Goal: Task Accomplishment & Management: Manage account settings

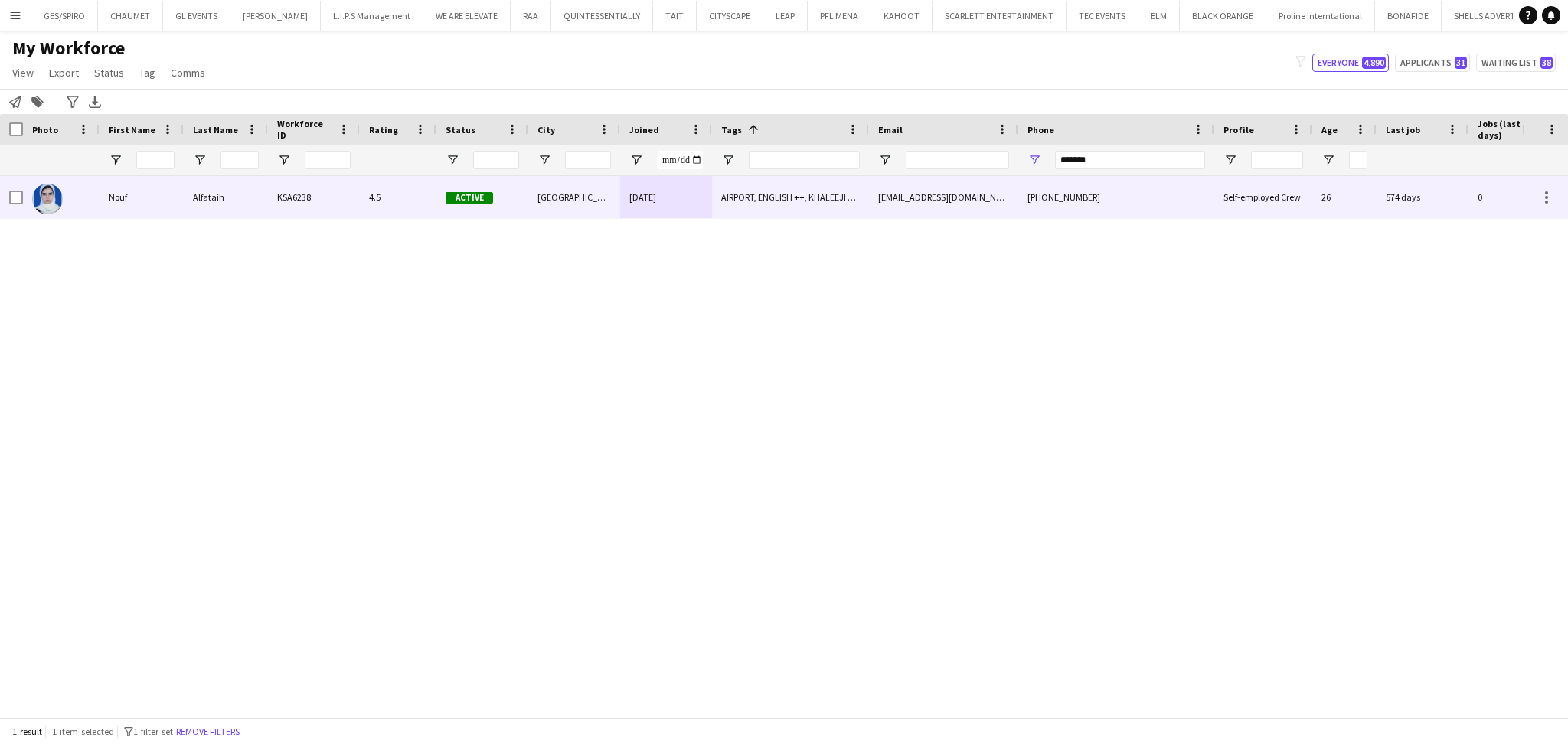
type input "*******"
click at [799, 209] on div "AIRPORT, ENGLISH ++, KHALEEJI PROFILE, SAUDI NATIONAL, TOP HOST/HOSTESS, TOP US…" at bounding box center [790, 197] width 157 height 42
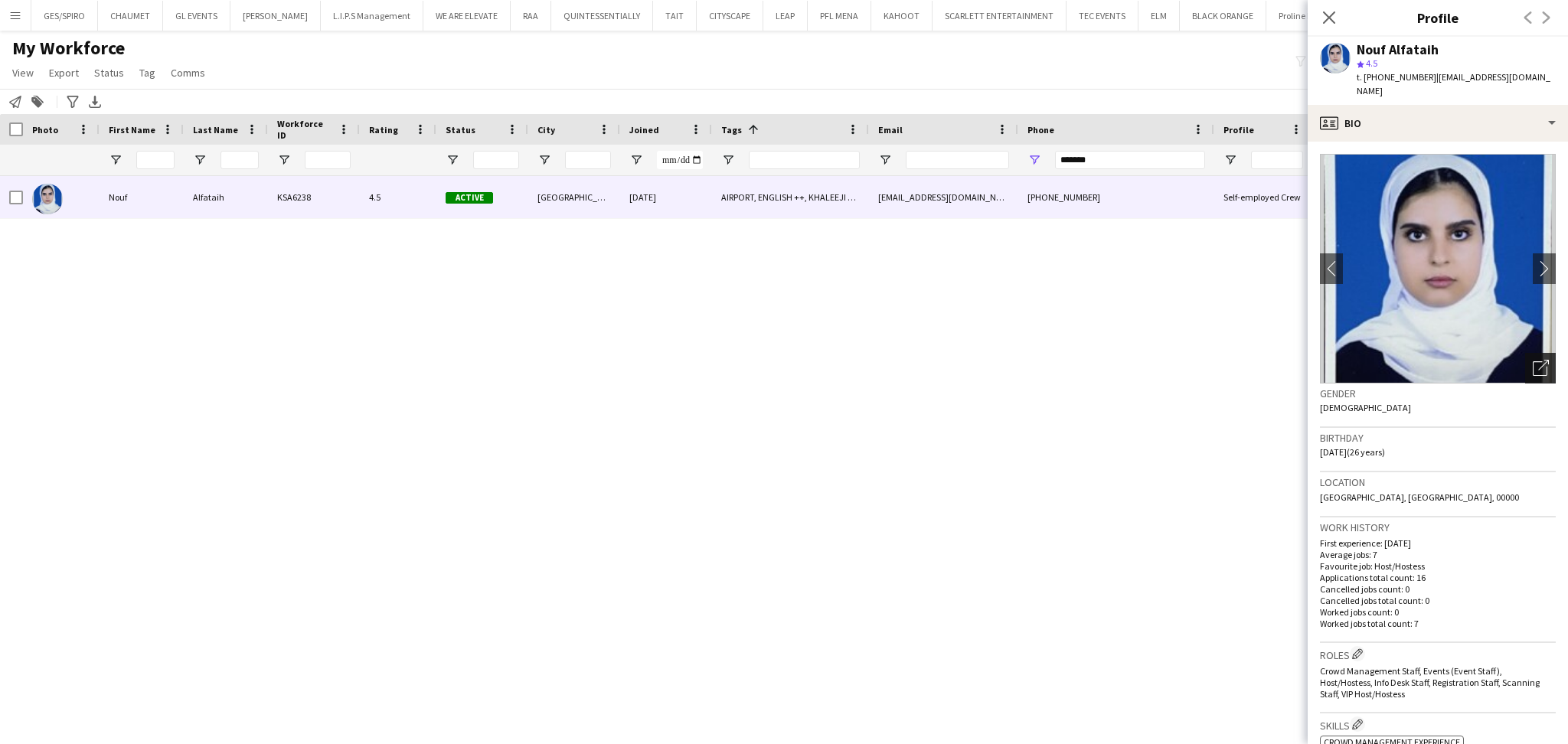
click at [1532, 362] on icon at bounding box center [1539, 369] width 15 height 15
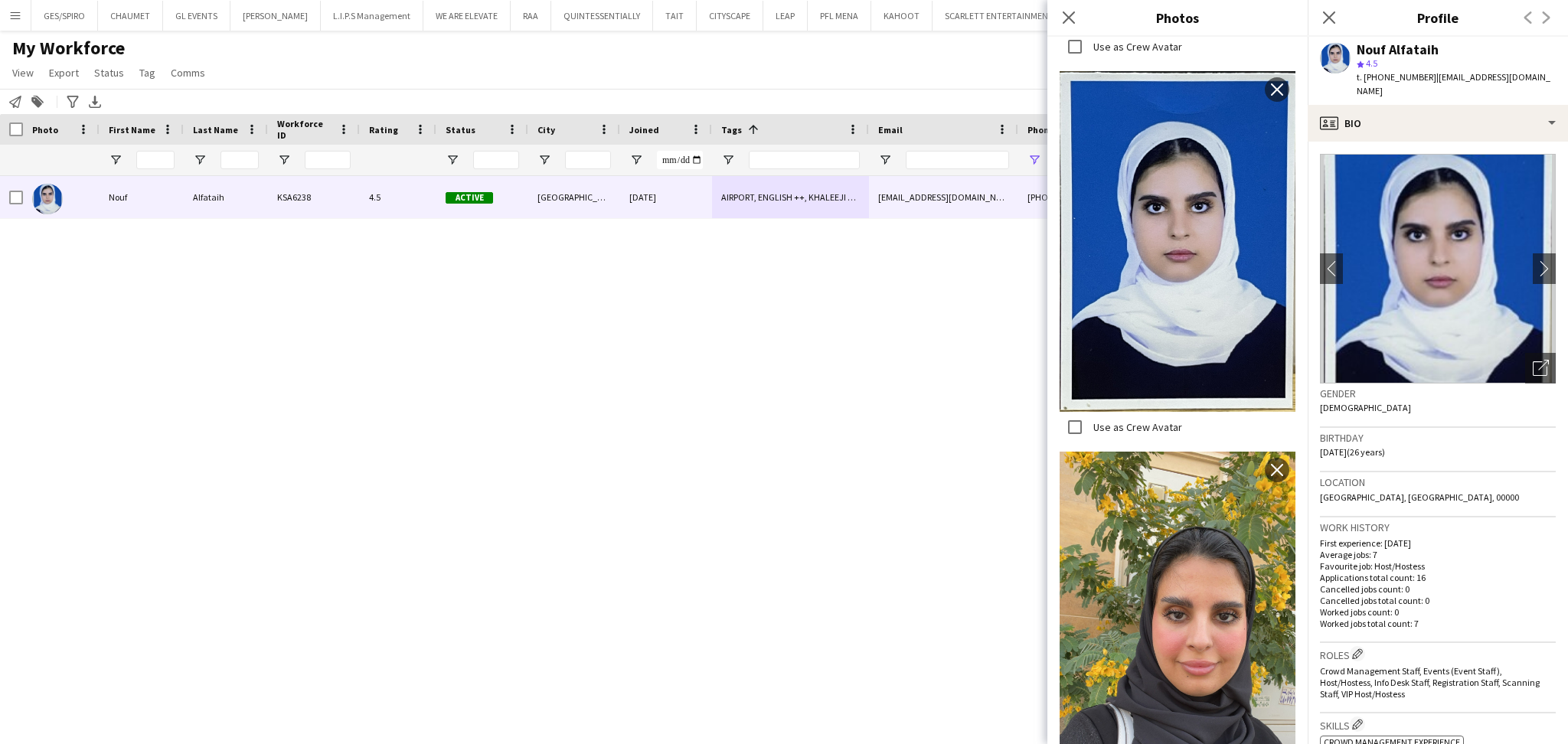
scroll to position [1326, 0]
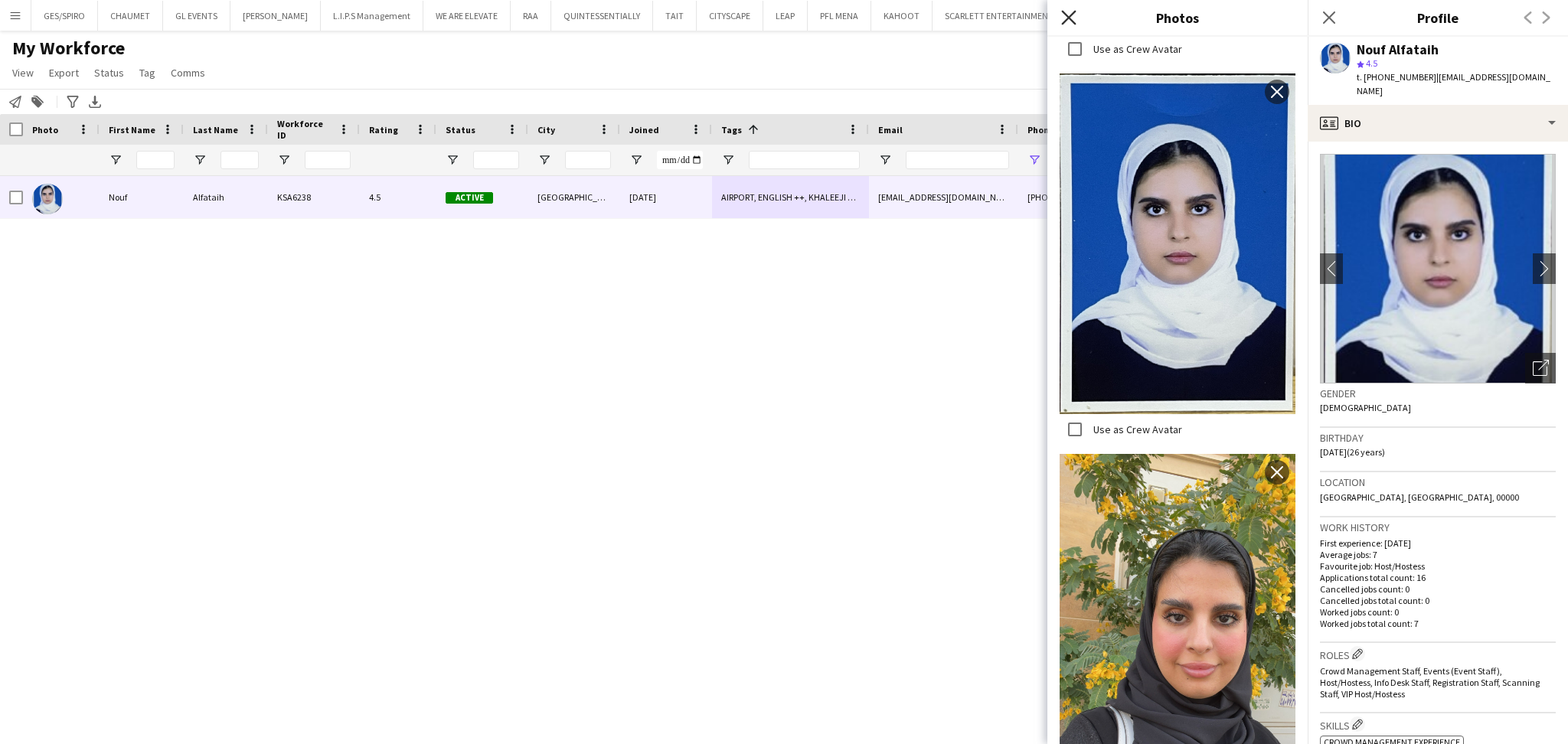
click at [1074, 10] on icon "Close pop-in" at bounding box center [1068, 16] width 15 height 15
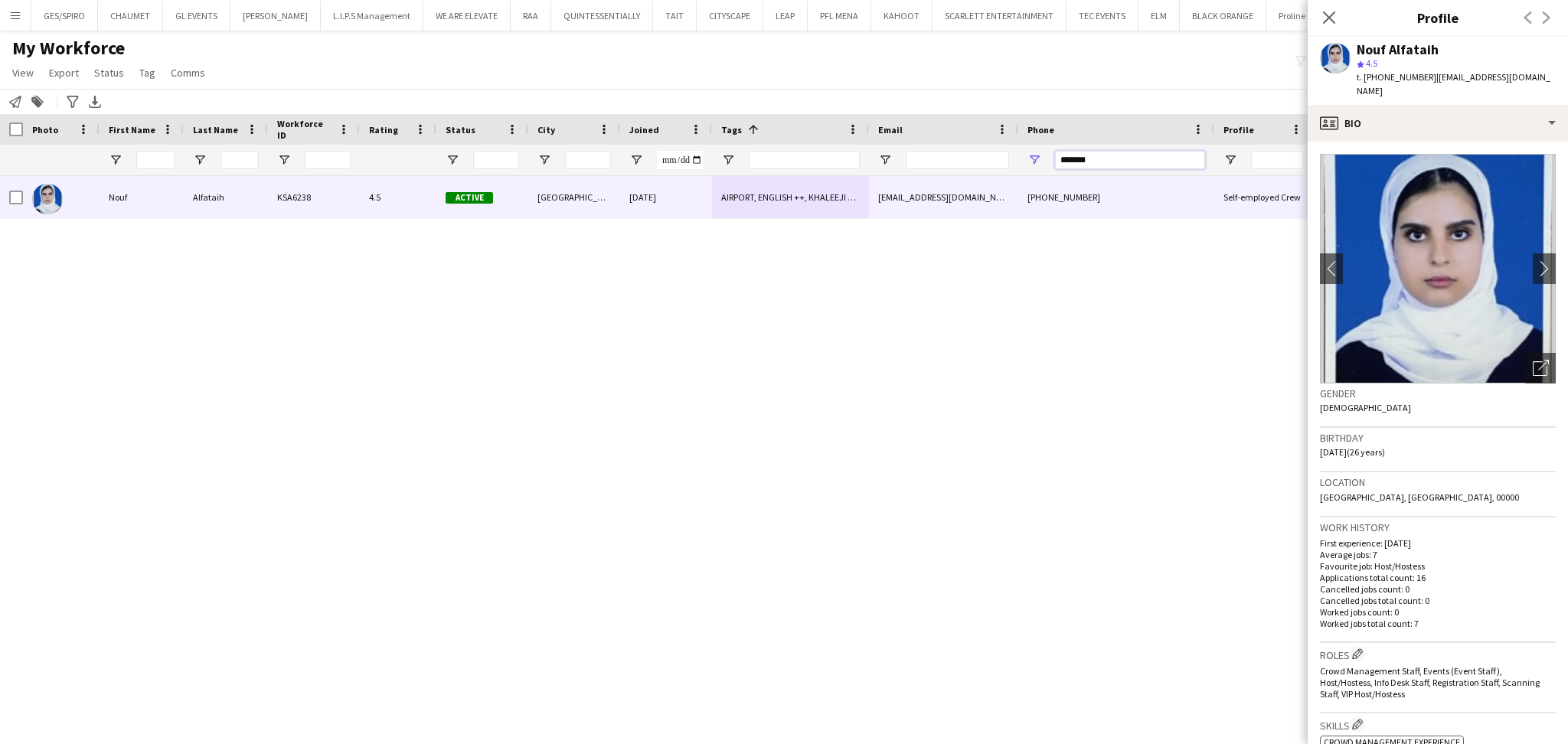
drag, startPoint x: 1177, startPoint y: 166, endPoint x: 895, endPoint y: 147, distance: 282.6
click at [895, 147] on div at bounding box center [784, 160] width 1568 height 30
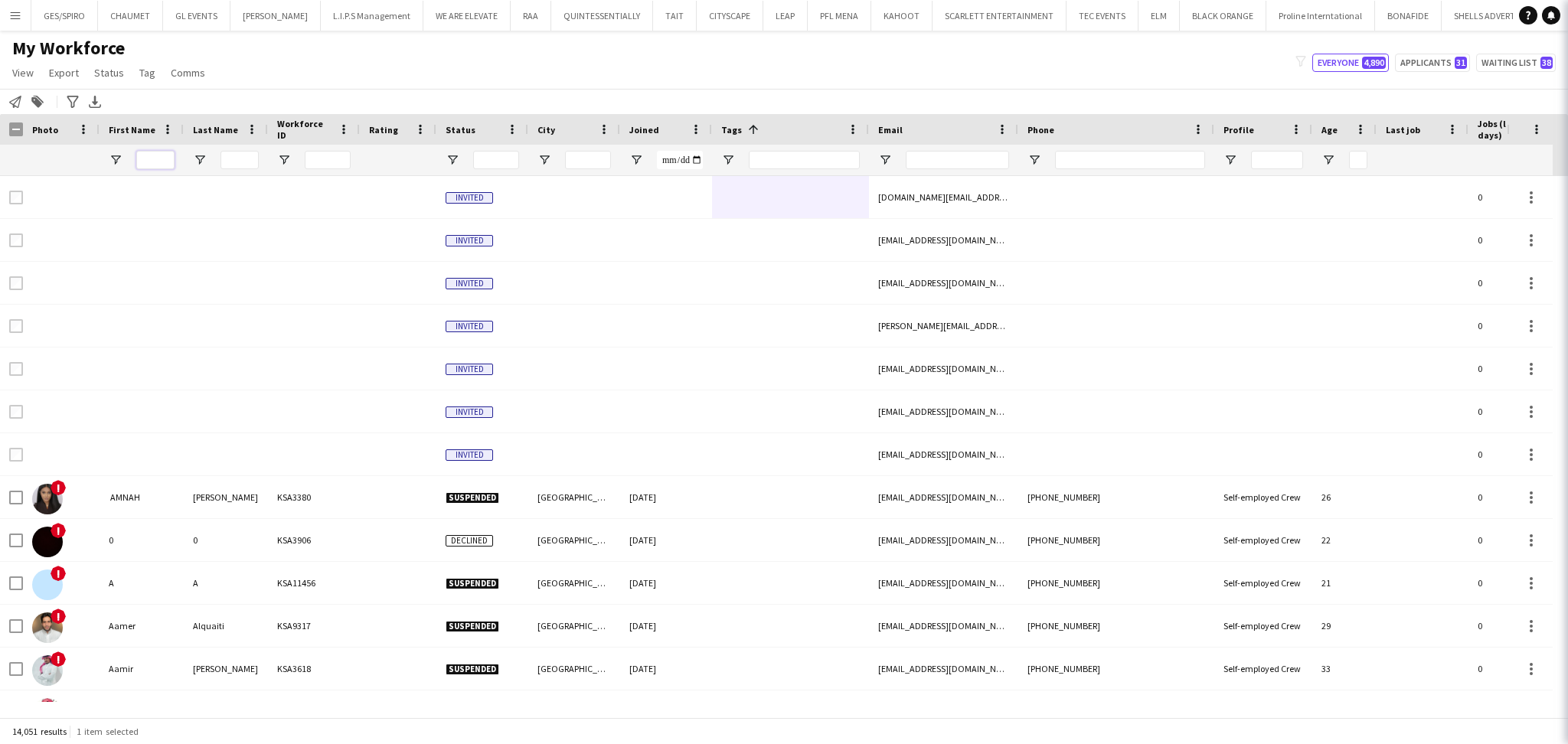
click at [160, 163] on input "First Name Filter Input" at bounding box center [155, 160] width 38 height 18
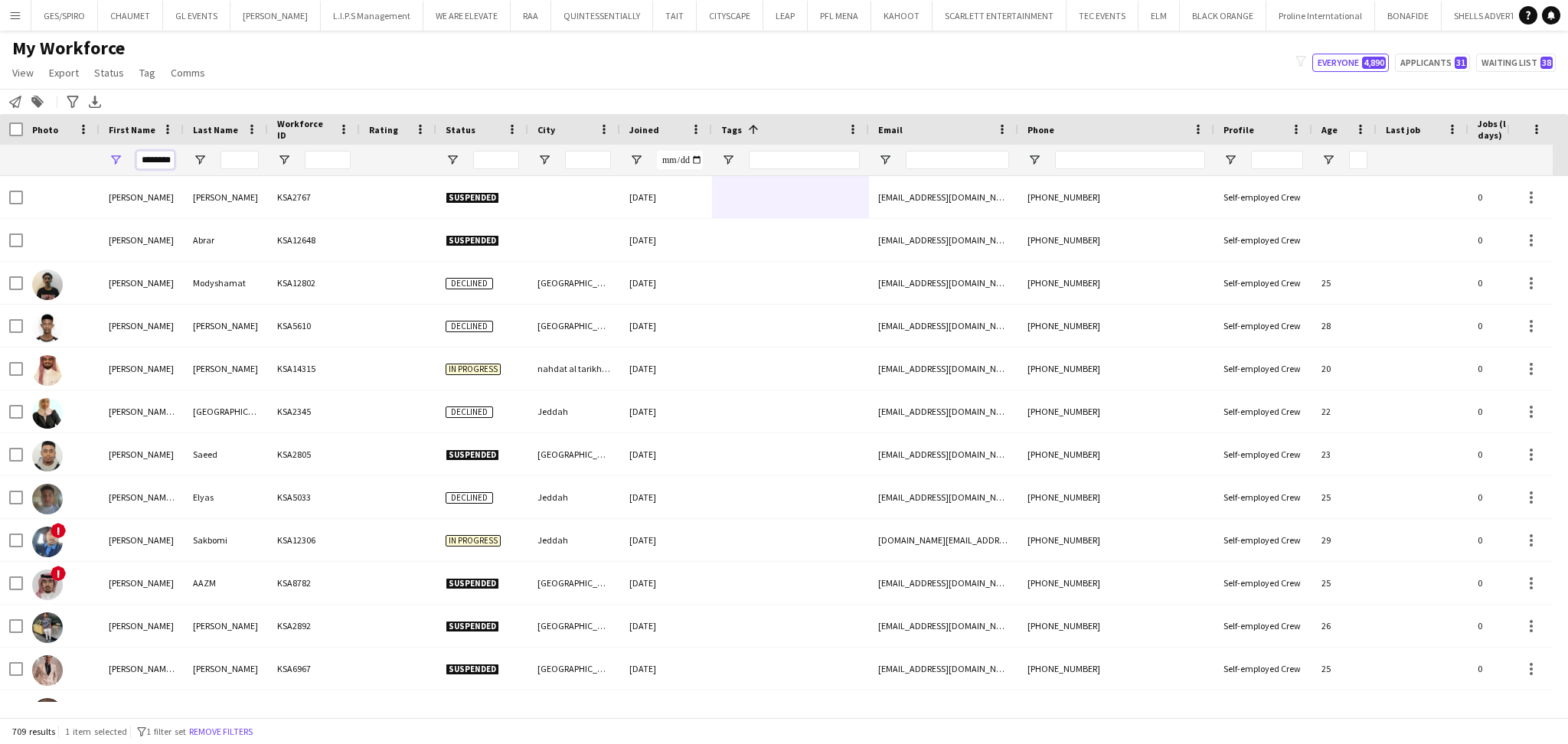
type input "********"
click at [254, 154] on input "Last Name Filter Input" at bounding box center [239, 160] width 38 height 18
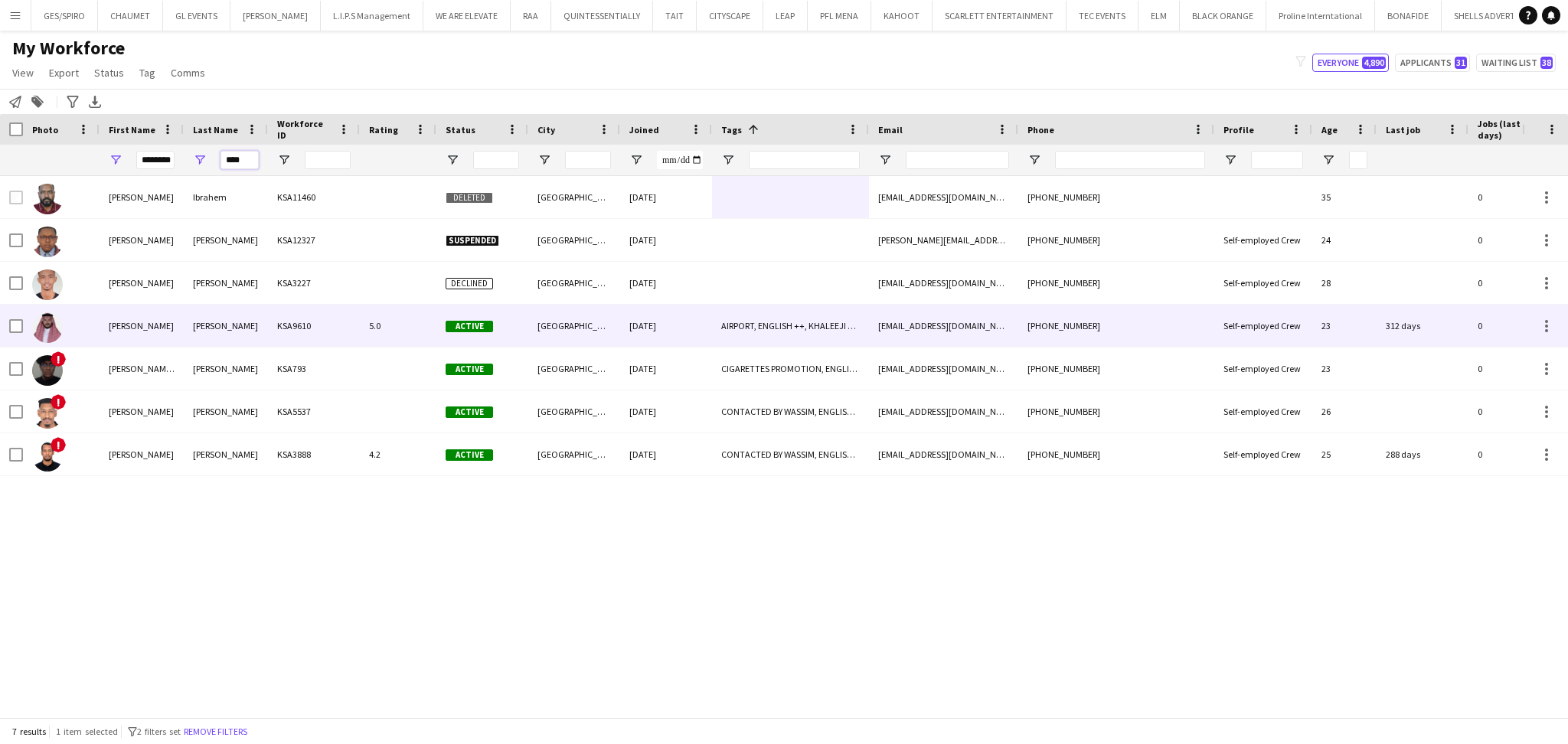
type input "****"
click at [319, 325] on div "KSA9610" at bounding box center [314, 325] width 92 height 42
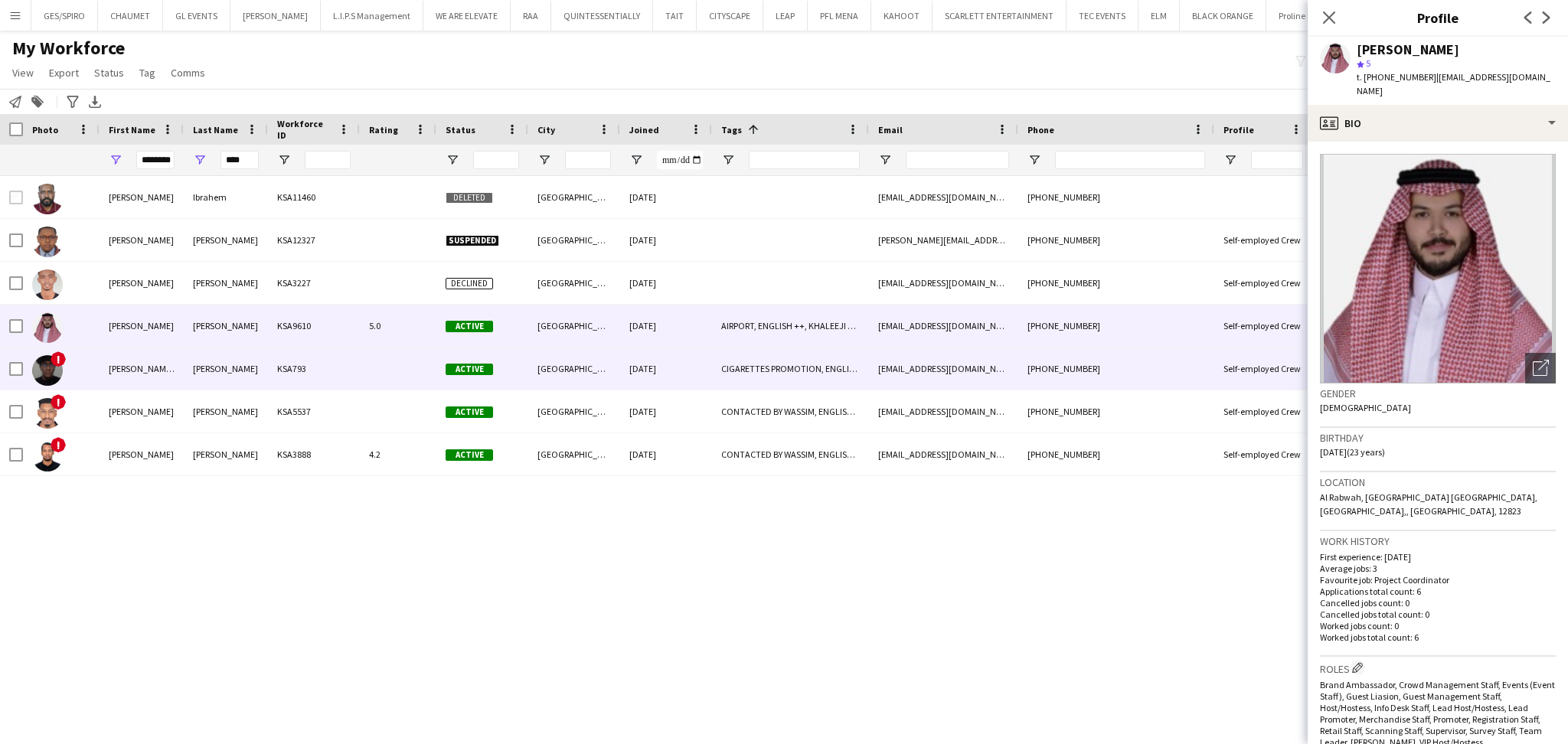
click at [337, 389] on div "KSA793" at bounding box center [314, 369] width 92 height 42
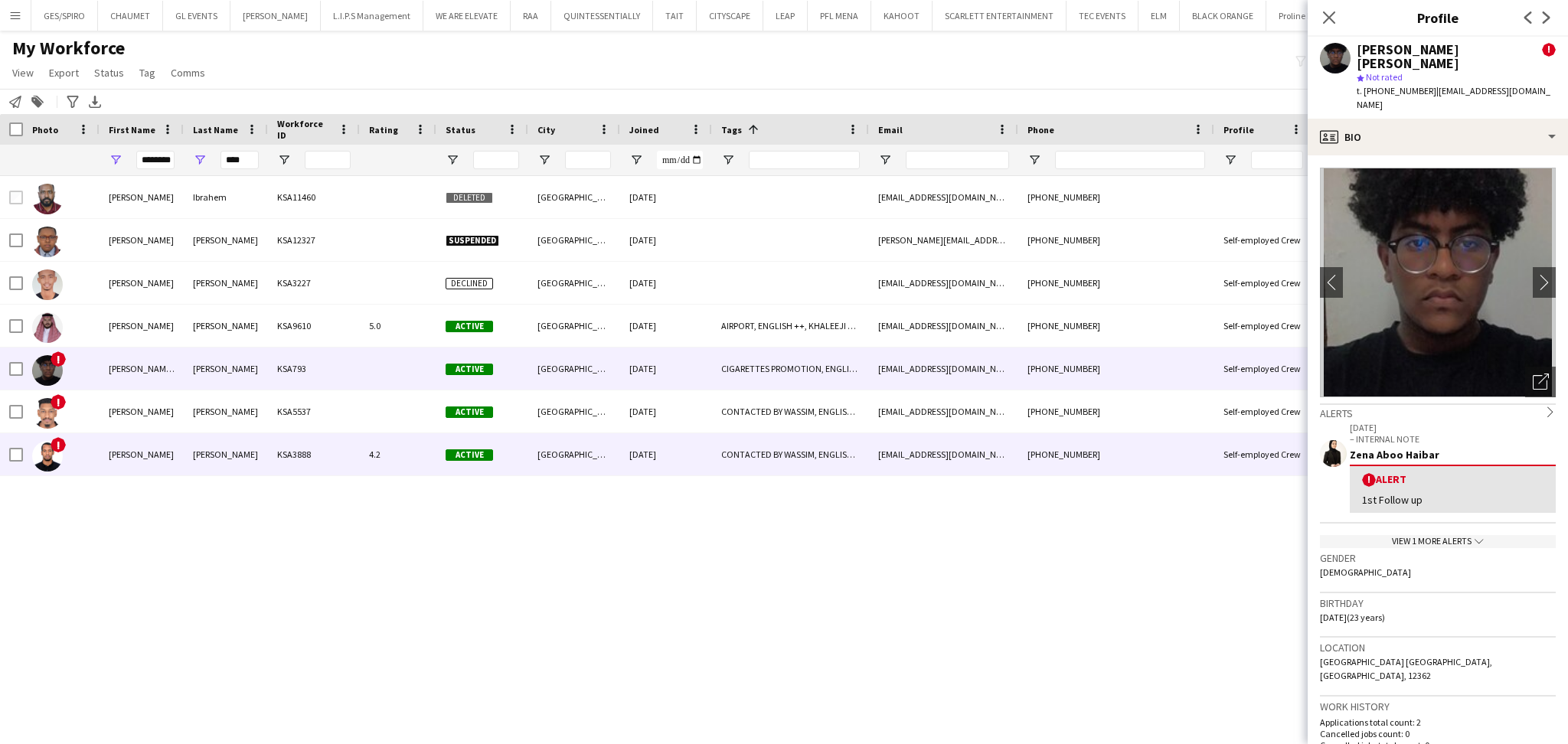
click at [331, 439] on div "KSA3888" at bounding box center [314, 454] width 92 height 42
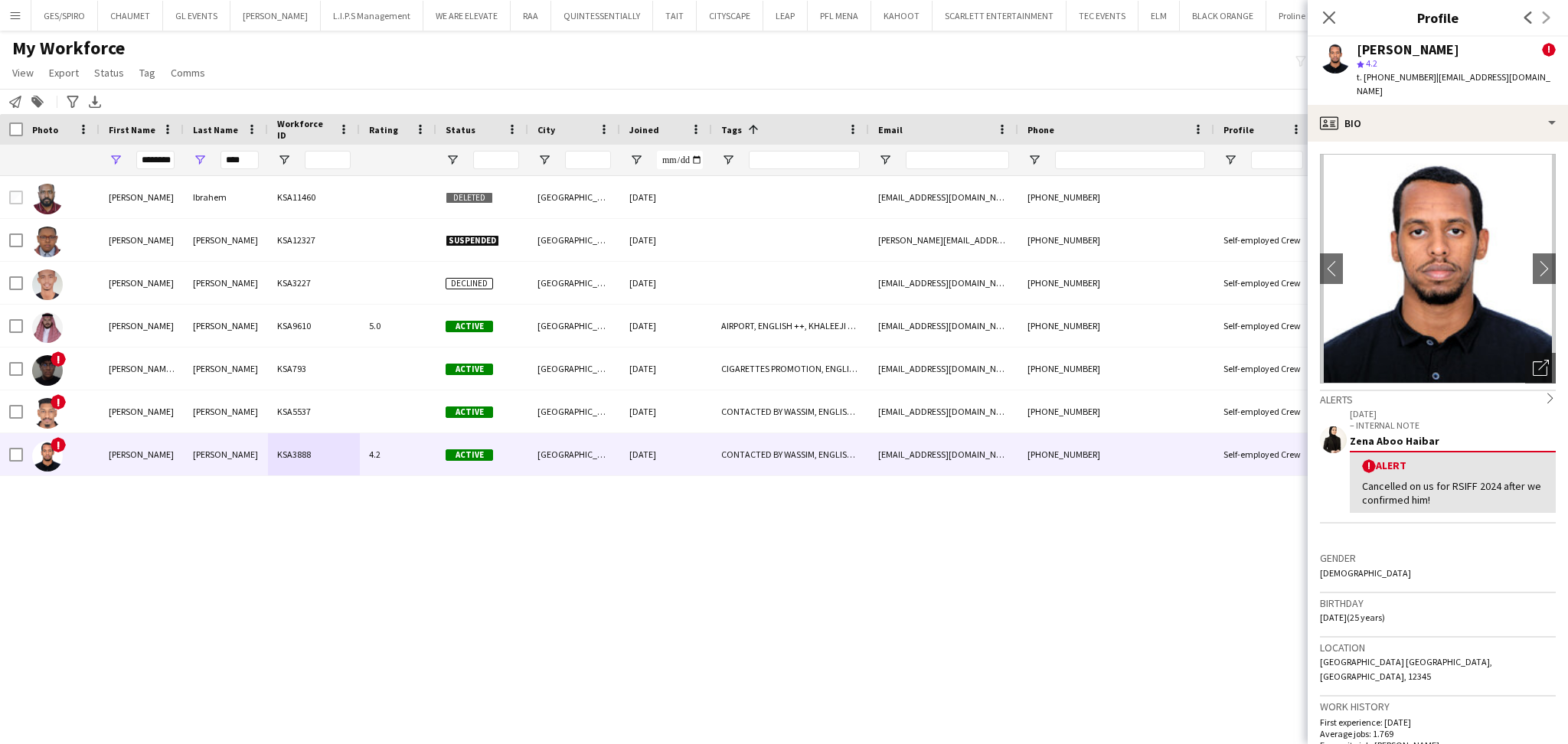
click at [402, 493] on div "Mohammed Ibrahem KSA11460 Deleted Riyadh 02-11-2024 rsm99990@gmail.com +9665381…" at bounding box center [761, 439] width 1522 height 525
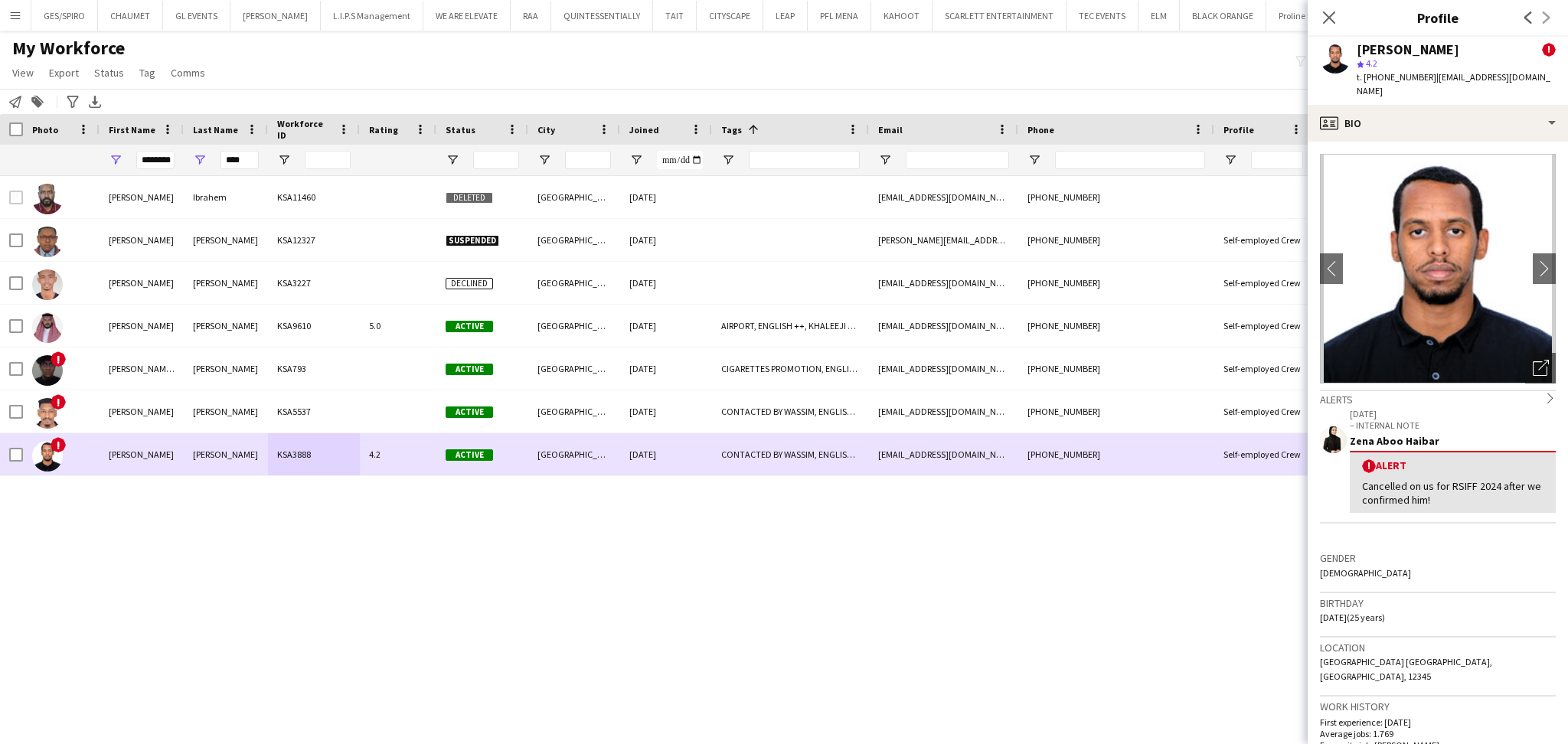
click at [419, 469] on div "4.2" at bounding box center [398, 454] width 76 height 42
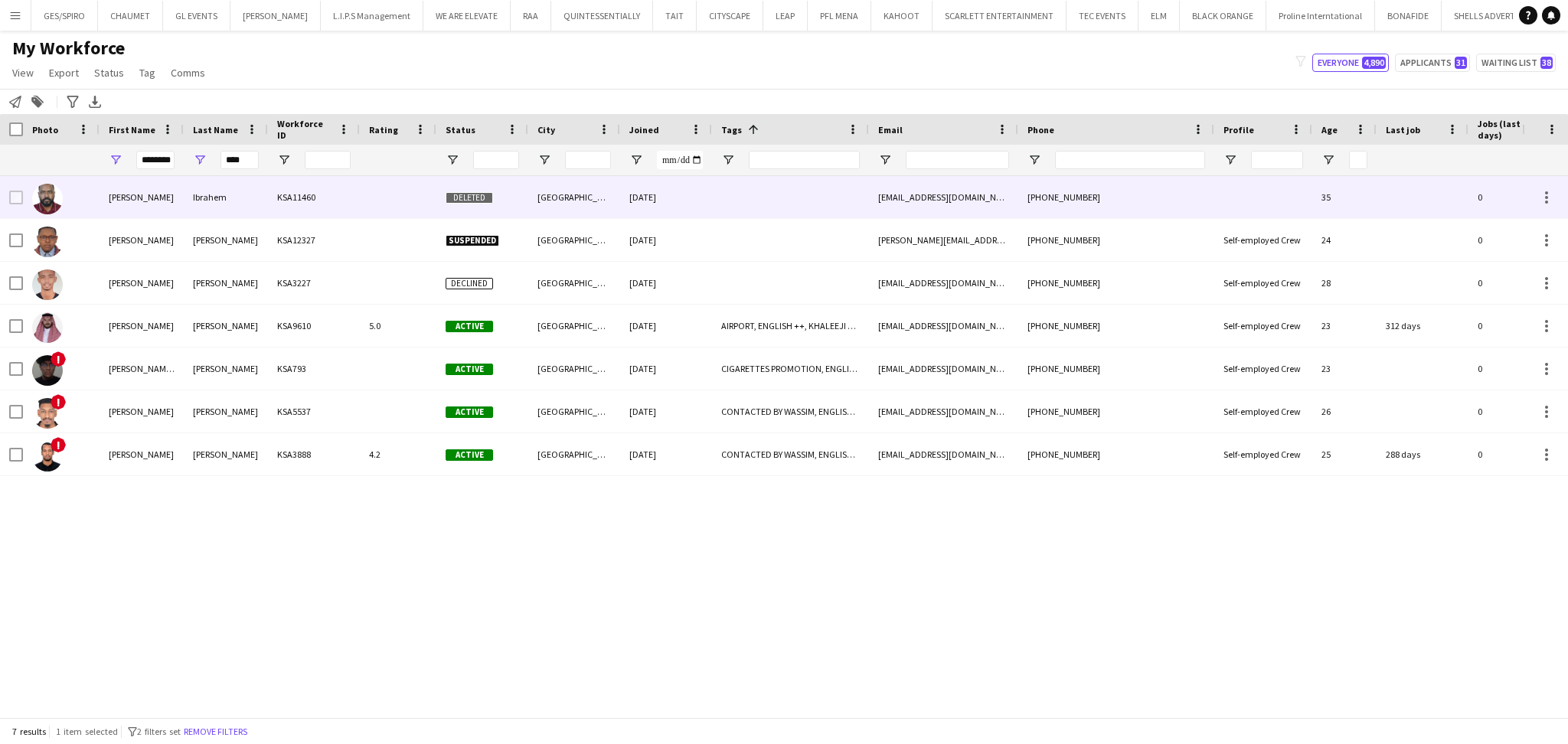
click at [350, 196] on div "KSA11460" at bounding box center [314, 197] width 92 height 42
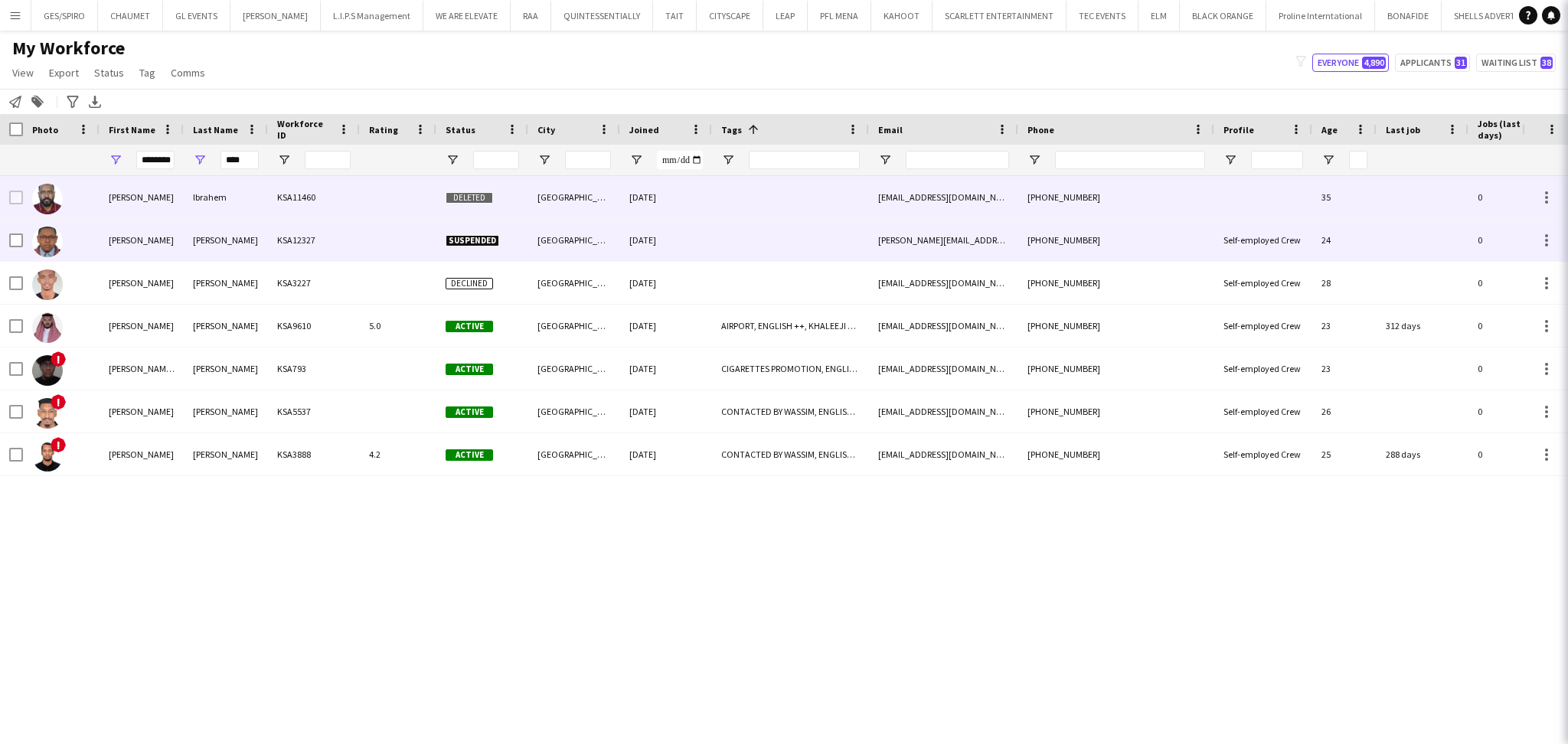
click at [342, 252] on div "KSA12327" at bounding box center [314, 239] width 92 height 42
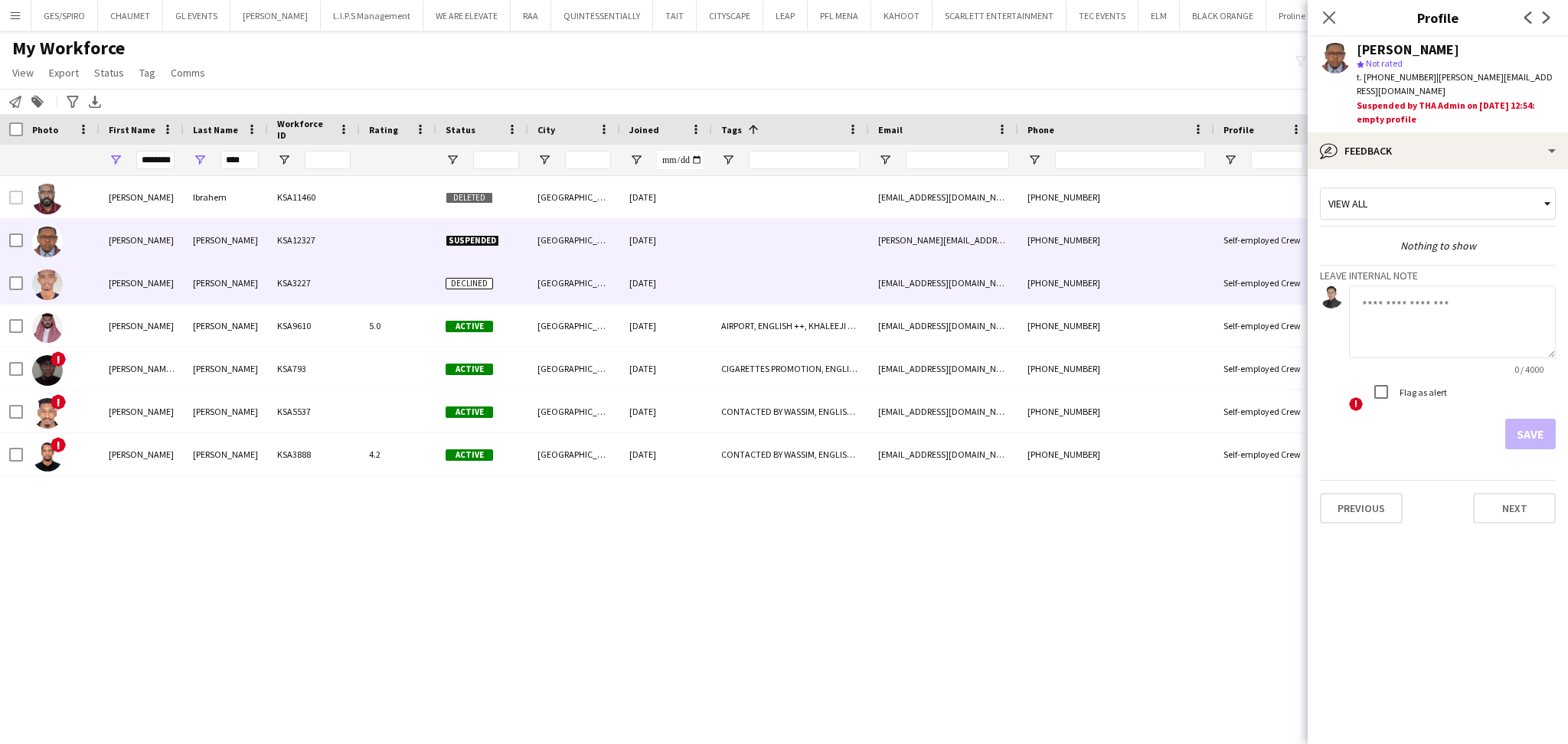
click at [340, 277] on div "KSA3227" at bounding box center [314, 283] width 92 height 42
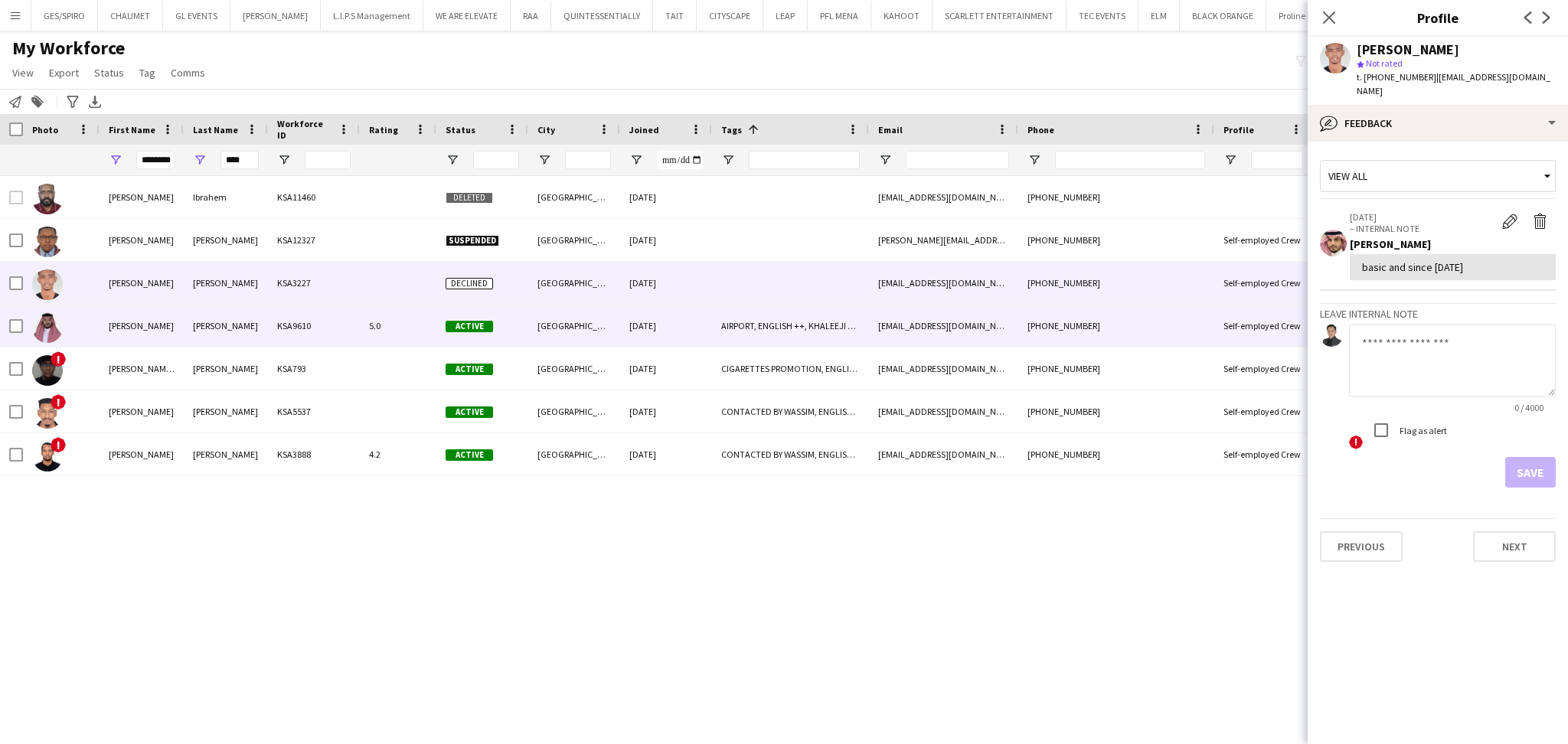
click at [346, 317] on div "KSA9610" at bounding box center [314, 325] width 92 height 42
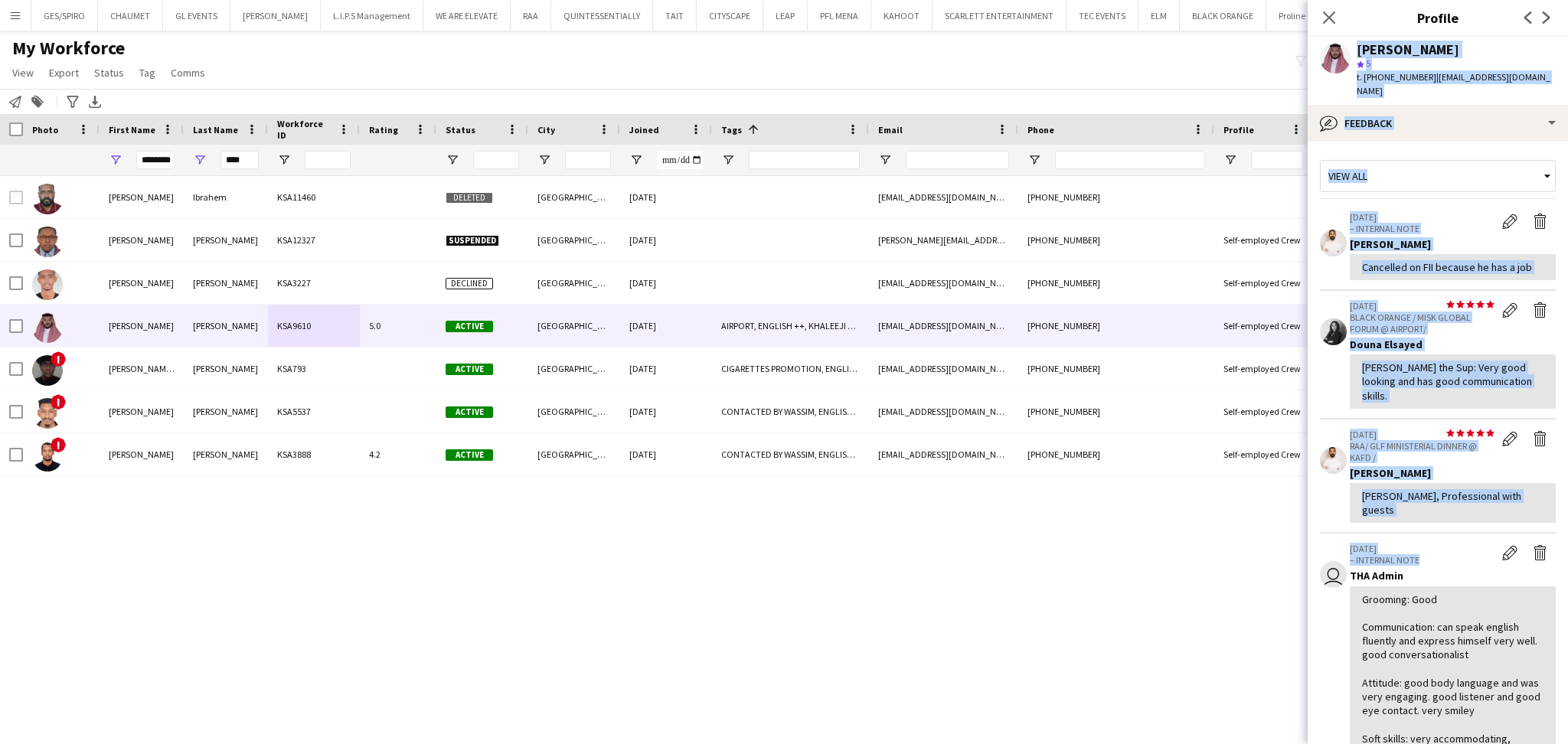
drag, startPoint x: 1421, startPoint y: 271, endPoint x: 1563, endPoint y: 430, distance: 213.2
click at [1479, 522] on app-crew-profile "Close pop-in Profile Previous Next Mohammed Ibrahim star 5 t. +966549409826 | m…" at bounding box center [1437, 372] width 260 height 744
click at [834, 584] on div "Mohammed Ibrahem KSA11460 Deleted Riyadh 02-11-2024 rsm99990@gmail.com +9665381…" at bounding box center [761, 439] width 1522 height 525
click at [1327, 14] on icon "Close pop-in" at bounding box center [1328, 16] width 15 height 15
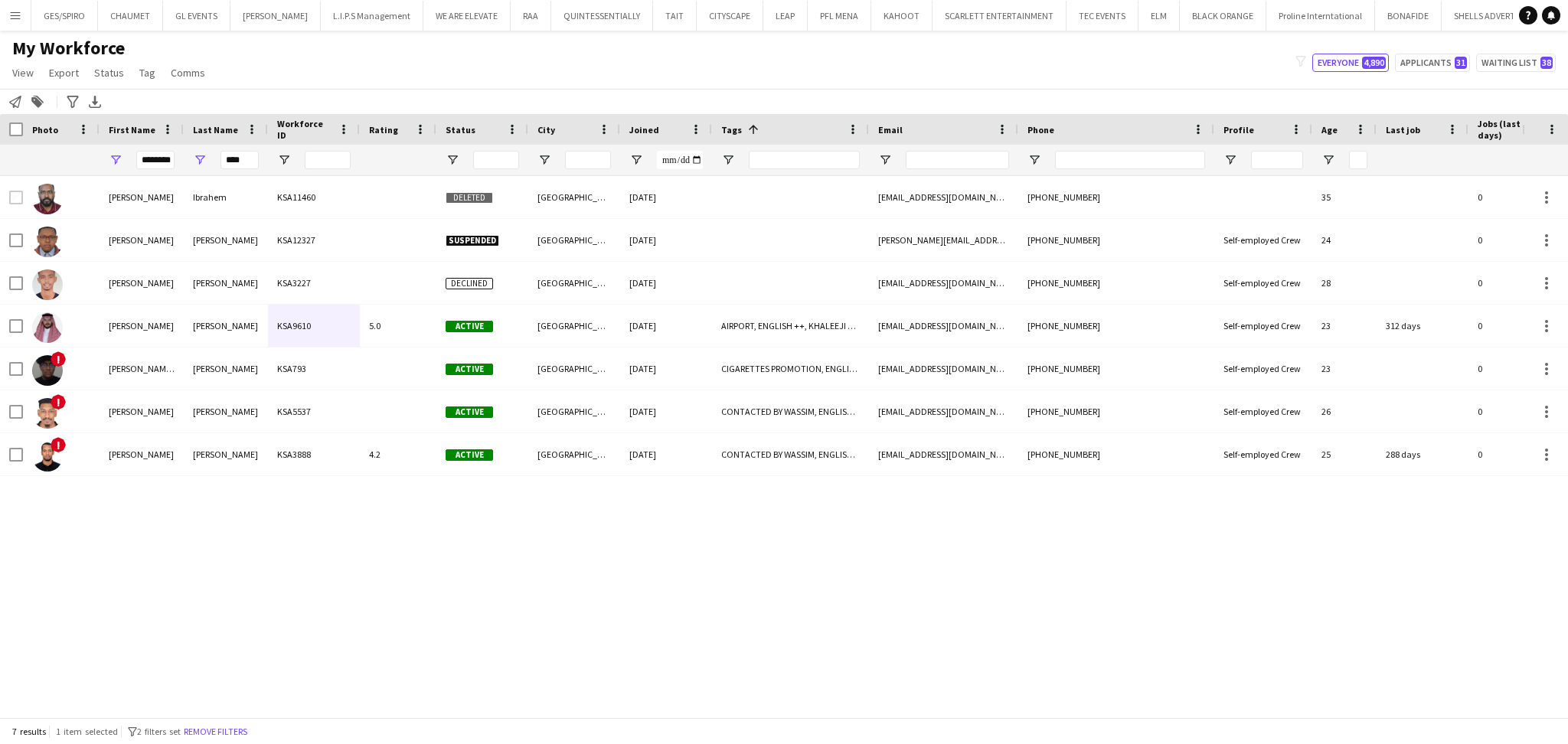
click at [1219, 619] on div "Mohammed Ibrahem KSA11460 Deleted Riyadh 02-11-2024 rsm99990@gmail.com +9665381…" at bounding box center [761, 439] width 1522 height 525
drag, startPoint x: 619, startPoint y: 584, endPoint x: 603, endPoint y: 487, distance: 98.3
click at [619, 583] on div "Mohammed Ibrahem KSA11460 Deleted Riyadh 02-11-2024 rsm99990@gmail.com +9665381…" at bounding box center [761, 439] width 1522 height 525
click at [249, 720] on div "7 results 1 item selected filter-1 2 filters set Remove filters" at bounding box center [784, 731] width 1568 height 26
click at [251, 729] on button "Remove filters" at bounding box center [215, 731] width 69 height 16
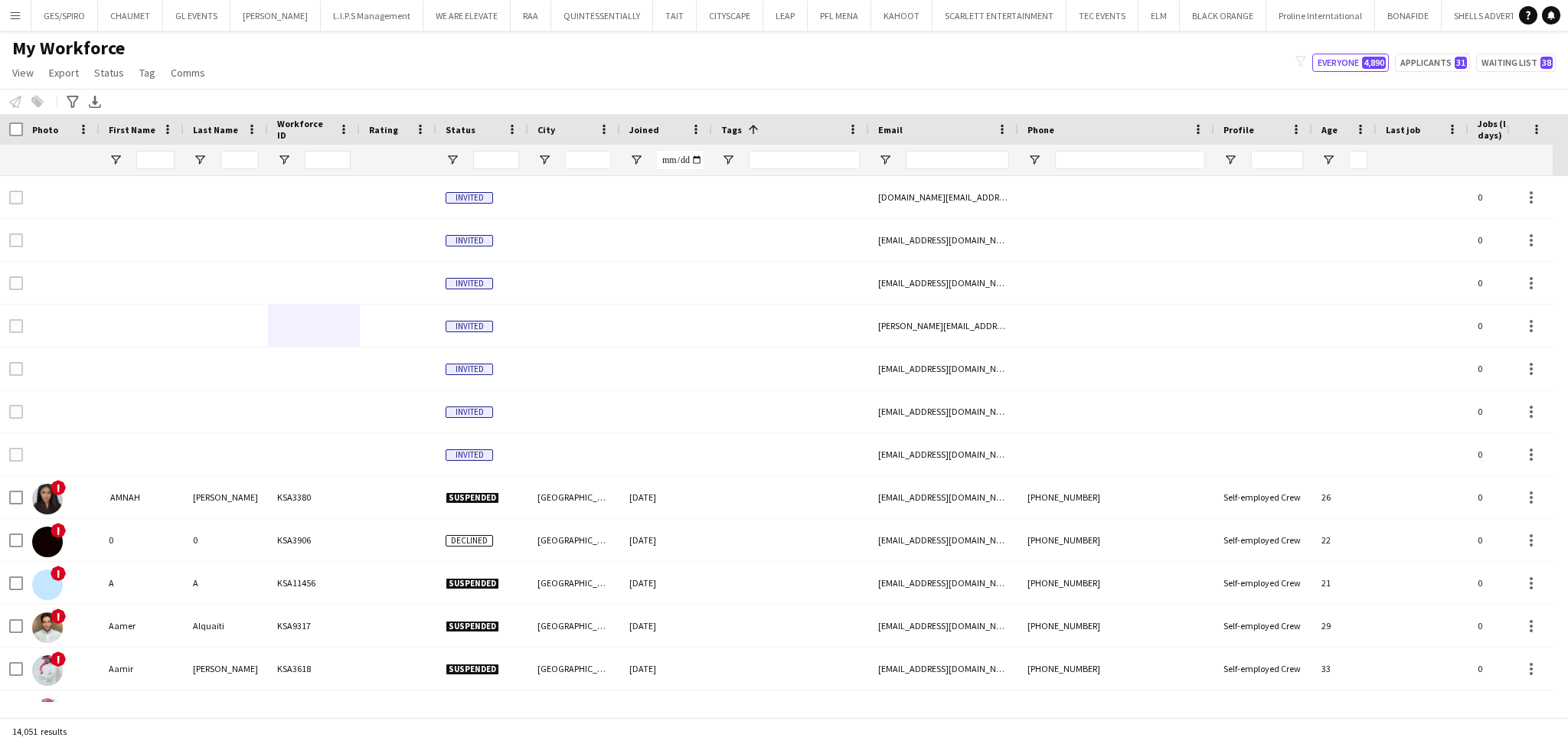
click at [1120, 149] on div at bounding box center [1129, 160] width 150 height 30
click at [1120, 165] on input "Phone Filter Input" at bounding box center [1129, 160] width 150 height 18
paste input "**********"
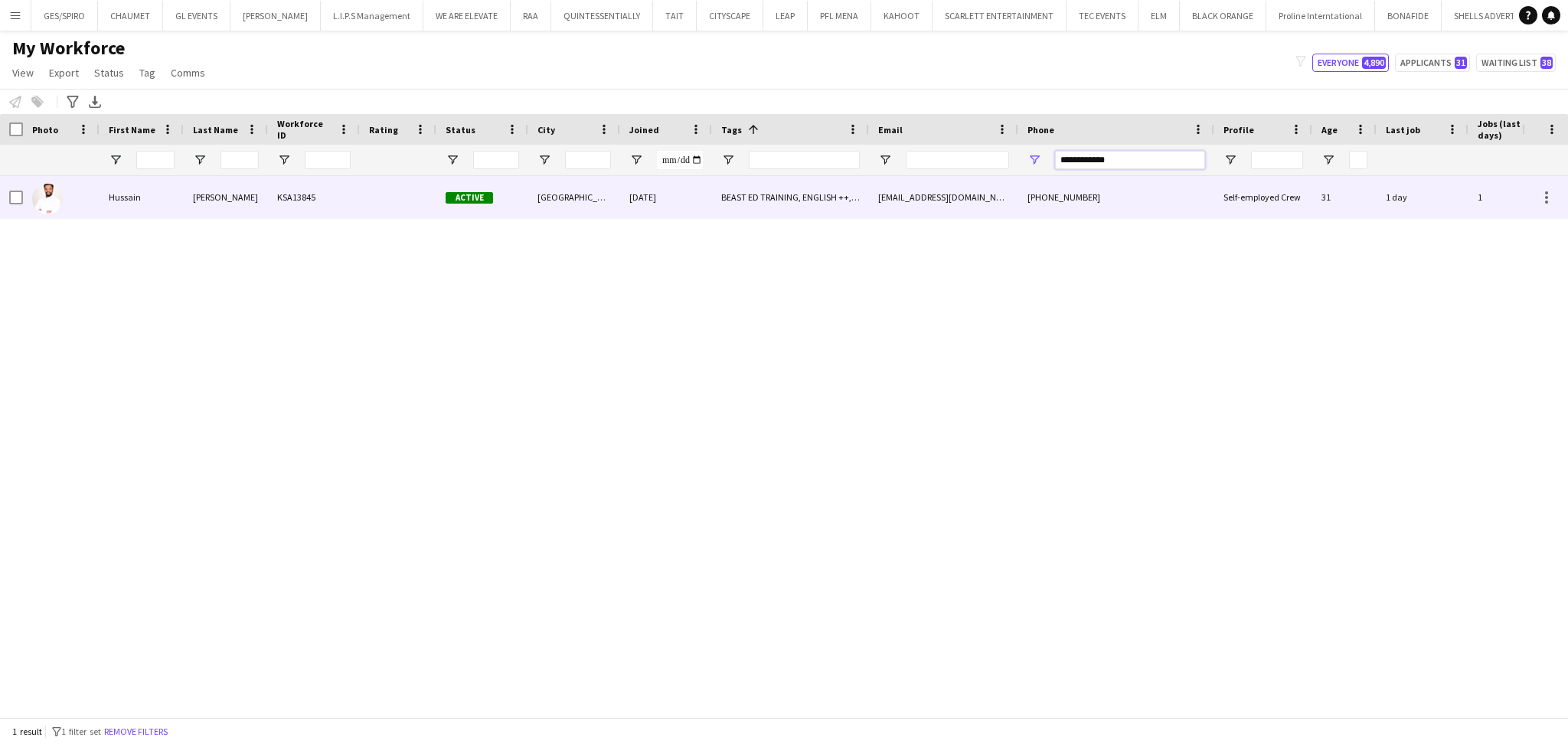
type input "**********"
click at [559, 198] on div "[GEOGRAPHIC_DATA]" at bounding box center [574, 197] width 92 height 42
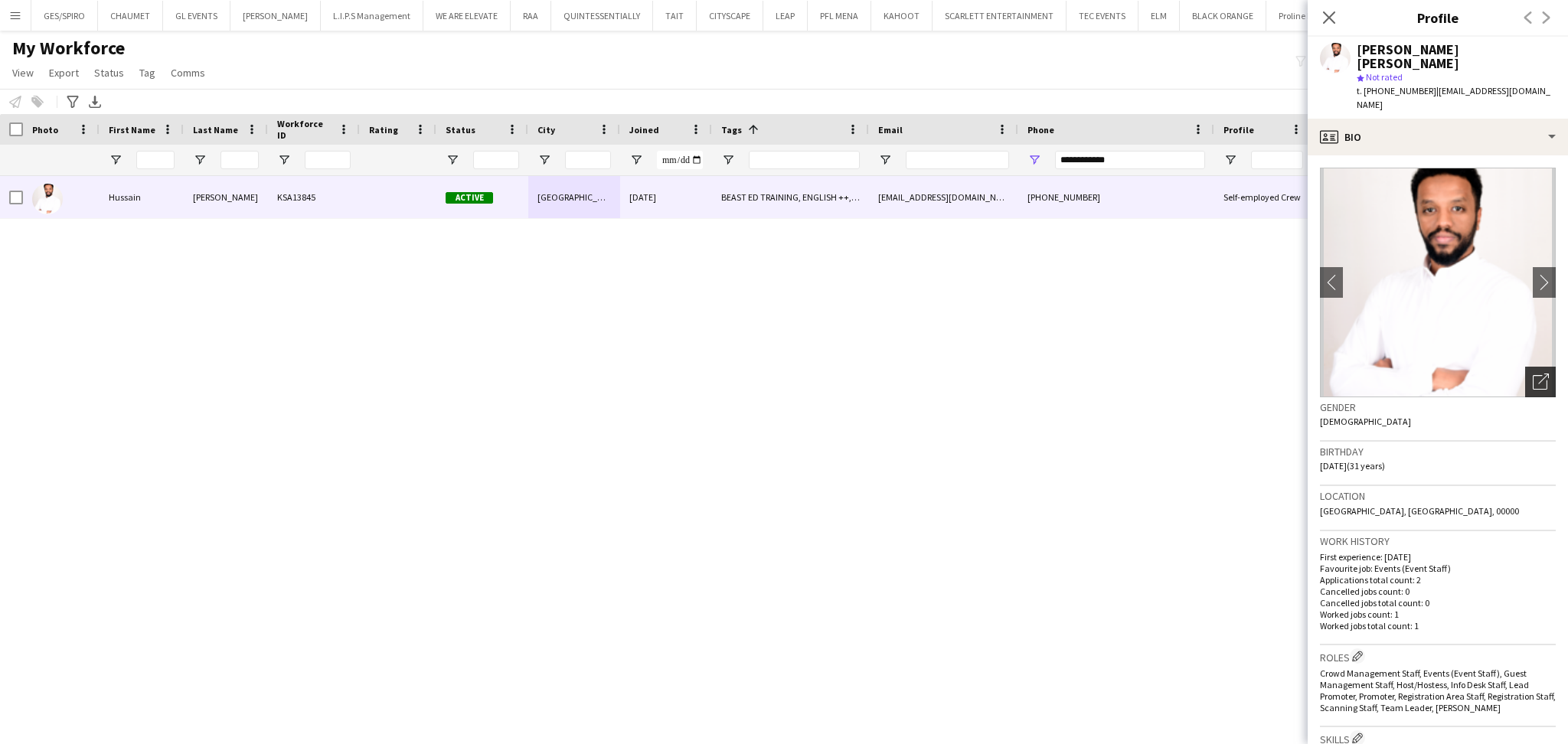
click at [1532, 374] on icon "Open photos pop-in" at bounding box center [1540, 382] width 16 height 16
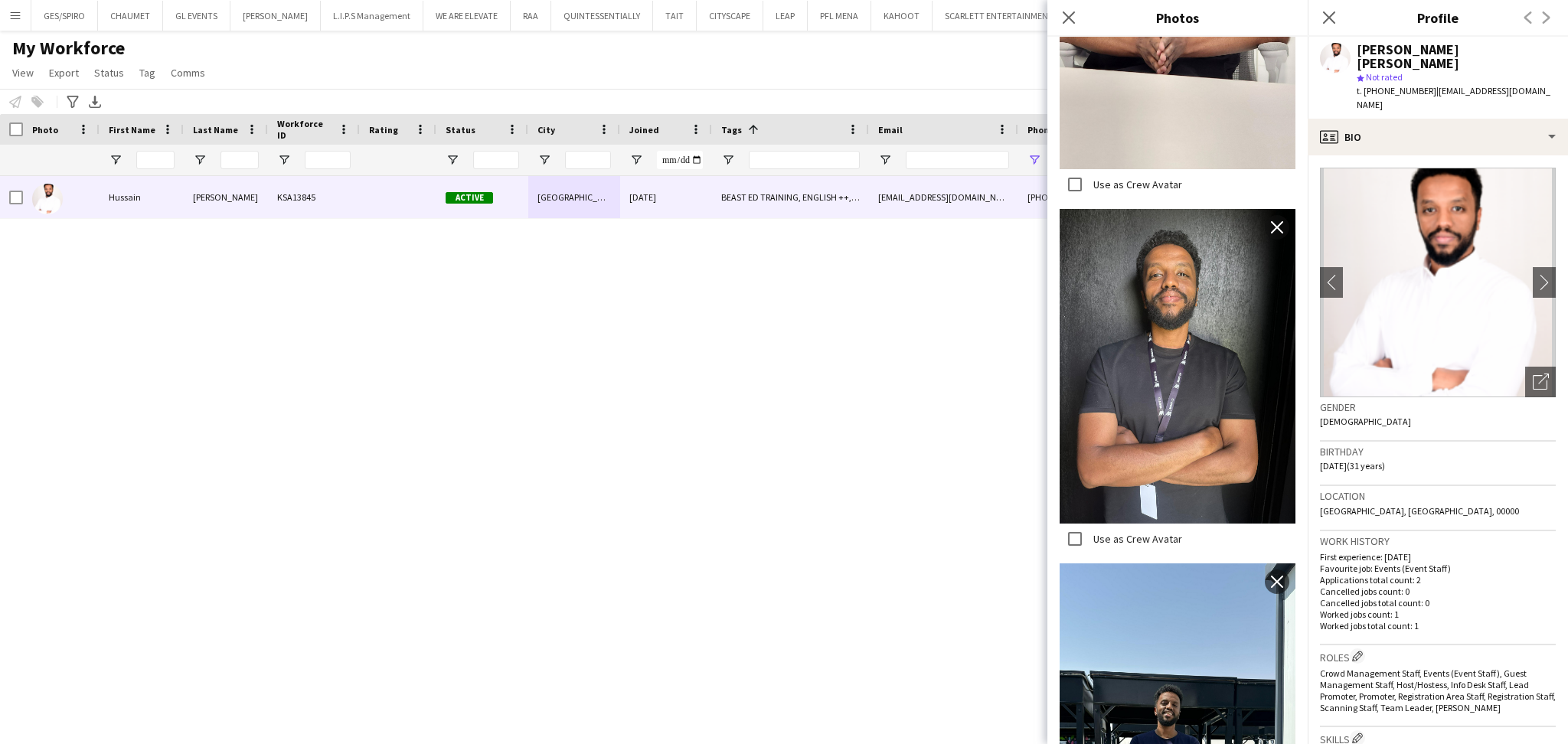
scroll to position [2551, 0]
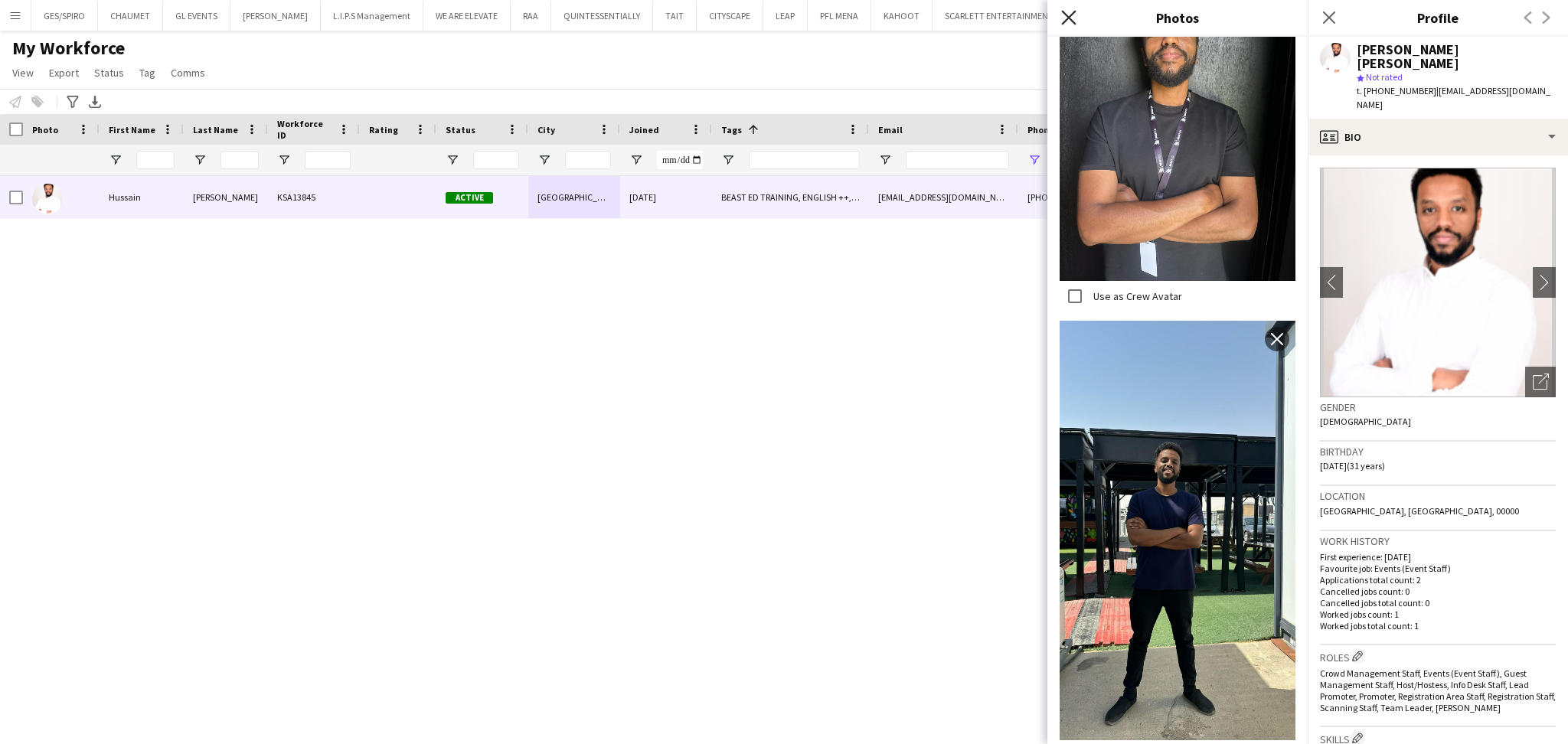
click at [1062, 23] on icon at bounding box center [1068, 16] width 15 height 15
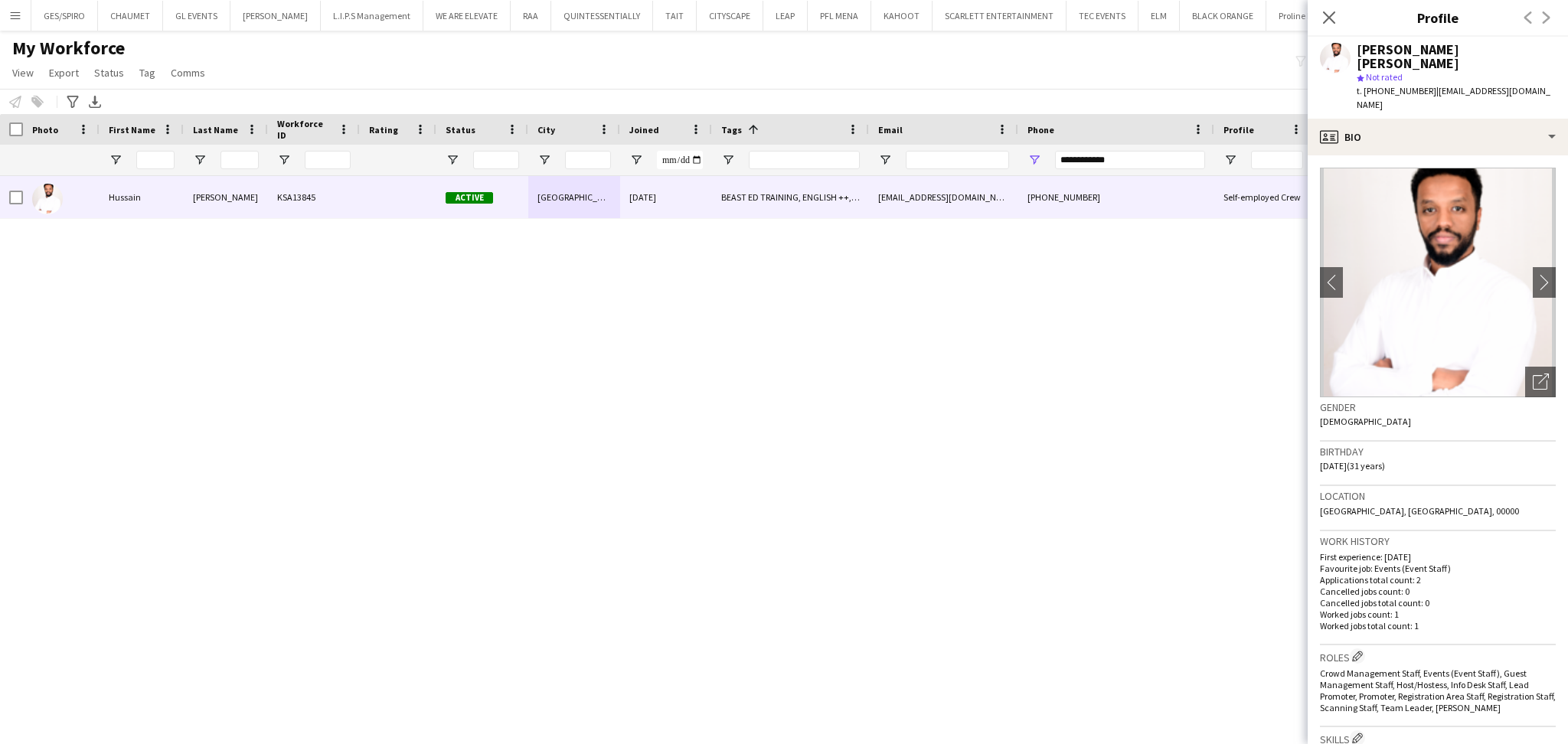
click at [1316, 8] on div "Close pop-in" at bounding box center [1328, 17] width 42 height 36
click at [1323, 17] on icon "Close pop-in" at bounding box center [1328, 16] width 15 height 15
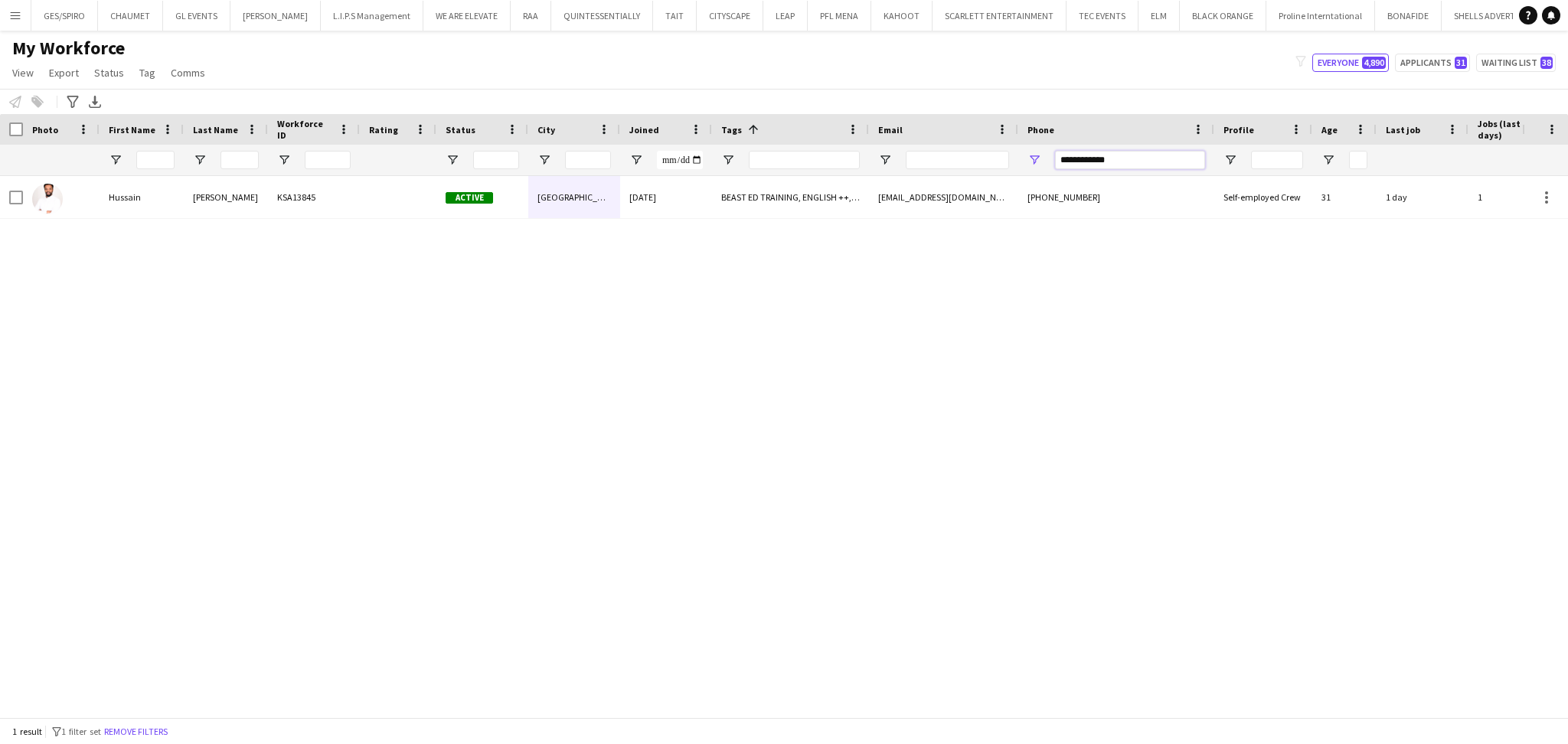
drag, startPoint x: 1155, startPoint y: 154, endPoint x: 908, endPoint y: 166, distance: 247.3
click at [908, 166] on div at bounding box center [784, 160] width 1568 height 30
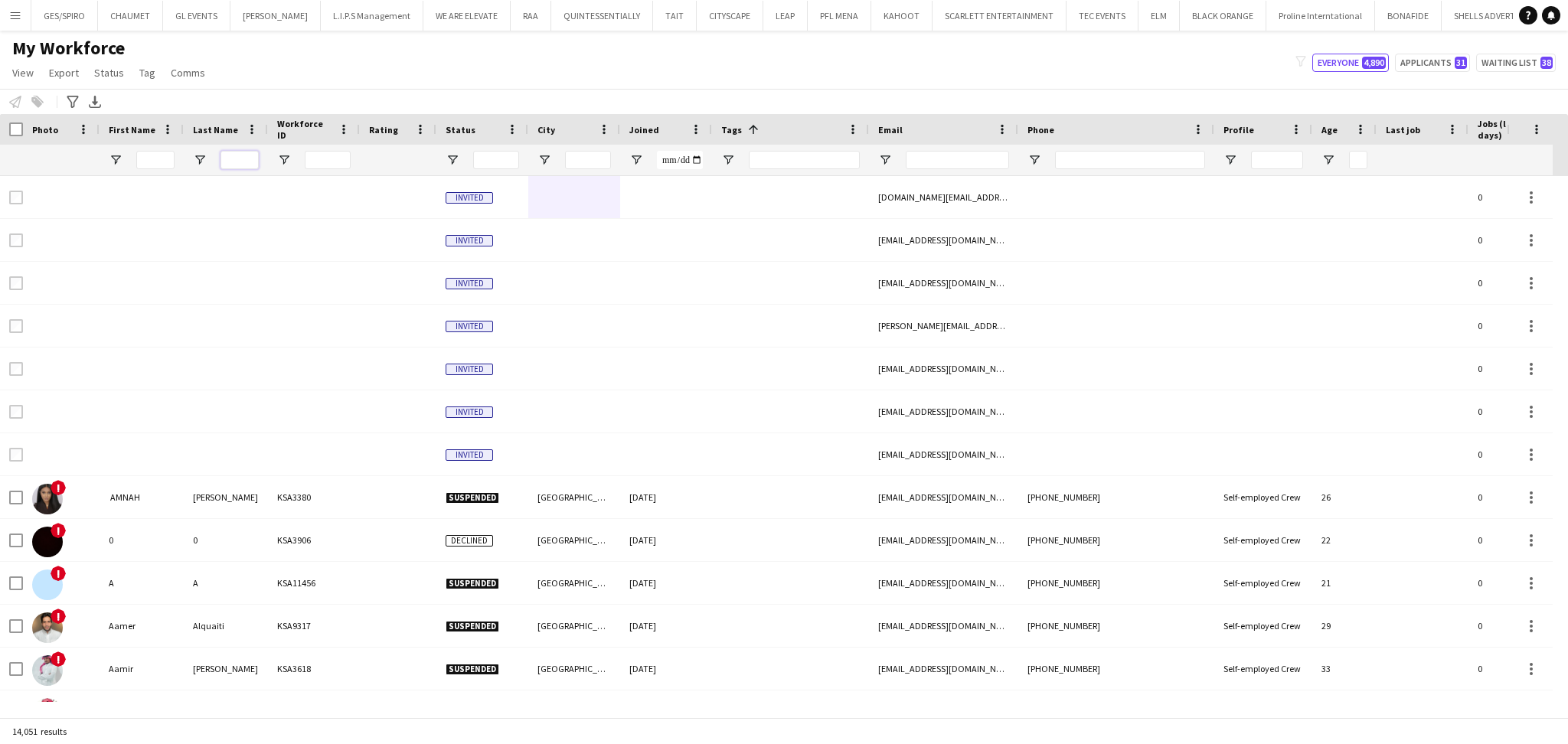
click at [252, 160] on input "Last Name Filter Input" at bounding box center [239, 160] width 38 height 18
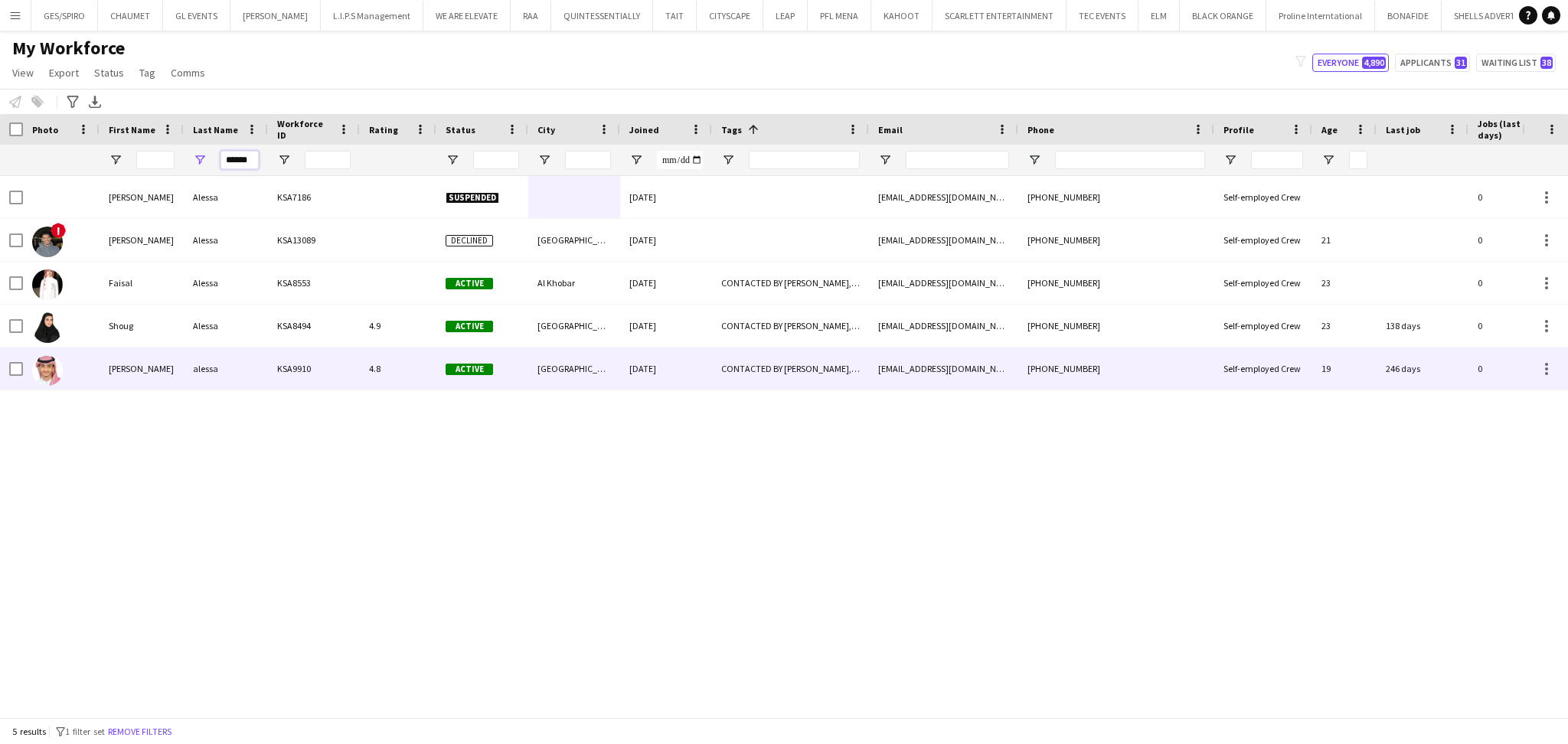
type input "******"
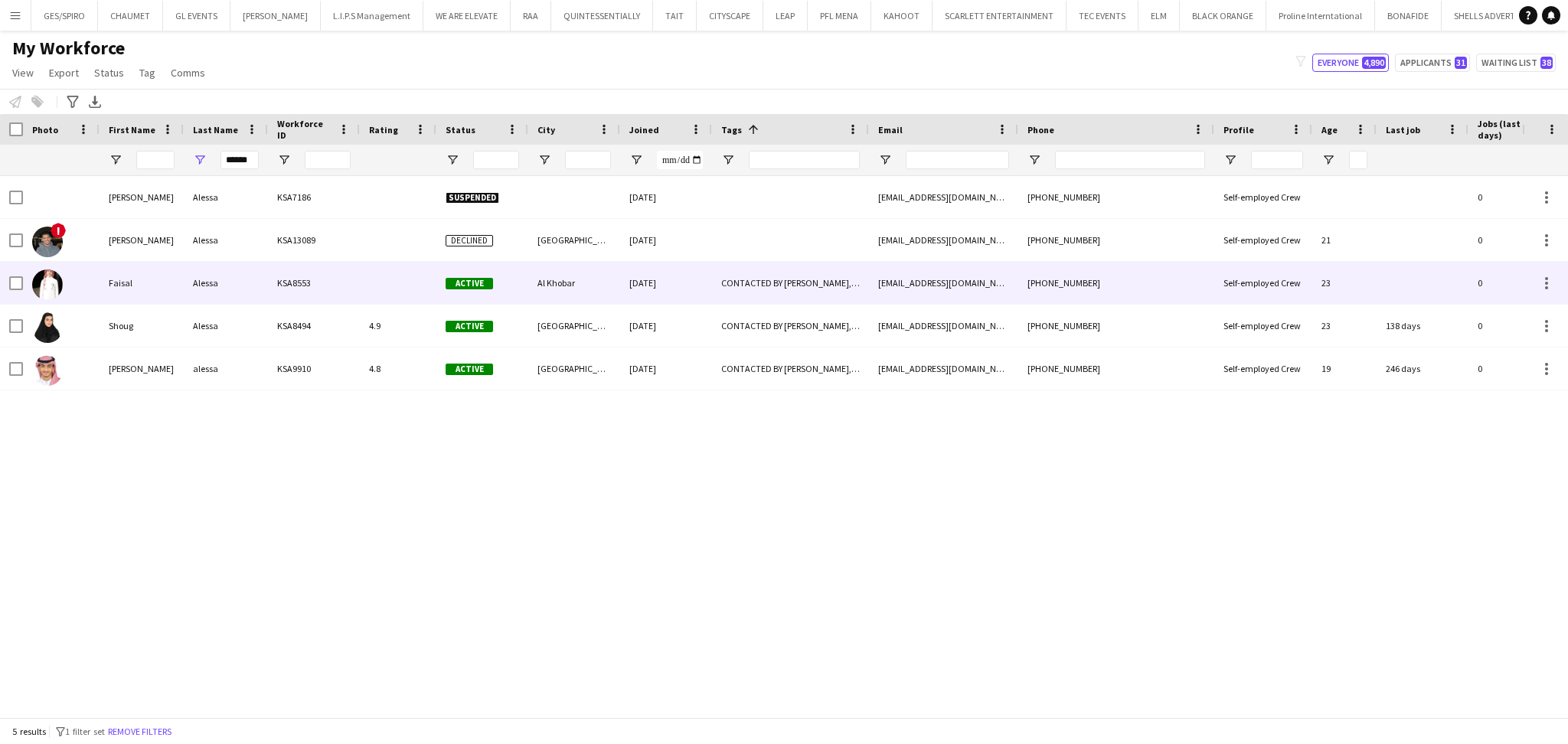
click at [307, 303] on div "KSA8553" at bounding box center [314, 283] width 92 height 42
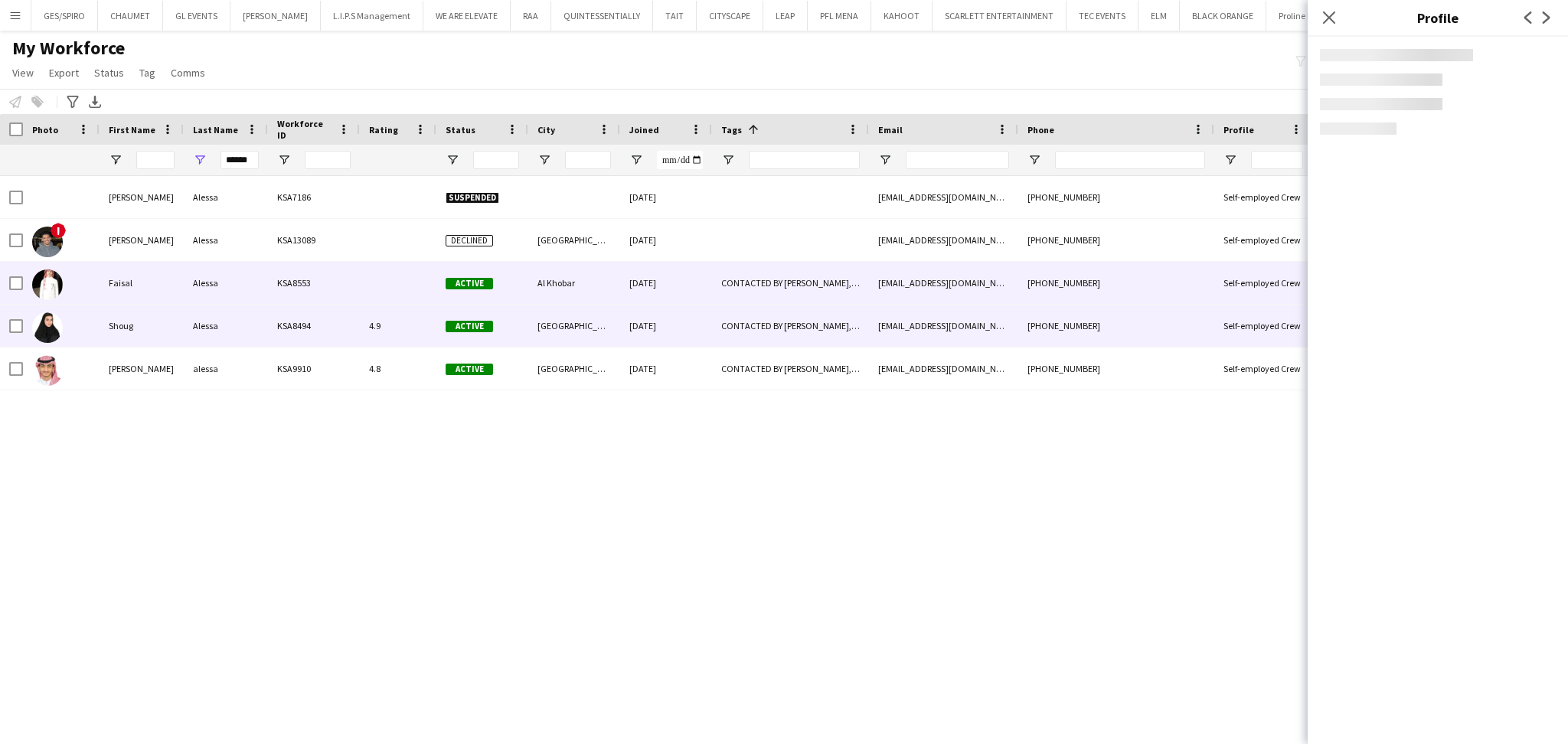
click at [310, 336] on div "KSA8494" at bounding box center [314, 325] width 92 height 42
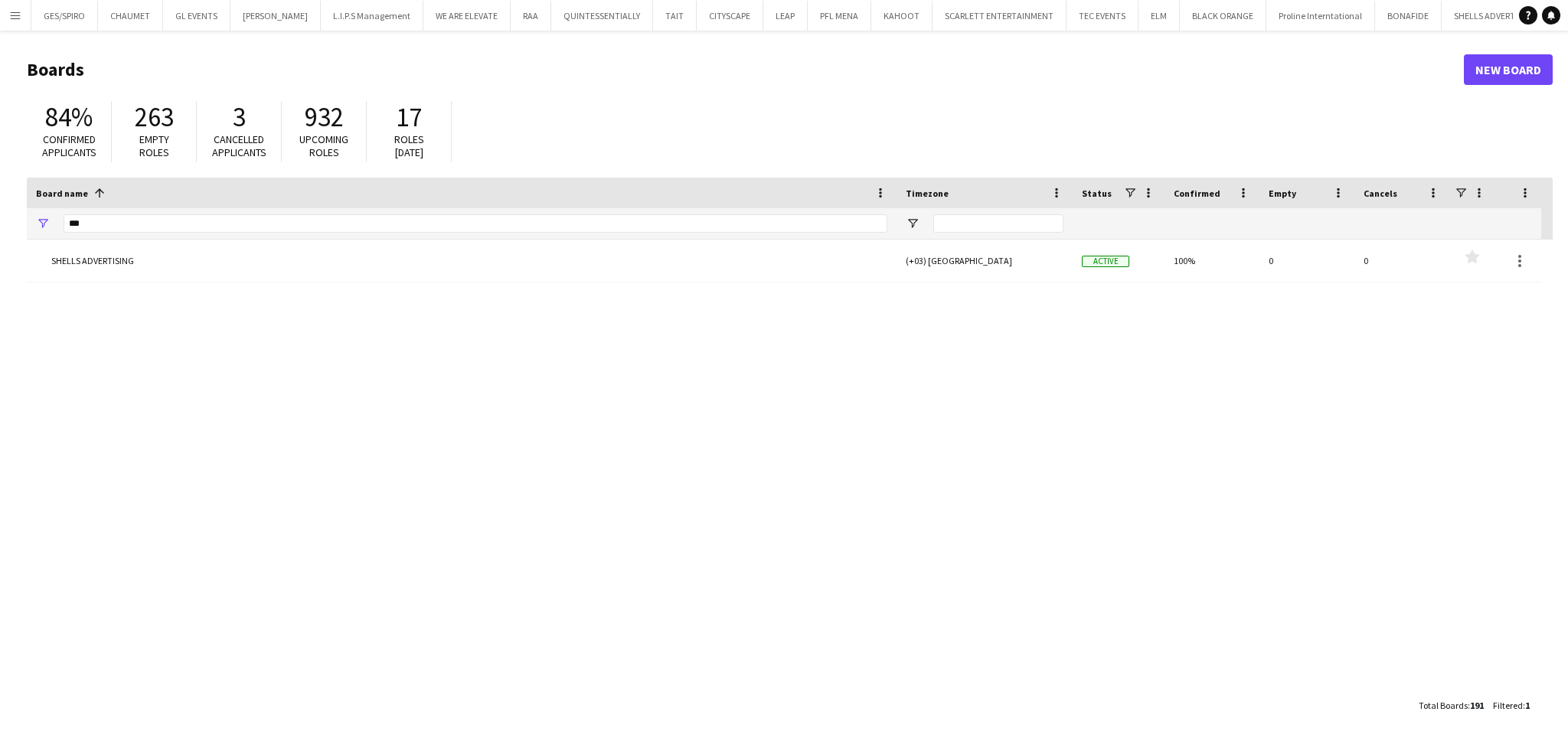
click at [19, 16] on app-icon "Menu" at bounding box center [16, 16] width 12 height 12
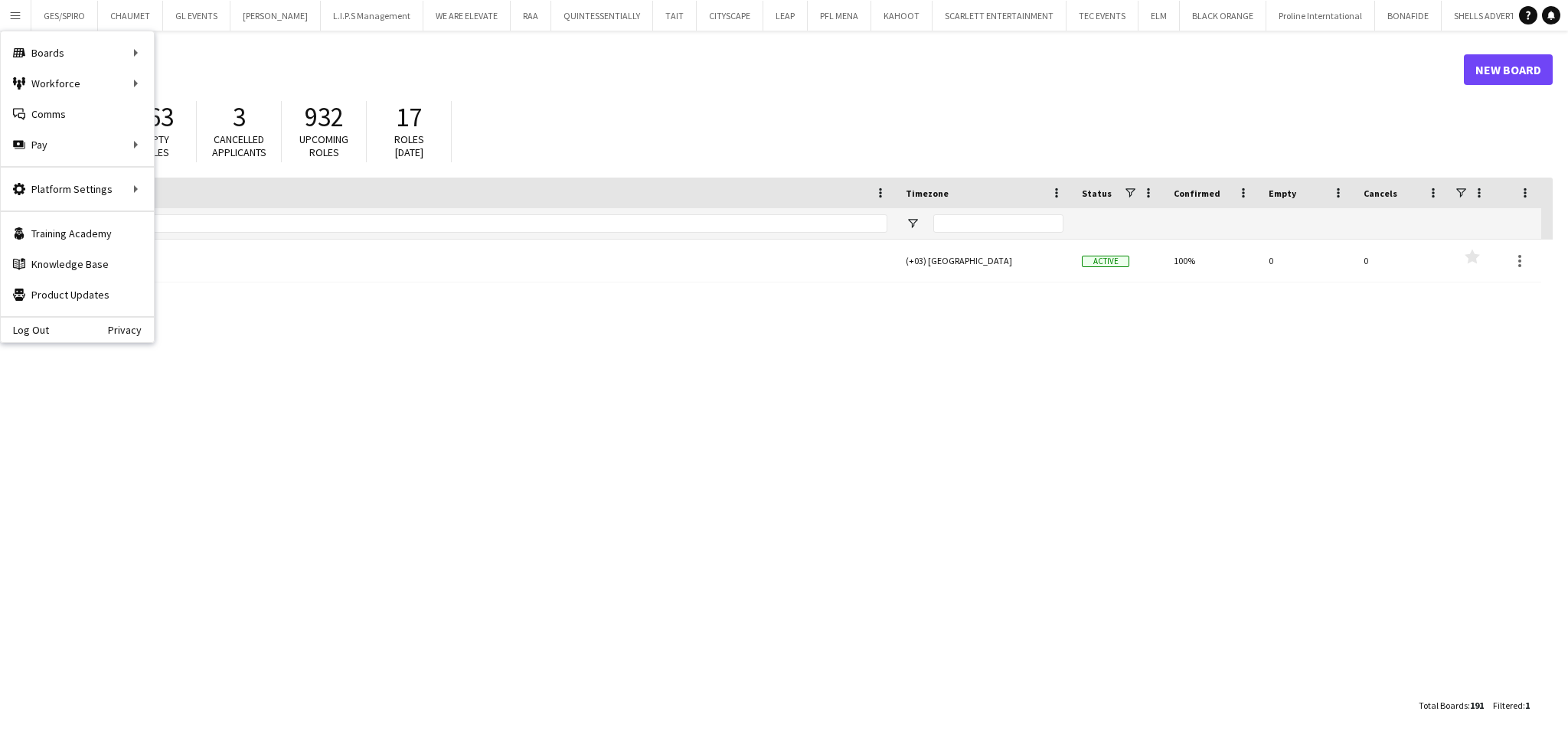
click at [616, 95] on div "84% Confirmed applicants 263 Empty roles 3 Cancelled applicants 932 Upcoming ro…" at bounding box center [789, 135] width 1526 height 84
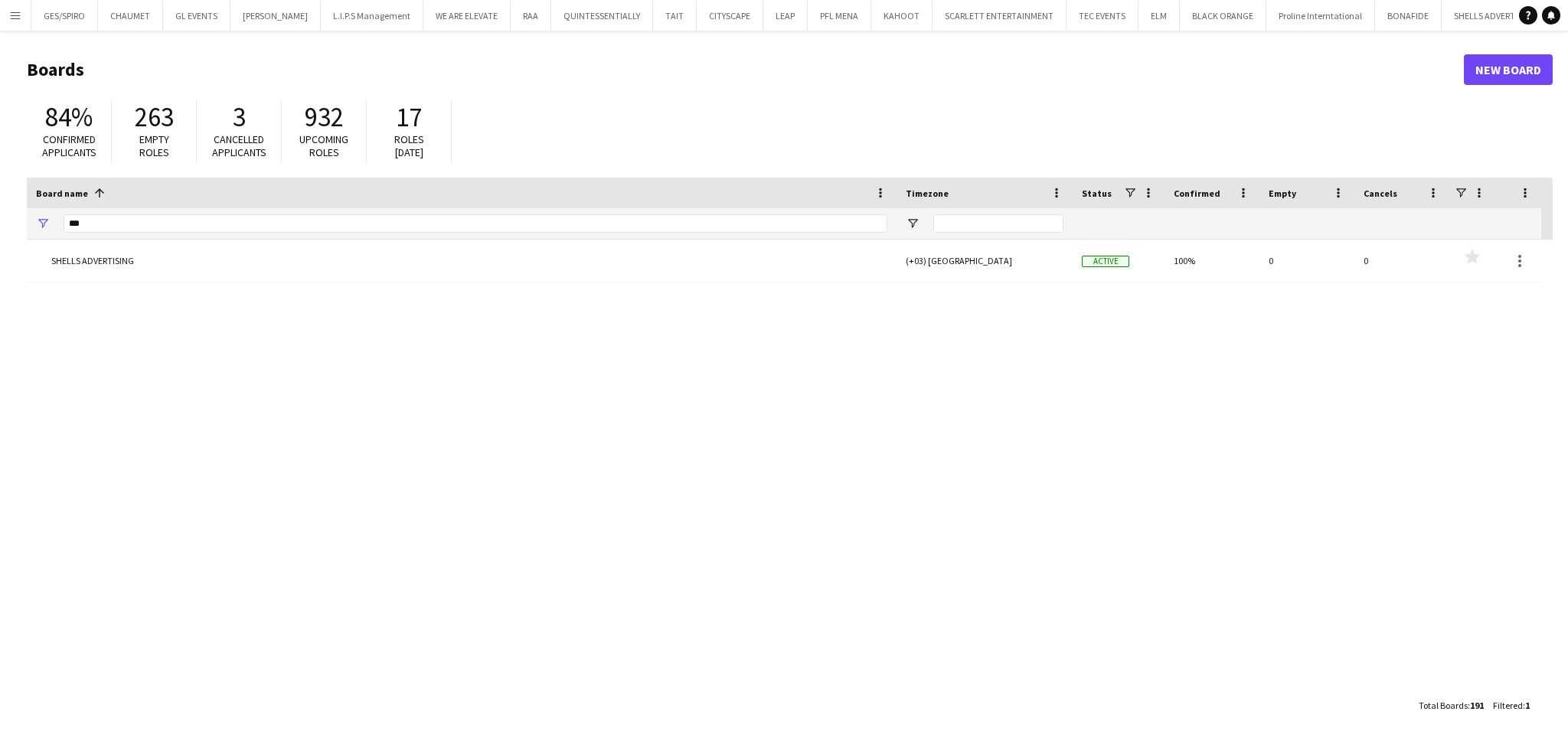
click at [15, 15] on app-icon "Menu" at bounding box center [16, 16] width 12 height 12
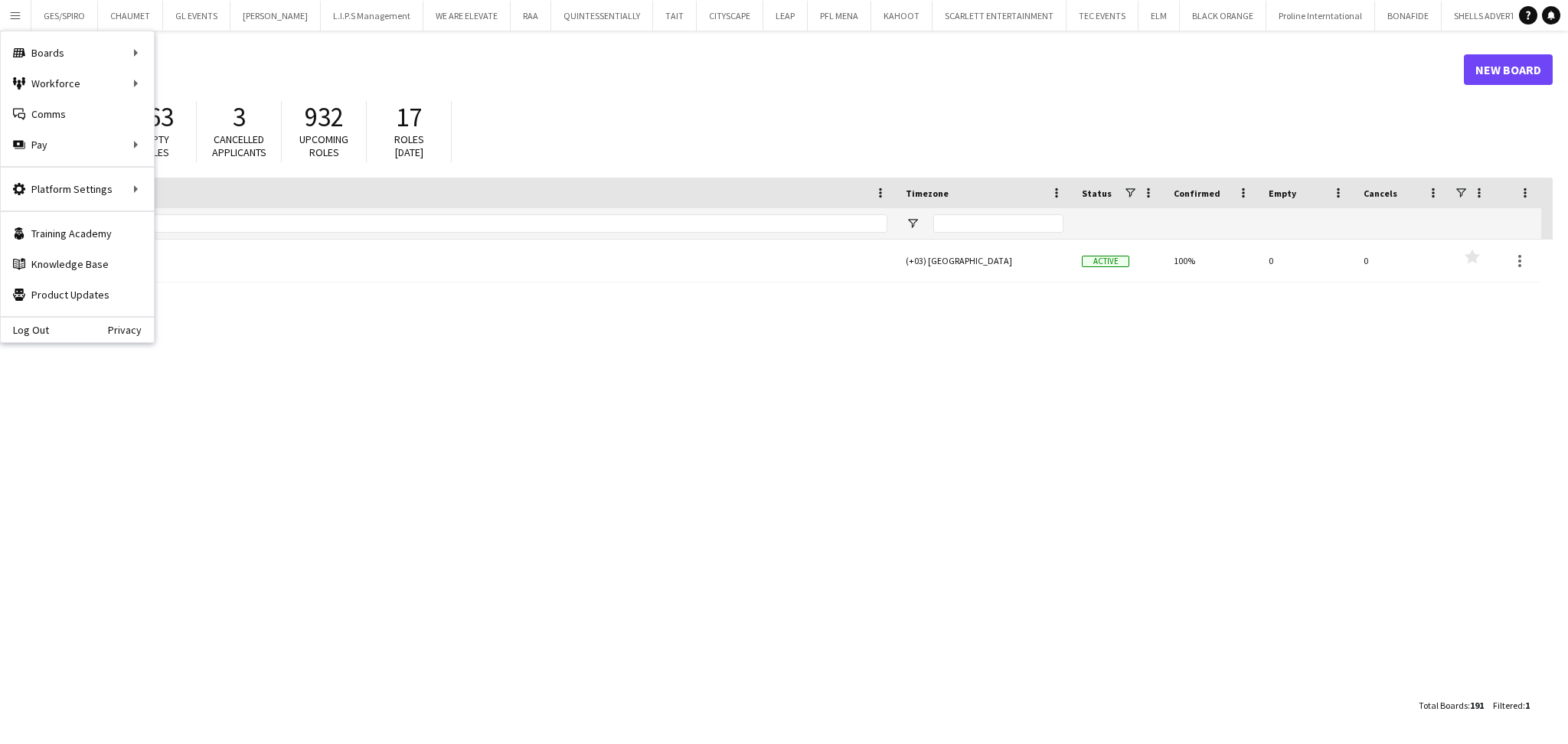
click at [595, 100] on div "84% Confirmed applicants 263 Empty roles 3 Cancelled applicants 932 Upcoming ro…" at bounding box center [789, 135] width 1526 height 84
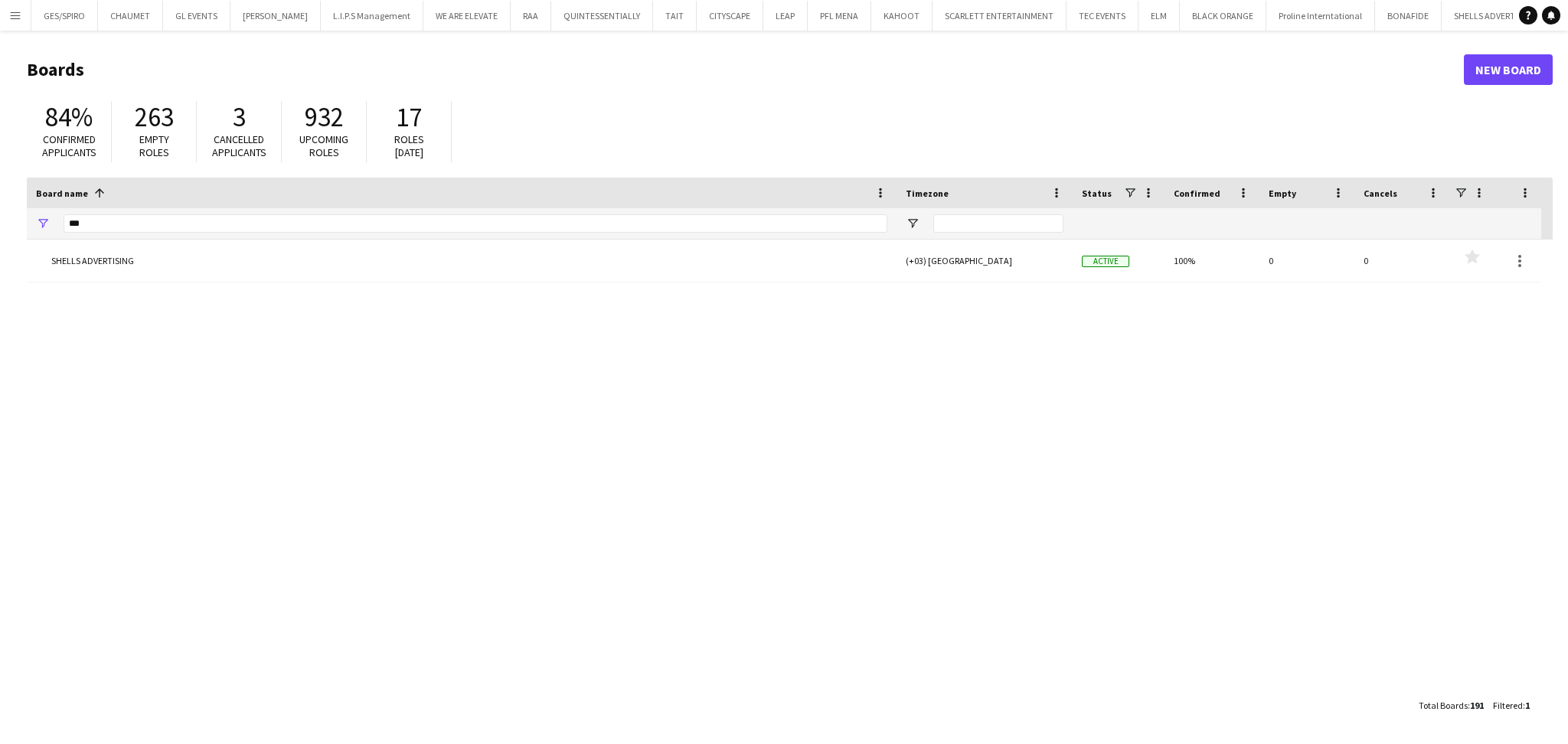
click at [7, 14] on button "Menu" at bounding box center [15, 15] width 30 height 30
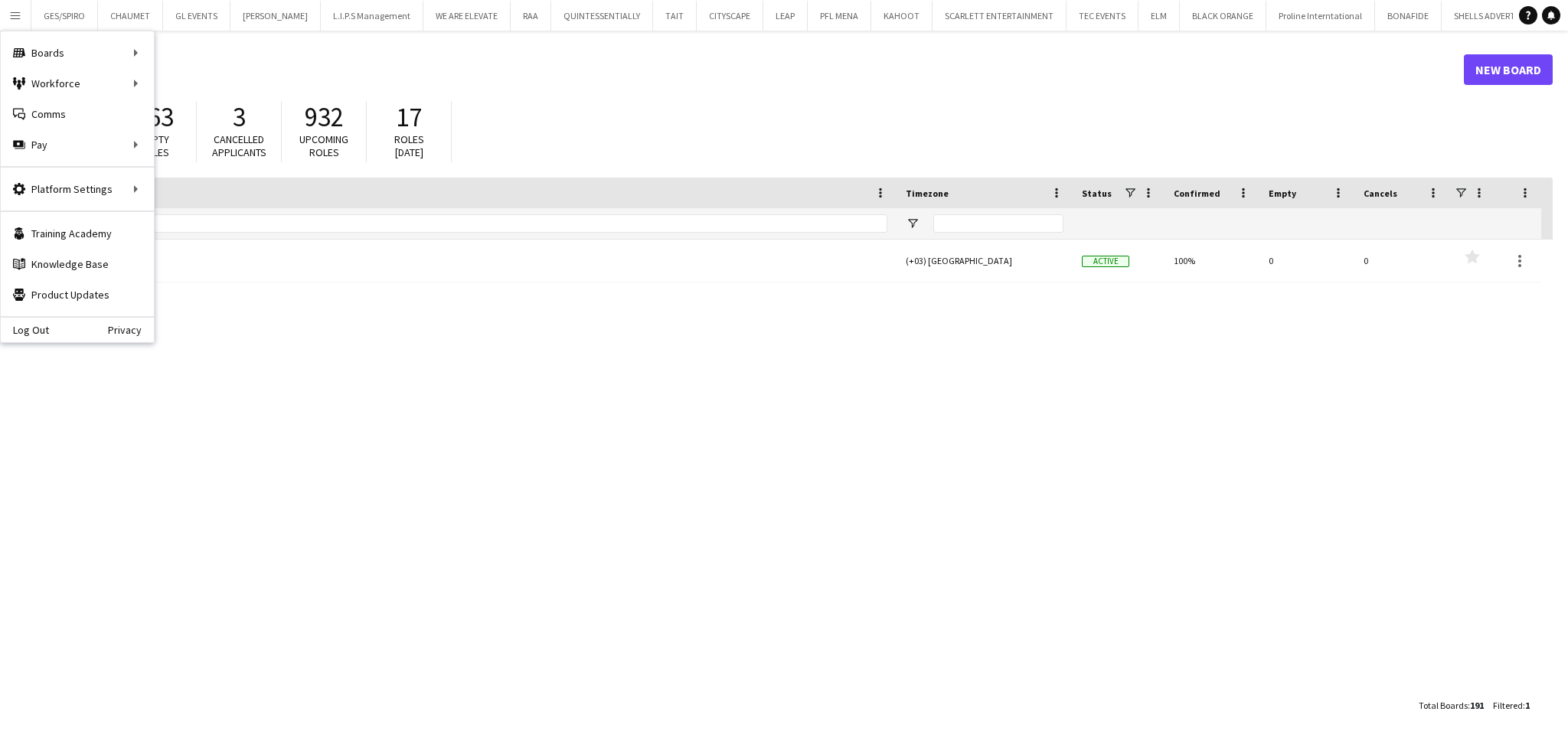
click at [736, 112] on div "84% Confirmed applicants 263 Empty roles 3 Cancelled applicants 932 Upcoming ro…" at bounding box center [789, 135] width 1526 height 84
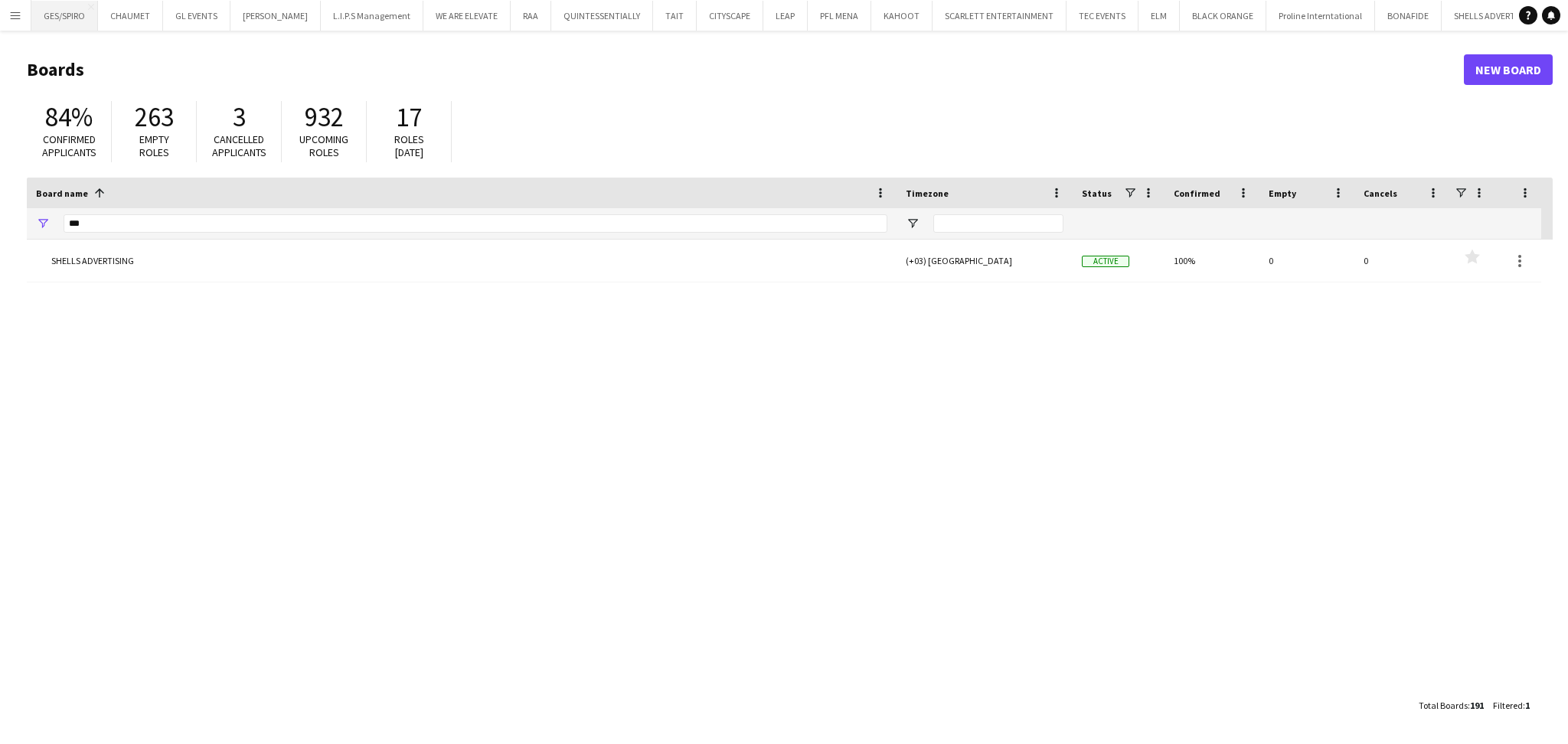
click at [45, 22] on button "GES/SPIRO Close" at bounding box center [64, 16] width 67 height 29
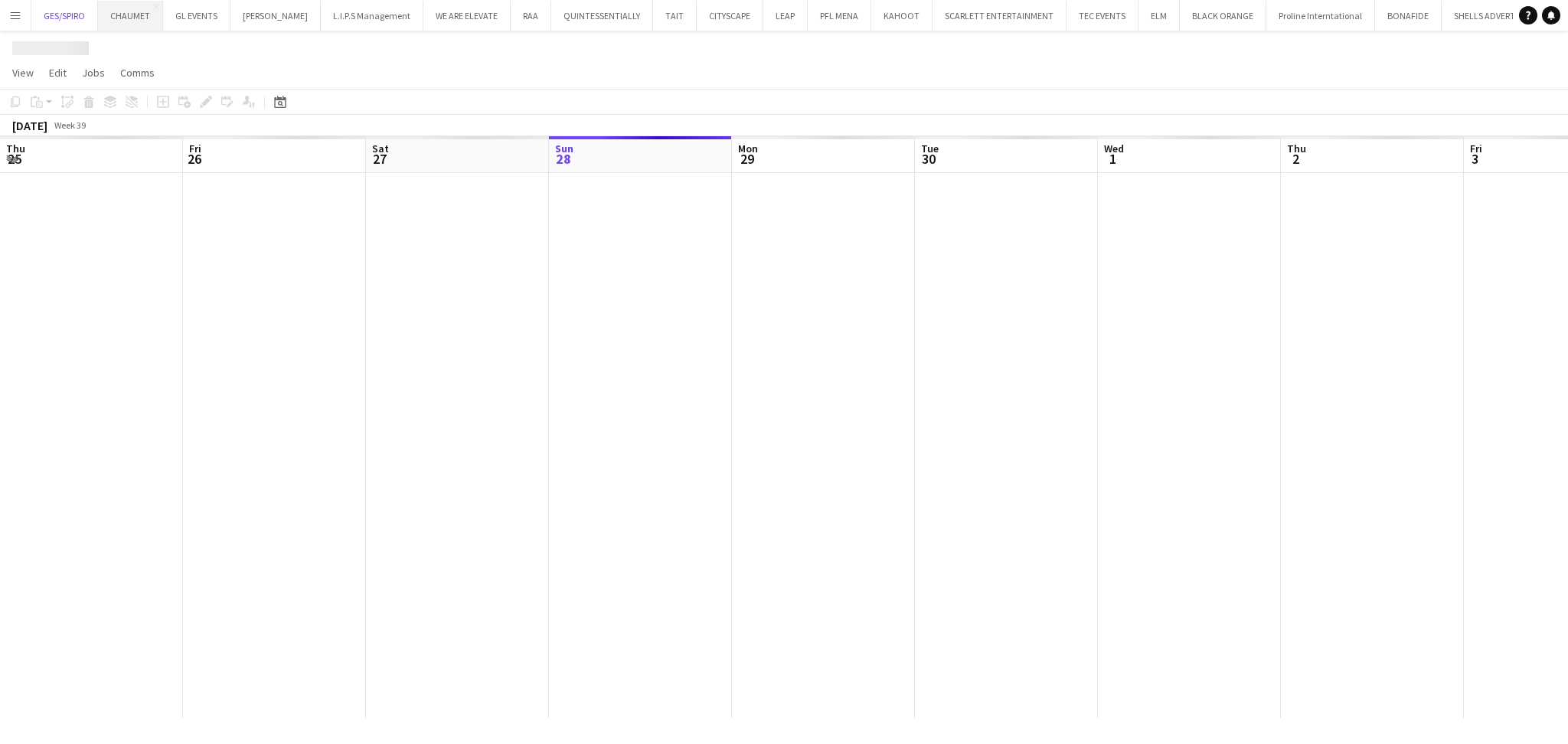
scroll to position [0, 365]
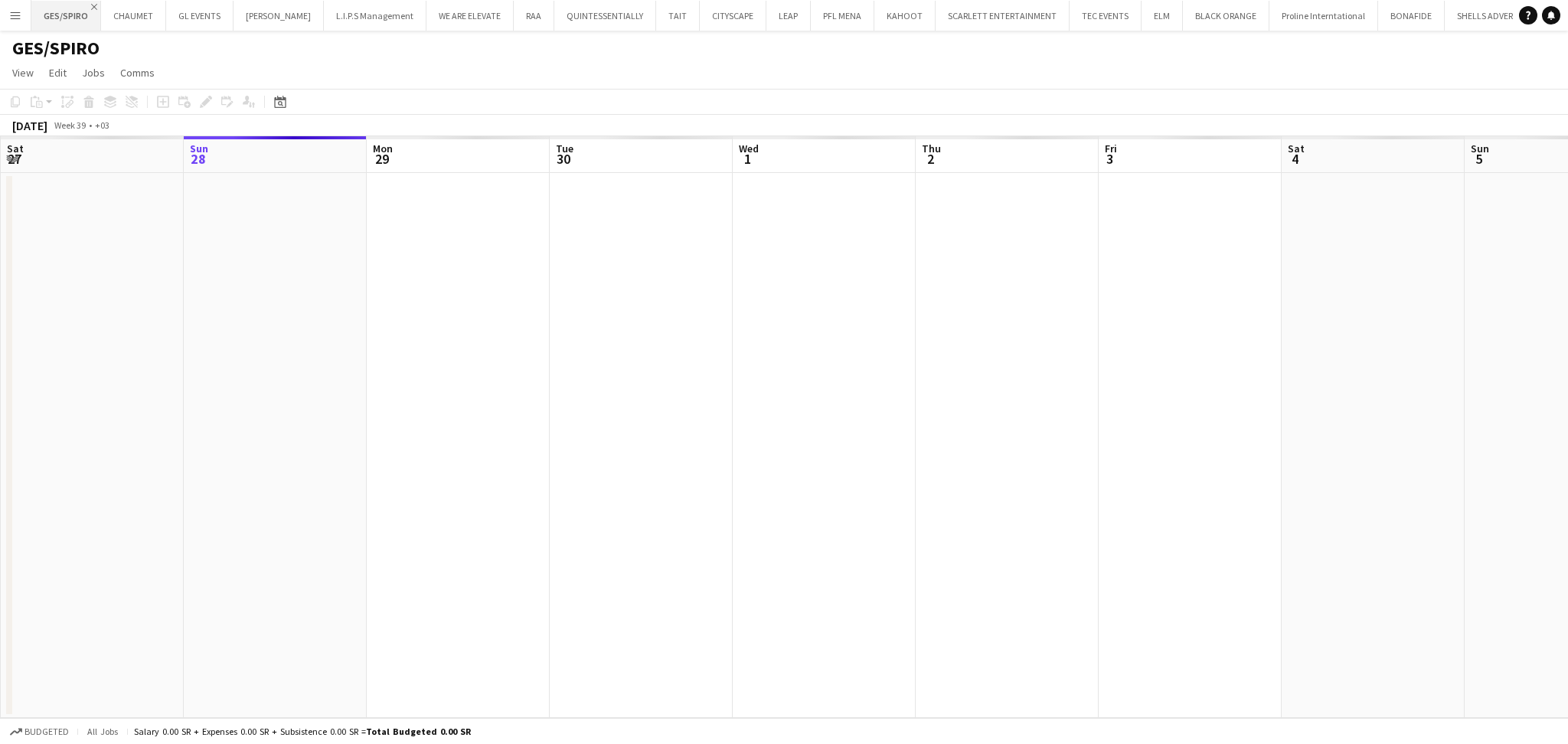
click at [95, 6] on app-icon "Close" at bounding box center [94, 6] width 6 height 6
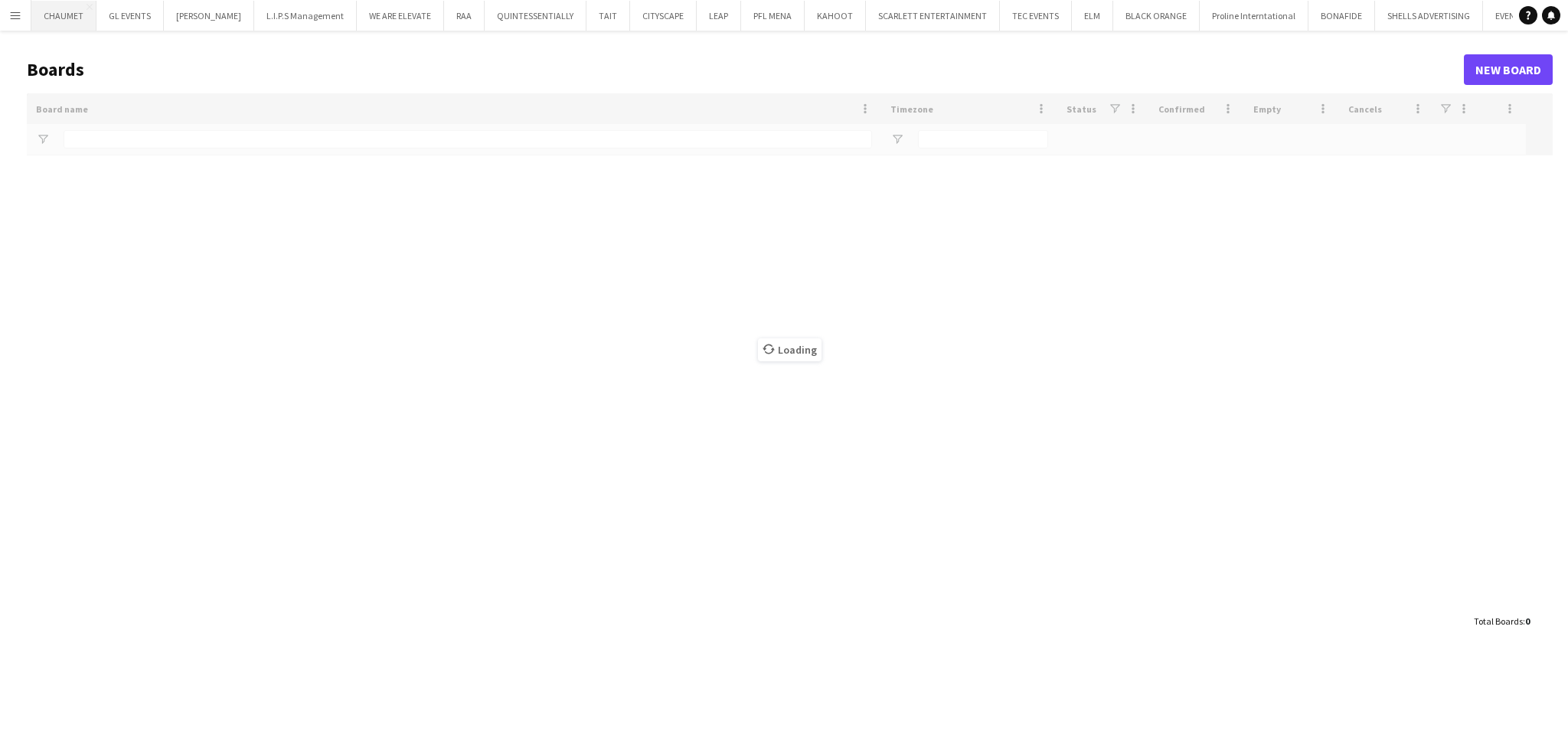
type input "***"
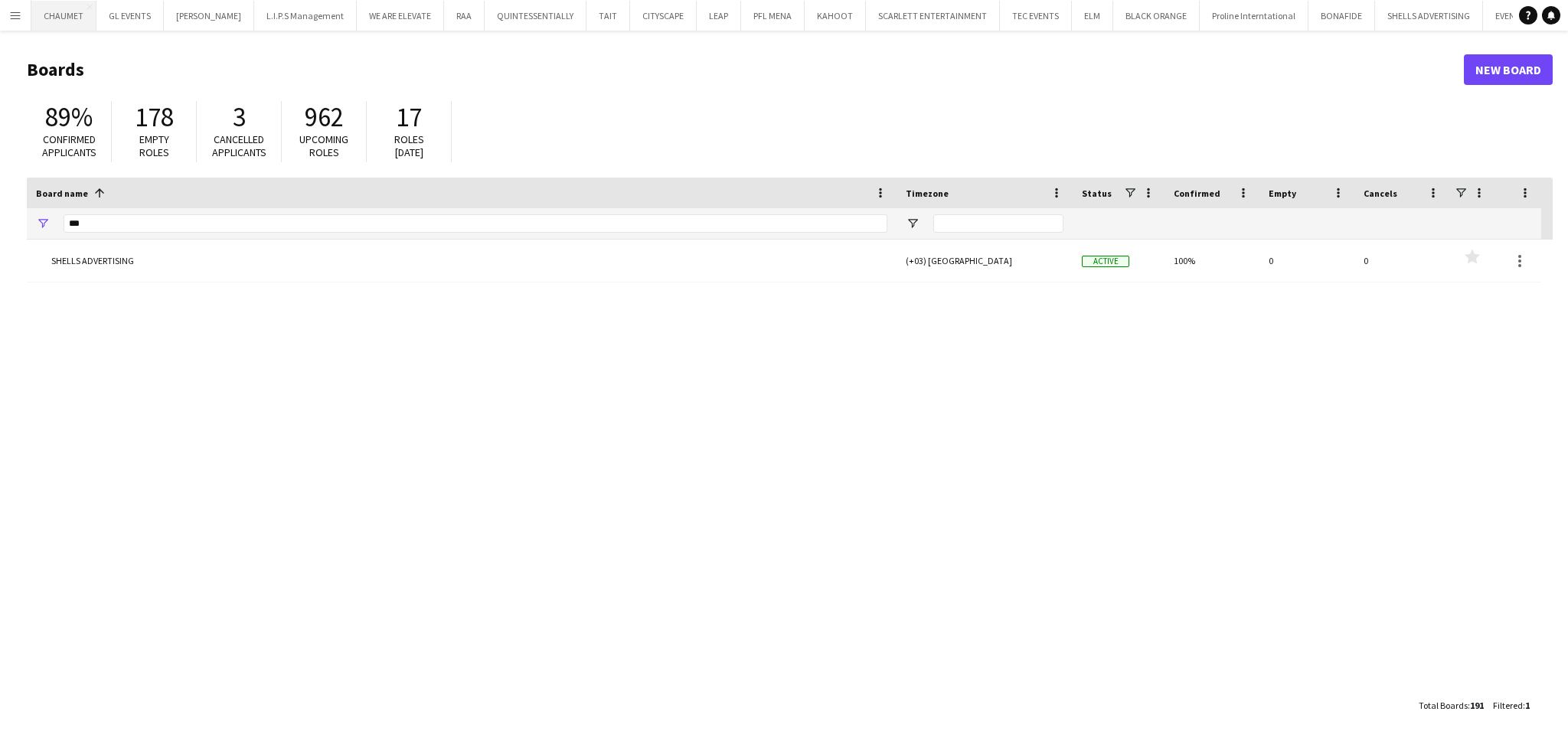
click at [59, 11] on button "CHAUMET Close" at bounding box center [63, 16] width 65 height 29
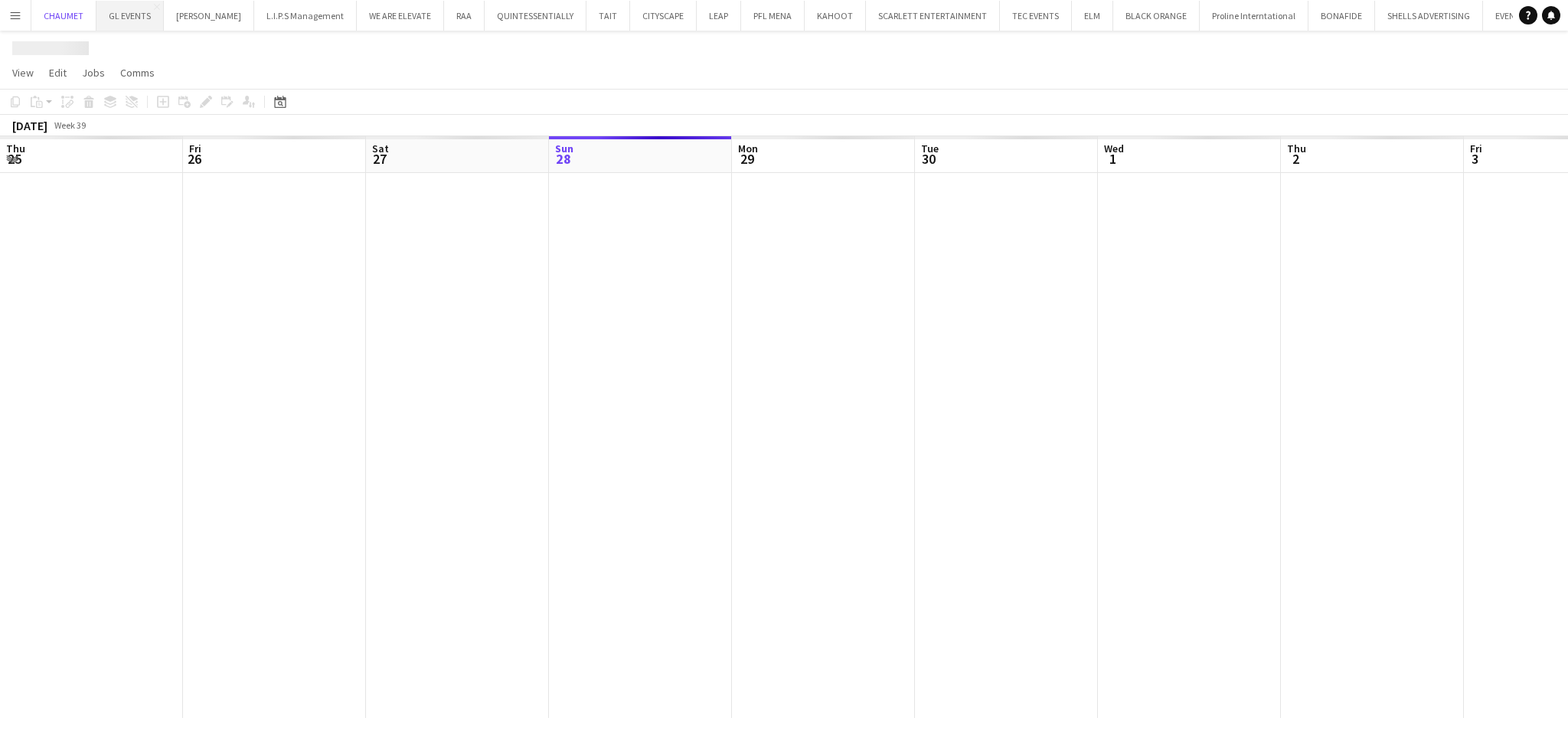
scroll to position [0, 365]
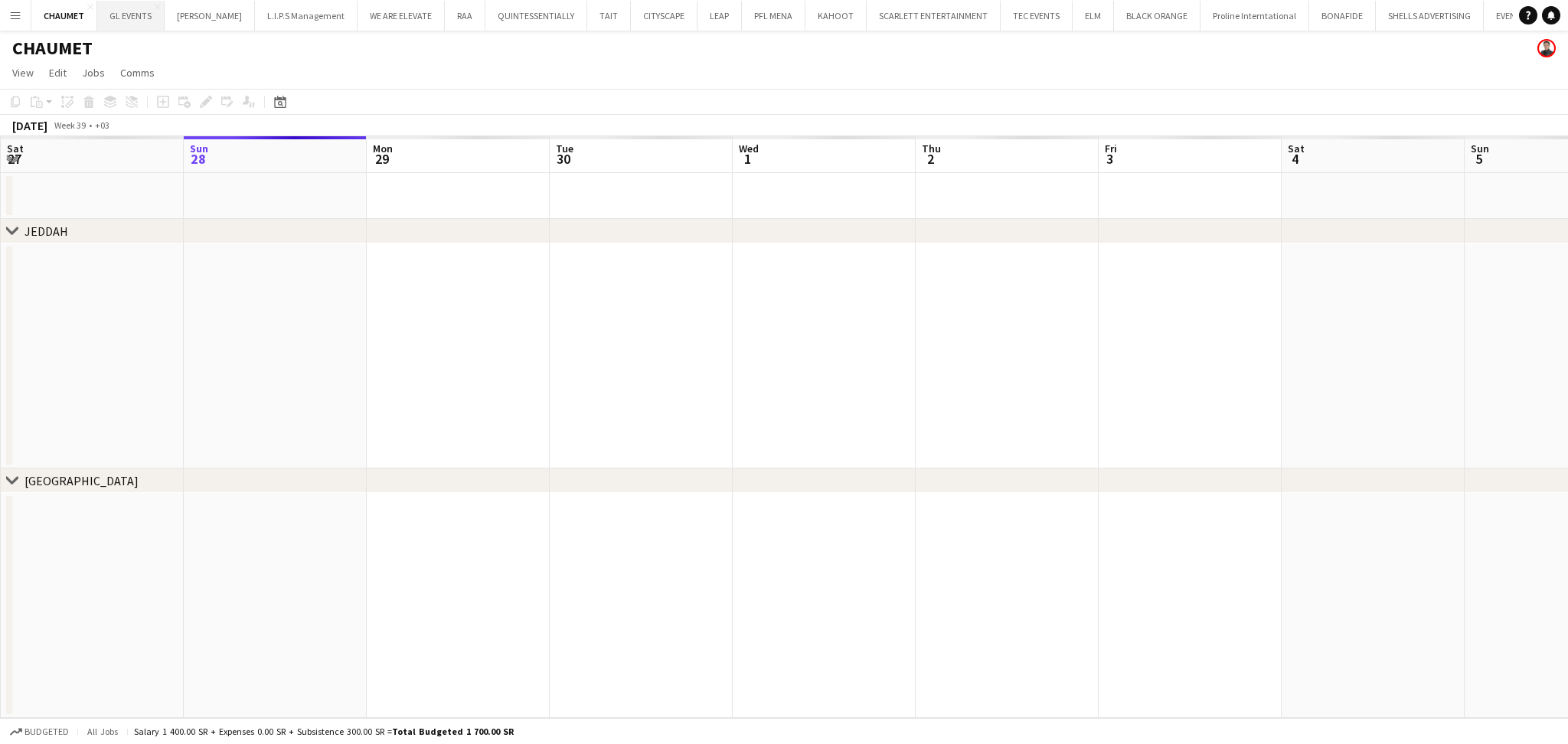
click at [121, 13] on button "GL EVENTS Close" at bounding box center [131, 16] width 68 height 29
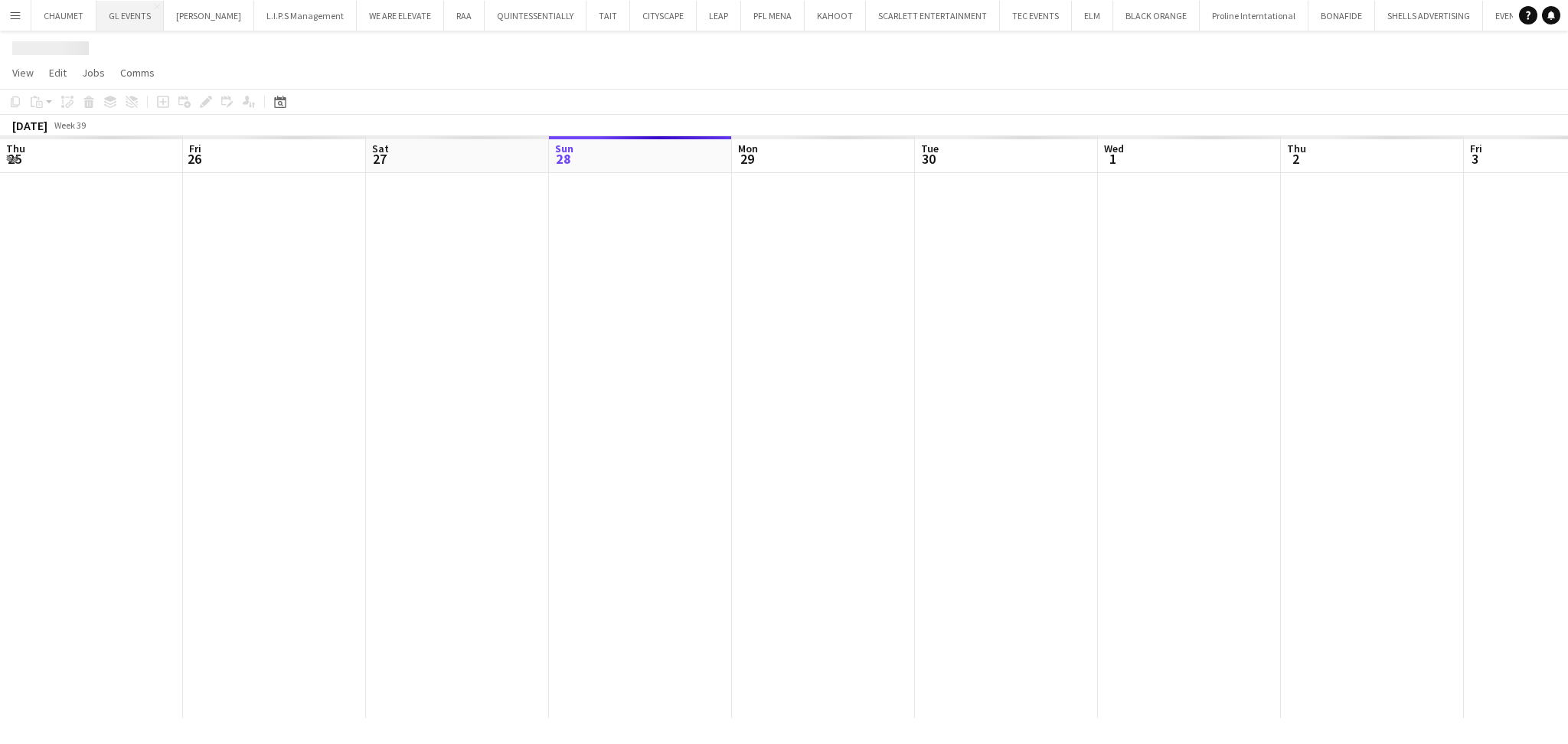
scroll to position [0, 365]
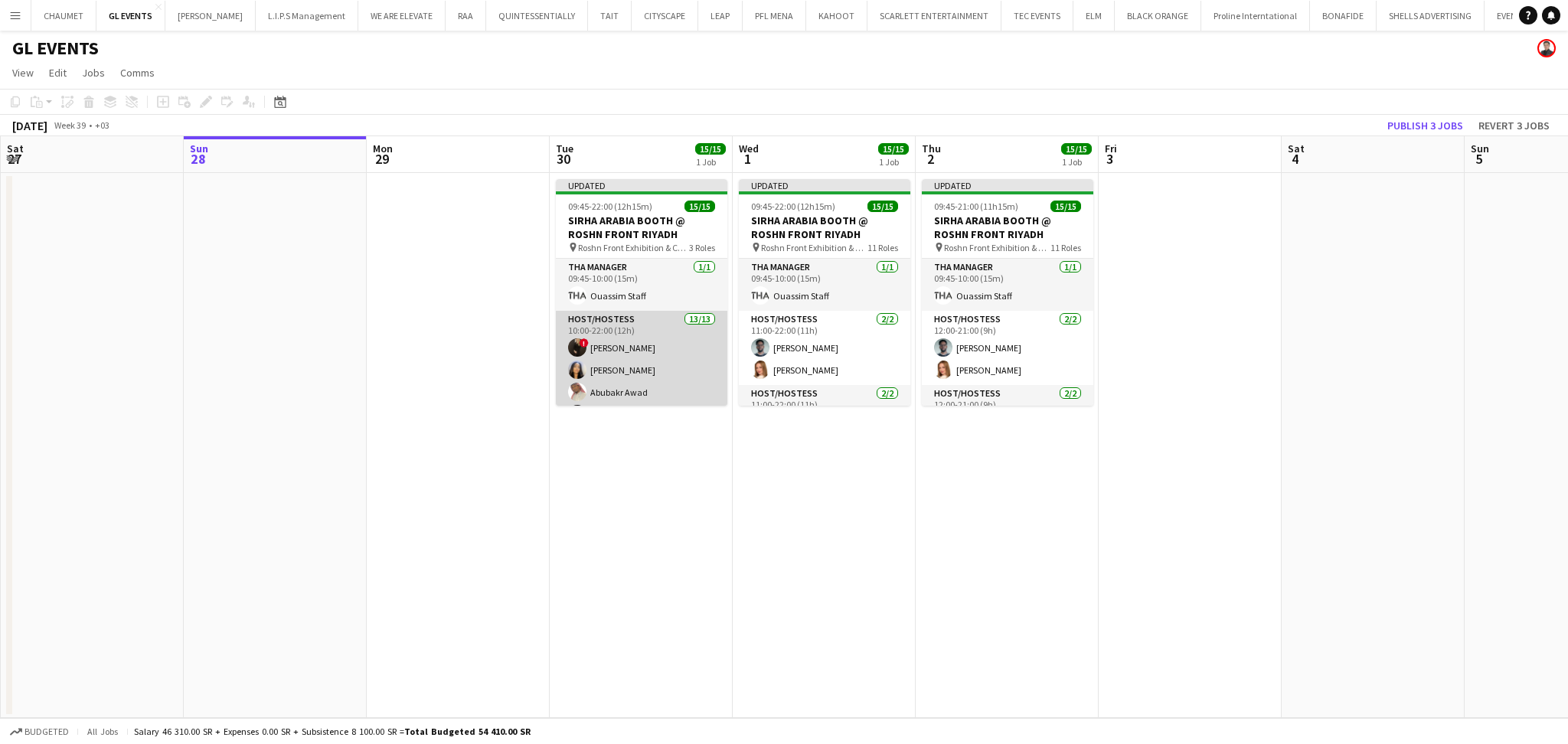
click at [663, 357] on app-card-role "Host/Hostess 13/13 10:00-22:00 (12h) ! [PERSON_NAME] [PERSON_NAME] [PERSON_NAME…" at bounding box center [642, 469] width 172 height 318
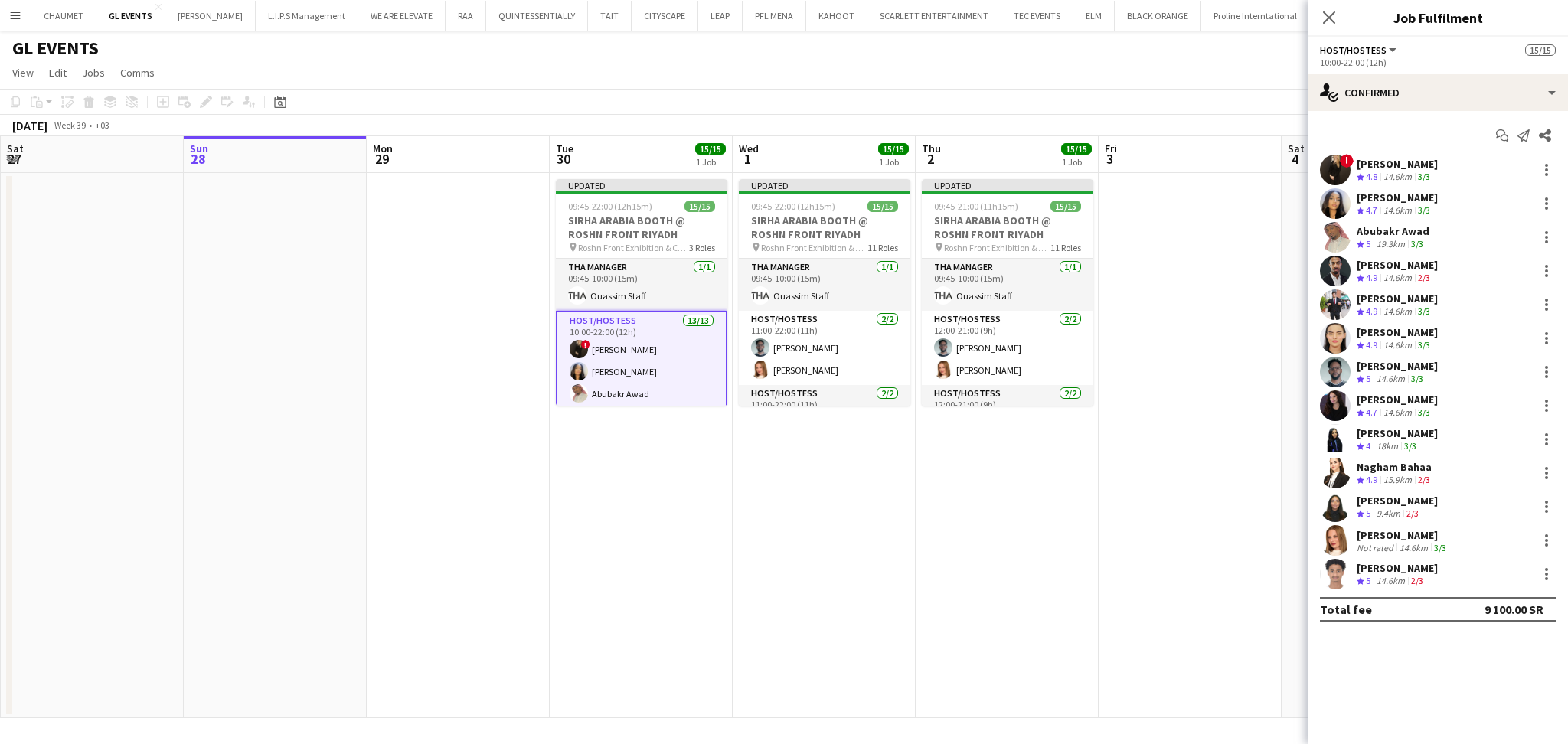
click at [1387, 455] on div "! [PERSON_NAME] Crew rating 4.8 14.6km 3/3 [PERSON_NAME] Crew rating 4.7 14.6km…" at bounding box center [1437, 371] width 260 height 434
click at [1382, 467] on div "Nagham Bahaa" at bounding box center [1395, 467] width 76 height 14
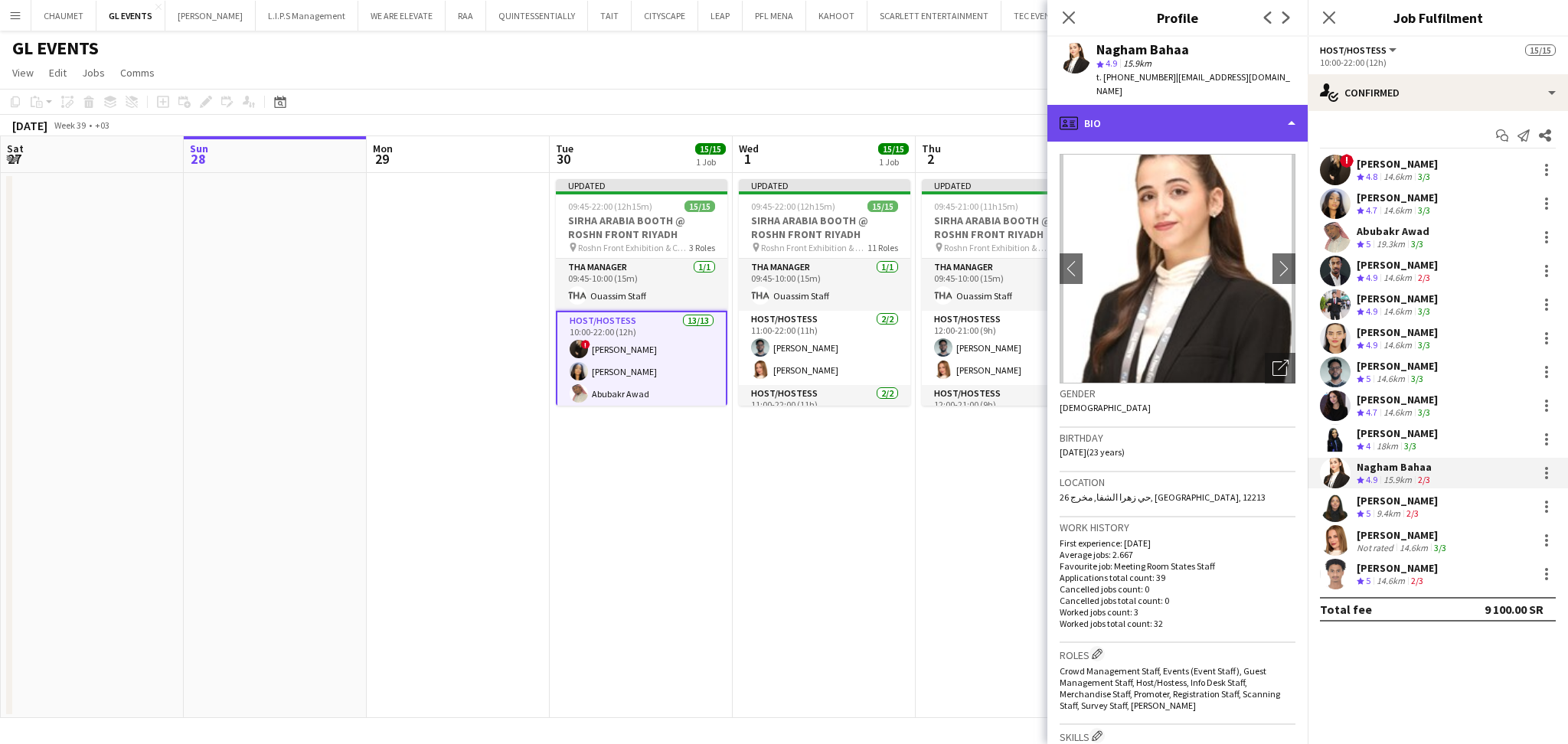
click at [1169, 116] on div "profile Bio" at bounding box center [1177, 123] width 260 height 36
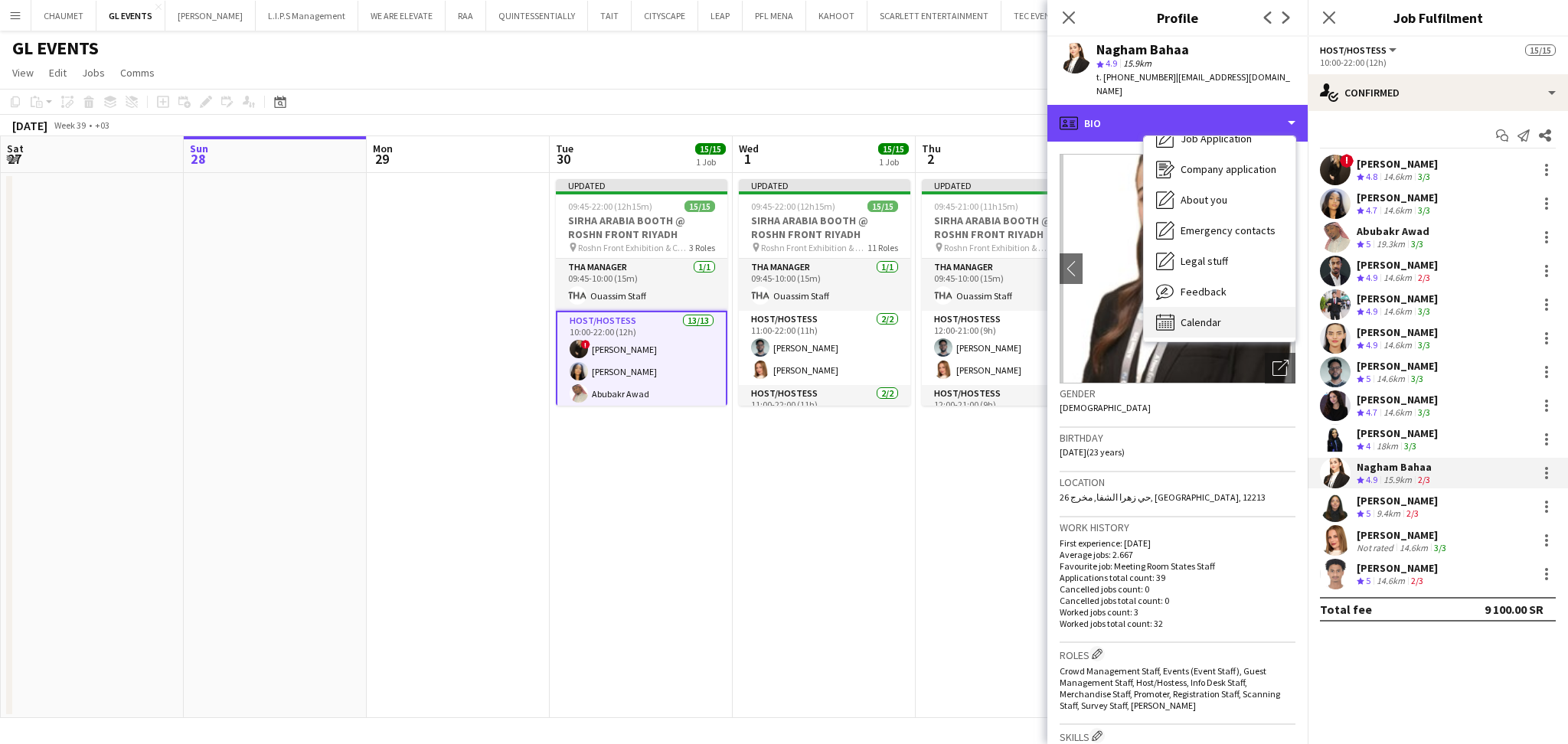
scroll to position [52, 0]
click at [1248, 310] on div "Calendar Calendar" at bounding box center [1219, 319] width 152 height 30
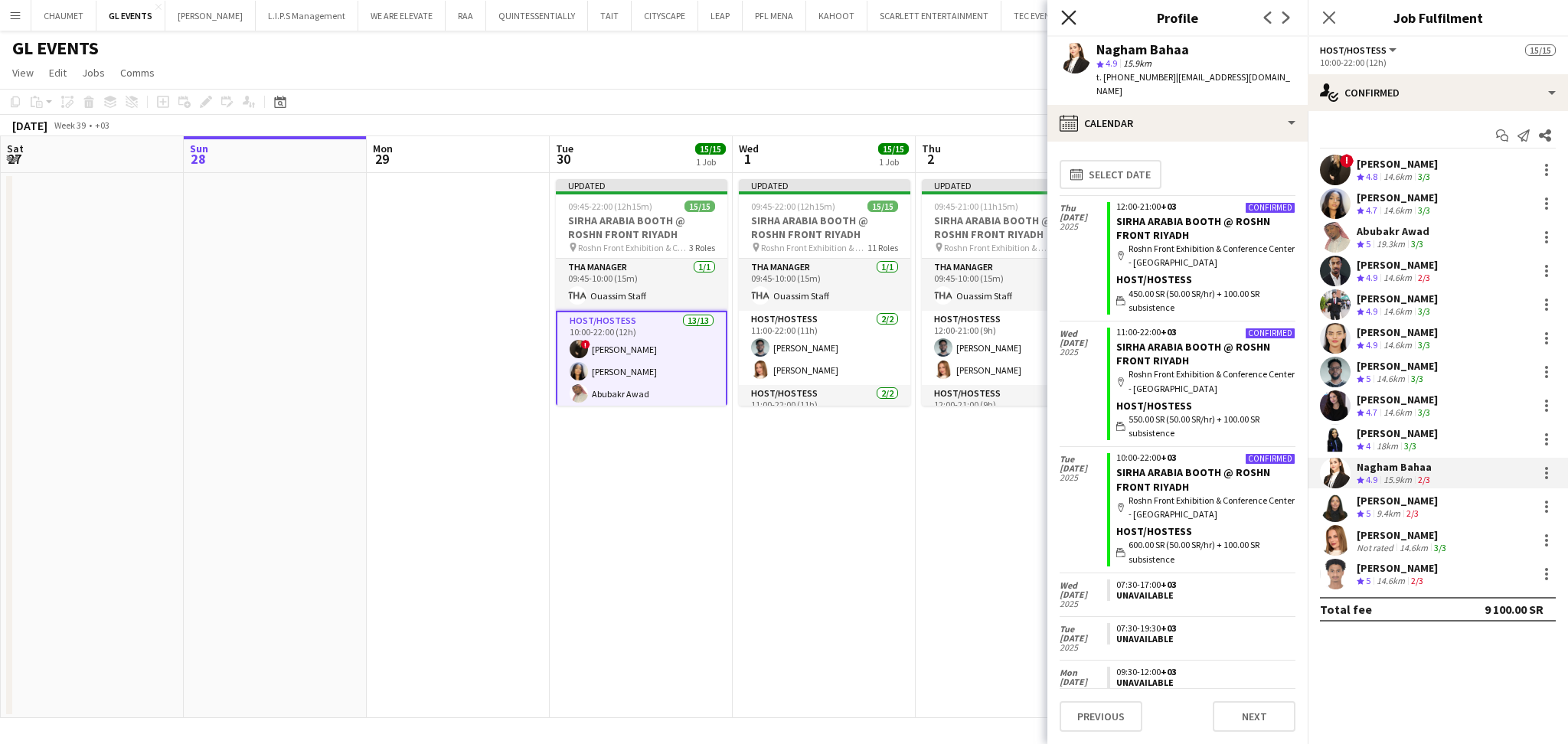
click at [1067, 15] on icon "Close pop-in" at bounding box center [1068, 16] width 15 height 15
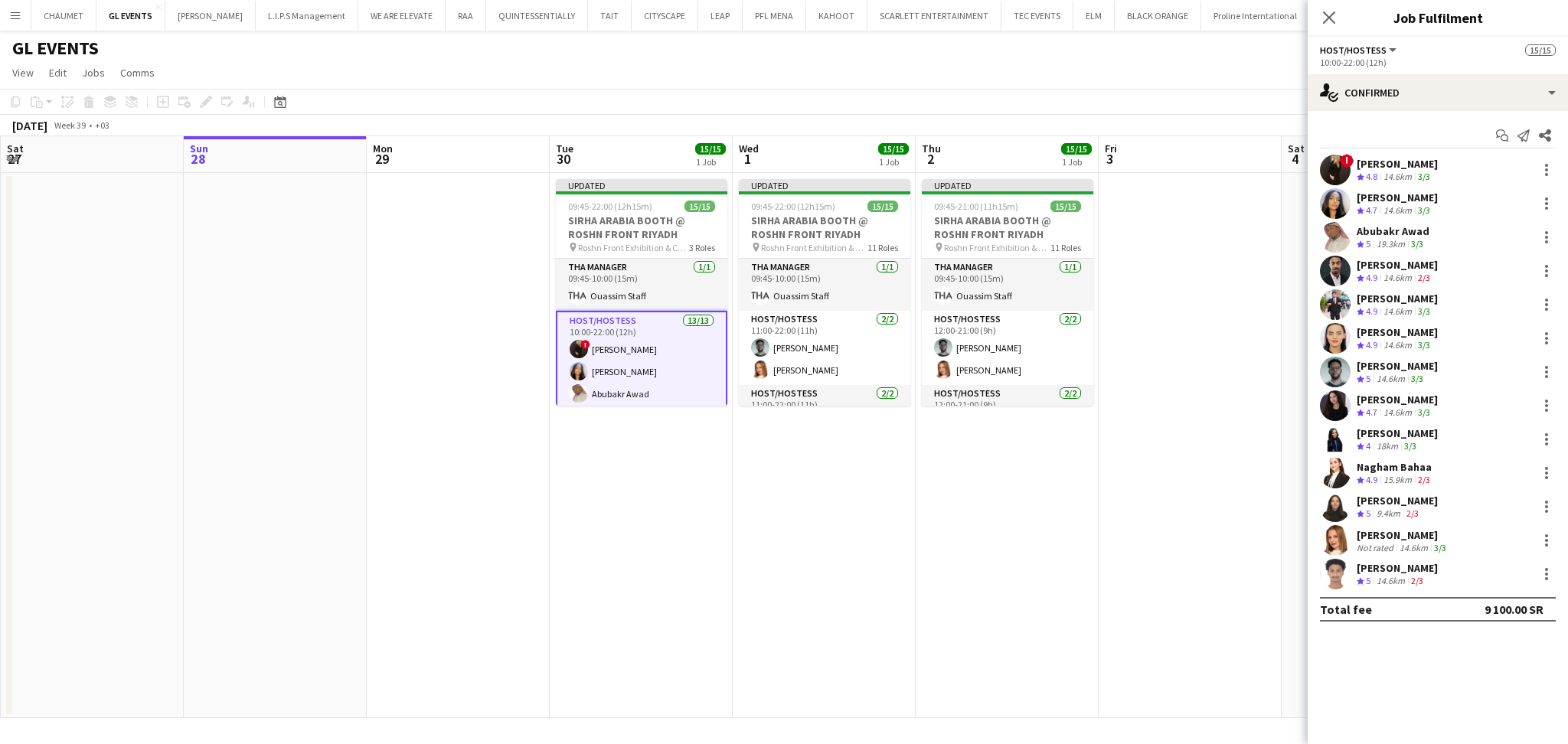
click at [1056, 87] on app-page-menu "View Day view expanded Day view collapsed Month view Date picker Jump to [DATE]…" at bounding box center [784, 75] width 1568 height 29
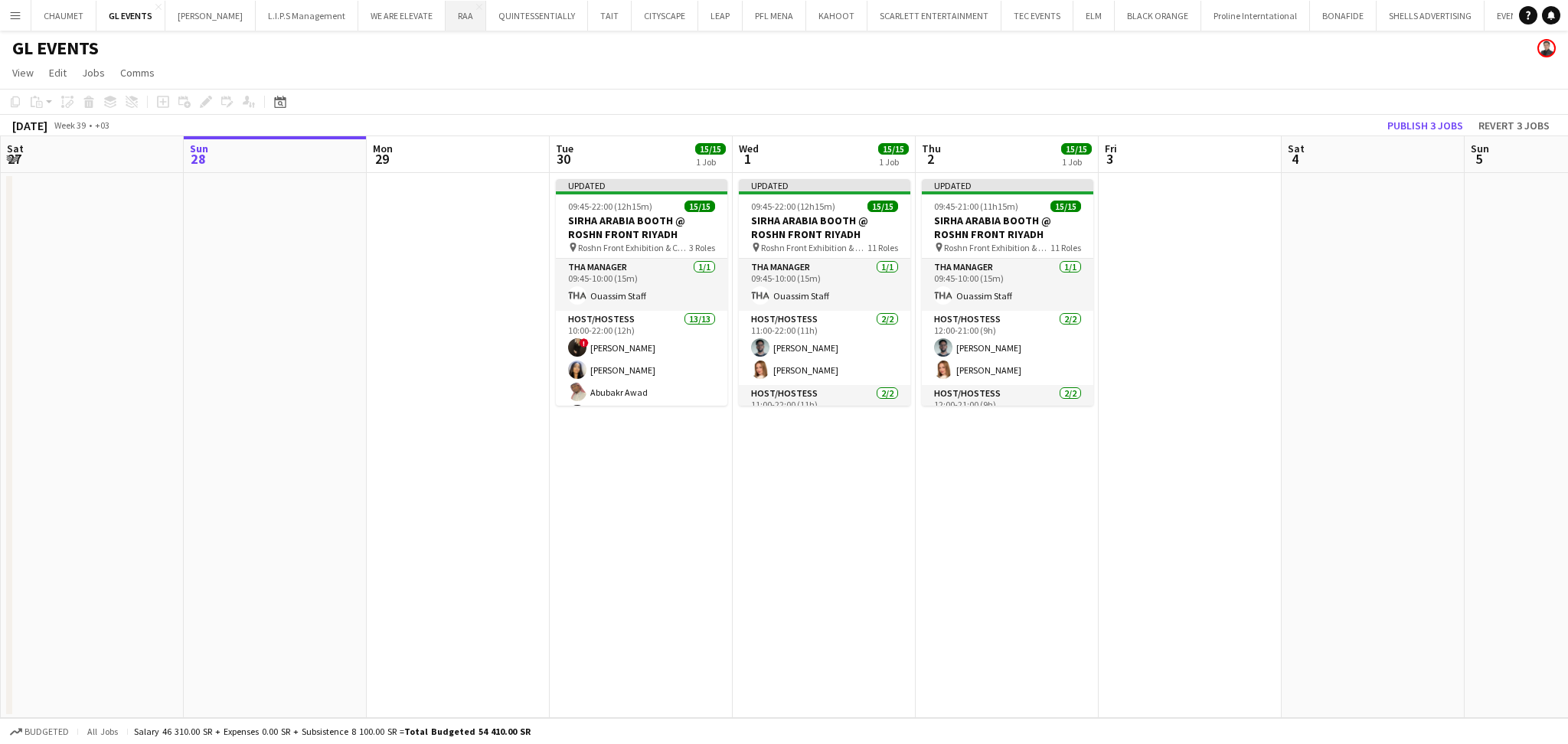
click at [464, 24] on button "RAA Close" at bounding box center [466, 16] width 41 height 29
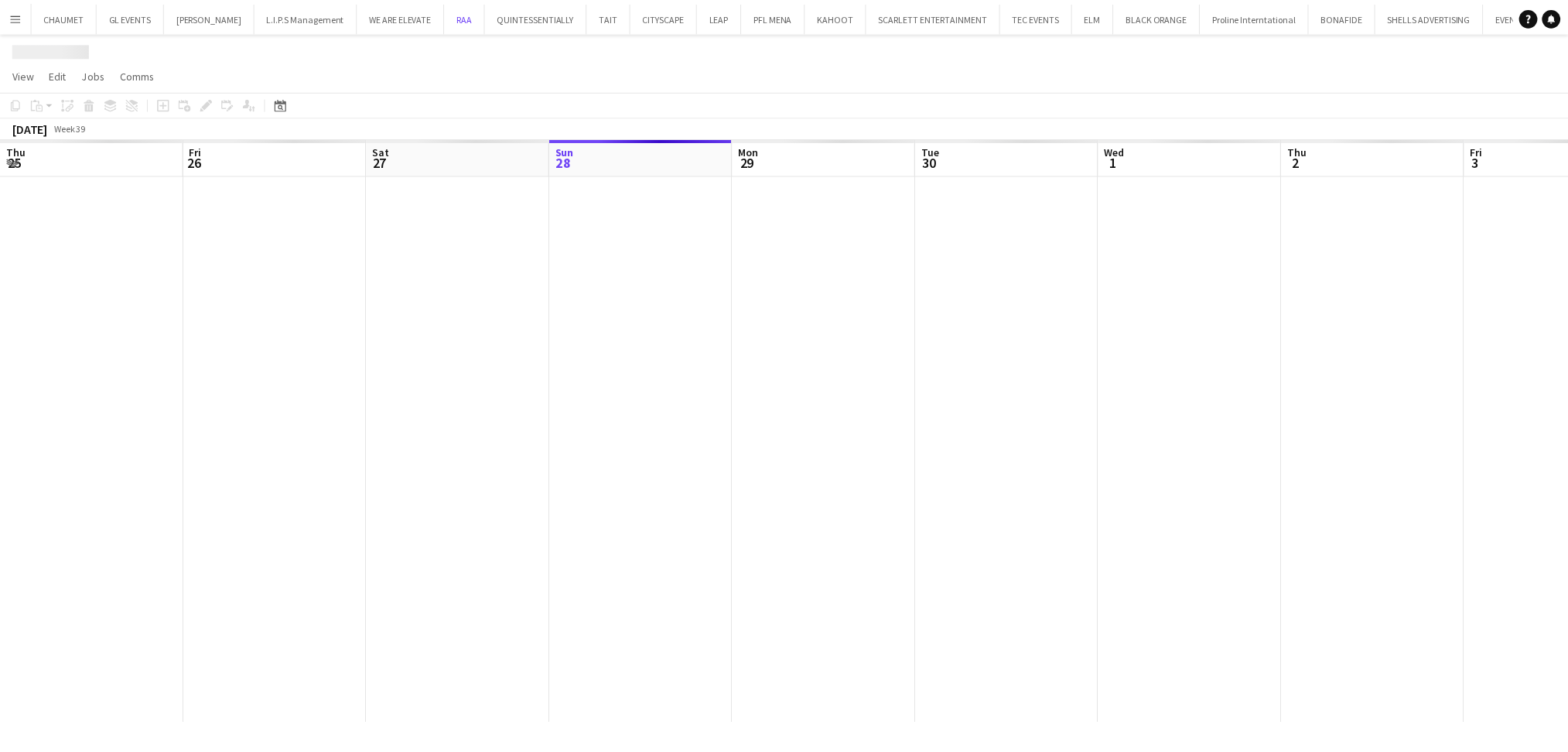
scroll to position [0, 369]
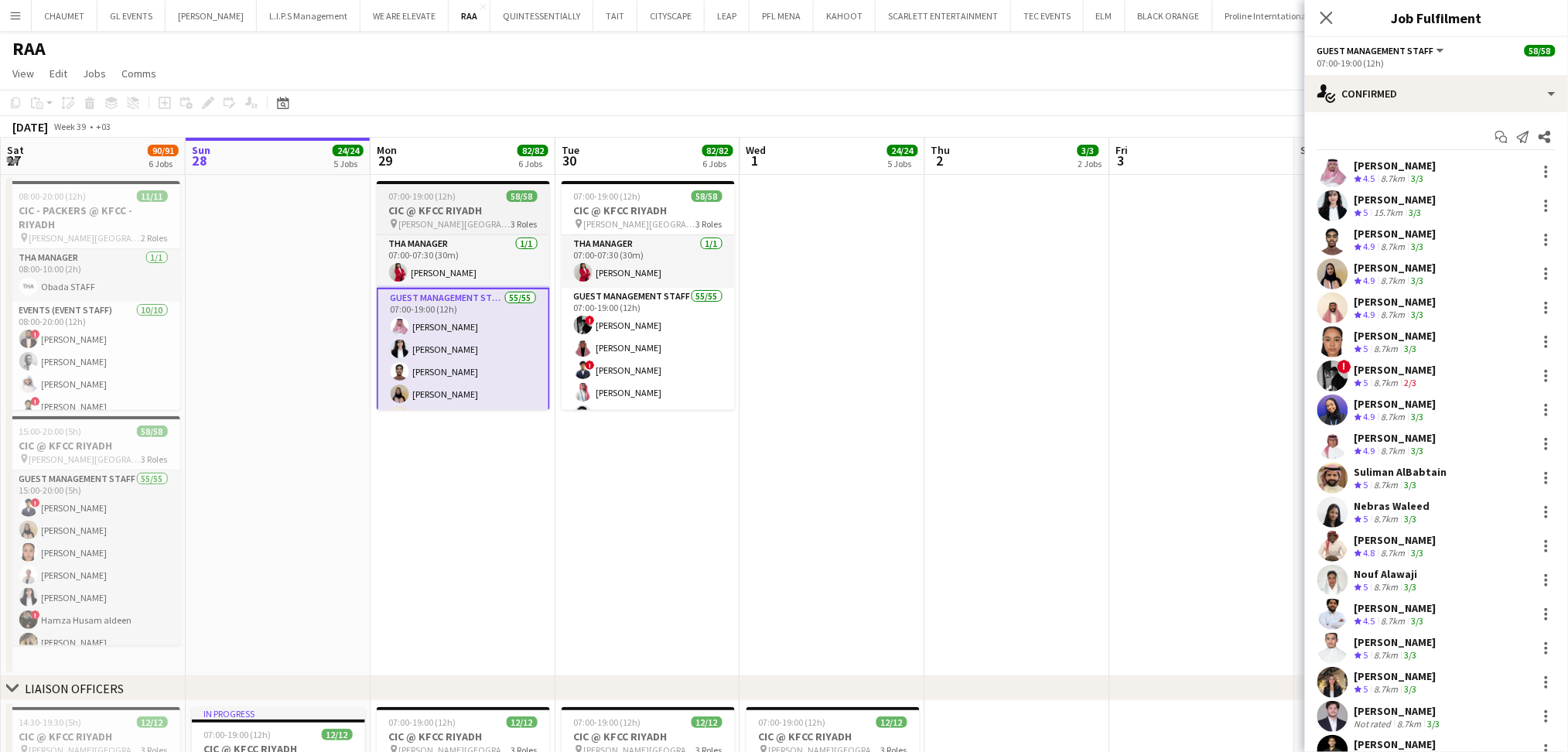
click at [442, 210] on h3 "CIC @ KFCC RIYADH" at bounding box center [464, 210] width 174 height 14
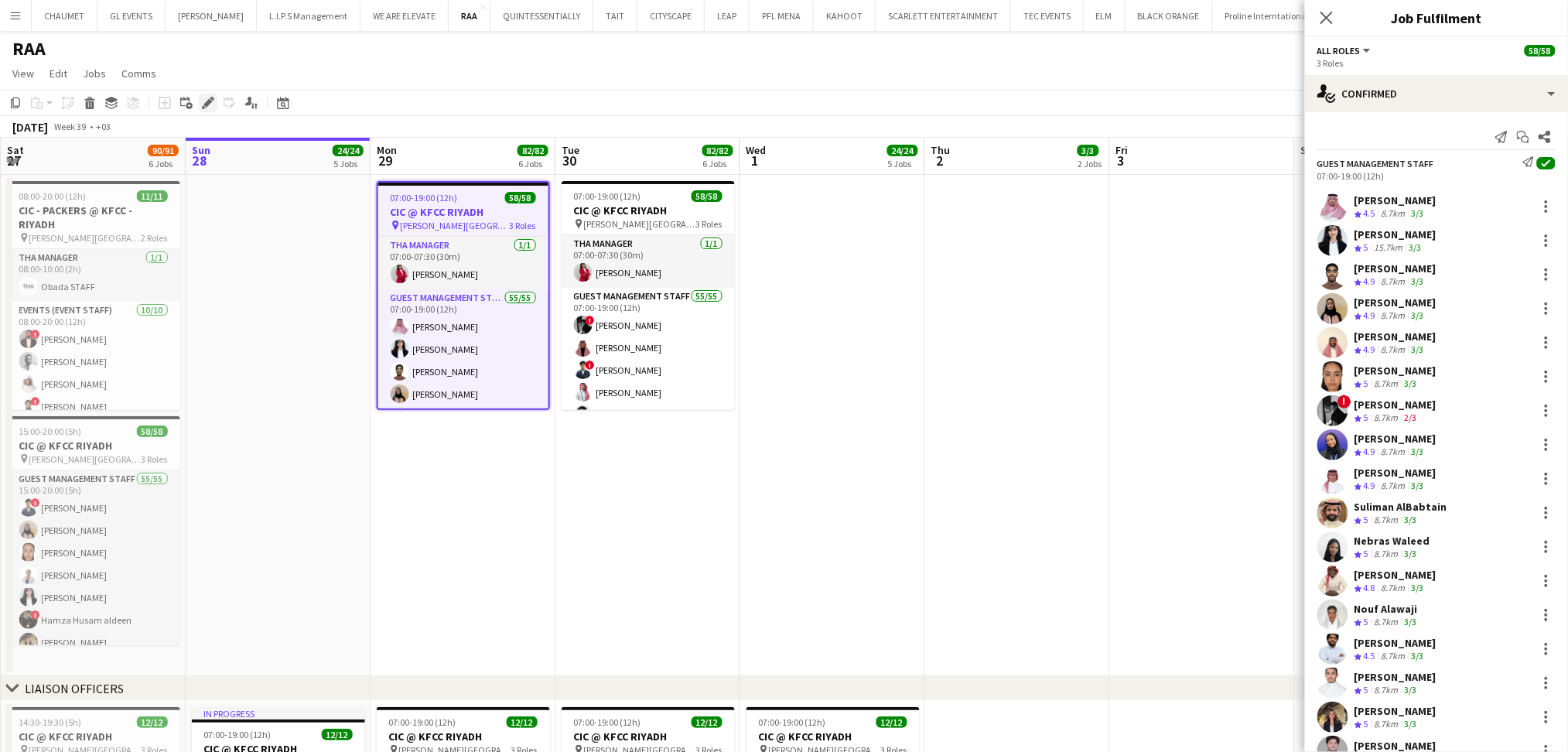
click at [213, 95] on div "Edit" at bounding box center [208, 103] width 18 height 18
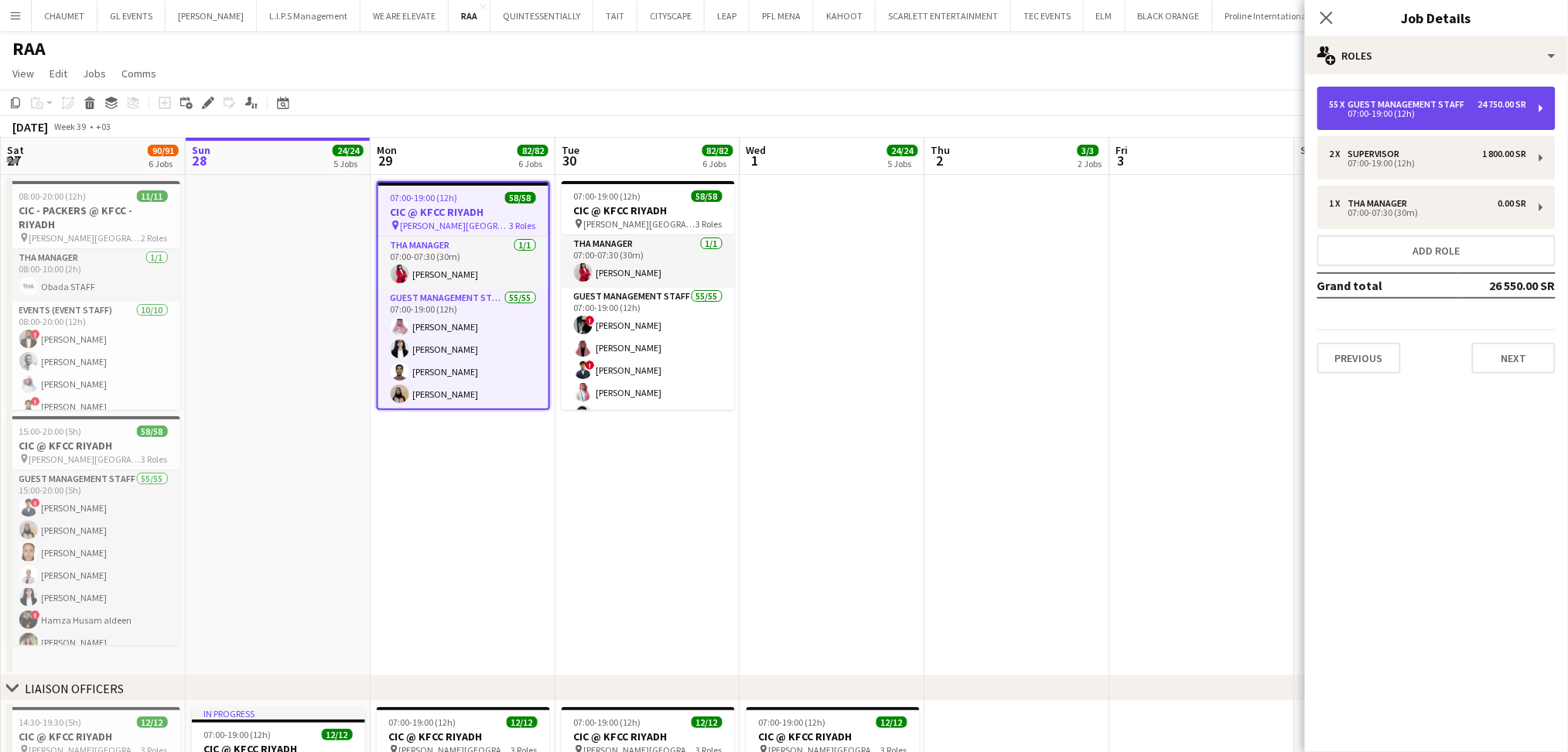
click at [1443, 106] on div "Guest Management Staff" at bounding box center [1409, 104] width 123 height 11
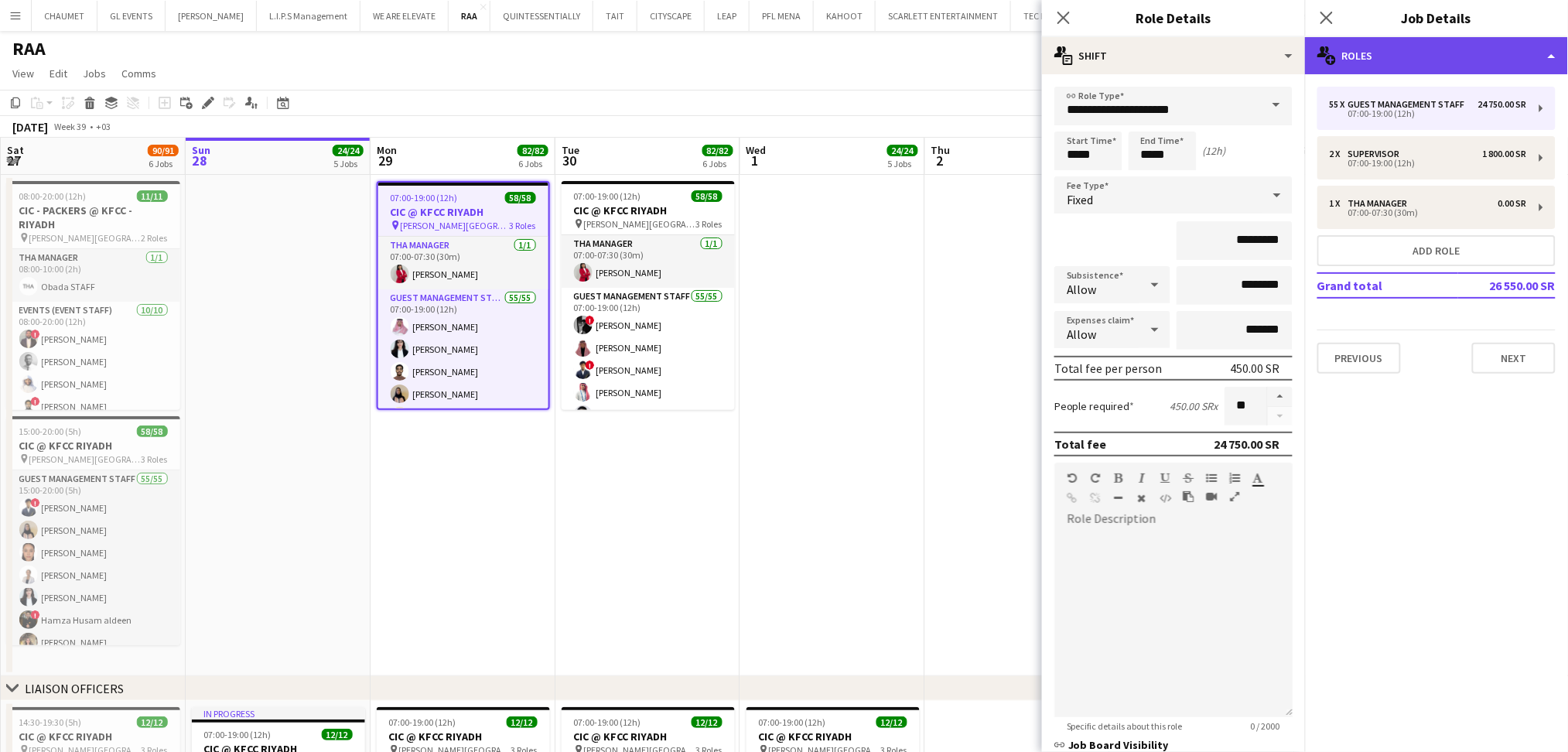
click at [1466, 43] on div "multiple-users-add Roles" at bounding box center [1437, 55] width 263 height 37
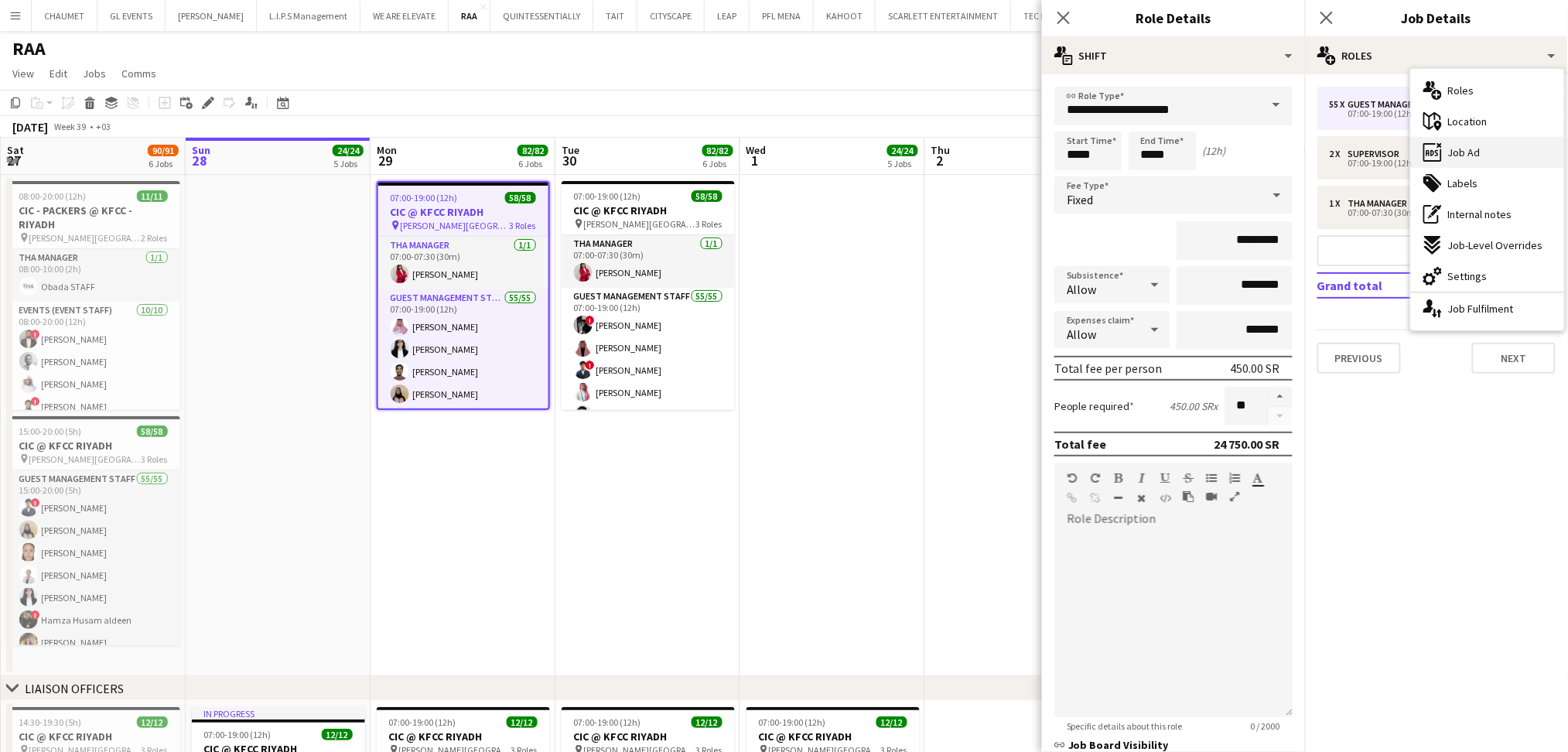
click at [1516, 153] on div "ads-window Job Ad" at bounding box center [1487, 152] width 153 height 31
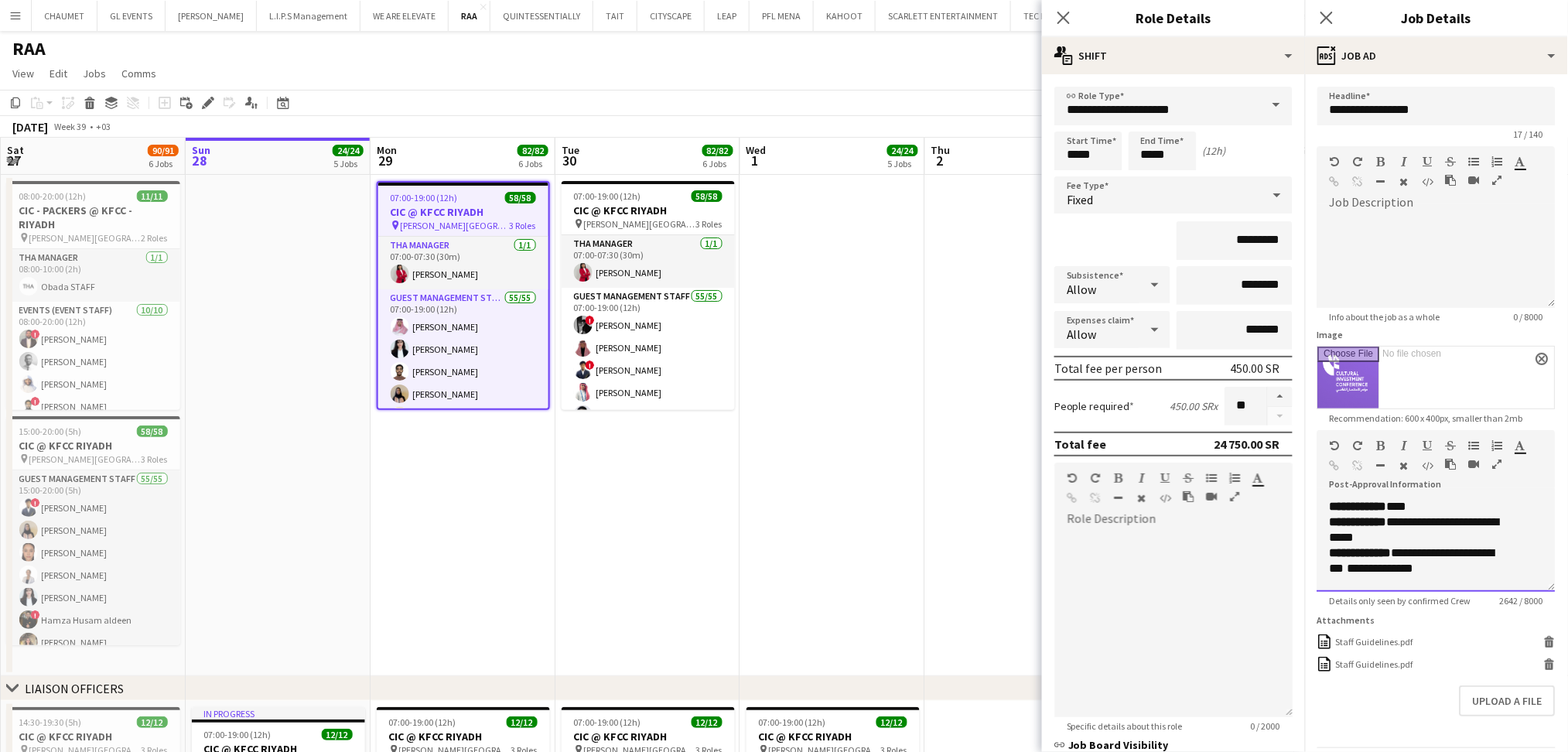
click at [1444, 533] on div "**********" at bounding box center [1420, 529] width 181 height 31
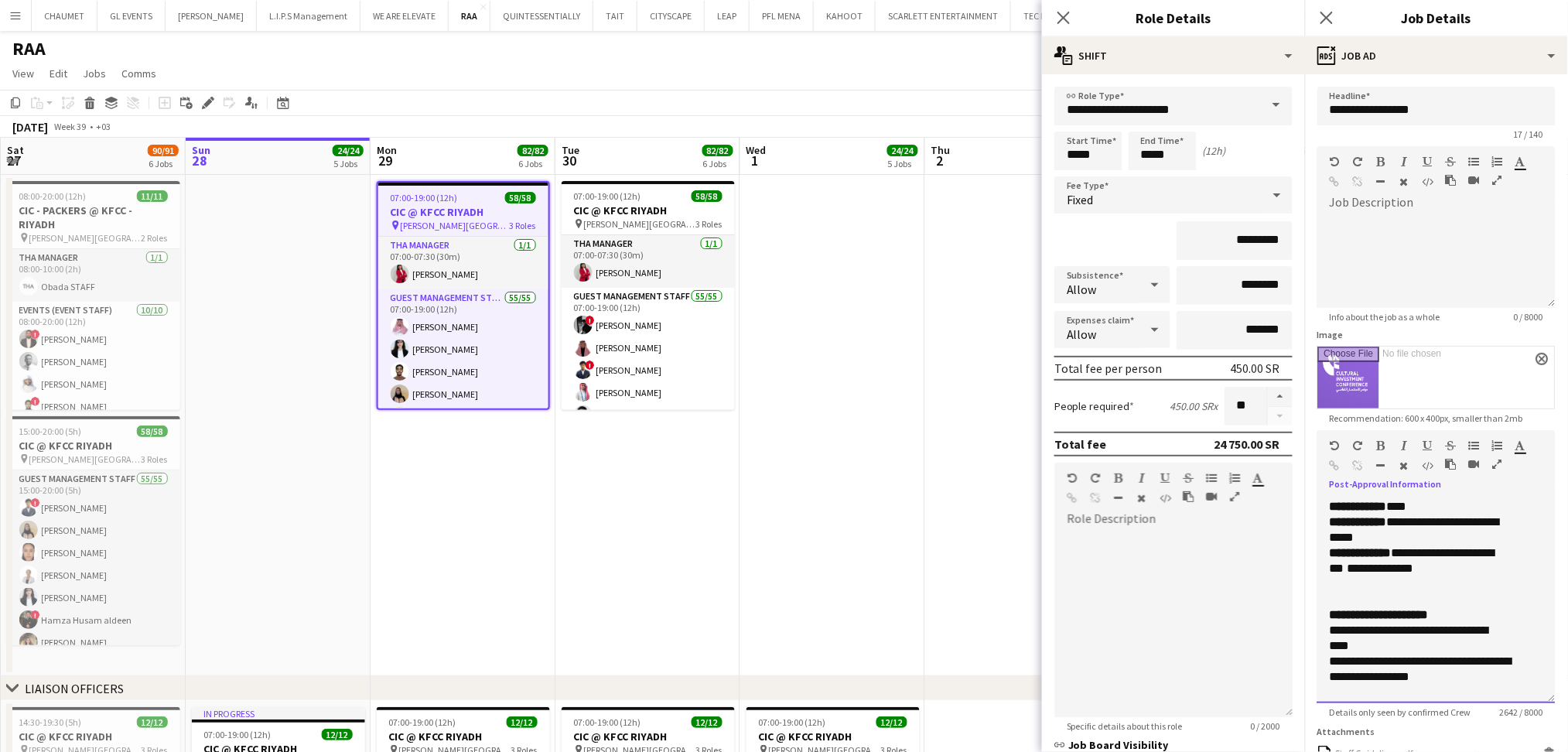
drag, startPoint x: 1538, startPoint y: 585, endPoint x: 1530, endPoint y: 696, distance: 111.3
click at [1530, 696] on div "**********" at bounding box center [1437, 600] width 238 height 204
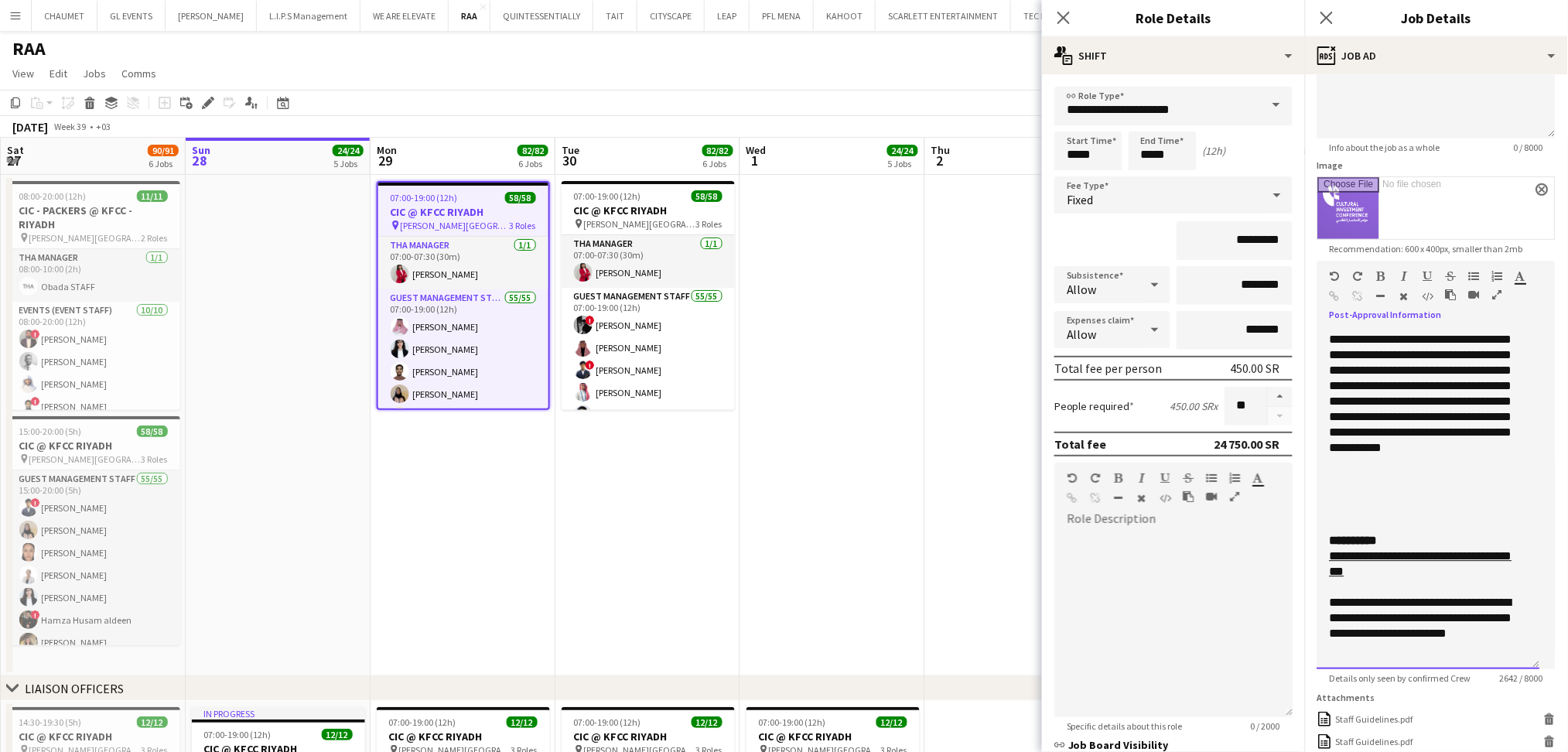
scroll to position [1590, 0]
drag, startPoint x: 1533, startPoint y: 524, endPoint x: 1523, endPoint y: 659, distance: 135.4
click at [1523, 659] on div "**********" at bounding box center [1429, 499] width 223 height 339
click at [1467, 461] on div "**********" at bounding box center [1420, 379] width 181 height 279
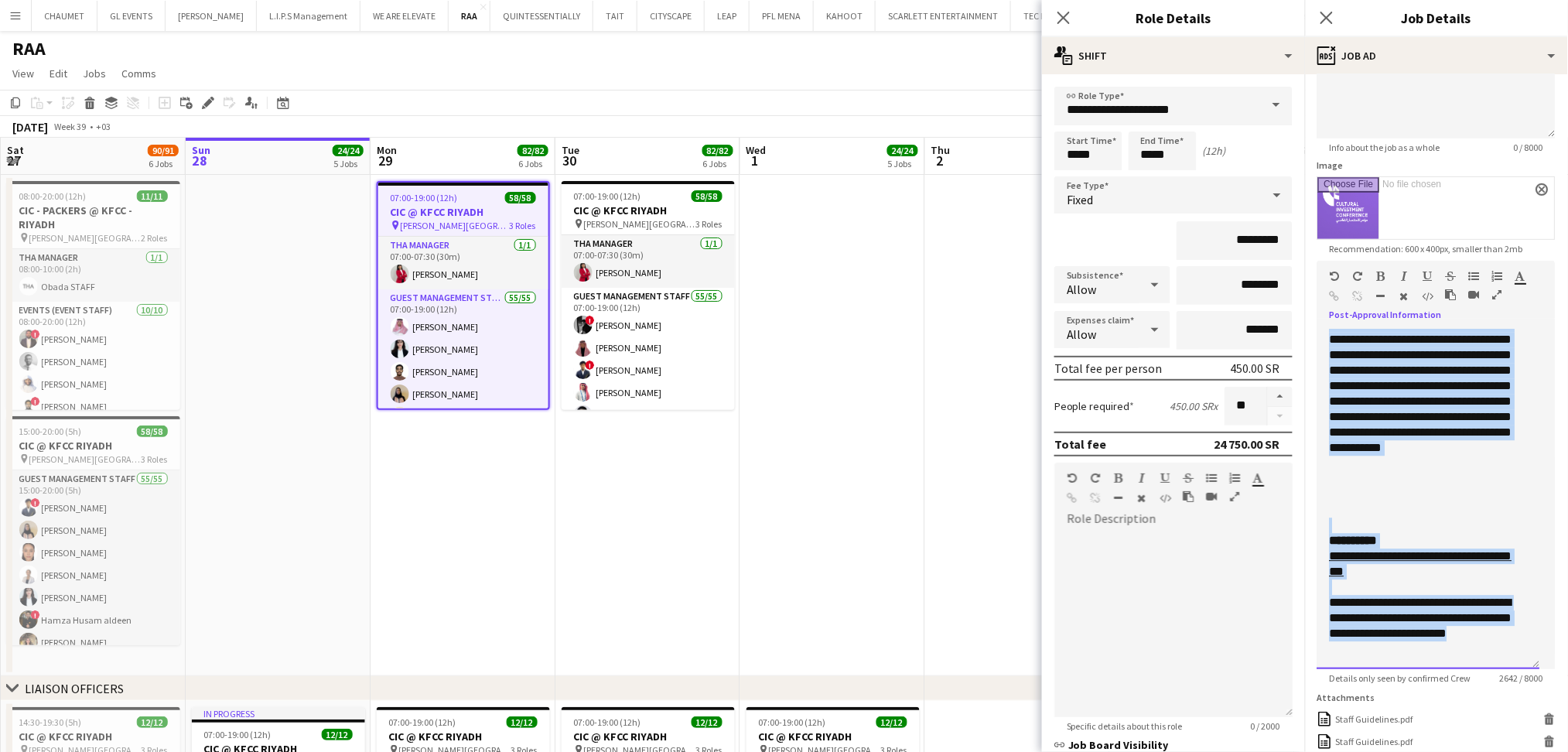
copy div "**********"
click at [1452, 443] on div "**********" at bounding box center [1420, 379] width 181 height 279
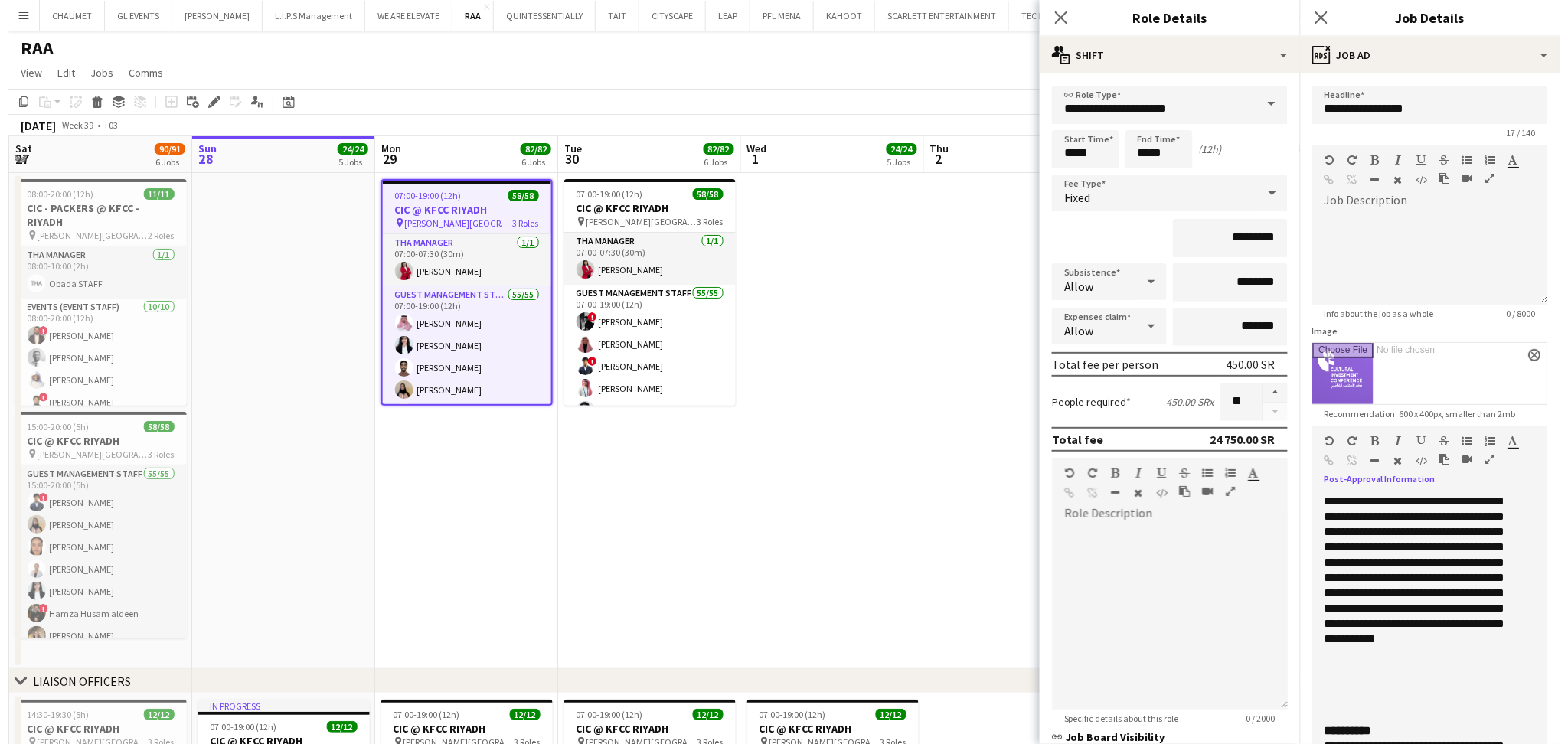
scroll to position [302, 0]
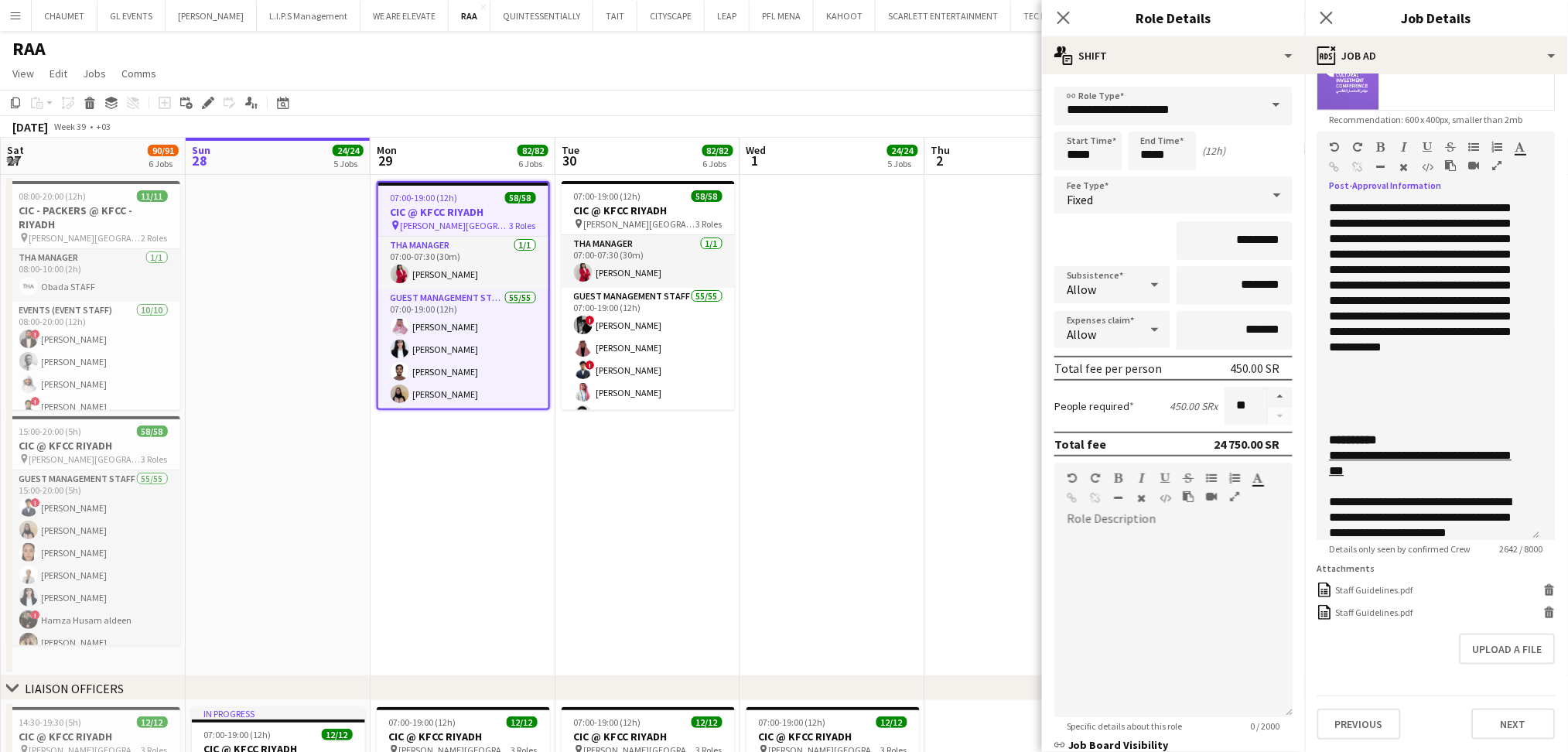
click at [305, 451] on app-date-cell at bounding box center [278, 425] width 185 height 501
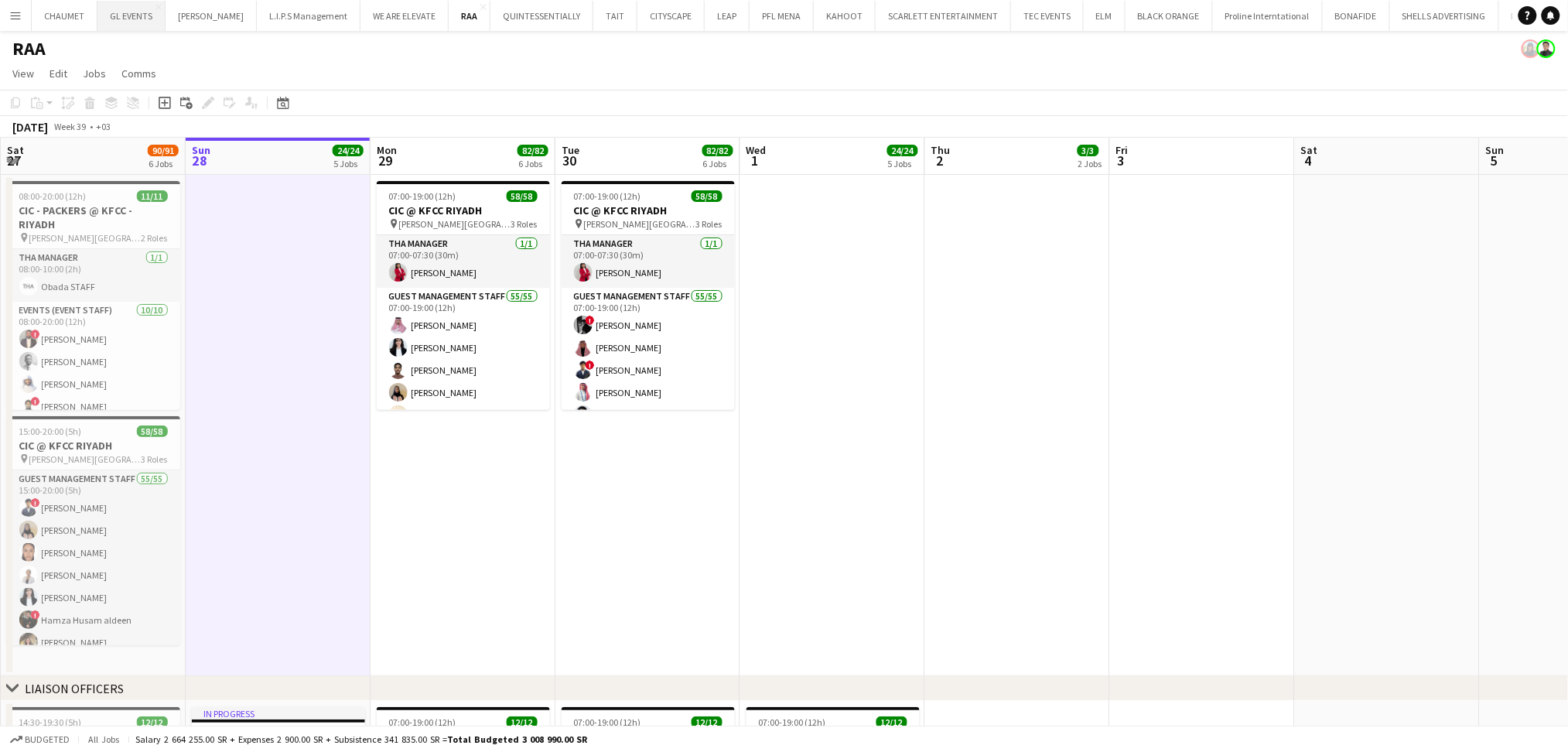
click at [131, 13] on button "GL EVENTS Close" at bounding box center [131, 16] width 68 height 30
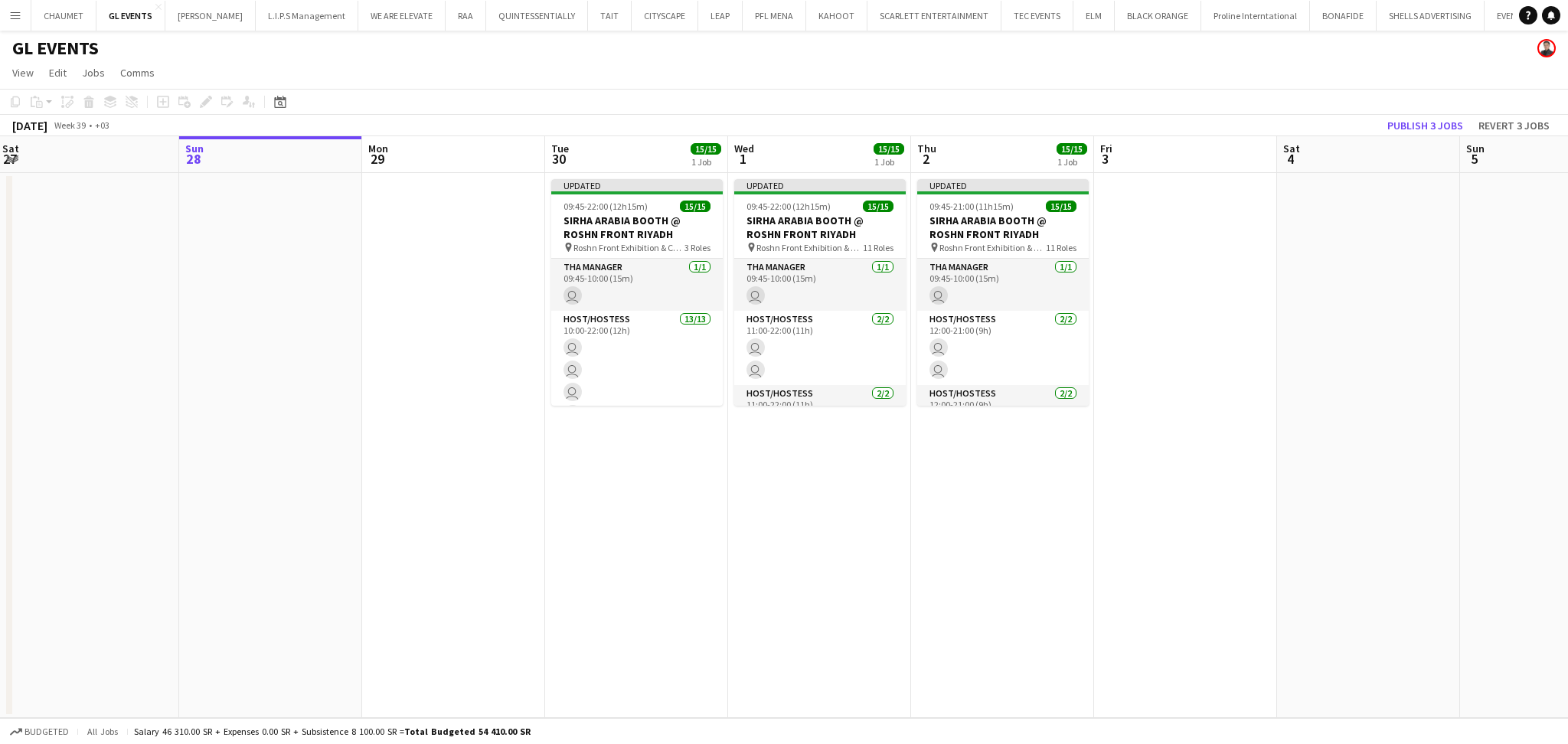
scroll to position [0, 560]
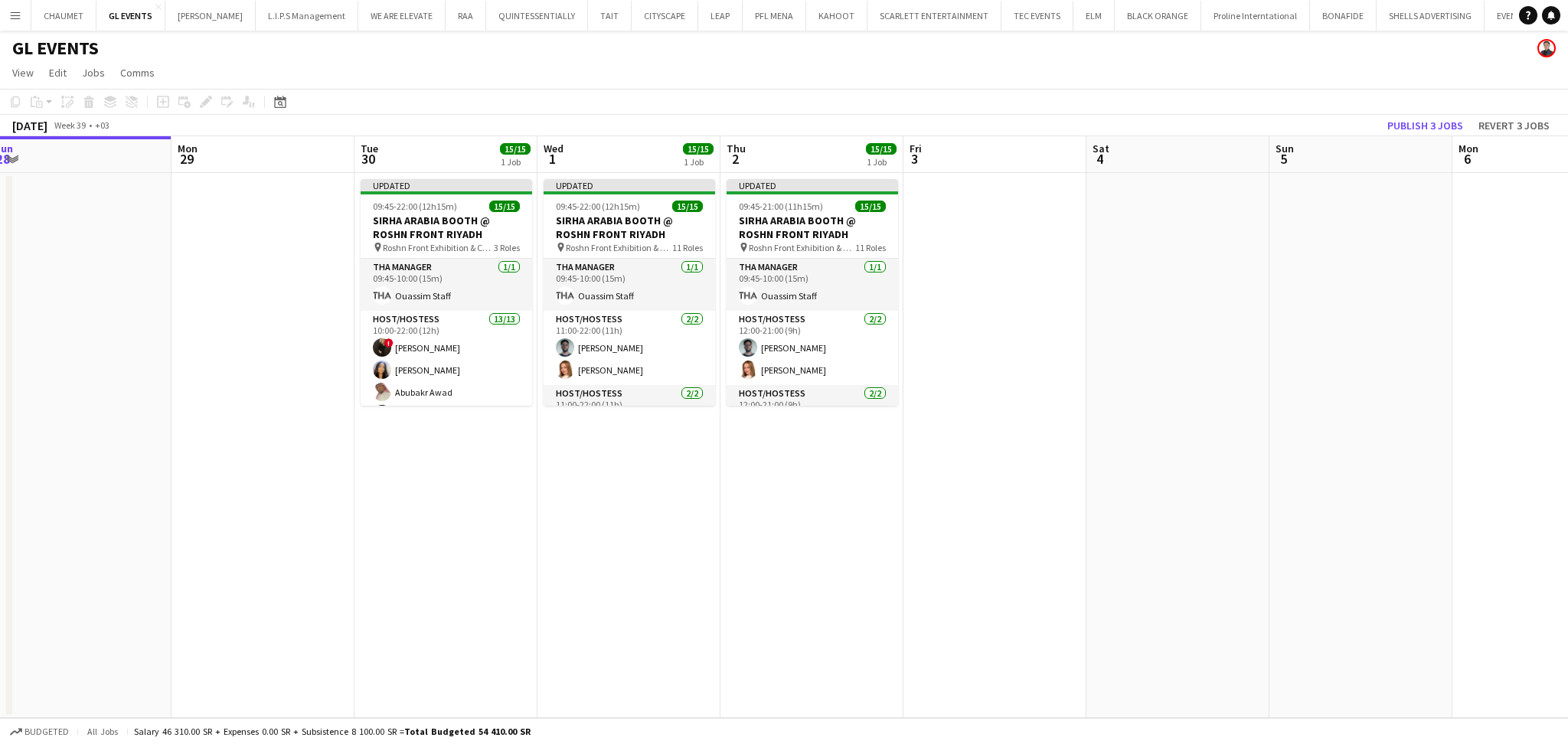
drag, startPoint x: 990, startPoint y: 395, endPoint x: 794, endPoint y: 446, distance: 202.5
click at [794, 446] on app-calendar-viewport "Thu 25 Fri 26 Sat 27 Sun 28 Mon 29 Tue 30 15/15 1 Job Wed 1 15/15 1 Job Thu 2 1…" at bounding box center [784, 427] width 1568 height 582
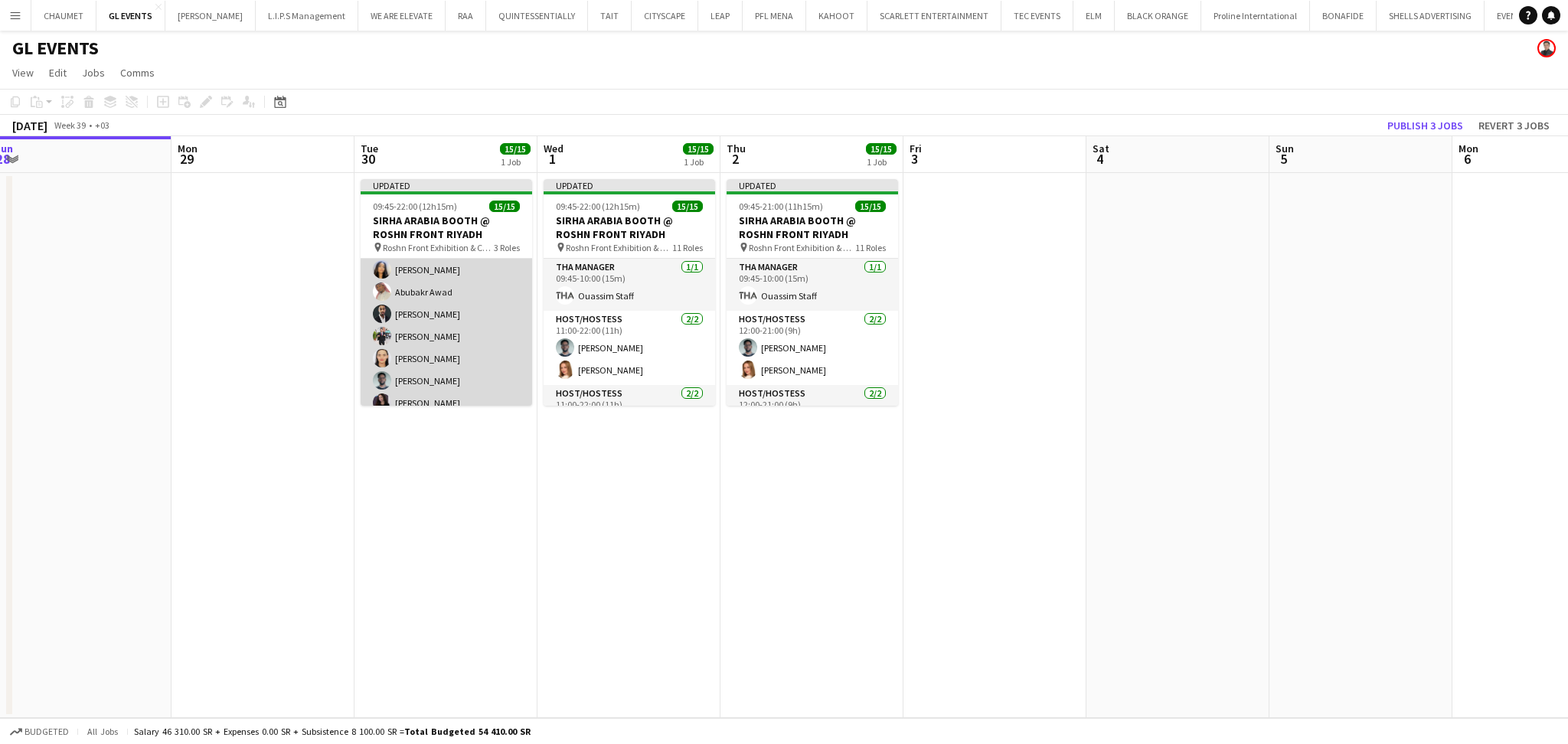
scroll to position [101, 0]
click at [435, 346] on app-card-role "Host/Hostess 13/13 10:00-22:00 (12h) ! [PERSON_NAME] [PERSON_NAME] [PERSON_NAME…" at bounding box center [447, 368] width 172 height 318
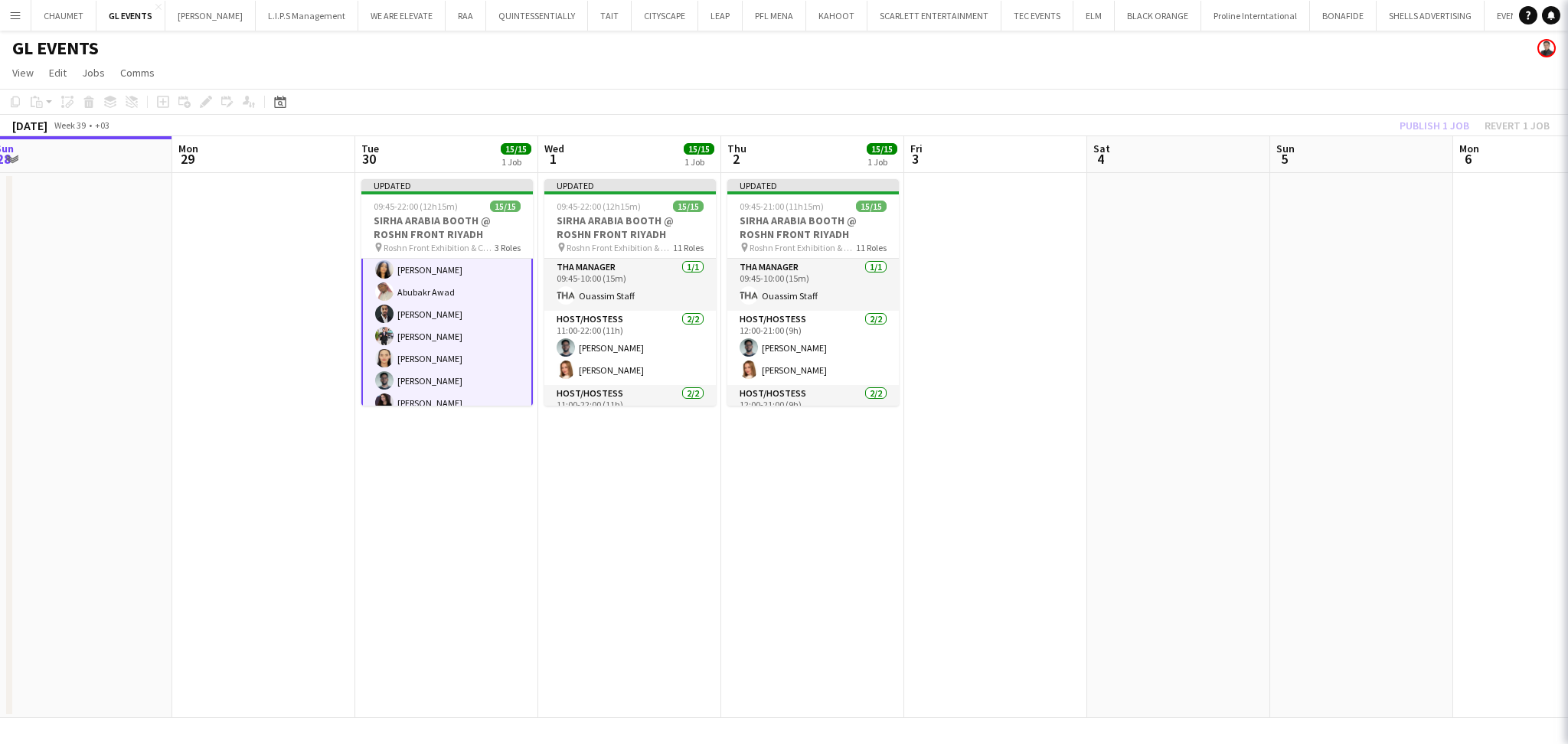
scroll to position [102, 0]
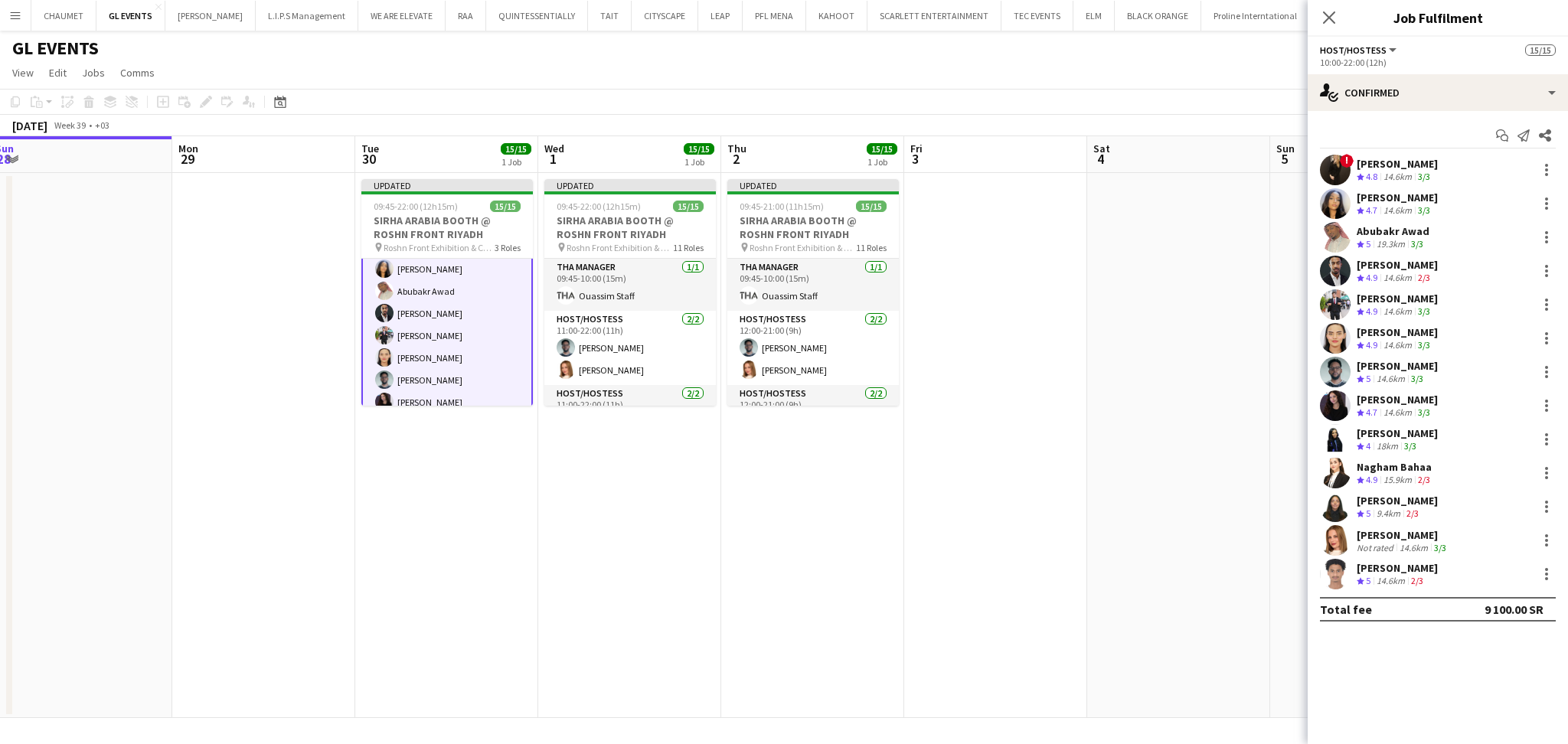
click at [1401, 344] on div "14.6km" at bounding box center [1397, 345] width 35 height 13
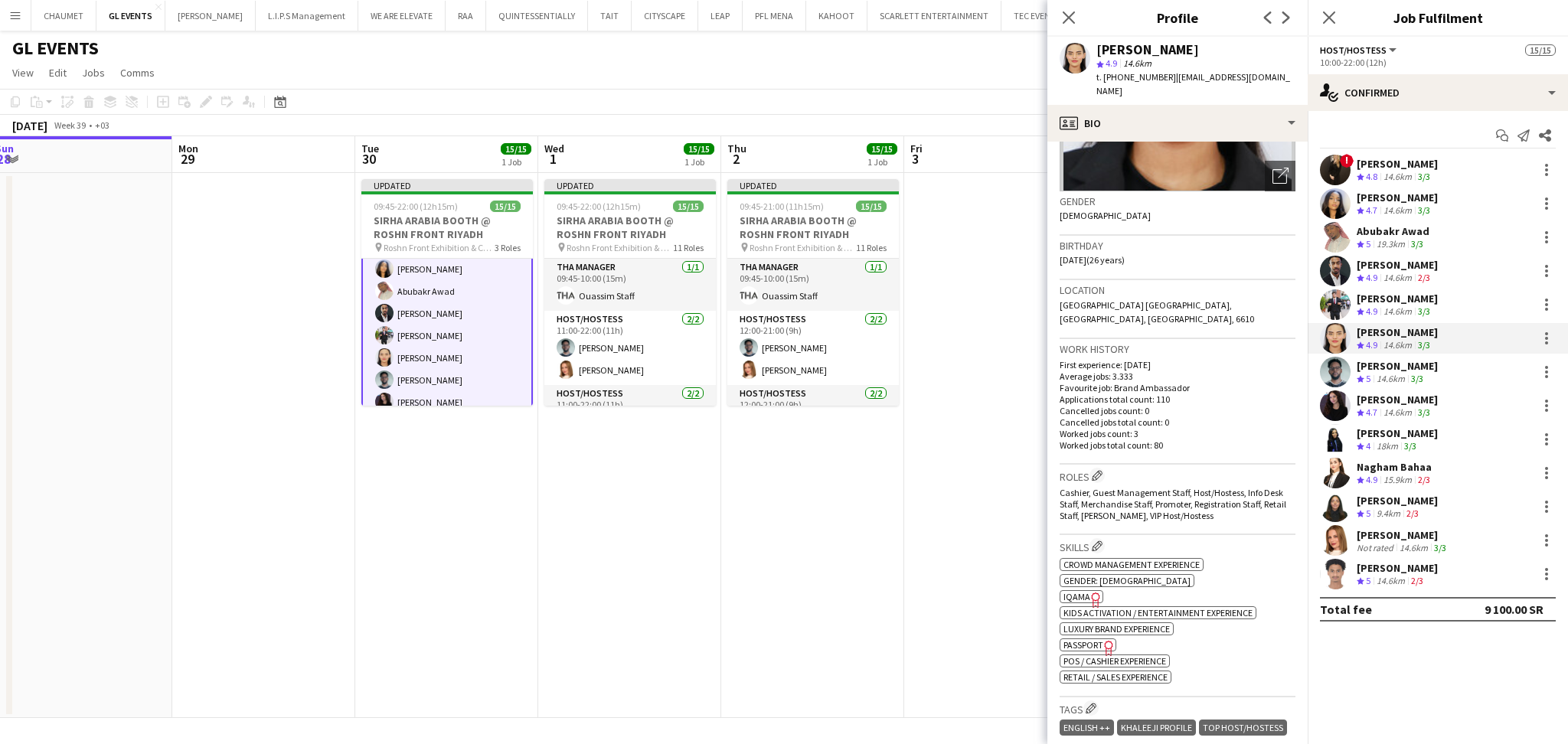
scroll to position [0, 0]
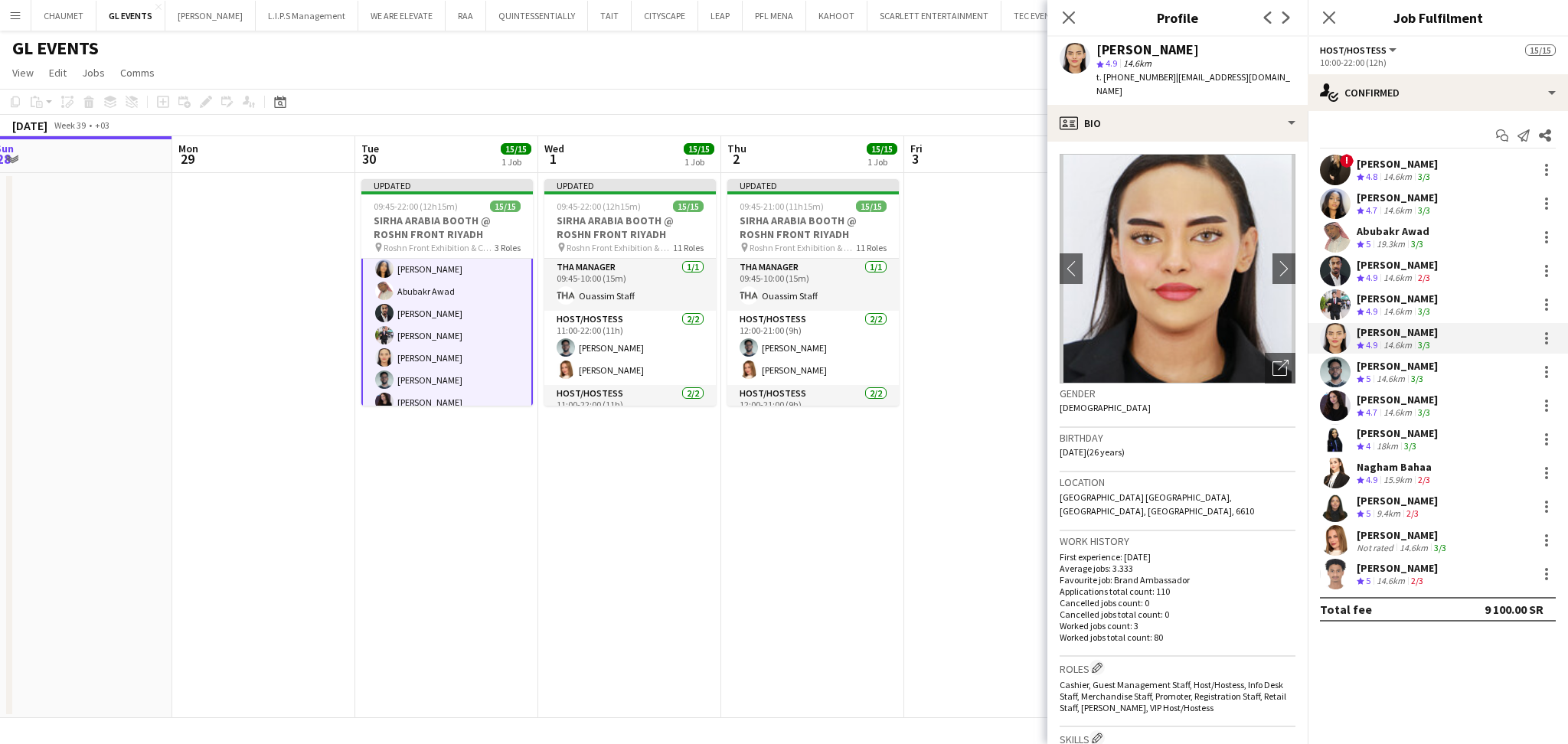
click at [1400, 442] on div "18km" at bounding box center [1387, 446] width 28 height 13
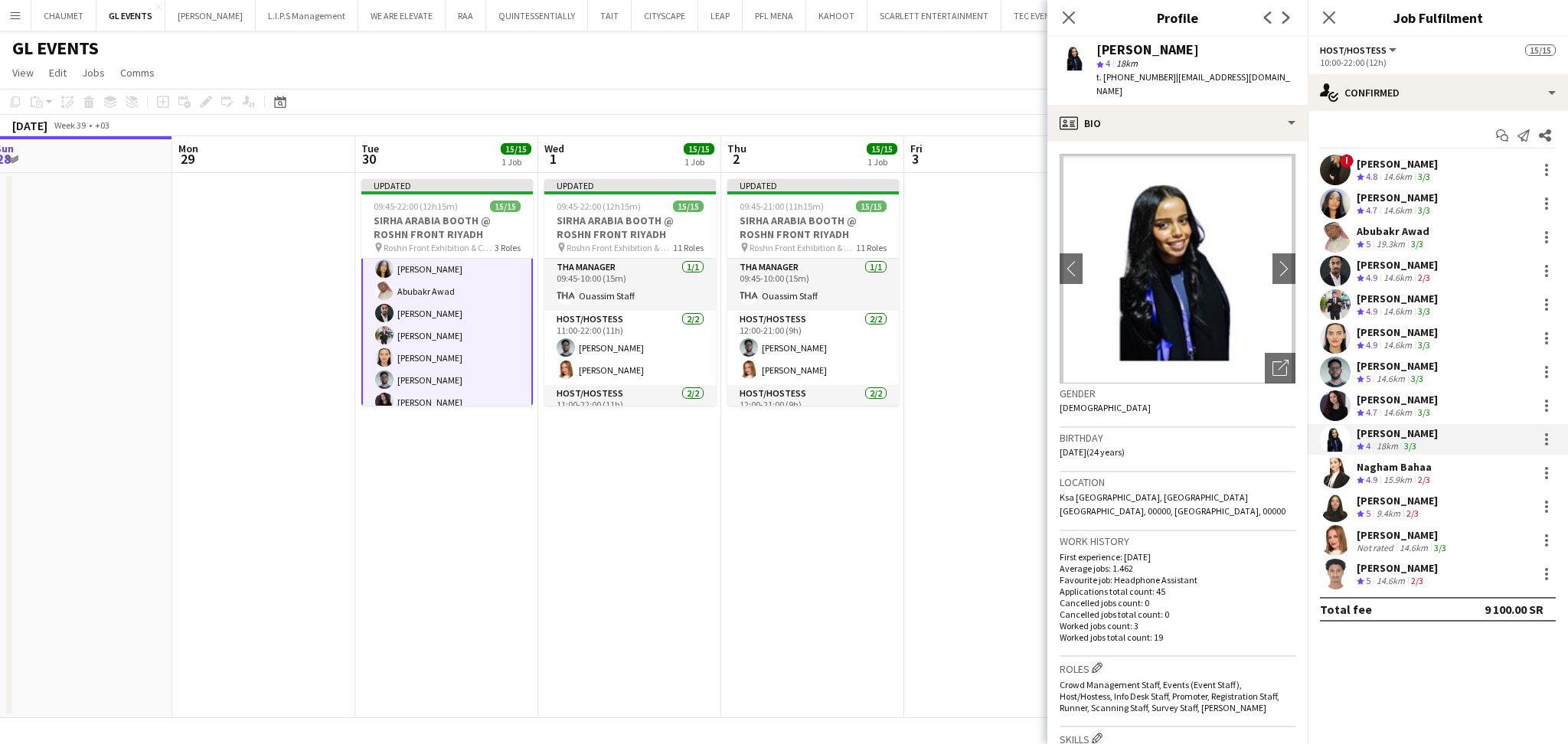
click at [1396, 493] on div "[PERSON_NAME]" at bounding box center [1397, 500] width 82 height 14
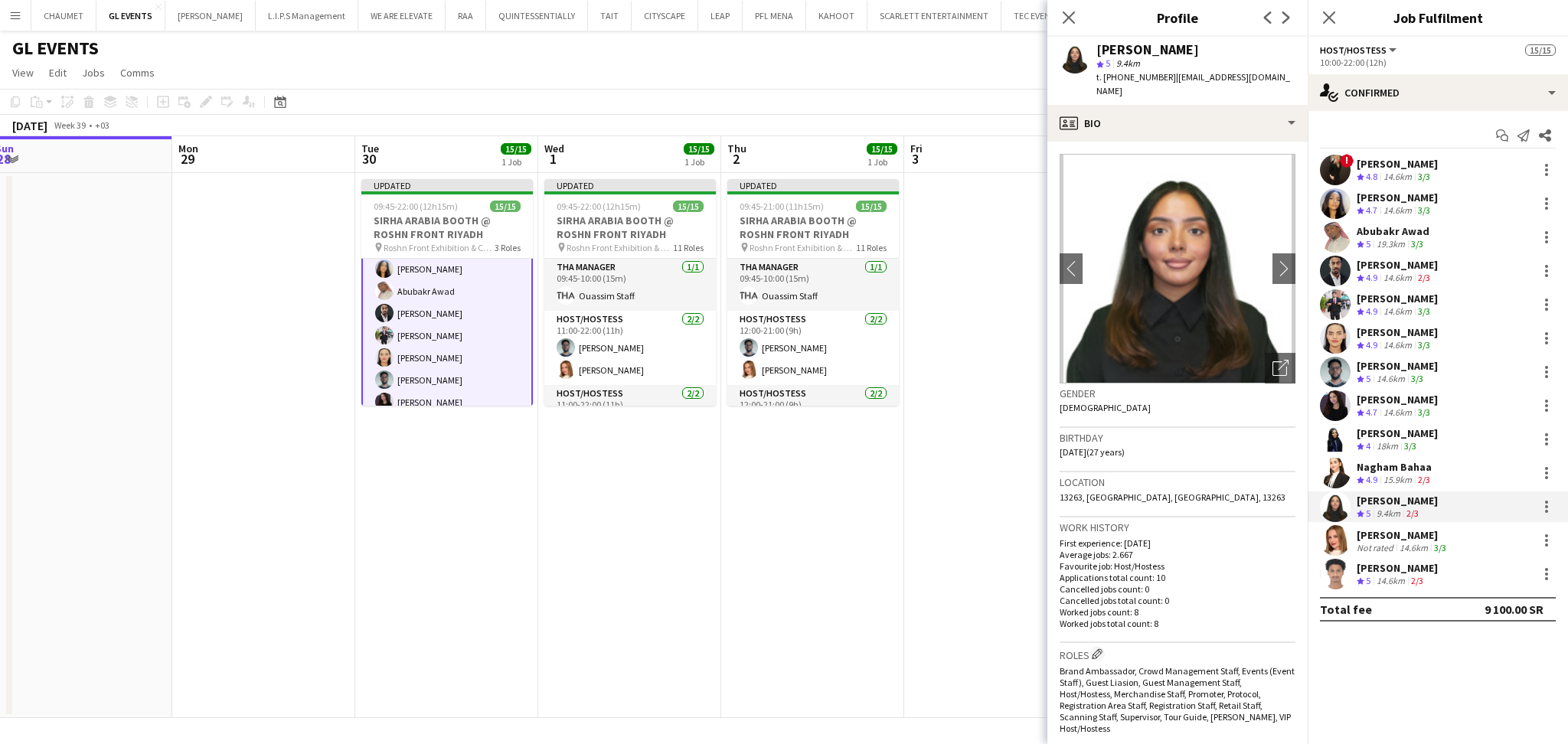
click at [1384, 198] on div "[PERSON_NAME]" at bounding box center [1397, 198] width 82 height 14
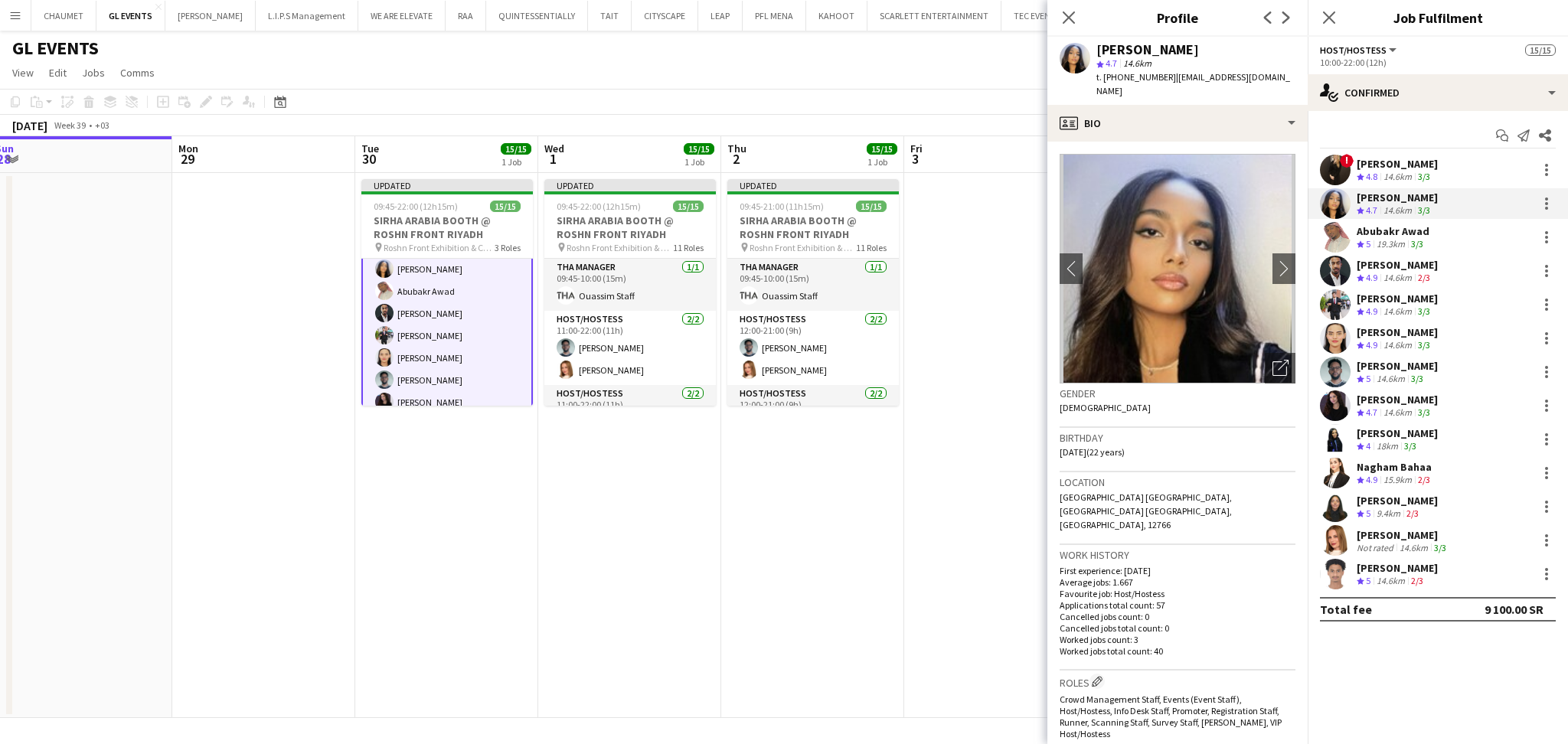
click at [1388, 157] on div "[PERSON_NAME]" at bounding box center [1397, 164] width 82 height 14
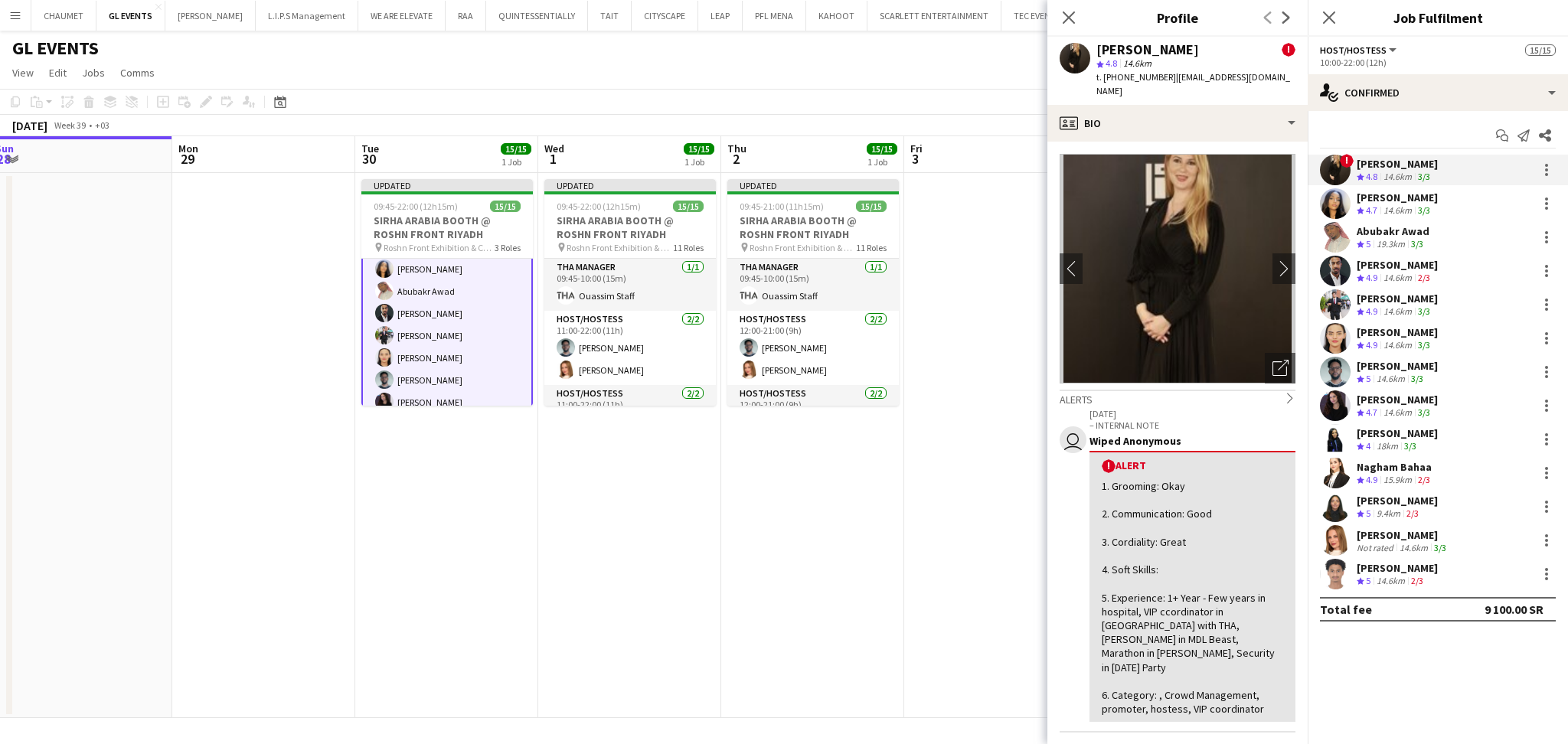
click at [1411, 225] on div "Abubakr Awad" at bounding box center [1393, 232] width 73 height 14
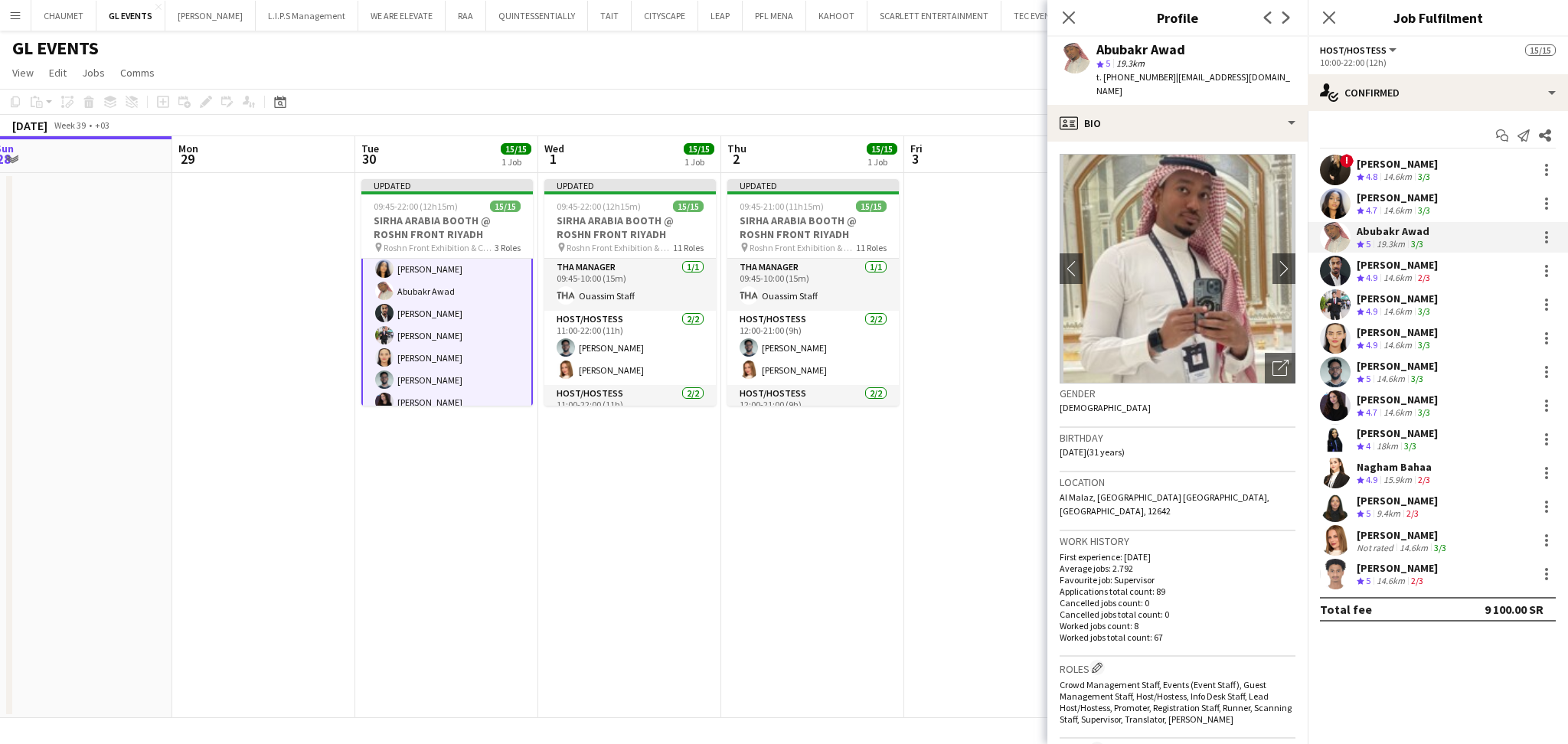
click at [1421, 291] on div "[PERSON_NAME]" at bounding box center [1397, 298] width 82 height 14
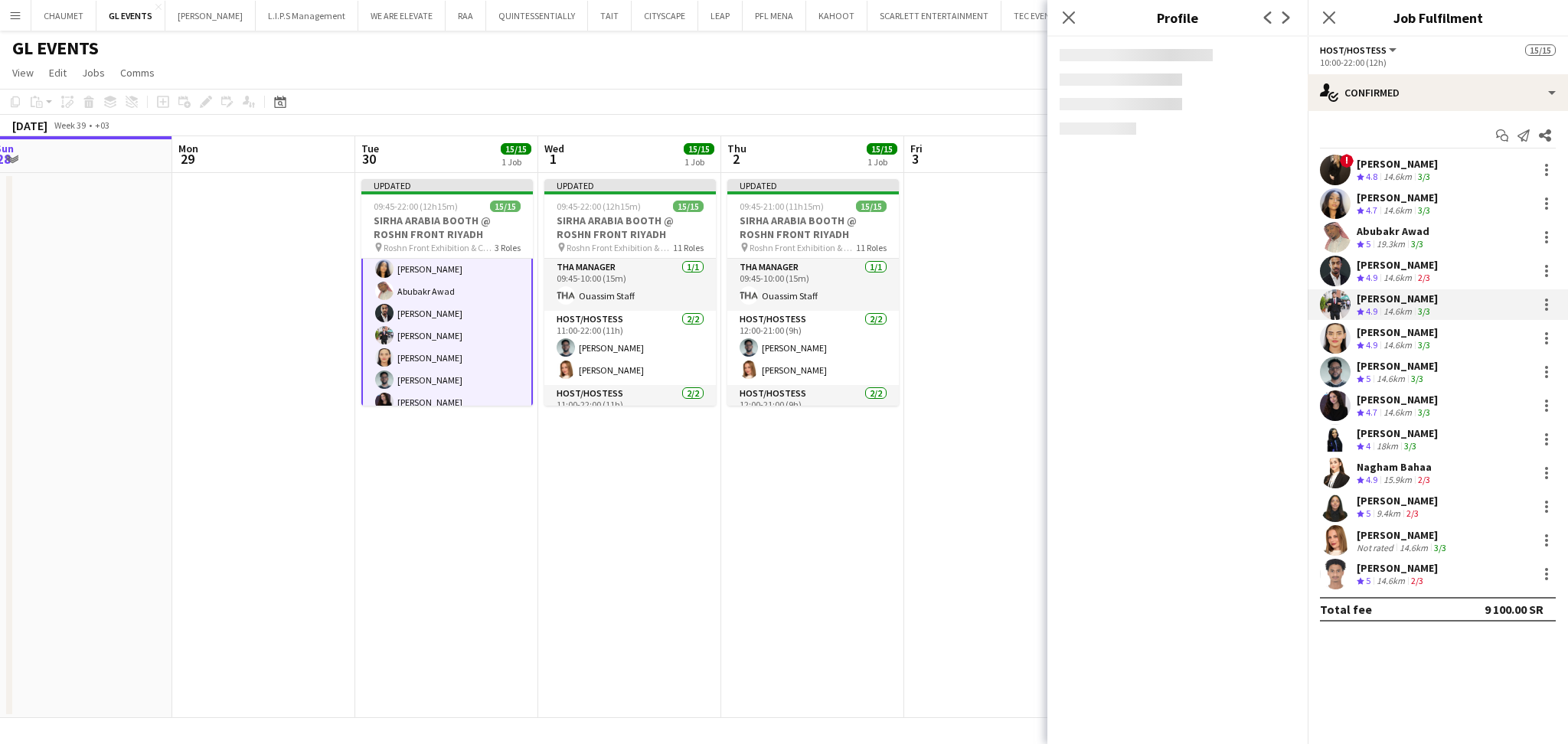
click at [1414, 355] on div "! [PERSON_NAME] Crew rating 4.8 14.6km 3/3 [PERSON_NAME] Crew rating 4.7 14.6km…" at bounding box center [1437, 371] width 260 height 434
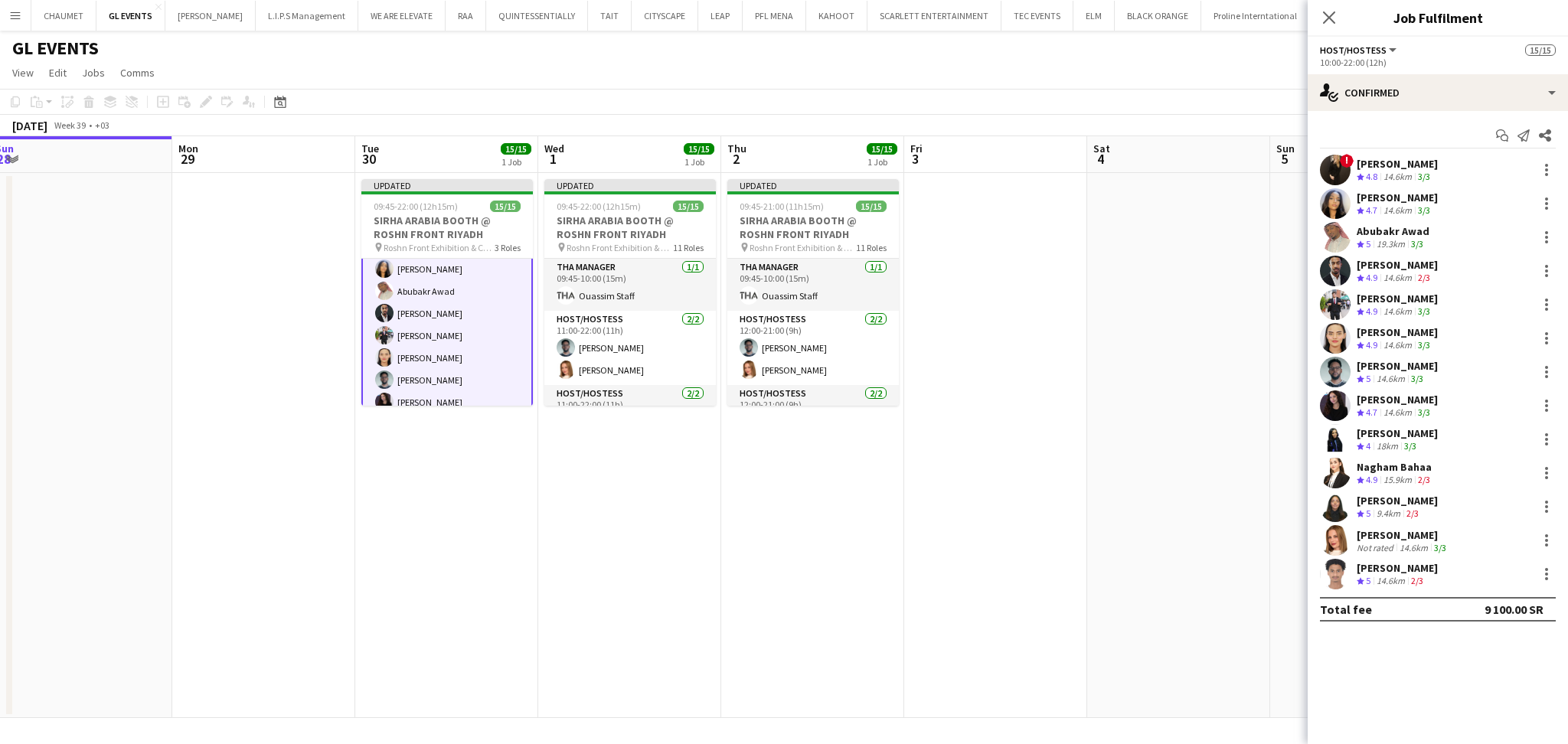
click at [1414, 333] on div "[PERSON_NAME]" at bounding box center [1397, 332] width 82 height 14
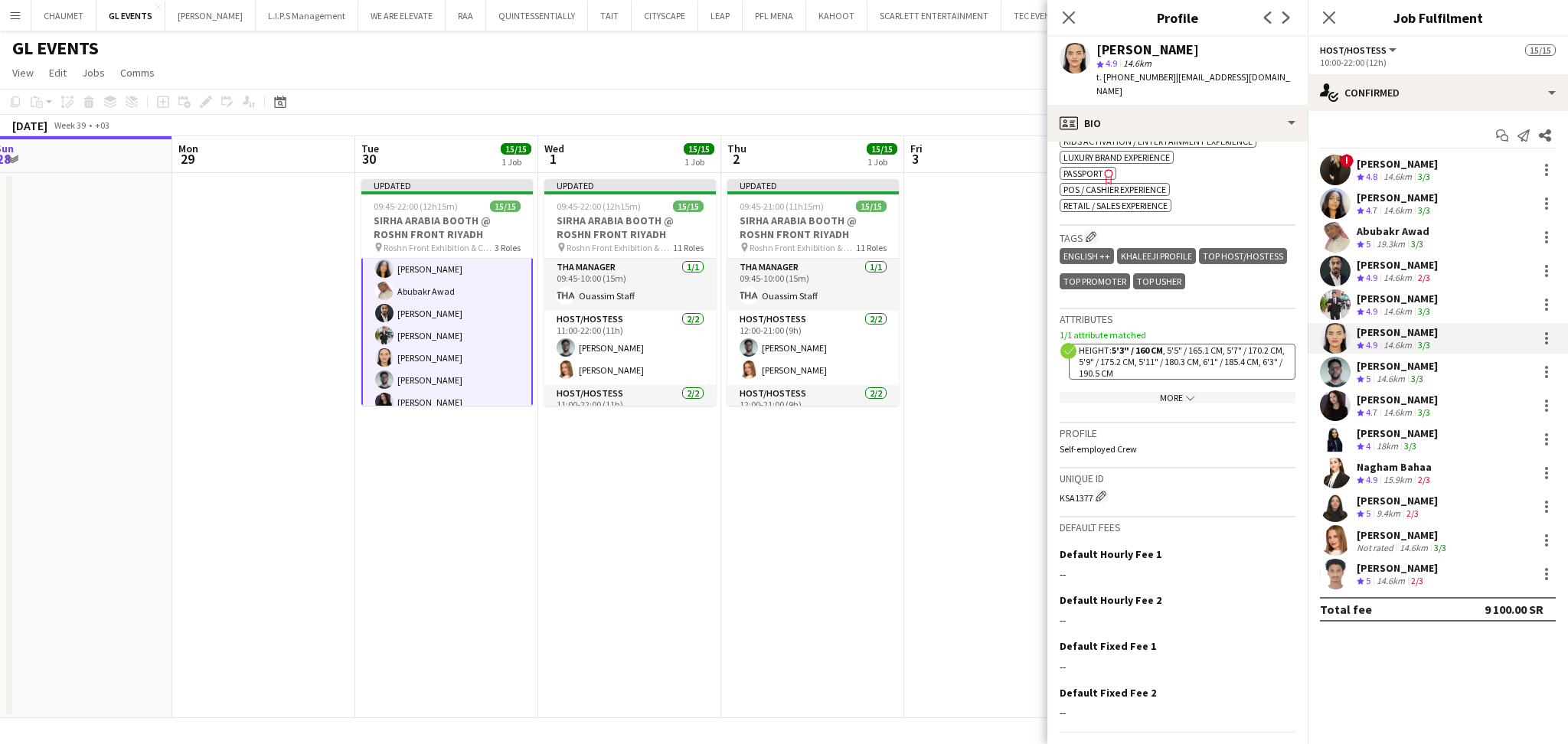
scroll to position [671, 0]
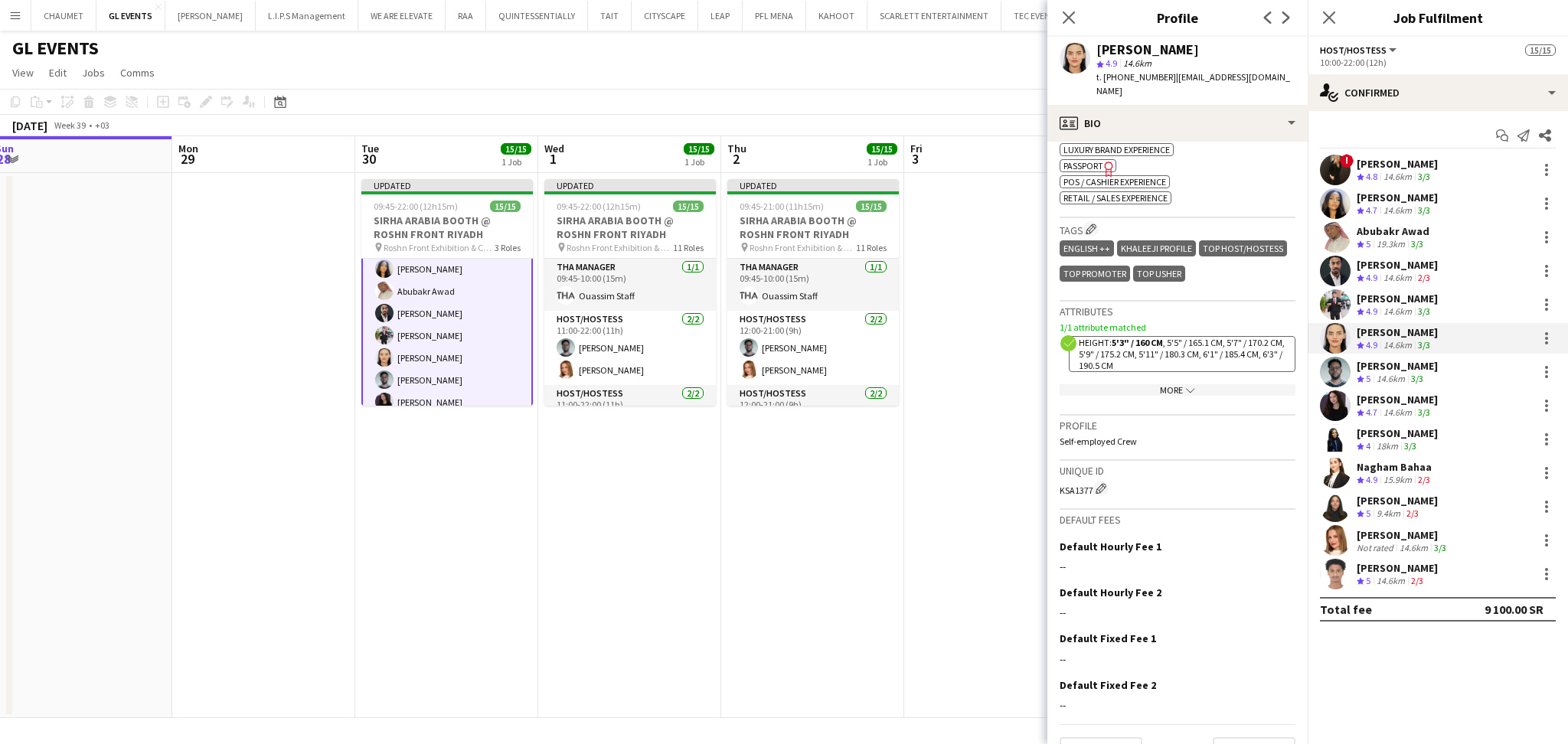
click at [1161, 384] on div "More chevron-down" at bounding box center [1178, 389] width 236 height 11
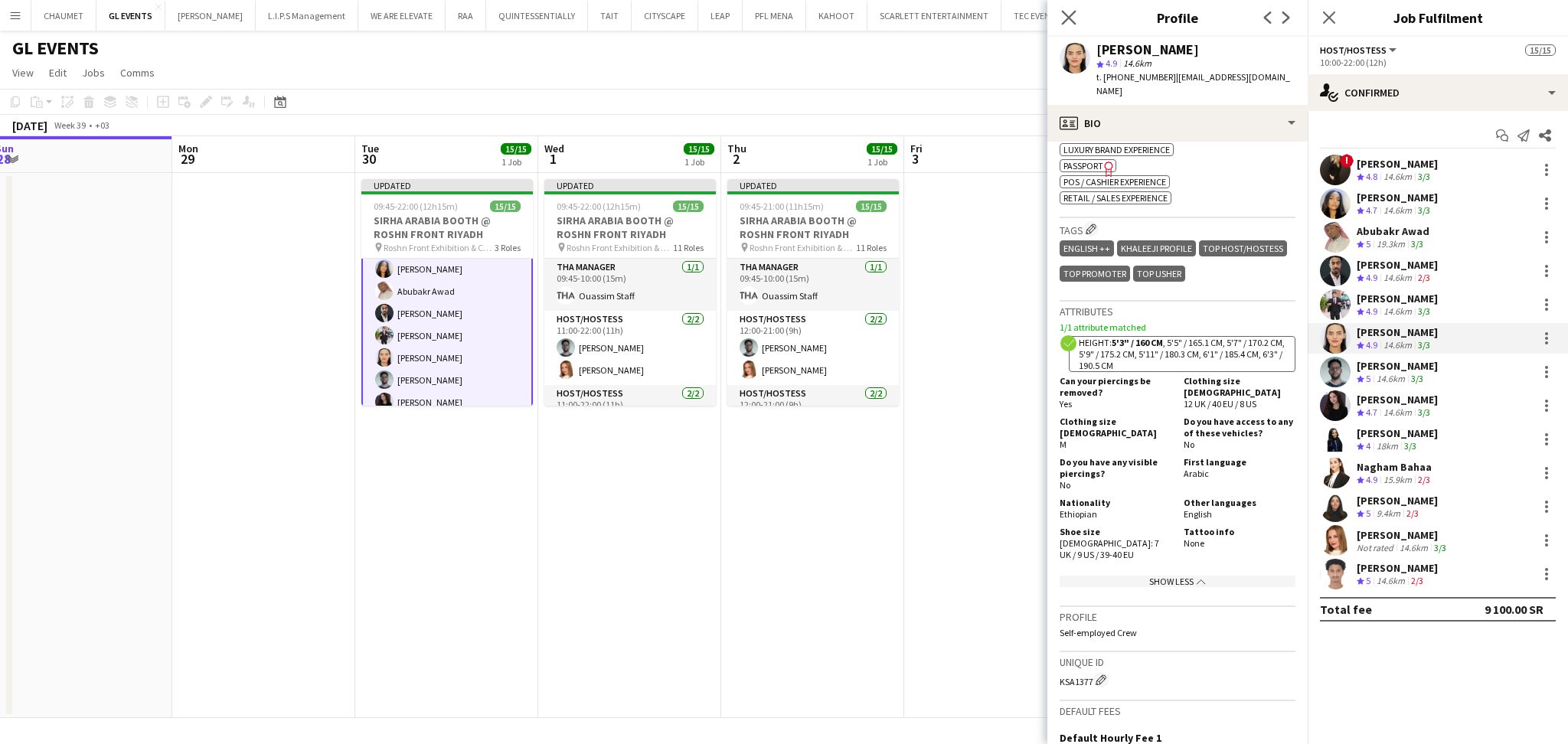
click at [1061, 16] on icon "Close pop-in" at bounding box center [1068, 16] width 15 height 15
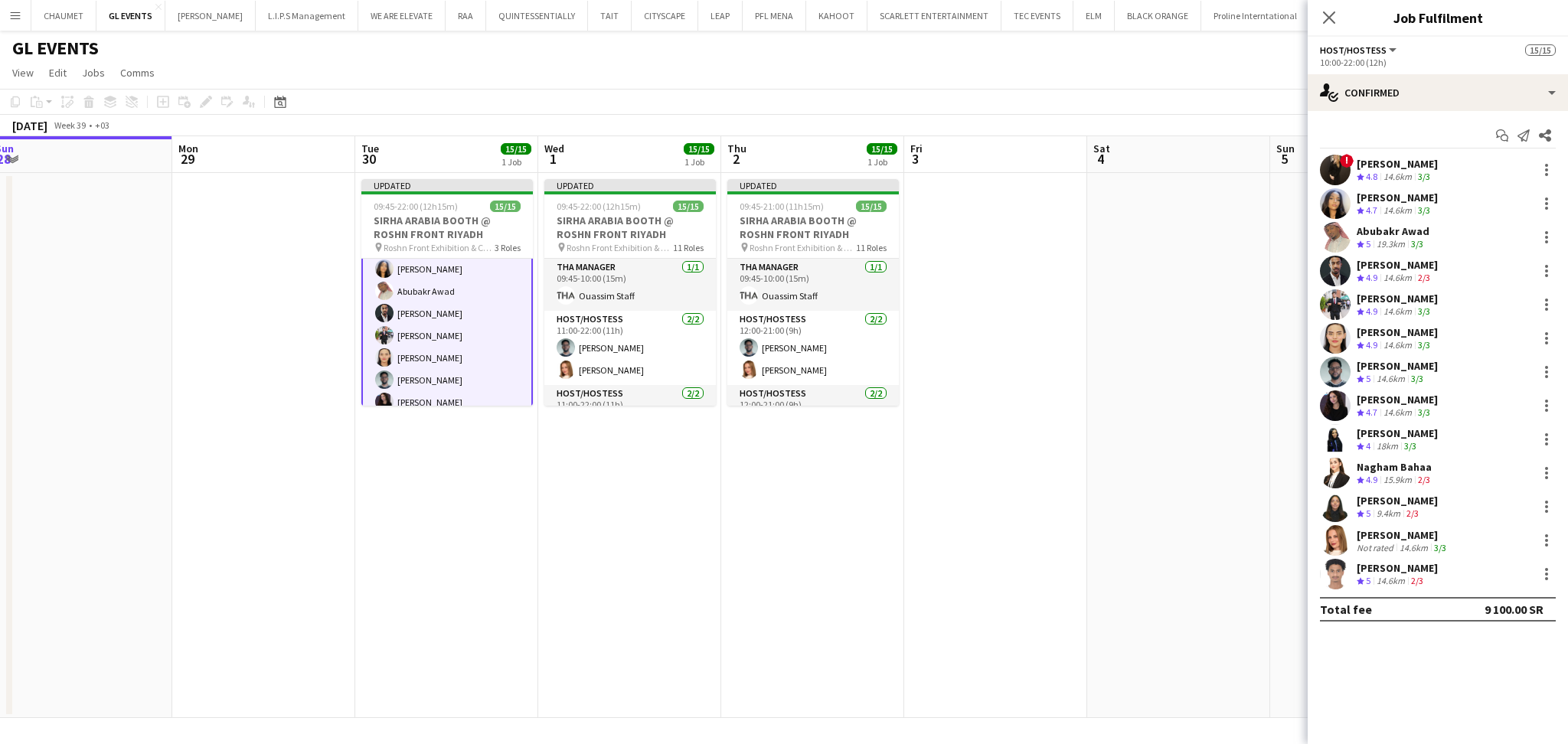
click at [984, 101] on app-toolbar "Copy Paste Paste Ctrl+V Paste with crew Ctrl+Shift+V Paste linked Job [GEOGRAPH…" at bounding box center [784, 101] width 1568 height 26
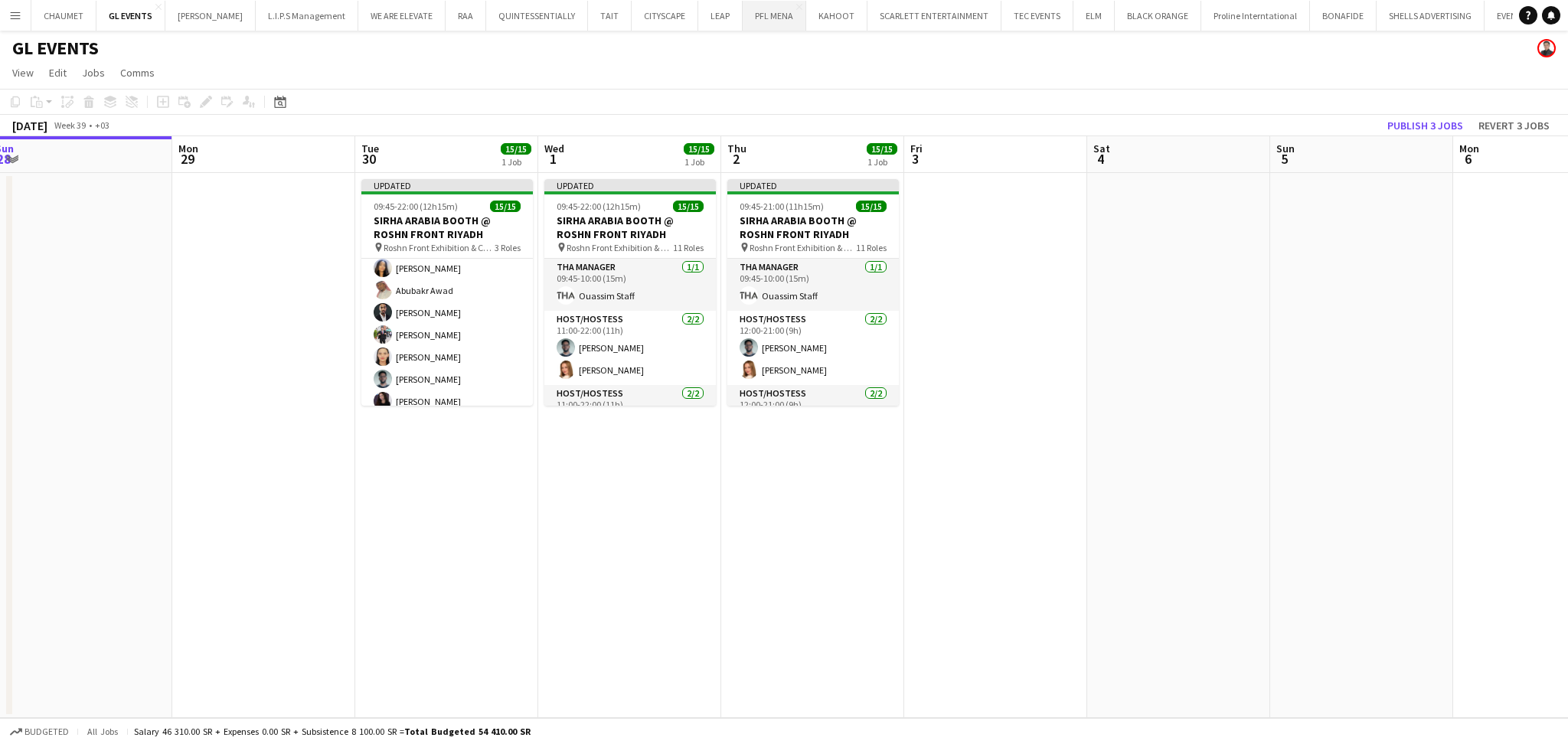
click at [764, 23] on button "PFL MENA Close" at bounding box center [774, 16] width 63 height 29
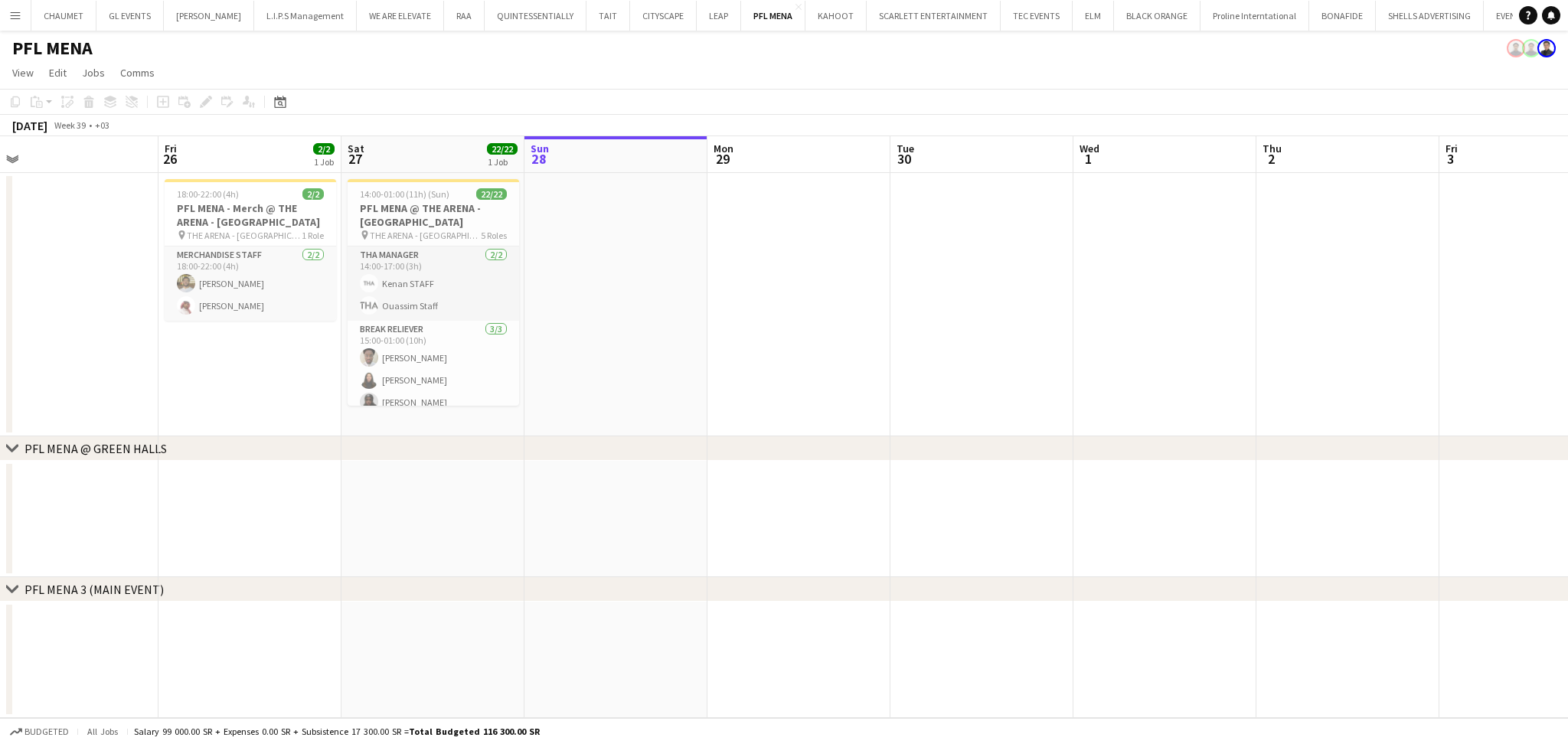
scroll to position [0, 385]
drag, startPoint x: 546, startPoint y: 388, endPoint x: 805, endPoint y: 400, distance: 259.3
click at [851, 397] on app-calendar-viewport "Tue 23 Wed 24 Thu 25 Fri 26 2/2 1 Job Sat 27 22/22 1 Job Sun 28 Mon 29 Tue 30 W…" at bounding box center [784, 427] width 1568 height 582
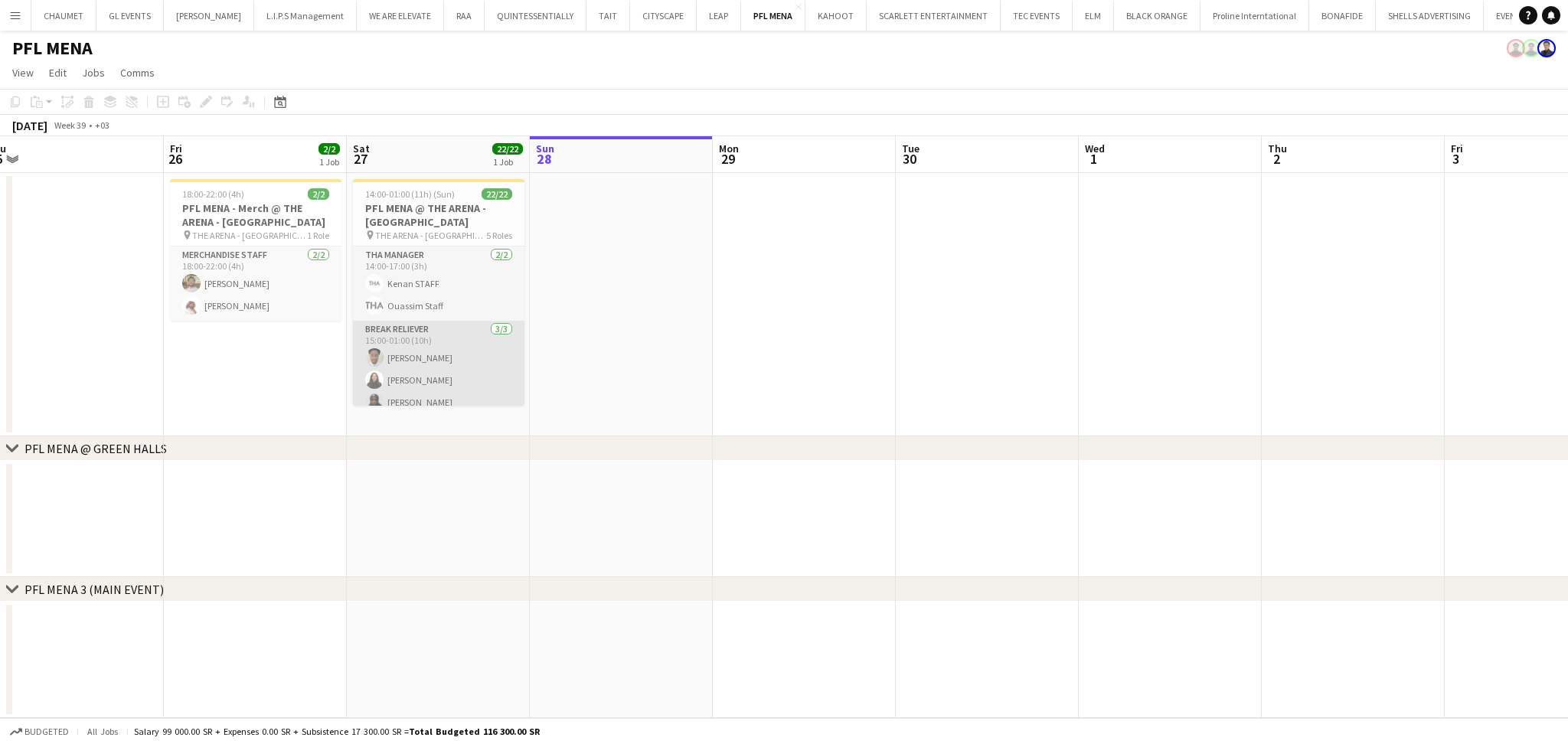
click at [438, 371] on app-card-role "Break reliever [DATE] 15:00-01:00 (10h) [PERSON_NAME] Siren Nahdi Madinah [PERS…" at bounding box center [439, 369] width 172 height 96
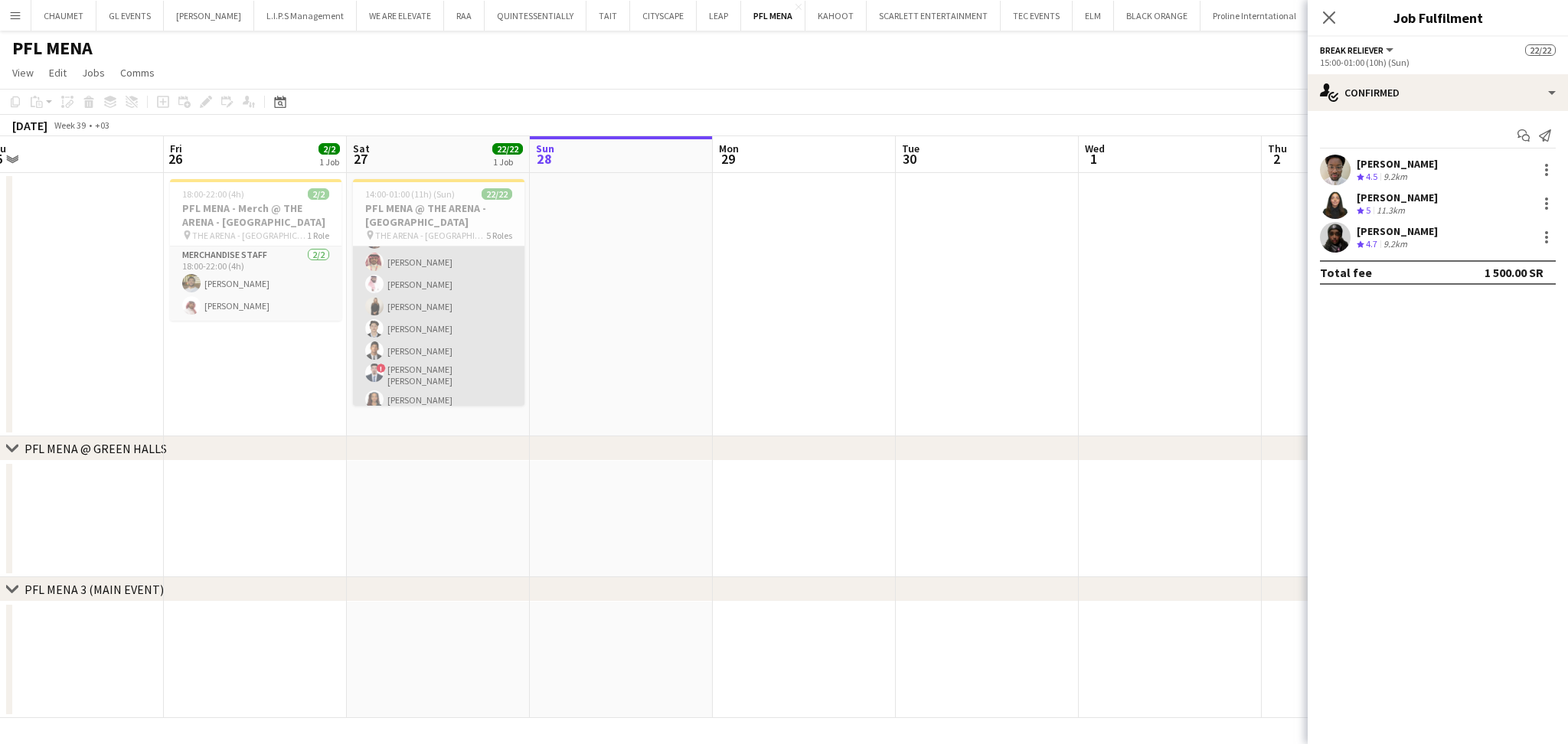
click at [439, 364] on app-card-role "Guest Management Staff 13/13 15:00-01:00 (10h) [PERSON_NAME] [PERSON_NAME] Yagm…" at bounding box center [439, 276] width 172 height 323
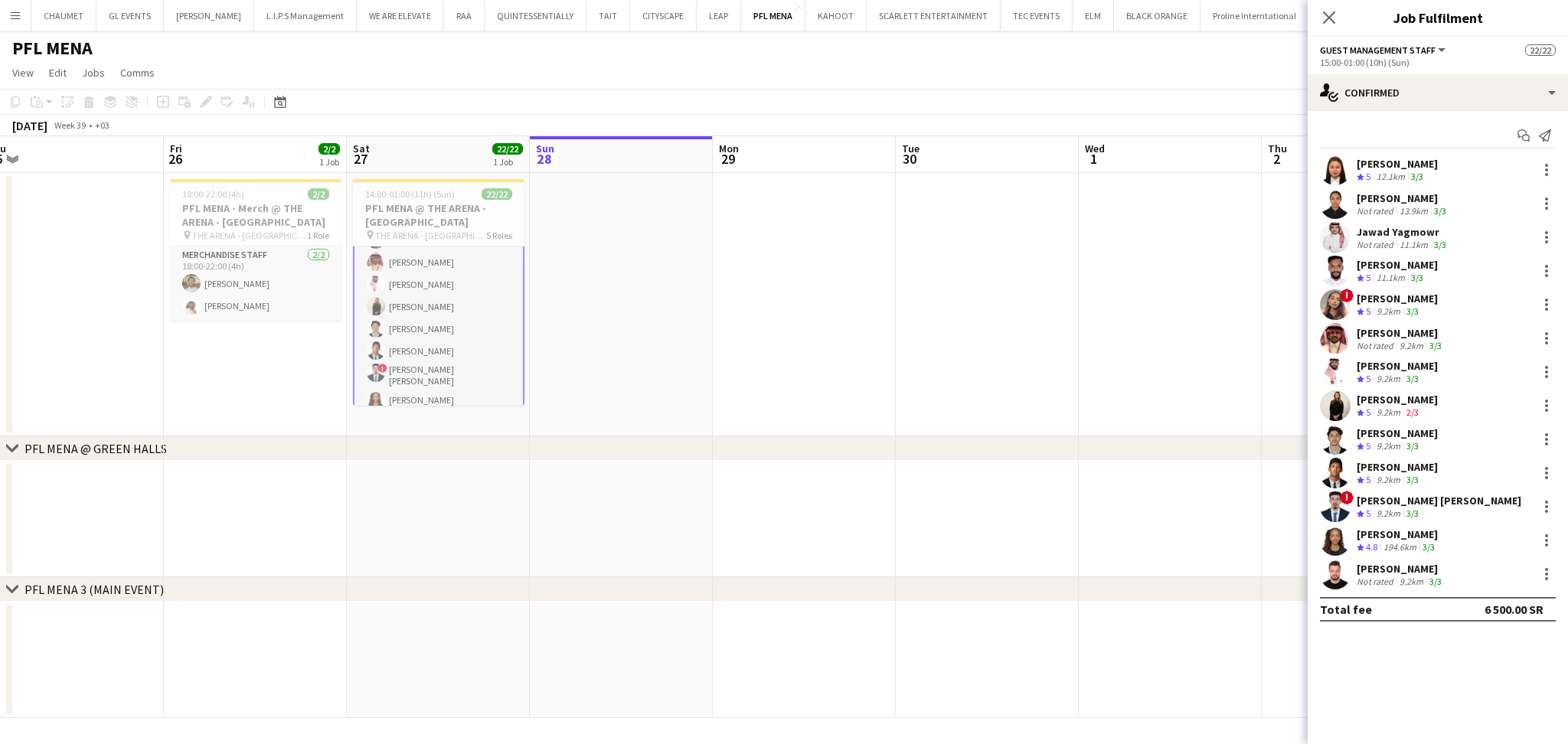
click at [1410, 210] on div "13.9km" at bounding box center [1414, 211] width 35 height 11
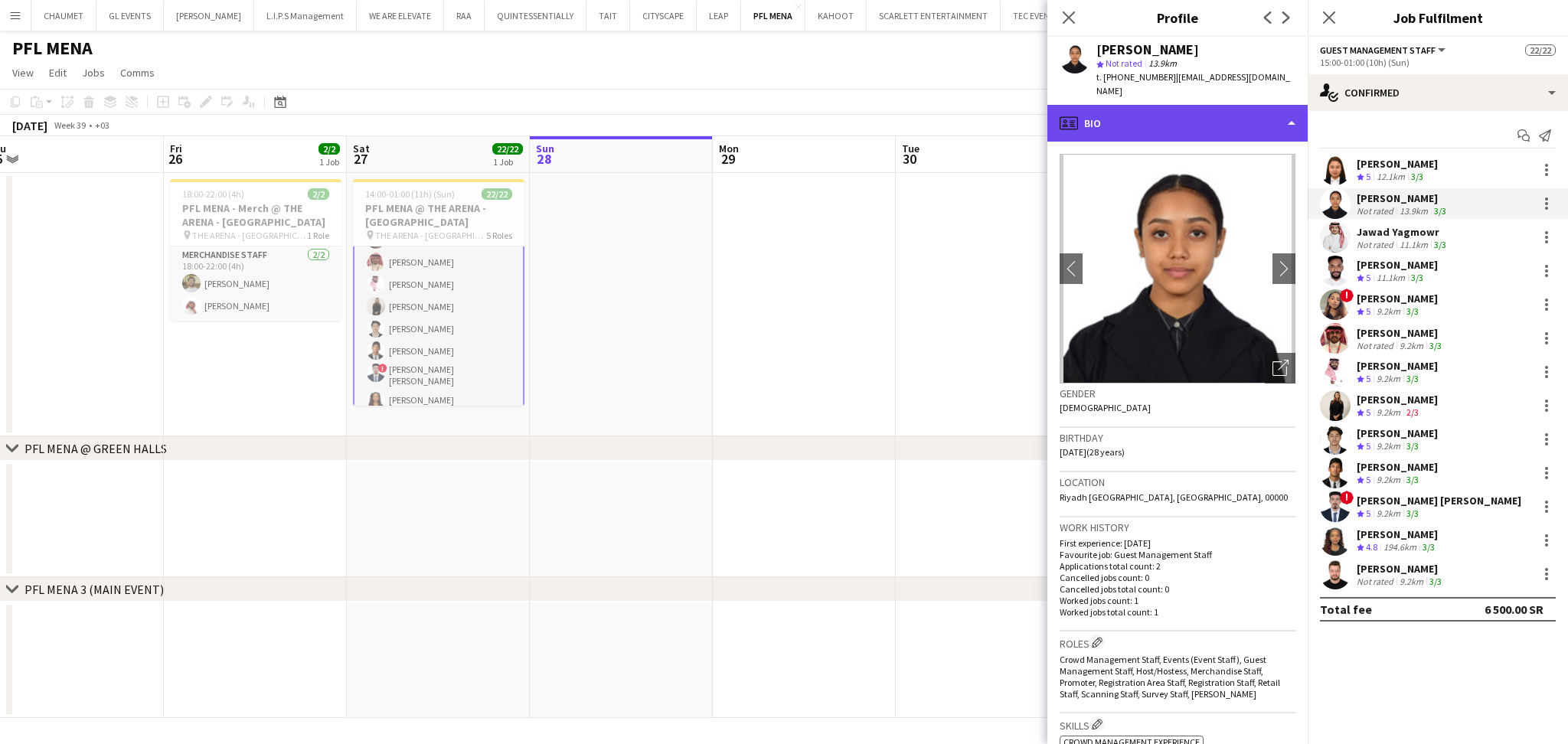
click at [1149, 105] on div "profile Bio" at bounding box center [1177, 123] width 260 height 36
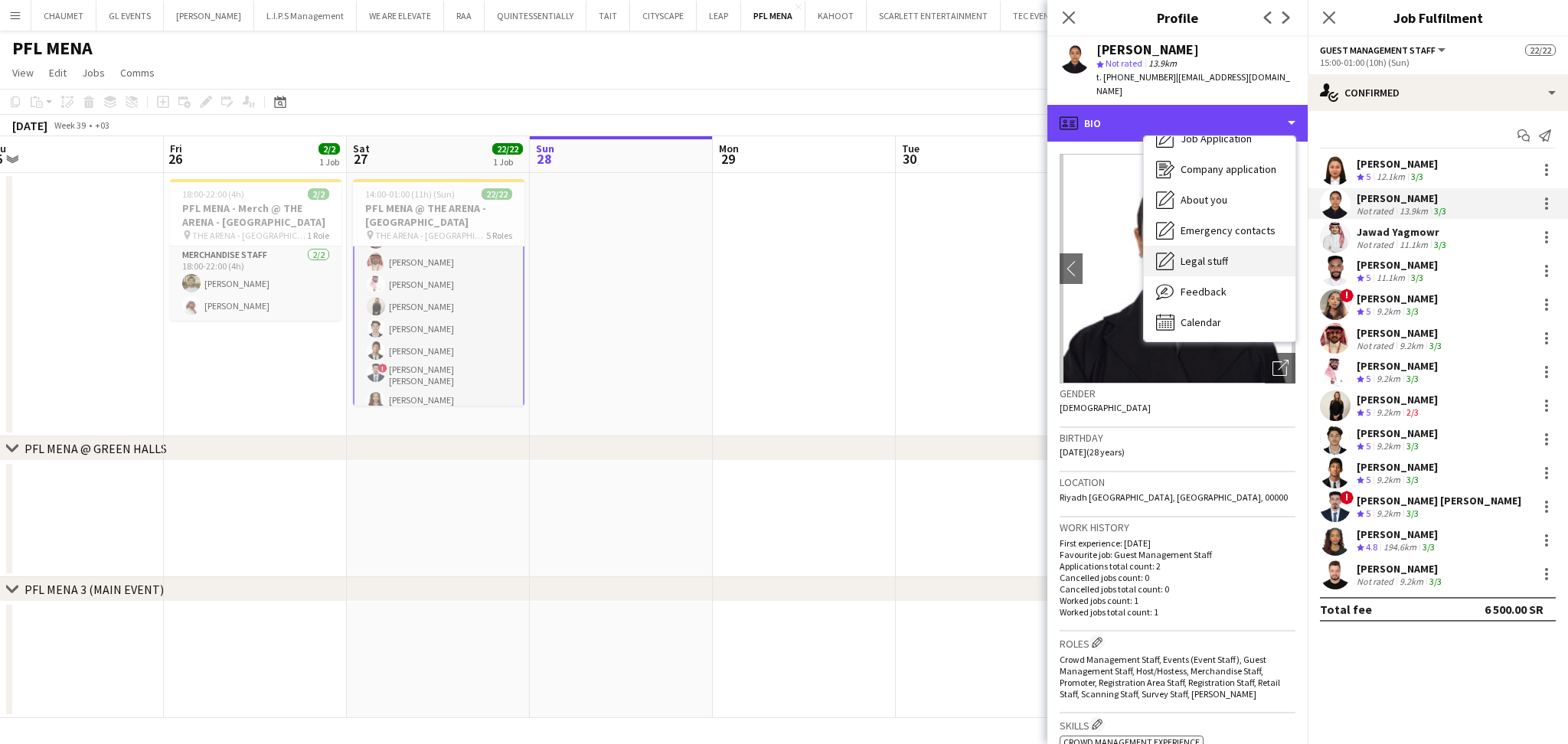
scroll to position [52, 0]
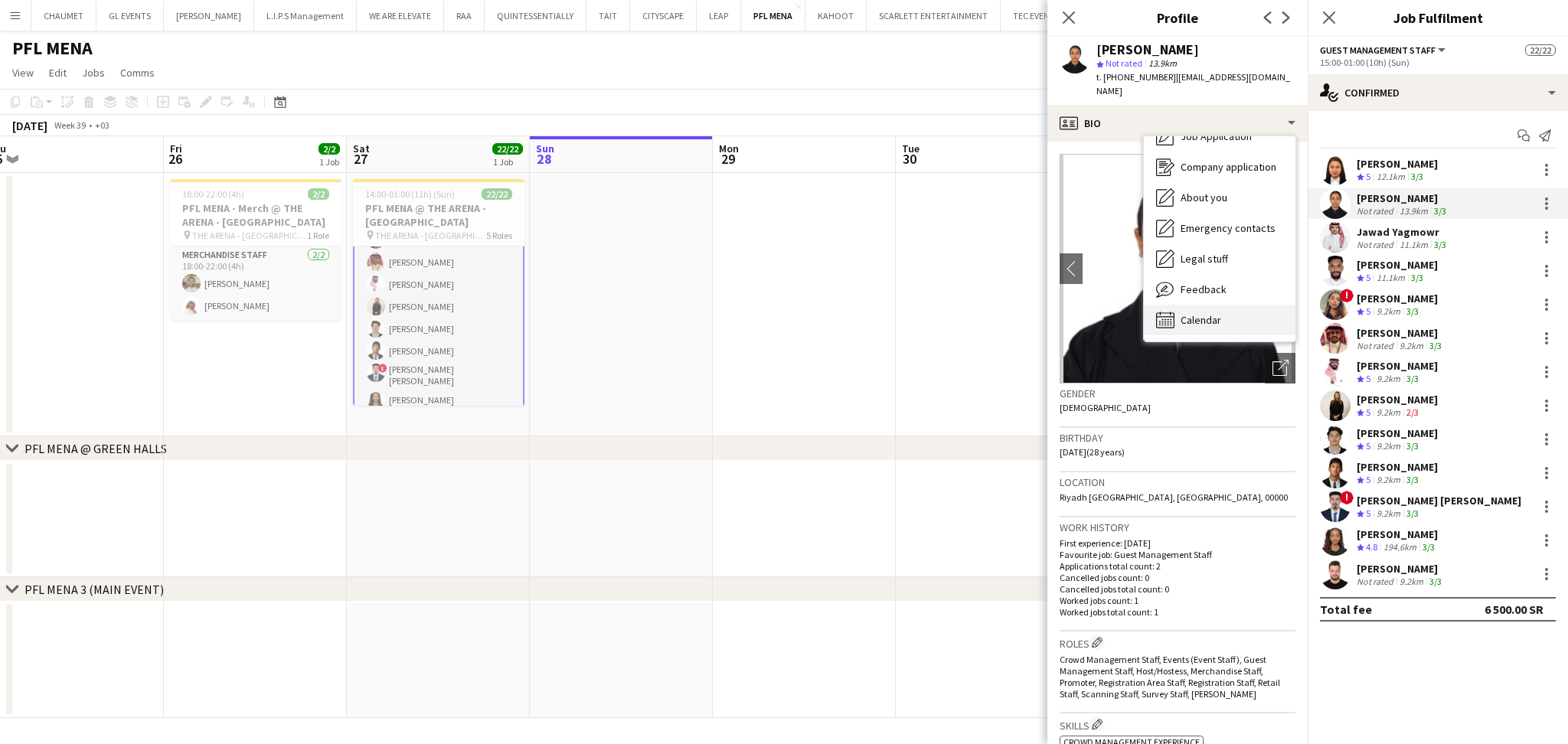
click at [1214, 304] on div "Calendar Calendar" at bounding box center [1219, 319] width 152 height 30
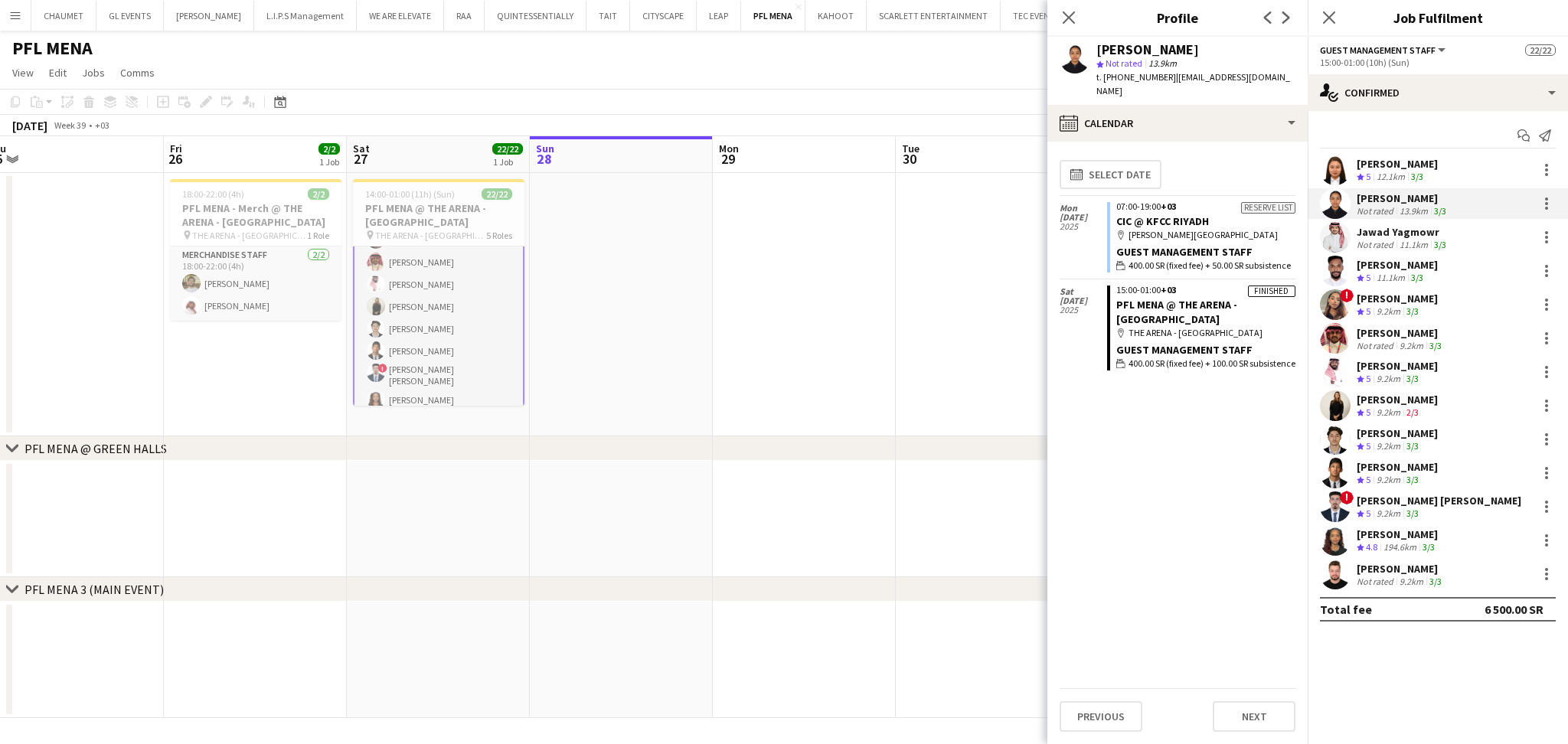
click at [617, 337] on app-date-cell at bounding box center [621, 304] width 183 height 264
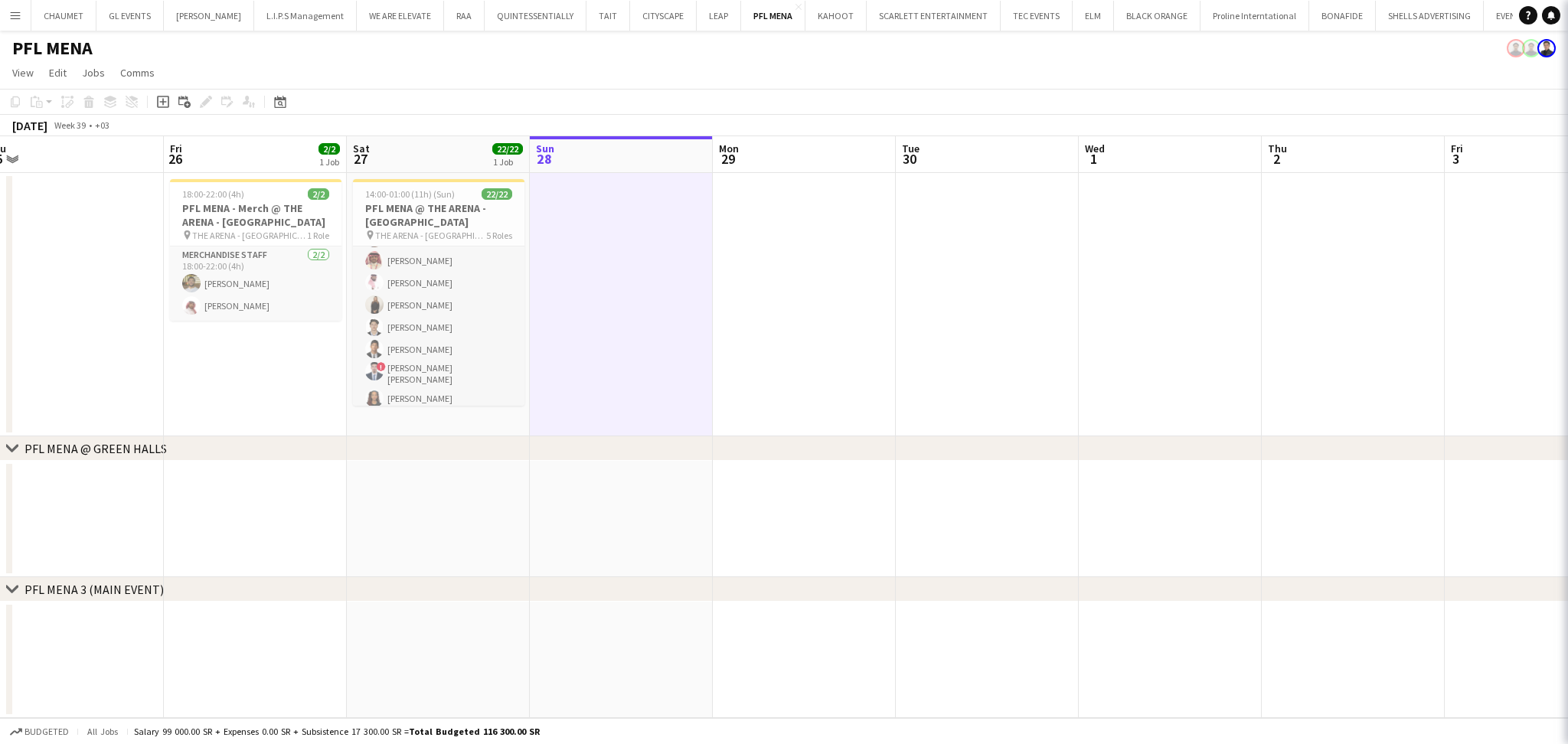
scroll to position [303, 0]
click at [1096, 484] on div "chevron-right PFL MENA @ GREEN HALLS chevron-right PFL MENA 3 (MAIN EVENT) Tue …" at bounding box center [784, 427] width 1568 height 582
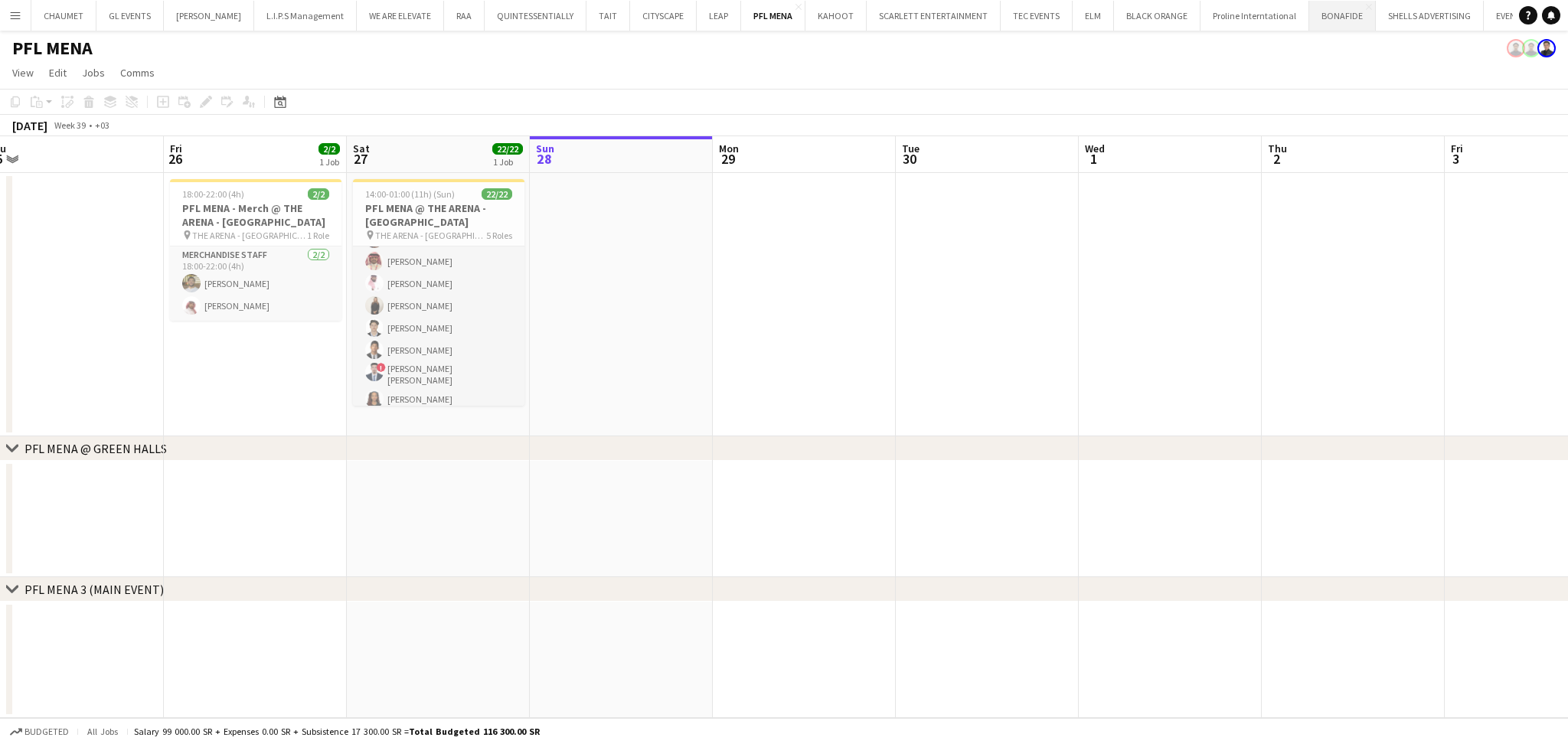
click at [1309, 22] on button "BONAFIDE Close" at bounding box center [1342, 16] width 67 height 29
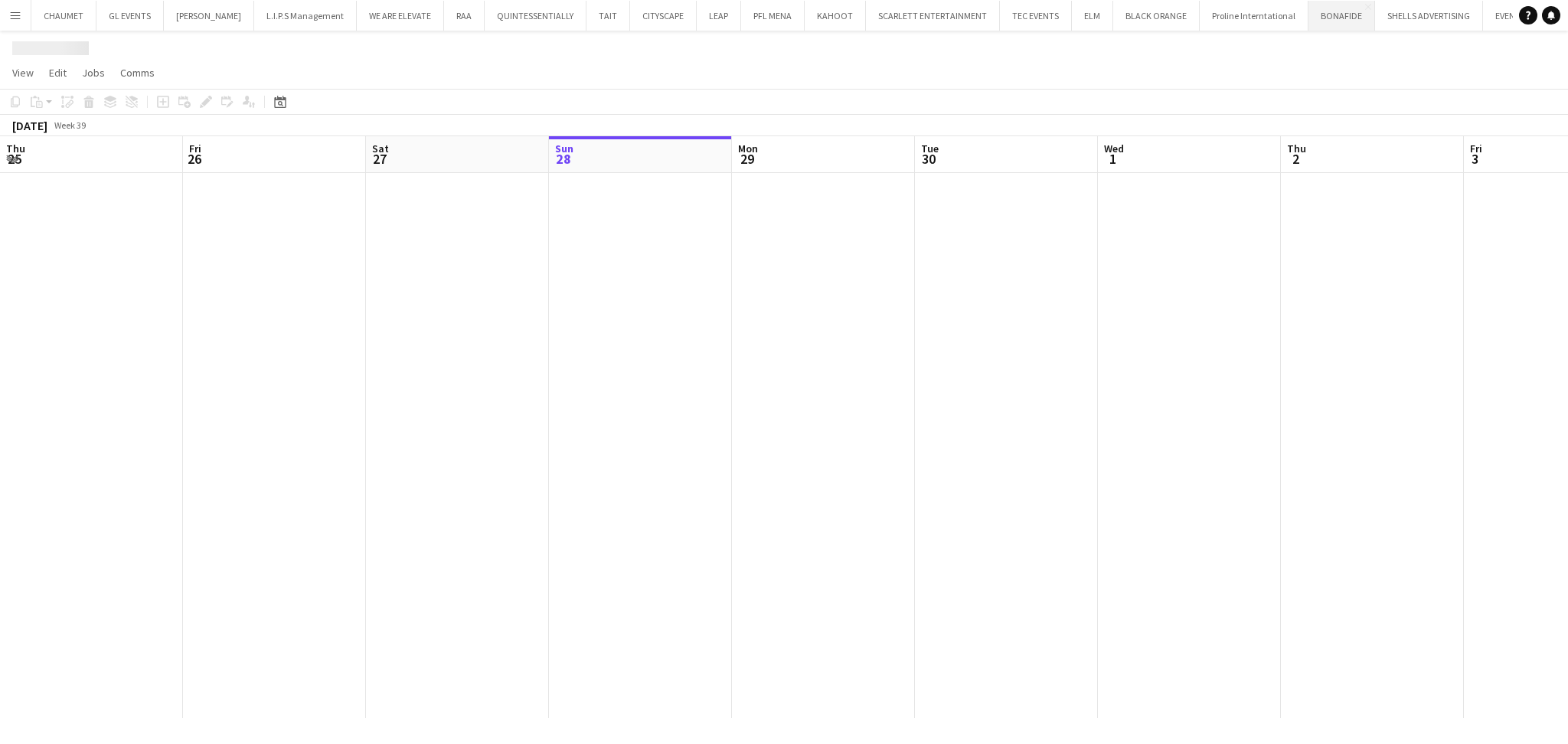
scroll to position [0, 365]
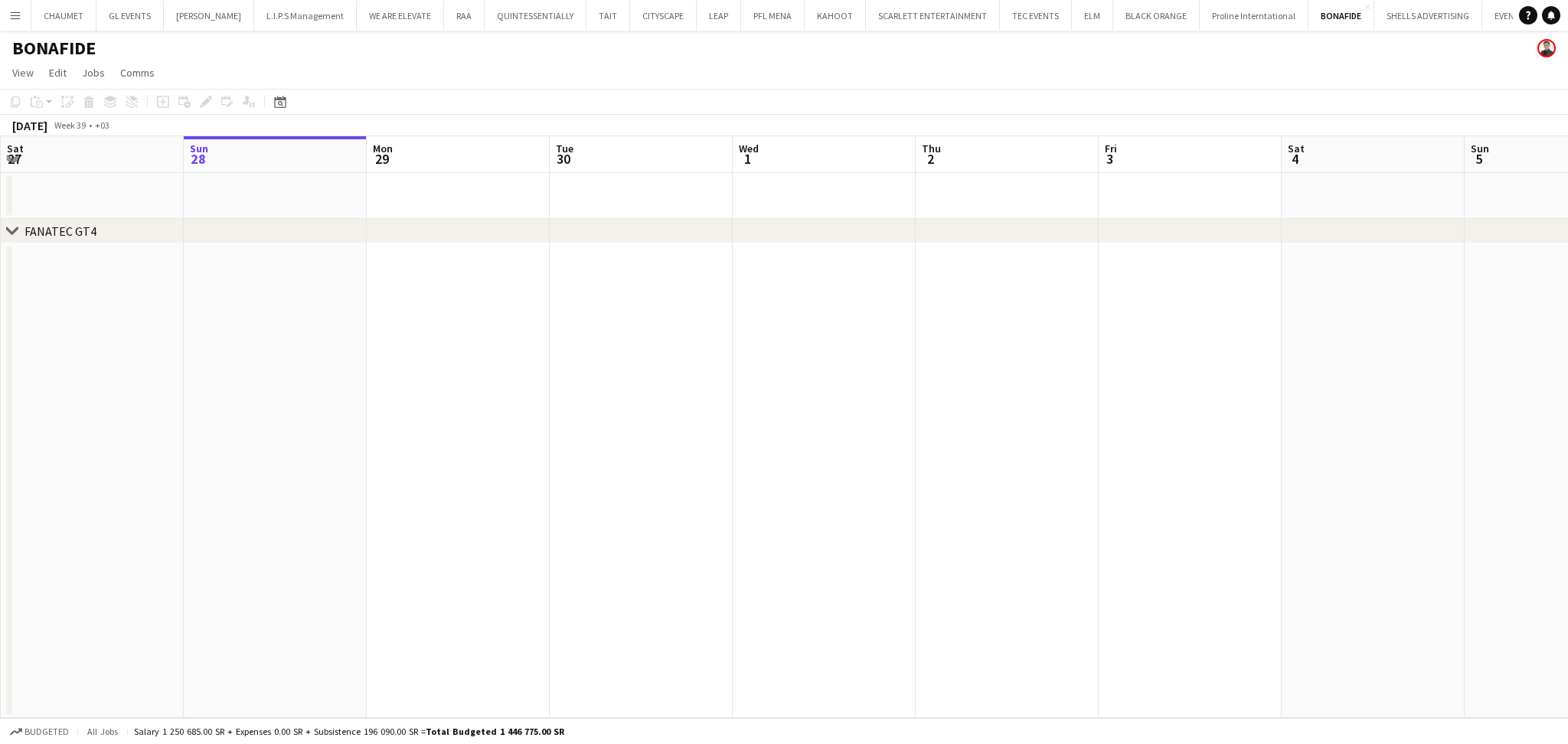
click at [642, 466] on app-date-cell at bounding box center [641, 480] width 183 height 474
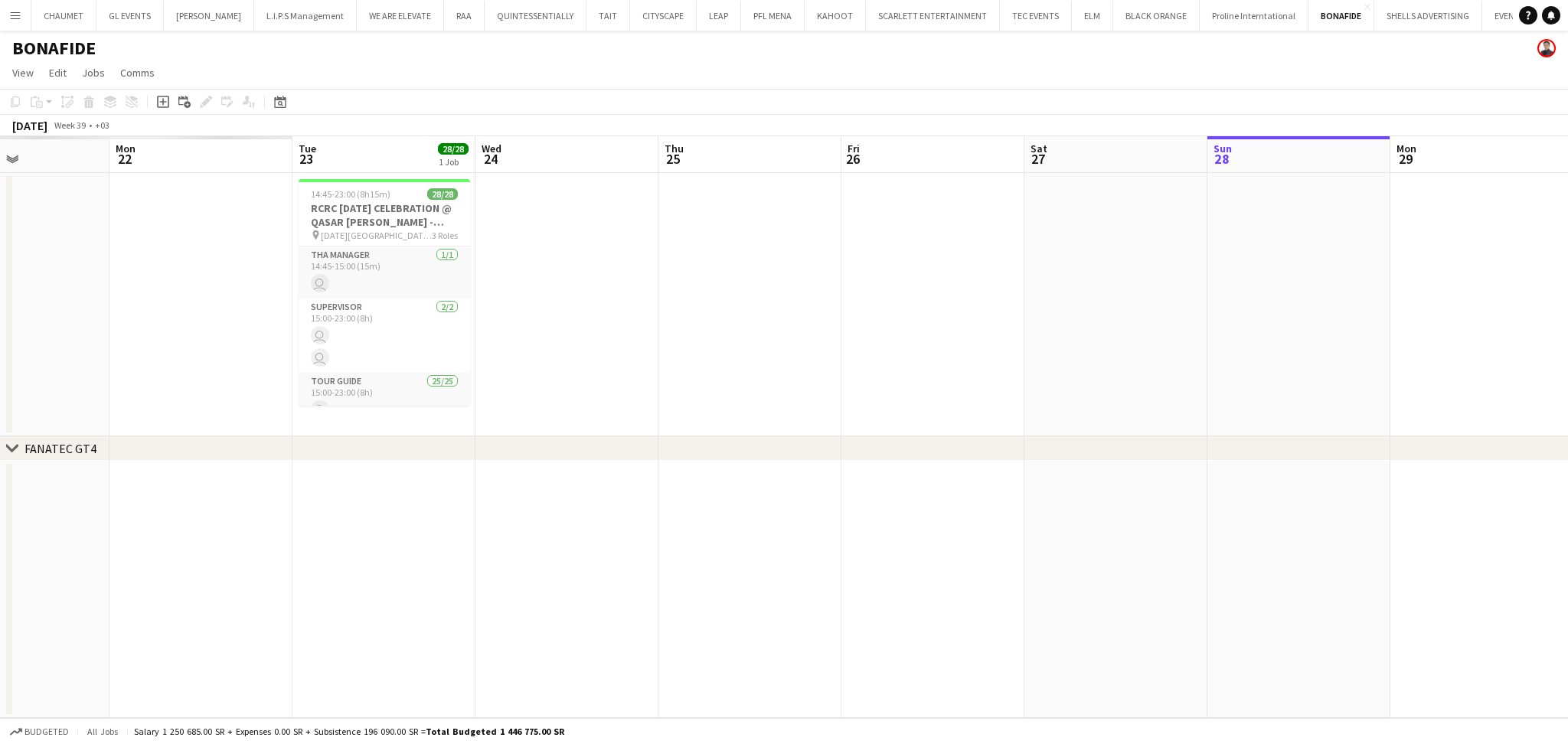
drag, startPoint x: 337, startPoint y: 467, endPoint x: 1361, endPoint y: 467, distance: 1024.0
click at [1361, 467] on app-calendar-viewport "Fri 19 Sat 20 Sun 21 Mon 22 Tue 23 28/28 1 Job Wed 24 Thu 25 Fri 26 Sat 27 Sun …" at bounding box center [784, 427] width 1568 height 582
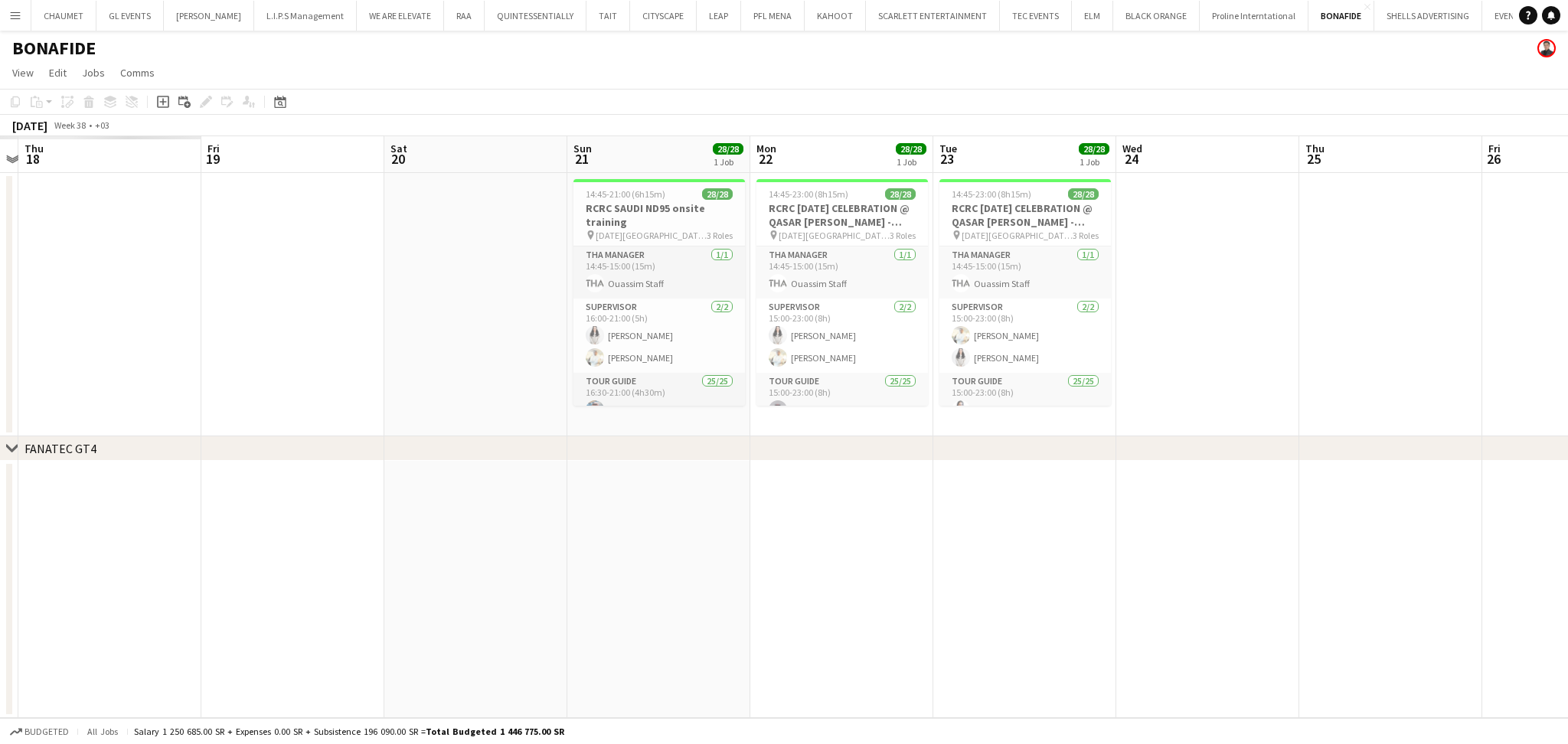
scroll to position [0, 385]
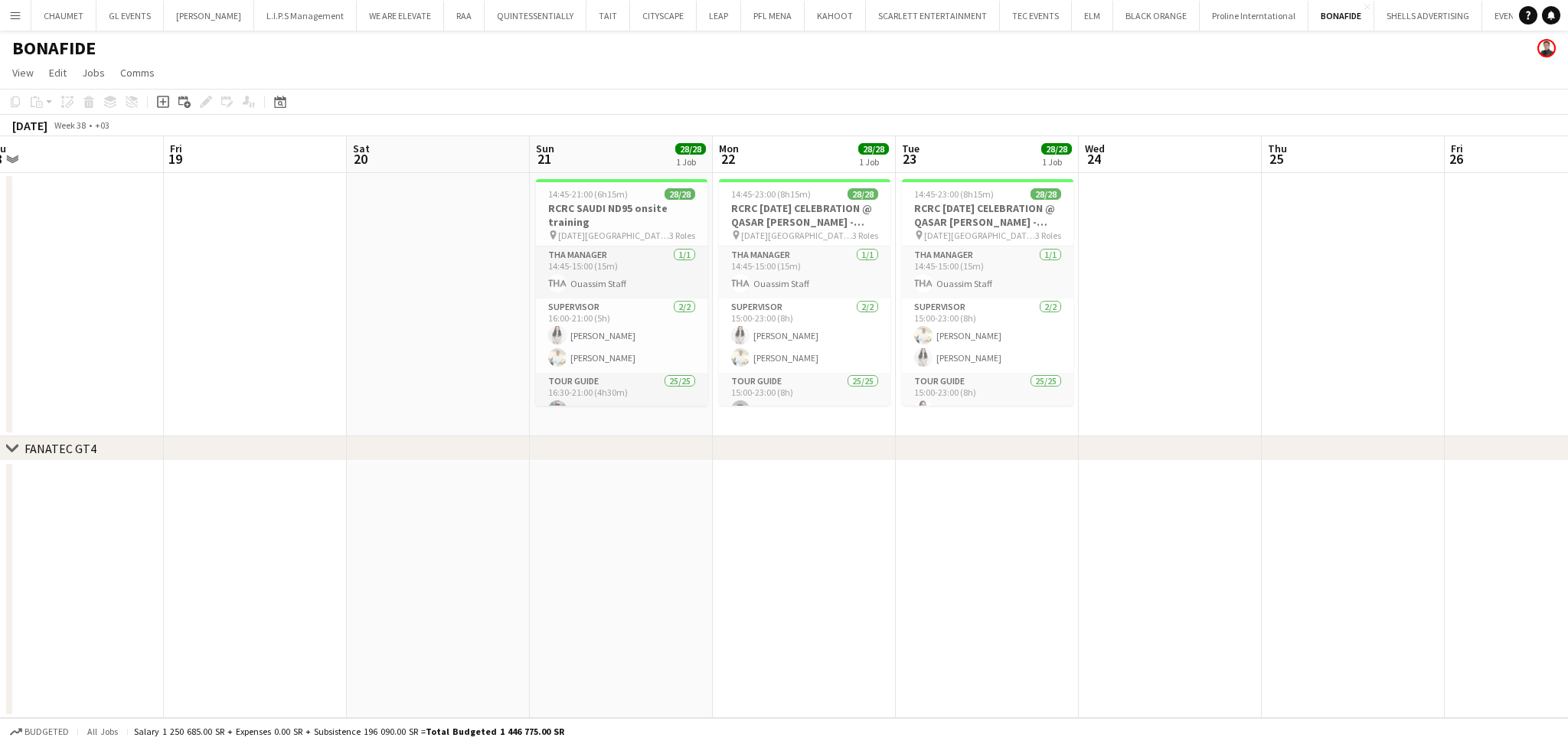
drag, startPoint x: 664, startPoint y: 490, endPoint x: 1268, endPoint y: 476, distance: 604.2
click at [1268, 476] on app-calendar-viewport "Tue 16 Wed 17 Thu 18 Fri 19 Sat 20 Sun 21 28/28 1 Job Mon 22 28/28 1 Job Tue 23…" at bounding box center [784, 427] width 1568 height 582
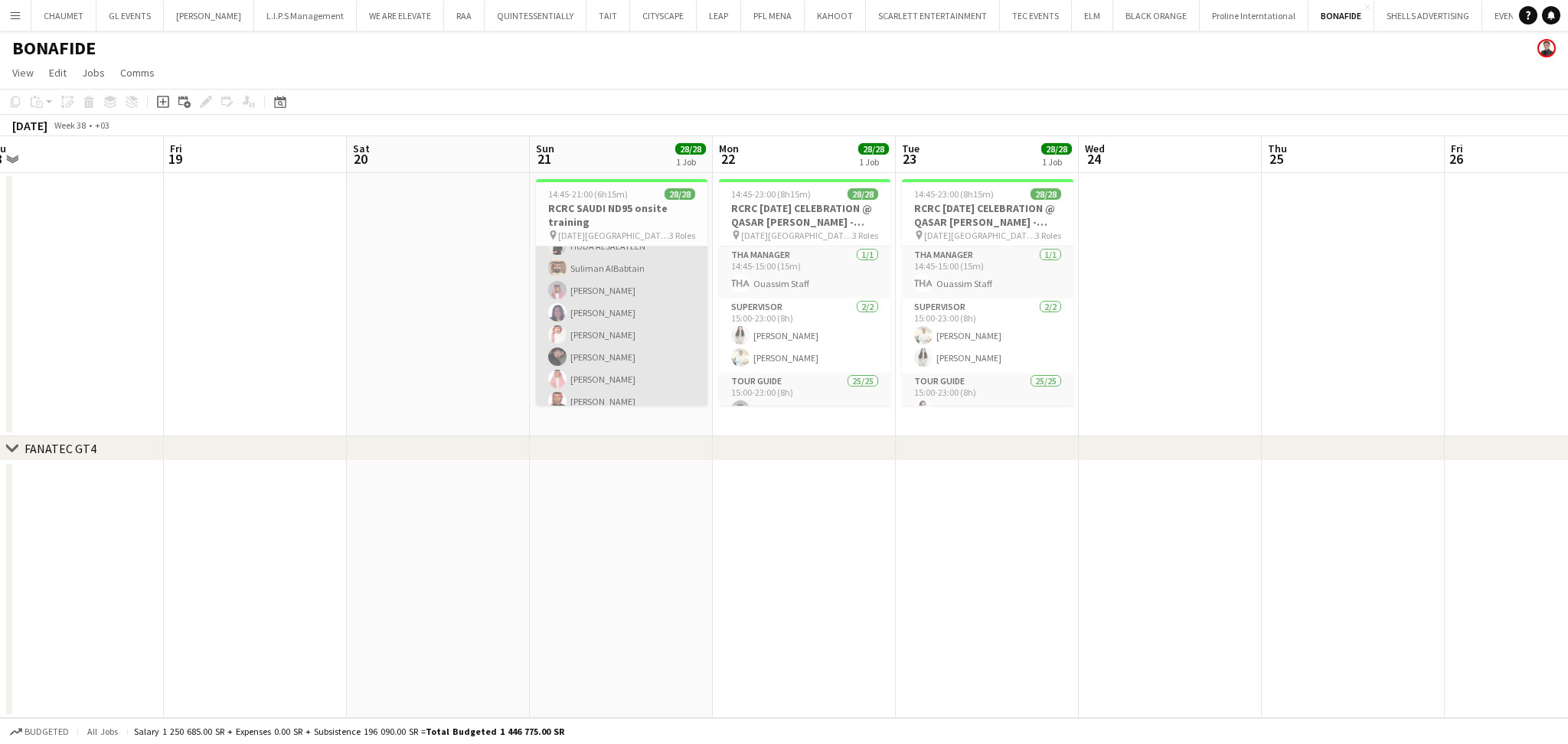
click at [604, 346] on app-card-role "Tour Guide 25/25 16:30-21:00 (4h30m) Abdulaziz Aljubayri [PERSON_NAME] [PERSON_…" at bounding box center [622, 257] width 172 height 584
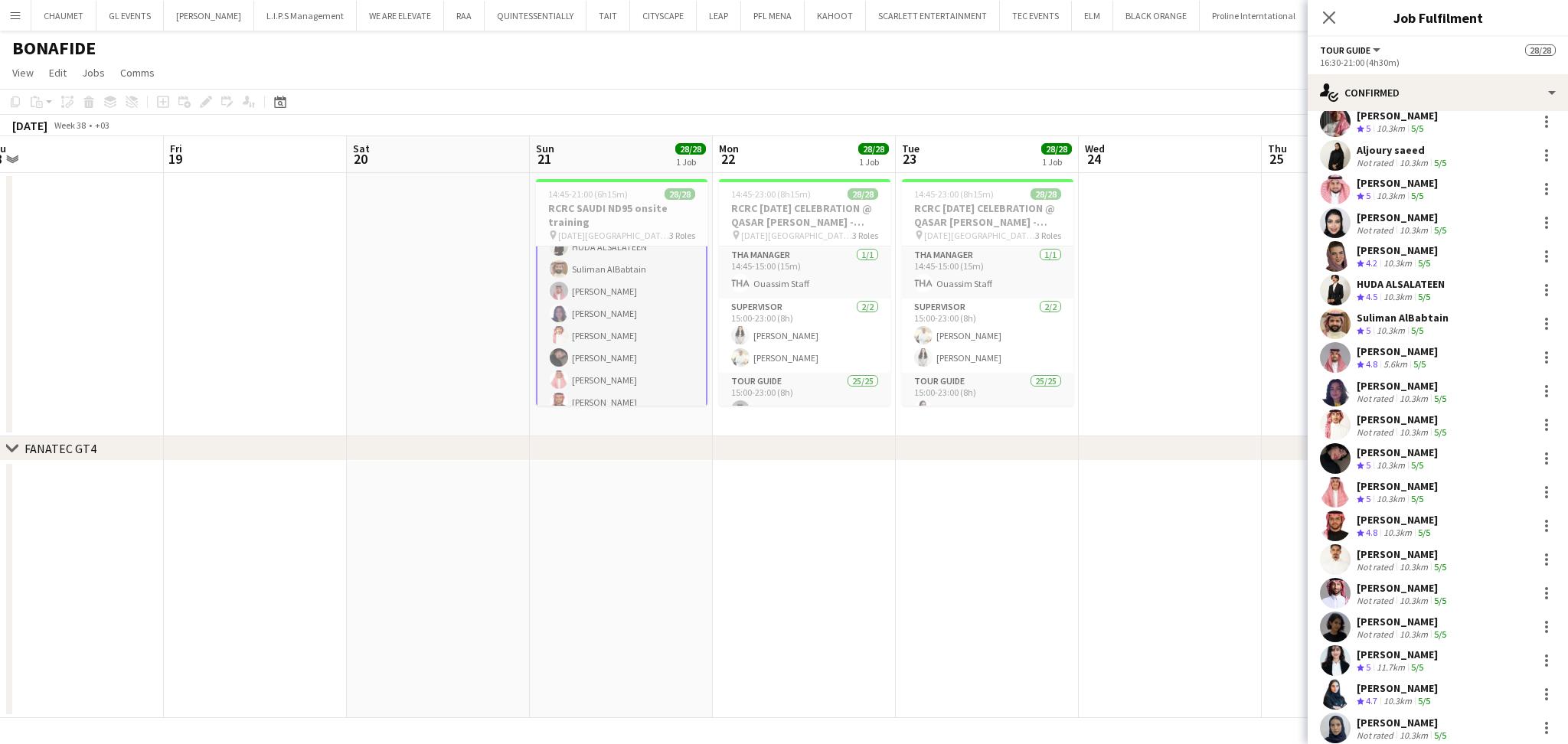
scroll to position [292, 0]
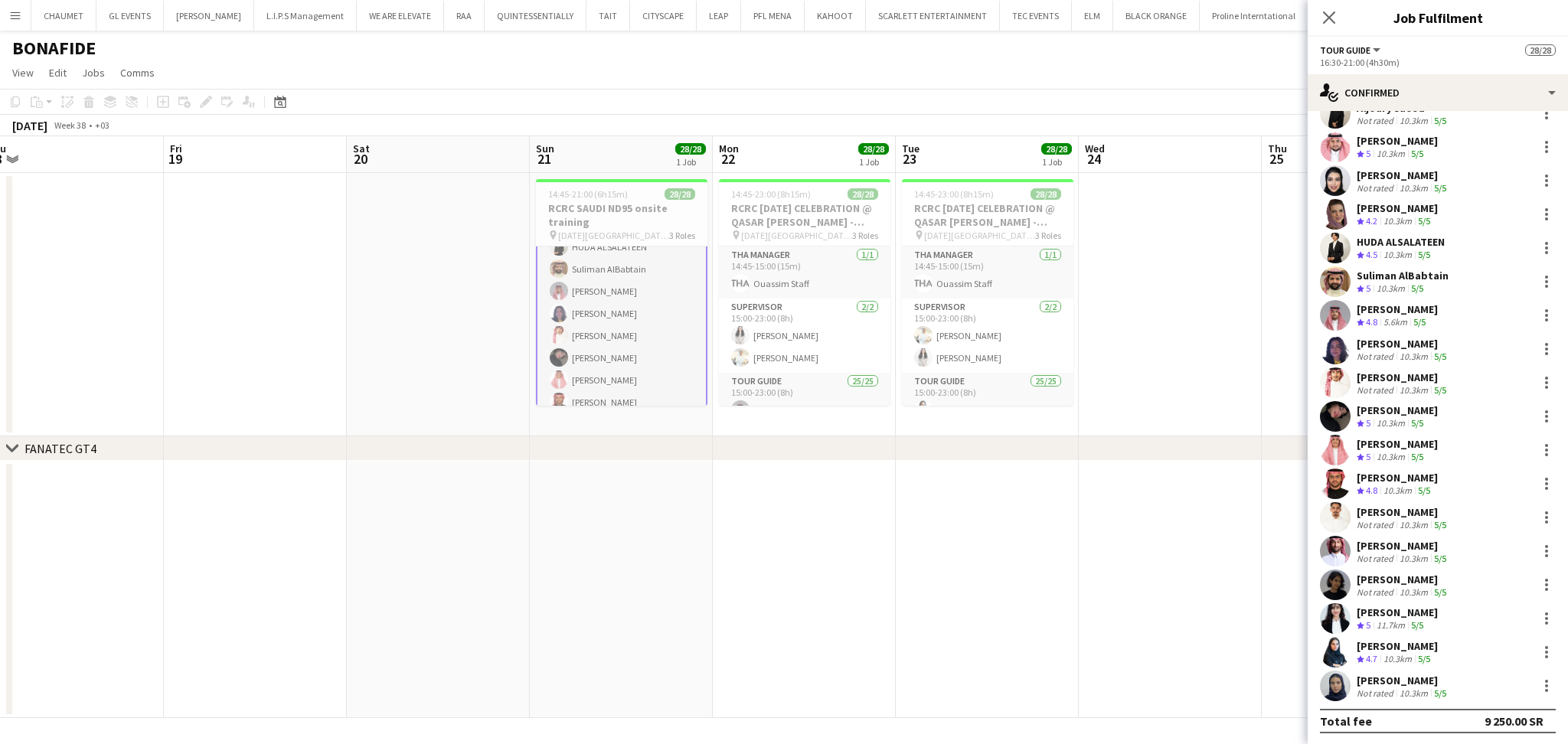
click at [1403, 584] on div "[PERSON_NAME]" at bounding box center [1402, 579] width 93 height 14
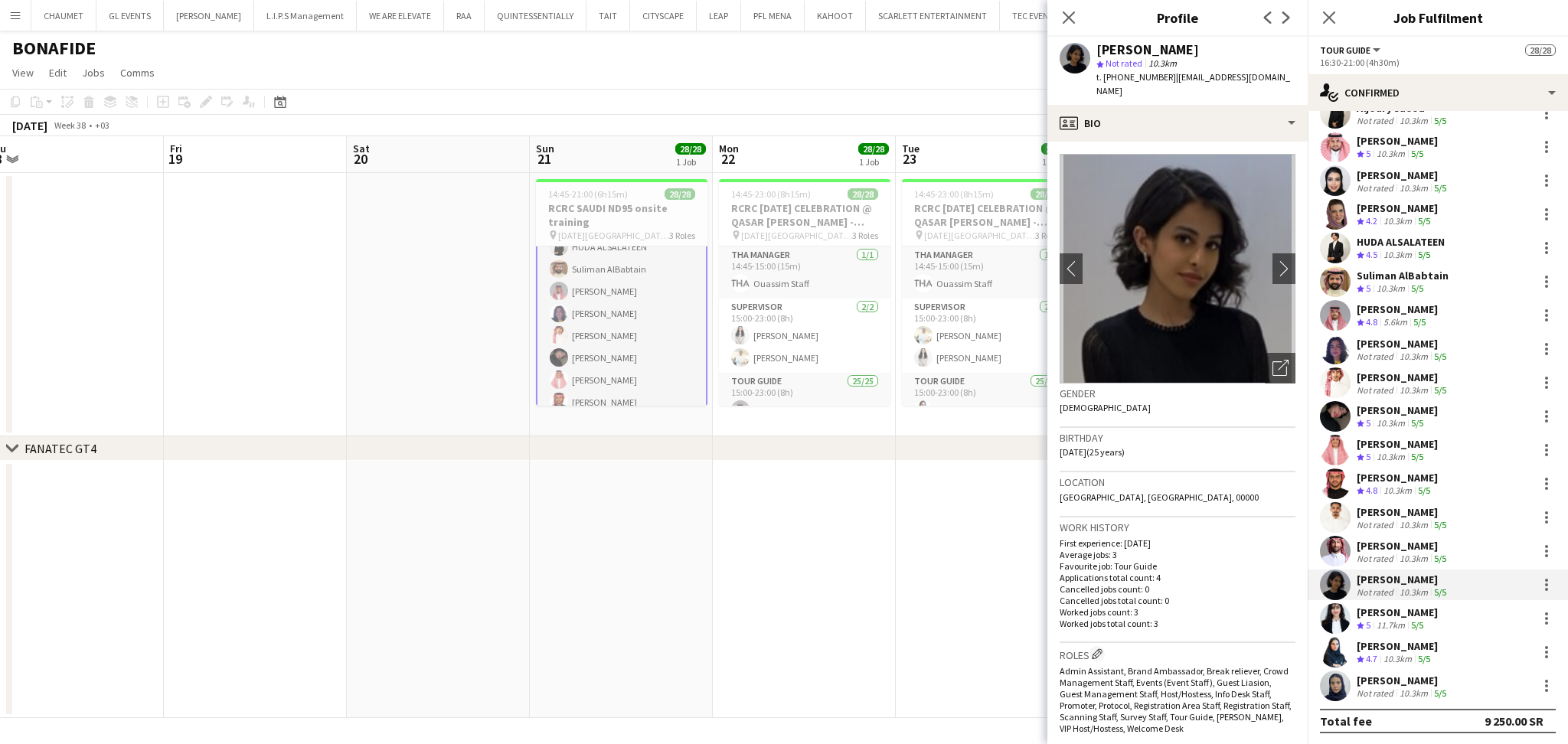
drag, startPoint x: 1401, startPoint y: 624, endPoint x: 1410, endPoint y: 627, distance: 9.5
click at [1403, 625] on div "11.7km" at bounding box center [1390, 625] width 35 height 13
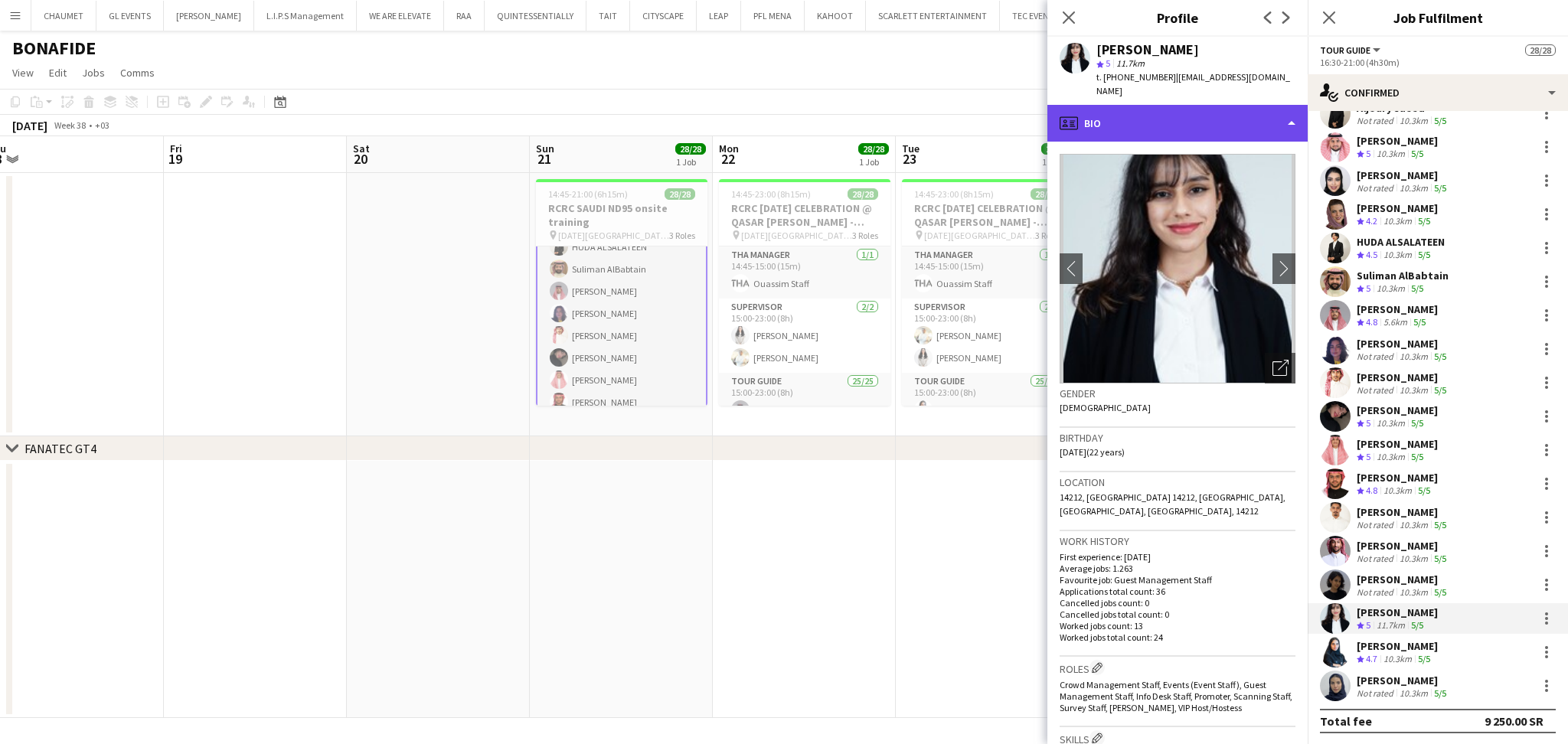
click at [1204, 113] on div "profile Bio" at bounding box center [1177, 123] width 260 height 36
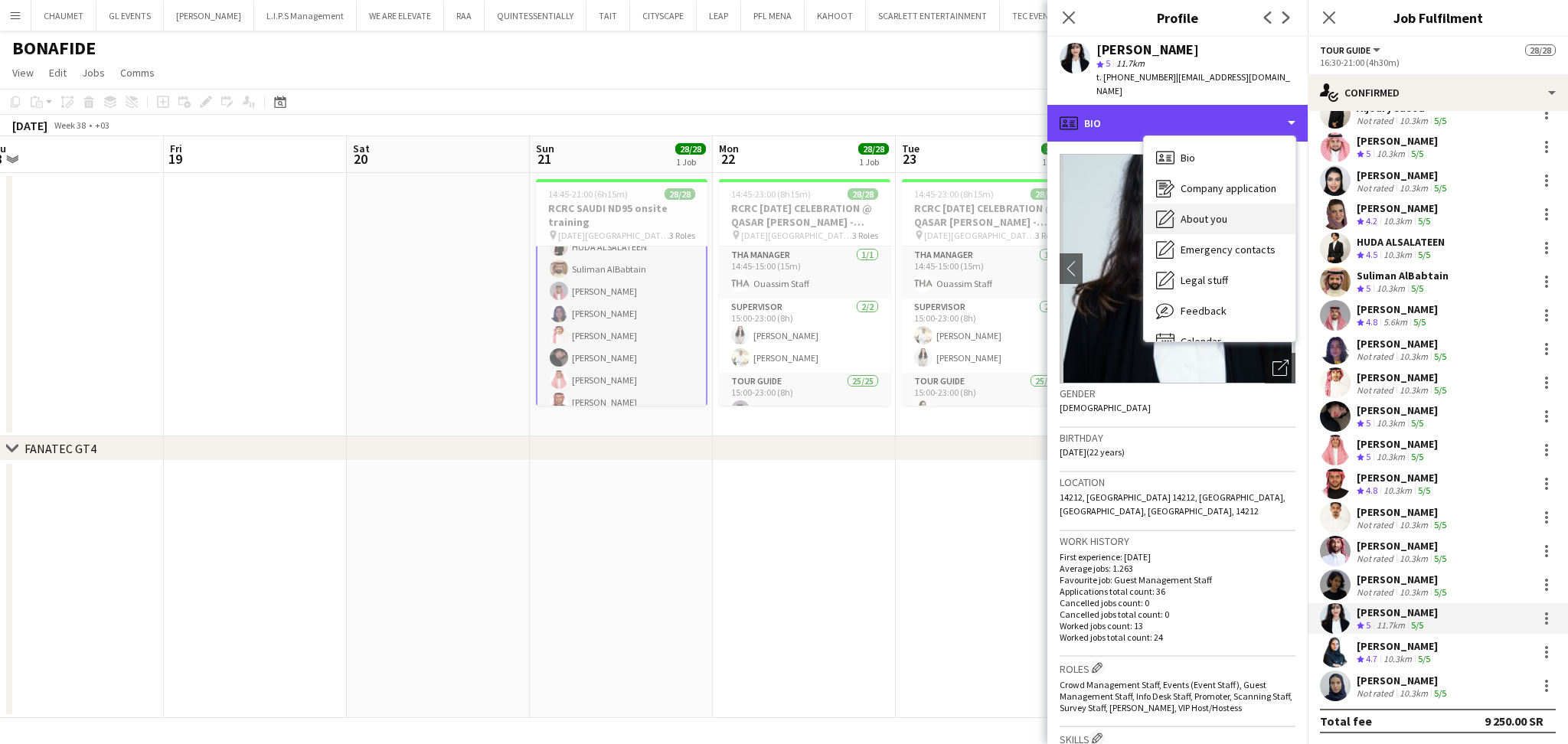
scroll to position [21, 0]
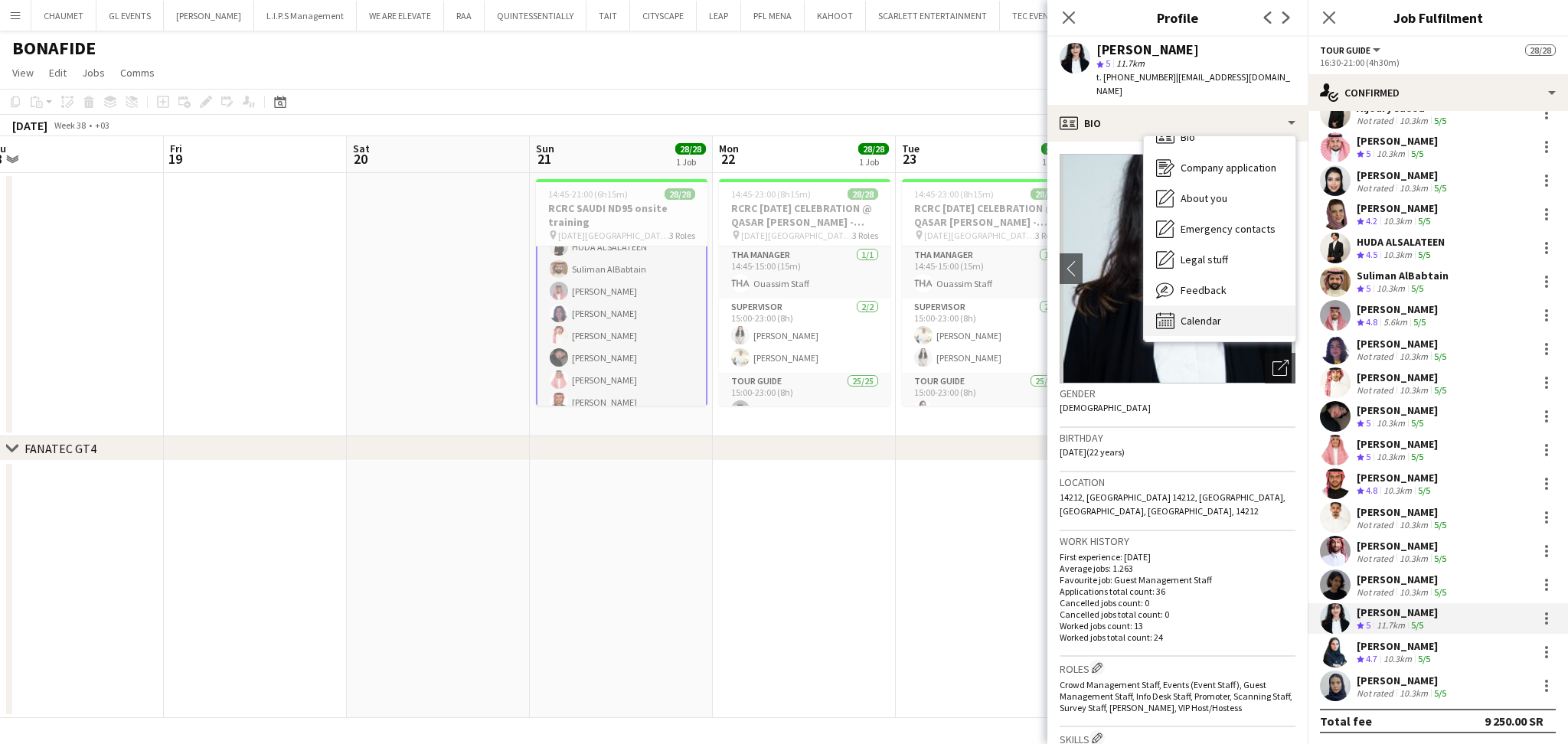
click at [1231, 320] on div "Calendar Calendar" at bounding box center [1219, 320] width 152 height 30
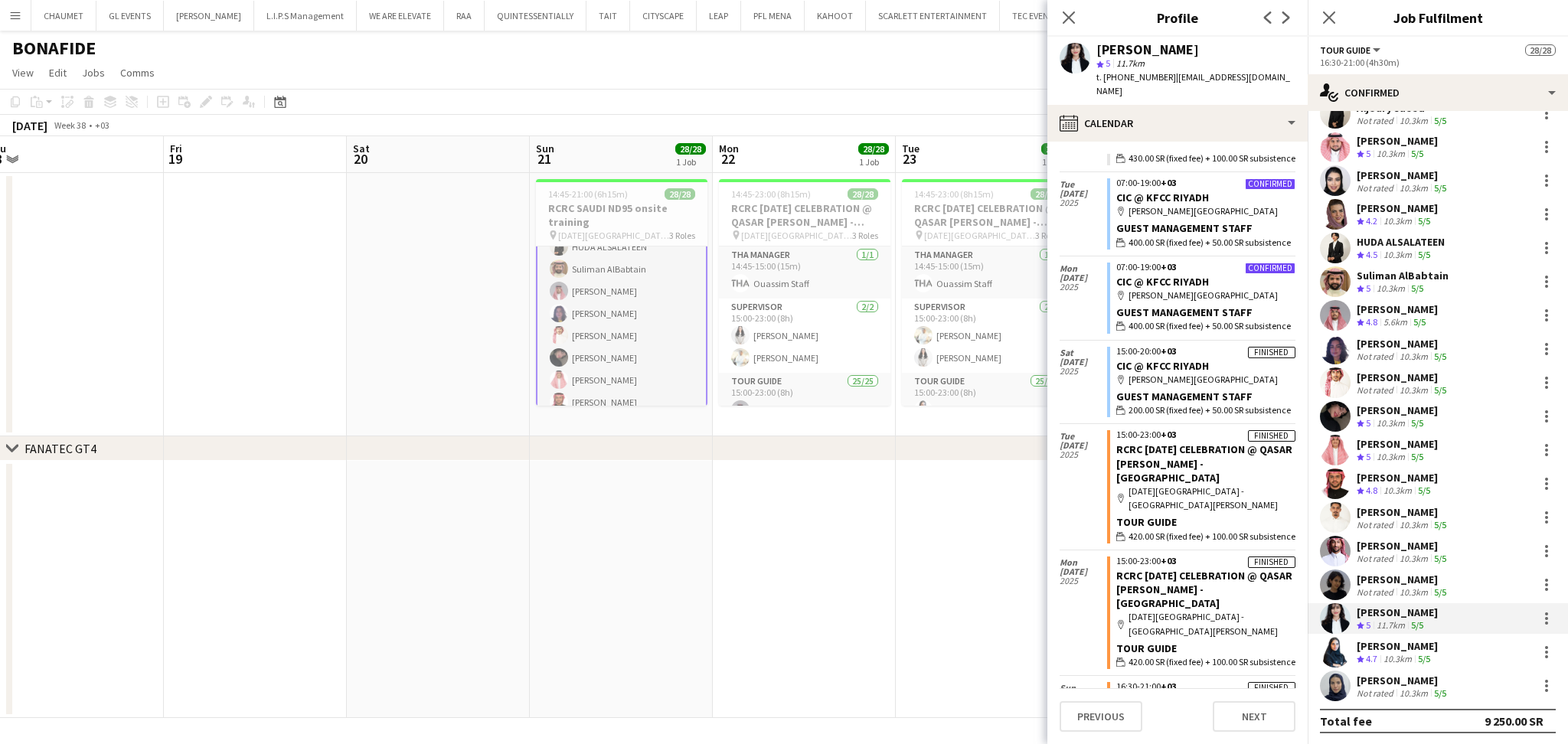
scroll to position [714, 0]
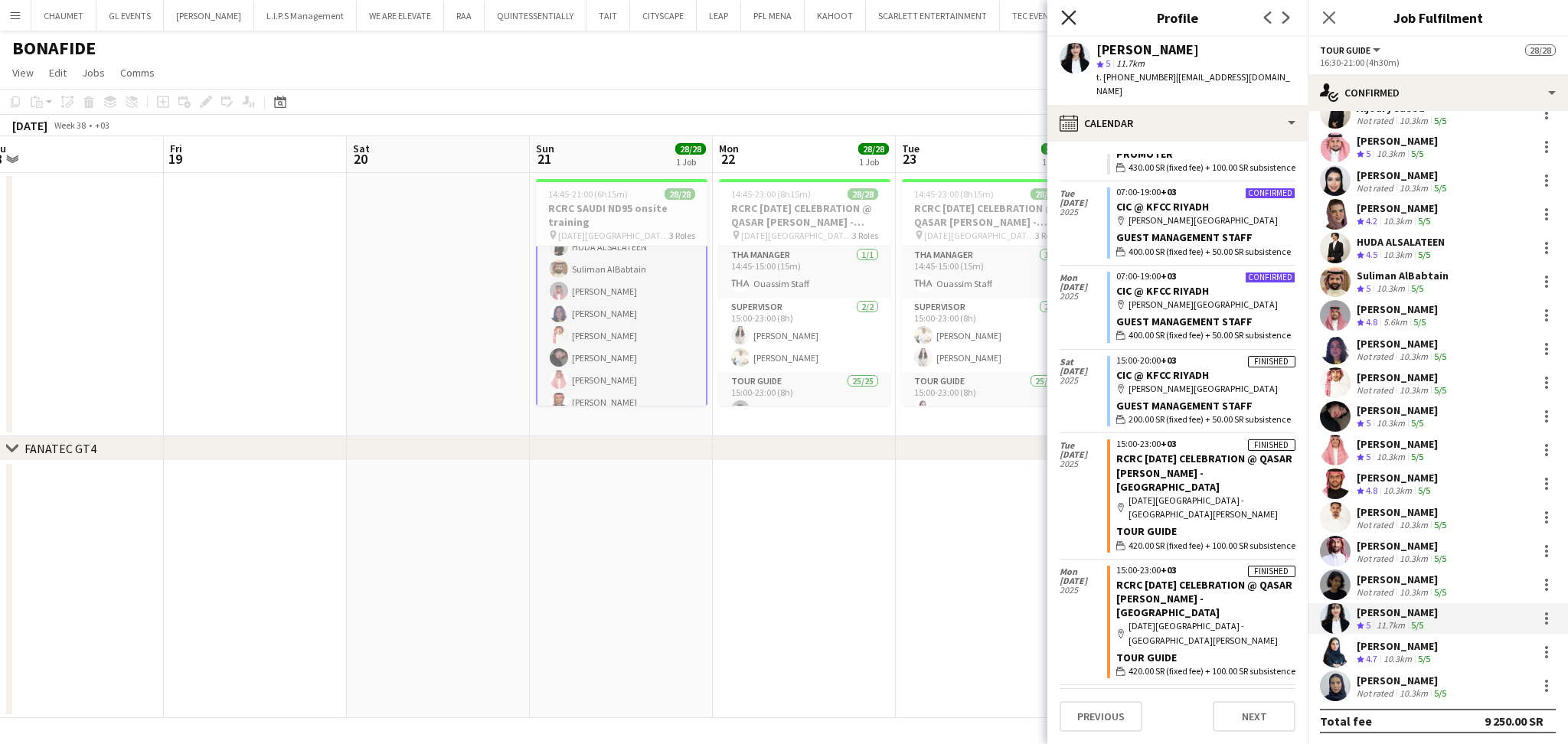
click at [1062, 15] on icon "Close pop-in" at bounding box center [1068, 16] width 15 height 15
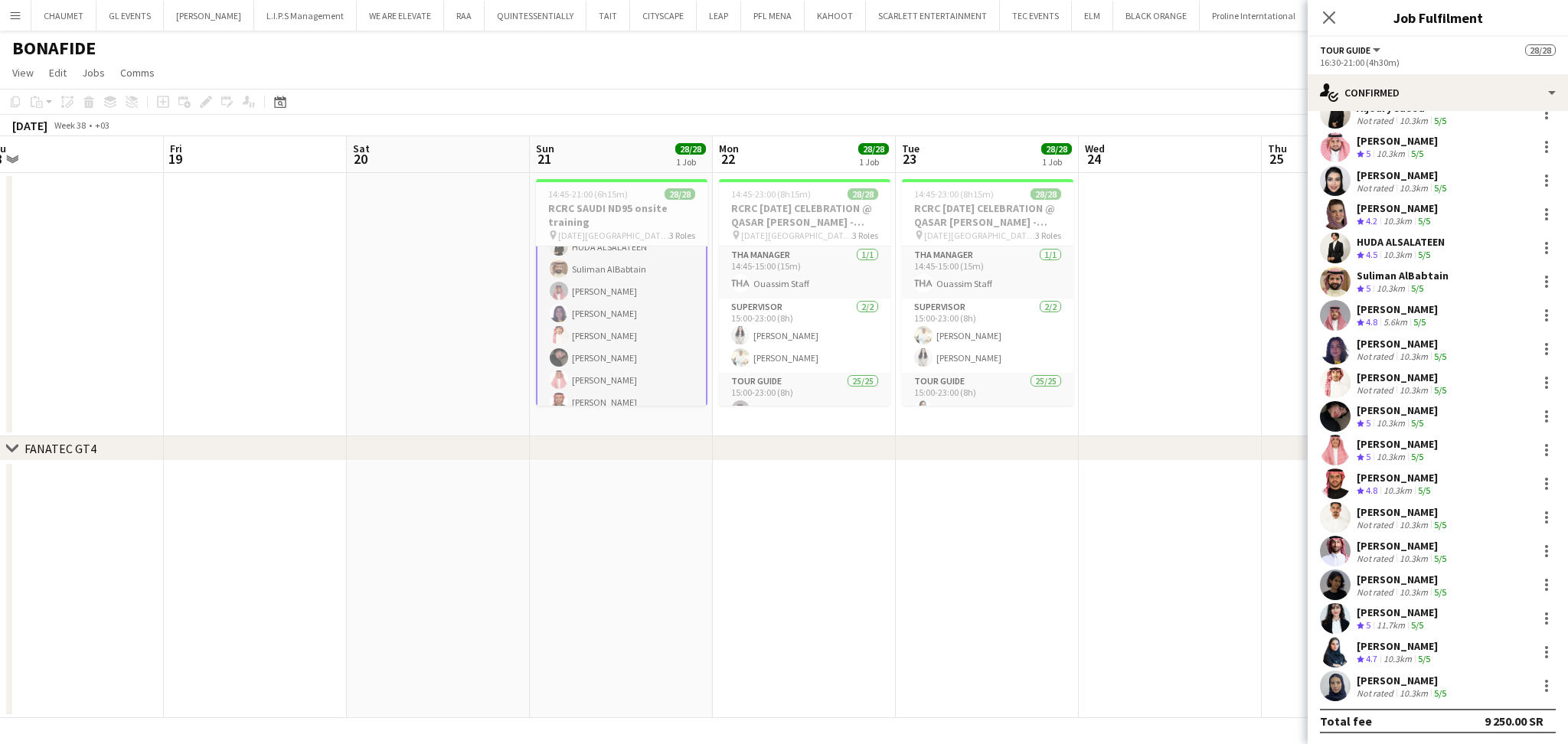
click at [1391, 619] on div "11.7km" at bounding box center [1390, 625] width 35 height 13
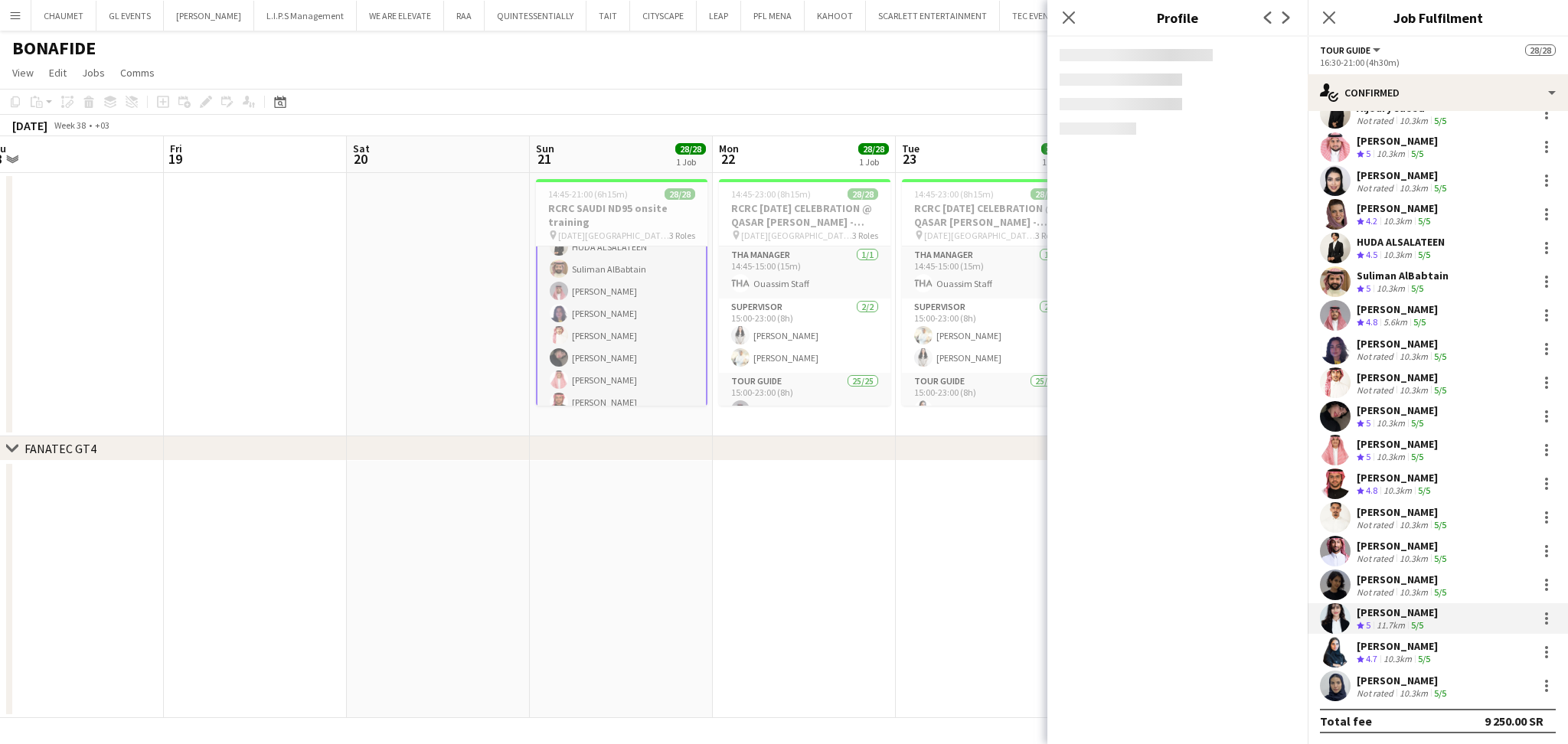
click at [1392, 574] on div "[PERSON_NAME]" at bounding box center [1402, 579] width 93 height 14
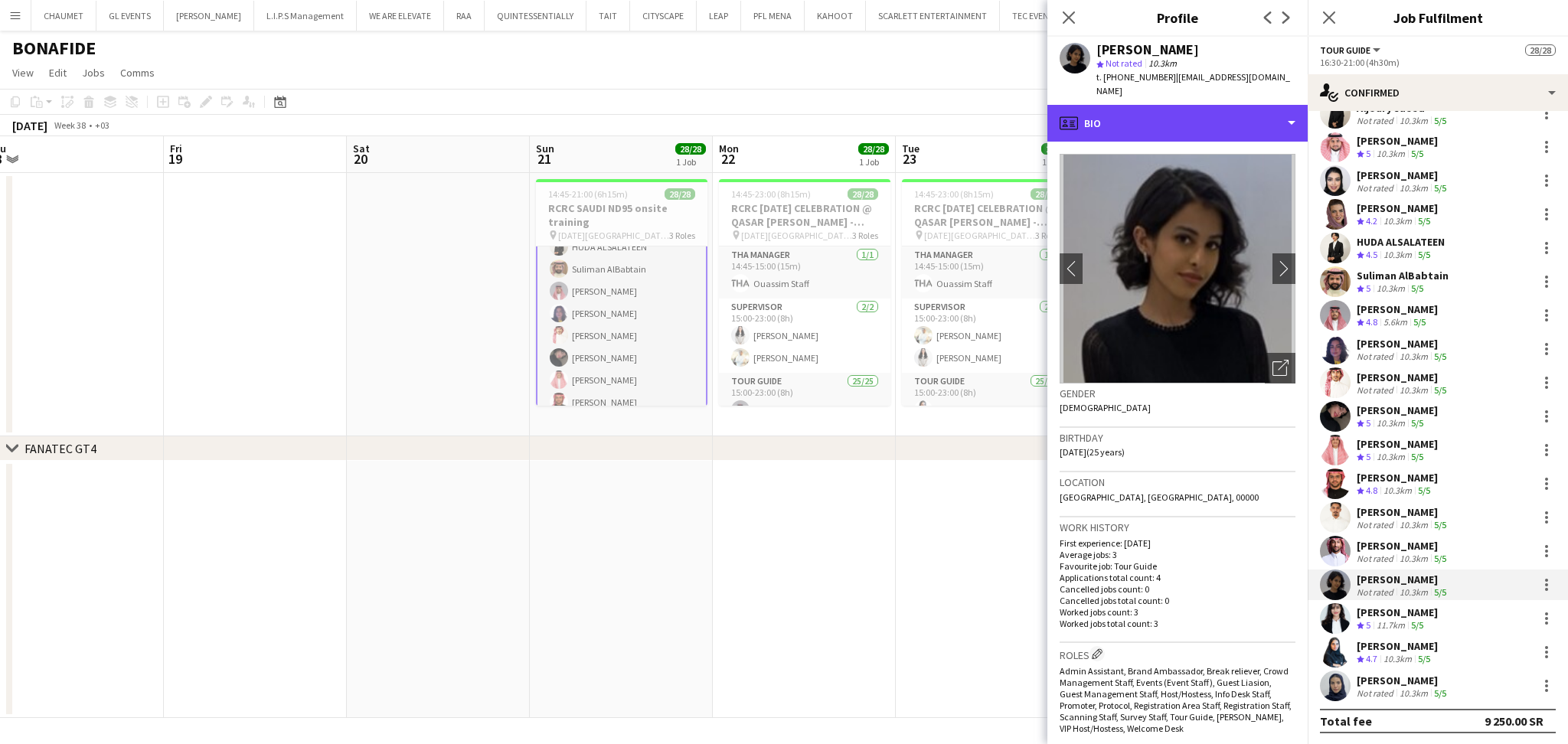
drag, startPoint x: 1138, startPoint y: 95, endPoint x: 1161, endPoint y: 180, distance: 88.1
click at [1140, 105] on div "profile Bio" at bounding box center [1177, 123] width 260 height 36
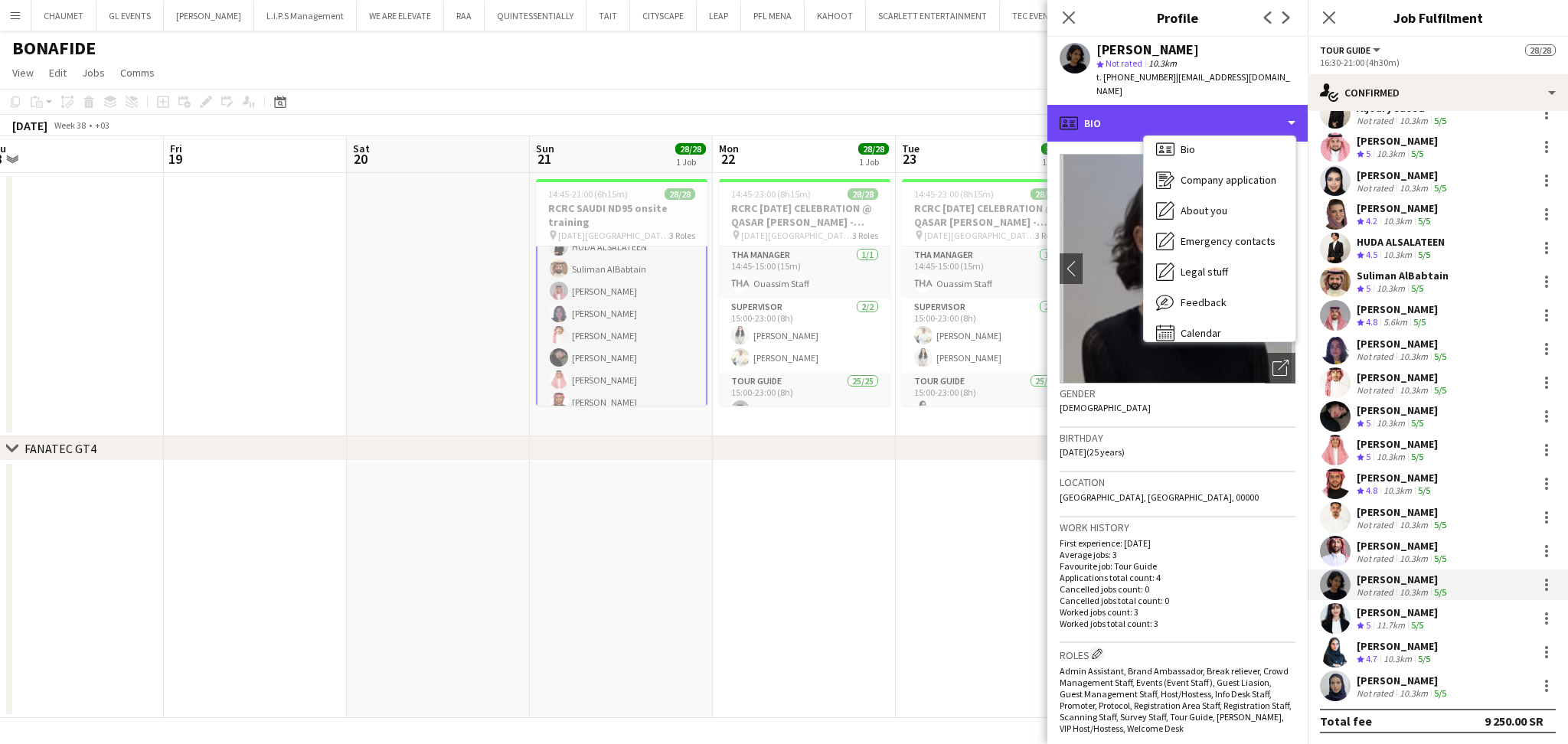
scroll to position [21, 0]
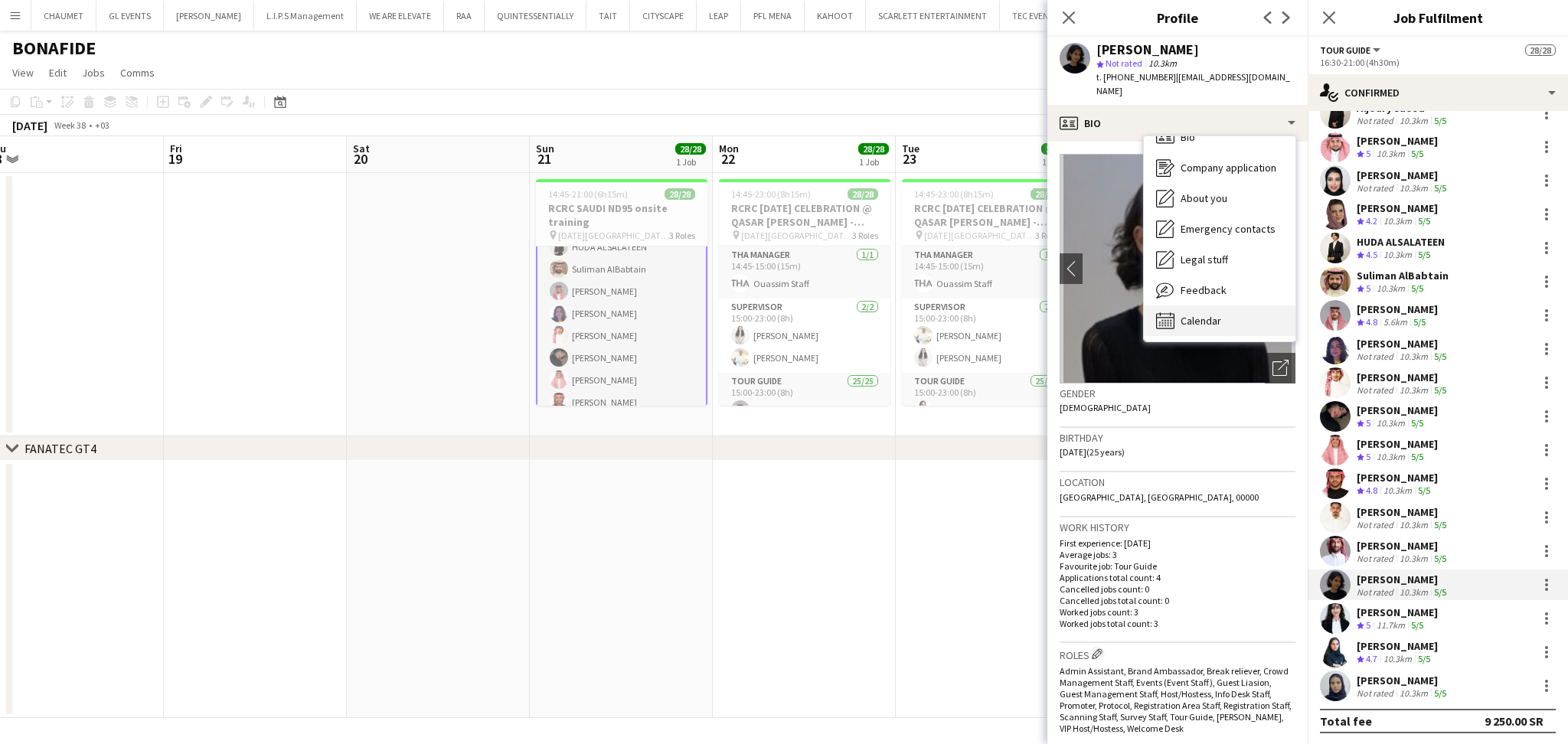
click at [1233, 305] on div "Calendar Calendar" at bounding box center [1219, 320] width 152 height 30
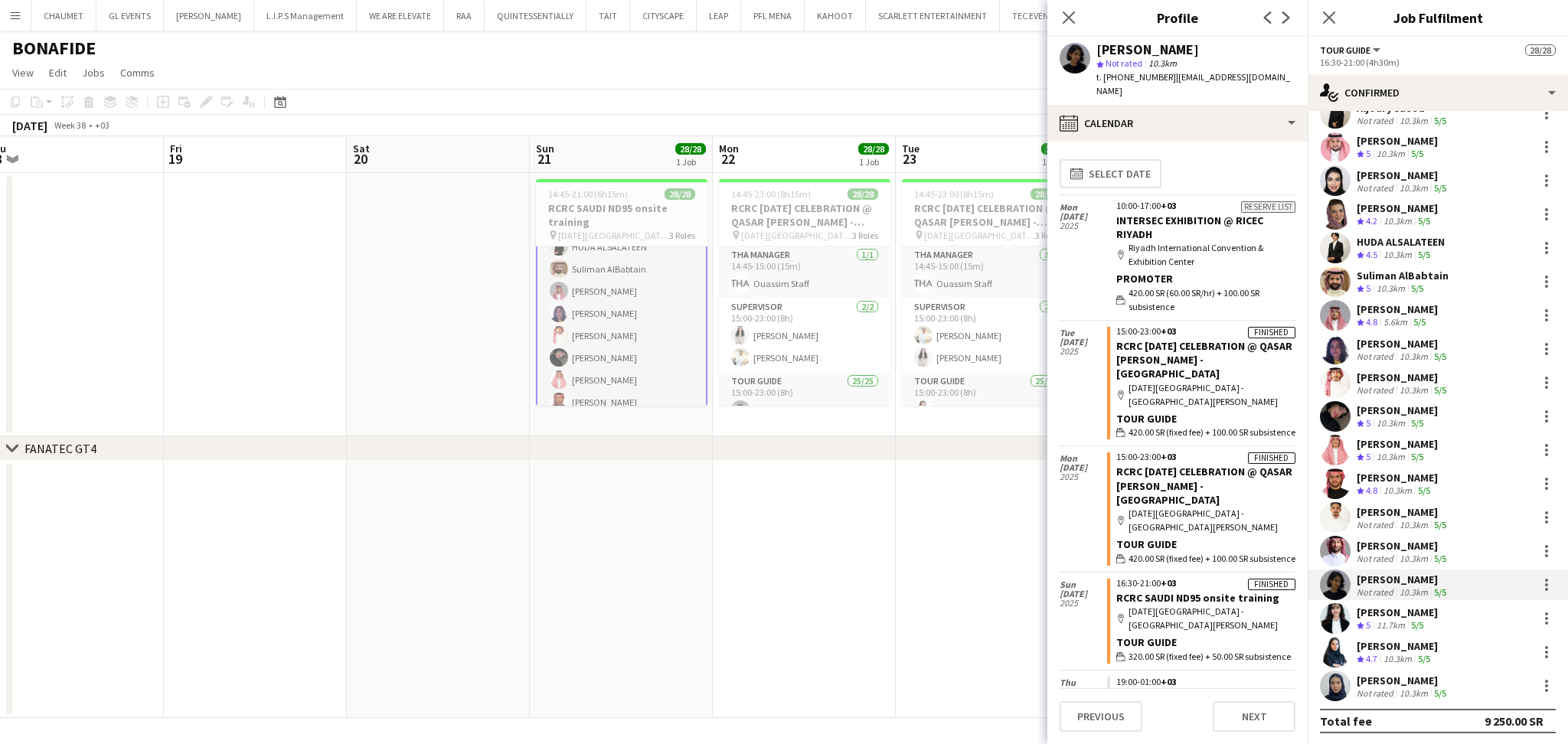
scroll to position [0, 0]
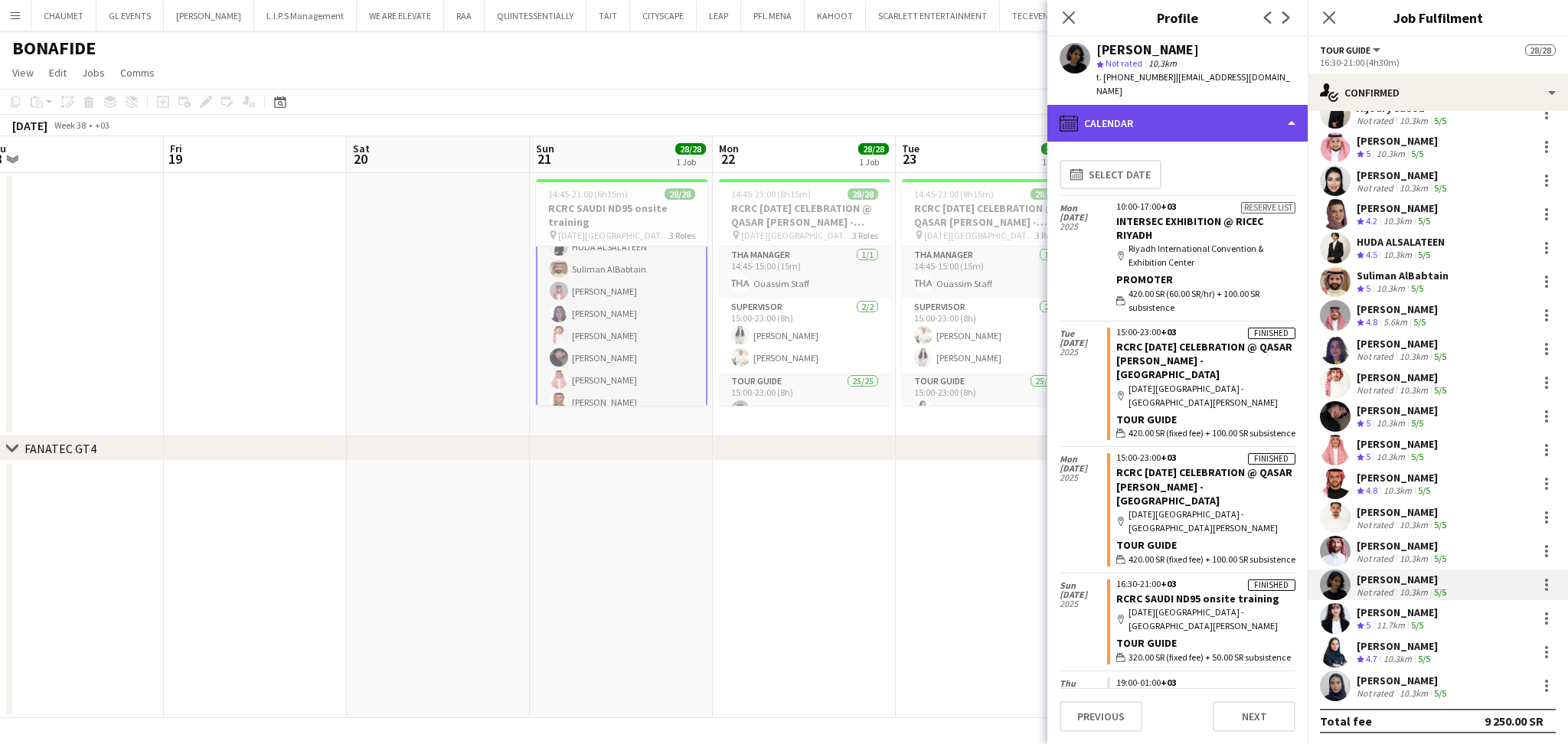
click at [1223, 105] on div "calendar-full Calendar" at bounding box center [1177, 123] width 260 height 36
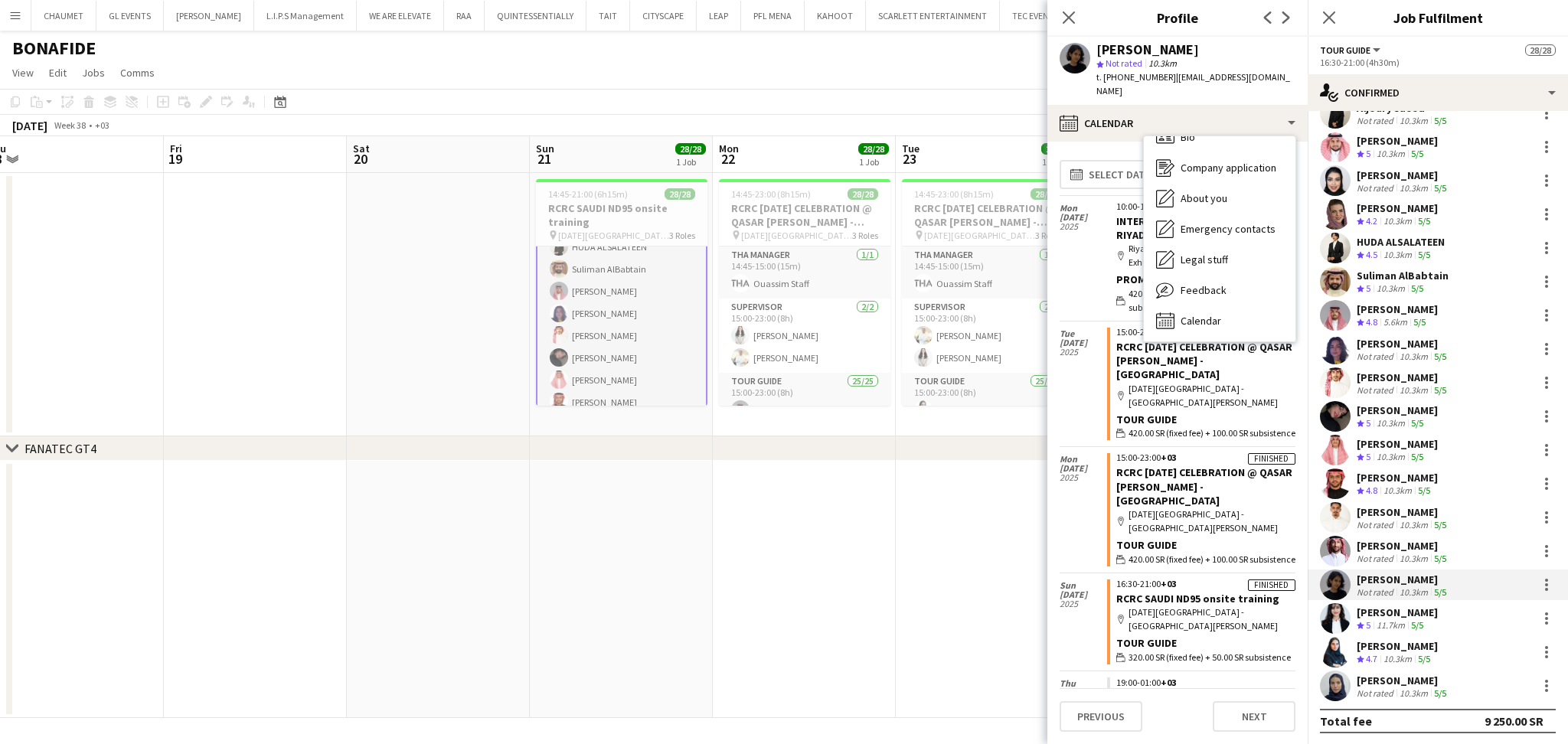
click at [1222, 308] on div "Calendar Calendar" at bounding box center [1219, 320] width 152 height 30
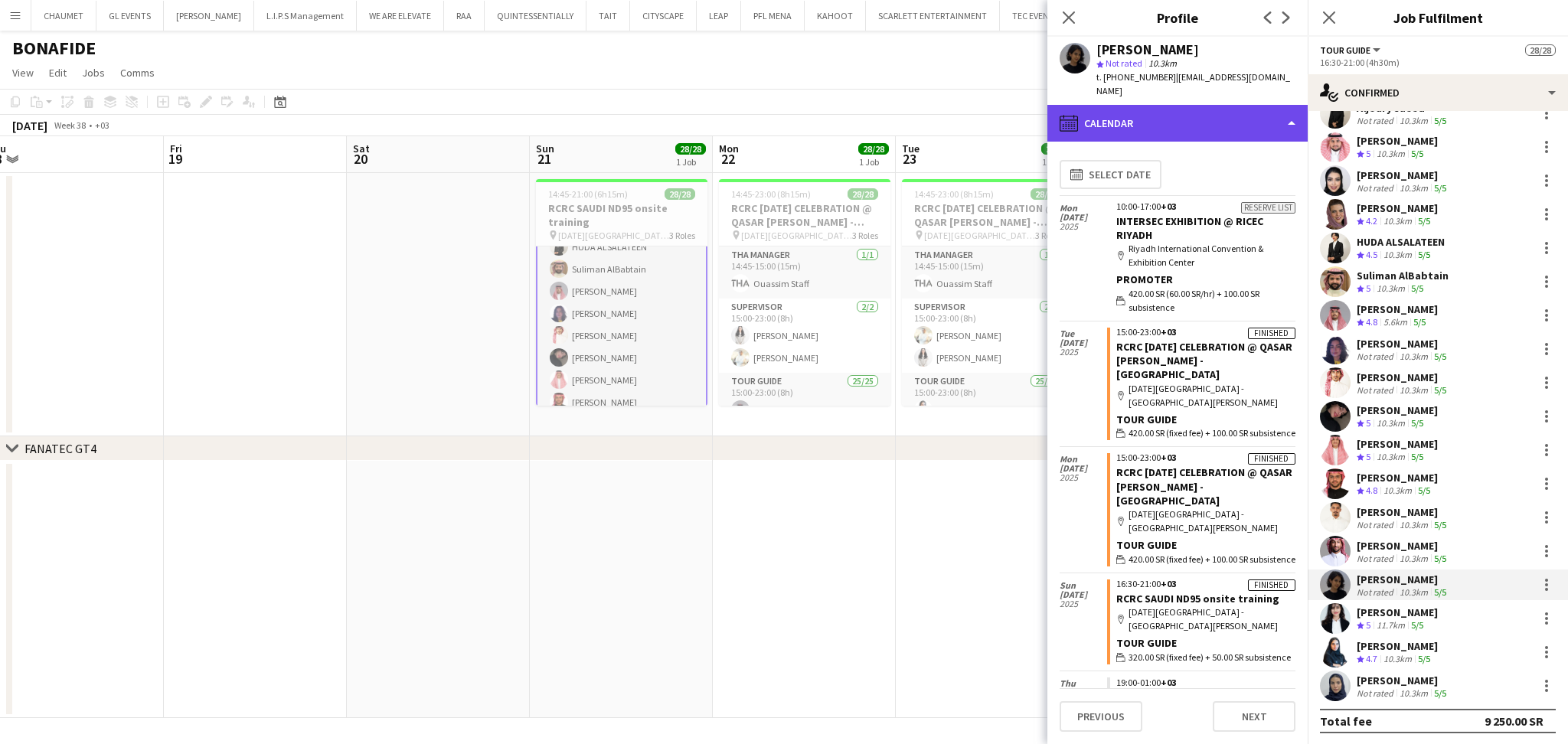
click at [1160, 105] on div "calendar-full Calendar" at bounding box center [1177, 123] width 260 height 36
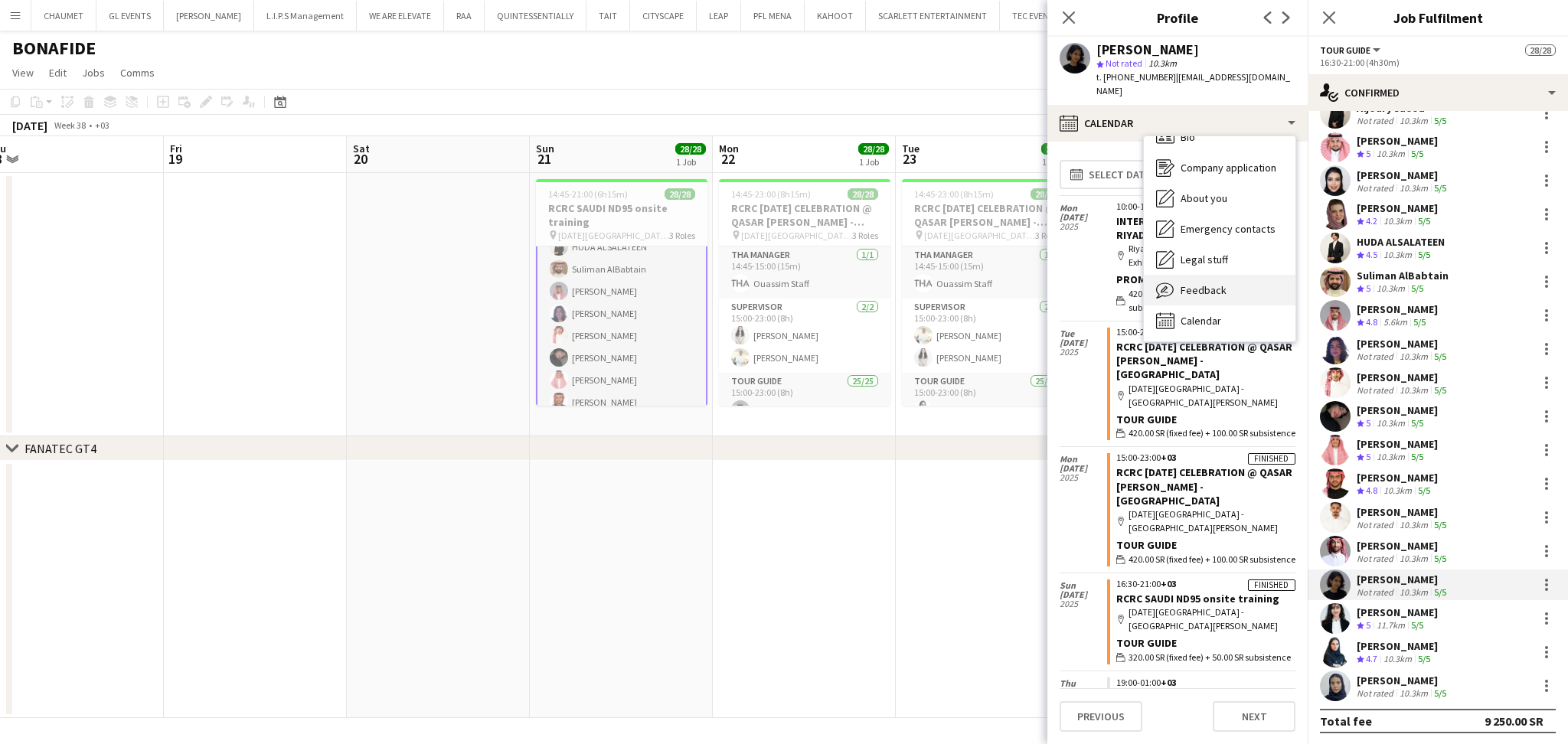
click at [1234, 277] on div "Feedback Feedback" at bounding box center [1219, 290] width 152 height 30
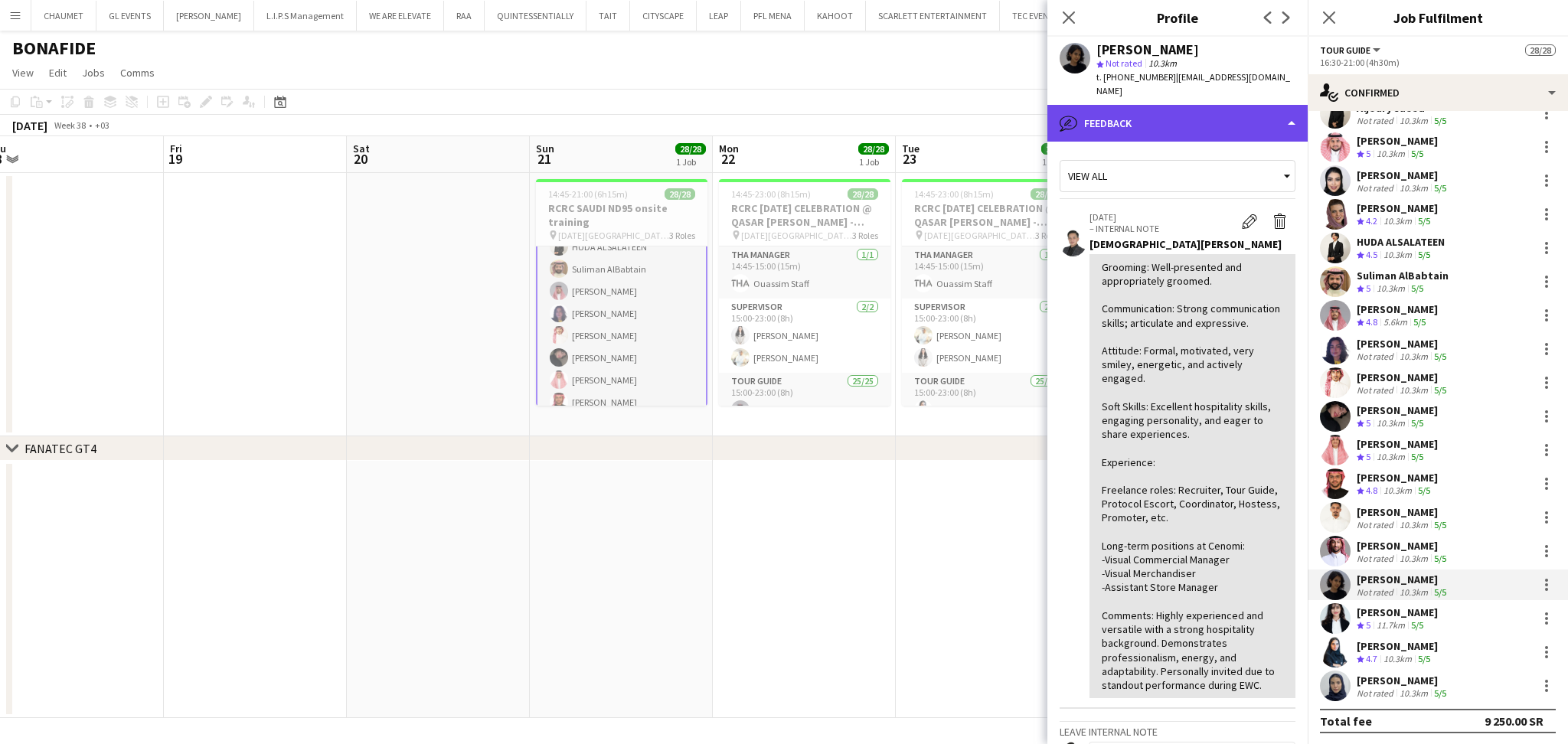
click at [1185, 110] on div "bubble-pencil Feedback" at bounding box center [1177, 123] width 260 height 36
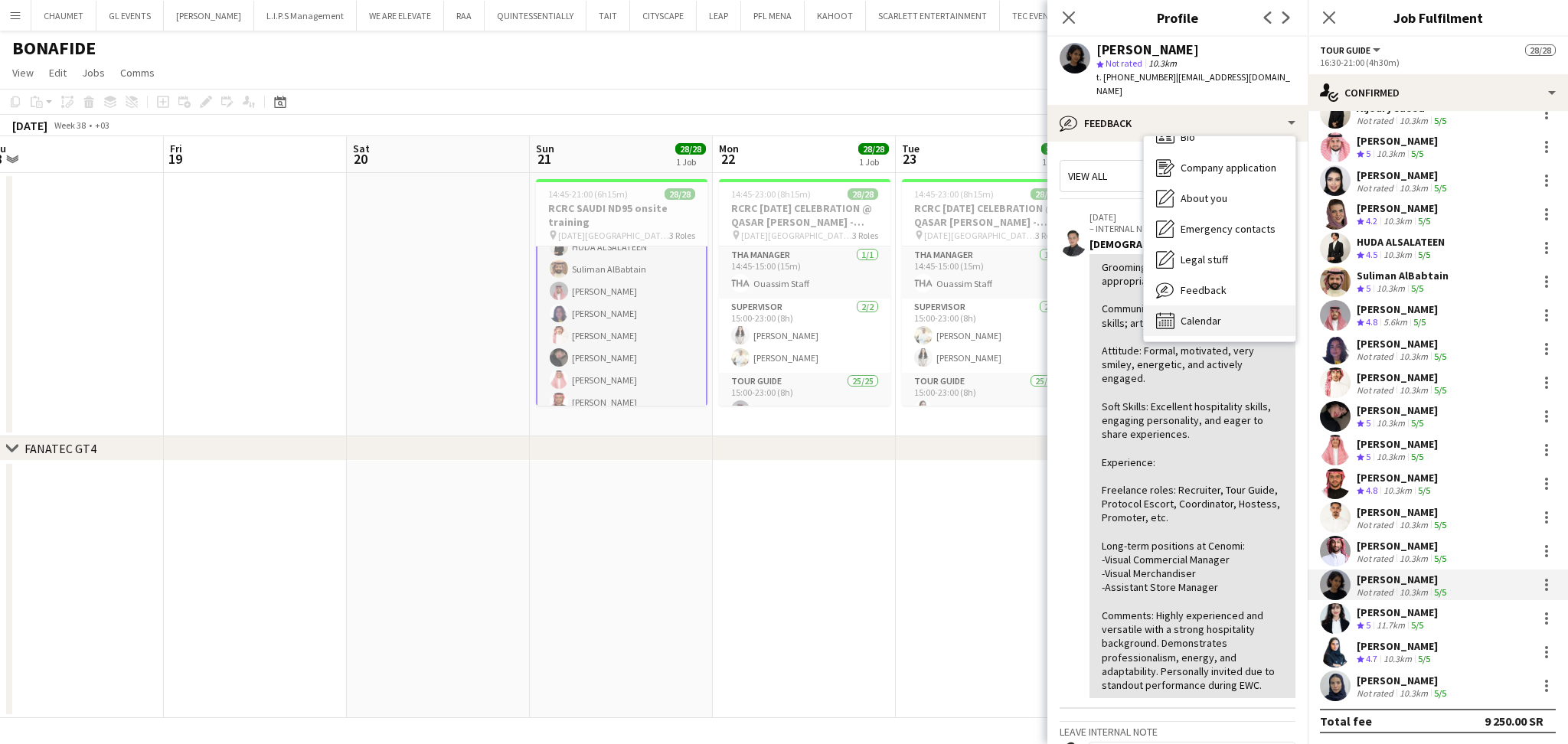
click at [1230, 323] on div "Bio Bio Company application Company application About you About you Emergency c…" at bounding box center [1219, 238] width 152 height 206
click at [1230, 308] on div "Calendar Calendar" at bounding box center [1219, 320] width 152 height 30
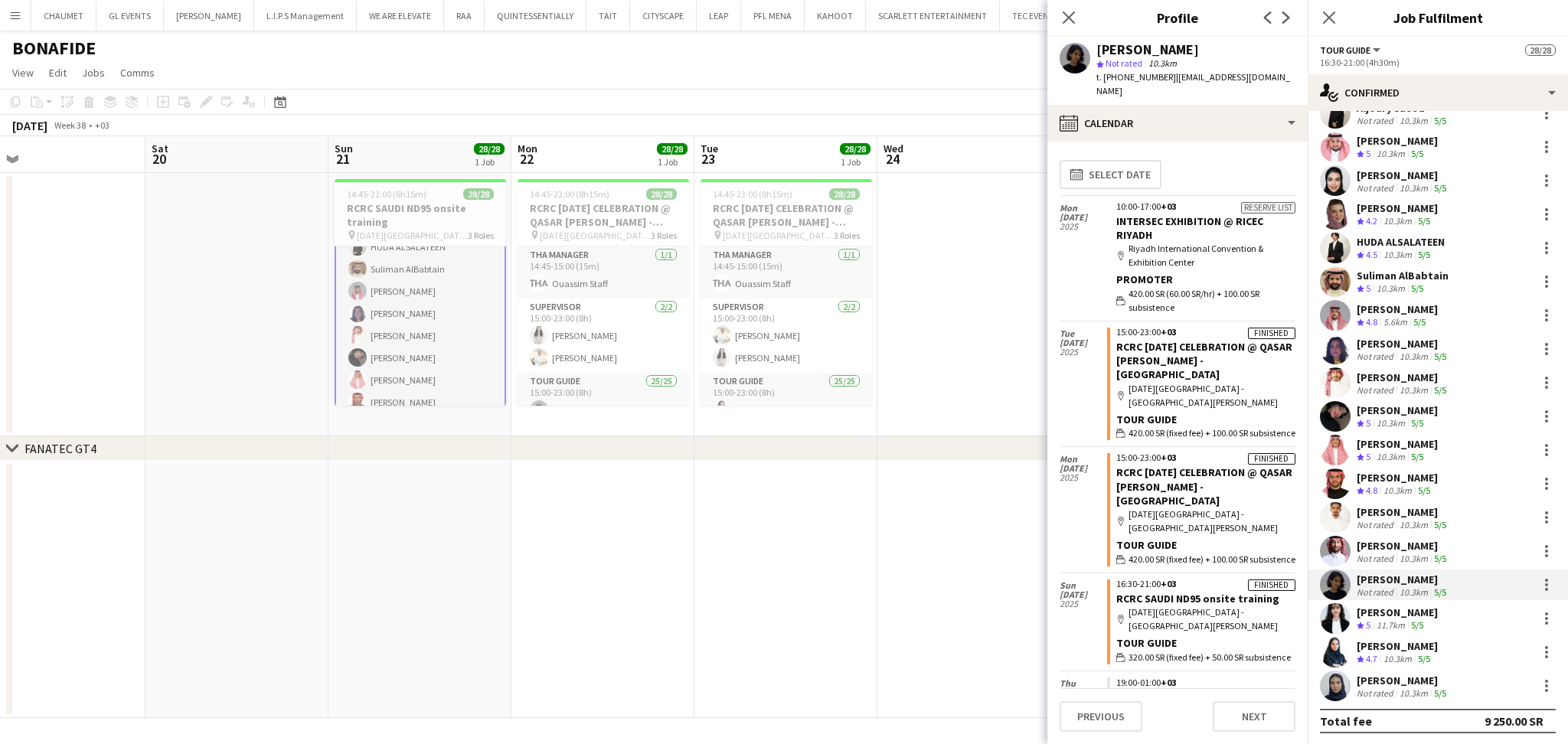
drag, startPoint x: 912, startPoint y: 501, endPoint x: 710, endPoint y: 532, distance: 204.4
click at [710, 532] on app-calendar-viewport "Tue 16 Wed 17 Thu 18 Fri 19 Sat 20 Sun 21 28/28 1 Job Mon 22 28/28 1 Job Tue 23…" at bounding box center [784, 427] width 1568 height 582
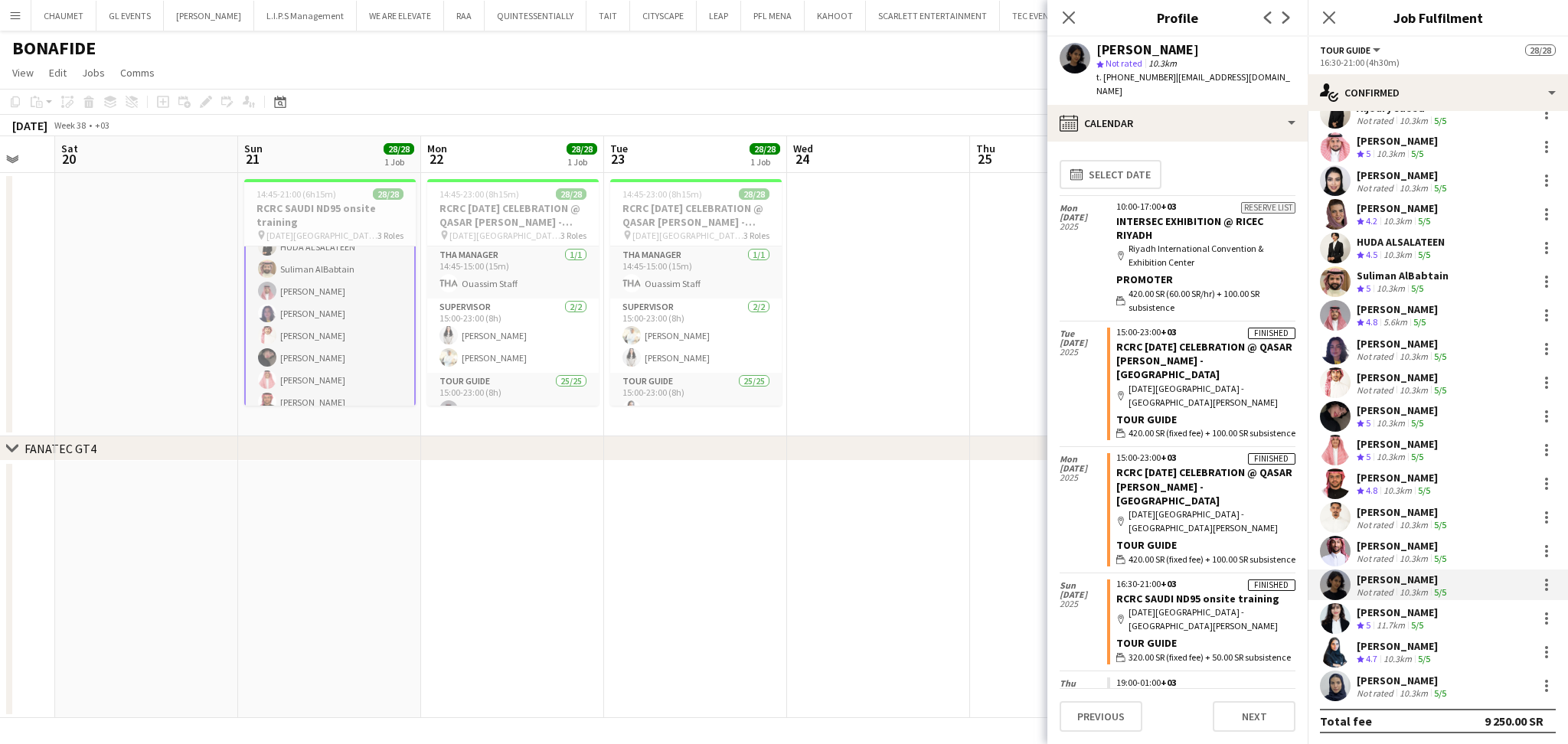
drag, startPoint x: 986, startPoint y: 337, endPoint x: 892, endPoint y: 369, distance: 99.3
click at [896, 362] on app-calendar-viewport "Tue 16 Wed 17 Thu 18 Fri 19 Sat 20 Sun 21 28/28 1 Job Mon 22 28/28 1 Job Tue 23…" at bounding box center [784, 427] width 1568 height 582
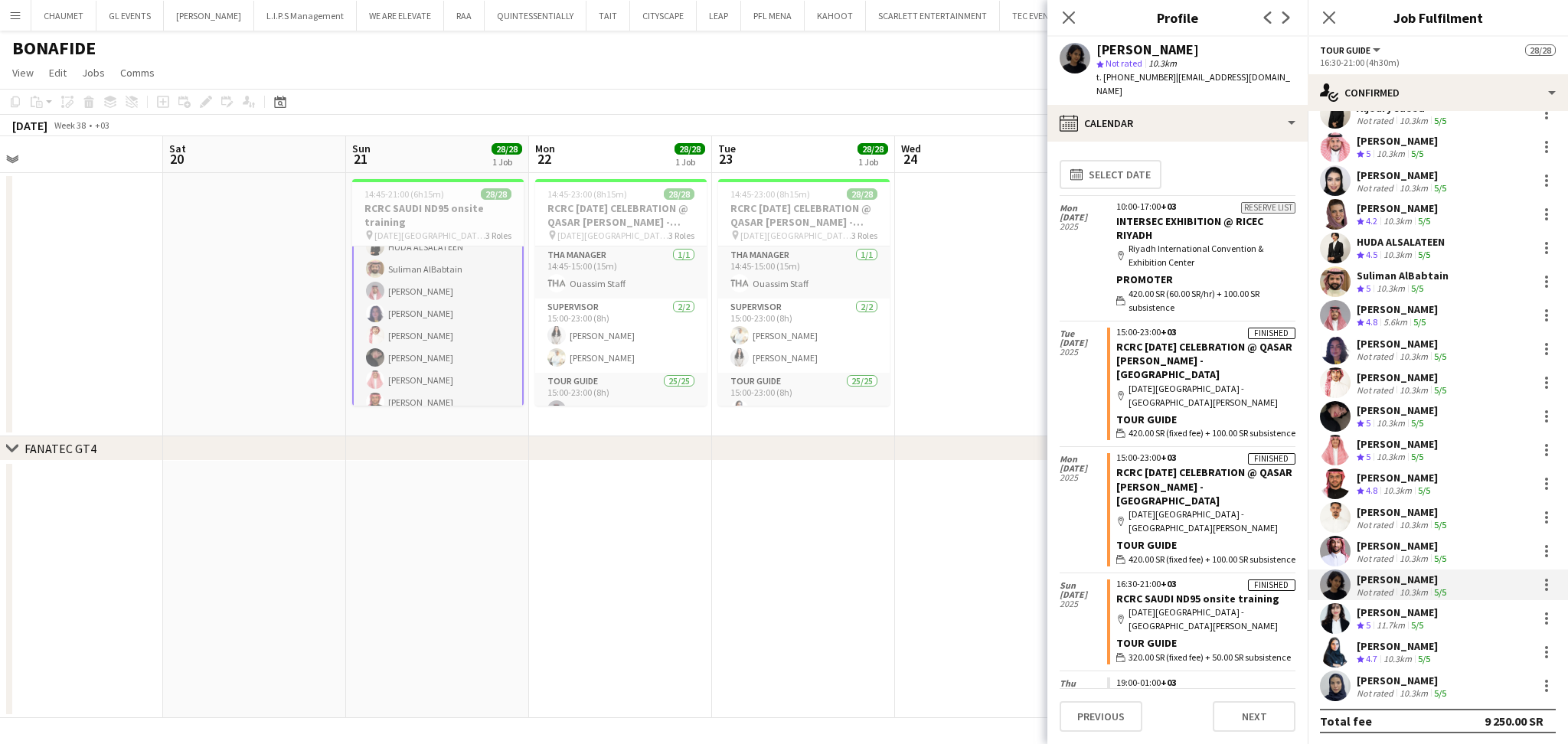
drag, startPoint x: 914, startPoint y: 337, endPoint x: 1023, endPoint y: 321, distance: 110.2
click at [1023, 321] on app-calendar-viewport "Tue 16 Wed 17 Thu 18 Fri 19 Sat 20 Sun 21 28/28 1 Job Mon 22 28/28 1 Job Tue 23…" at bounding box center [784, 427] width 1568 height 582
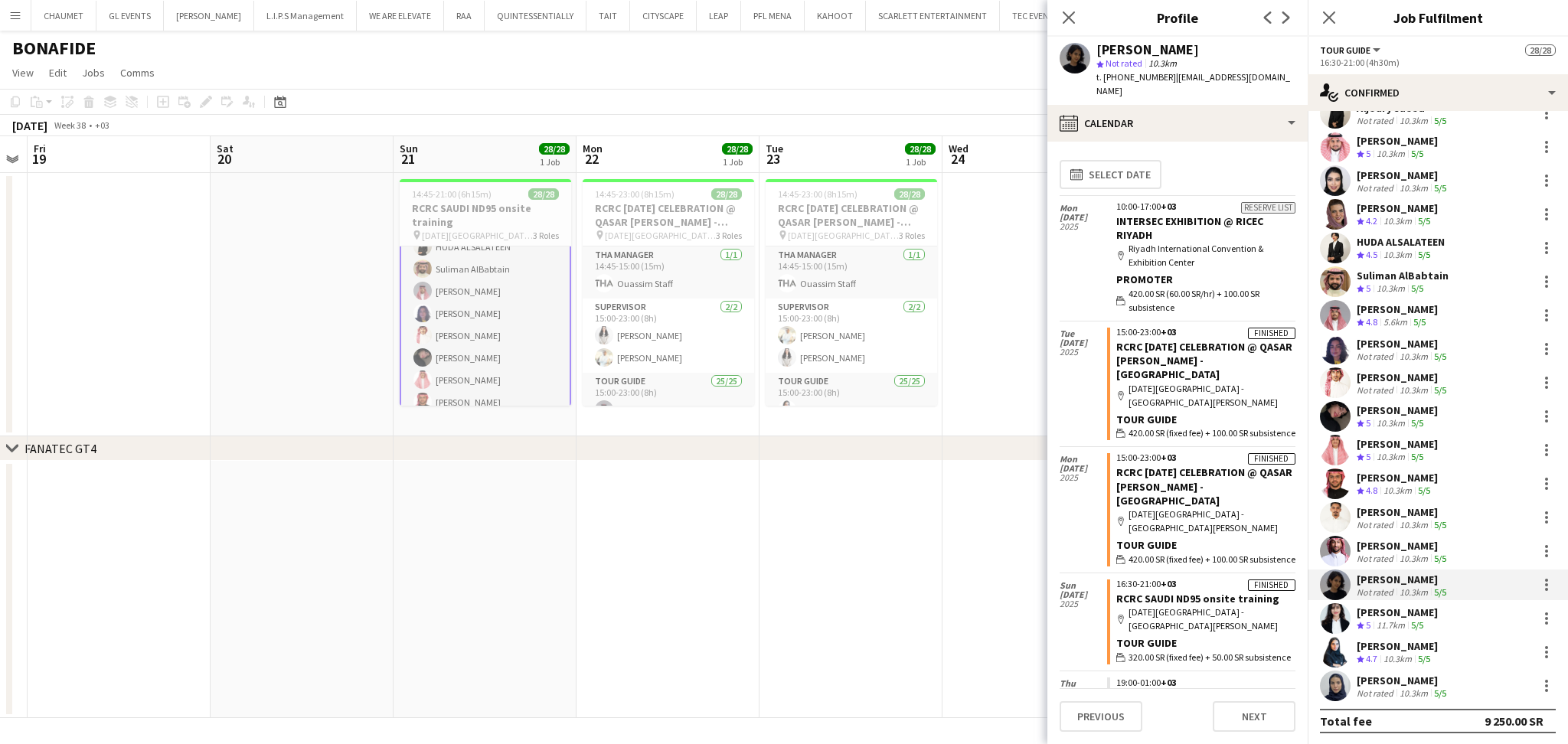
scroll to position [0, 523]
drag, startPoint x: 970, startPoint y: 352, endPoint x: 1016, endPoint y: 349, distance: 46.1
click at [1016, 349] on app-calendar-viewport "Tue 16 Wed 17 Thu 18 Fri 19 Sat 20 Sun 21 28/28 1 Job Mon 22 28/28 1 Job Tue 23…" at bounding box center [784, 427] width 1568 height 582
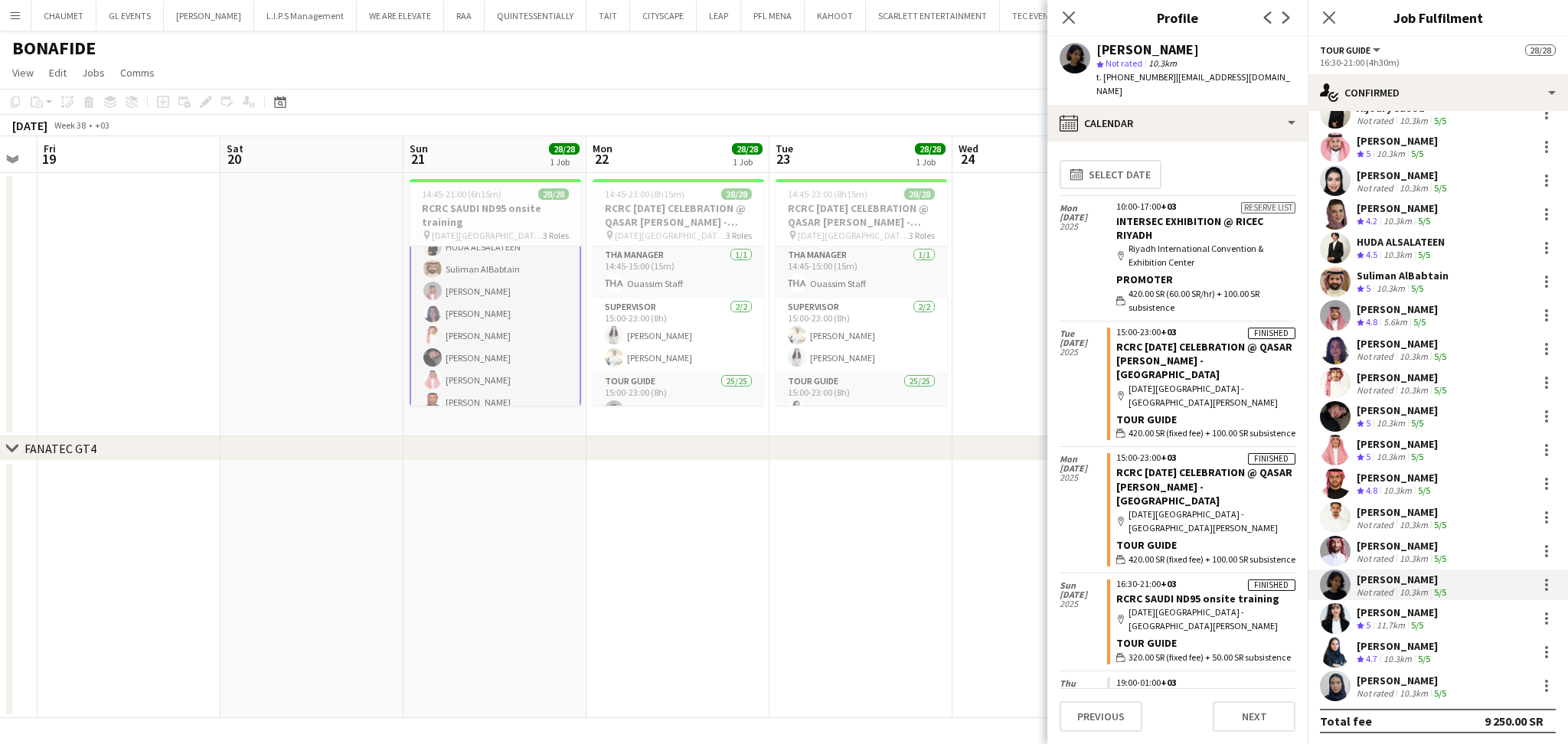
scroll to position [0, 519]
click at [1007, 275] on app-calendar-viewport "Tue 16 Wed 17 Thu 18 Fri 19 Sat 20 Sun 21 28/28 1 Job Mon 22 28/28 1 Job Tue 23…" at bounding box center [784, 427] width 1568 height 582
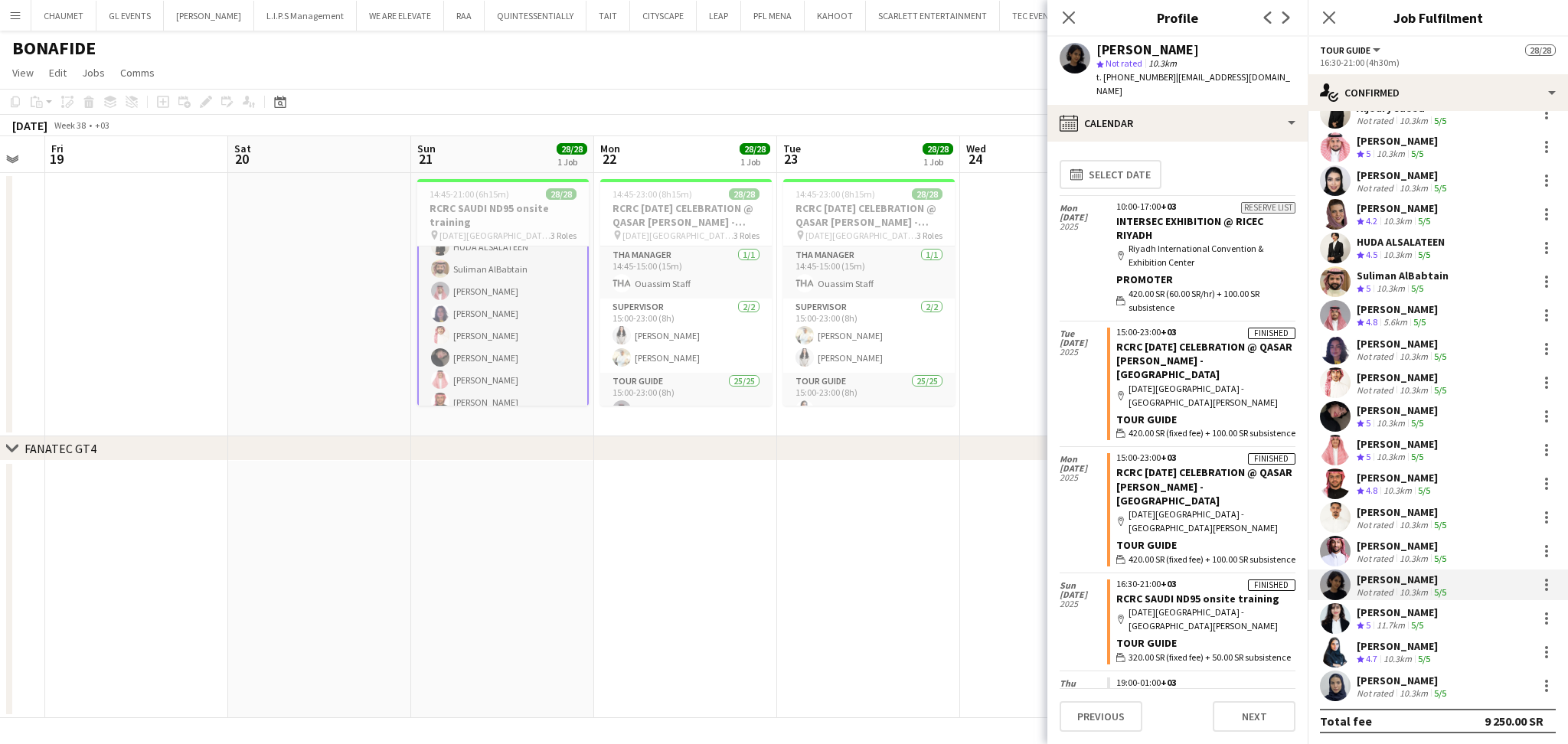
scroll to position [0, 506]
drag, startPoint x: 1014, startPoint y: 286, endPoint x: 1026, endPoint y: 367, distance: 81.9
click at [1026, 367] on app-calendar-viewport "Tue 16 Wed 17 Thu 18 Fri 19 Sat 20 Sun 21 28/28 1 Job Mon 22 28/28 1 Job Tue 23…" at bounding box center [784, 427] width 1568 height 582
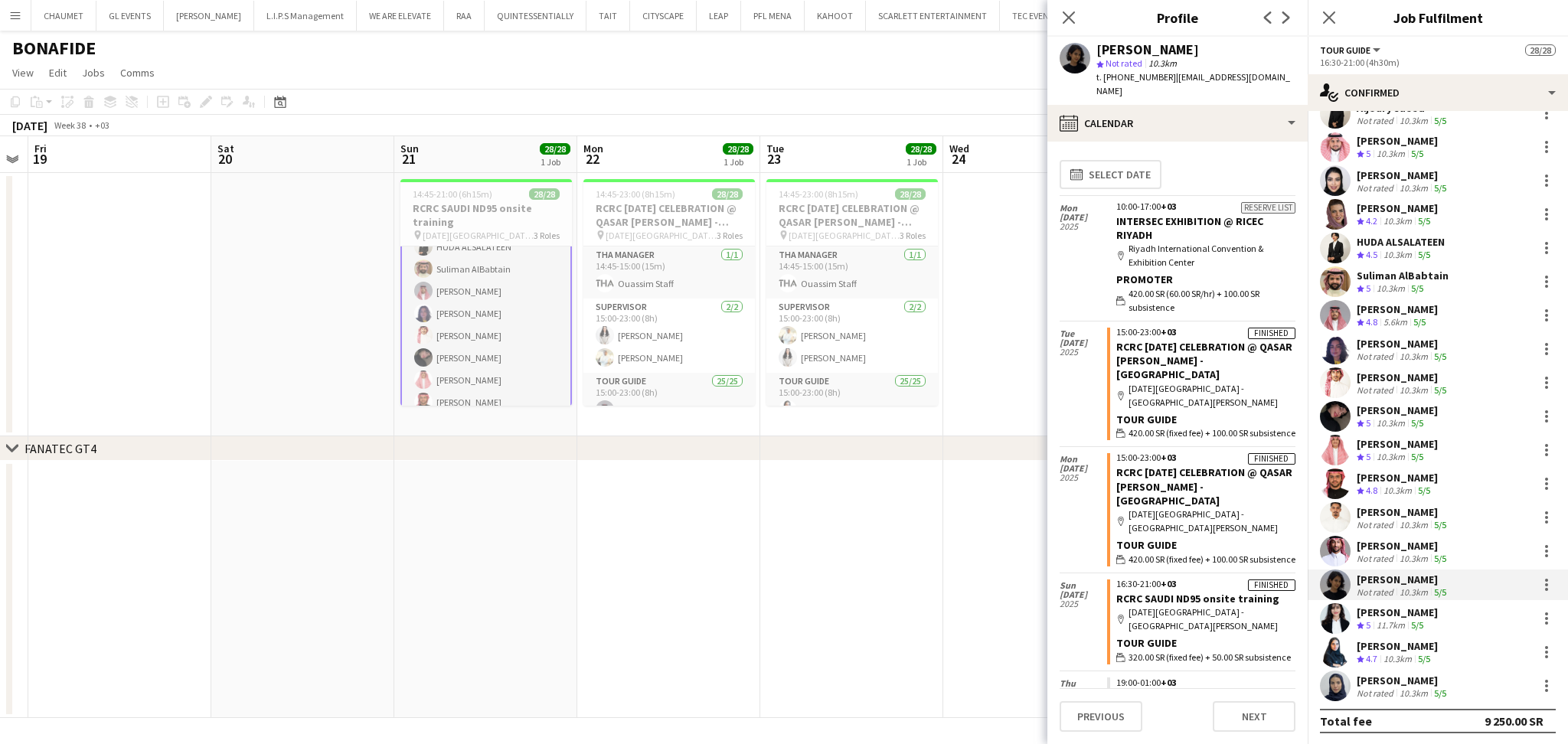
drag, startPoint x: 1022, startPoint y: 330, endPoint x: 1008, endPoint y: 359, distance: 32.2
click at [1008, 359] on app-calendar-viewport "Tue 16 Wed 17 Thu 18 Fri 19 Sat 20 Sun 21 28/28 1 Job Mon 22 28/28 1 Job Tue 23…" at bounding box center [784, 427] width 1568 height 582
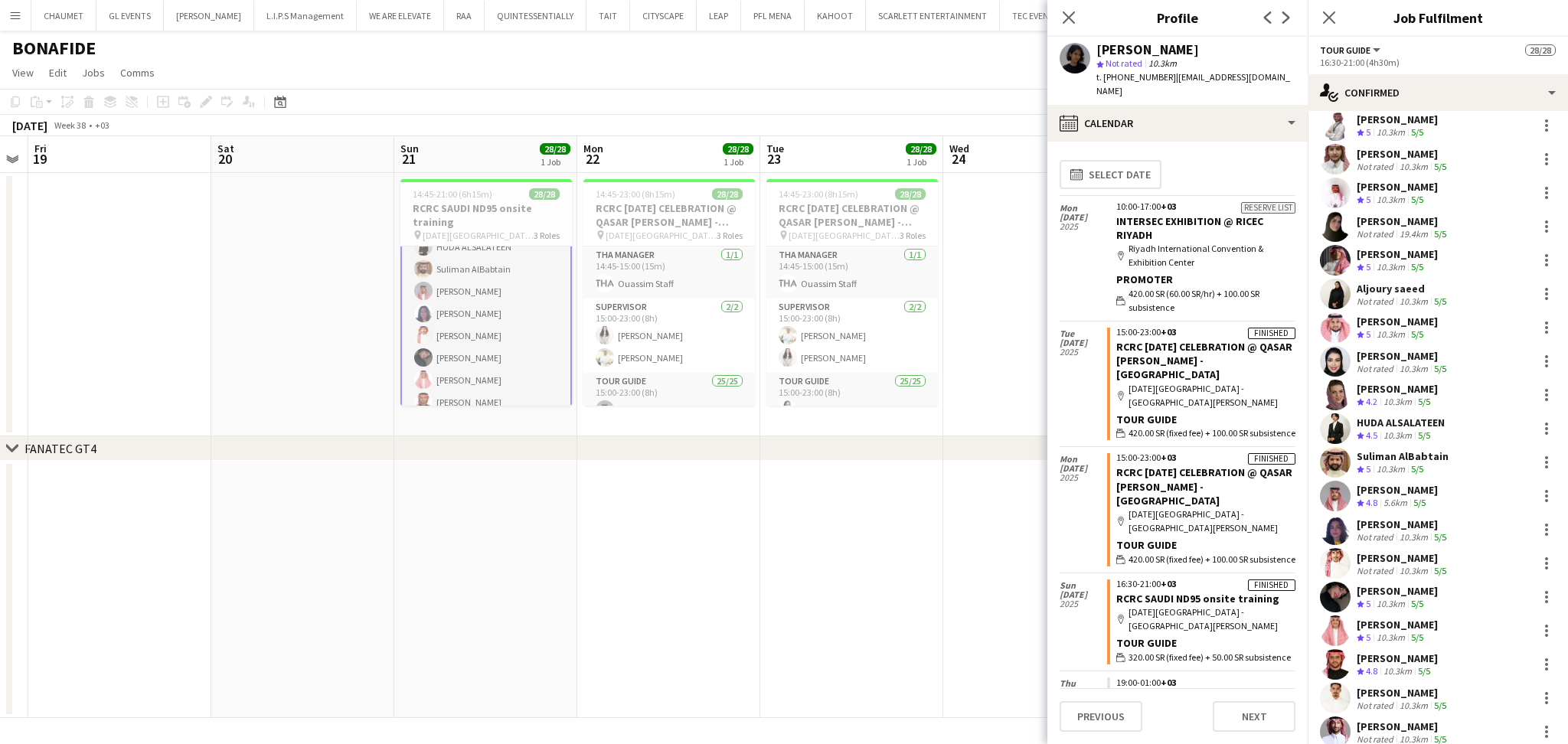
scroll to position [292, 0]
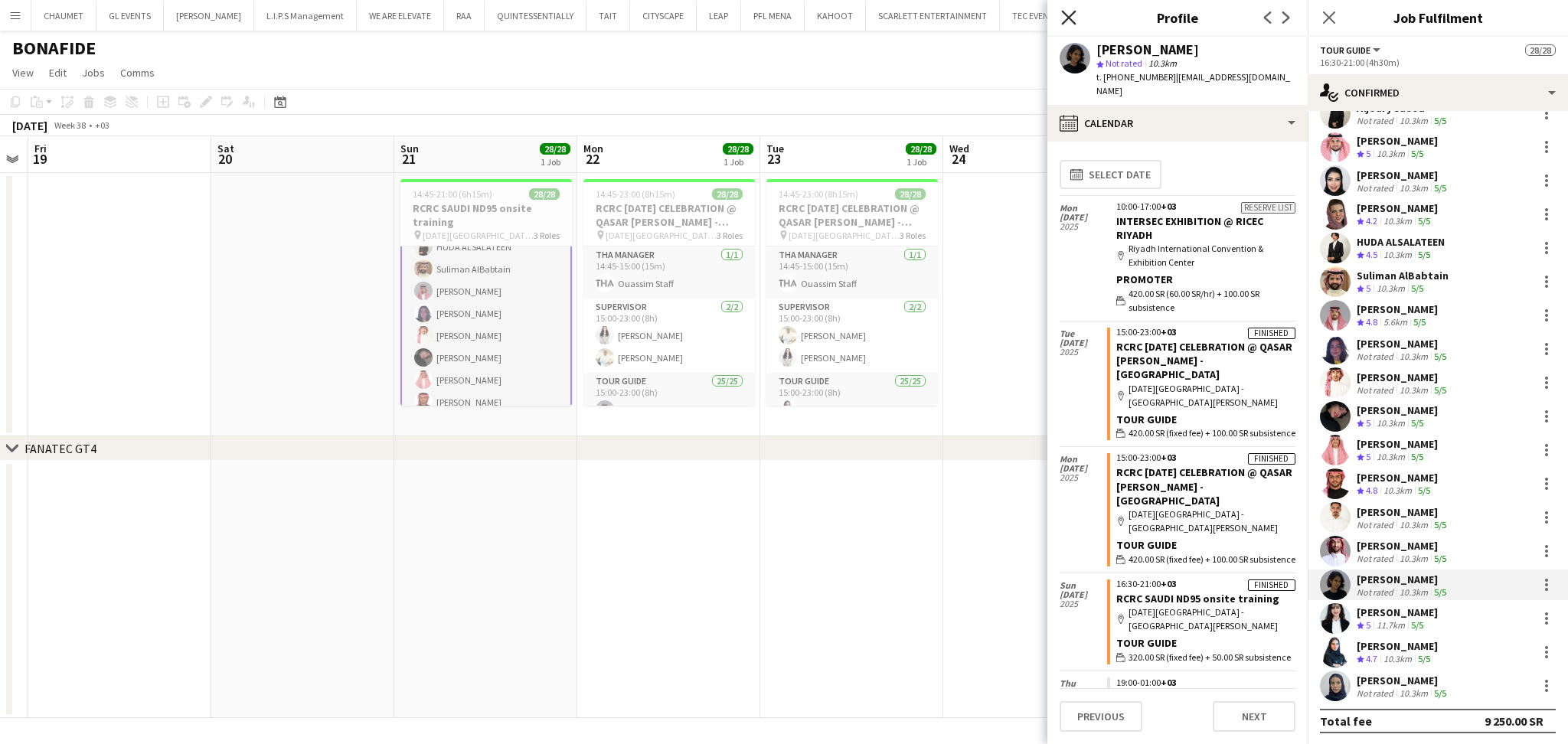
click at [1061, 11] on icon "Close pop-in" at bounding box center [1068, 16] width 15 height 15
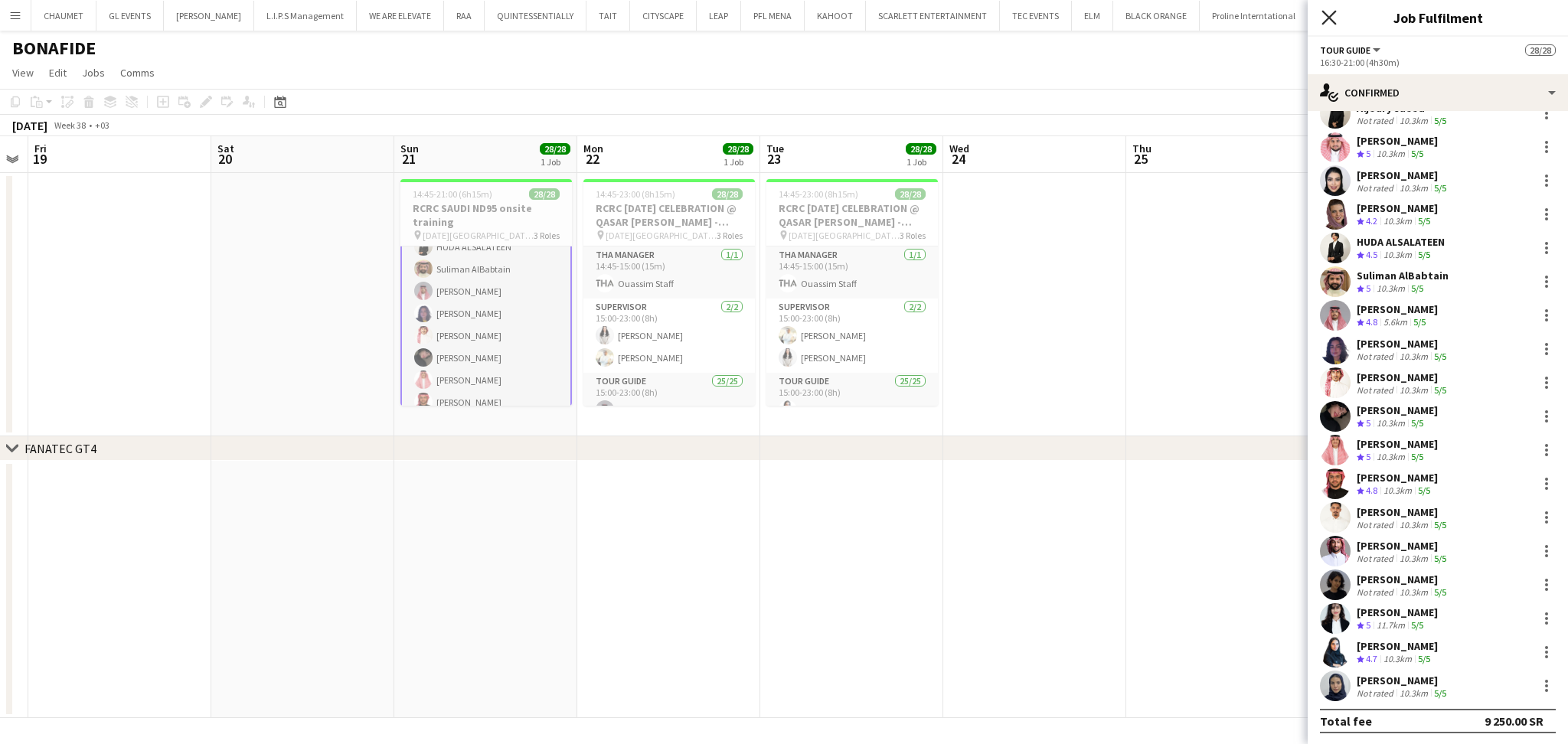
click at [1324, 16] on icon "Close pop-in" at bounding box center [1328, 16] width 15 height 15
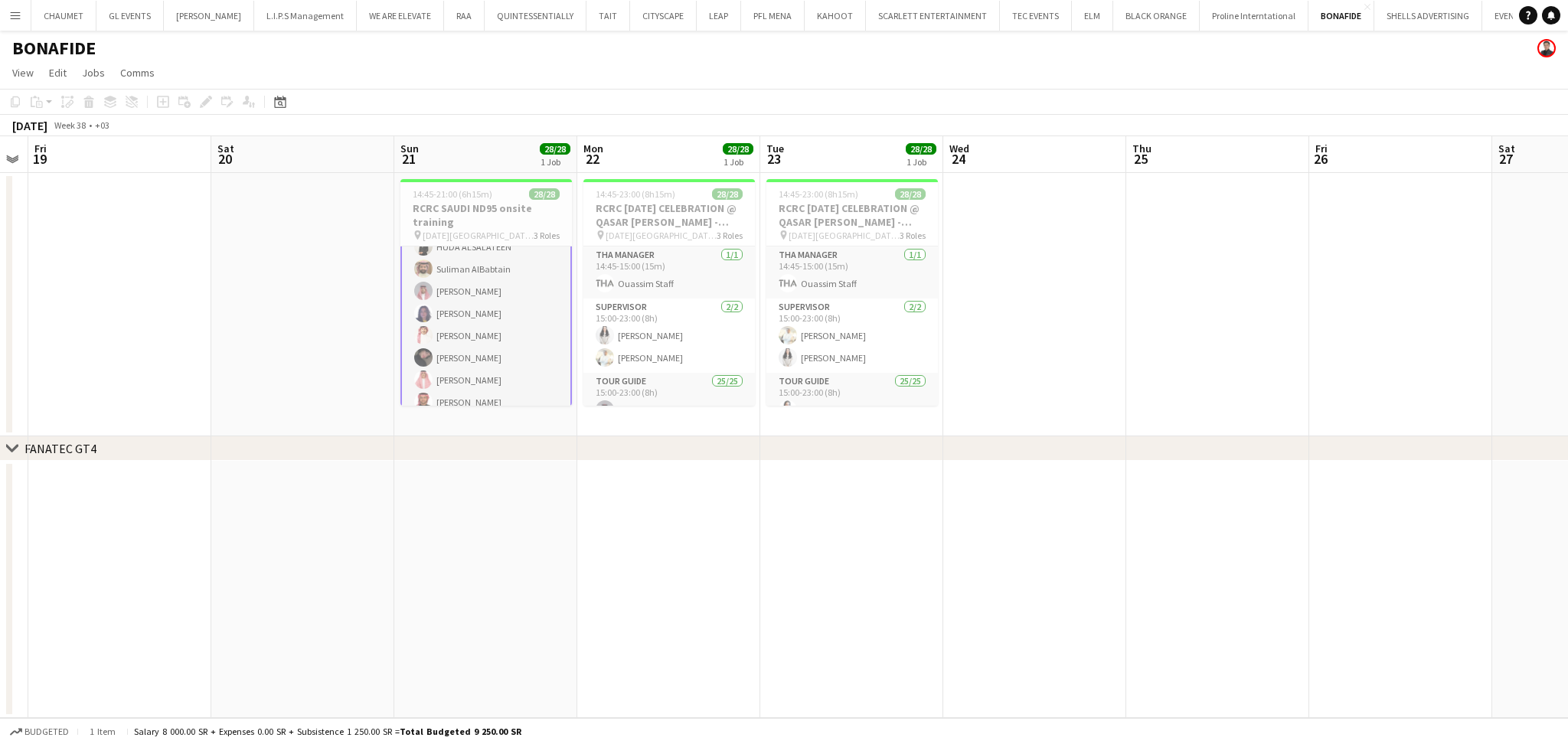
click at [1240, 371] on app-date-cell at bounding box center [1217, 304] width 183 height 264
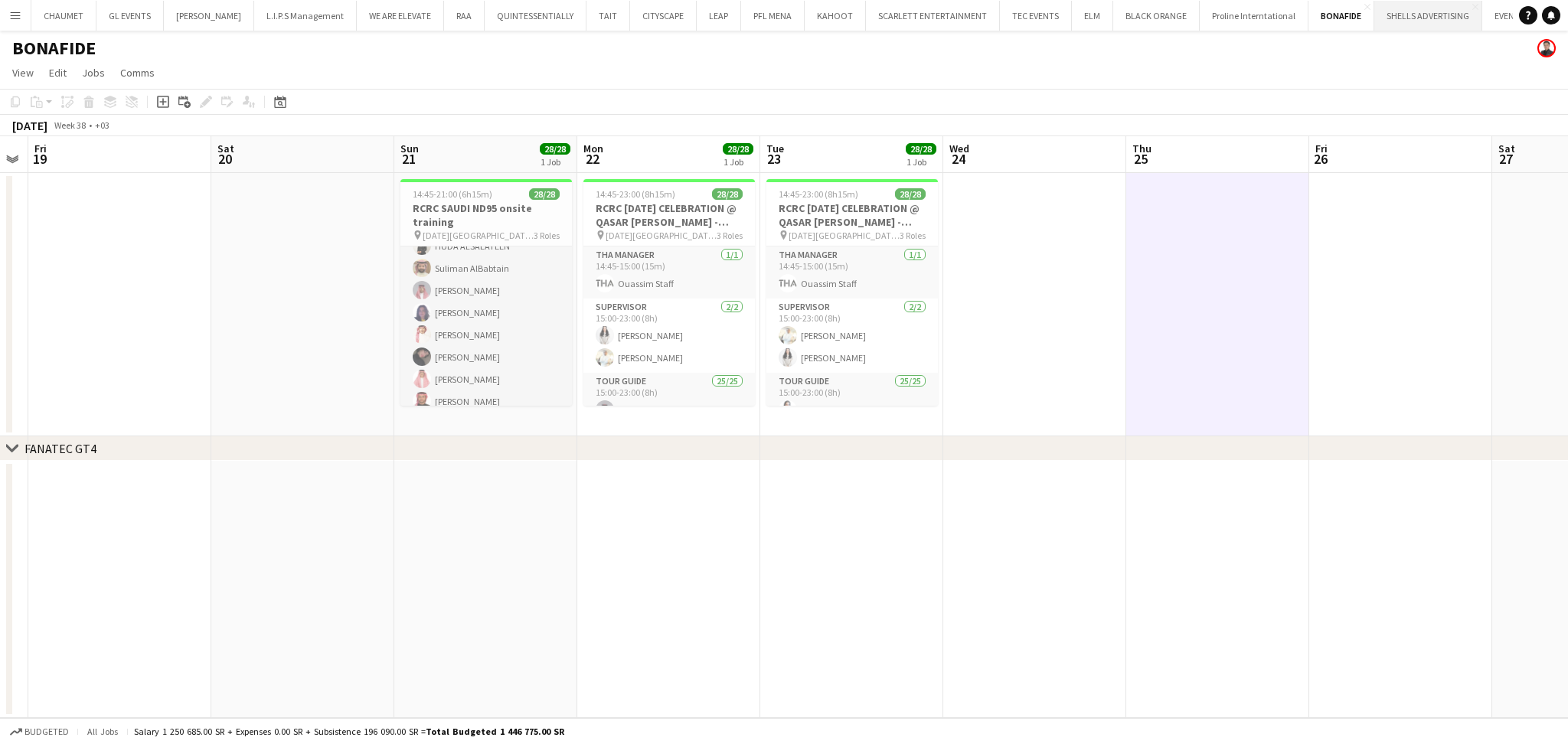
click at [1403, 10] on button "SHELLS ADVERTISING Close" at bounding box center [1428, 16] width 108 height 29
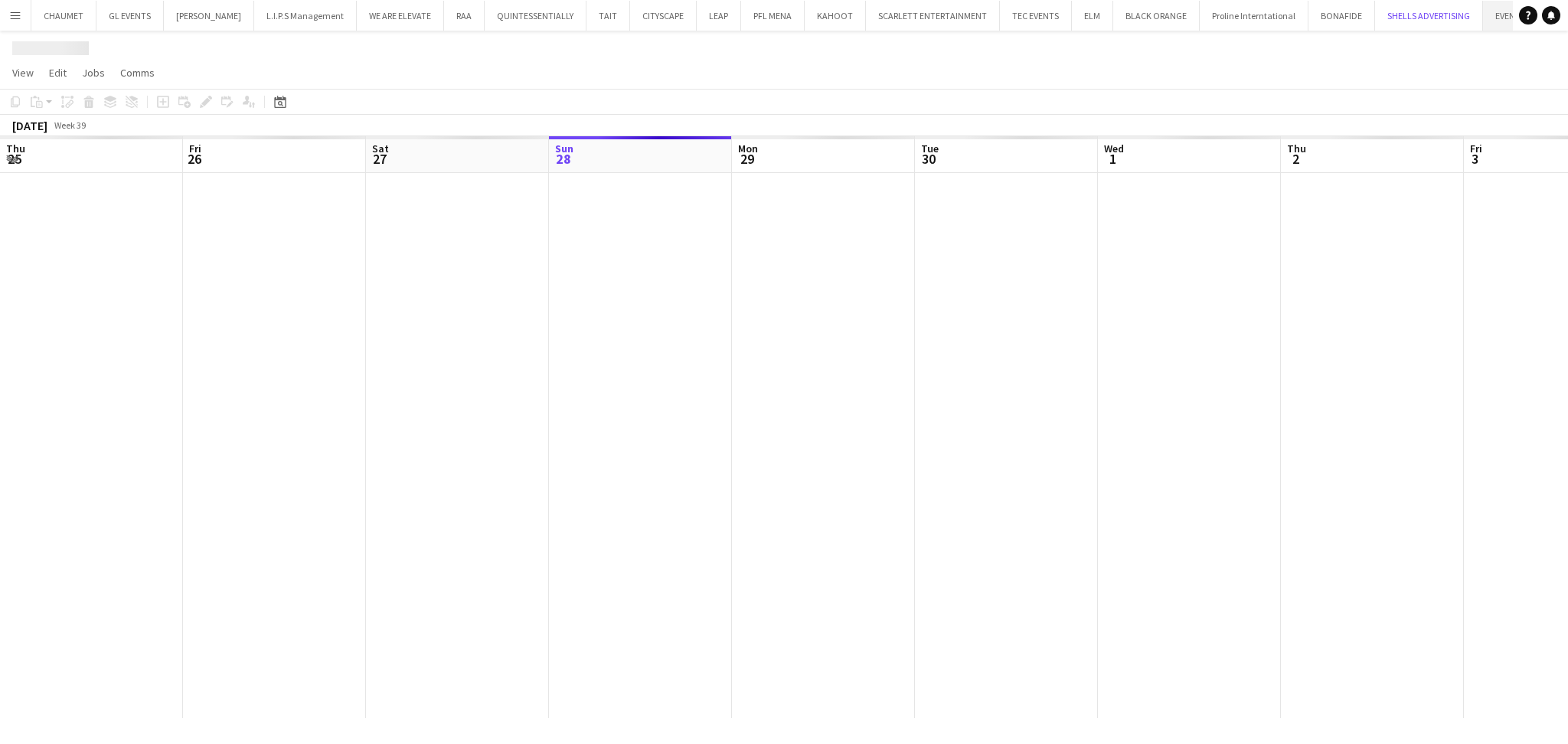
scroll to position [0, 365]
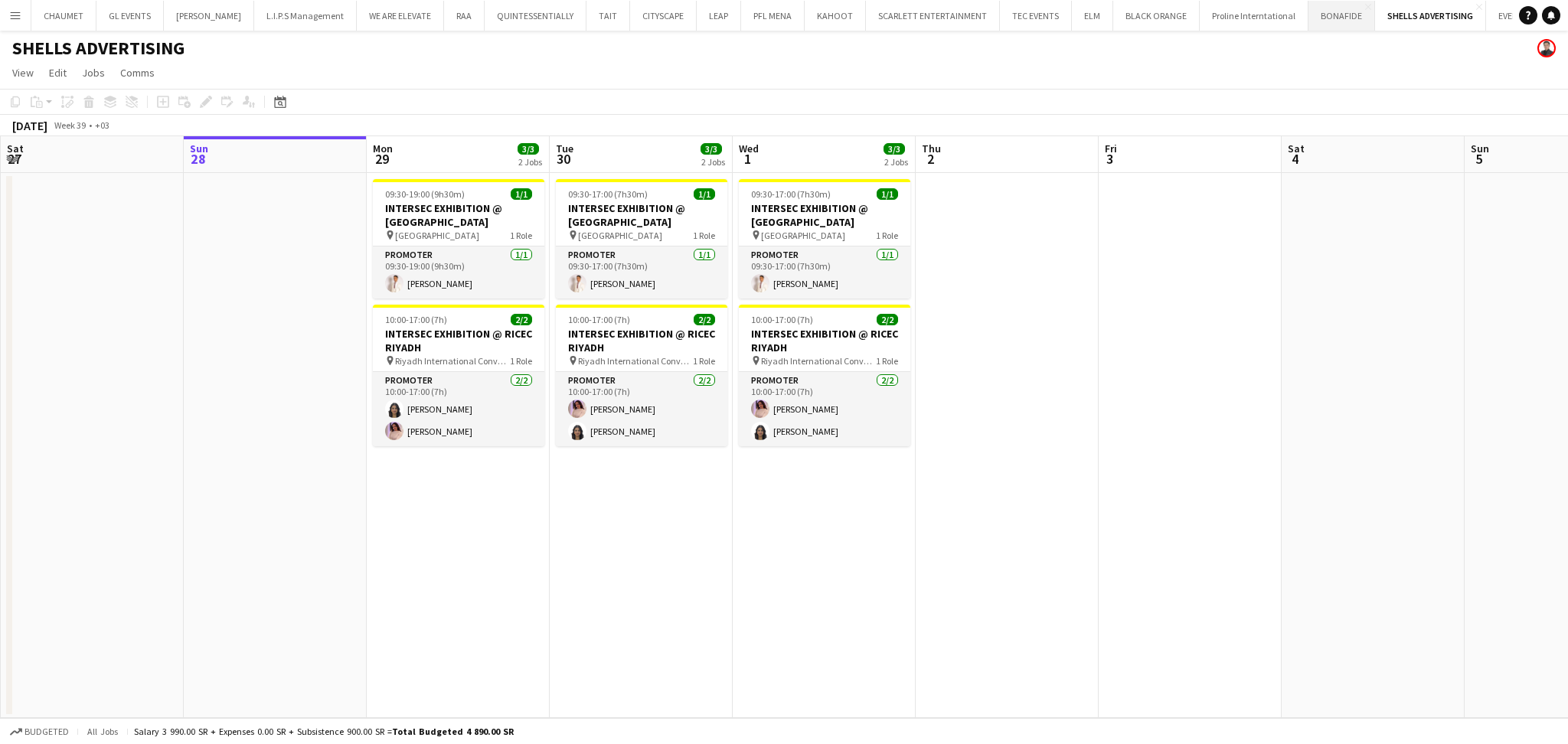
click at [1330, 14] on button "BONAFIDE Close" at bounding box center [1341, 16] width 67 height 29
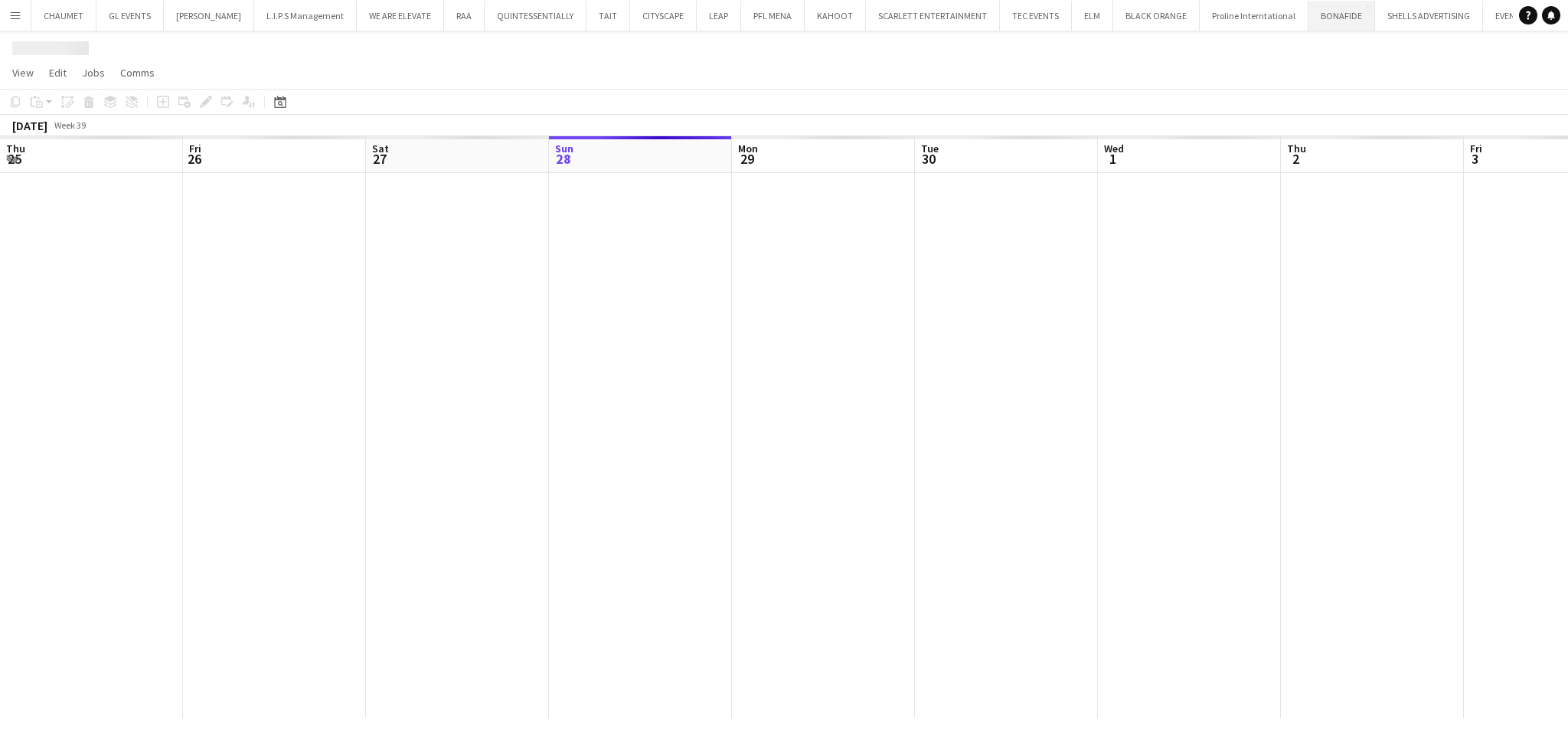
scroll to position [0, 365]
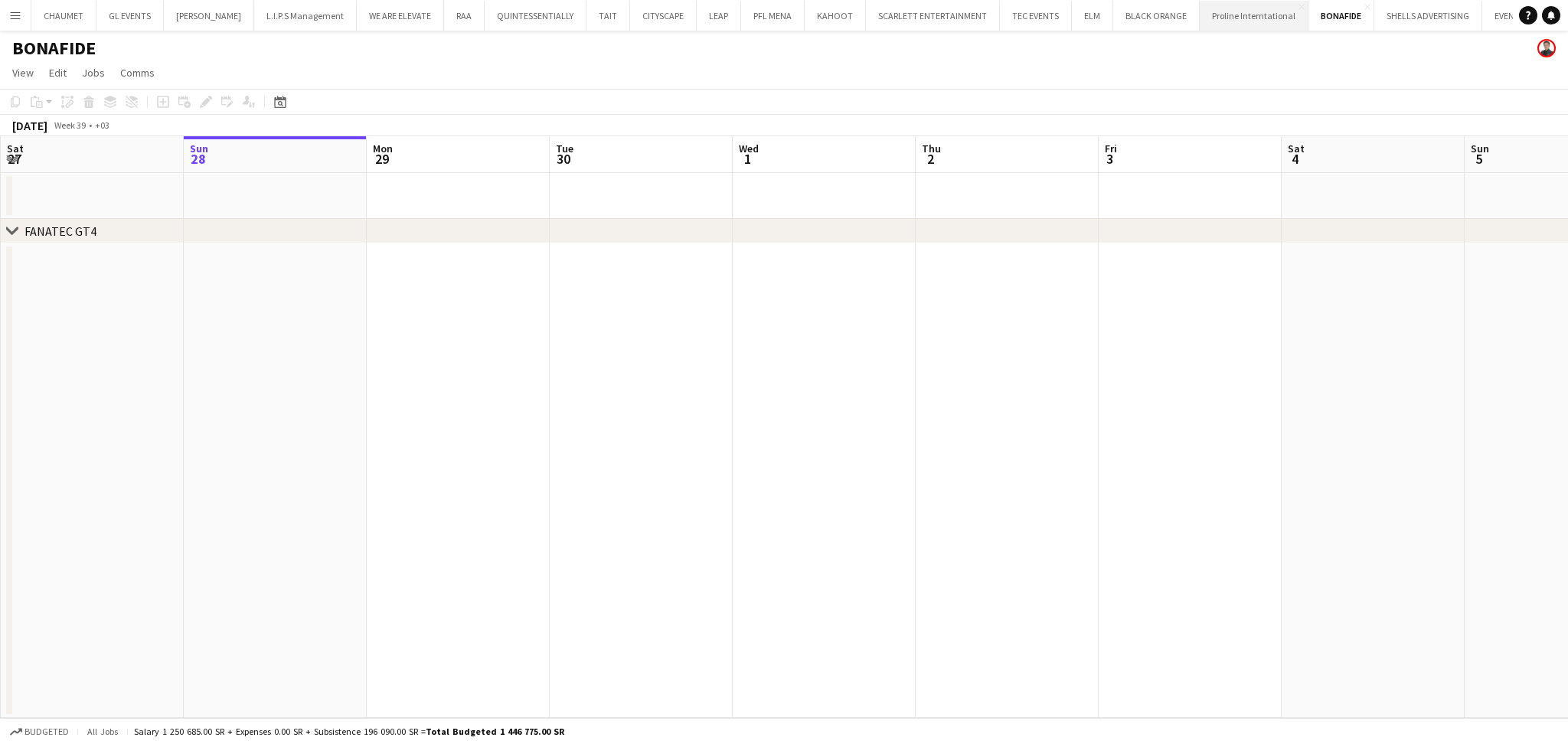
click at [1232, 20] on button "Proline Interntational Close" at bounding box center [1253, 16] width 108 height 29
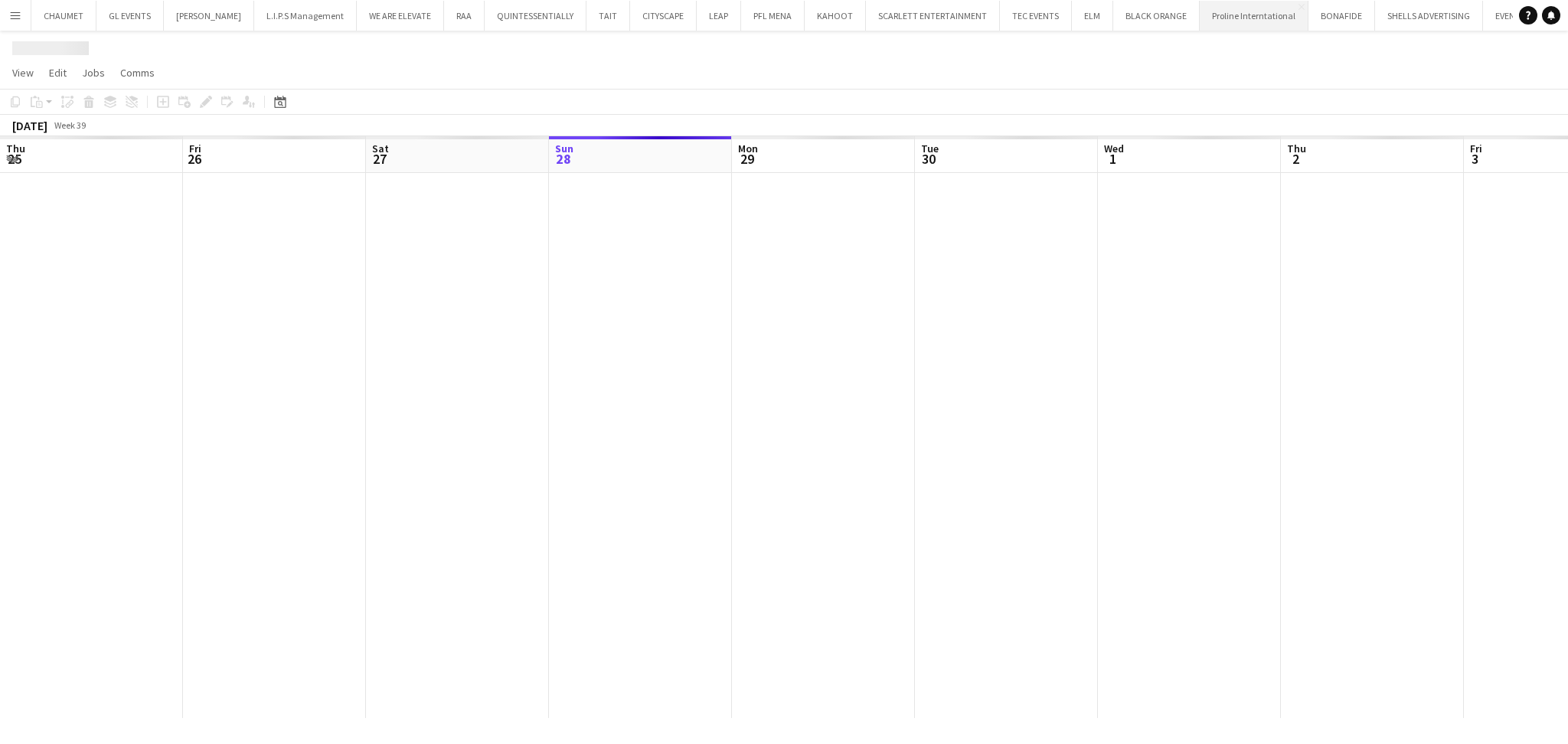
scroll to position [0, 365]
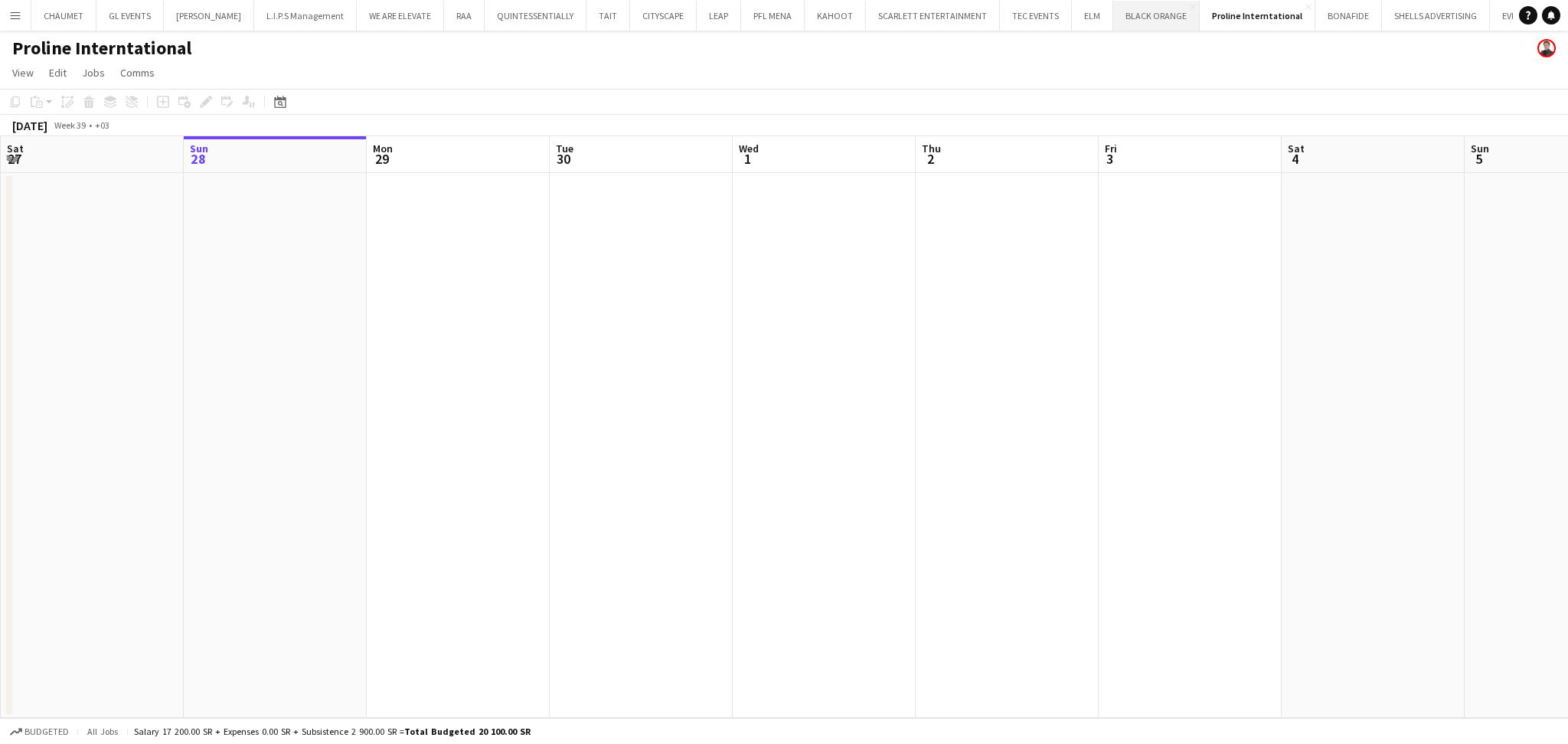
click at [1113, 16] on button "BLACK ORANGE Close" at bounding box center [1156, 16] width 87 height 29
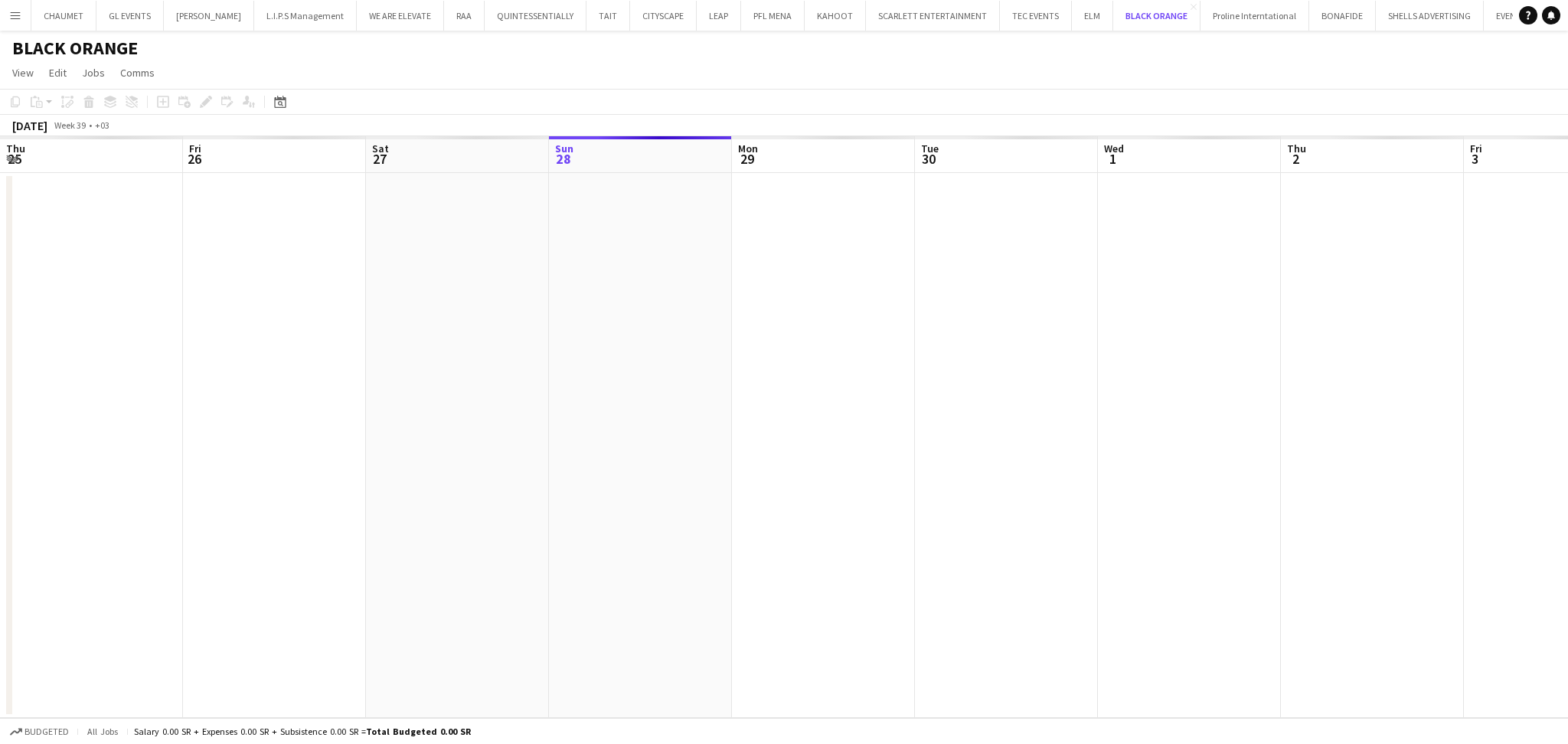
scroll to position [0, 365]
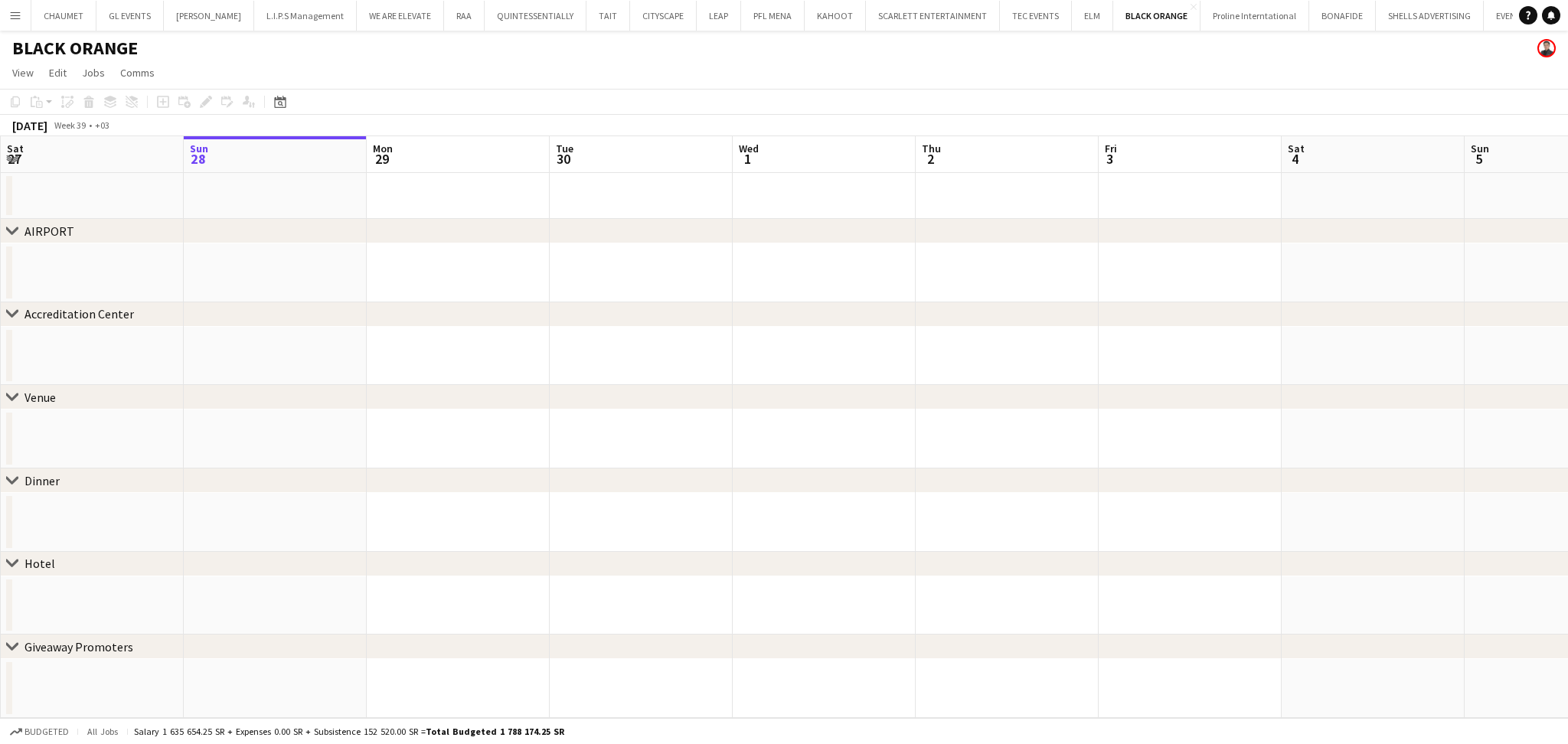
click at [1072, 29] on div "CHAUMET Close GL EVENTS Close [PERSON_NAME] Close L.I.P.S Management Close WE A…" at bounding box center [771, 15] width 1482 height 30
click at [1073, 19] on button "ELM Close" at bounding box center [1093, 16] width 42 height 29
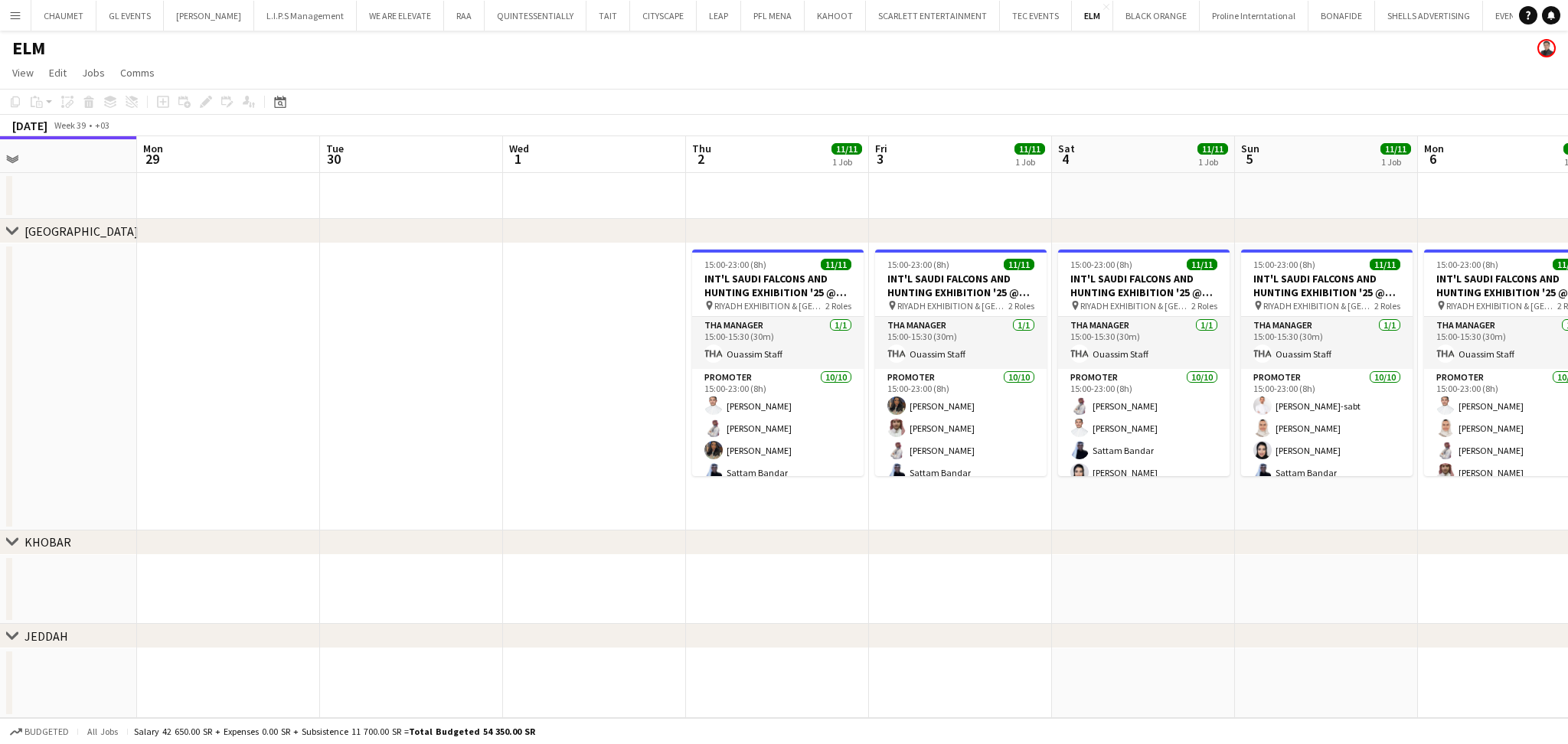
scroll to position [0, 605]
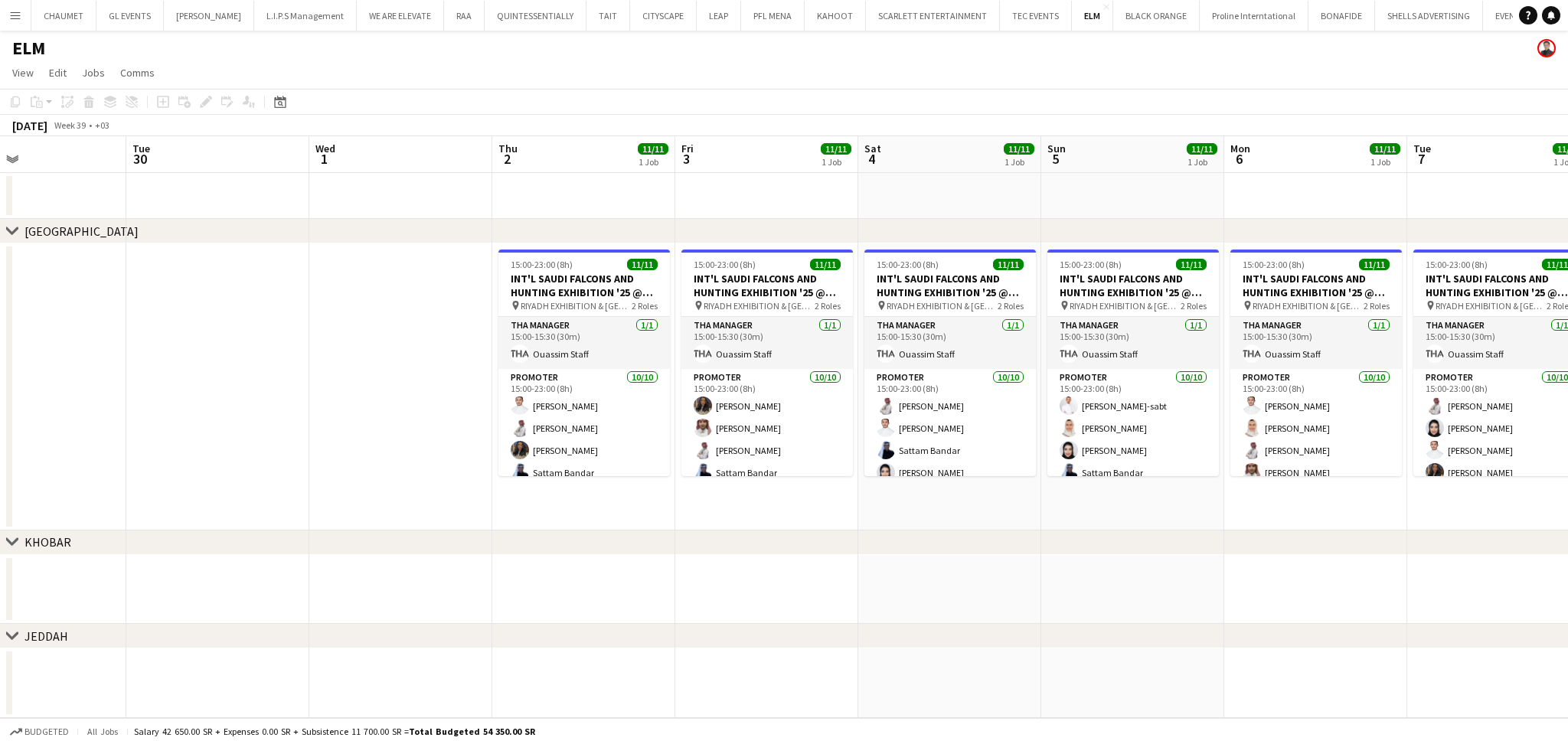
drag, startPoint x: 725, startPoint y: 374, endPoint x: 390, endPoint y: 384, distance: 335.1
click at [390, 384] on app-calendar-viewport "Fri 26 Sat 27 Sun 28 Mon 29 Tue 30 Wed 1 Thu 2 11/11 1 Job Fri 3 11/11 1 Job Sa…" at bounding box center [784, 427] width 1568 height 582
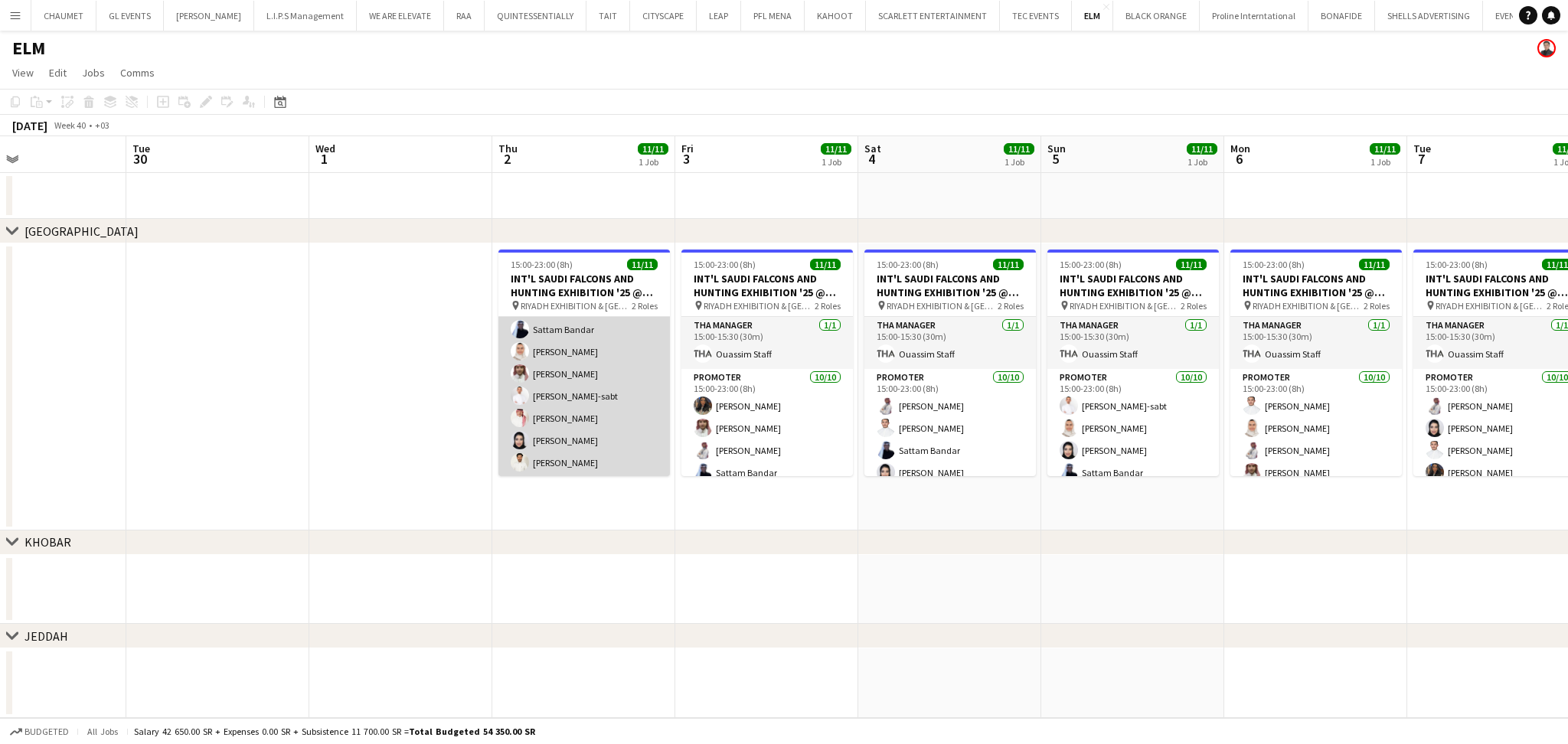
scroll to position [144, 0]
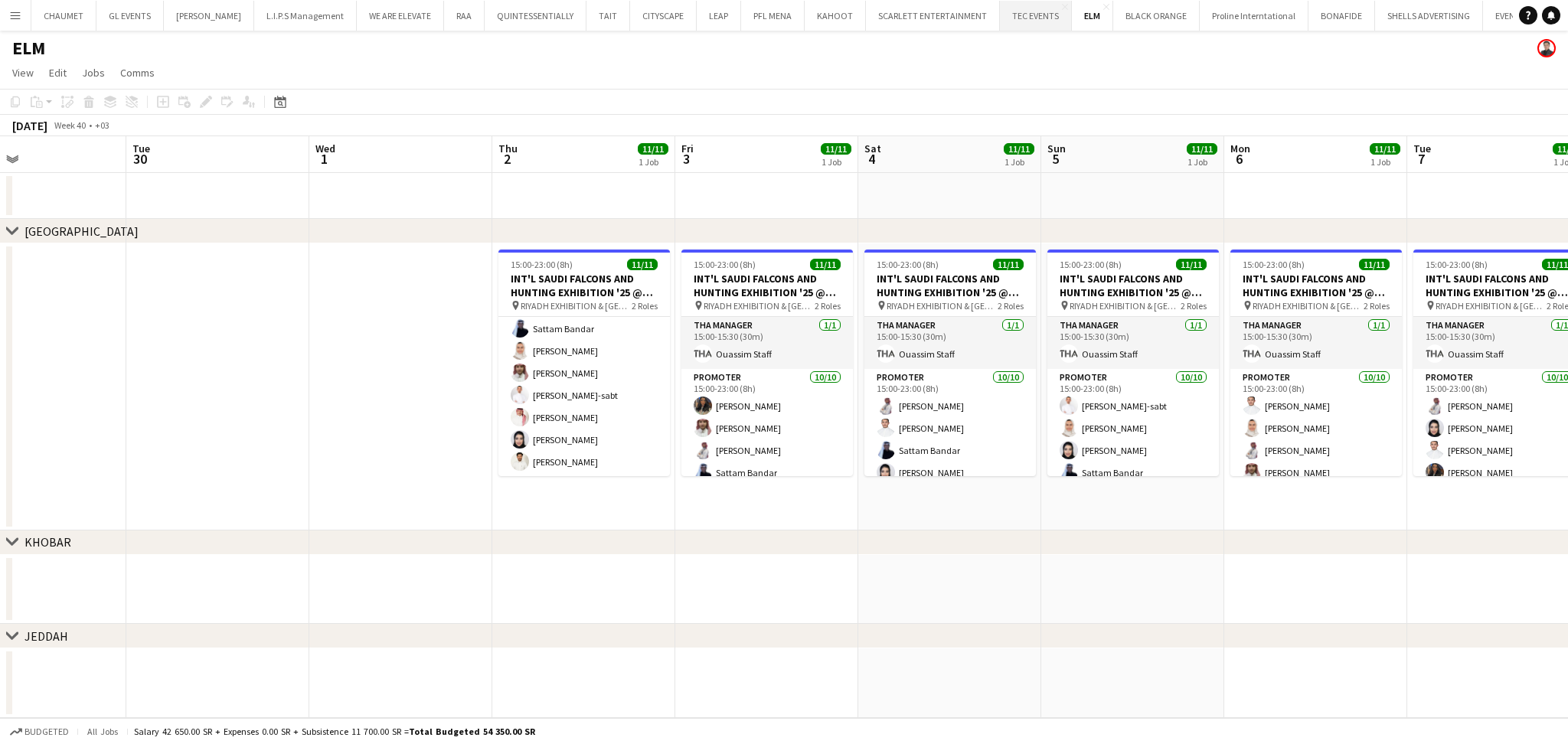
click at [1000, 18] on button "TEC EVENTS Close" at bounding box center [1036, 16] width 72 height 29
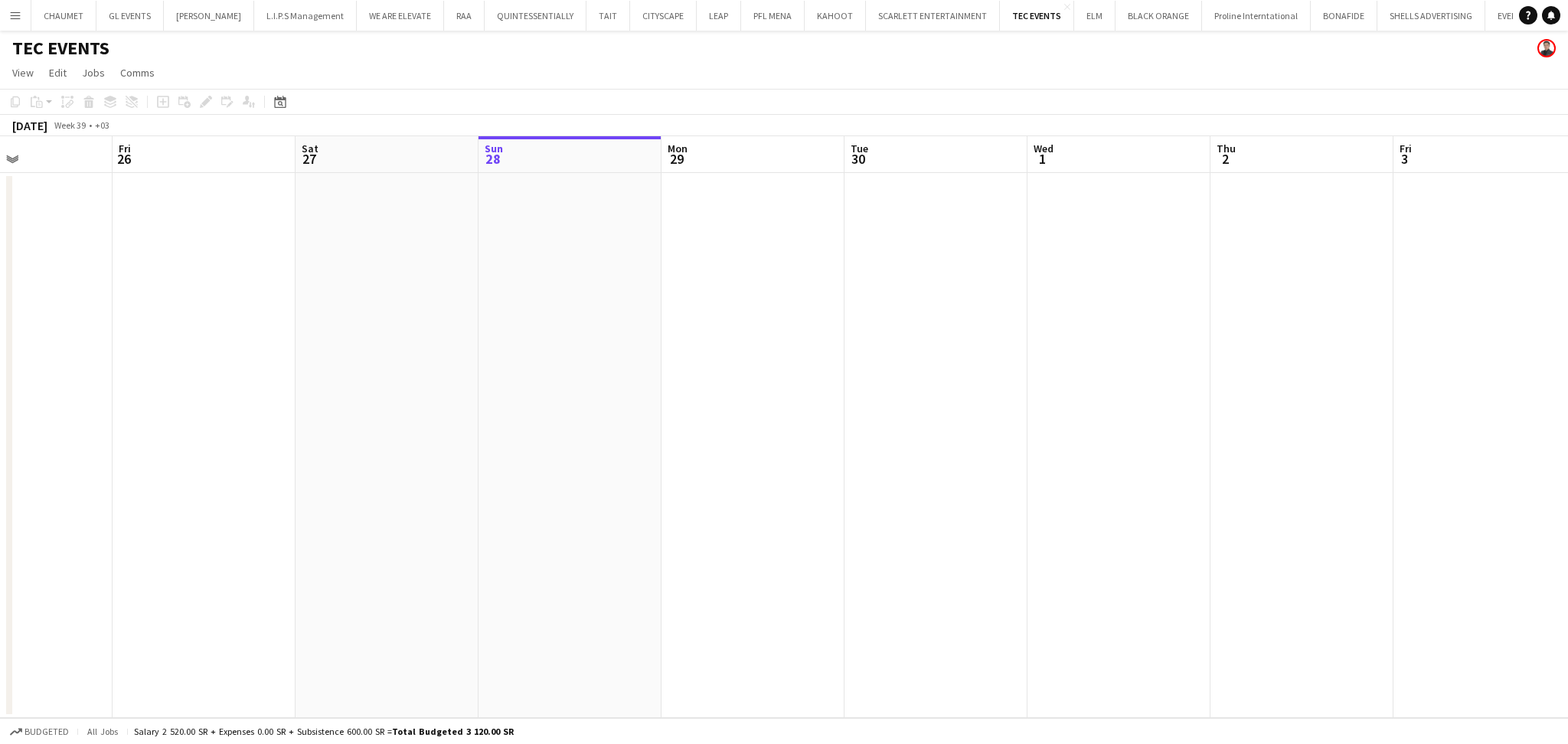
drag, startPoint x: 698, startPoint y: 414, endPoint x: 1183, endPoint y: 395, distance: 485.4
click at [1183, 395] on app-calendar-viewport "Tue 23 Wed 24 Thu 25 Fri 26 Sat 27 Sun 28 Mon 29 Tue 30 Wed 1 Thu 2 Fri 3 Sat 4…" at bounding box center [784, 427] width 1568 height 582
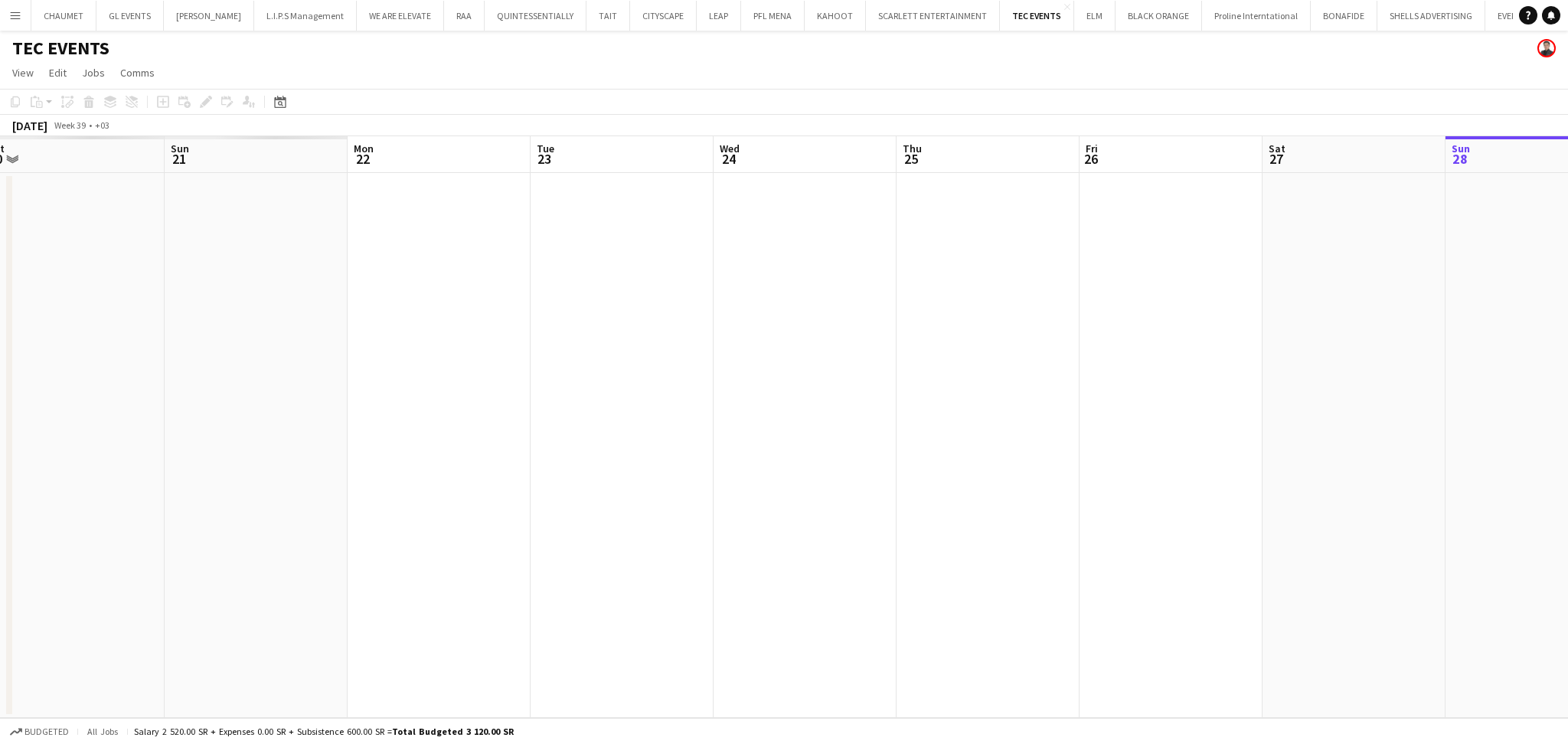
drag, startPoint x: 656, startPoint y: 447, endPoint x: 1263, endPoint y: 421, distance: 607.6
click at [1434, 398] on app-calendar-viewport "Thu 18 Fri 19 Sat 20 Sun 21 Mon 22 Tue 23 Wed 24 Thu 25 Fri 26 Sat 27 Sun 28 Mo…" at bounding box center [784, 427] width 1568 height 582
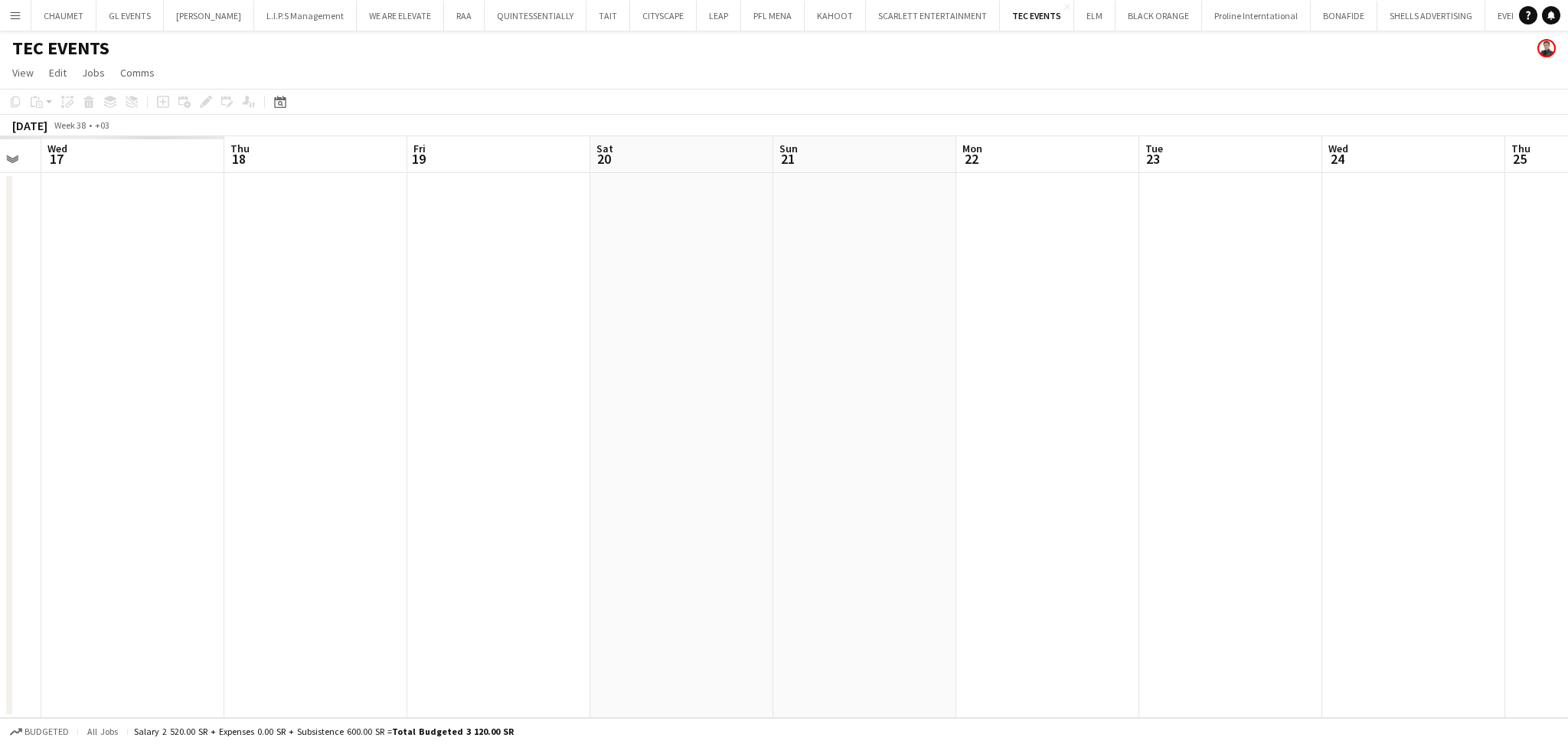
drag, startPoint x: 592, startPoint y: 434, endPoint x: 1203, endPoint y: 395, distance: 612.2
click at [1203, 395] on app-calendar-viewport "Mon 15 Tue 16 Wed 17 Thu 18 Fri 19 Sat 20 Sun 21 Mon 22 Tue 23 Wed 24 Thu 25 Fr…" at bounding box center [784, 427] width 1568 height 582
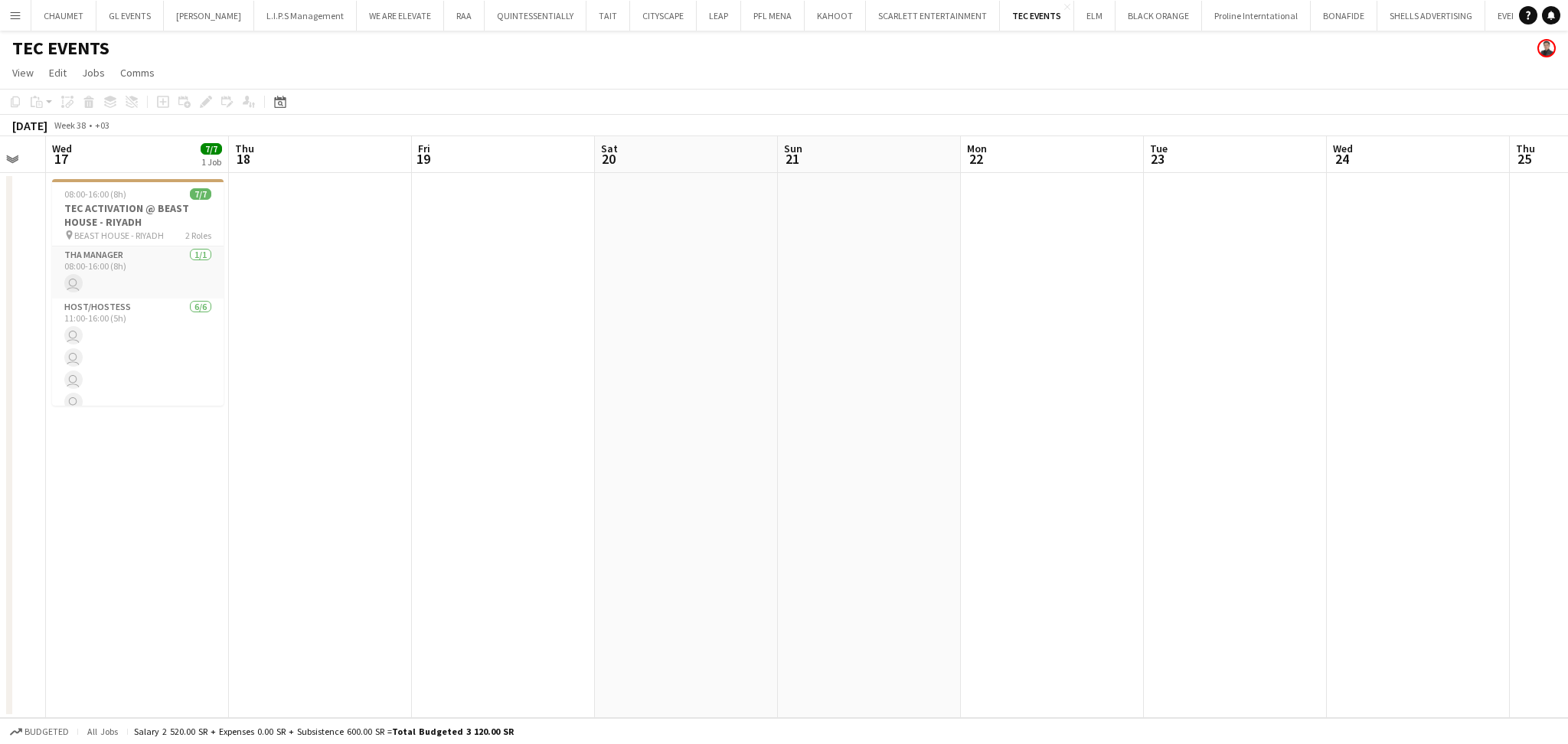
drag, startPoint x: 853, startPoint y: 395, endPoint x: 868, endPoint y: 395, distance: 15.0
click at [868, 395] on app-calendar-viewport "Mon 15 Tue 16 Wed 17 7/7 1 Job Thu 18 Fri 19 Sat 20 Sun 21 Mon 22 Tue 23 Wed 24…" at bounding box center [784, 427] width 1568 height 582
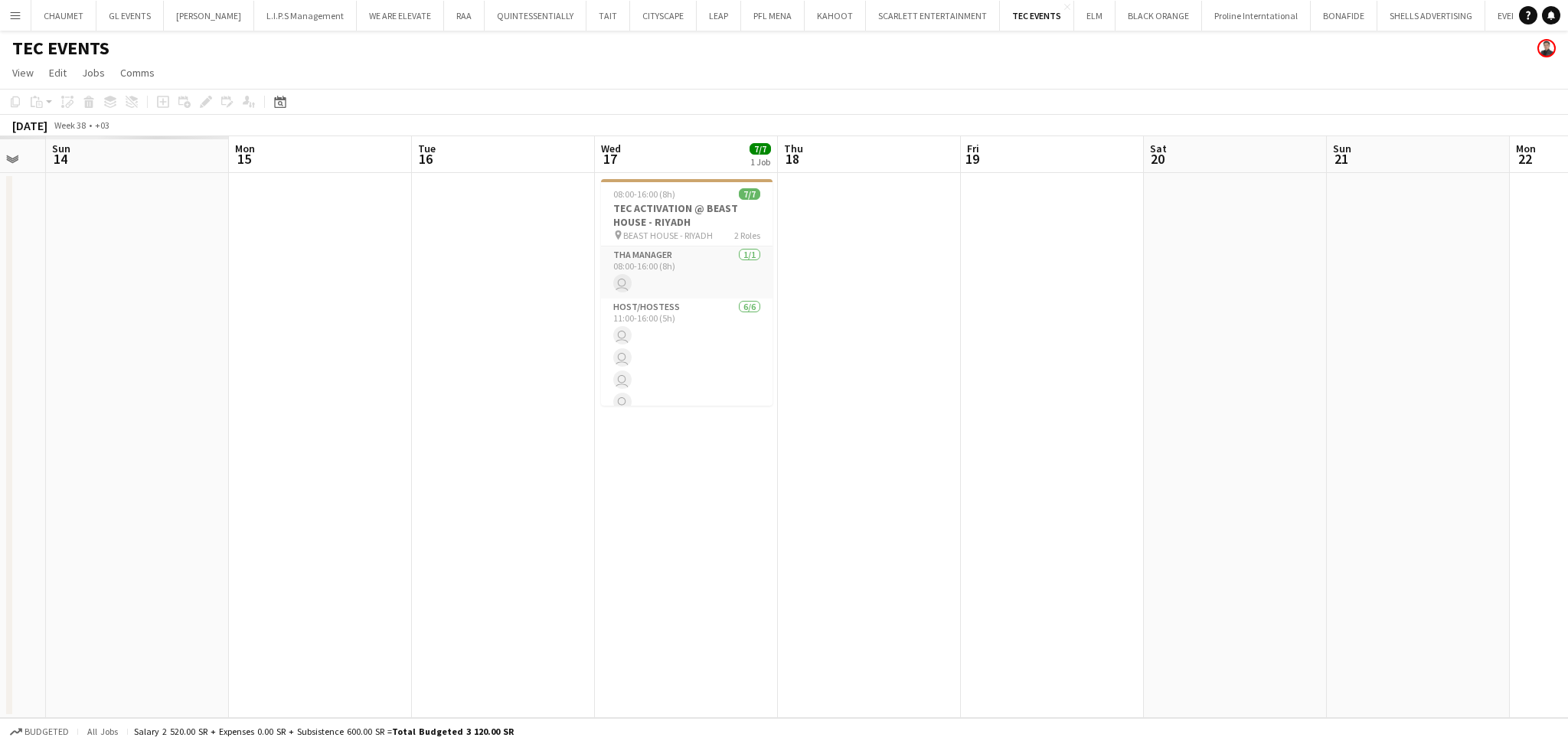
scroll to position [0, 319]
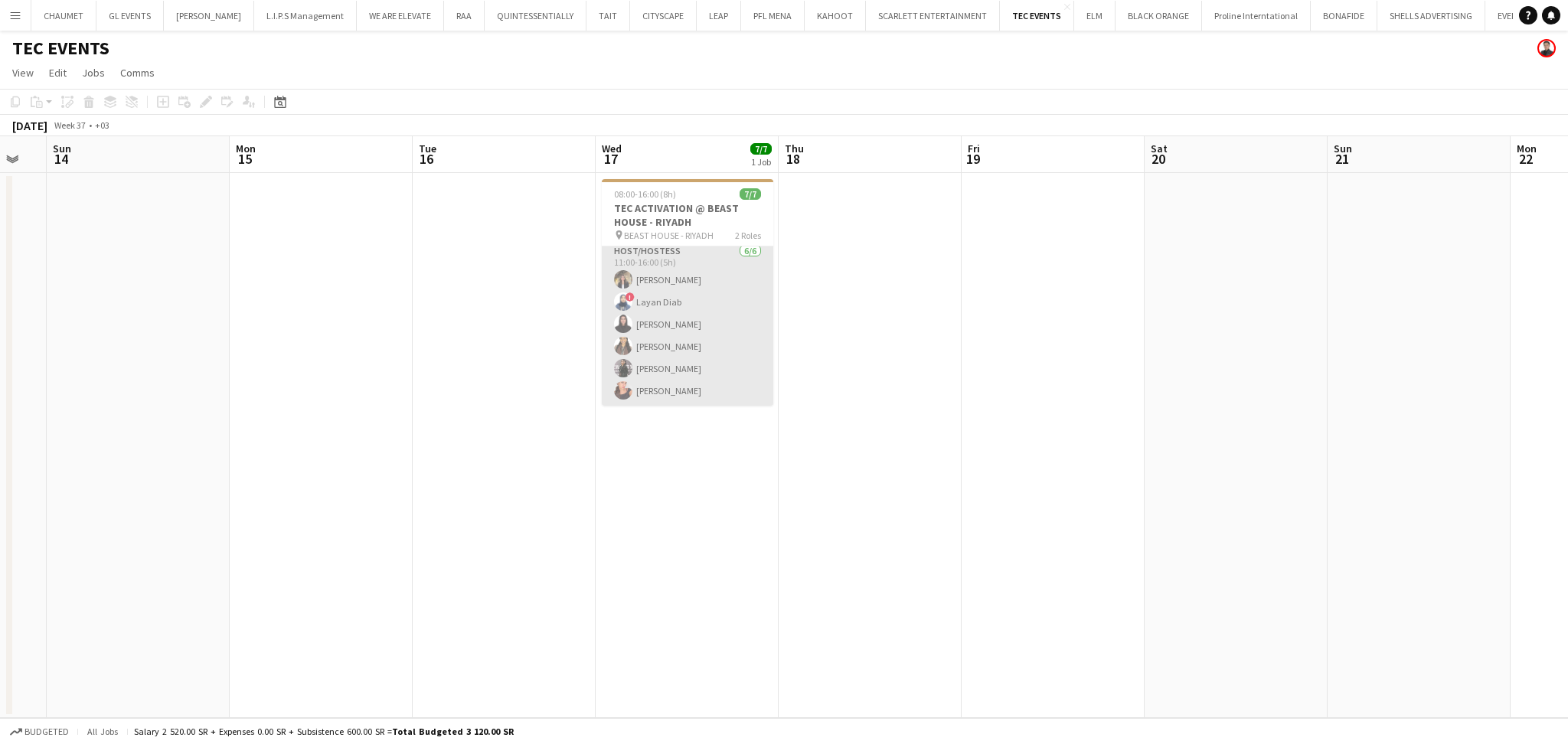
click at [670, 343] on app-card-role "Host/Hostess [DATE] 11:00-16:00 (5h) [PERSON_NAME] ! Layan [PERSON_NAME] [PERSO…" at bounding box center [688, 324] width 172 height 163
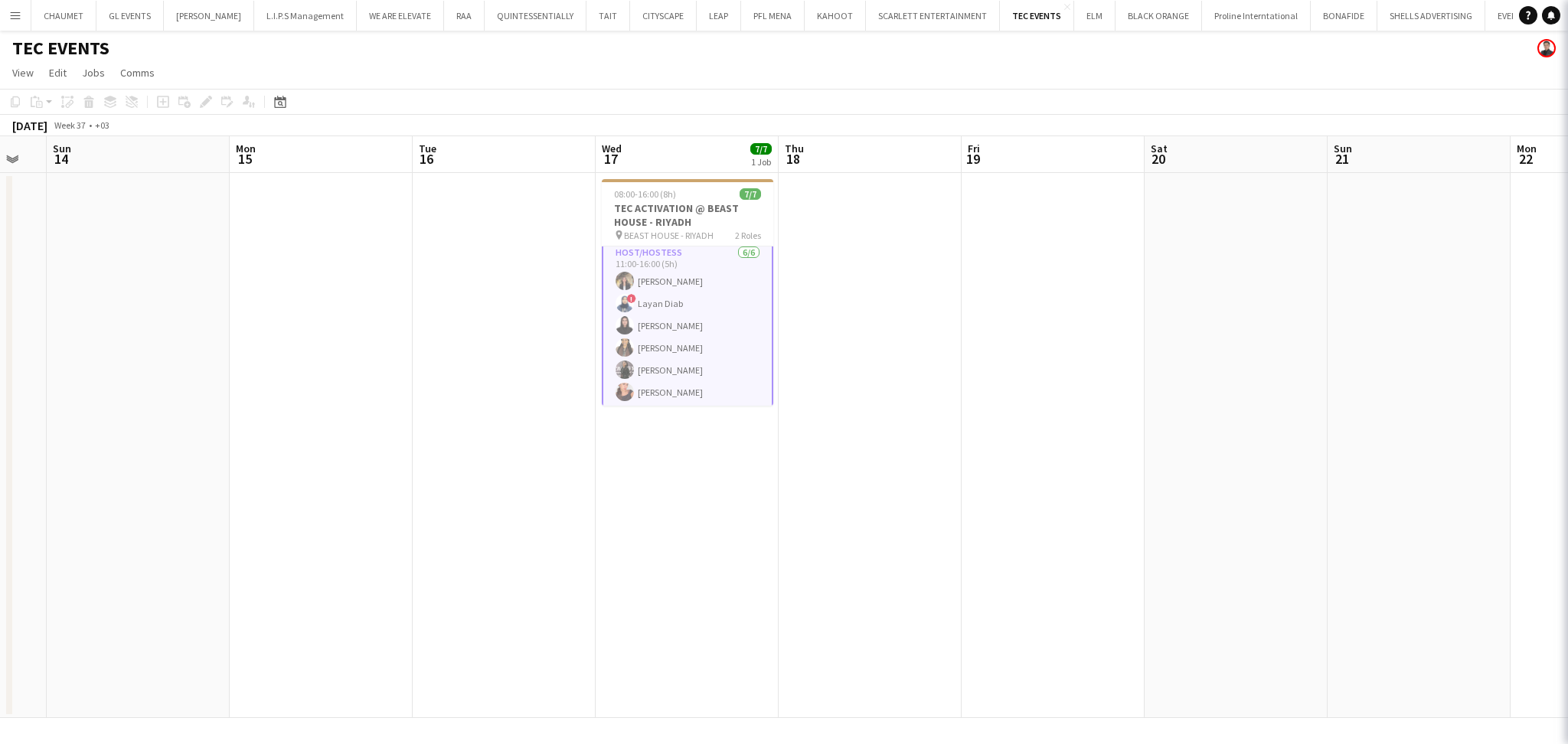
scroll to position [56, 0]
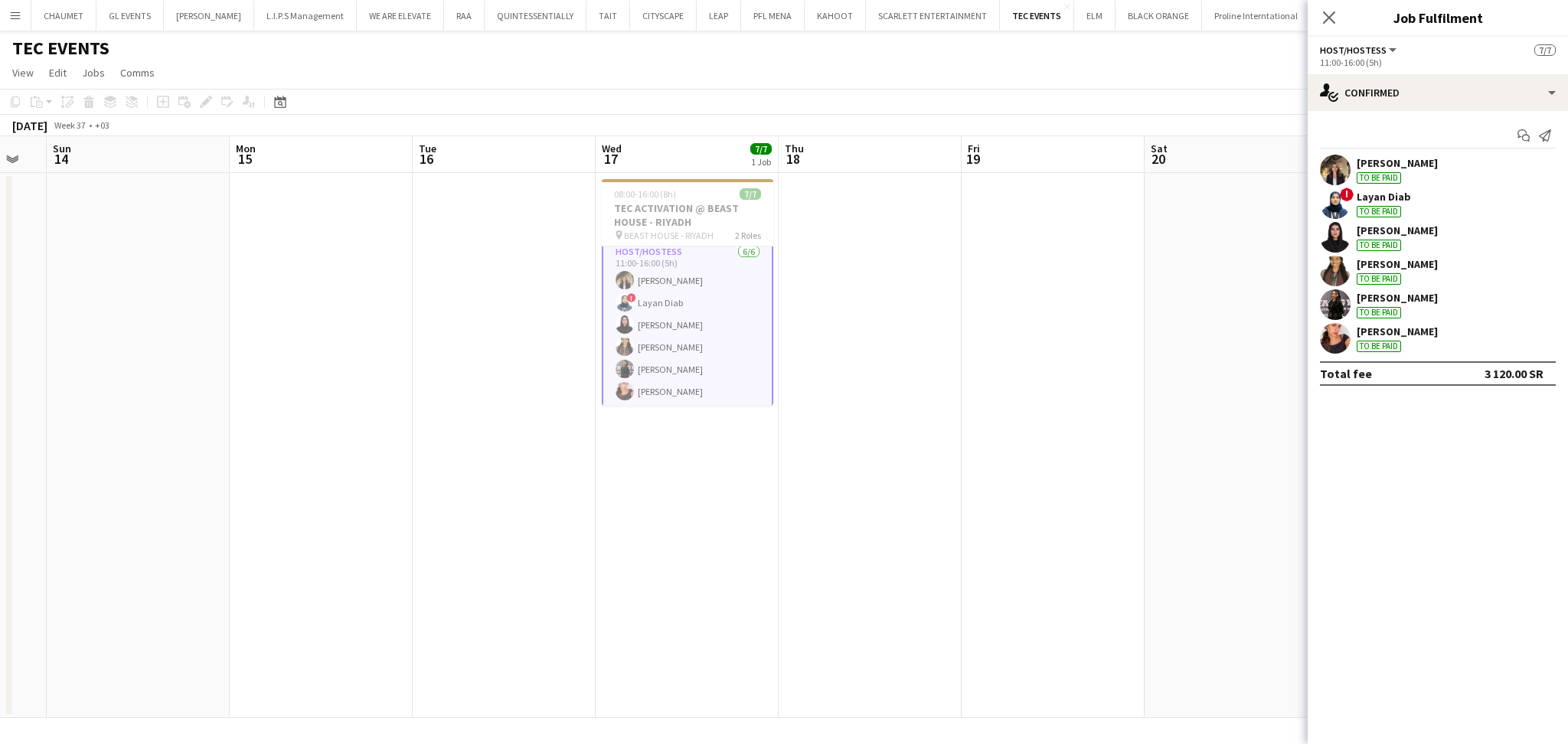
click at [1410, 330] on div "[PERSON_NAME]" at bounding box center [1397, 331] width 82 height 14
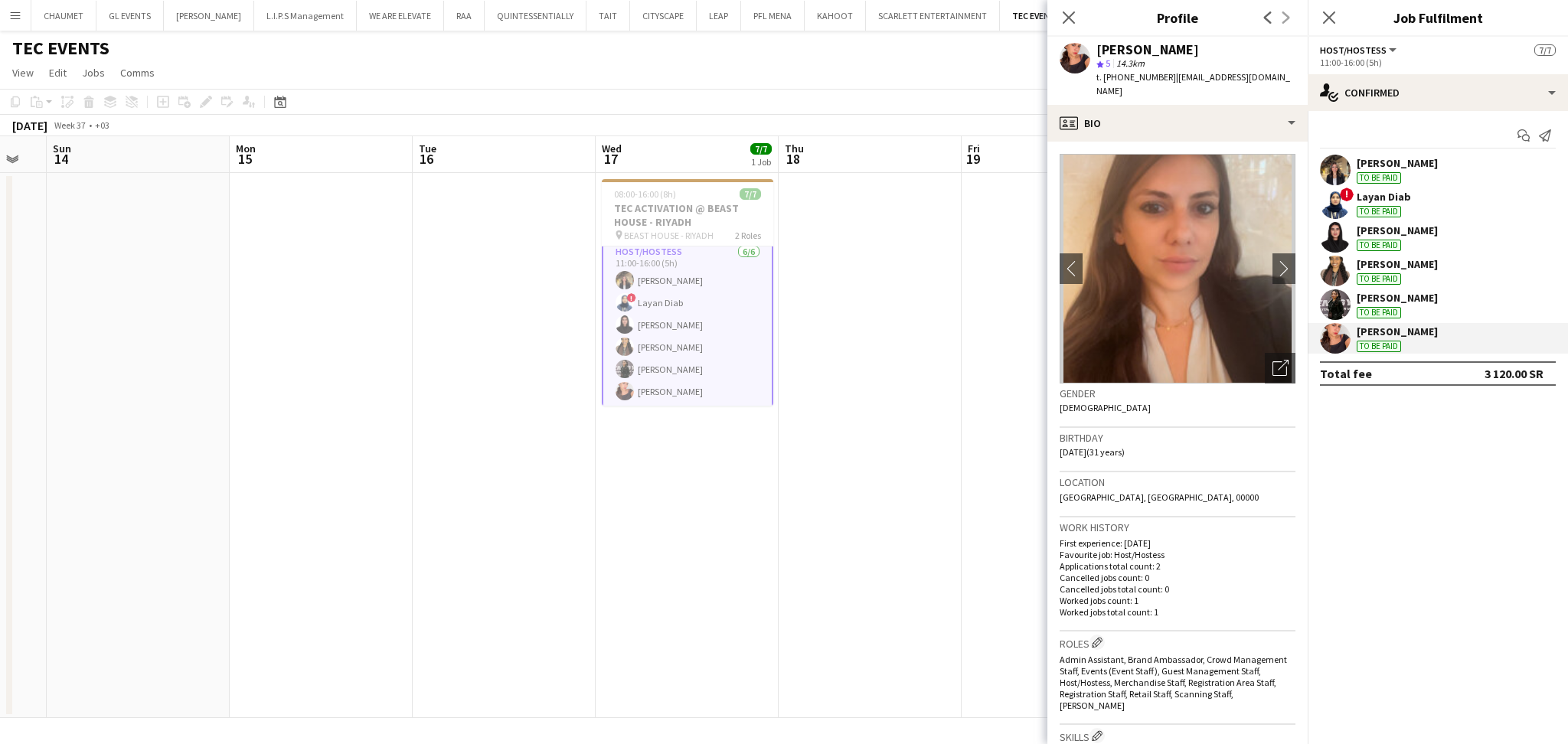
click at [1388, 190] on div "Layan Diab" at bounding box center [1383, 197] width 55 height 14
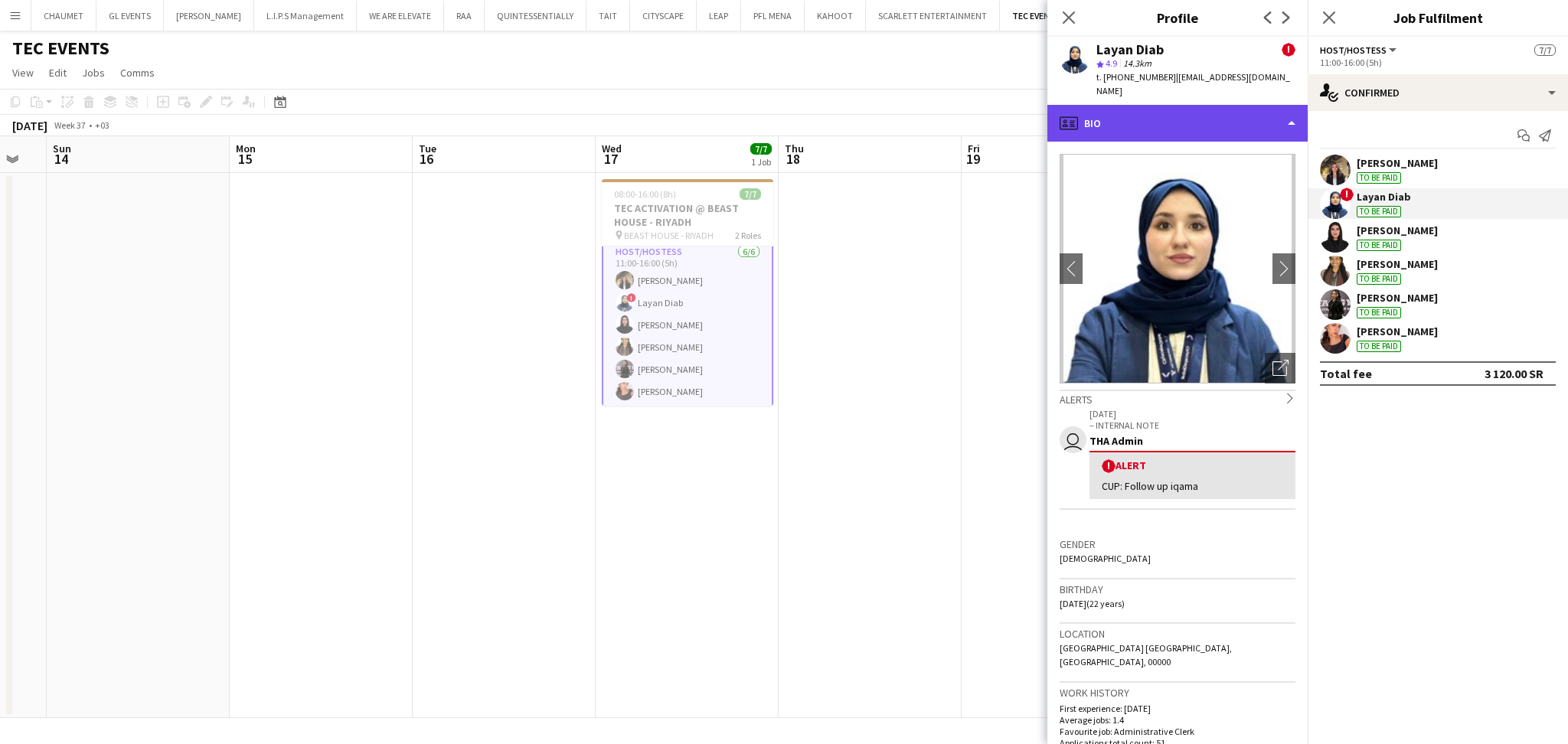
click at [1225, 105] on div "profile Bio" at bounding box center [1177, 123] width 260 height 36
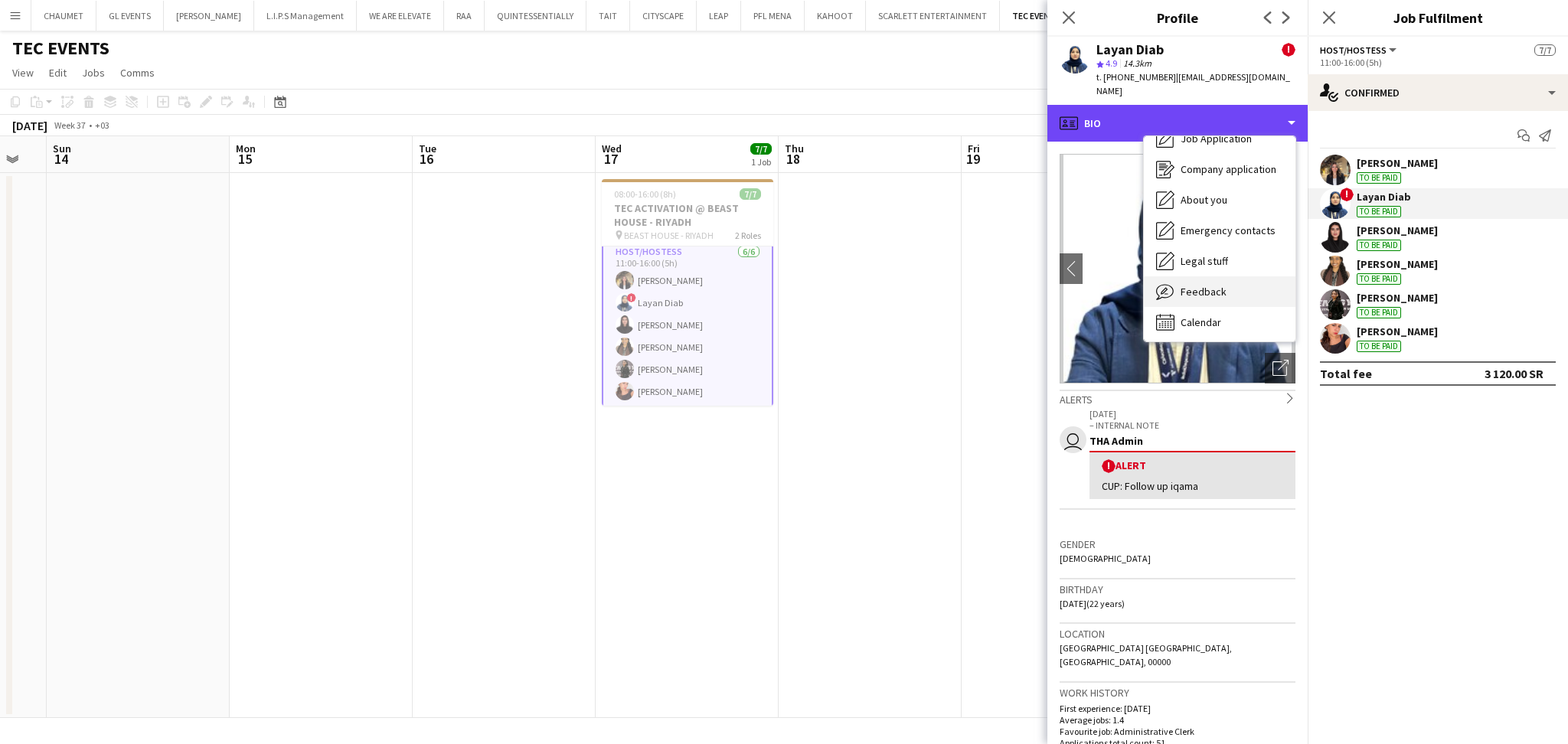
scroll to position [52, 0]
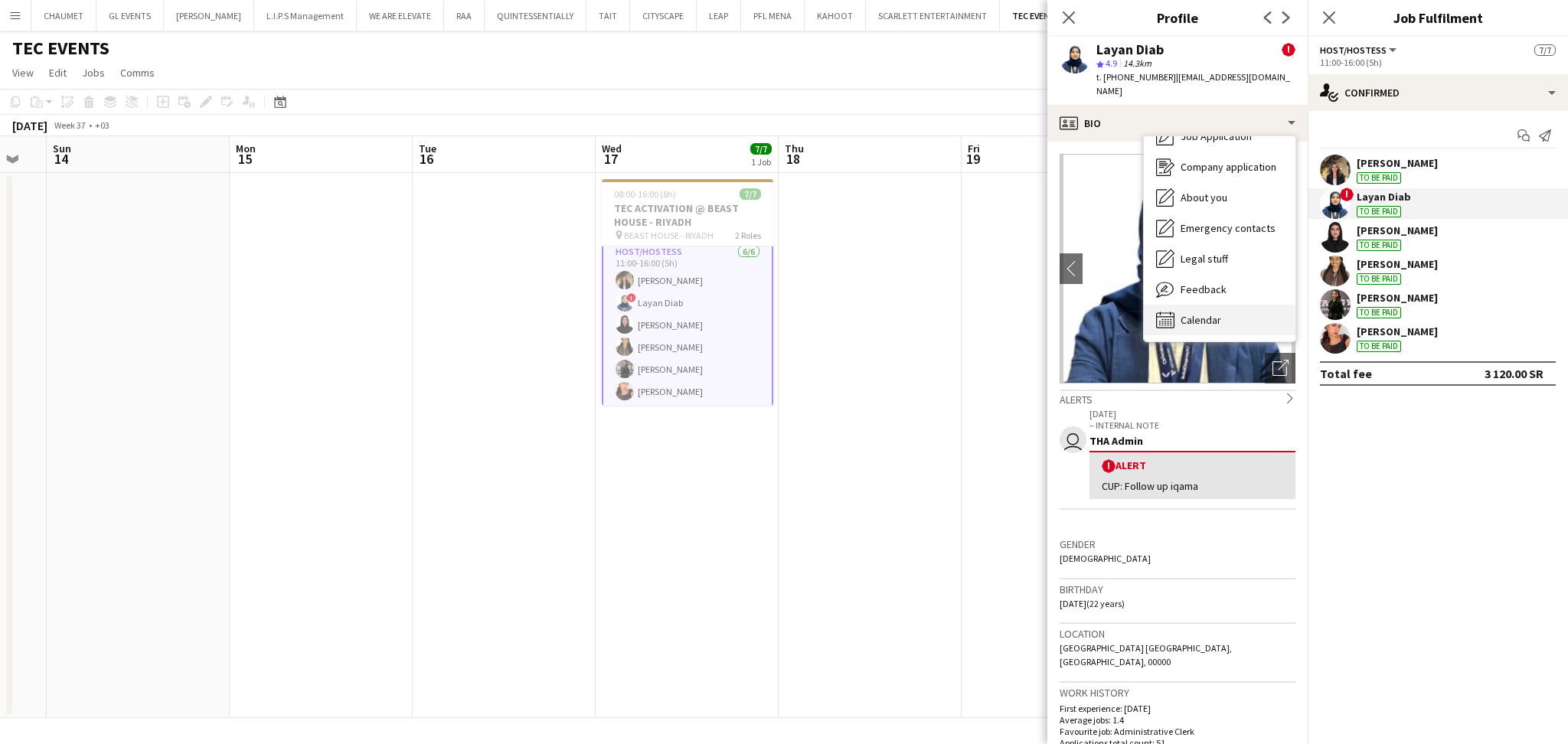
click at [1226, 304] on div "Calendar Calendar" at bounding box center [1219, 319] width 152 height 30
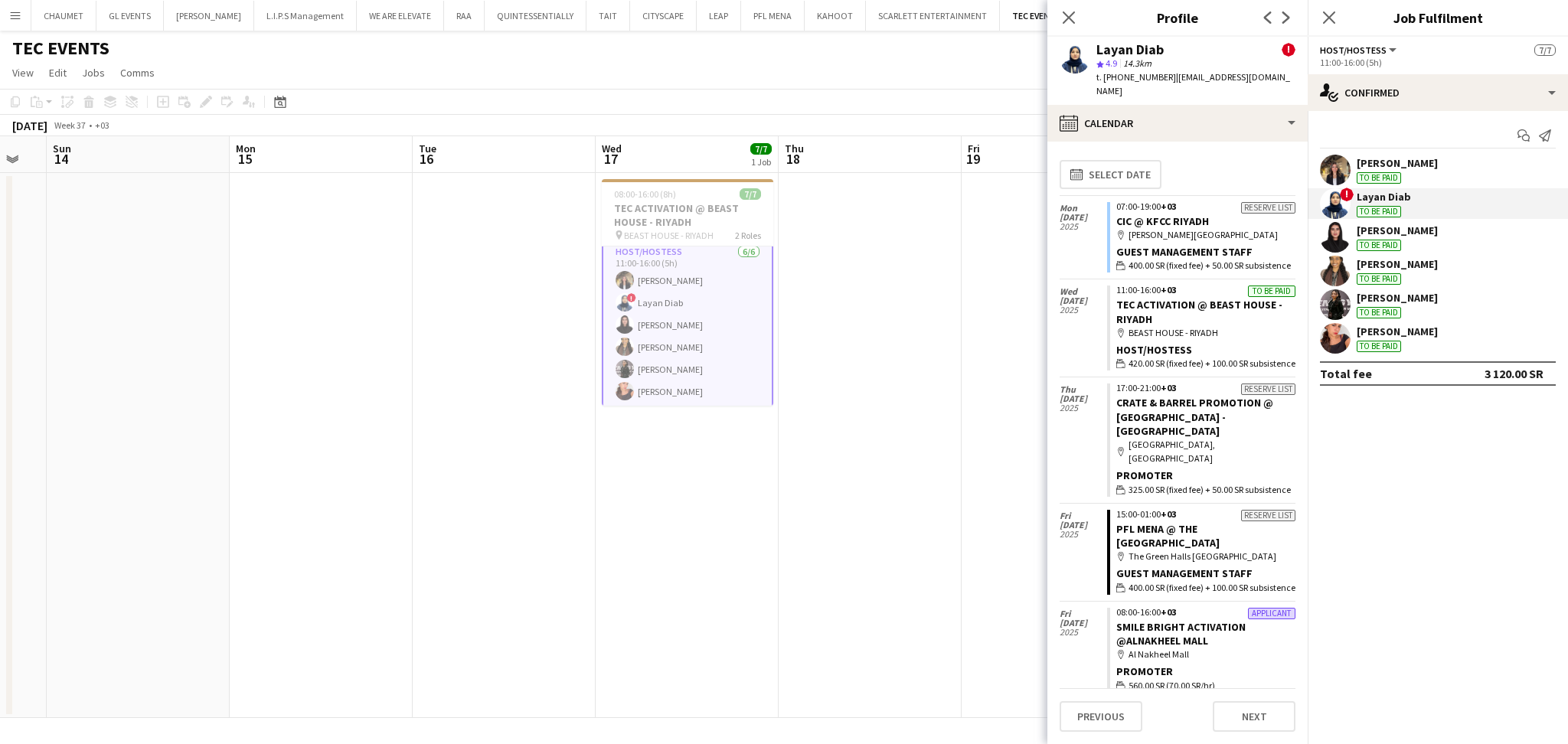
click at [1397, 173] on div "To be paid" at bounding box center [1378, 178] width 44 height 11
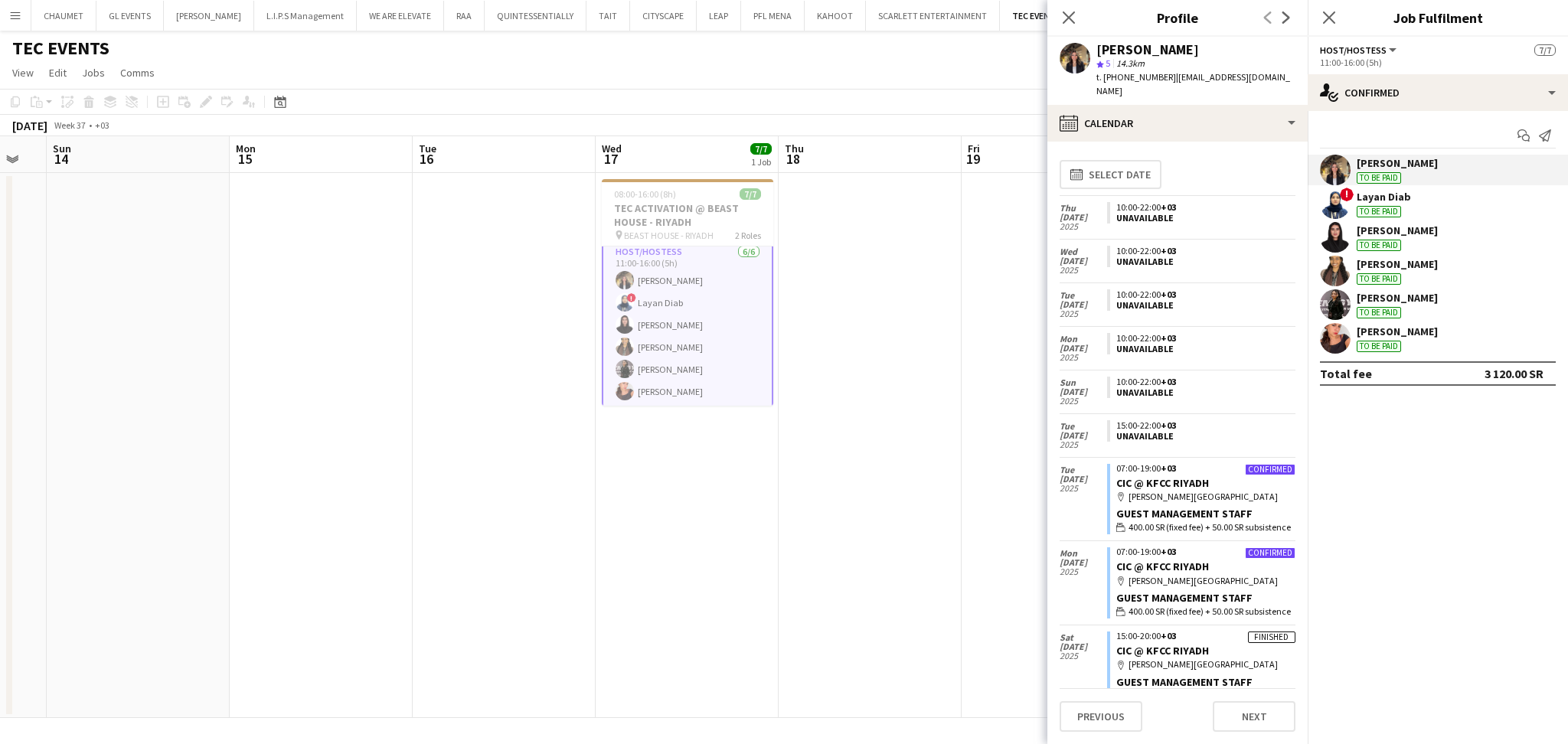
click at [1393, 196] on div "Layan Diab" at bounding box center [1383, 197] width 55 height 14
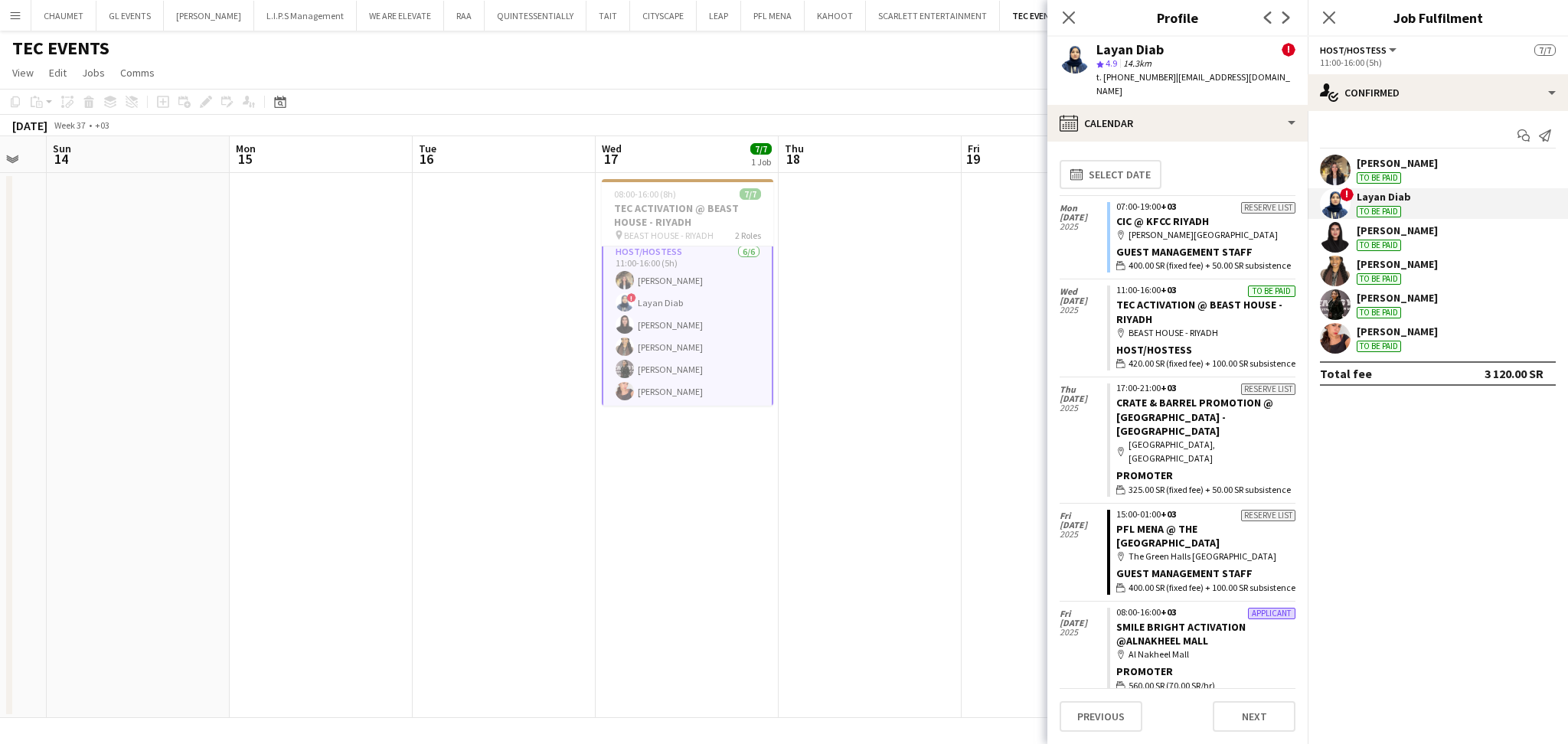
click at [1412, 236] on div "[PERSON_NAME]" at bounding box center [1397, 231] width 82 height 14
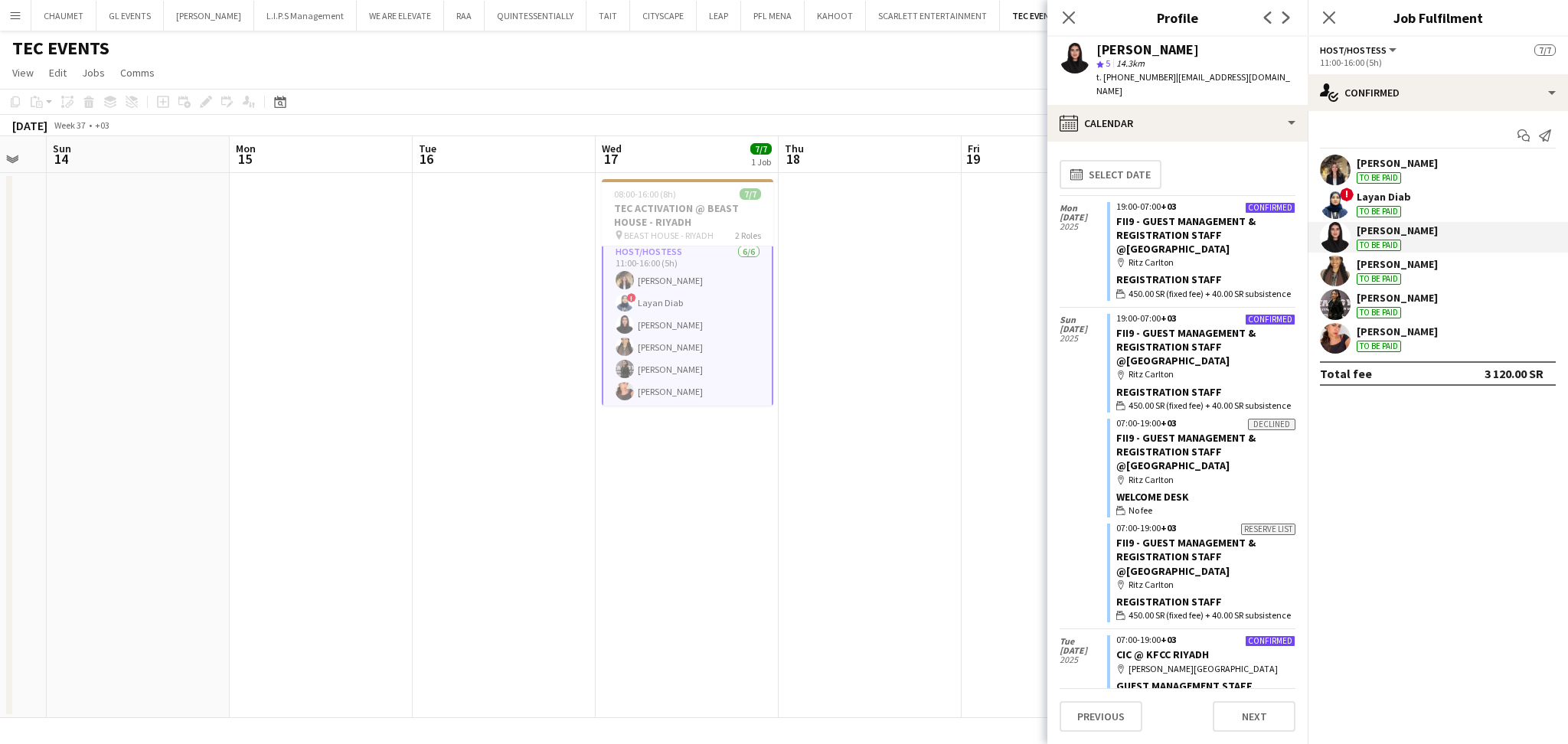
click at [1436, 284] on div "[PERSON_NAME] To be paid" at bounding box center [1437, 271] width 260 height 30
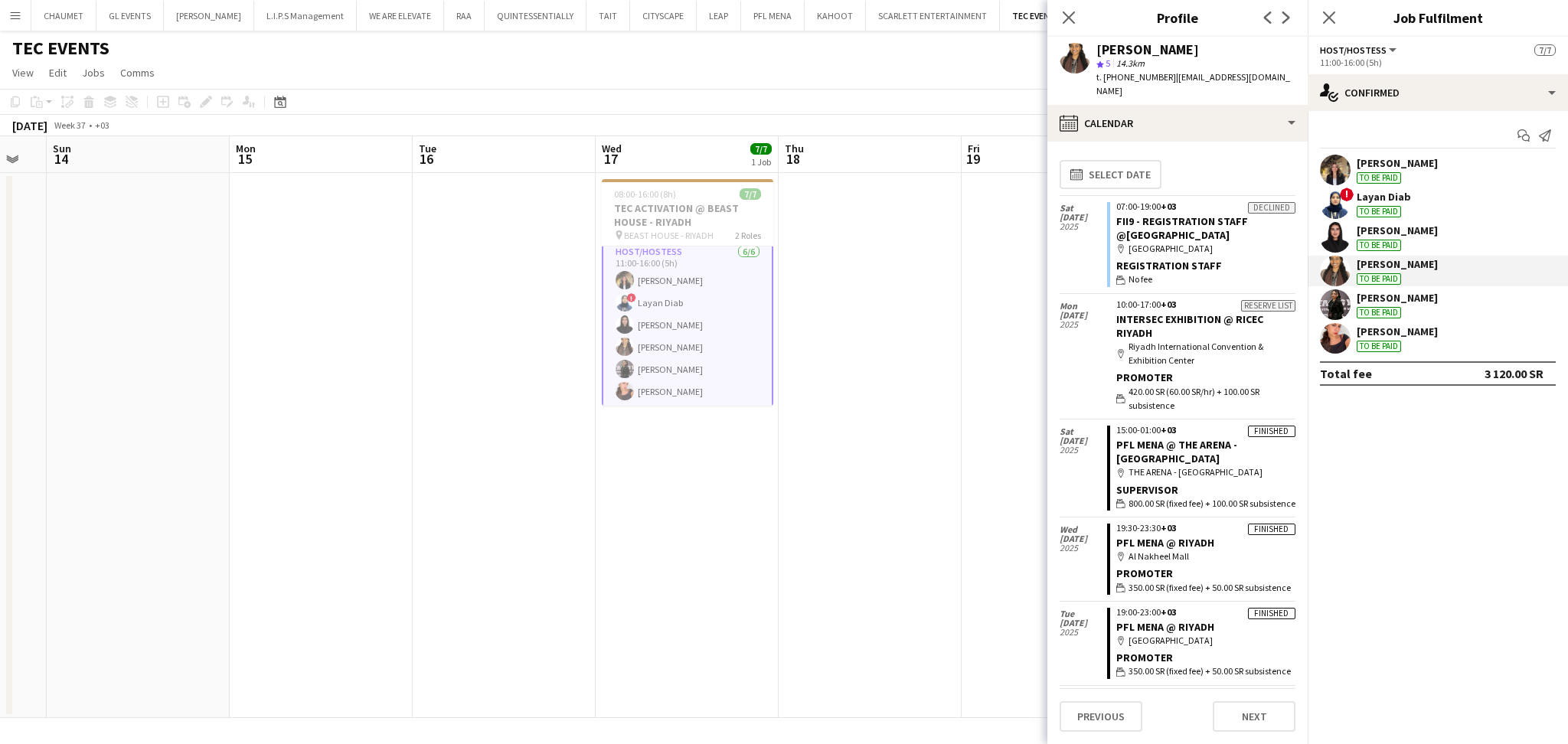
click at [1434, 310] on div "[PERSON_NAME] To be paid" at bounding box center [1437, 304] width 260 height 30
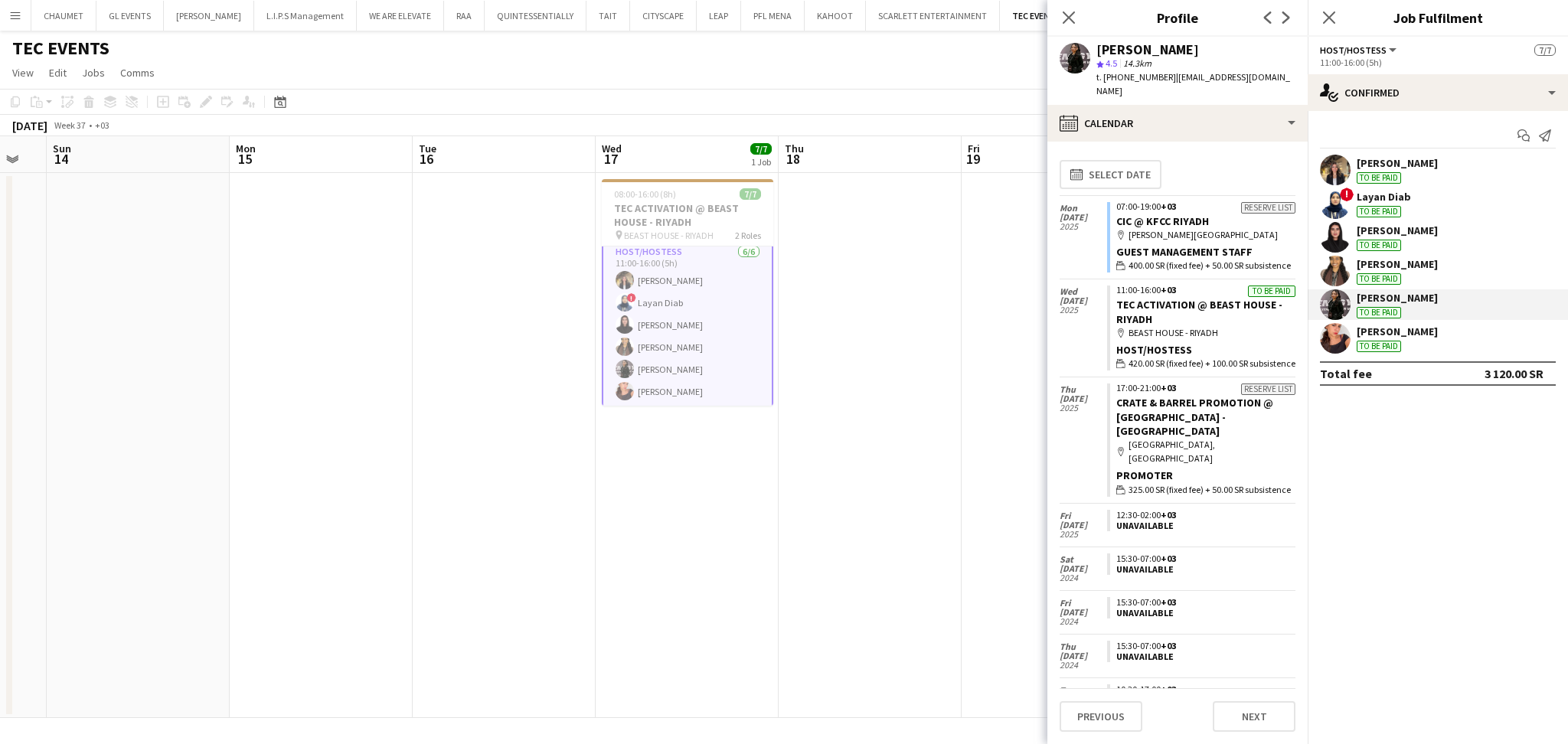
click at [10, 14] on app-icon "Menu" at bounding box center [16, 16] width 12 height 12
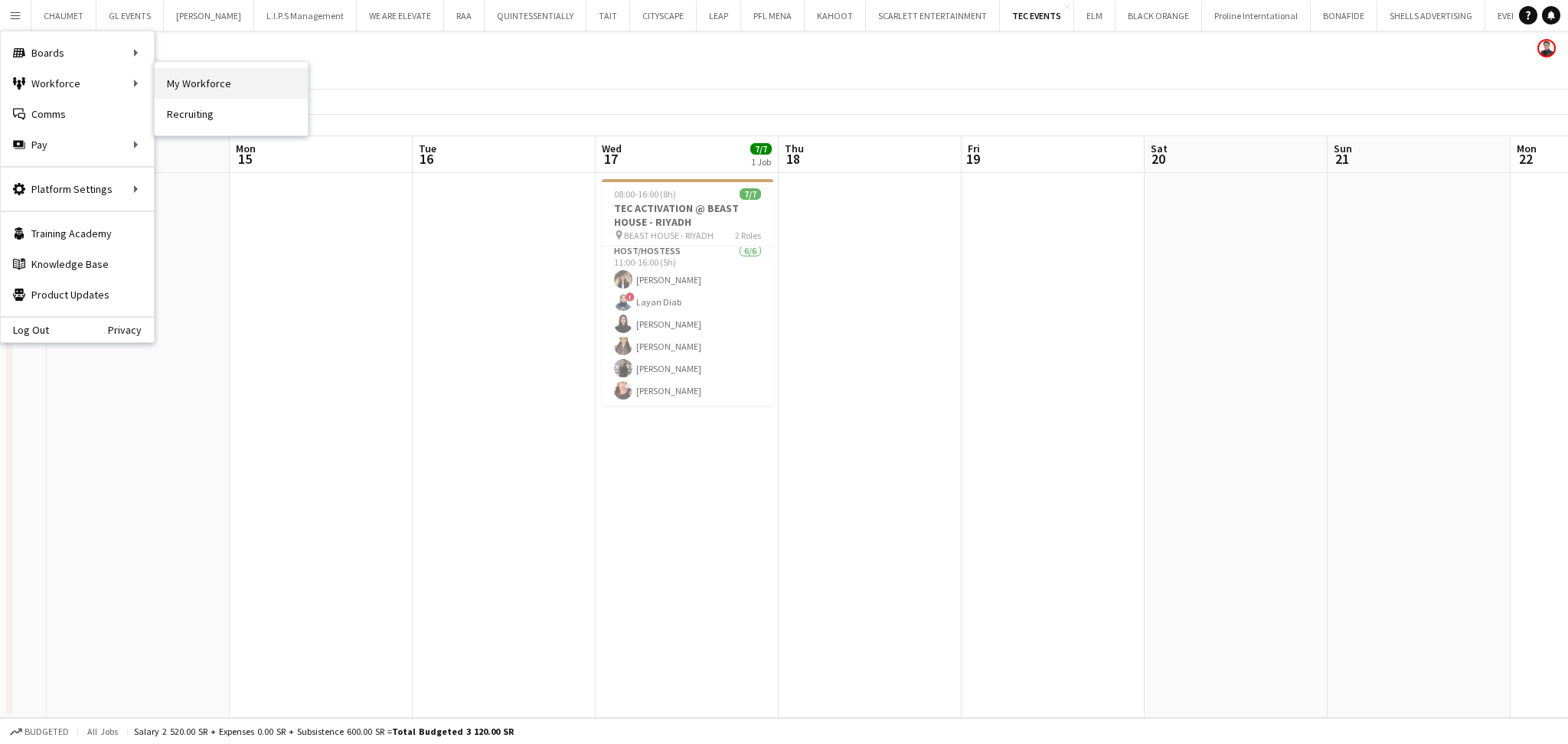
click at [217, 84] on link "My Workforce" at bounding box center [231, 83] width 154 height 30
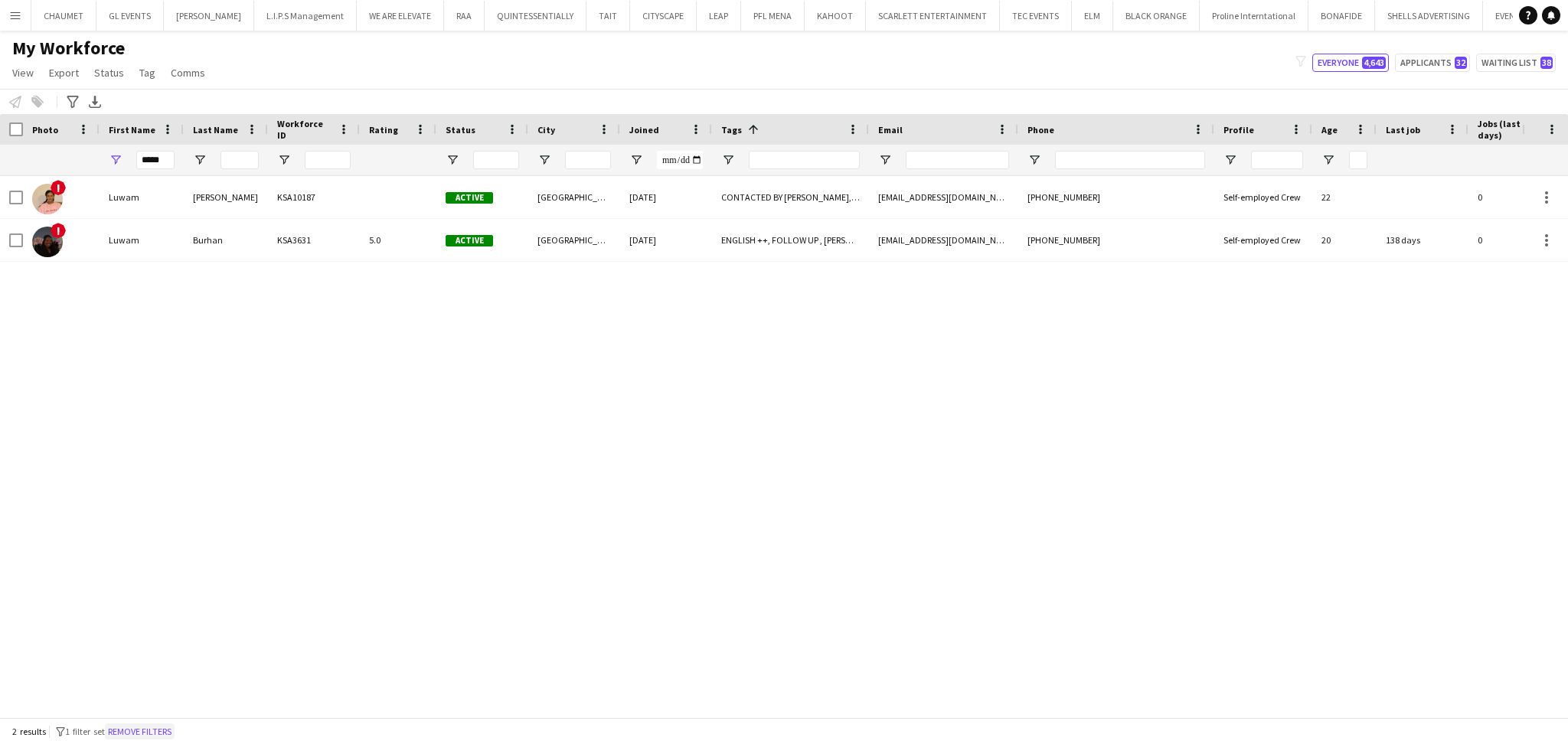
click at [165, 730] on button "Remove filters" at bounding box center [140, 731] width 69 height 16
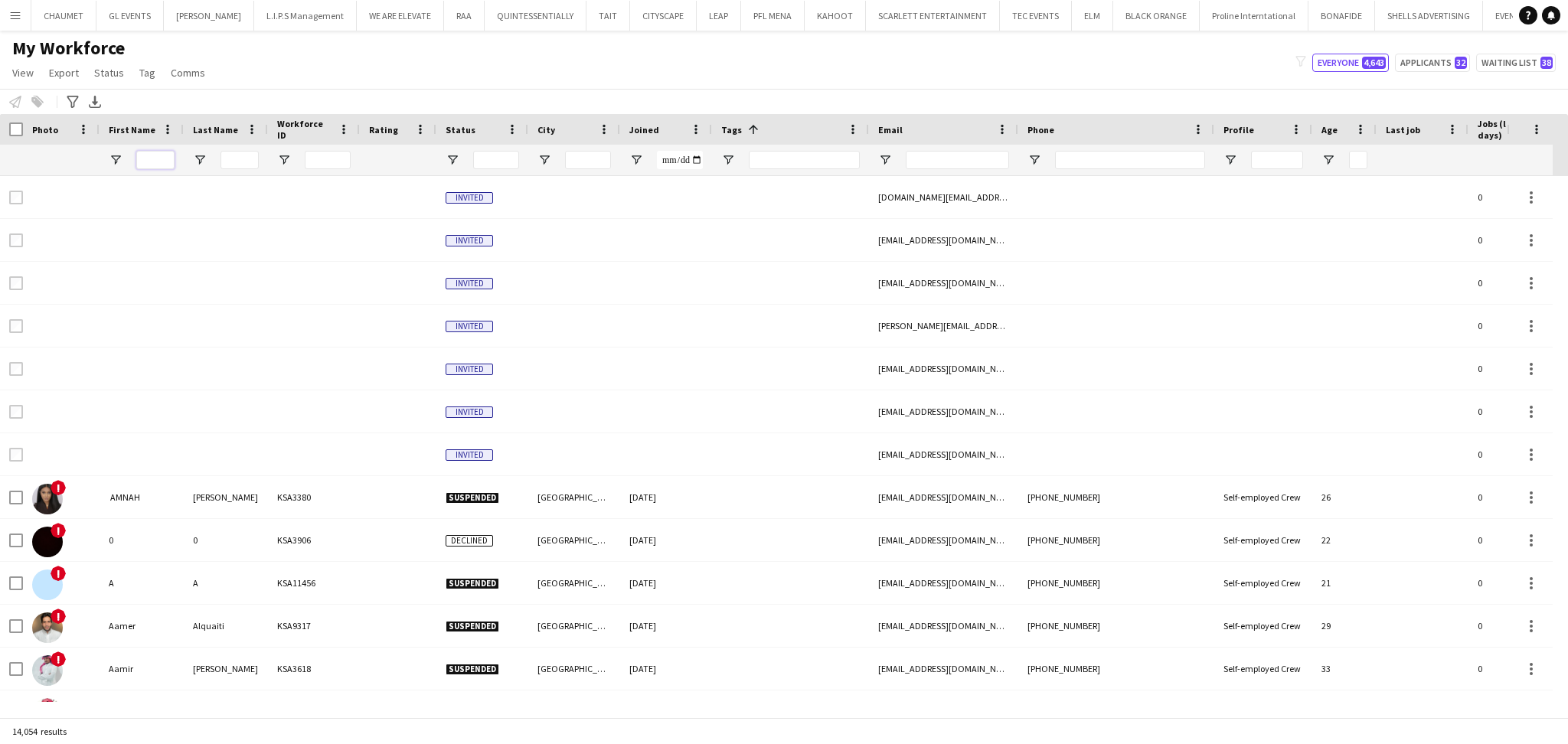
click at [158, 157] on input "First Name Filter Input" at bounding box center [155, 160] width 38 height 18
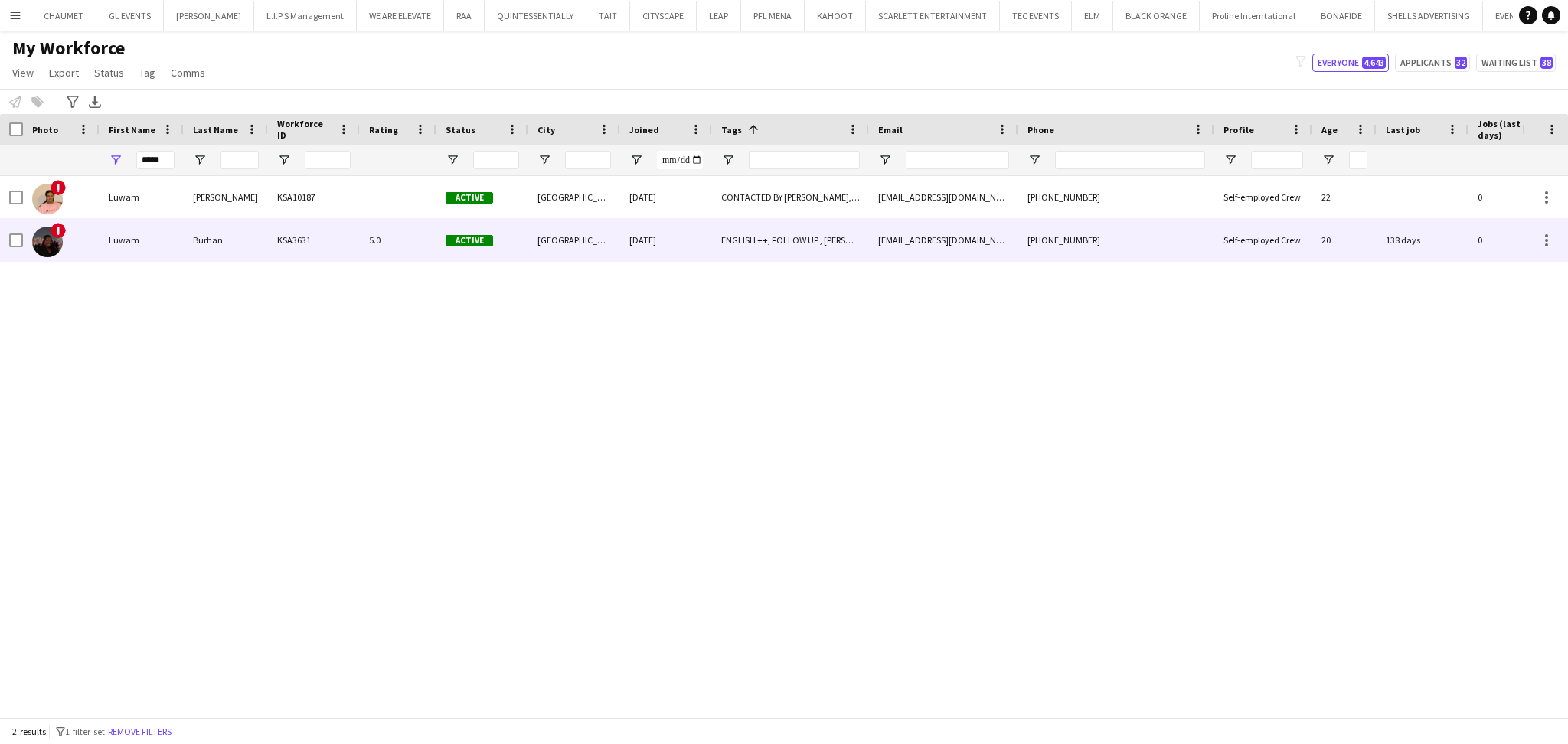
click at [170, 251] on div "Luwam" at bounding box center [141, 239] width 84 height 42
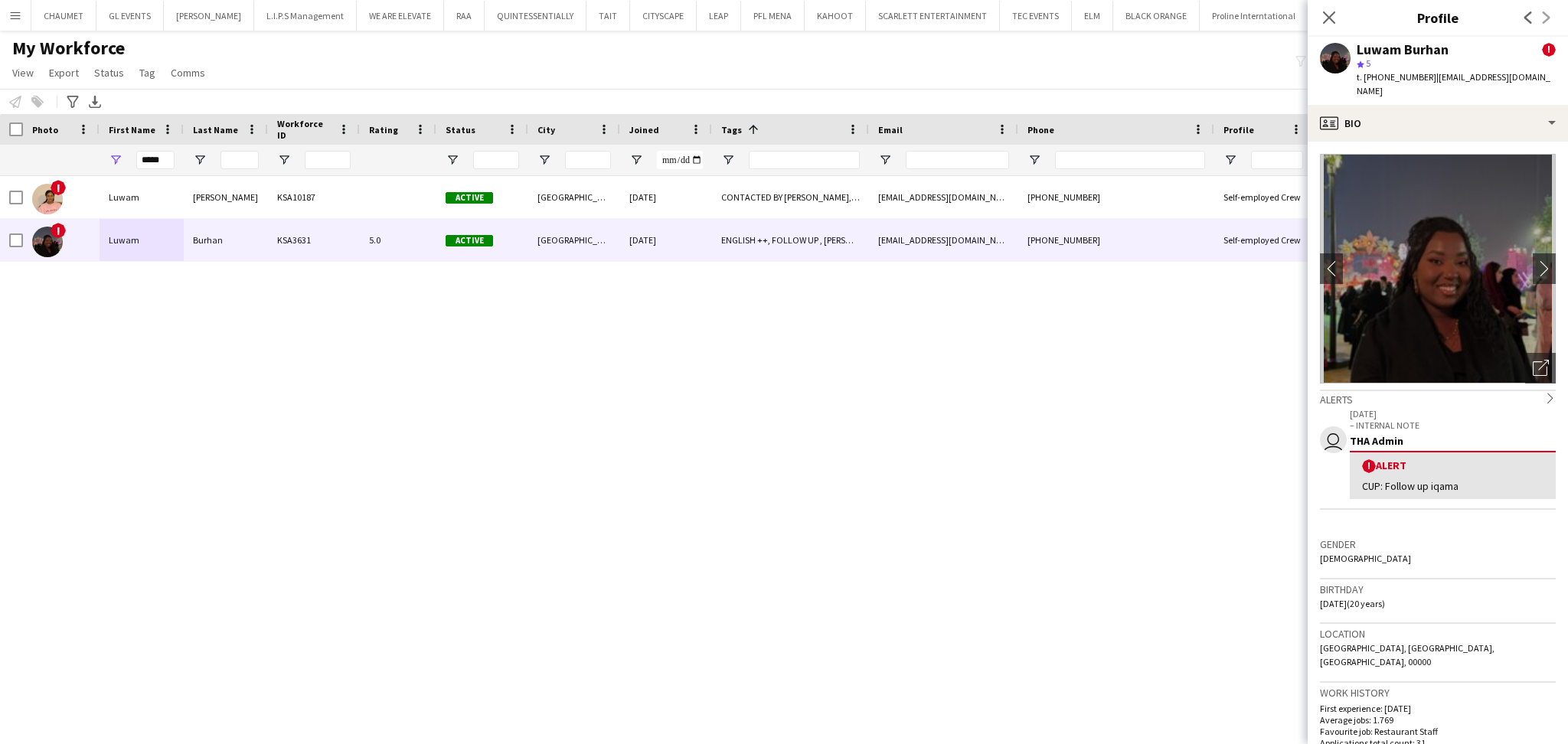
drag, startPoint x: 1357, startPoint y: 50, endPoint x: 1457, endPoint y: 41, distance: 100.4
click at [1457, 41] on div "Luwam Burhan ! star 5 t. [PHONE_NUMBER] | [EMAIL_ADDRESS][DOMAIN_NAME]" at bounding box center [1437, 70] width 260 height 69
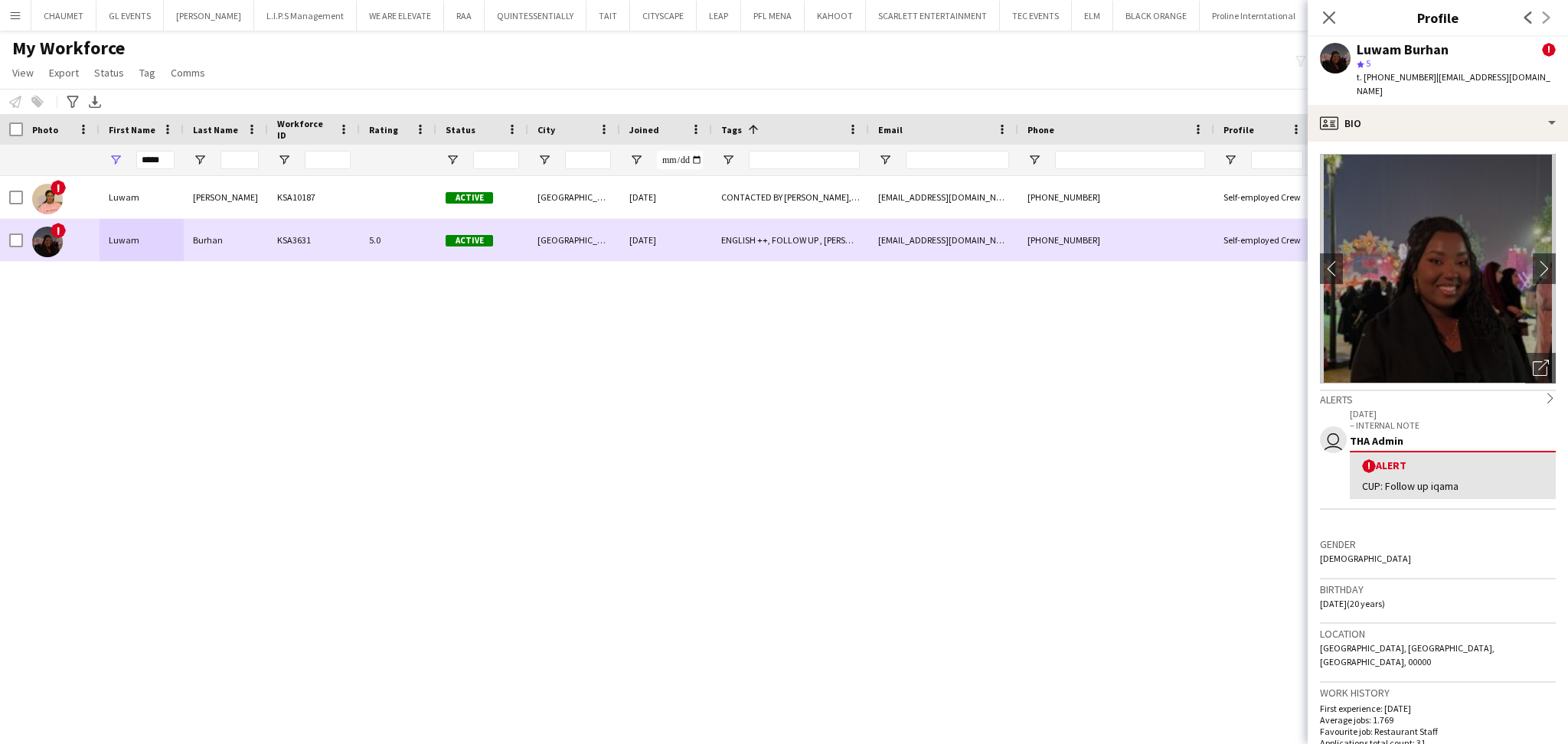
copy div "Luwam Burhan"
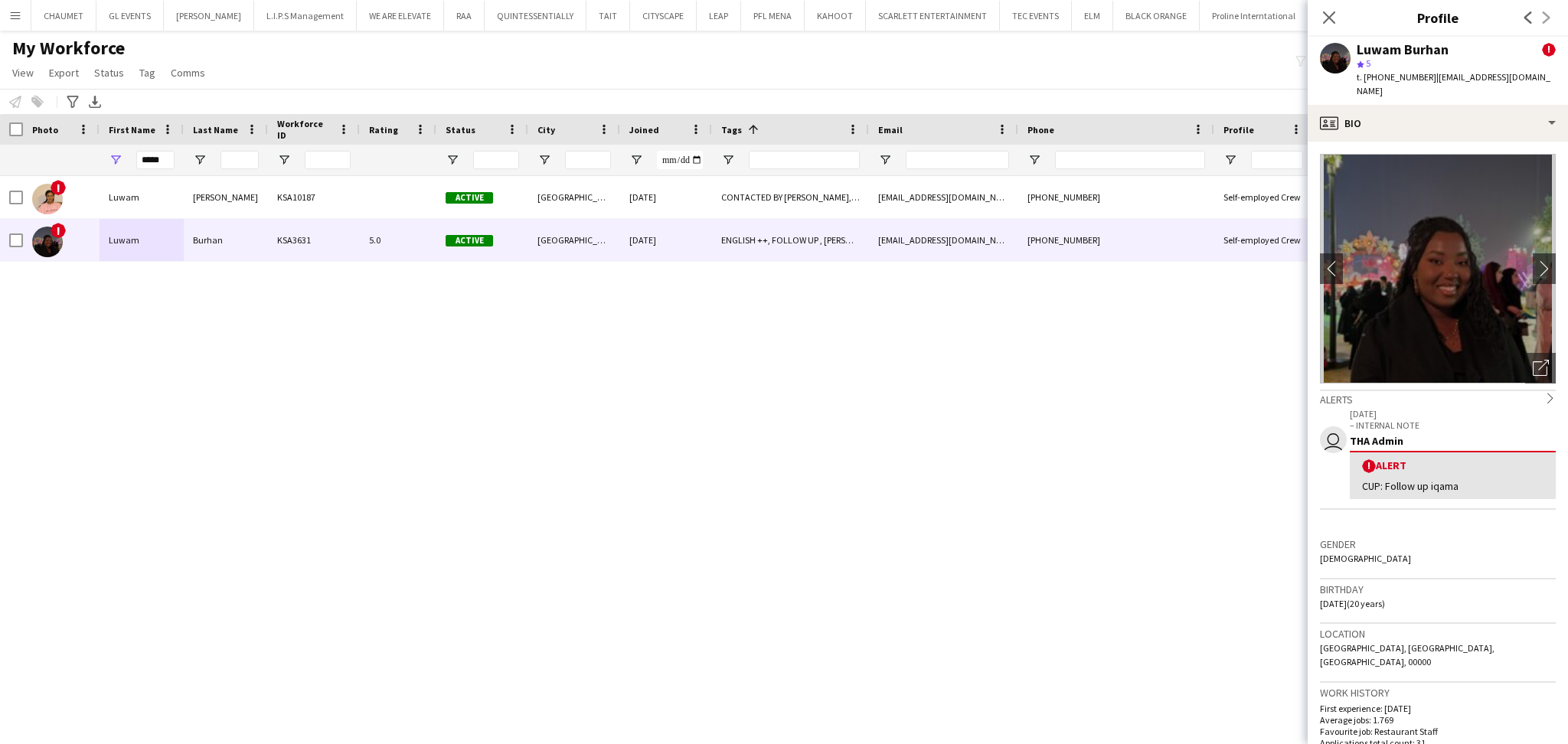
drag, startPoint x: 1551, startPoint y: 75, endPoint x: 1428, endPoint y: 87, distance: 123.6
click at [1428, 87] on div "Luwam Burhan ! star 5 t. [PHONE_NUMBER] | [EMAIL_ADDRESS][DOMAIN_NAME]" at bounding box center [1437, 70] width 260 height 69
copy span "[EMAIL_ADDRESS][DOMAIN_NAME]"
click at [1394, 80] on span "t. [PHONE_NUMBER]" at bounding box center [1396, 76] width 80 height 11
click at [1393, 79] on span "t. [PHONE_NUMBER]" at bounding box center [1396, 76] width 80 height 11
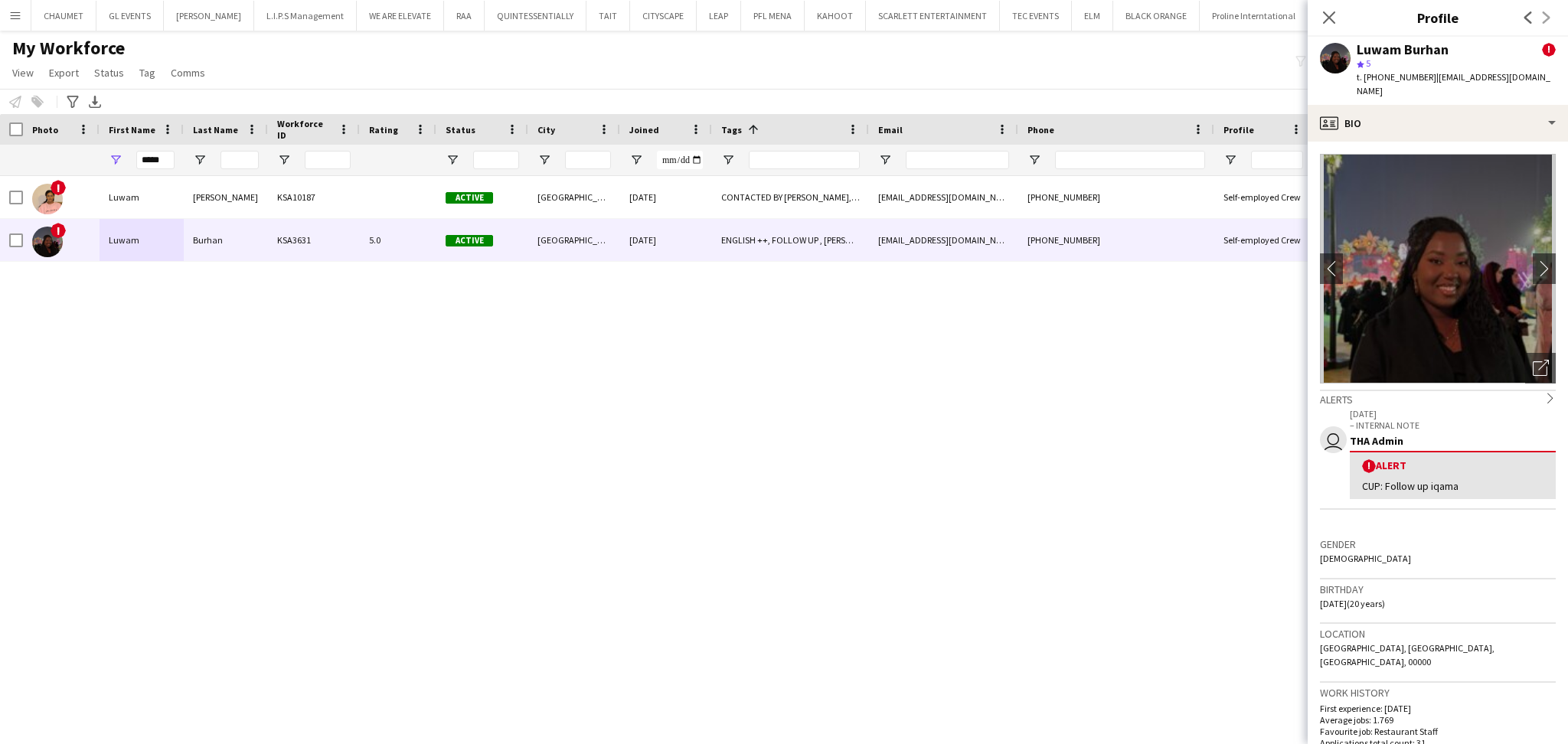
copy span "966503924358"
drag, startPoint x: 170, startPoint y: 162, endPoint x: 81, endPoint y: 157, distance: 89.1
click at [81, 157] on div "*****" at bounding box center [784, 160] width 1568 height 30
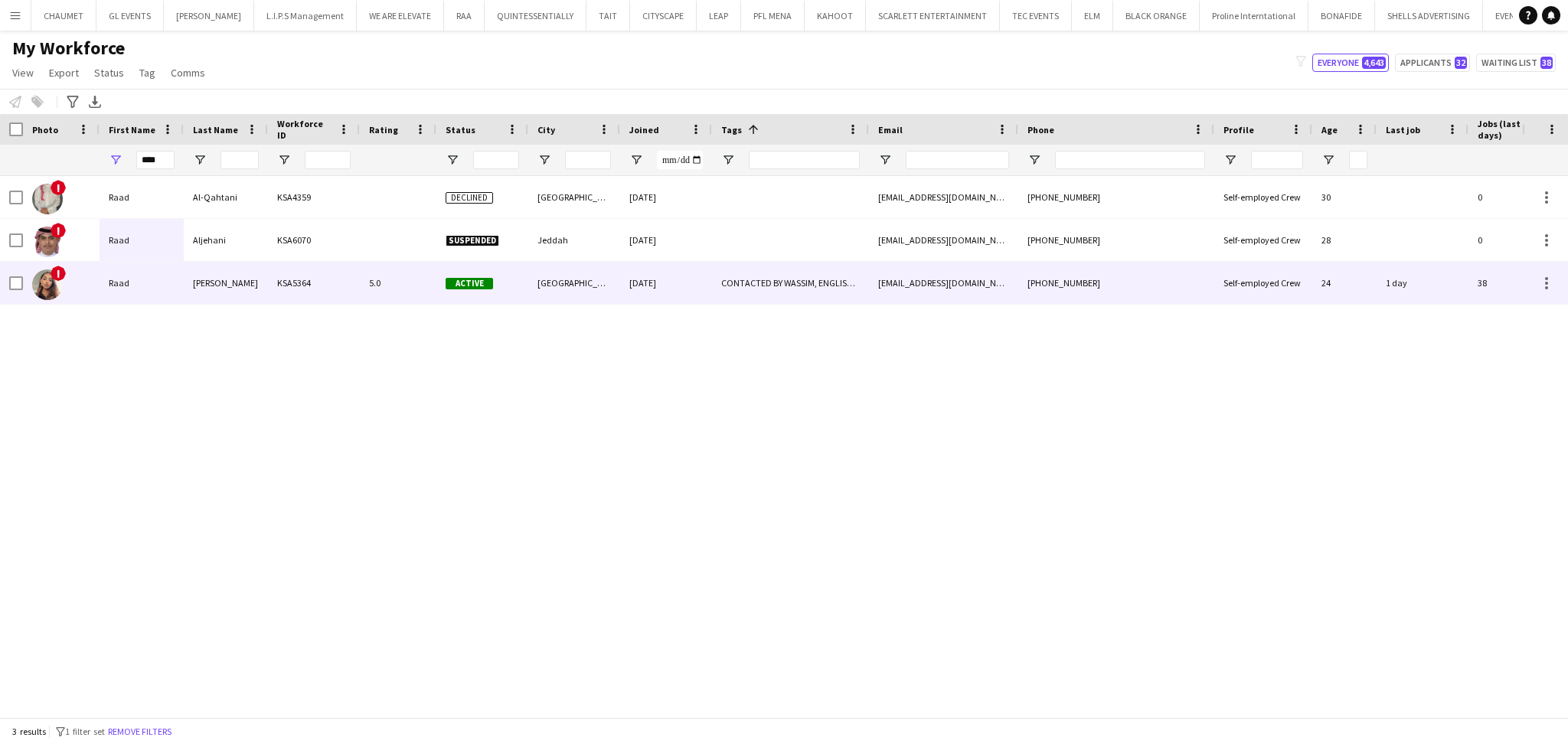
click at [242, 280] on div "[PERSON_NAME]" at bounding box center [225, 283] width 84 height 42
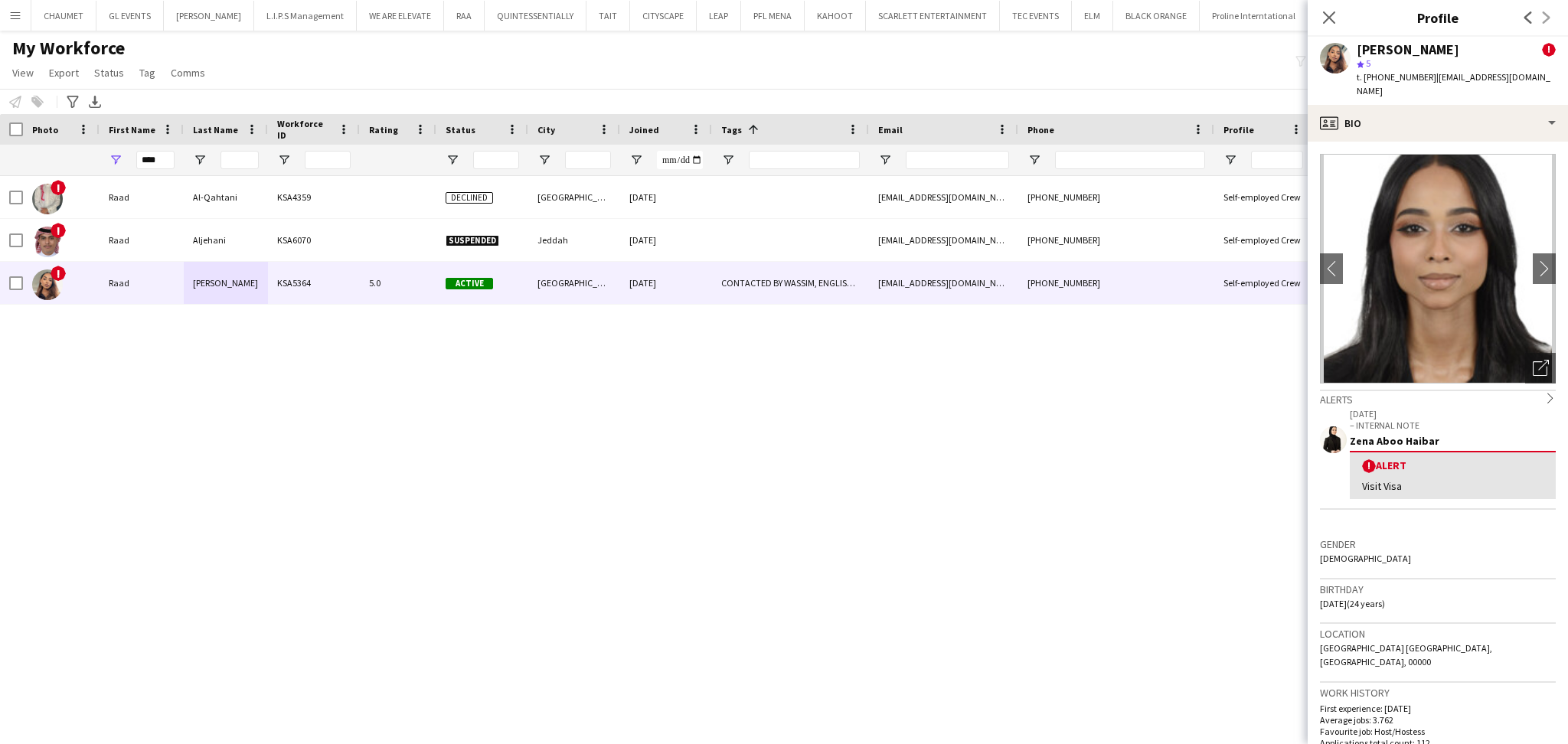
drag, startPoint x: 1355, startPoint y: 47, endPoint x: 1374, endPoint y: 46, distance: 19.0
click at [1429, 55] on div "[PERSON_NAME] ! star 5 t. [PHONE_NUMBER] | [EMAIL_ADDRESS][DOMAIN_NAME]" at bounding box center [1455, 70] width 199 height 55
copy div "[PERSON_NAME] ! star 5"
drag, startPoint x: 1429, startPoint y: 75, endPoint x: 1536, endPoint y: 76, distance: 107.0
click at [1536, 76] on div "[PERSON_NAME] ! star 5 t. [PHONE_NUMBER] | [EMAIL_ADDRESS][DOMAIN_NAME]" at bounding box center [1437, 70] width 260 height 69
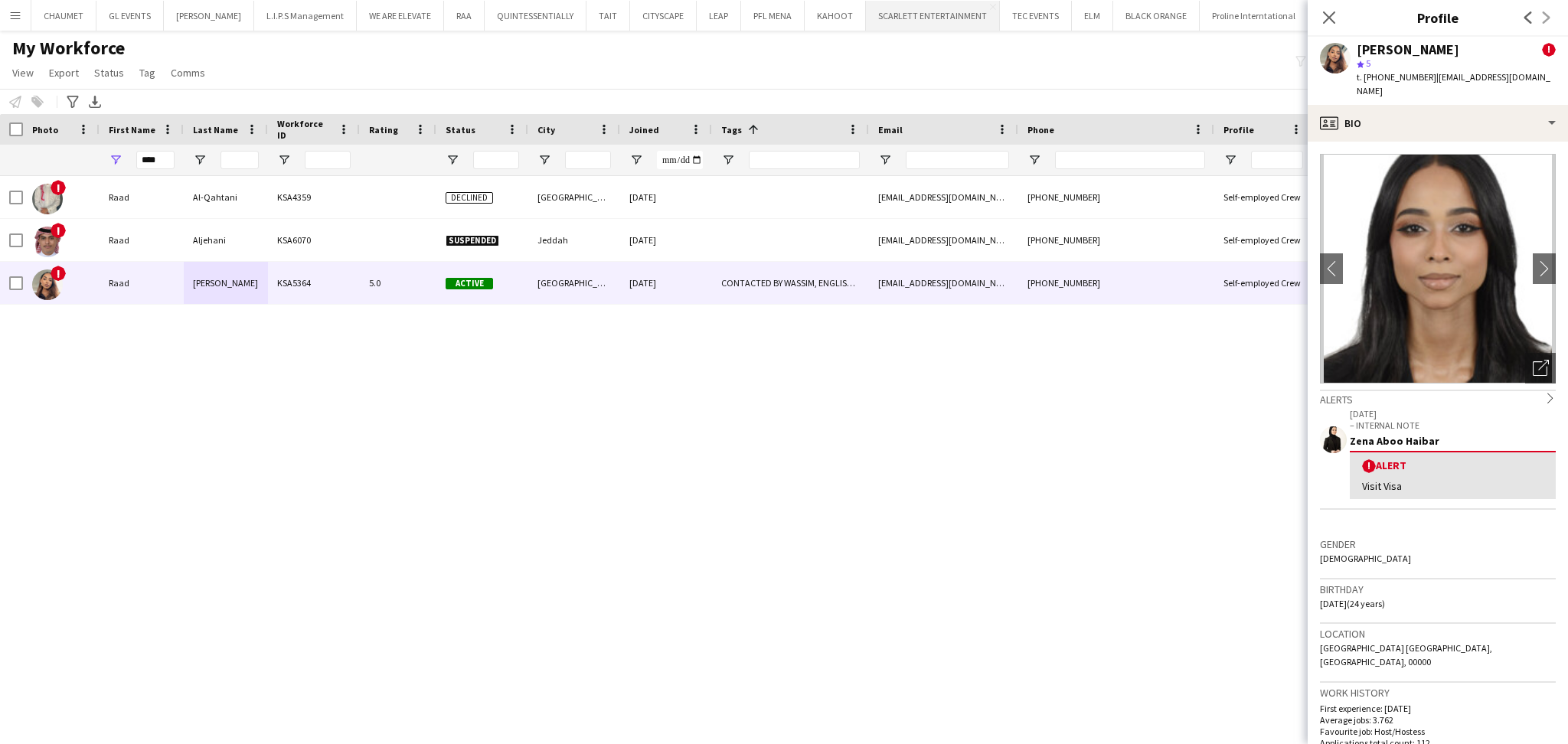
copy span "[EMAIL_ADDRESS][DOMAIN_NAME]"
click at [1380, 78] on span "t. [PHONE_NUMBER]" at bounding box center [1396, 76] width 80 height 11
copy span "966594911646"
drag, startPoint x: 169, startPoint y: 159, endPoint x: 63, endPoint y: 166, distance: 106.2
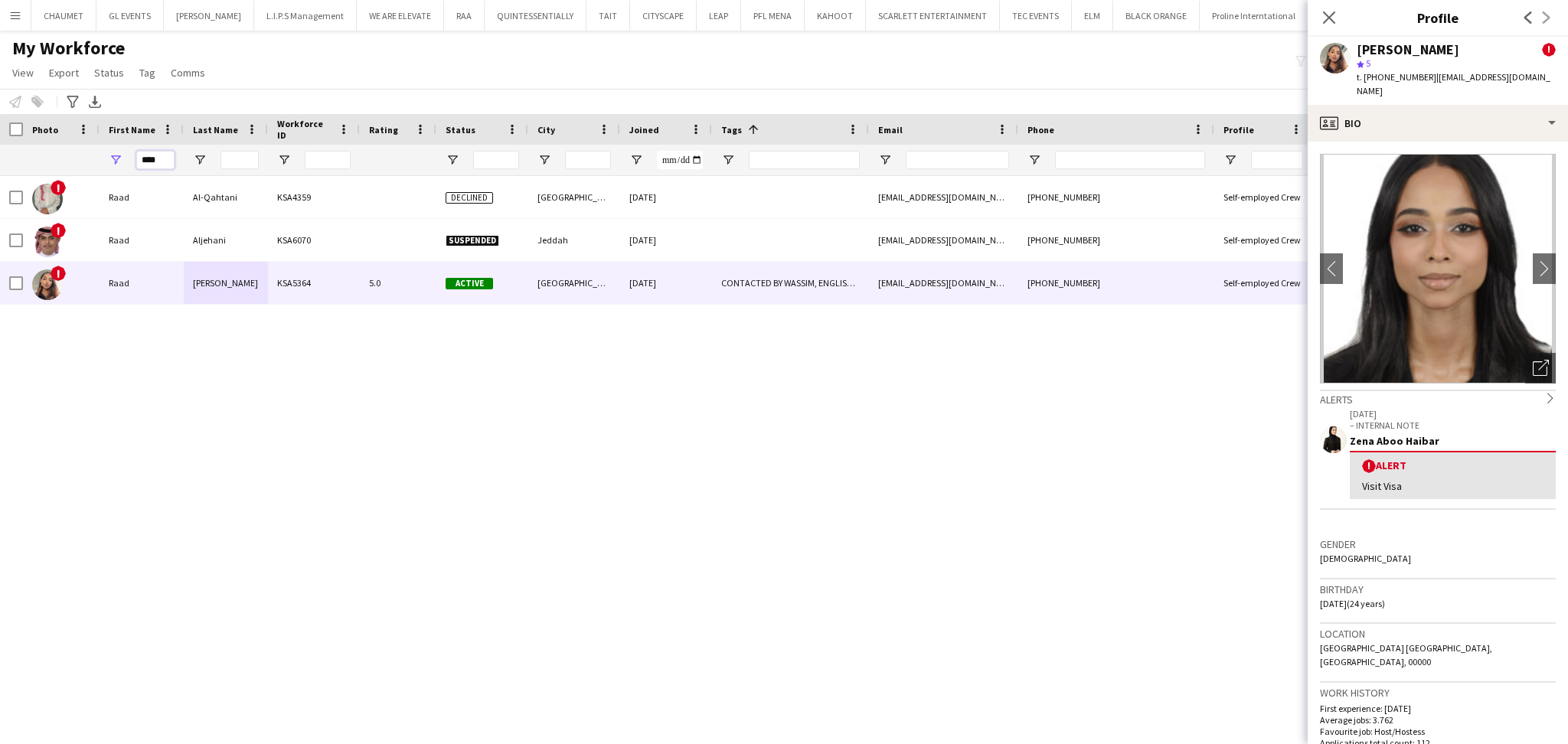
click at [64, 166] on div "****" at bounding box center [784, 160] width 1568 height 30
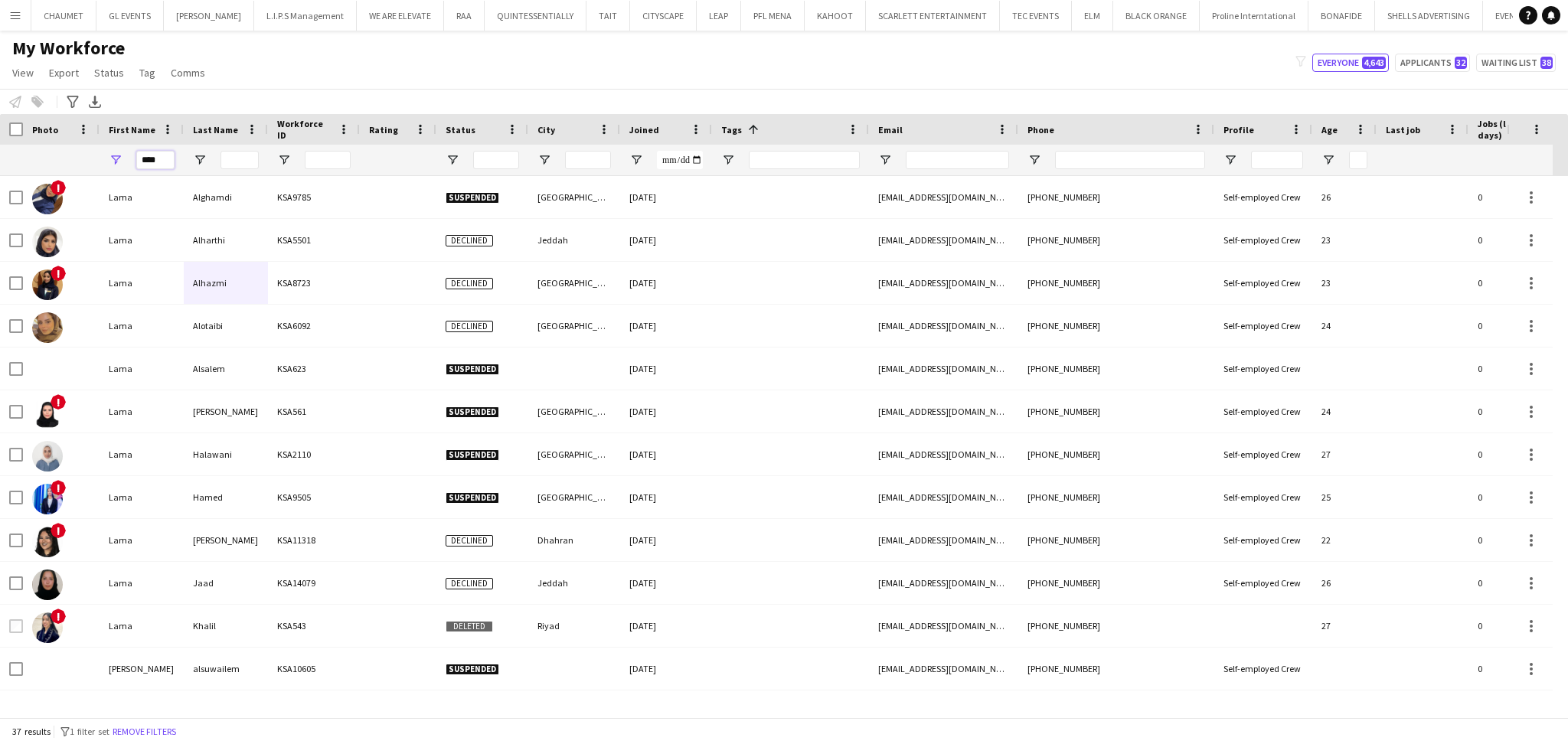
type input "****"
click at [250, 160] on input "Last Name Filter Input" at bounding box center [239, 160] width 38 height 18
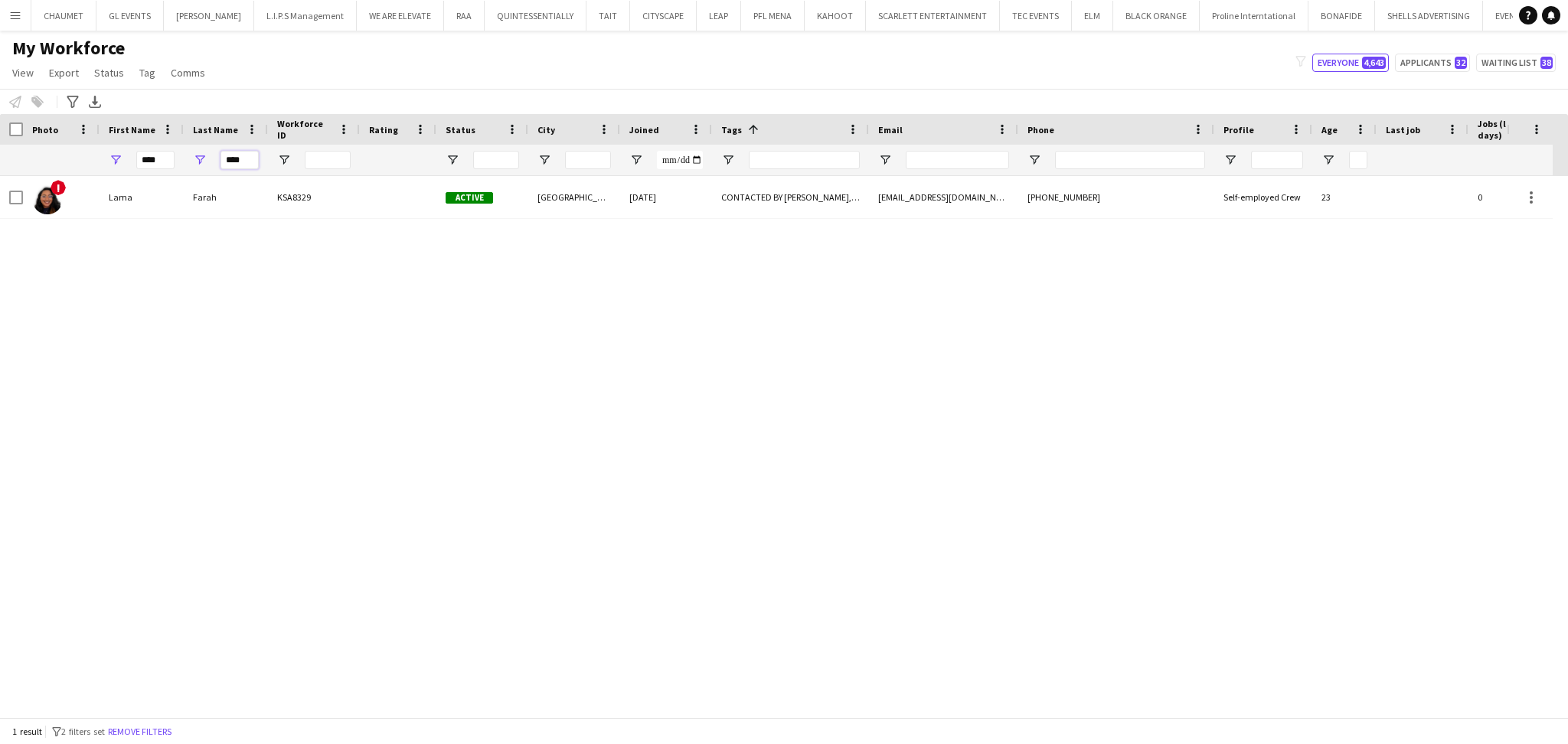
type input "****"
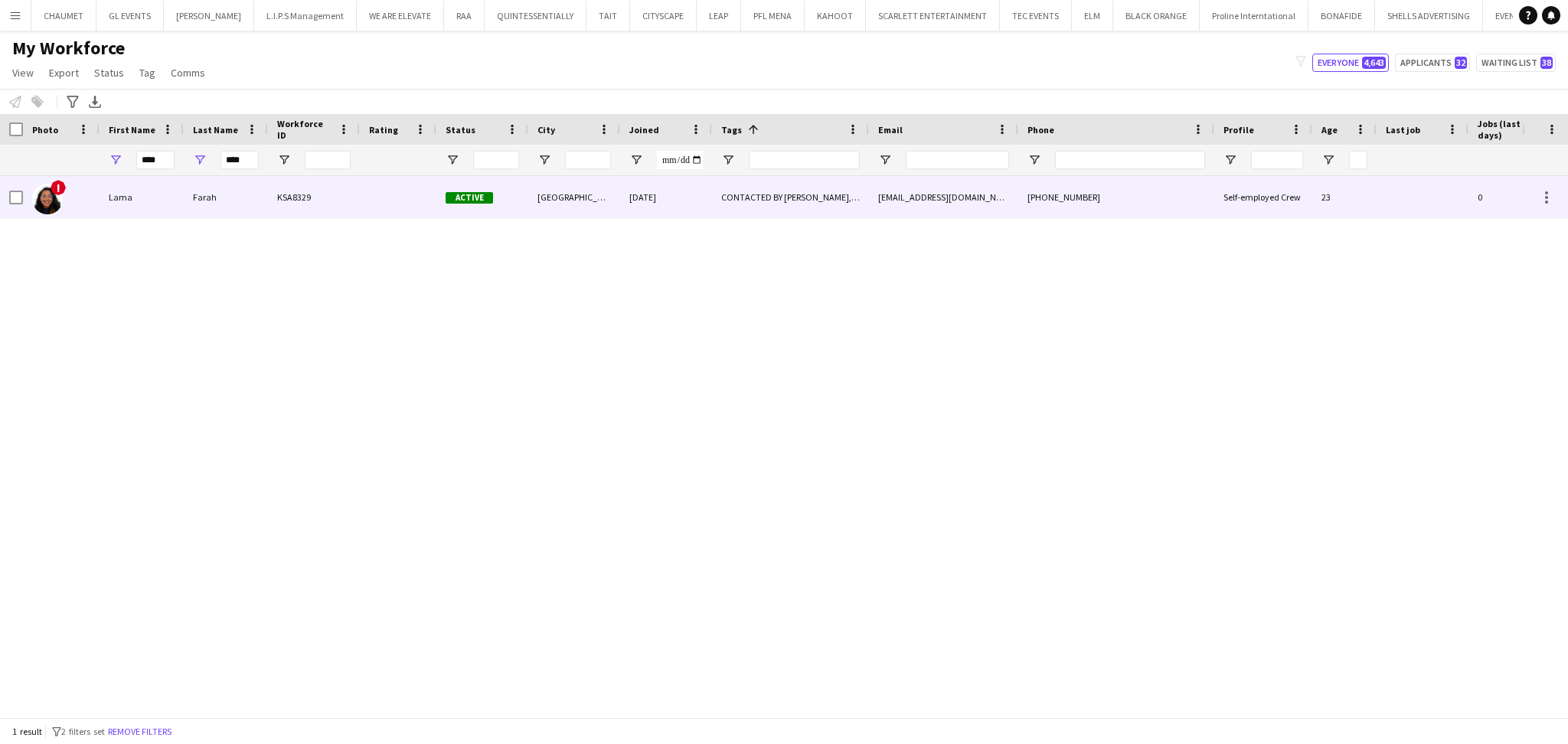
click at [245, 193] on div "Farah" at bounding box center [225, 197] width 84 height 42
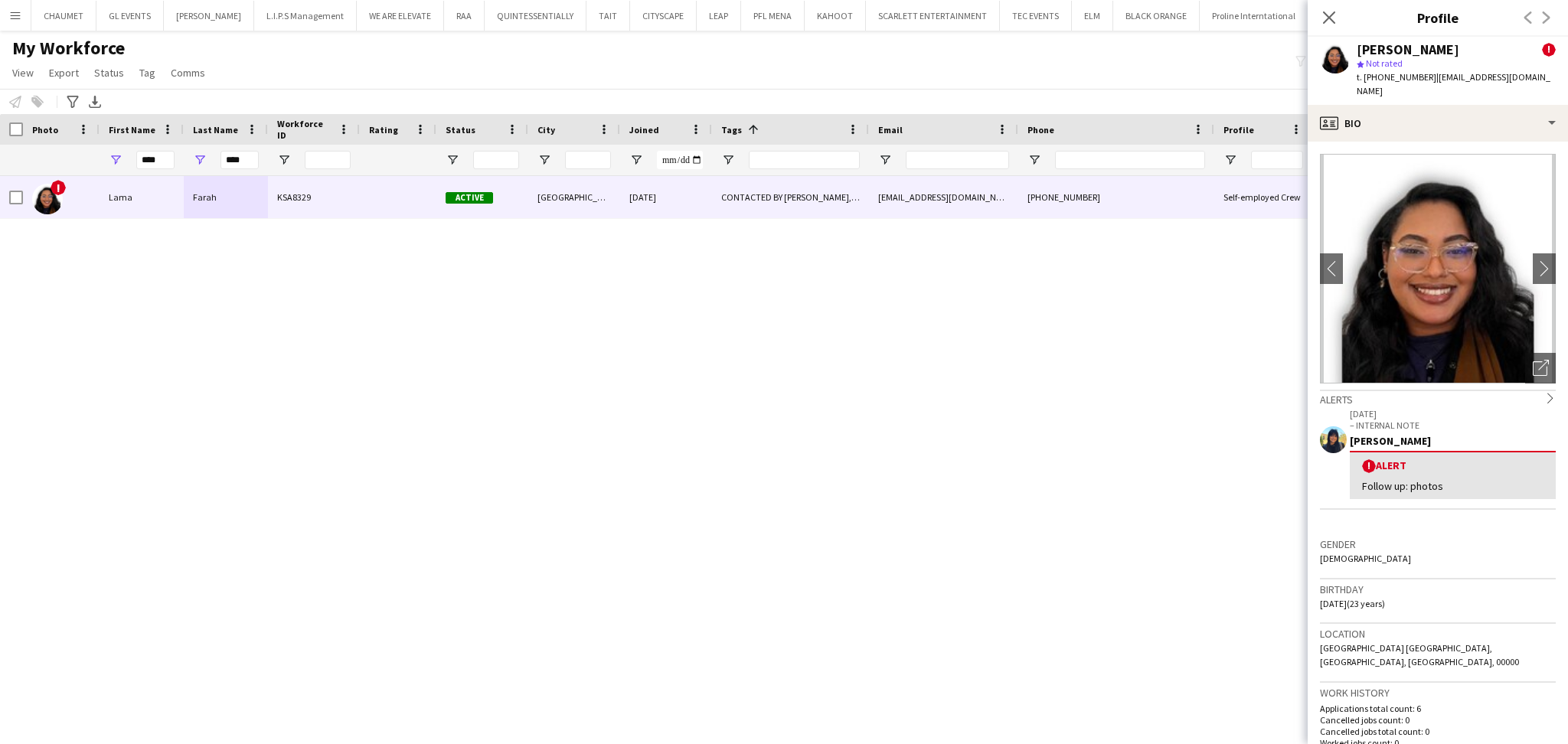
drag, startPoint x: 1356, startPoint y: 49, endPoint x: 1427, endPoint y: 49, distance: 71.0
click at [1427, 49] on div "[PERSON_NAME] !" at bounding box center [1455, 49] width 199 height 14
copy div "[PERSON_NAME]"
drag, startPoint x: 1427, startPoint y: 77, endPoint x: 1532, endPoint y: 75, distance: 105.0
click at [1532, 75] on div "[PERSON_NAME] ! star Not rated t. [PHONE_NUMBER] | [EMAIL_ADDRESS][DOMAIN_NAME]" at bounding box center [1437, 70] width 260 height 69
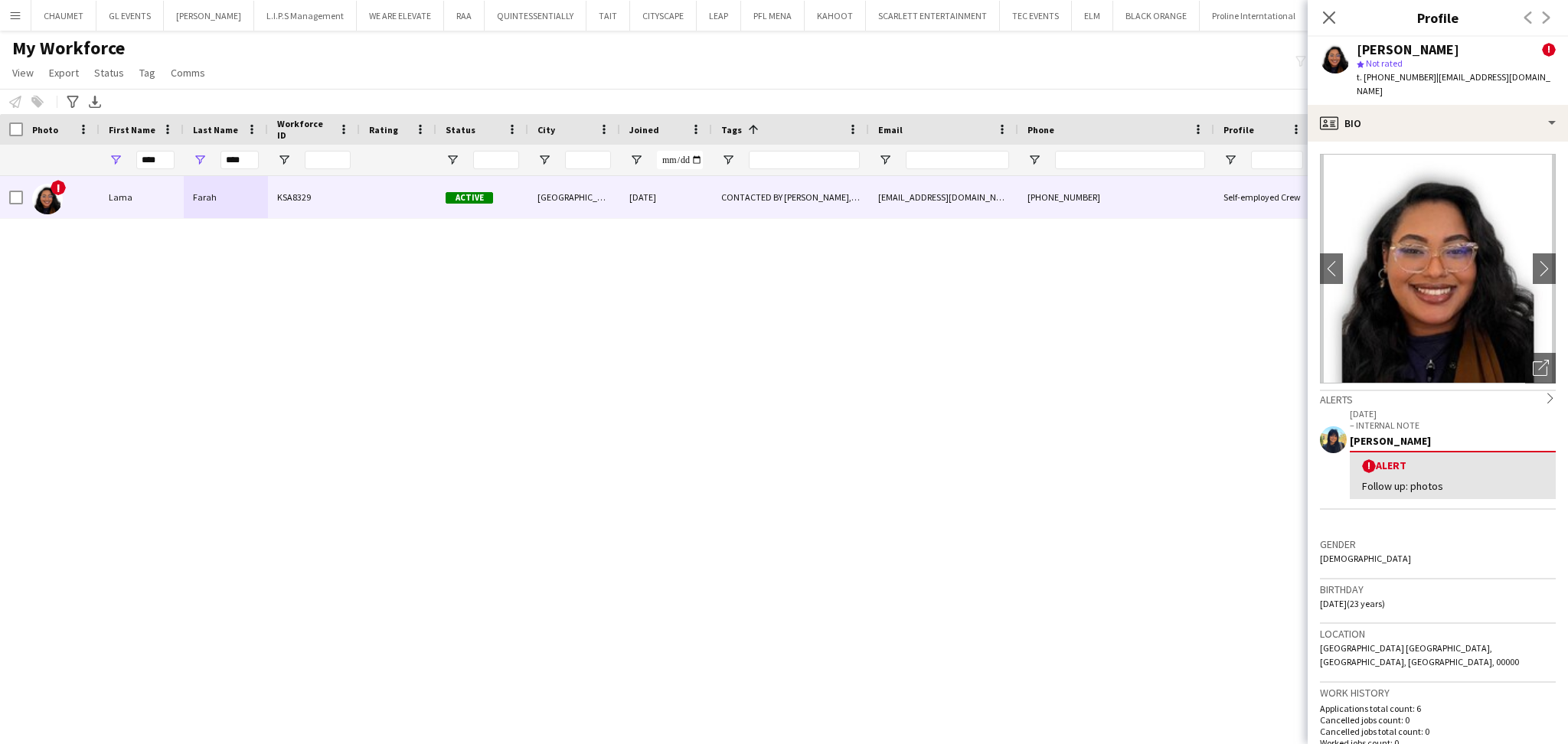
copy span "[EMAIL_ADDRESS][DOMAIN_NAME]"
click at [1411, 76] on span "t. [PHONE_NUMBER]" at bounding box center [1396, 76] width 80 height 11
drag, startPoint x: 256, startPoint y: 156, endPoint x: 204, endPoint y: 153, distance: 52.1
click at [204, 153] on div "****" at bounding box center [225, 160] width 84 height 30
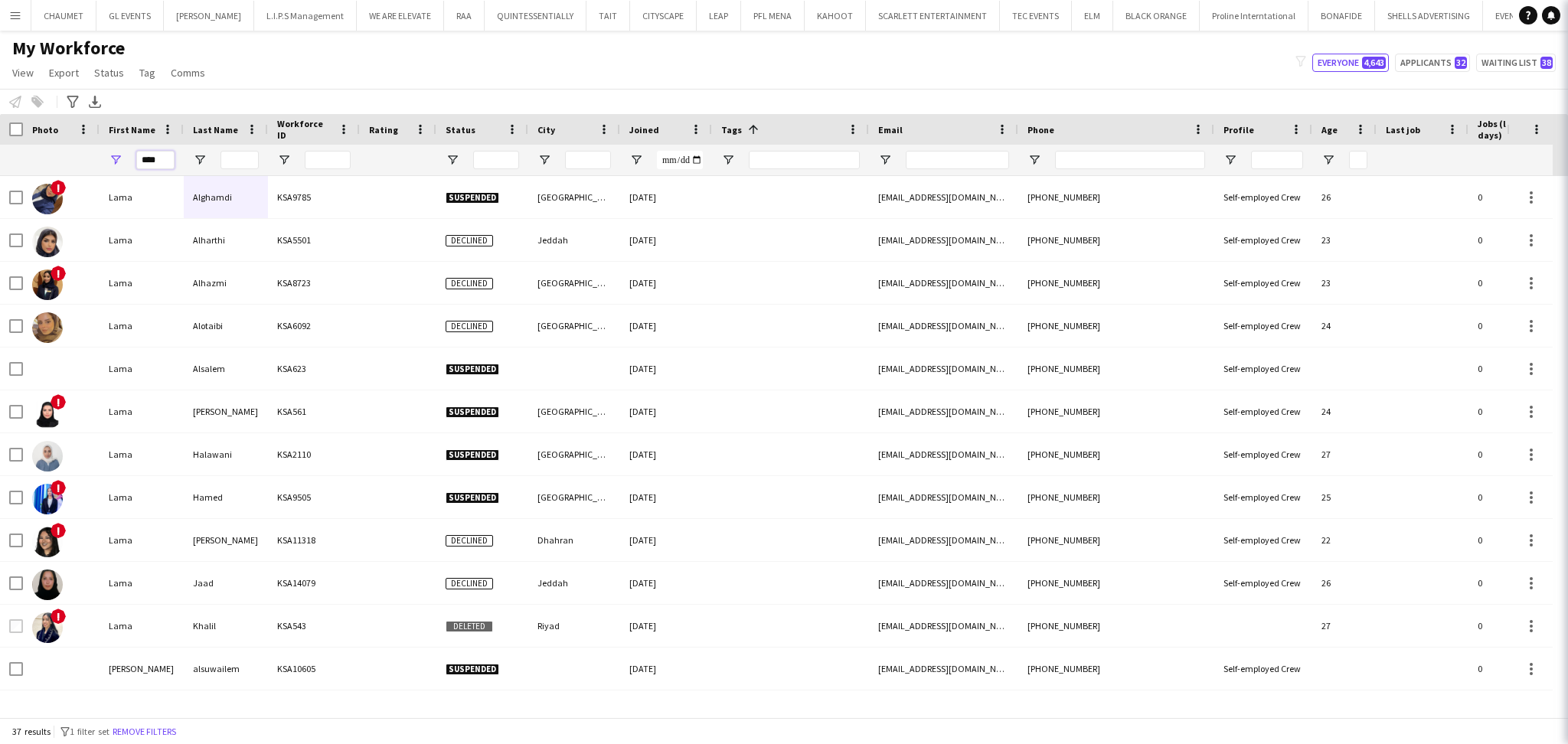
drag, startPoint x: 167, startPoint y: 159, endPoint x: 77, endPoint y: 154, distance: 90.1
click at [77, 154] on div "****" at bounding box center [784, 160] width 1568 height 30
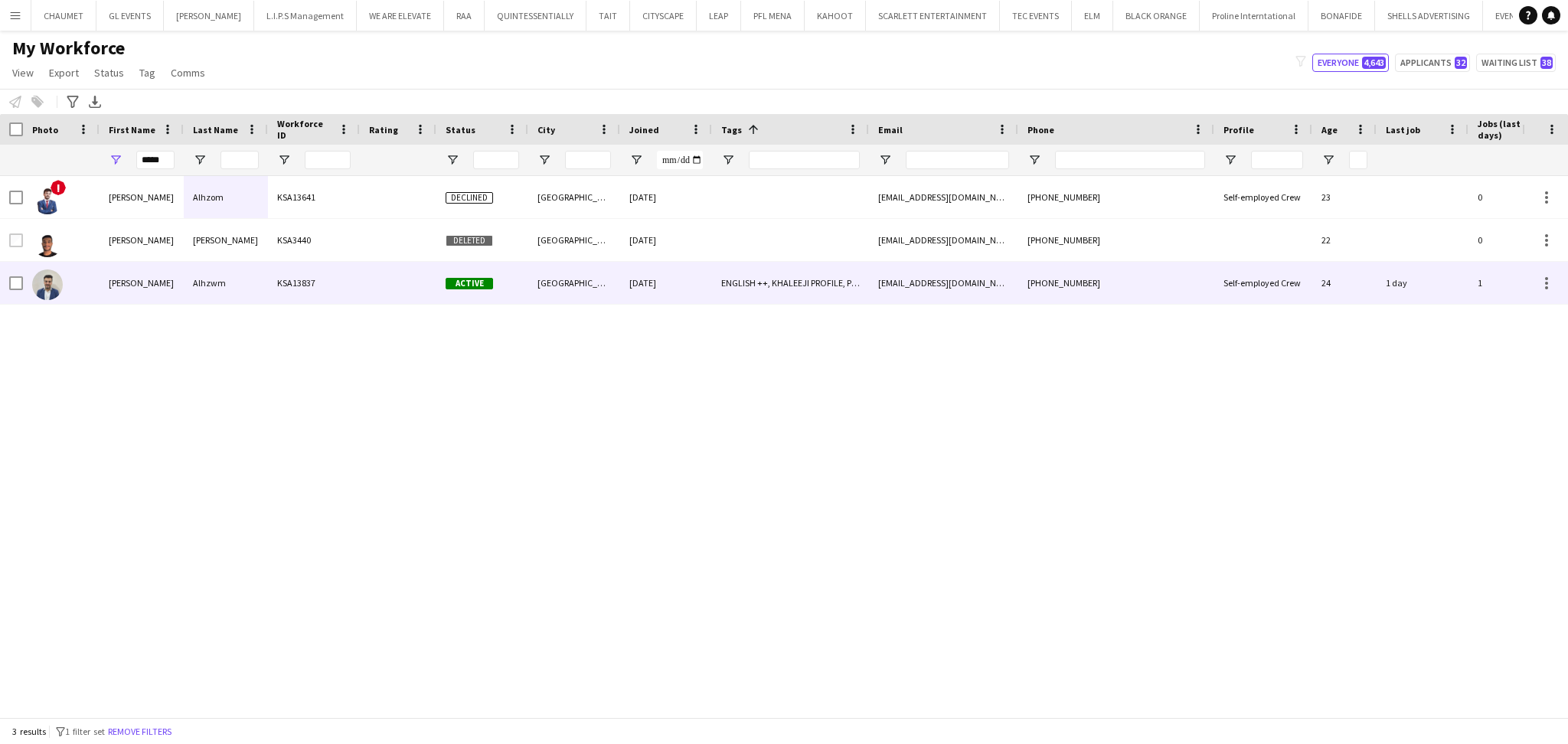
click at [297, 285] on div "KSA13837" at bounding box center [314, 283] width 92 height 42
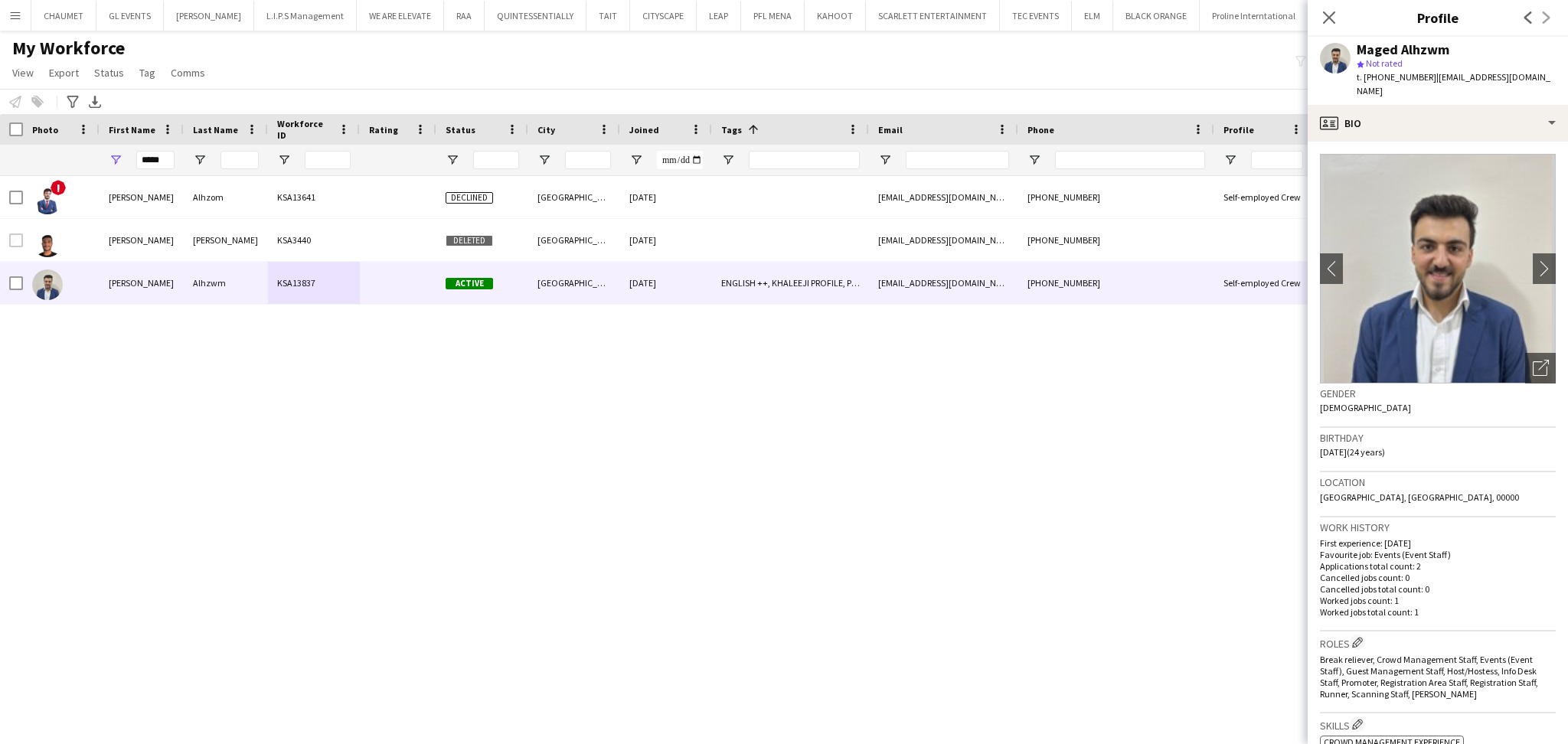
drag, startPoint x: 1429, startPoint y: 78, endPoint x: 1539, endPoint y: 67, distance: 110.5
click at [1539, 67] on div "[PERSON_NAME] Alhzwm star Not rated t. [PHONE_NUMBER] | [EMAIL_ADDRESS][DOMAIN_…" at bounding box center [1437, 70] width 260 height 69
drag, startPoint x: 1357, startPoint y: 49, endPoint x: 1443, endPoint y: 47, distance: 86.0
click at [1443, 47] on div "Maged Alhzwm" at bounding box center [1402, 49] width 93 height 14
drag, startPoint x: 1428, startPoint y: 77, endPoint x: 1560, endPoint y: 69, distance: 132.2
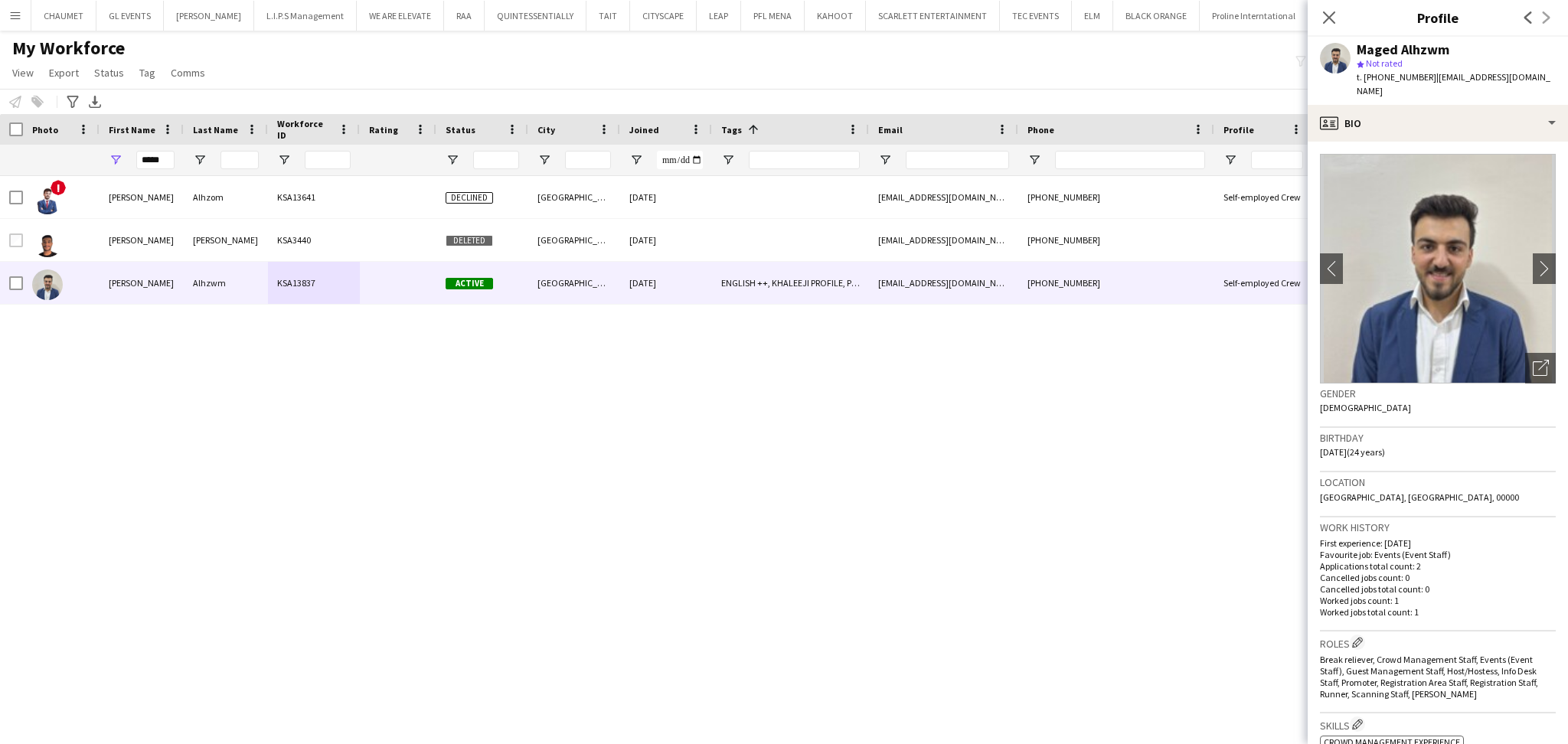
click at [1560, 69] on app-profile-header "[PERSON_NAME] Alhzwm star Not rated t. [PHONE_NUMBER] | [EMAIL_ADDRESS][DOMAIN_…" at bounding box center [1437, 70] width 260 height 69
drag, startPoint x: 1531, startPoint y: 73, endPoint x: 1453, endPoint y: 82, distance: 78.5
click at [1442, 82] on span "| [EMAIL_ADDRESS][DOMAIN_NAME]" at bounding box center [1453, 83] width 193 height 25
drag, startPoint x: 1427, startPoint y: 78, endPoint x: 1519, endPoint y: 67, distance: 92.7
click at [1521, 67] on div "[PERSON_NAME] Alhzwm star Not rated t. [PHONE_NUMBER] | [EMAIL_ADDRESS][DOMAIN_…" at bounding box center [1455, 70] width 199 height 55
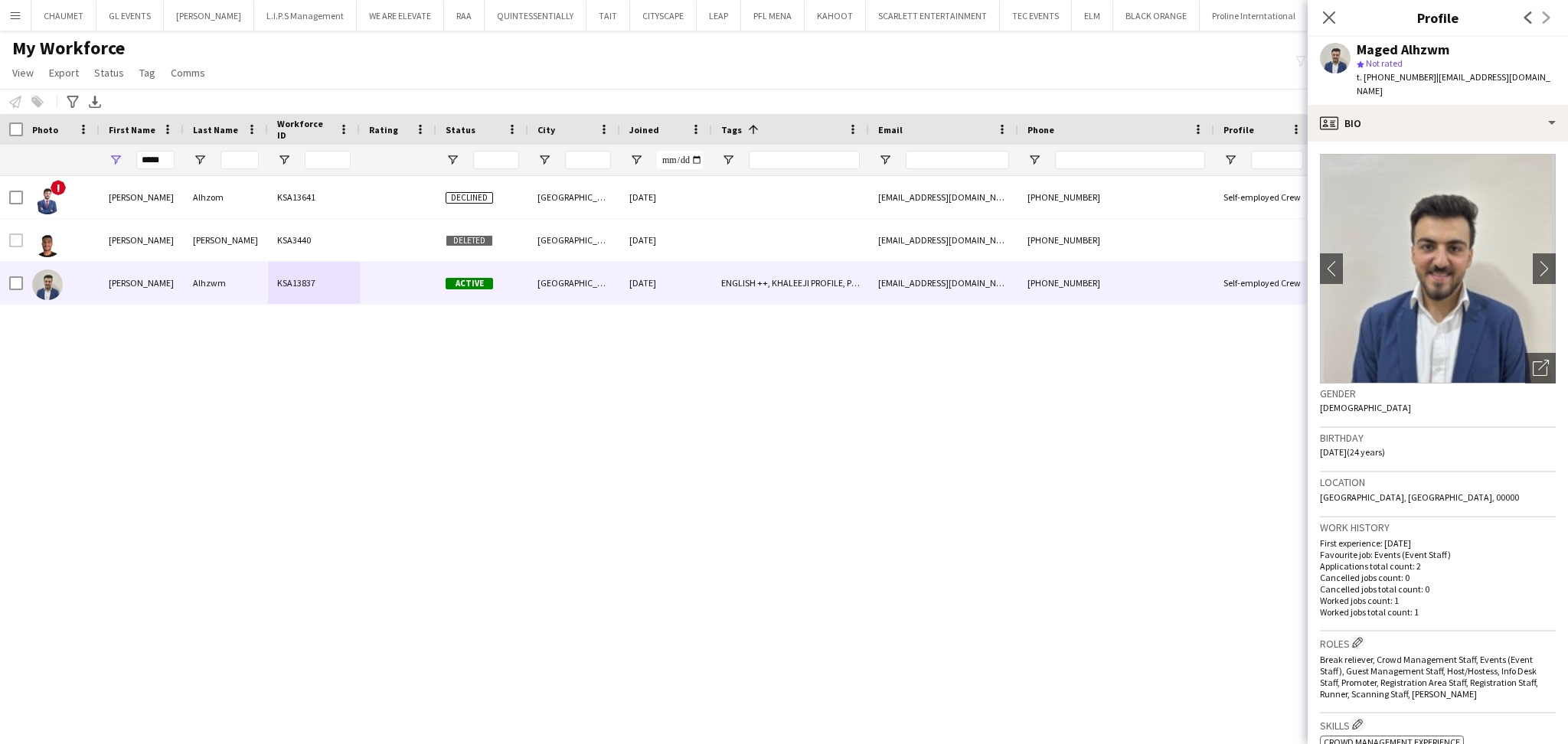
click at [1519, 66] on div "star Not rated" at bounding box center [1455, 63] width 199 height 14
drag, startPoint x: 1541, startPoint y: 74, endPoint x: 1430, endPoint y: 88, distance: 111.9
click at [1430, 88] on div "[PERSON_NAME] Alhzwm star Not rated t. [PHONE_NUMBER] | [EMAIL_ADDRESS][DOMAIN_…" at bounding box center [1437, 70] width 260 height 69
click at [1389, 77] on span "t. [PHONE_NUMBER]" at bounding box center [1396, 76] width 80 height 11
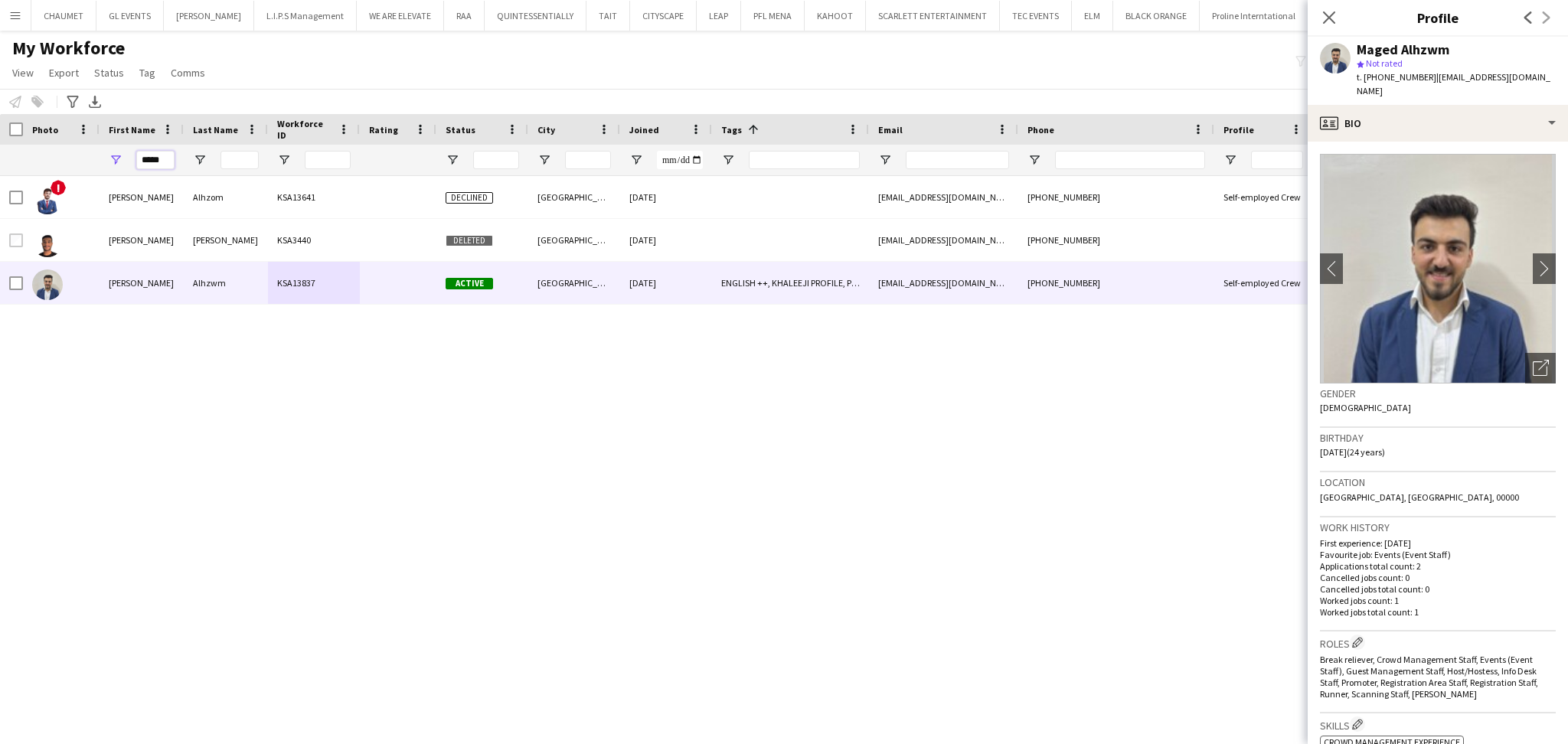
drag, startPoint x: 169, startPoint y: 158, endPoint x: 111, endPoint y: 158, distance: 58.0
click at [111, 158] on div "*****" at bounding box center [141, 160] width 84 height 30
type input "********"
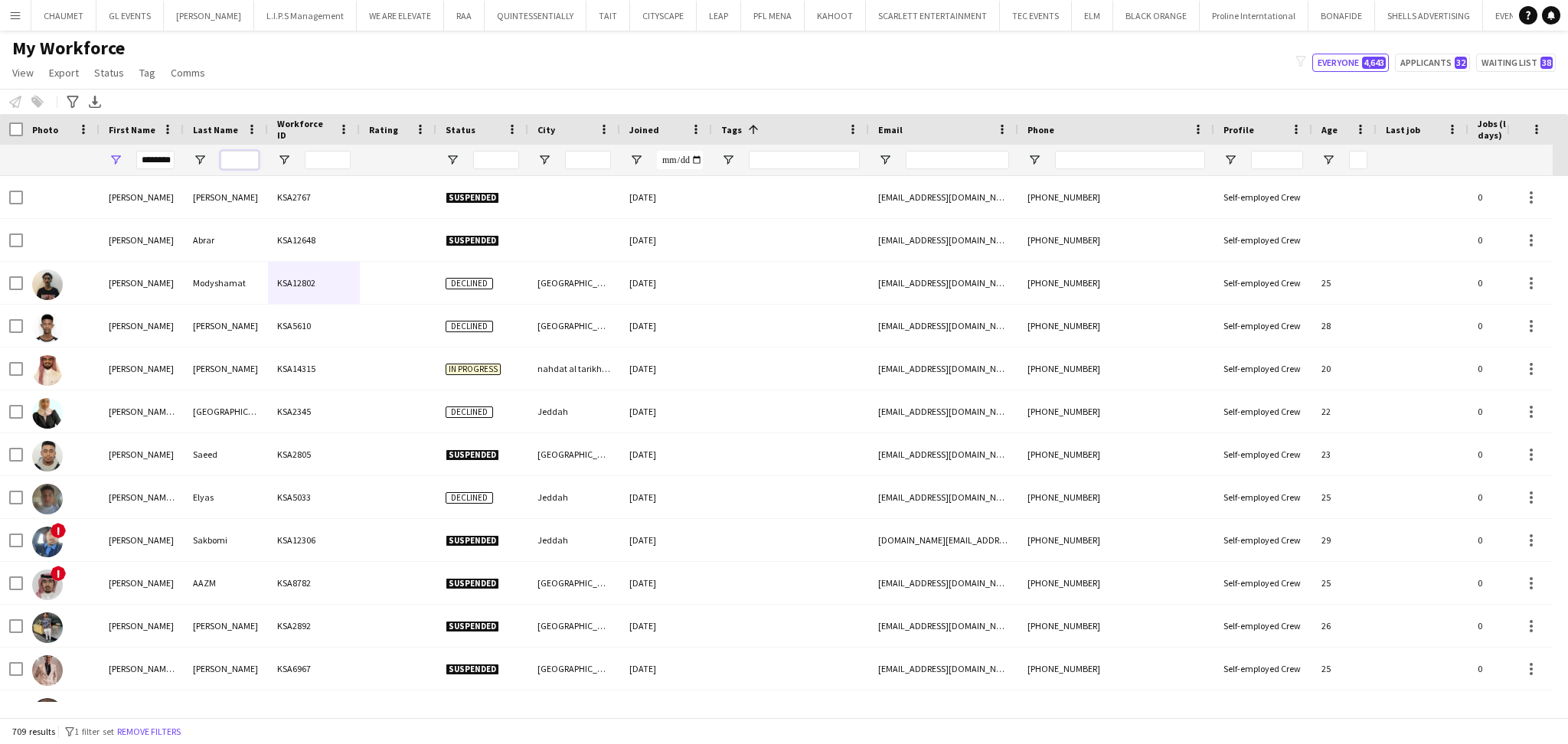
click at [231, 159] on input "Last Name Filter Input" at bounding box center [239, 160] width 38 height 18
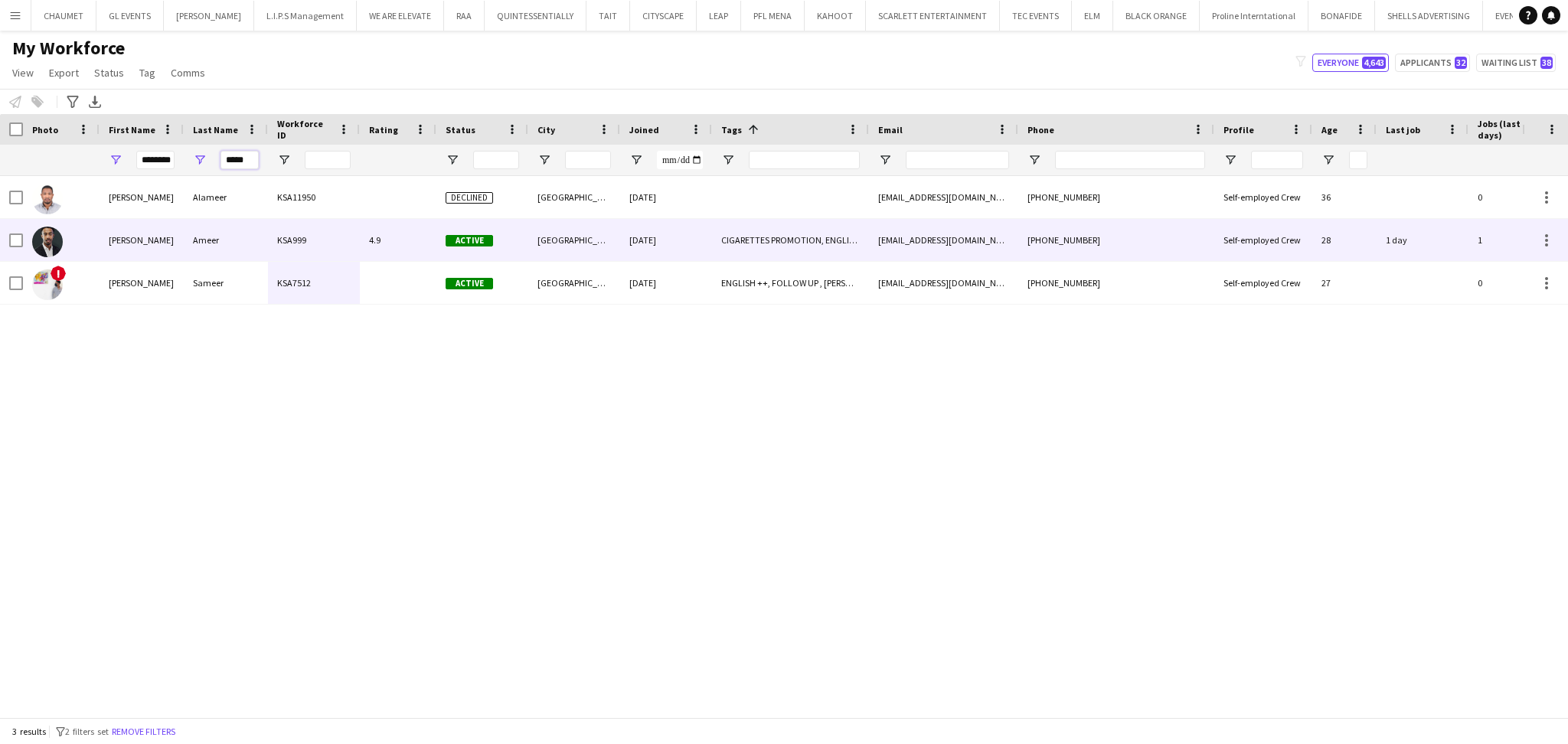
type input "*****"
click at [198, 240] on div "Ameer" at bounding box center [225, 239] width 84 height 42
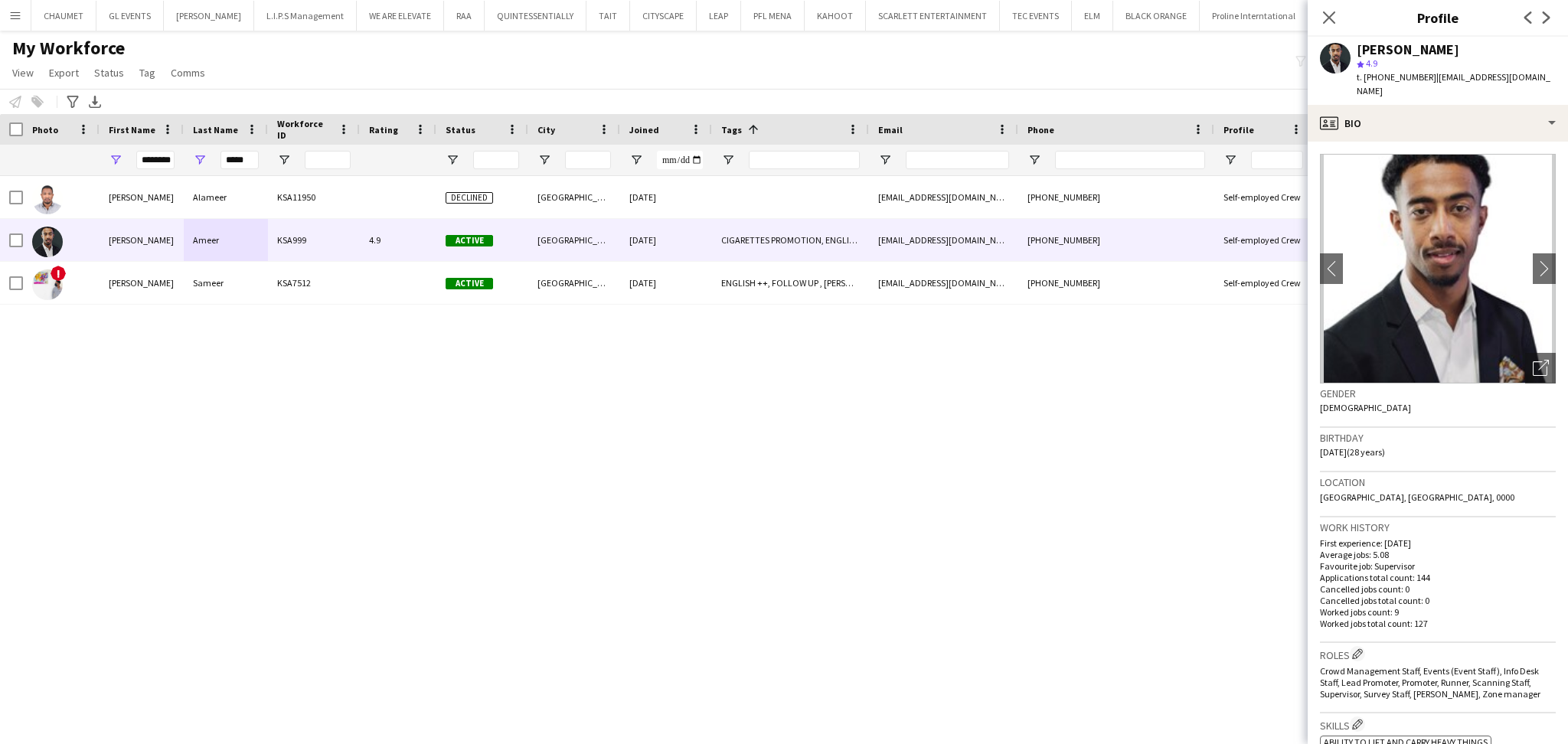
drag, startPoint x: 1357, startPoint y: 48, endPoint x: 1490, endPoint y: 48, distance: 133.0
click at [1490, 48] on div "[PERSON_NAME]" at bounding box center [1455, 49] width 199 height 14
drag, startPoint x: 1428, startPoint y: 75, endPoint x: 1532, endPoint y: 75, distance: 104.0
click at [1532, 75] on span "| [EMAIL_ADDRESS][DOMAIN_NAME]" at bounding box center [1453, 83] width 193 height 25
click at [1400, 76] on span "t. [PHONE_NUMBER]" at bounding box center [1396, 76] width 80 height 11
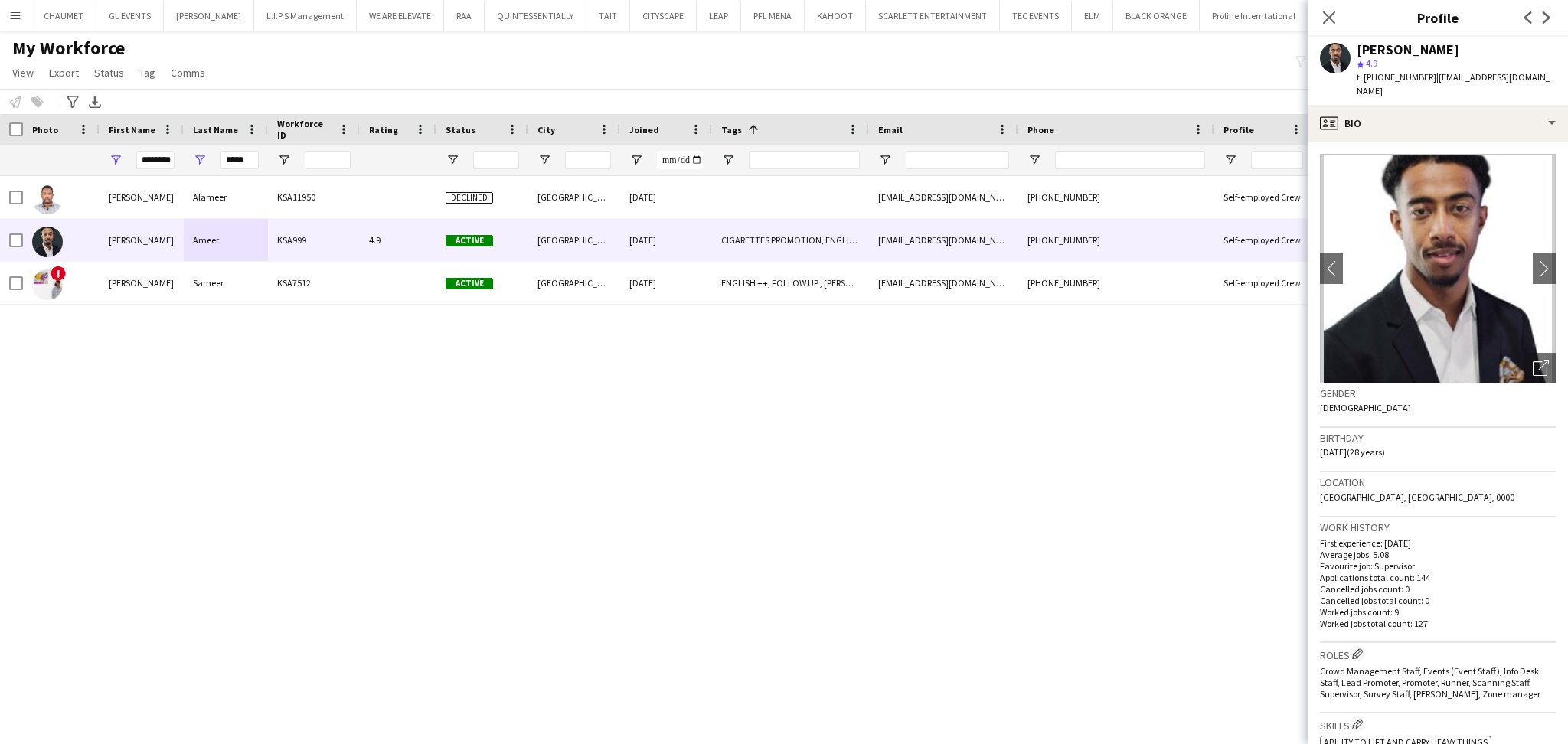
click at [1400, 76] on span "t. [PHONE_NUMBER]" at bounding box center [1396, 76] width 80 height 11
click at [241, 161] on input "*****" at bounding box center [239, 160] width 38 height 18
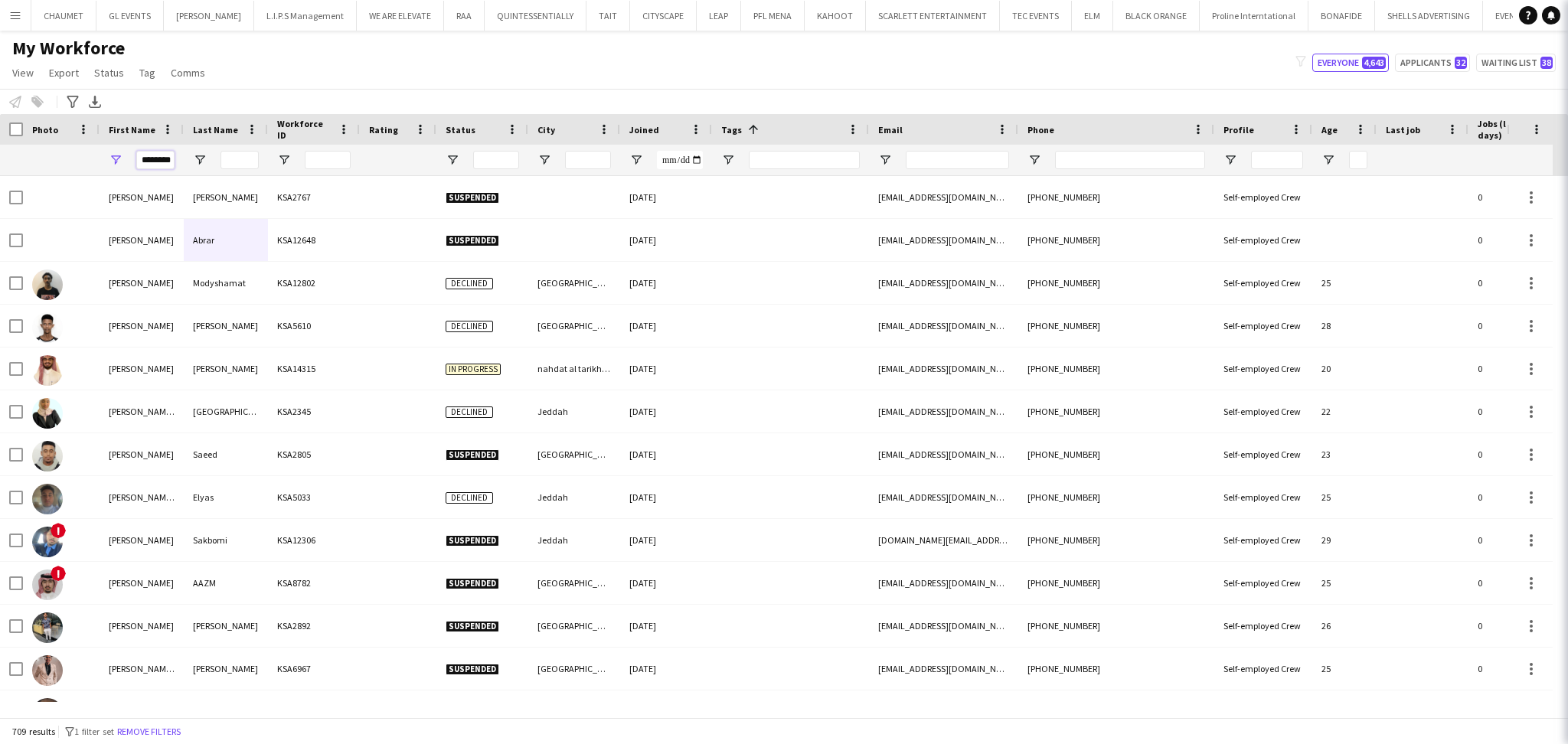
click at [161, 161] on input "********" at bounding box center [155, 160] width 38 height 18
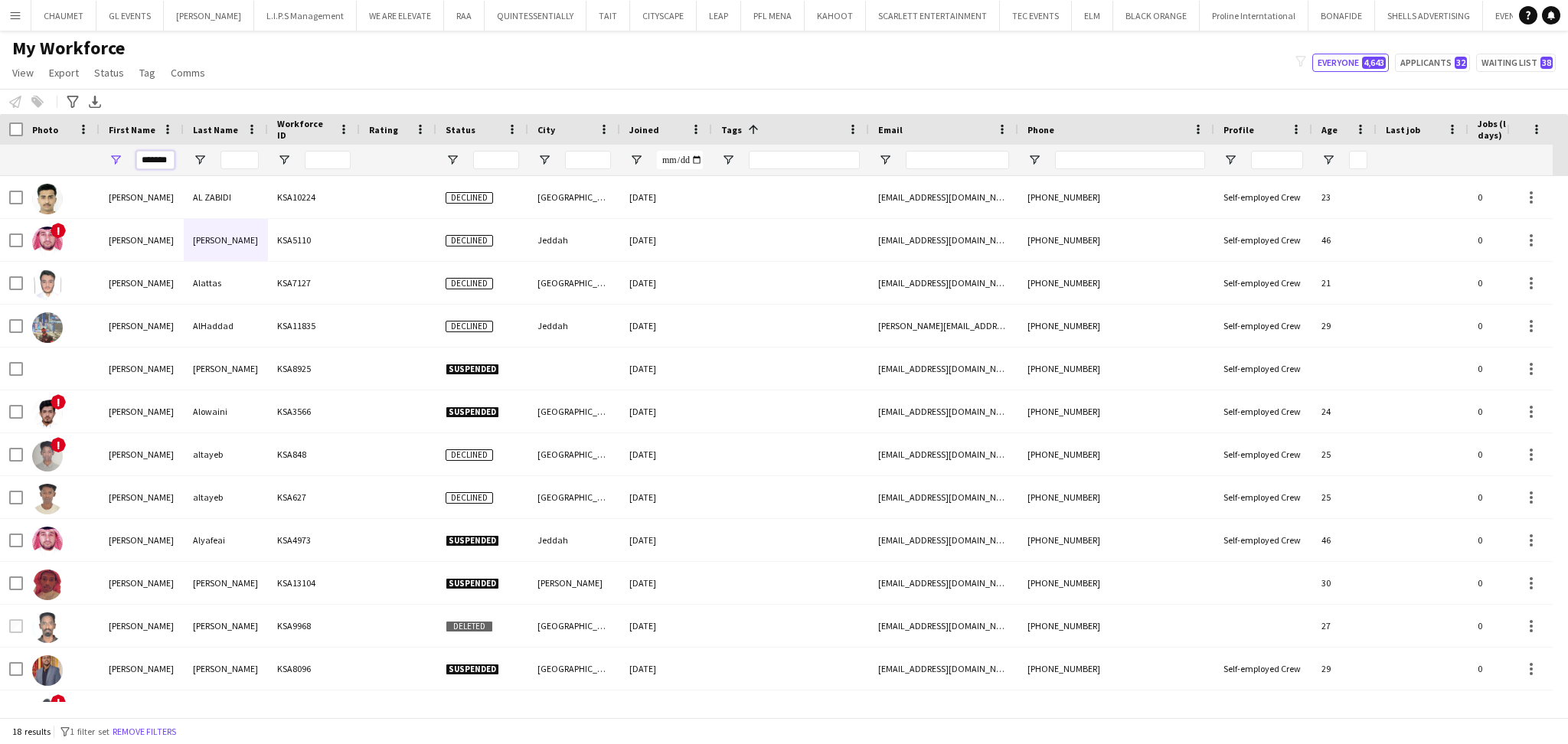
type input "*******"
click at [231, 164] on input "Last Name Filter Input" at bounding box center [239, 160] width 38 height 18
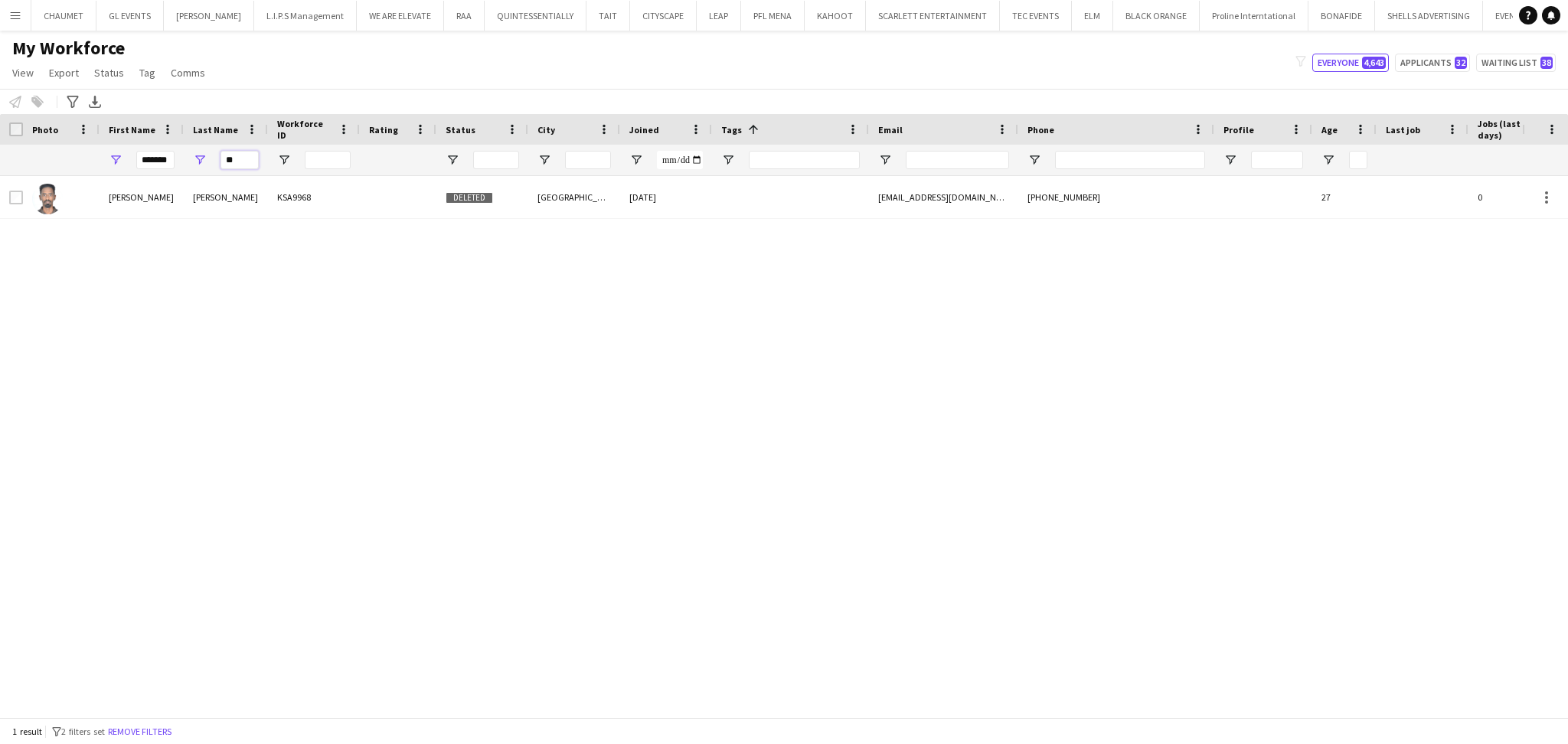
type input "*"
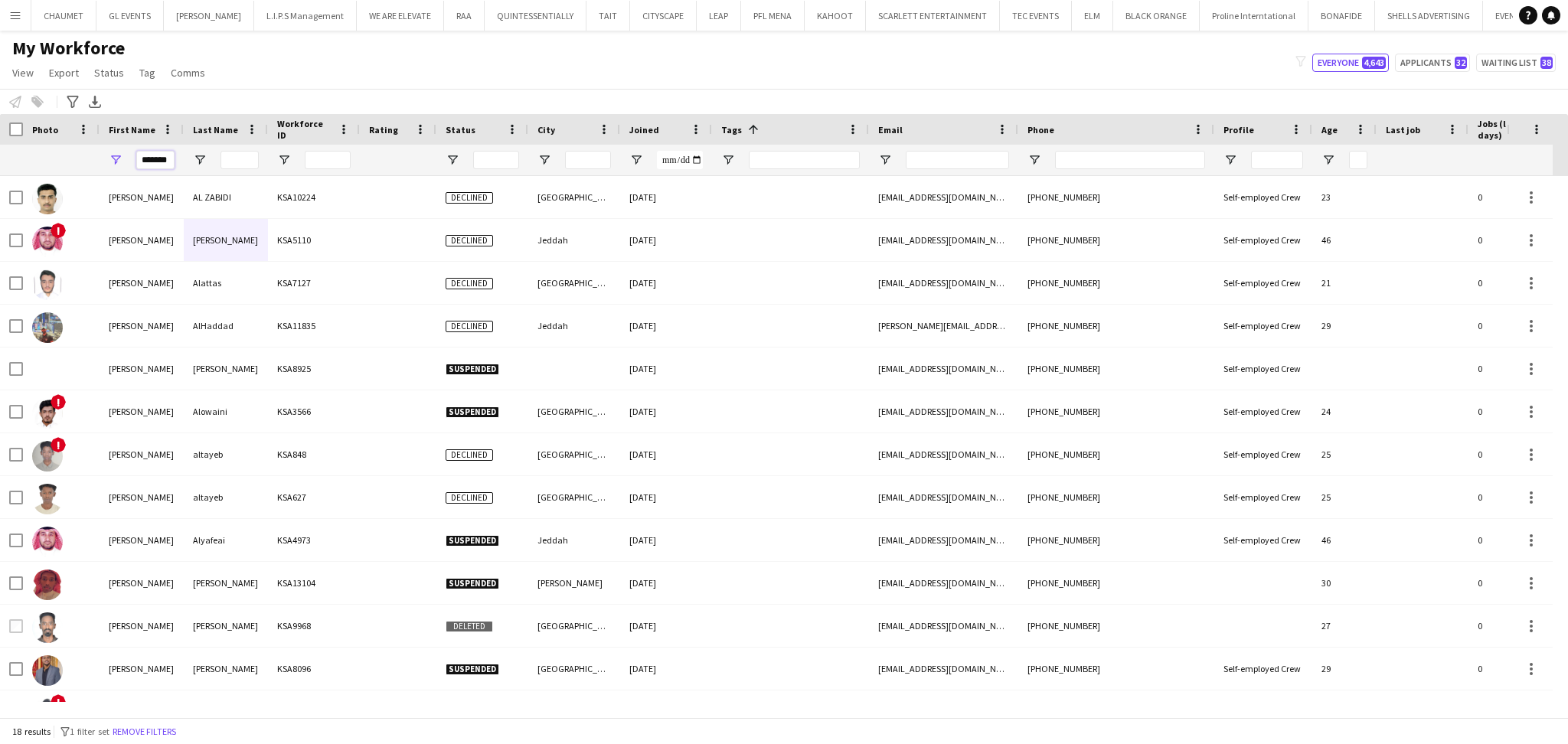
click at [169, 161] on input "*******" at bounding box center [155, 160] width 38 height 18
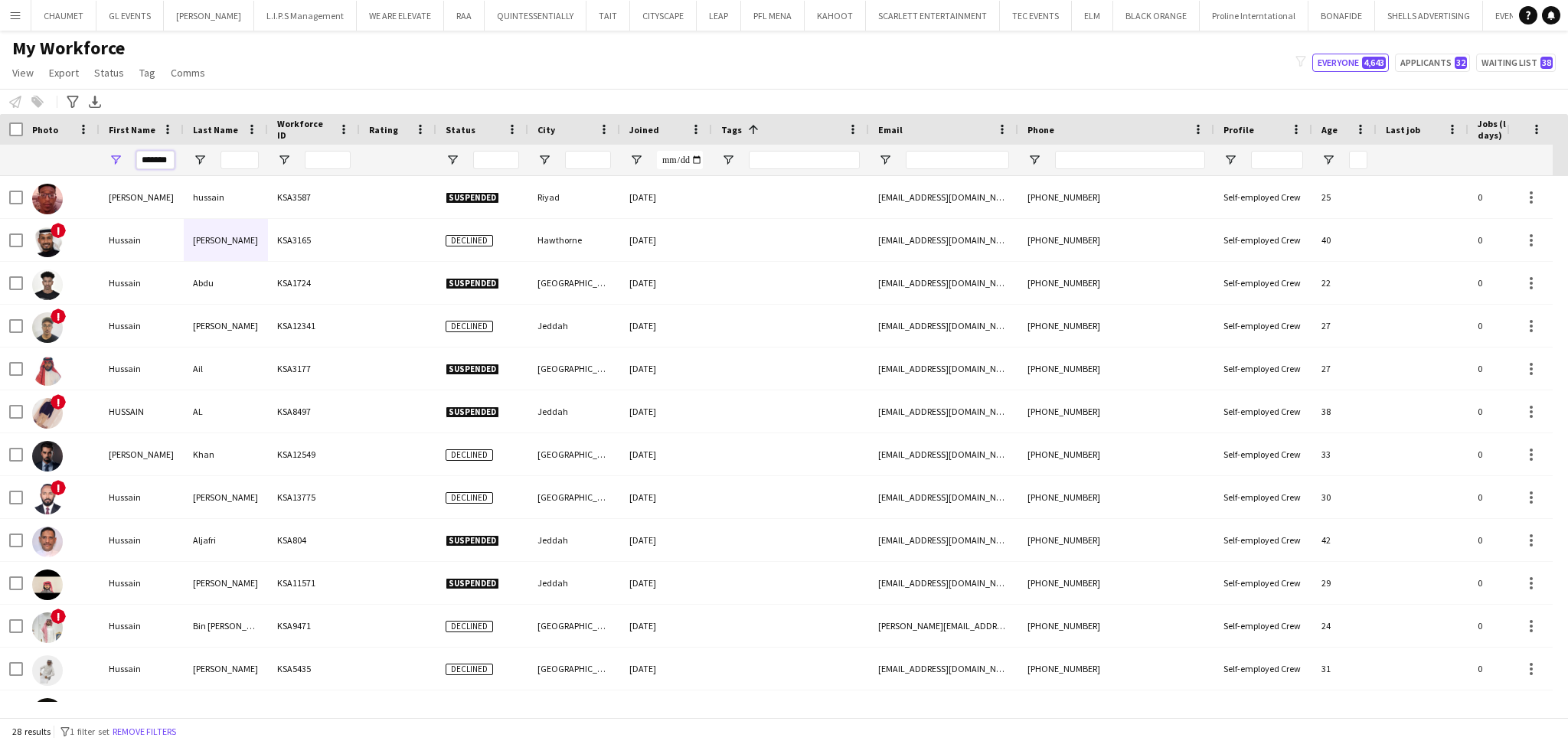
type input "*******"
click at [256, 149] on div at bounding box center [239, 160] width 38 height 30
click at [245, 160] on input "Last Name Filter Input" at bounding box center [239, 160] width 38 height 18
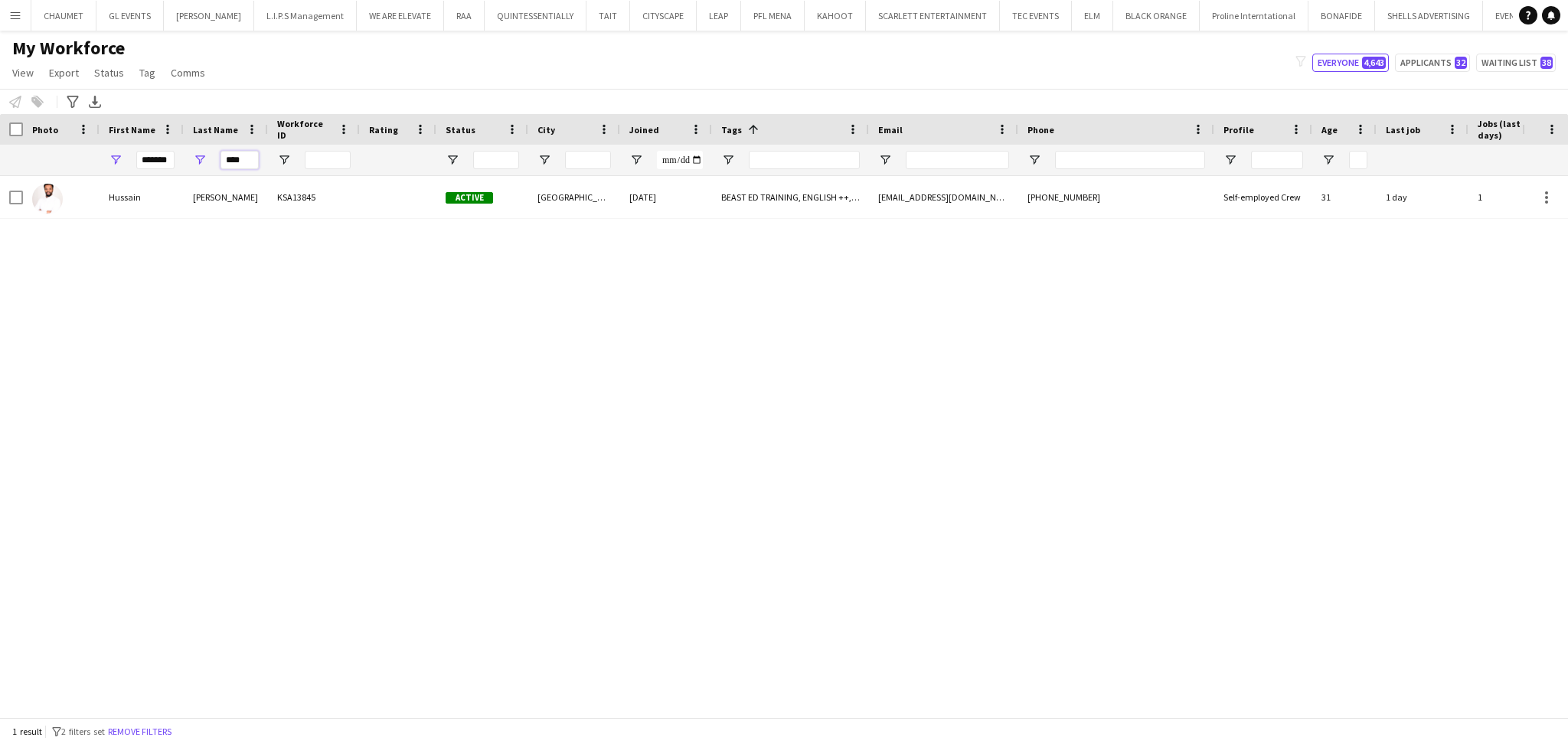
type input "****"
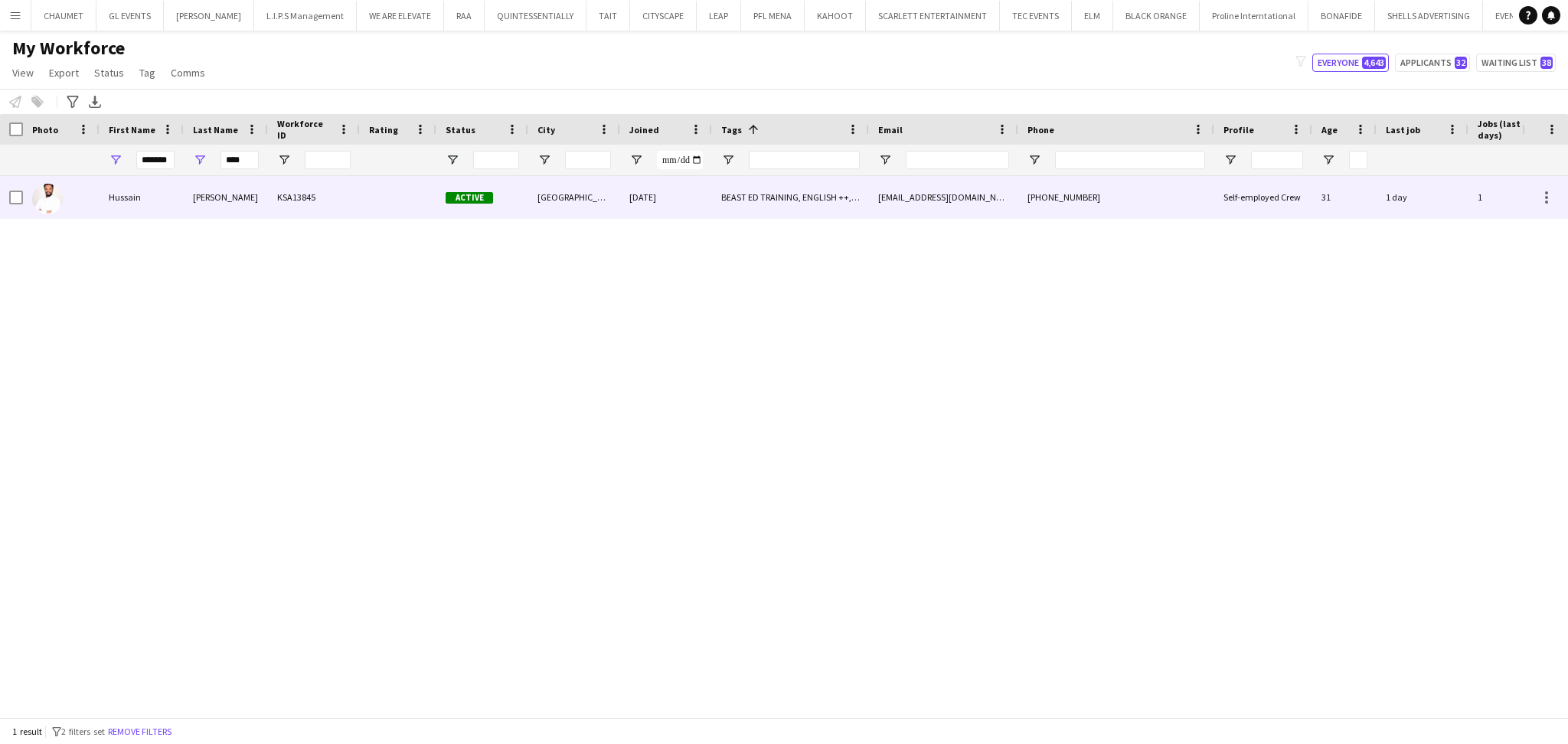
click at [315, 202] on div "KSA13845" at bounding box center [314, 197] width 92 height 42
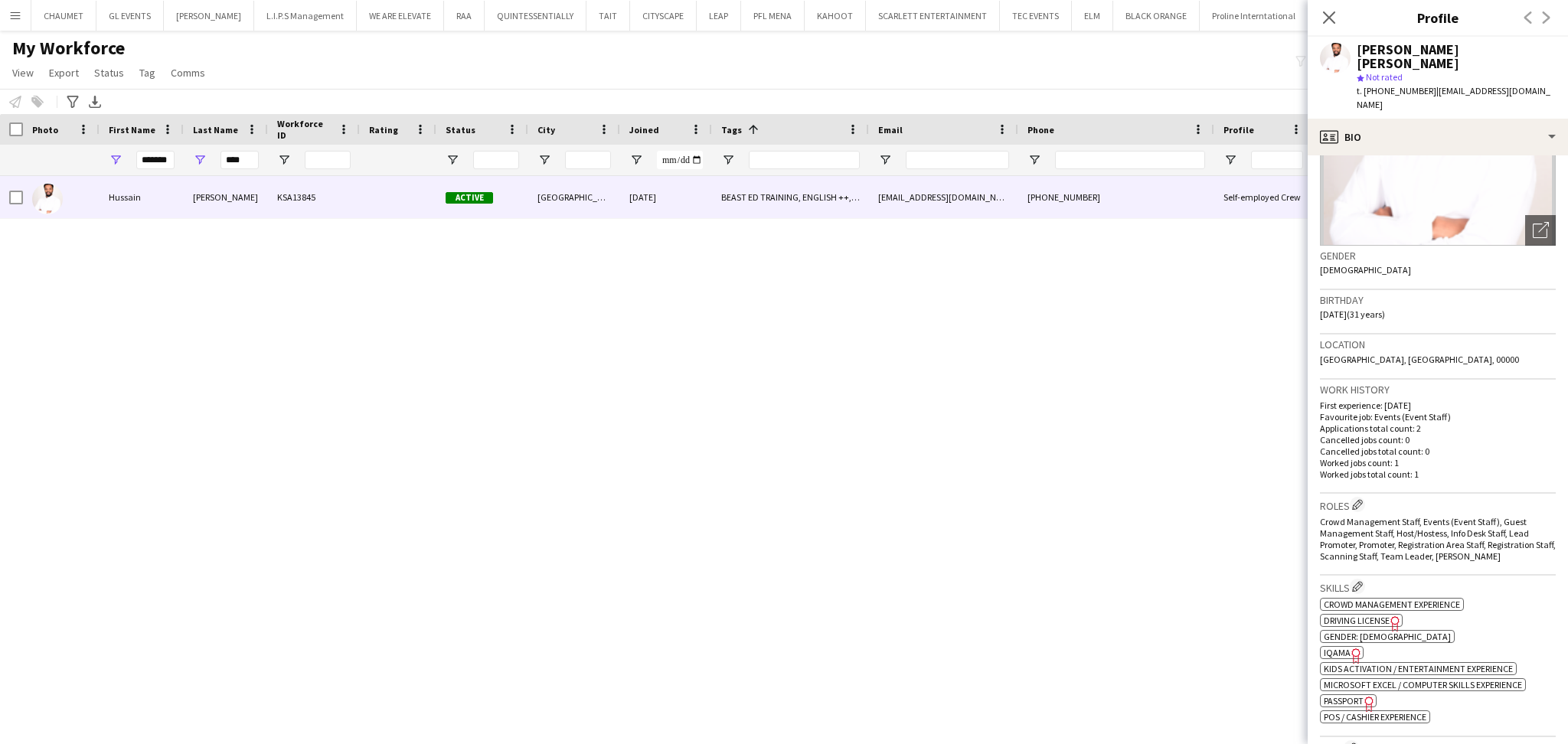
scroll to position [816, 0]
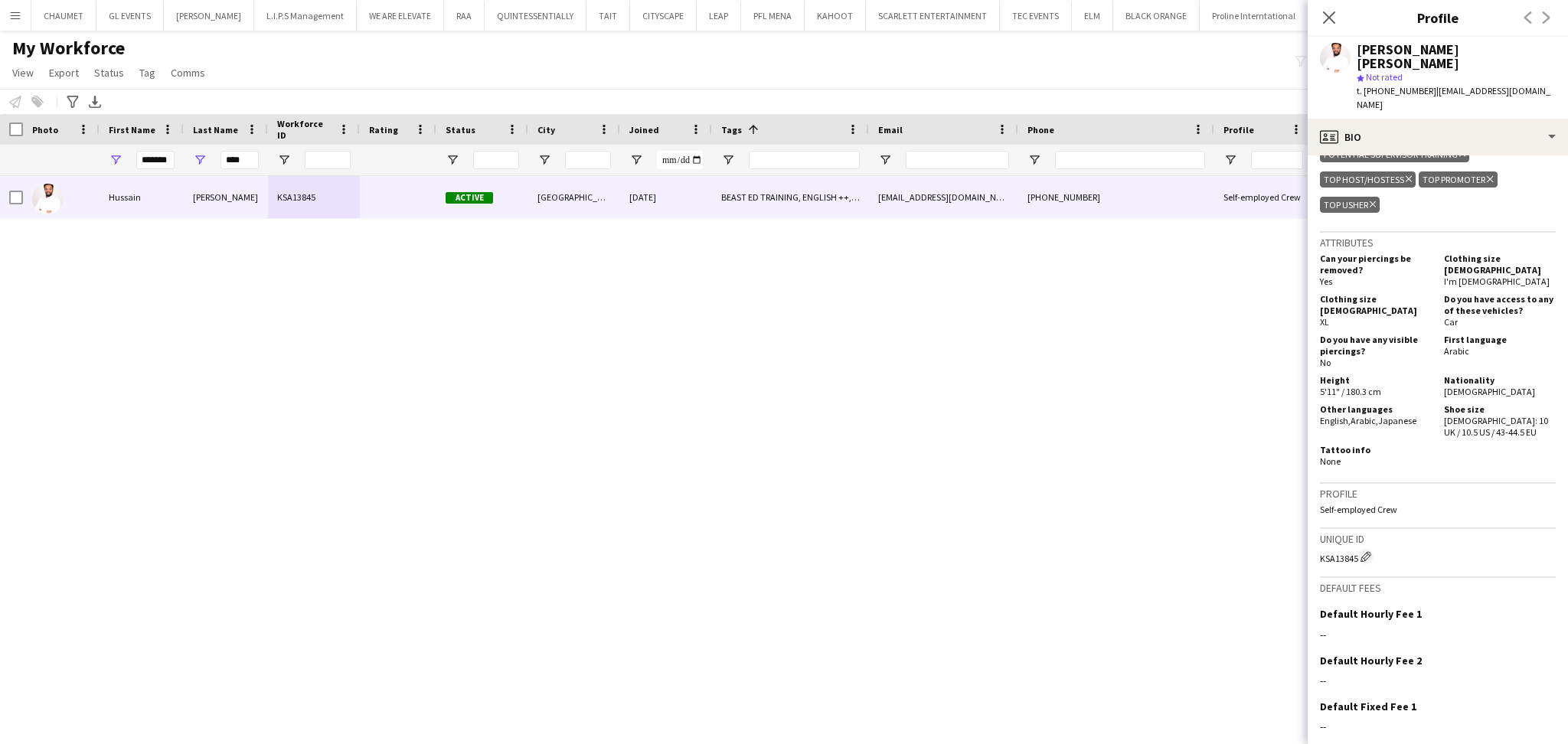
drag, startPoint x: 1356, startPoint y: 46, endPoint x: 1566, endPoint y: 42, distance: 210.0
click at [1566, 42] on app-profile-header "[PERSON_NAME] [PERSON_NAME] star Not rated t. [PHONE_NUMBER] | [EMAIL_ADDRESS][…" at bounding box center [1437, 77] width 260 height 82
drag, startPoint x: 1430, startPoint y: 75, endPoint x: 1536, endPoint y: 75, distance: 106.0
click at [1536, 85] on span "| [EMAIL_ADDRESS][DOMAIN_NAME]" at bounding box center [1453, 97] width 193 height 25
click at [1384, 85] on span "t. [PHONE_NUMBER]" at bounding box center [1396, 90] width 80 height 11
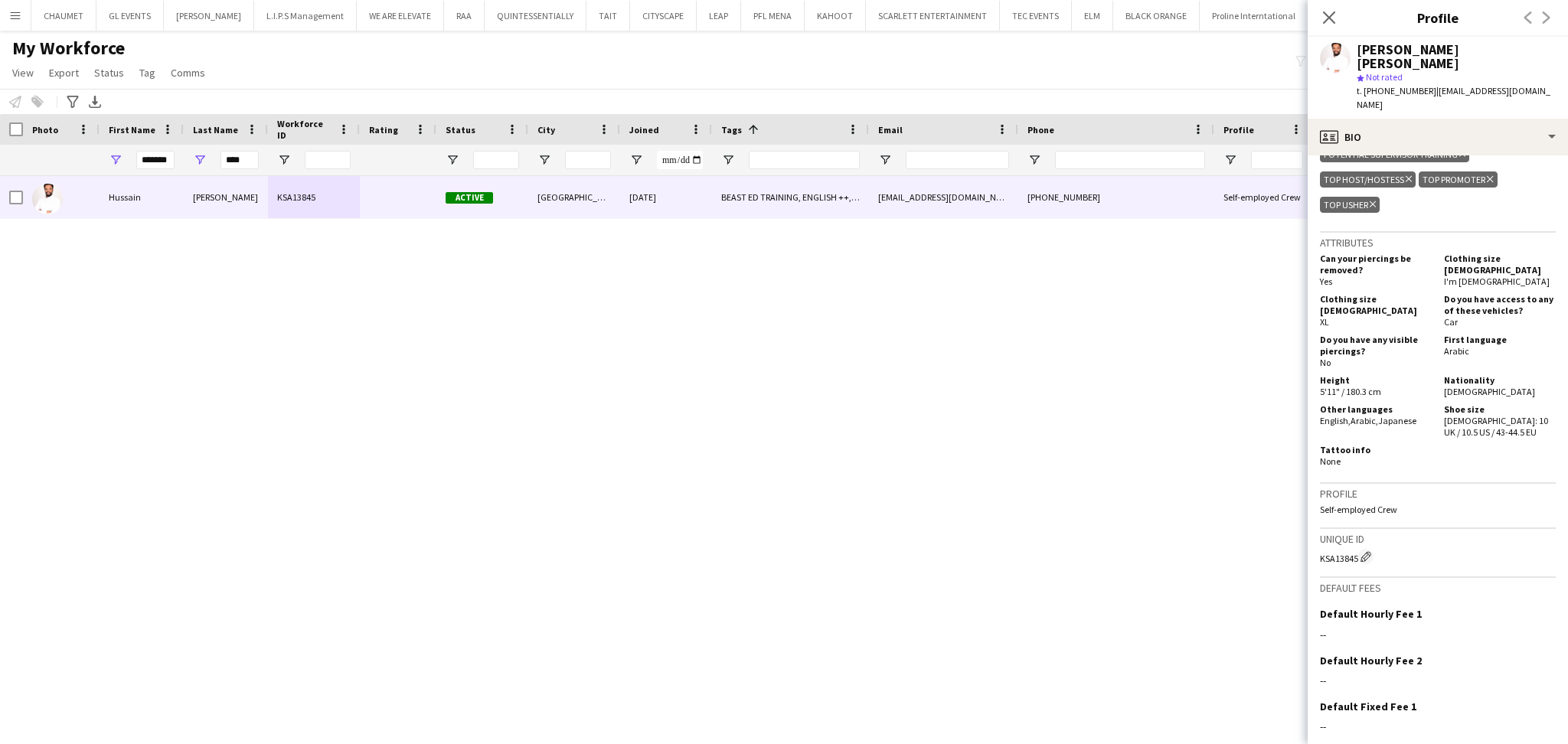
click at [1384, 85] on span "t. [PHONE_NUMBER]" at bounding box center [1396, 90] width 80 height 11
click at [1323, 13] on icon at bounding box center [1328, 16] width 15 height 15
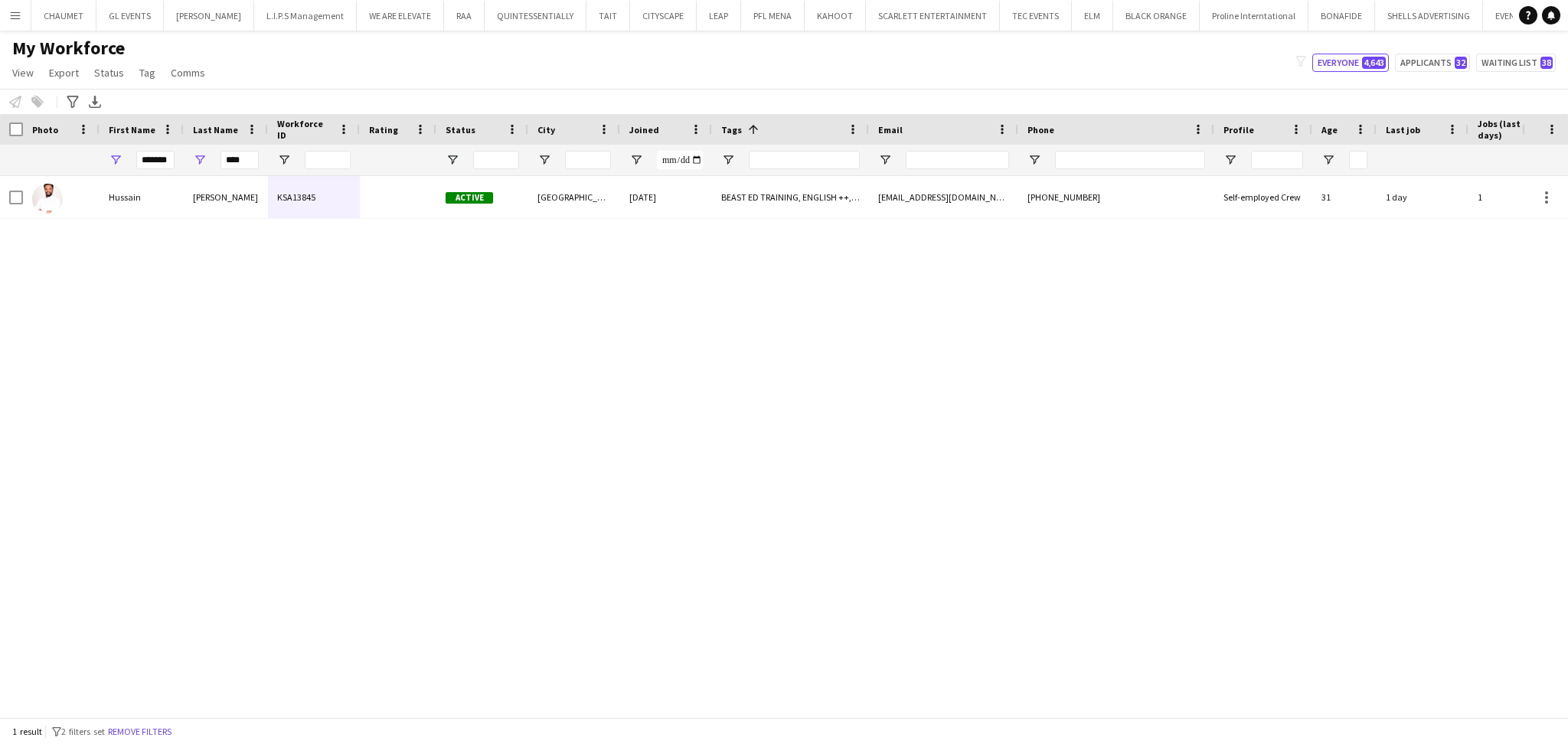
click at [1104, 76] on div "My Workforce View Views Default view Basic Export View Full Name TAGS Test New …" at bounding box center [784, 62] width 1568 height 52
click at [458, 20] on button "RAA Close" at bounding box center [464, 16] width 41 height 29
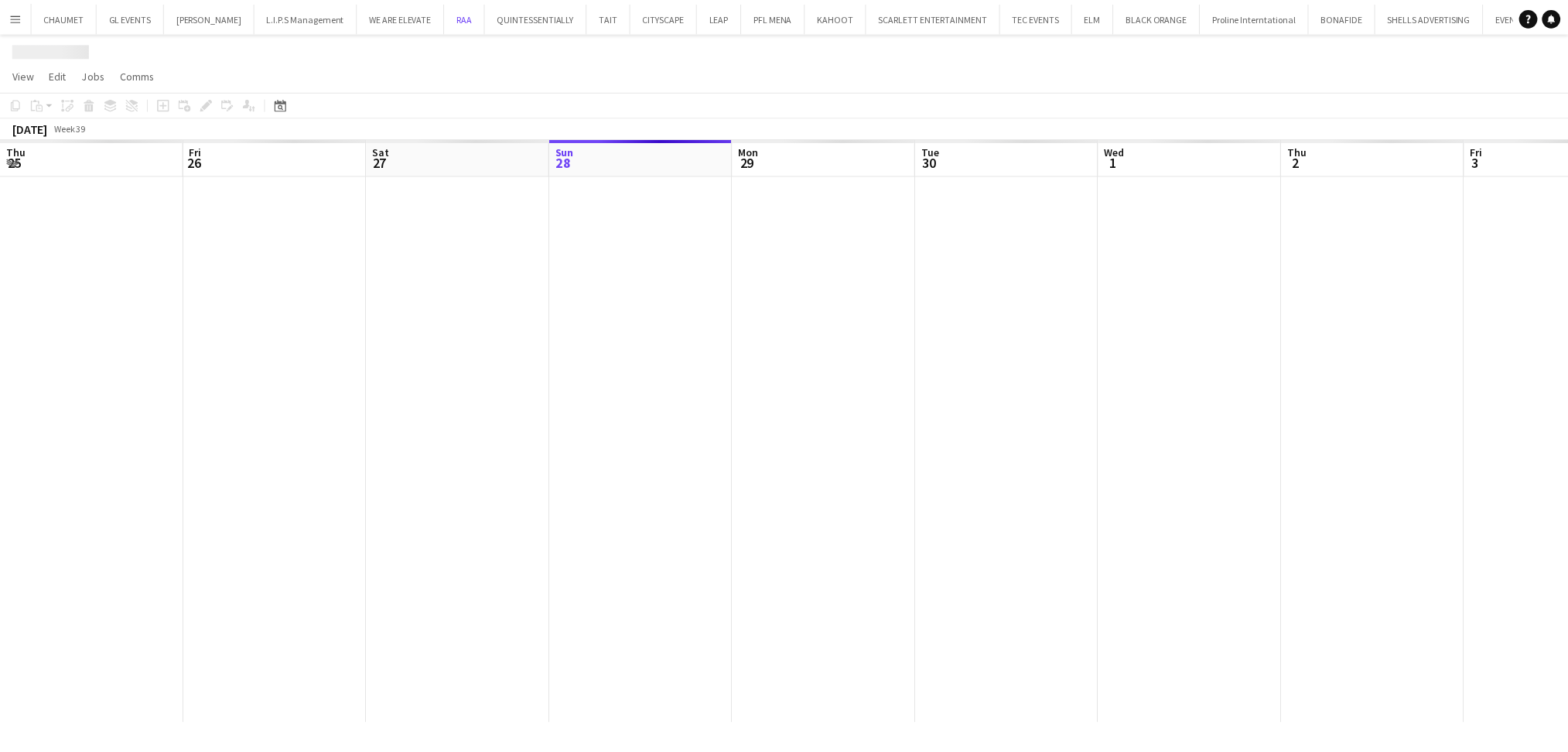
scroll to position [0, 369]
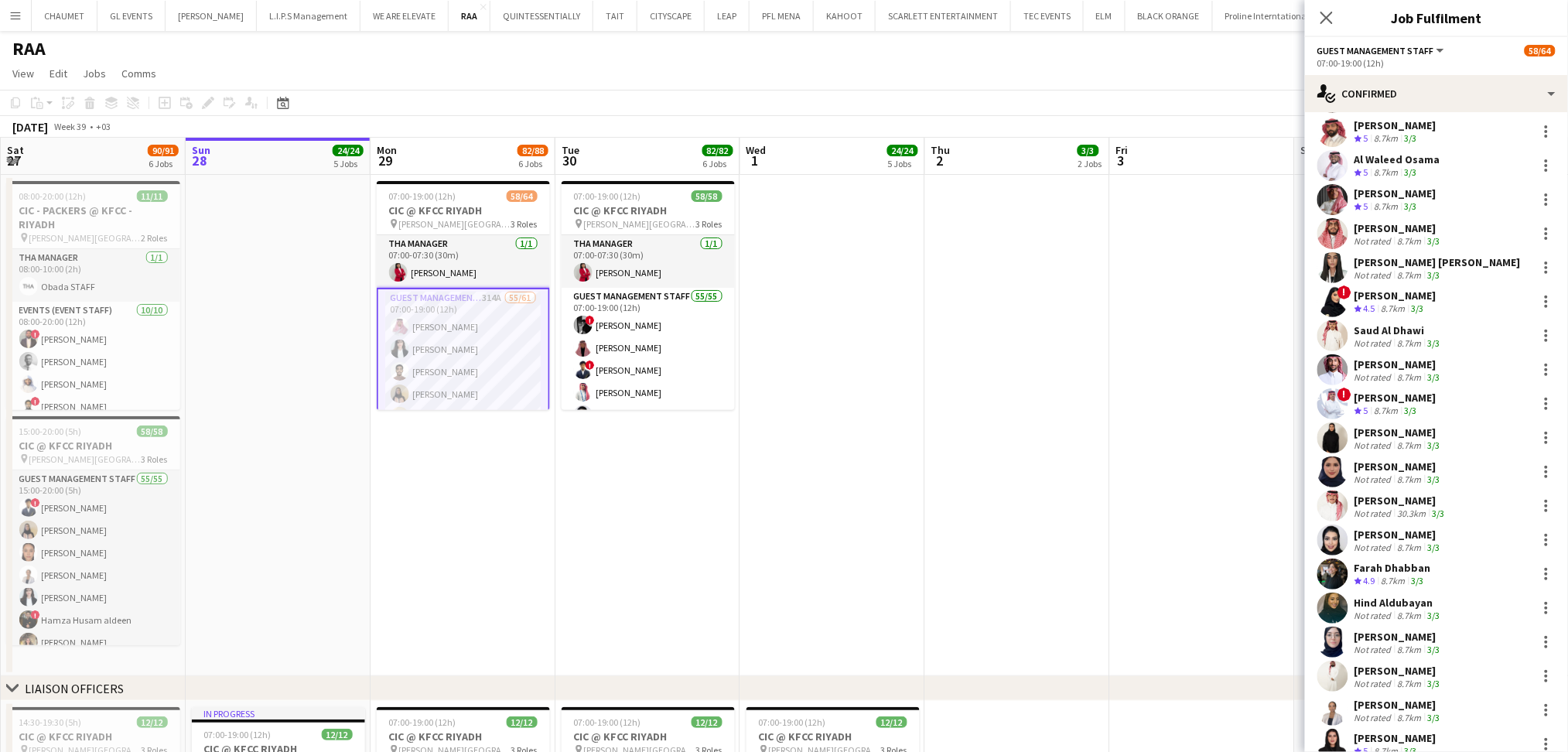
scroll to position [1521, 0]
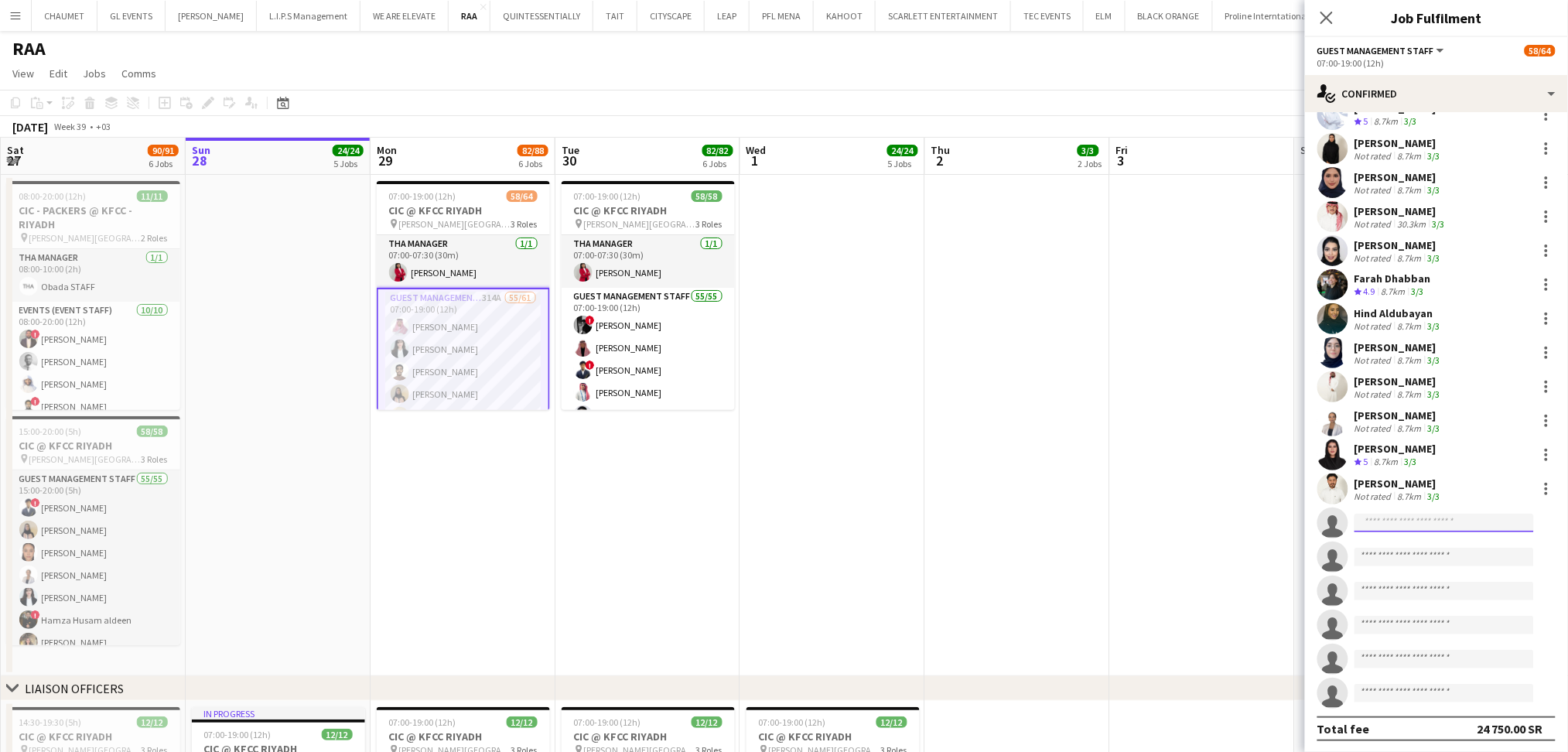
click at [1420, 528] on input at bounding box center [1444, 522] width 180 height 18
paste input "**********"
type input "**********"
click at [1433, 558] on span "[EMAIL_ADDRESS][DOMAIN_NAME]" at bounding box center [1444, 557] width 155 height 12
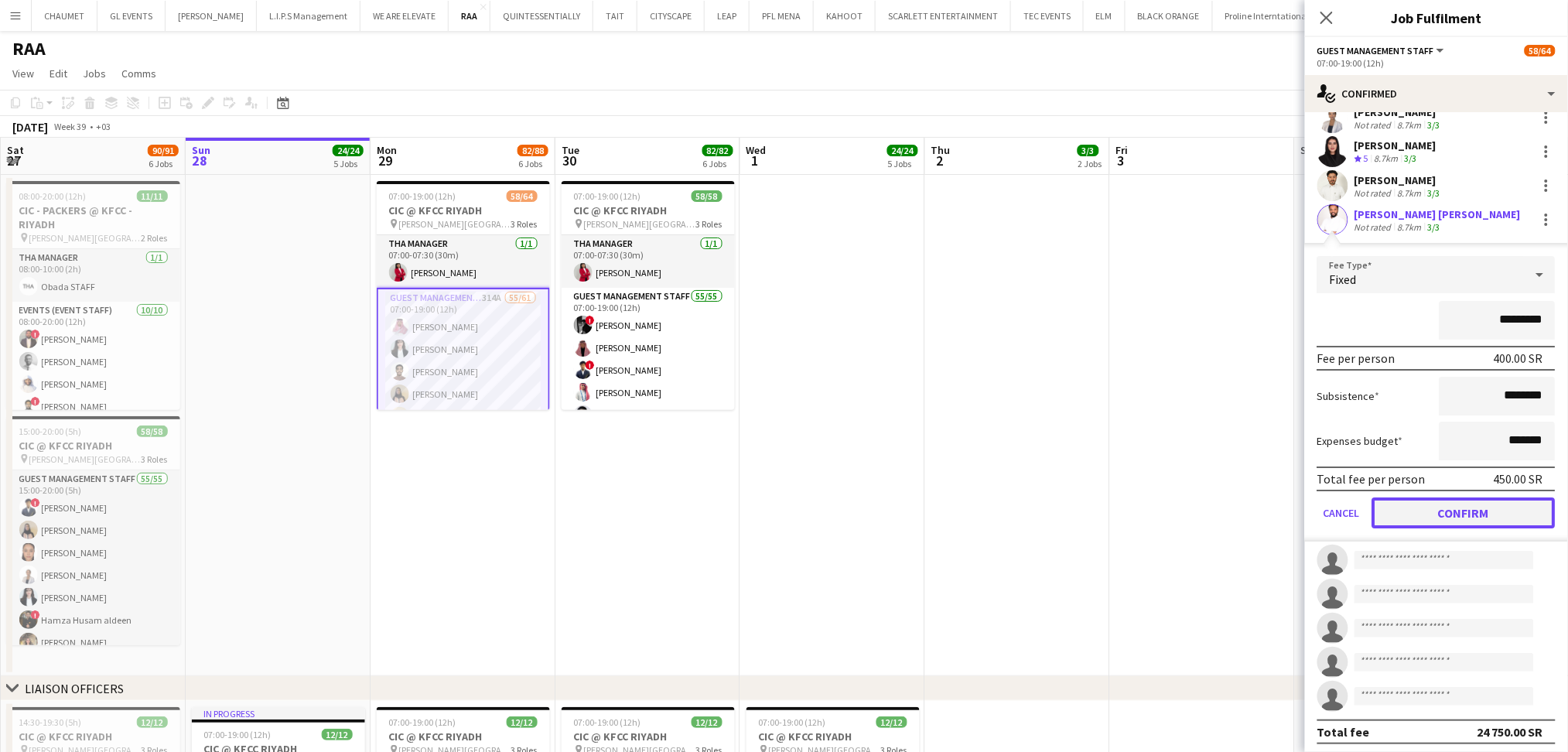
click at [1508, 514] on button "Confirm" at bounding box center [1464, 513] width 183 height 31
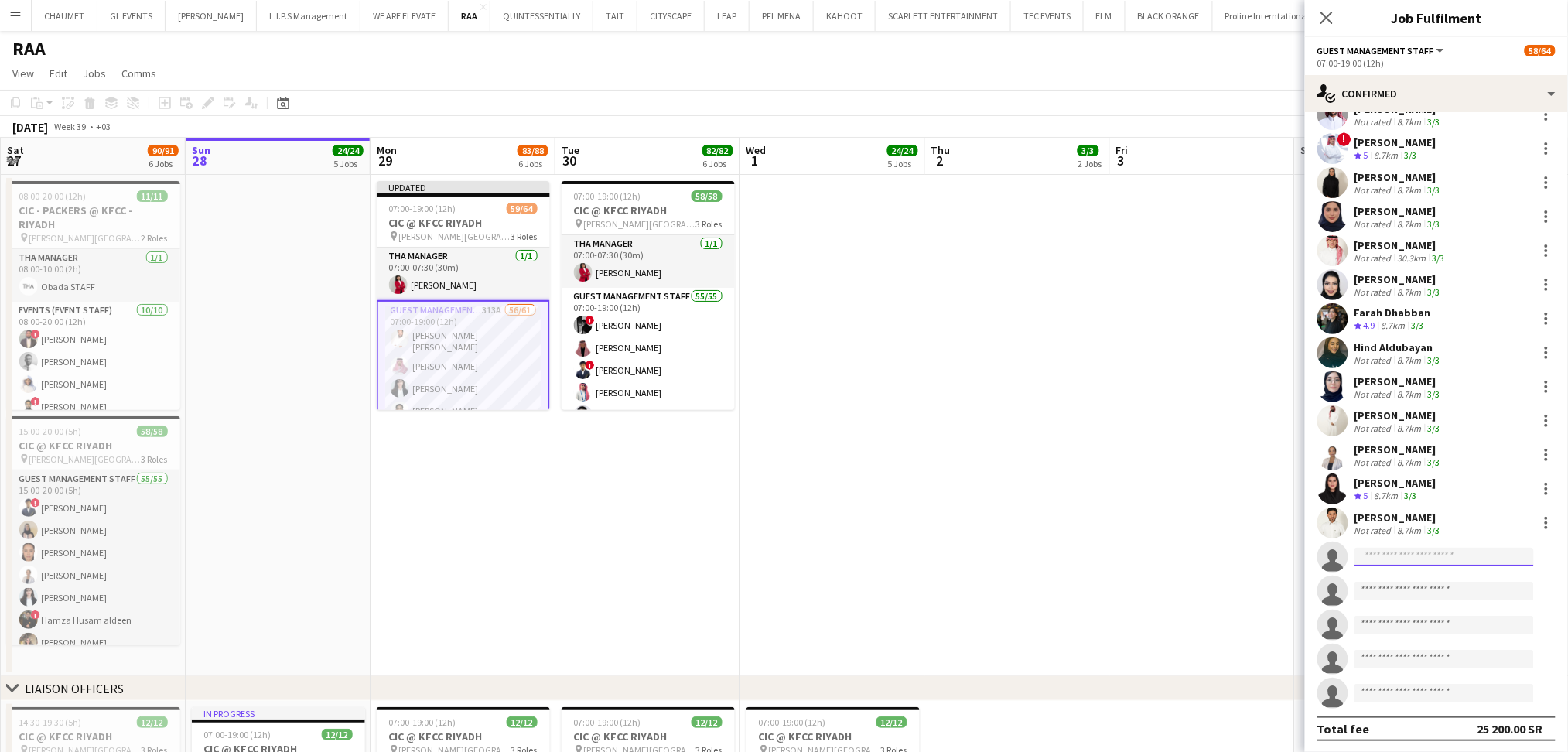
click at [1446, 556] on input at bounding box center [1444, 557] width 180 height 18
paste input "**********"
type input "**********"
click at [1424, 604] on span "[EMAIL_ADDRESS][DOMAIN_NAME]" at bounding box center [1444, 606] width 155 height 12
paste input "**********"
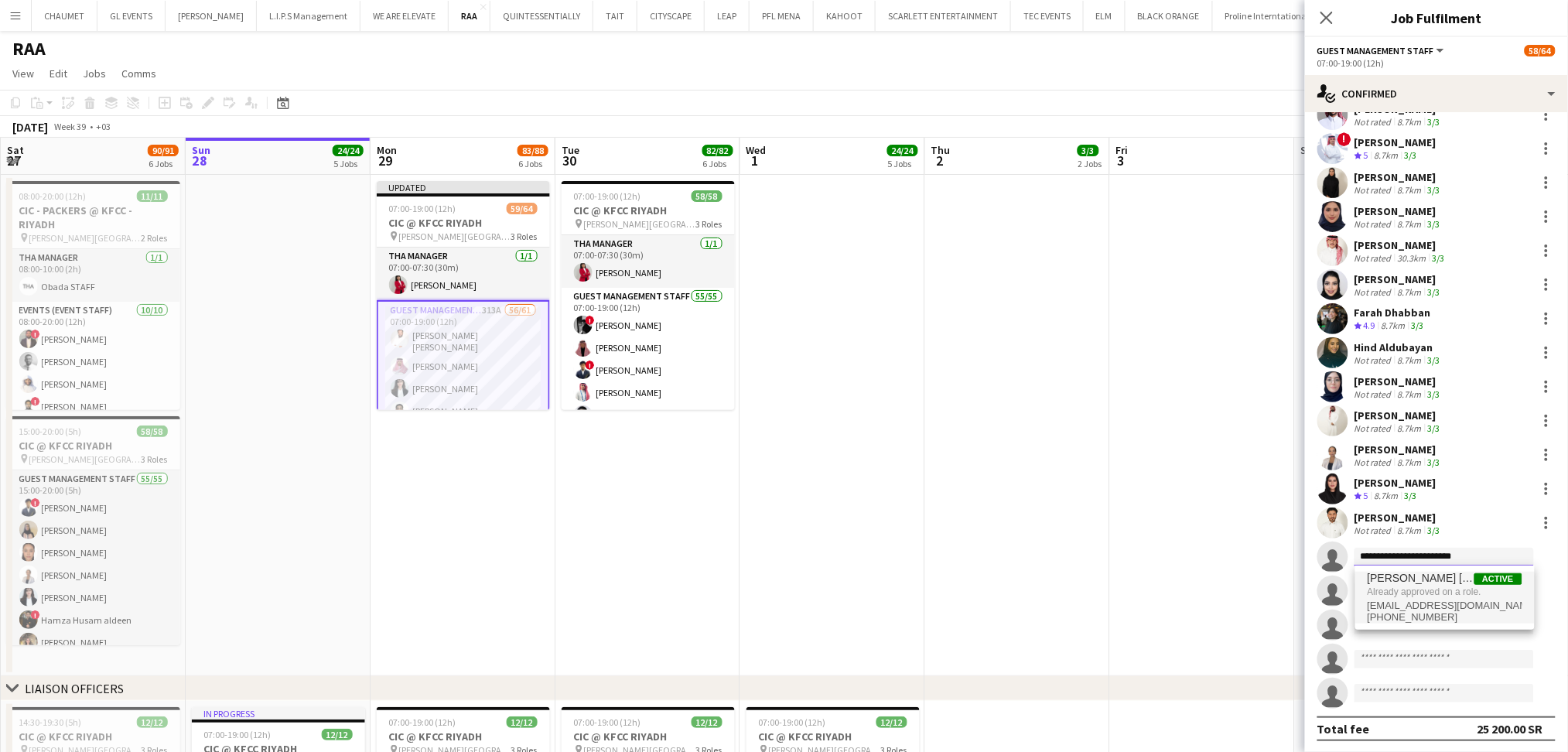
type input "**********"
click at [1444, 592] on span "[EMAIL_ADDRESS][DOMAIN_NAME]" at bounding box center [1444, 591] width 155 height 12
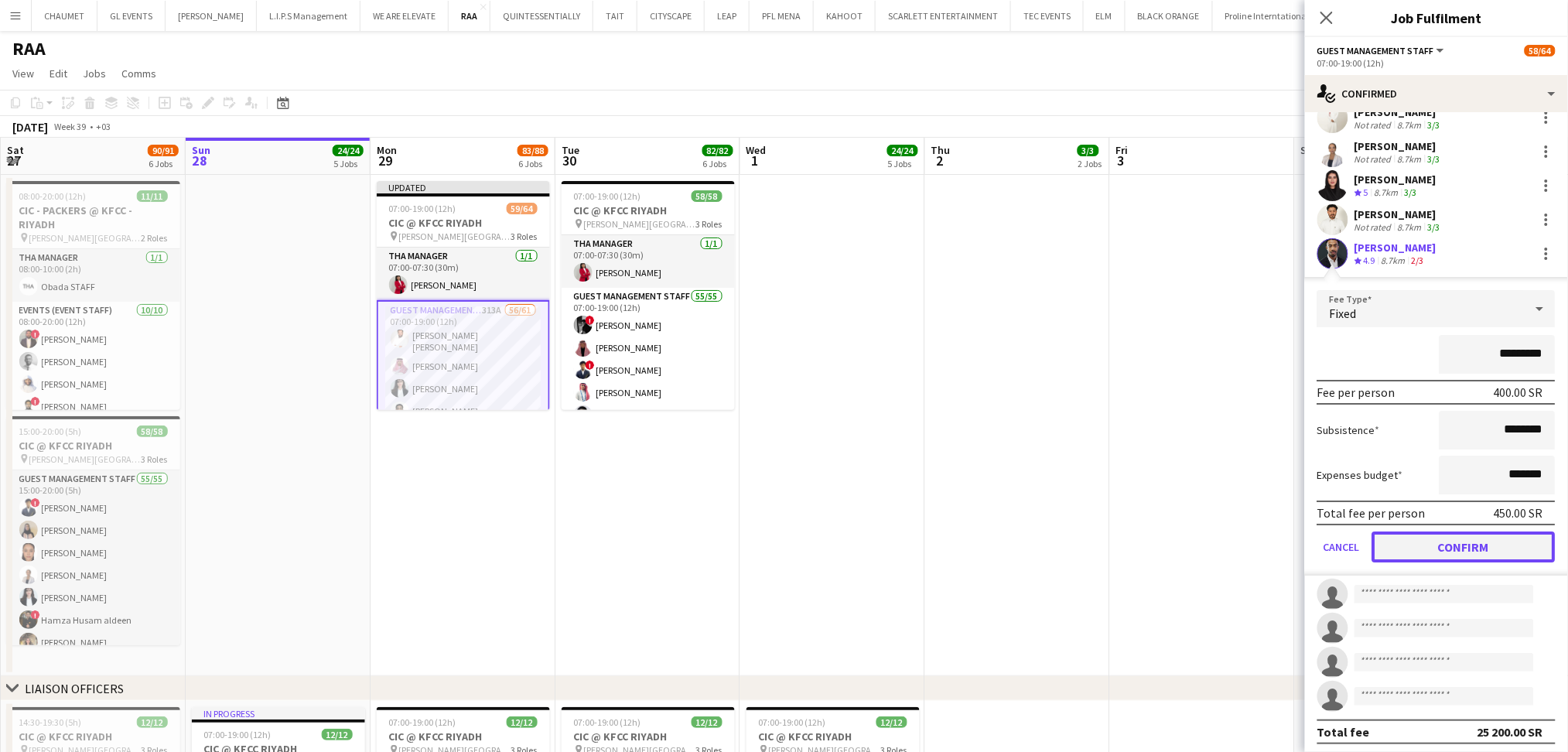
click at [1466, 550] on button "Confirm" at bounding box center [1464, 546] width 183 height 31
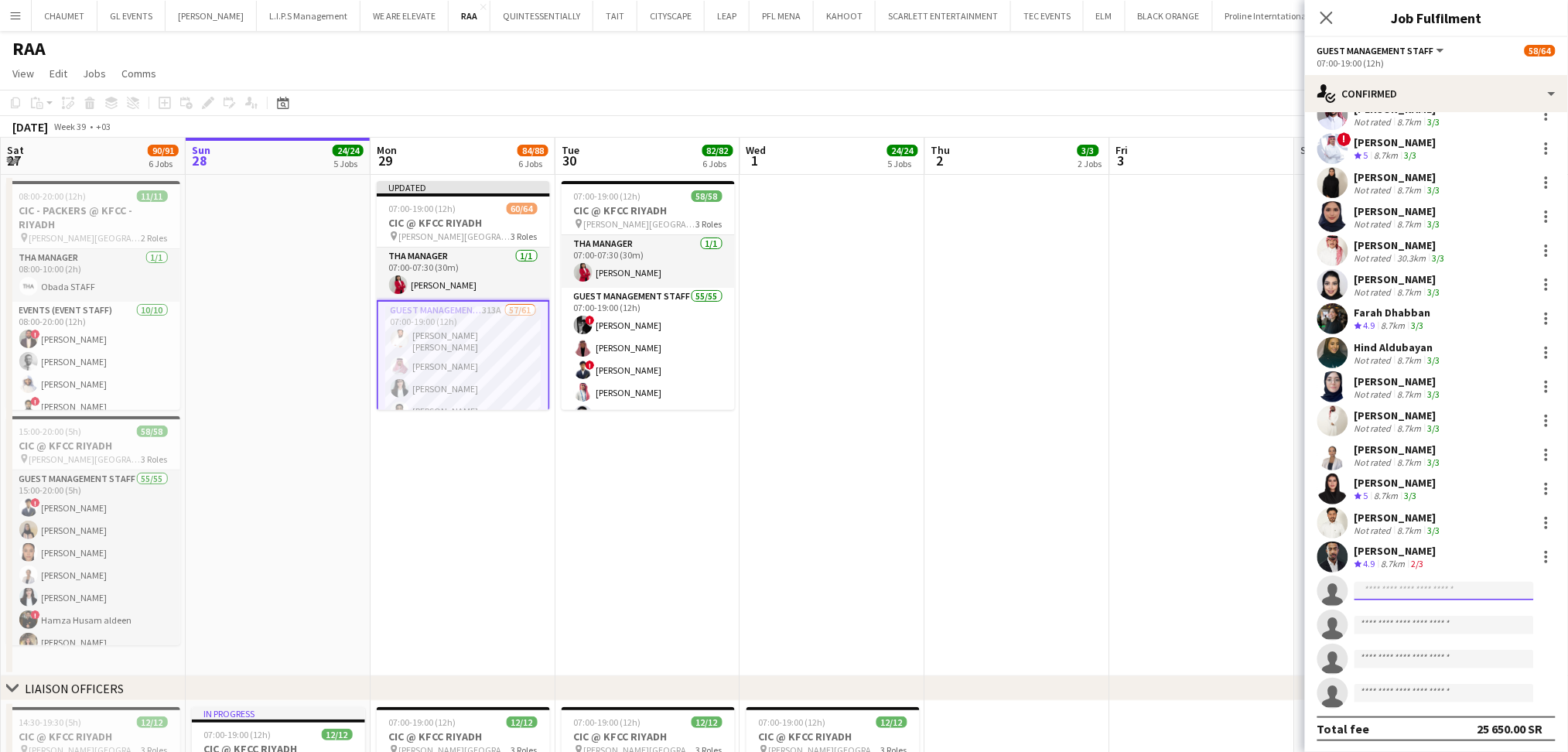
click at [1430, 597] on input at bounding box center [1444, 591] width 180 height 18
paste input "**********"
type input "**********"
click at [1500, 627] on span "[EMAIL_ADDRESS][DOMAIN_NAME]" at bounding box center [1444, 625] width 155 height 12
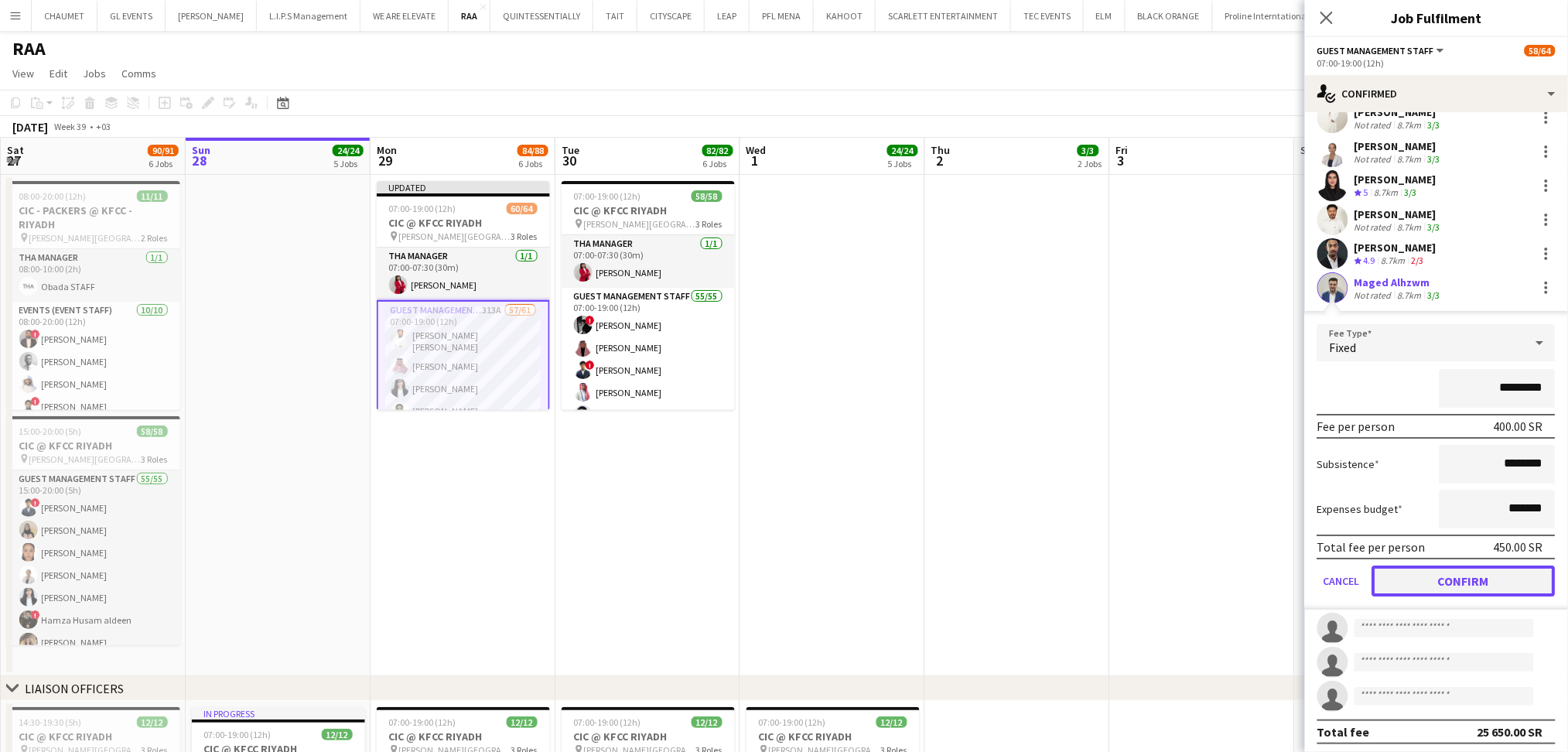
click at [1479, 579] on button "Confirm" at bounding box center [1464, 580] width 183 height 31
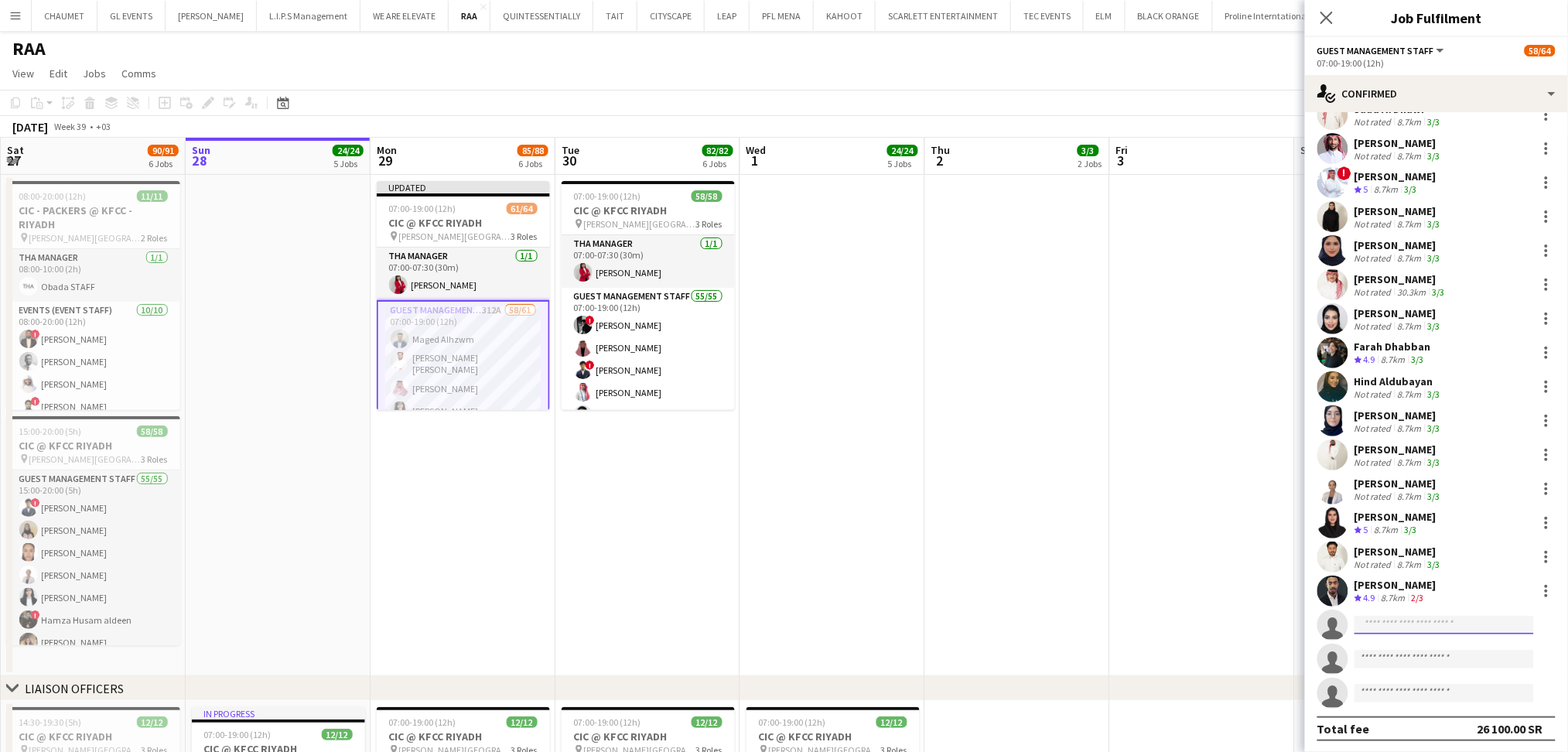
click at [1419, 619] on input at bounding box center [1444, 625] width 180 height 18
paste input "**********"
type input "**********"
click at [1450, 643] on span "[PERSON_NAME] Active" at bounding box center [1444, 646] width 155 height 13
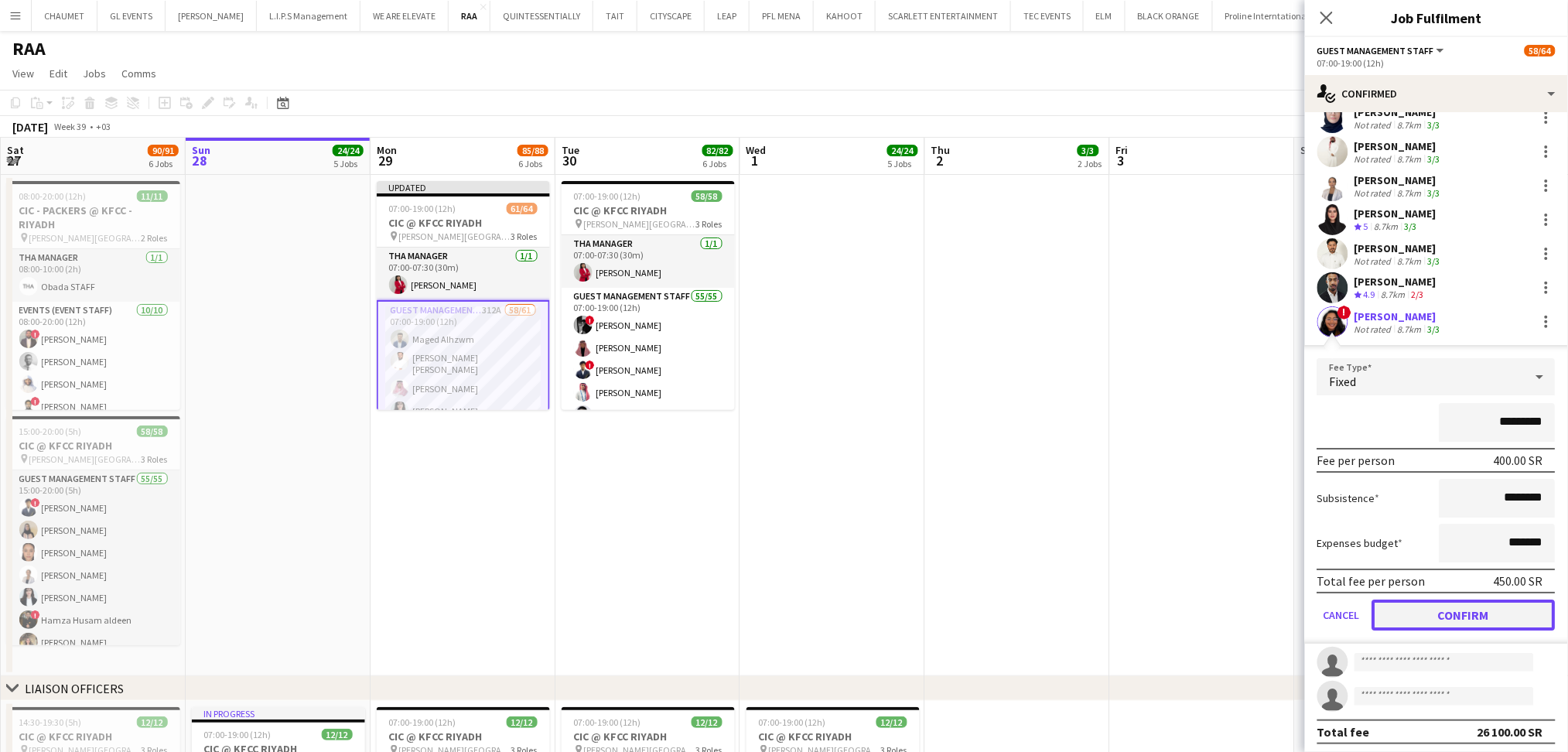
click at [1455, 610] on button "Confirm" at bounding box center [1464, 614] width 183 height 31
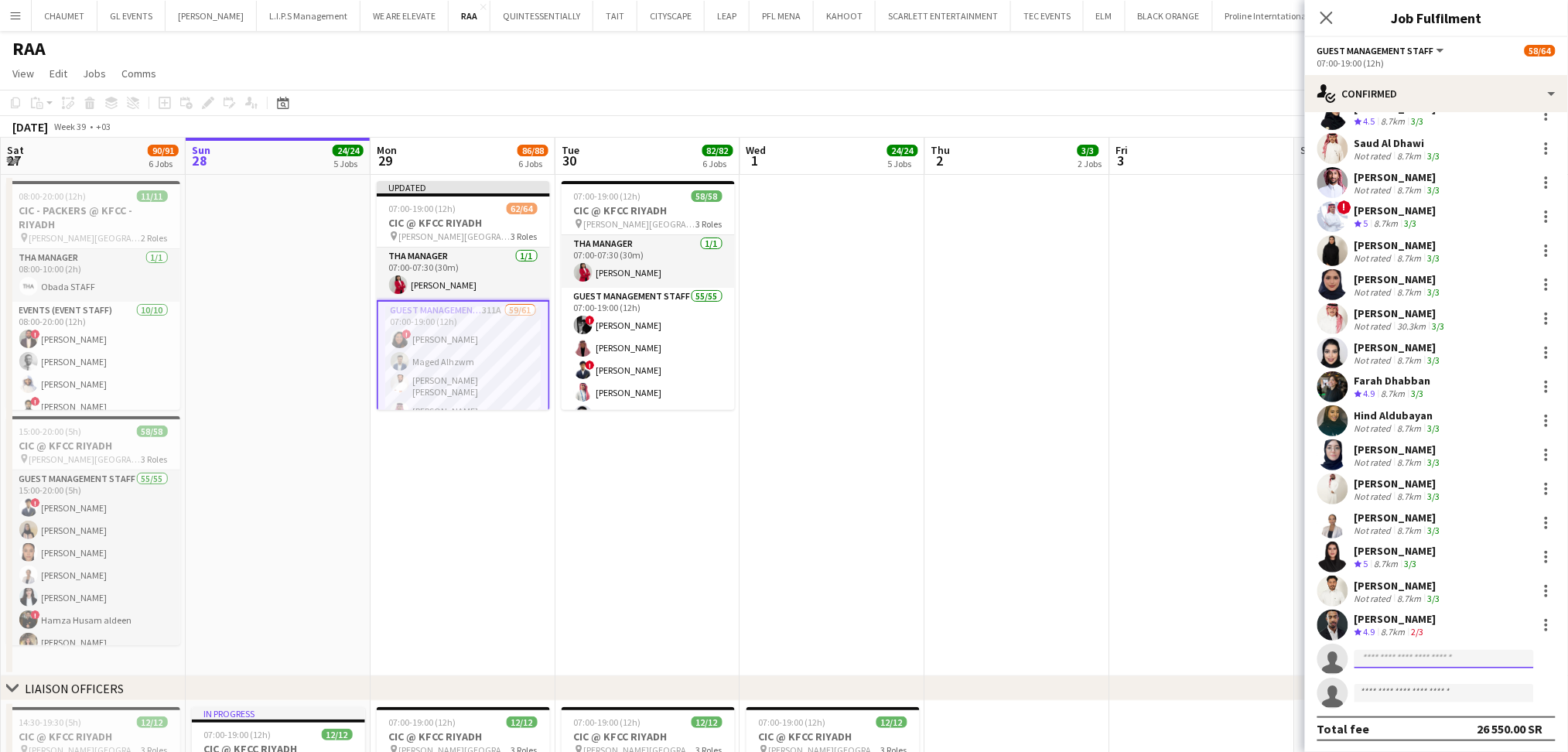
click at [1415, 656] on input at bounding box center [1444, 658] width 180 height 18
paste input "**********"
type input "**********"
click at [1478, 692] on span "[EMAIL_ADDRESS][DOMAIN_NAME]" at bounding box center [1444, 693] width 155 height 12
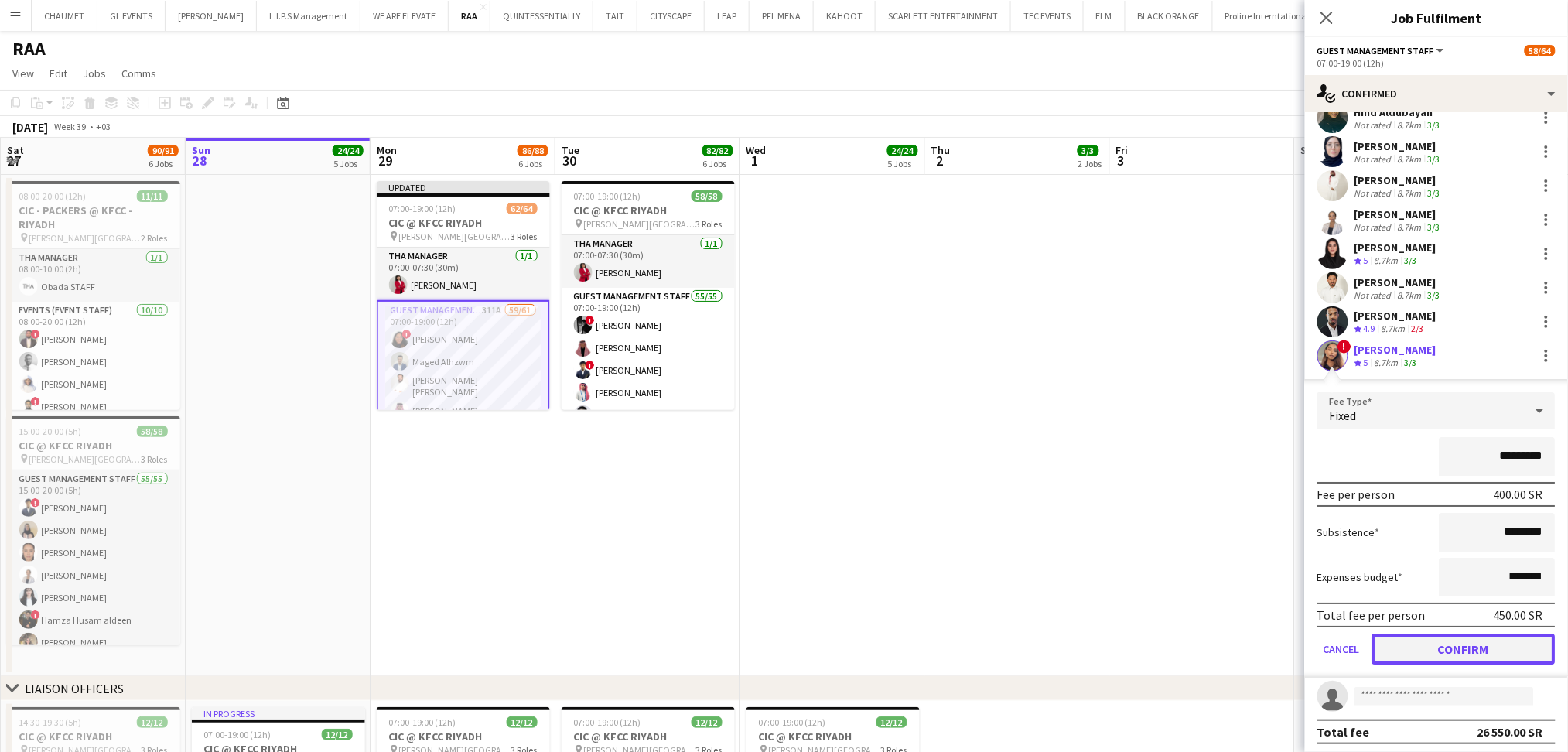
click at [1459, 655] on button "Confirm" at bounding box center [1464, 649] width 183 height 31
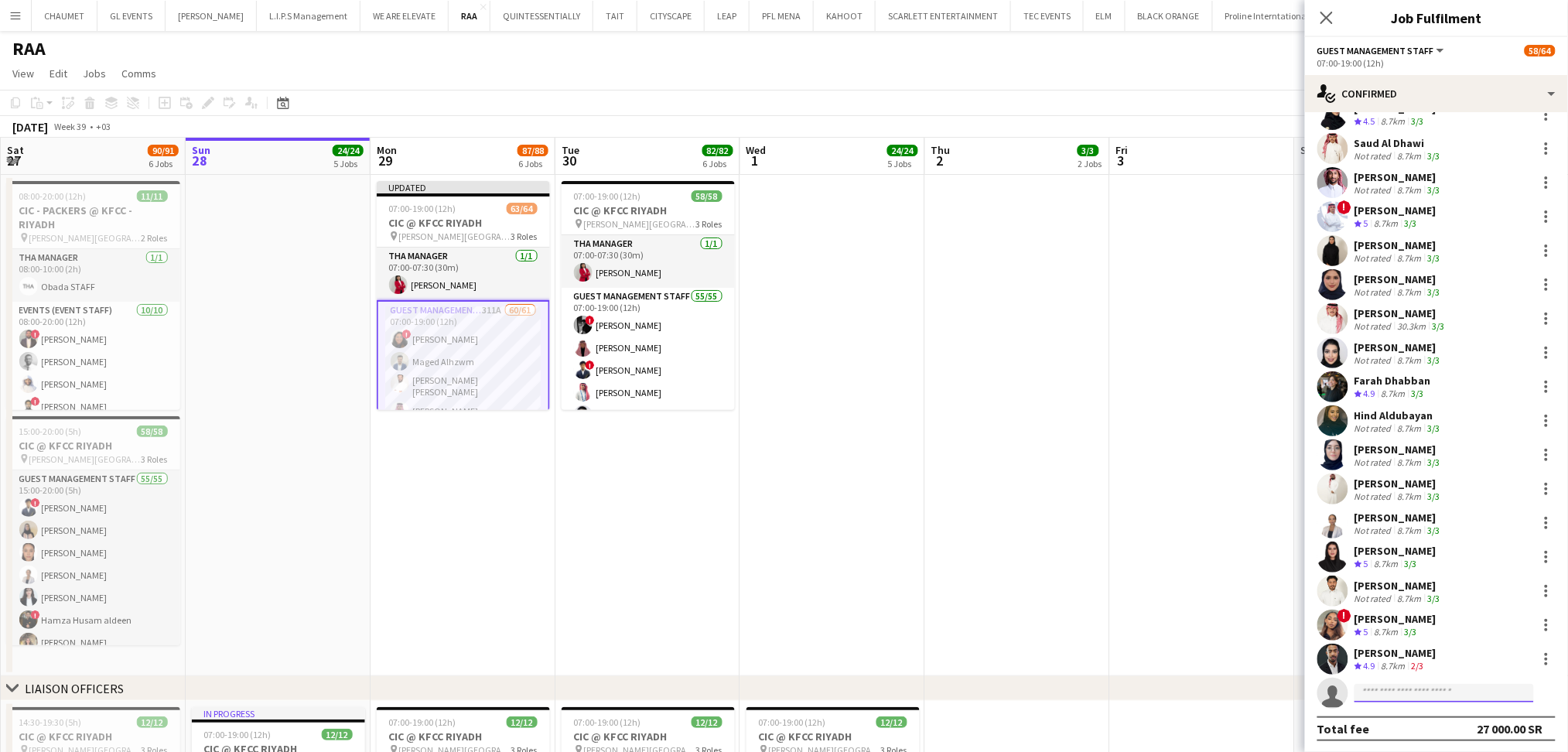
click at [1451, 689] on input at bounding box center [1444, 692] width 180 height 18
paste input "**********"
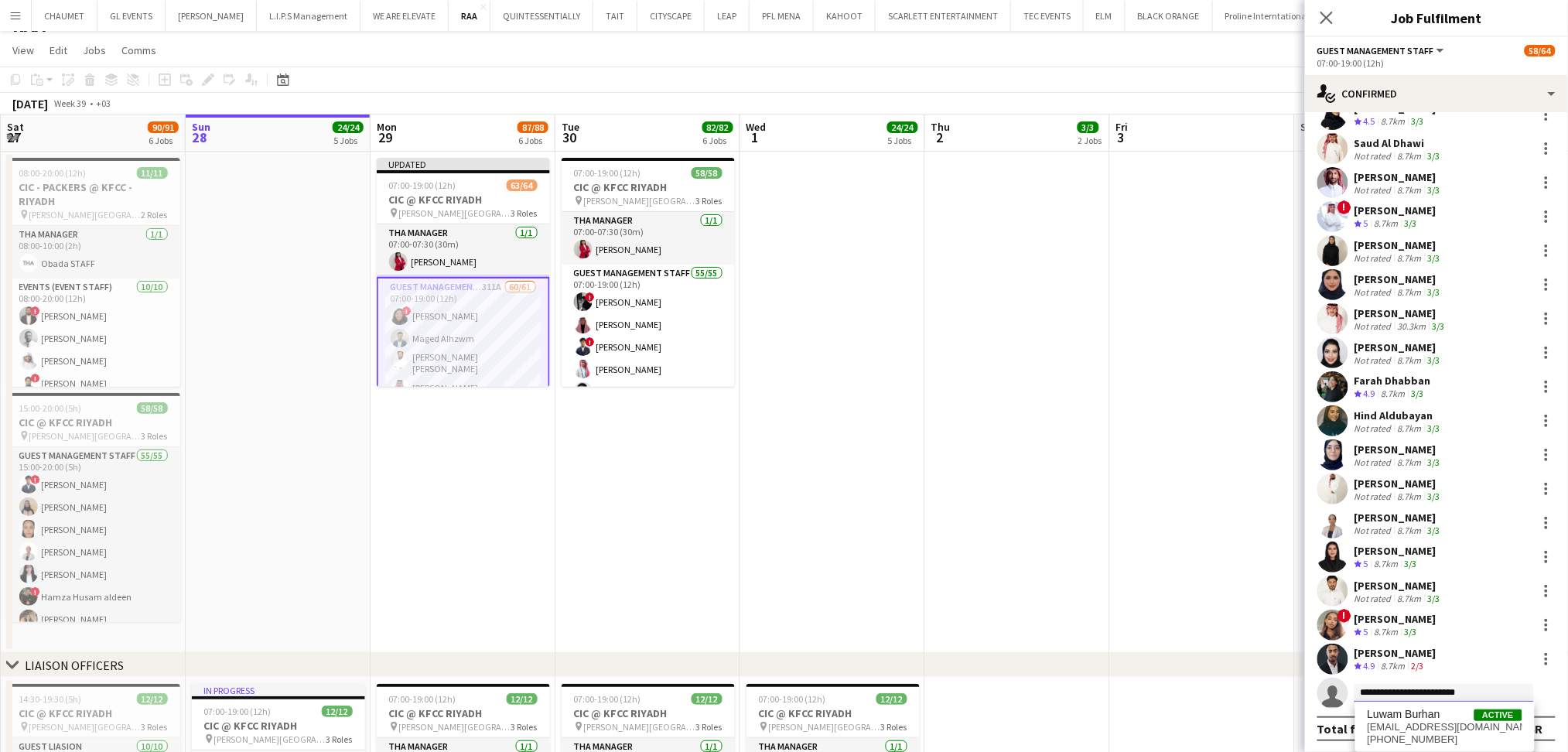
scroll to position [412, 0]
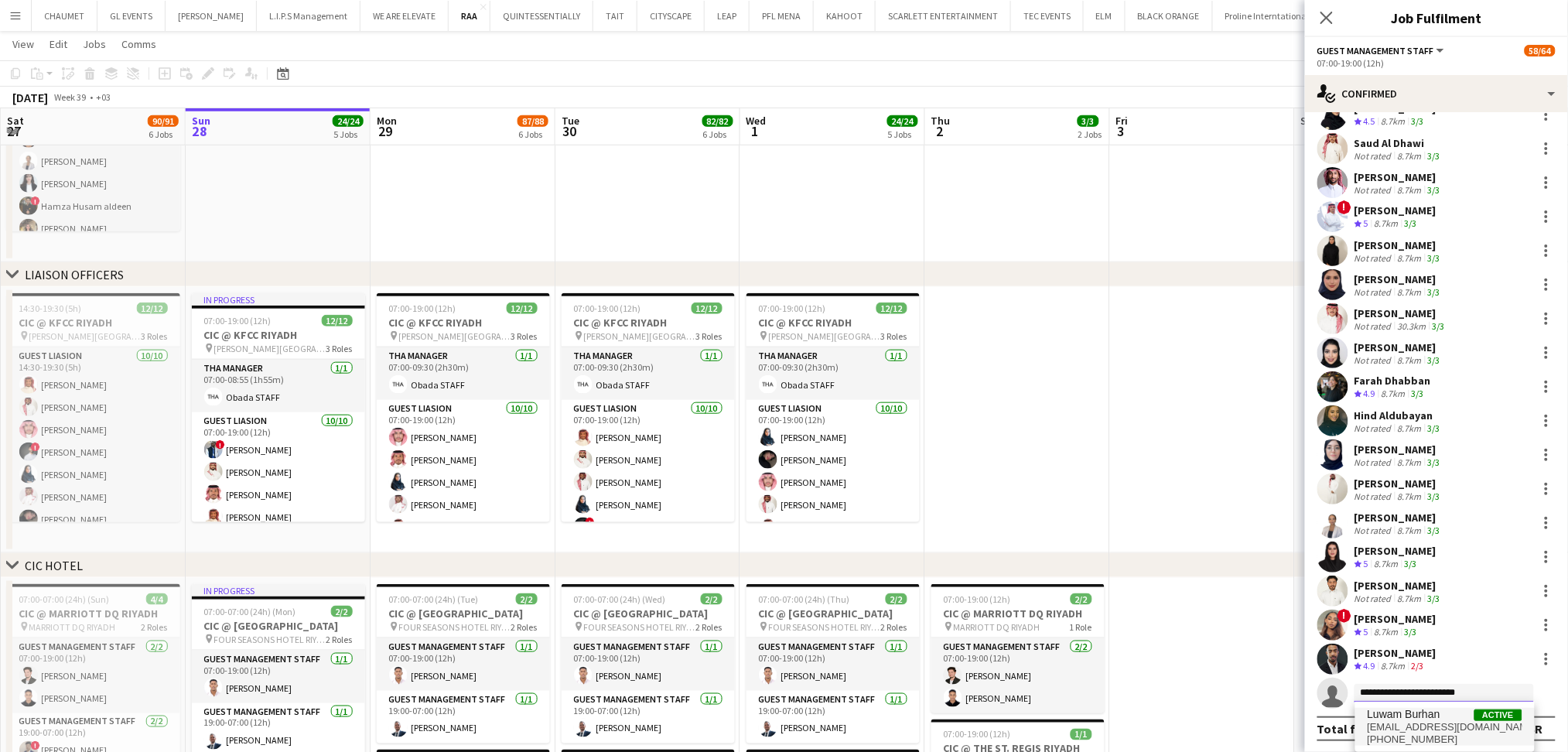
type input "**********"
click at [1458, 732] on span "[EMAIL_ADDRESS][DOMAIN_NAME]" at bounding box center [1444, 727] width 155 height 12
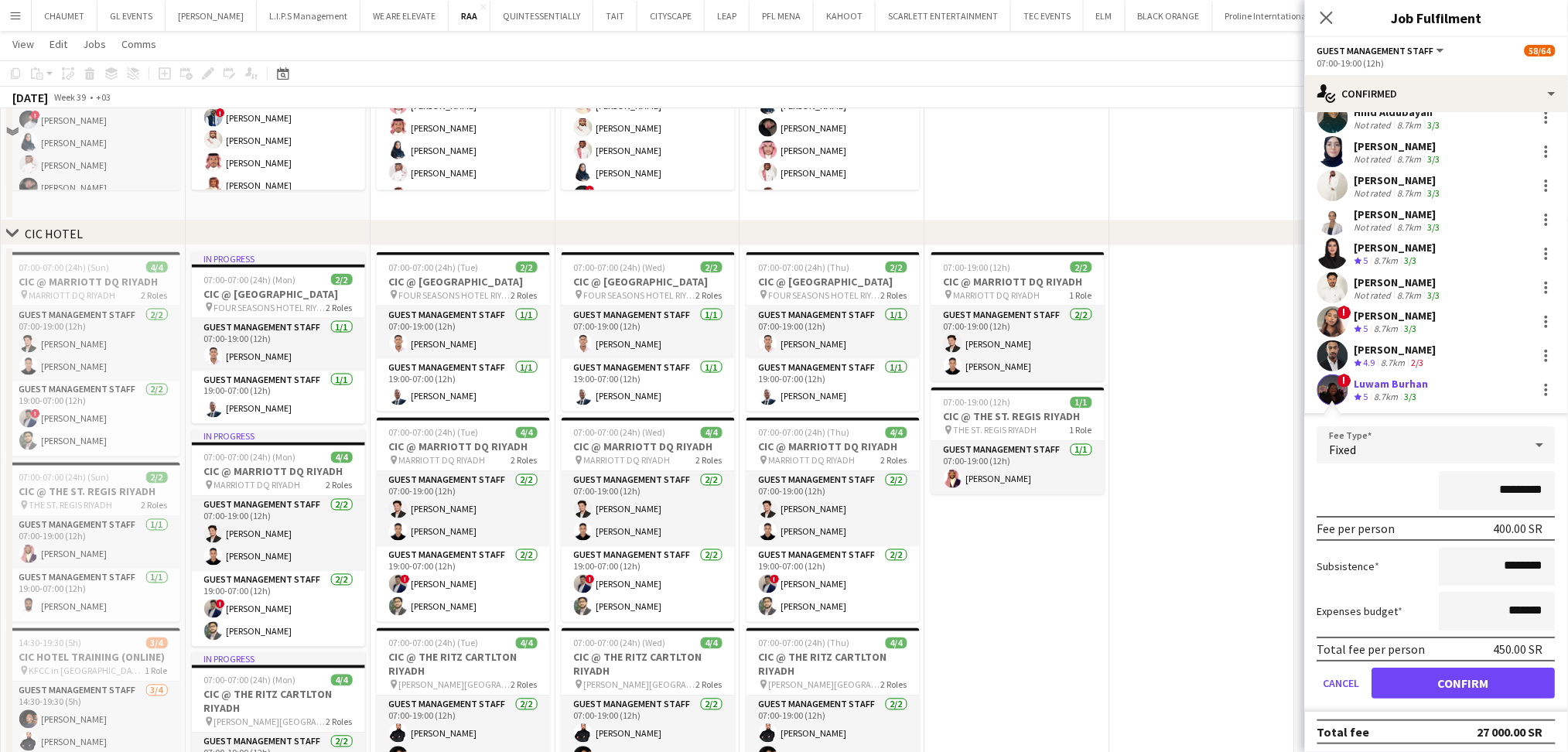
scroll to position [928, 0]
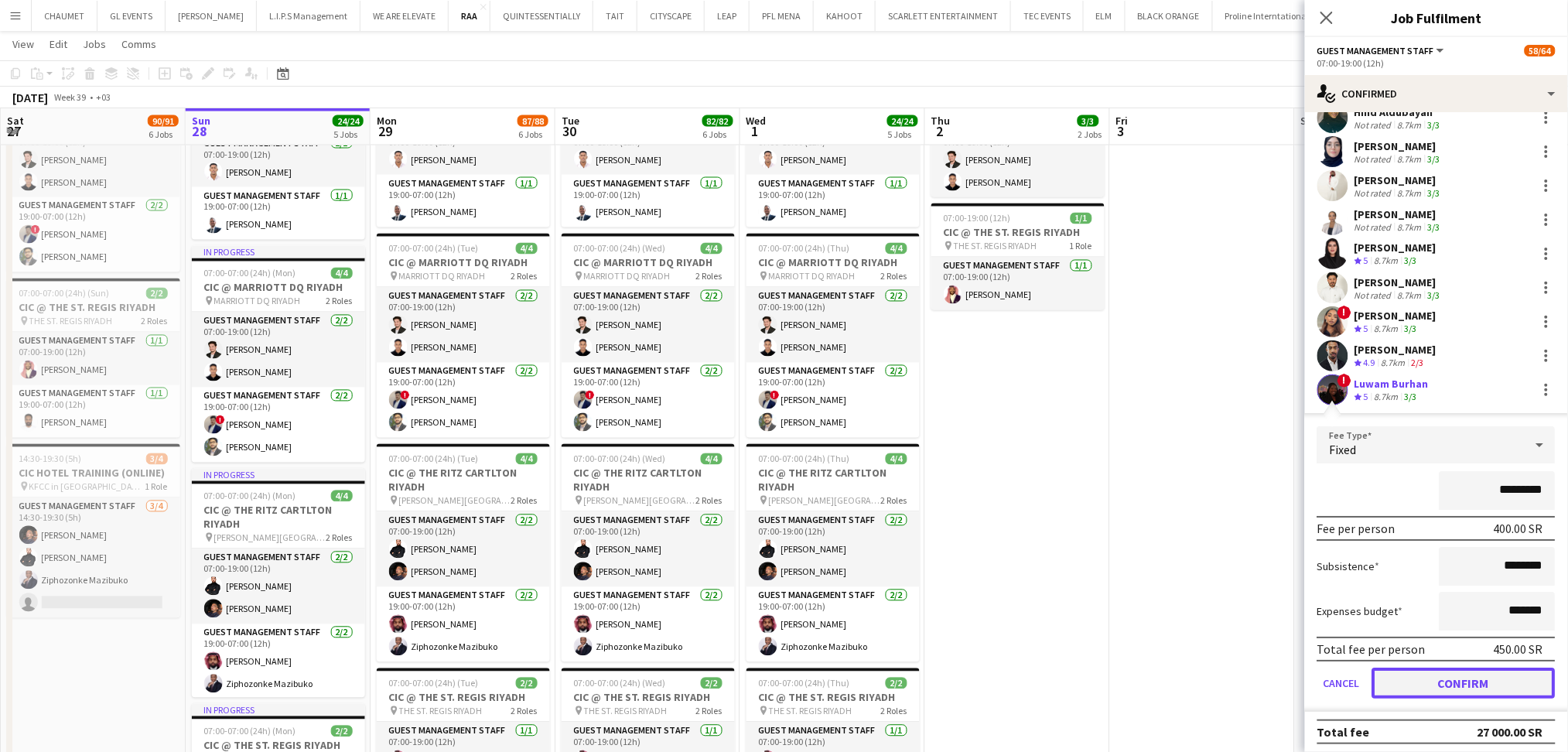
click at [1463, 675] on button "Confirm" at bounding box center [1464, 683] width 183 height 31
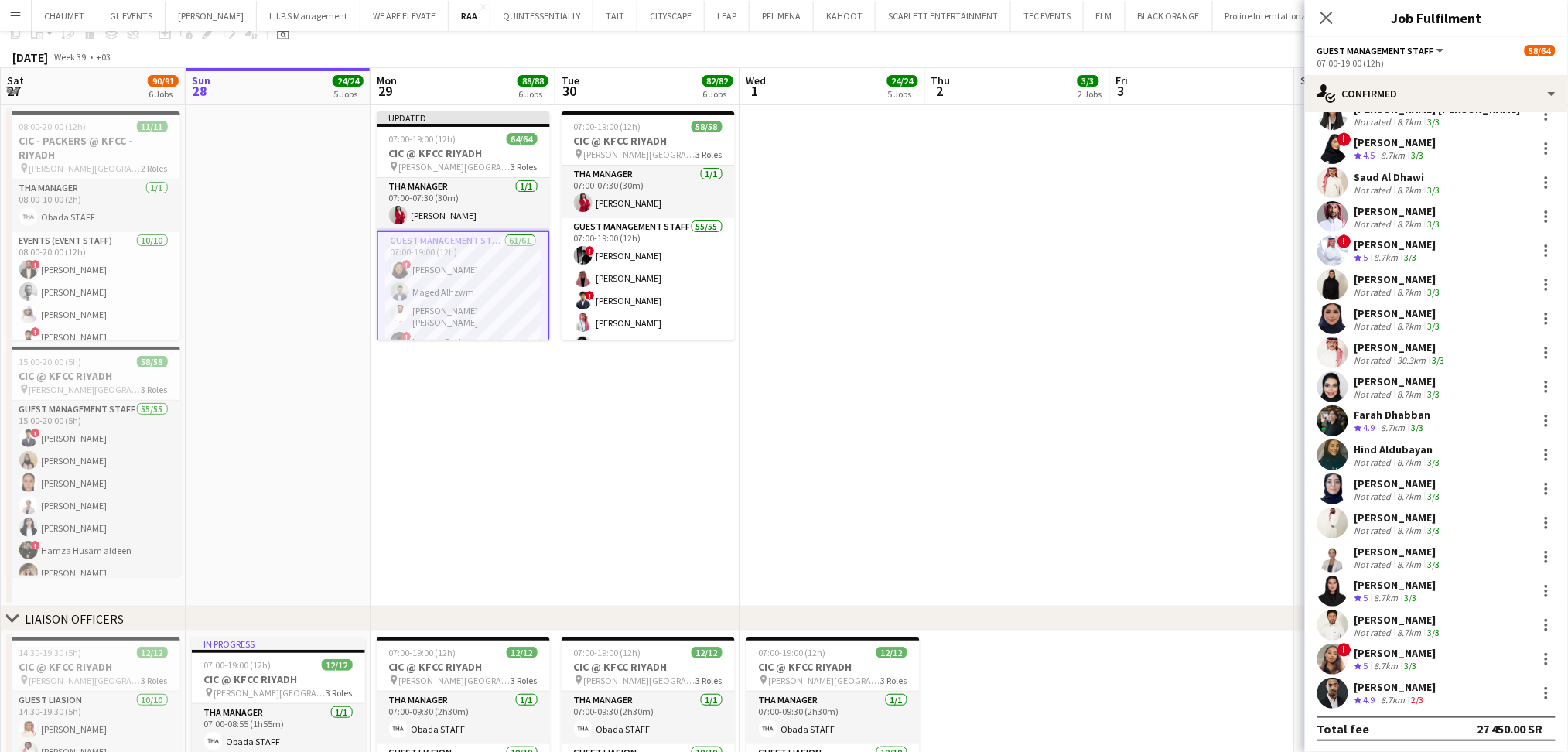
scroll to position [0, 0]
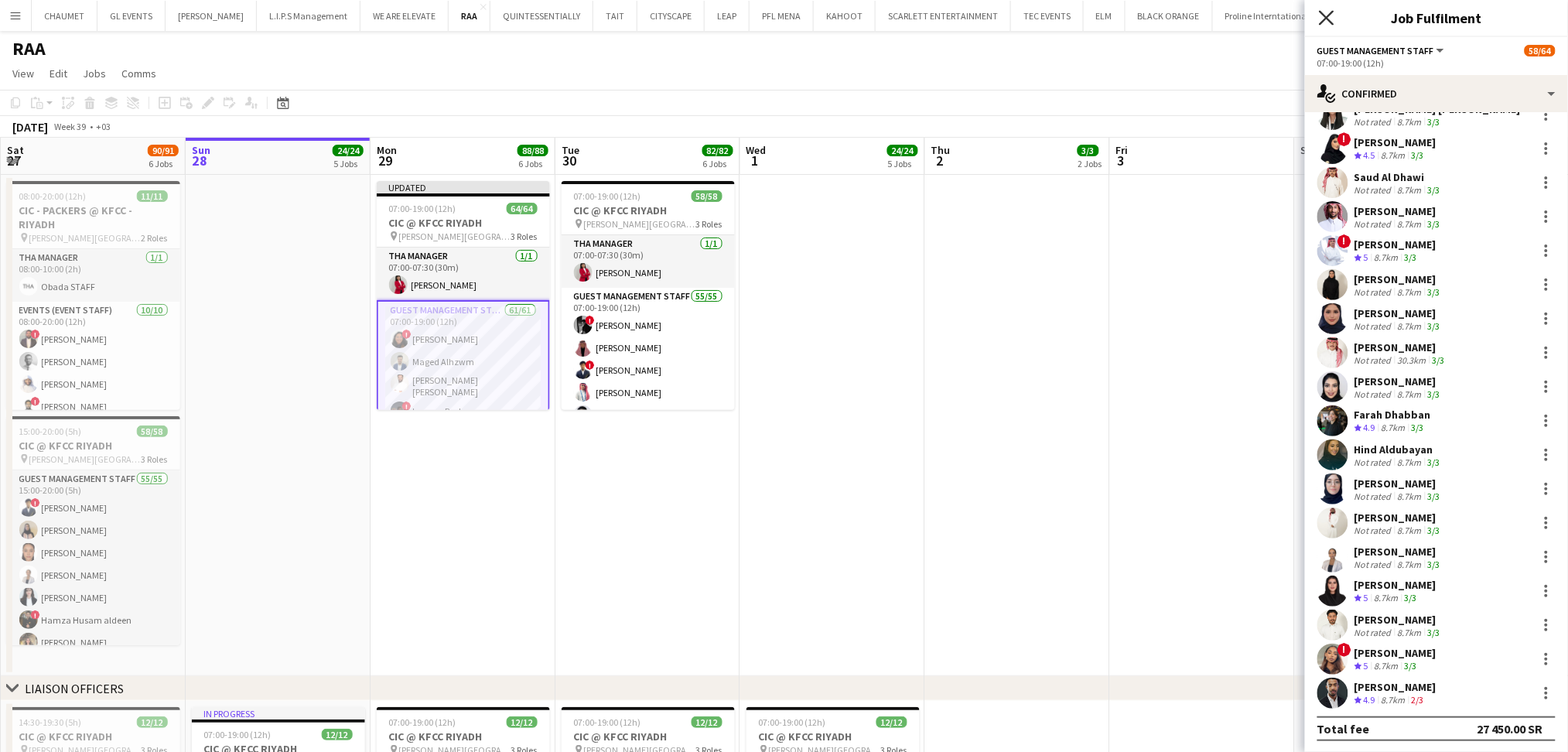
click at [1326, 18] on icon at bounding box center [1326, 17] width 15 height 15
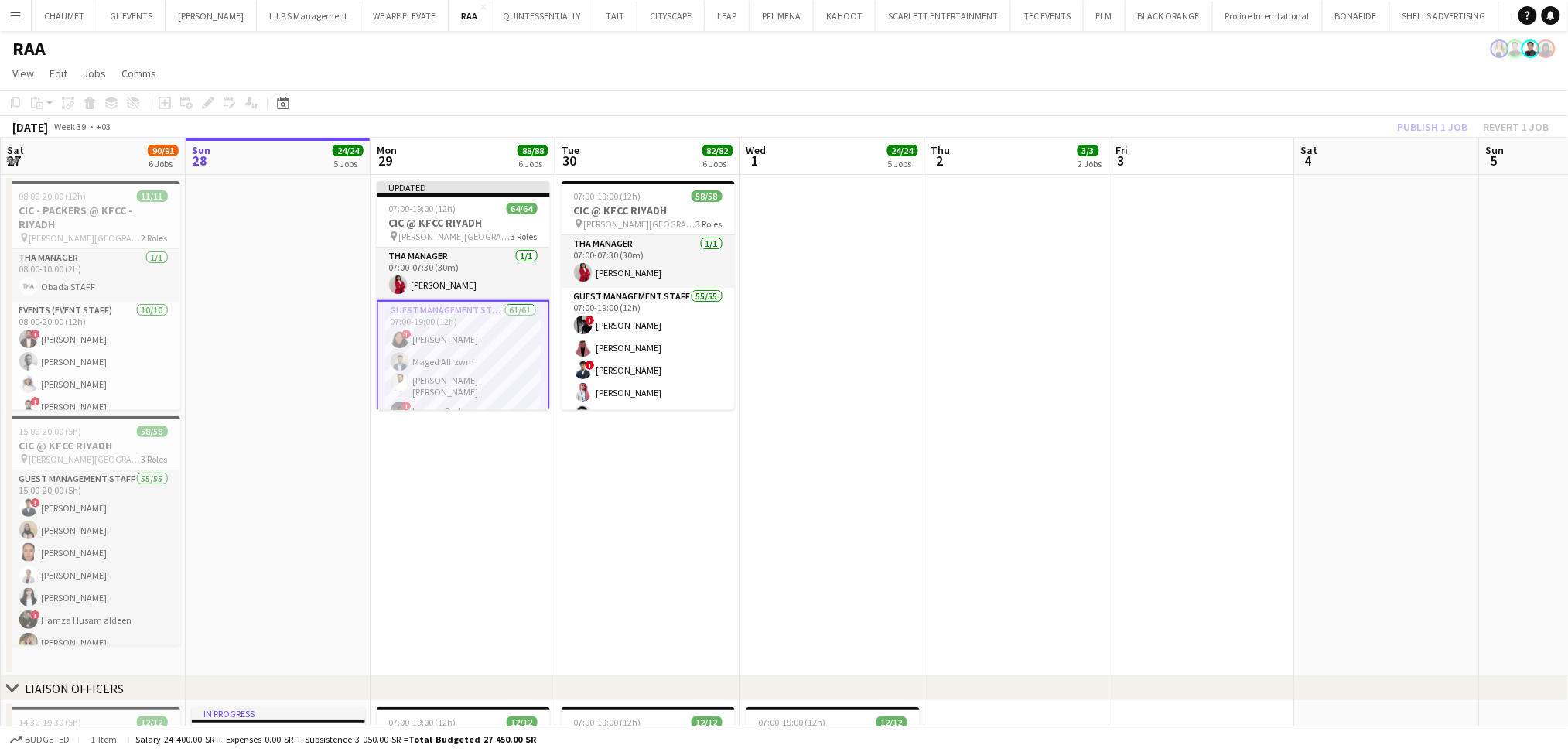
click at [1256, 302] on app-date-cell at bounding box center [1203, 425] width 185 height 501
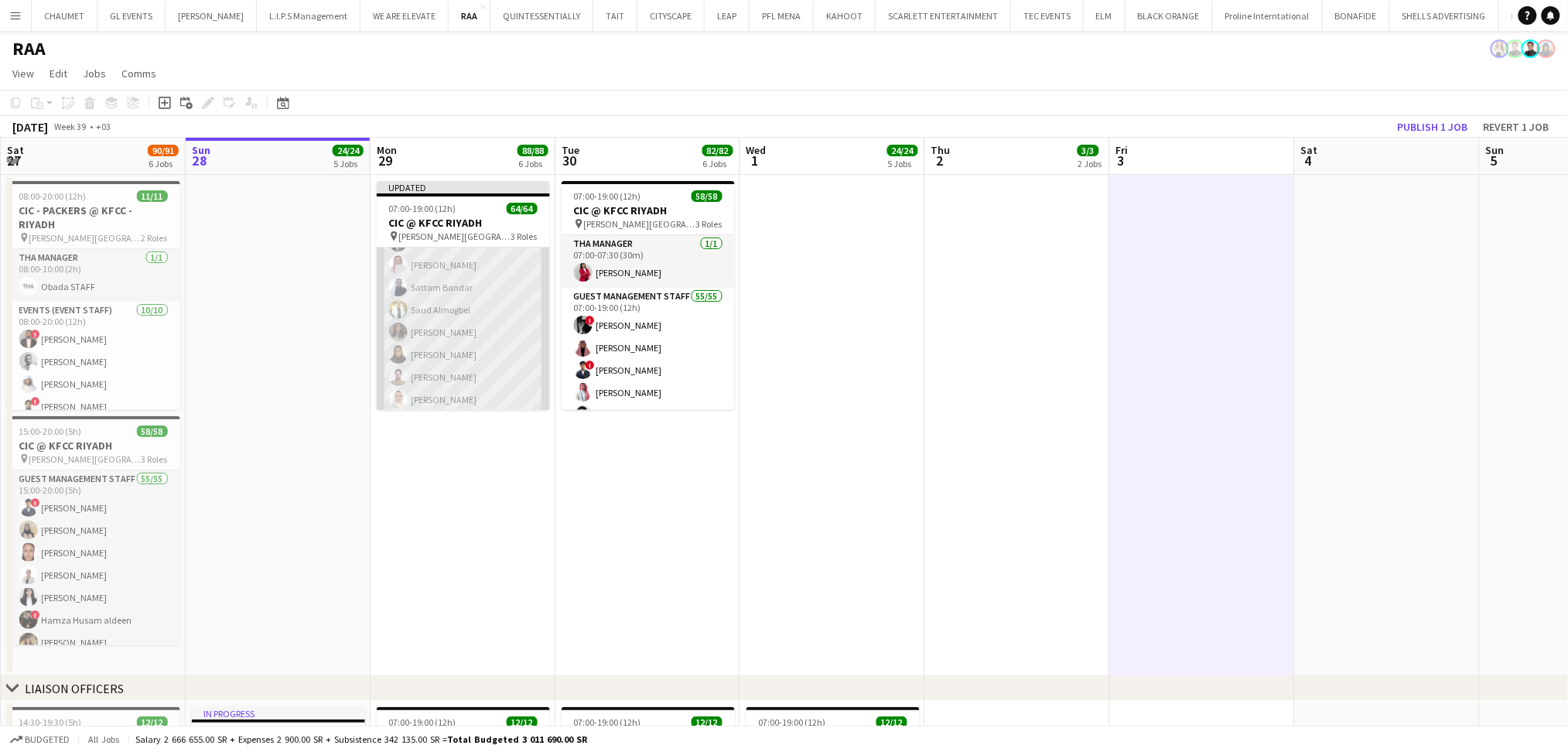
scroll to position [229, 0]
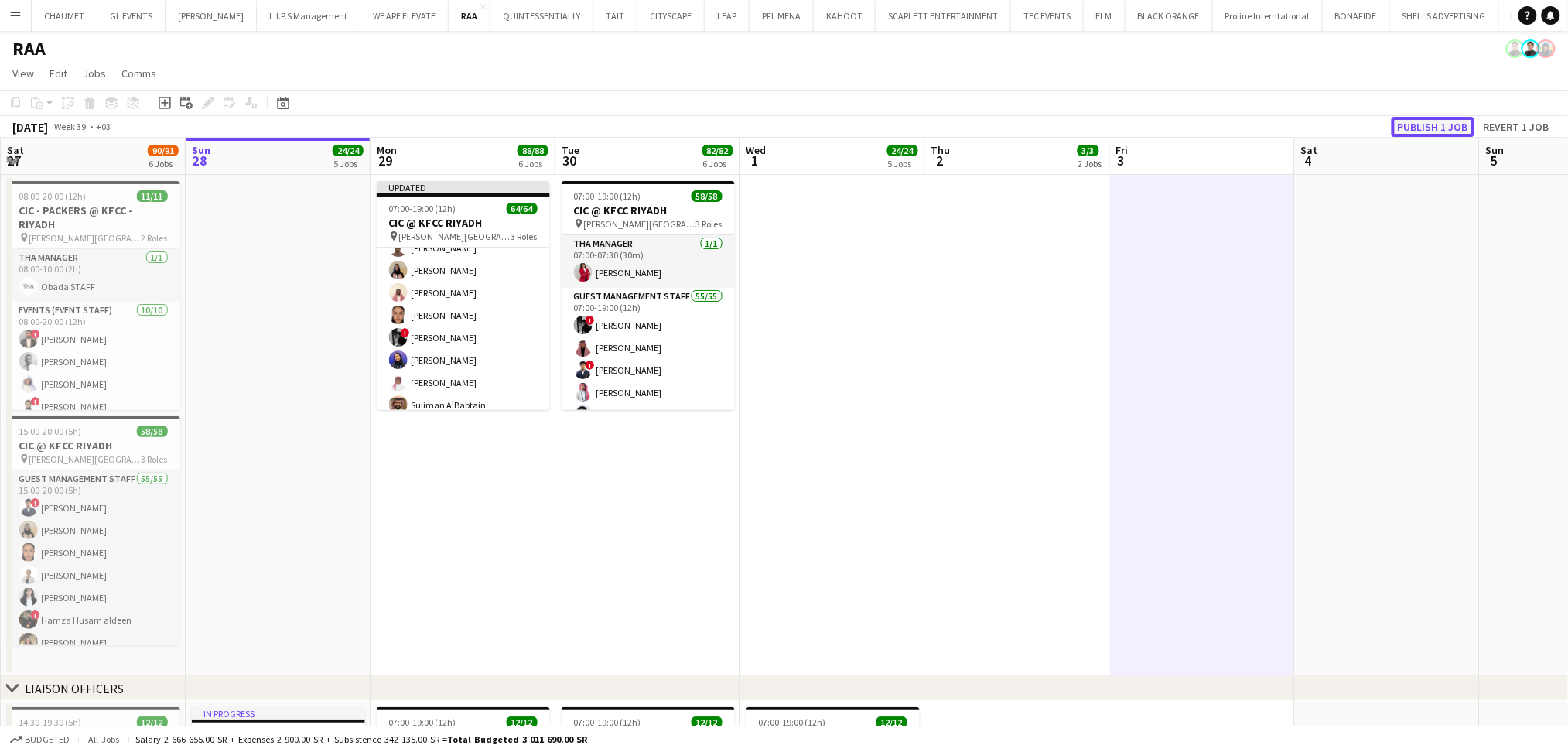
click at [1401, 124] on button "Publish 1 job" at bounding box center [1433, 126] width 82 height 20
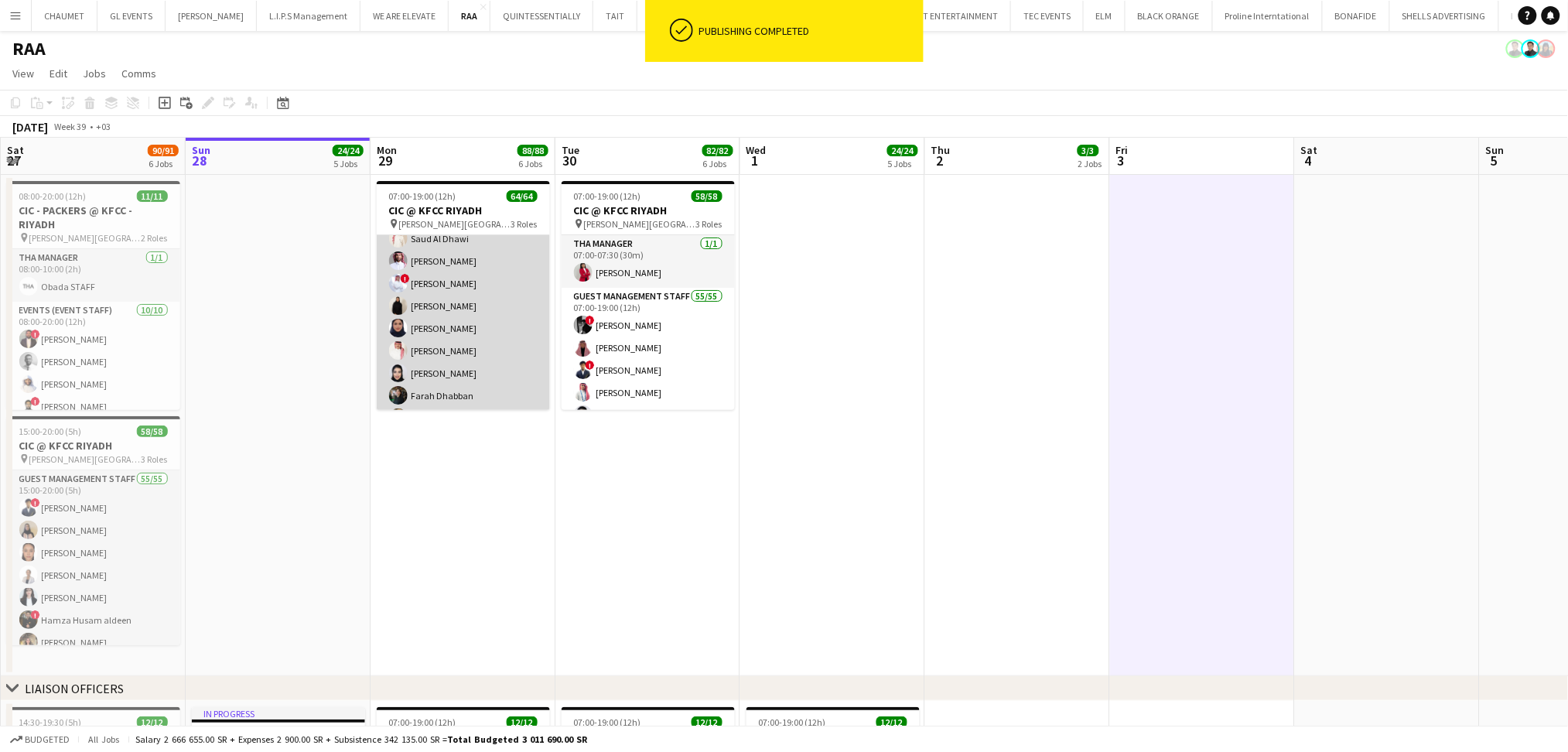
scroll to position [1157, 0]
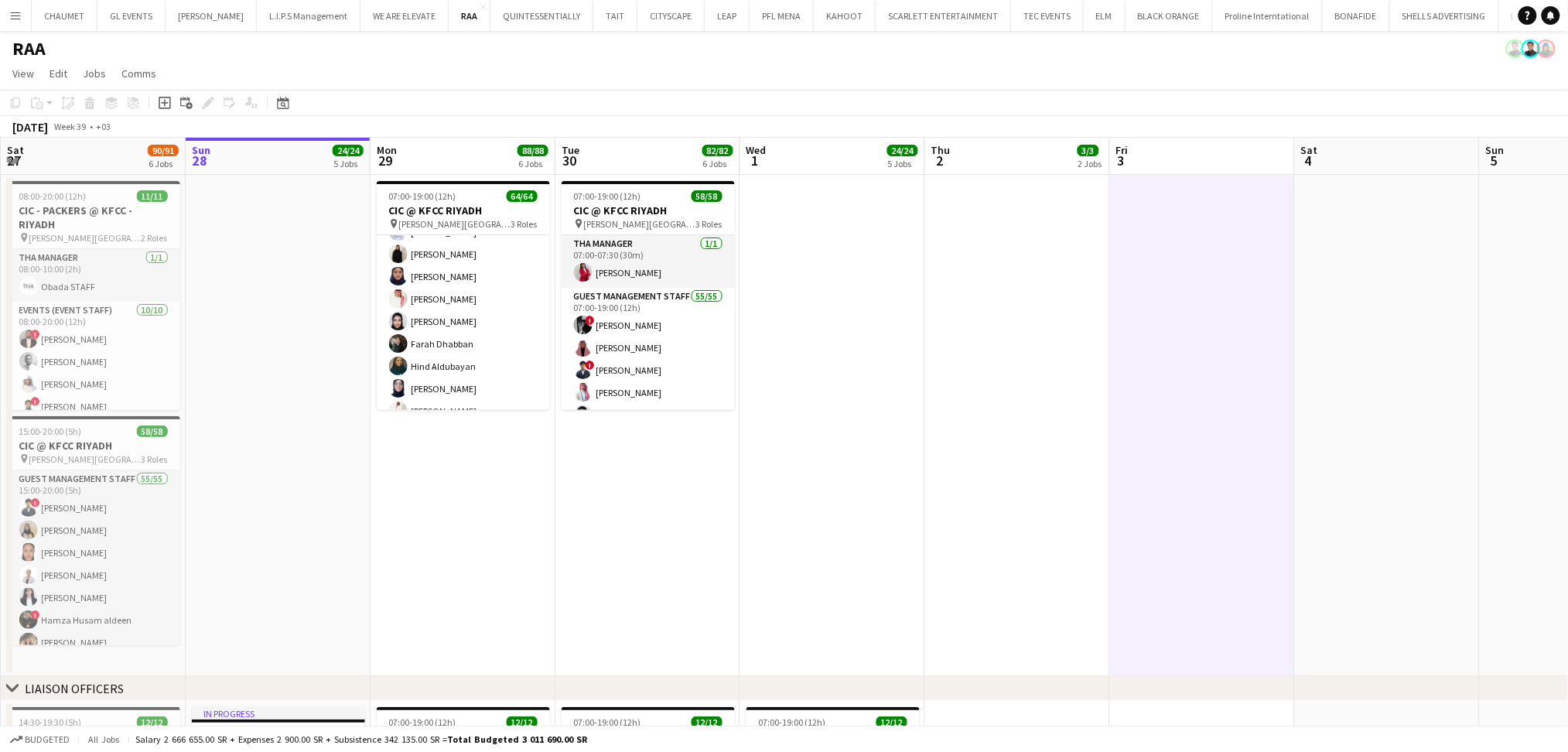
click at [953, 485] on app-date-cell at bounding box center [1018, 425] width 185 height 501
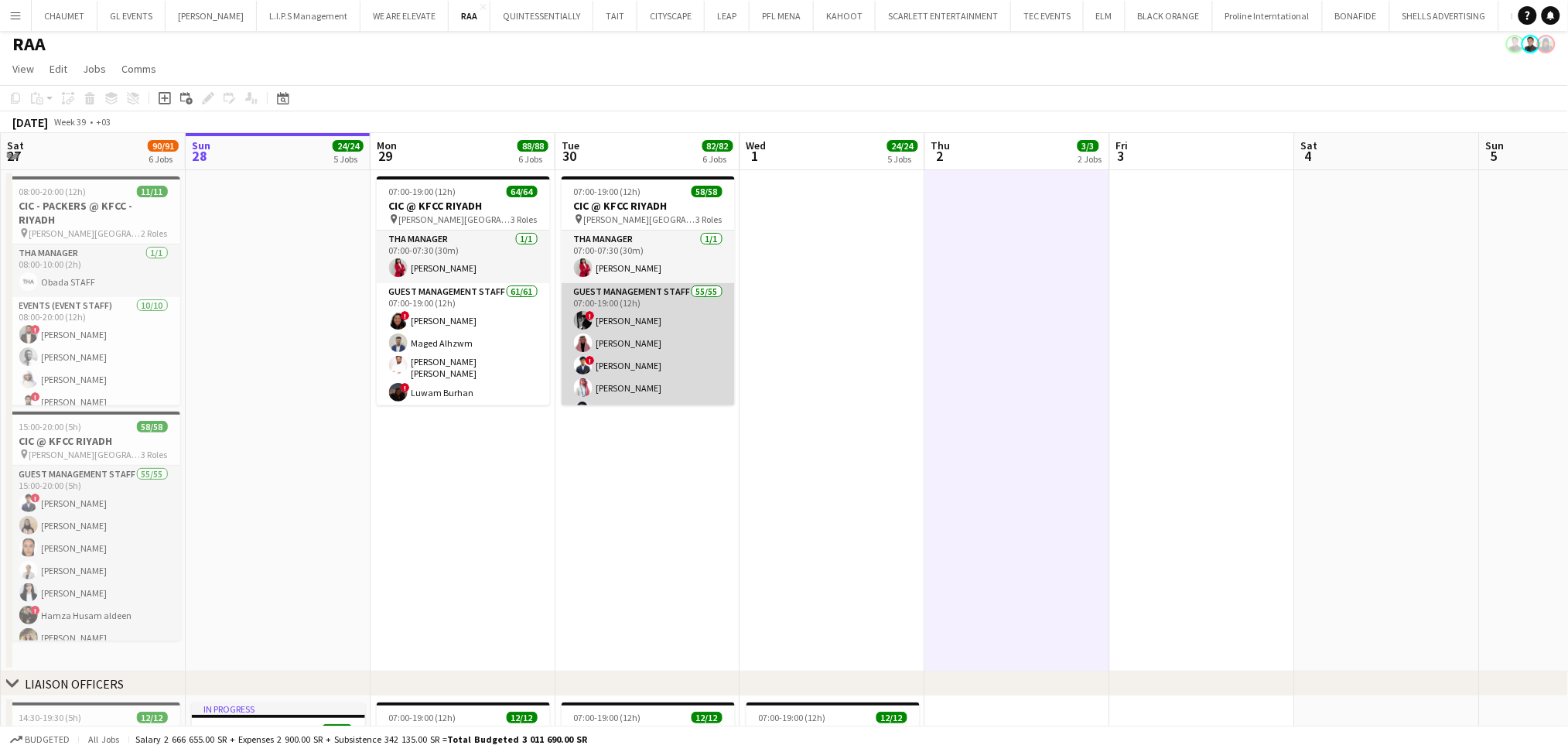
scroll to position [0, 0]
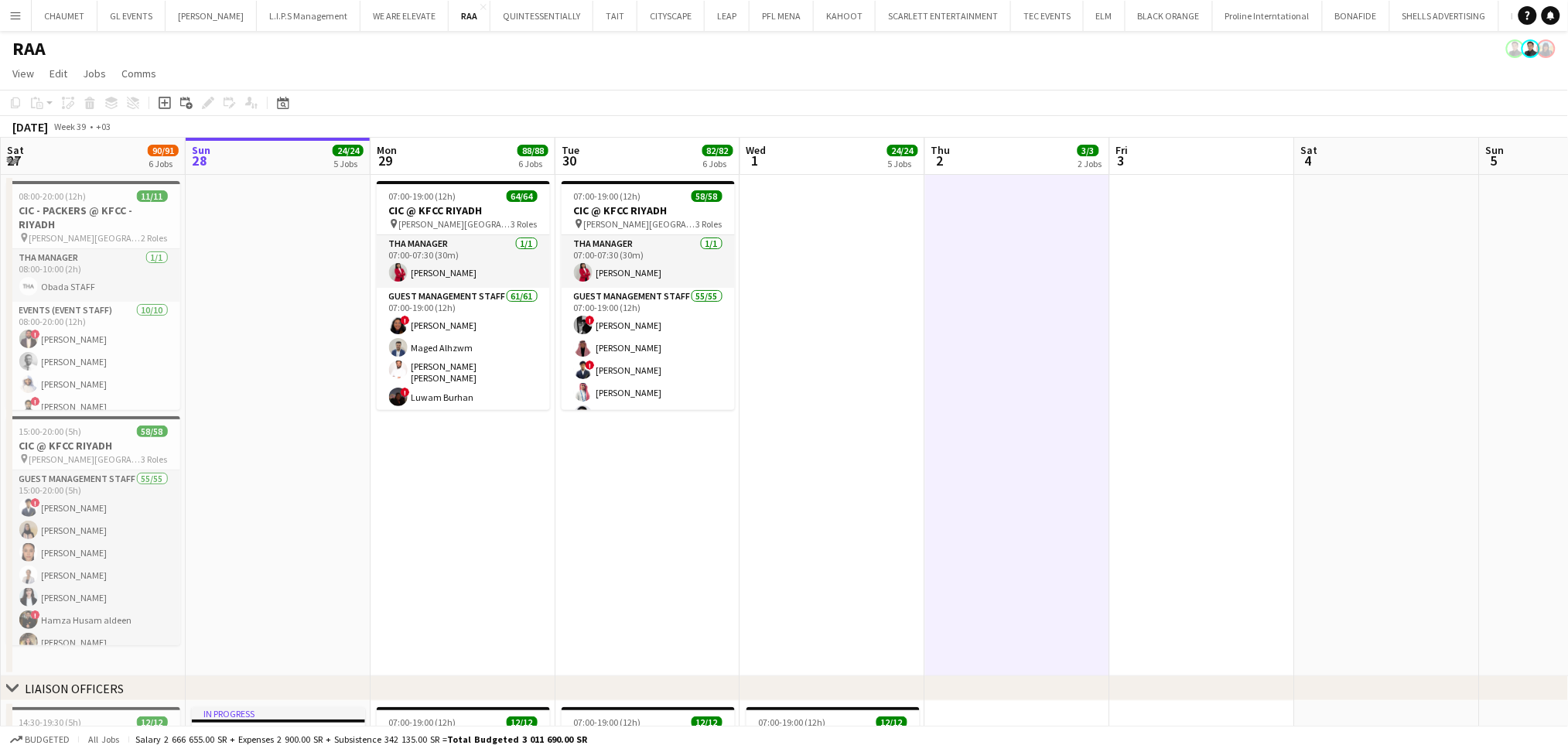
click at [635, 505] on app-date-cell "07:00-19:00 (12h) 58/58 CIC @ KFCC RIYADH pin [PERSON_NAME][GEOGRAPHIC_DATA] 3 …" at bounding box center [648, 425] width 185 height 501
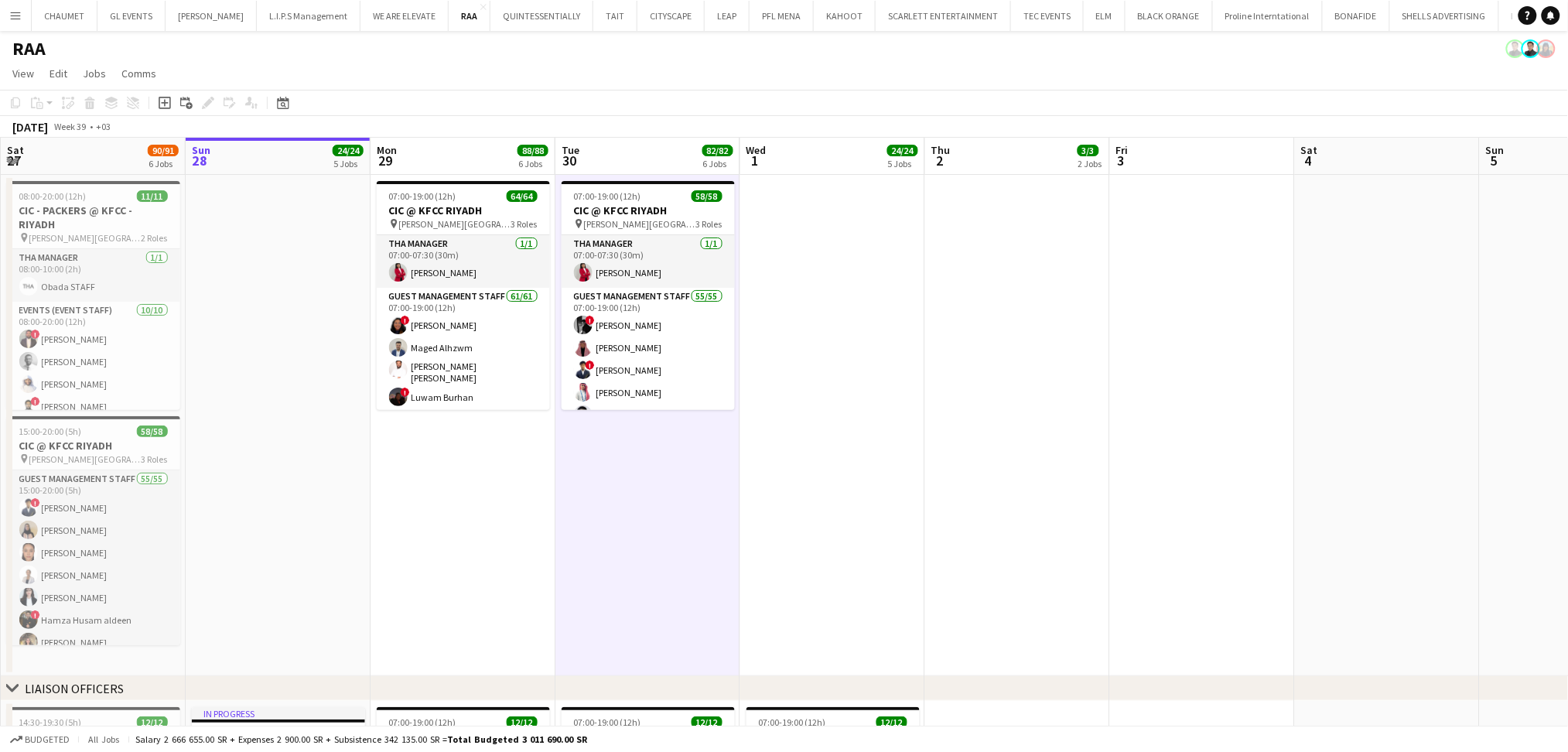
click at [493, 532] on app-date-cell "07:00-19:00 (12h) 64/64 CIC @ KFCC RIYADH pin [PERSON_NAME][GEOGRAPHIC_DATA] 3 …" at bounding box center [463, 425] width 185 height 501
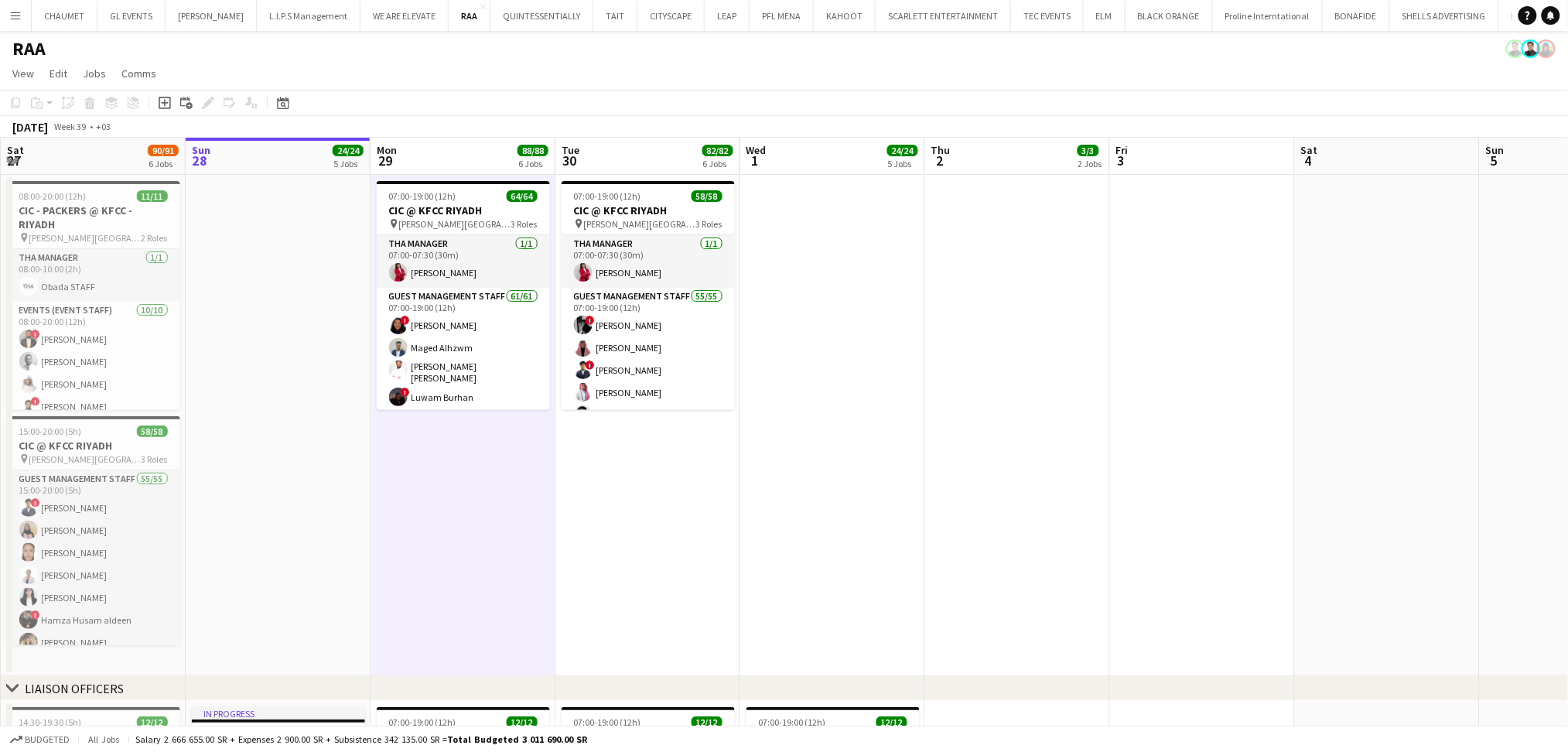
click at [646, 570] on app-date-cell "07:00-19:00 (12h) 58/58 CIC @ KFCC RIYADH pin [PERSON_NAME][GEOGRAPHIC_DATA] 3 …" at bounding box center [648, 425] width 185 height 501
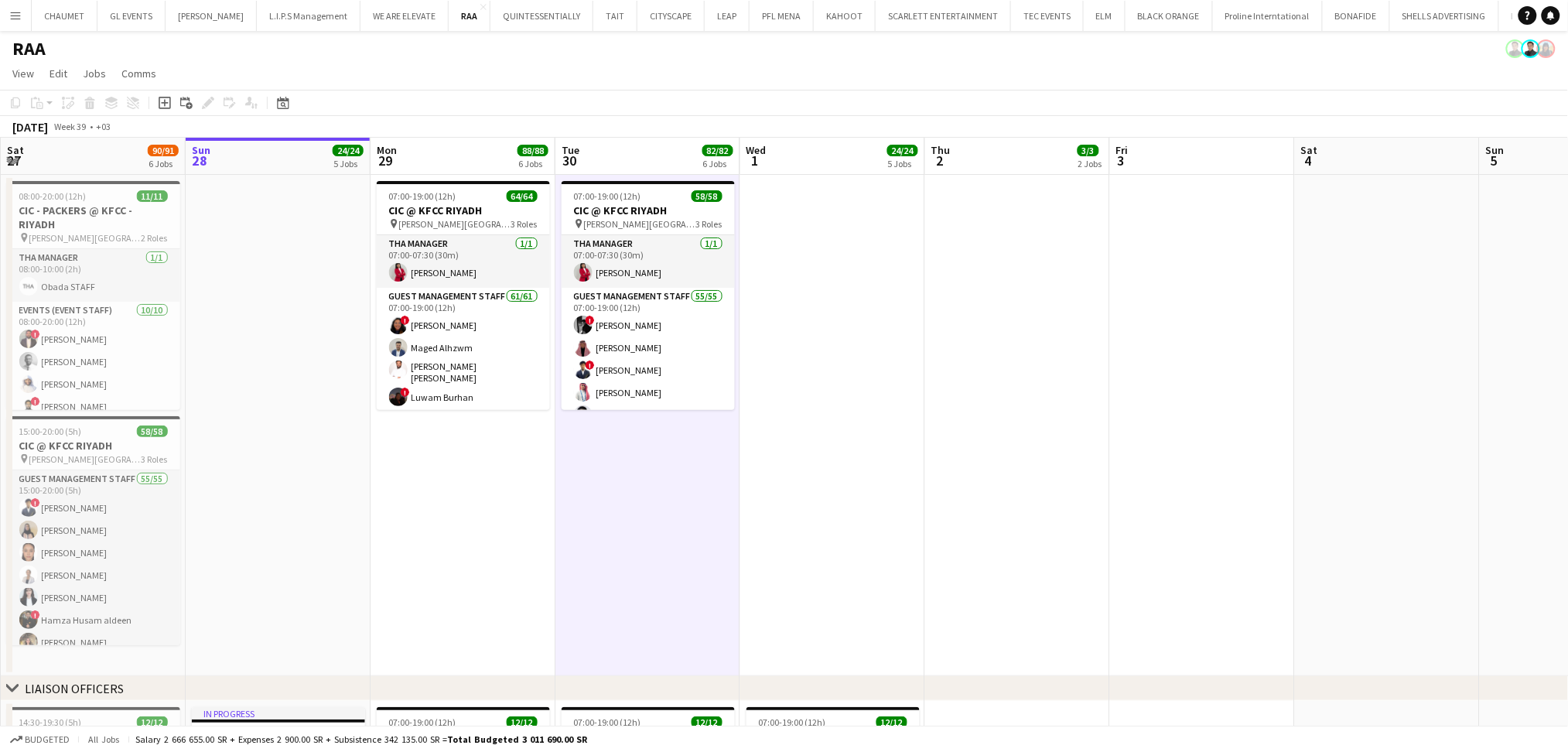
click at [476, 493] on app-date-cell "07:00-19:00 (12h) 64/64 CIC @ KFCC RIYADH pin [PERSON_NAME][GEOGRAPHIC_DATA] 3 …" at bounding box center [463, 425] width 185 height 501
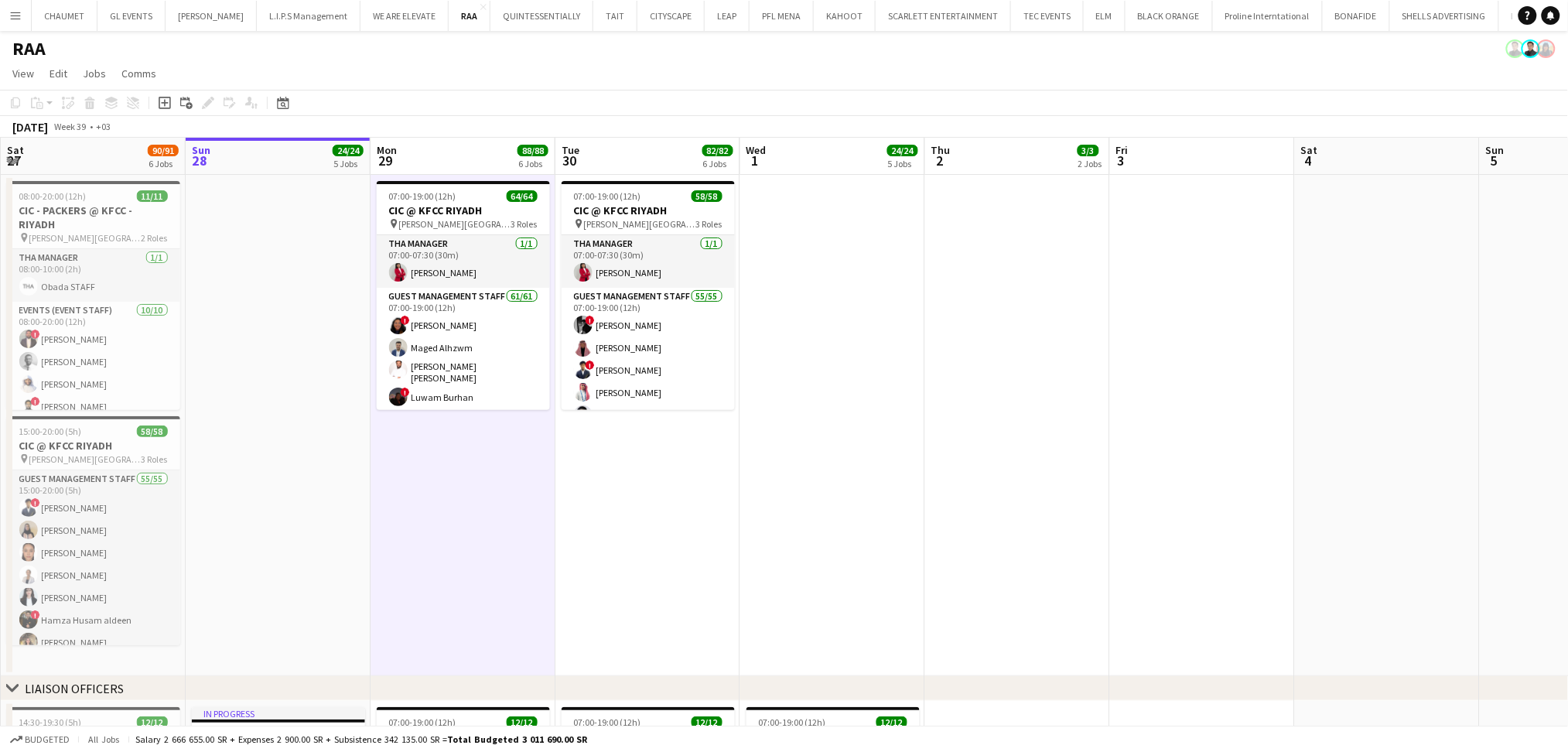
click at [695, 581] on app-date-cell "07:00-19:00 (12h) 58/58 CIC @ KFCC RIYADH pin [PERSON_NAME][GEOGRAPHIC_DATA] 3 …" at bounding box center [648, 425] width 185 height 501
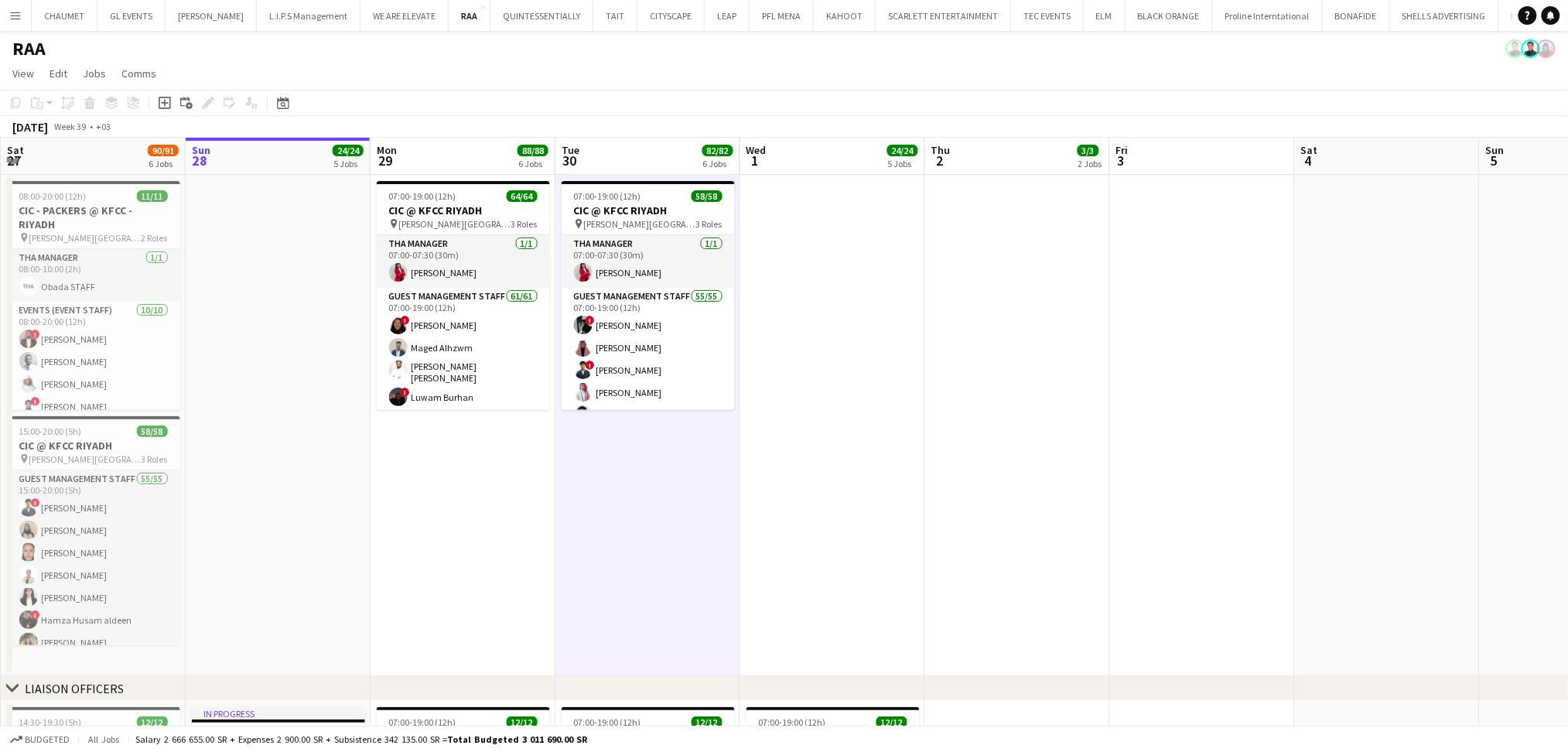
click at [967, 593] on app-date-cell at bounding box center [1018, 425] width 185 height 501
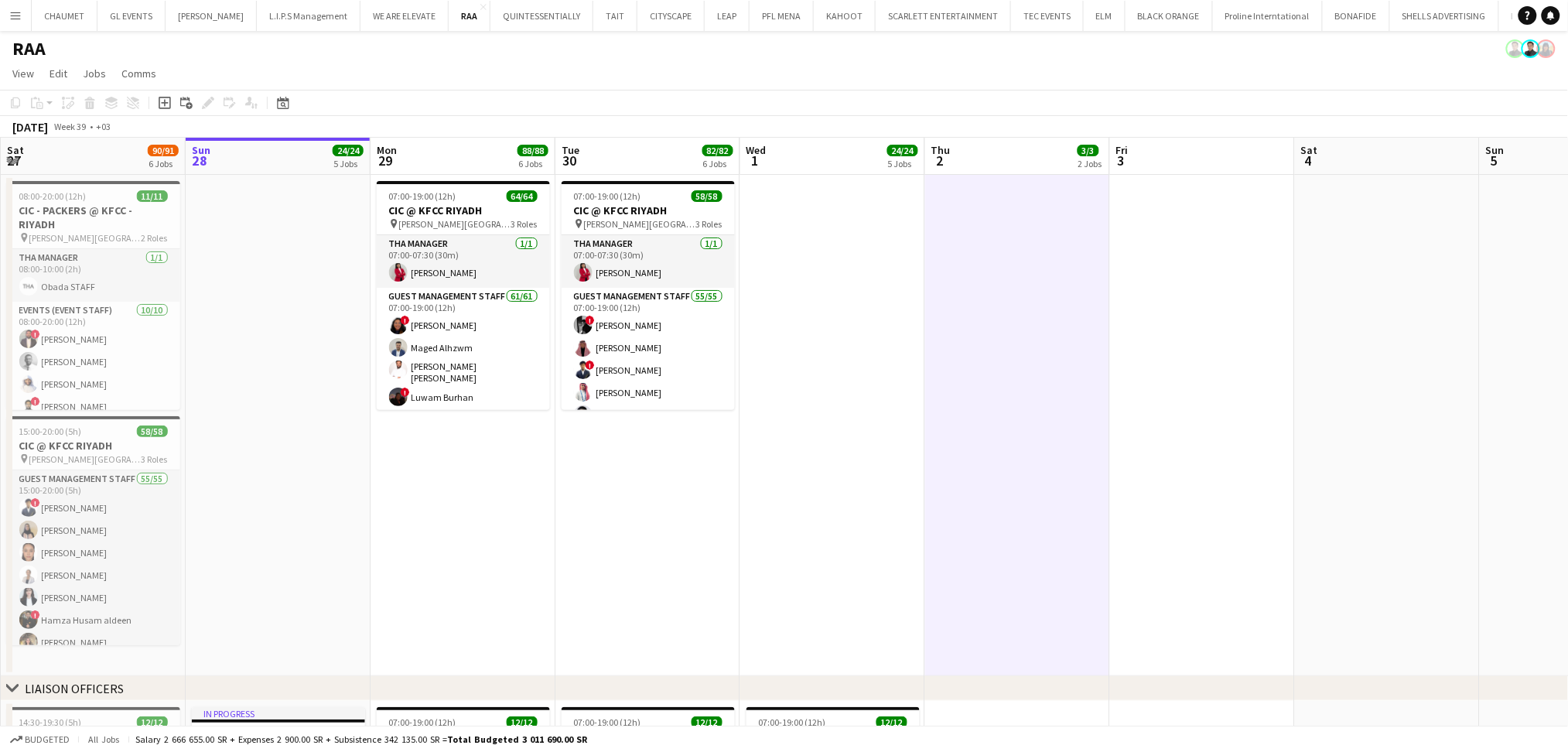
click at [809, 577] on app-date-cell at bounding box center [833, 425] width 185 height 501
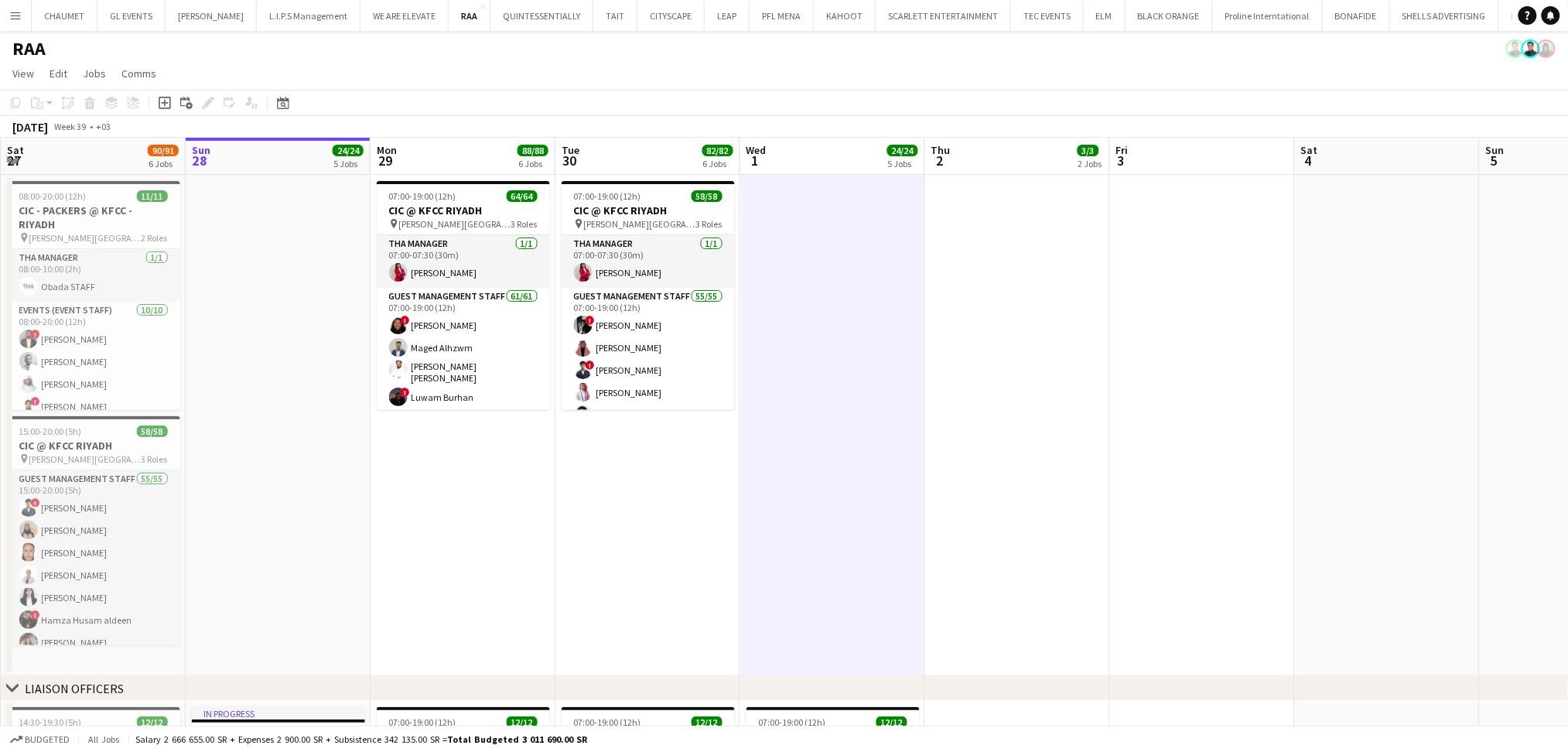
click at [674, 592] on app-date-cell "07:00-19:00 (12h) 58/58 CIC @ KFCC RIYADH pin [PERSON_NAME][GEOGRAPHIC_DATA] 3 …" at bounding box center [648, 425] width 185 height 501
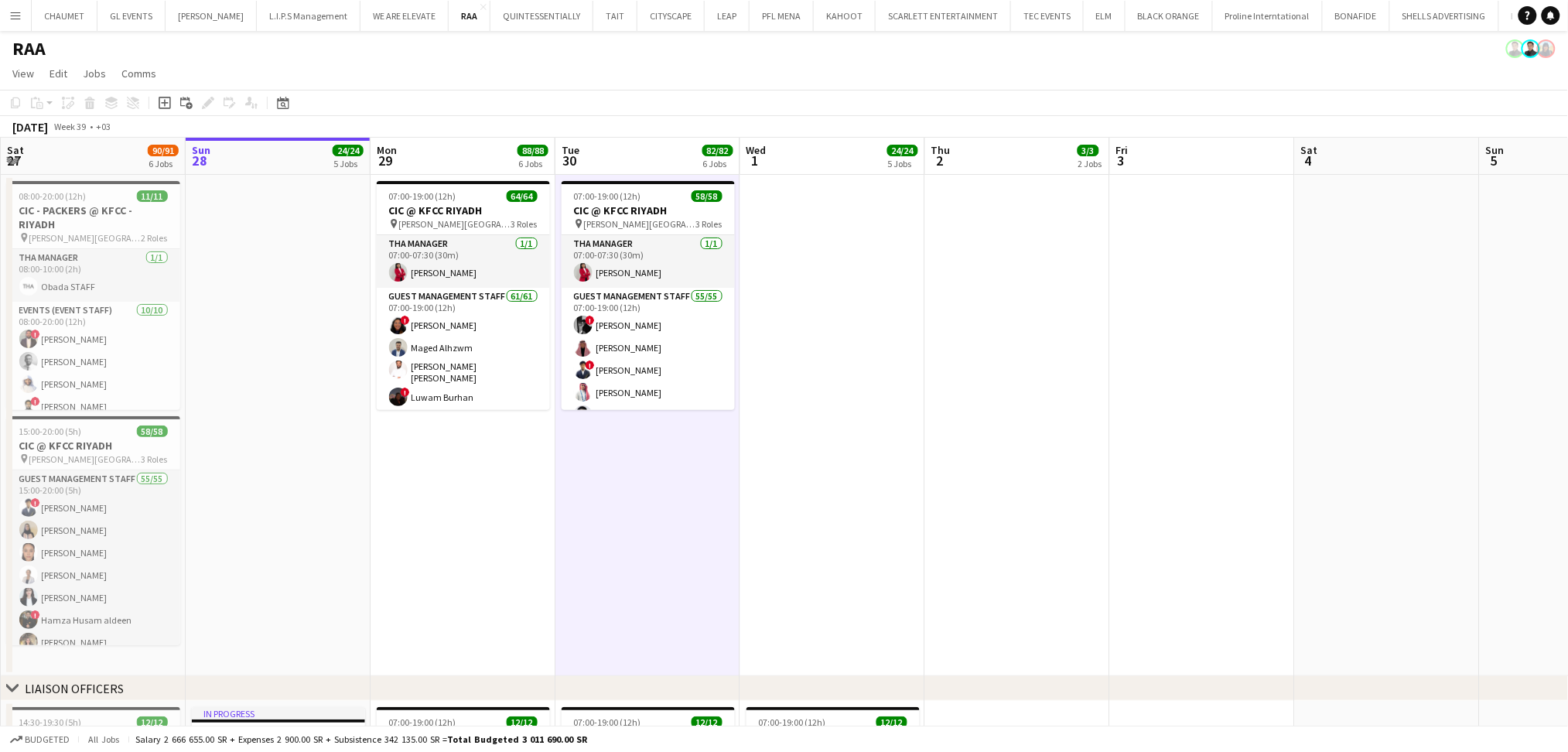
drag, startPoint x: 516, startPoint y: 603, endPoint x: 504, endPoint y: 602, distance: 12.0
click at [513, 603] on app-date-cell "07:00-19:00 (12h) 64/64 CIC @ KFCC RIYADH pin [PERSON_NAME][GEOGRAPHIC_DATA] 3 …" at bounding box center [463, 425] width 185 height 501
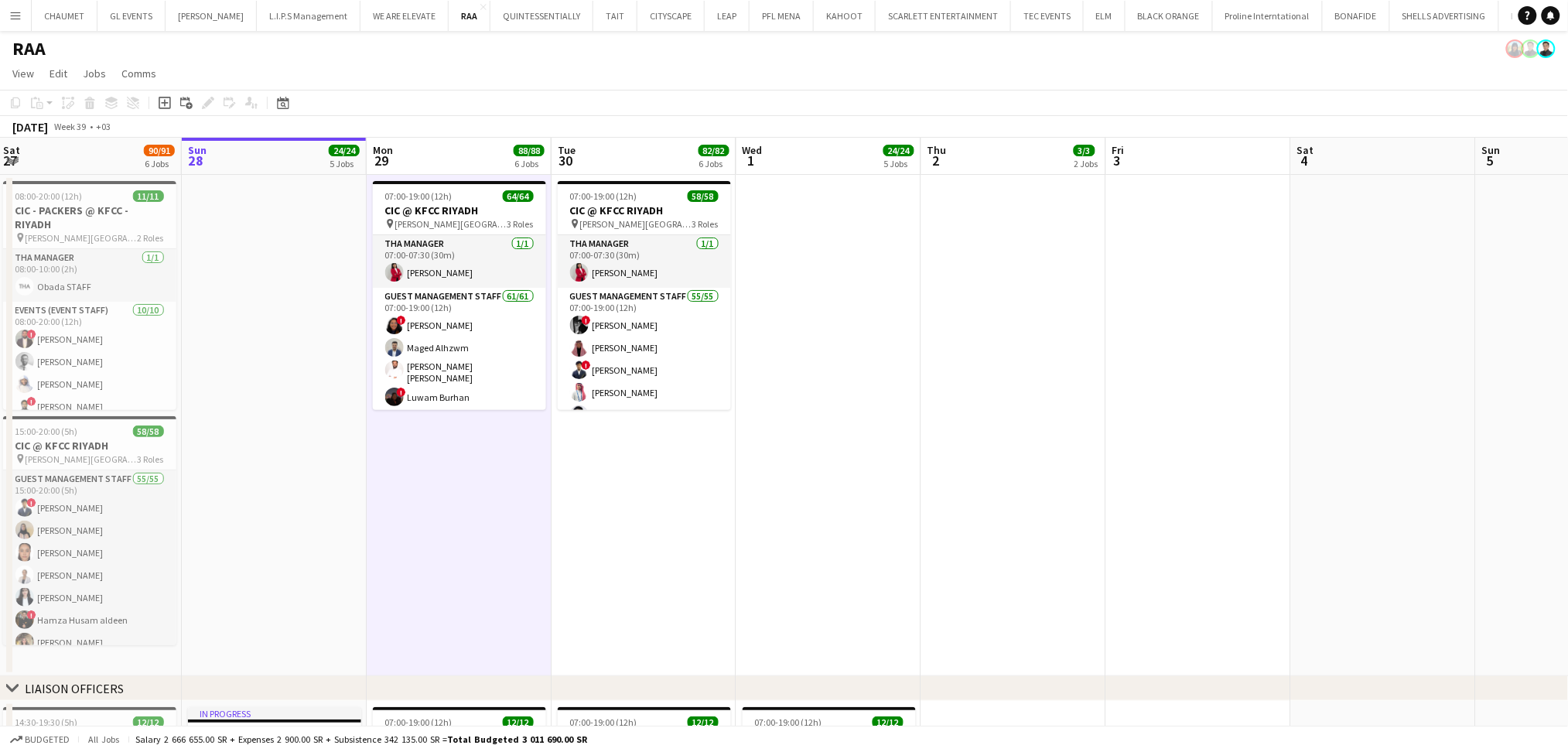
click at [725, 512] on app-date-cell "07:00-19:00 (12h) 58/58 CIC @ KFCC RIYADH pin [PERSON_NAME][GEOGRAPHIC_DATA] 3 …" at bounding box center [643, 425] width 185 height 501
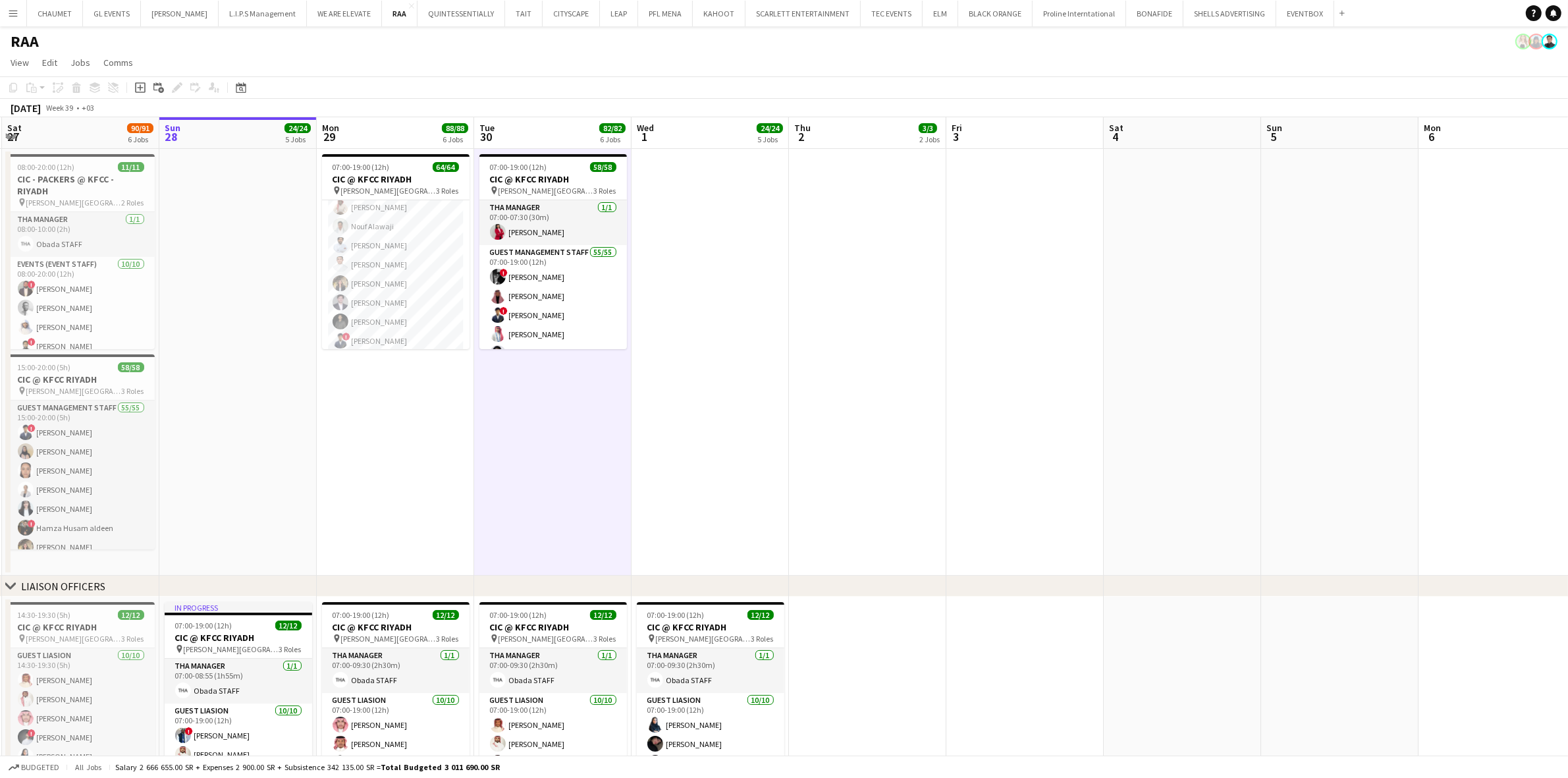
scroll to position [0, 295]
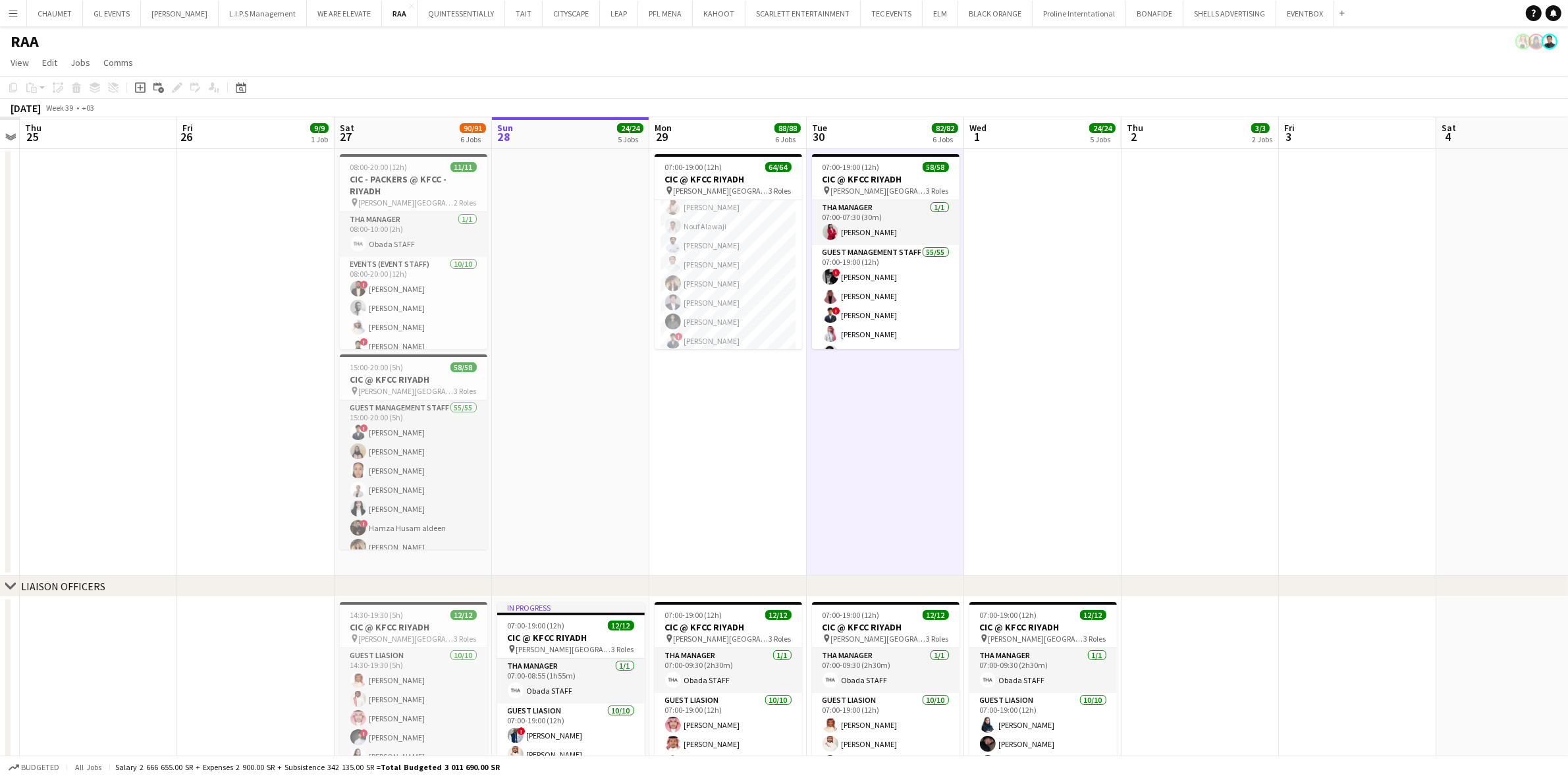
drag, startPoint x: 360, startPoint y: 420, endPoint x: 697, endPoint y: 420, distance: 337.0
click at [419, 285] on app-card-role "Events (Event Staff) [DATE] 08:00-20:00 (12h) ! [PERSON_NAME] [PERSON_NAME] [PE…" at bounding box center [413, 367] width 148 height 221
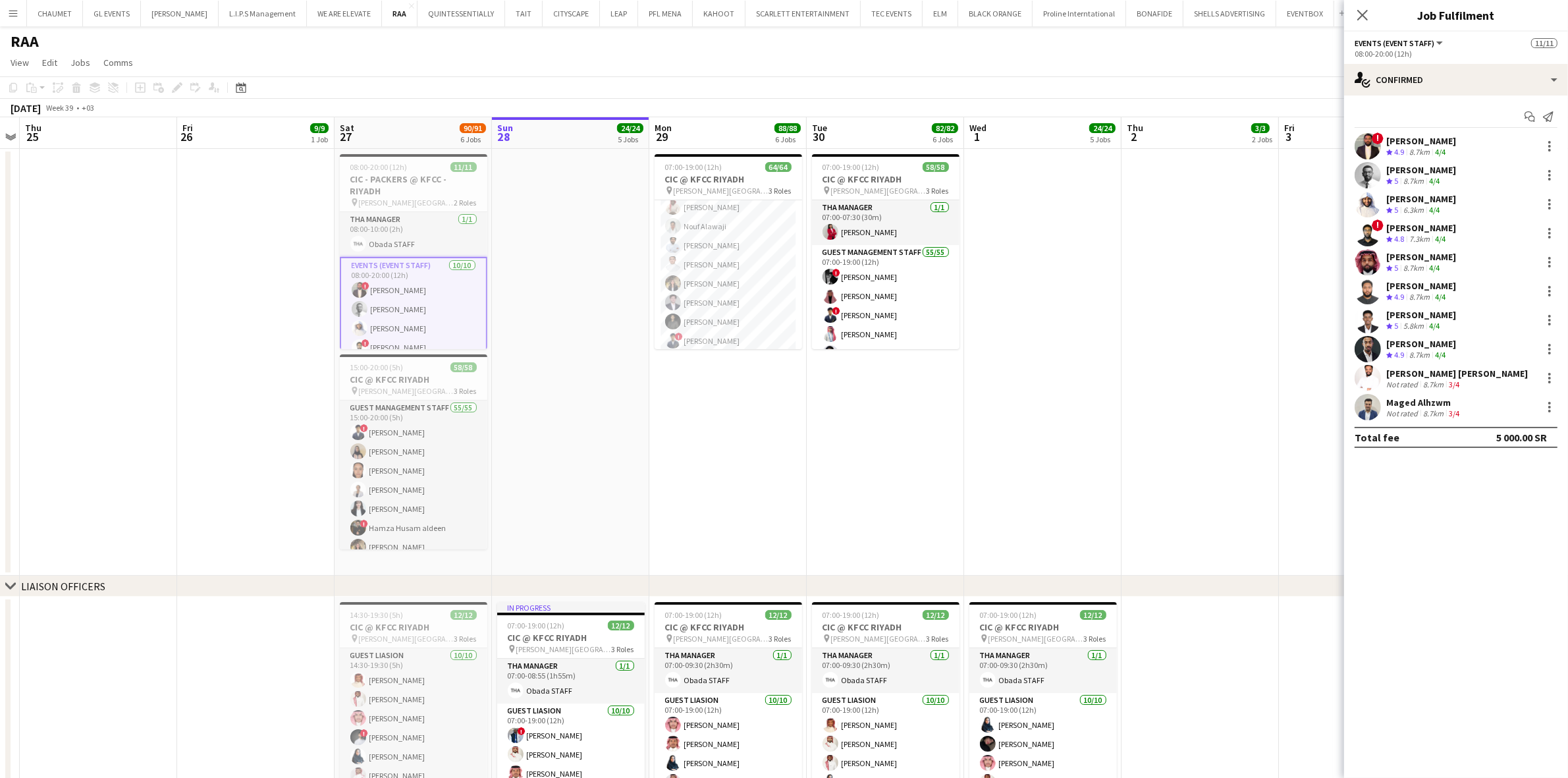
click at [1349, 138] on div "[PERSON_NAME]" at bounding box center [1422, 141] width 70 height 12
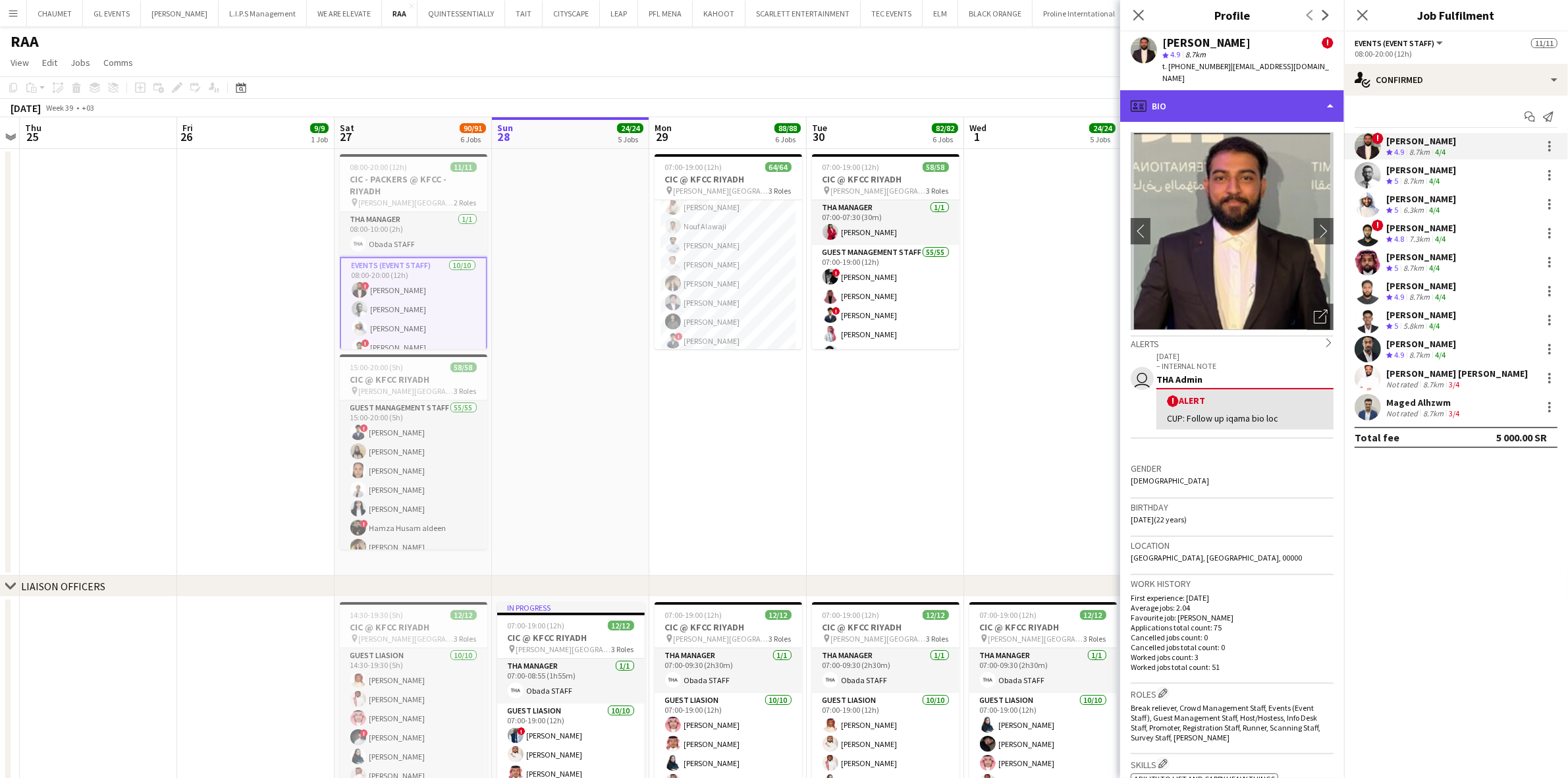
click at [1264, 96] on div "profile Bio" at bounding box center [1232, 106] width 224 height 31
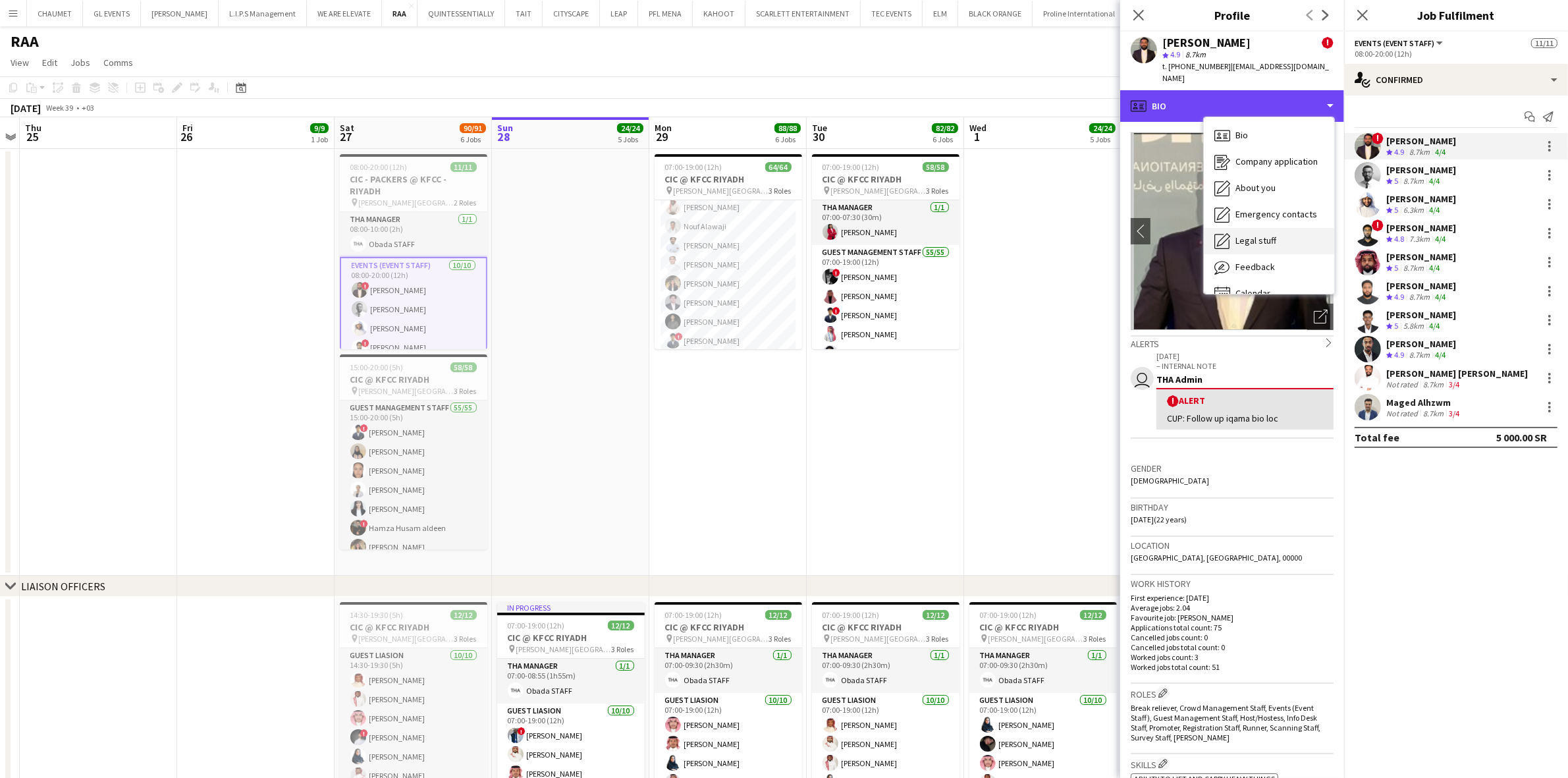
scroll to position [18, 0]
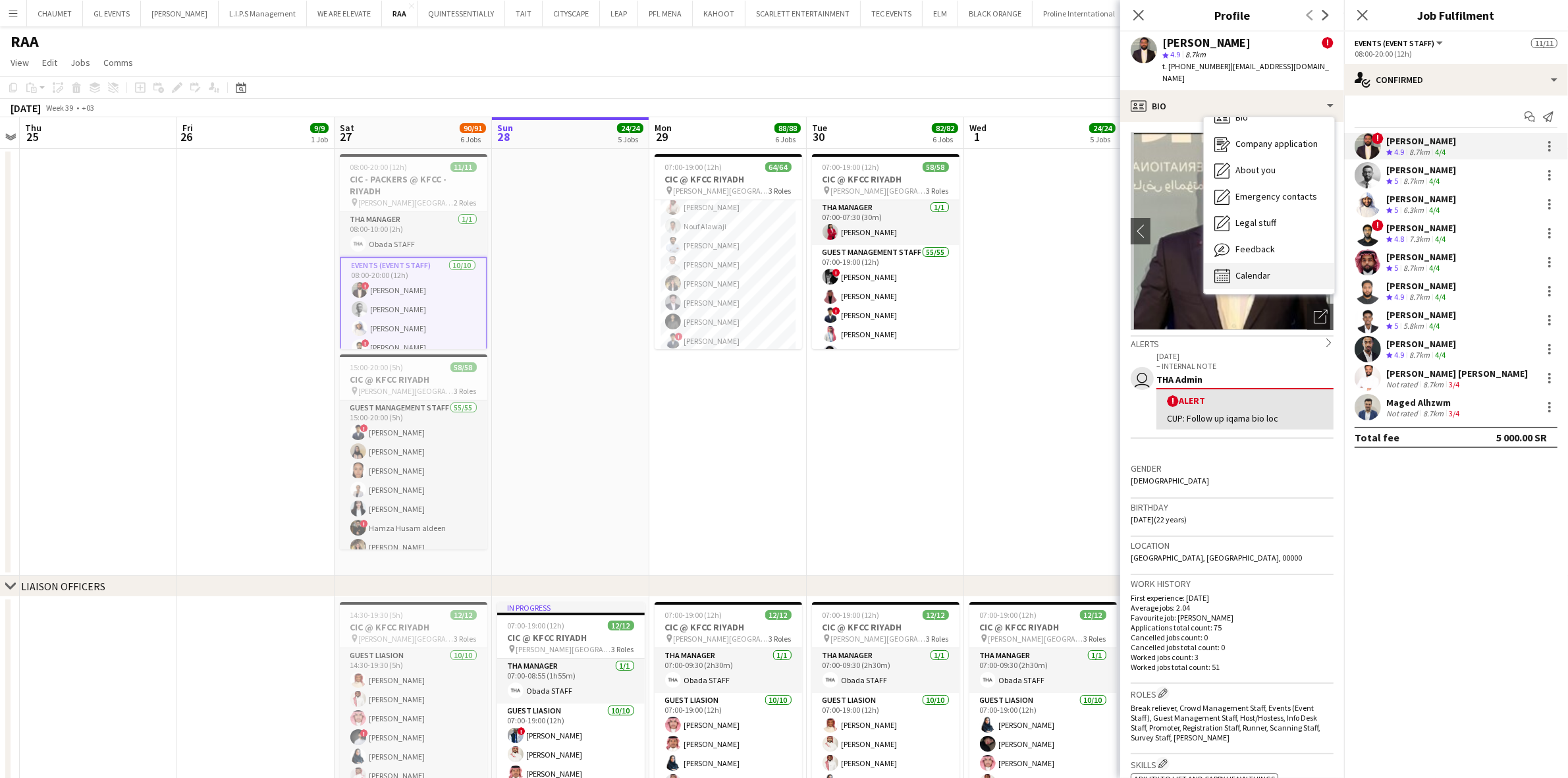
click at [1259, 270] on span "Calendar" at bounding box center [1253, 276] width 35 height 12
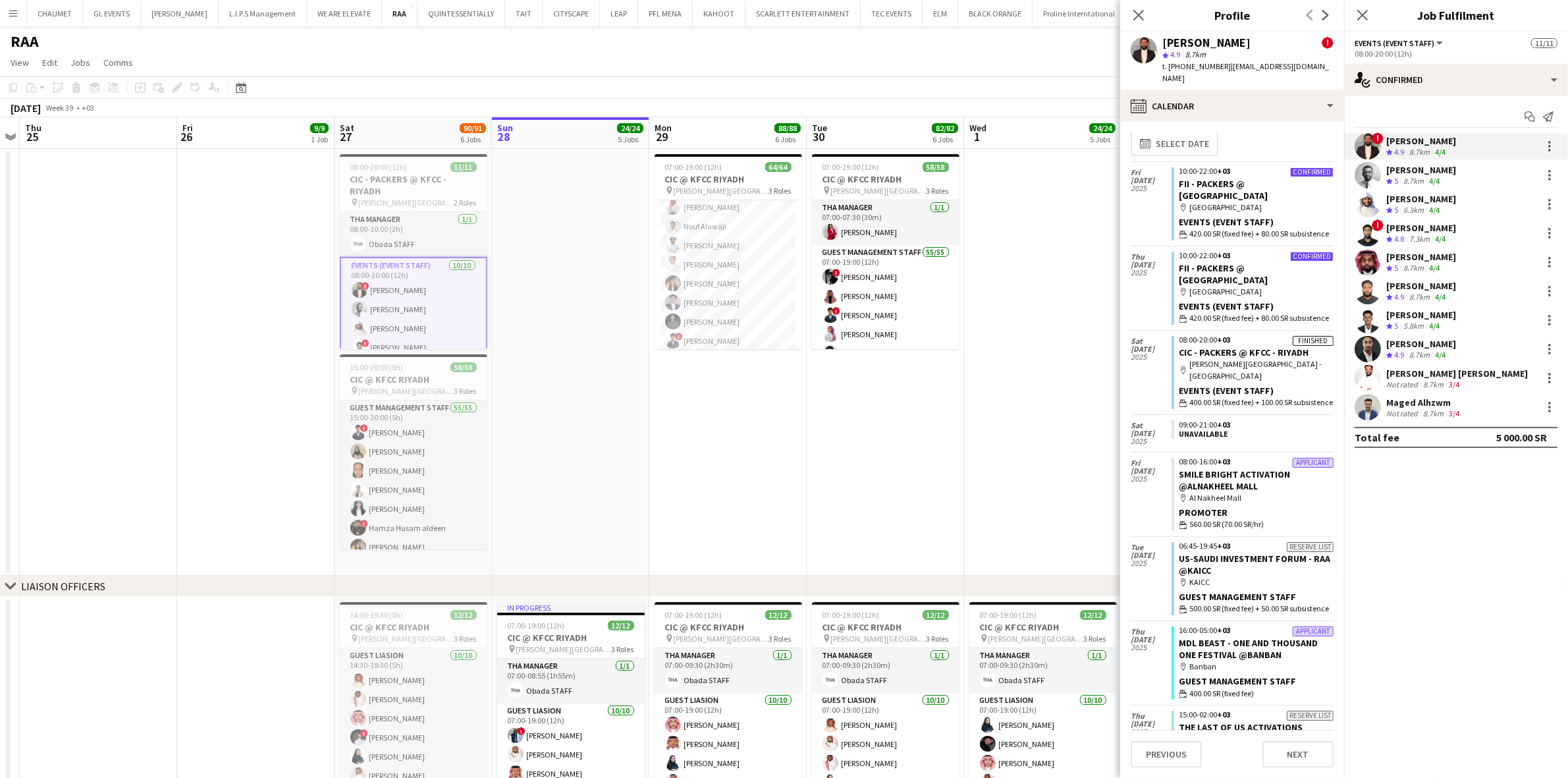
scroll to position [0, 0]
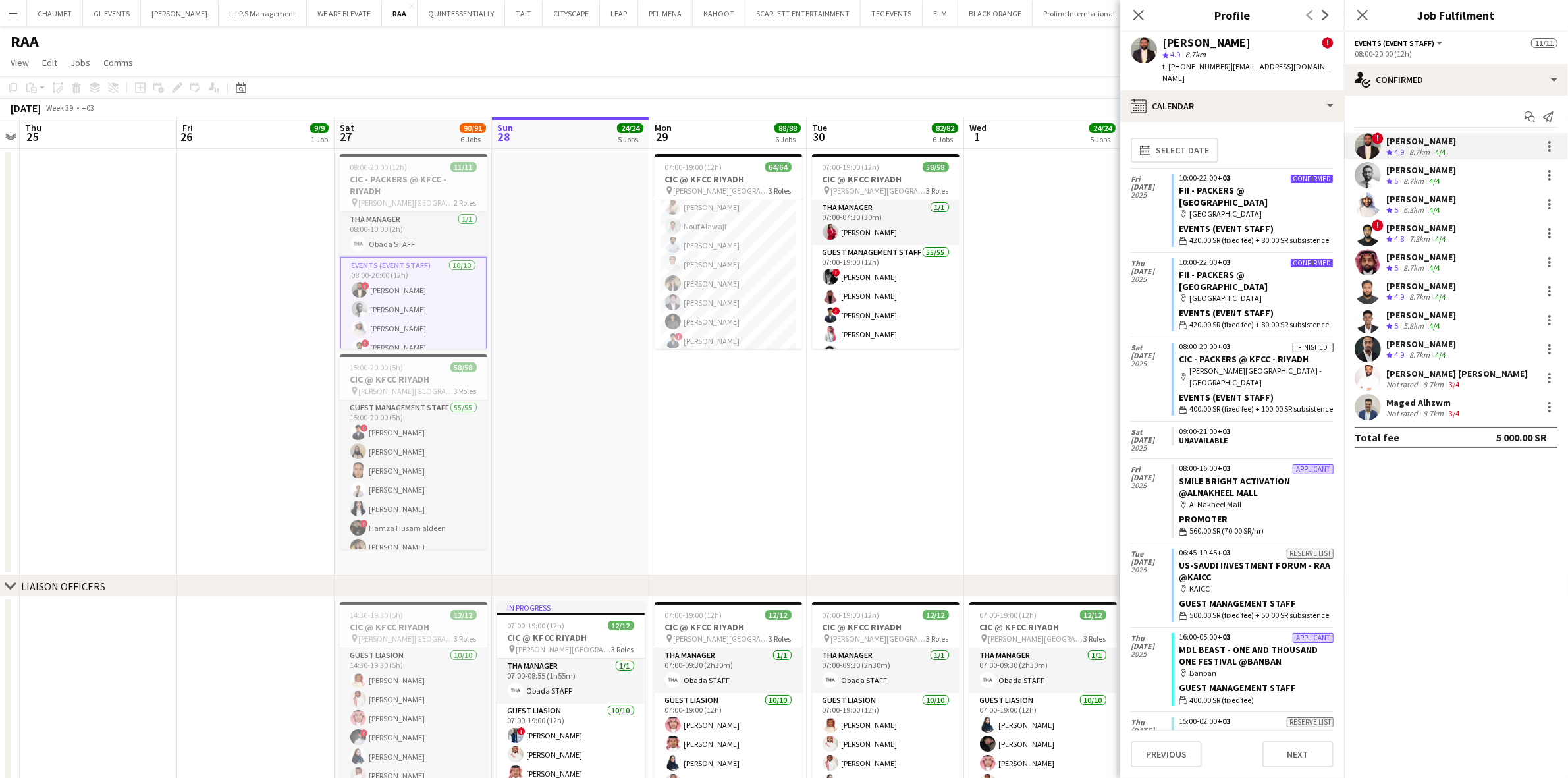
click at [1349, 290] on div "[PERSON_NAME]" at bounding box center [1422, 286] width 70 height 12
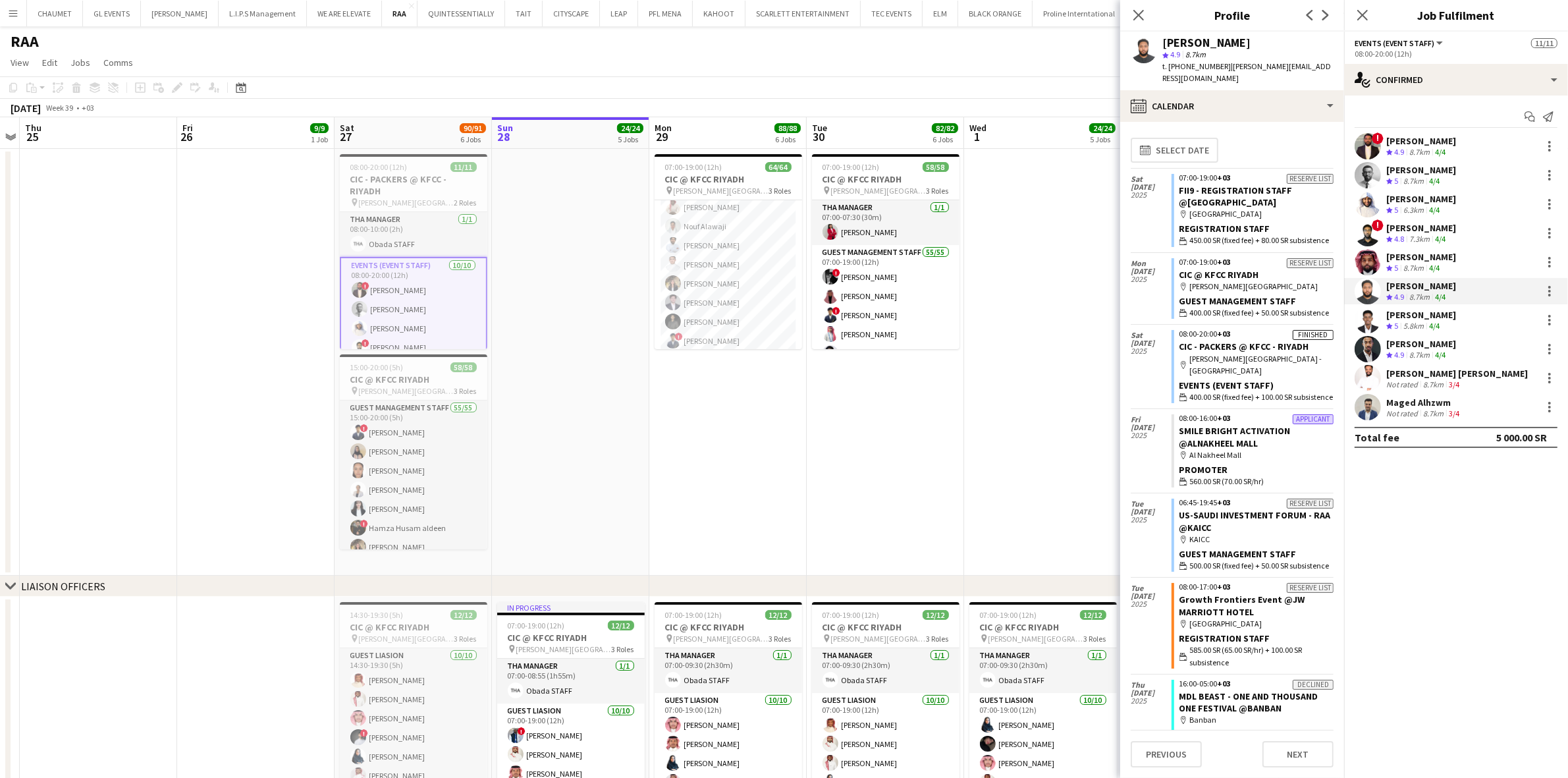
click at [1349, 326] on div "[PERSON_NAME] Crew rating 5 5.8km 4/4" at bounding box center [1456, 320] width 224 height 26
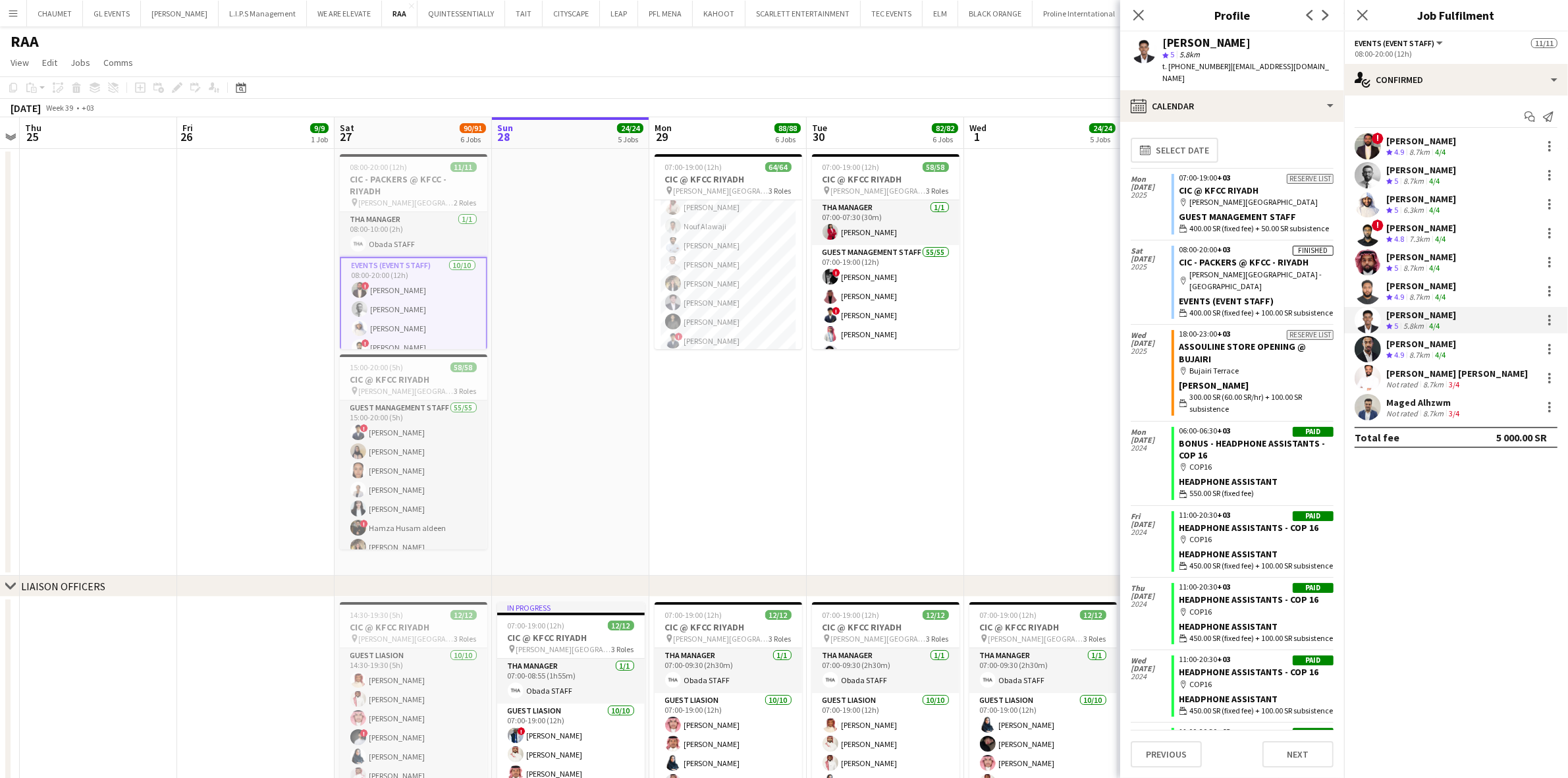
click at [1349, 146] on div "[PERSON_NAME]" at bounding box center [1422, 141] width 70 height 12
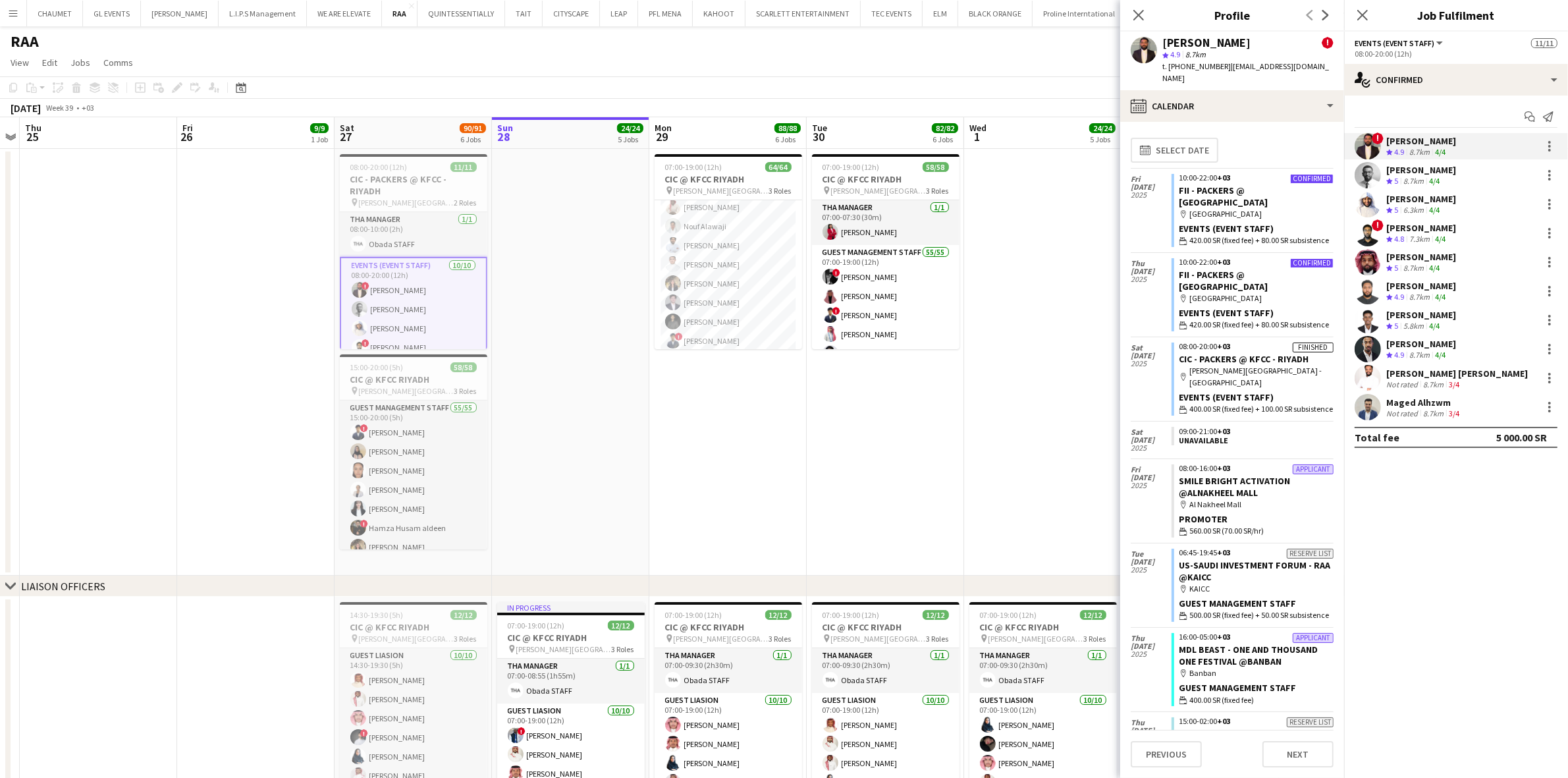
drag, startPoint x: 1164, startPoint y: 40, endPoint x: 1249, endPoint y: 40, distance: 85.0
click at [1249, 40] on div "[PERSON_NAME] !" at bounding box center [1248, 43] width 171 height 12
click at [1186, 69] on span "t. [PHONE_NUMBER]" at bounding box center [1197, 66] width 69 height 10
drag, startPoint x: 1226, startPoint y: 64, endPoint x: 1327, endPoint y: 68, distance: 101.1
click at [1327, 68] on div "[PERSON_NAME] ! star 4.9 8.7km t. [PHONE_NUMBER] | [EMAIL_ADDRESS][DOMAIN_NAME]" at bounding box center [1232, 60] width 224 height 59
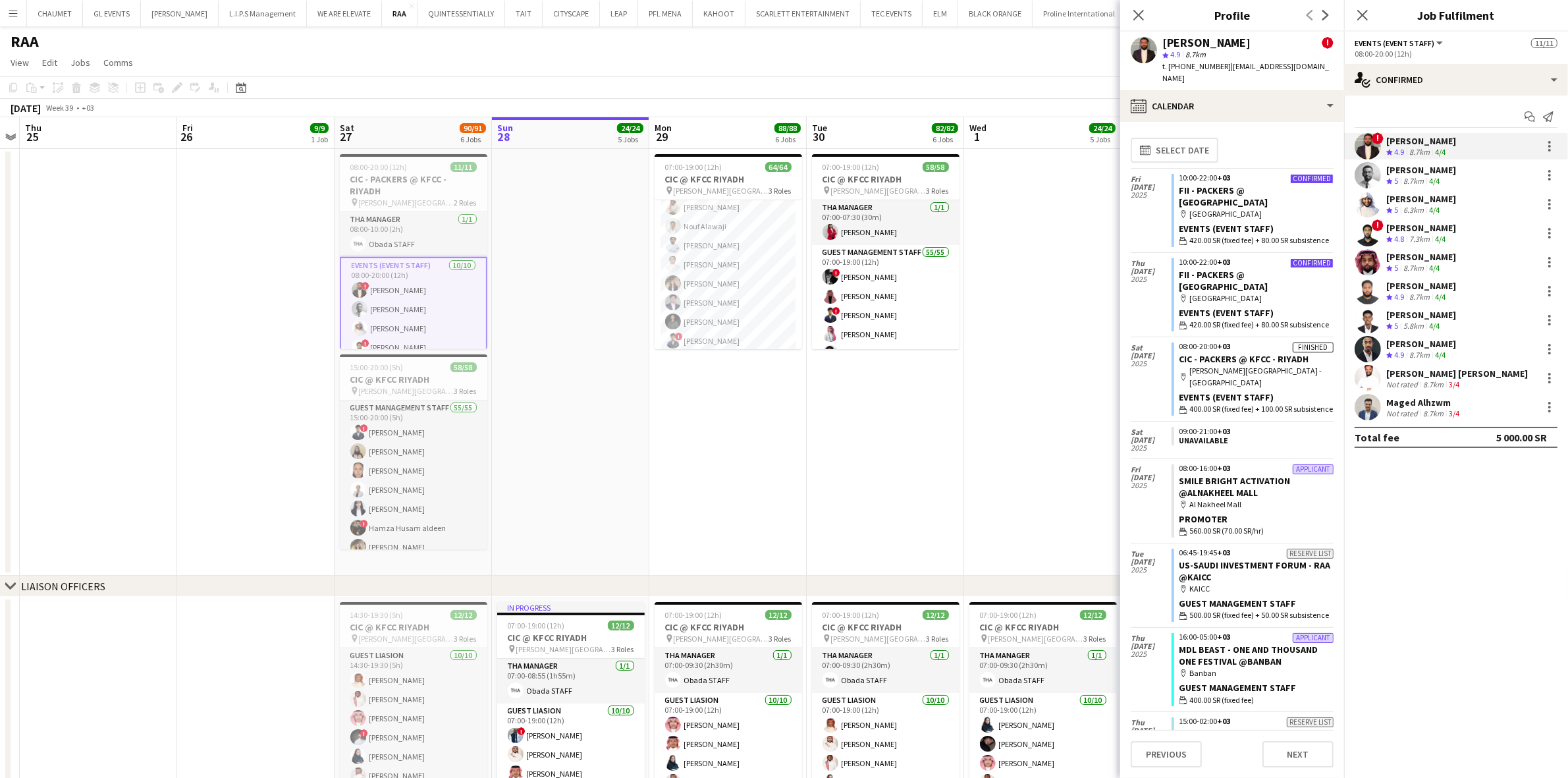
click at [1202, 64] on span "t. [PHONE_NUMBER]" at bounding box center [1197, 66] width 69 height 10
click at [1269, 90] on div "calendar-full Calendar" at bounding box center [1232, 106] width 224 height 31
click at [1269, 129] on div "Bio Bio" at bounding box center [1269, 135] width 131 height 26
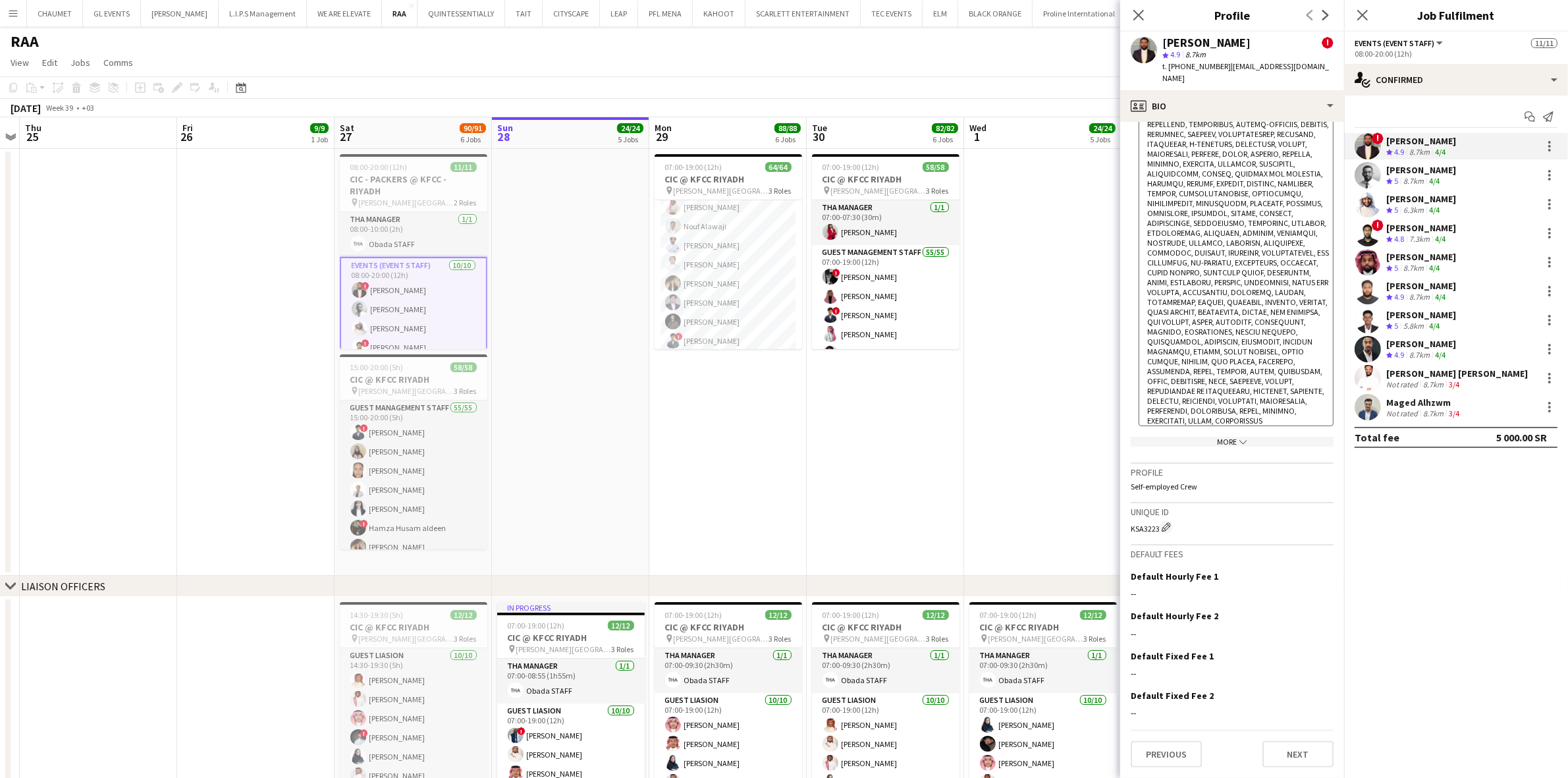
scroll to position [1152, 0]
click at [1237, 446] on app-icon "chevron-down" at bounding box center [1243, 441] width 10 height 10
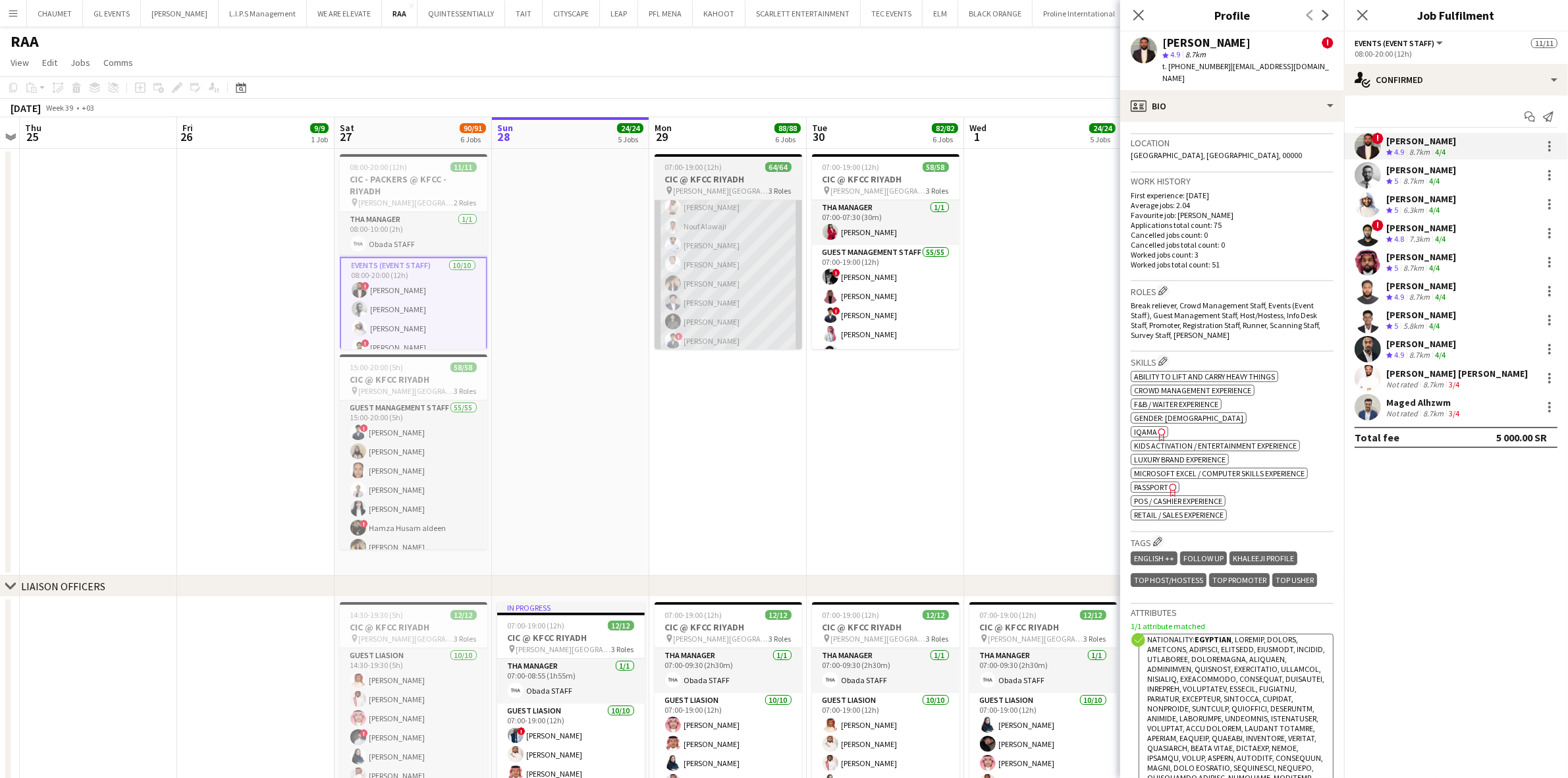
scroll to position [0, 0]
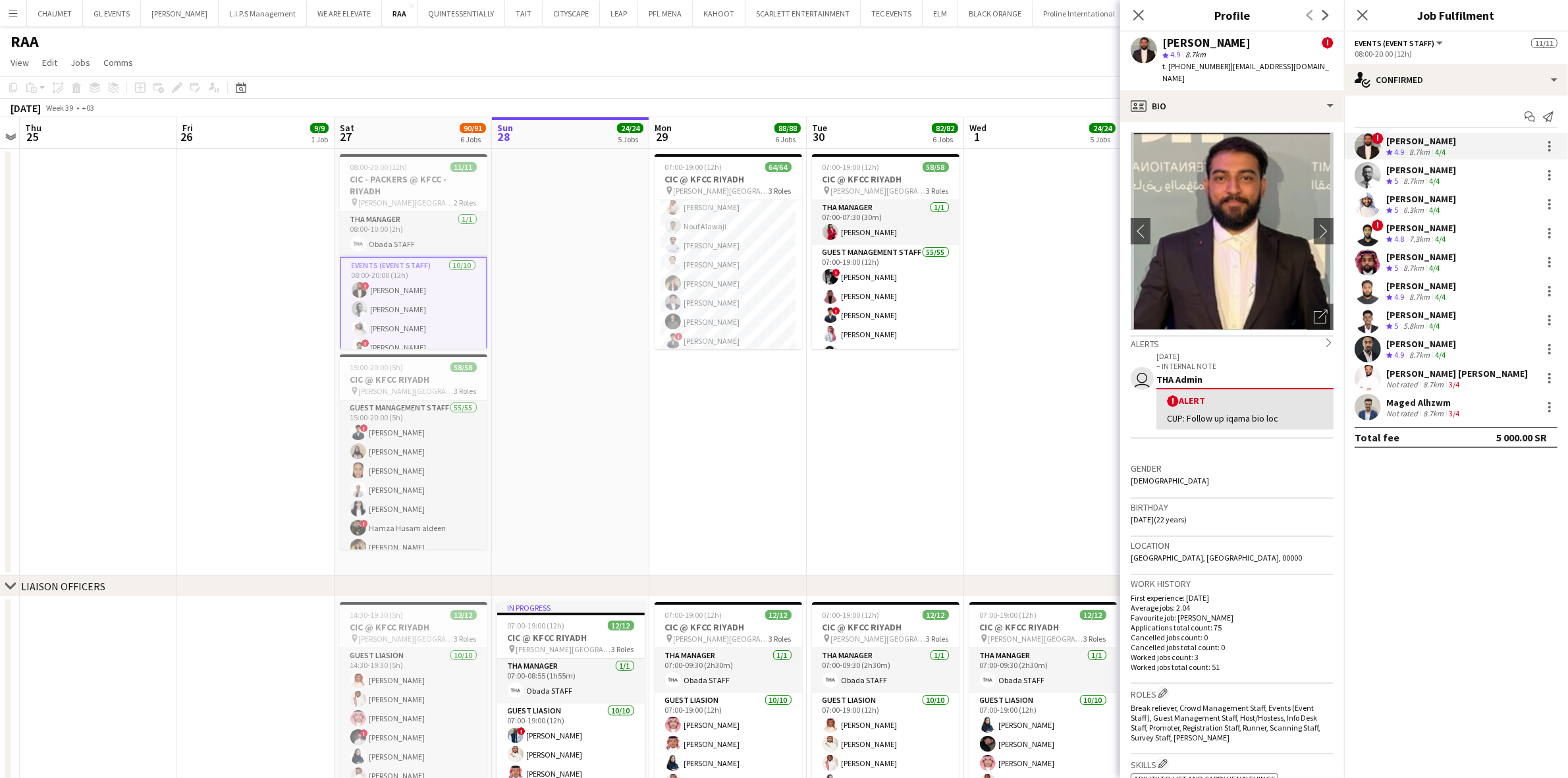
click at [1349, 323] on div "5.8km" at bounding box center [1414, 326] width 25 height 11
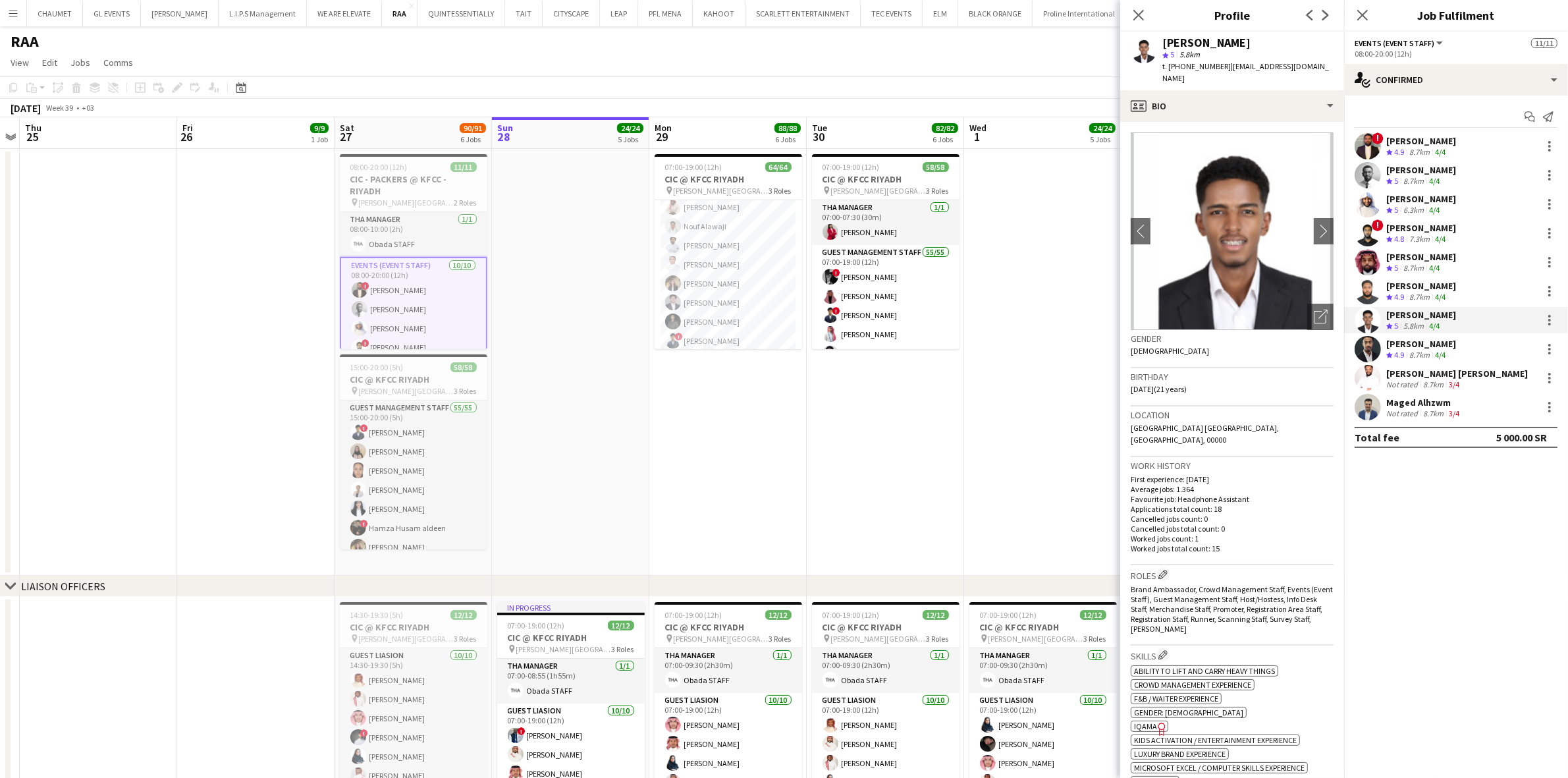
drag, startPoint x: 1163, startPoint y: 42, endPoint x: 1250, endPoint y: 42, distance: 87.0
click at [1250, 42] on div "[PERSON_NAME]" at bounding box center [1248, 43] width 171 height 12
drag, startPoint x: 1224, startPoint y: 63, endPoint x: 1328, endPoint y: 66, distance: 104.0
click at [1328, 66] on div "[PERSON_NAME] star 5 5.8km t. [PHONE_NUMBER] | [EMAIL_ADDRESS][DOMAIN_NAME]" at bounding box center [1232, 60] width 224 height 59
click at [1318, 66] on span "| [EMAIL_ADDRESS][DOMAIN_NAME]" at bounding box center [1246, 72] width 166 height 22
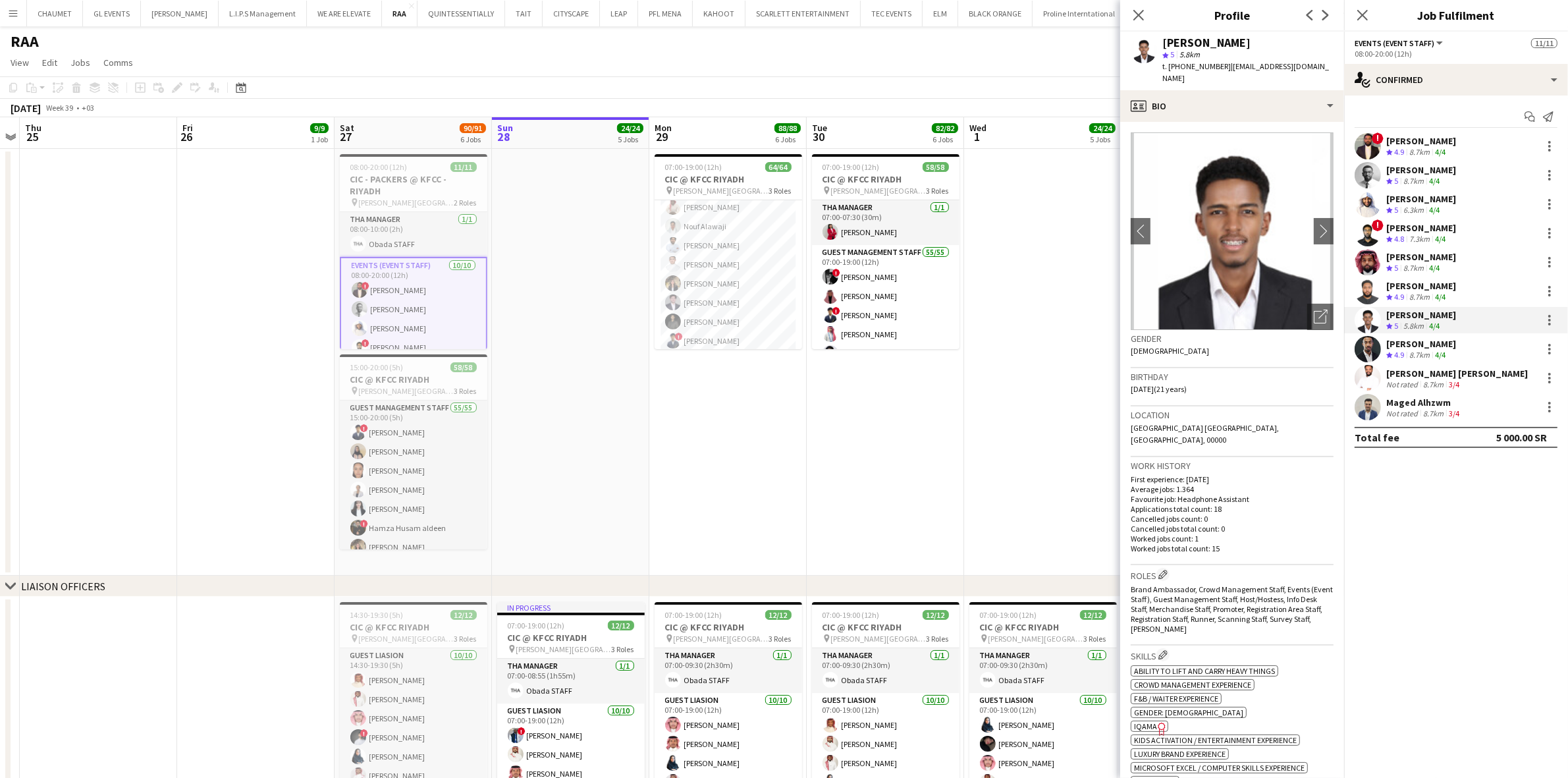
drag, startPoint x: 1321, startPoint y: 66, endPoint x: 1226, endPoint y: 67, distance: 95.0
click at [1226, 67] on div "[PERSON_NAME] star 5 5.8km t. [PHONE_NUMBER] | [EMAIL_ADDRESS][DOMAIN_NAME]" at bounding box center [1232, 60] width 224 height 59
click at [1193, 61] on span "t. [PHONE_NUMBER]" at bounding box center [1197, 66] width 69 height 10
click at [1246, 66] on span "| [EMAIL_ADDRESS][DOMAIN_NAME]" at bounding box center [1246, 72] width 166 height 22
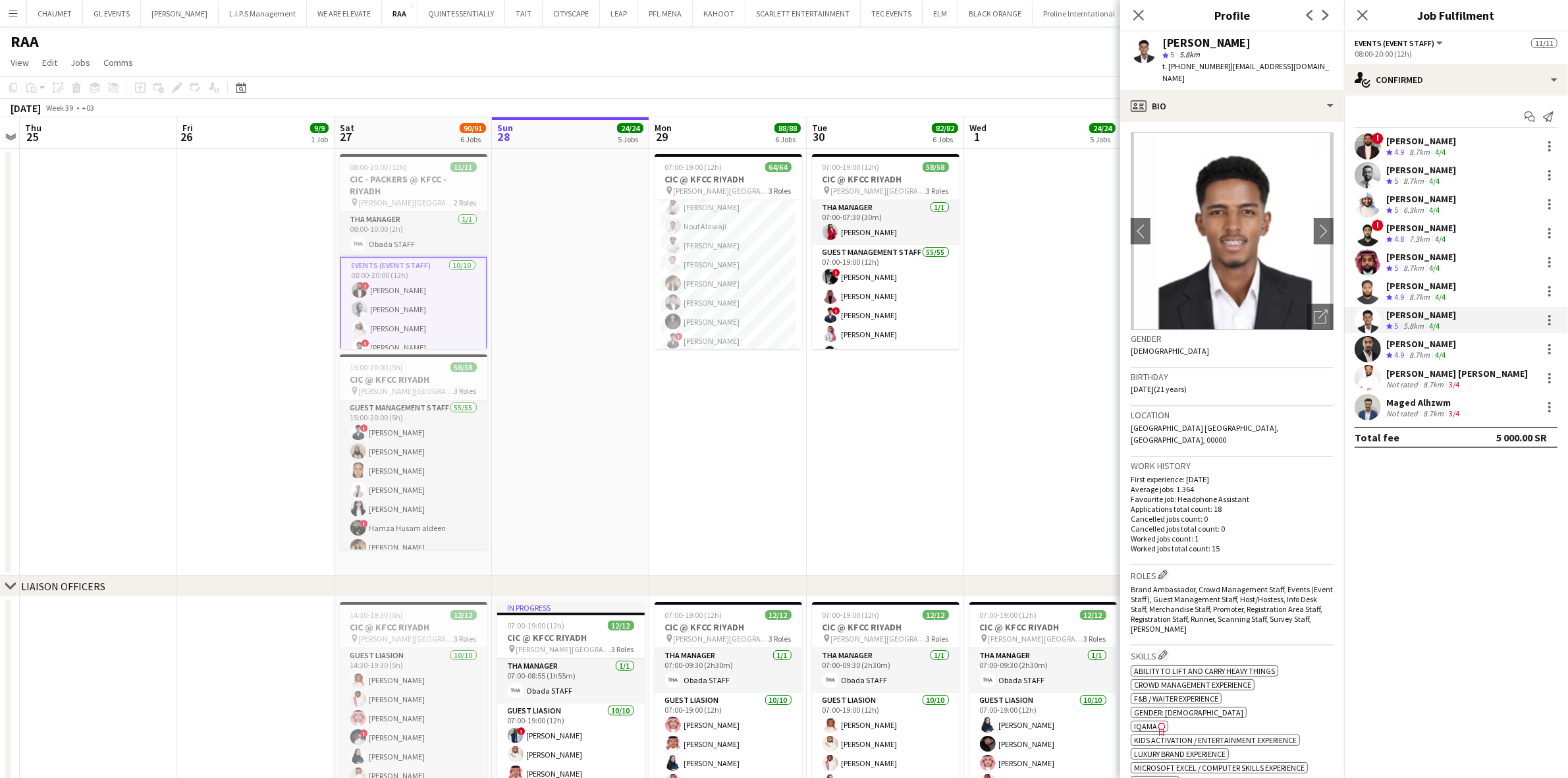
click at [1349, 262] on div "[PERSON_NAME]" at bounding box center [1422, 257] width 70 height 12
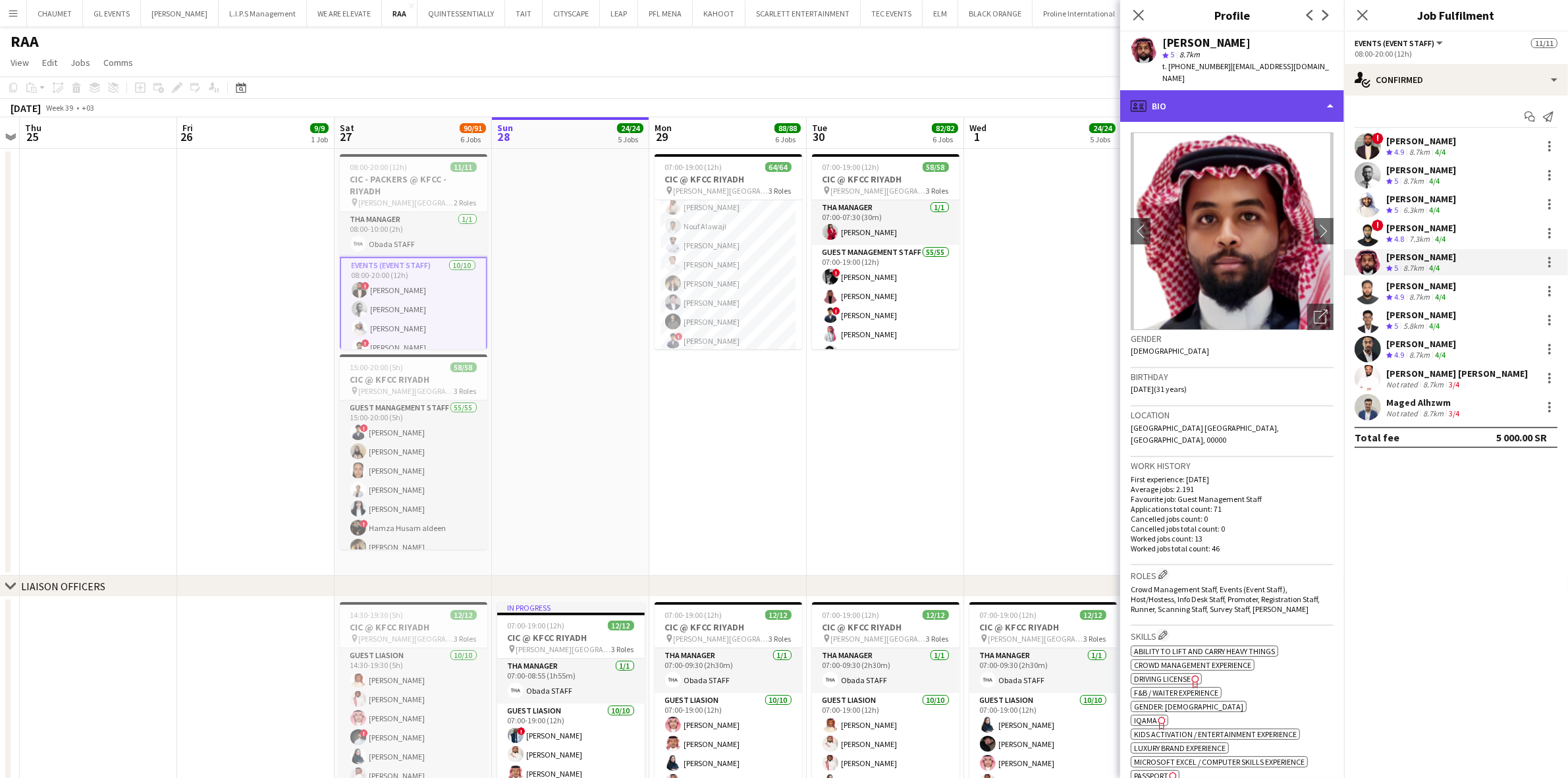
click at [1272, 117] on div "profile Bio" at bounding box center [1232, 106] width 224 height 31
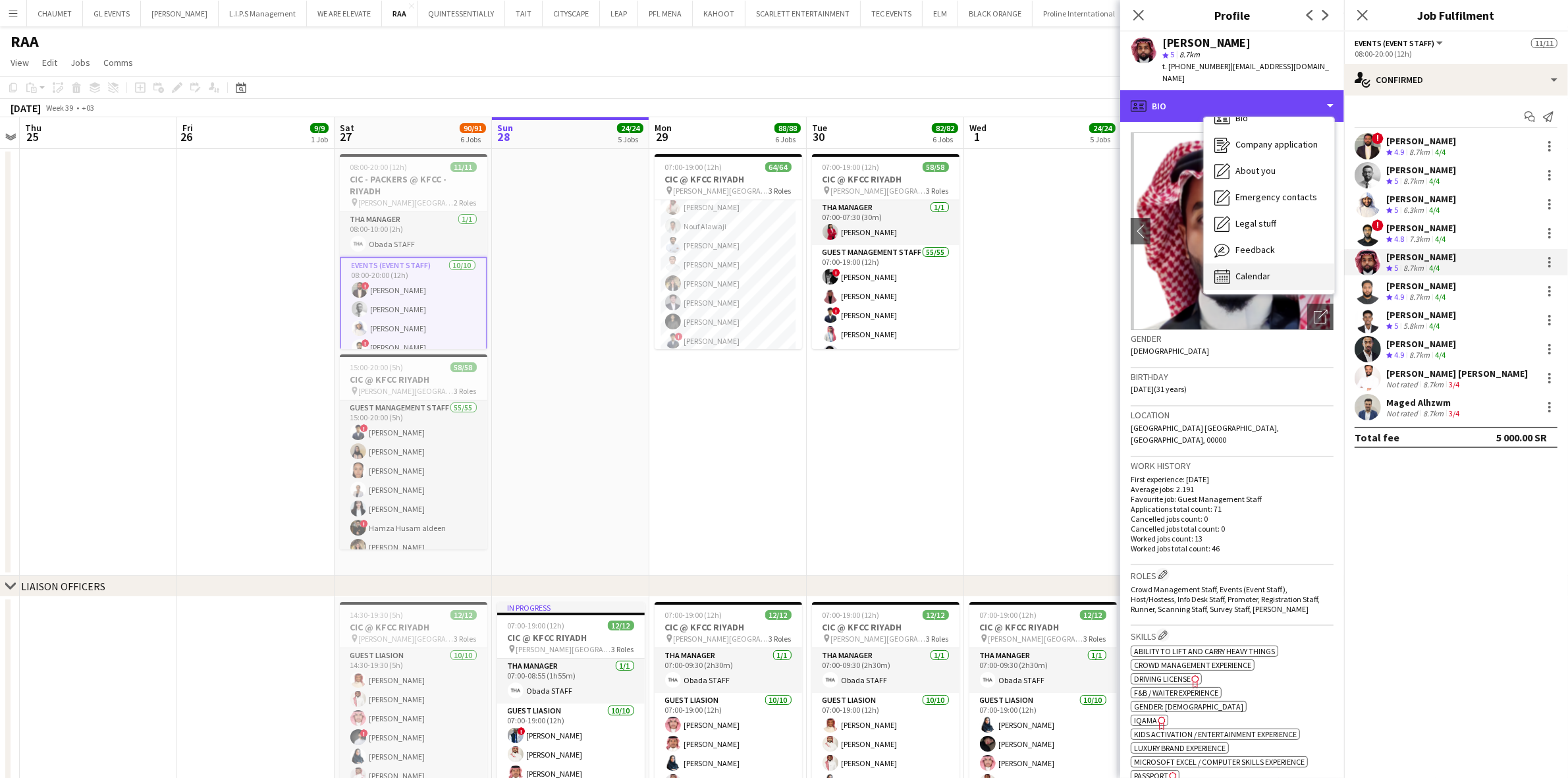
scroll to position [18, 0]
click at [1270, 275] on span "Calendar" at bounding box center [1253, 276] width 35 height 12
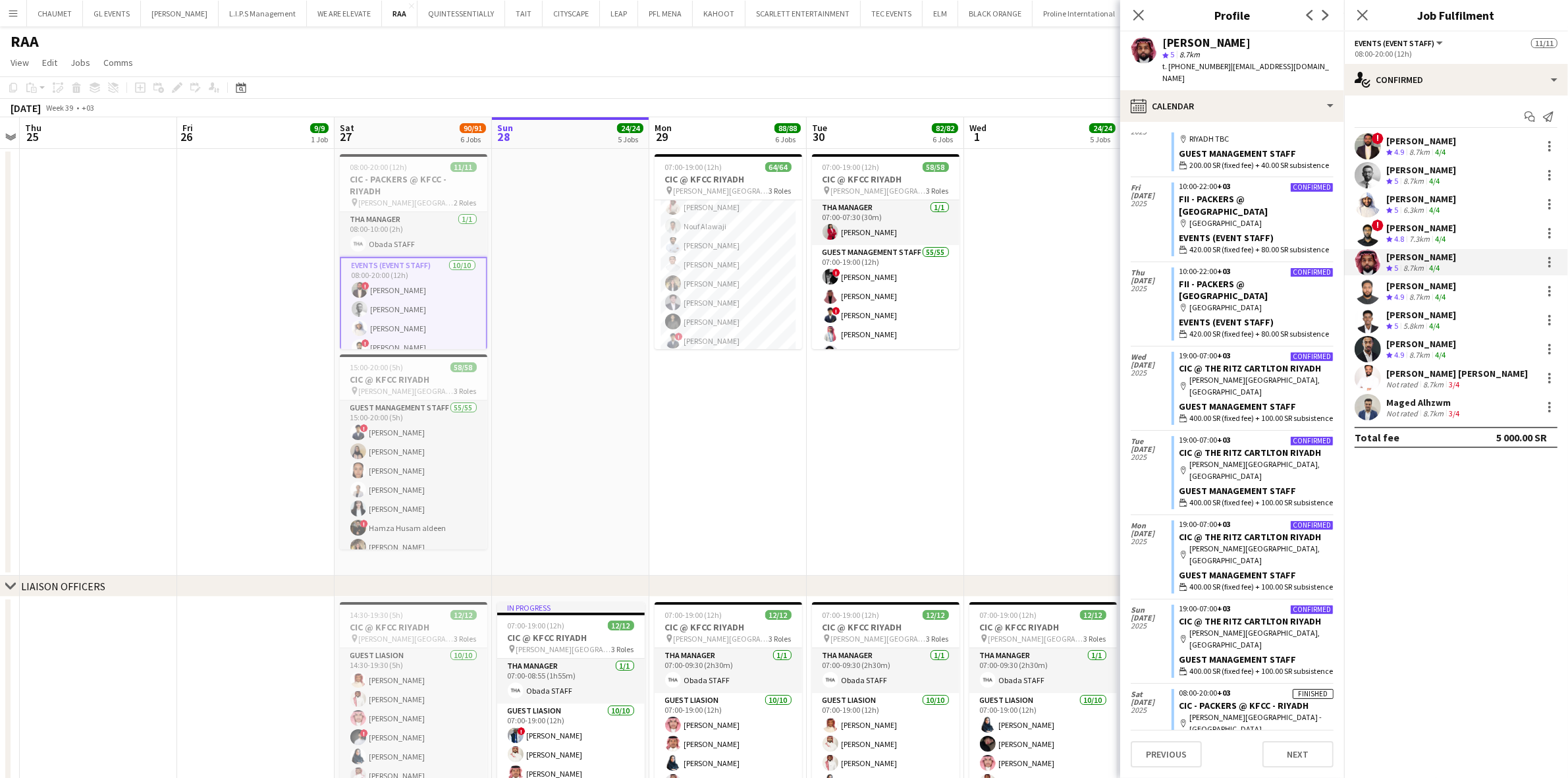
scroll to position [436, 0]
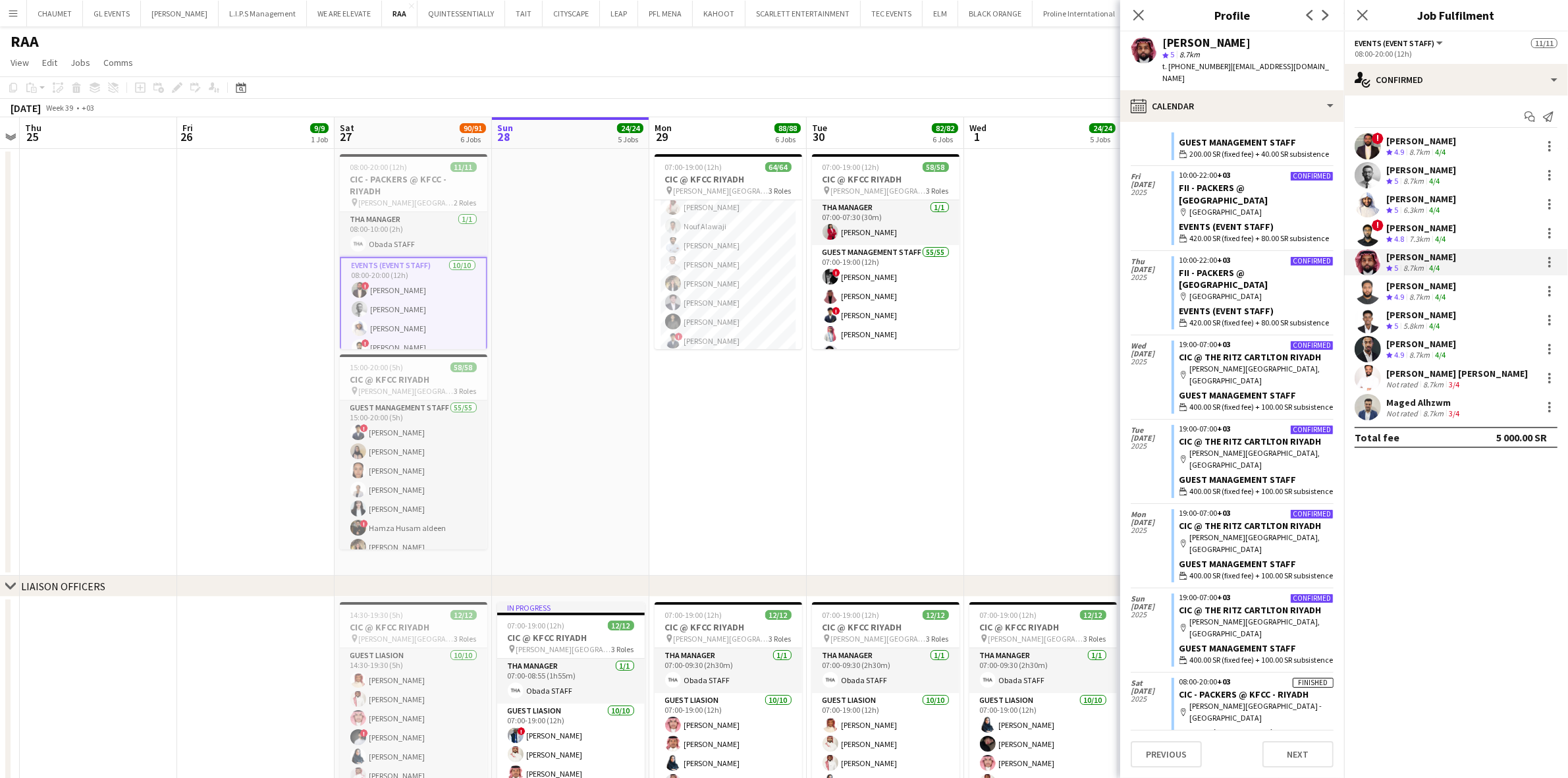
click at [1349, 228] on div "[PERSON_NAME]" at bounding box center [1422, 228] width 70 height 12
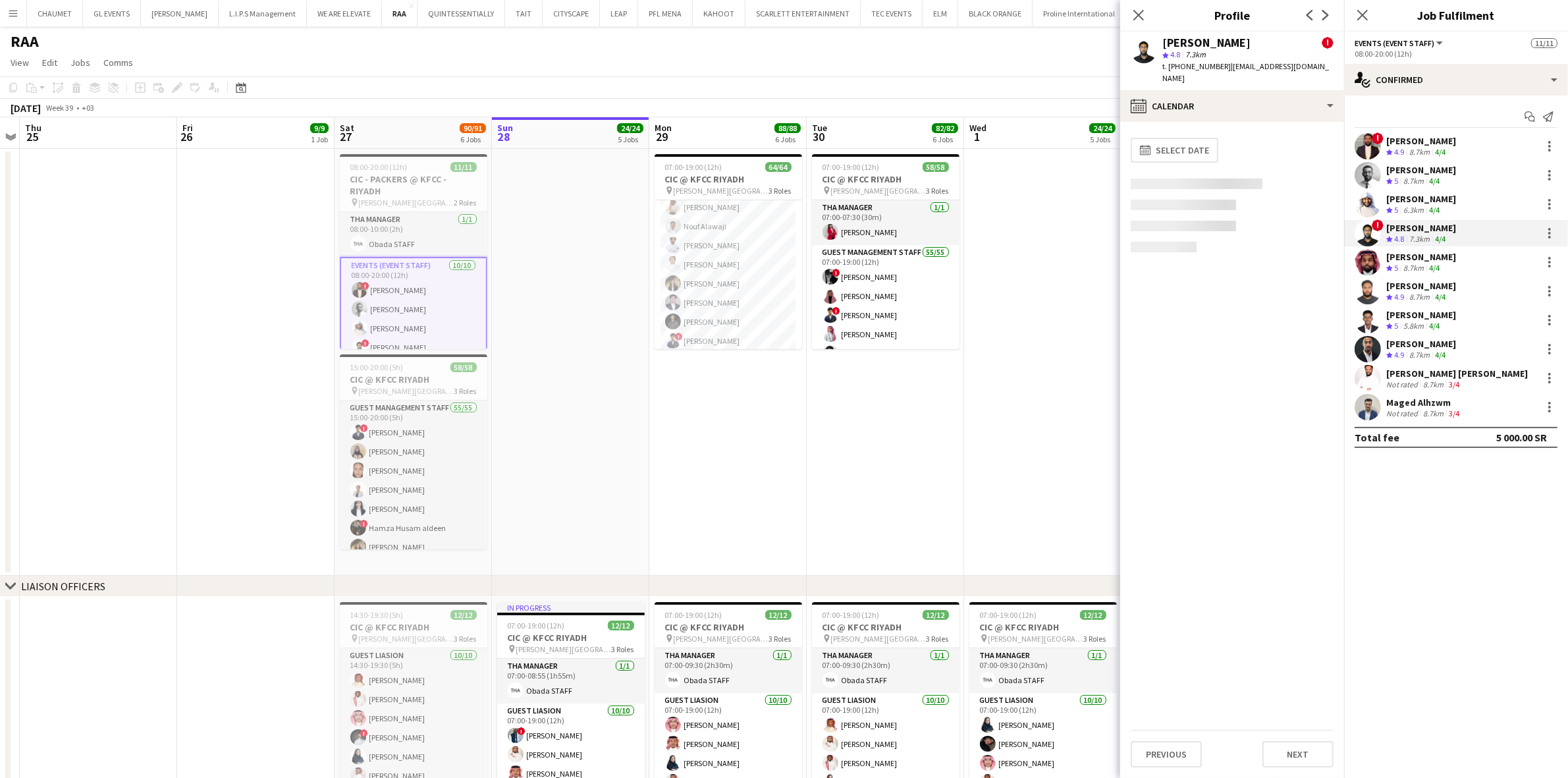
click at [1349, 196] on div "[PERSON_NAME] Crew rating 5 6.3km 4/4" at bounding box center [1456, 204] width 224 height 26
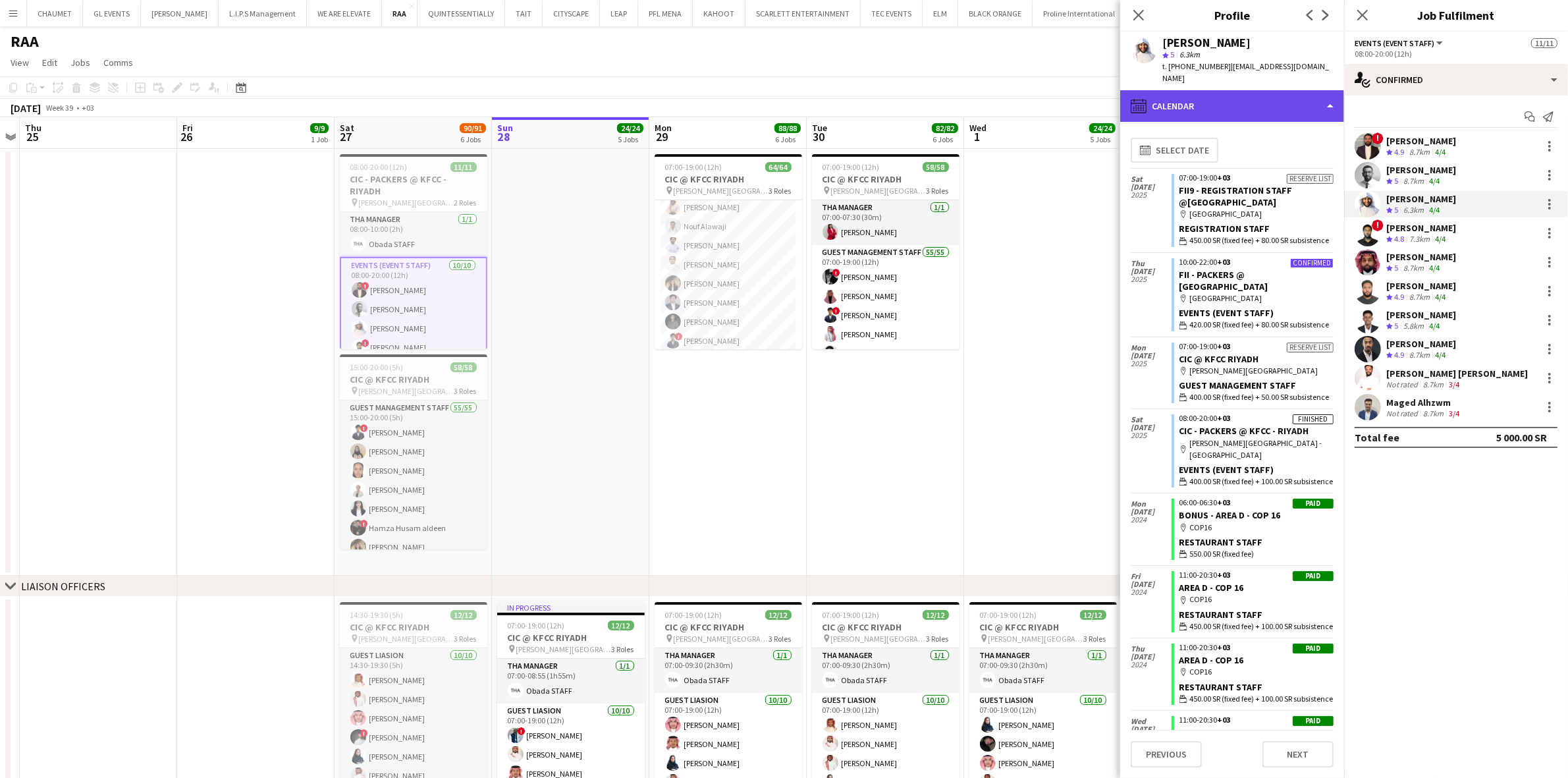
click at [1264, 90] on div "calendar-full Calendar" at bounding box center [1232, 106] width 224 height 31
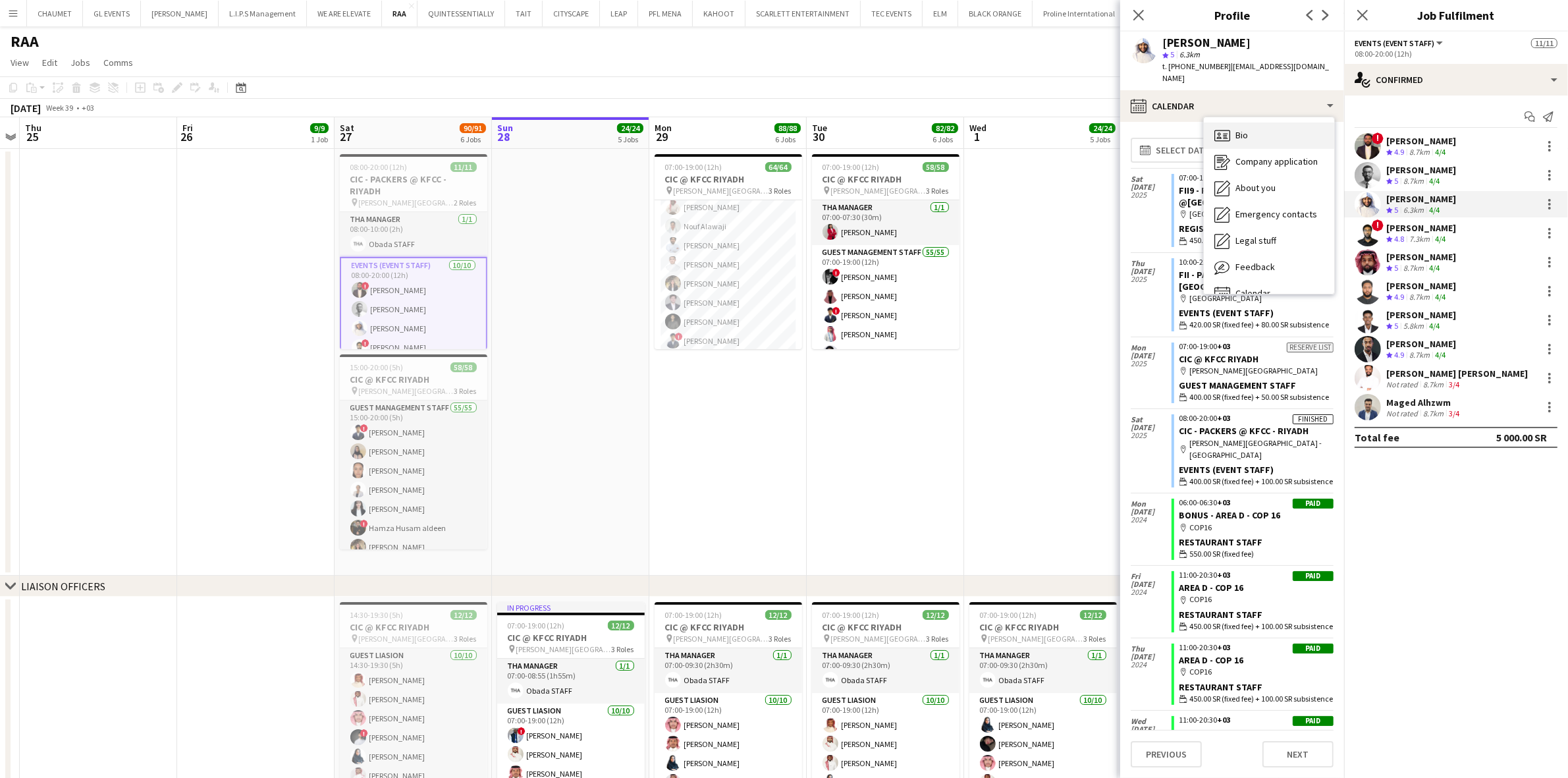
click at [1261, 129] on div "Bio Bio" at bounding box center [1269, 135] width 131 height 26
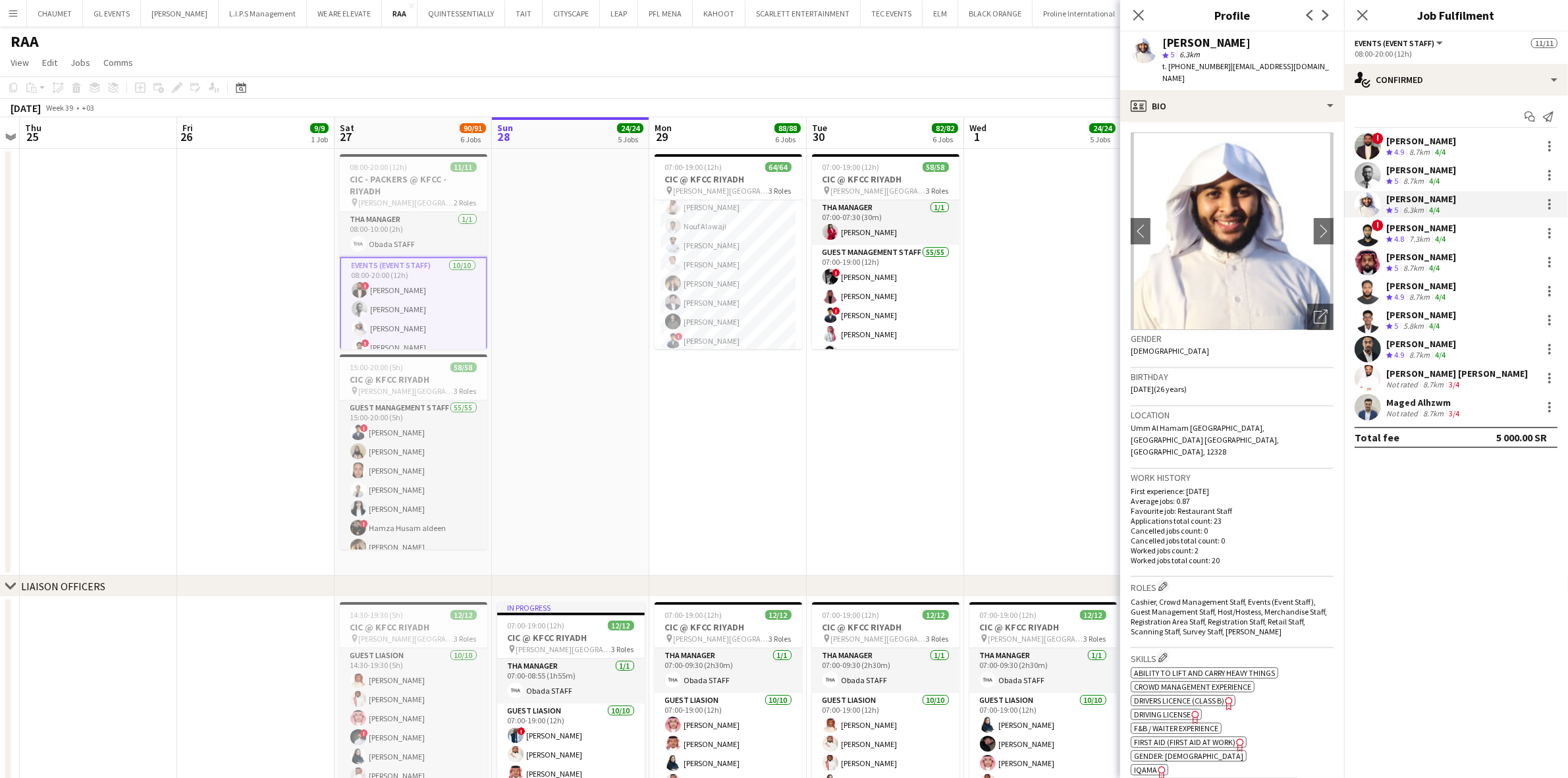
click at [1228, 75] on div "[PERSON_NAME] star 5 6.3km t. [PHONE_NUMBER] | [EMAIL_ADDRESS][DOMAIN_NAME]" at bounding box center [1232, 60] width 224 height 59
click at [1261, 103] on div "profile Bio" at bounding box center [1232, 106] width 224 height 31
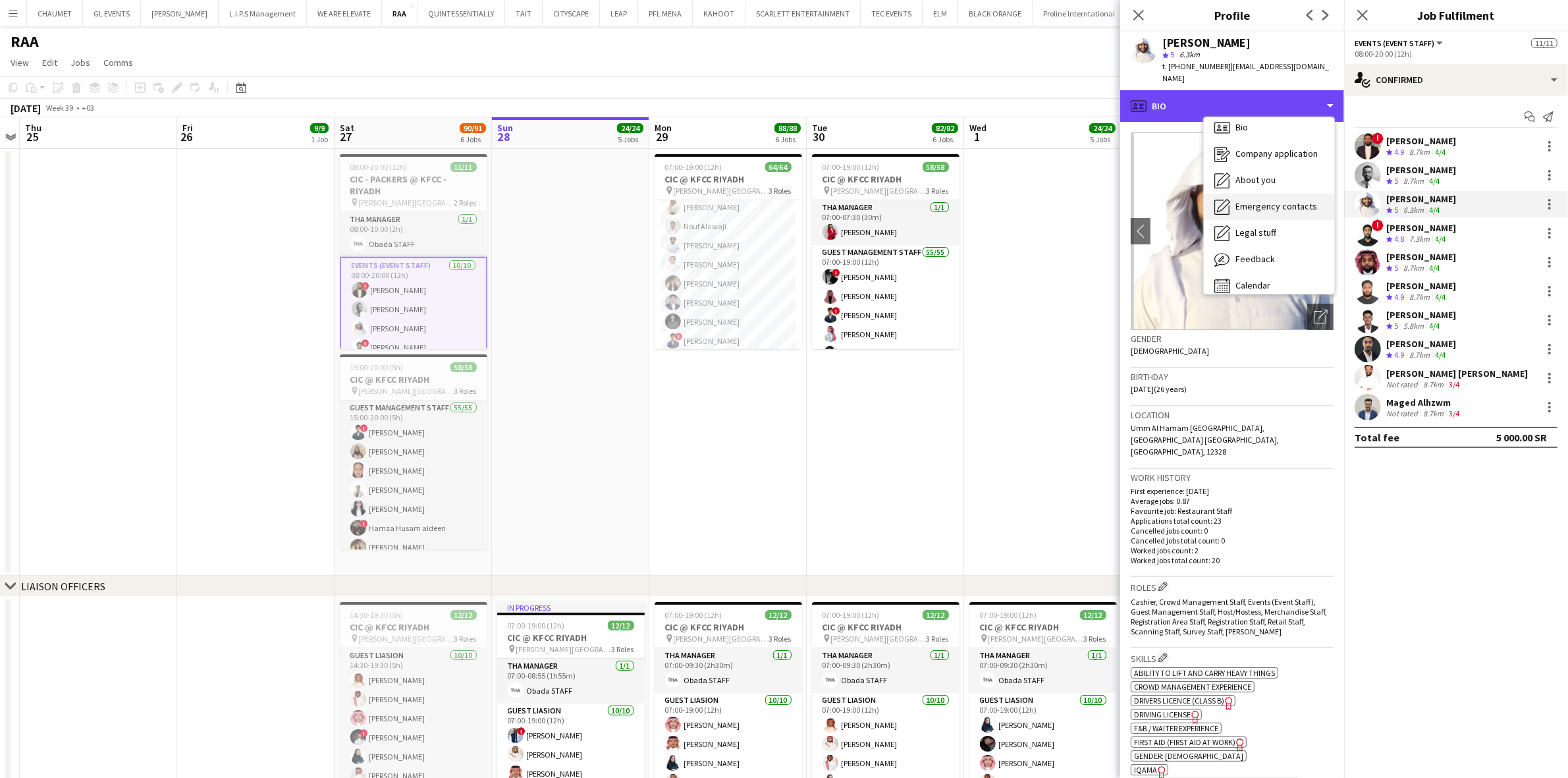
scroll to position [18, 0]
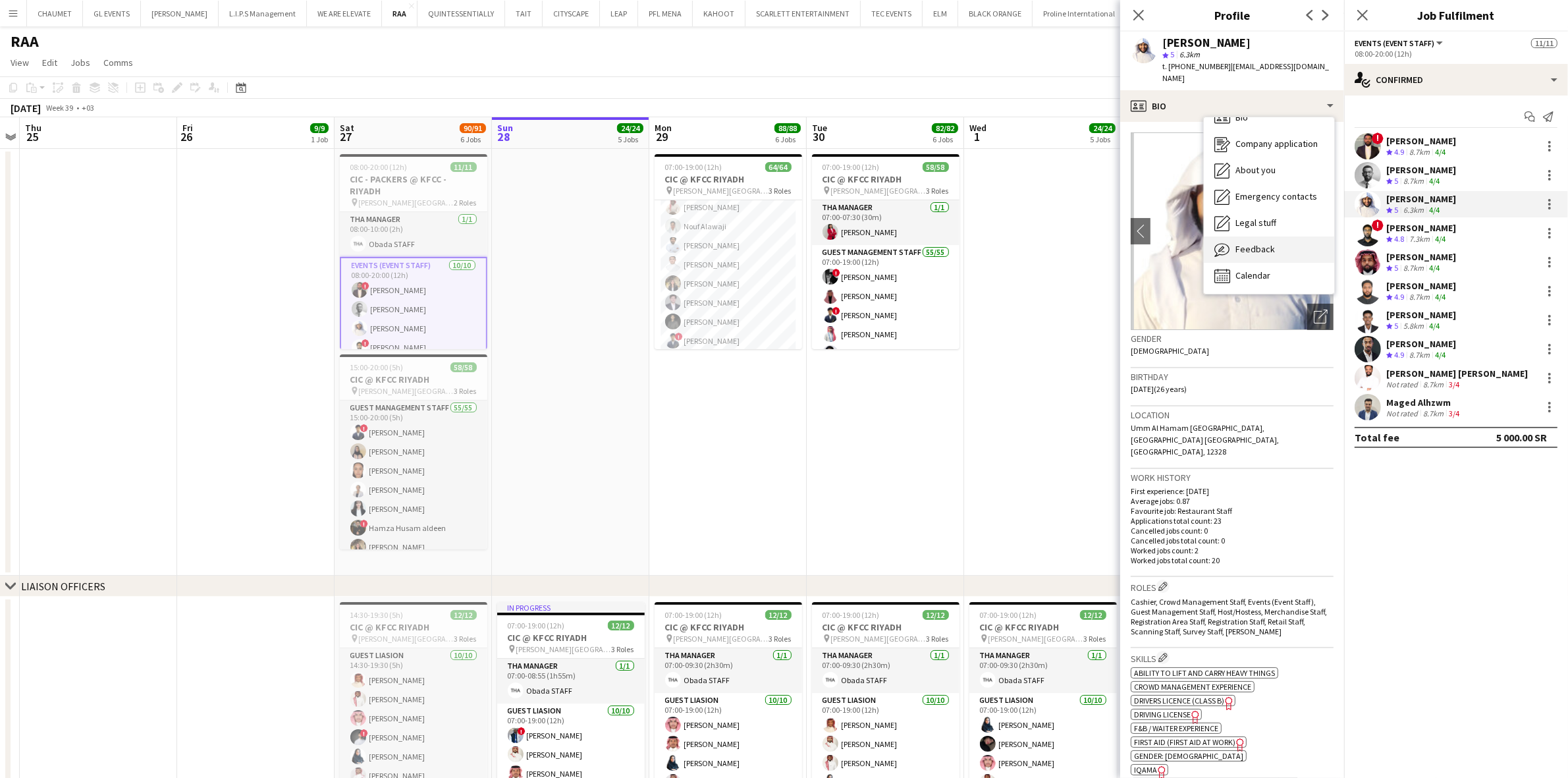
click at [1275, 247] on div "Feedback Feedback" at bounding box center [1269, 249] width 131 height 26
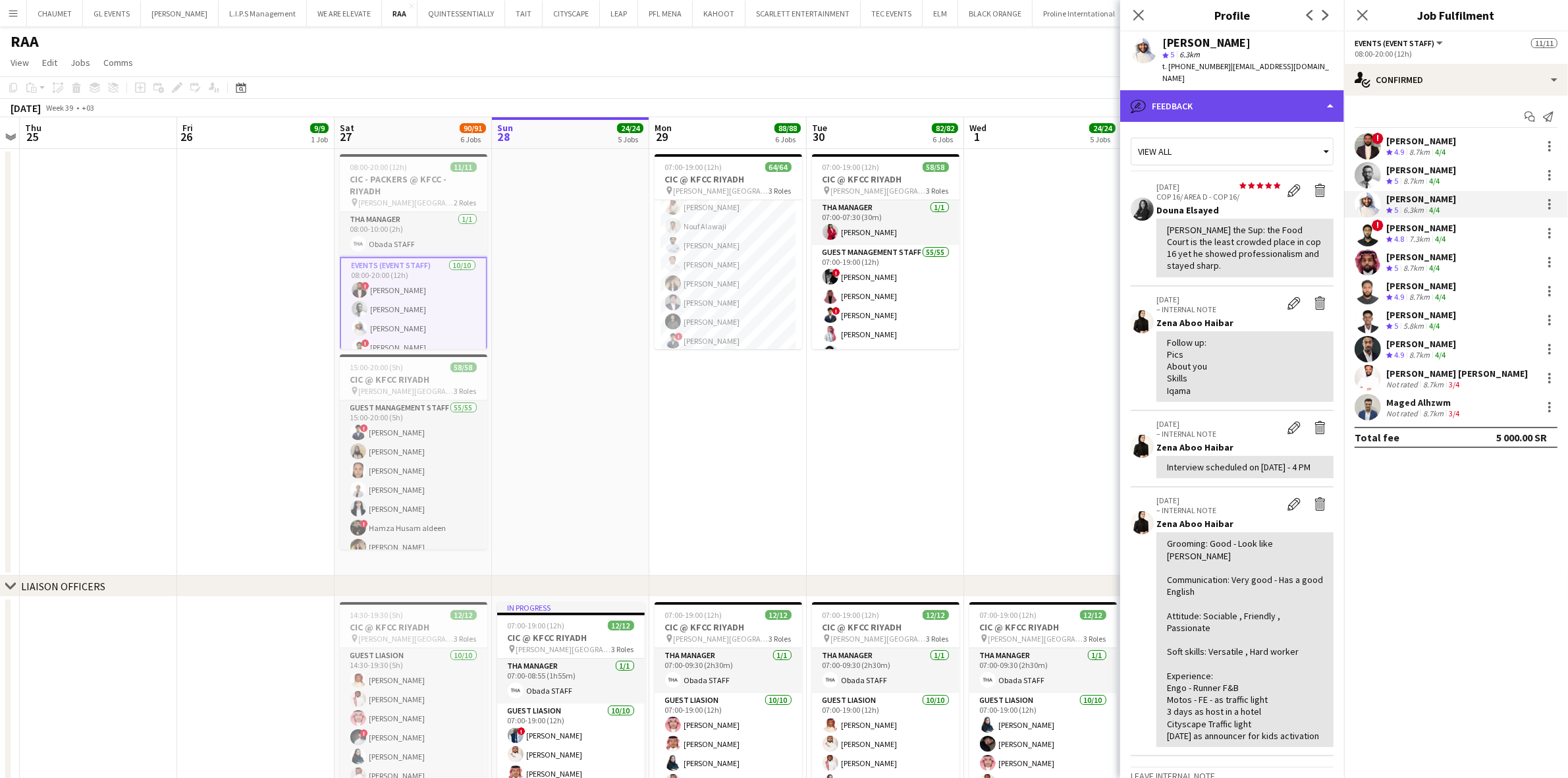
click at [1262, 90] on div "bubble-pencil Feedback" at bounding box center [1232, 106] width 224 height 31
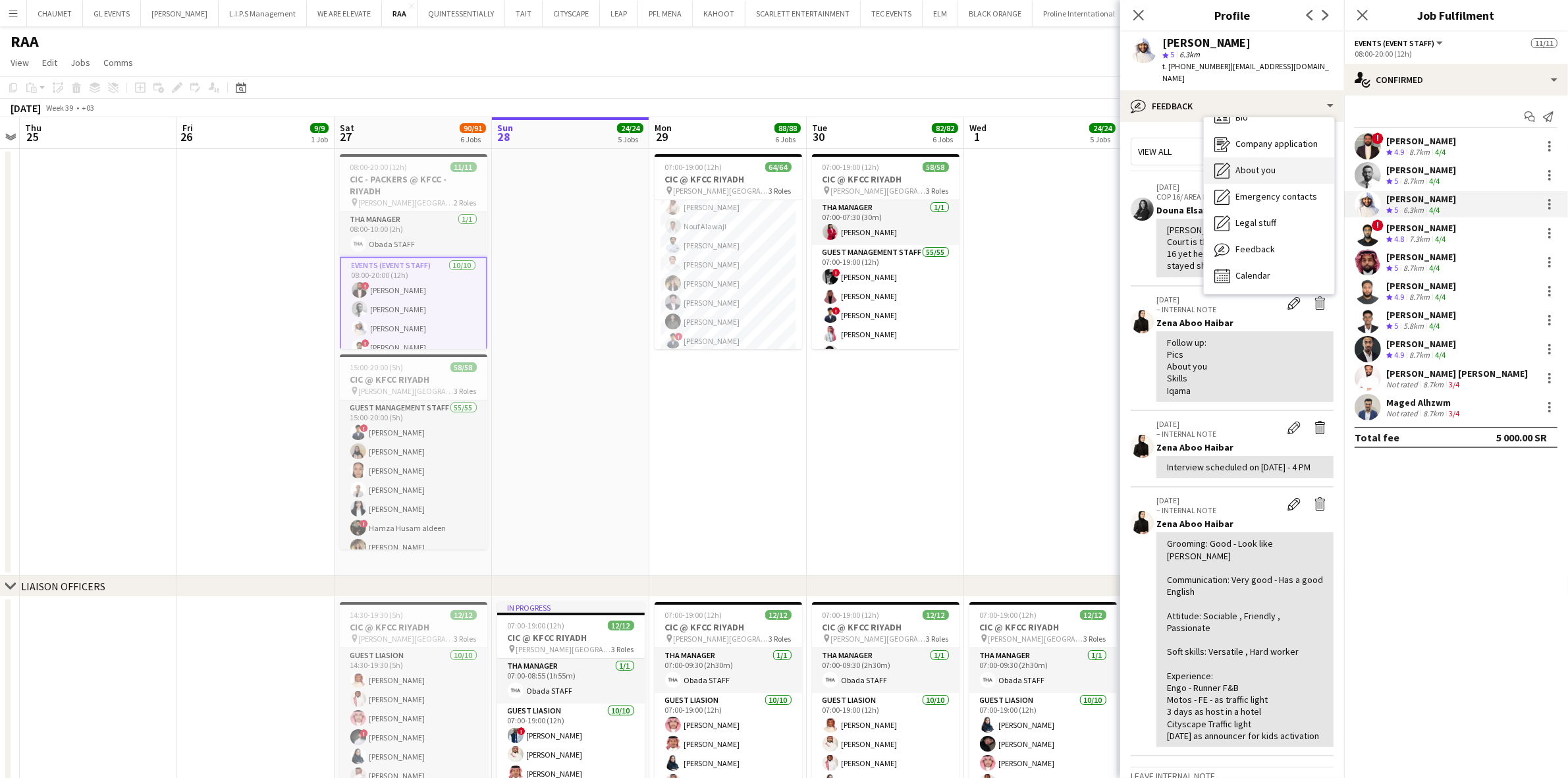
click at [1268, 164] on span "About you" at bounding box center [1256, 170] width 40 height 12
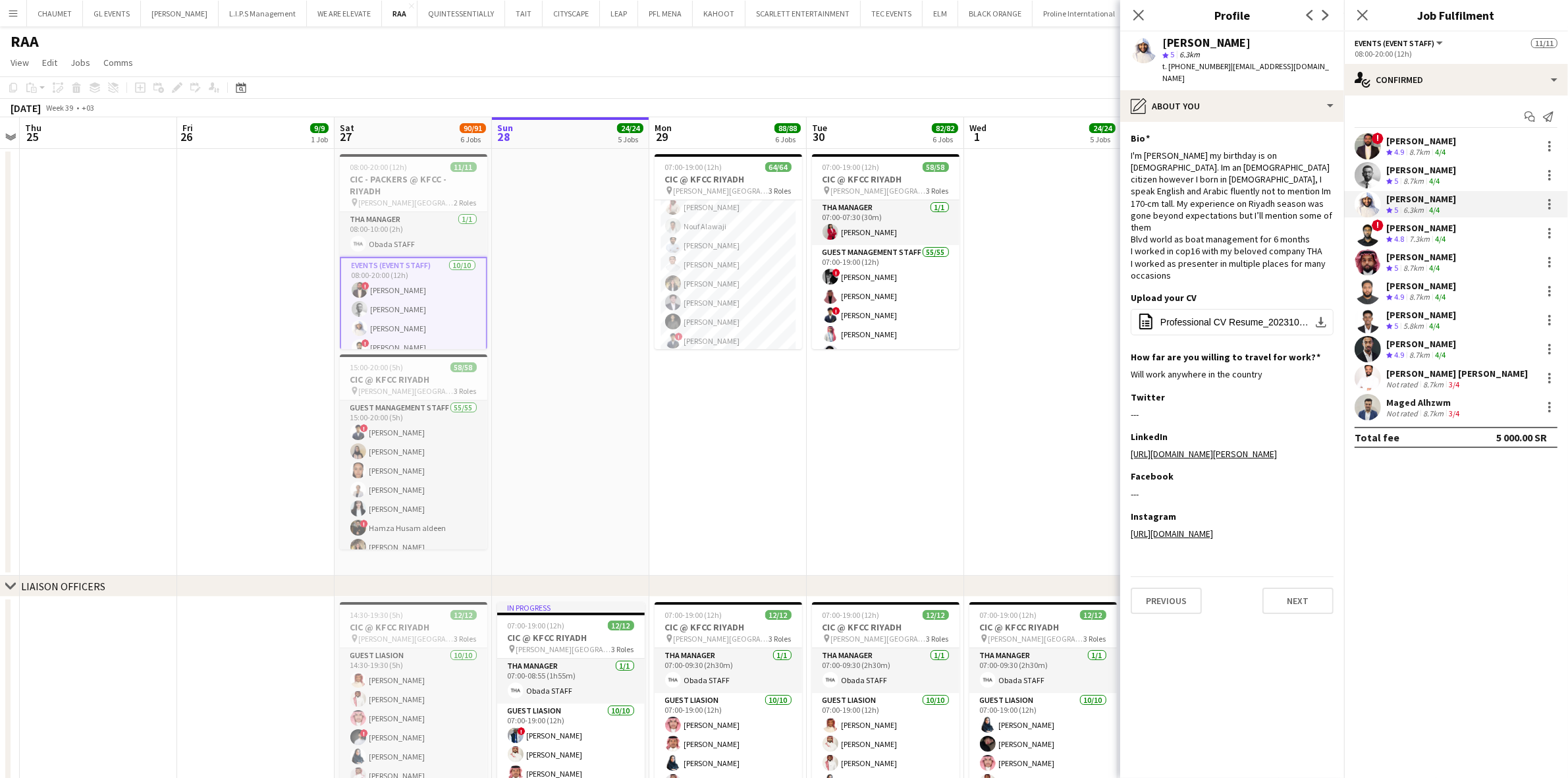
click at [1261, 122] on app-section-data-types "Bio Edit this field I'm [PERSON_NAME] my birthday is on [DEMOGRAPHIC_DATA]. Im …" at bounding box center [1232, 449] width 224 height 656
click at [1276, 99] on div "pencil4 About you" at bounding box center [1232, 106] width 224 height 31
click at [1295, 137] on span "Company application" at bounding box center [1277, 143] width 82 height 12
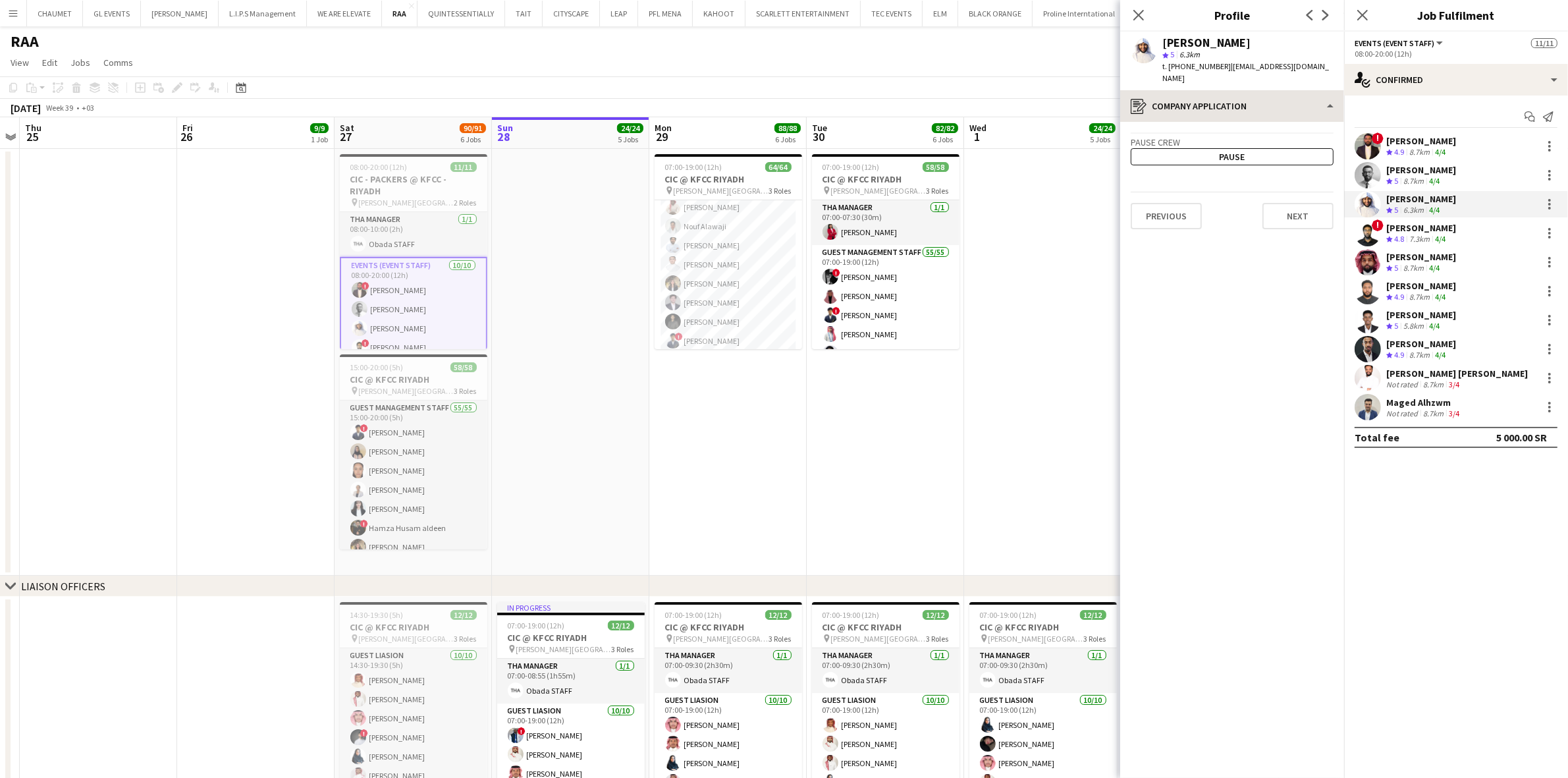
drag, startPoint x: 1291, startPoint y: 75, endPoint x: 1289, endPoint y: 89, distance: 14.1
click at [1291, 75] on div "[PERSON_NAME] star 5 6.3km t. [PHONE_NUMBER] | [EMAIL_ADDRESS][DOMAIN_NAME]" at bounding box center [1232, 60] width 224 height 59
drag, startPoint x: 1289, startPoint y: 90, endPoint x: 1287, endPoint y: 108, distance: 18.1
click at [1289, 90] on div "register Company application" at bounding box center [1232, 106] width 224 height 31
click at [1276, 244] on div "Feedback Feedback" at bounding box center [1269, 249] width 131 height 26
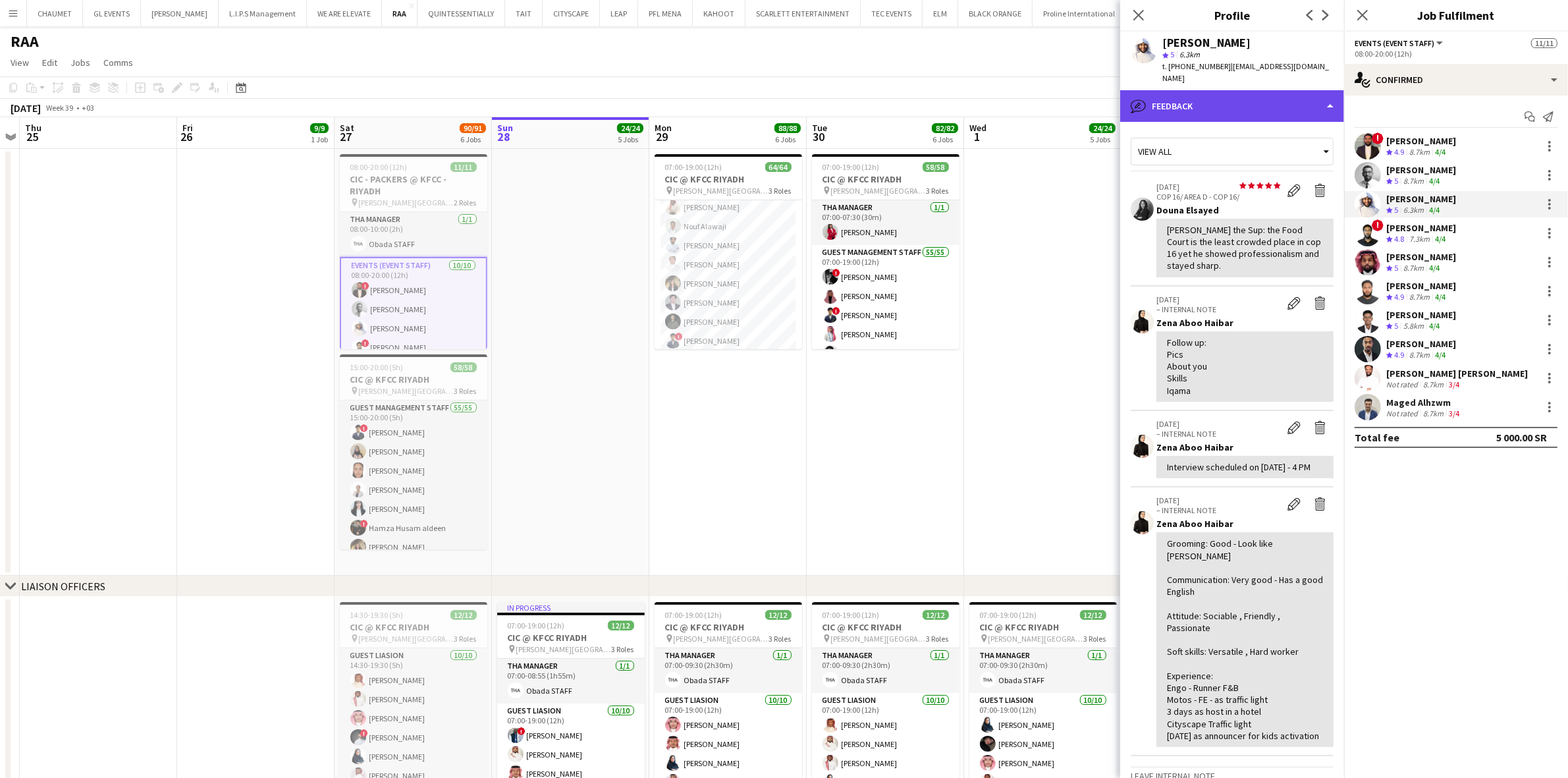
click at [1240, 90] on div "bubble-pencil Feedback" at bounding box center [1232, 106] width 224 height 31
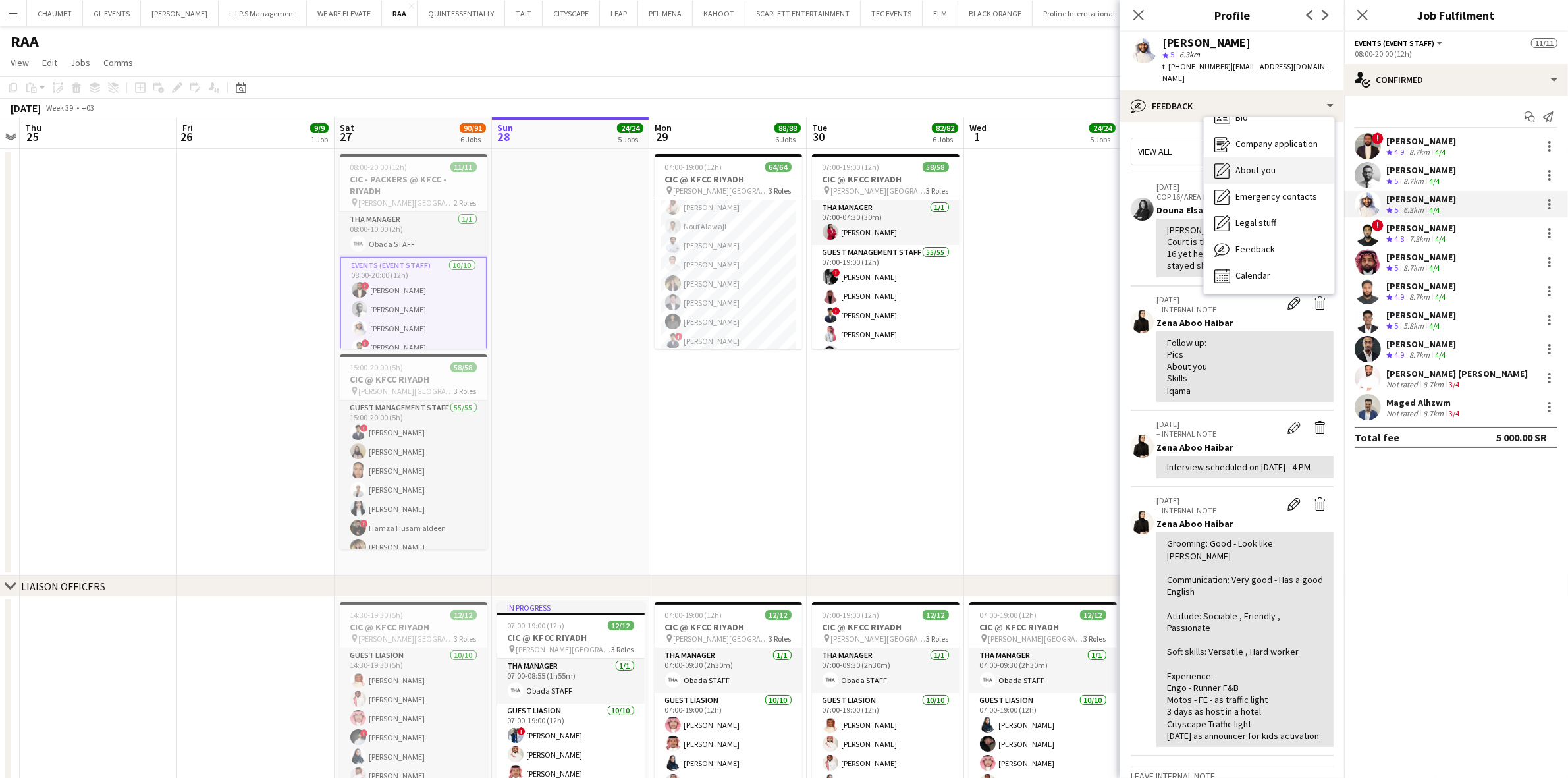
click at [1275, 158] on div "About you About you" at bounding box center [1269, 170] width 131 height 26
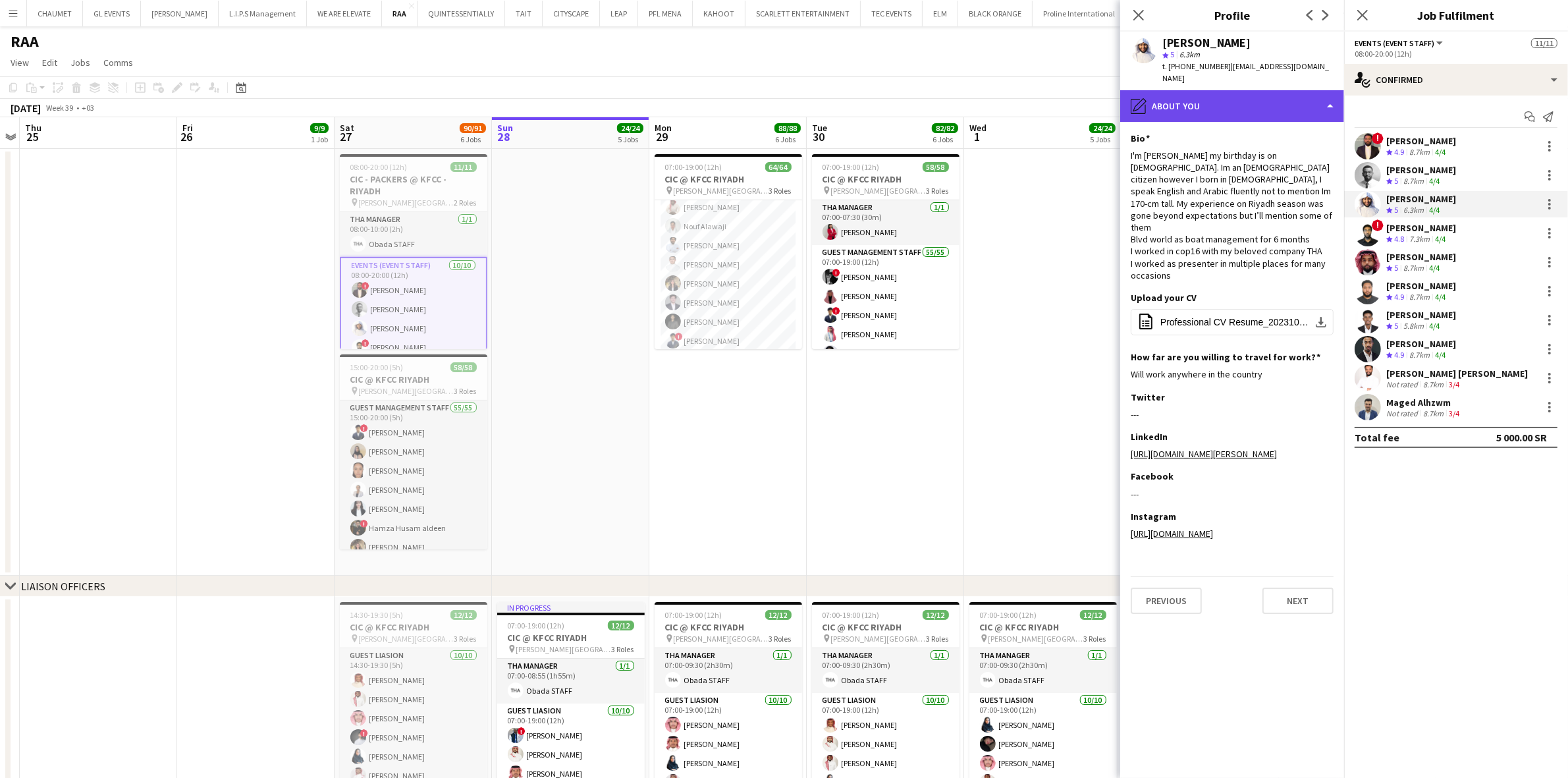
click at [1272, 104] on div "pencil4 About you" at bounding box center [1232, 106] width 224 height 31
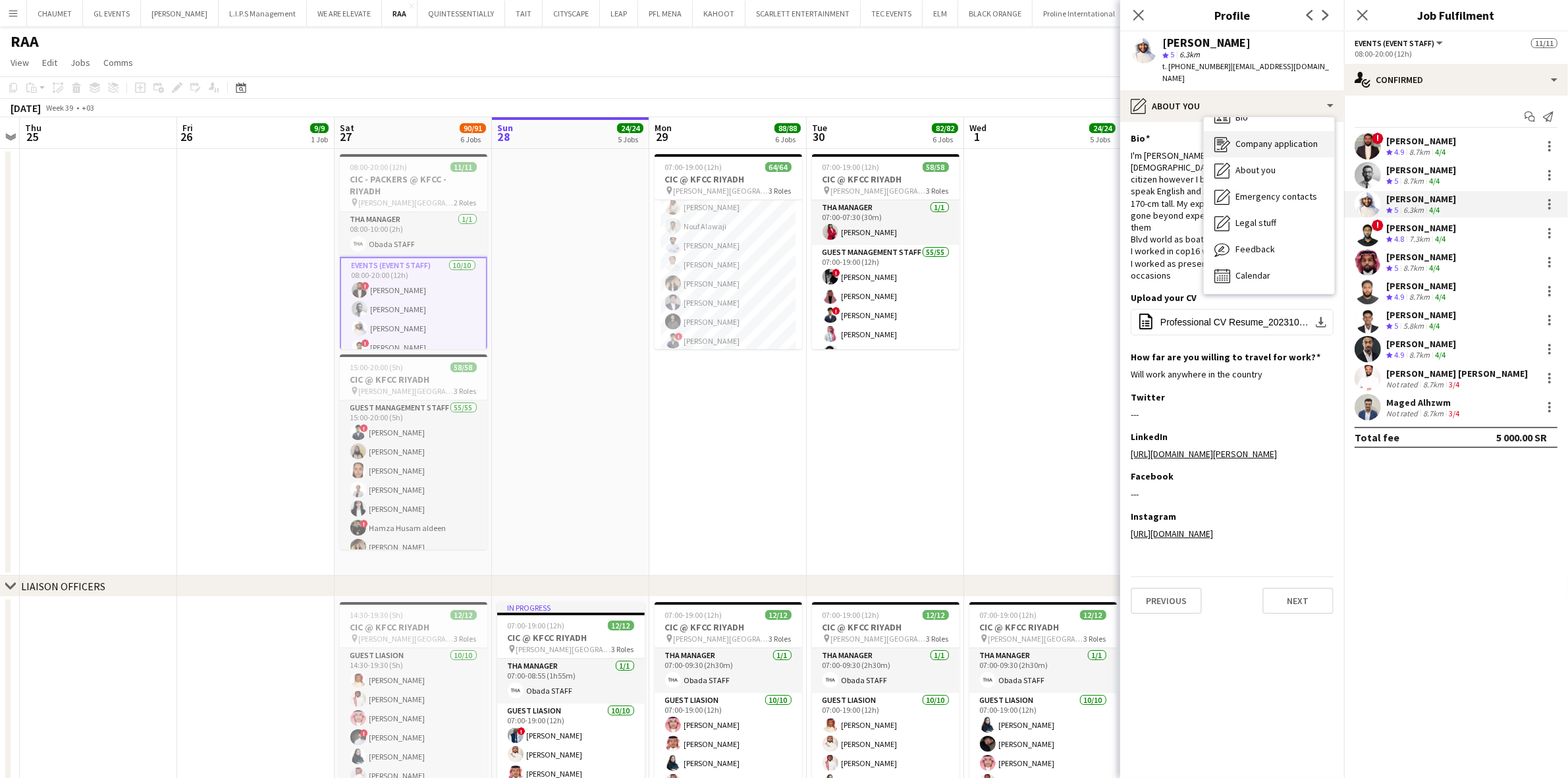
click at [1285, 137] on span "Company application" at bounding box center [1277, 143] width 82 height 12
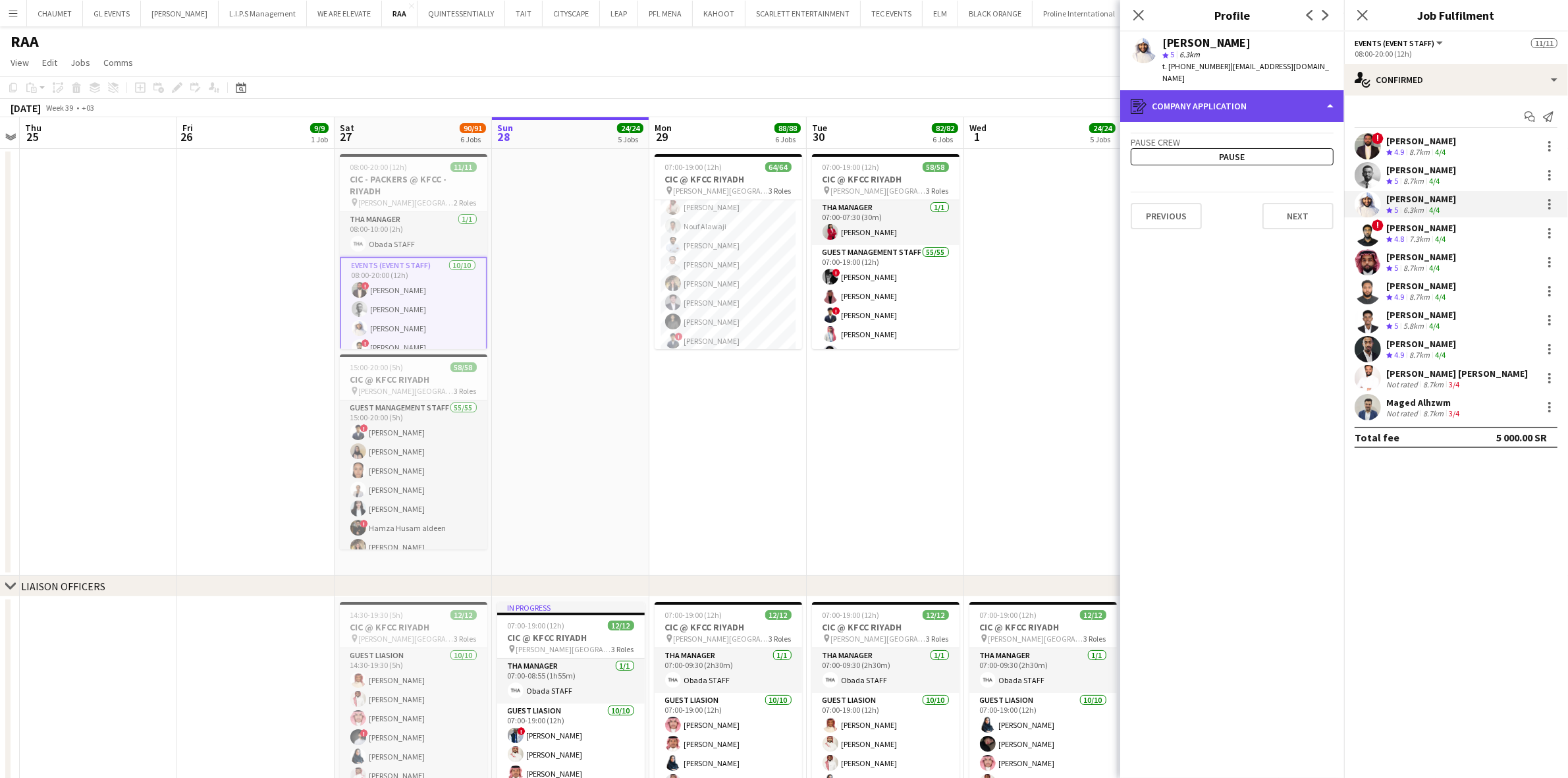
click at [1275, 101] on div "register Company application" at bounding box center [1232, 106] width 224 height 31
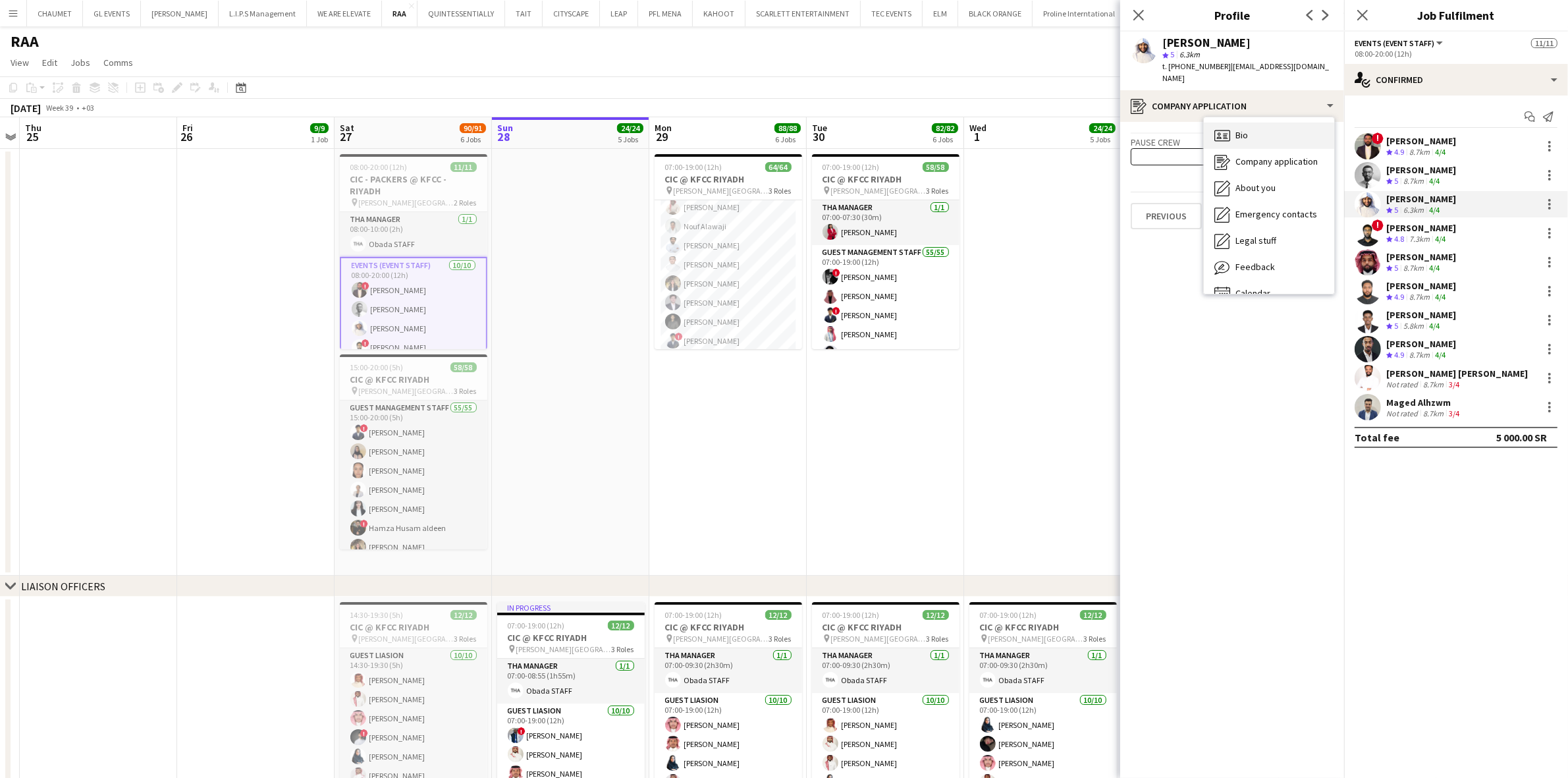
click at [1271, 127] on div "Bio Bio" at bounding box center [1269, 135] width 131 height 26
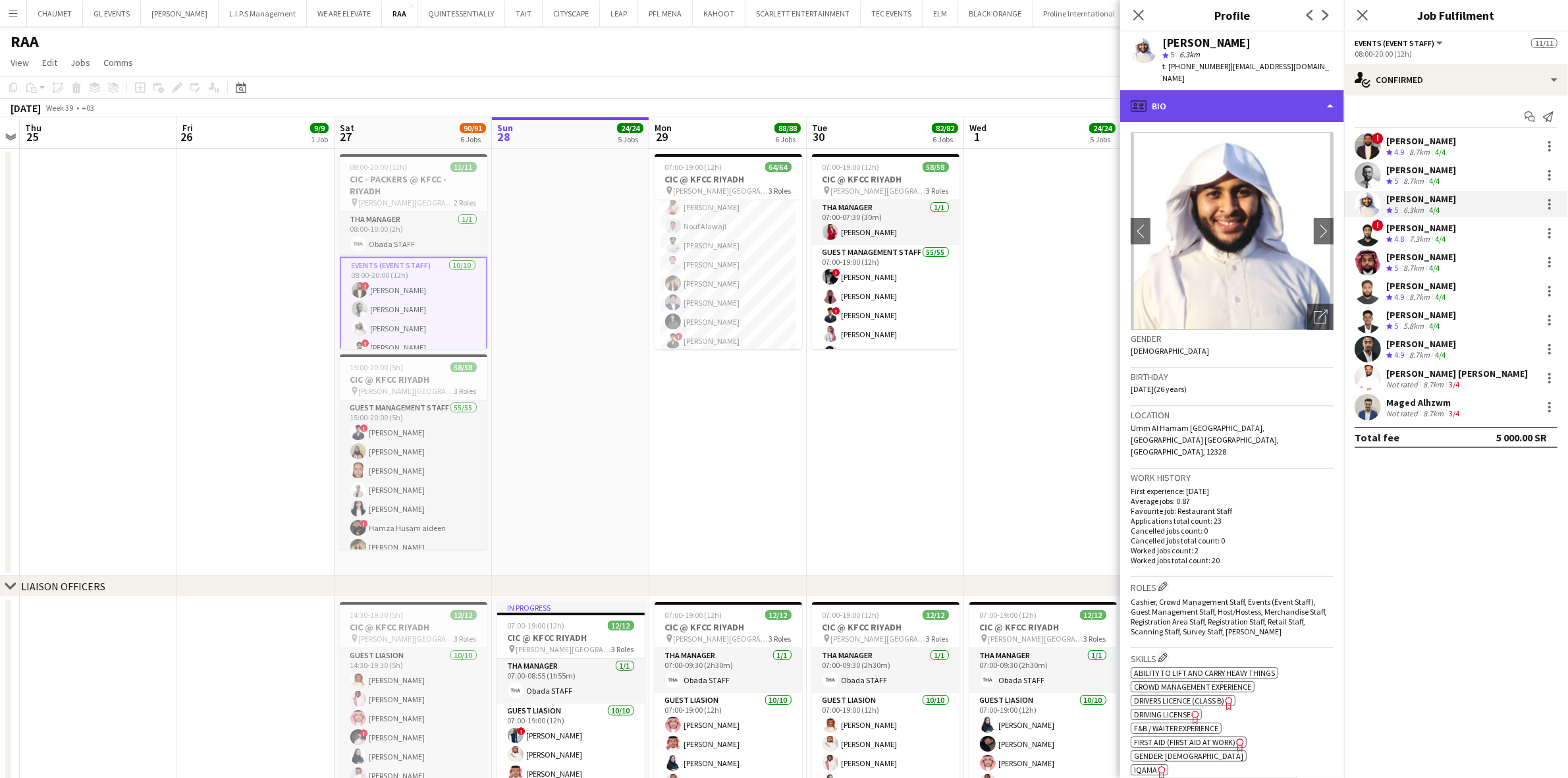
click at [1232, 94] on div "profile Bio" at bounding box center [1232, 106] width 224 height 31
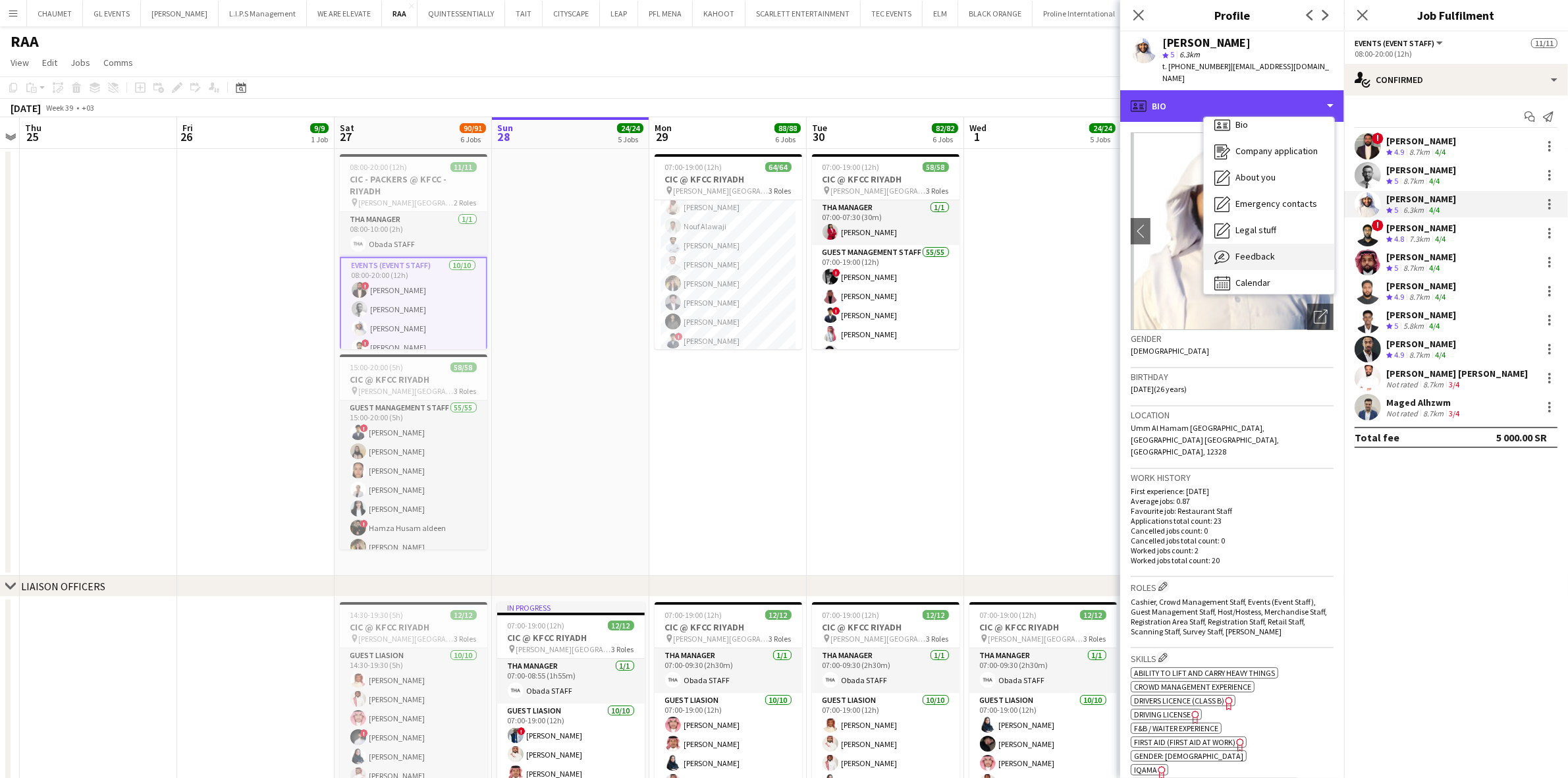
scroll to position [18, 0]
click at [1278, 263] on div "Calendar Calendar" at bounding box center [1269, 276] width 131 height 26
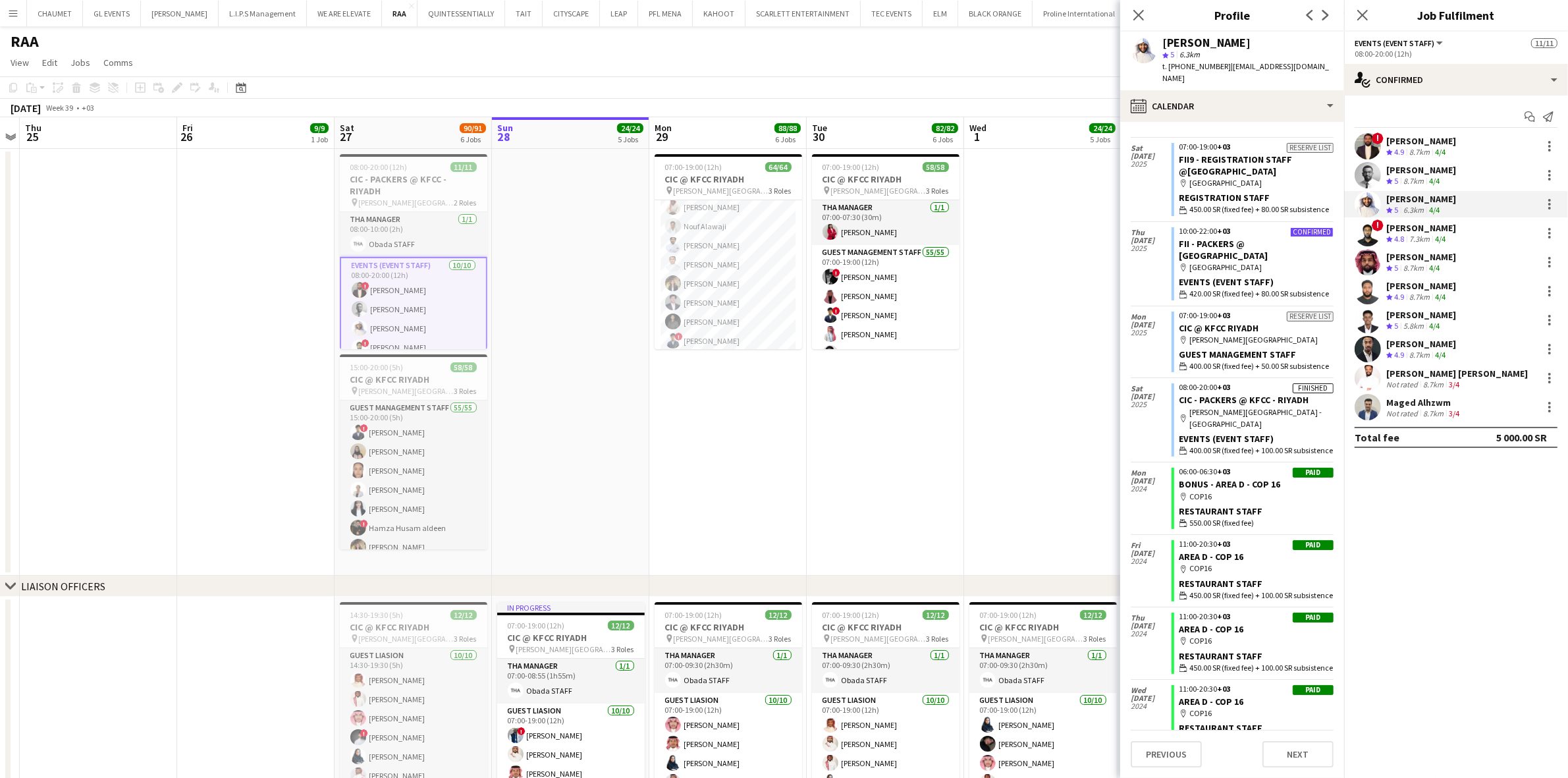
scroll to position [0, 0]
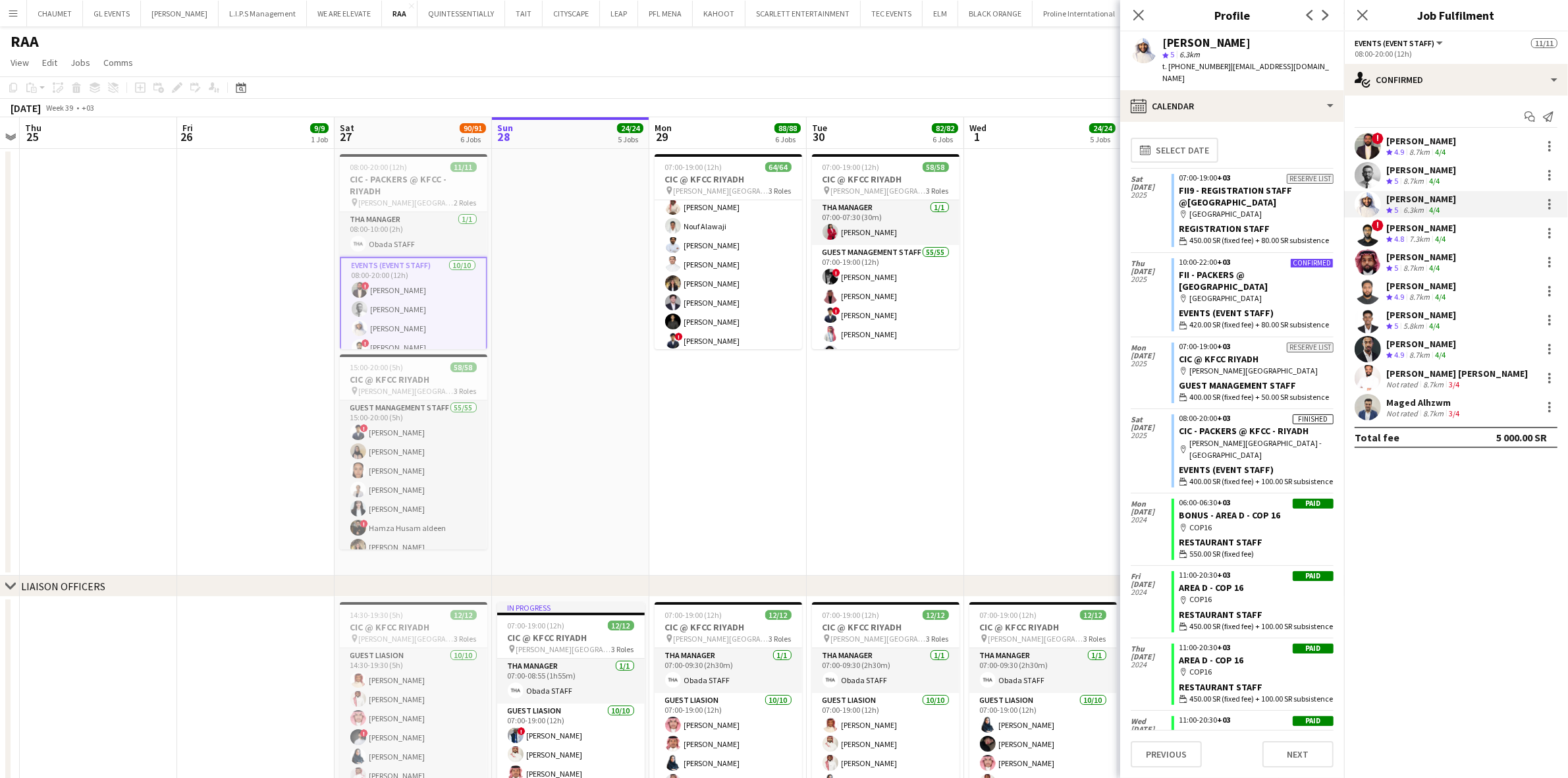
click at [1349, 227] on div "[PERSON_NAME]" at bounding box center [1422, 228] width 70 height 12
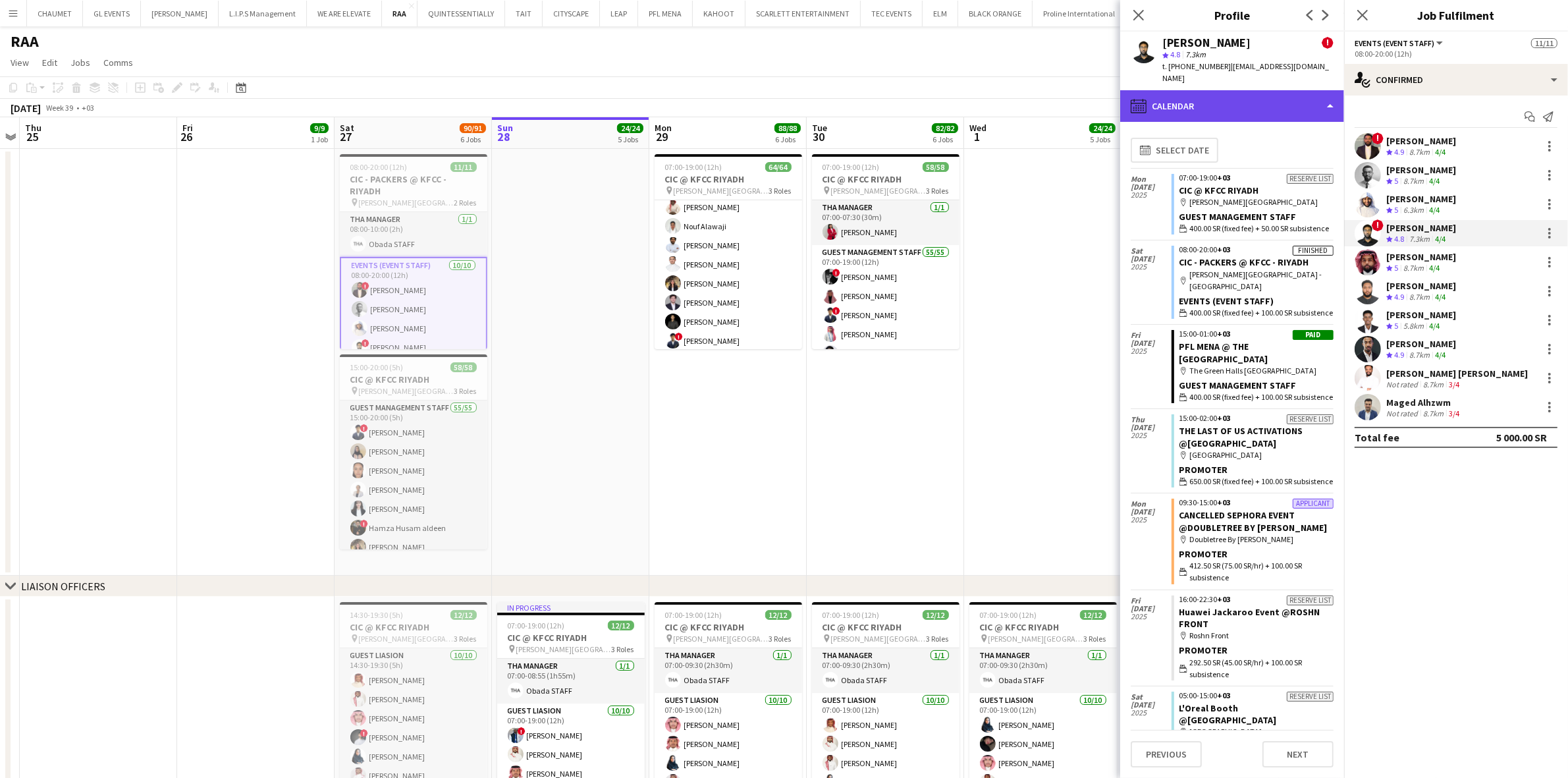
click at [1252, 90] on div "calendar-full Calendar" at bounding box center [1232, 106] width 224 height 31
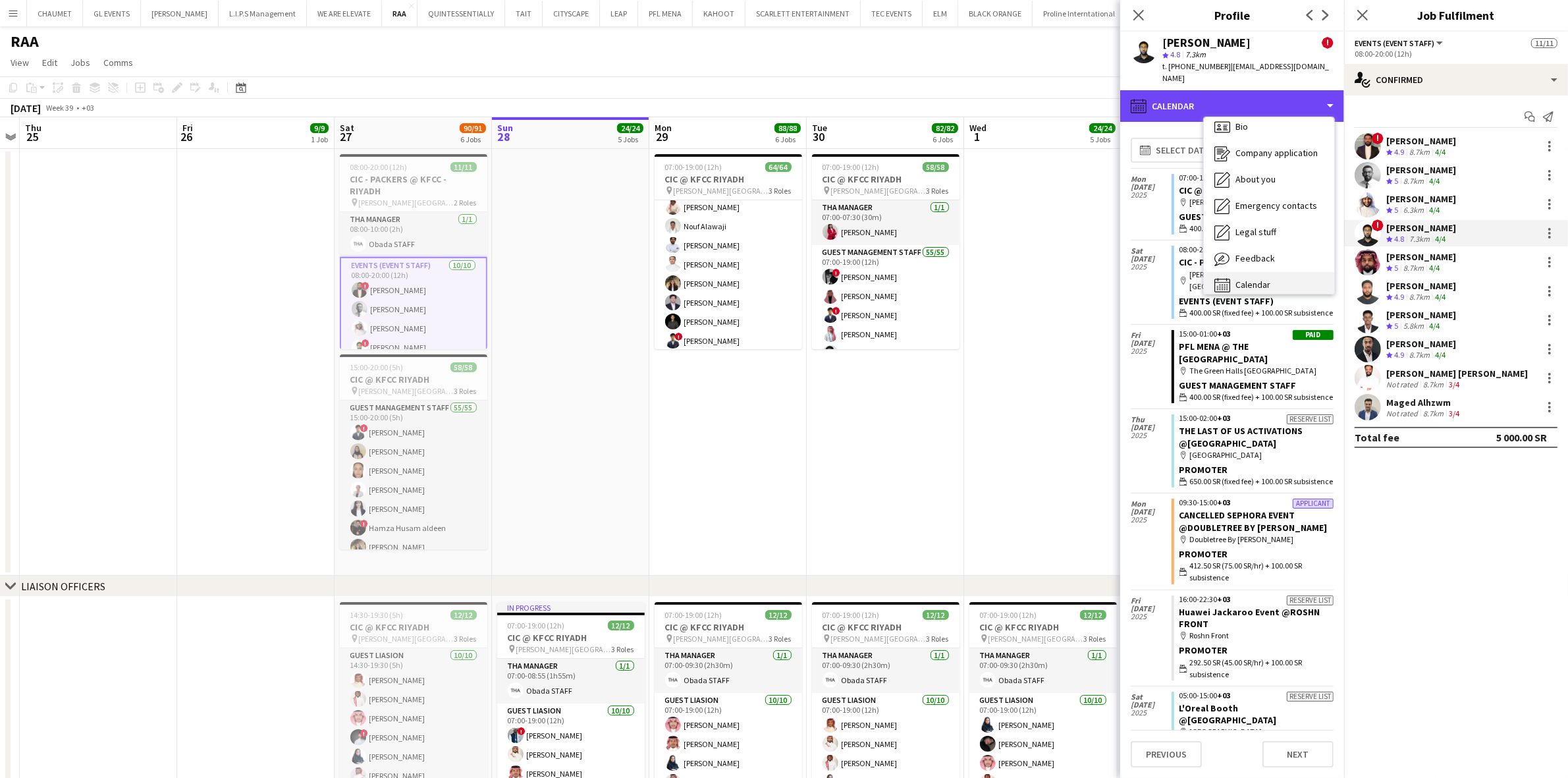
scroll to position [18, 0]
click at [1285, 268] on div "Calendar Calendar" at bounding box center [1269, 276] width 131 height 26
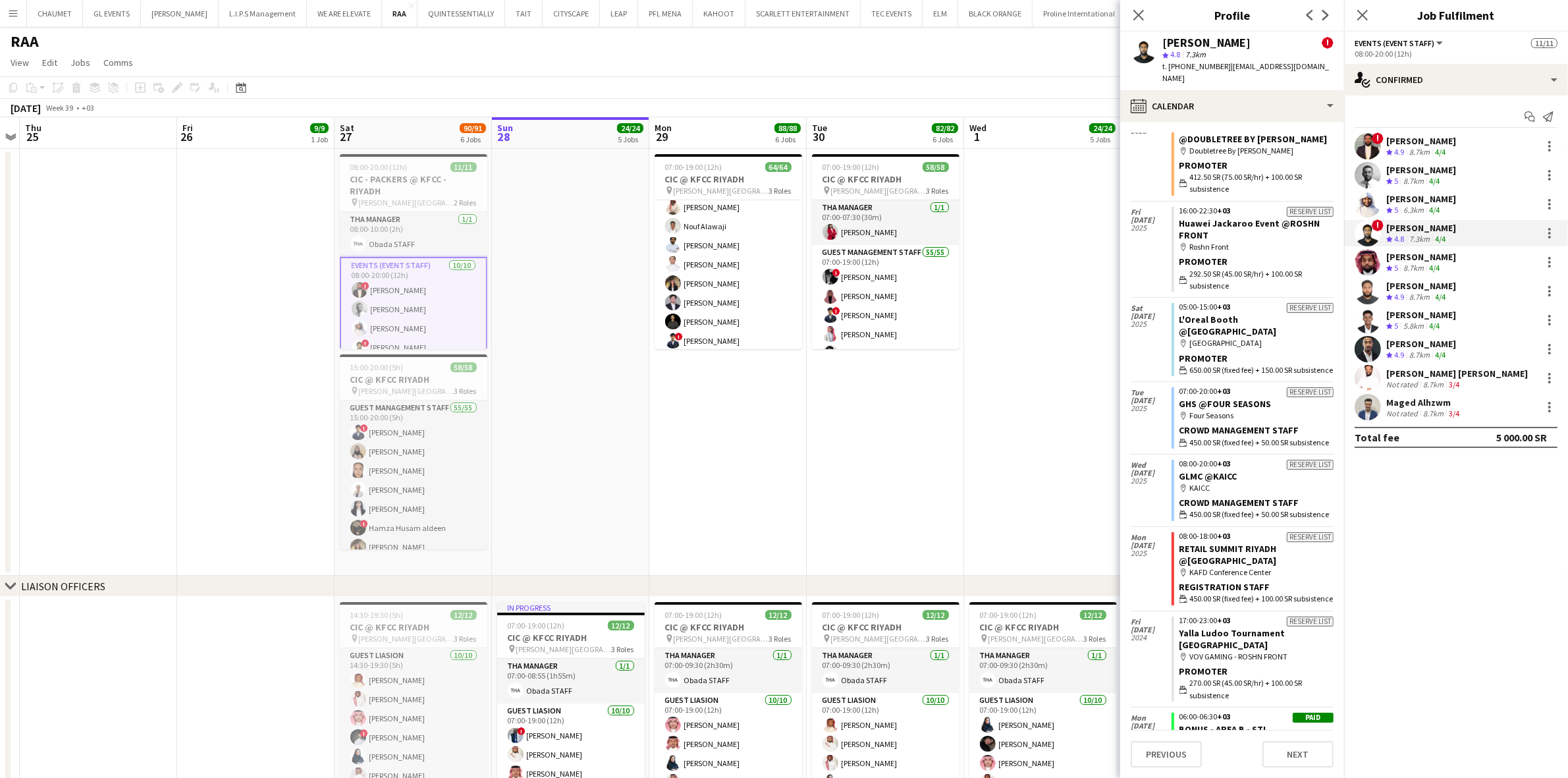
scroll to position [0, 0]
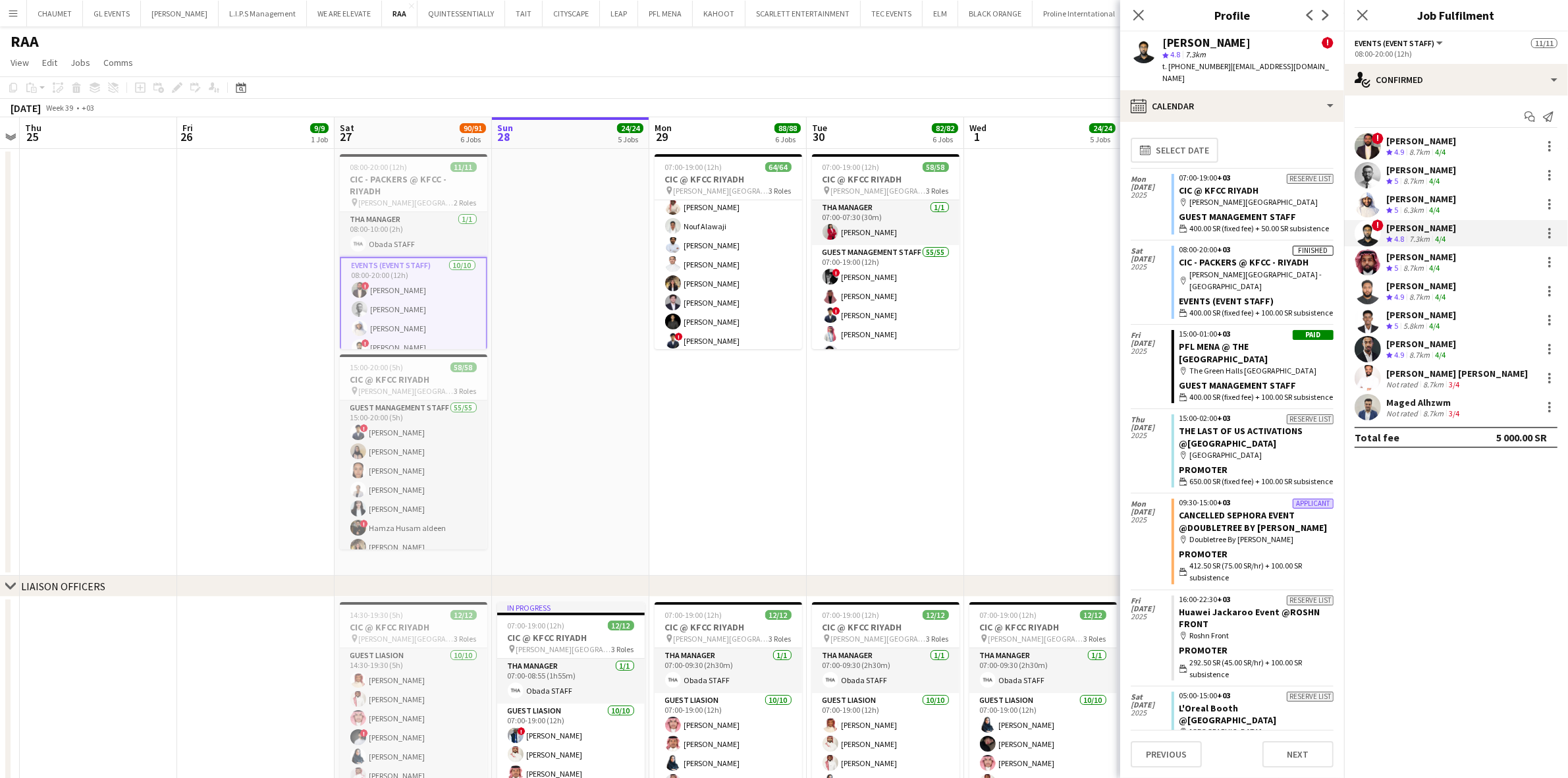
click at [732, 502] on app-date-cell "07:00-19:00 (12h) 64/64 CIC @ KFCC RIYADH pin [PERSON_NAME][GEOGRAPHIC_DATA] 3 …" at bounding box center [728, 362] width 157 height 427
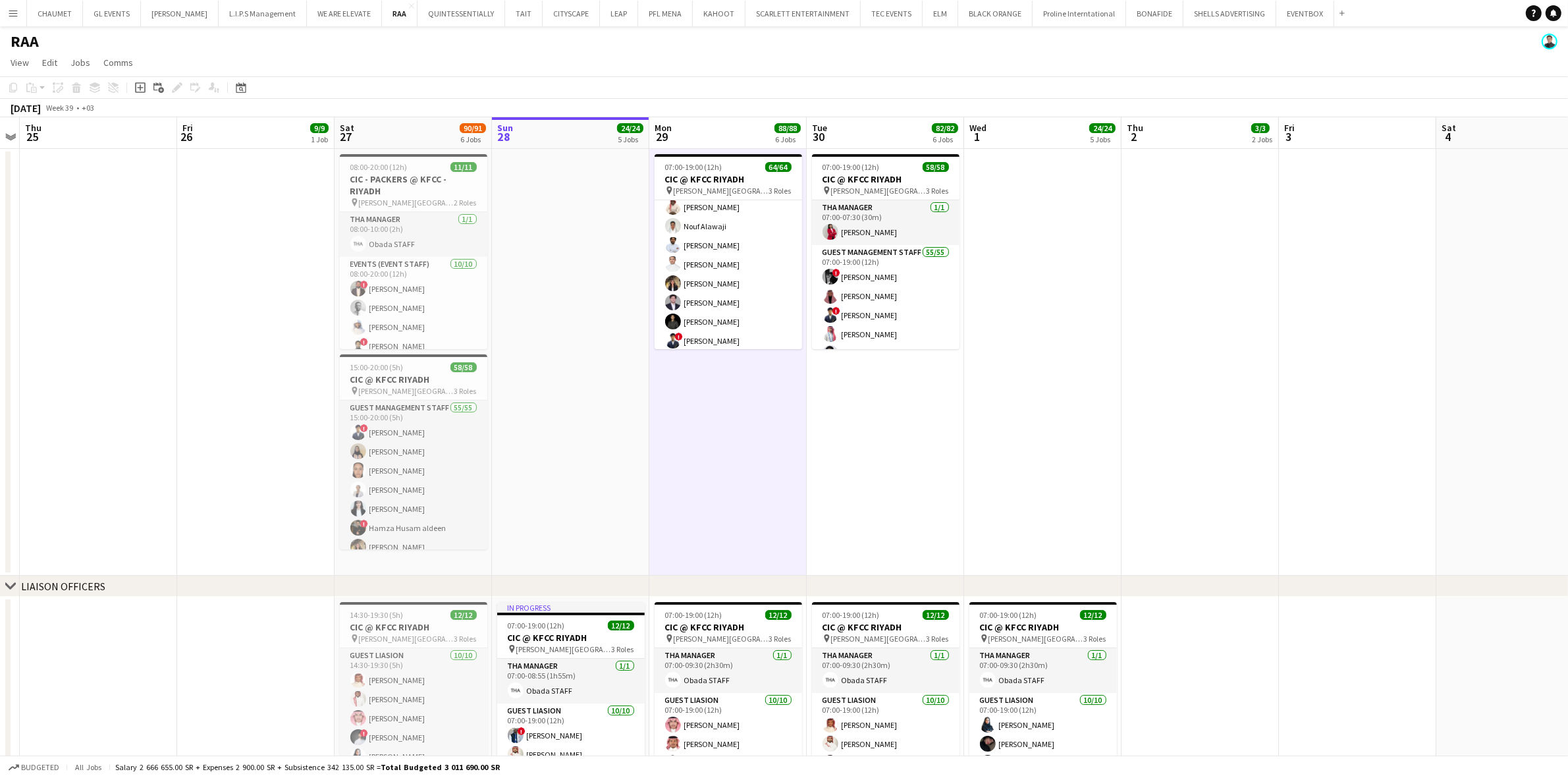
click at [808, 581] on div "chevron-right LIAISON OFFICERS" at bounding box center [784, 586] width 1568 height 21
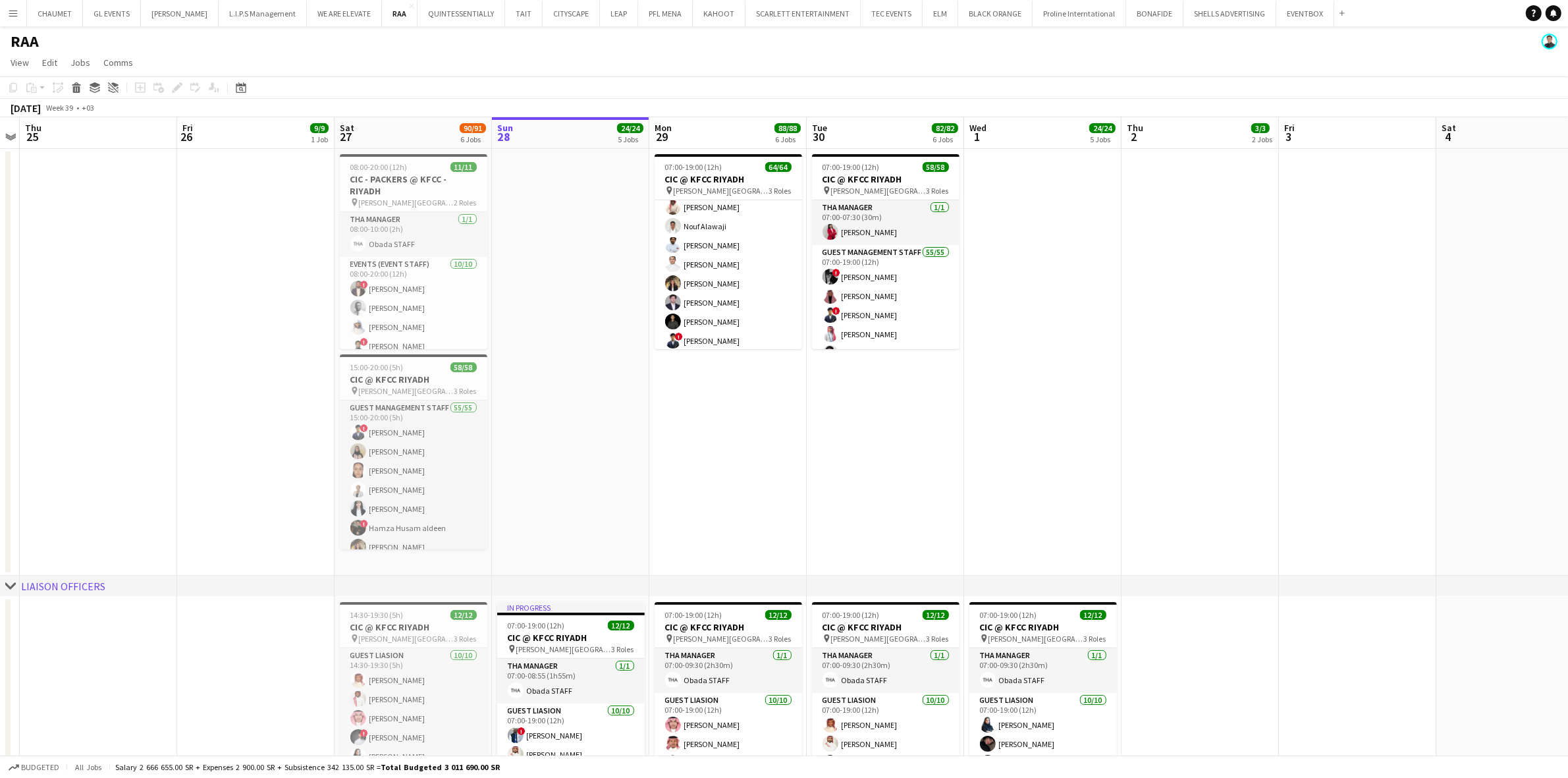
click at [854, 546] on app-date-cell "07:00-19:00 (12h) 58/58 CIC @ KFCC RIYADH pin [PERSON_NAME][GEOGRAPHIC_DATA] 3 …" at bounding box center [885, 362] width 157 height 427
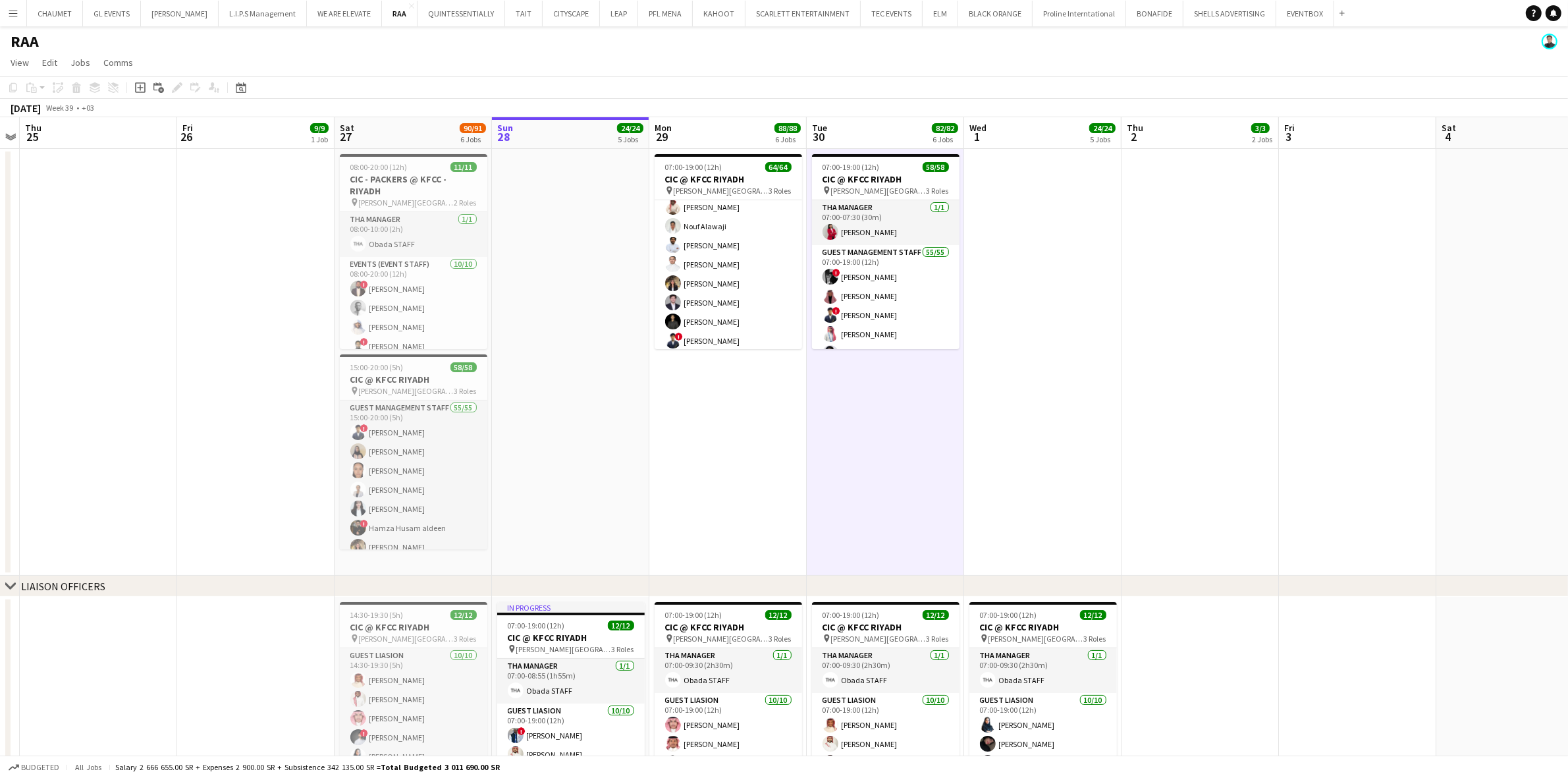
click at [758, 521] on app-date-cell "07:00-19:00 (12h) 64/64 CIC @ KFCC RIYADH pin [PERSON_NAME][GEOGRAPHIC_DATA] 3 …" at bounding box center [728, 362] width 157 height 427
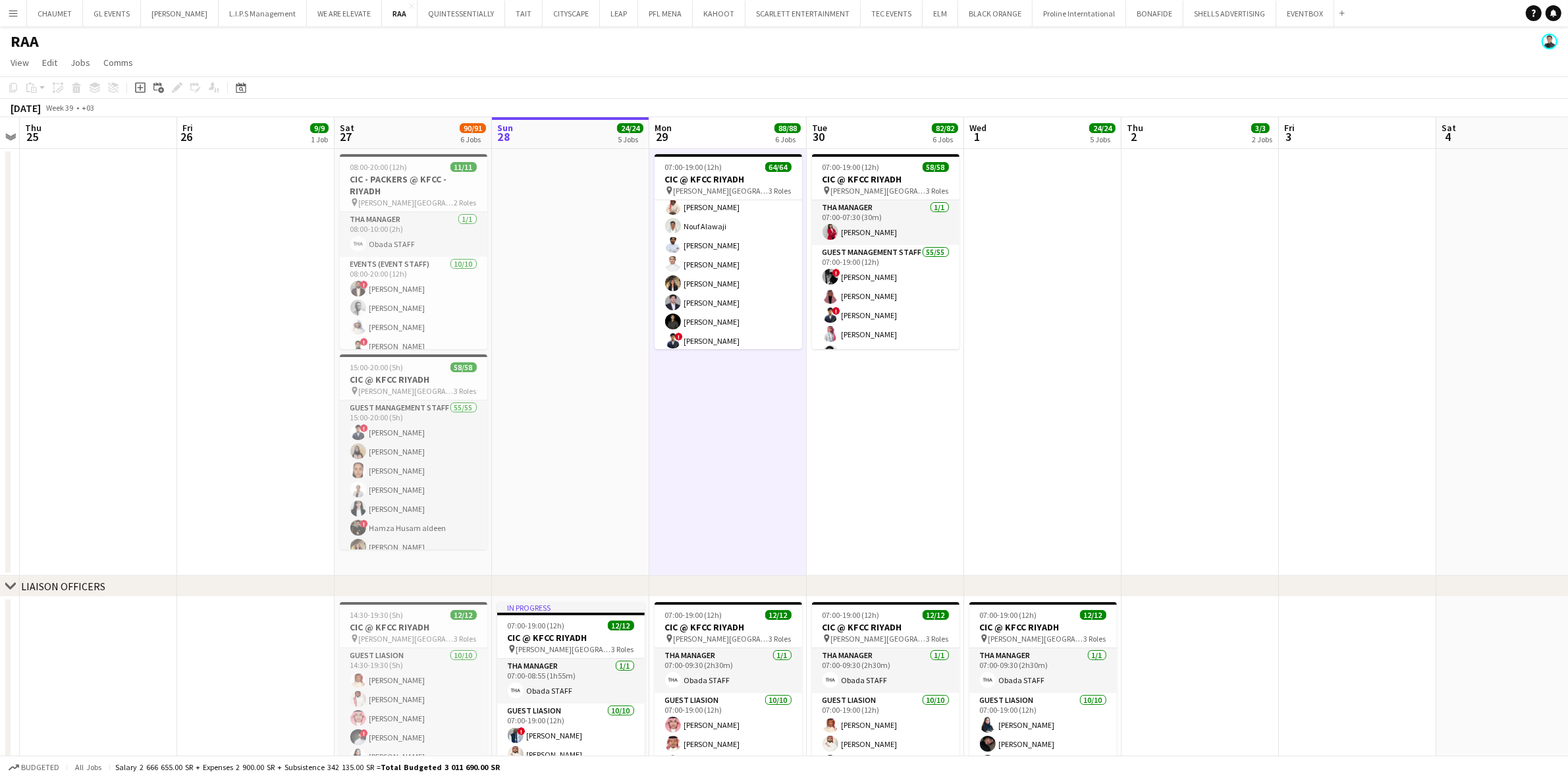
click at [601, 455] on app-date-cell at bounding box center [570, 362] width 157 height 427
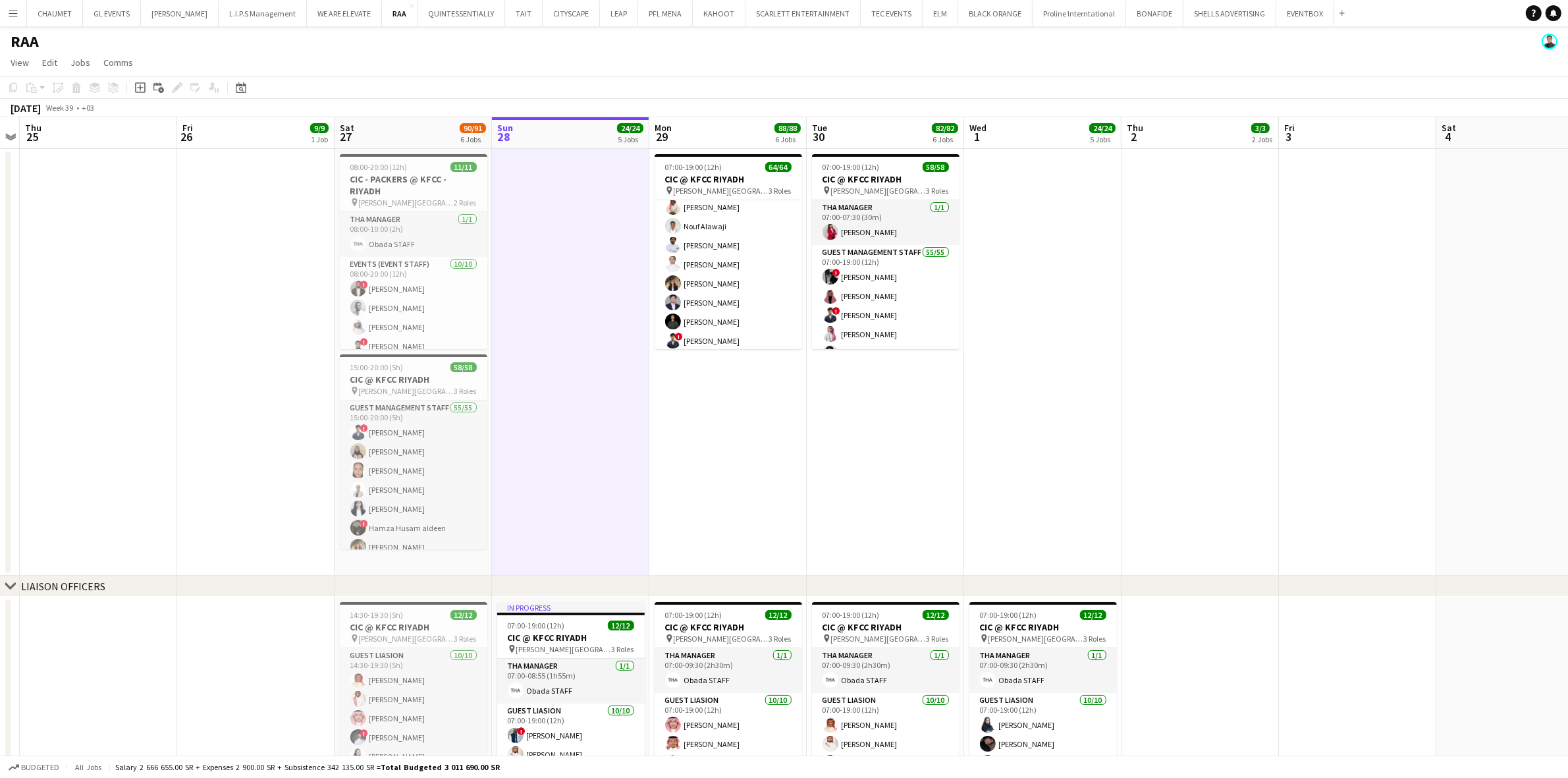
click at [749, 426] on app-date-cell "07:00-19:00 (12h) 64/64 CIC @ KFCC RIYADH pin [PERSON_NAME][GEOGRAPHIC_DATA] 3 …" at bounding box center [728, 362] width 157 height 427
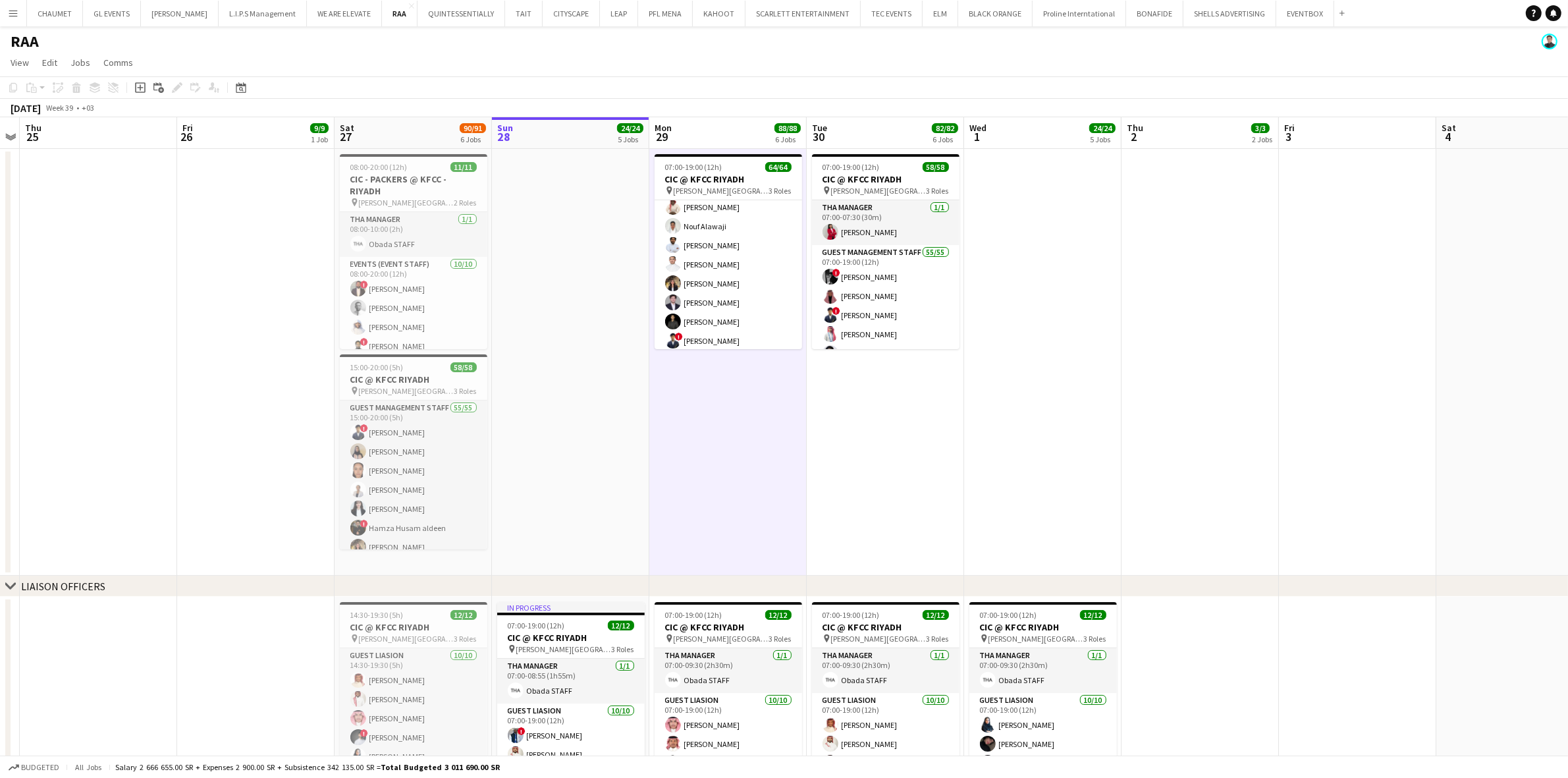
click at [550, 488] on app-date-cell at bounding box center [570, 362] width 157 height 427
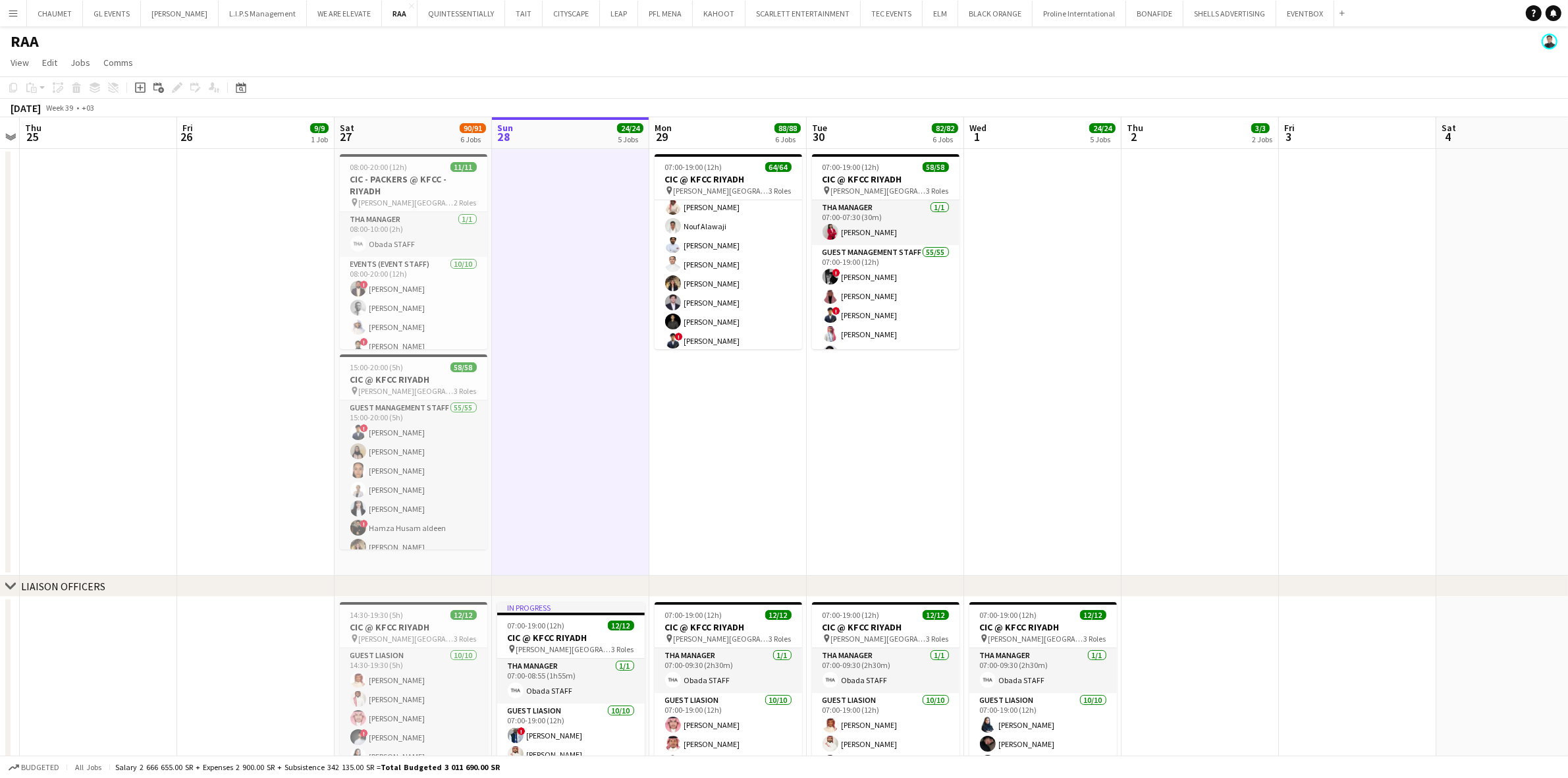
click at [760, 485] on app-date-cell "07:00-19:00 (12h) 64/64 CIC @ KFCC RIYADH pin [PERSON_NAME][GEOGRAPHIC_DATA] 3 …" at bounding box center [728, 362] width 157 height 427
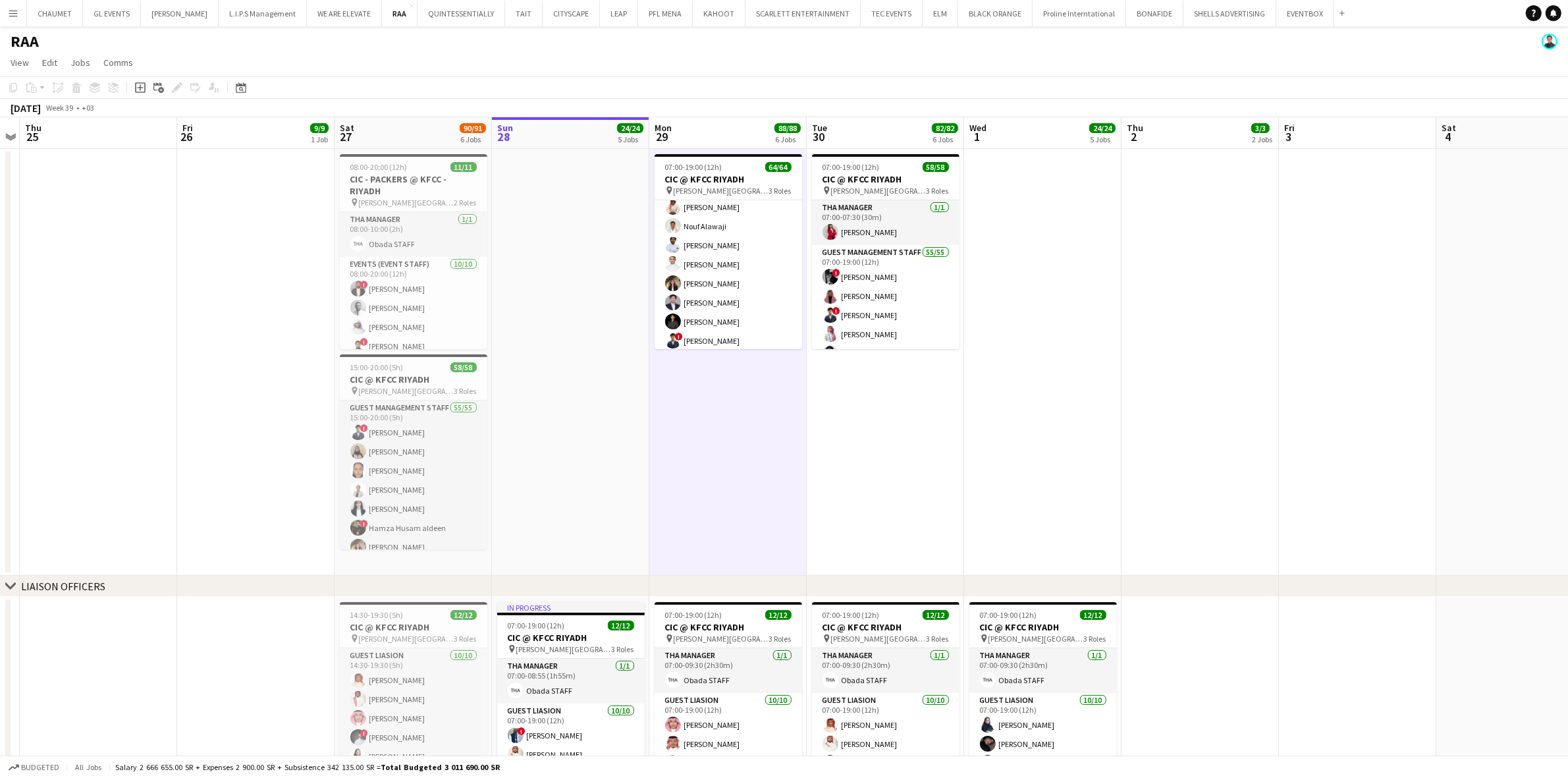
click at [424, 564] on app-date-cell "08:00-20:00 (12h) 11/11 CIC - PACKERS @ KFCC - RIYADH pin [PERSON_NAME][GEOGRAP…" at bounding box center [413, 362] width 157 height 427
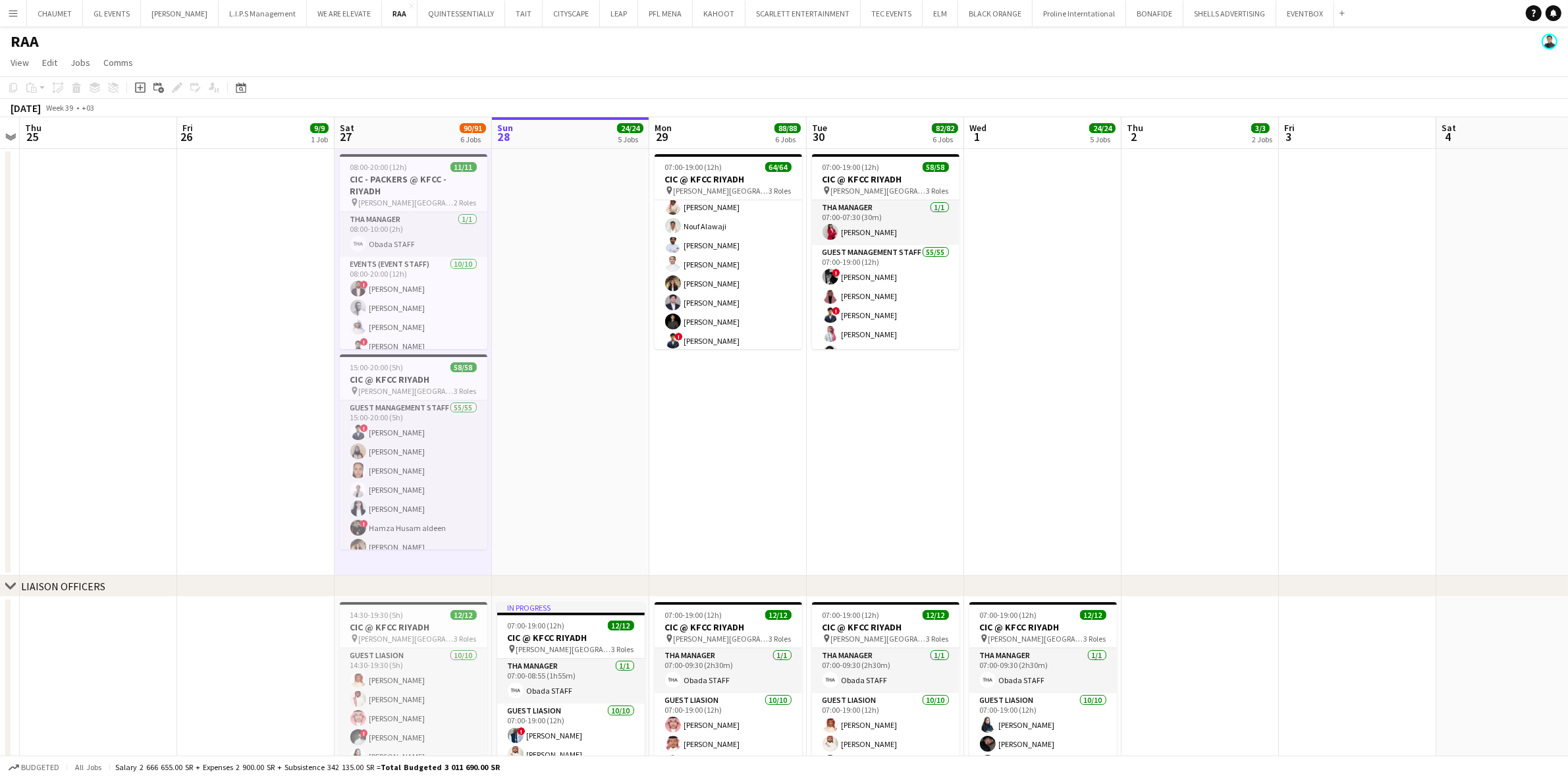
click at [613, 508] on app-date-cell at bounding box center [570, 362] width 157 height 427
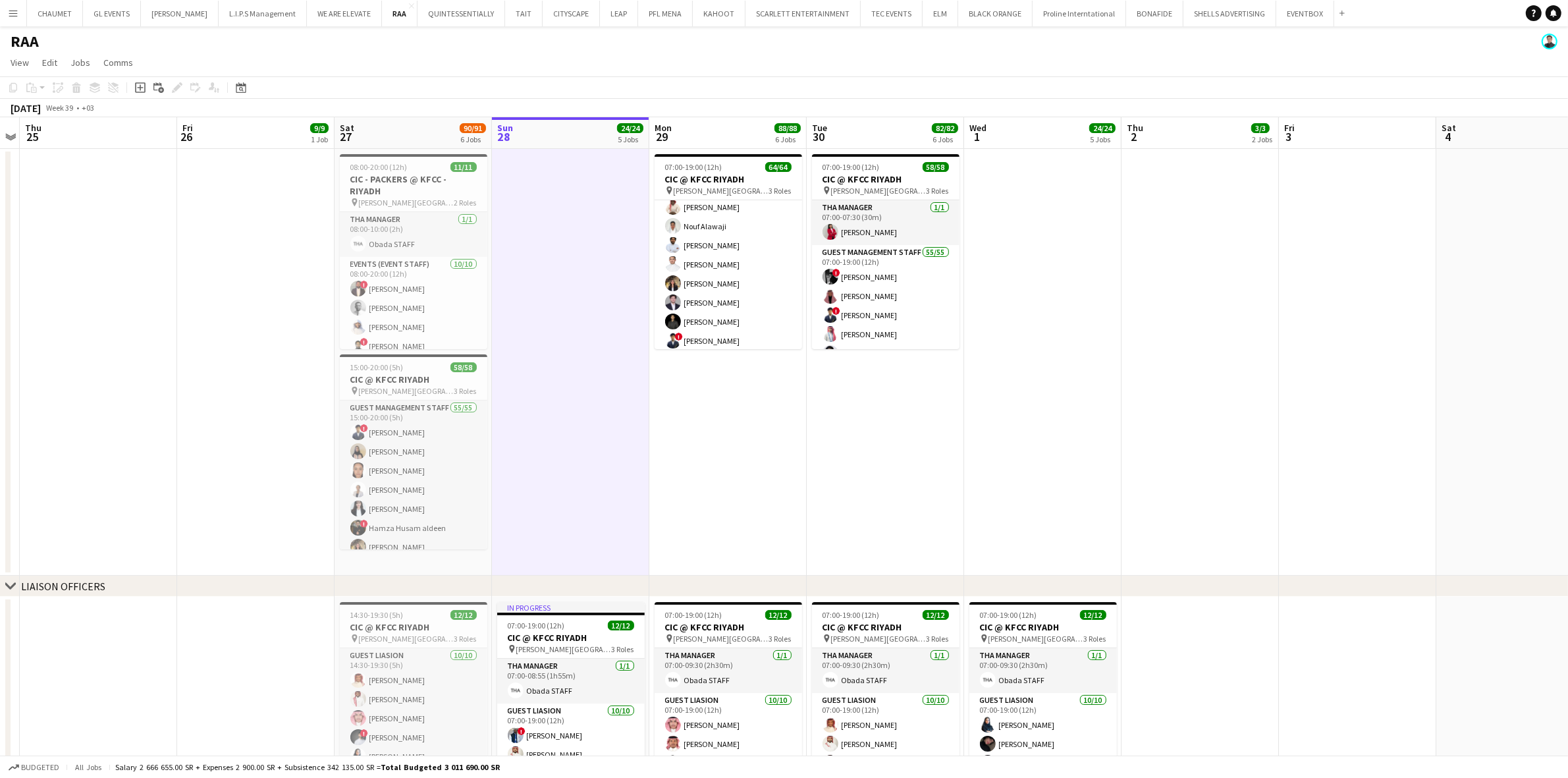
click at [758, 489] on app-date-cell "07:00-19:00 (12h) 64/64 CIC @ KFCC RIYADH pin [PERSON_NAME][GEOGRAPHIC_DATA] 3 …" at bounding box center [728, 362] width 157 height 427
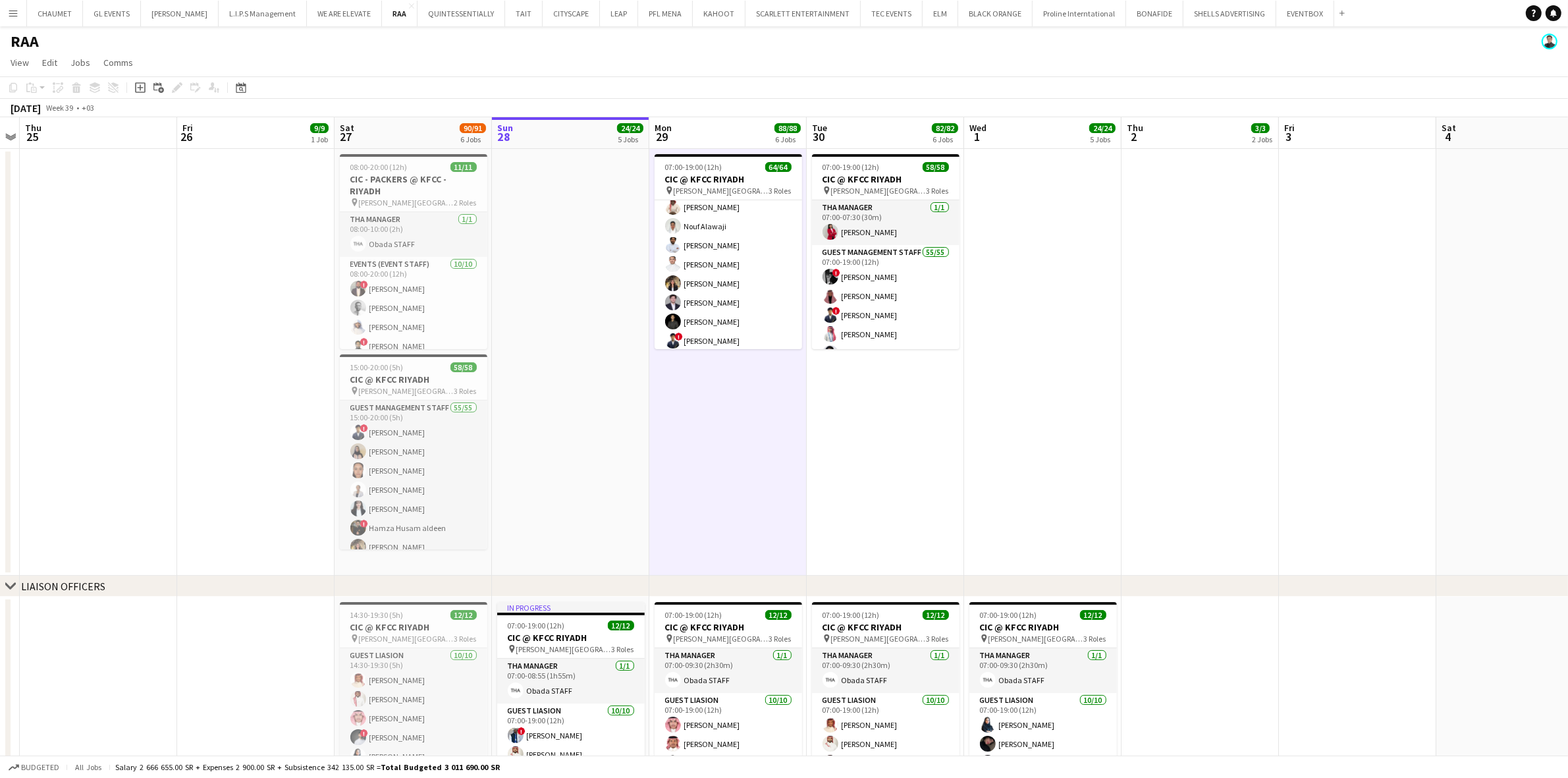
click at [872, 496] on app-date-cell "07:00-19:00 (12h) 58/58 CIC @ KFCC RIYADH pin [PERSON_NAME][GEOGRAPHIC_DATA] 3 …" at bounding box center [885, 362] width 157 height 427
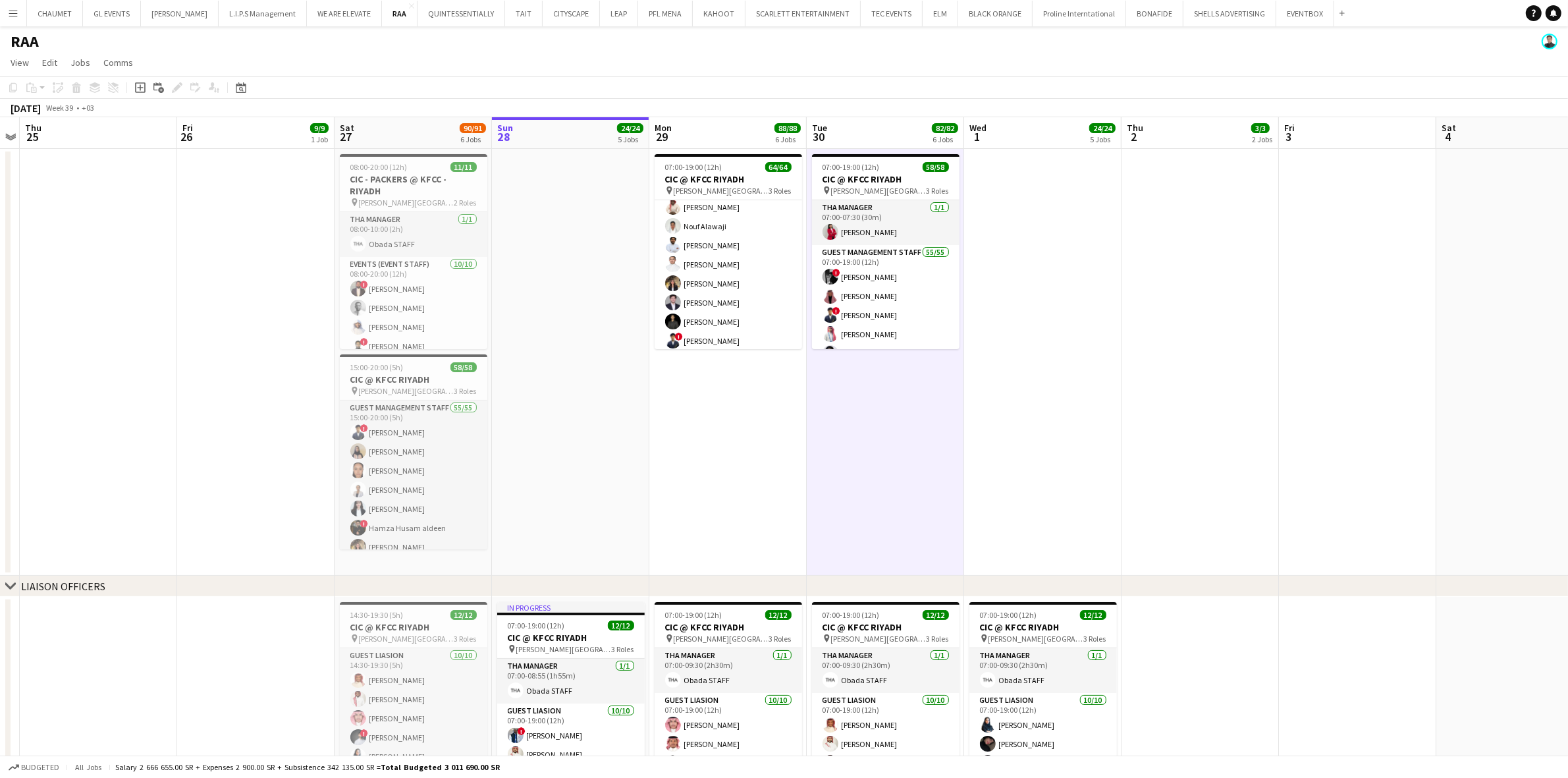
click at [758, 442] on app-date-cell "07:00-19:00 (12h) 64/64 CIC @ KFCC RIYADH pin [PERSON_NAME][GEOGRAPHIC_DATA] 3 …" at bounding box center [728, 362] width 157 height 427
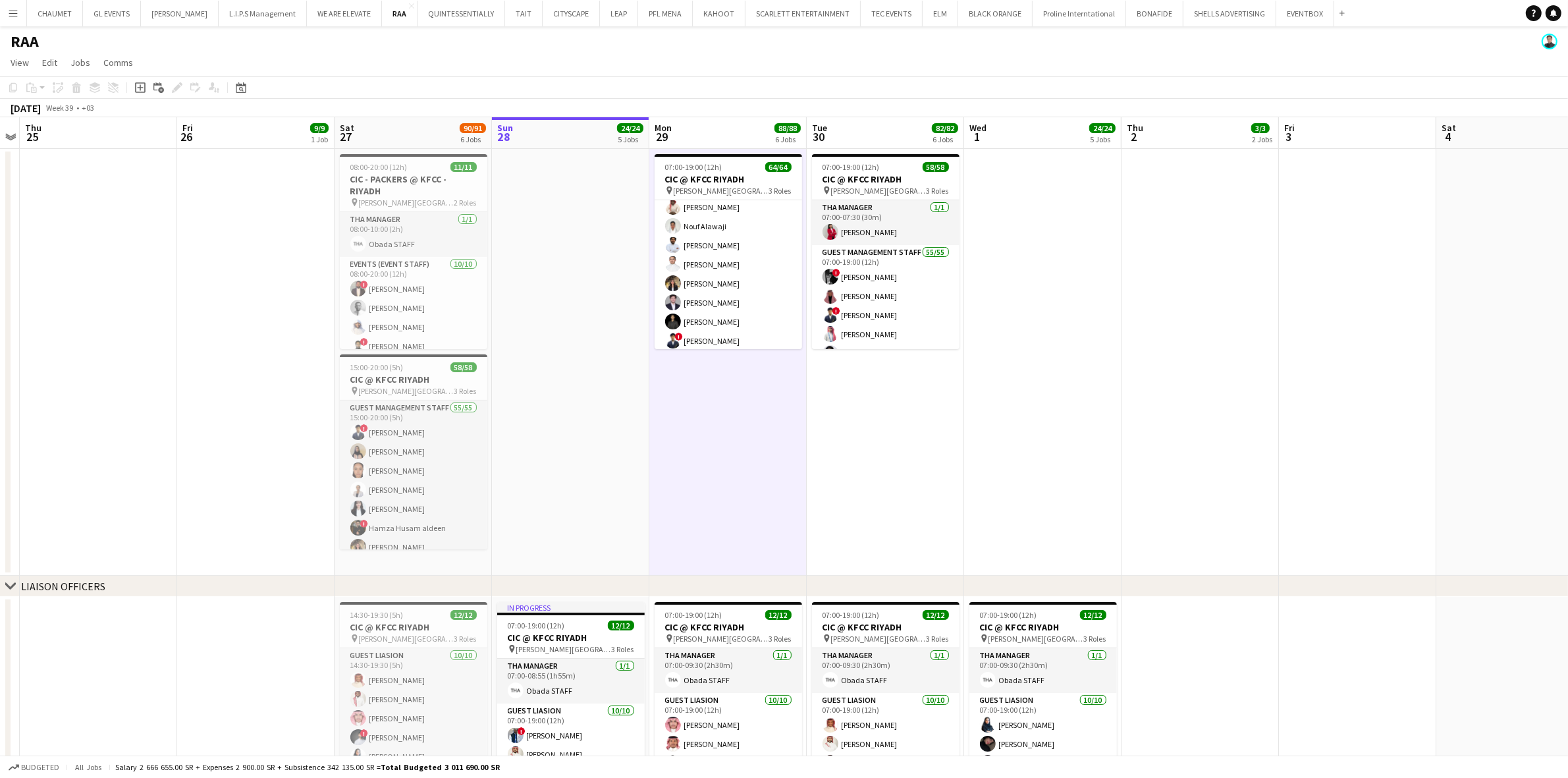
click at [409, 570] on app-date-cell "08:00-20:00 (12h) 11/11 CIC - PACKERS @ KFCC - RIYADH pin [PERSON_NAME][GEOGRAP…" at bounding box center [413, 362] width 157 height 427
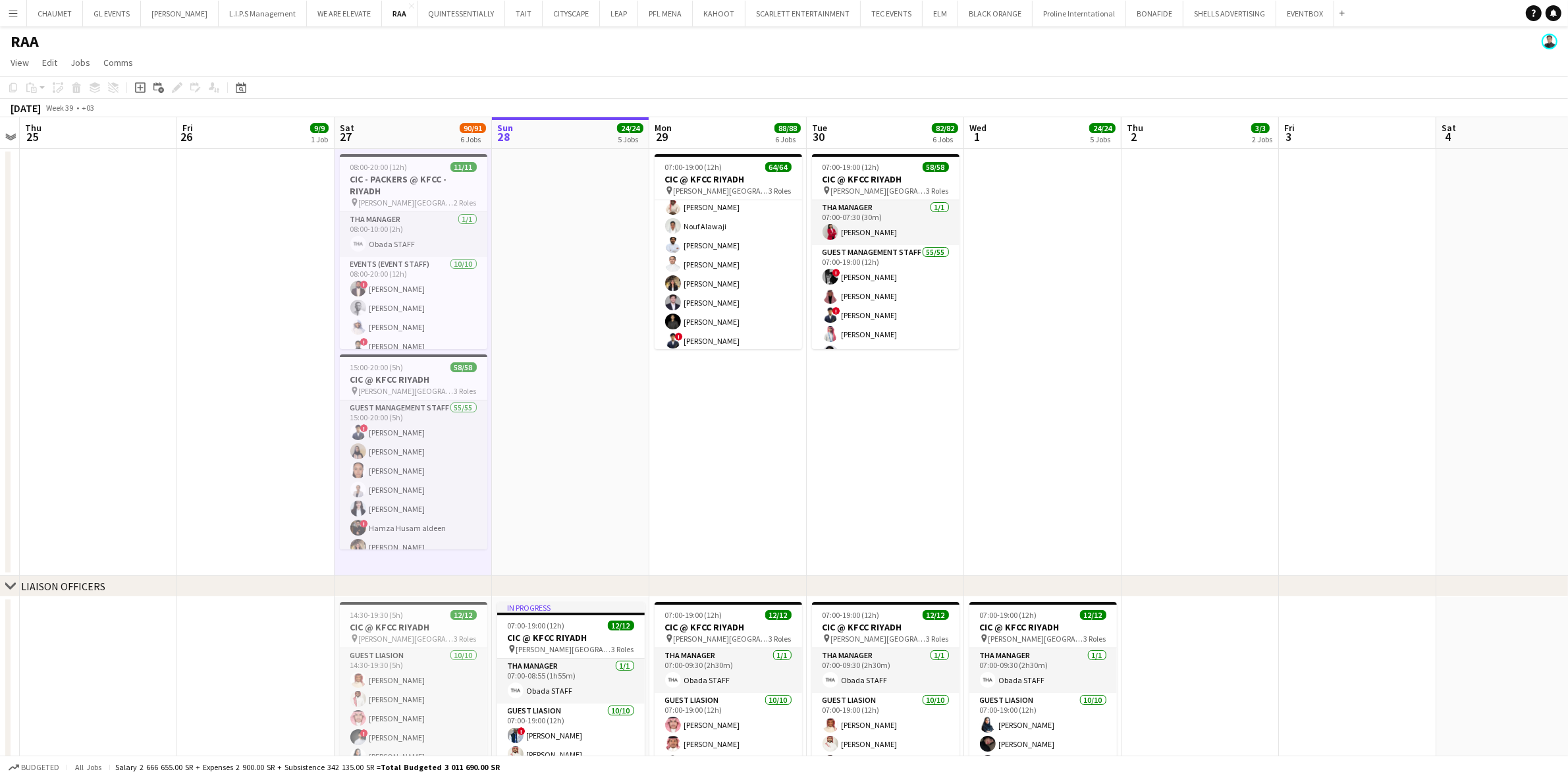
click at [564, 502] on app-date-cell at bounding box center [570, 362] width 157 height 427
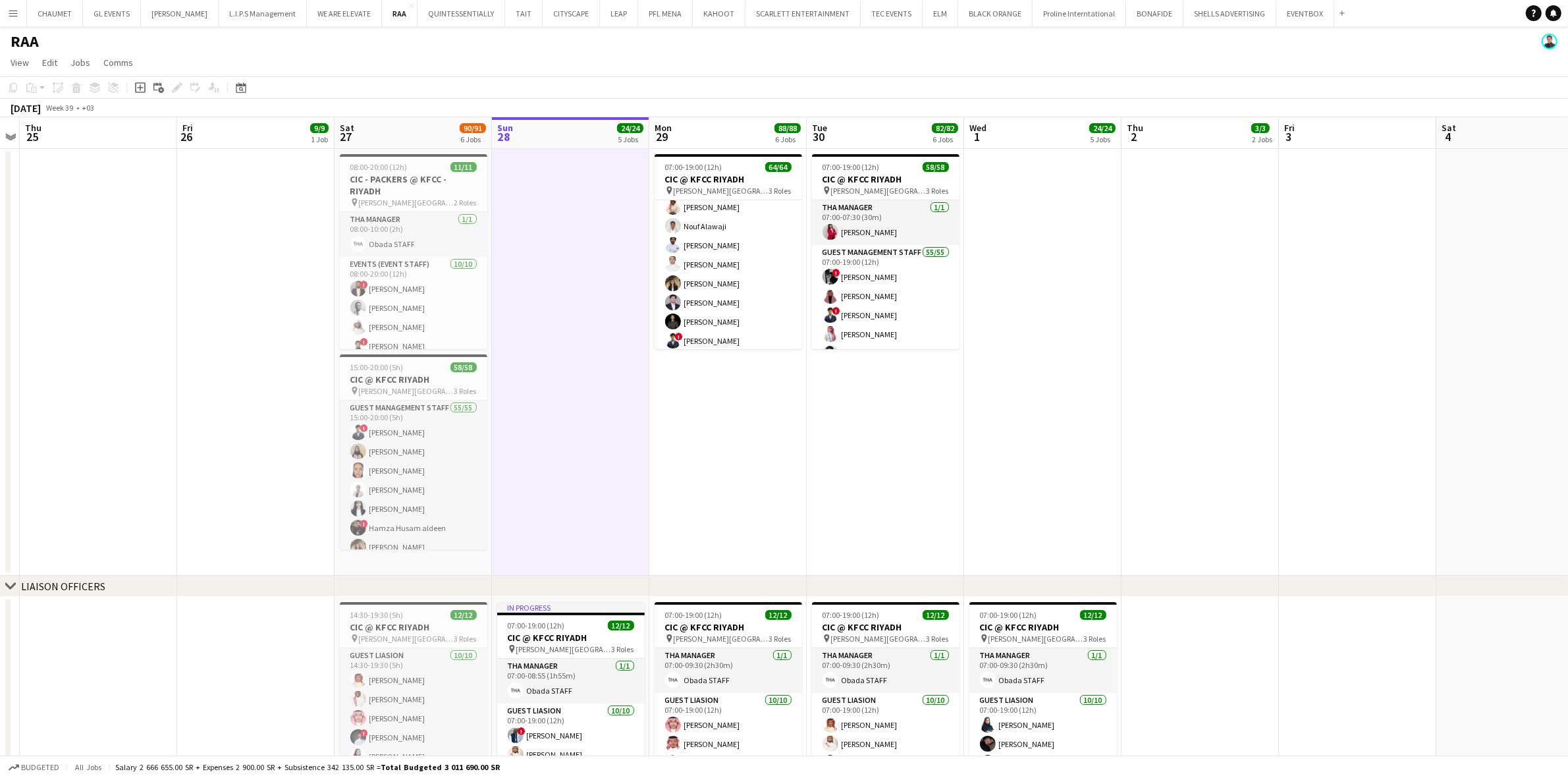
click at [755, 530] on app-date-cell "07:00-19:00 (12h) 64/64 CIC @ KFCC RIYADH pin [PERSON_NAME][GEOGRAPHIC_DATA] 3 …" at bounding box center [728, 362] width 157 height 427
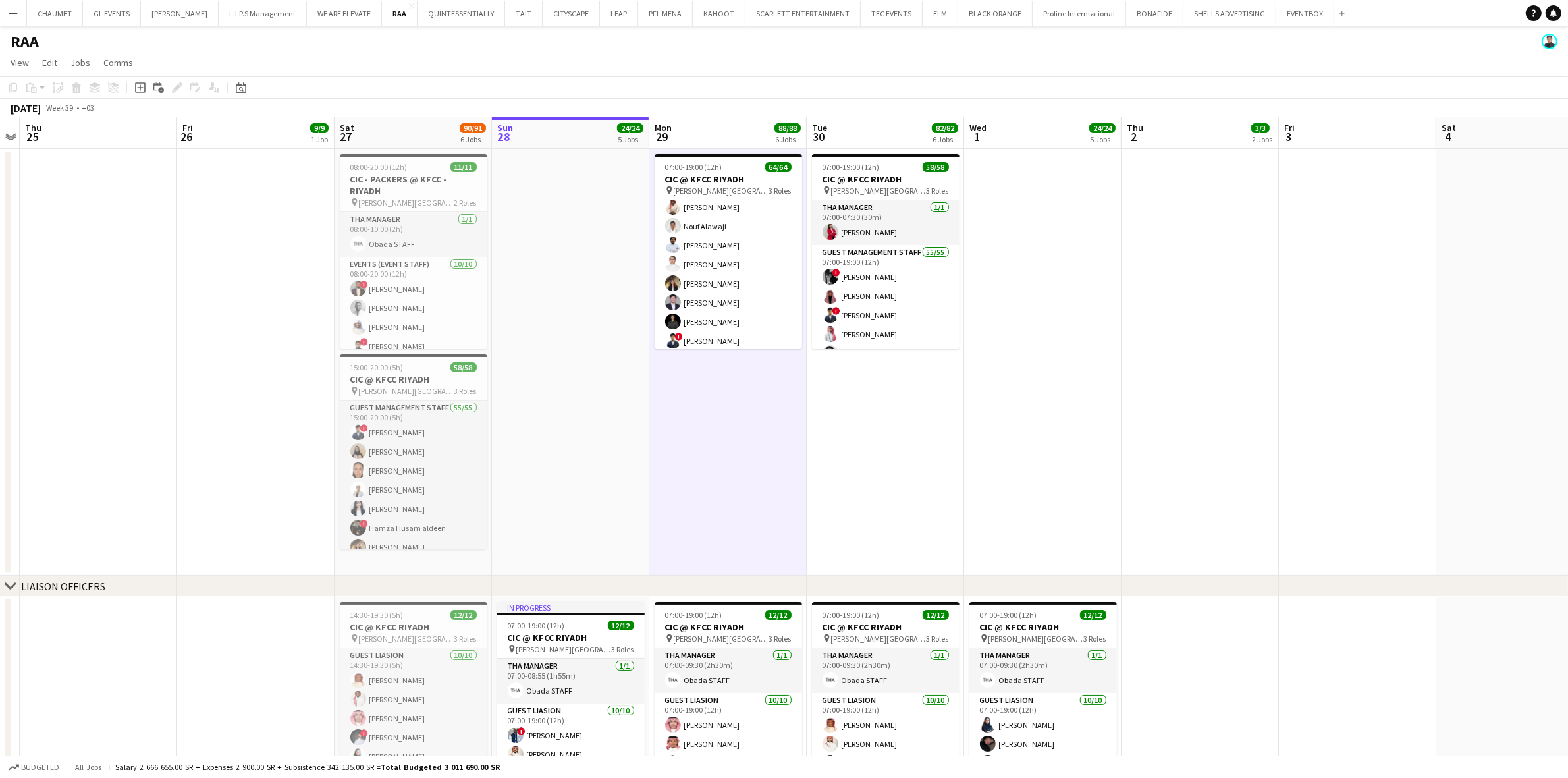
click at [867, 519] on app-date-cell "07:00-19:00 (12h) 58/58 CIC @ KFCC RIYADH pin [PERSON_NAME][GEOGRAPHIC_DATA] 3 …" at bounding box center [885, 362] width 157 height 427
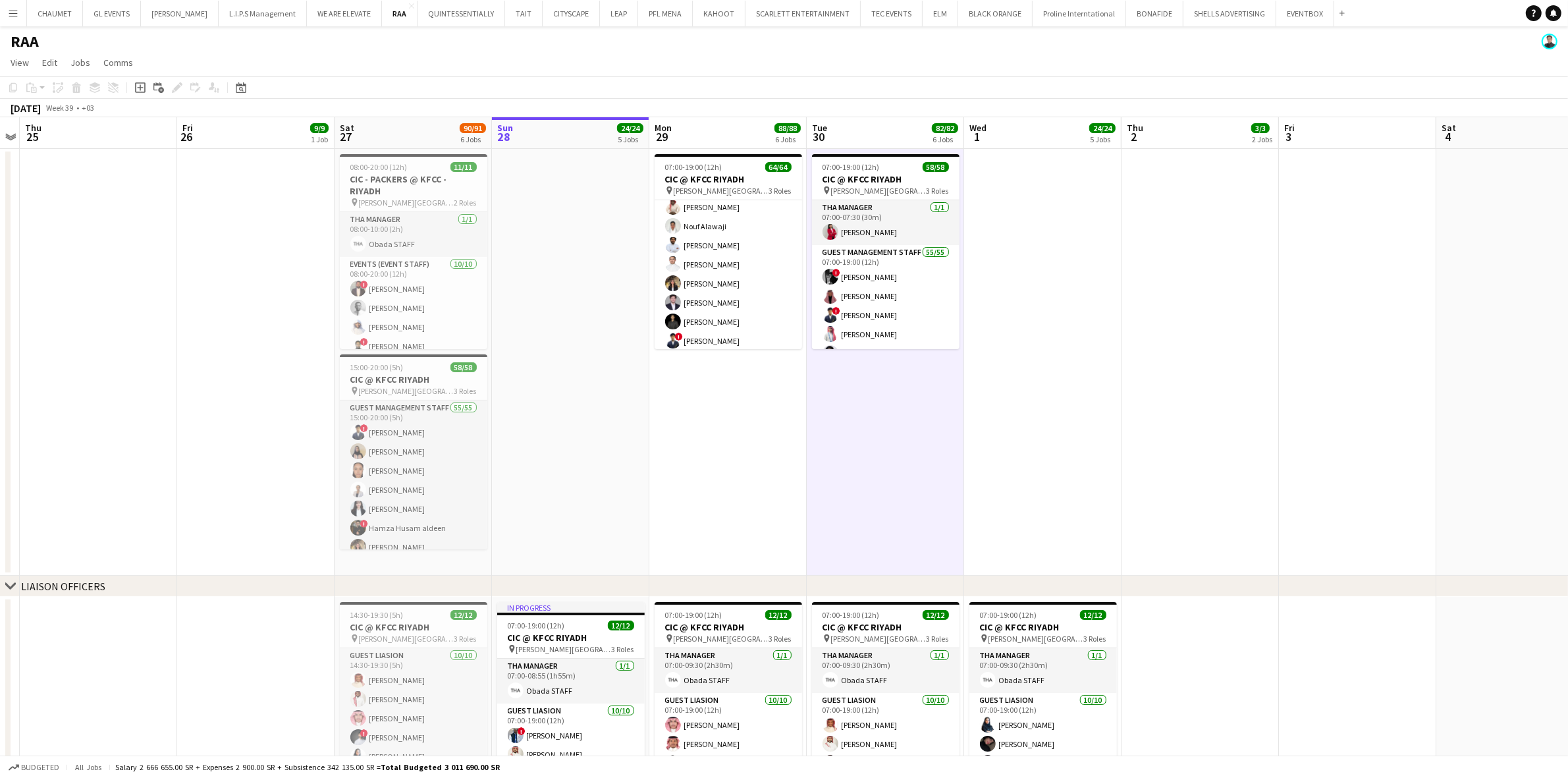
click at [746, 528] on app-date-cell "07:00-19:00 (12h) 64/64 CIC @ KFCC RIYADH pin [PERSON_NAME][GEOGRAPHIC_DATA] 3 …" at bounding box center [728, 362] width 157 height 427
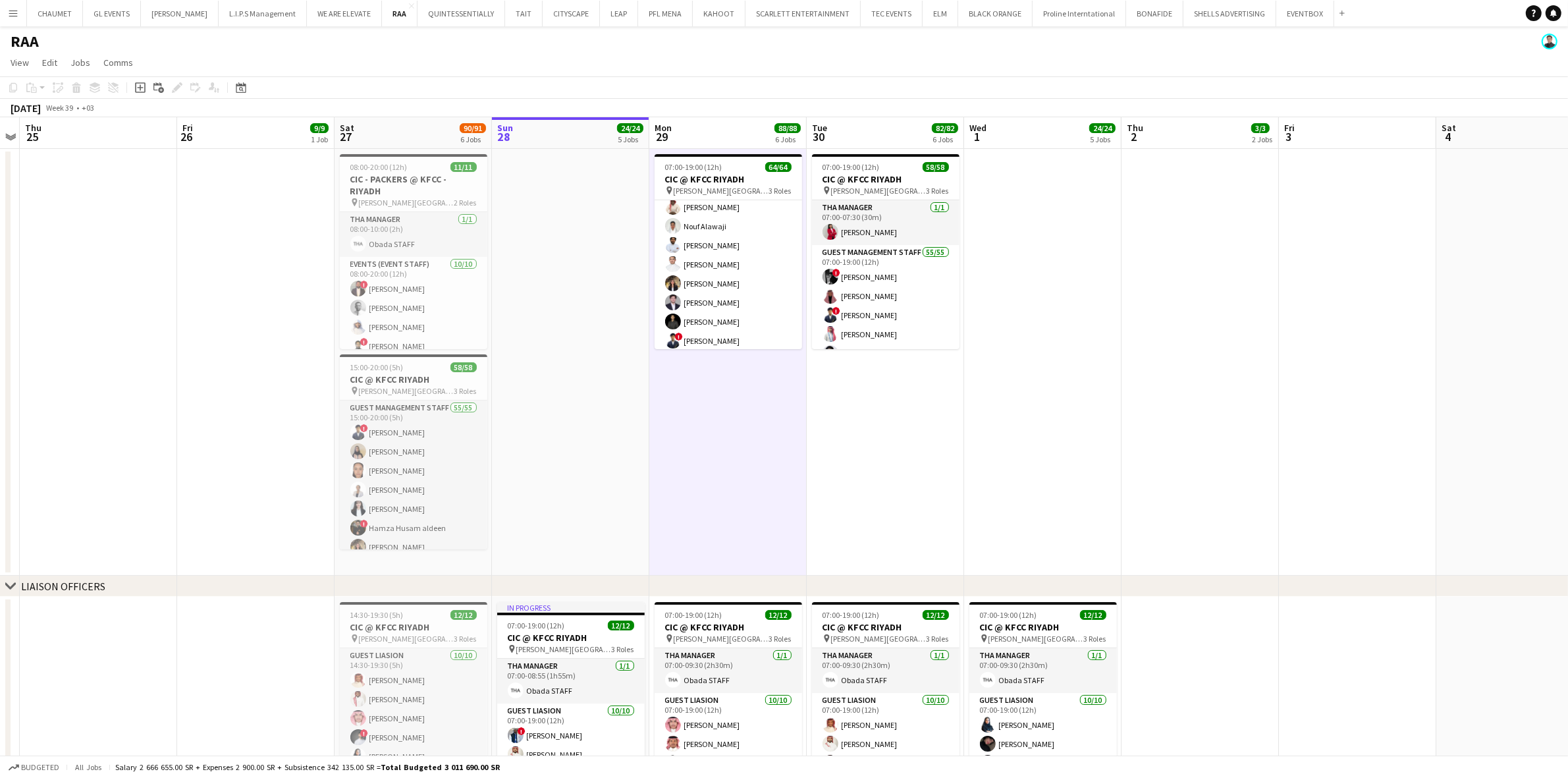
click at [569, 526] on app-date-cell at bounding box center [570, 362] width 157 height 427
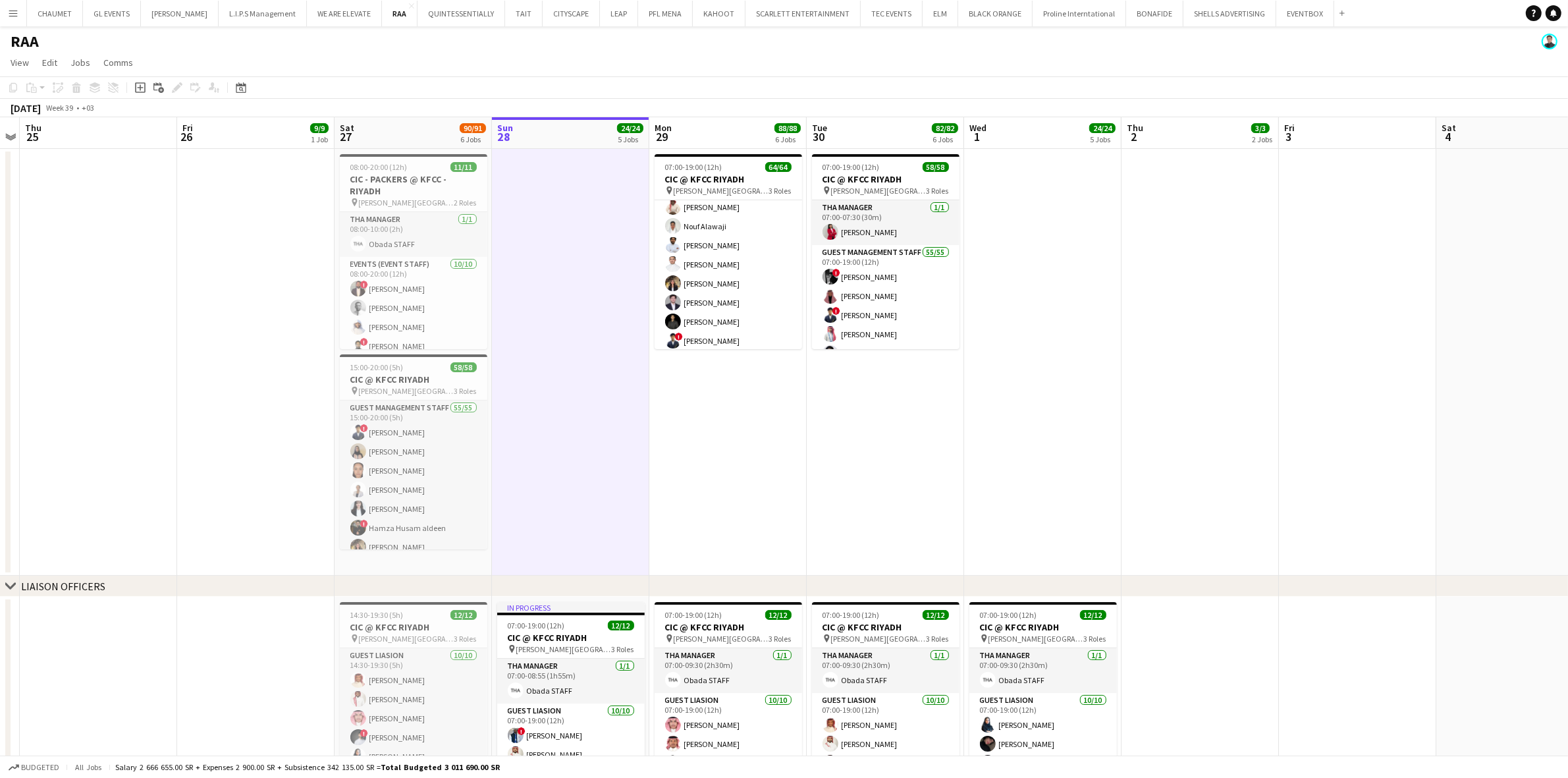
click at [396, 567] on app-date-cell "08:00-20:00 (12h) 11/11 CIC - PACKERS @ KFCC - RIYADH pin [PERSON_NAME][GEOGRAP…" at bounding box center [413, 362] width 157 height 427
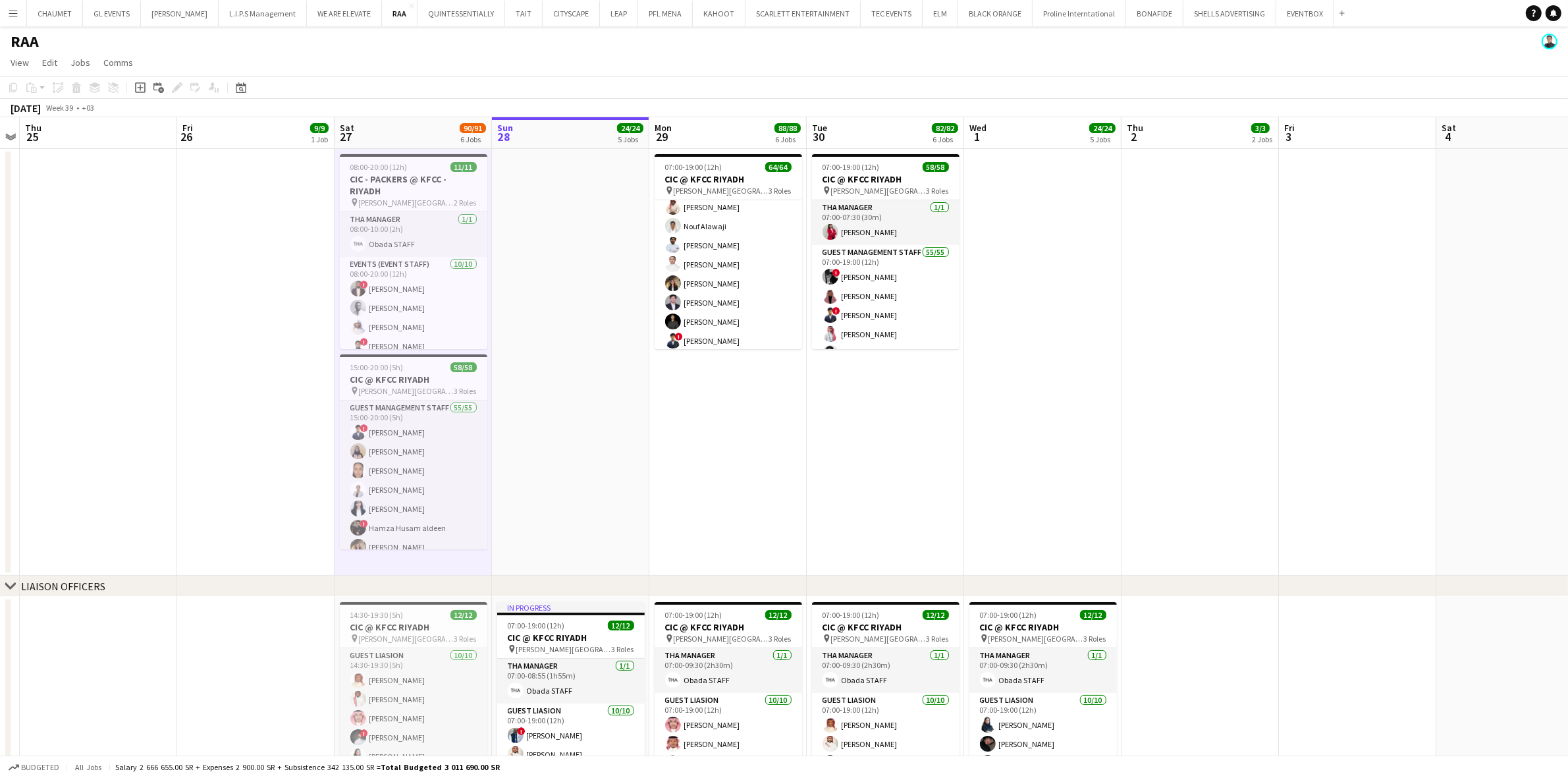
click at [593, 564] on app-date-cell at bounding box center [570, 362] width 157 height 427
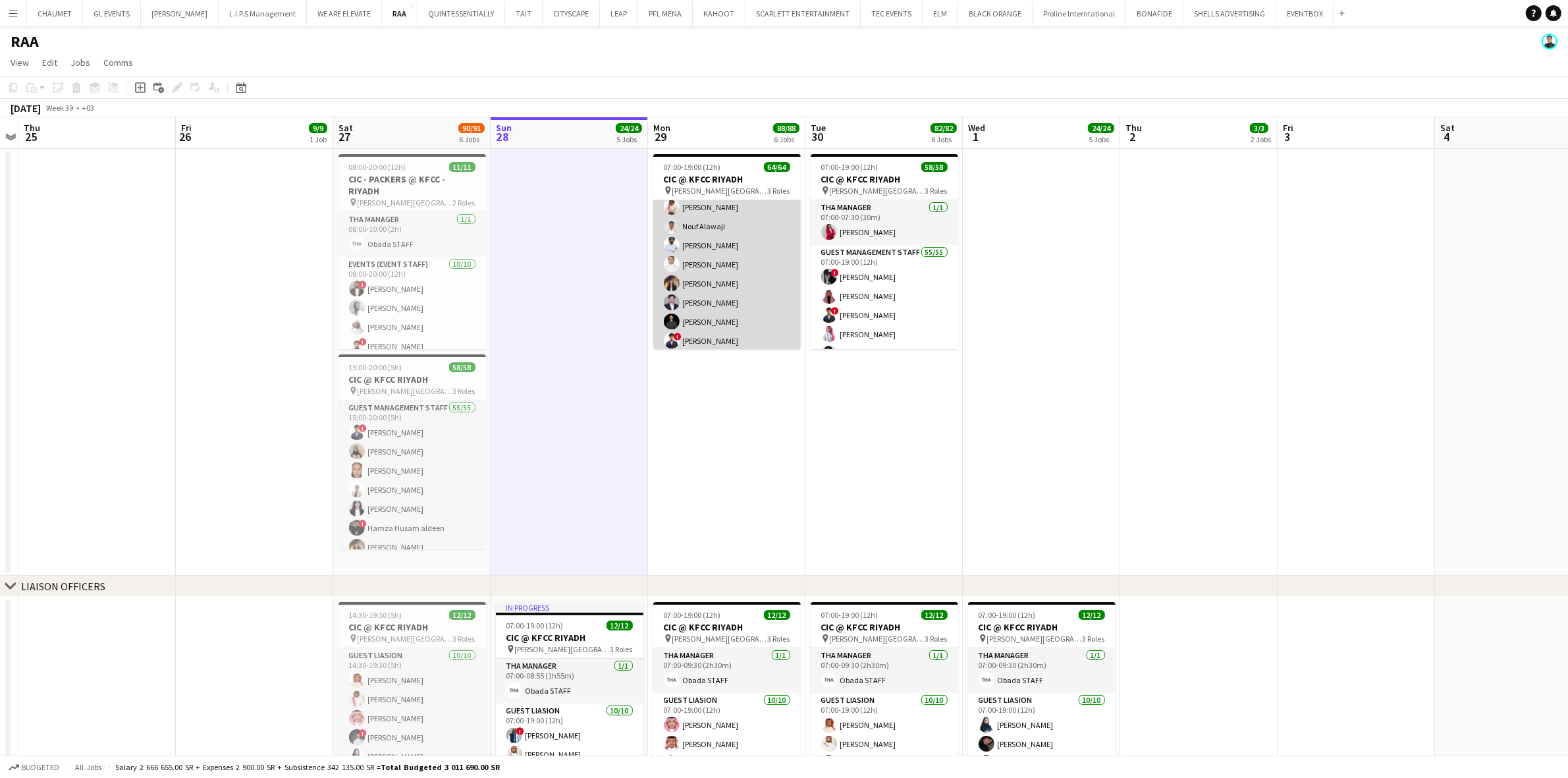
click at [720, 330] on app-card-role "Guest Management Staff 61/61 07:00-19:00 (12h) ! Lama [PERSON_NAME] Alhzwm [PER…" at bounding box center [728, 485] width 148 height 1199
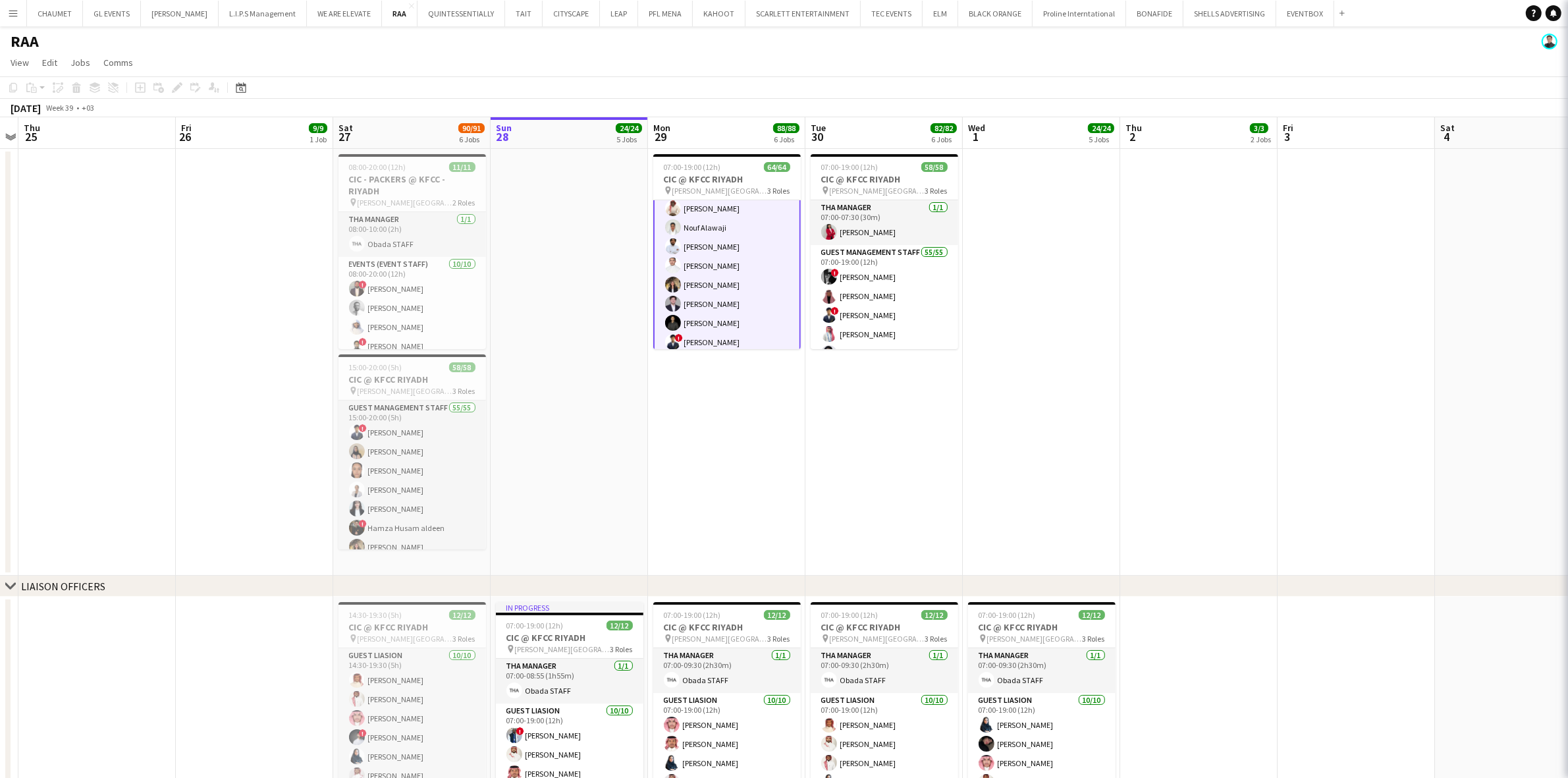
scroll to position [361, 0]
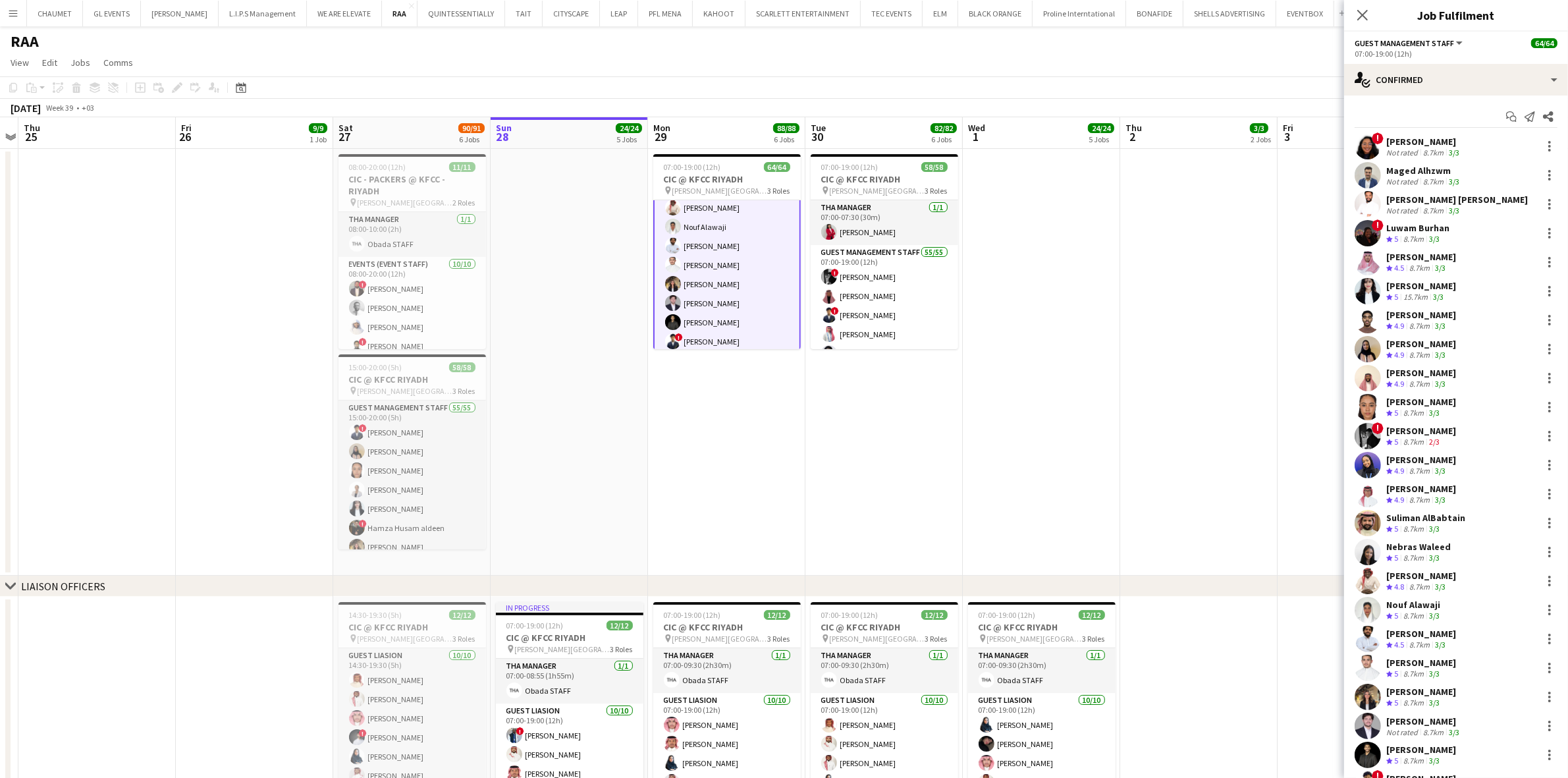
click at [1072, 389] on app-date-cell at bounding box center [1041, 362] width 157 height 427
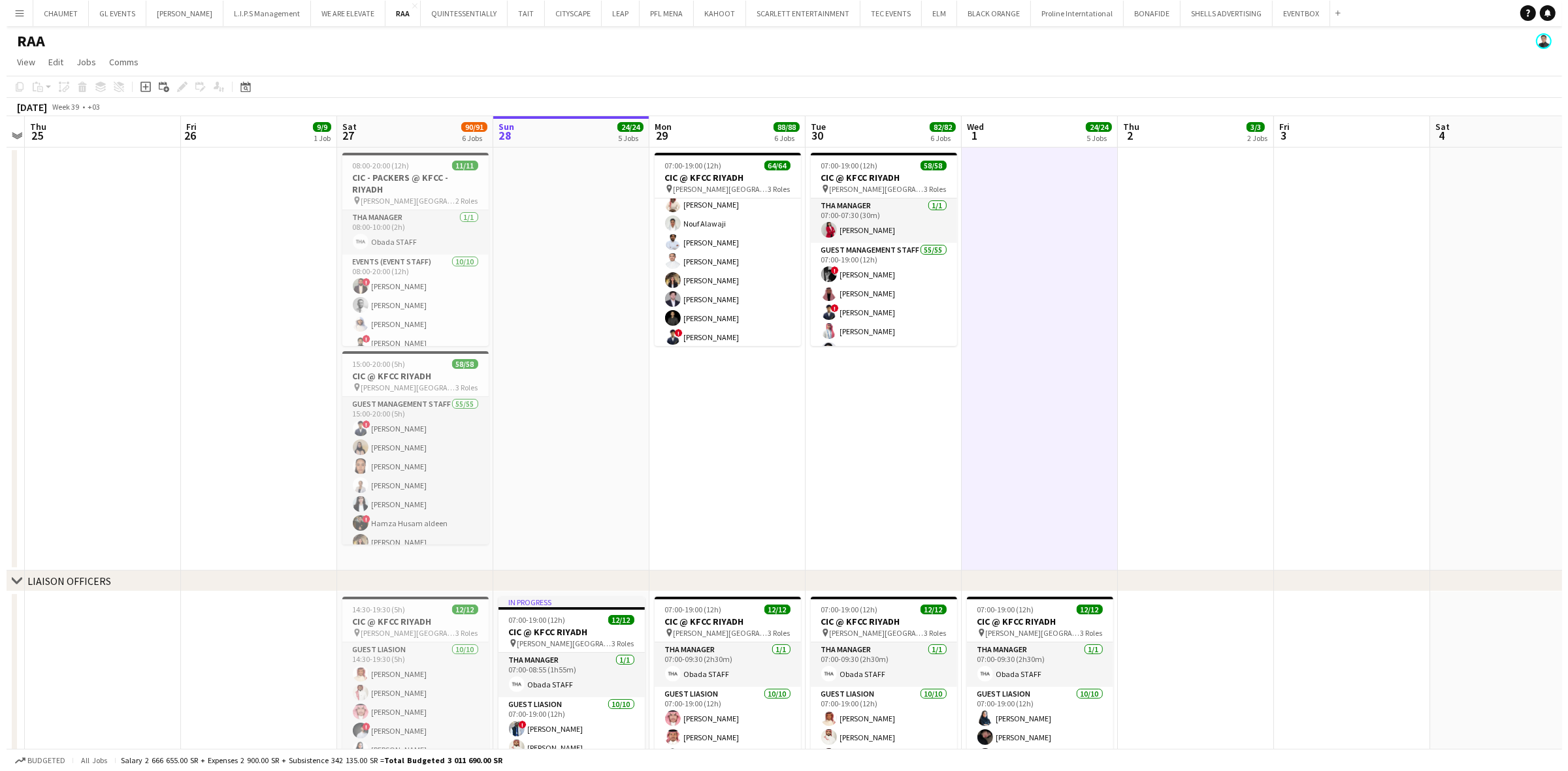
scroll to position [357, 0]
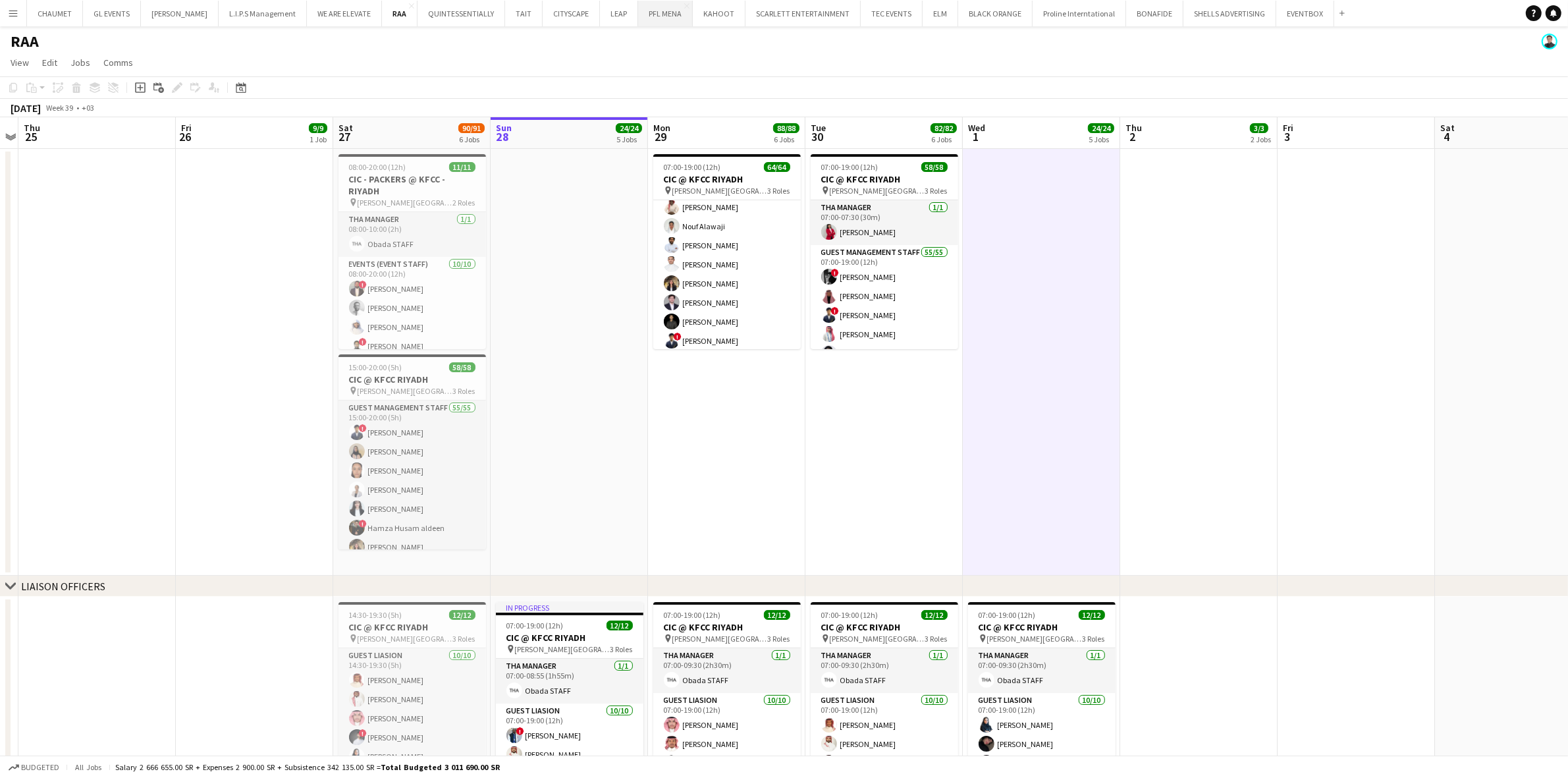
click at [654, 25] on button "PFL MENA Close" at bounding box center [665, 13] width 54 height 25
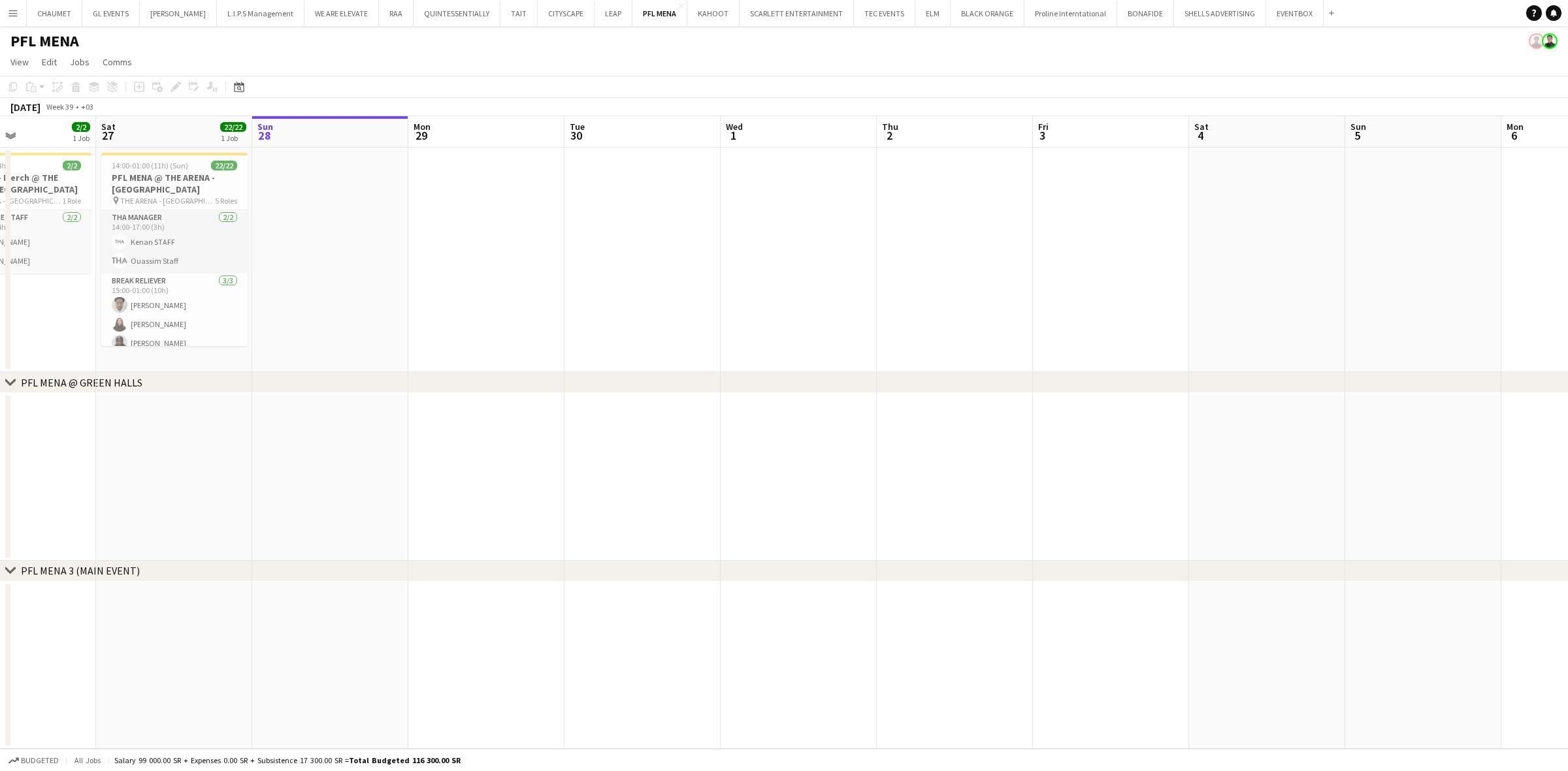
scroll to position [0, 340]
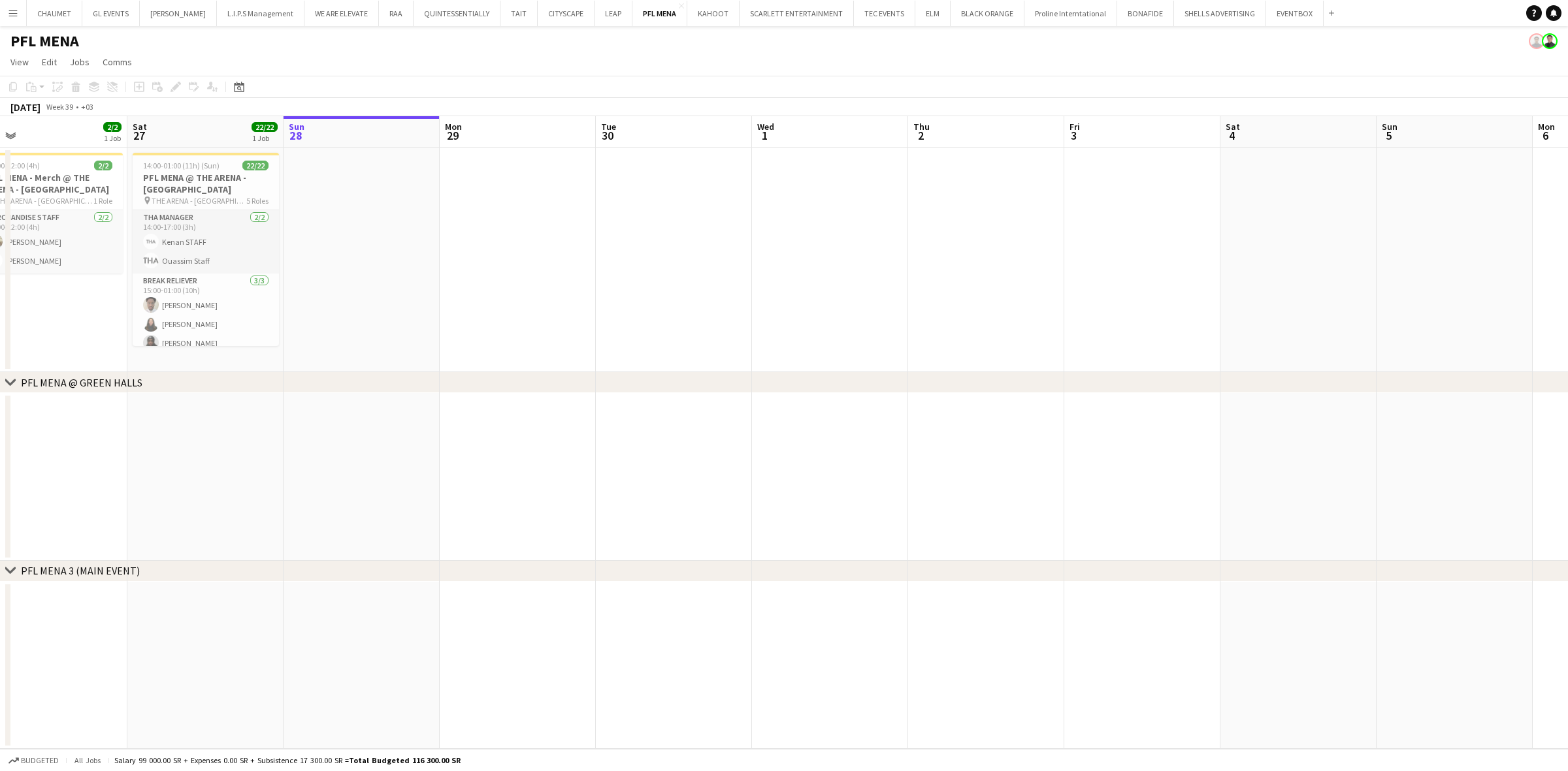
drag, startPoint x: 632, startPoint y: 422, endPoint x: 919, endPoint y: 454, distance: 288.8
click at [928, 454] on app-calendar-viewport "Wed 24 Thu 25 Fri 26 2/2 1 Job Sat 27 22/22 1 Job Sun 28 Mon 29 Tue 30 Wed 1 Th…" at bounding box center [784, 432] width 1568 height 633
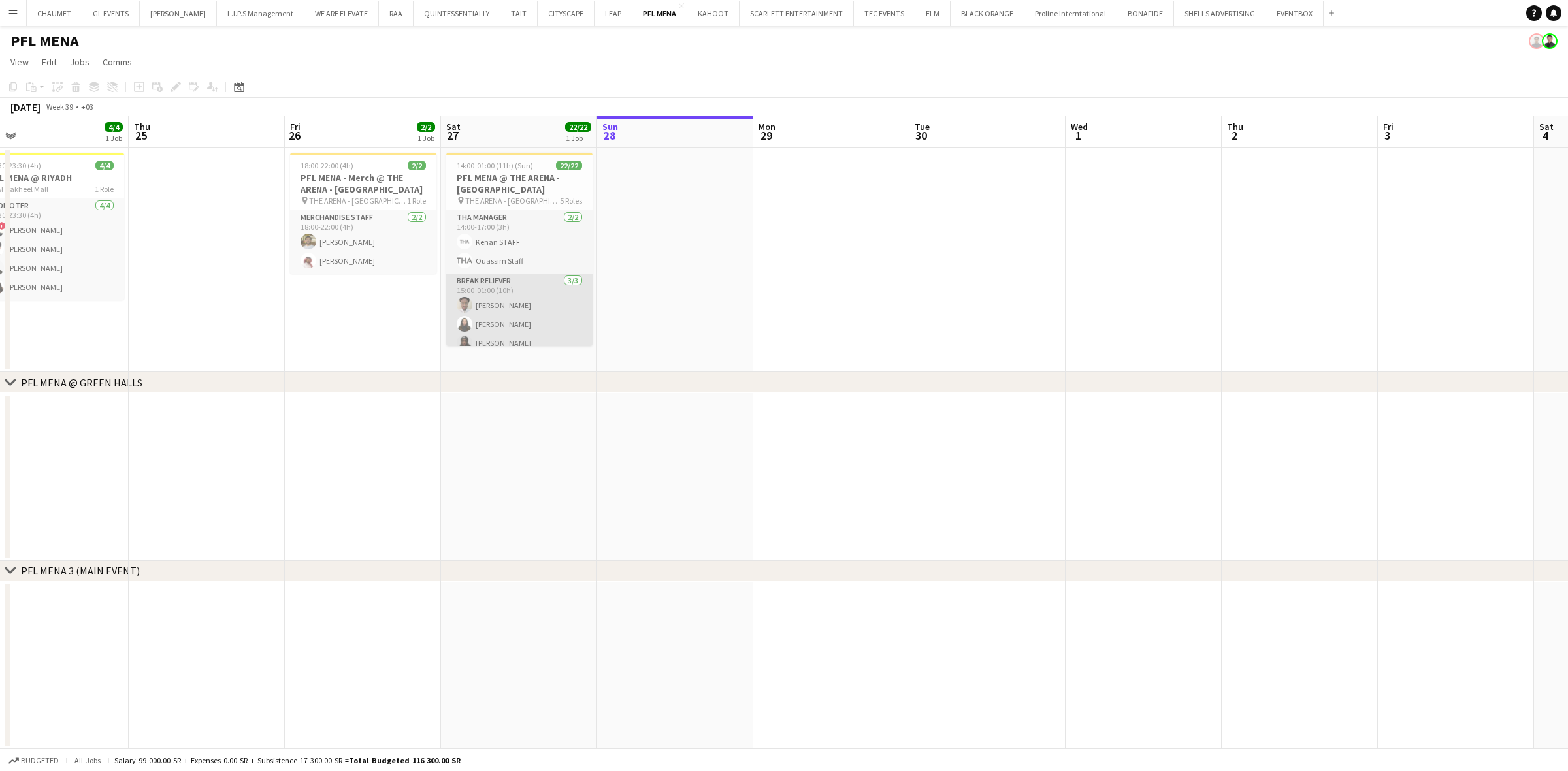
click at [516, 311] on app-card-role "Break reliever [DATE] 15:00-01:00 (10h) [PERSON_NAME] Siren Nahdi Madinah [PERS…" at bounding box center [520, 314] width 147 height 82
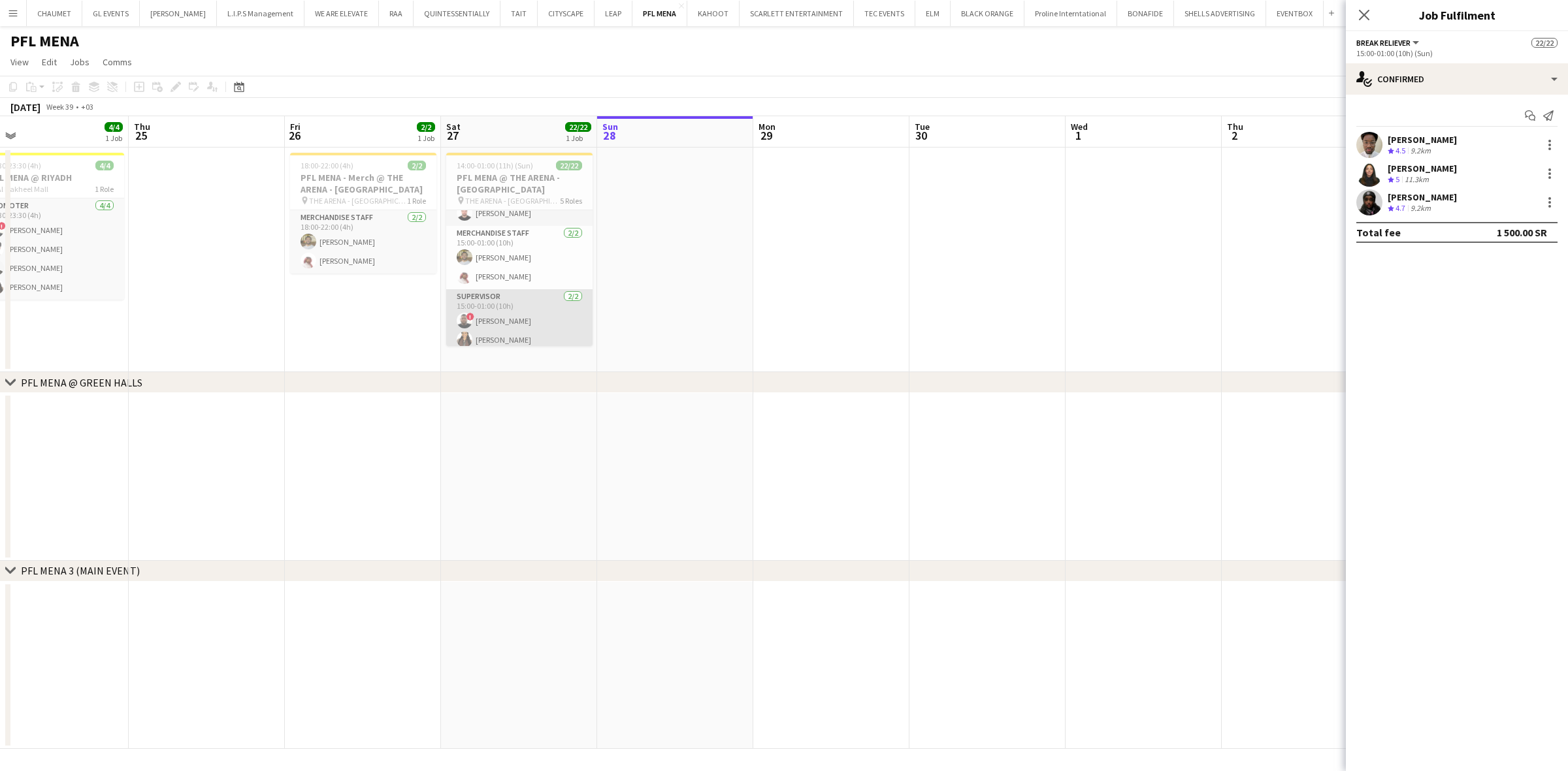
scroll to position [0, 338]
click at [525, 297] on app-card-role "Supervisor [DATE] 15:00-01:00 (10h) ! [PERSON_NAME] [PERSON_NAME] AL-Gifari" at bounding box center [521, 321] width 147 height 64
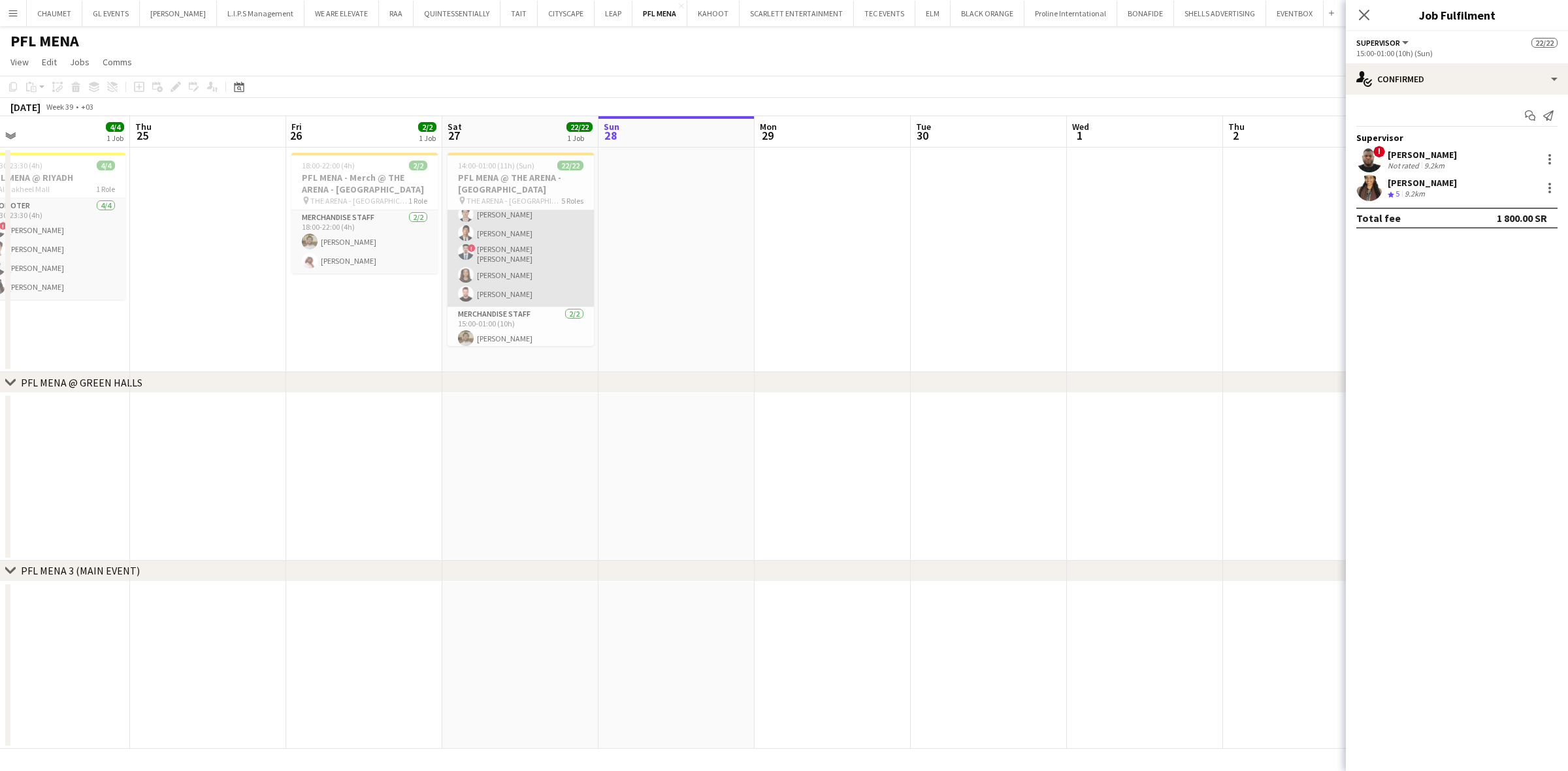
click at [537, 261] on app-card-role "Guest Management Staff 13/13 15:00-01:00 (10h) [PERSON_NAME] [PERSON_NAME] Yagm…" at bounding box center [521, 169] width 147 height 275
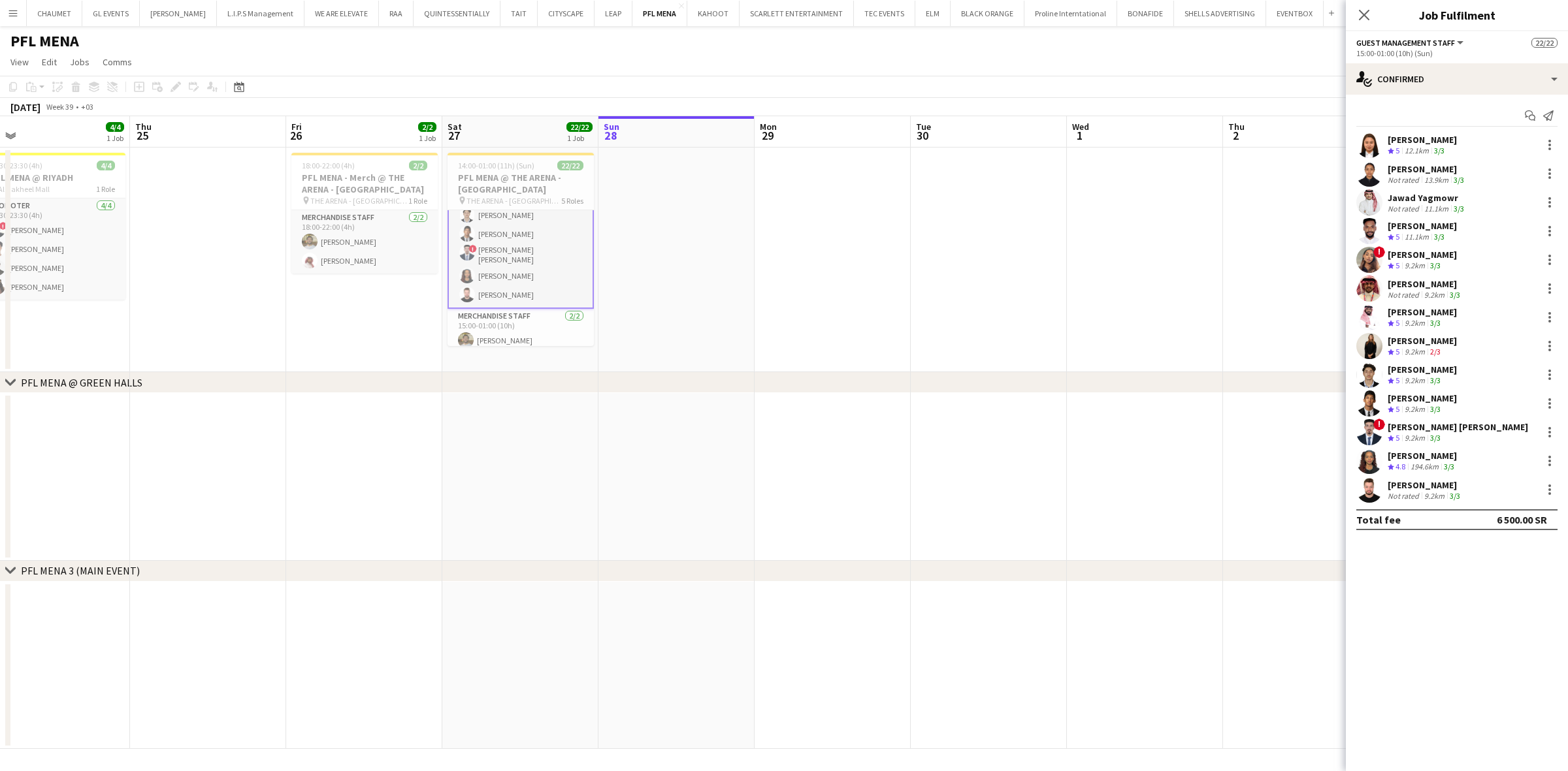
click at [1338, 457] on div "[PERSON_NAME]" at bounding box center [1423, 456] width 70 height 12
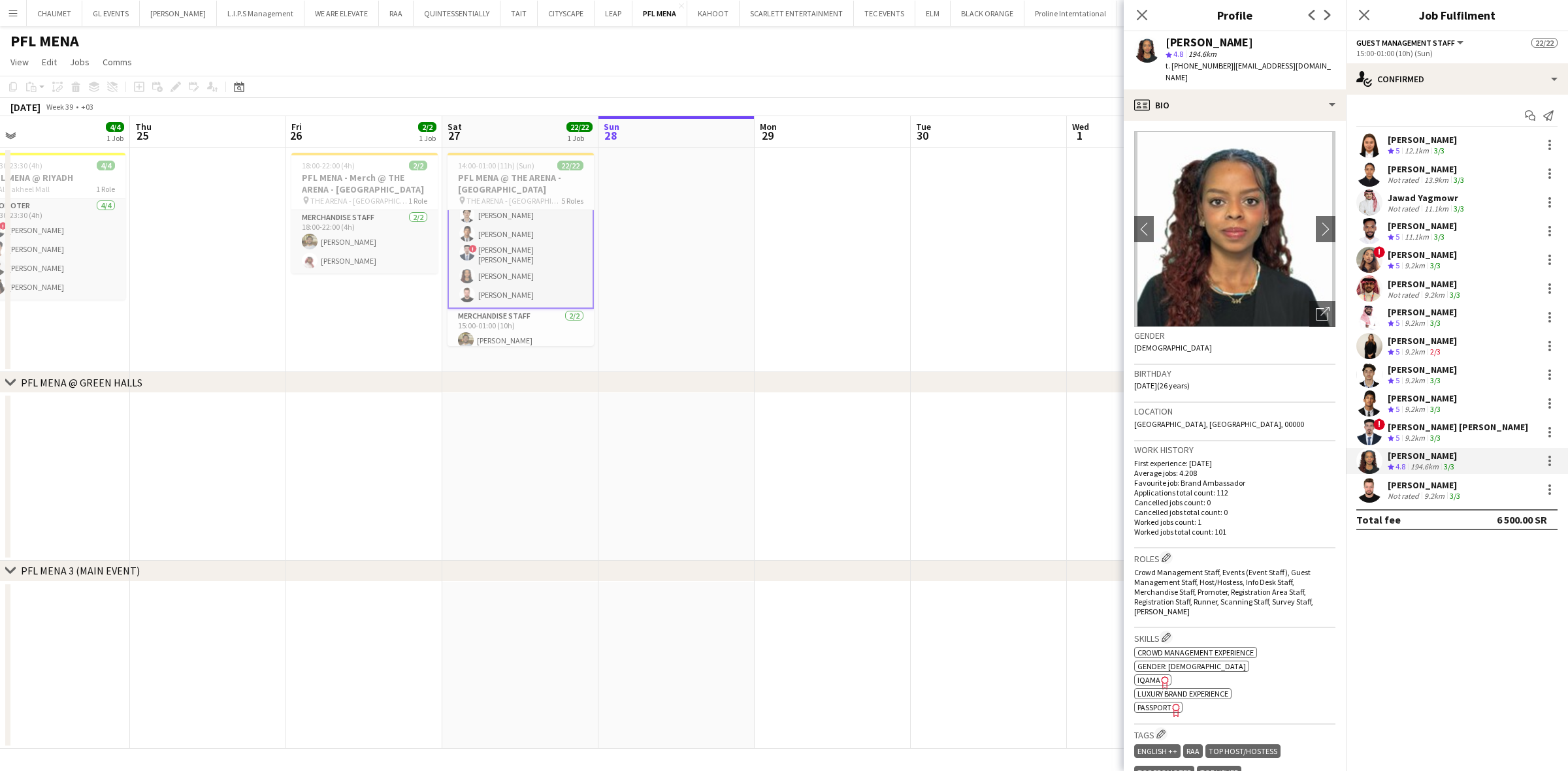
drag, startPoint x: 1165, startPoint y: 40, endPoint x: 1310, endPoint y: 41, distance: 145.0
click at [1310, 41] on div "[PERSON_NAME] star 4.8 194.6km t. [PHONE_NUMBER] | [EMAIL_ADDRESS][DOMAIN_NAME]" at bounding box center [1235, 60] width 222 height 58
drag, startPoint x: 1227, startPoint y: 64, endPoint x: 1308, endPoint y: 65, distance: 81.0
click at [1308, 65] on div "[PERSON_NAME] star 4.8 194.6km t. [PHONE_NUMBER] | [EMAIL_ADDRESS][DOMAIN_NAME]" at bounding box center [1235, 60] width 222 height 58
click at [1190, 65] on span "t. [PHONE_NUMBER]" at bounding box center [1200, 65] width 68 height 10
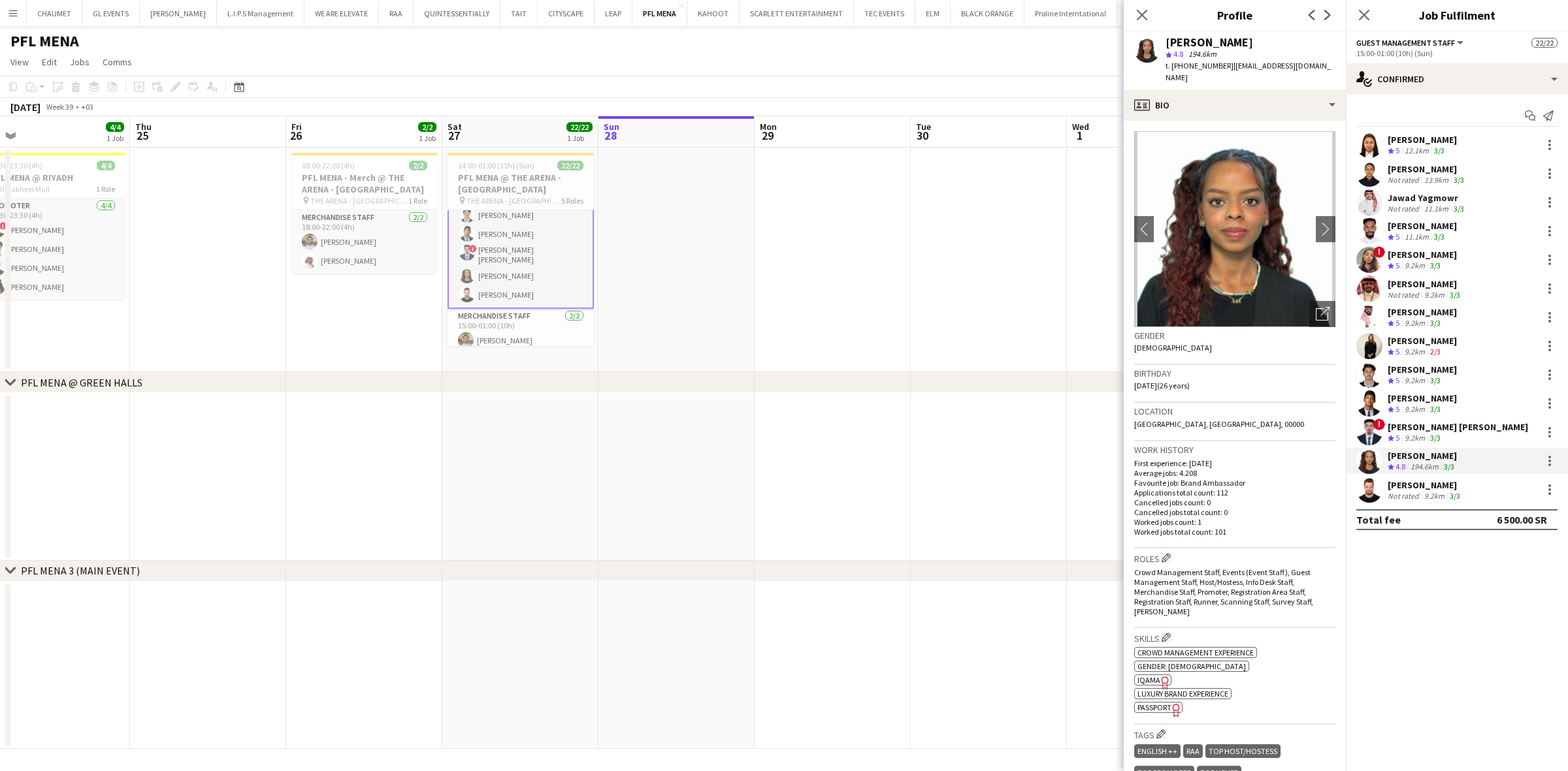
click at [1190, 65] on span "t. [PHONE_NUMBER]" at bounding box center [1200, 65] width 68 height 10
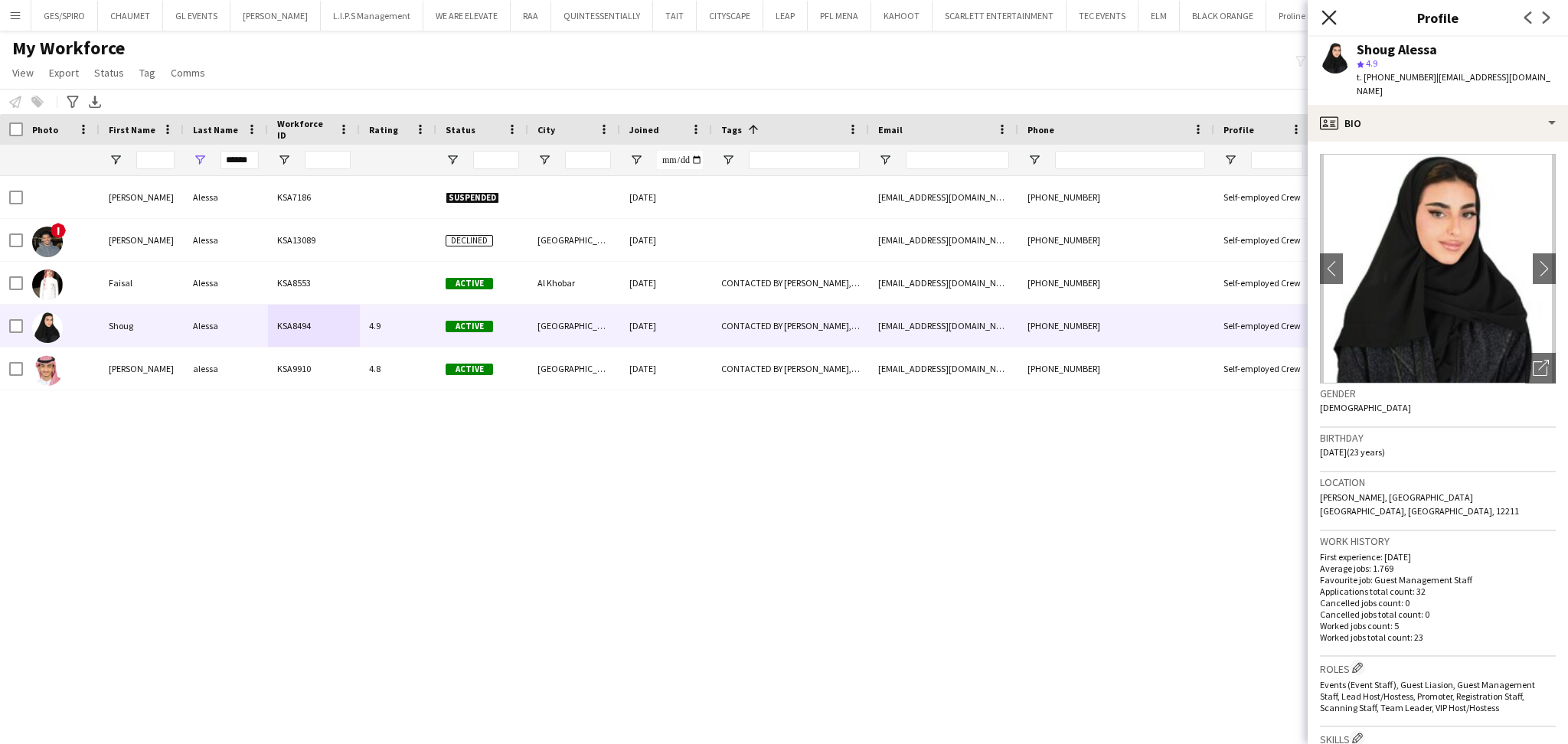
click at [1332, 16] on icon "Close pop-in" at bounding box center [1328, 16] width 15 height 15
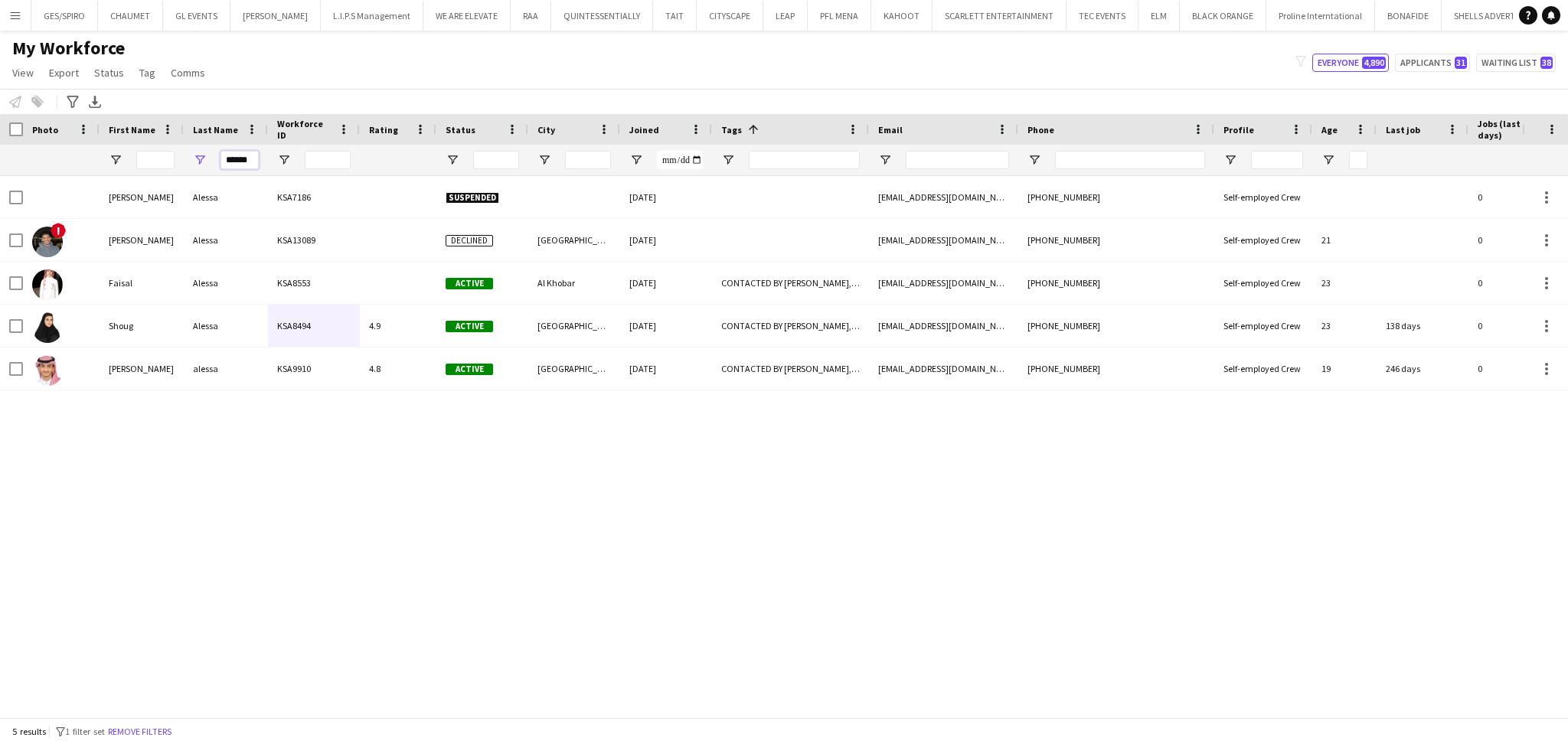
drag, startPoint x: 256, startPoint y: 160, endPoint x: 124, endPoint y: 166, distance: 132.1
click at [124, 166] on div "******" at bounding box center [784, 160] width 1568 height 30
type input "*****"
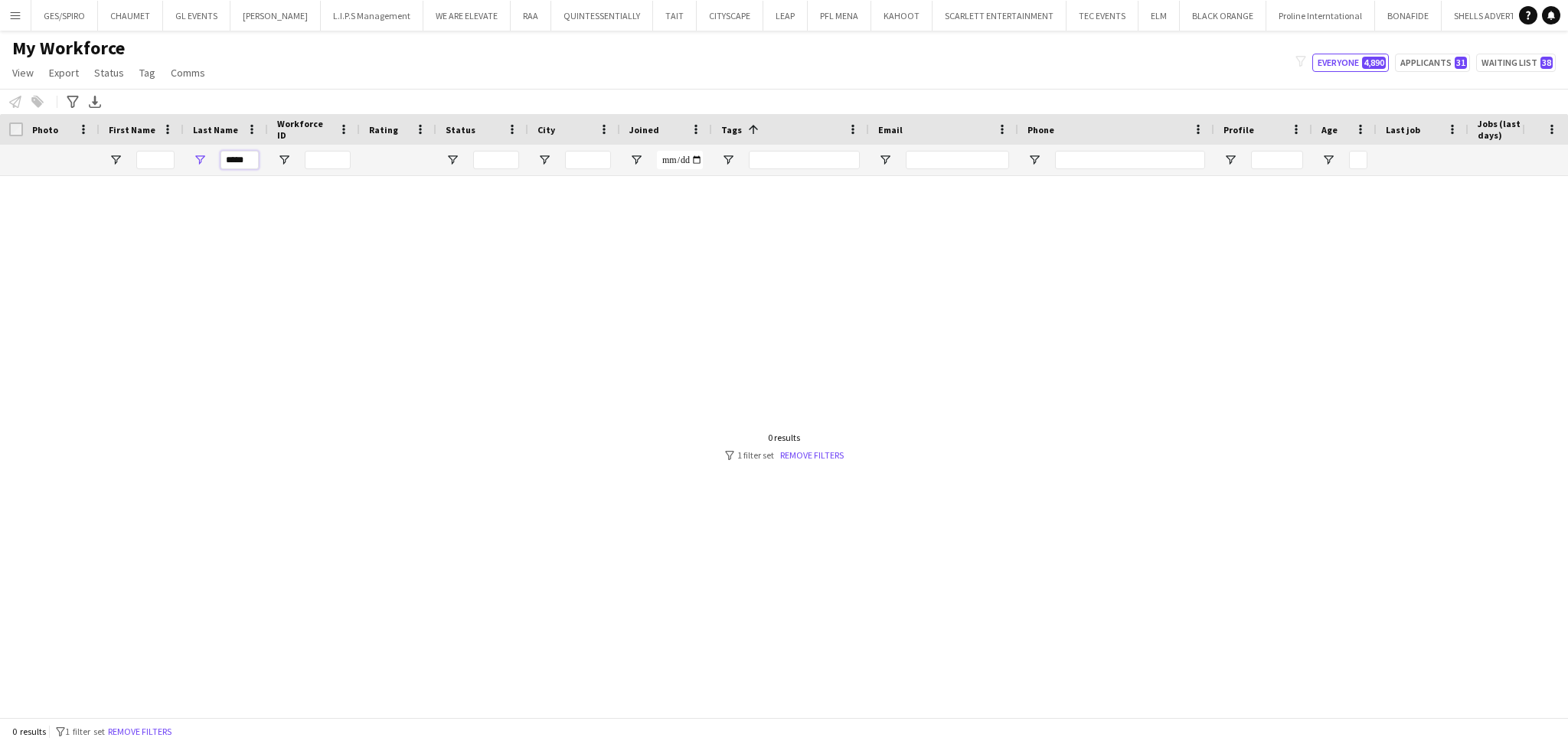
drag, startPoint x: 215, startPoint y: 165, endPoint x: 196, endPoint y: 166, distance: 19.0
click at [196, 166] on div "*****" at bounding box center [225, 160] width 84 height 30
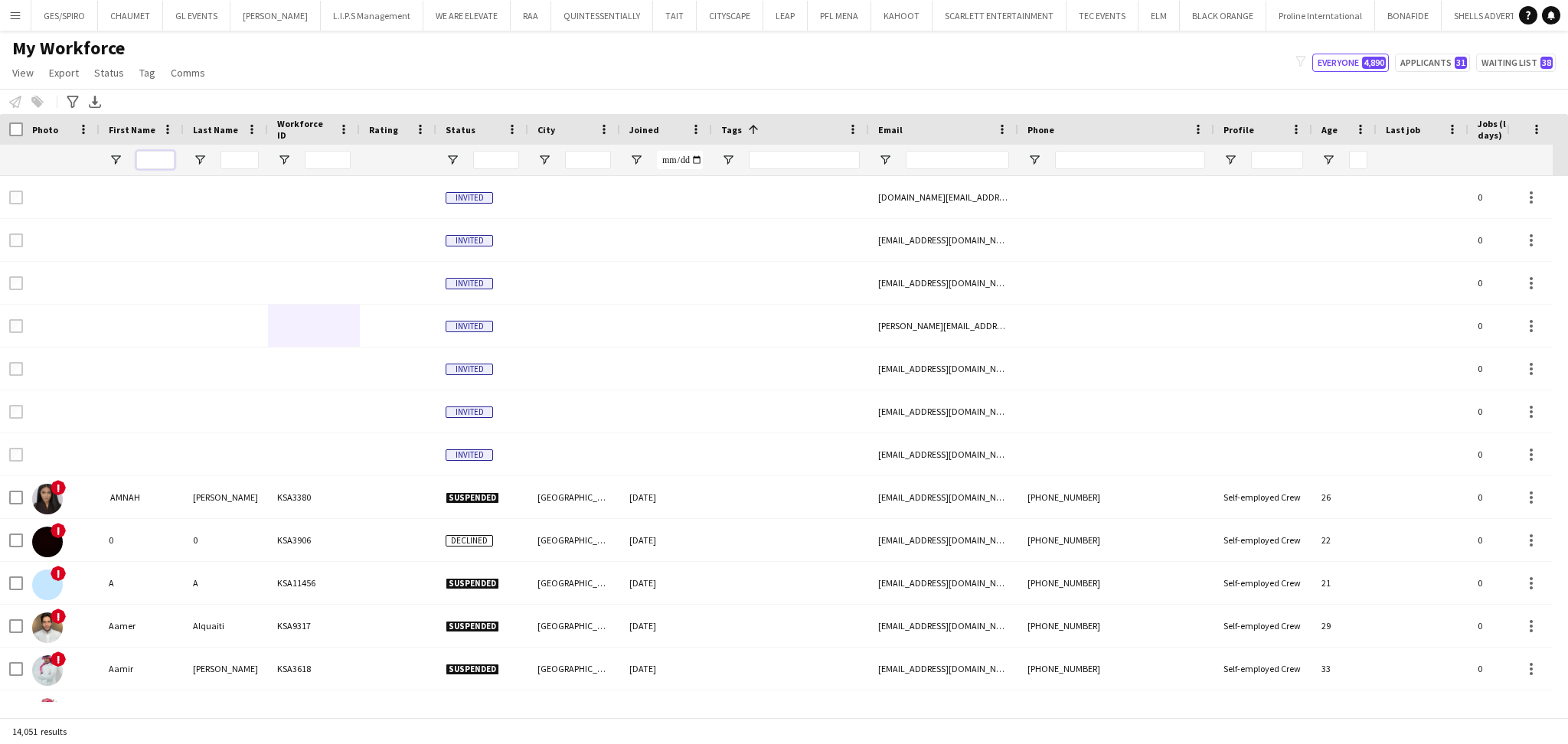
click at [161, 156] on input "First Name Filter Input" at bounding box center [155, 160] width 38 height 18
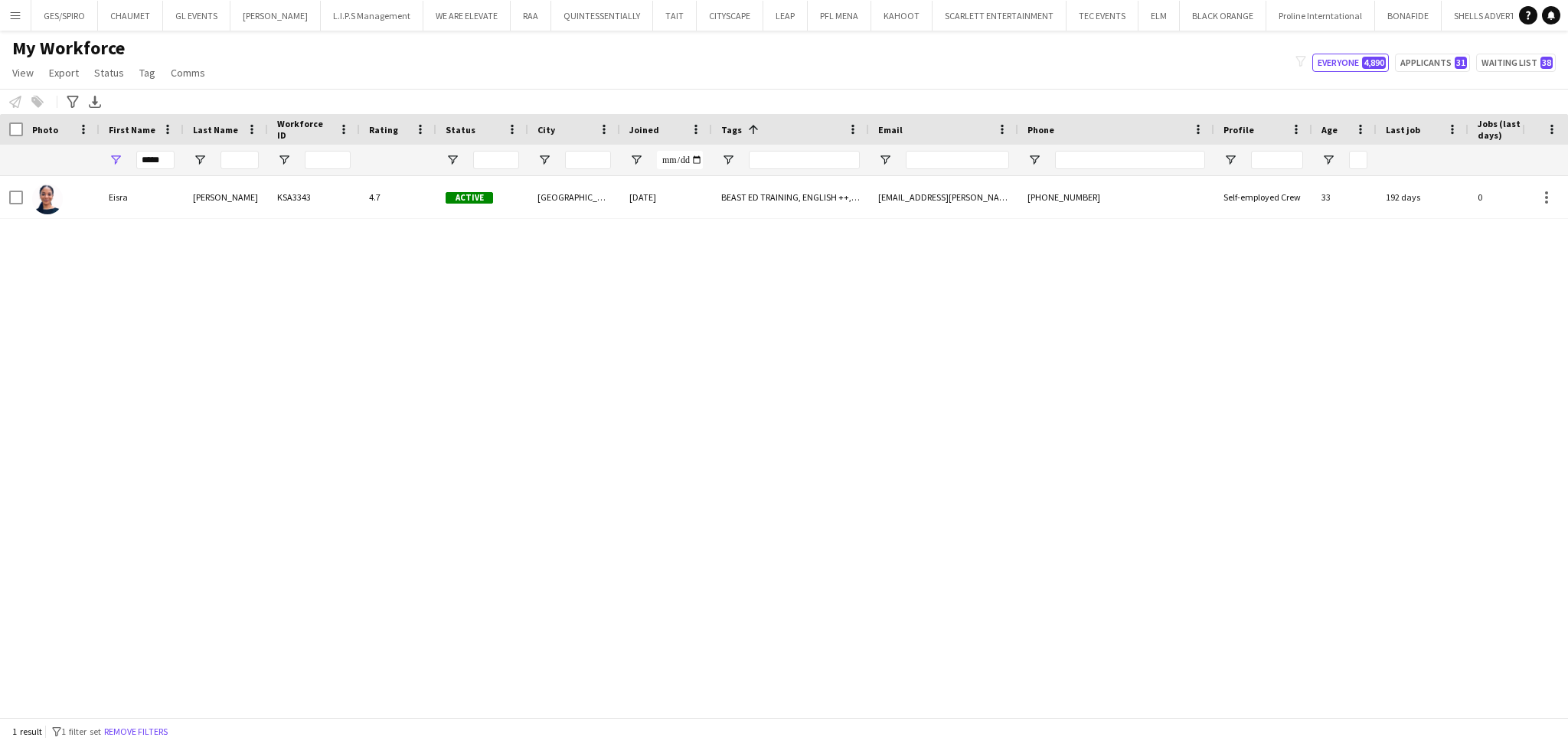
click at [199, 208] on div "Ismail" at bounding box center [225, 197] width 84 height 42
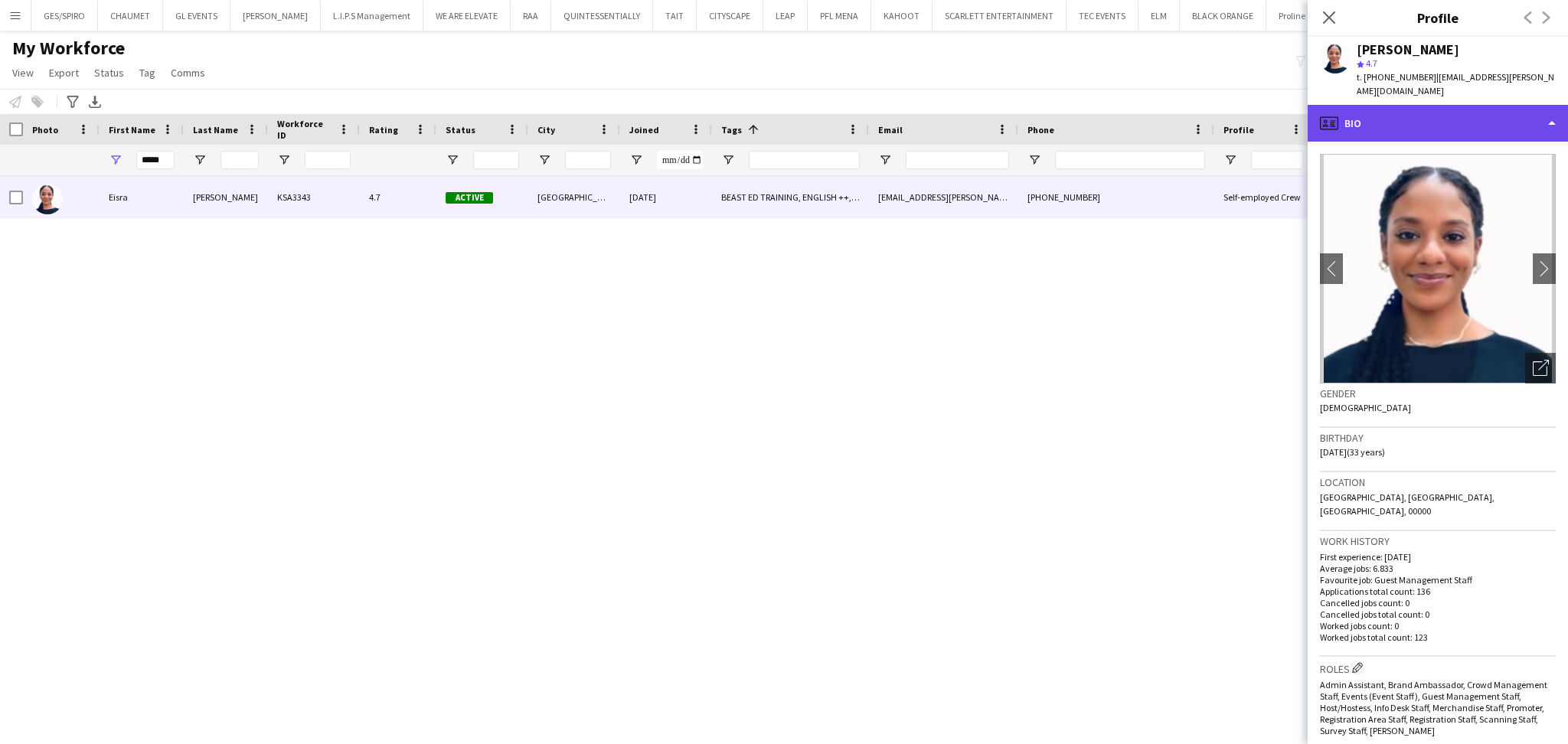
click at [1465, 105] on div "profile Bio" at bounding box center [1437, 123] width 260 height 36
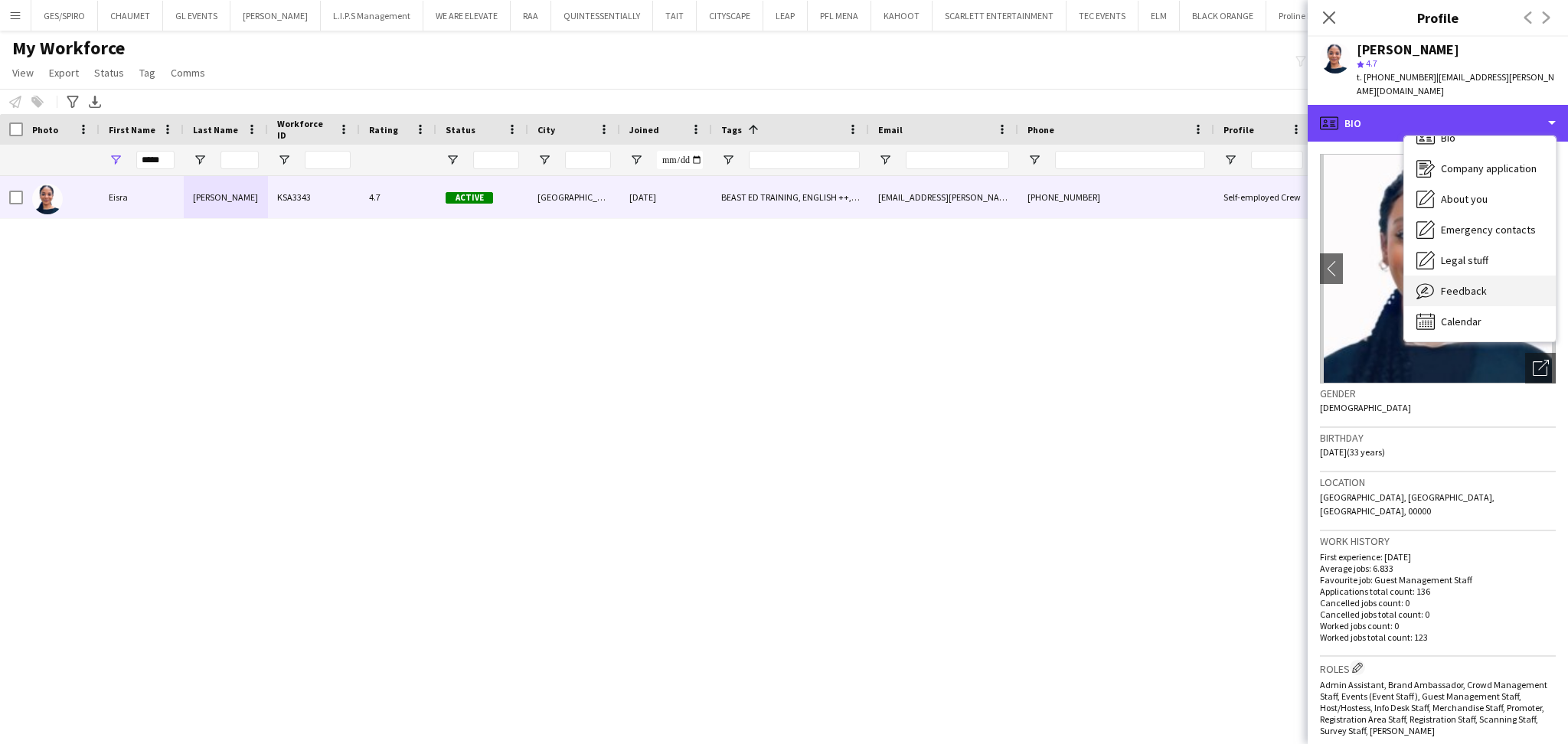
scroll to position [21, 0]
click at [1509, 275] on div "Feedback Feedback" at bounding box center [1480, 290] width 152 height 30
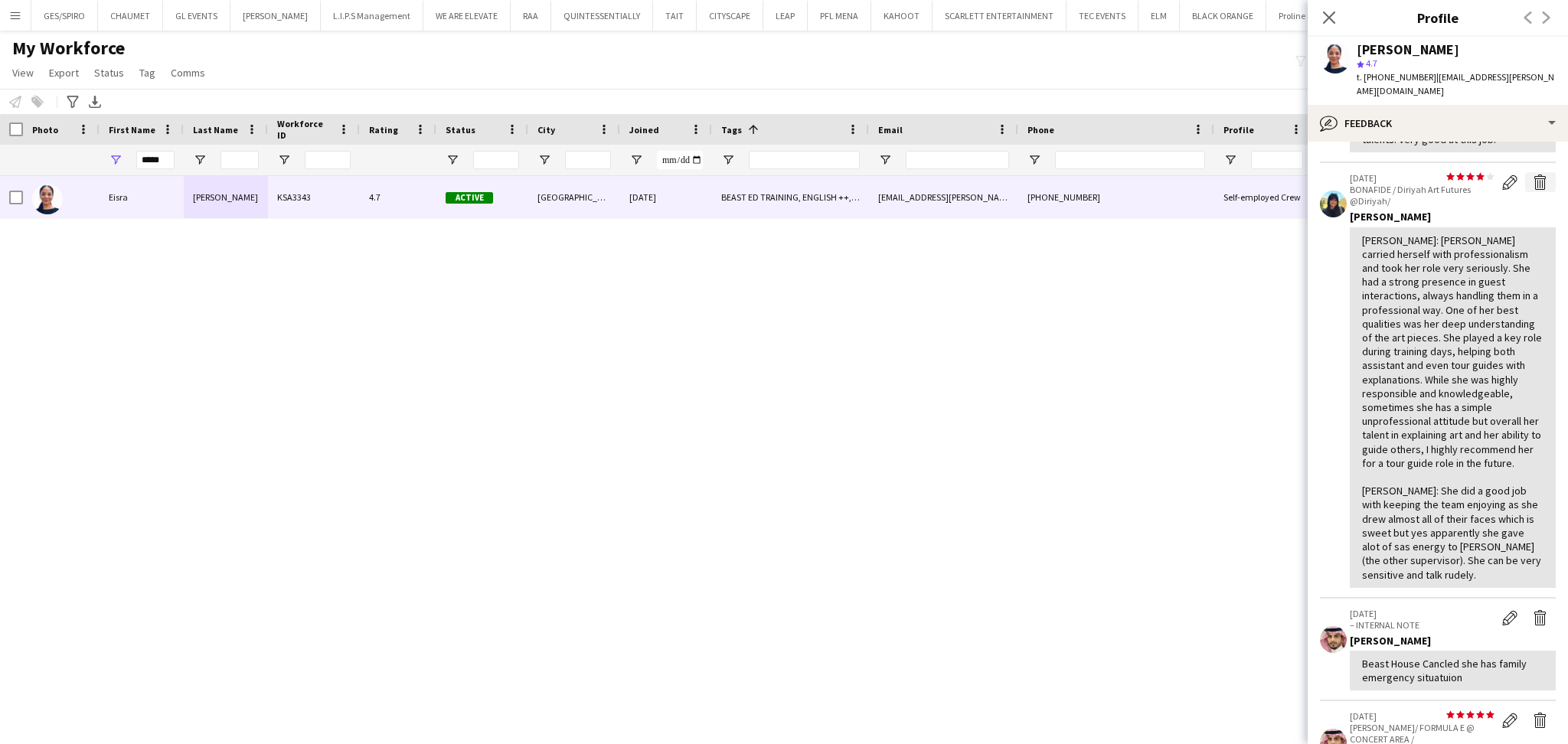
scroll to position [0, 0]
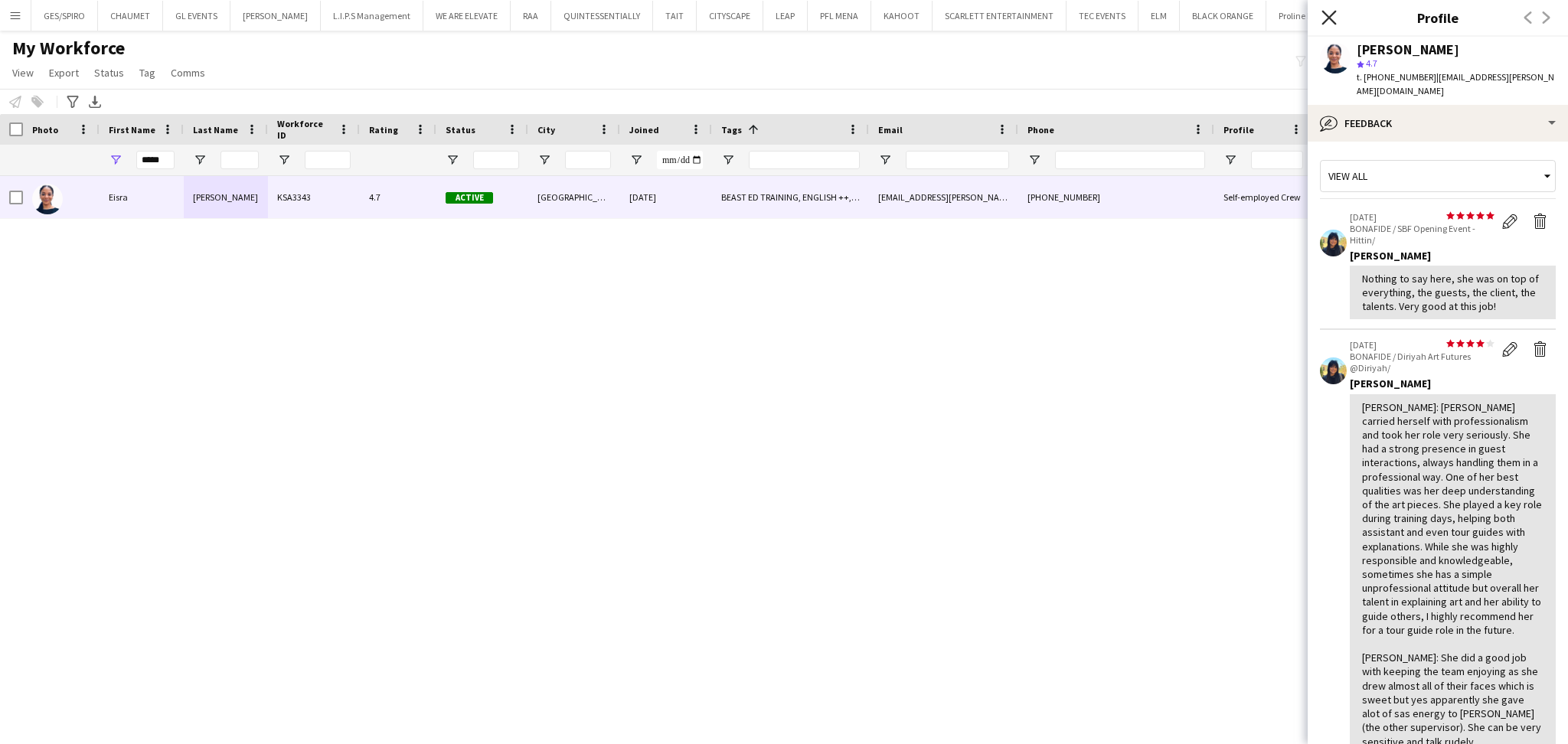
click at [1330, 16] on icon at bounding box center [1328, 16] width 15 height 15
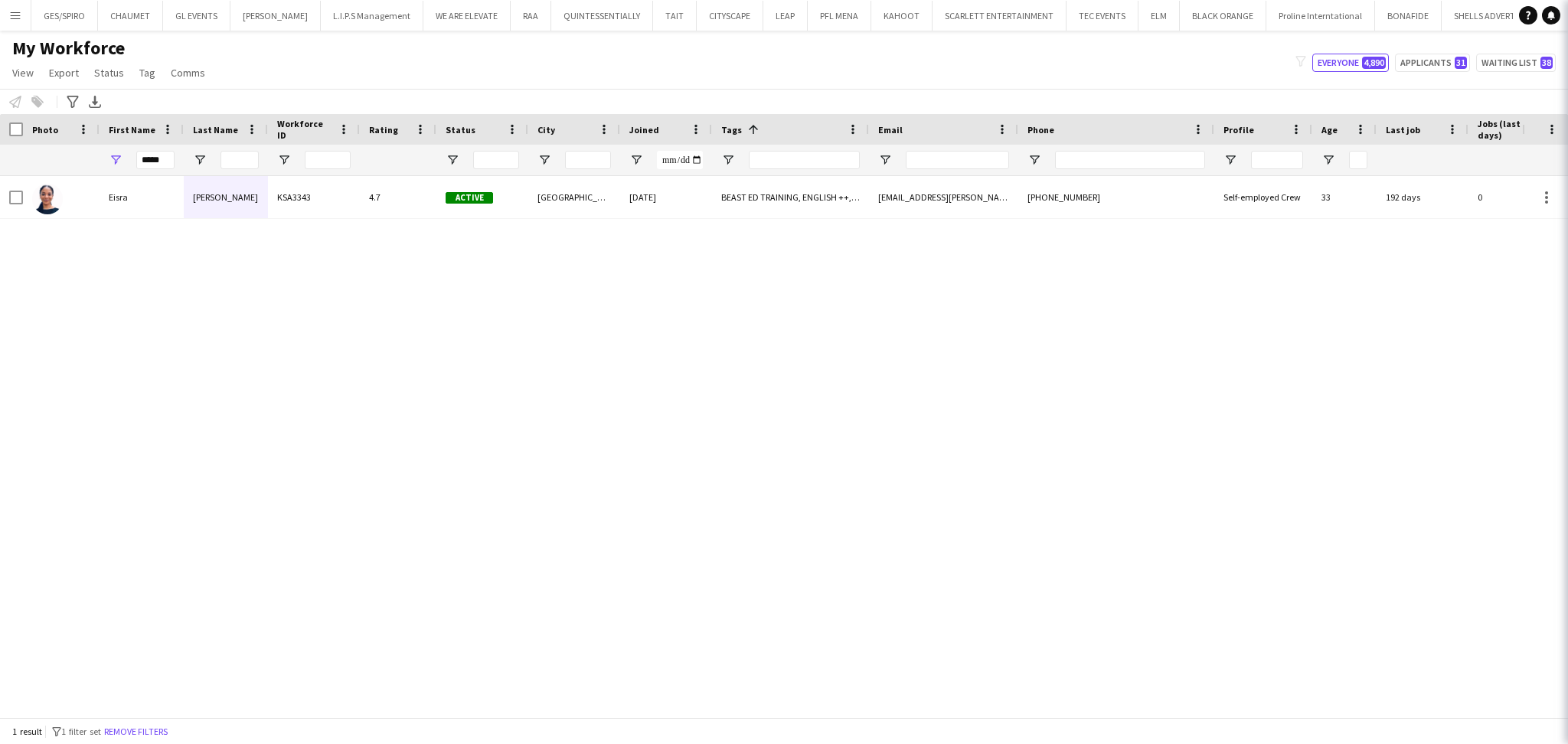
click at [1135, 382] on div "Eisra Ismail KSA3343 4.7 Active Riyadh 21-09-2023 BEAST ED TRAINING, ENGLISH ++…" at bounding box center [761, 439] width 1522 height 525
drag, startPoint x: 160, startPoint y: 160, endPoint x: 60, endPoint y: 153, distance: 100.2
click at [60, 153] on div "*****" at bounding box center [784, 160] width 1568 height 30
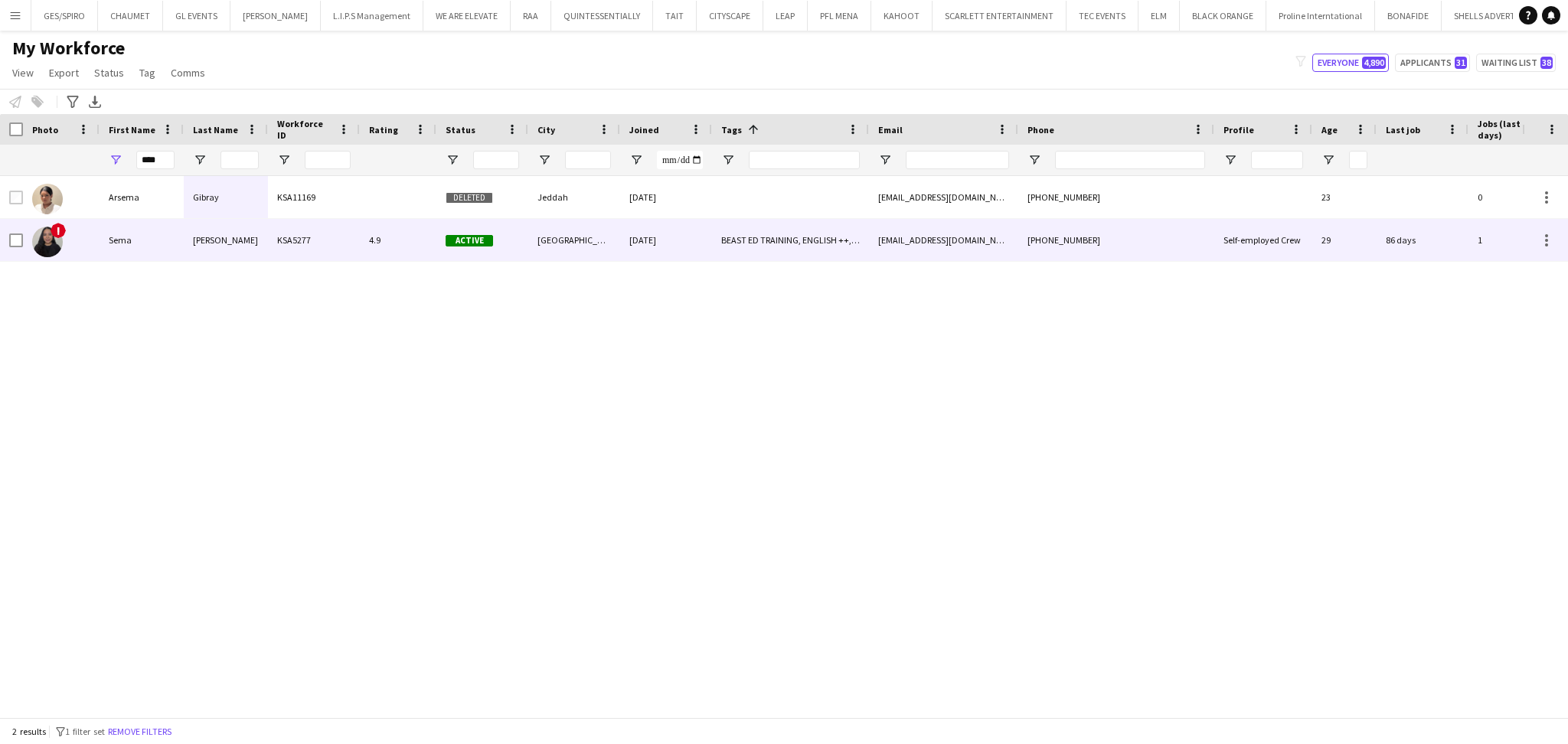
click at [309, 225] on div "KSA5277" at bounding box center [314, 239] width 92 height 42
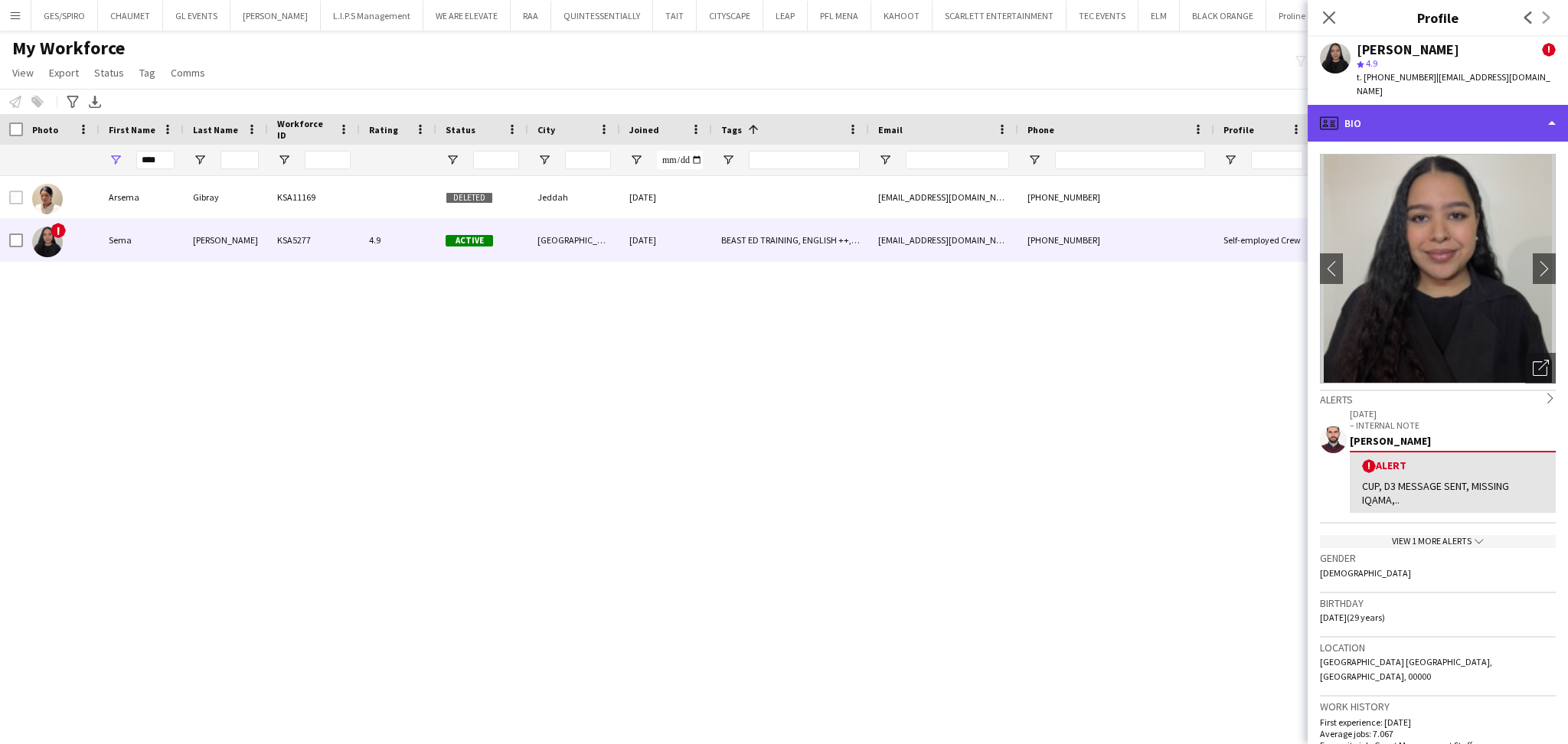
click at [1465, 127] on div "profile Bio" at bounding box center [1437, 123] width 260 height 36
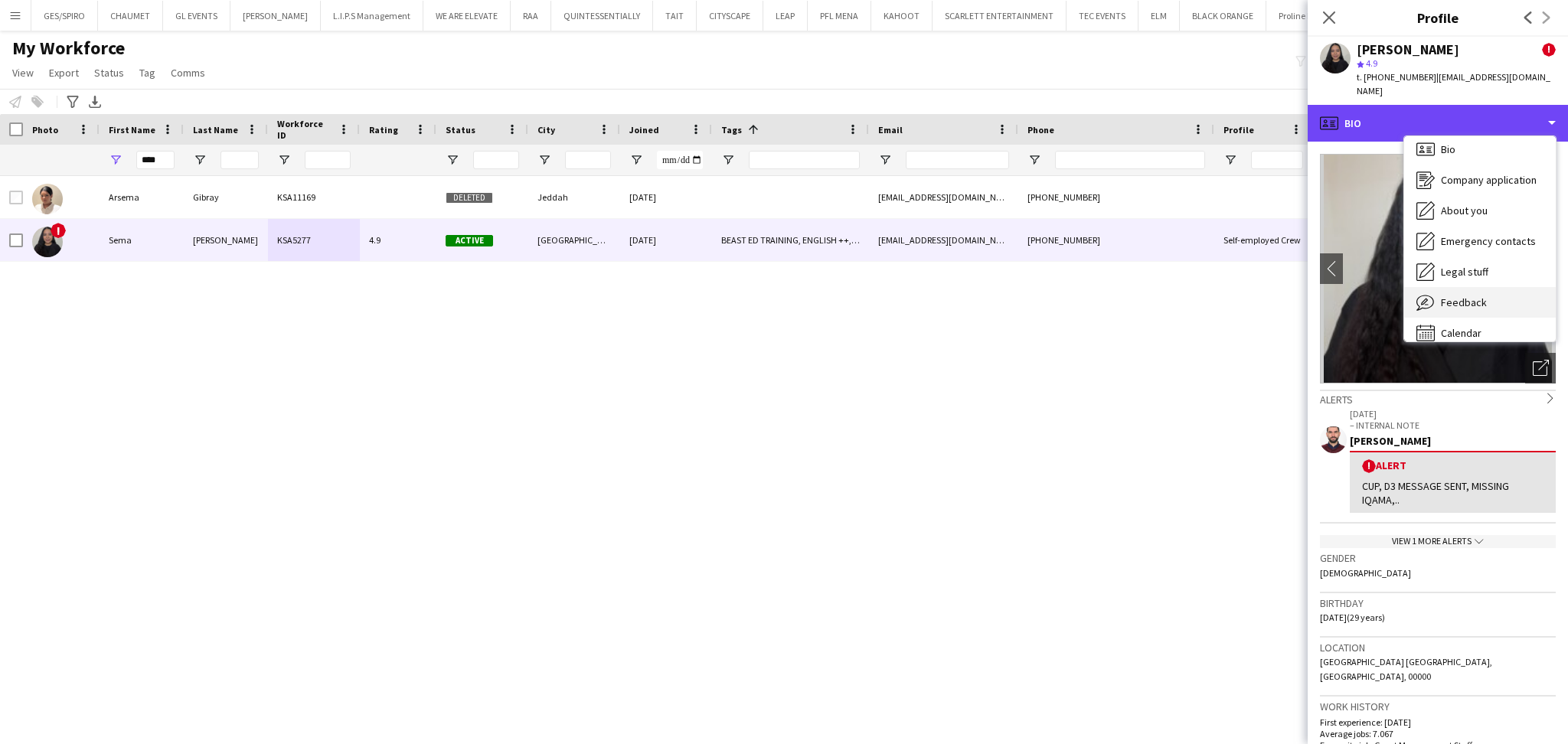
scroll to position [21, 0]
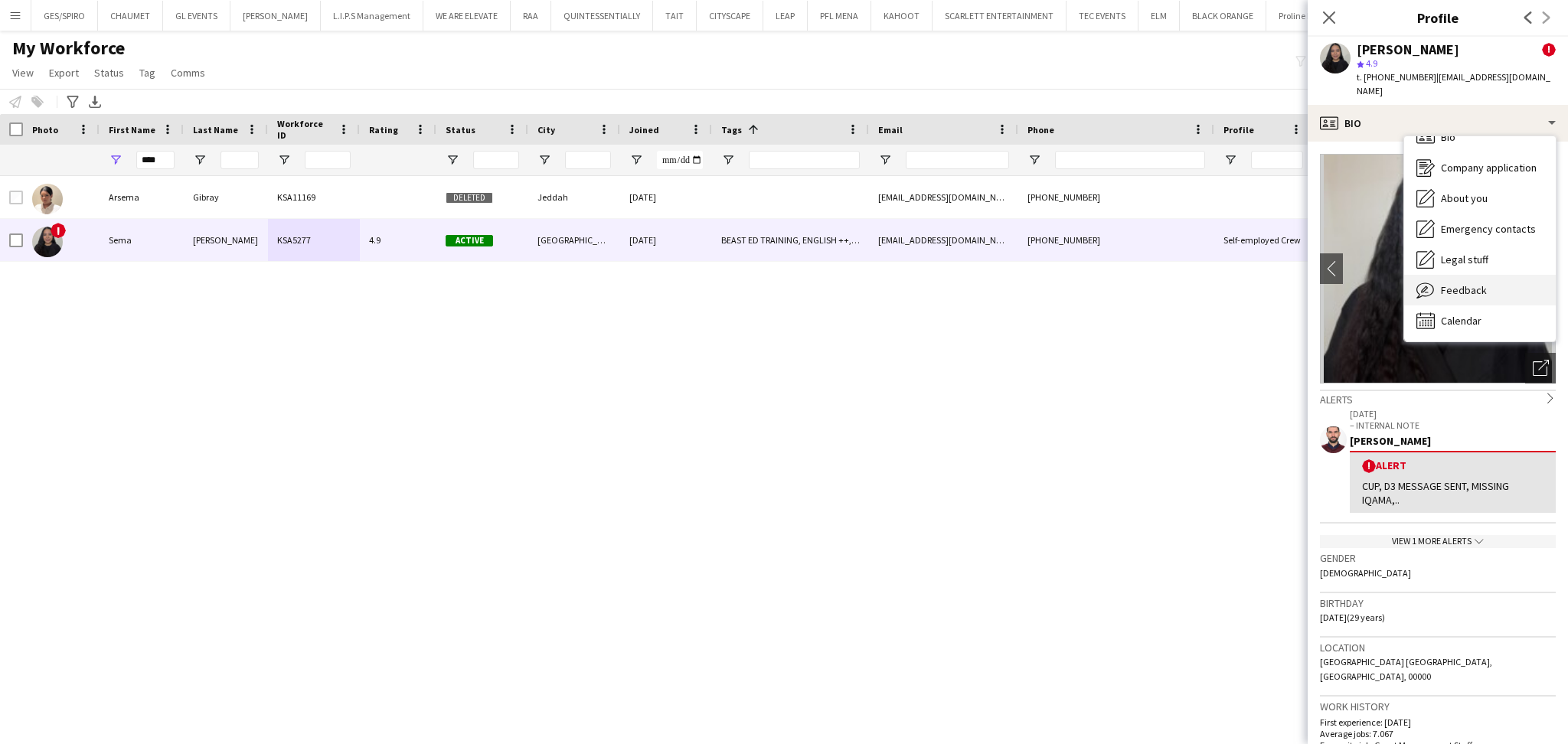
click at [1483, 287] on span "Feedback" at bounding box center [1463, 290] width 46 height 14
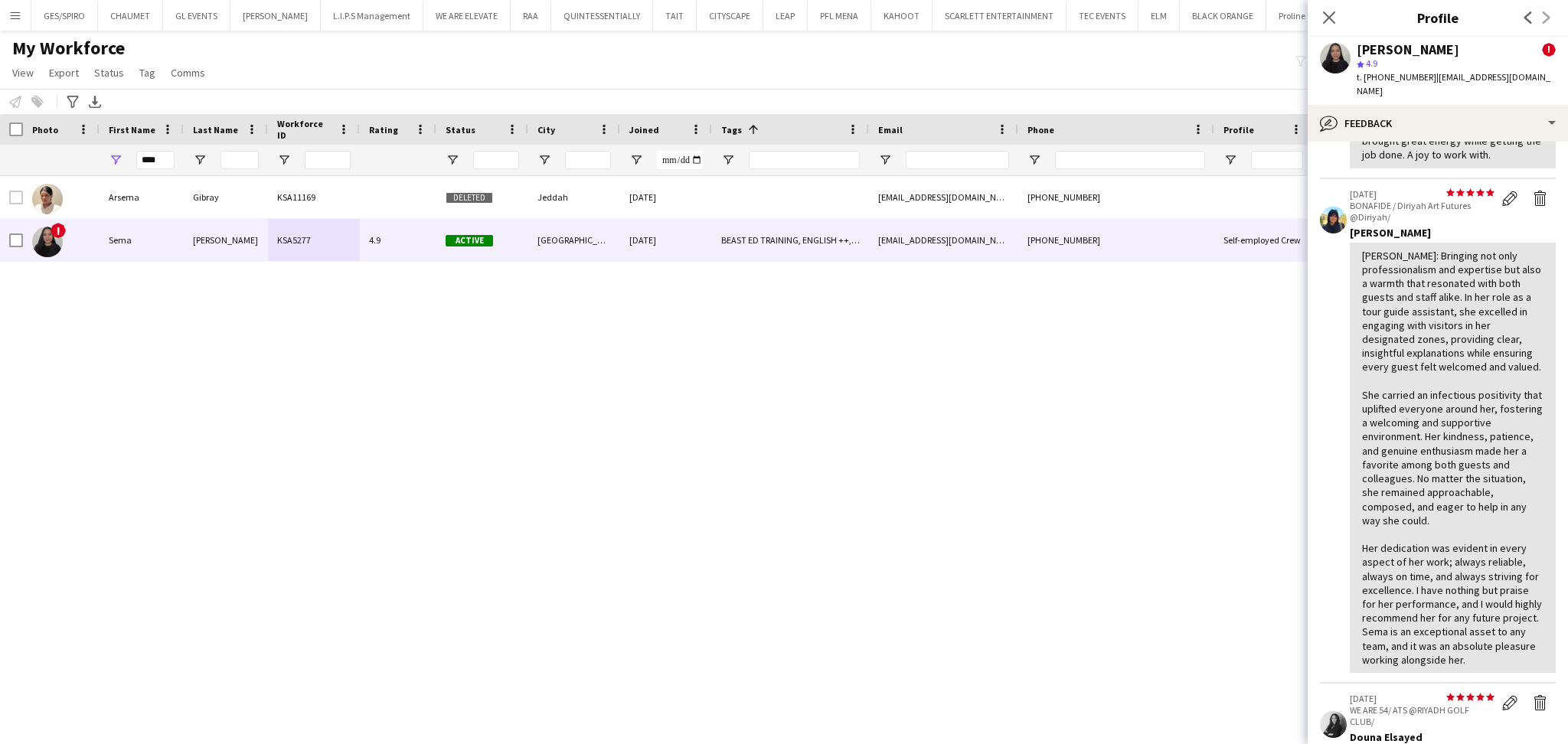
scroll to position [0, 0]
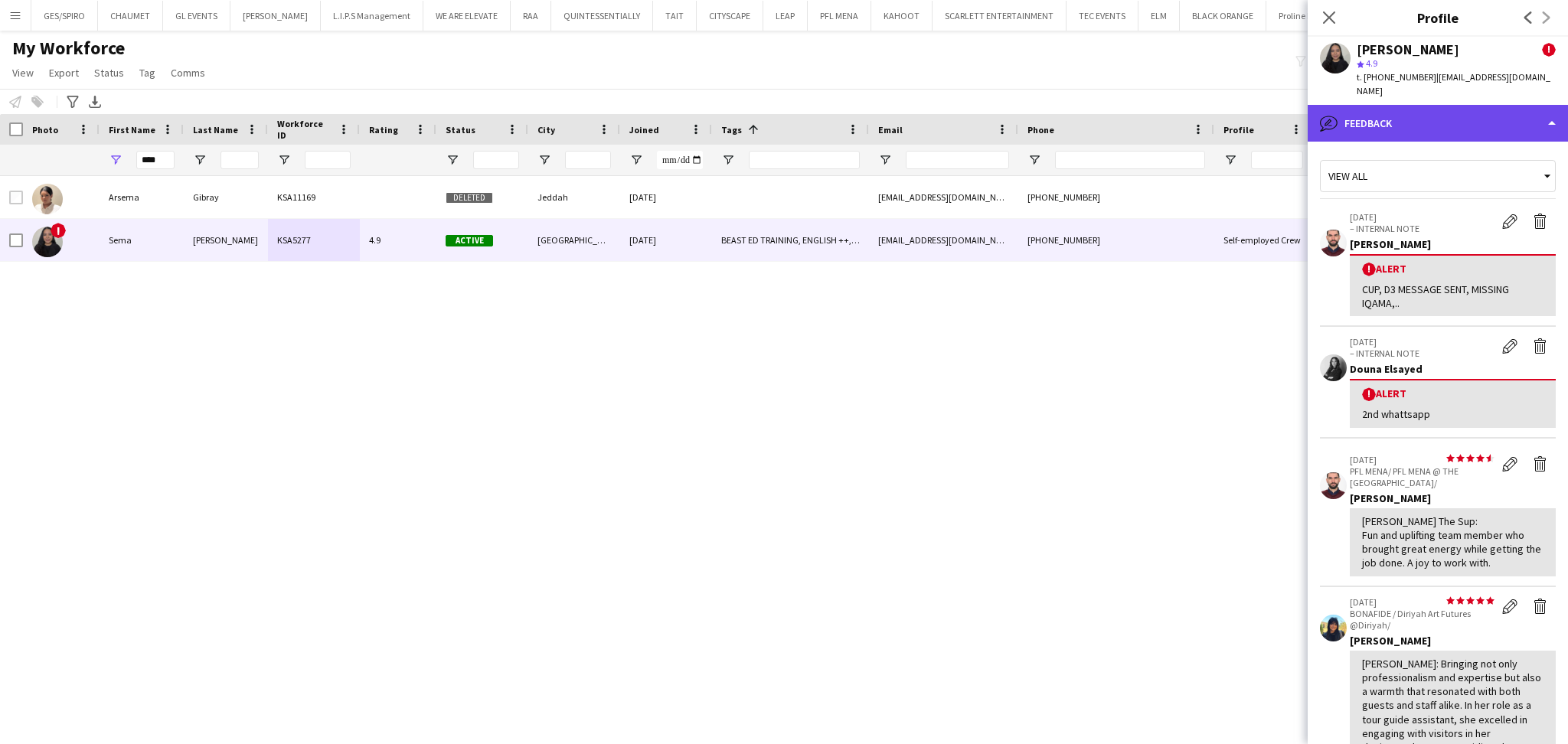
click at [1401, 116] on div "bubble-pencil Feedback" at bounding box center [1437, 123] width 260 height 36
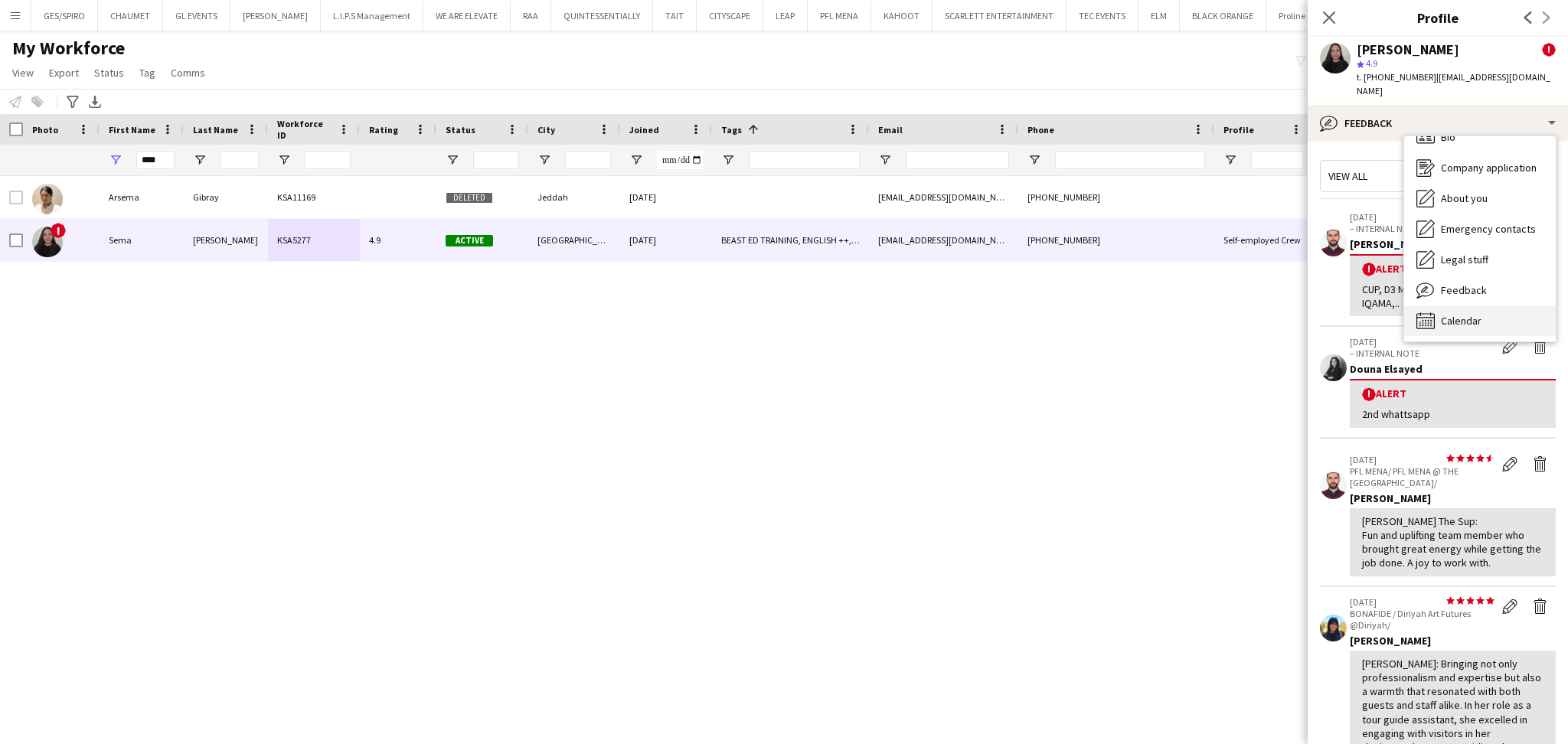
click at [1458, 314] on span "Calendar" at bounding box center [1460, 321] width 41 height 14
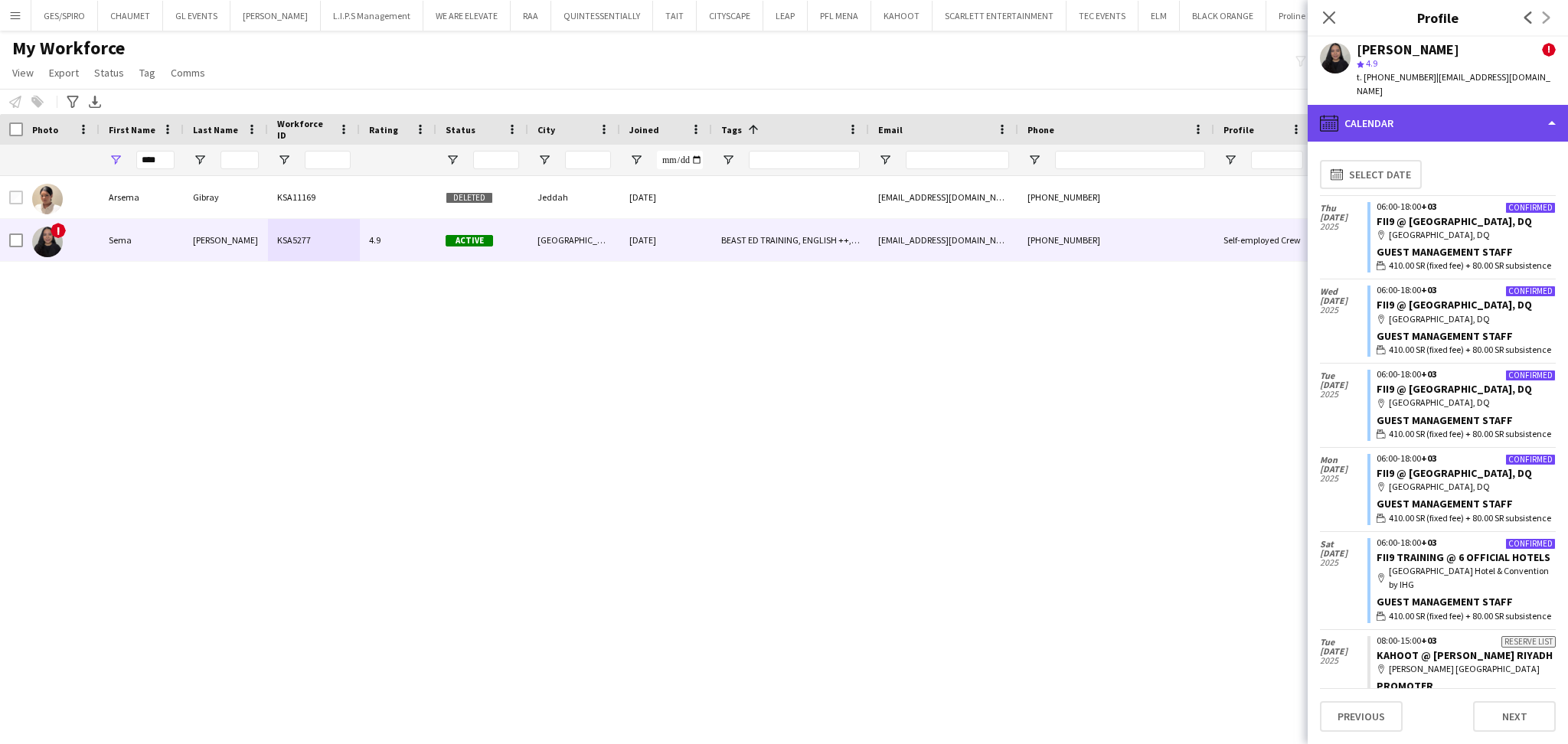
drag, startPoint x: 1405, startPoint y: 115, endPoint x: 1414, endPoint y: 117, distance: 9.2
click at [1405, 114] on div "calendar-full Calendar" at bounding box center [1437, 123] width 260 height 36
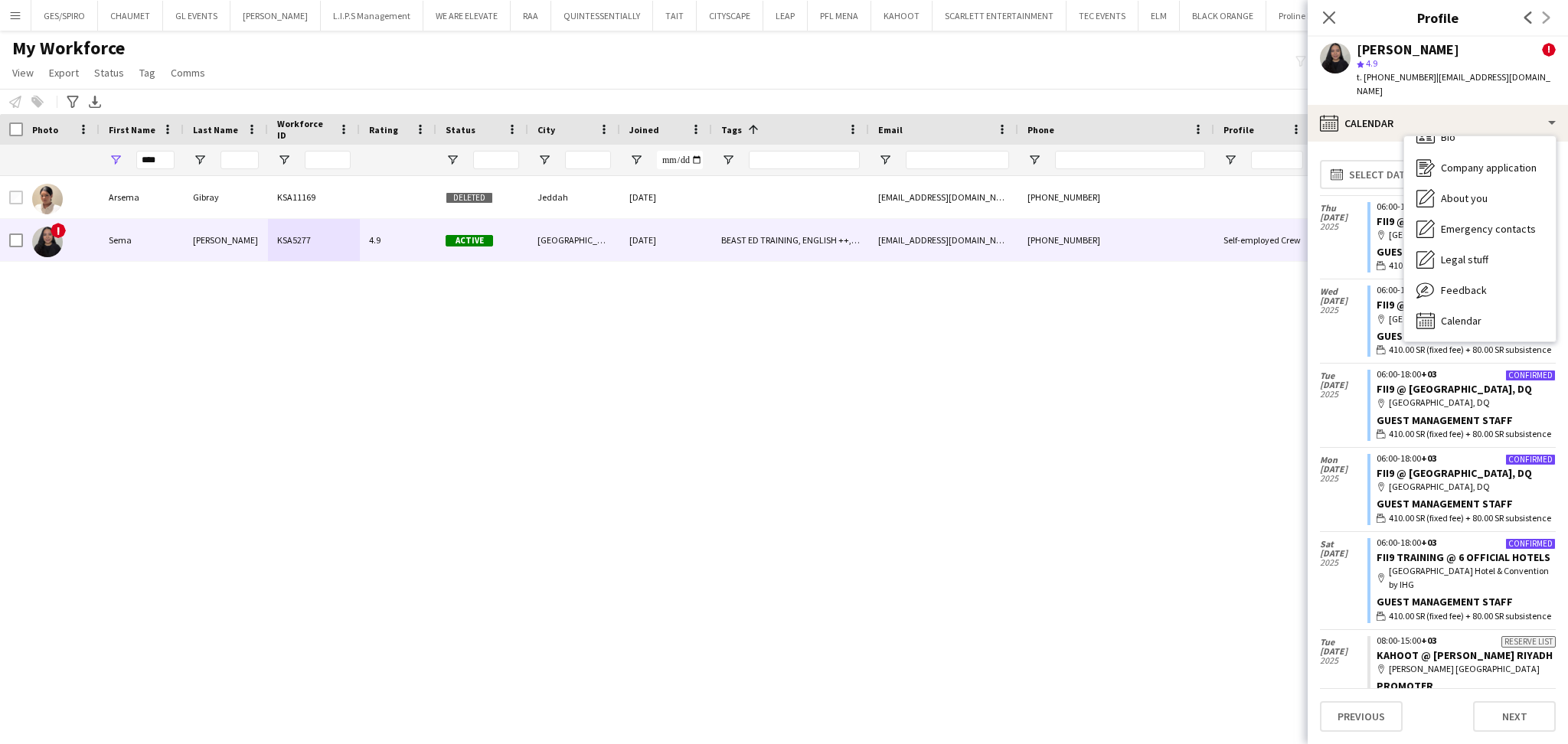
click at [854, 487] on div "Arsema Gibray KSA11169 Deleted Jeddah 25-10-2024 arsema.gibray@gmail.com +96653…" at bounding box center [761, 439] width 1522 height 525
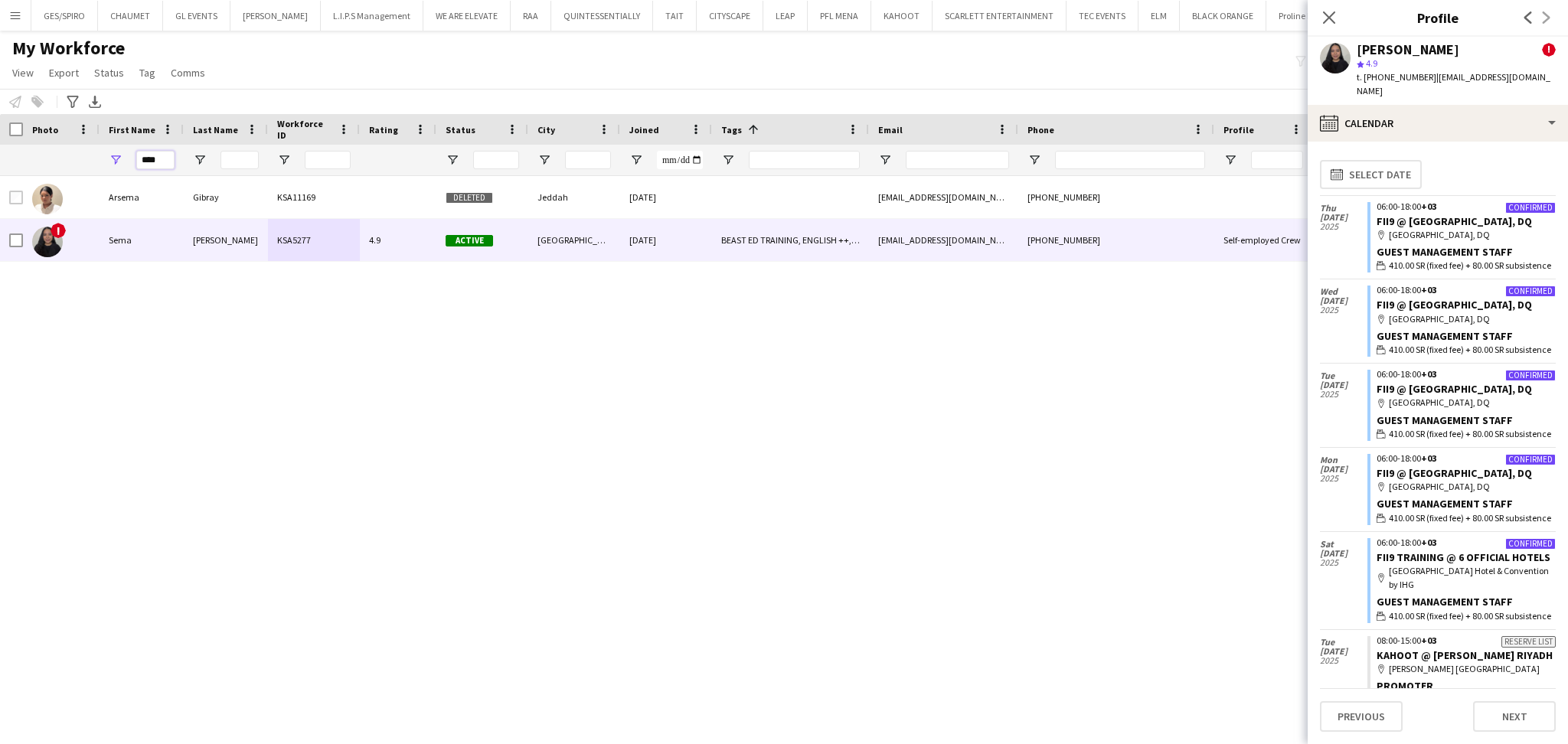
drag, startPoint x: 114, startPoint y: 148, endPoint x: 62, endPoint y: 141, distance: 52.5
click at [62, 141] on div "Workforce Details Photo First Name Age" at bounding box center [784, 145] width 1568 height 62
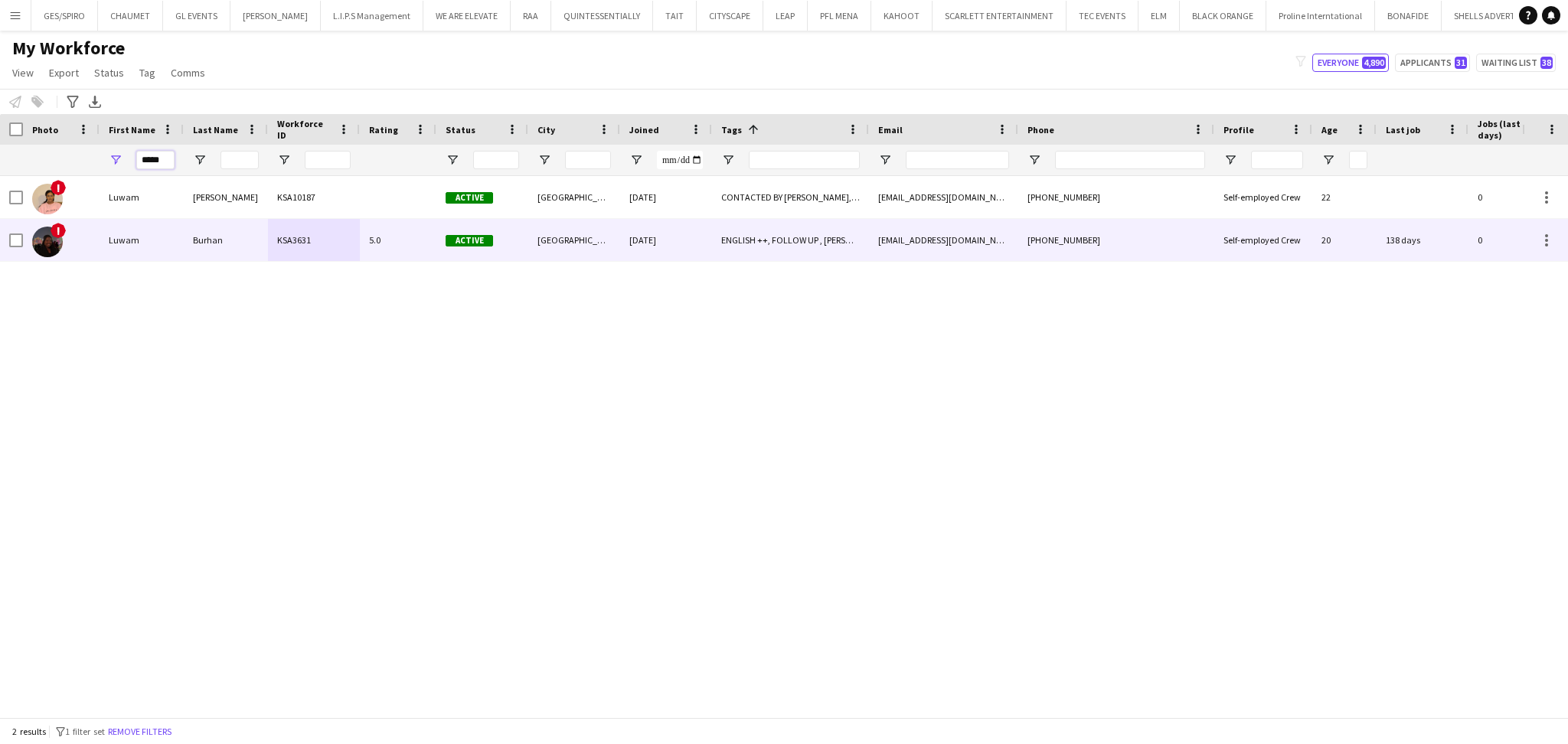
type input "*****"
click at [238, 245] on div "Burhan" at bounding box center [225, 239] width 84 height 42
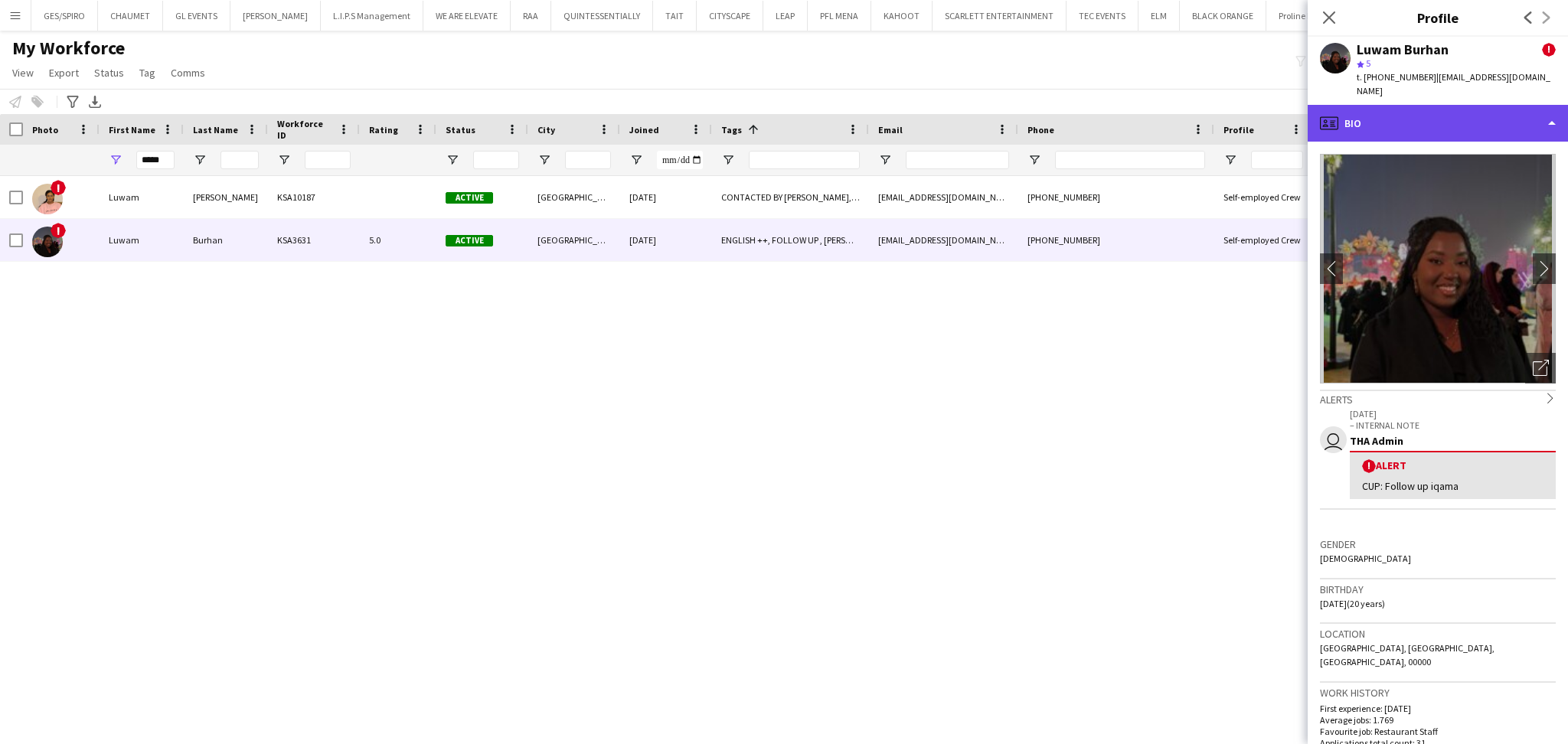
click at [1496, 114] on div "profile Bio" at bounding box center [1437, 123] width 260 height 36
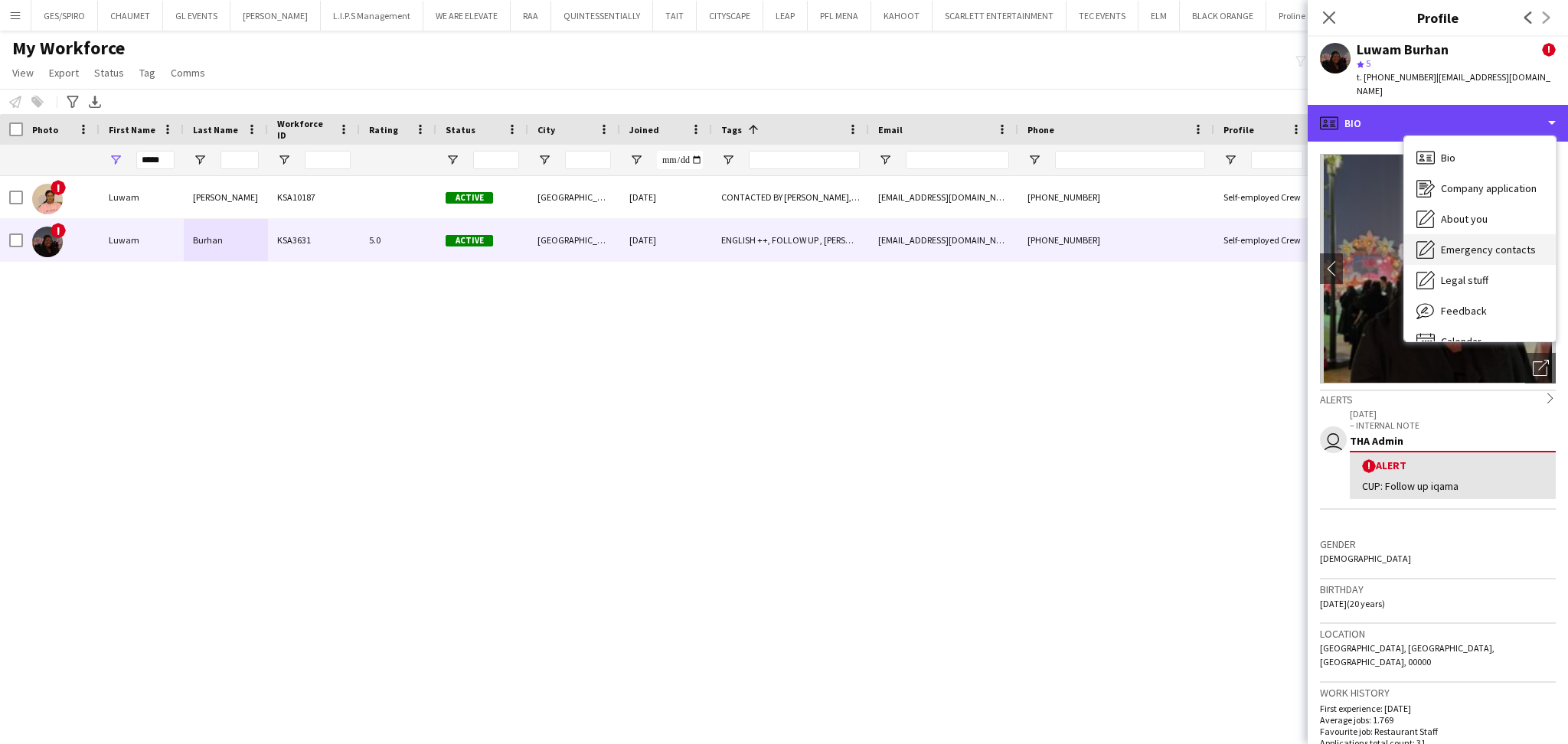
scroll to position [21, 0]
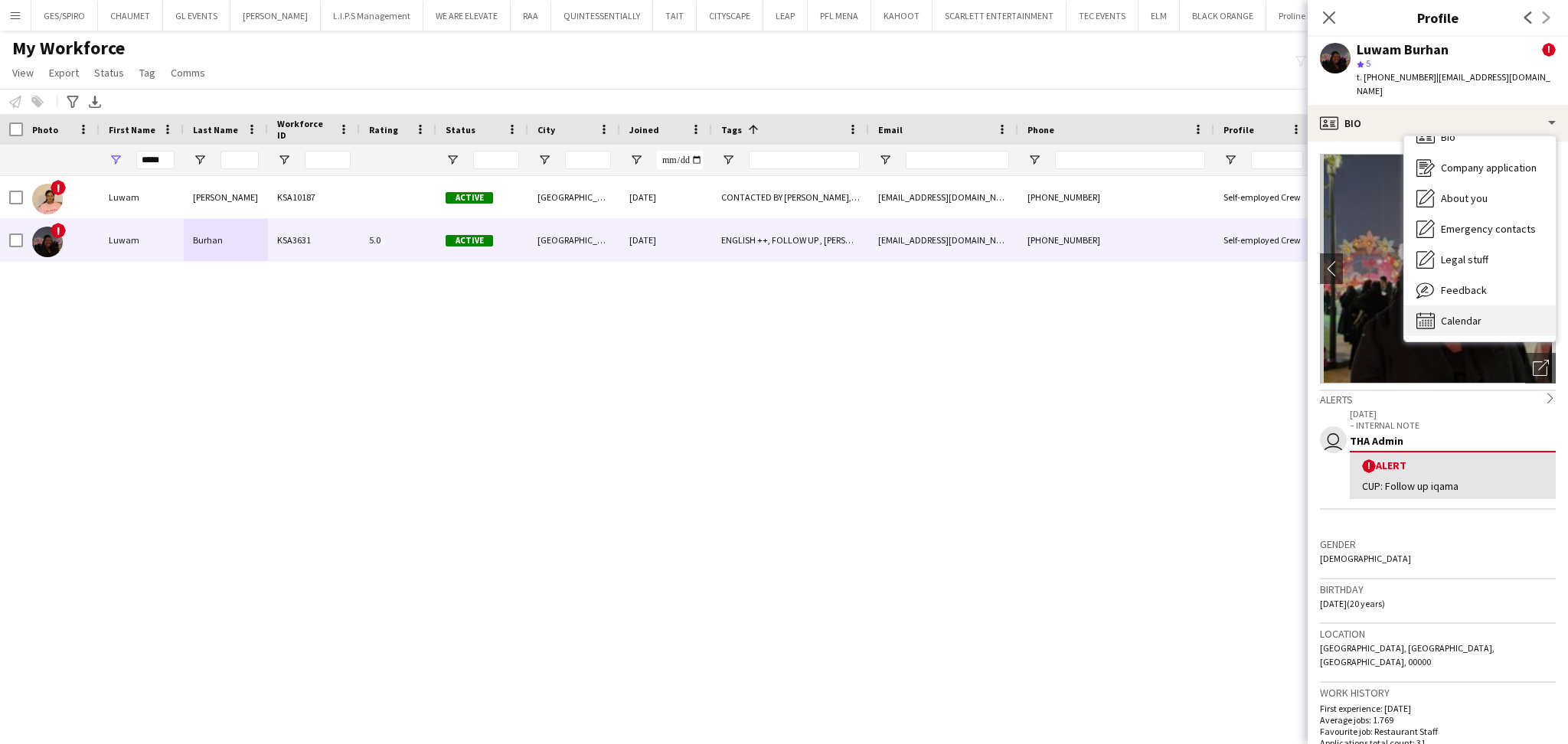
click at [1467, 314] on span "Calendar" at bounding box center [1460, 321] width 41 height 14
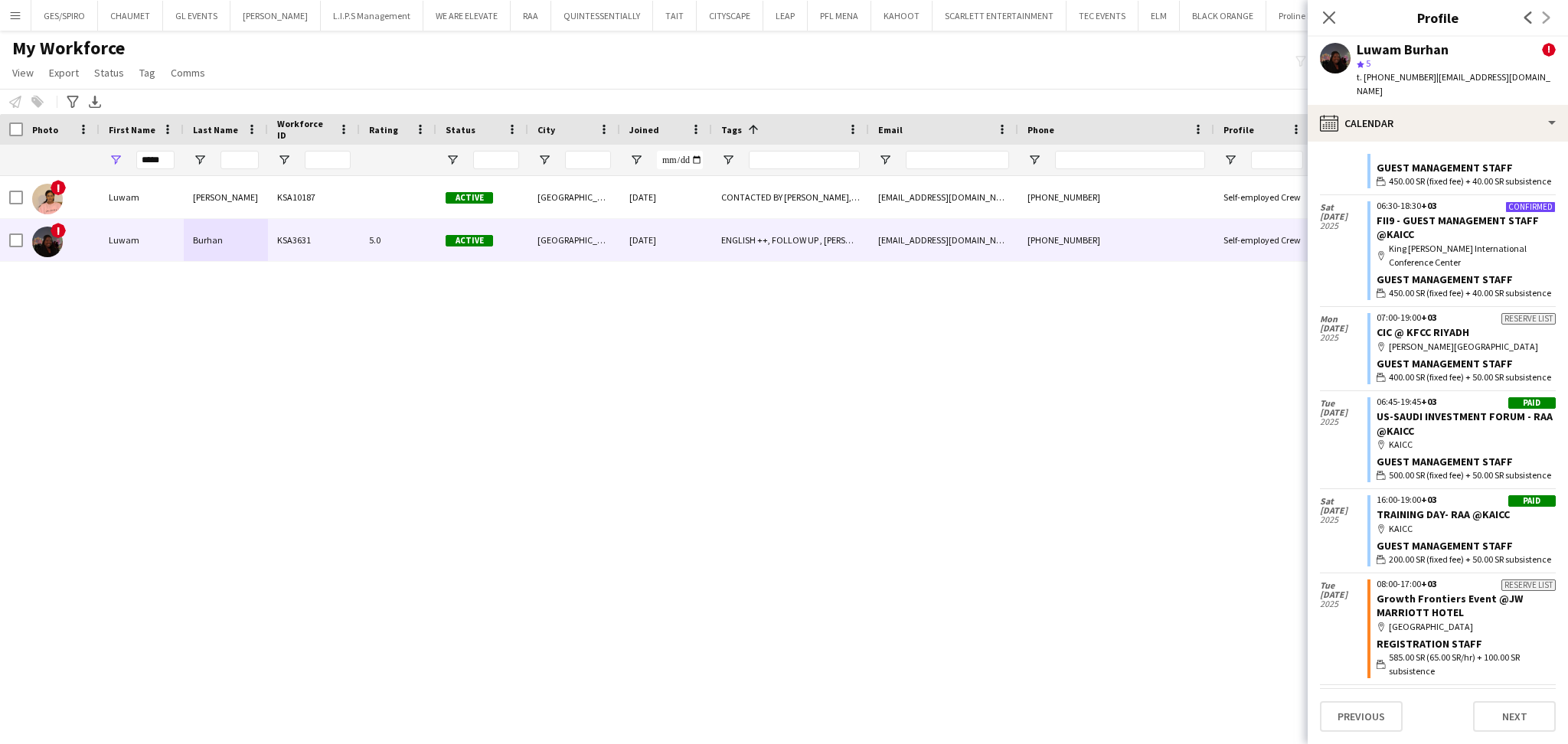
scroll to position [287, 0]
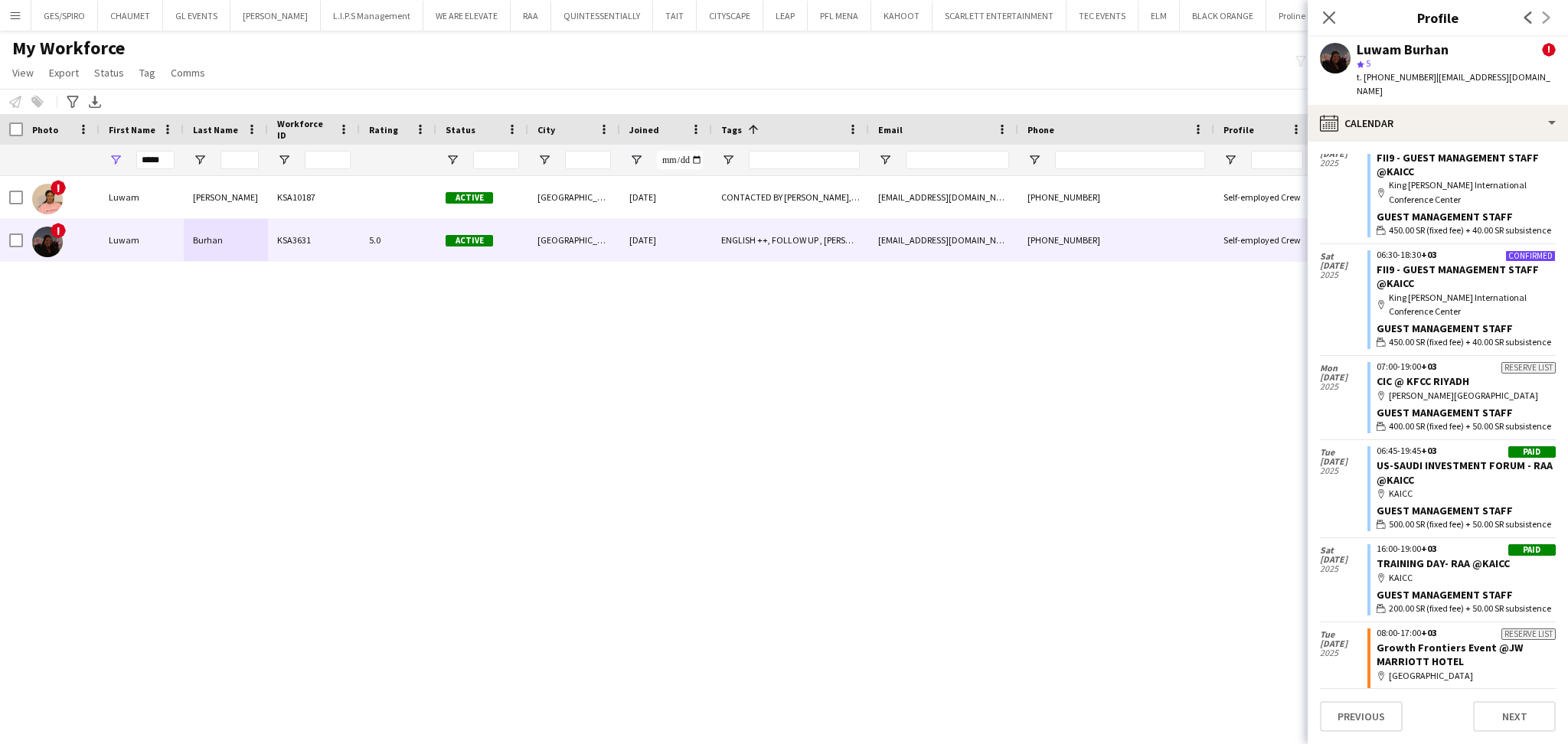
click at [936, 358] on div "! Luwam Yousef KSA10187 Active Riyadh 05-09-2024 CONTACTED BY OBADA, ENGLISH ++…" at bounding box center [761, 439] width 1522 height 525
click at [1329, 23] on icon "Close pop-in" at bounding box center [1328, 16] width 15 height 15
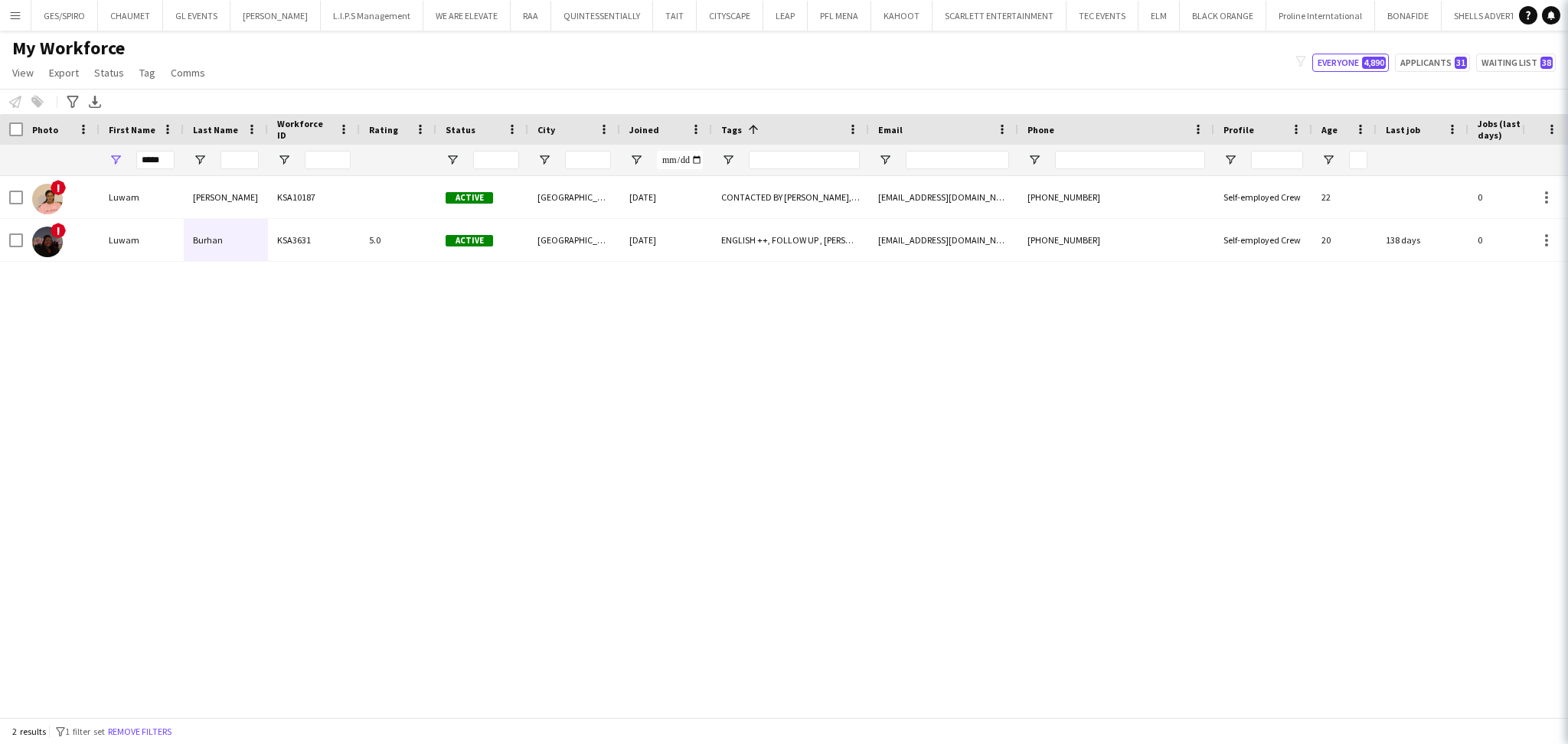
click at [814, 467] on div "! Luwam Yousef KSA10187 Active Riyadh 05-09-2024 CONTACTED BY OBADA, ENGLISH ++…" at bounding box center [761, 439] width 1522 height 525
click at [515, 22] on button "RAA Close" at bounding box center [531, 16] width 41 height 29
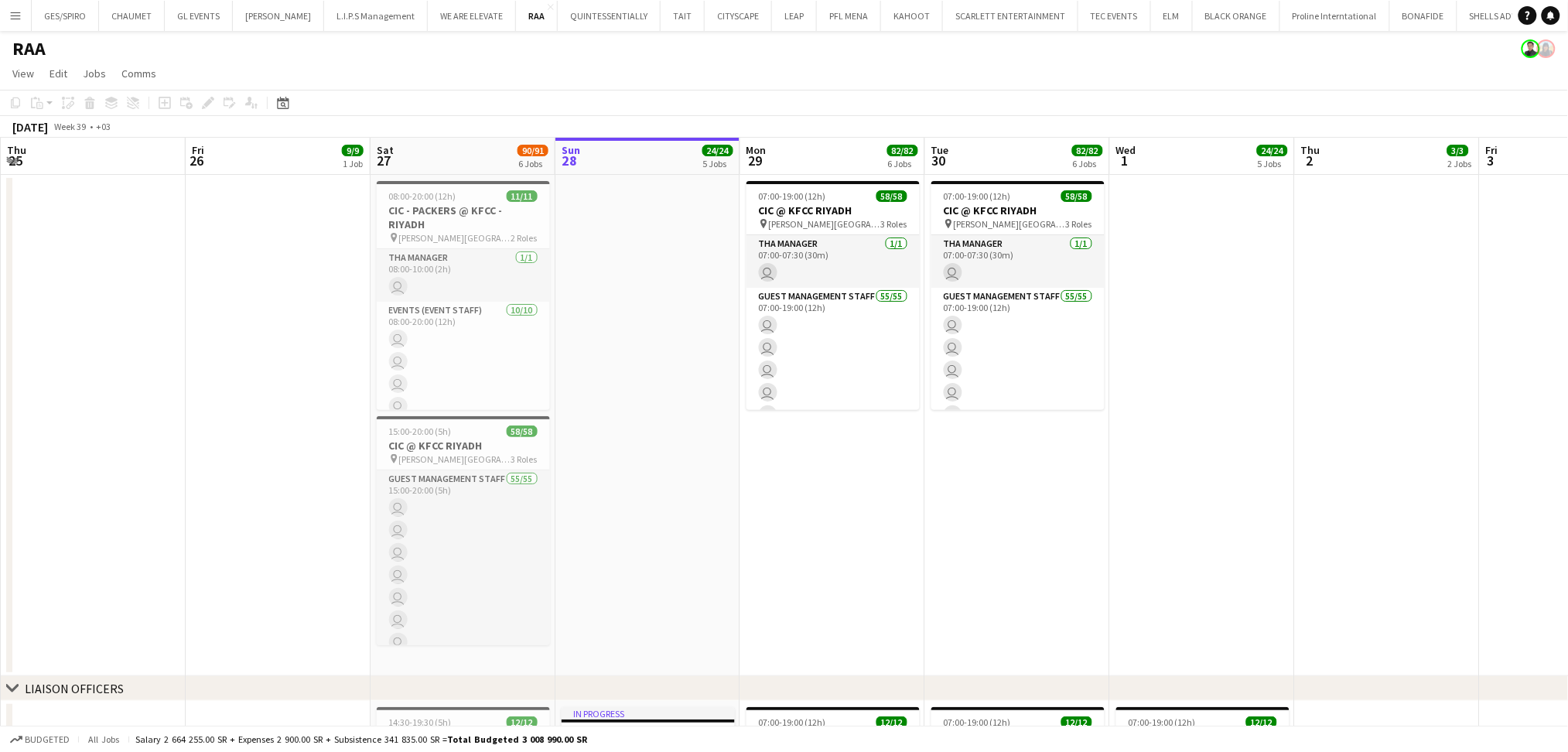
scroll to position [0, 468]
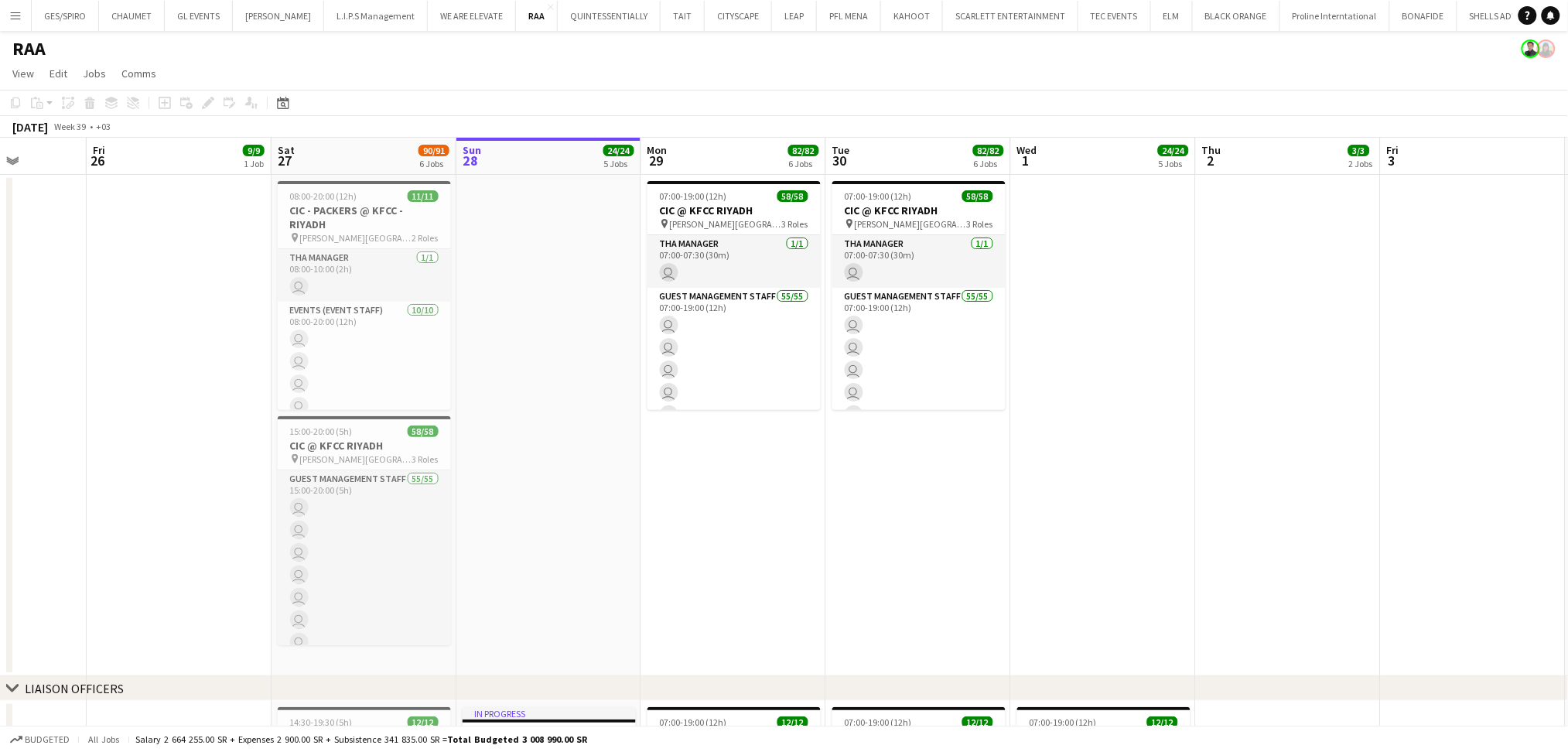
drag, startPoint x: 527, startPoint y: 407, endPoint x: 798, endPoint y: 426, distance: 271.7
click at [731, 491] on app-date-cell "07:00-19:00 (12h) 58/58 CIC @ KFCC RIYADH pin King Fahad Cultural Center 3 Role…" at bounding box center [734, 425] width 185 height 501
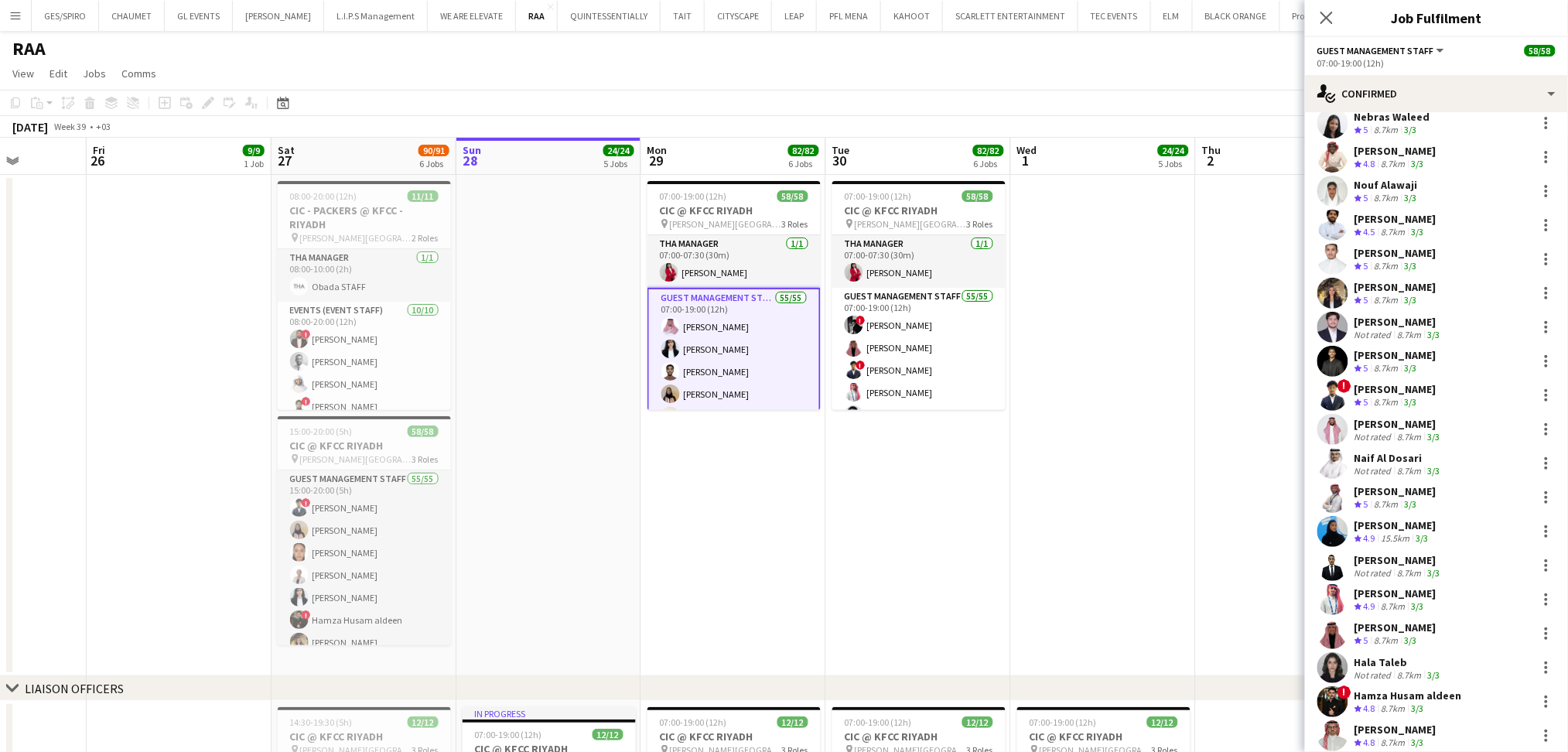
scroll to position [0, 0]
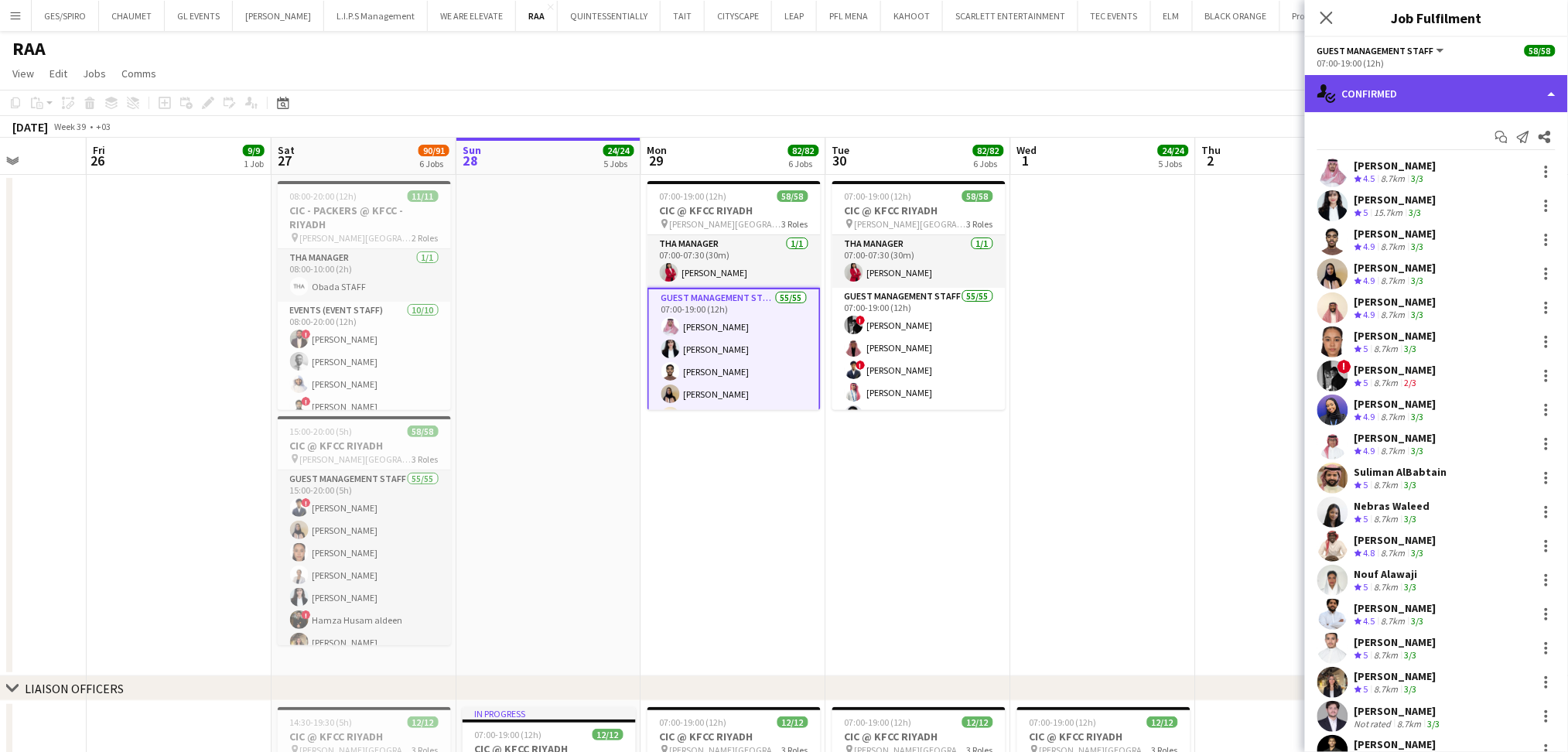
click at [1438, 75] on div "single-neutral-actions-check-2 Confirmed" at bounding box center [1437, 94] width 263 height 37
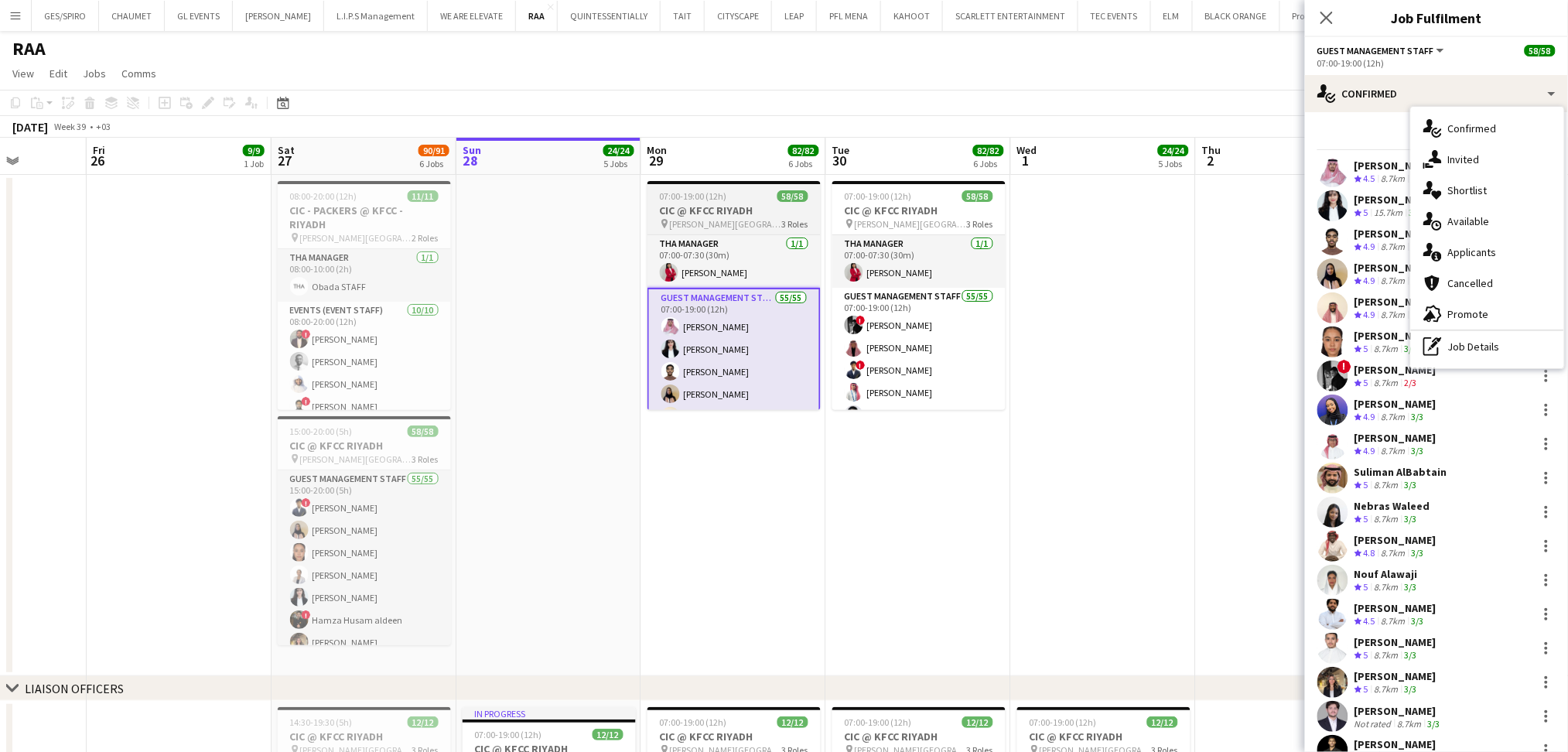
click at [687, 209] on h3 "CIC @ KFCC RIYADH" at bounding box center [734, 210] width 174 height 14
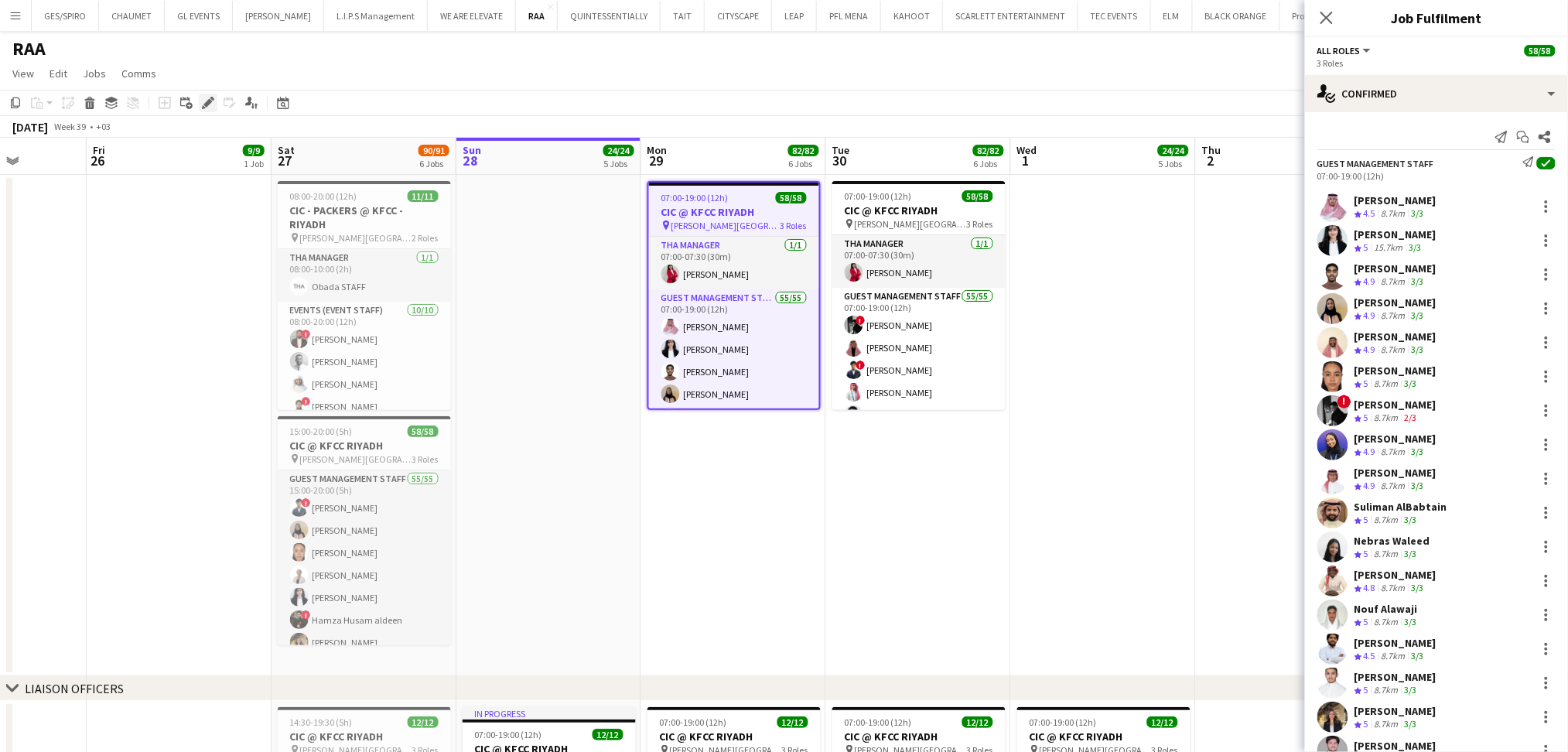
click at [200, 95] on div "Edit" at bounding box center [208, 103] width 18 height 18
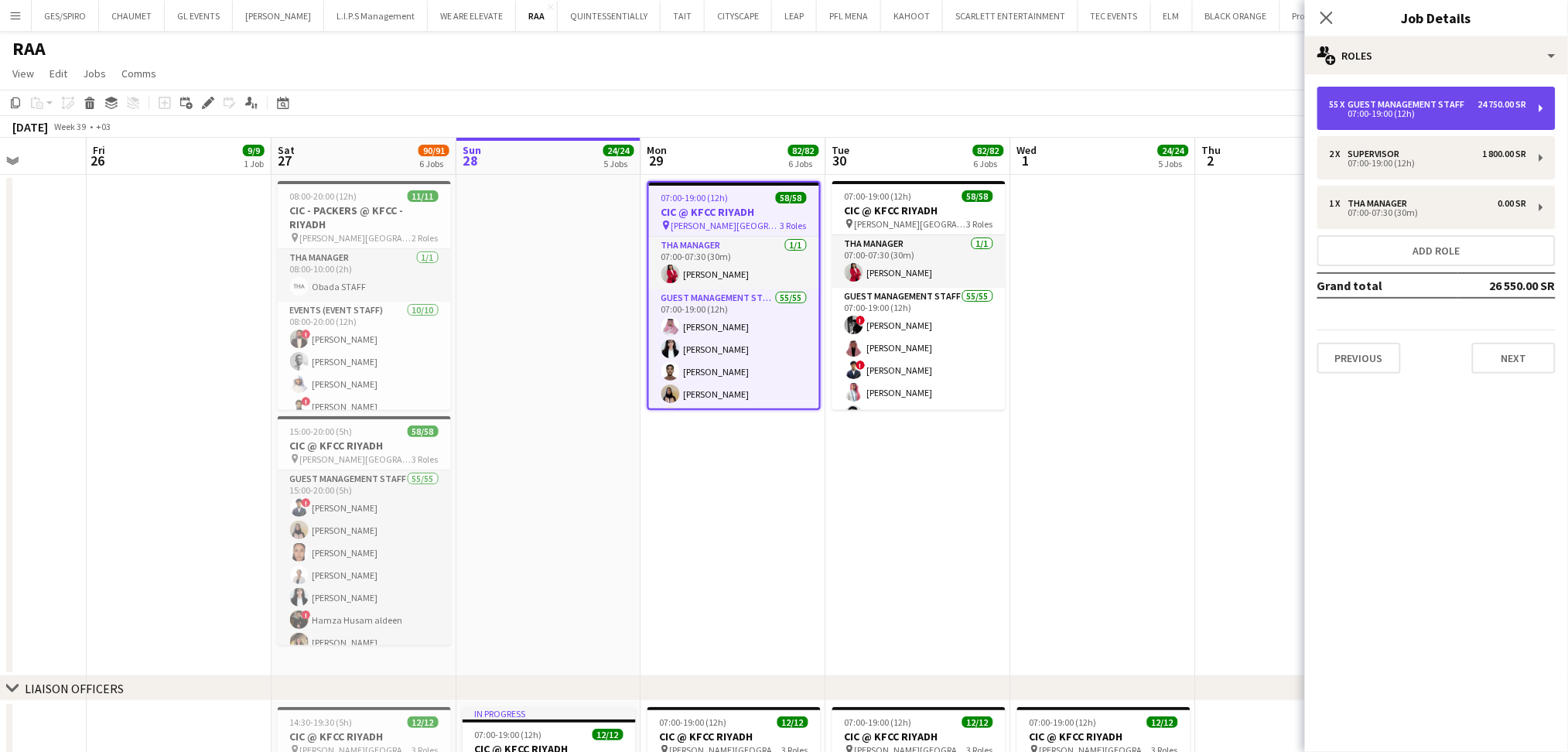
click at [1456, 122] on div "55 x Guest Management Staff 24 750.00 SR 07:00-19:00 (12h)" at bounding box center [1437, 108] width 238 height 43
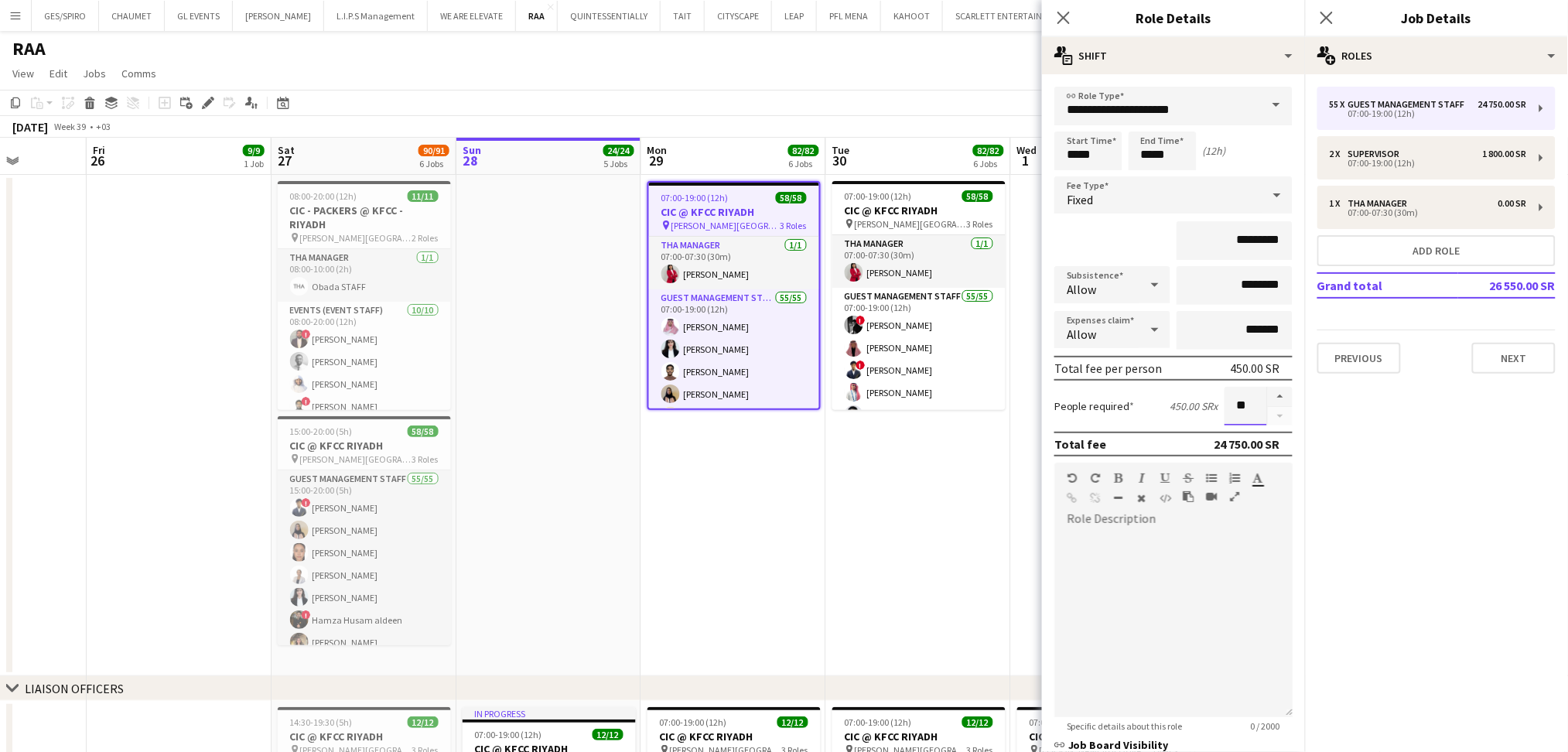
drag, startPoint x: 1236, startPoint y: 401, endPoint x: 1196, endPoint y: 401, distance: 40.0
click at [1196, 401] on div "People required 450.00 SR x **" at bounding box center [1174, 406] width 238 height 39
click at [1226, 400] on input "***" at bounding box center [1245, 406] width 43 height 39
type input "**"
click at [1227, 557] on div at bounding box center [1174, 624] width 238 height 186
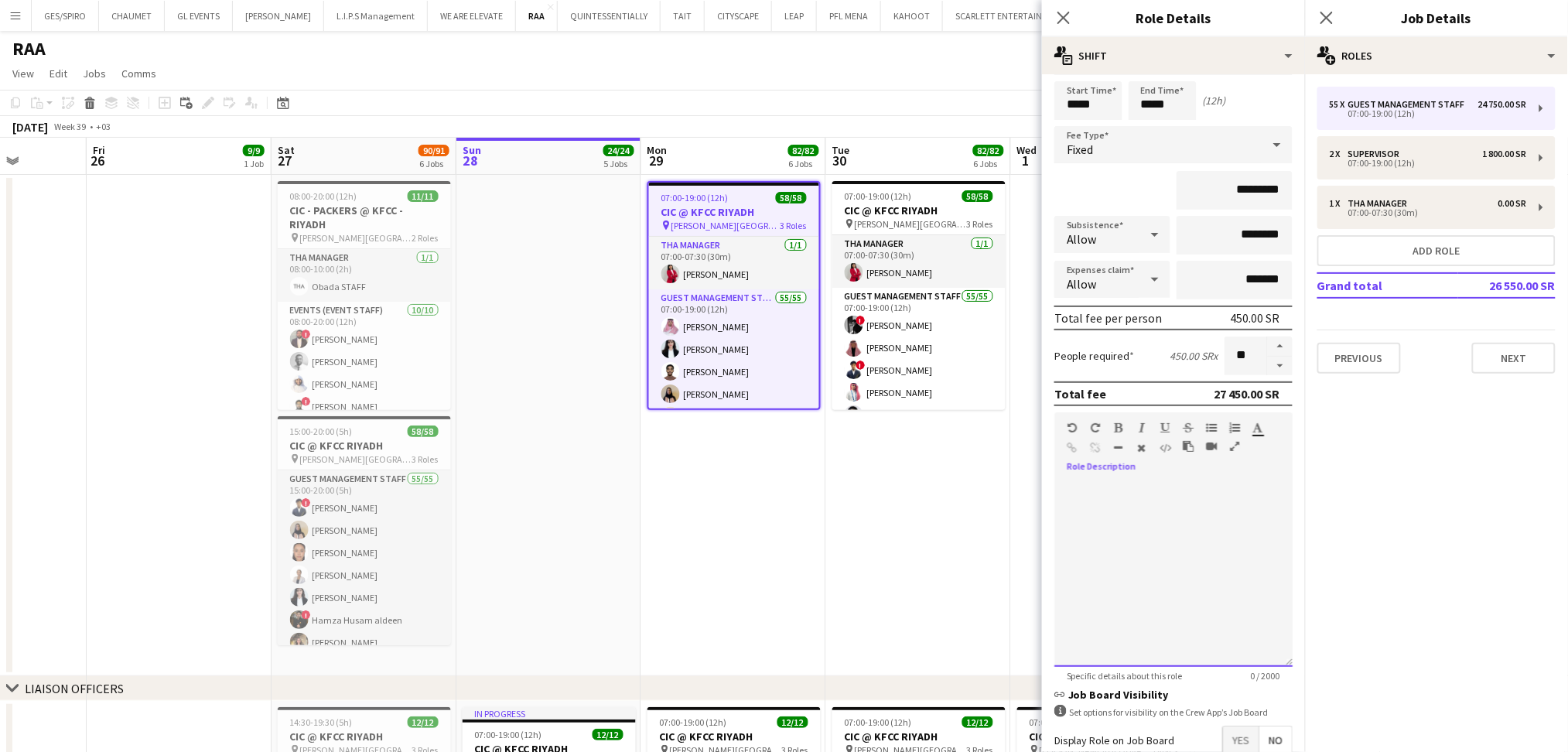
scroll to position [133, 0]
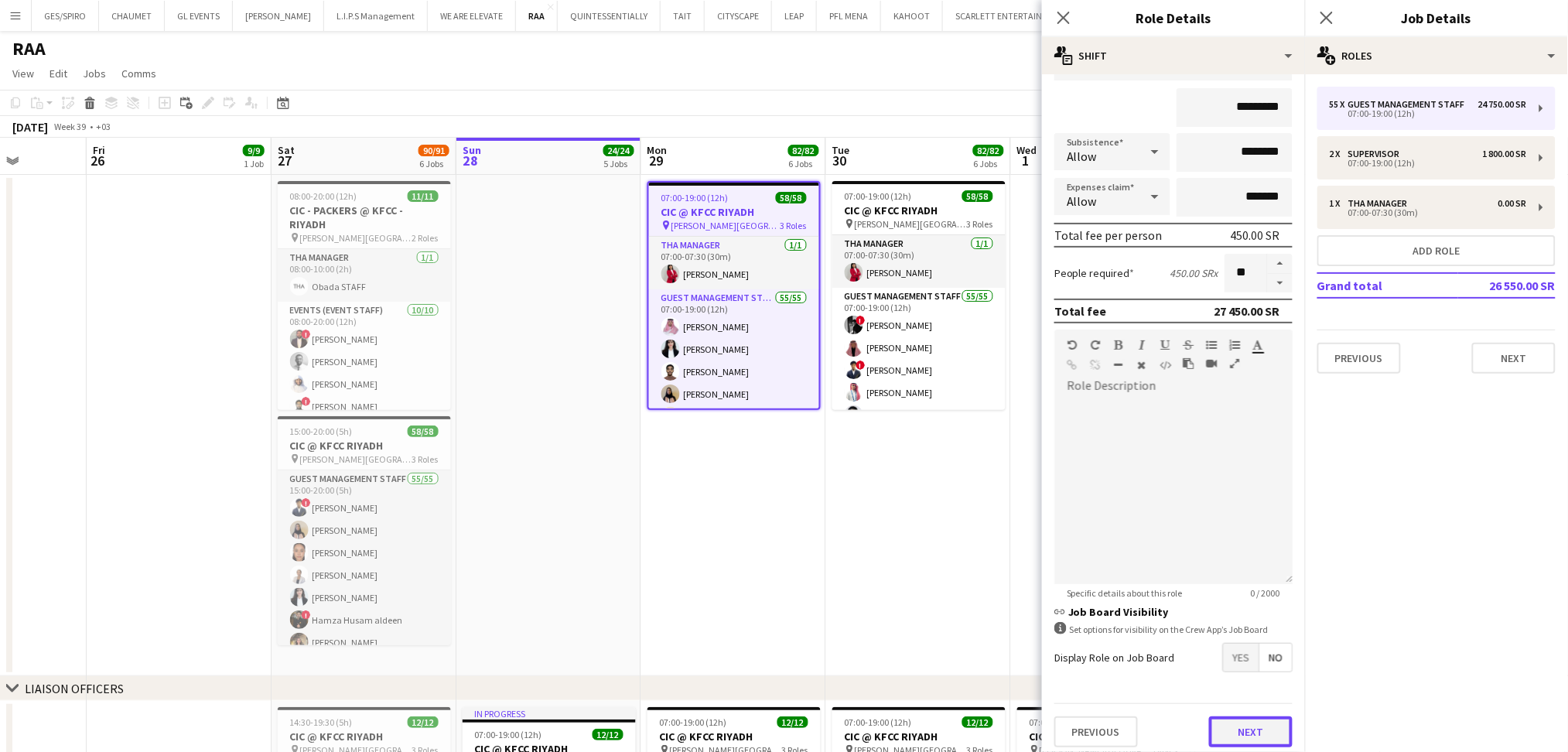
click at [1254, 720] on button "Next" at bounding box center [1251, 731] width 83 height 31
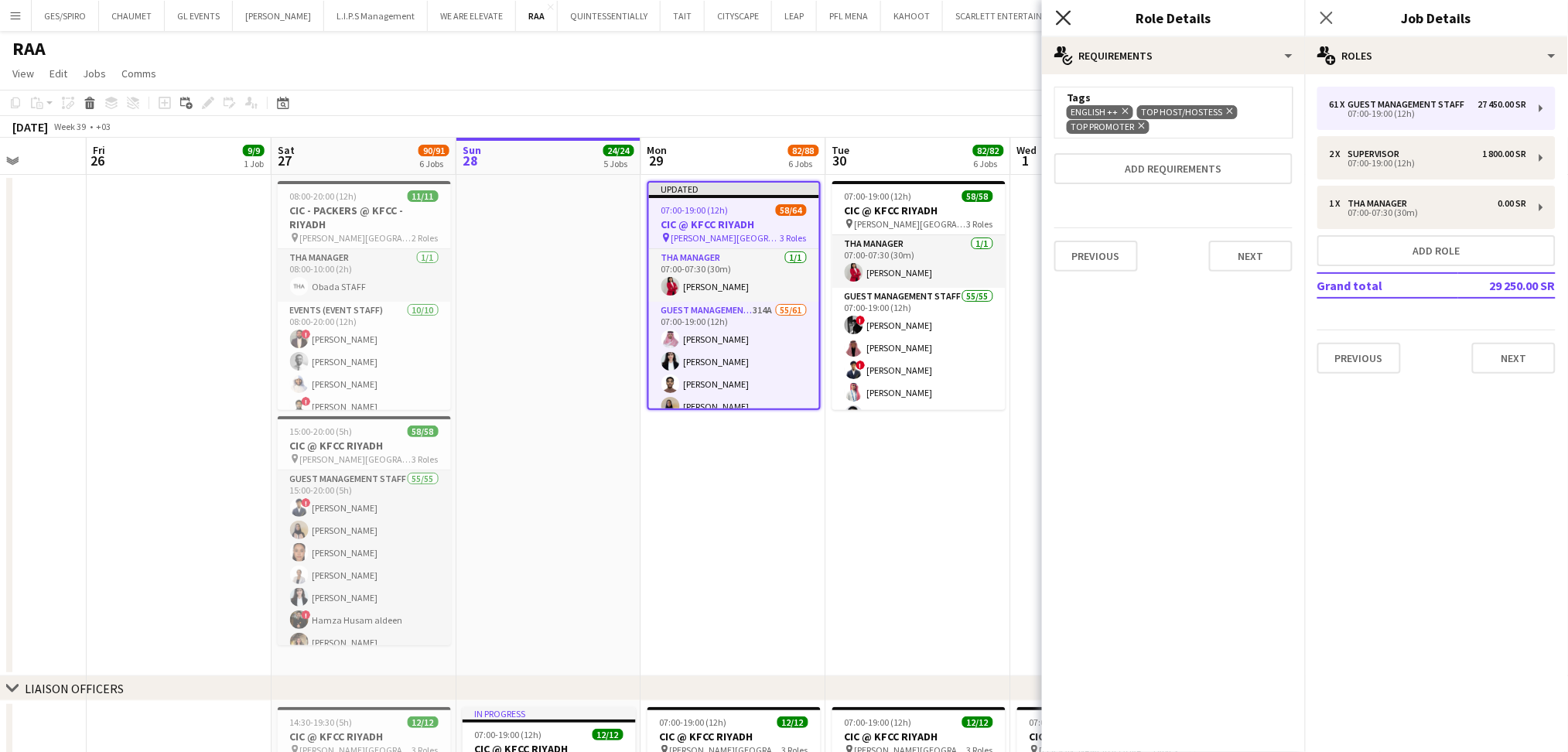
click at [1061, 14] on icon at bounding box center [1063, 17] width 15 height 15
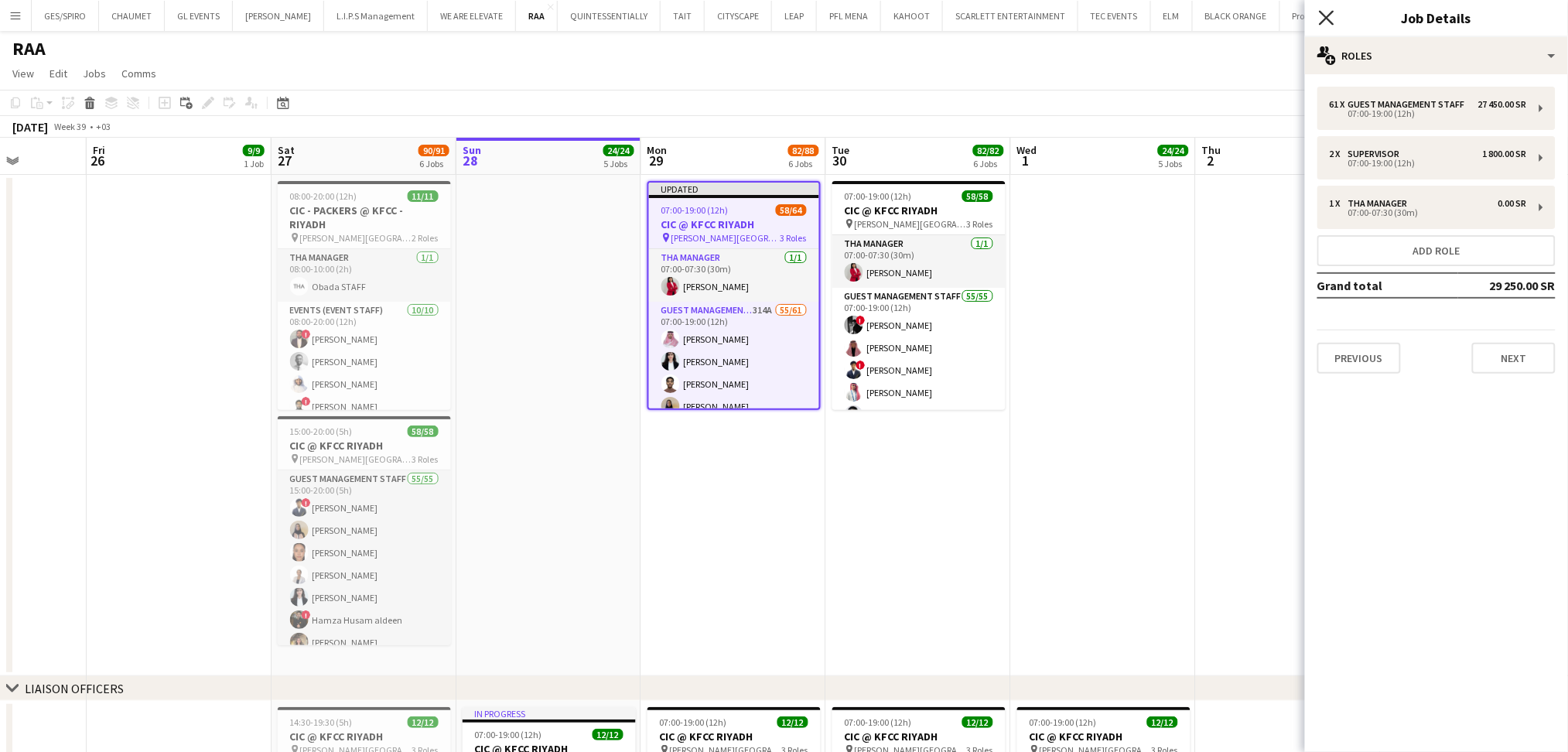
click at [1322, 18] on icon "Close pop-in" at bounding box center [1326, 17] width 15 height 15
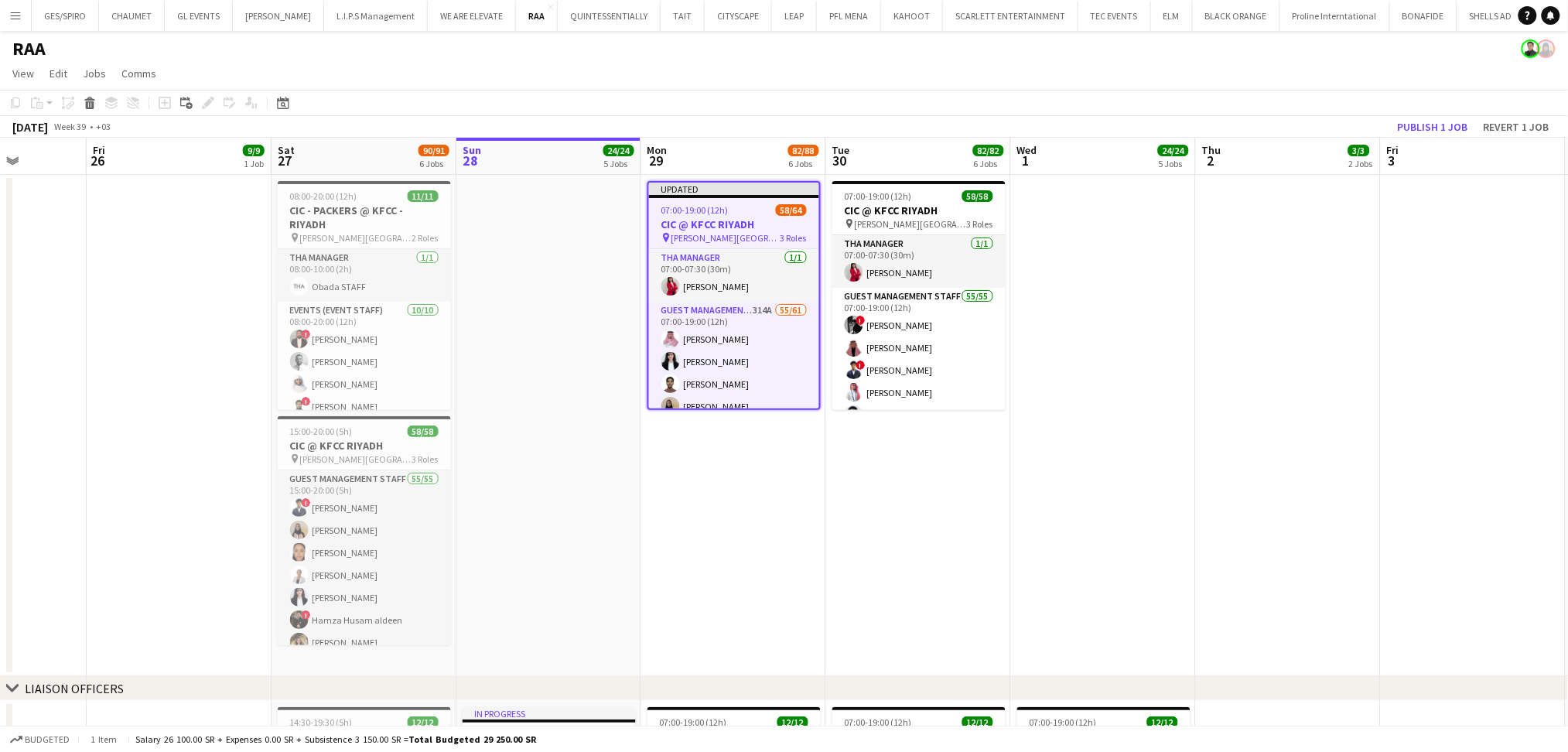
click at [1255, 305] on app-date-cell at bounding box center [1288, 425] width 185 height 501
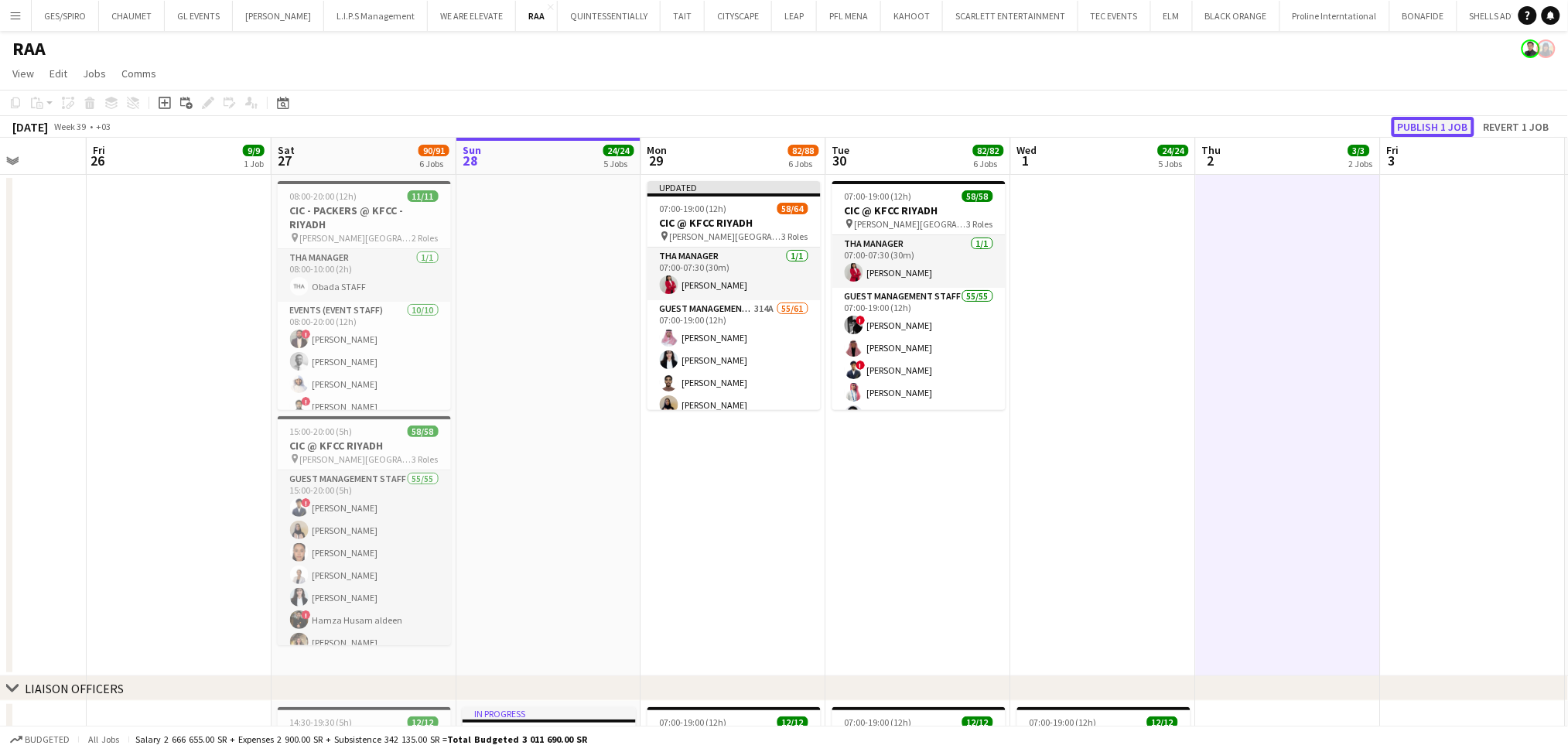
click at [1444, 125] on button "Publish 1 job" at bounding box center [1433, 126] width 82 height 20
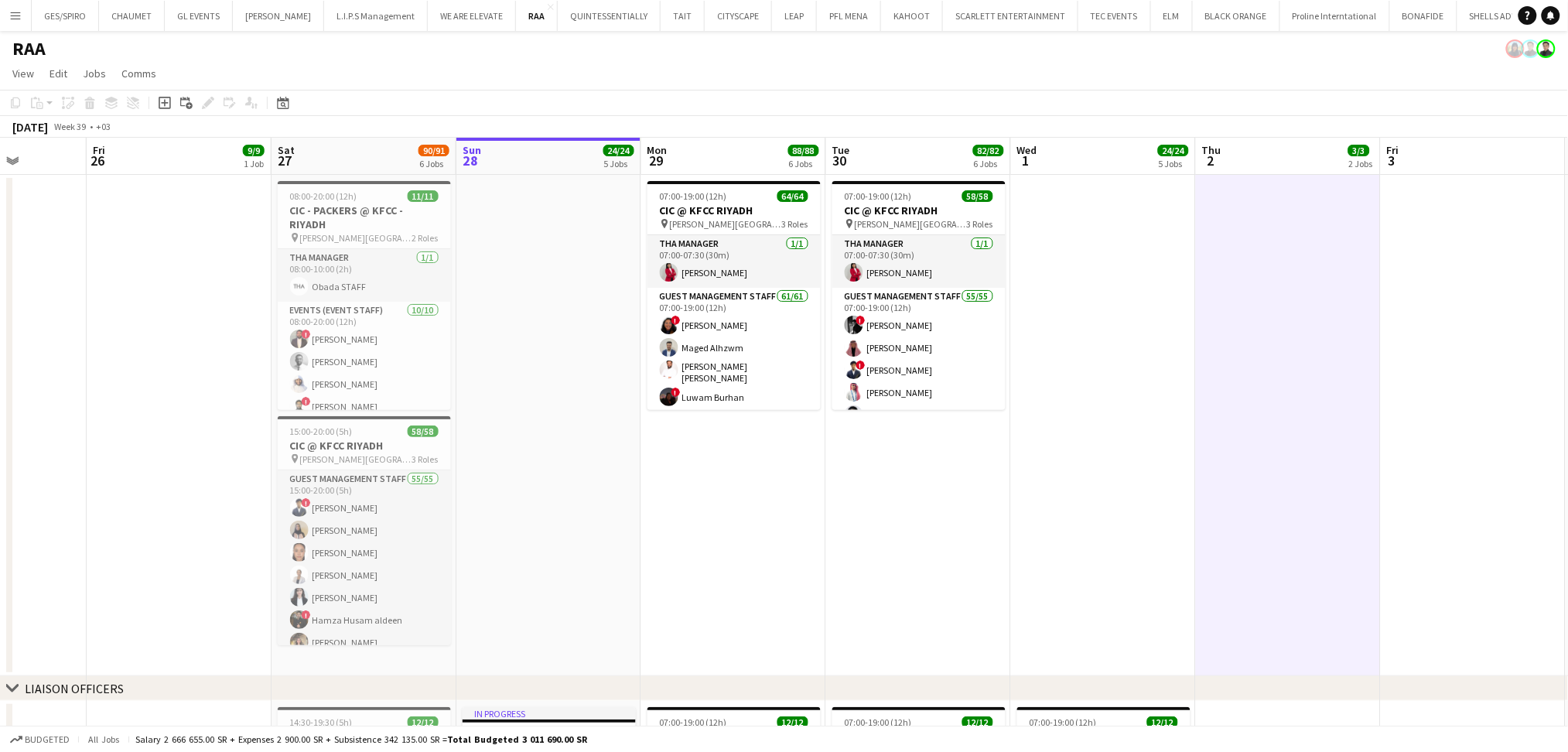
click at [20, 11] on app-icon "Menu" at bounding box center [16, 16] width 12 height 12
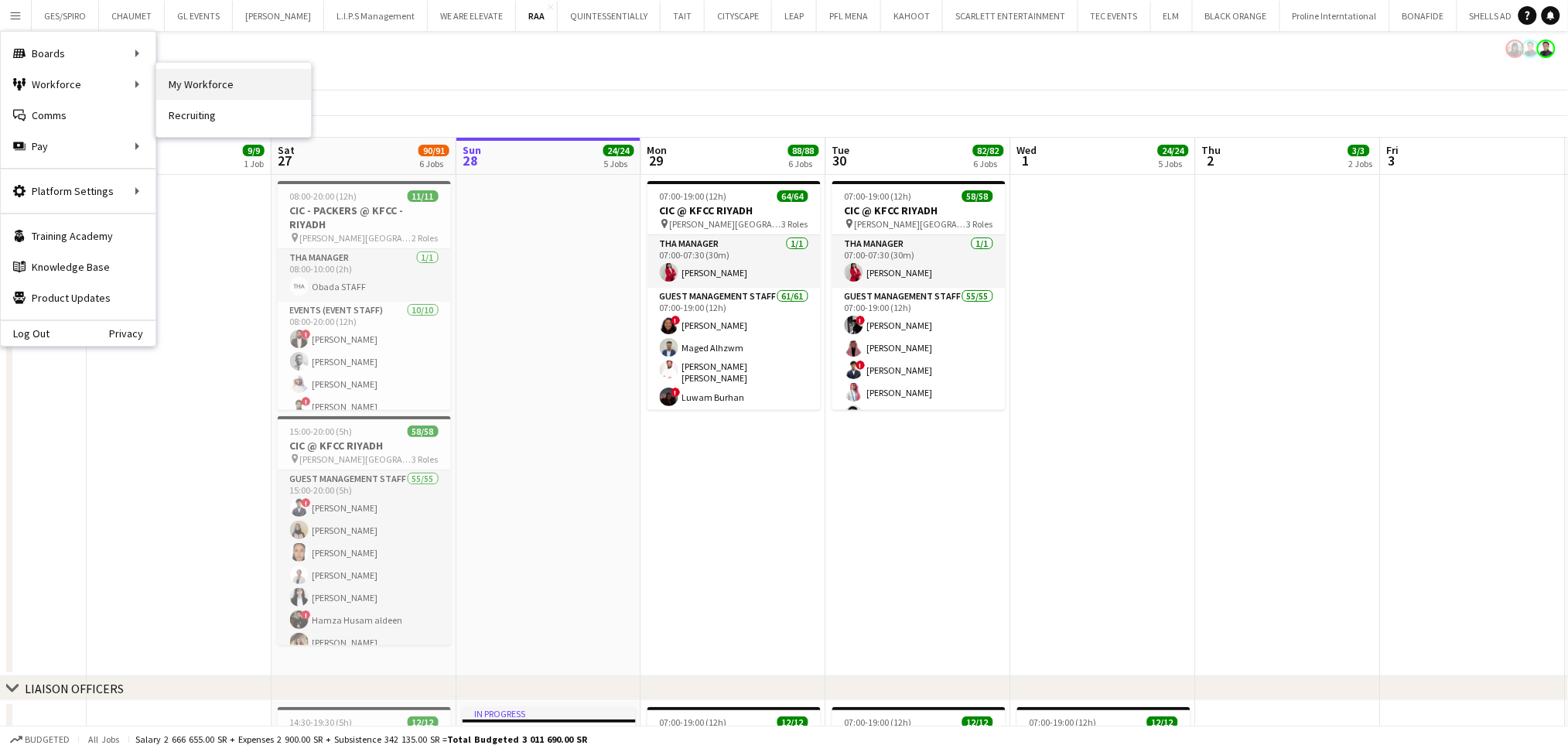
click at [231, 86] on link "My Workforce" at bounding box center [233, 84] width 155 height 31
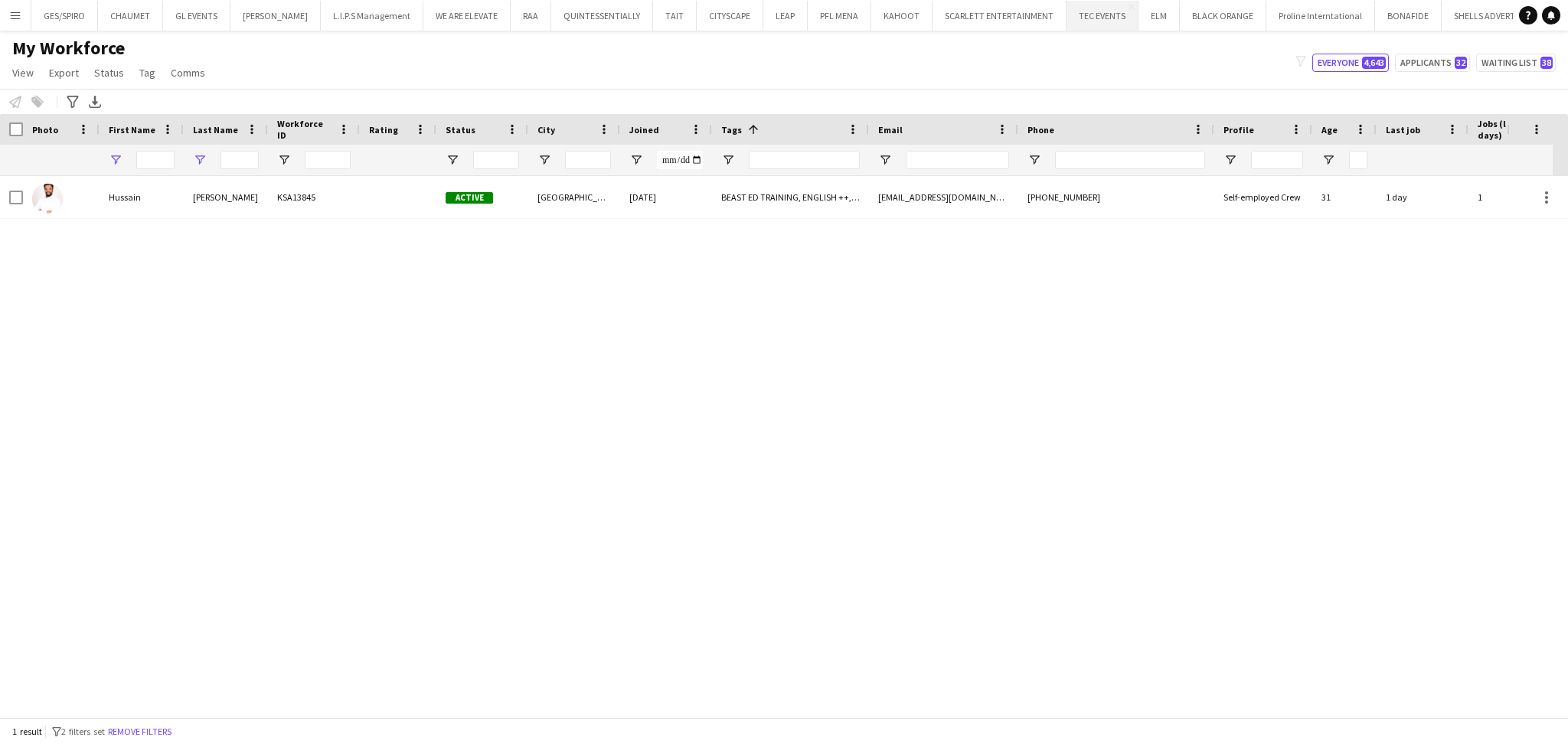
type input "*******"
type input "****"
click at [242, 159] on input "****" at bounding box center [239, 160] width 38 height 18
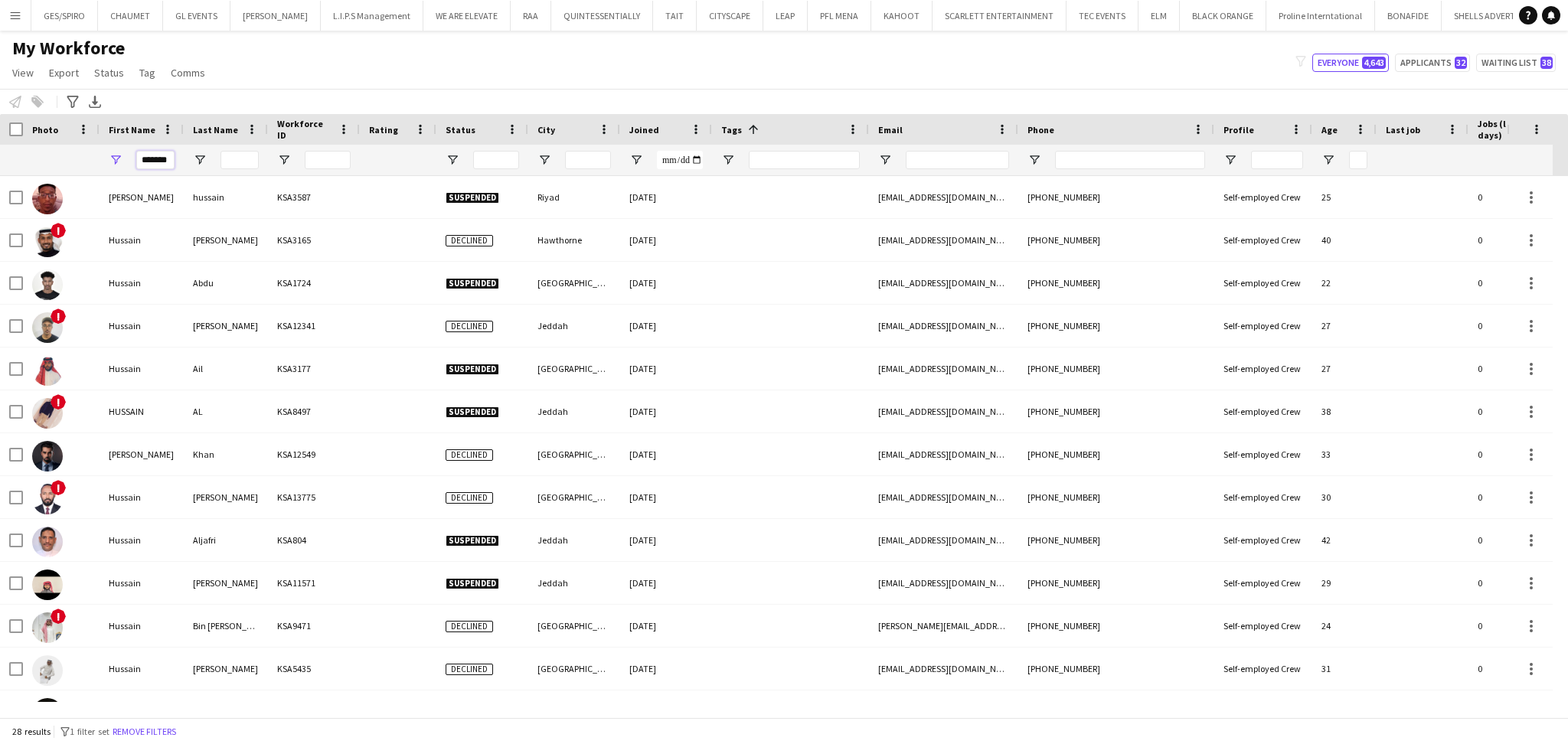
click at [153, 161] on input "*******" at bounding box center [155, 160] width 38 height 18
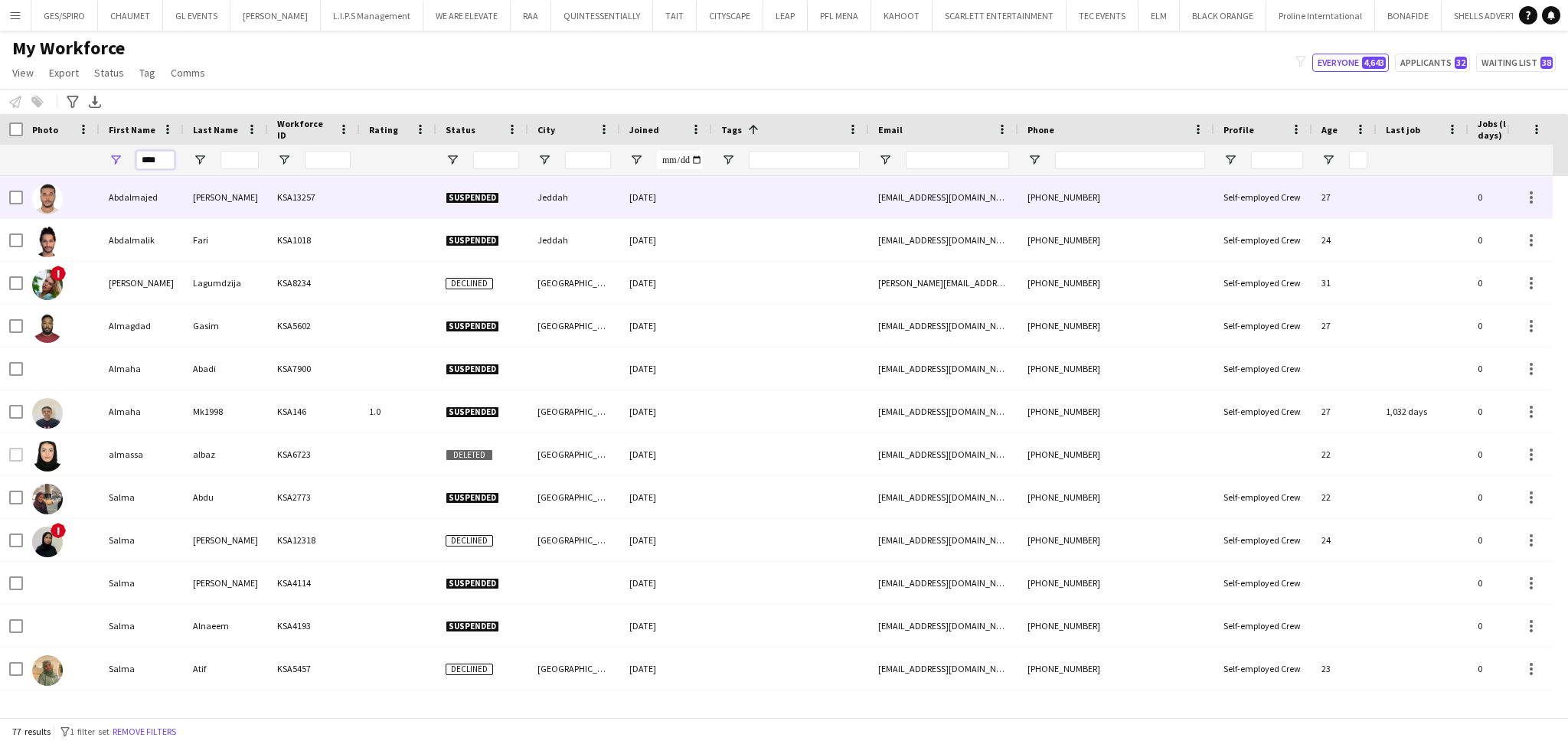
type input "****"
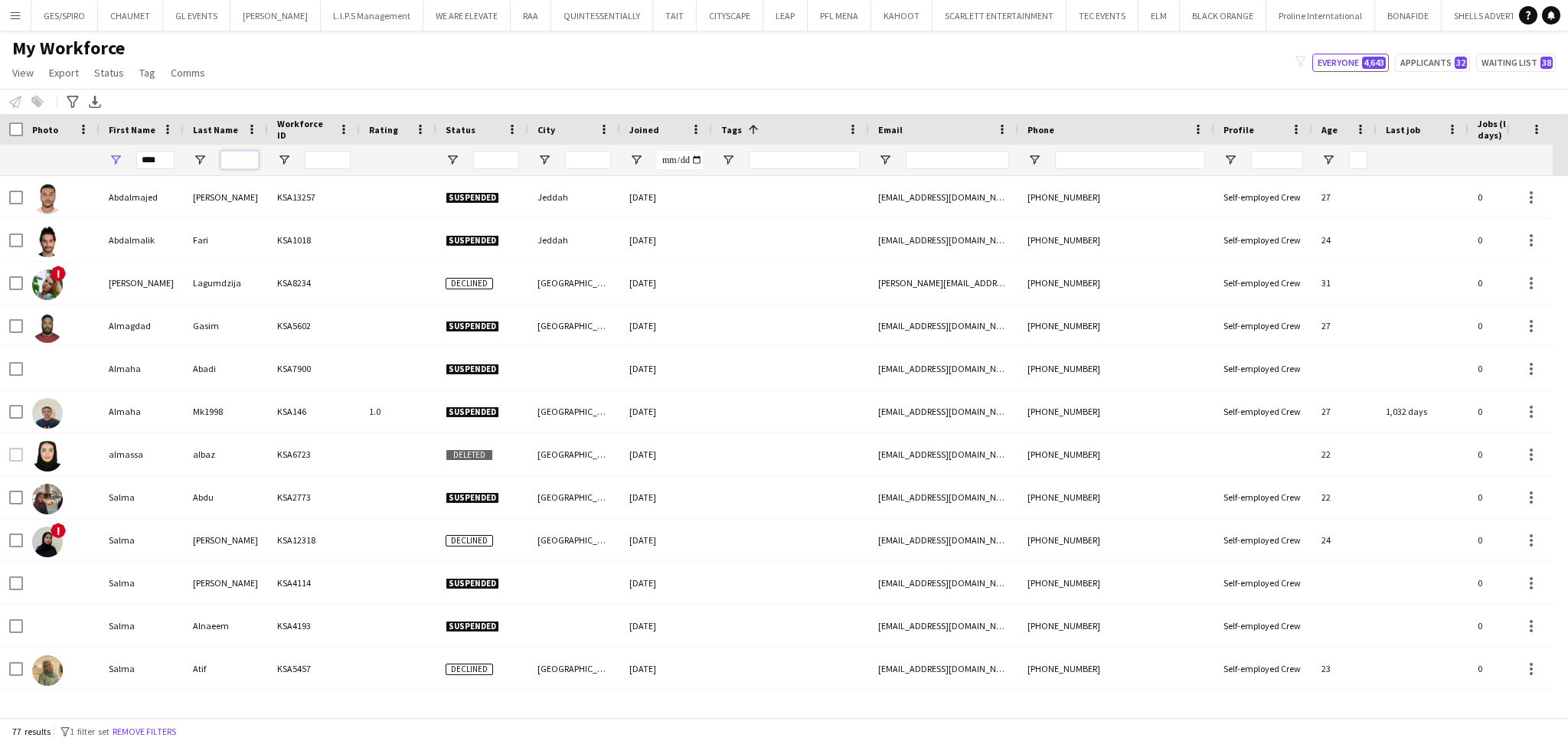
click at [241, 156] on input "Last Name Filter Input" at bounding box center [239, 160] width 38 height 18
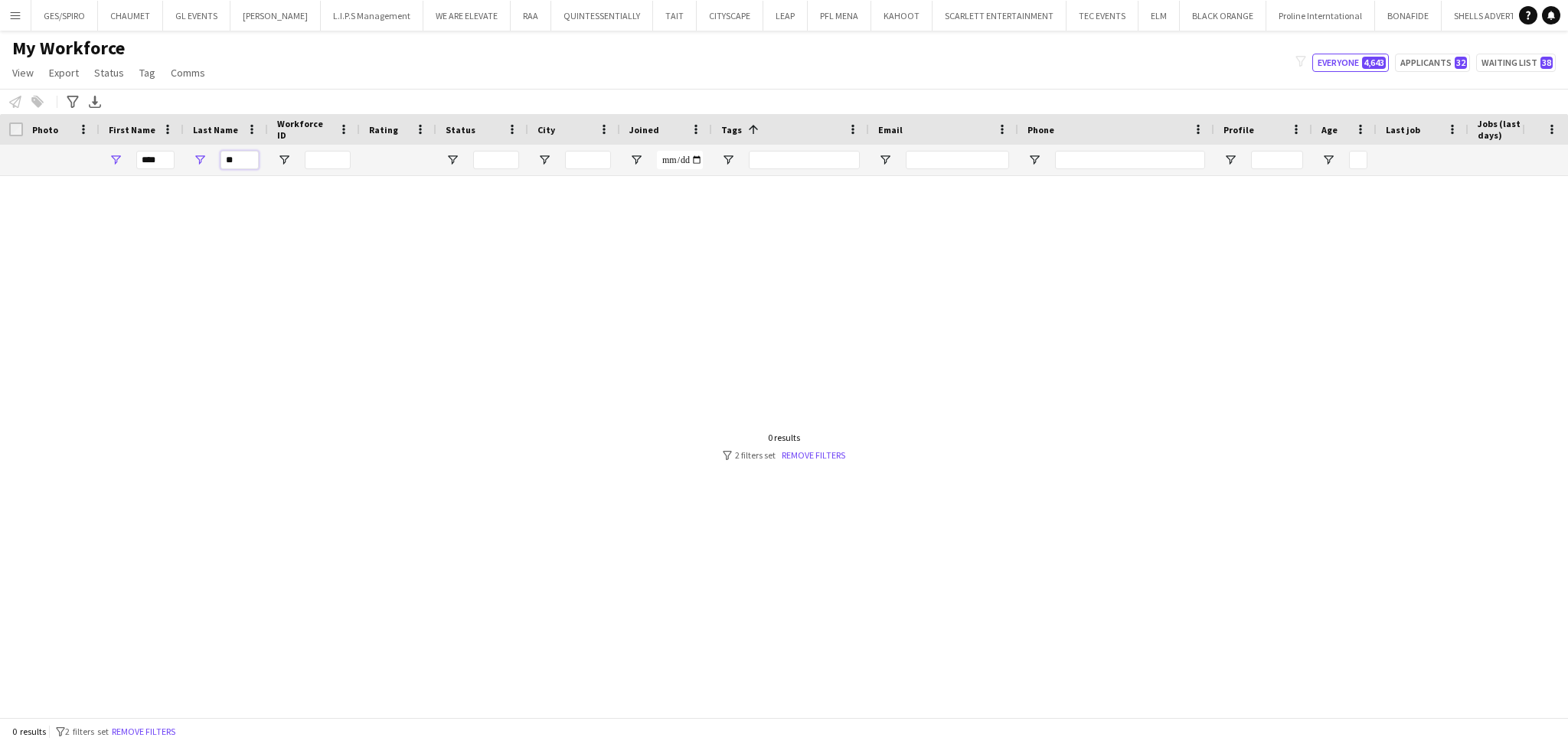
type input "*"
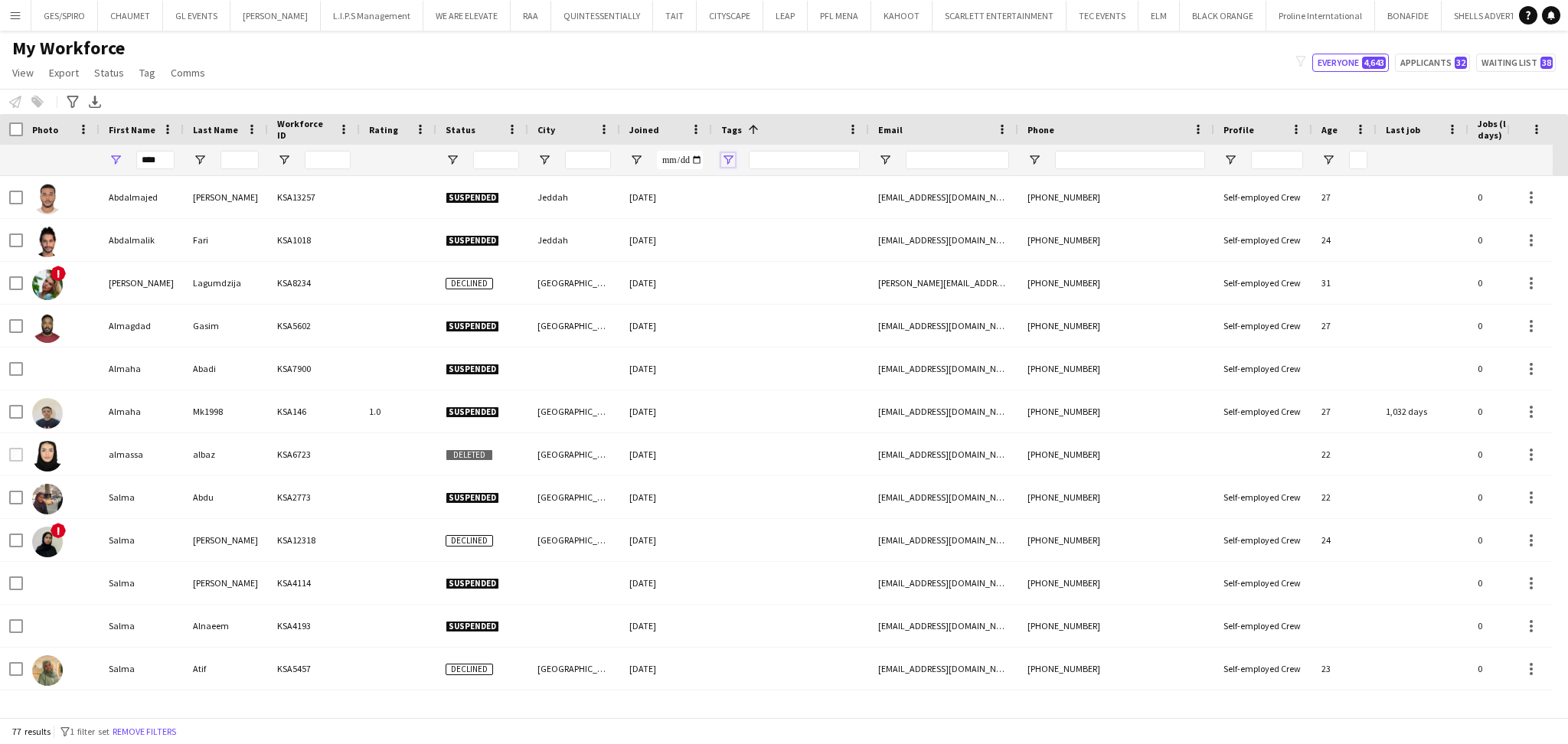
click at [725, 153] on span "Open Filter Menu" at bounding box center [728, 160] width 14 height 14
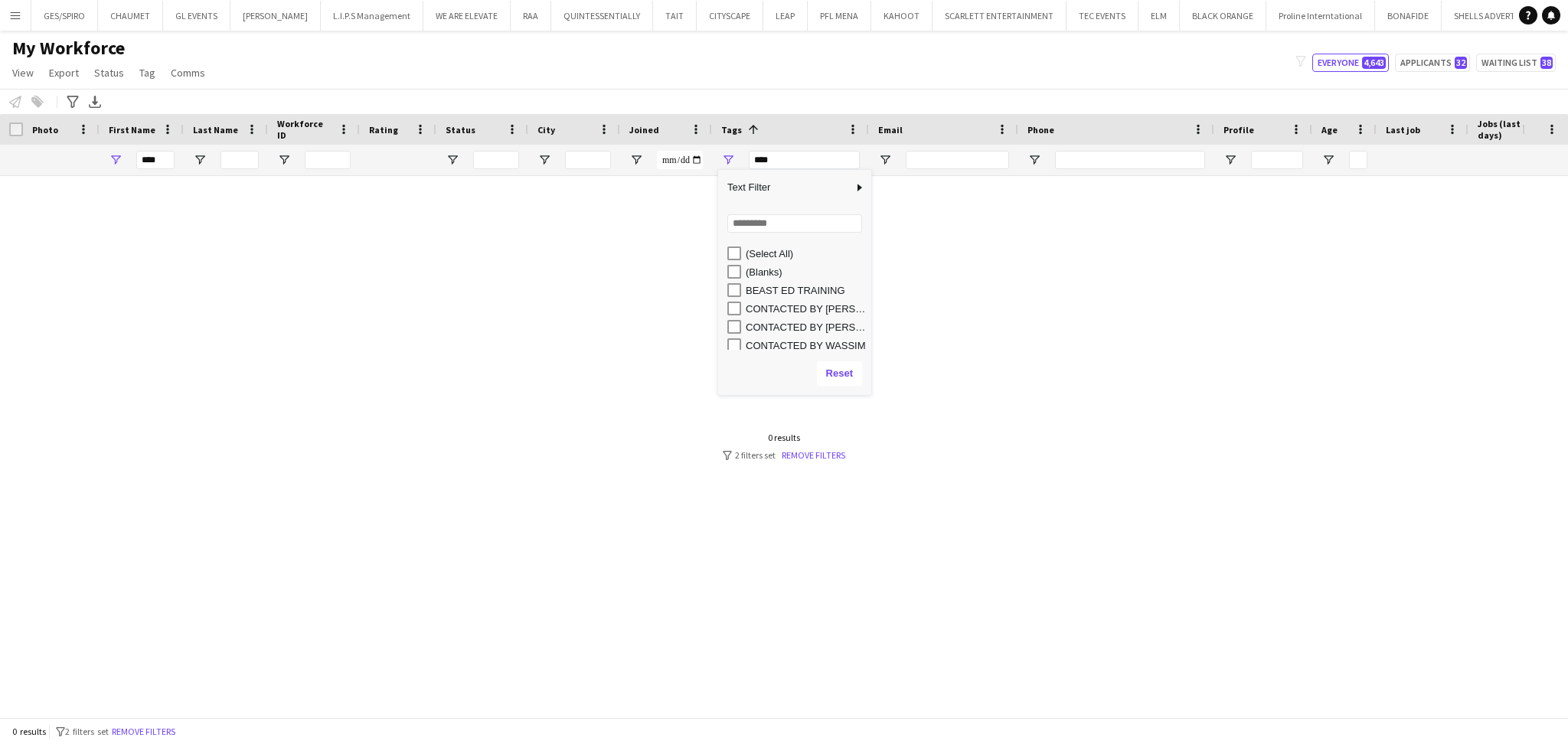
click at [793, 309] on div "CONTACTED BY JESUS" at bounding box center [806, 309] width 121 height 11
type input "**********"
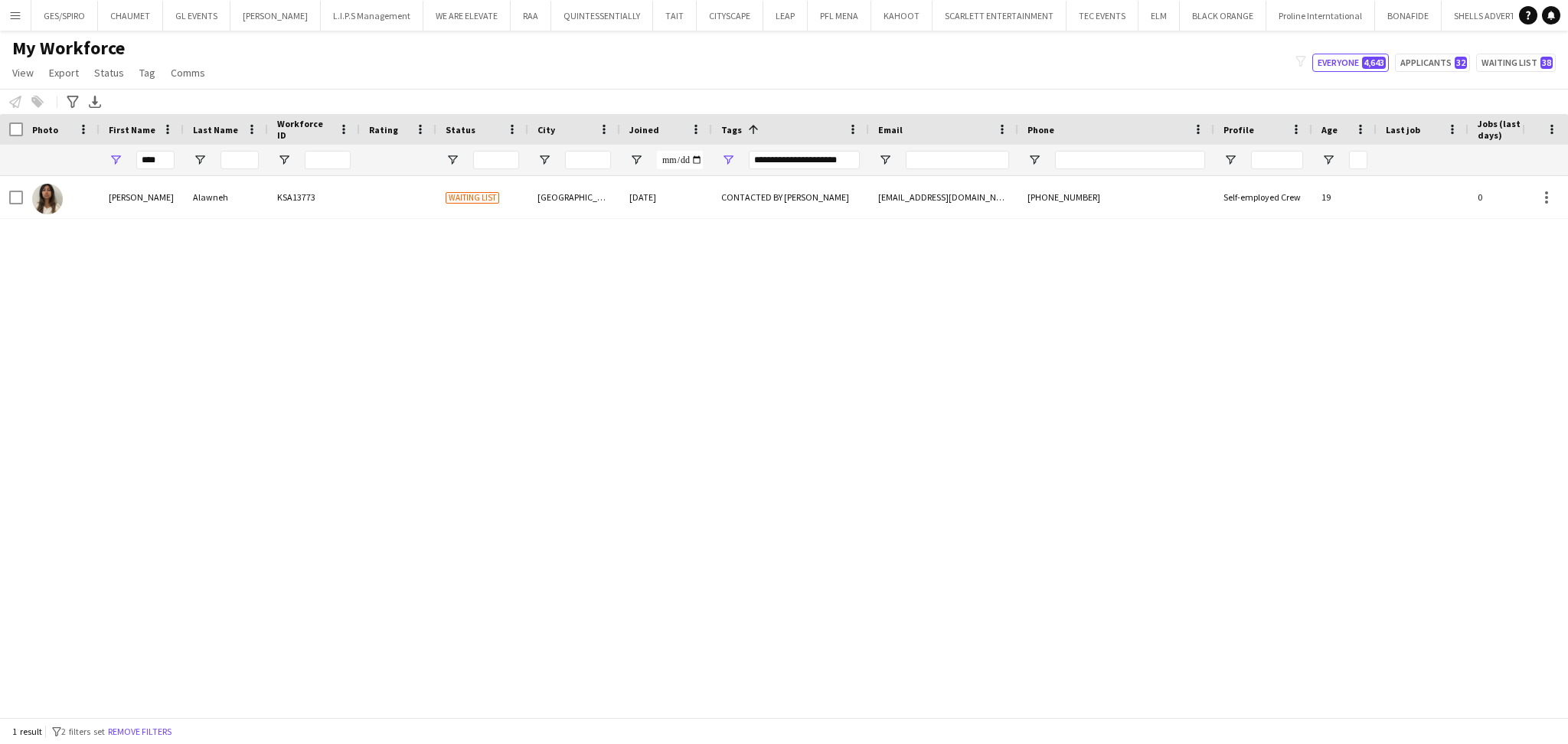
click at [810, 78] on div "My Workforce View Views Default view Basic Export View Full Name TAGS Test New …" at bounding box center [784, 62] width 1568 height 52
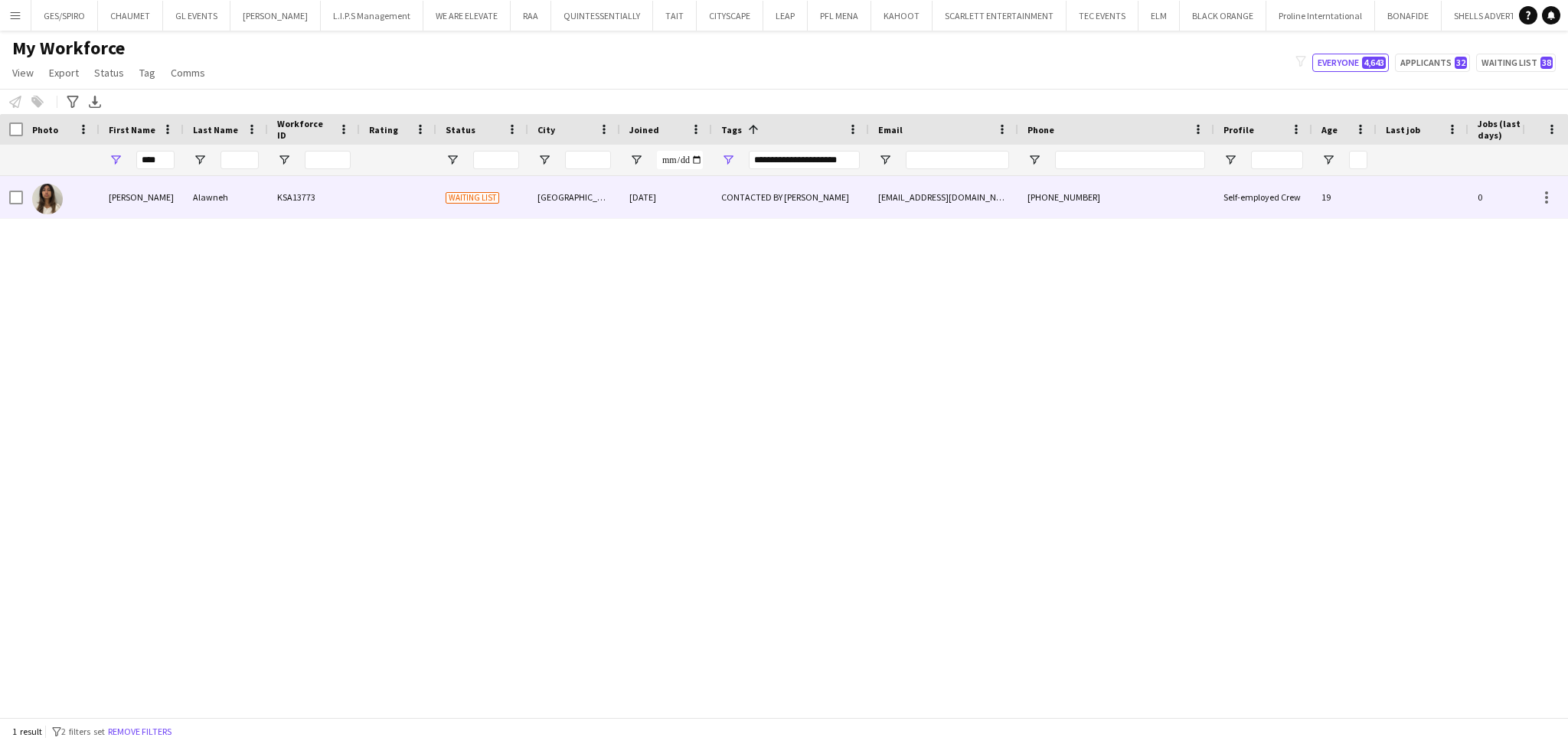
click at [550, 212] on div "Dubai" at bounding box center [574, 197] width 92 height 42
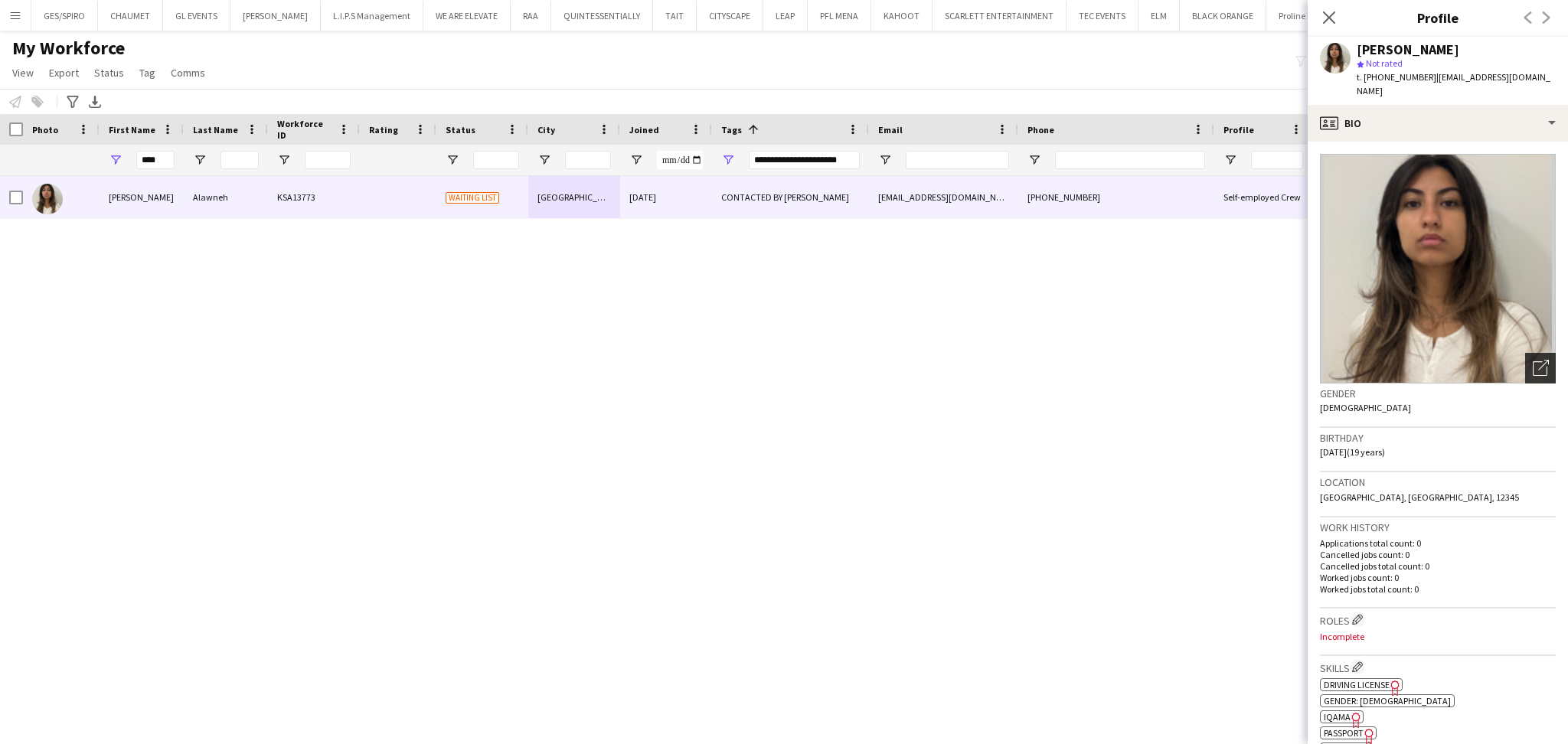
click at [1532, 360] on icon "Open photos pop-in" at bounding box center [1540, 368] width 16 height 16
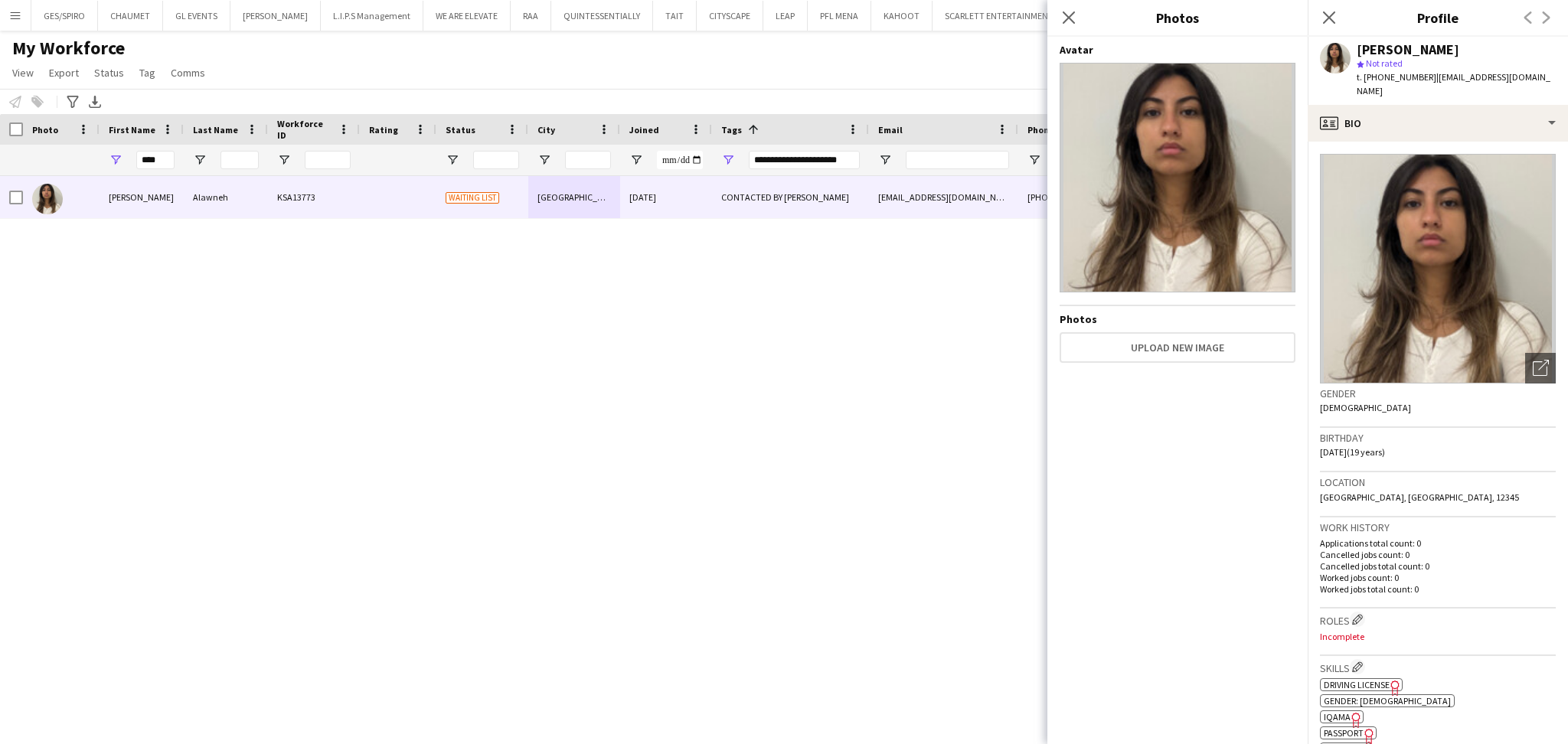
click at [1389, 72] on span "t. +971506063398" at bounding box center [1396, 76] width 80 height 11
click at [1389, 71] on span "t. +971506063398" at bounding box center [1396, 76] width 80 height 11
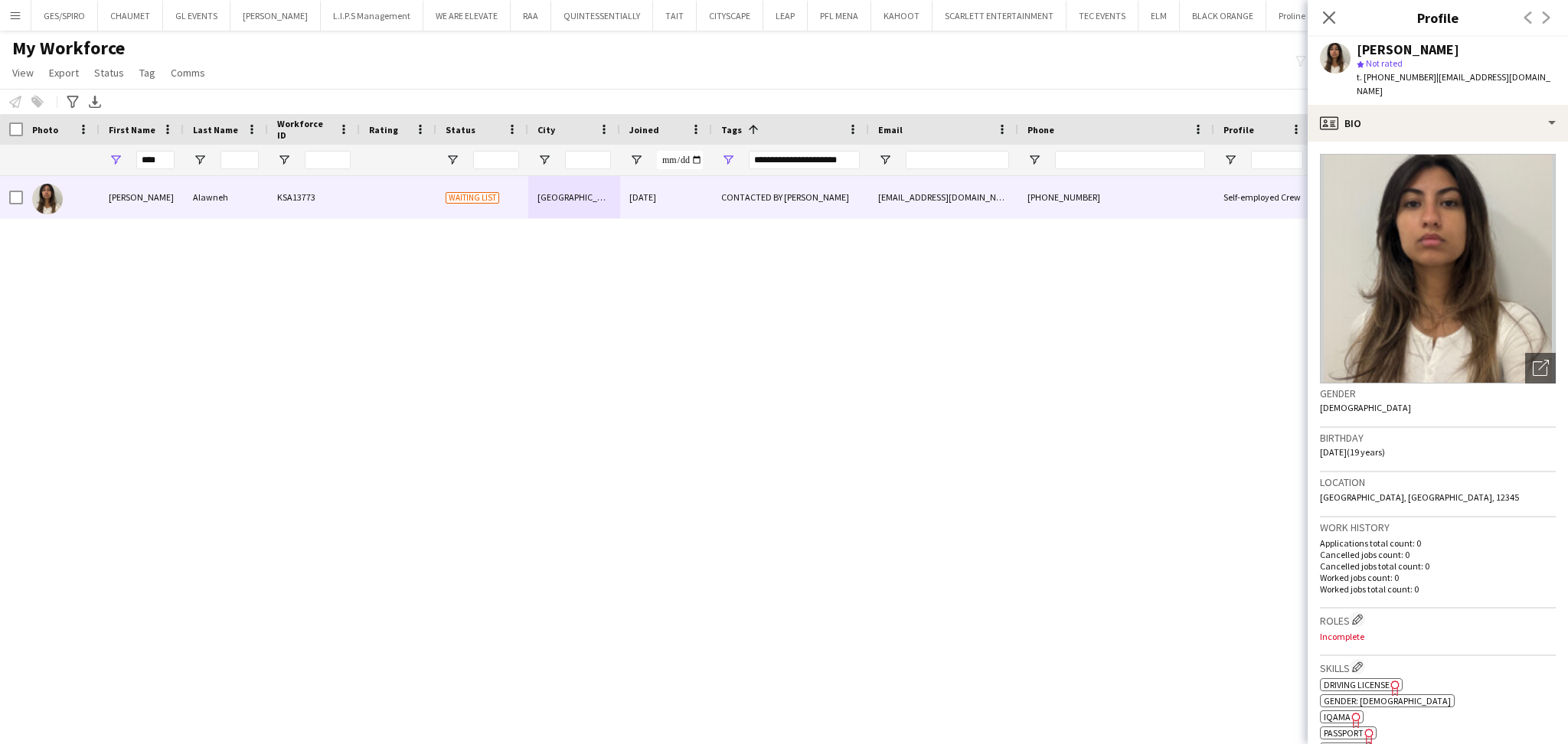
copy span "971506063398"
drag, startPoint x: 1414, startPoint y: 98, endPoint x: 1451, endPoint y: 114, distance: 40.3
click at [1416, 105] on div "profile Bio" at bounding box center [1437, 123] width 260 height 36
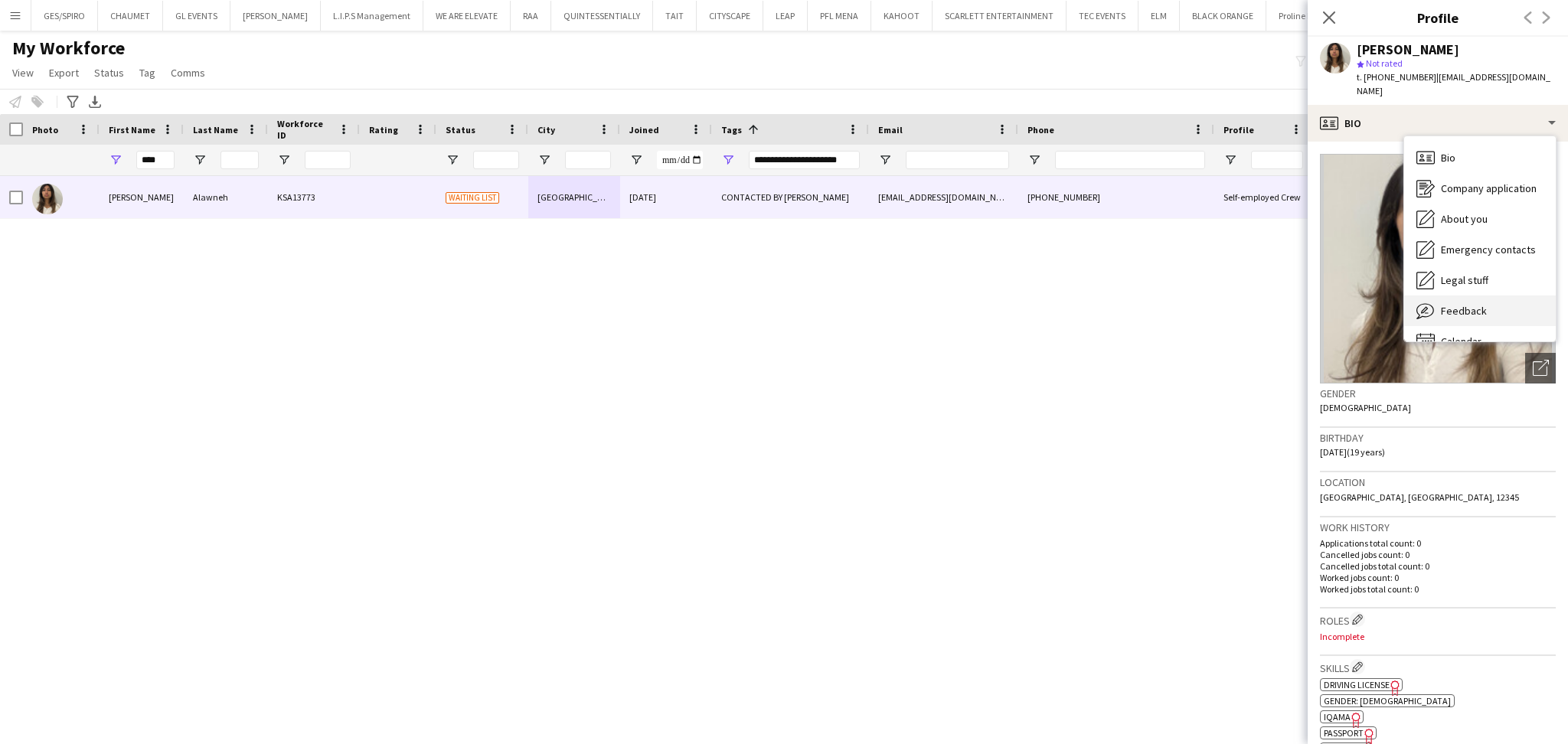
click at [1536, 302] on div "Feedback Feedback" at bounding box center [1480, 310] width 152 height 30
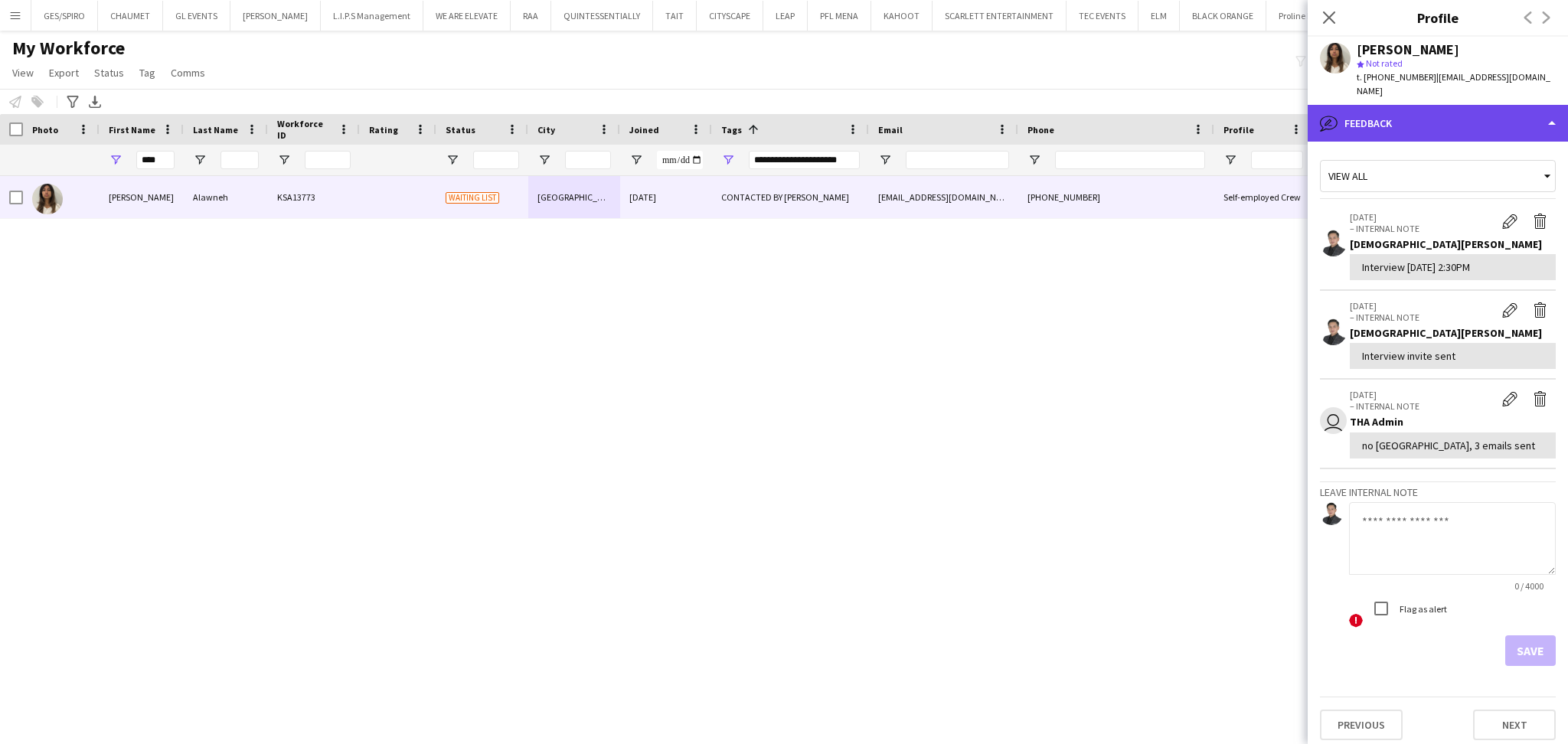
click at [1419, 105] on div "bubble-pencil Feedback" at bounding box center [1437, 123] width 260 height 36
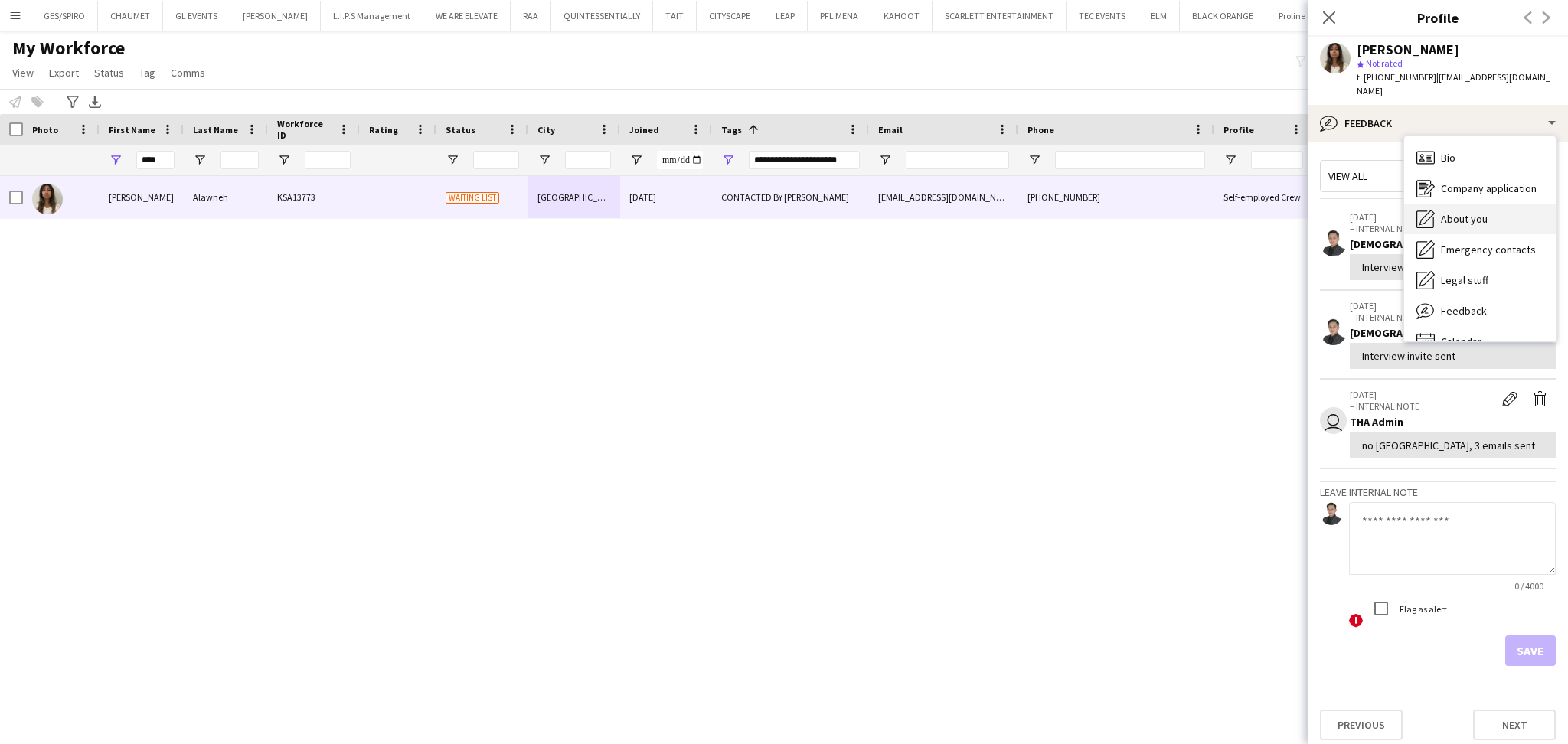
click at [1479, 204] on div "About you About you" at bounding box center [1480, 219] width 152 height 30
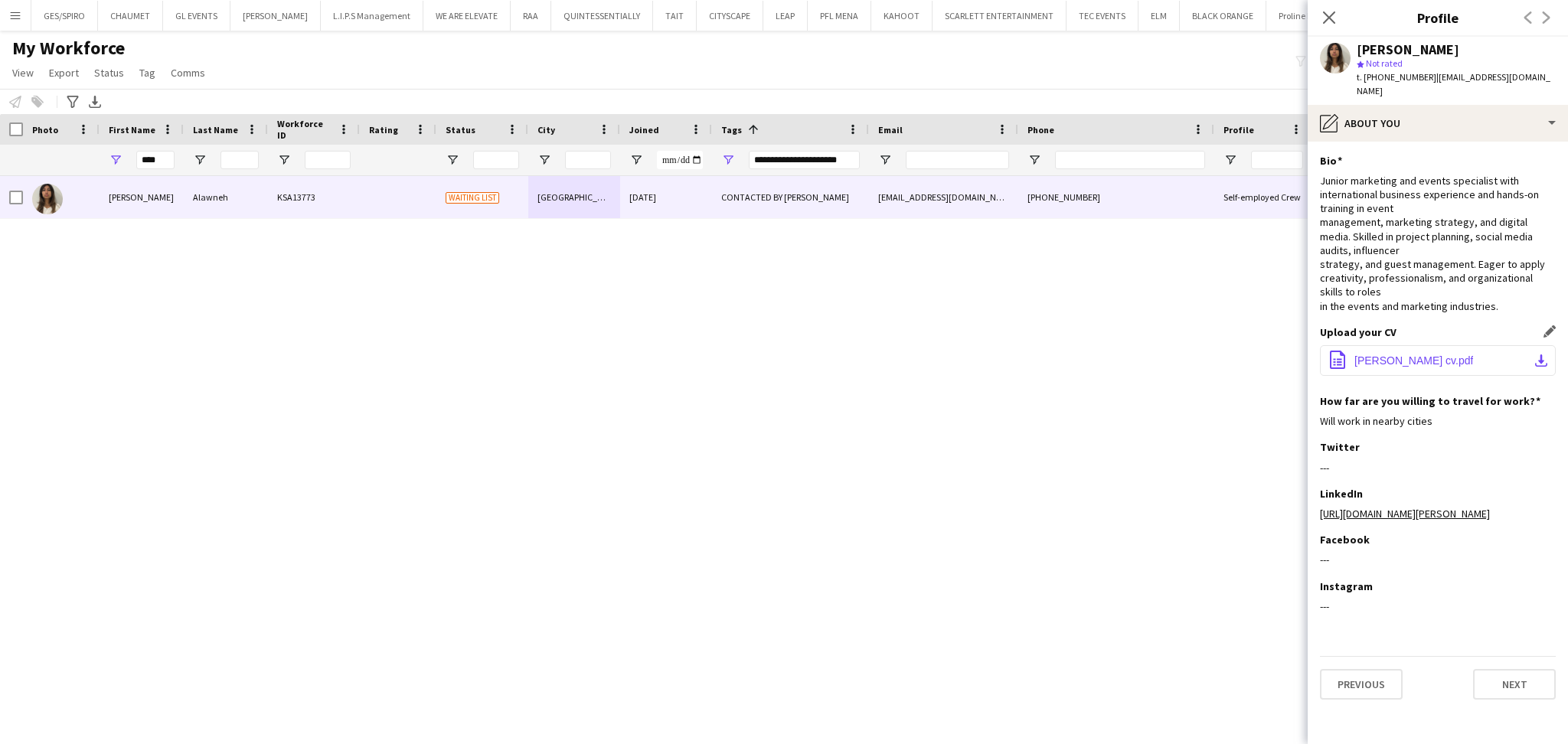
click at [1408, 355] on span "Alma Alaweh cv.pdf" at bounding box center [1413, 361] width 119 height 12
click at [36, 333] on div "Alma Alawneh KSA13773 Waiting list Dubai 08-07-2025 CONTACTED BY JESUS almaalaw…" at bounding box center [761, 439] width 1522 height 525
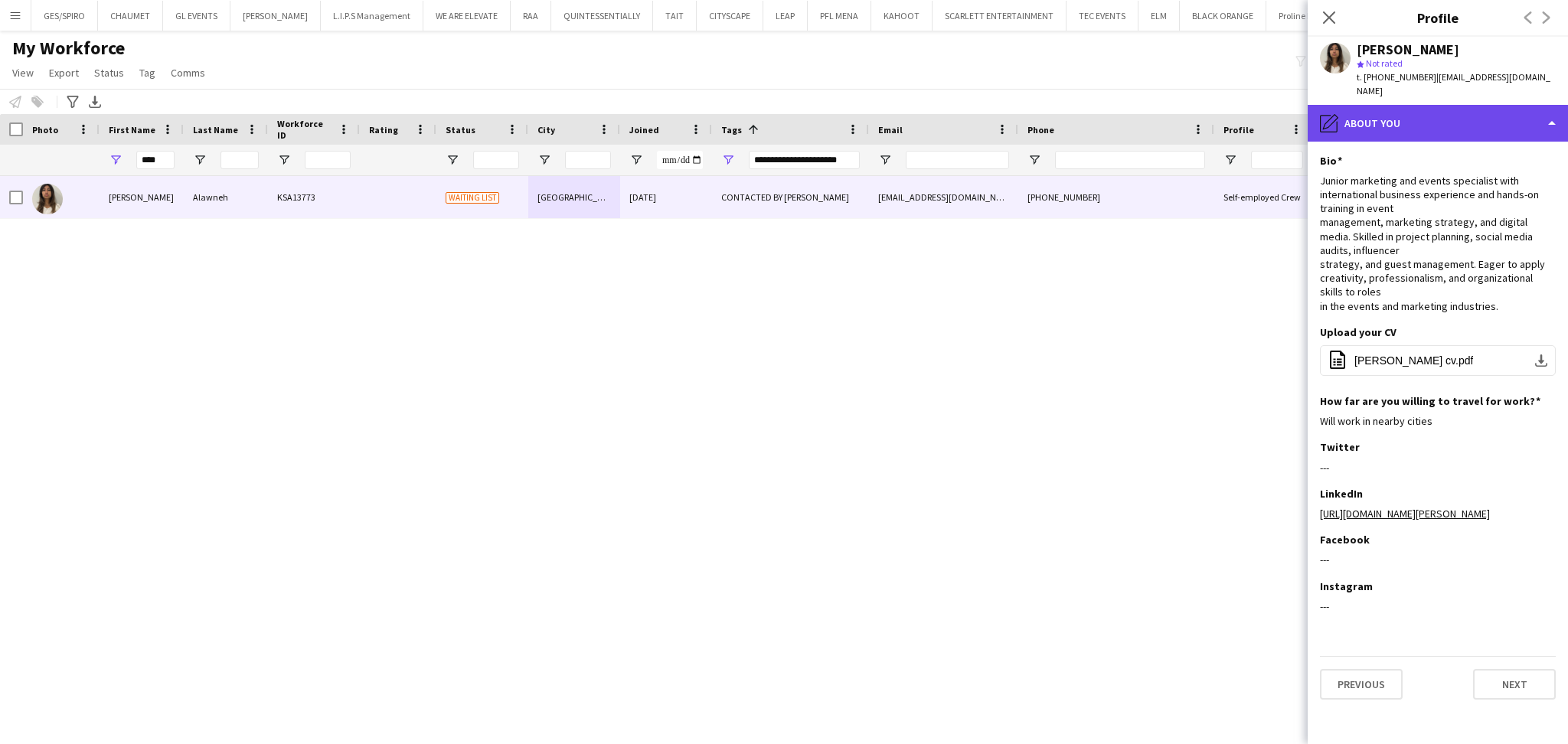
click at [1405, 121] on div "pencil4 About you" at bounding box center [1437, 123] width 260 height 36
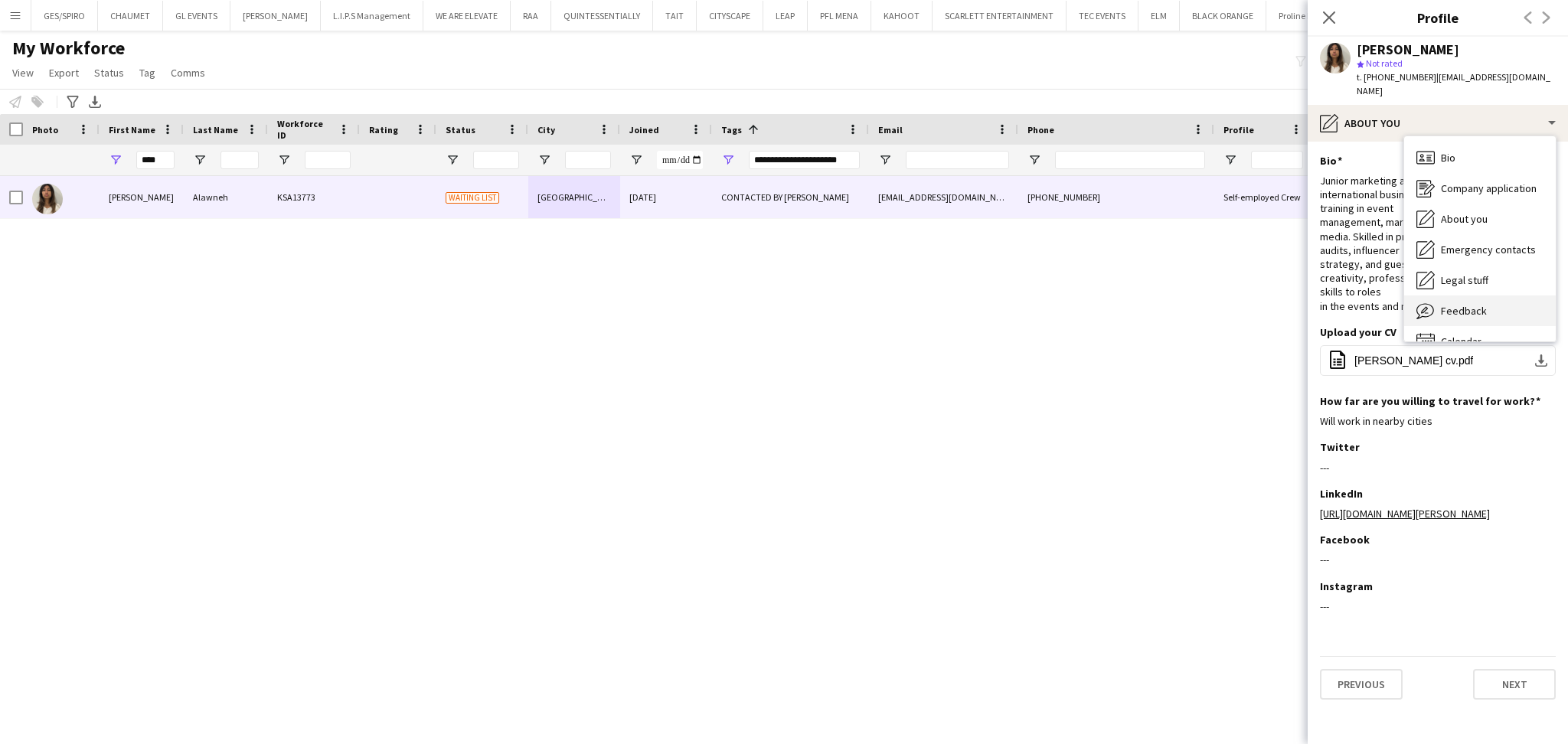
click at [1494, 297] on div "Feedback Feedback" at bounding box center [1480, 310] width 152 height 30
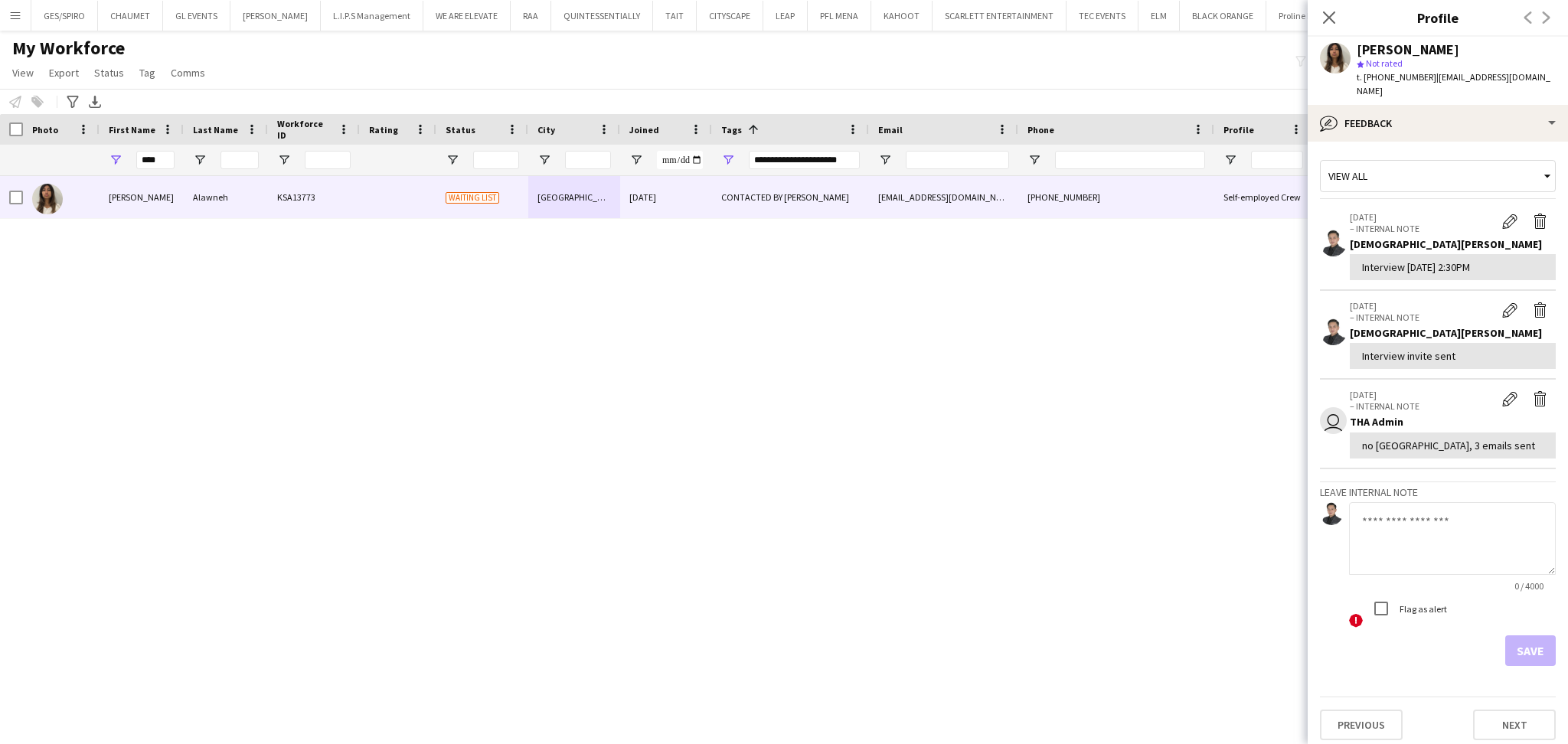
click at [1467, 502] on textarea at bounding box center [1452, 538] width 206 height 73
paste textarea "**********"
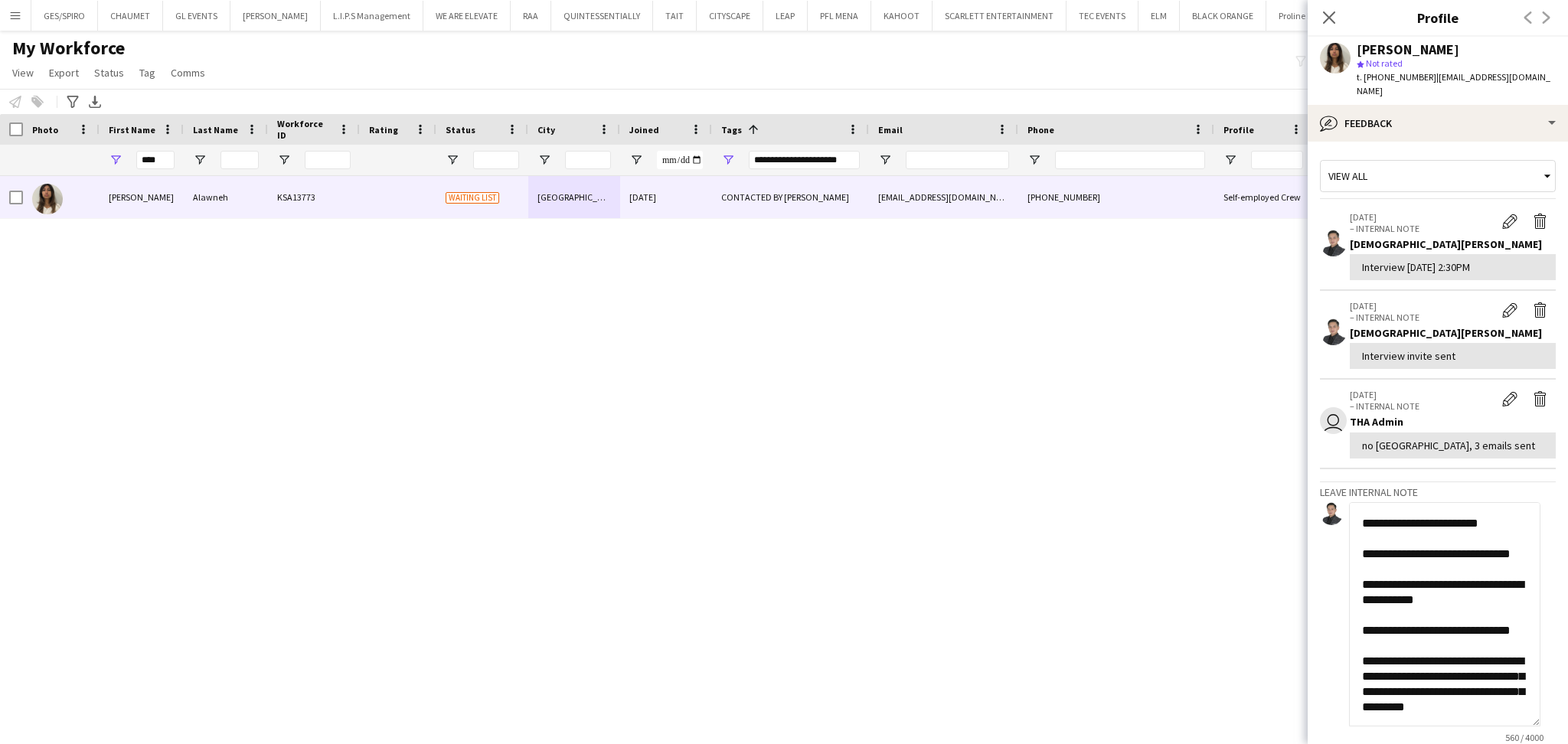
drag, startPoint x: 1551, startPoint y: 551, endPoint x: 1552, endPoint y: 726, distance: 175.0
click at [1552, 730] on app-crew-profile-feedback-tab "View all 25-09-2025 – INTERNAL NOTE Edit internal note Delete internal note Jes…" at bounding box center [1437, 442] width 260 height 603
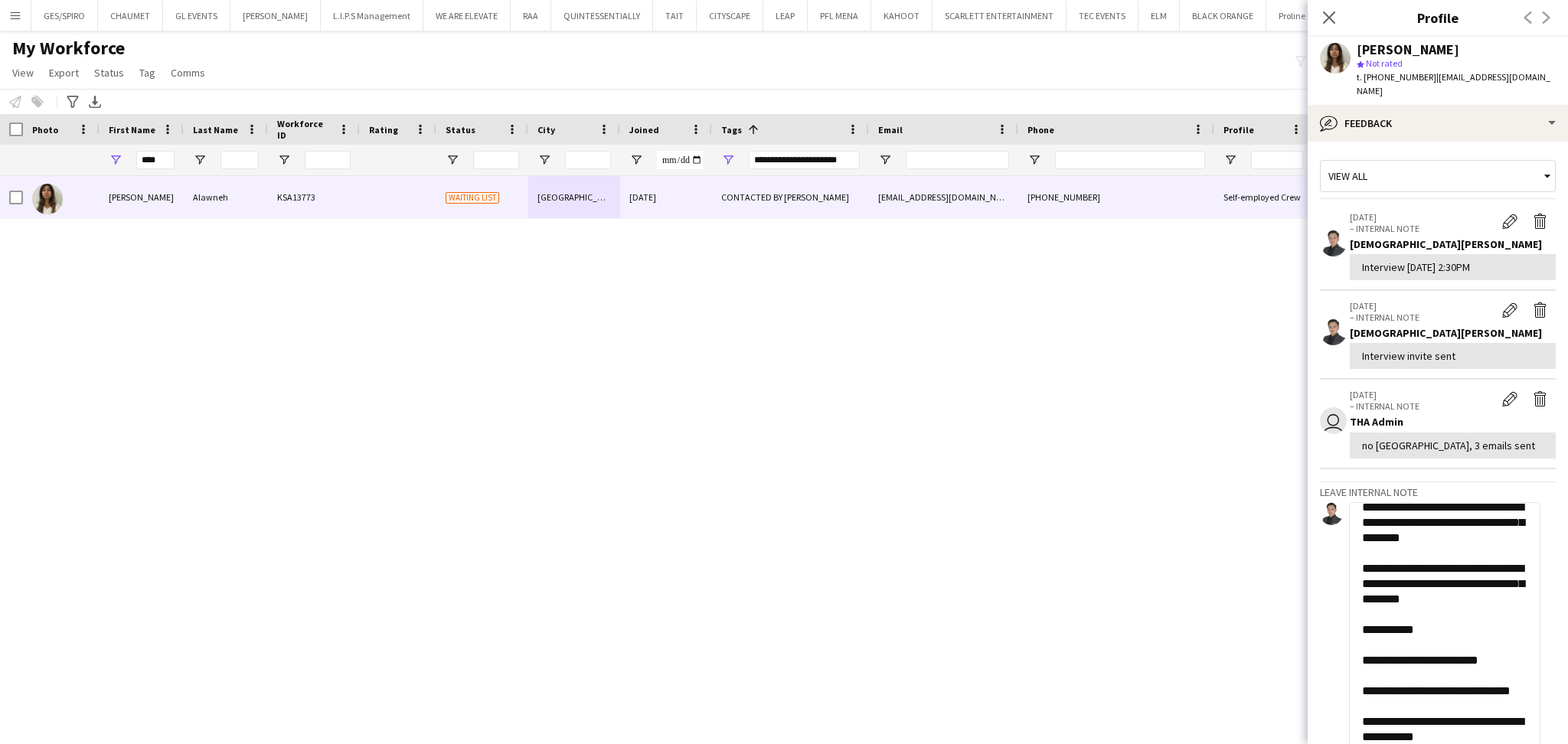
scroll to position [101, 0]
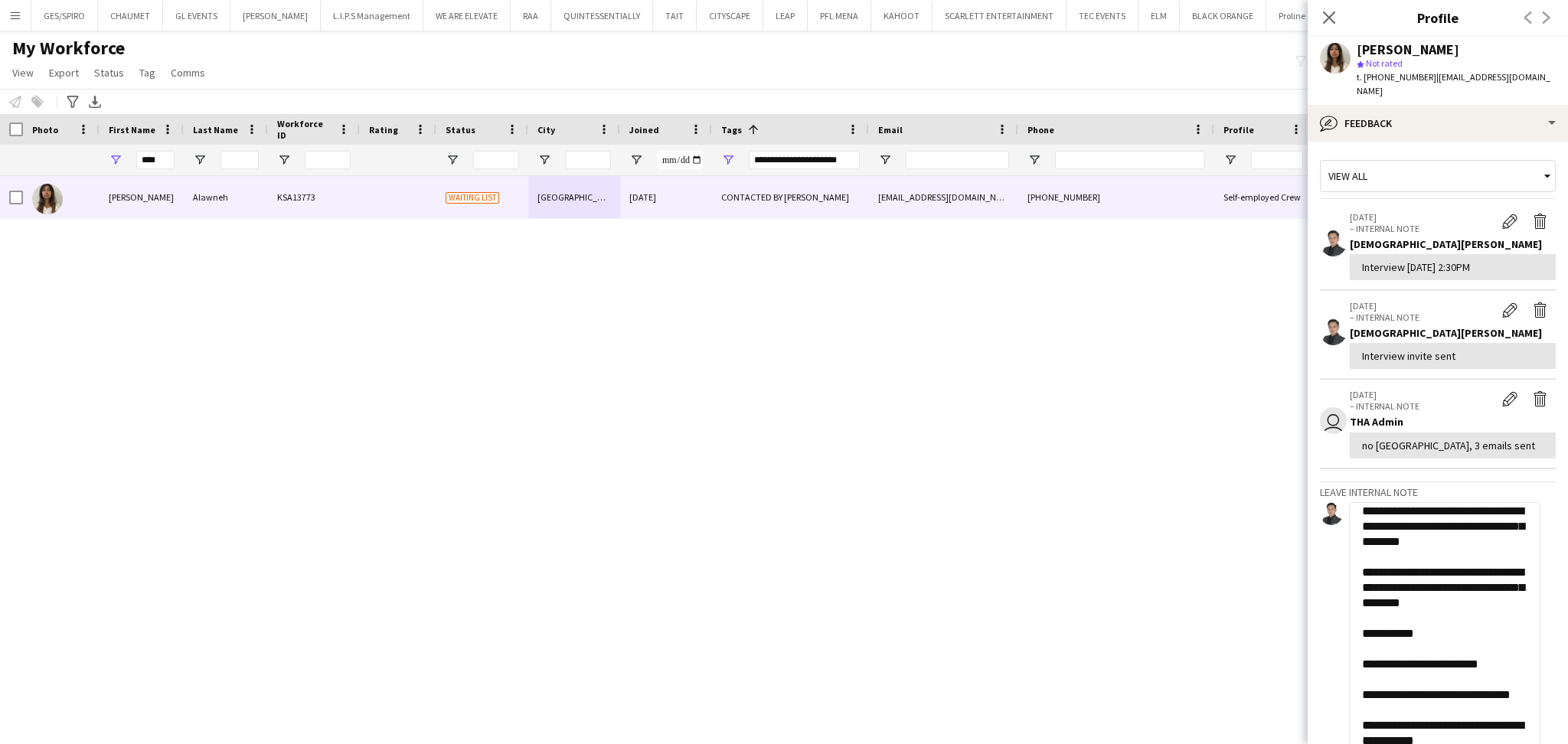
click at [1423, 674] on textarea "**********" at bounding box center [1444, 628] width 192 height 251
click at [1360, 676] on textarea "**********" at bounding box center [1444, 628] width 192 height 251
click at [1363, 711] on textarea "**********" at bounding box center [1444, 628] width 192 height 251
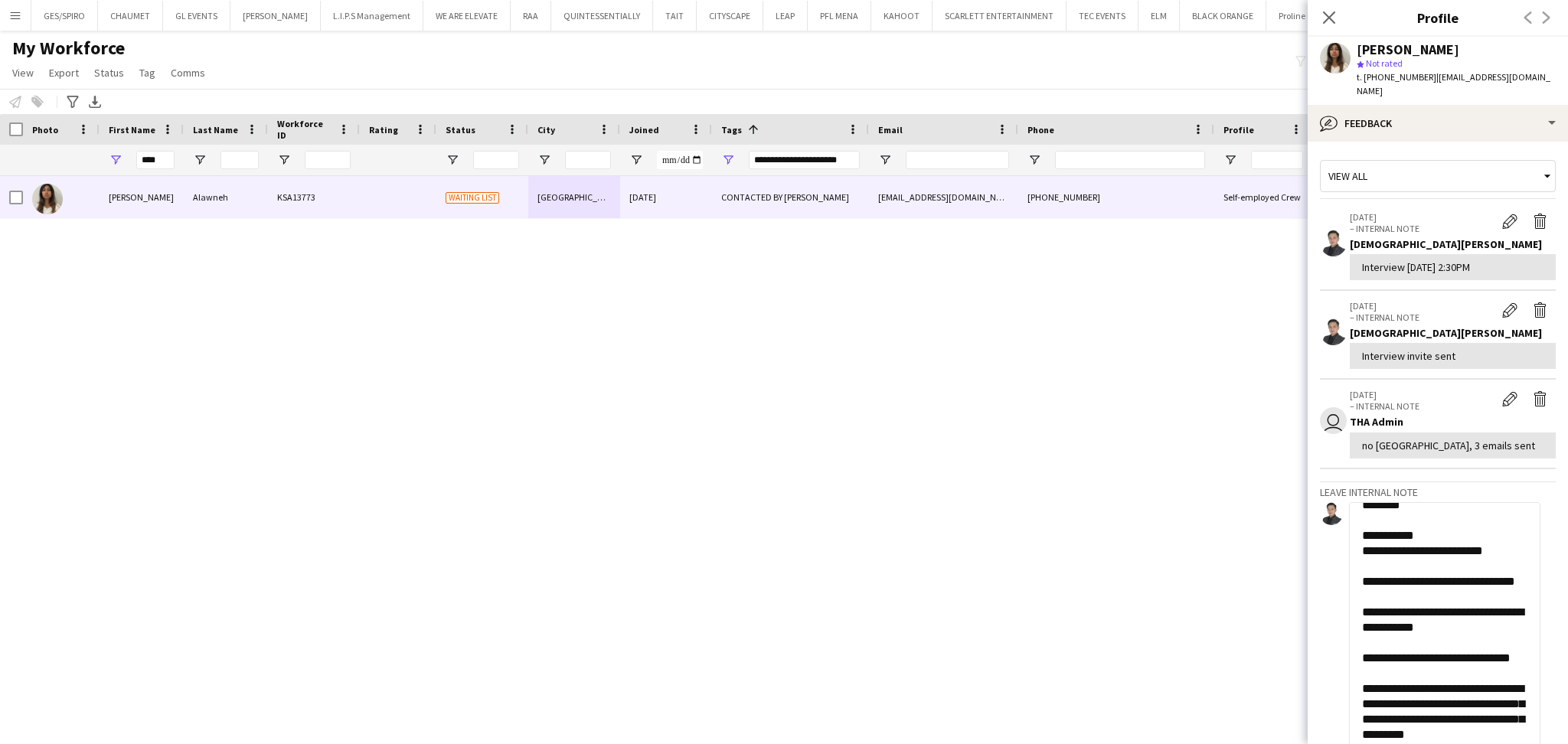
scroll to position [306, 0]
click at [1360, 551] on textarea "**********" at bounding box center [1444, 628] width 192 height 251
click at [1366, 593] on textarea "**********" at bounding box center [1444, 628] width 192 height 251
click at [1362, 595] on textarea "**********" at bounding box center [1444, 628] width 192 height 251
click at [1379, 578] on textarea "**********" at bounding box center [1444, 628] width 192 height 251
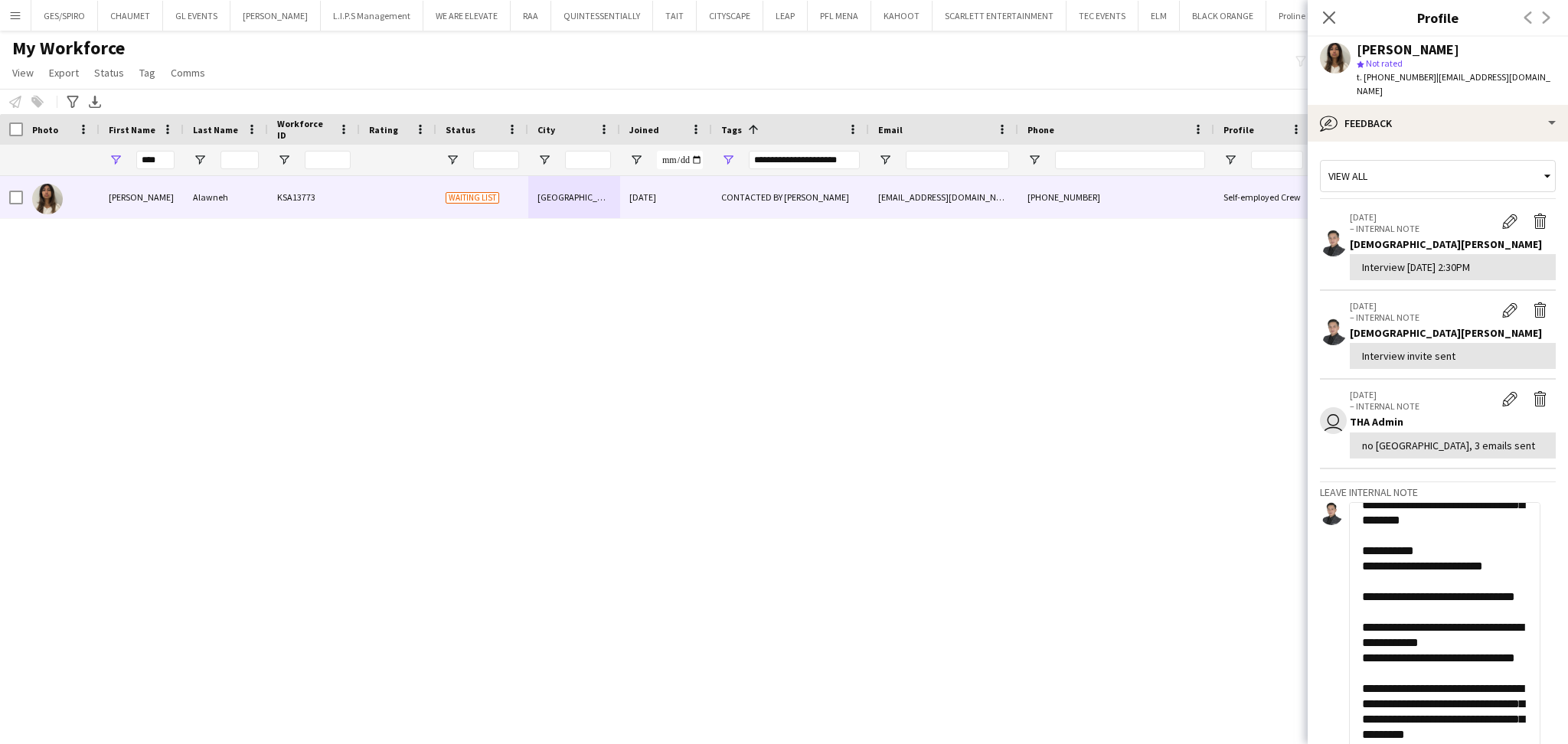
click at [1386, 544] on textarea "**********" at bounding box center [1444, 628] width 192 height 251
click at [1398, 519] on textarea "**********" at bounding box center [1444, 628] width 192 height 251
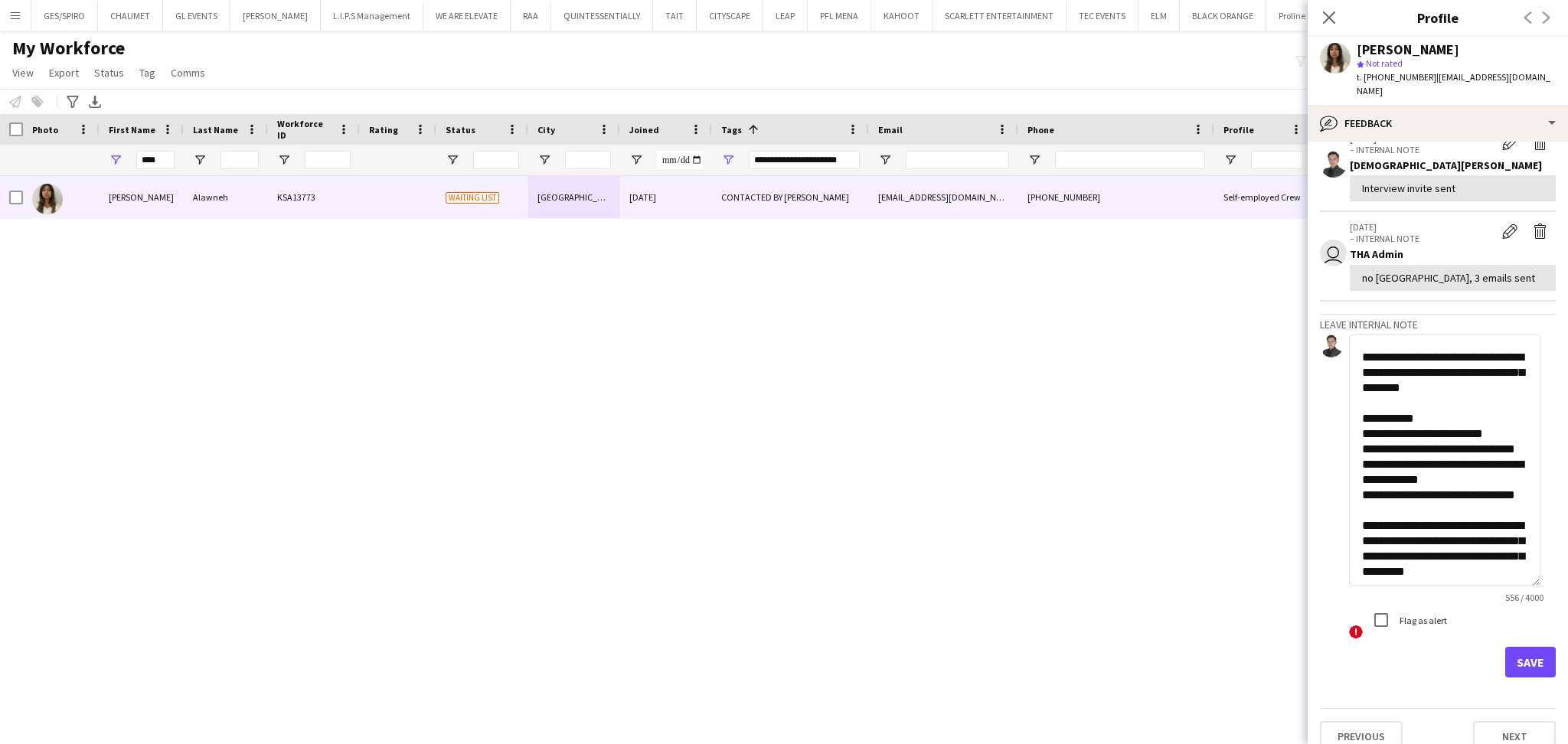
scroll to position [0, 0]
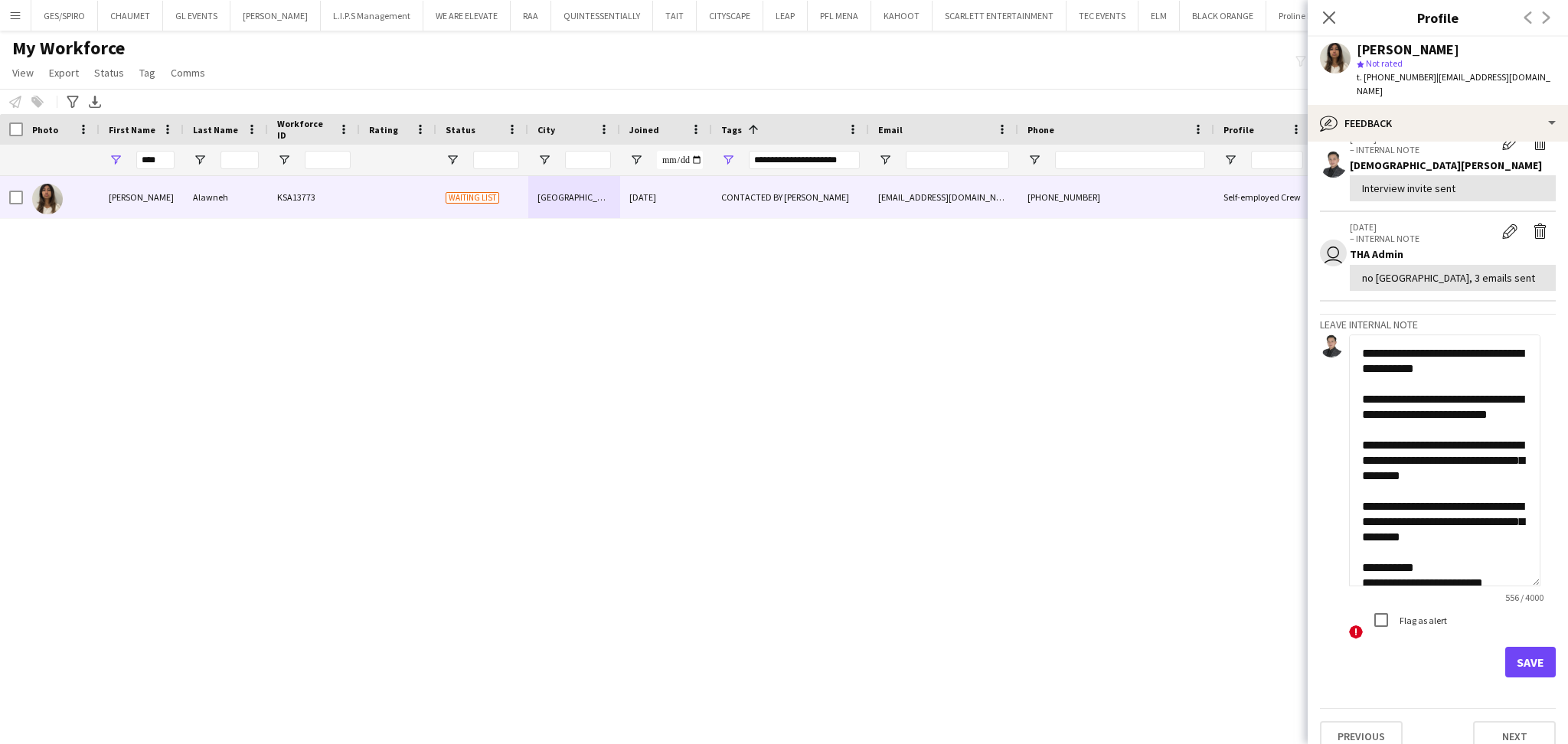
type textarea "**********"
click at [1525, 648] on button "Save" at bounding box center [1530, 662] width 50 height 30
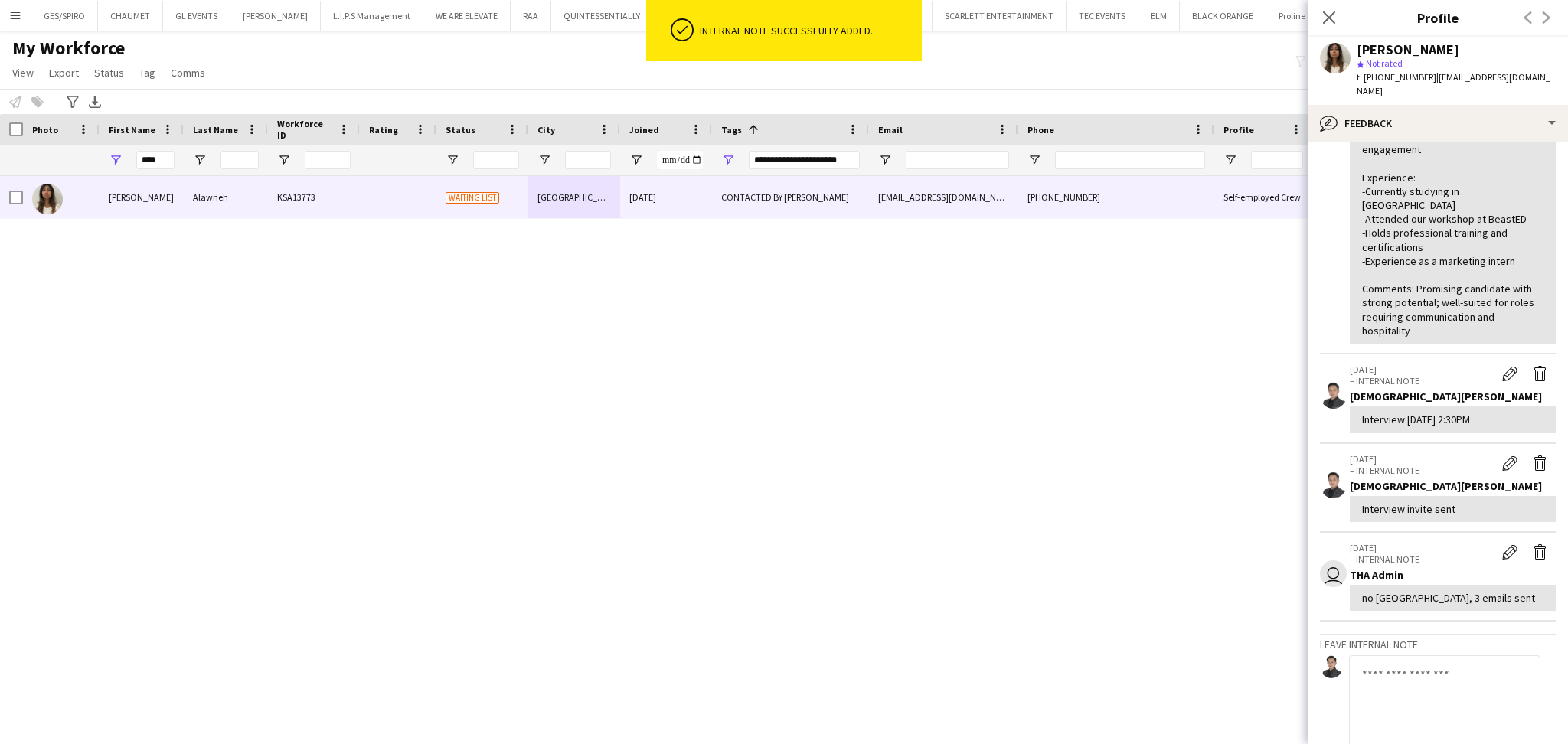
scroll to position [591, 0]
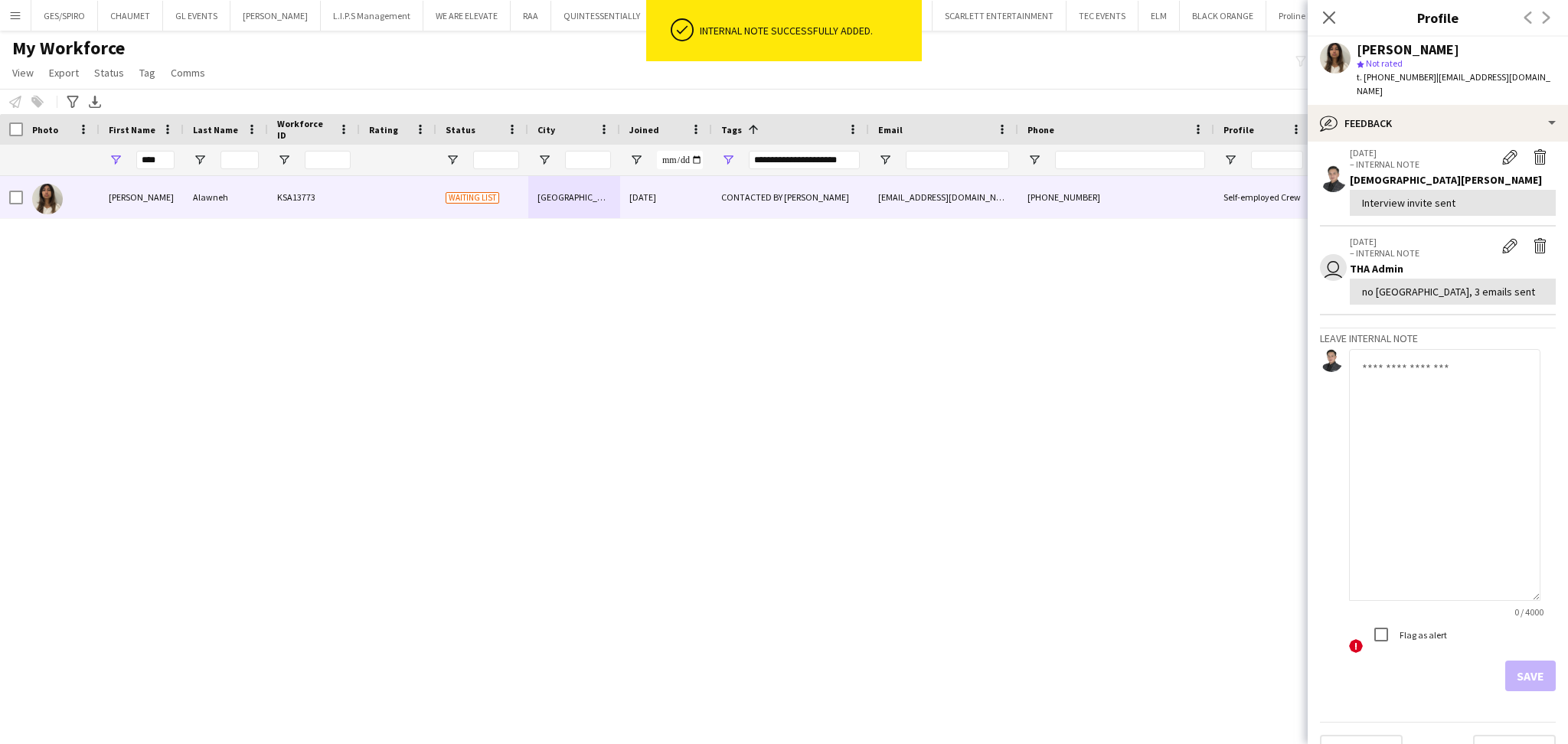
click at [1457, 458] on textarea at bounding box center [1444, 474] width 192 height 251
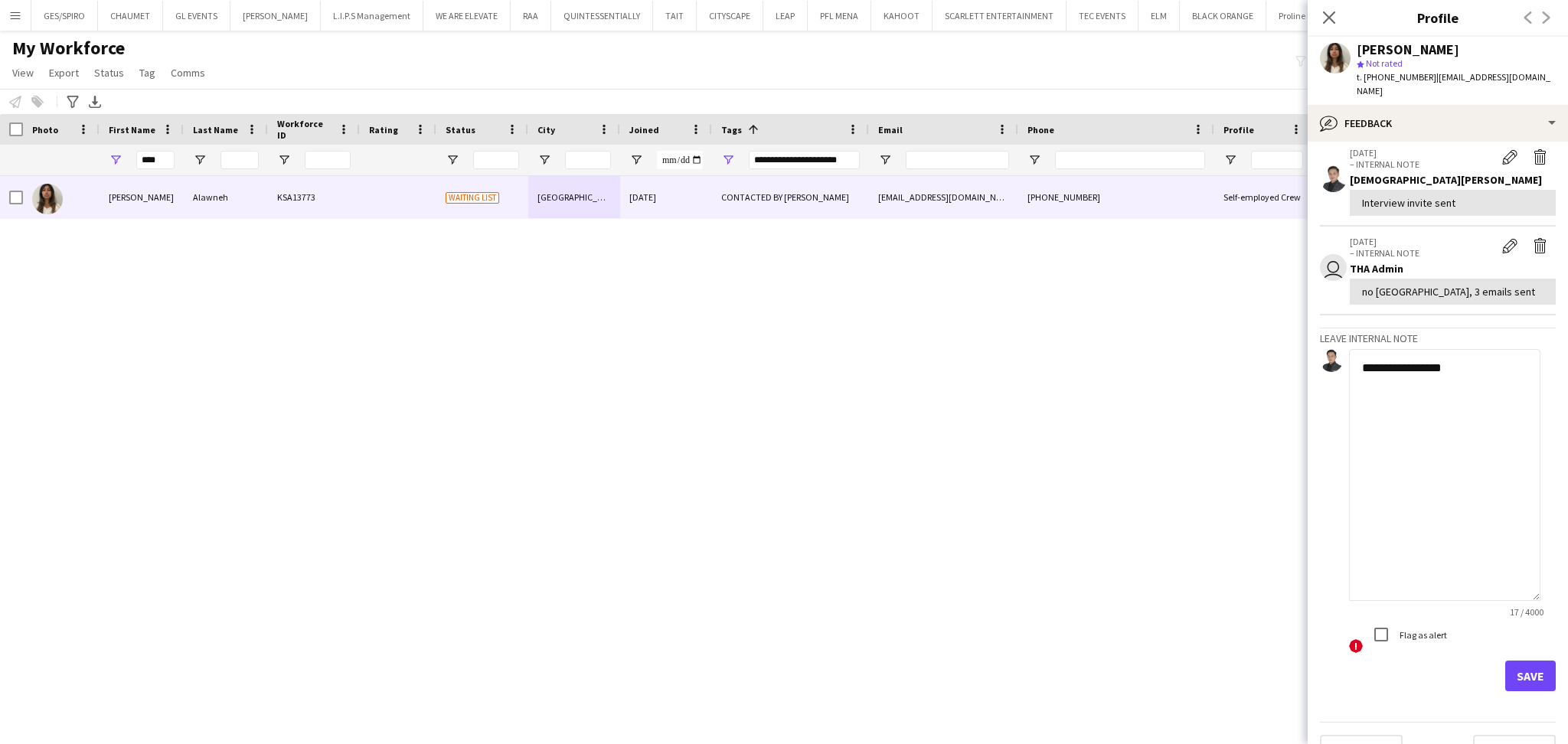
type textarea "**********"
click at [1516, 661] on button "Save" at bounding box center [1530, 675] width 50 height 30
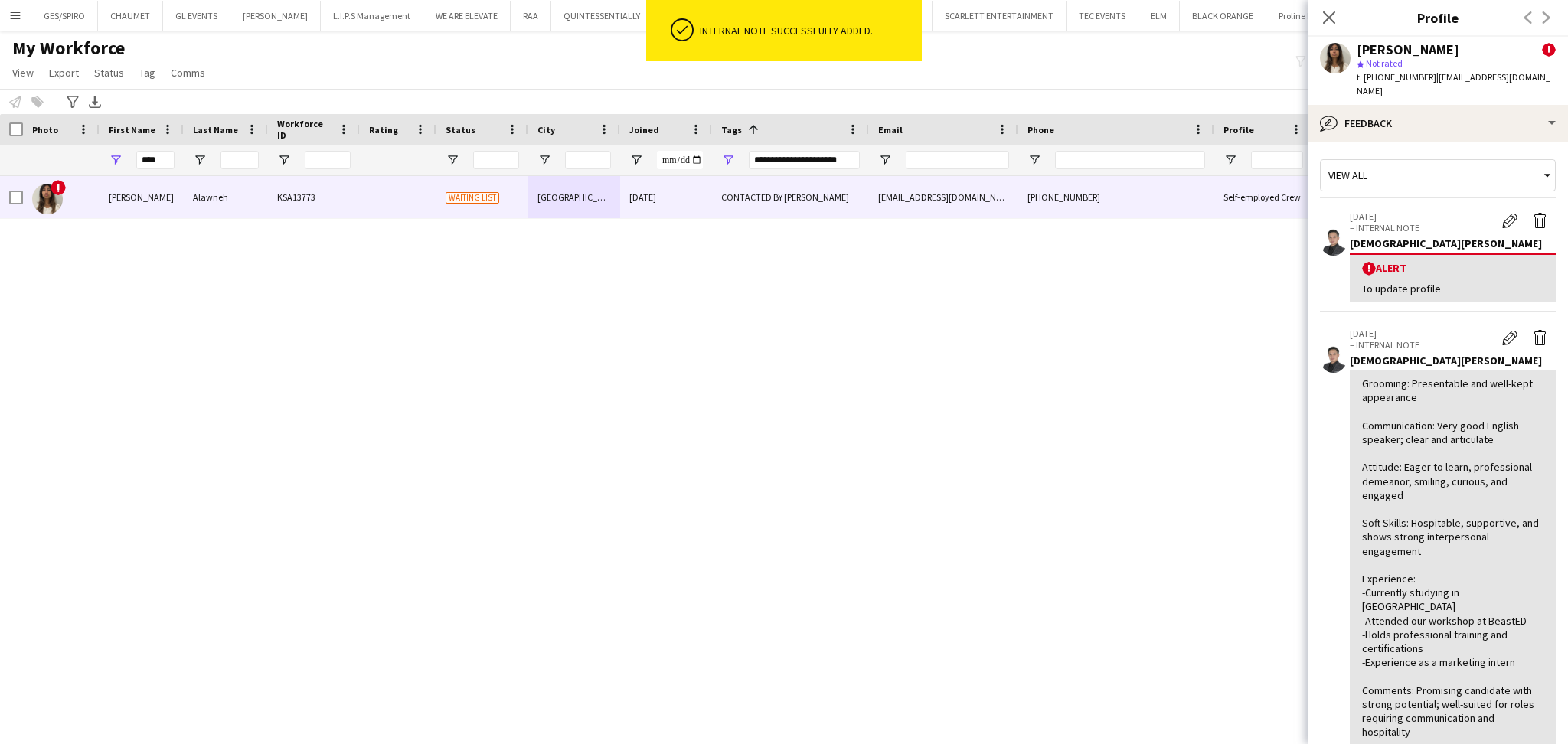
scroll to position [0, 0]
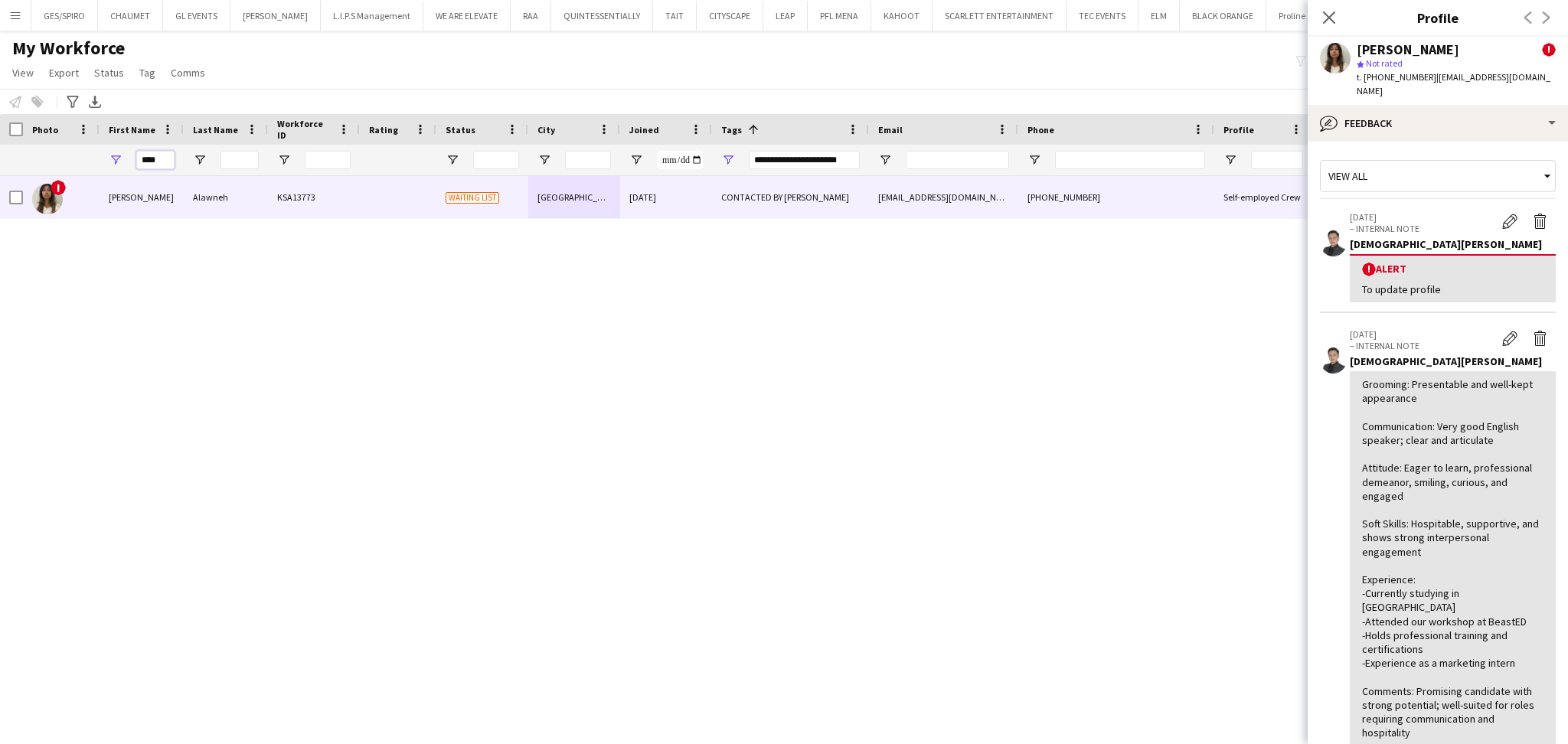
drag, startPoint x: 162, startPoint y: 160, endPoint x: 0, endPoint y: 163, distance: 162.0
click at [0, 163] on div "****" at bounding box center [784, 160] width 1568 height 30
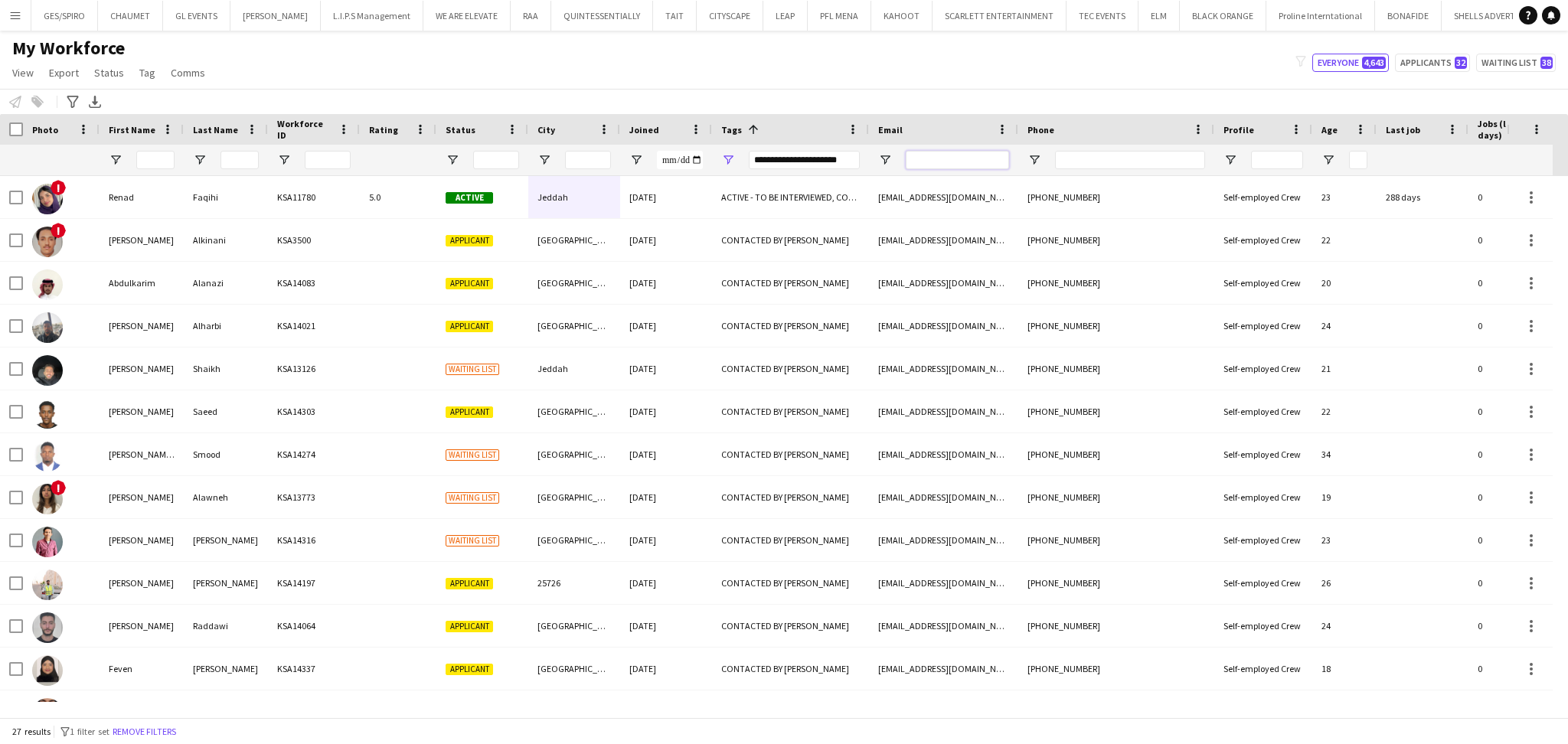
click at [931, 162] on input "Email Filter Input" at bounding box center [957, 160] width 103 height 18
paste input "**********"
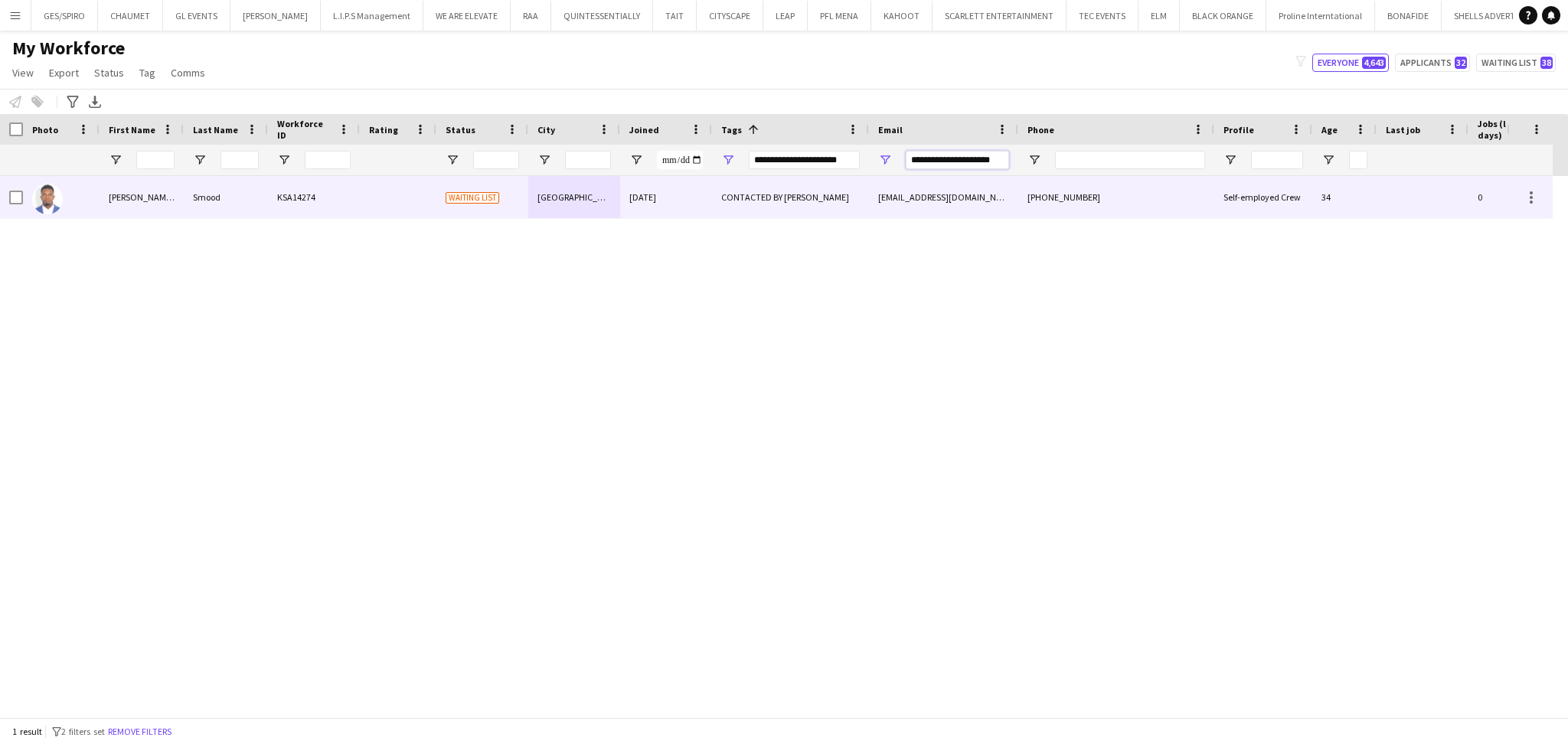
type input "**********"
click at [713, 203] on div "CONTACTED BY JESUS" at bounding box center [790, 197] width 157 height 42
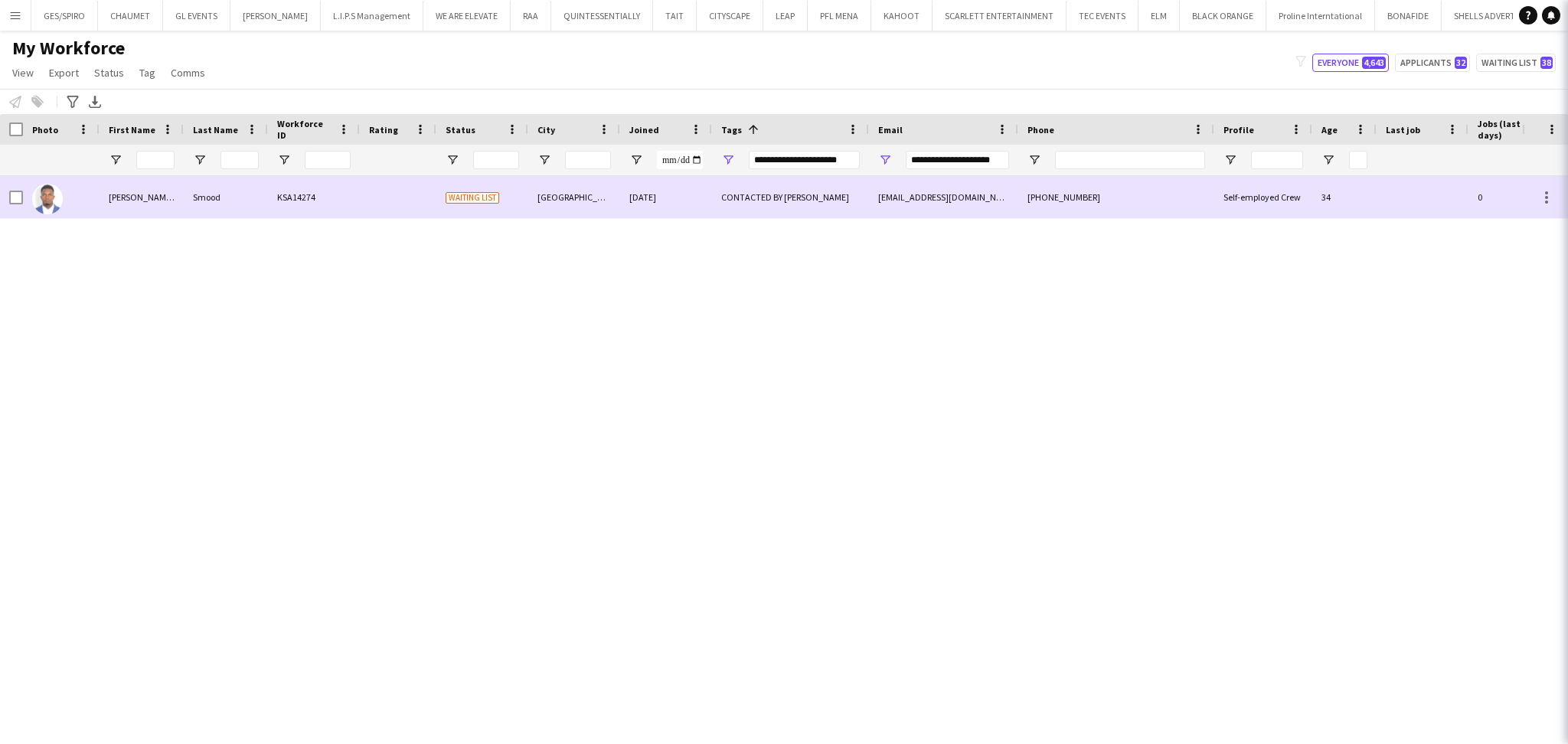
scroll to position [0, 0]
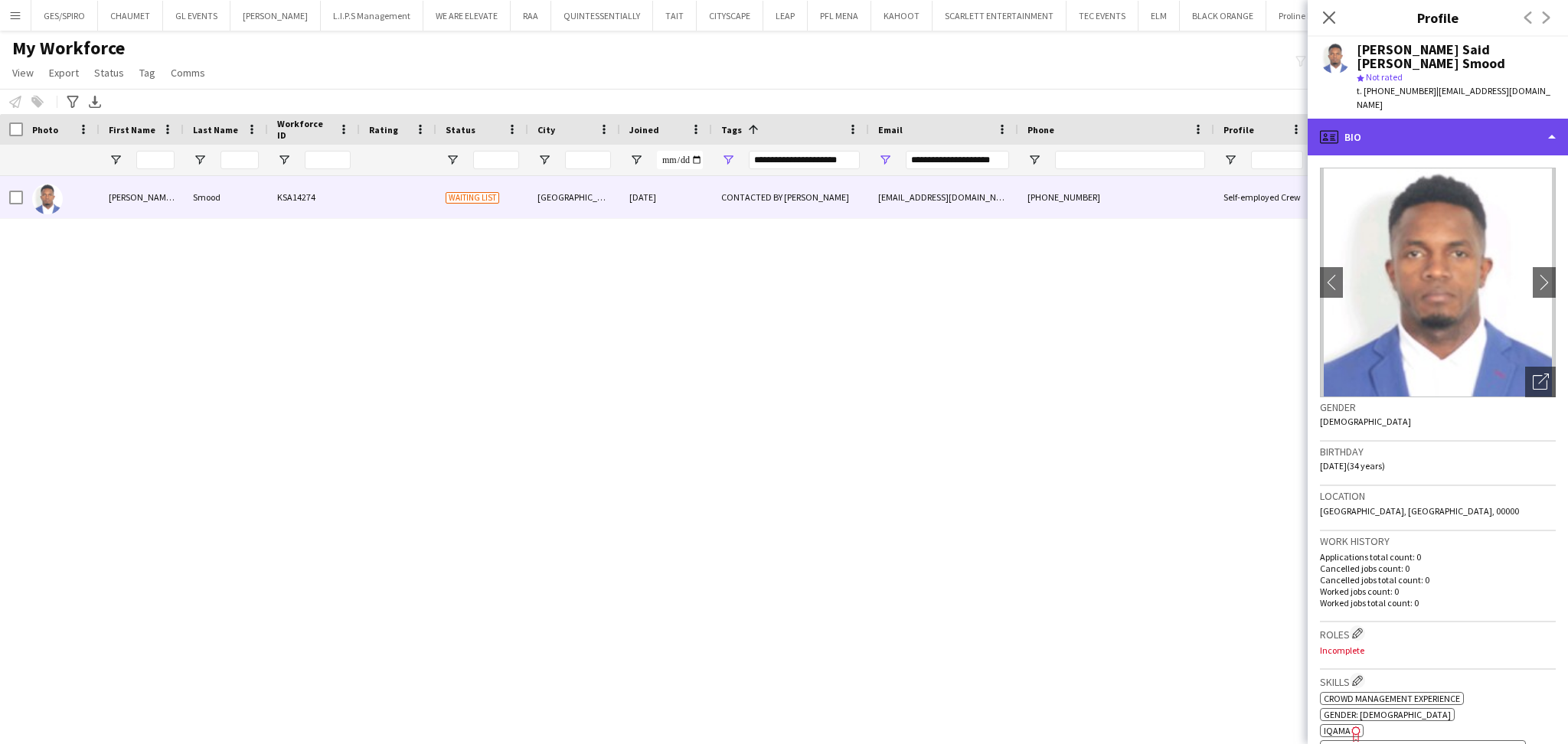
click at [1474, 119] on div "profile Bio" at bounding box center [1437, 137] width 260 height 36
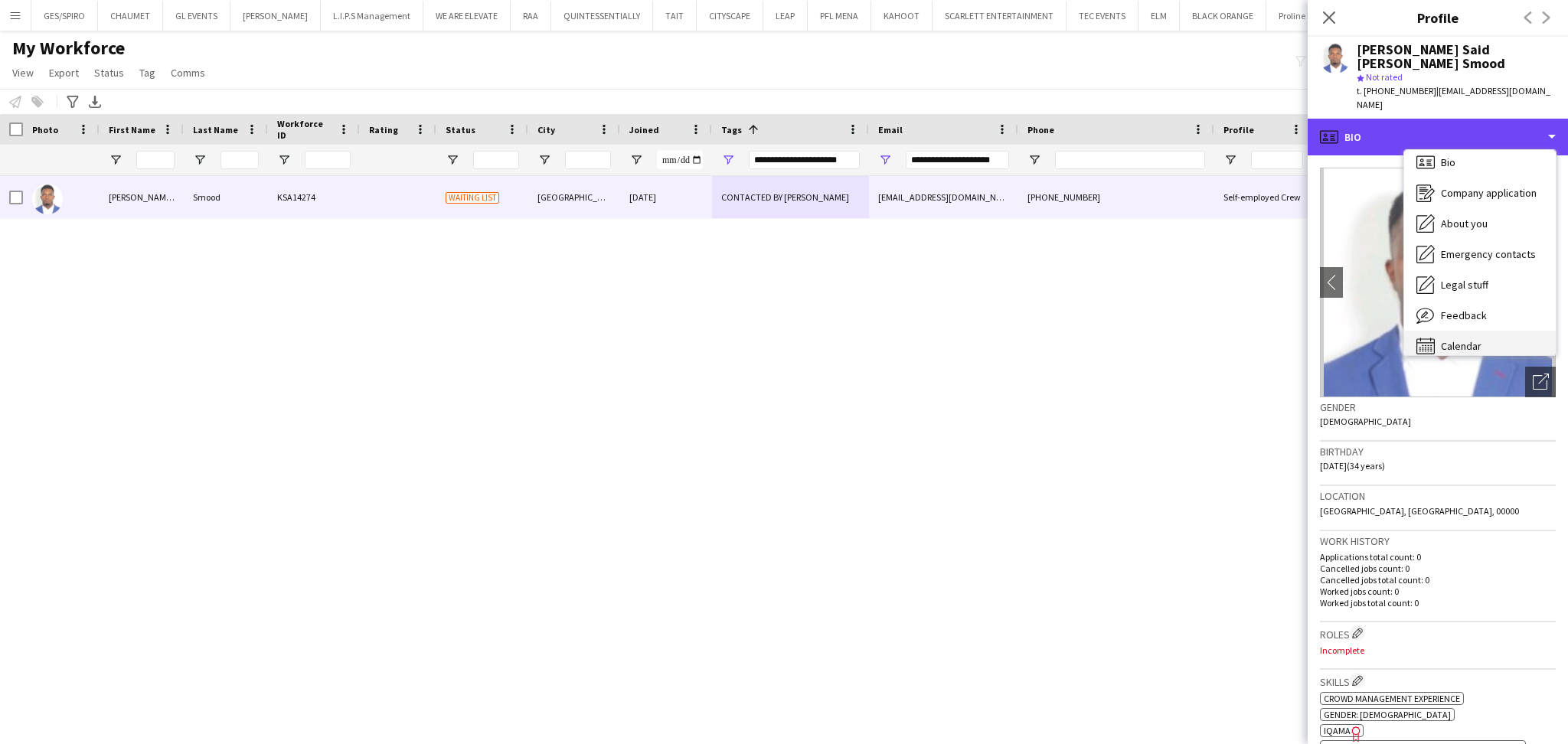
scroll to position [21, 0]
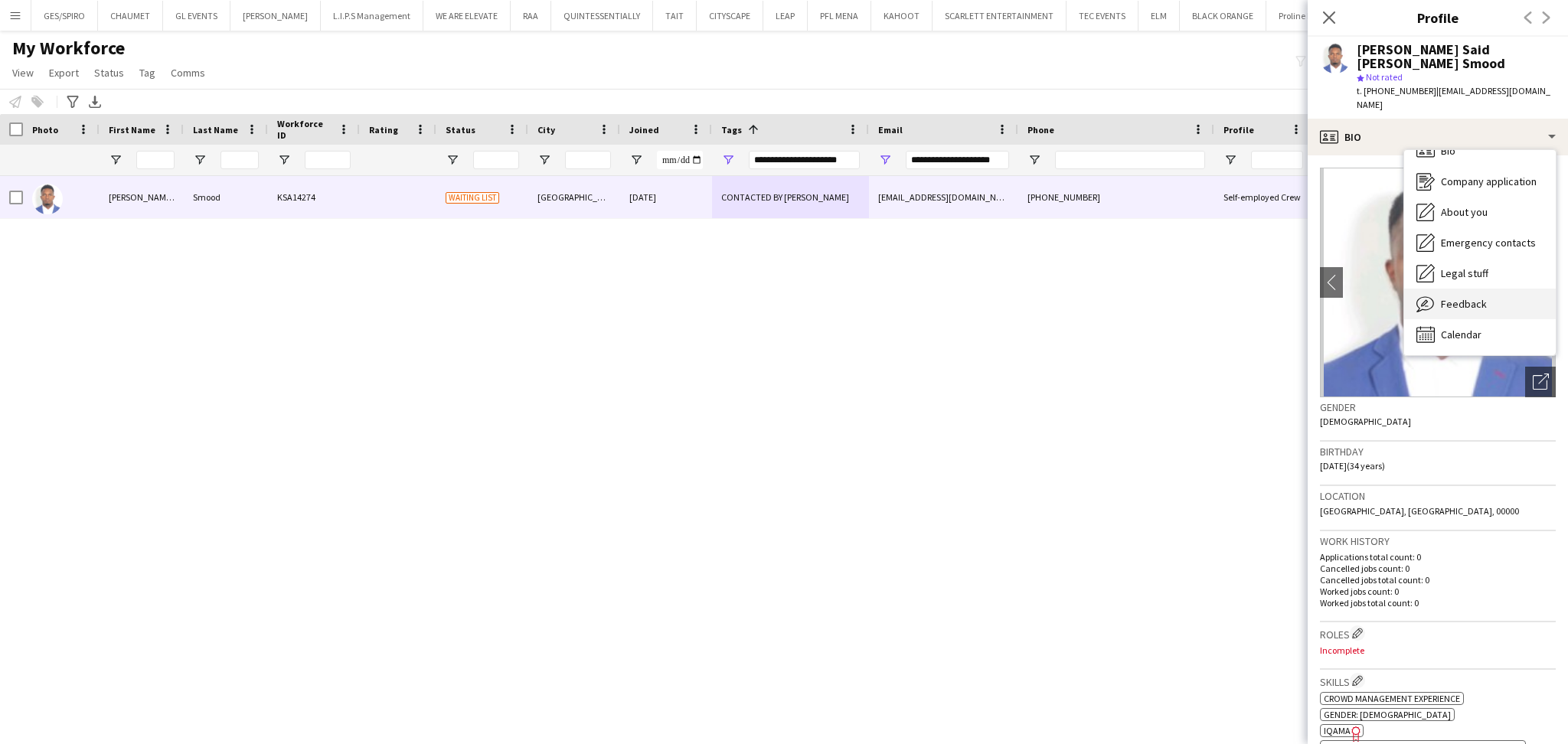
click at [1492, 289] on div "Feedback Feedback" at bounding box center [1480, 303] width 152 height 30
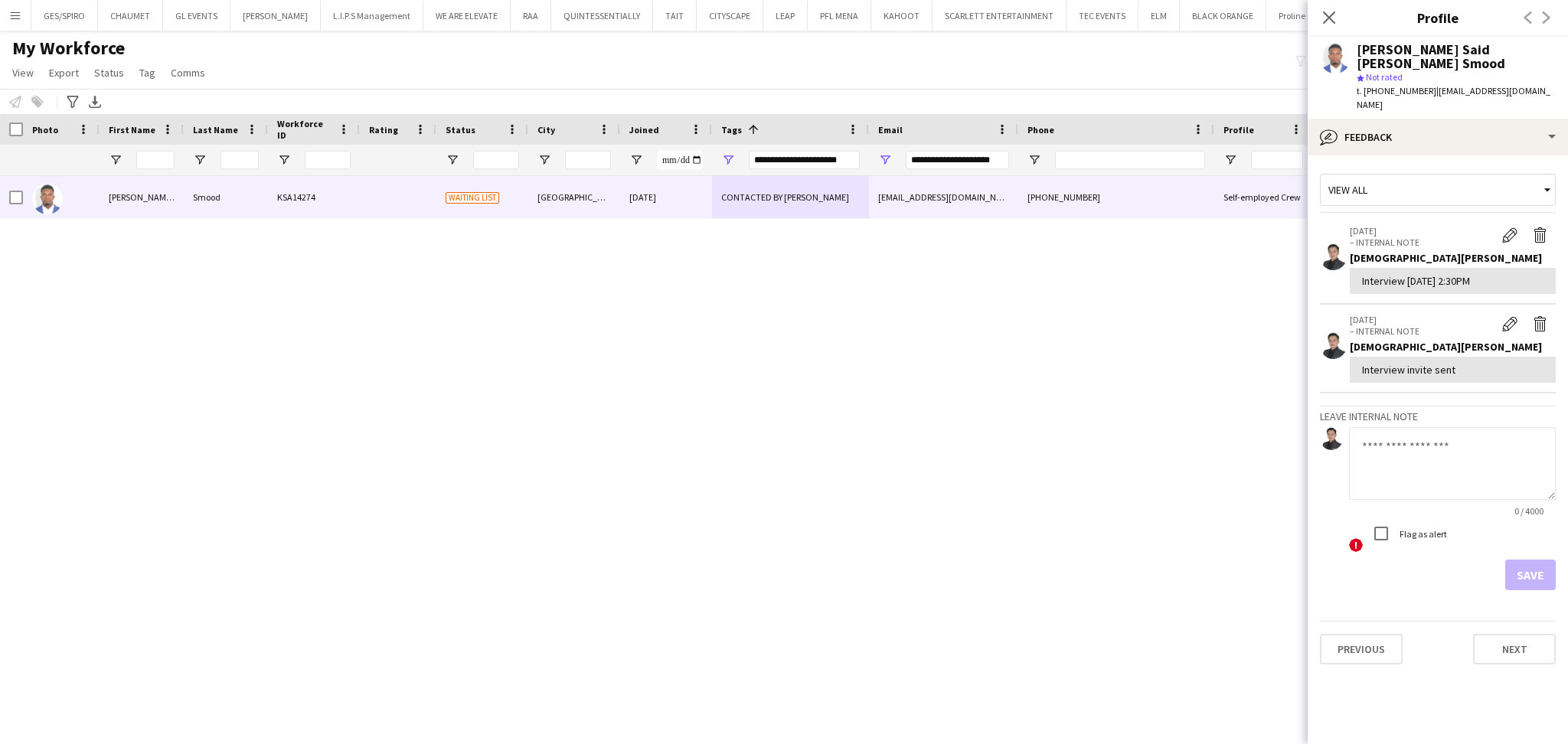
click at [1450, 480] on textarea at bounding box center [1452, 463] width 206 height 73
type textarea "*"
click at [1414, 447] on textarea "**********" at bounding box center [1452, 463] width 206 height 73
click at [1520, 463] on textarea "**********" at bounding box center [1452, 463] width 206 height 73
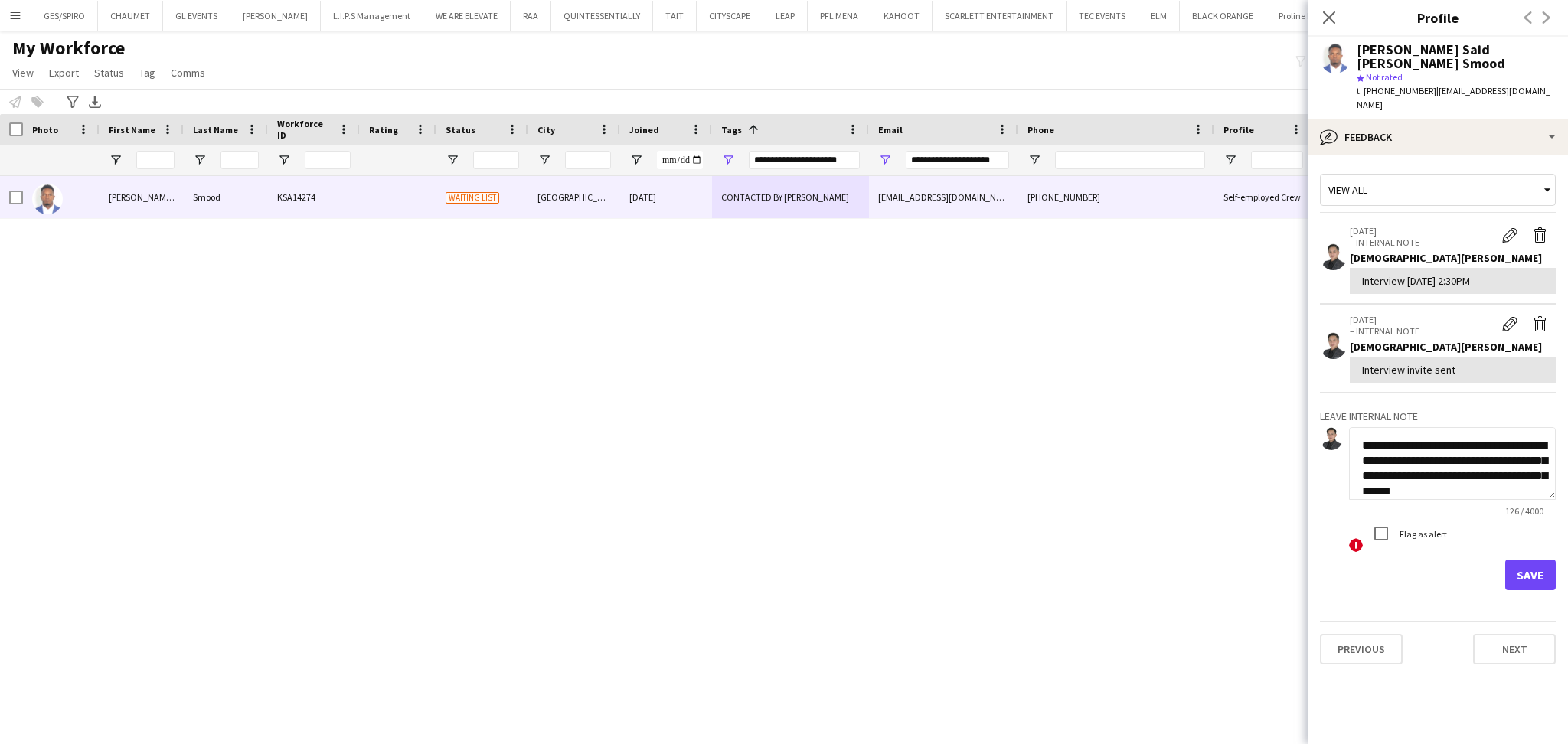
type textarea "**********"
click at [1531, 559] on button "Save" at bounding box center [1530, 574] width 50 height 30
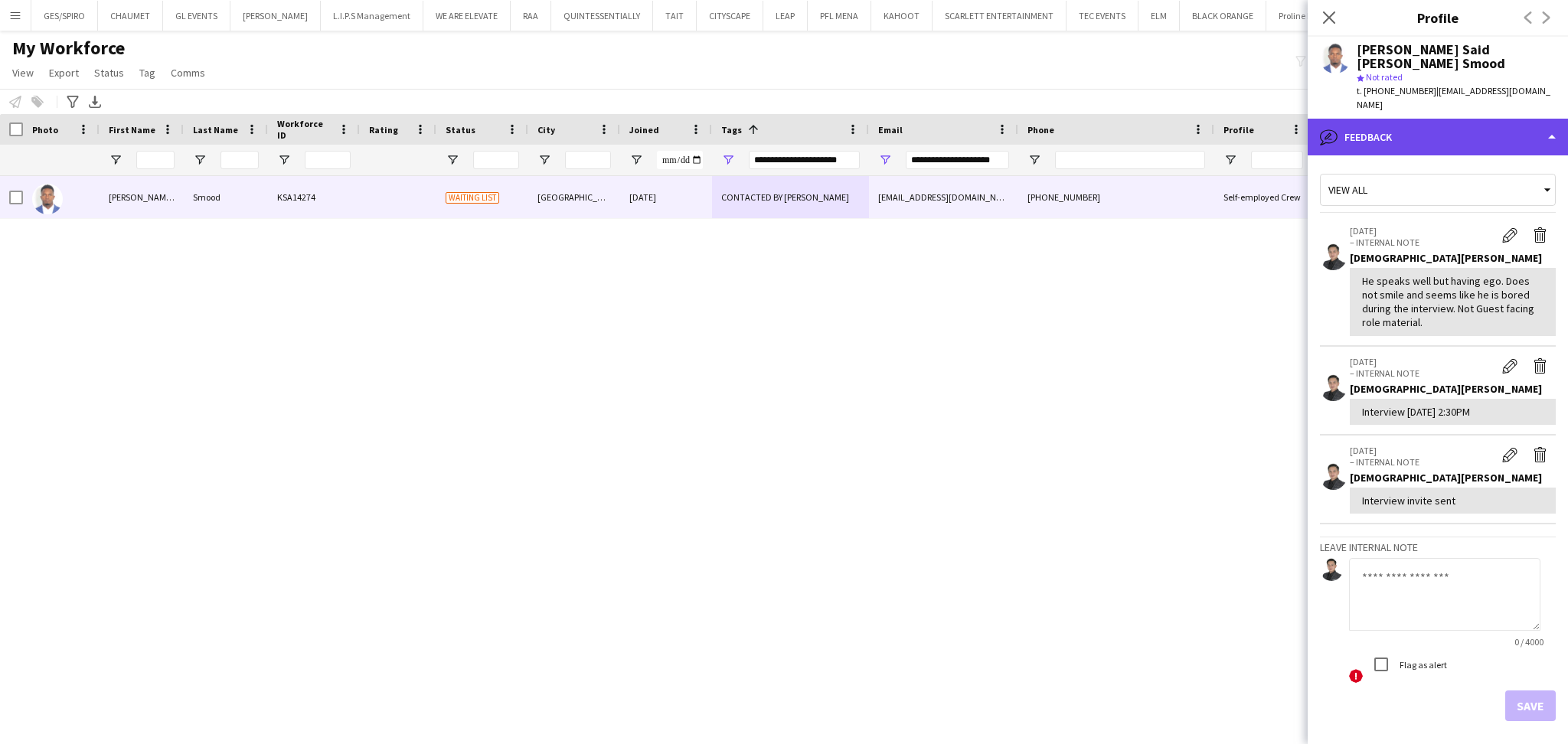
click at [1451, 121] on div "bubble-pencil Feedback" at bounding box center [1437, 137] width 260 height 36
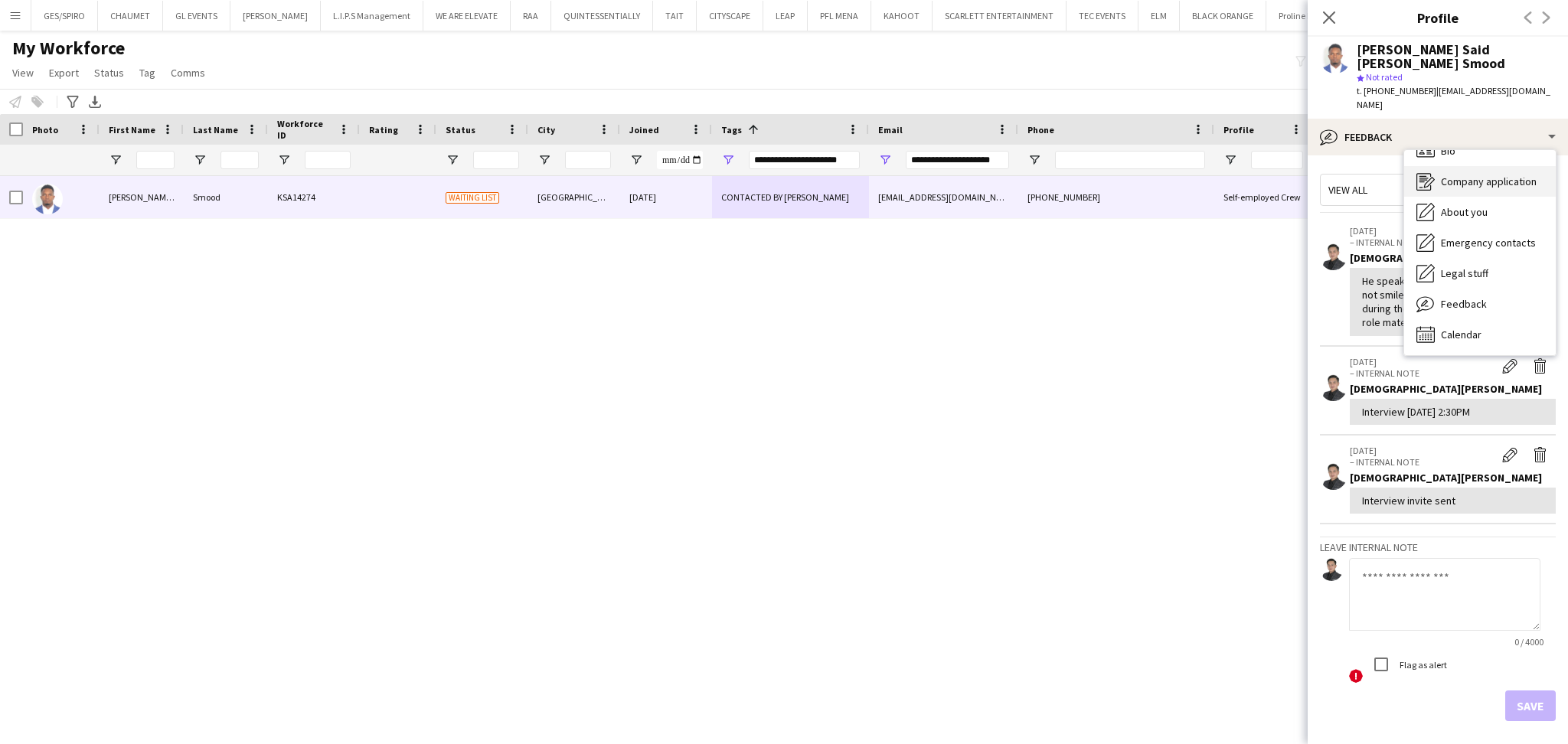
click at [1479, 166] on div "Company application Company application" at bounding box center [1480, 181] width 152 height 30
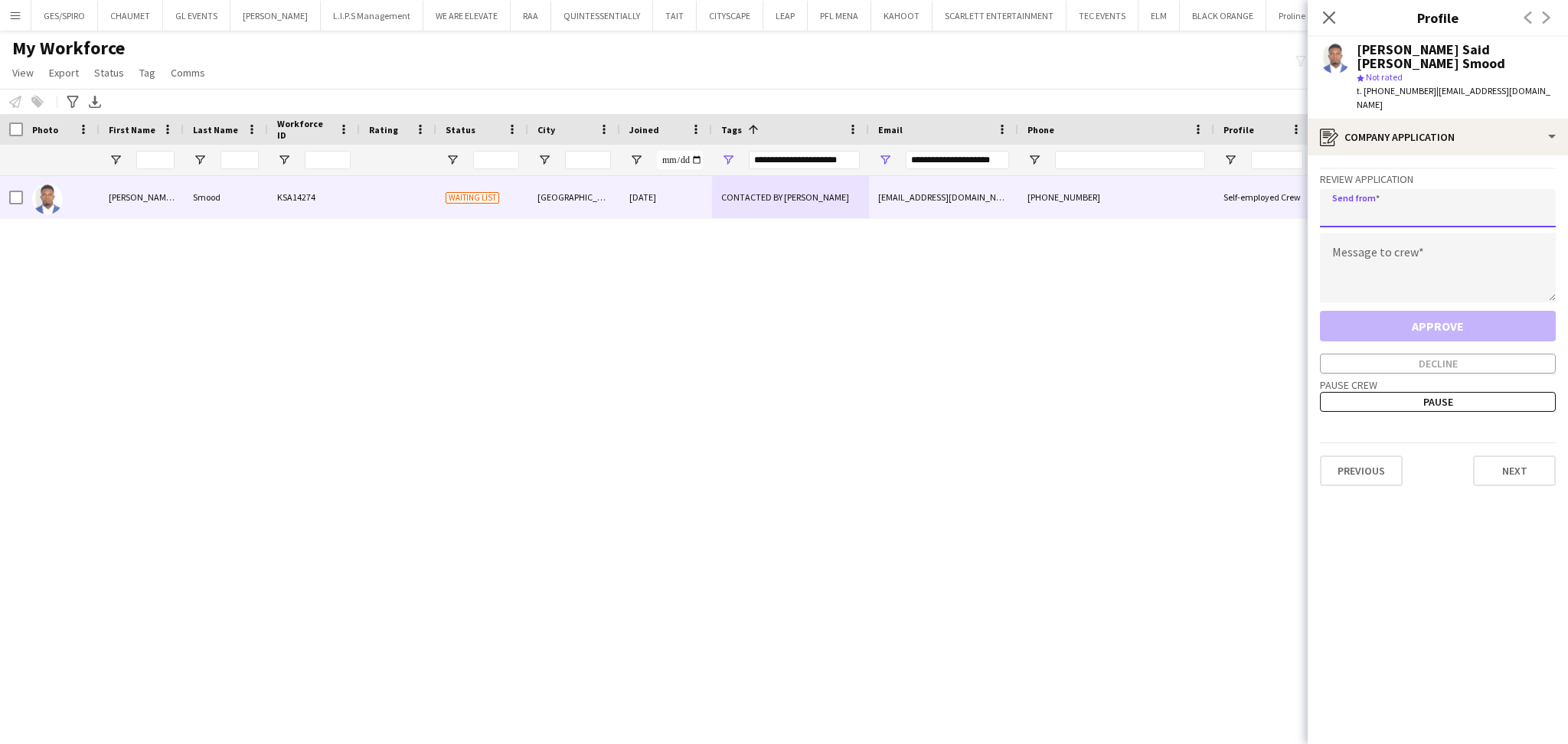
click at [1459, 208] on input "email" at bounding box center [1438, 208] width 236 height 38
paste input "**********"
type input "**********"
click at [1428, 249] on textarea at bounding box center [1438, 267] width 236 height 69
paste textarea "**********"
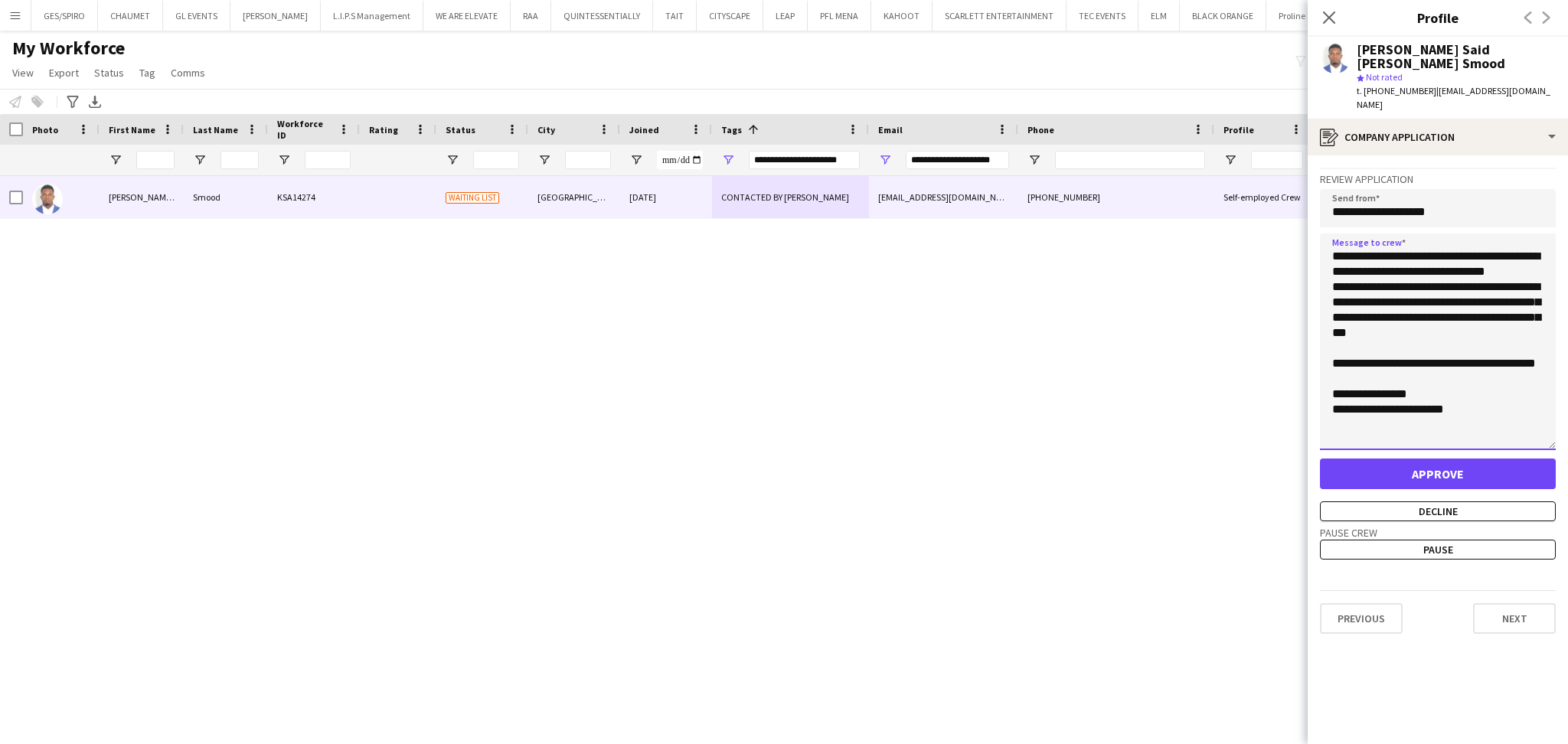
drag, startPoint x: 1548, startPoint y: 278, endPoint x: 1563, endPoint y: 564, distance: 286.4
click at [1563, 564] on app-crew-profile-application "**********" at bounding box center [1437, 449] width 260 height 589
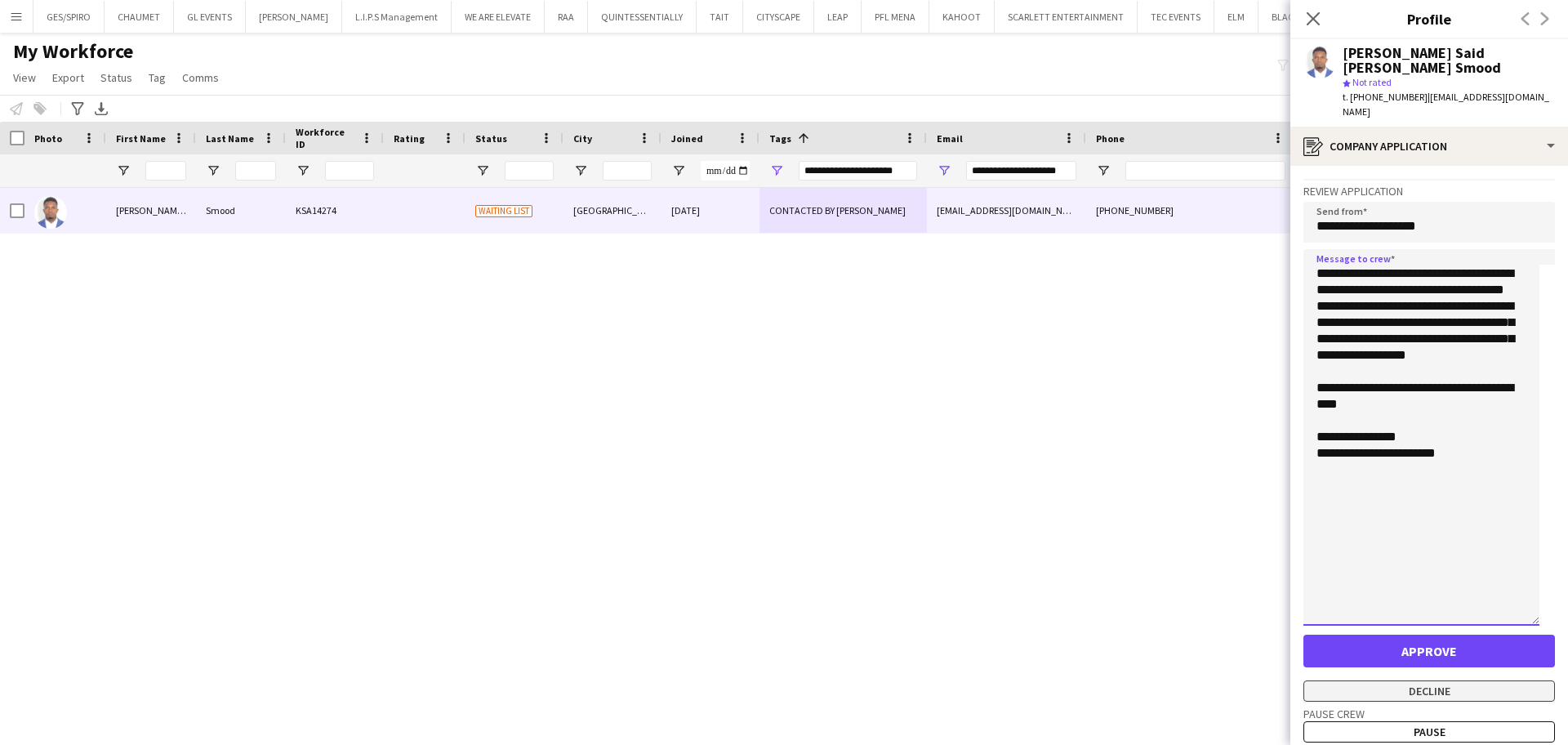
type textarea "**********"
click at [1457, 680] on button "Decline" at bounding box center [1429, 690] width 252 height 21
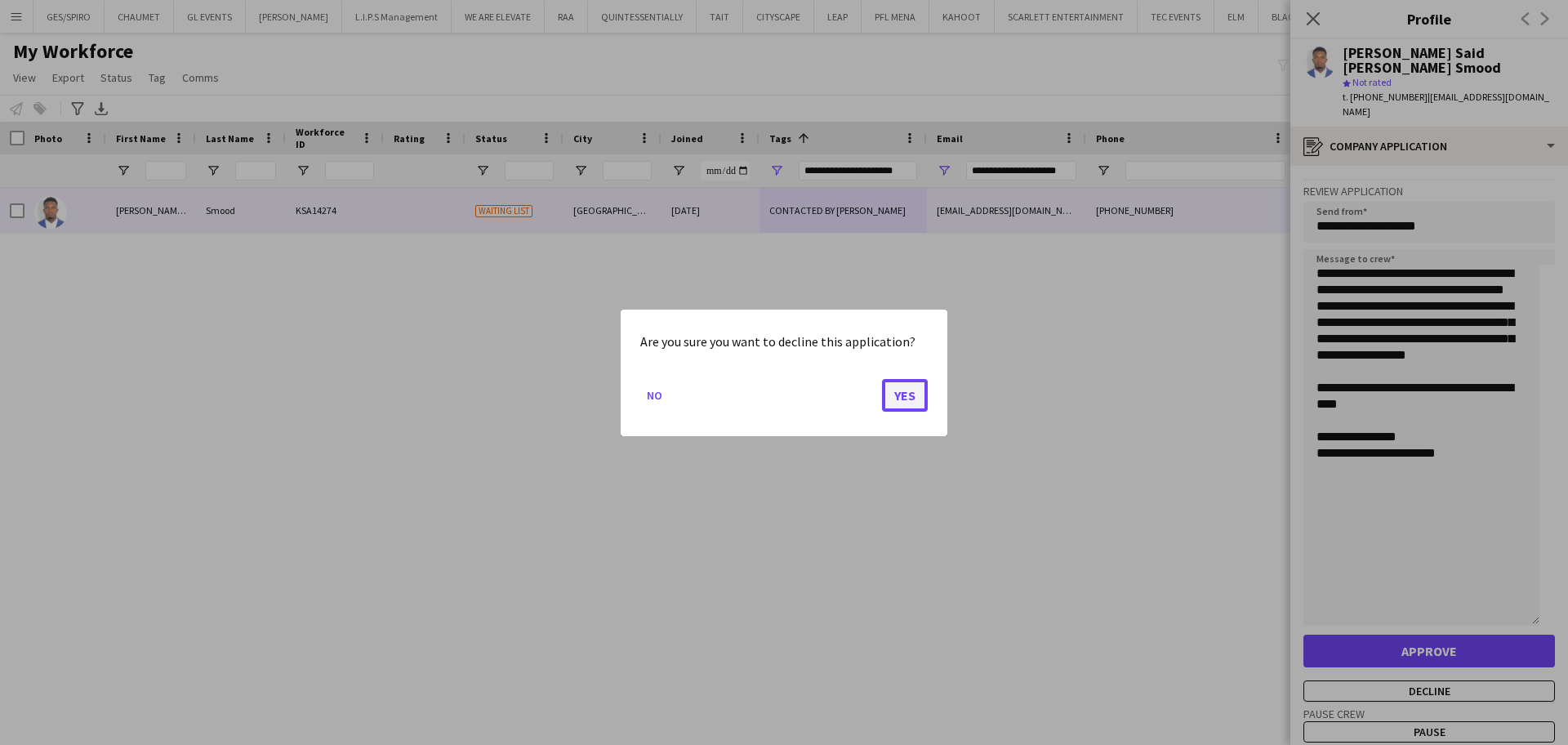
click at [907, 385] on button "Yes" at bounding box center [904, 394] width 45 height 32
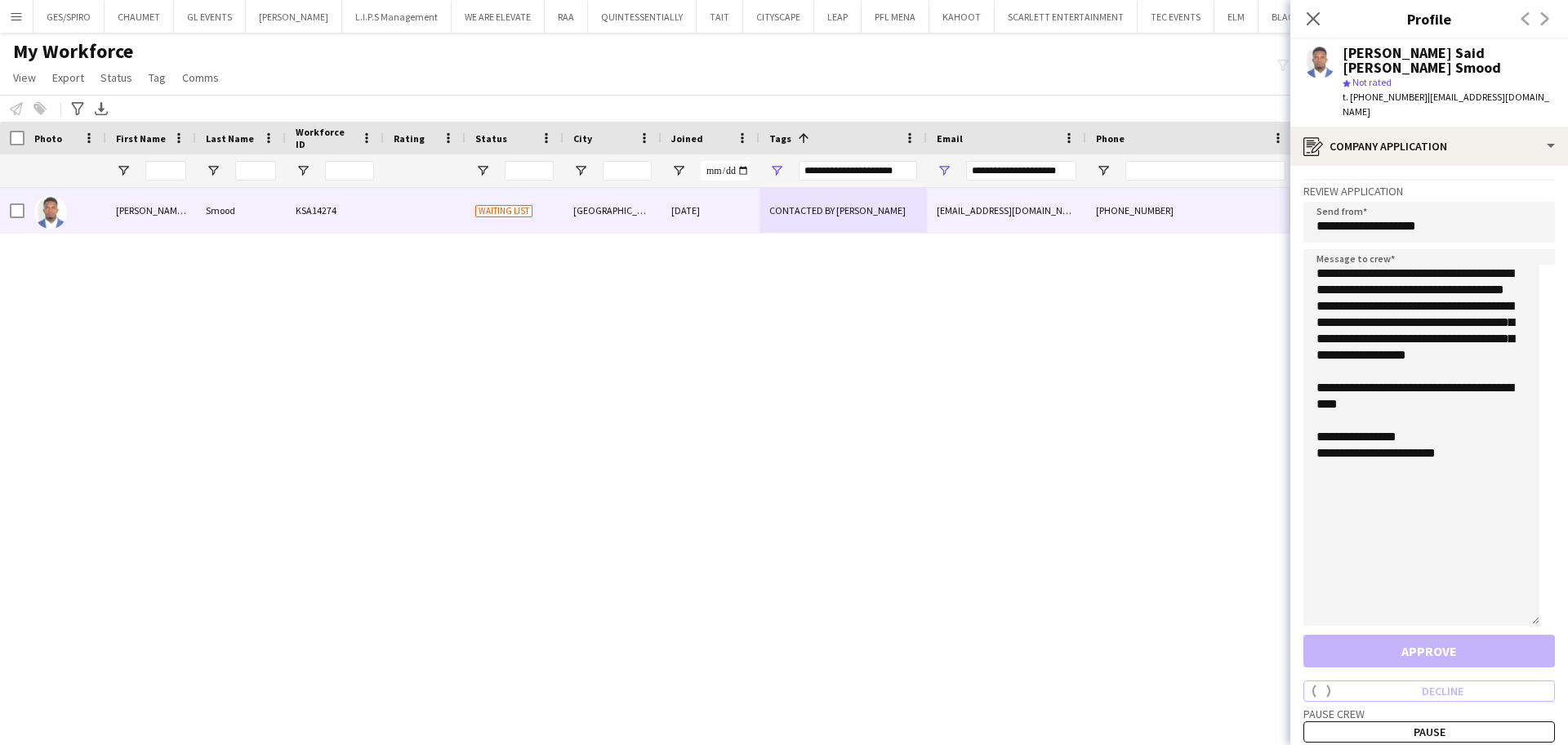
type input "***"
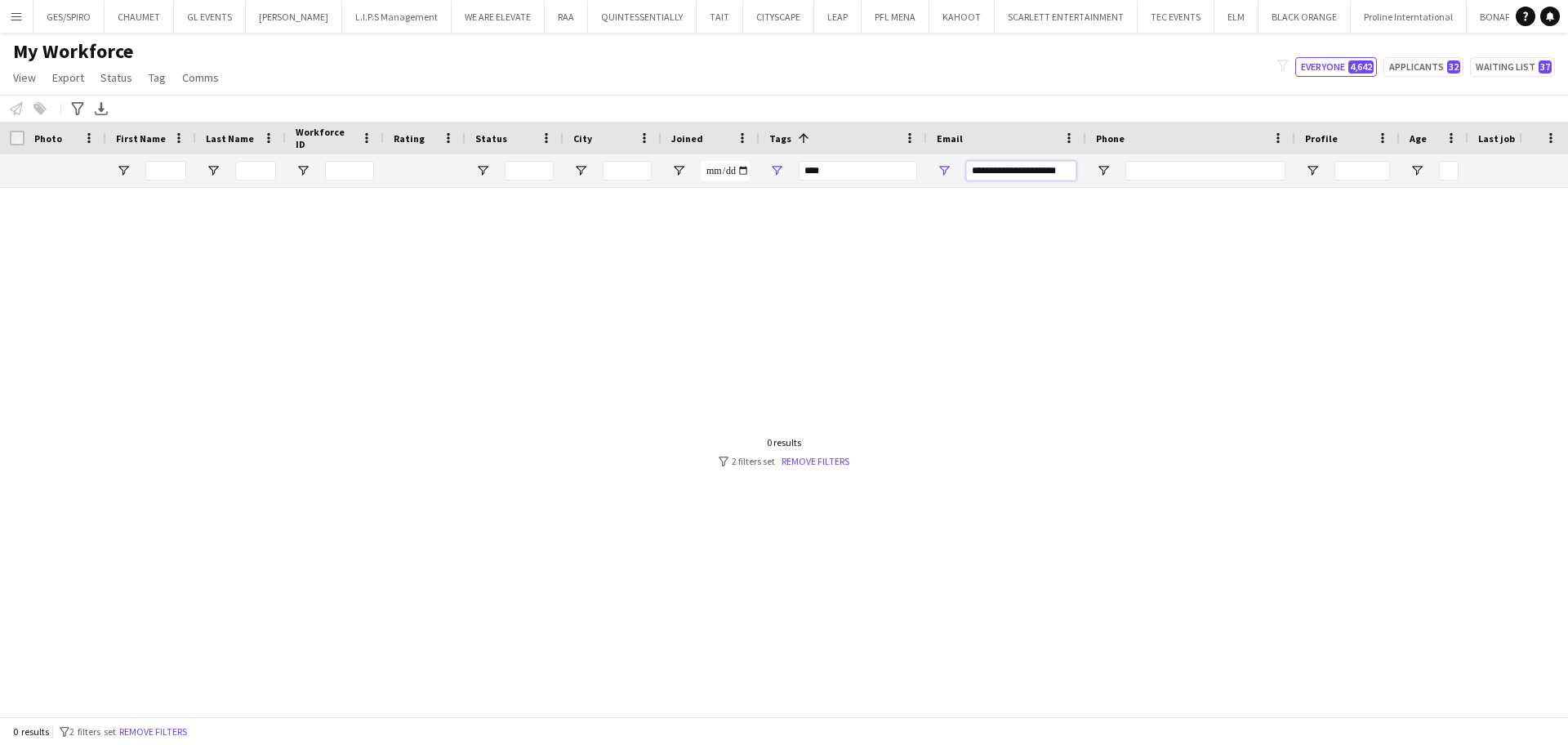
drag, startPoint x: 1043, startPoint y: 165, endPoint x: 1038, endPoint y: 172, distance: 8.6
click at [1042, 168] on input "**********" at bounding box center [1020, 170] width 110 height 19
click at [1038, 172] on input "**********" at bounding box center [1020, 170] width 110 height 19
click at [1038, 171] on input "**********" at bounding box center [1020, 170] width 110 height 19
click at [1041, 168] on input "**********" at bounding box center [1020, 170] width 110 height 19
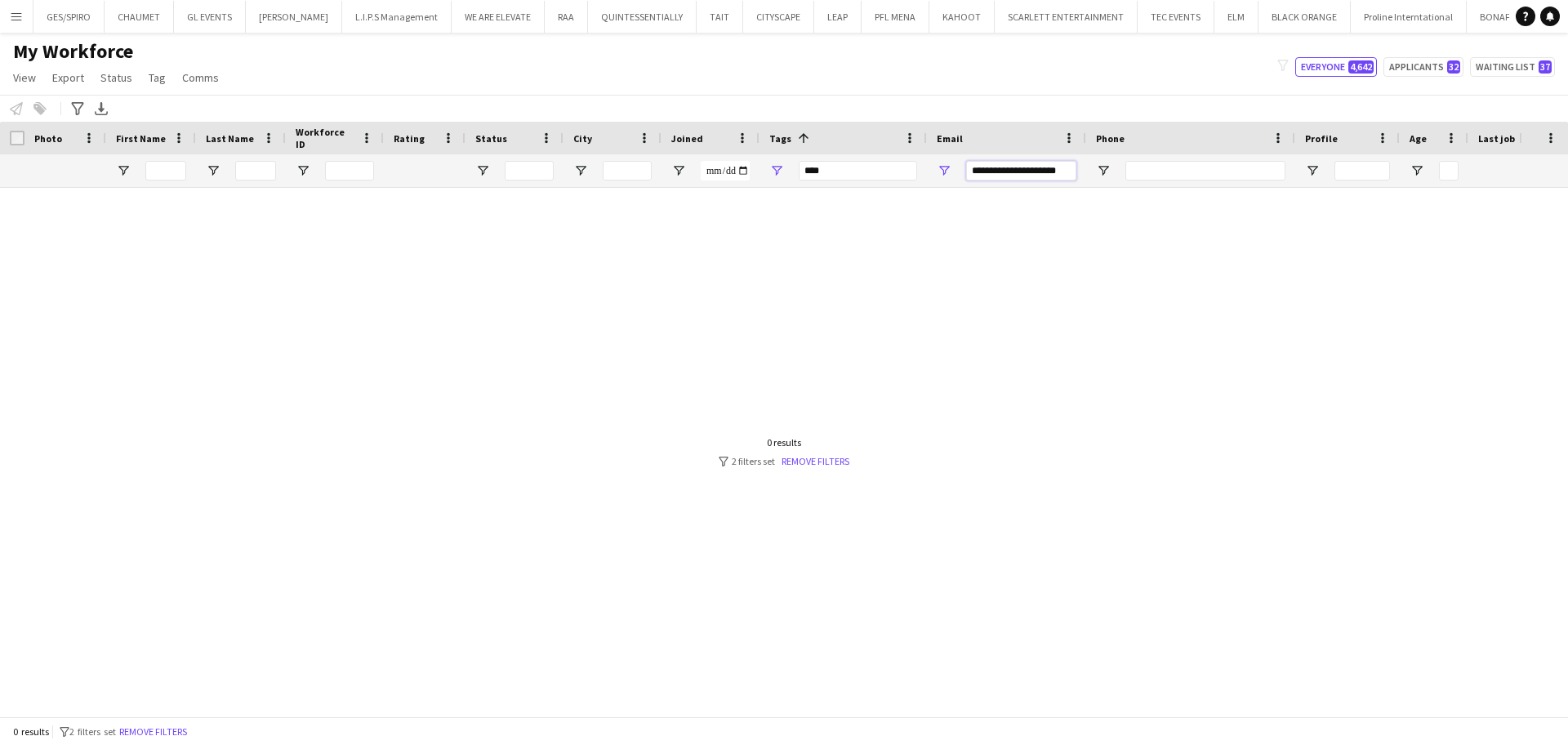
click at [1041, 168] on input "**********" at bounding box center [1020, 170] width 110 height 19
paste input "*"
type input "**********"
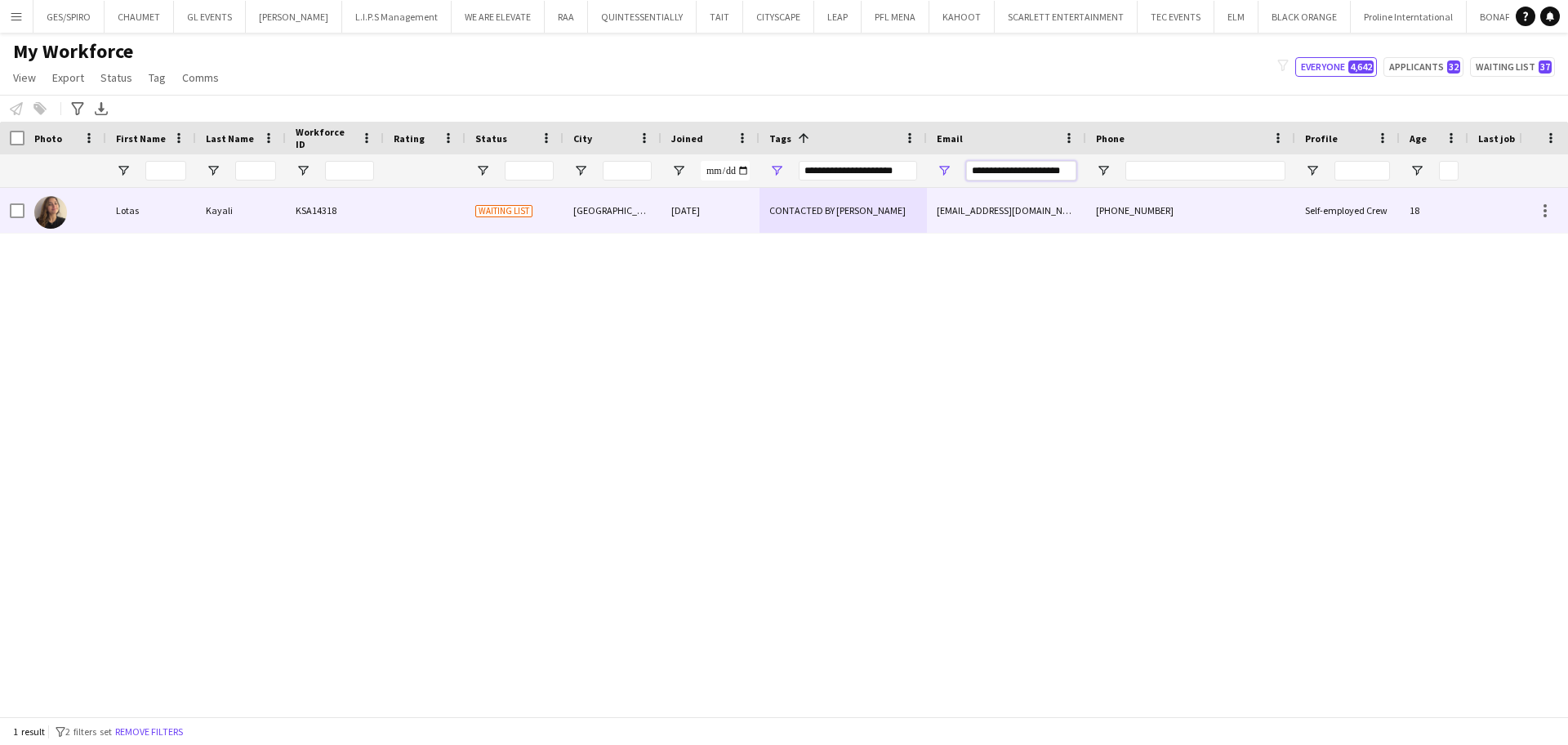
type input "**********"
click at [706, 230] on div "[DATE]" at bounding box center [710, 210] width 98 height 45
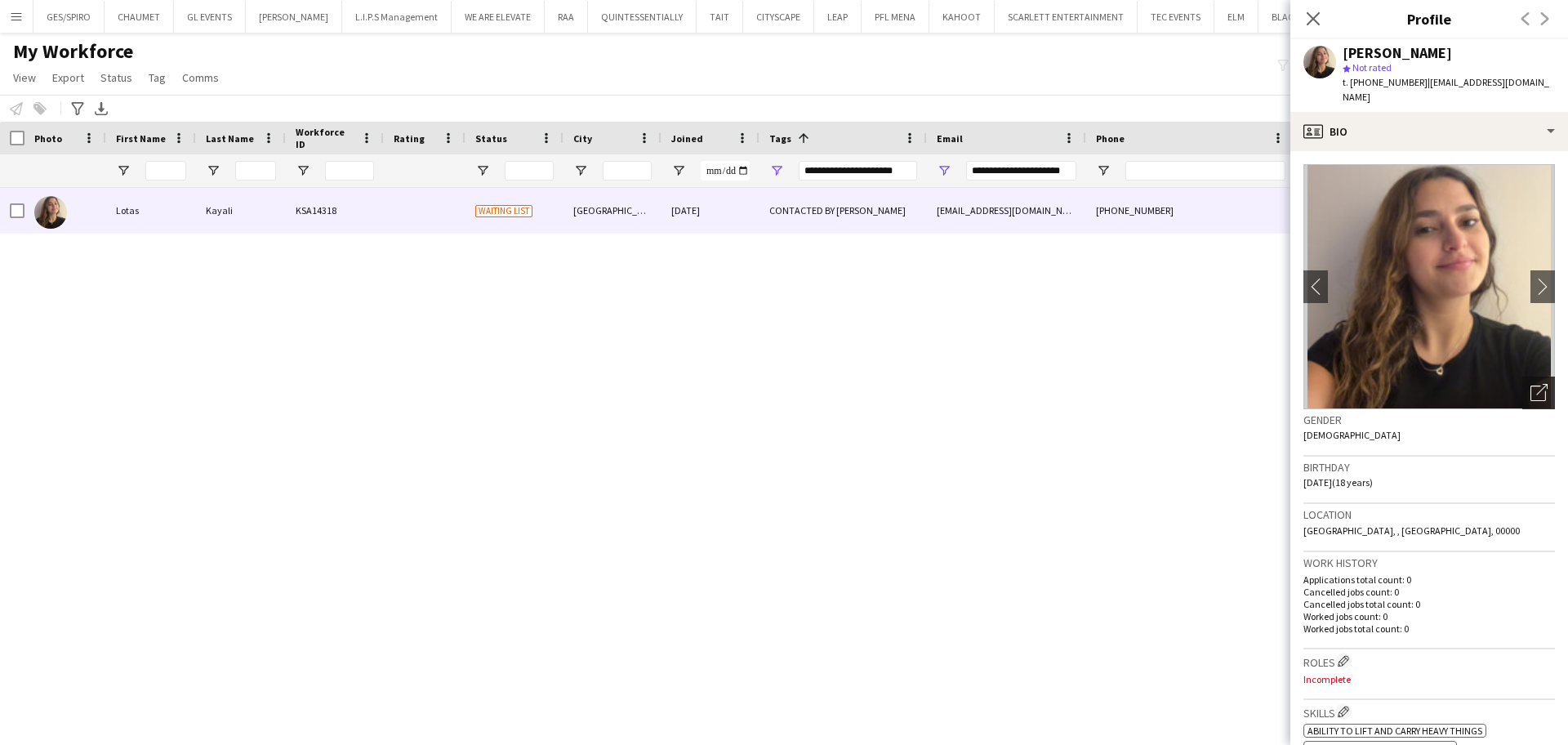
click at [1530, 384] on icon "Open photos pop-in" at bounding box center [1538, 392] width 18 height 18
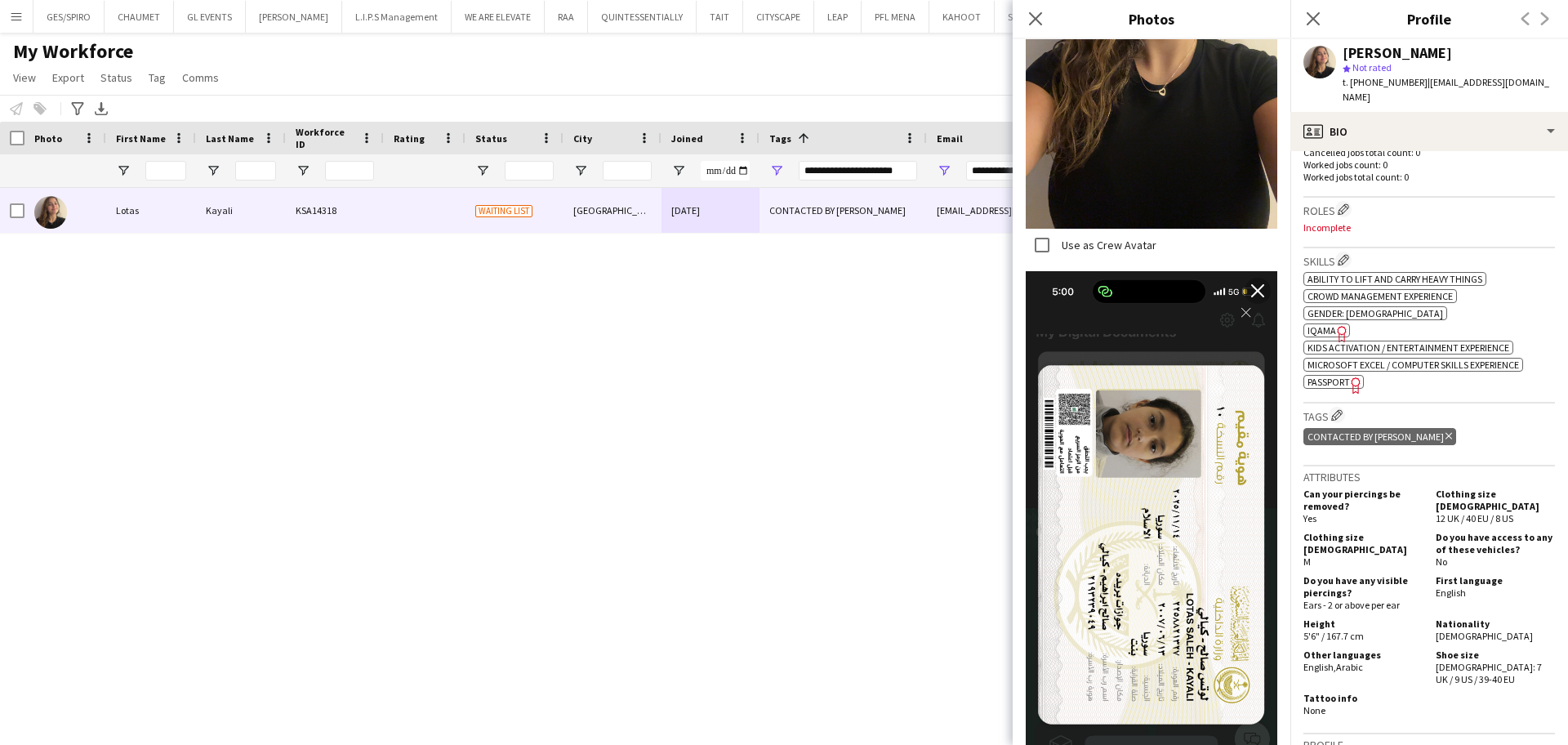
scroll to position [407, 0]
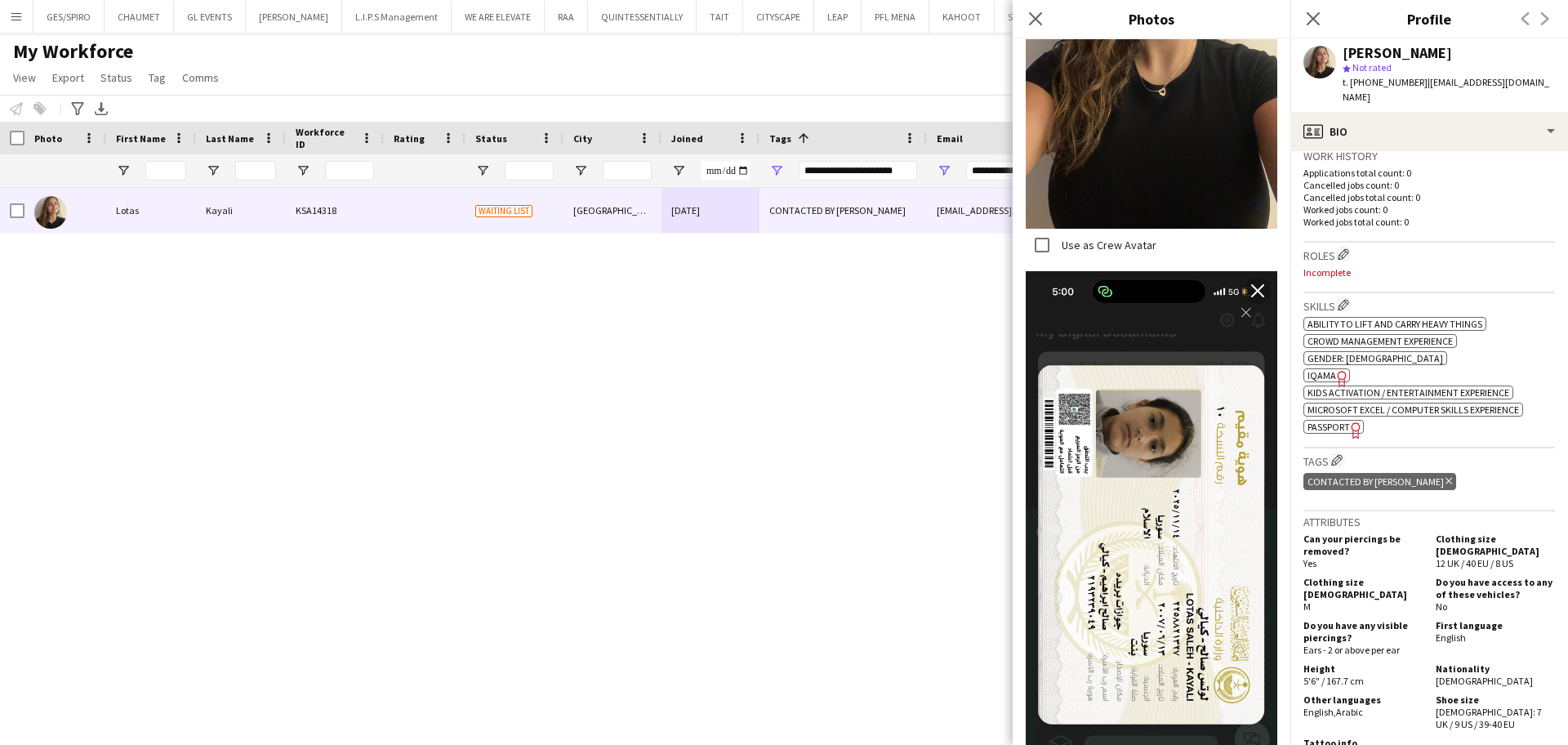
click at [1327, 369] on span "IQAMA" at bounding box center [1321, 375] width 29 height 12
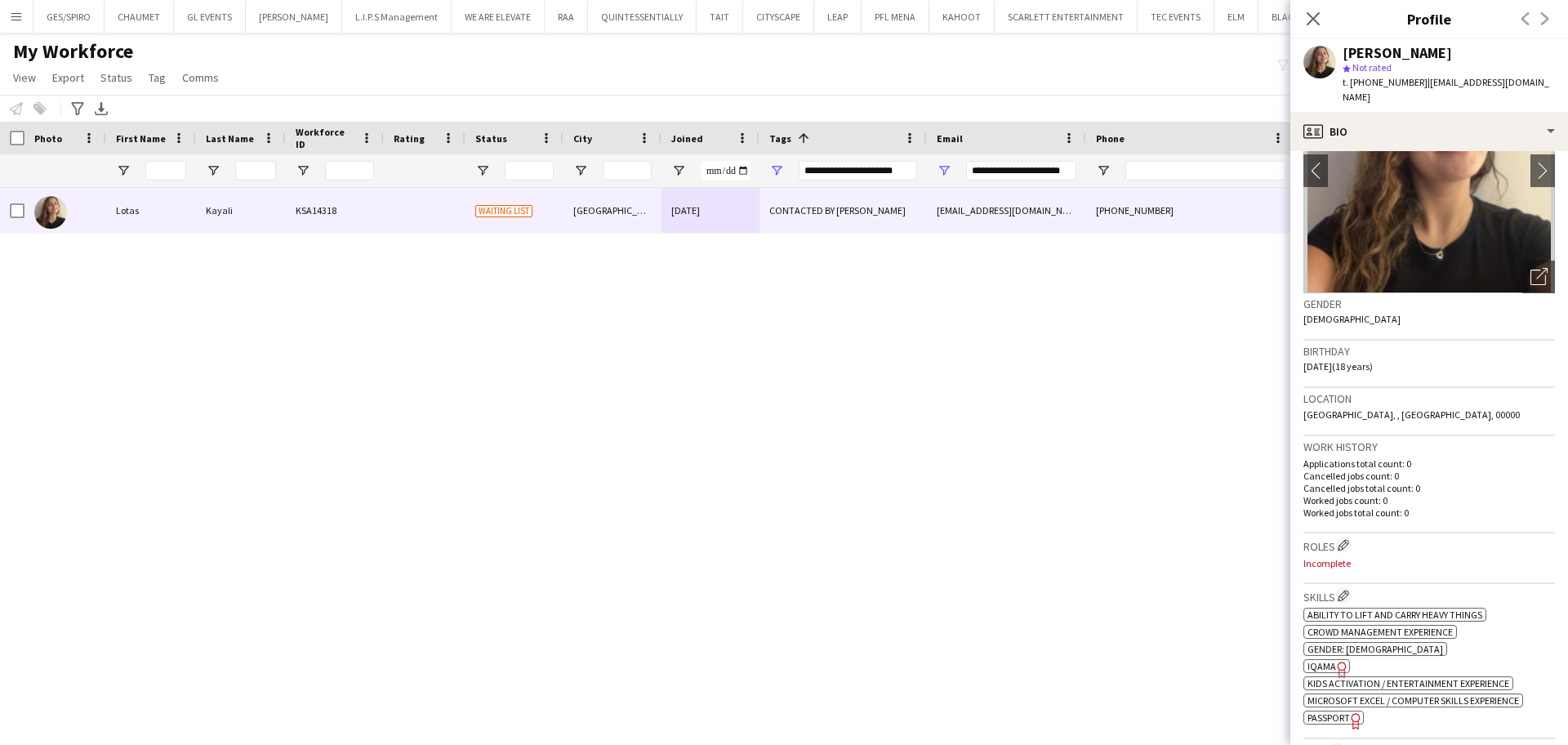
scroll to position [0, 0]
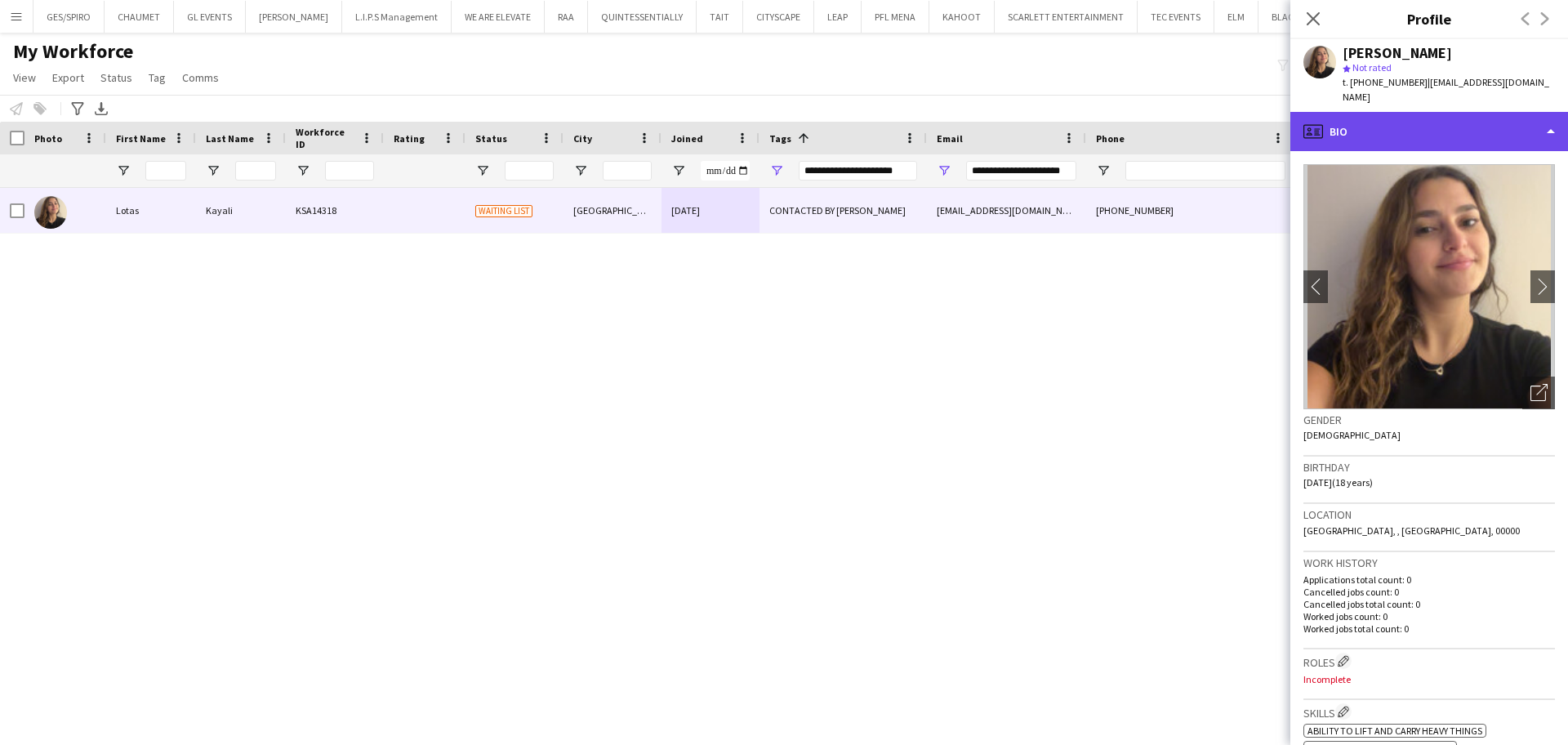
click at [1462, 123] on div "profile Bio" at bounding box center [1429, 131] width 278 height 39
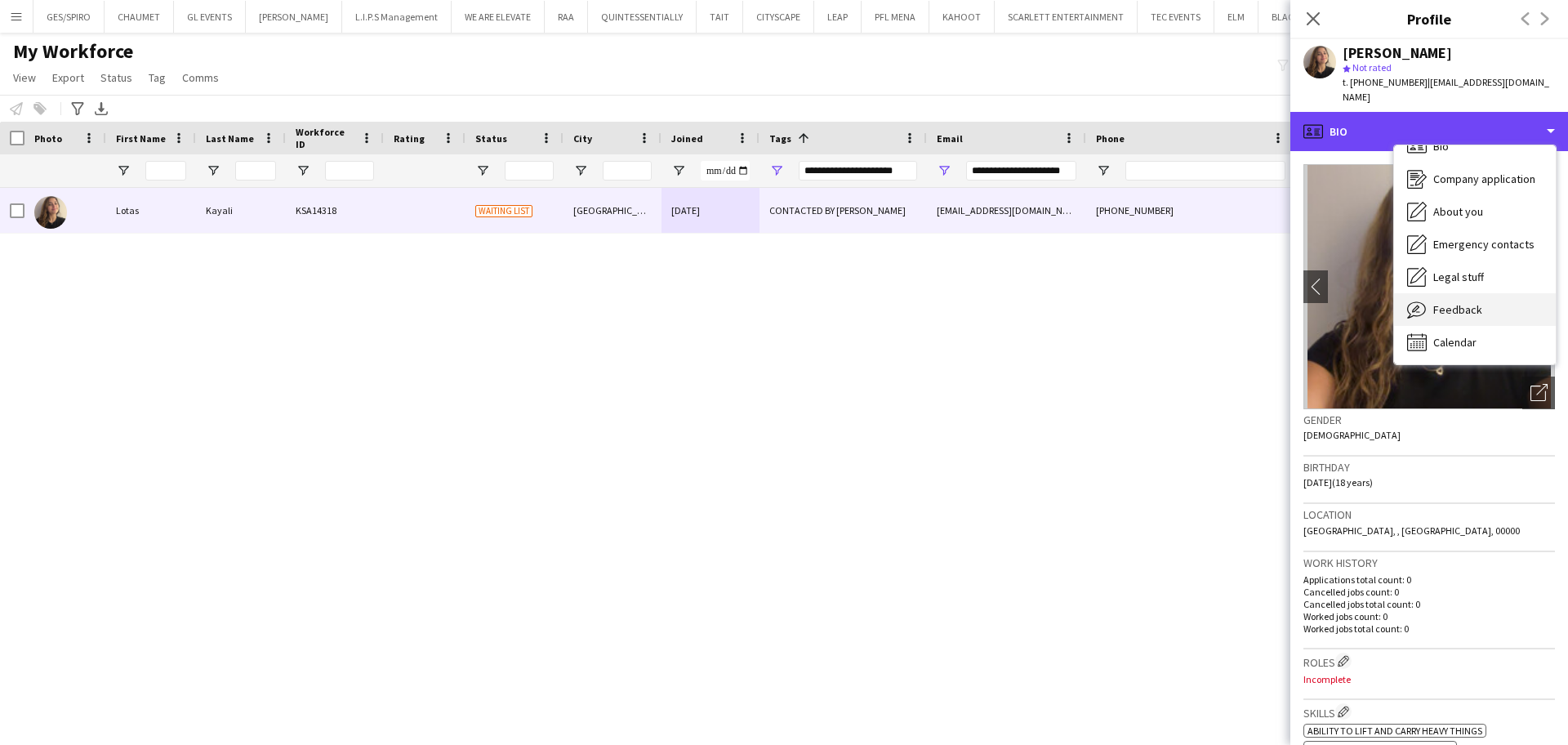
scroll to position [23, 0]
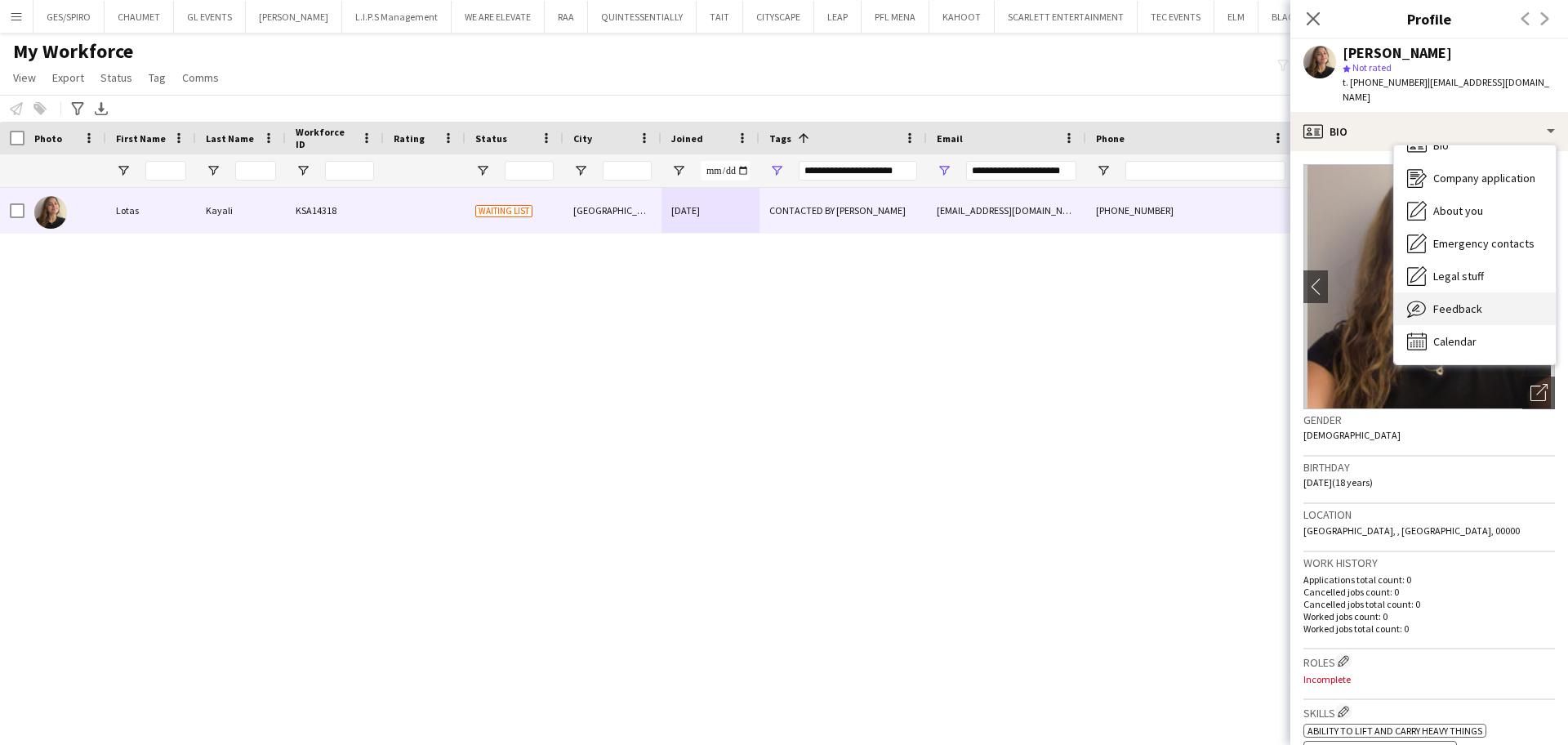
click at [1499, 293] on div "Feedback Feedback" at bounding box center [1475, 308] width 162 height 32
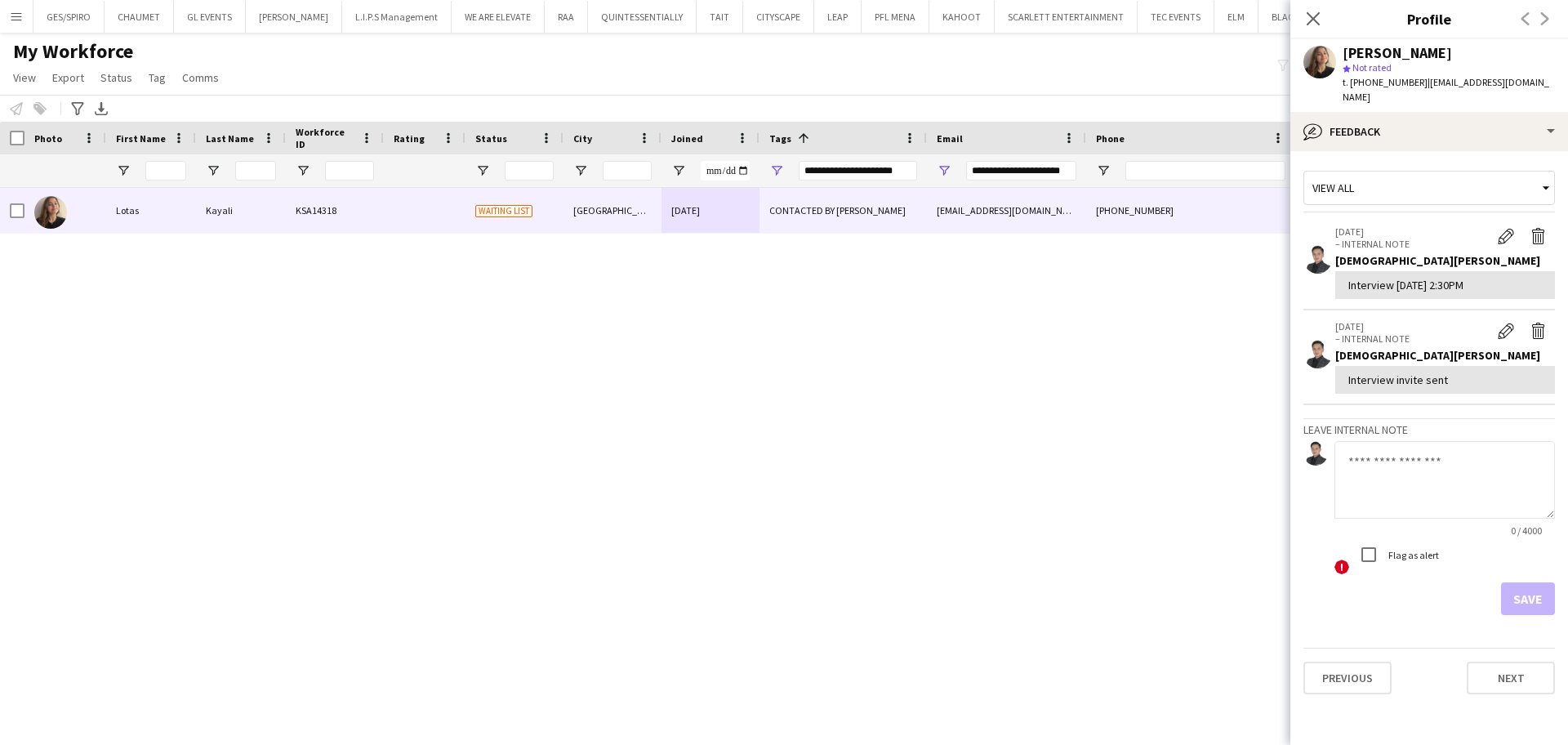
drag, startPoint x: 1459, startPoint y: 498, endPoint x: 1457, endPoint y: 484, distance: 14.1
click at [1459, 494] on textarea at bounding box center [1444, 480] width 220 height 78
paste textarea "**********"
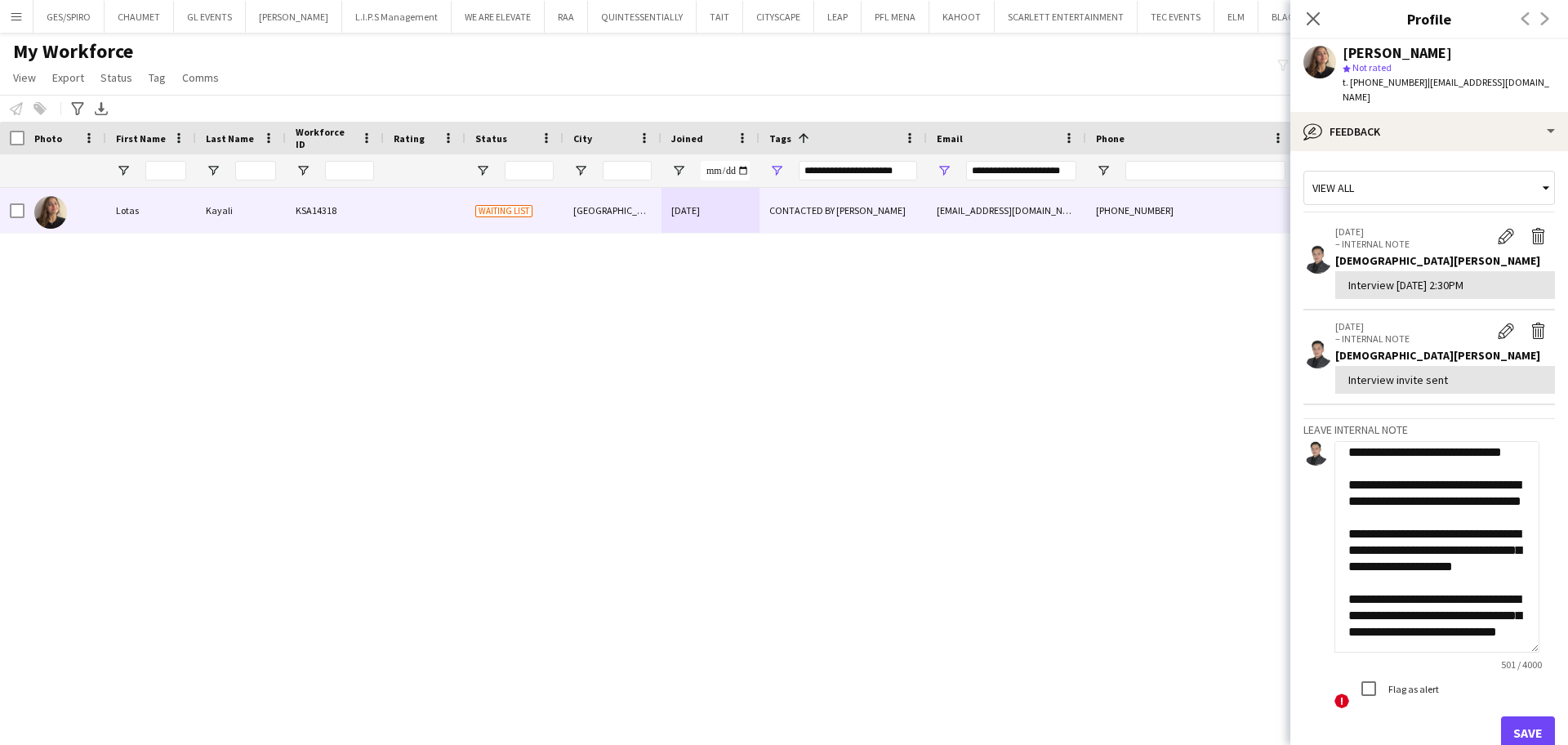
drag, startPoint x: 1548, startPoint y: 500, endPoint x: 1567, endPoint y: 634, distance: 135.3
click at [1567, 634] on app-crew-profile-feedback-tab "**********" at bounding box center [1429, 448] width 278 height 594
type textarea "**********"
click at [1514, 716] on button "Save" at bounding box center [1527, 732] width 54 height 32
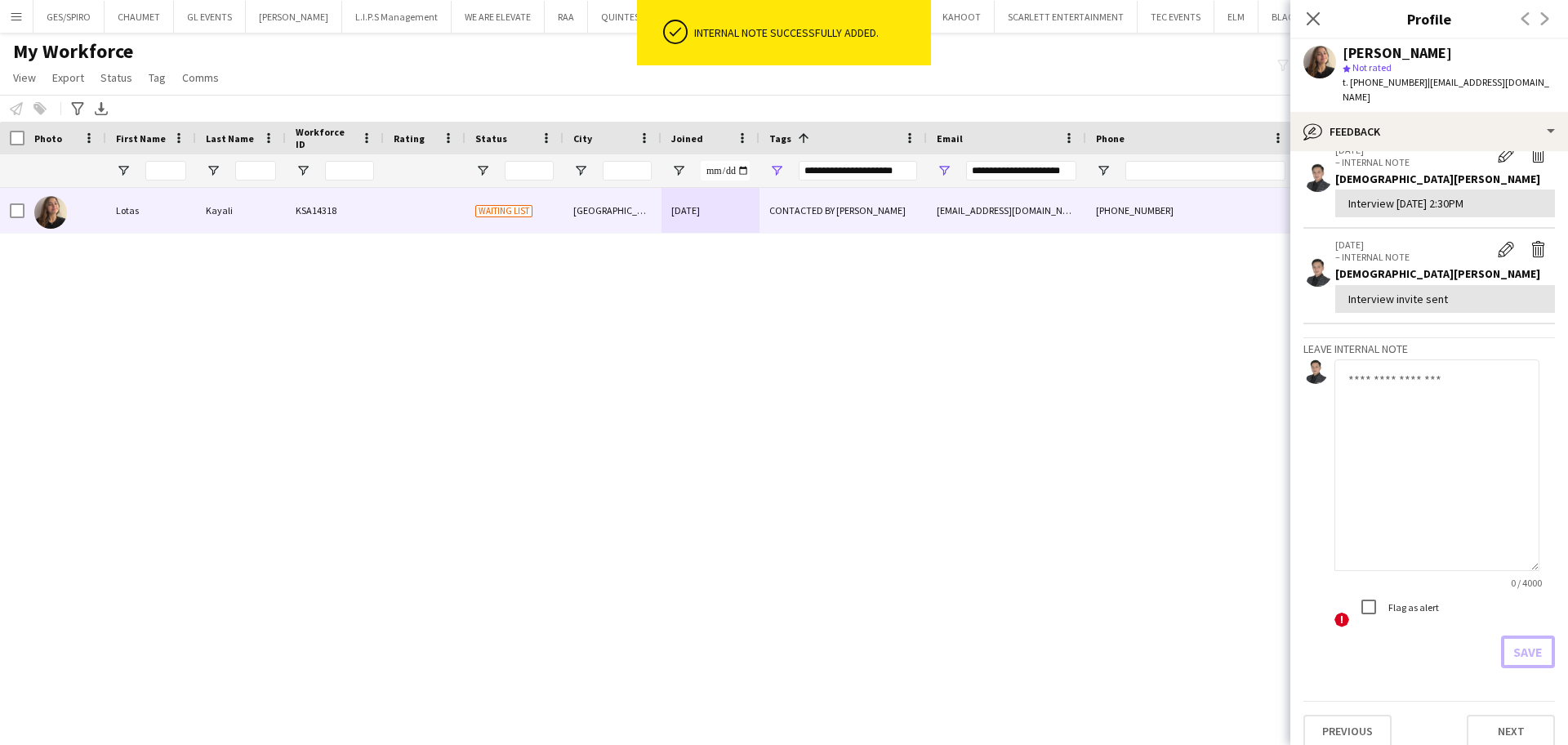
scroll to position [0, 0]
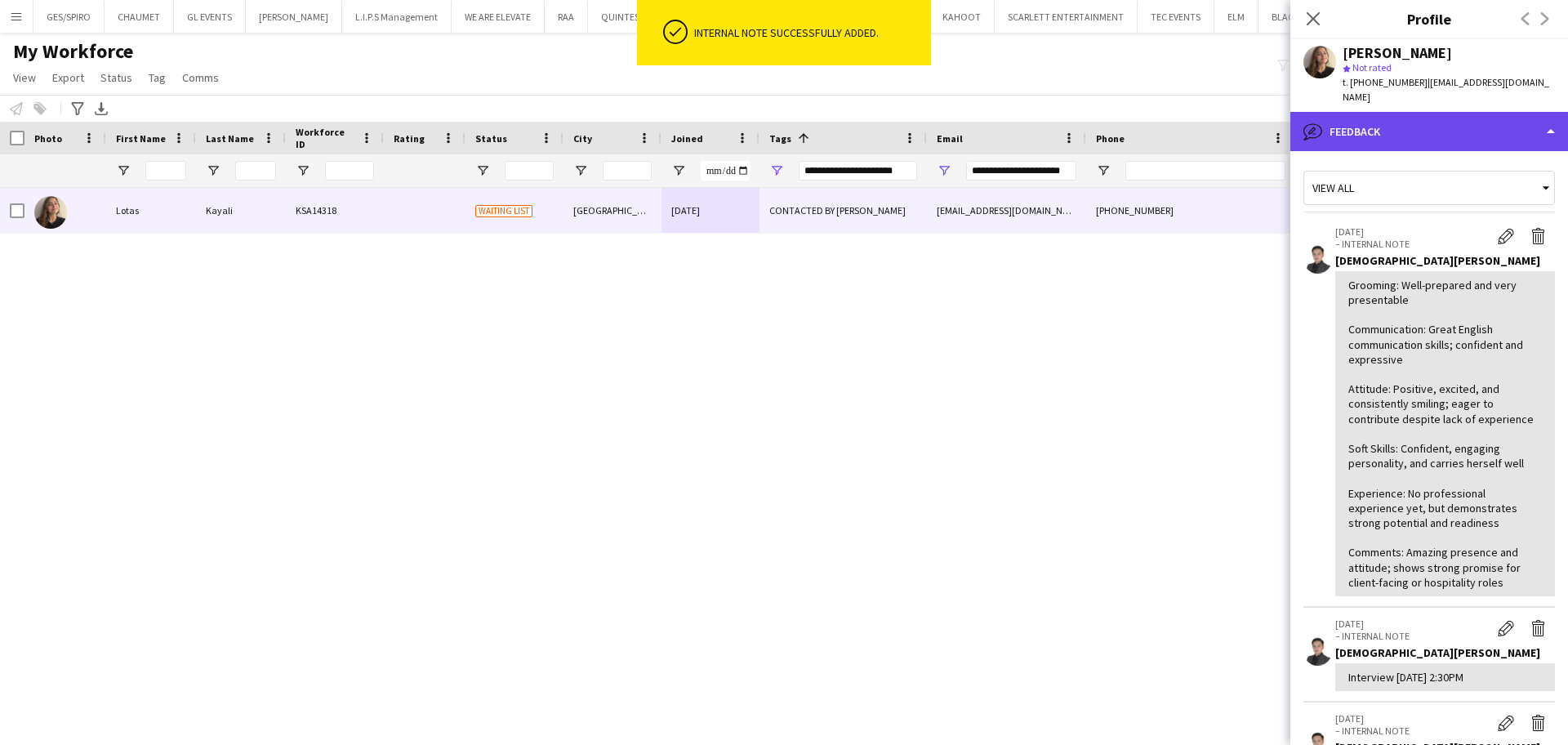
click at [1395, 117] on div "bubble-pencil Feedback" at bounding box center [1429, 131] width 278 height 39
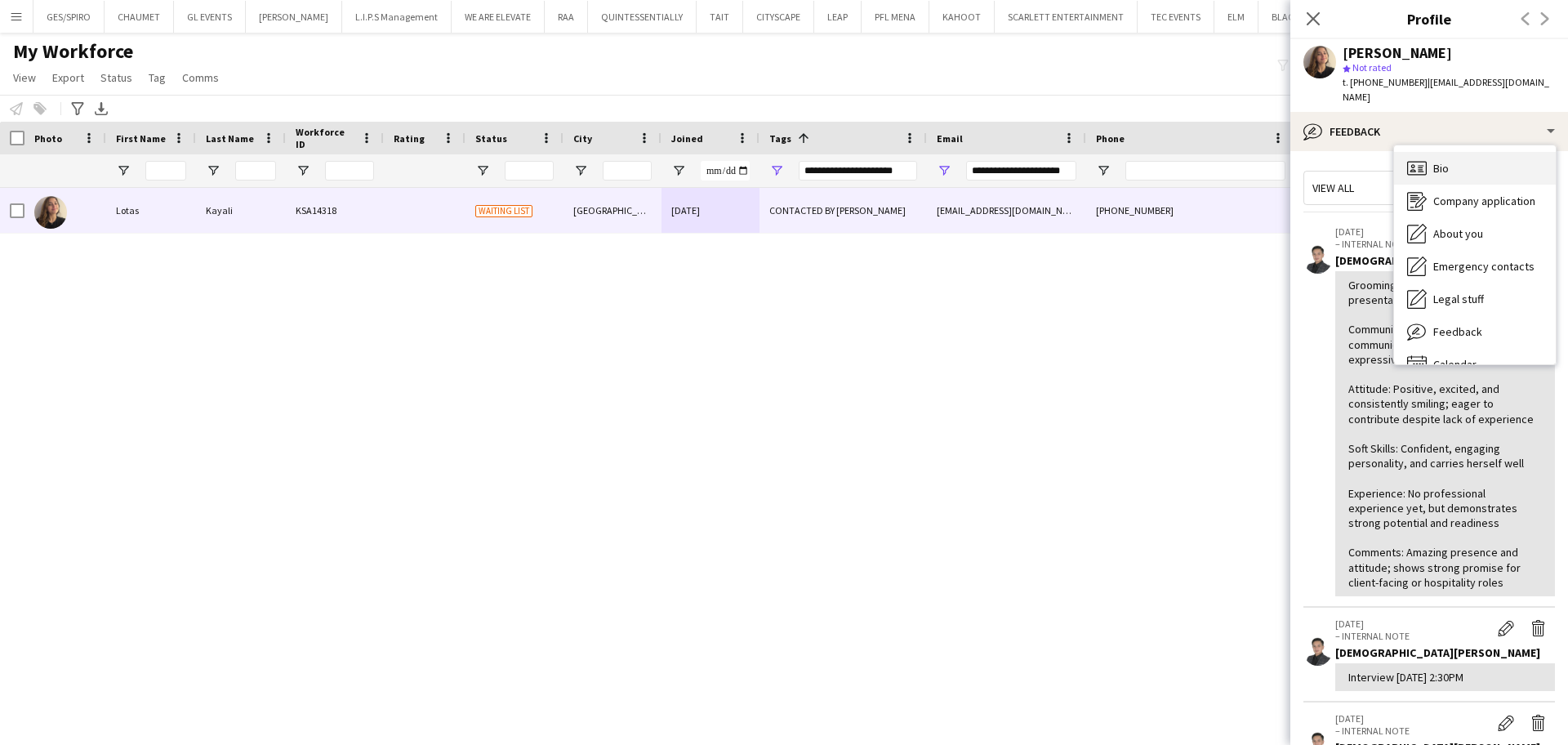
click at [1475, 152] on div "Bio Bio" at bounding box center [1475, 168] width 162 height 32
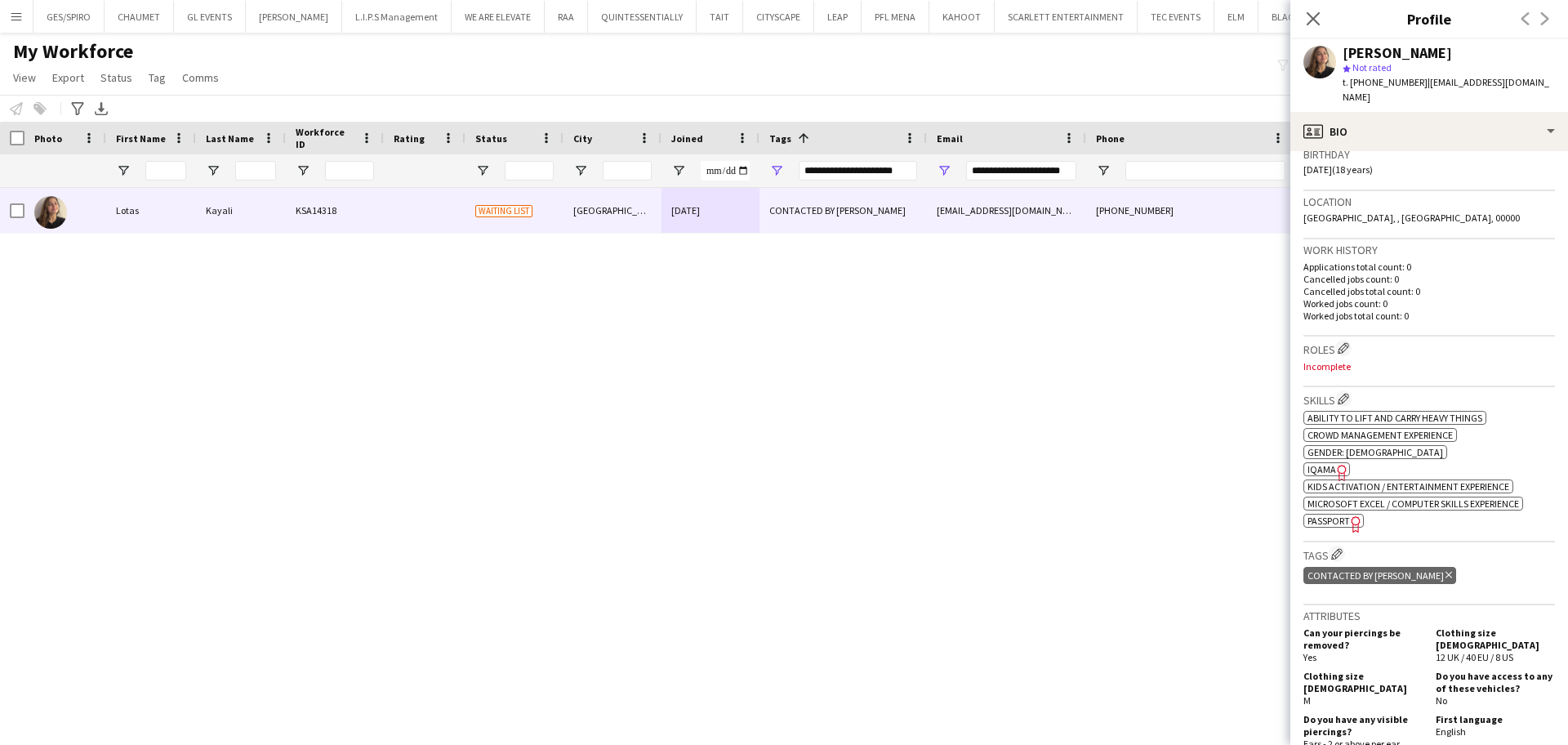
scroll to position [304, 0]
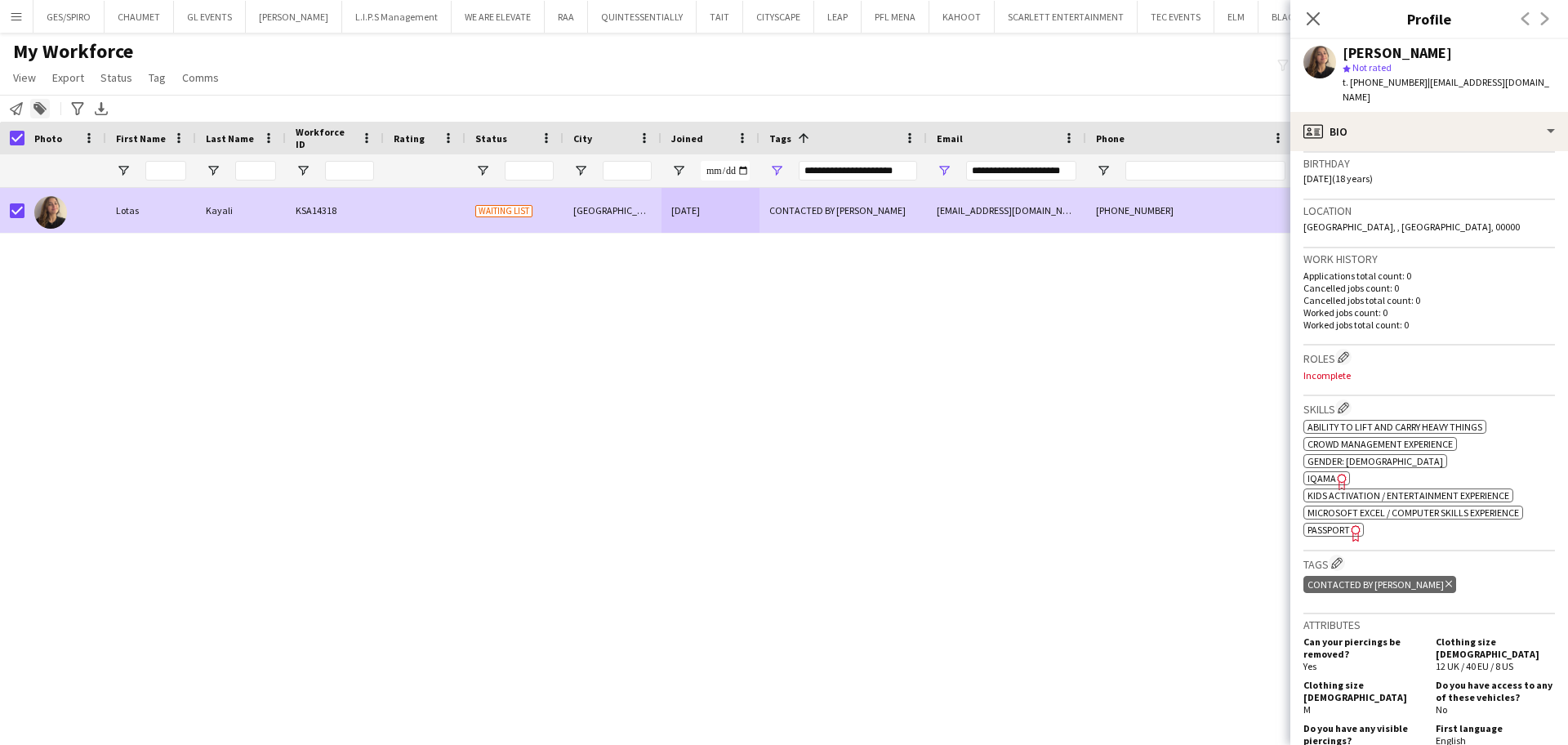
click at [41, 109] on icon at bounding box center [39, 109] width 11 height 11
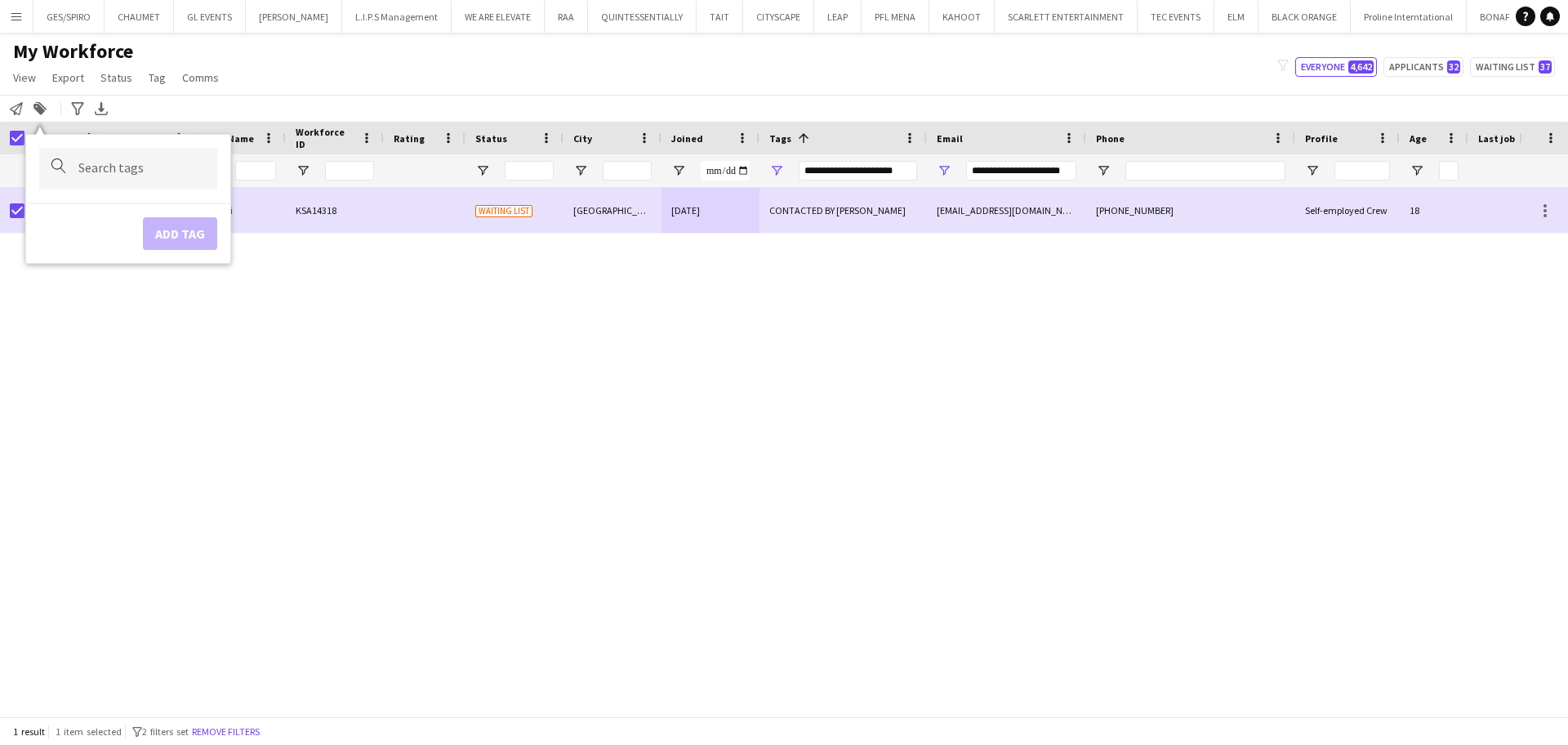
click at [166, 173] on input "Type to search..." at bounding box center [142, 168] width 126 height 15
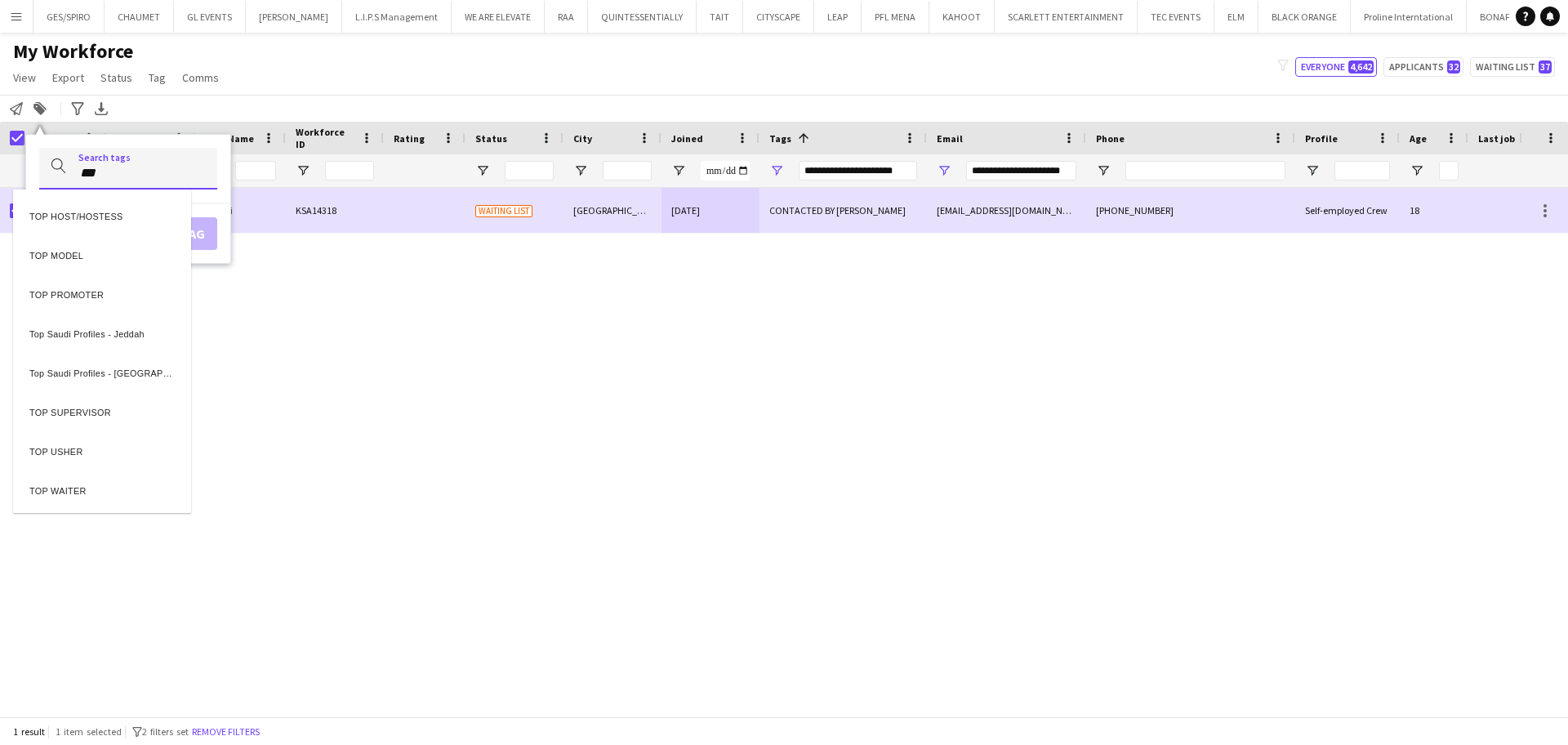
type input "***"
click at [116, 217] on div "TOP HOST/HOSTESS" at bounding box center [102, 214] width 178 height 39
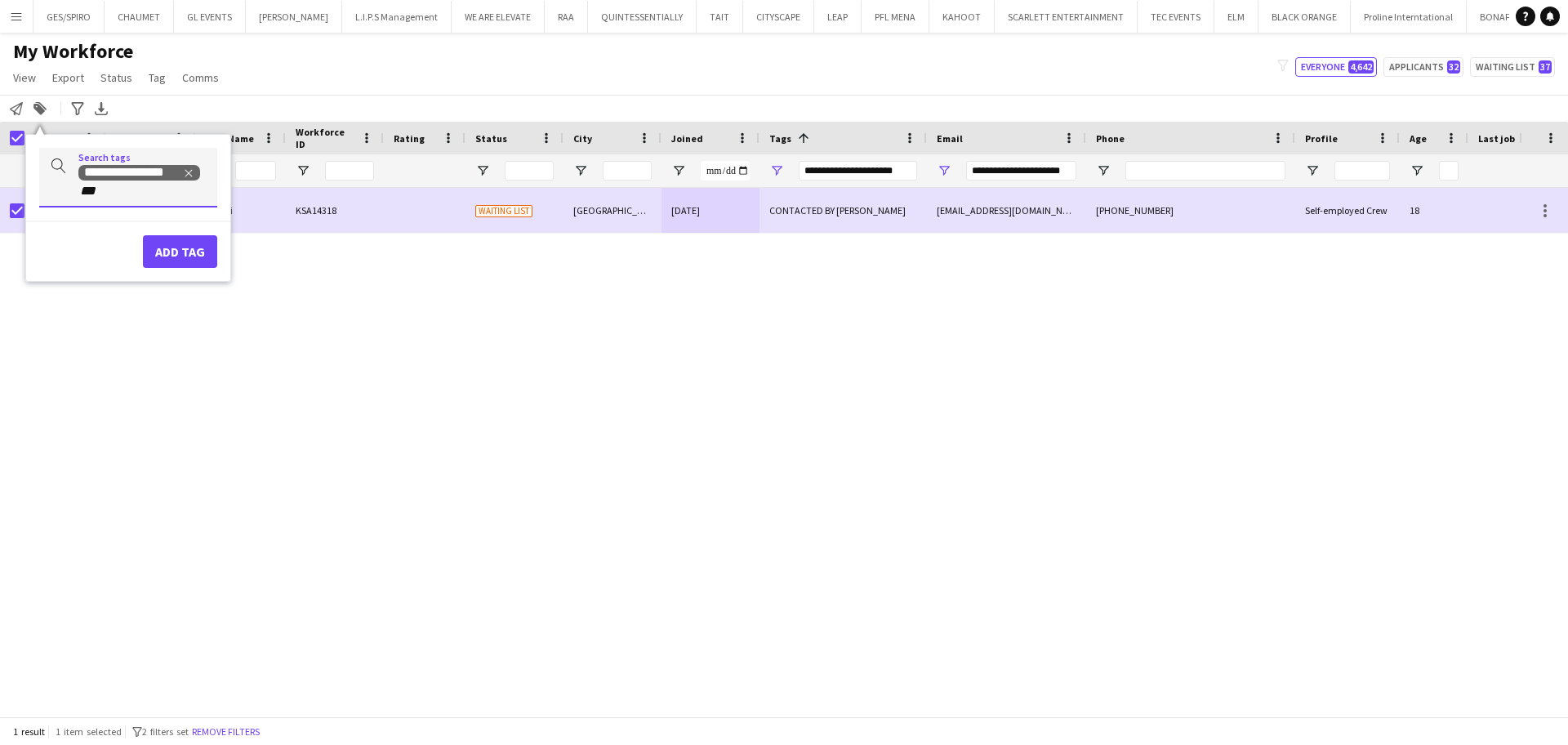
type input "***"
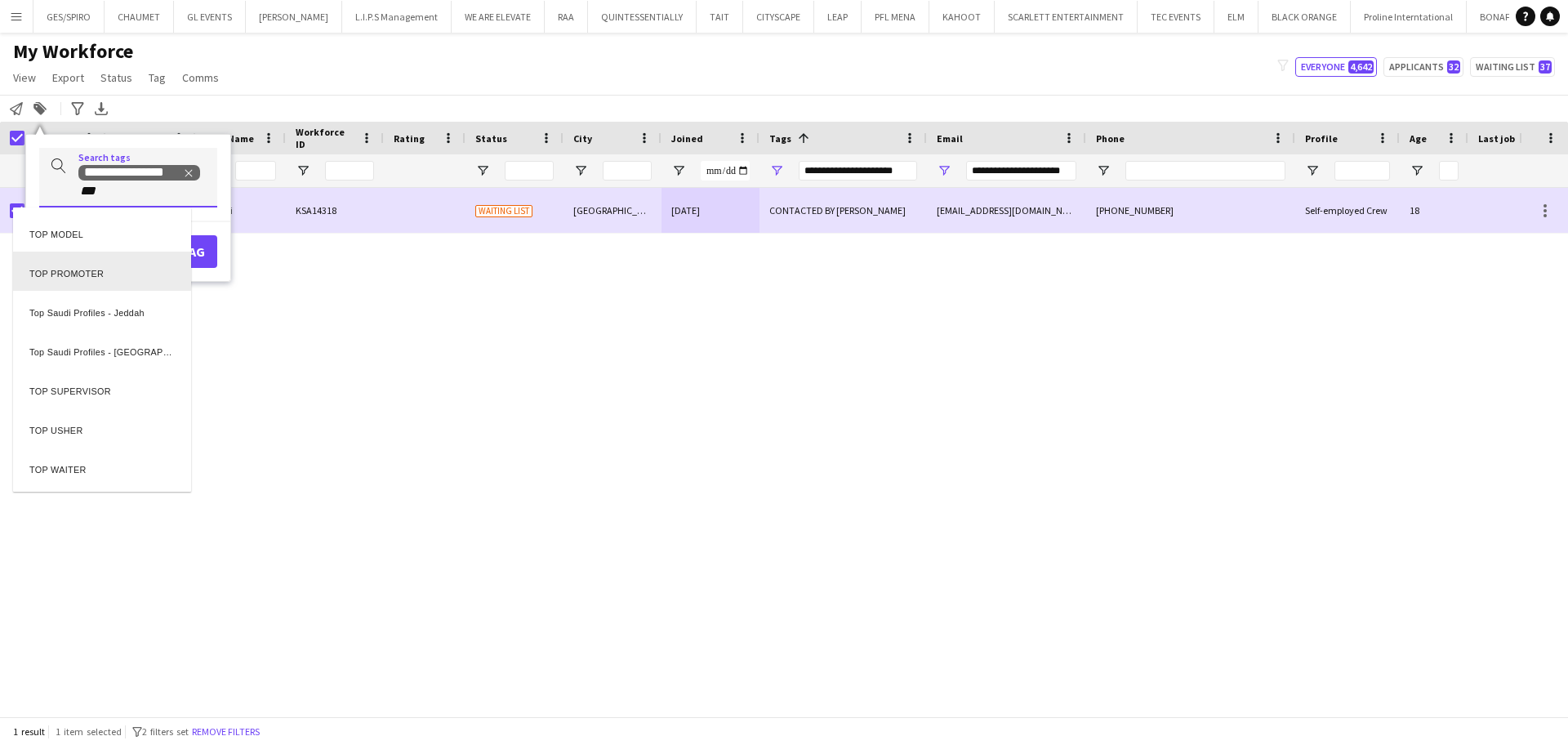
scroll to position [0, 0]
click at [121, 275] on div "TOP PROMOTER" at bounding box center [102, 271] width 178 height 39
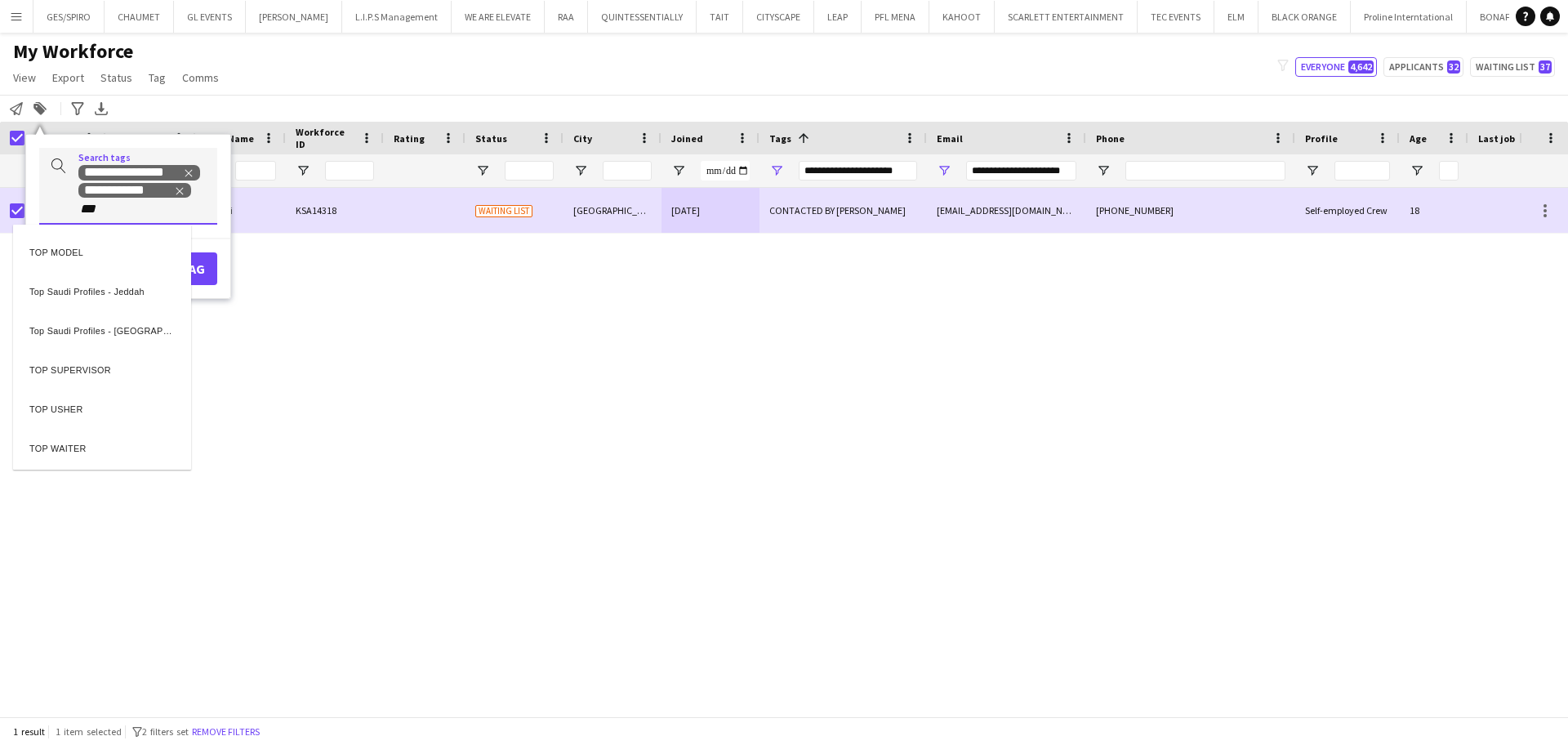
type input "***"
click at [114, 410] on div "TOP USHER" at bounding box center [102, 405] width 178 height 39
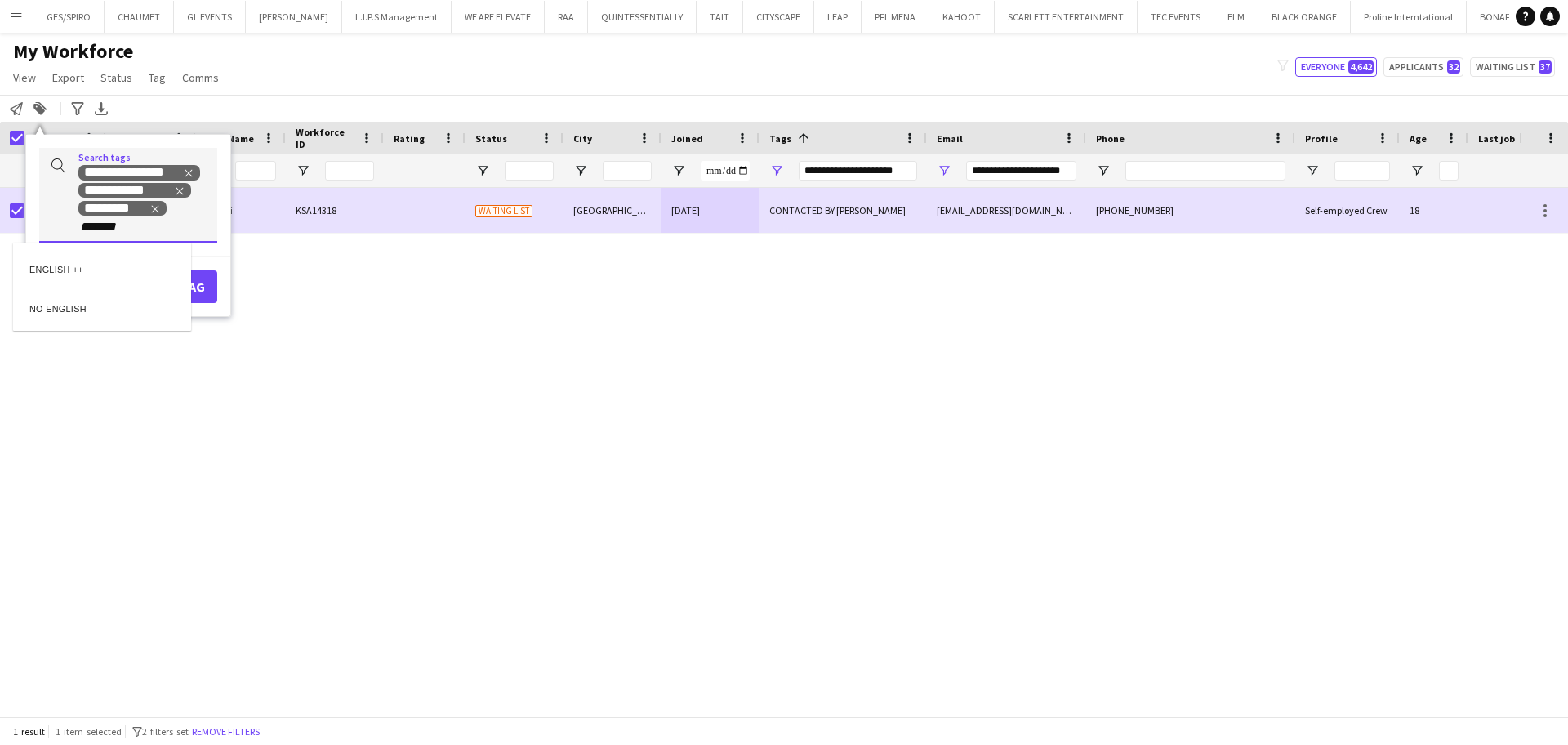
type input "*******"
click at [120, 275] on div "ENGLISH ++" at bounding box center [102, 267] width 178 height 39
type input "*****"
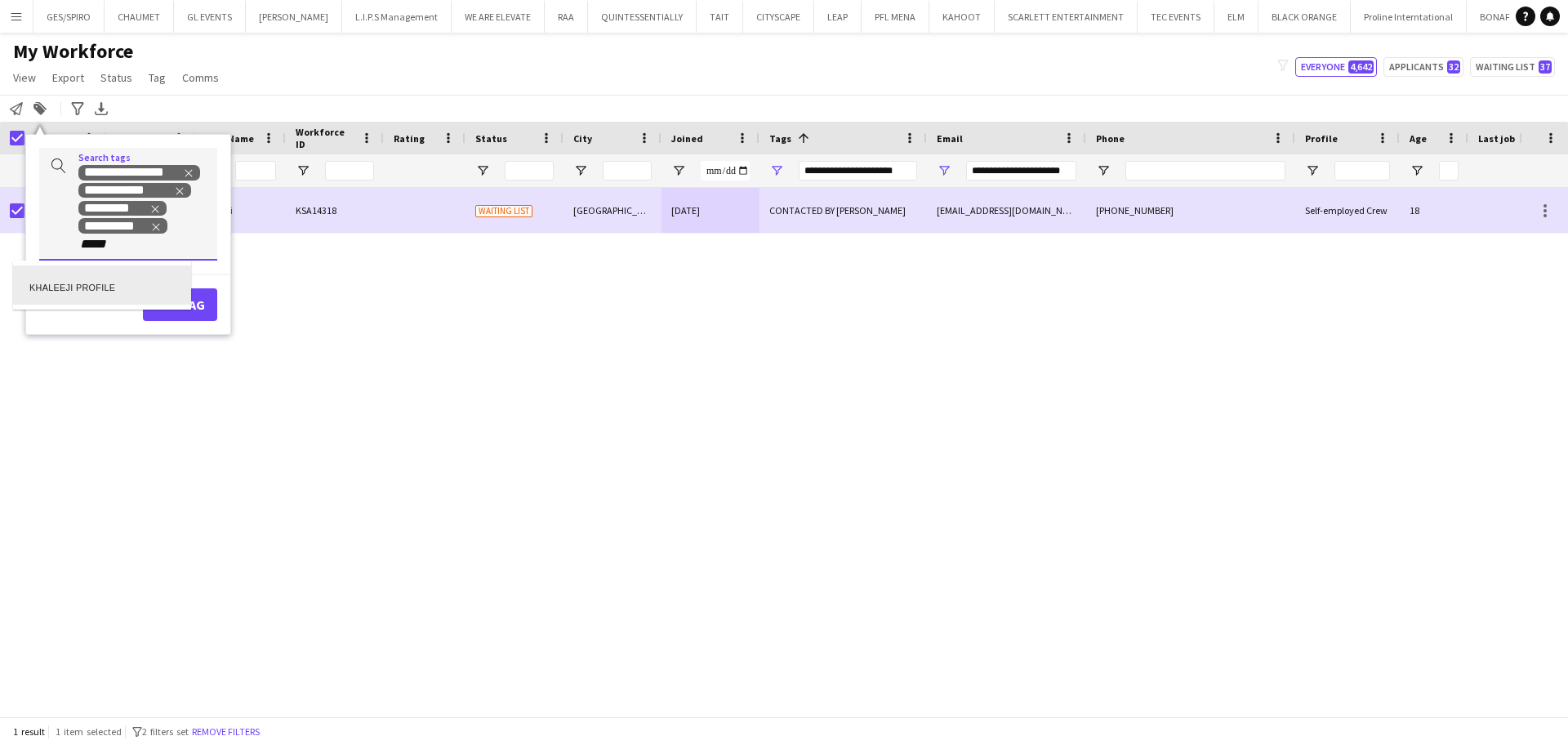
click at [133, 292] on div "KHALEEJI PROFILE" at bounding box center [102, 285] width 178 height 39
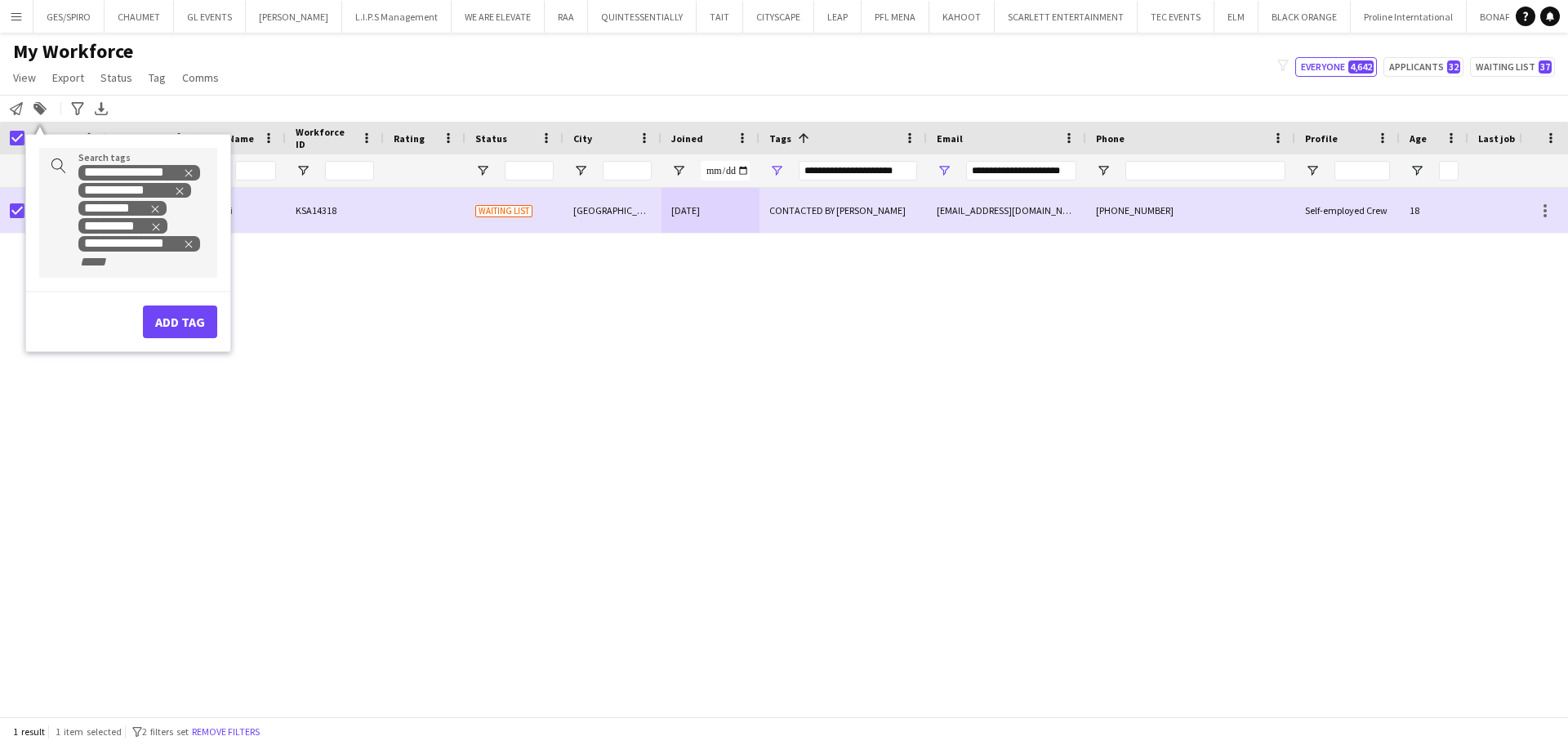
click at [181, 307] on div "Add tag" at bounding box center [128, 314] width 204 height 47
click at [181, 316] on button "Add tag" at bounding box center [179, 321] width 74 height 32
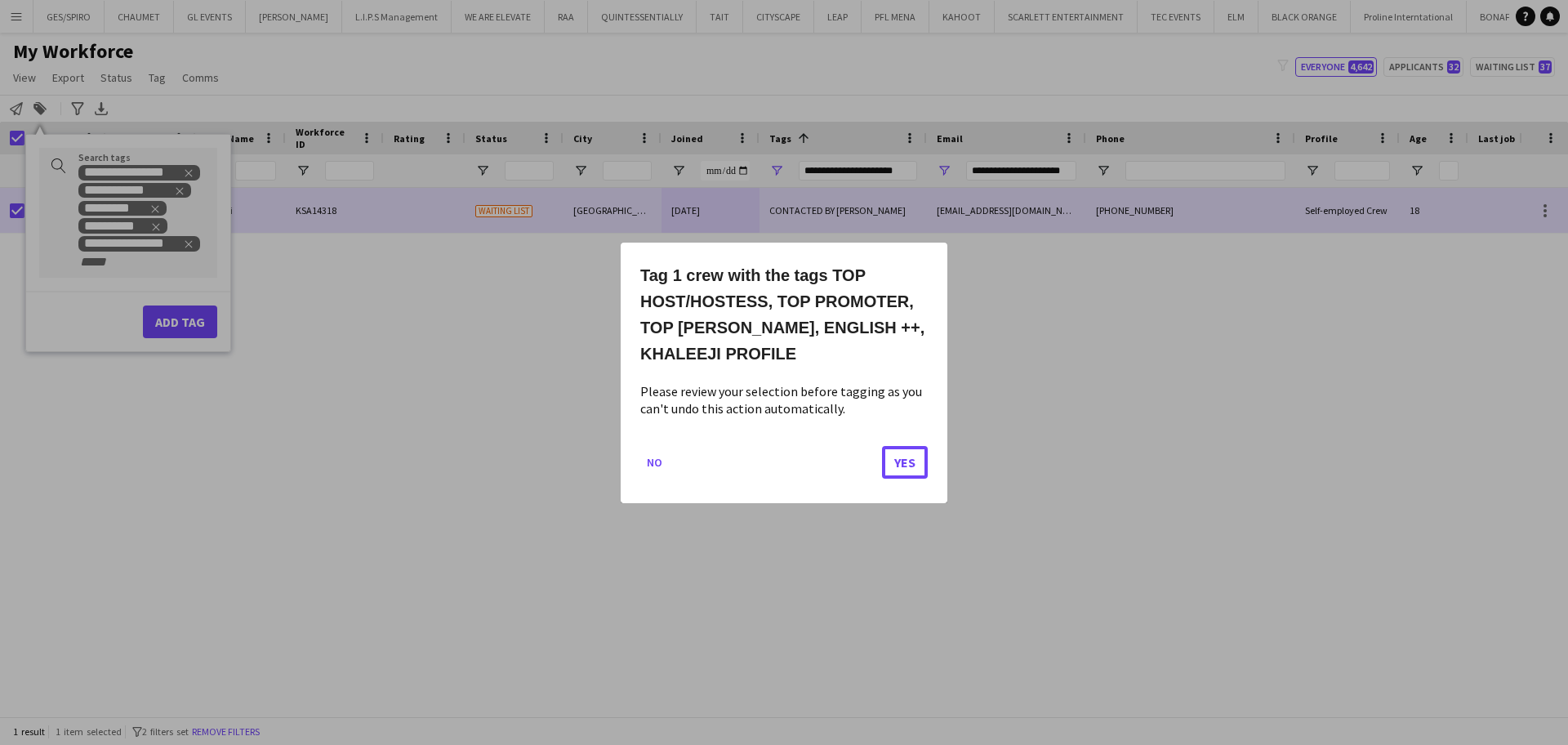
click at [915, 464] on button "Yes" at bounding box center [904, 461] width 45 height 32
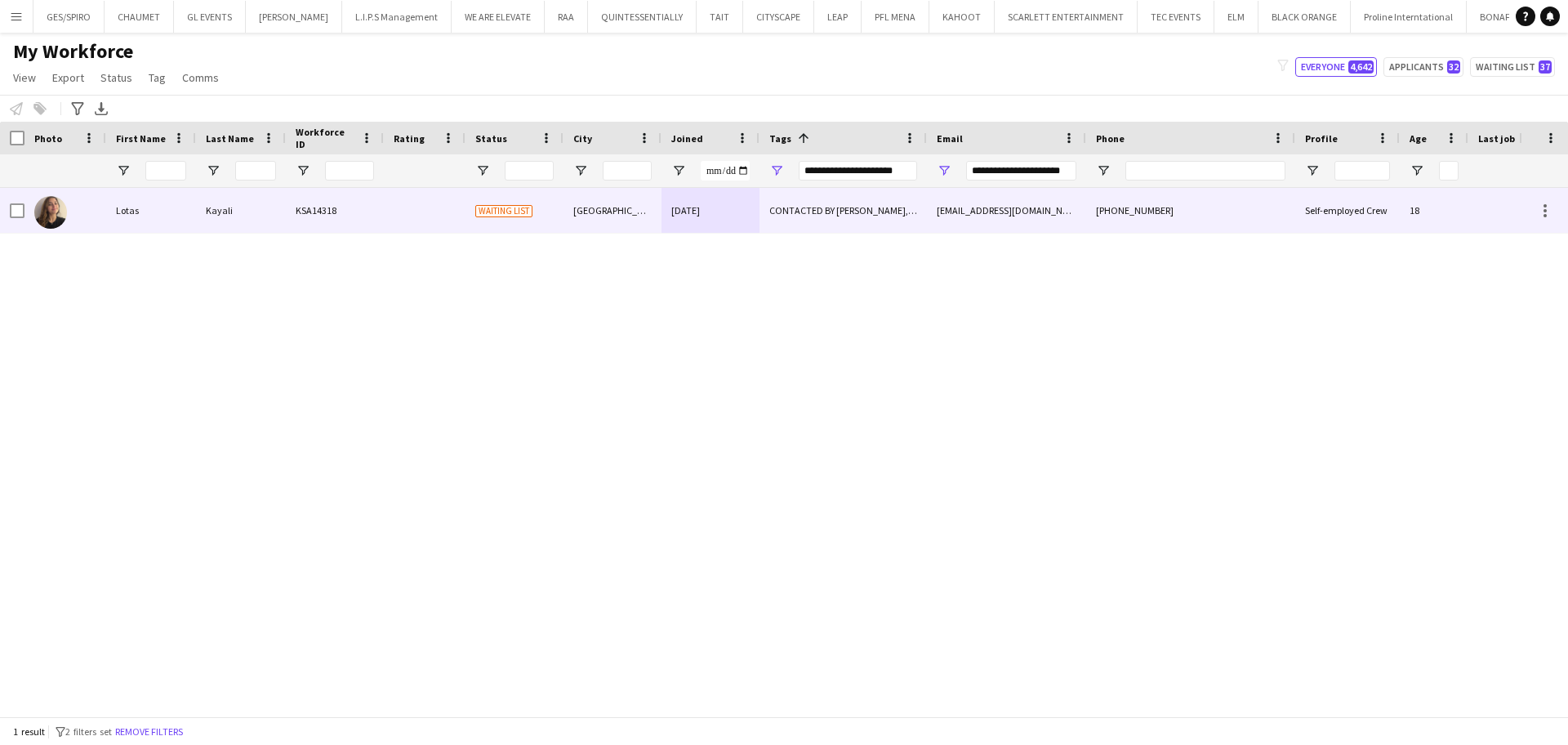
click at [1029, 205] on div "lotuskayalii@gmail.com" at bounding box center [1006, 210] width 159 height 45
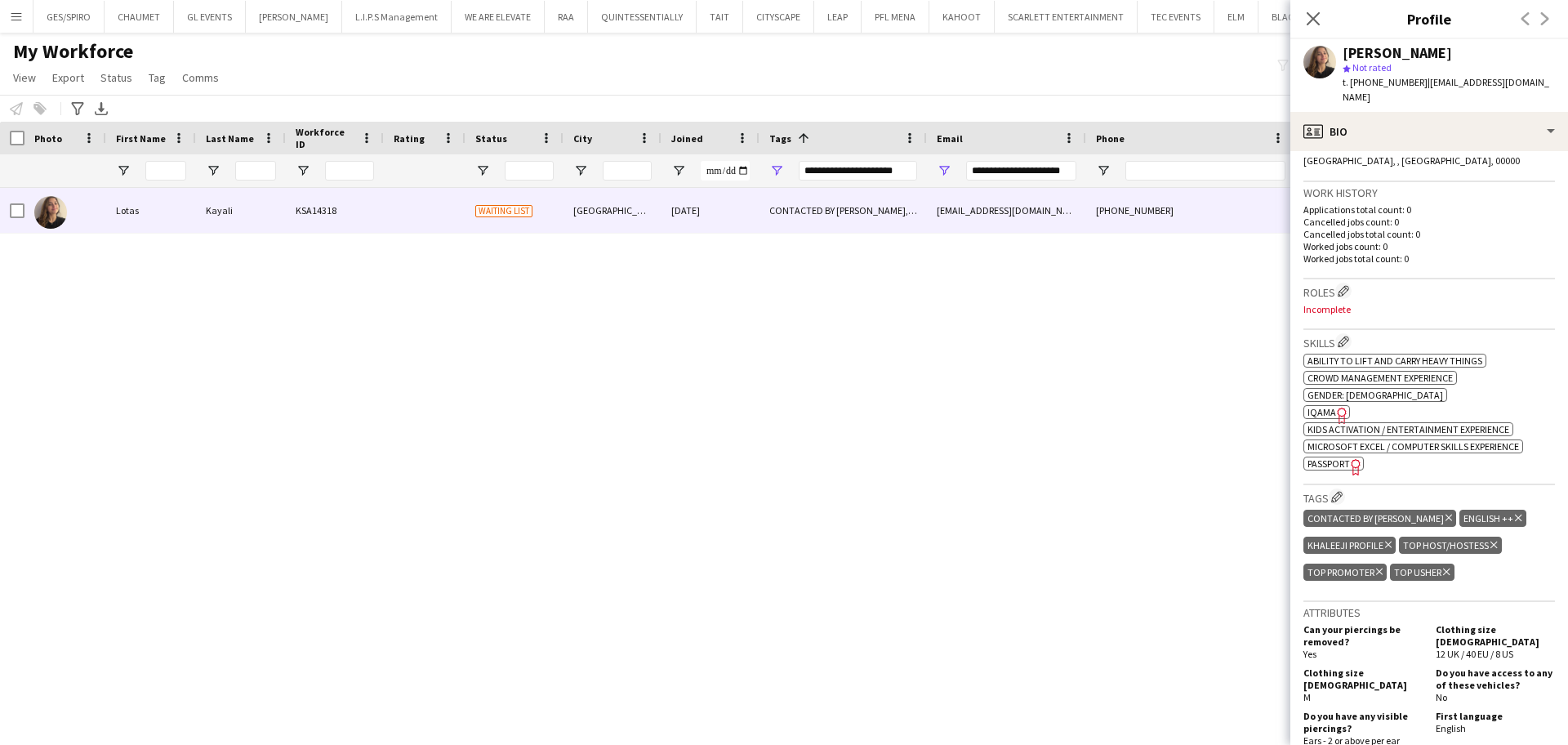
scroll to position [408, 0]
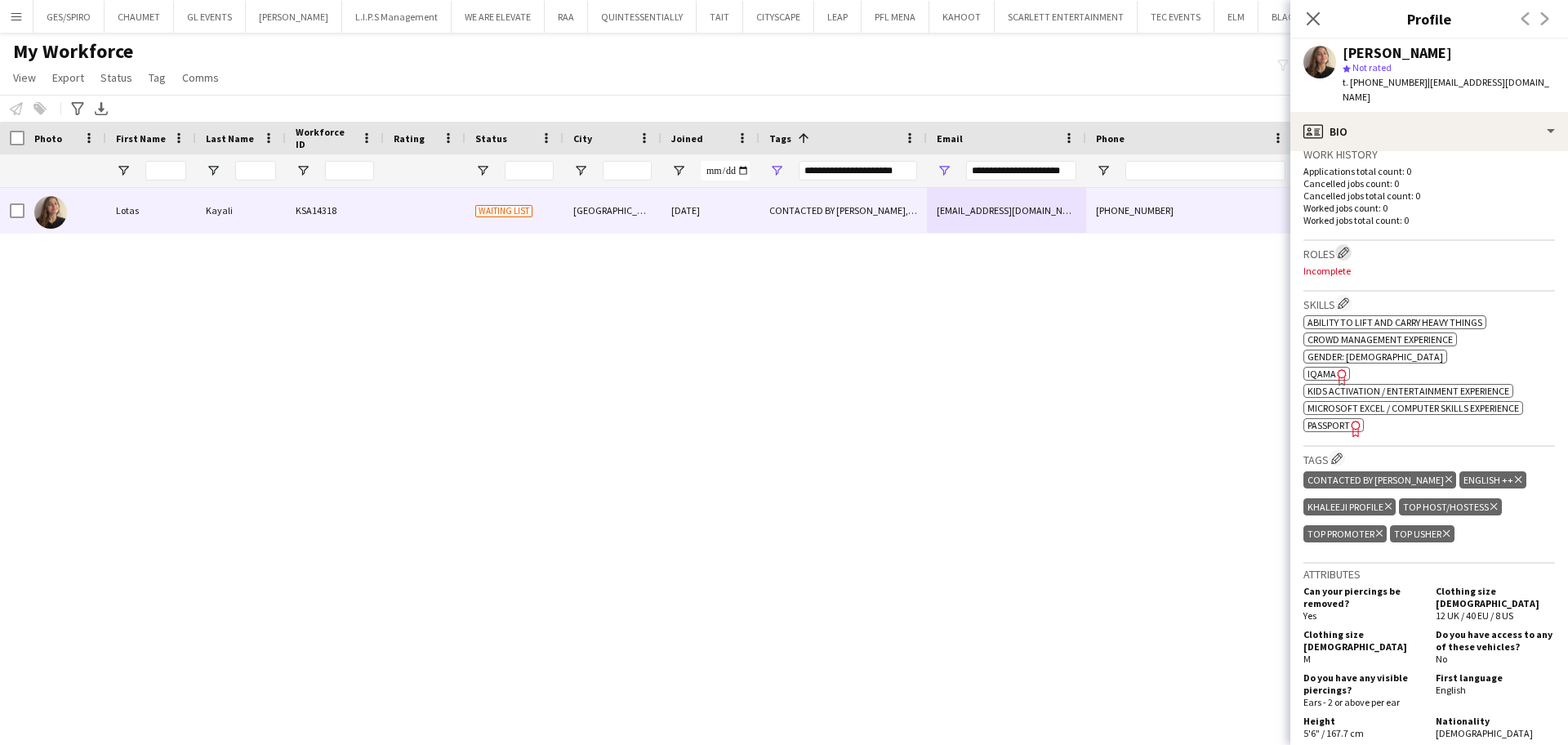
click at [1344, 247] on app-icon "Edit crew company roles" at bounding box center [1343, 253] width 11 height 11
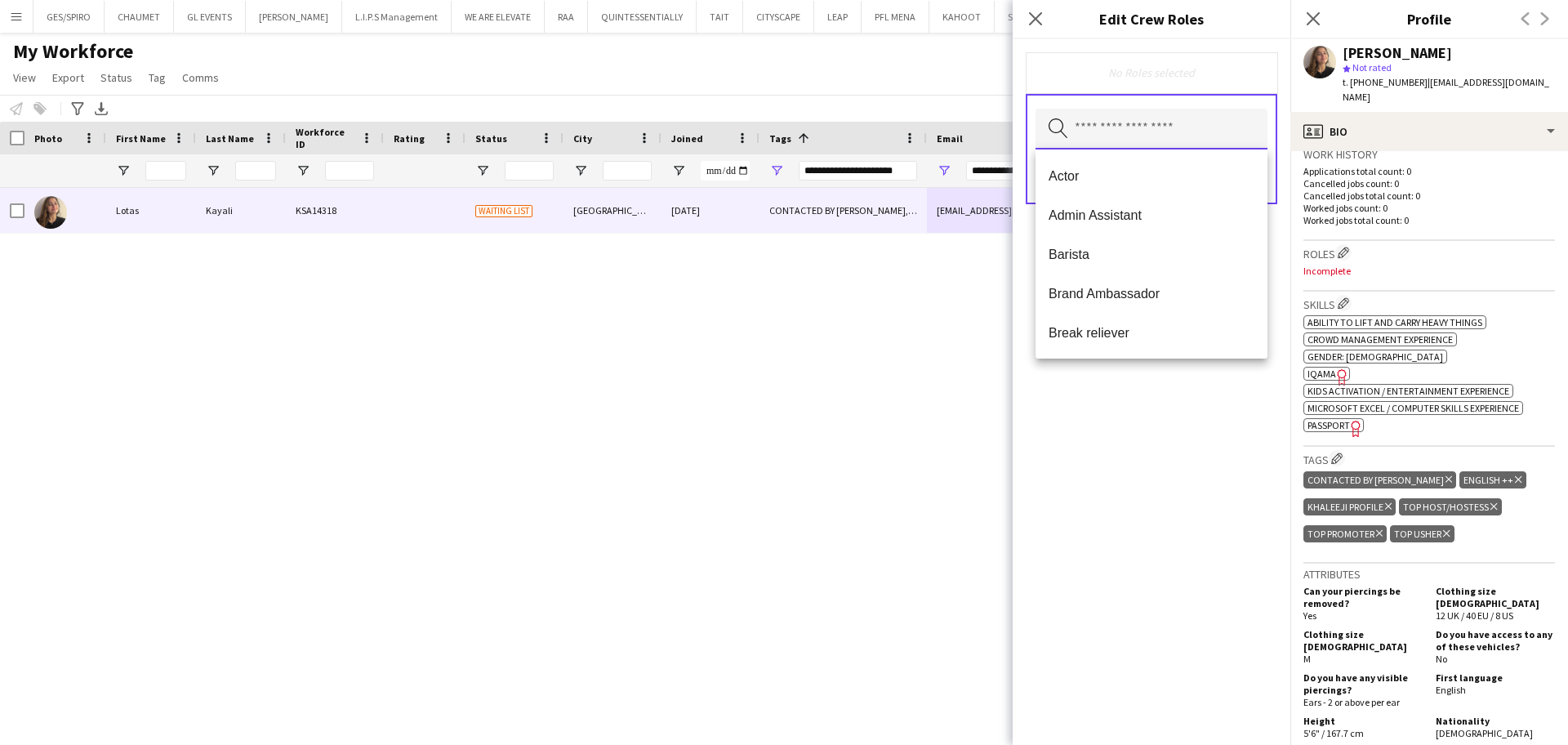
click at [1191, 140] on input "text" at bounding box center [1151, 129] width 232 height 41
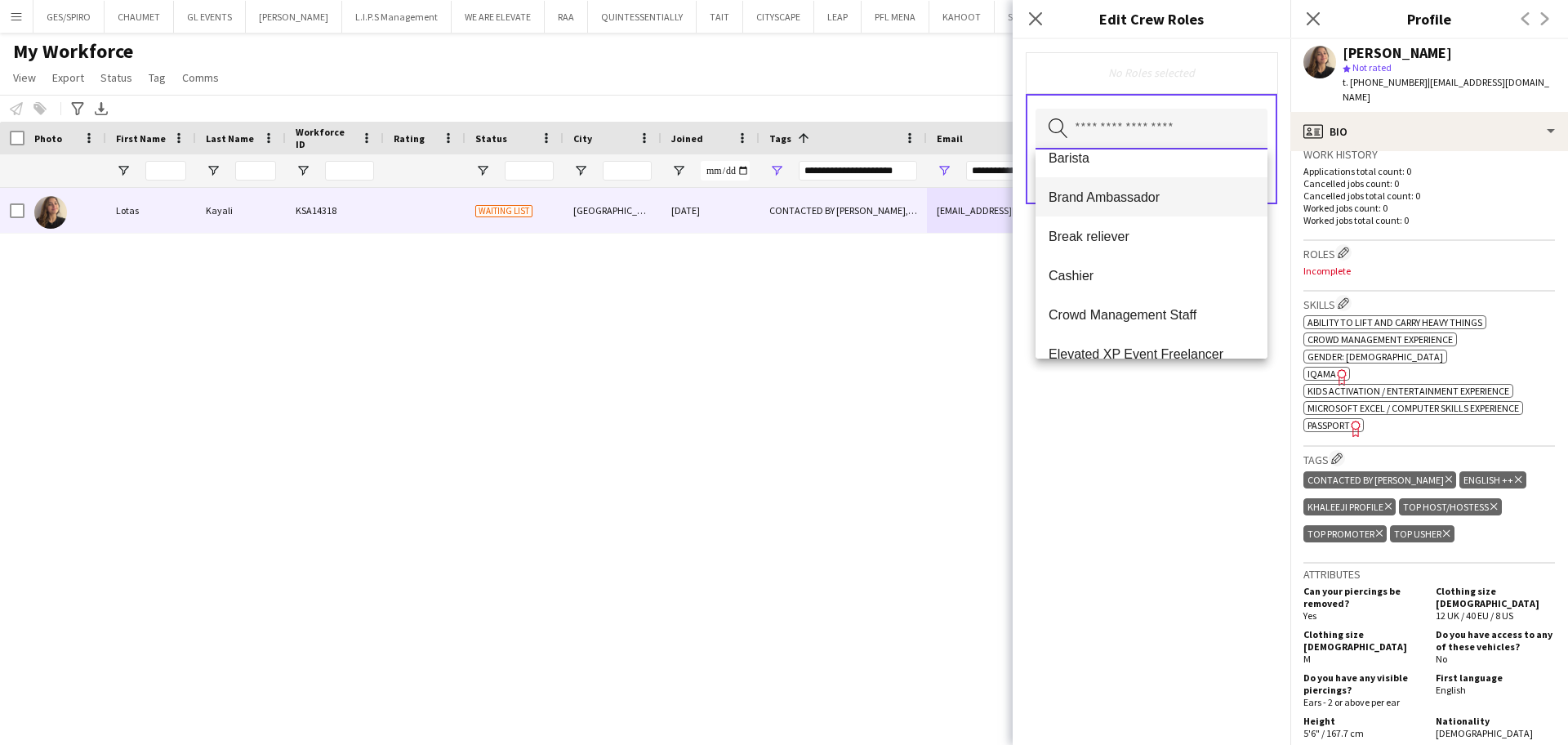
scroll to position [102, 0]
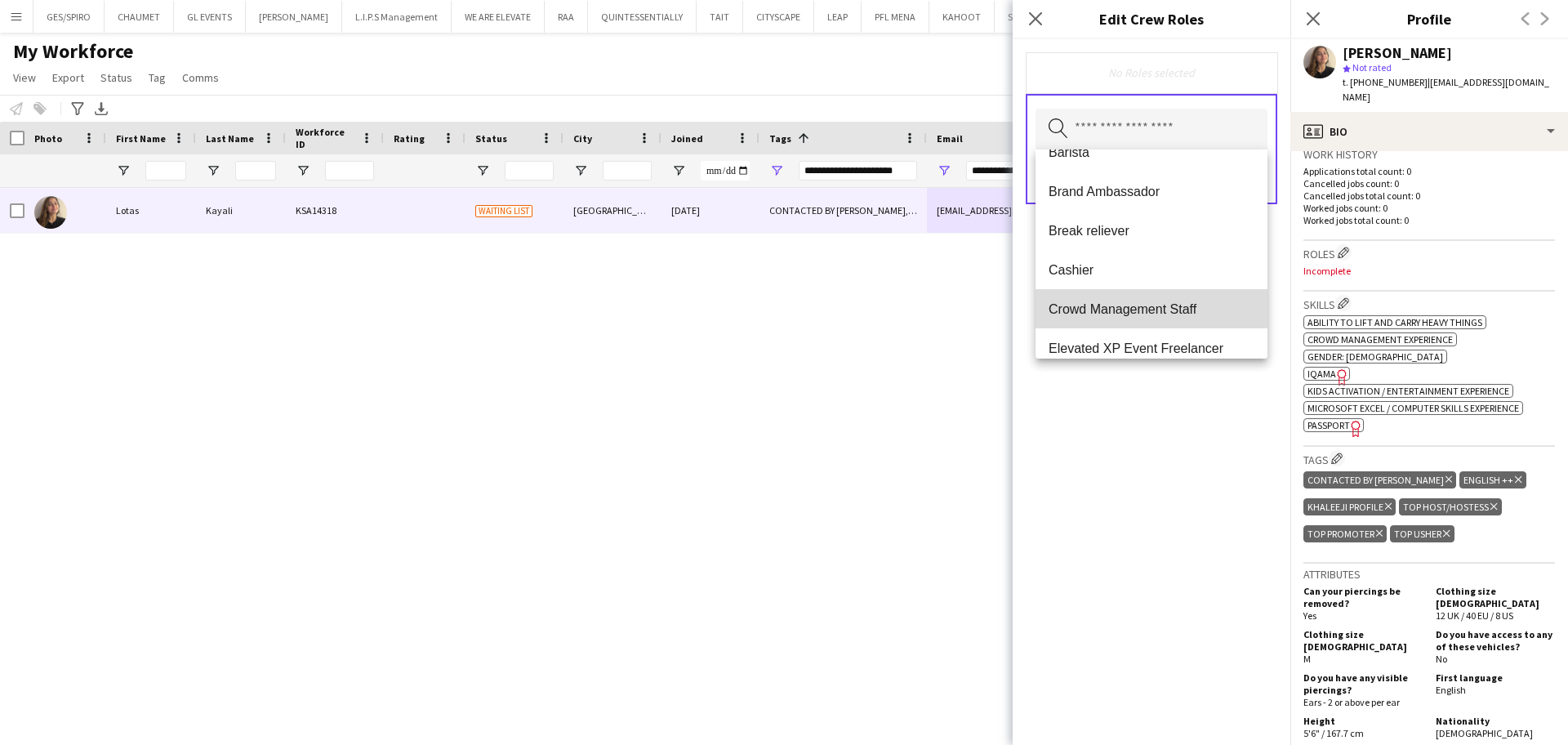
click at [1169, 302] on span "Crowd Management Staff" at bounding box center [1151, 309] width 205 height 16
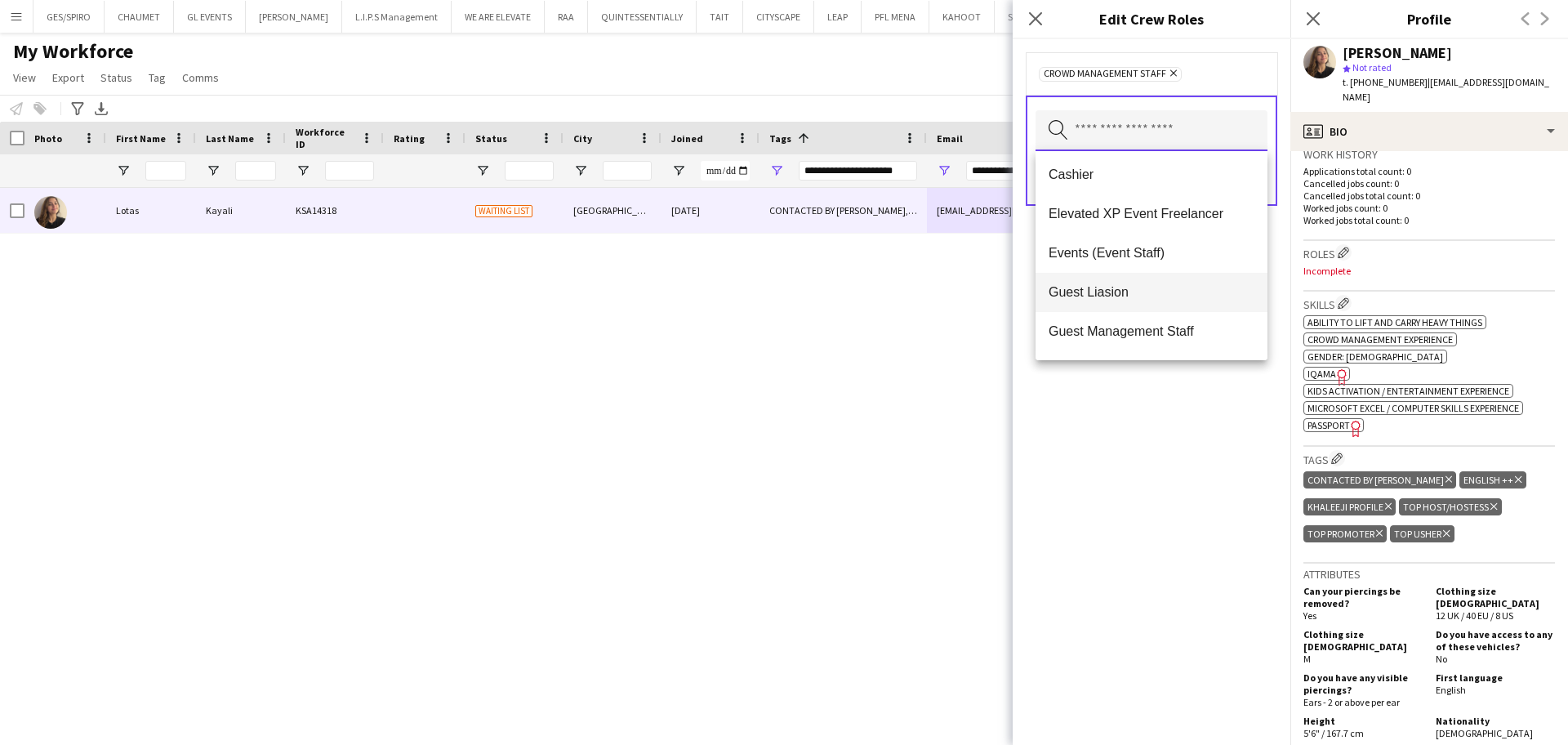
scroll to position [205, 0]
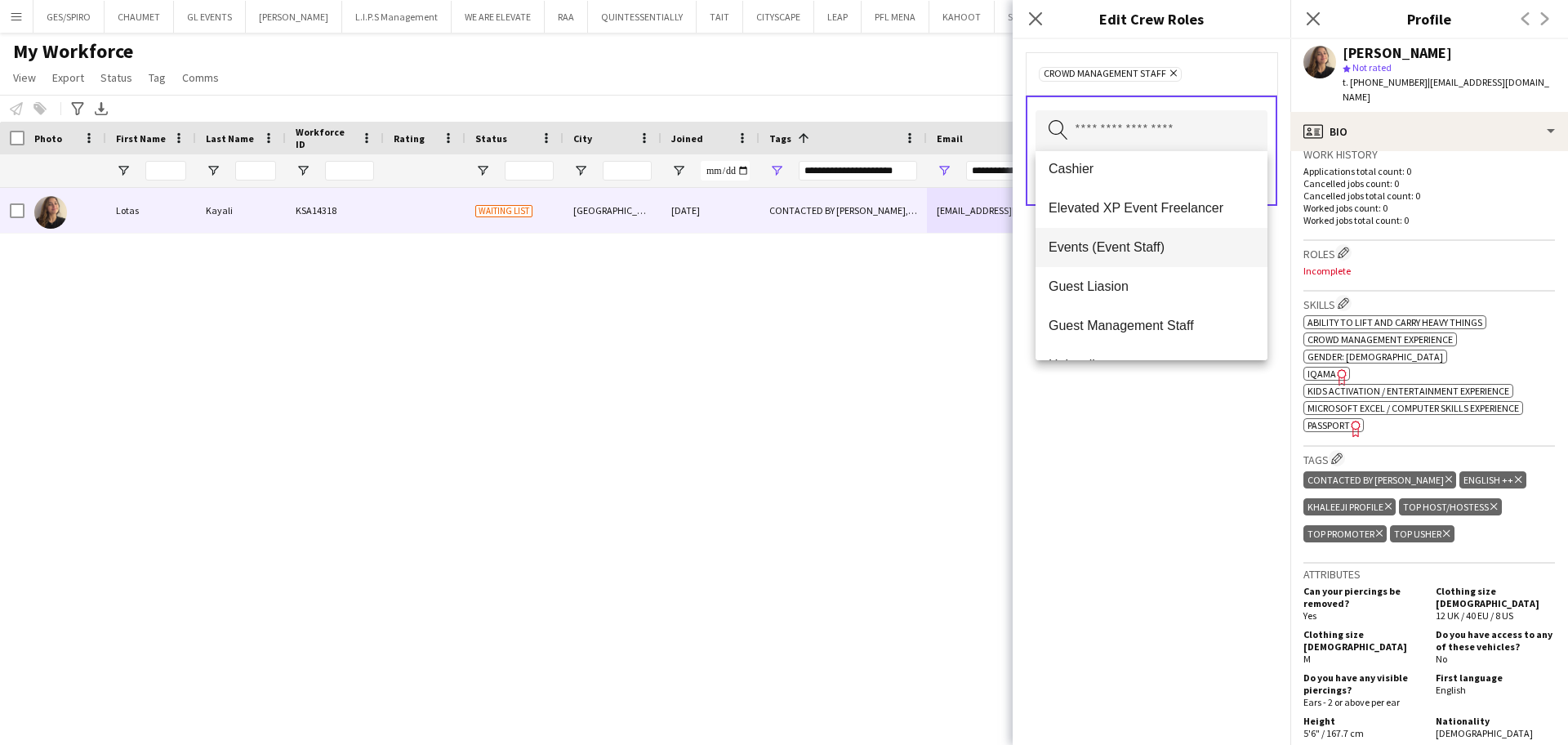
click at [1174, 255] on mat-option "Events (Event Staff)" at bounding box center [1151, 247] width 232 height 39
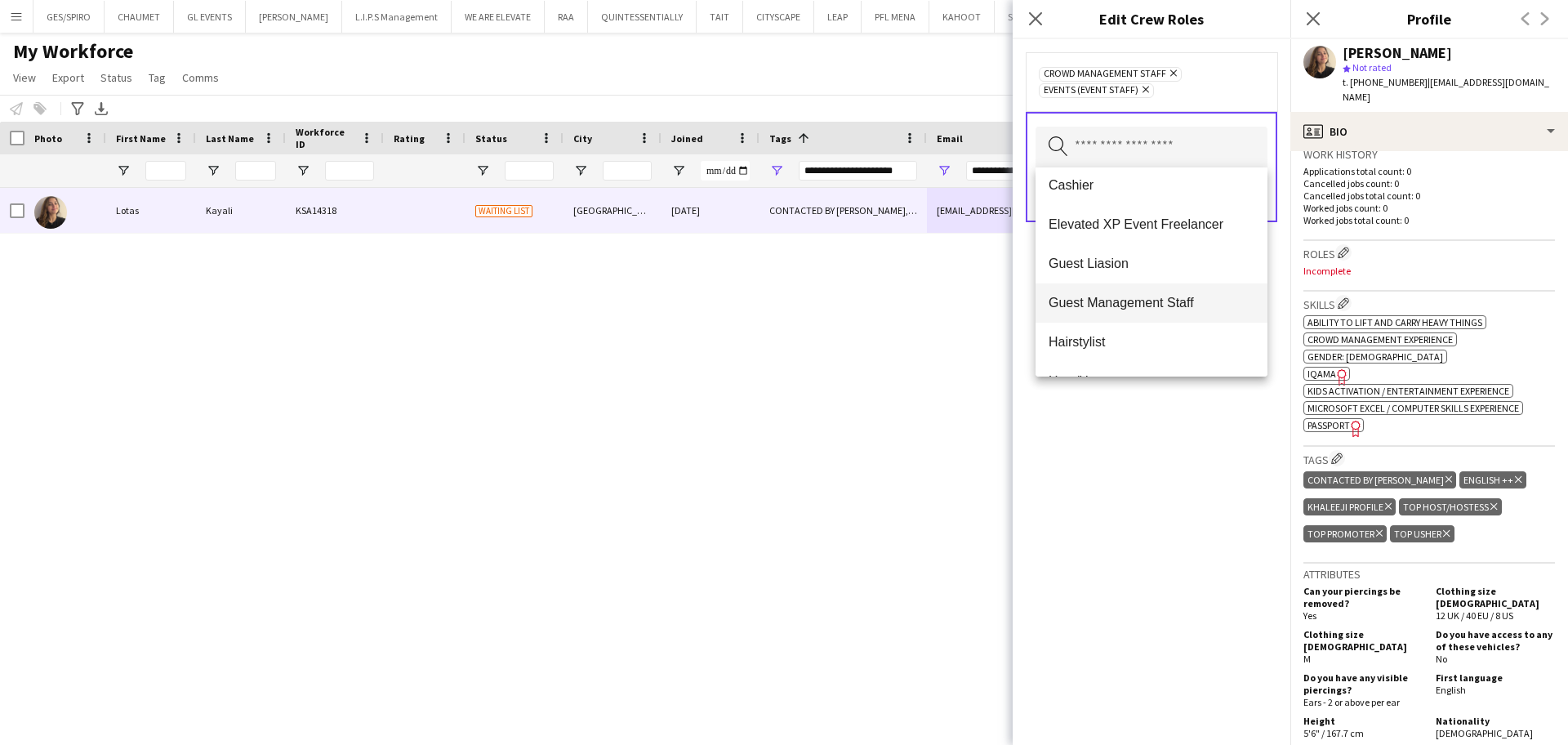
click at [1170, 302] on span "Guest Management Staff" at bounding box center [1151, 303] width 205 height 16
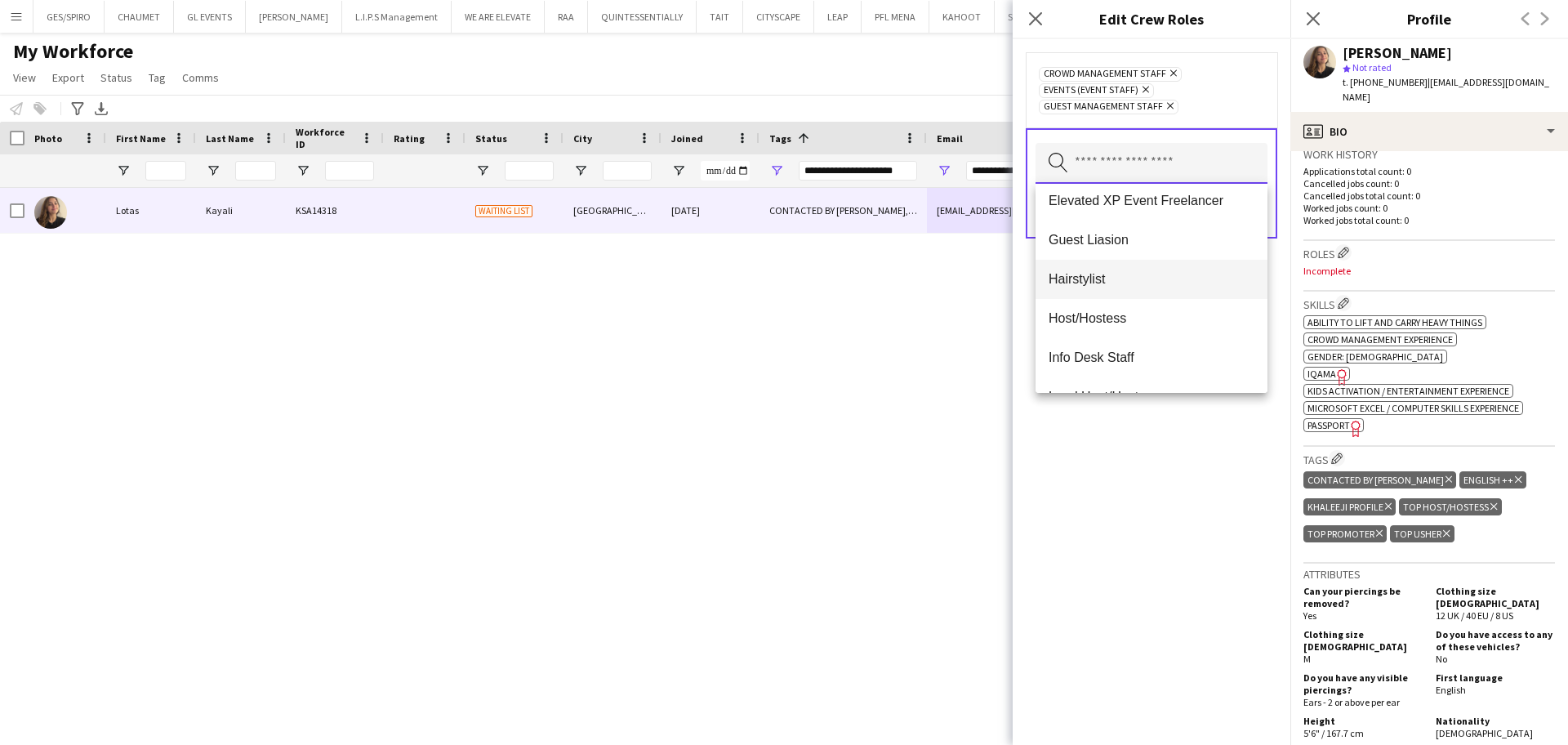
scroll to position [306, 0]
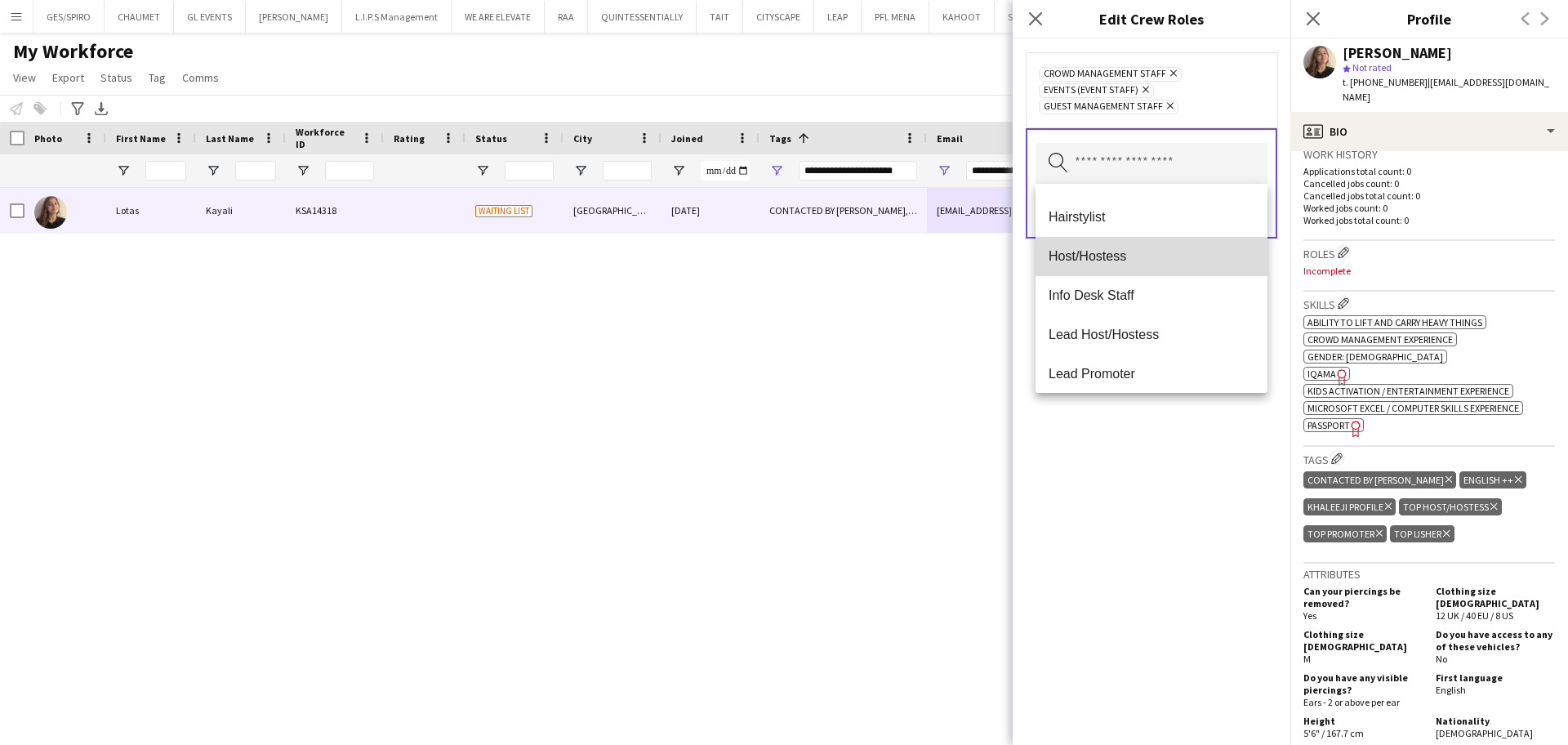
click at [1155, 258] on span "Host/Hostess" at bounding box center [1151, 255] width 205 height 16
click at [1181, 263] on span "Info Desk Staff" at bounding box center [1151, 255] width 205 height 16
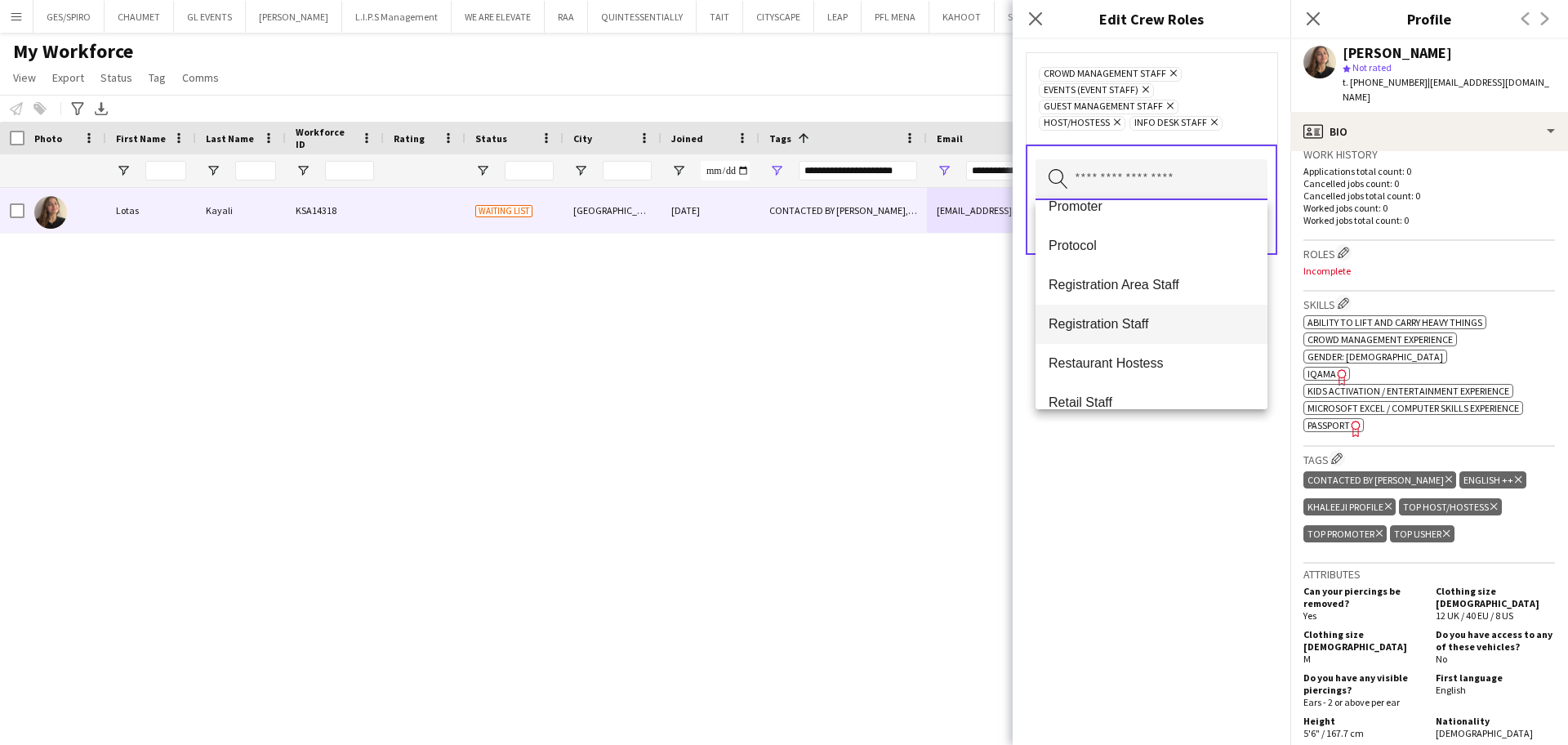
scroll to position [714, 0]
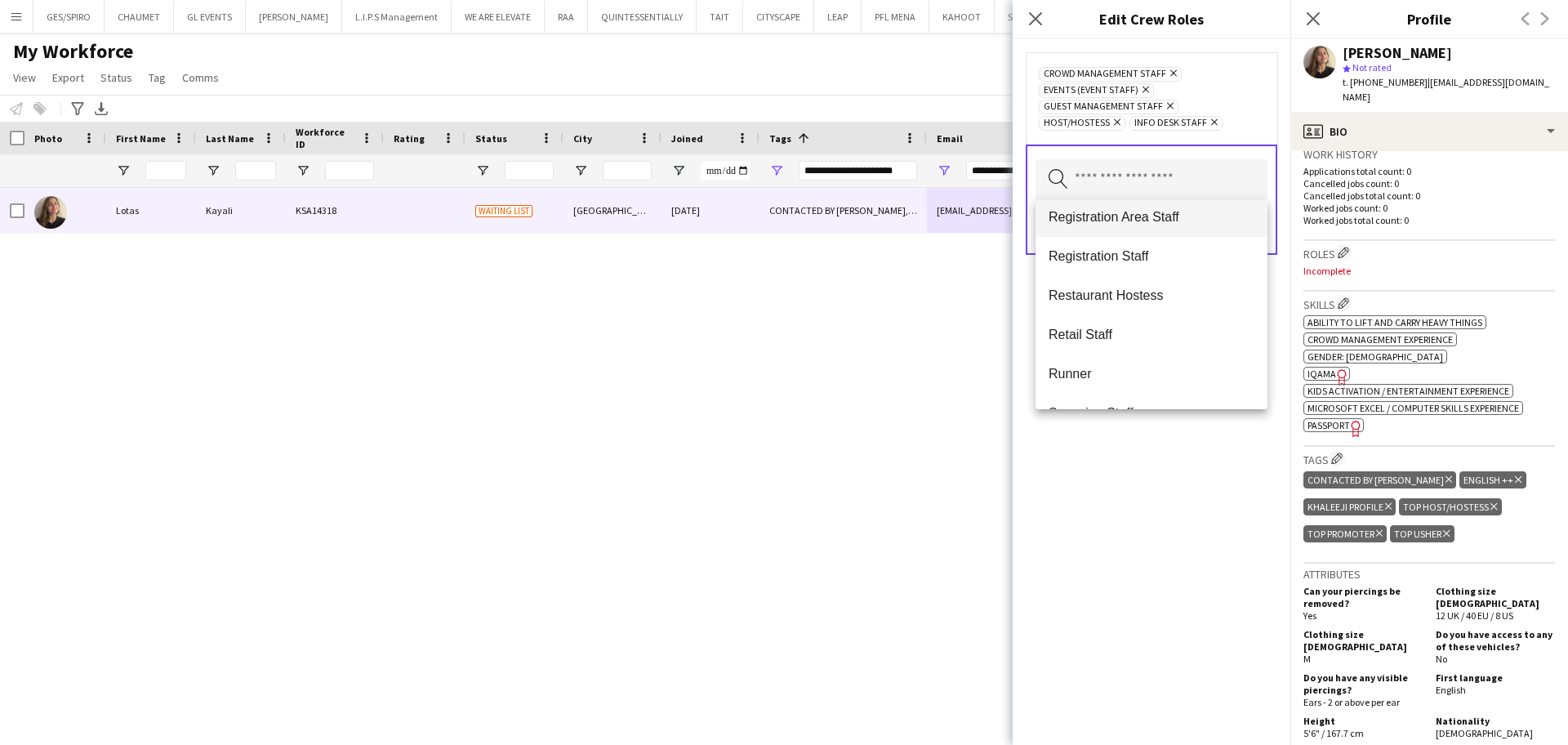
click at [1214, 224] on span "Registration Area Staff" at bounding box center [1151, 217] width 205 height 16
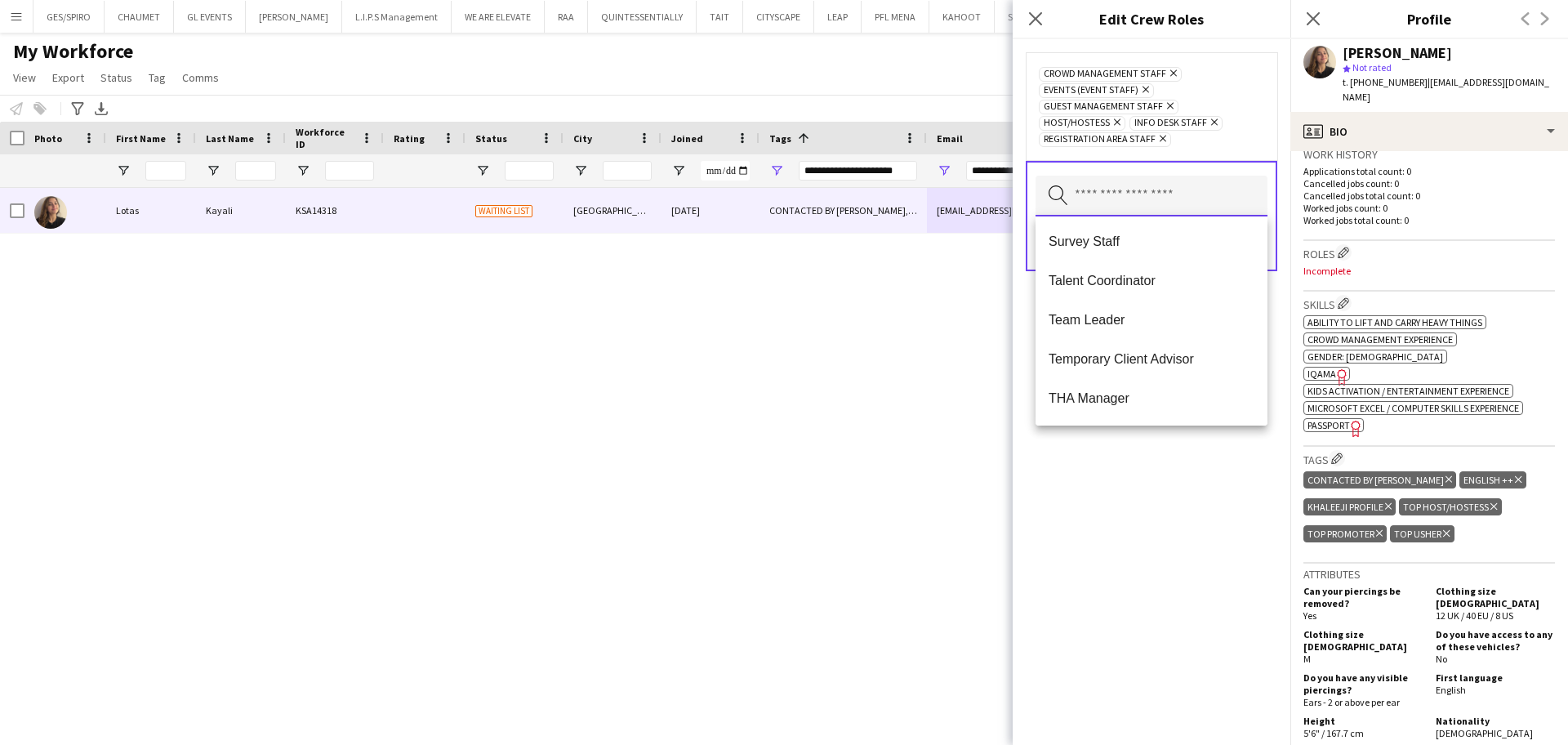
scroll to position [1255, 0]
click at [1183, 356] on span "Welcome Desk" at bounding box center [1151, 359] width 205 height 16
click at [1186, 273] on mat-option "[PERSON_NAME]" at bounding box center [1151, 281] width 232 height 39
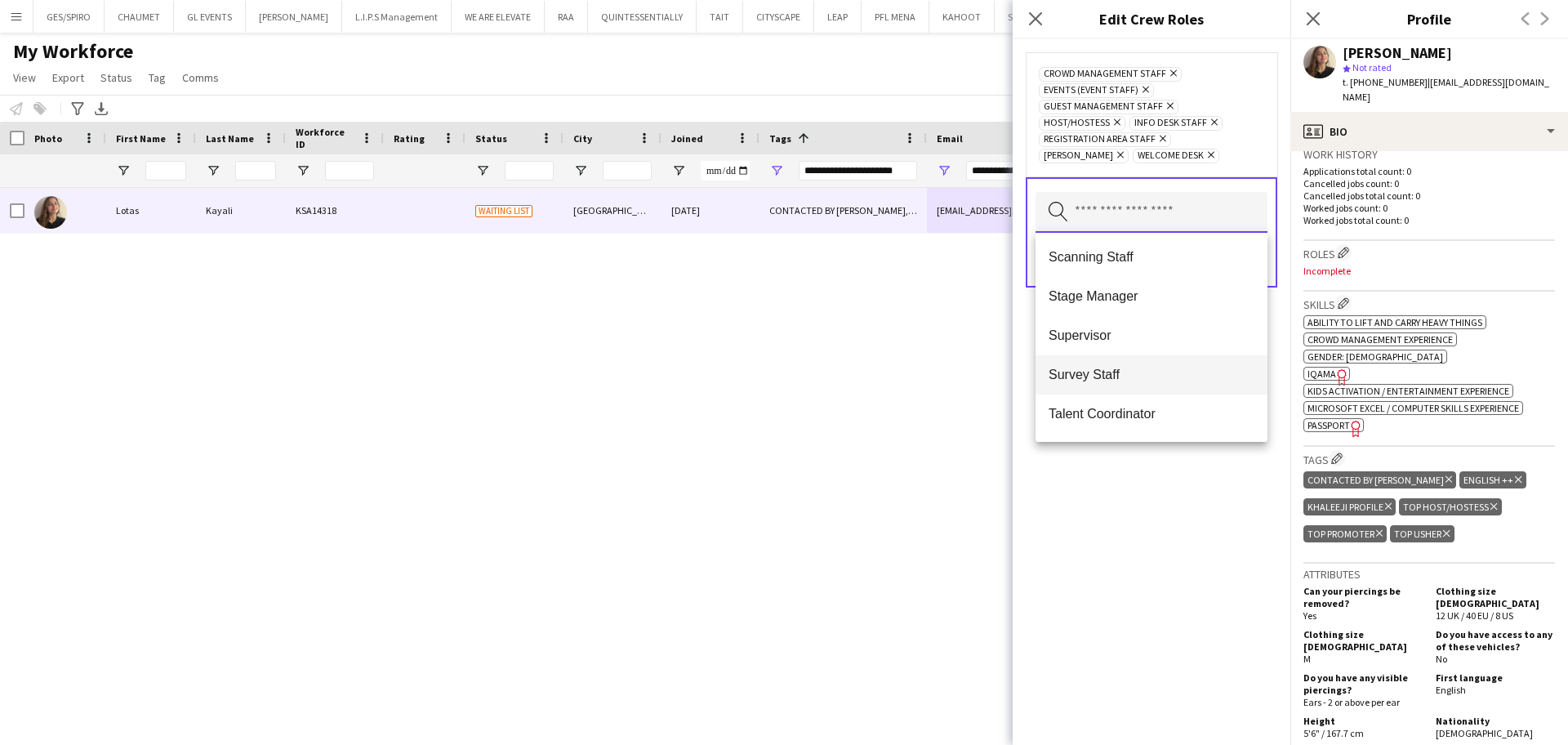
scroll to position [870, 0]
click at [1175, 373] on span "Survey Staff" at bounding box center [1151, 368] width 205 height 16
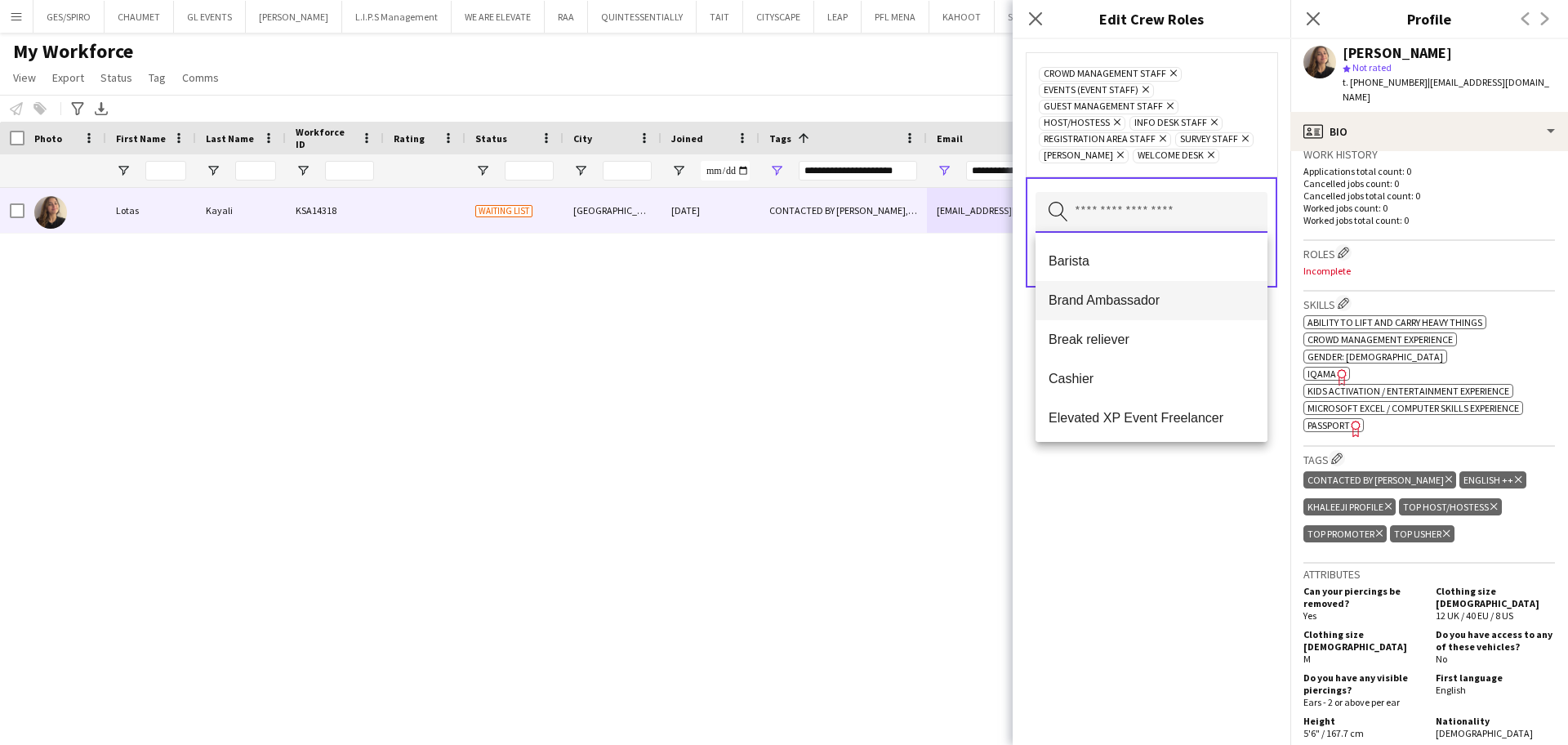
scroll to position [0, 0]
click at [1192, 472] on div "Crowd Management Staff Remove Events (Event Staff) Remove Guest Management Staf…" at bounding box center [1151, 391] width 278 height 706
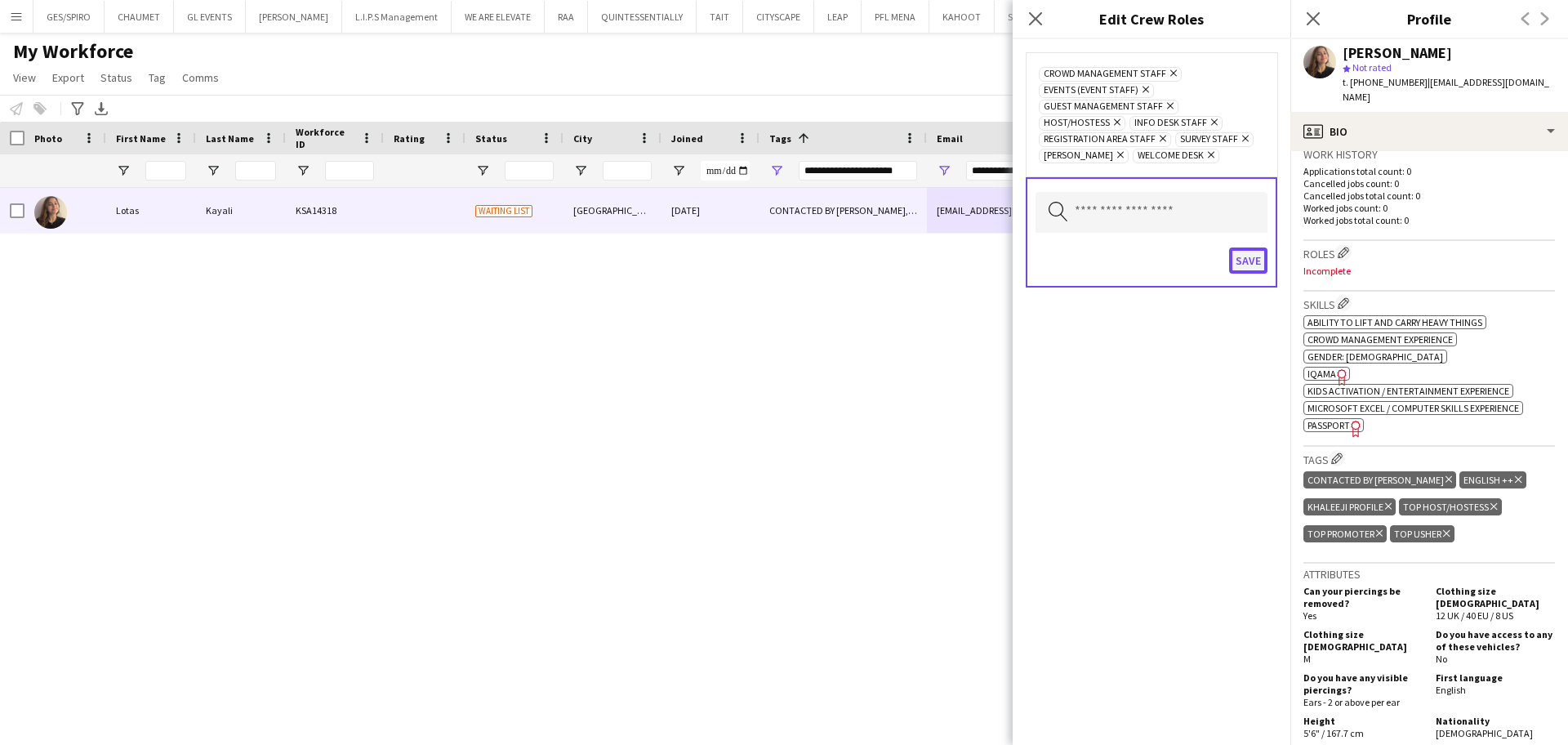
click at [1253, 260] on button "Save" at bounding box center [1247, 260] width 38 height 26
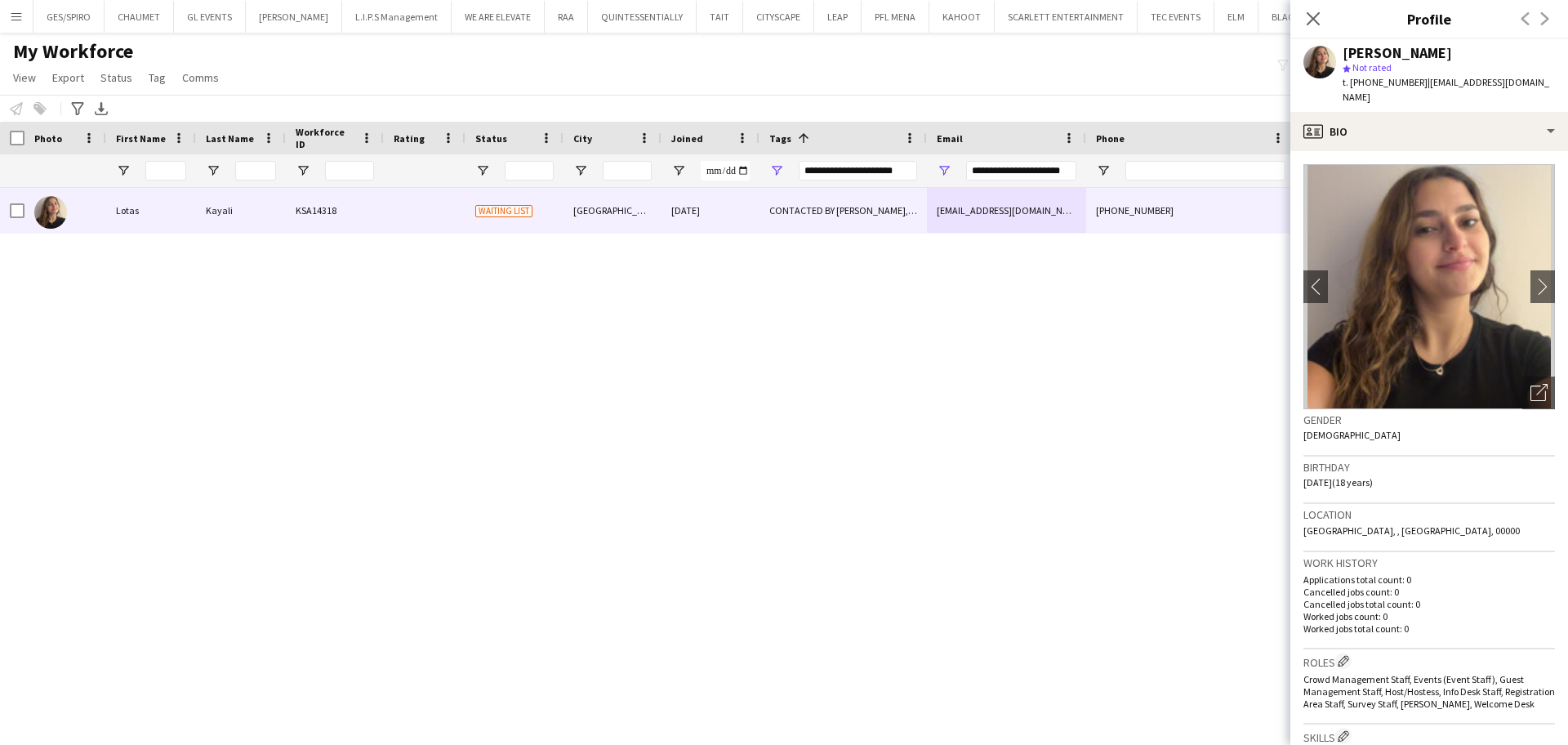
click at [1457, 88] on div "t. +966541009544 | lotuskayalii@gmail.com" at bounding box center [1448, 90] width 212 height 30
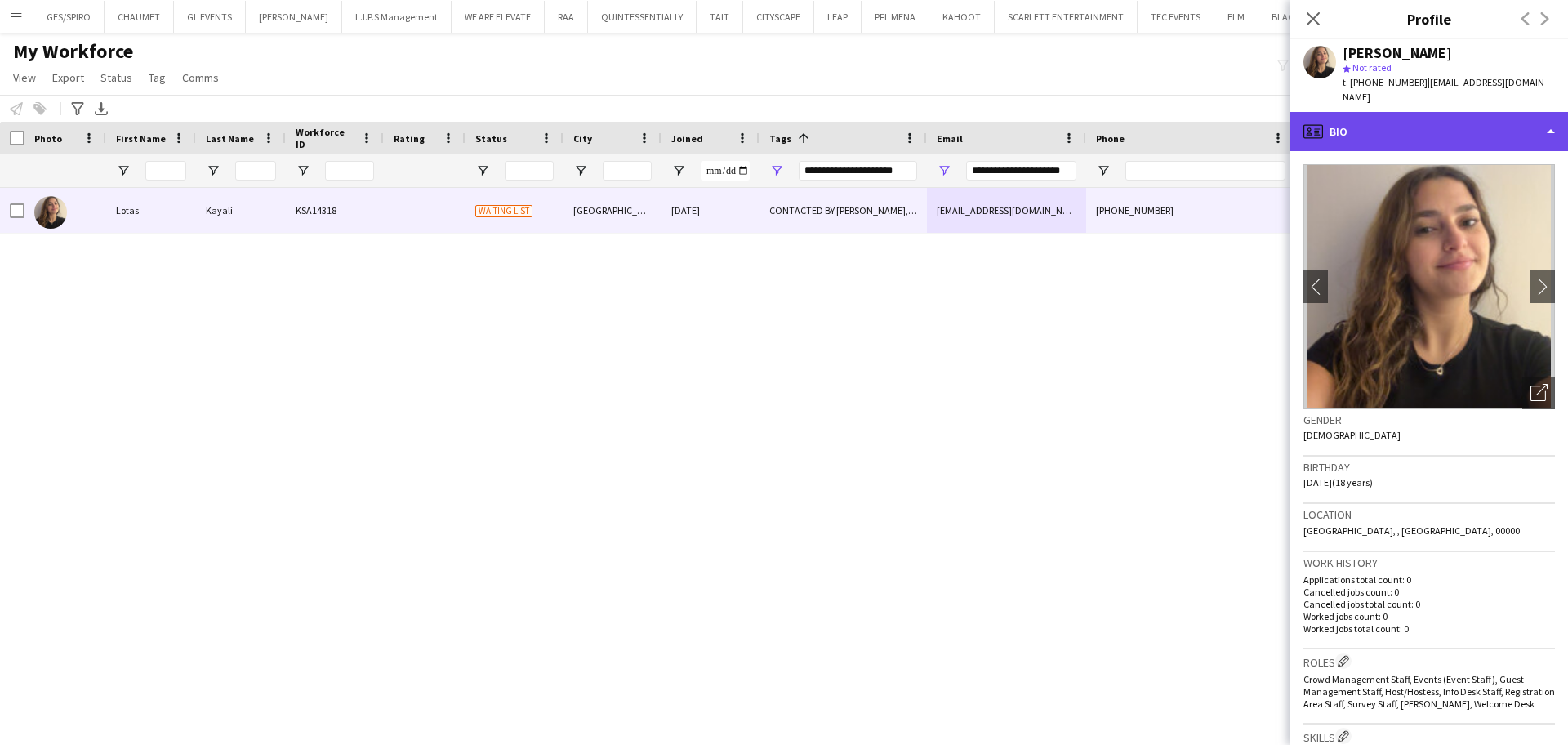
click at [1472, 125] on div "profile Bio" at bounding box center [1429, 131] width 278 height 39
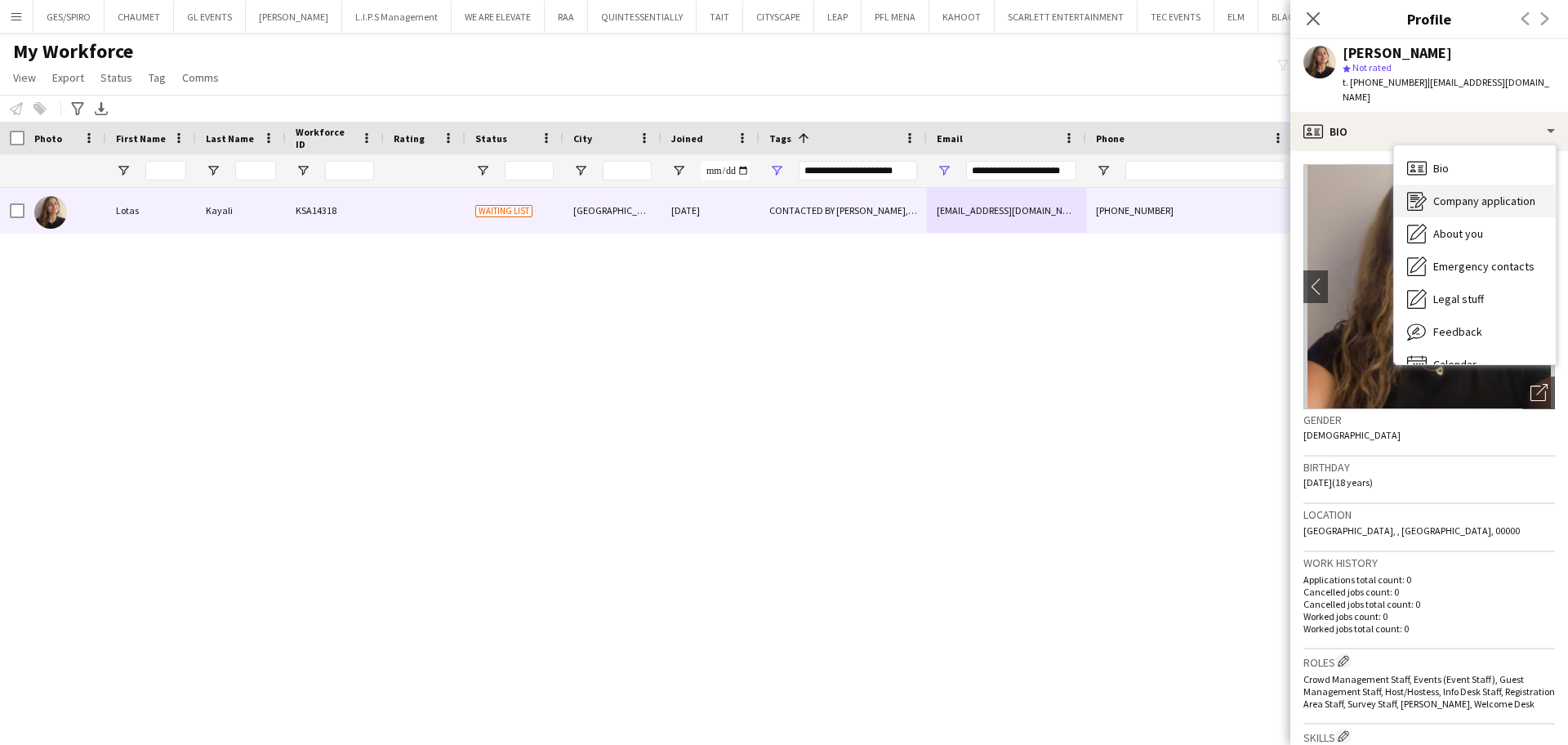
click at [1496, 193] on span "Company application" at bounding box center [1484, 201] width 102 height 15
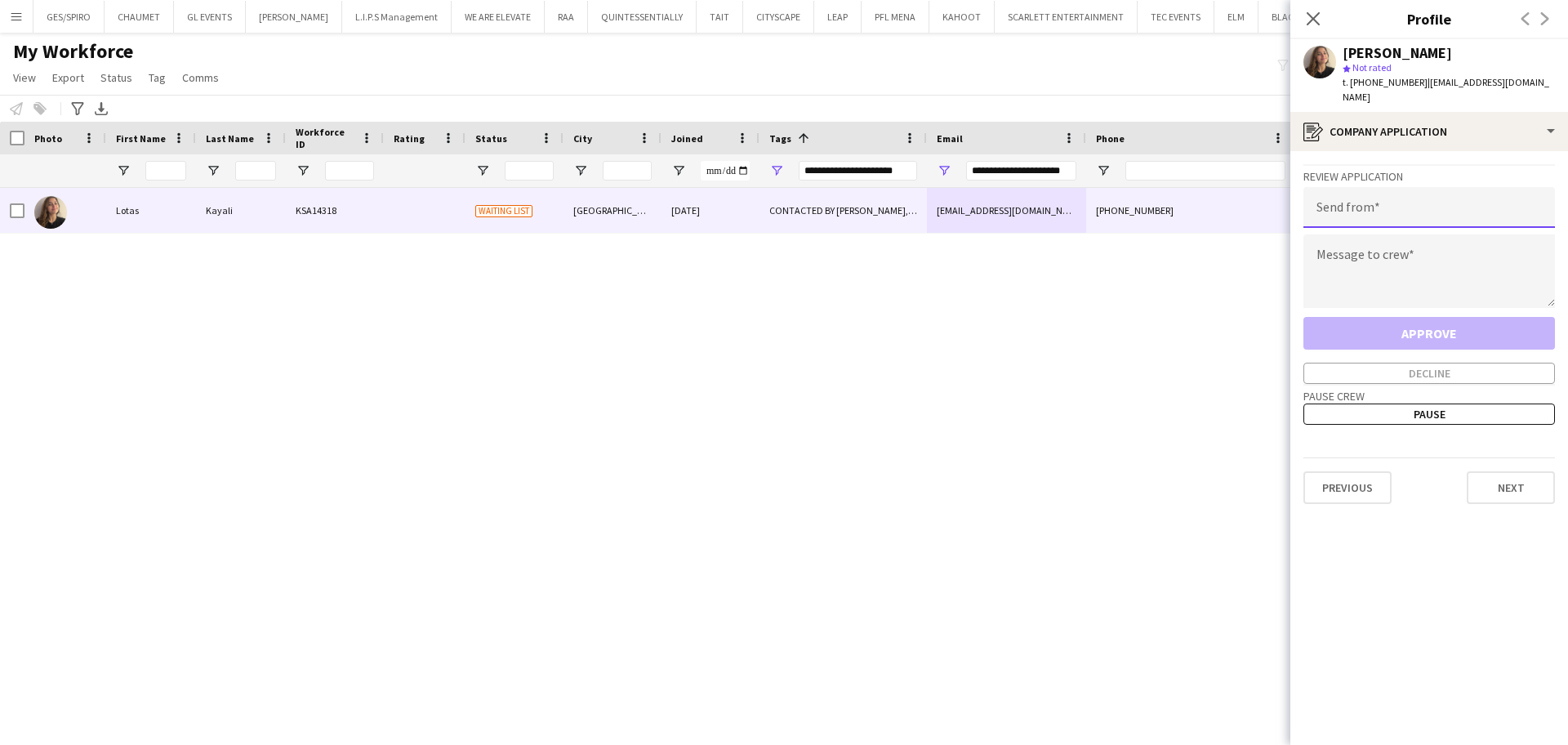
click at [1436, 202] on input "email" at bounding box center [1429, 207] width 252 height 41
paste input "**********"
drag, startPoint x: 1473, startPoint y: 198, endPoint x: 1138, endPoint y: 212, distance: 335.3
click at [1138, 212] on body "Menu Boards Boards Boards All jobs Status Workforce Workforce My Workforce Recr…" at bounding box center [784, 372] width 1568 height 745
type input "**********"
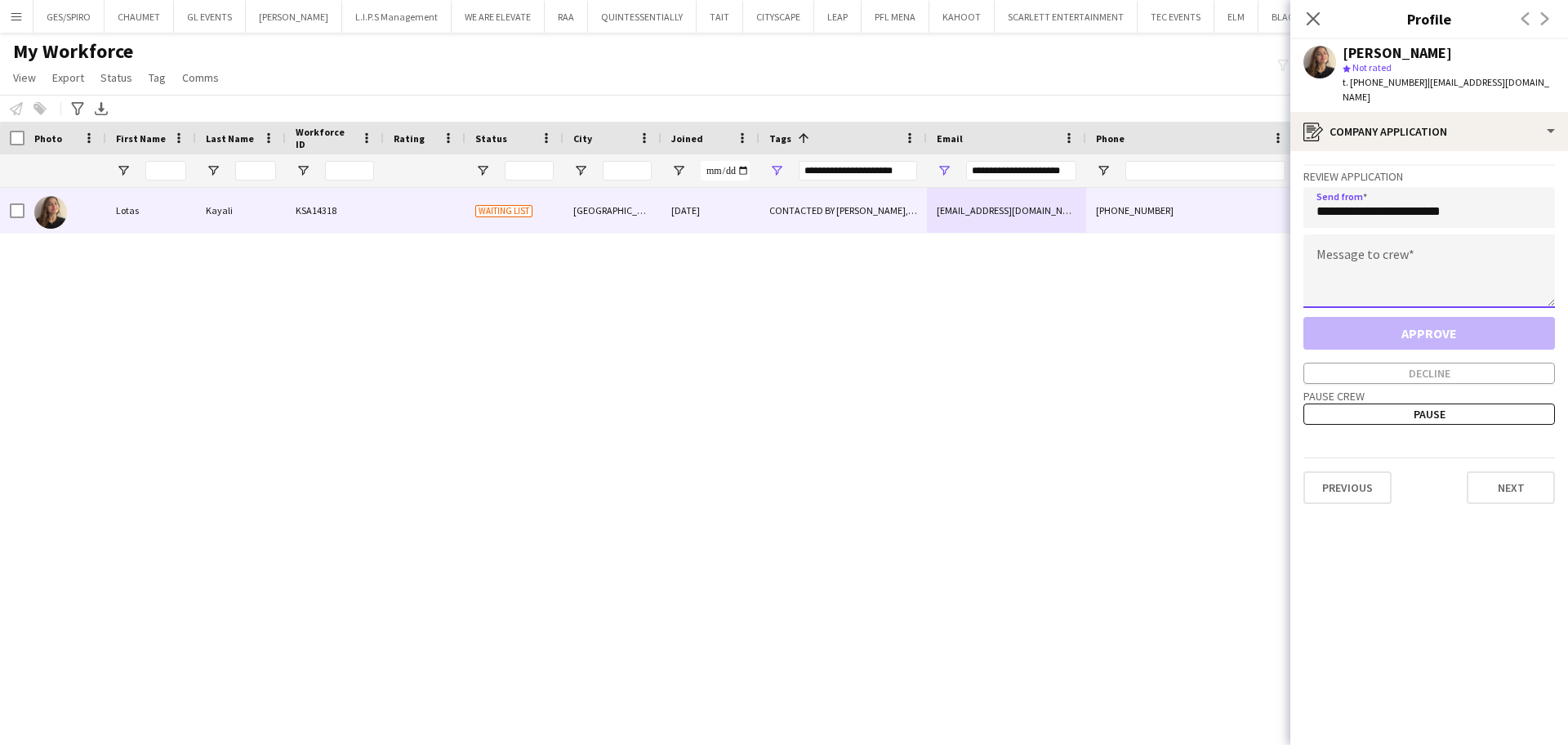
click at [1415, 271] on textarea at bounding box center [1429, 270] width 252 height 73
paste textarea "**********"
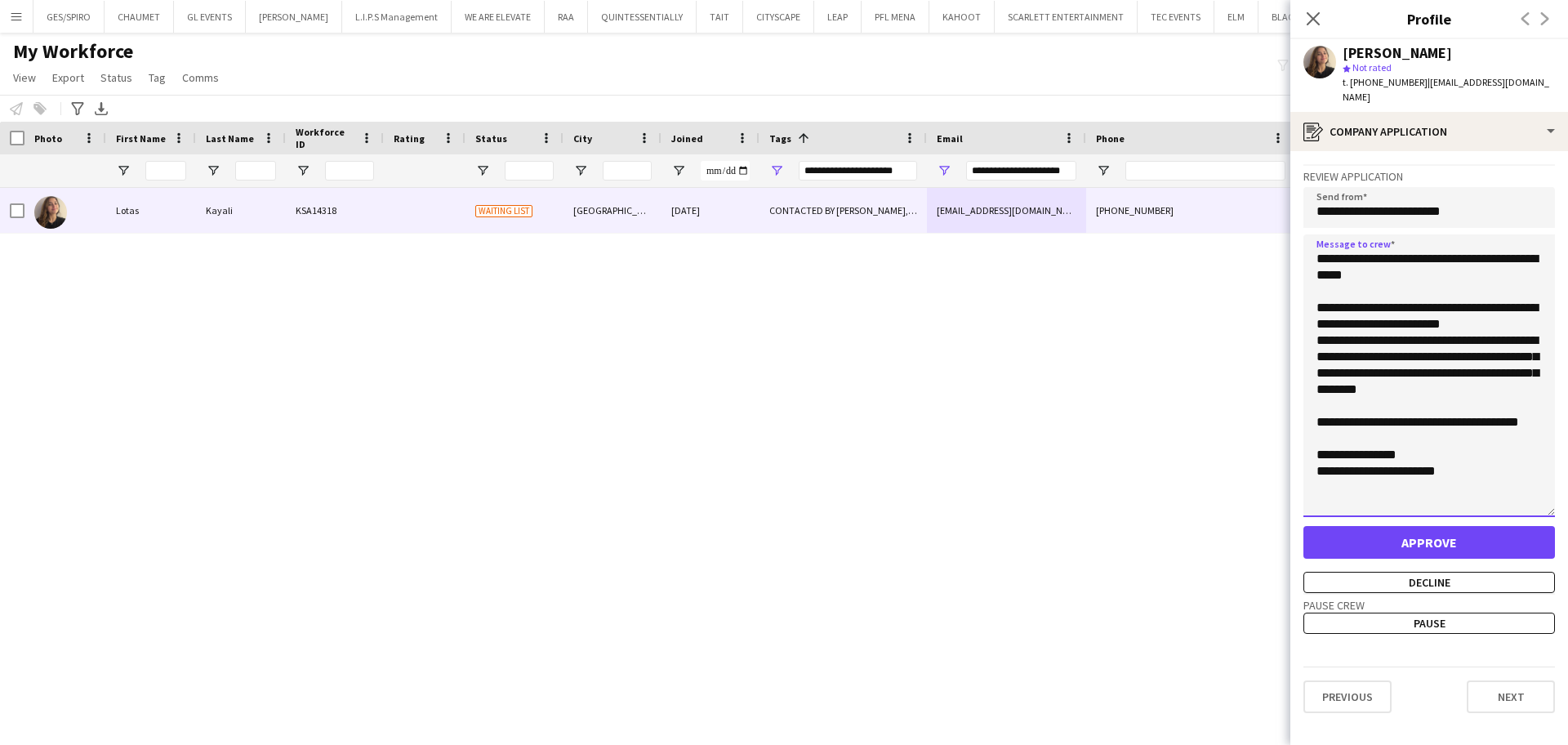
drag, startPoint x: 1548, startPoint y: 284, endPoint x: 1567, endPoint y: 518, distance: 234.8
click at [1567, 518] on app-crew-profile-application "**********" at bounding box center [1429, 448] width 278 height 594
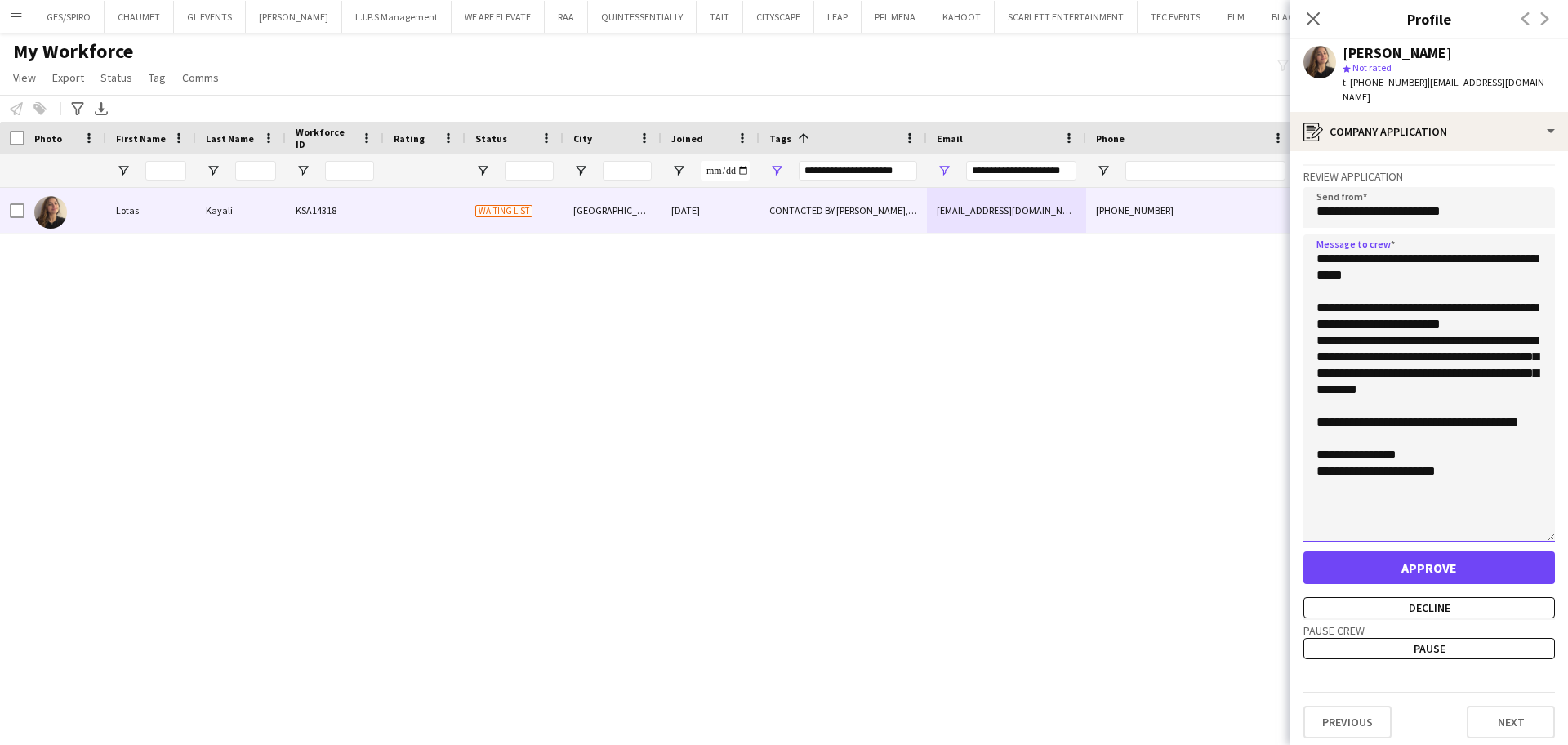
drag, startPoint x: 1350, startPoint y: 489, endPoint x: 1297, endPoint y: 441, distance: 71.5
click at [1297, 441] on app-crew-profile-application "**********" at bounding box center [1429, 448] width 278 height 594
type textarea "**********"
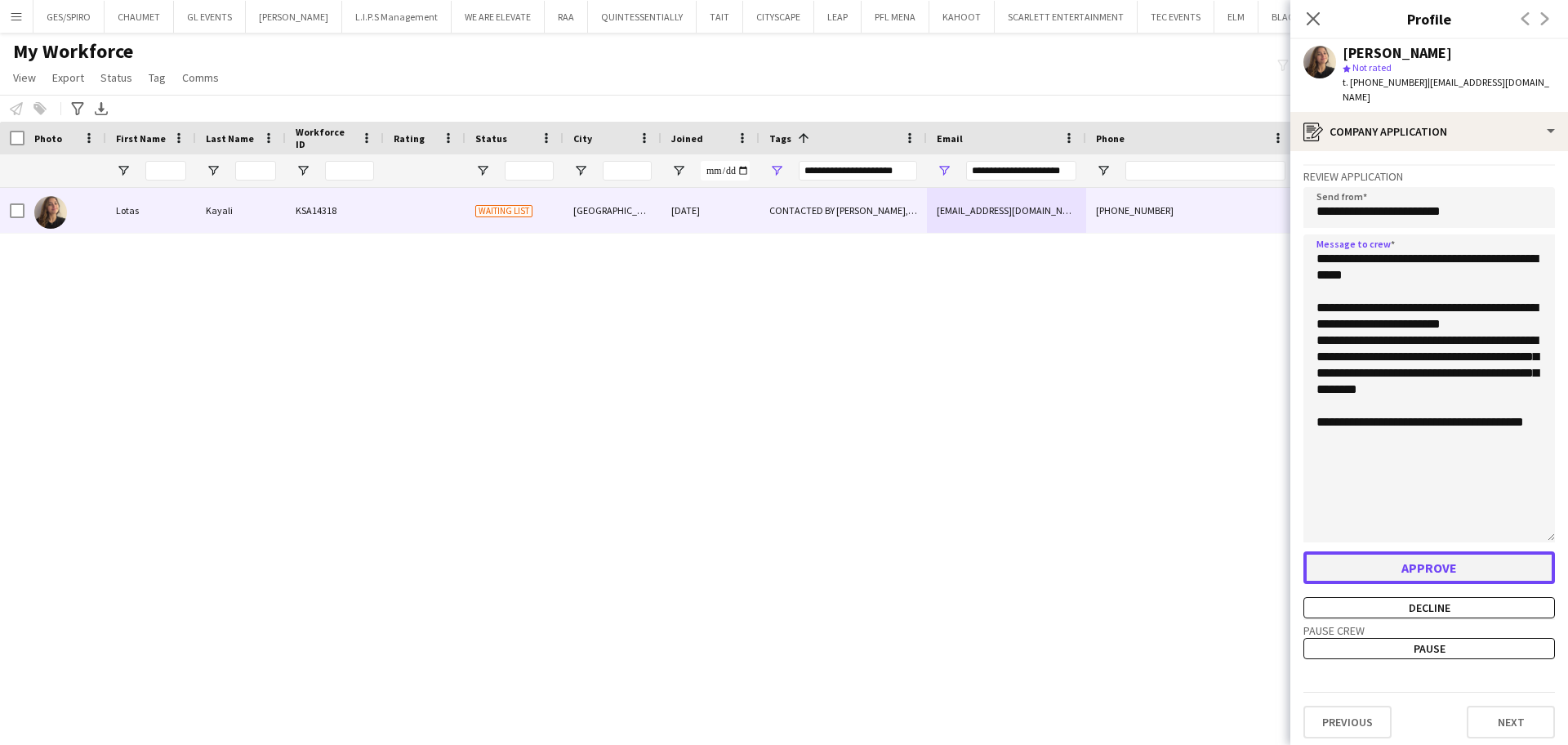
click at [1443, 552] on button "Approve" at bounding box center [1429, 567] width 252 height 32
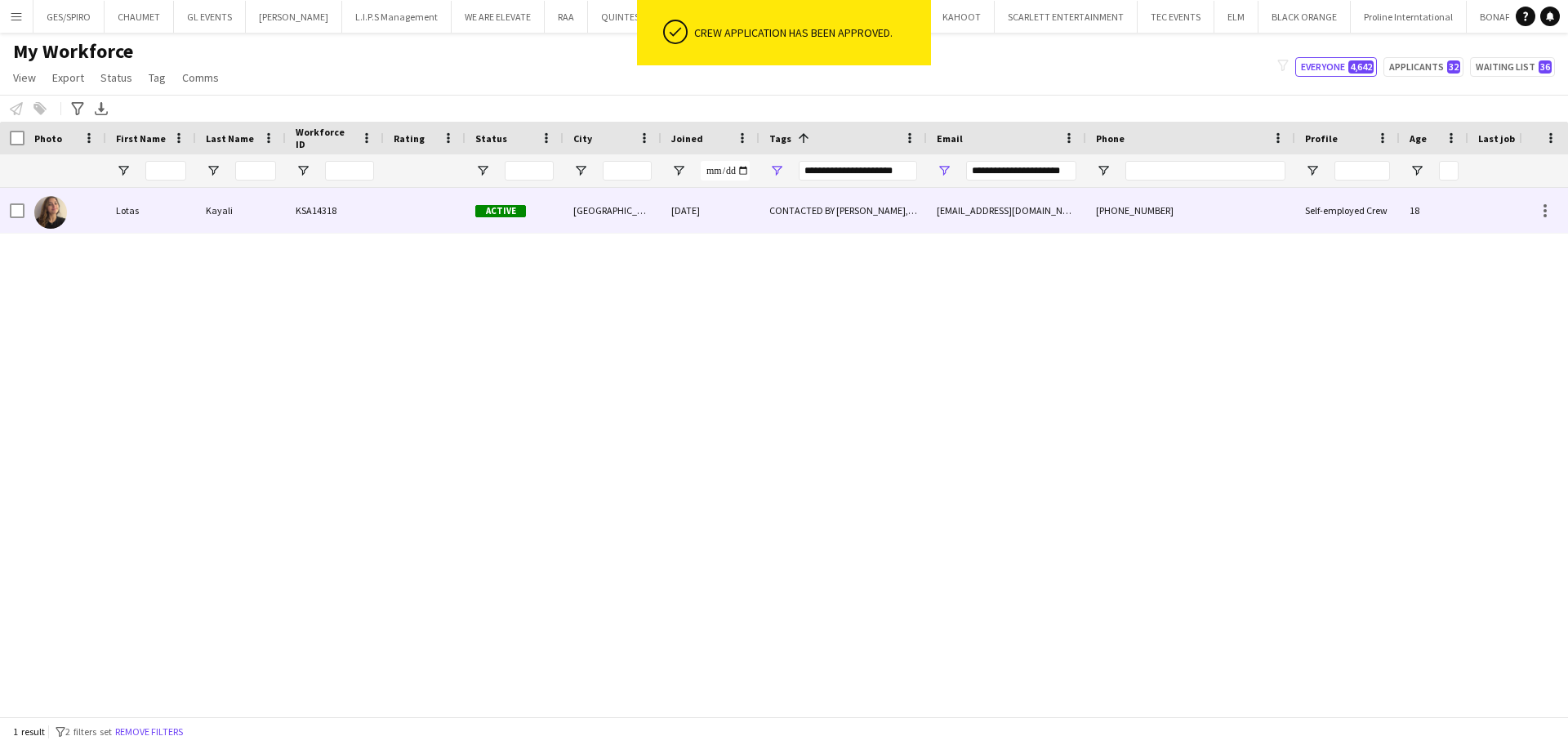
click at [685, 220] on div "[DATE]" at bounding box center [710, 210] width 98 height 45
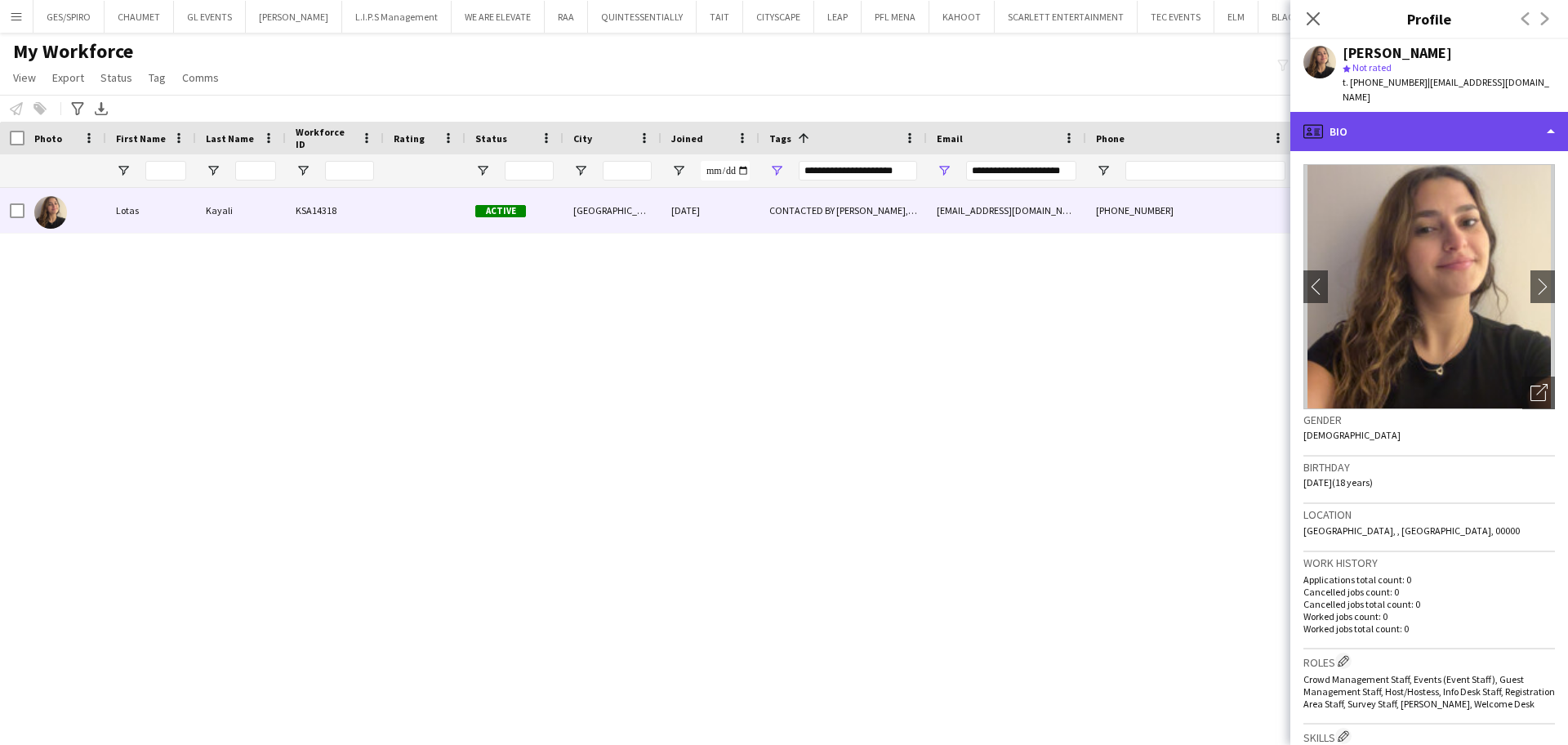
click at [1436, 119] on div "profile Bio" at bounding box center [1429, 131] width 278 height 39
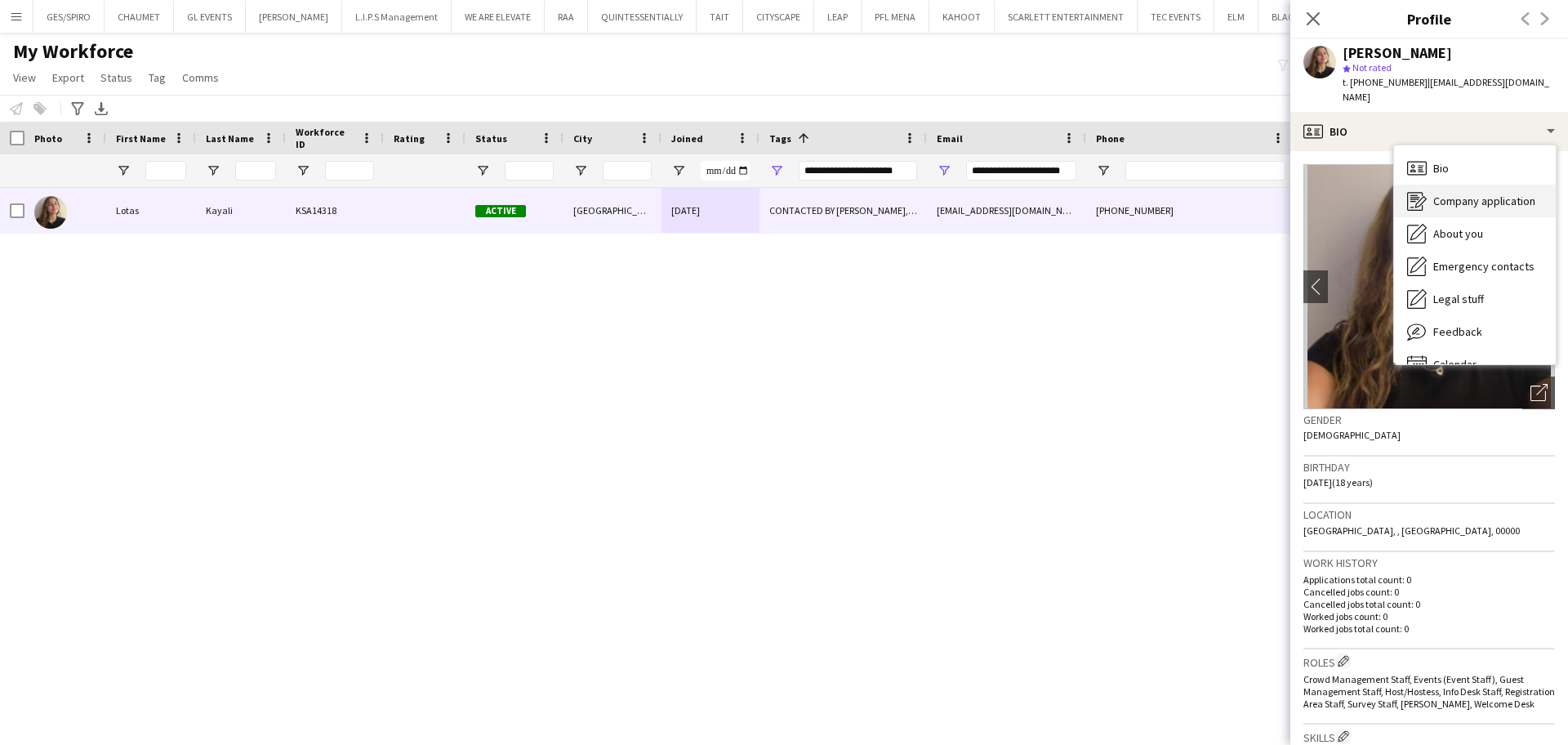
click at [1472, 196] on div "Company application Company application" at bounding box center [1475, 200] width 162 height 32
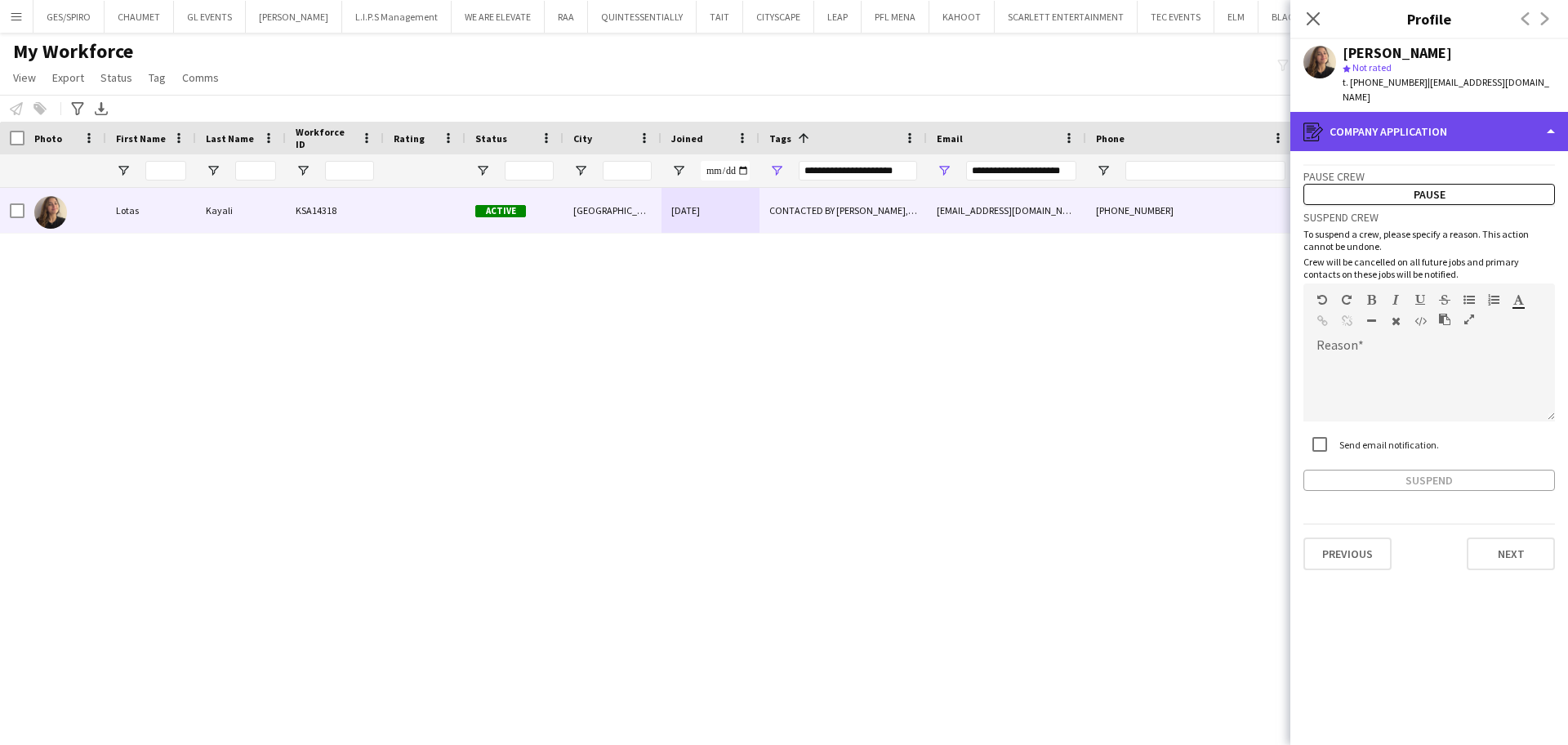
click at [1443, 112] on div "register Company application" at bounding box center [1429, 131] width 278 height 39
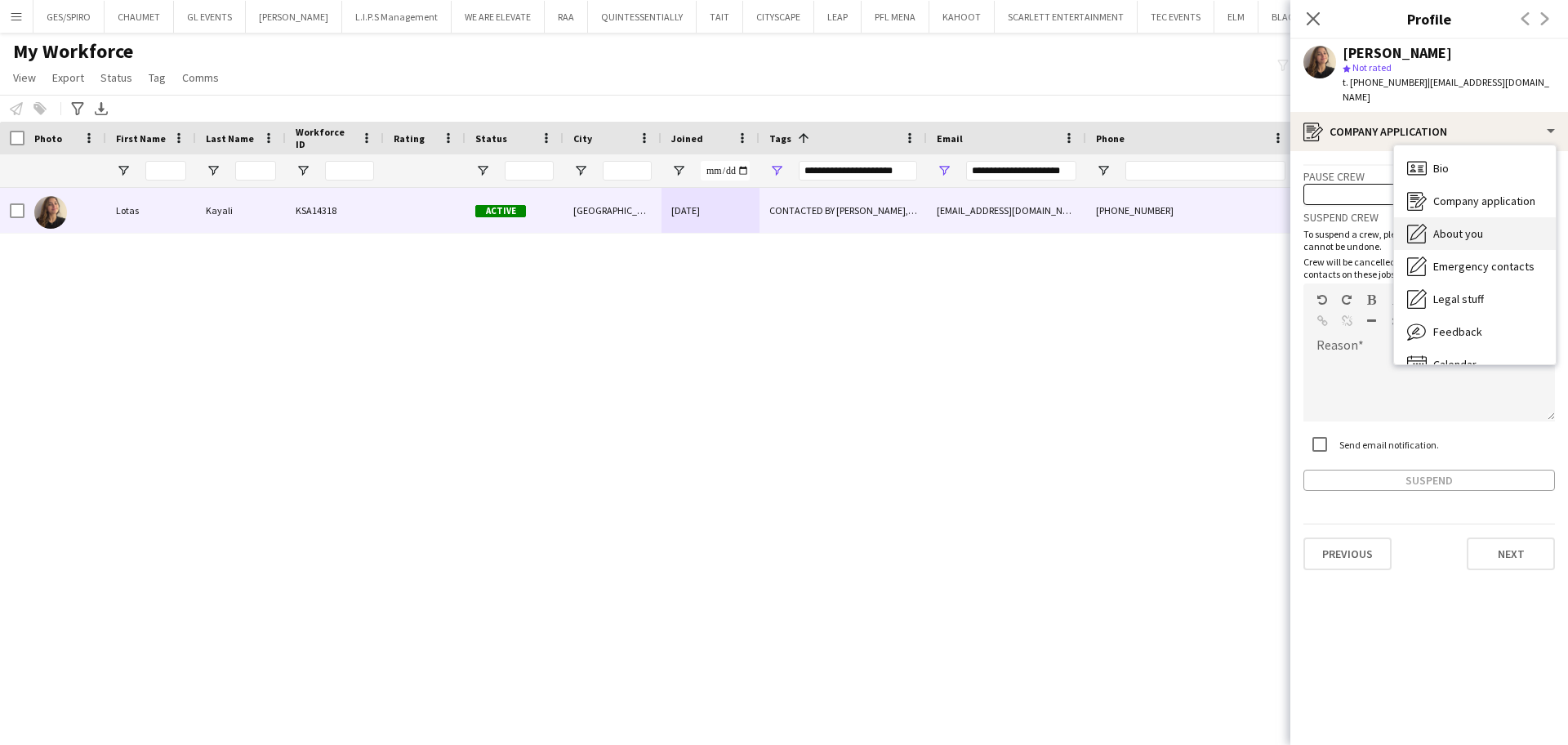
click at [1454, 226] on span "About you" at bounding box center [1458, 233] width 50 height 15
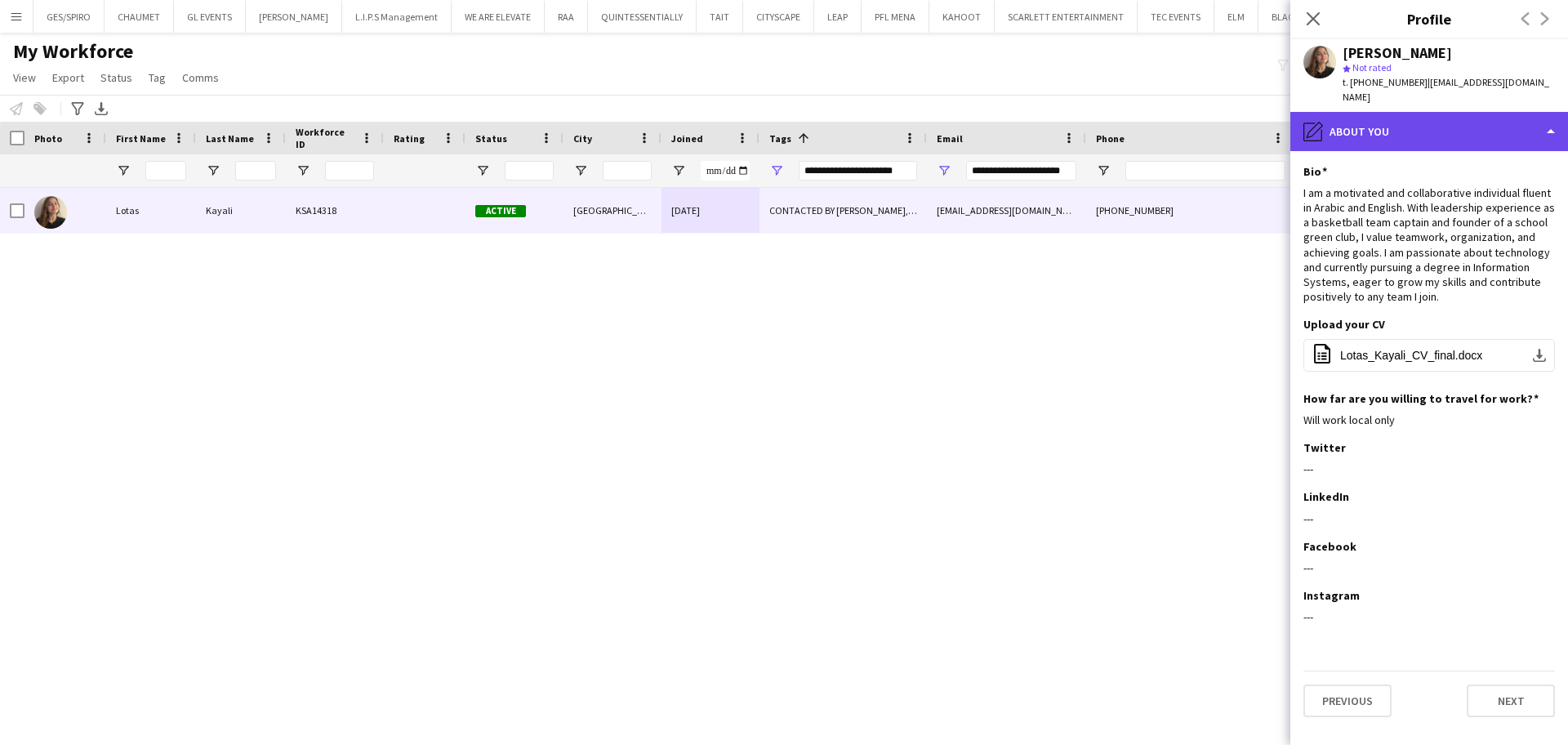
click at [1454, 113] on div "pencil4 About you" at bounding box center [1429, 131] width 278 height 39
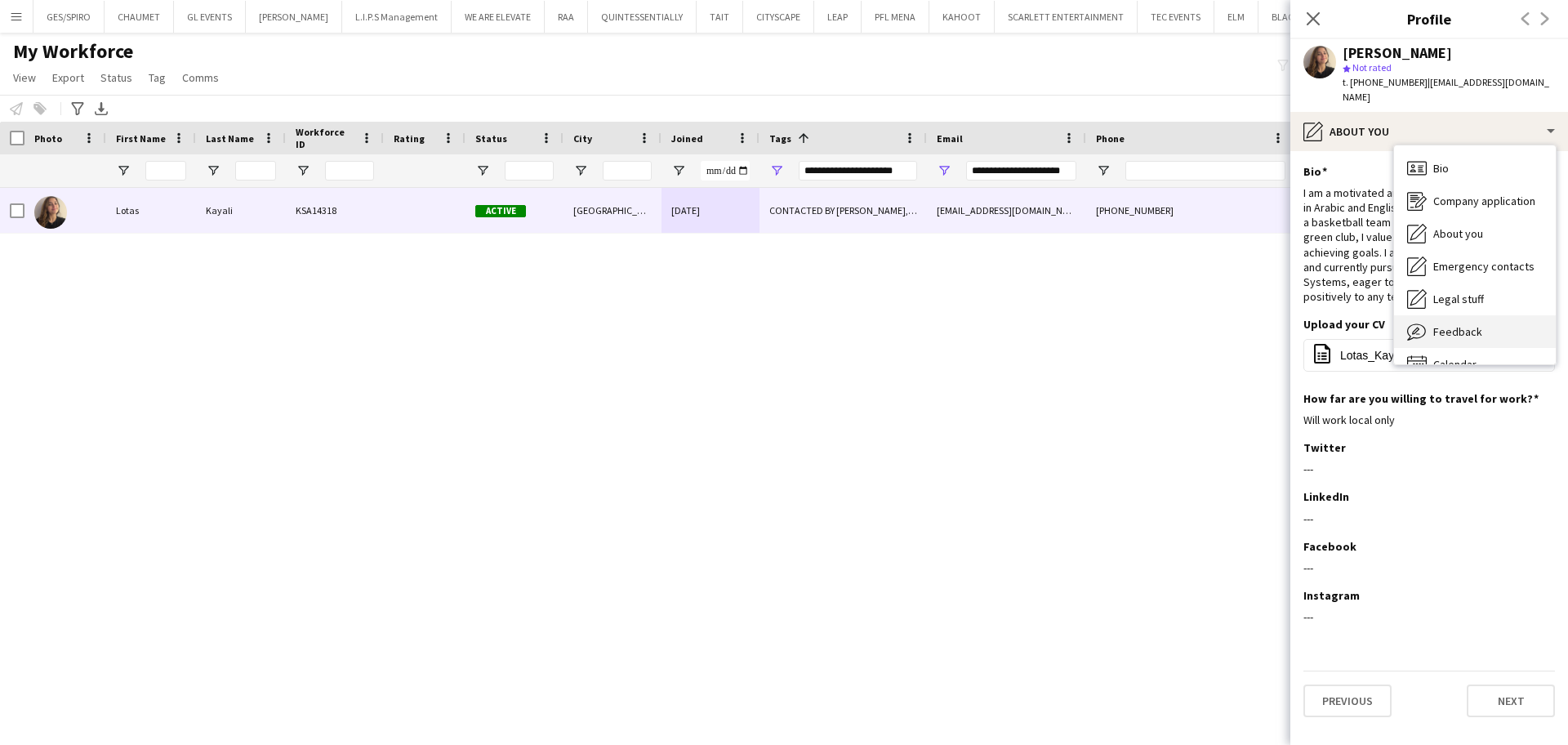
click at [1491, 316] on div "Feedback Feedback" at bounding box center [1475, 331] width 162 height 32
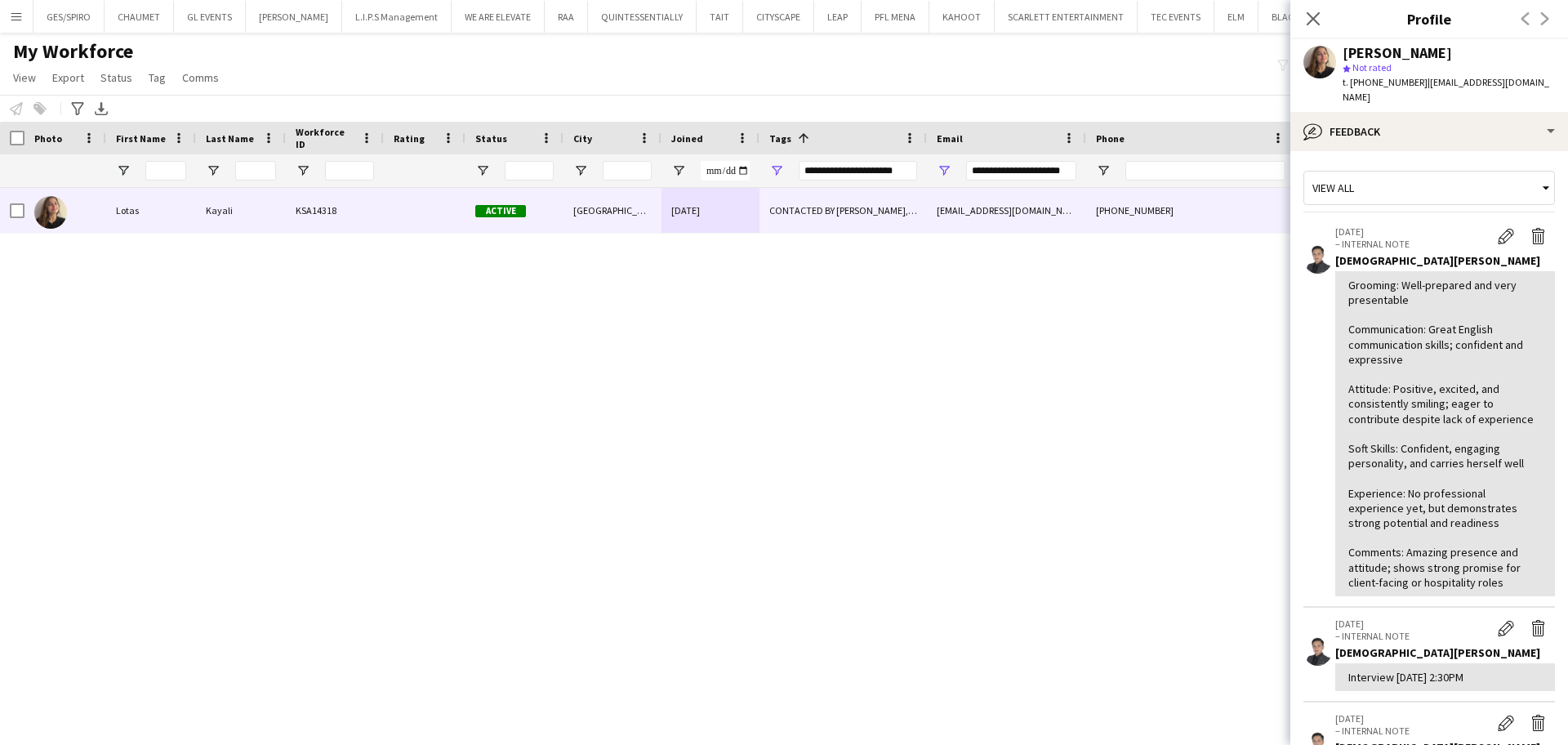
scroll to position [340, 0]
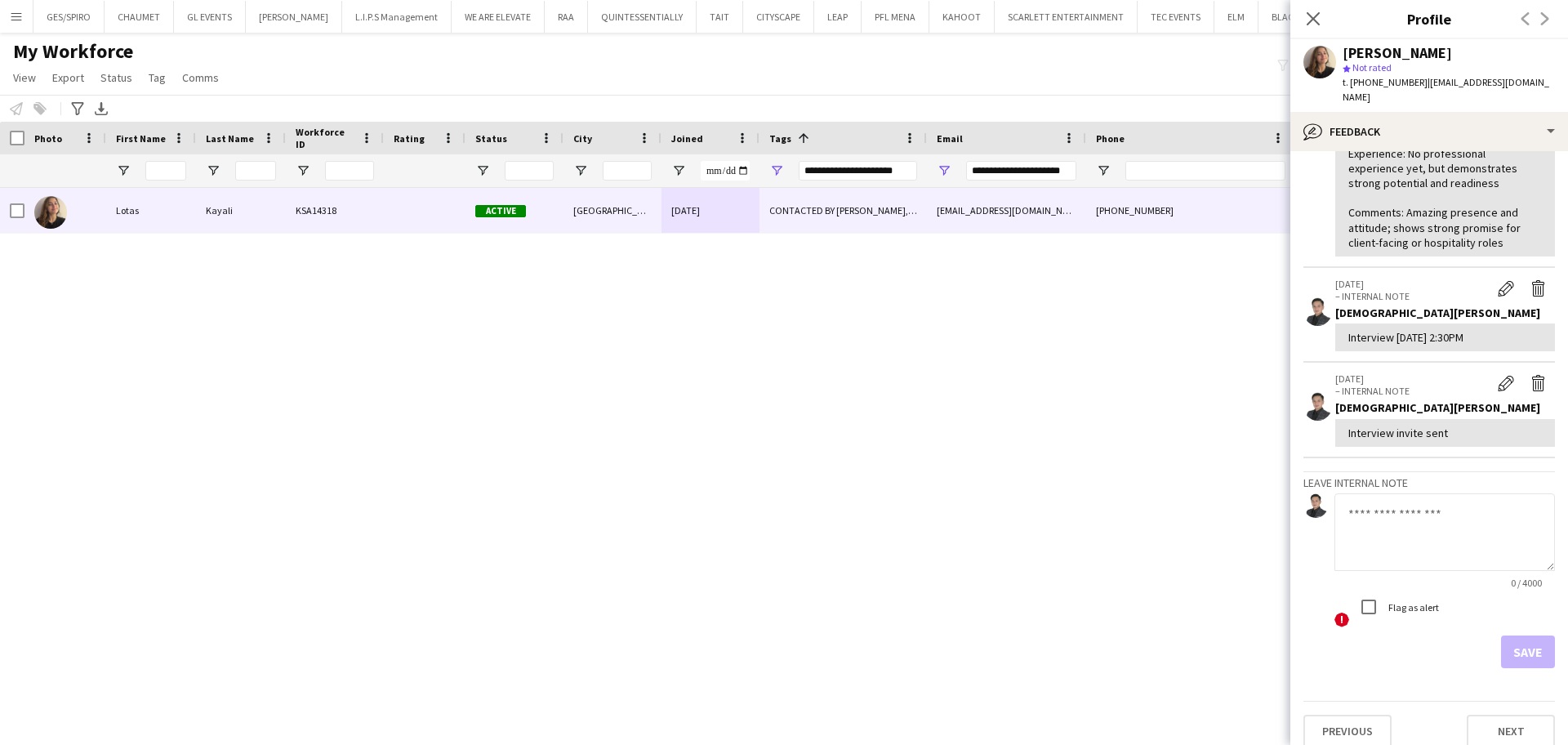
click at [1408, 543] on textarea at bounding box center [1444, 532] width 220 height 78
type textarea "******"
click at [1514, 636] on button "Save" at bounding box center [1527, 652] width 54 height 32
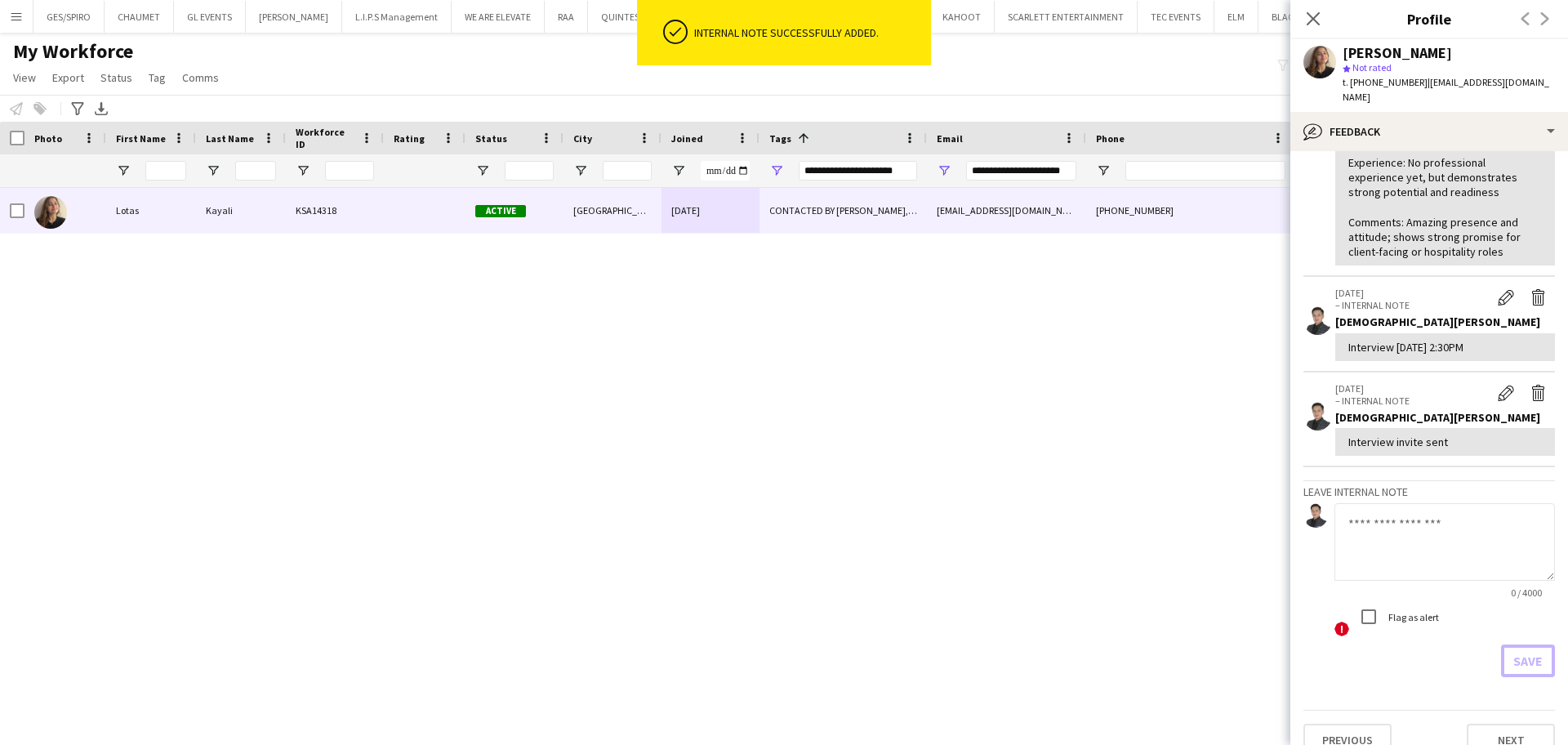
scroll to position [435, 0]
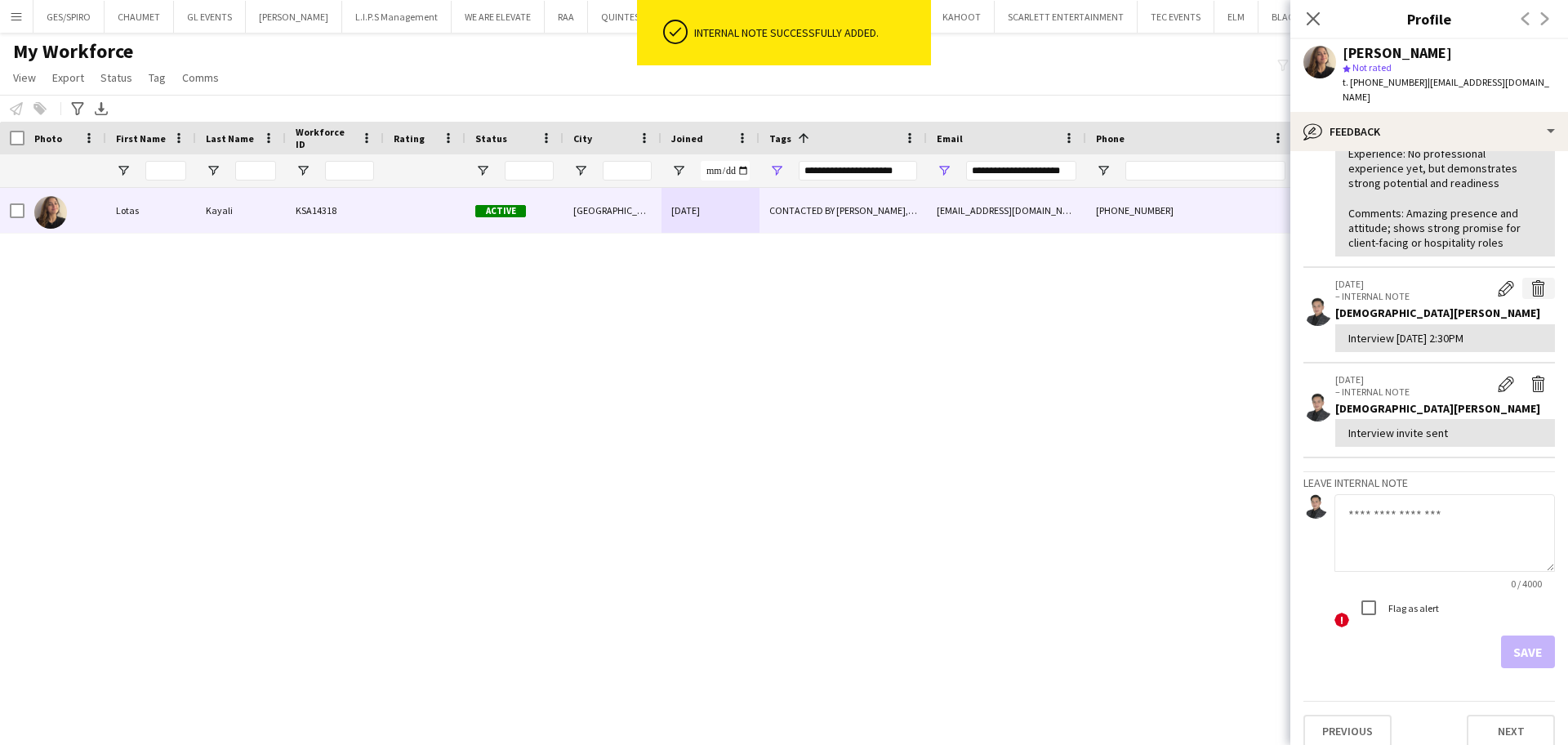
click at [1530, 281] on app-icon "Delete internal note" at bounding box center [1538, 289] width 17 height 17
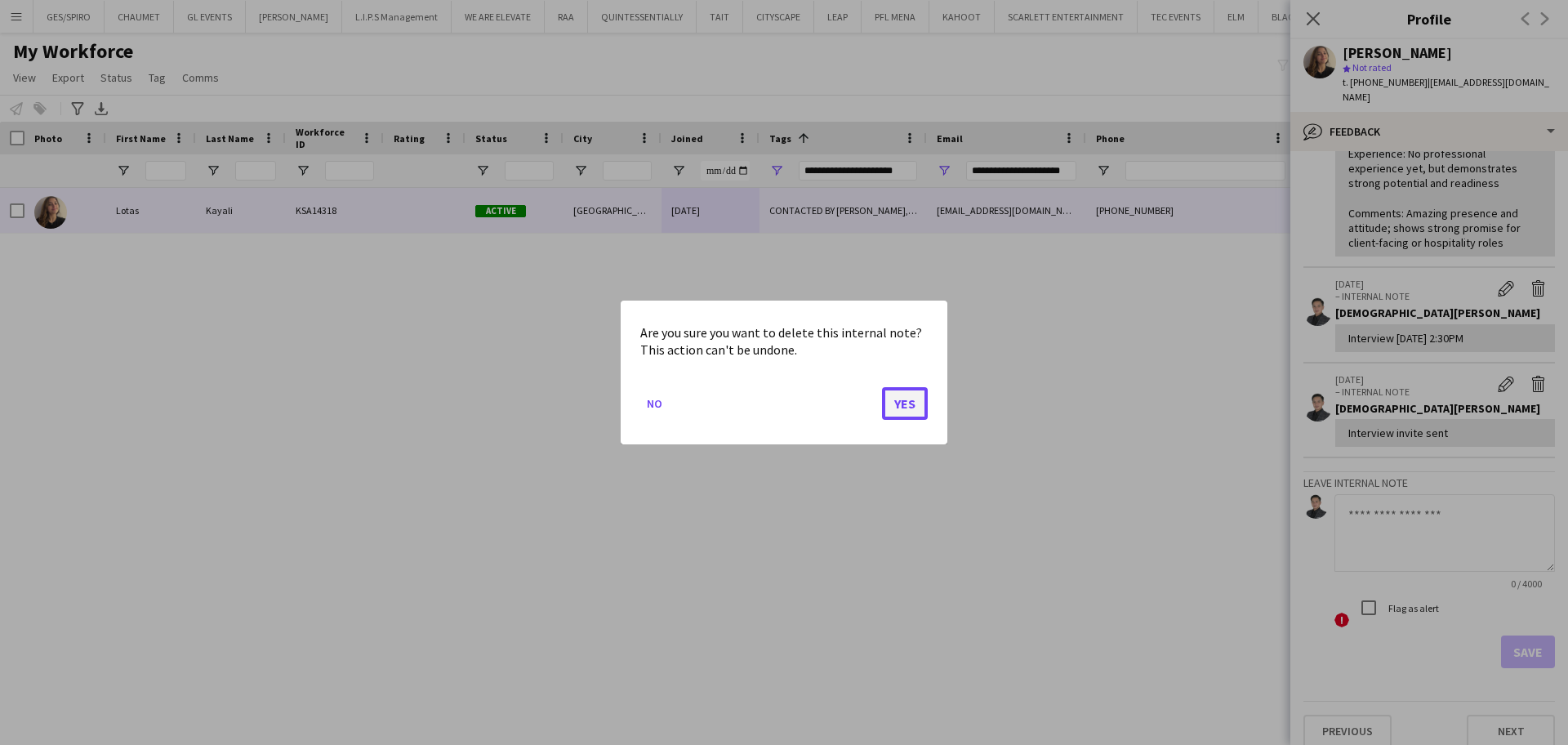
click at [908, 411] on button "Yes" at bounding box center [904, 403] width 45 height 32
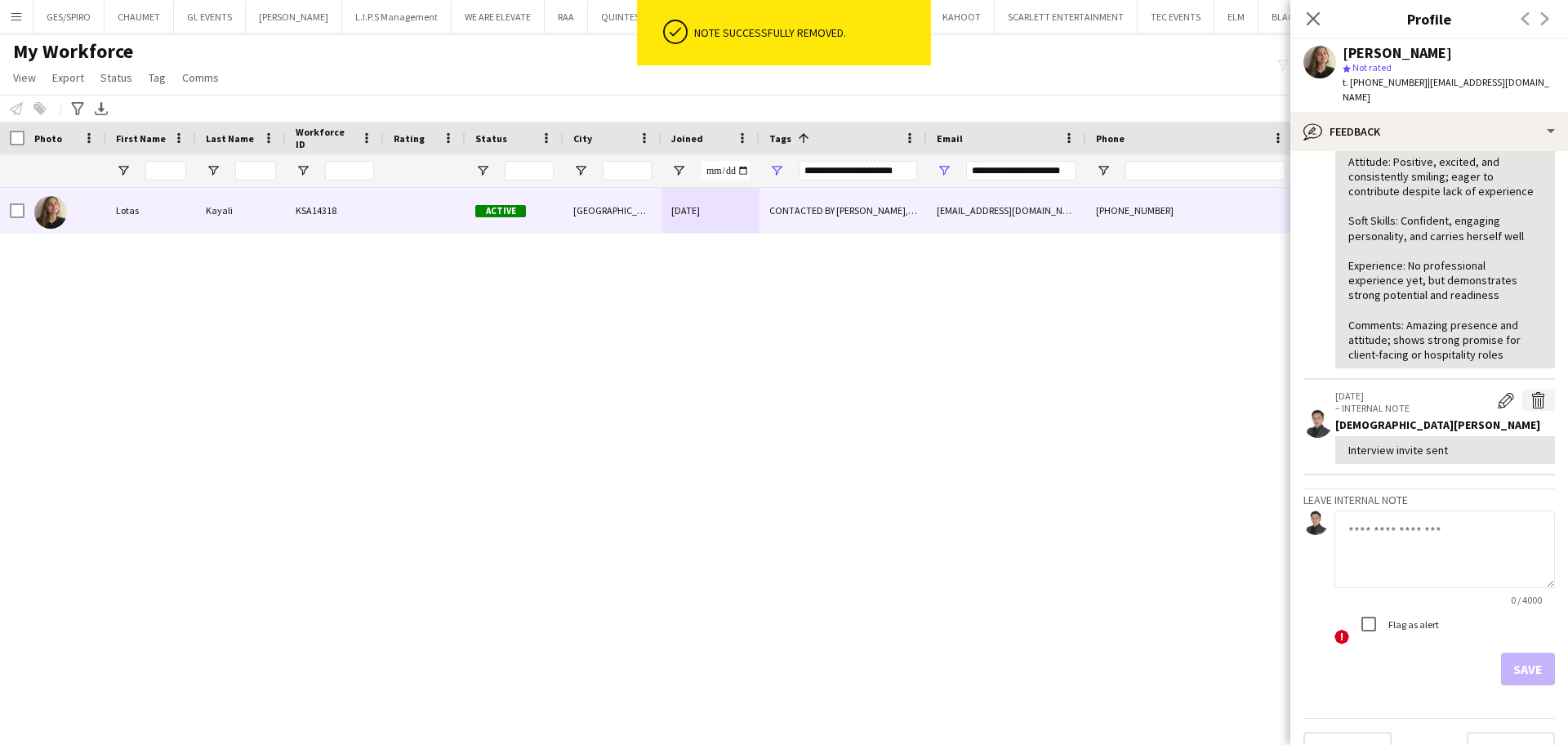
scroll to position [340, 0]
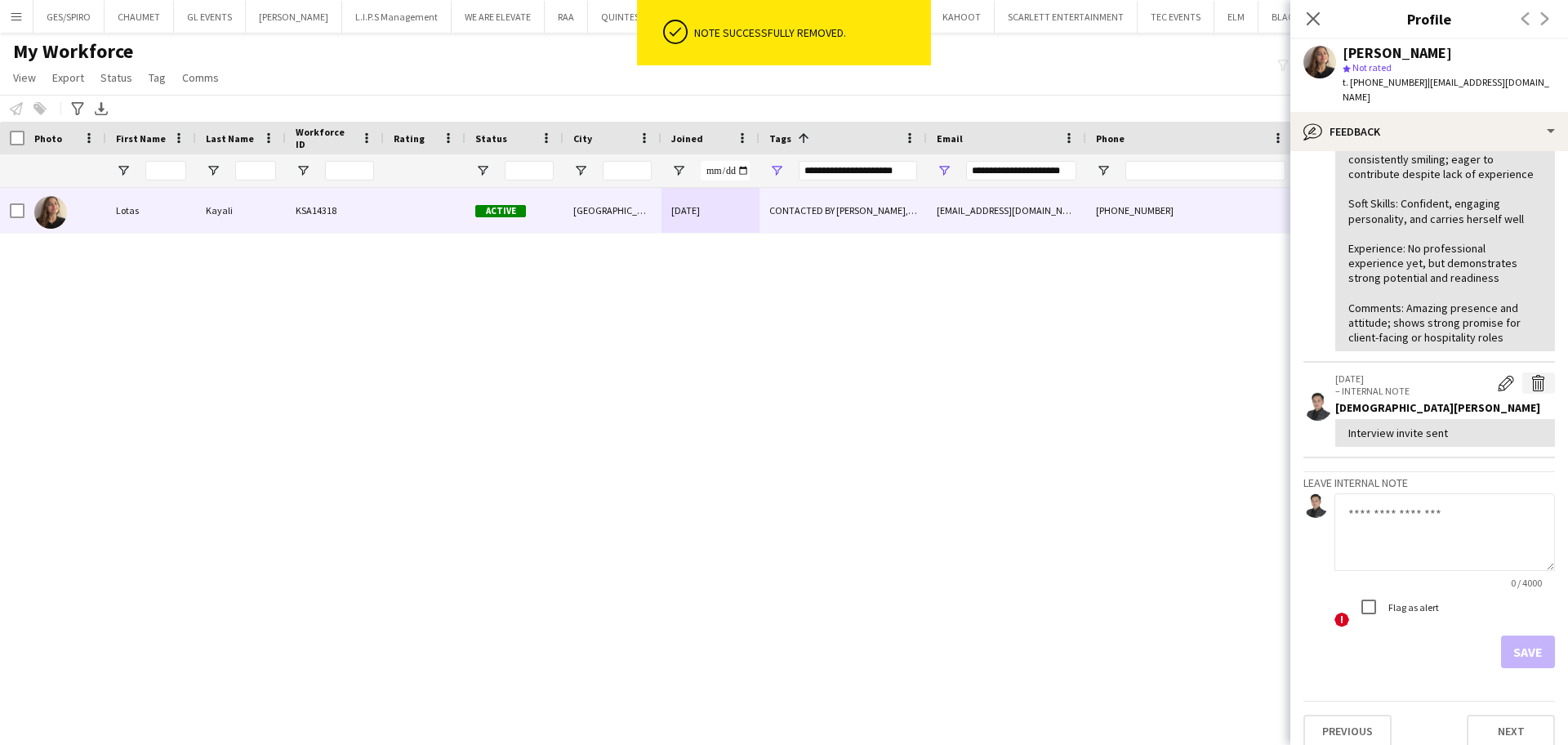
click at [1530, 375] on app-icon "Delete internal note" at bounding box center [1538, 383] width 17 height 17
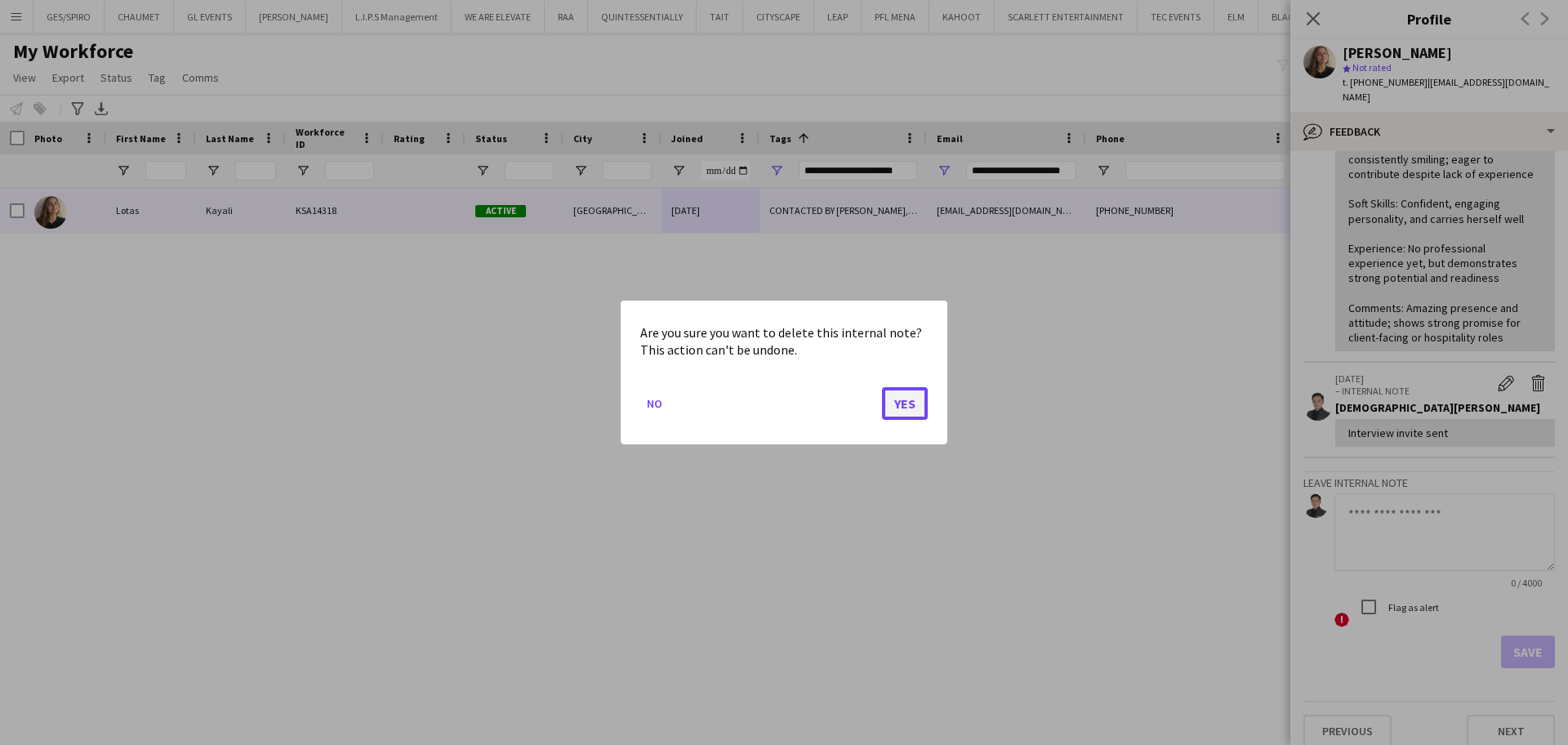
click at [904, 410] on button "Yes" at bounding box center [904, 403] width 45 height 32
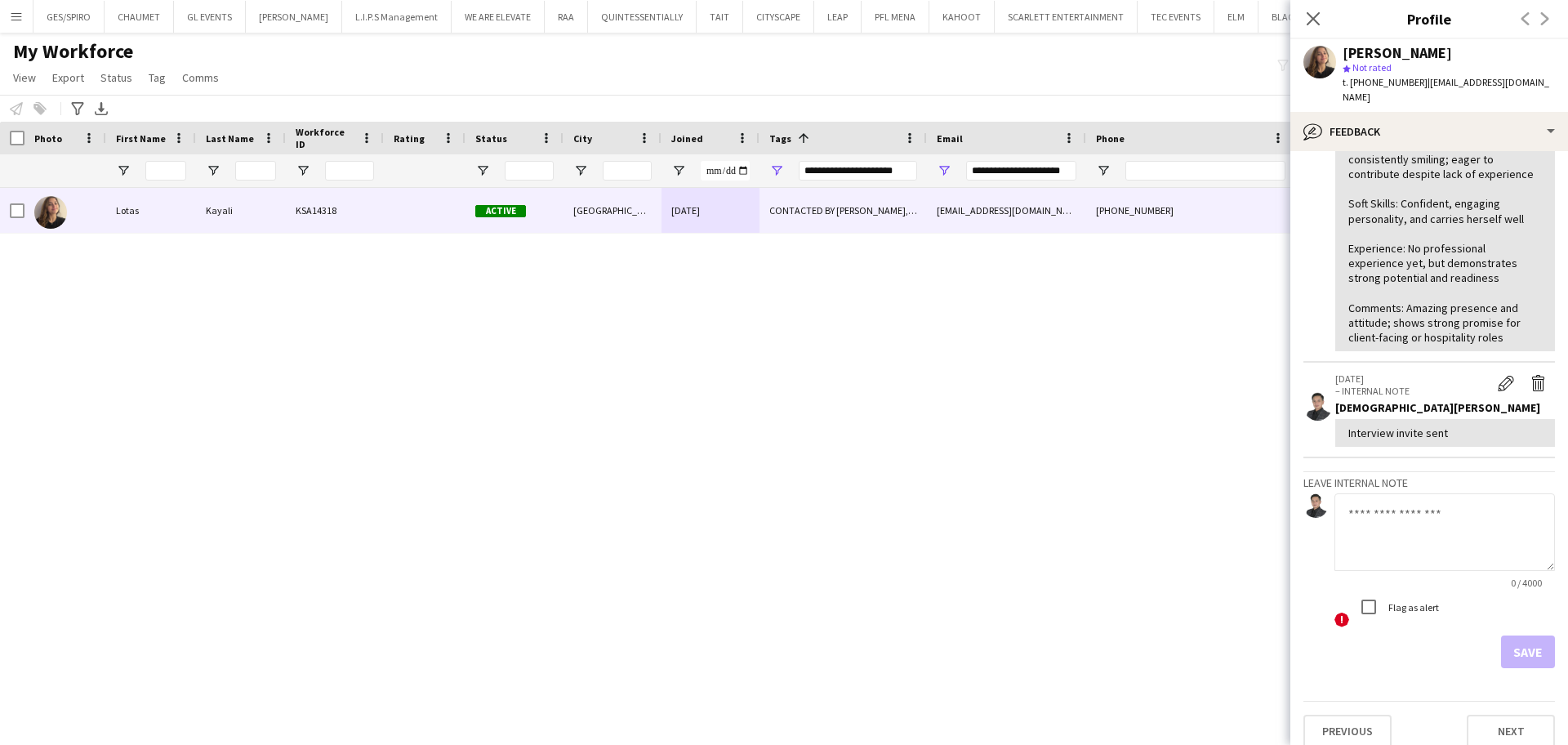
scroll to position [0, 0]
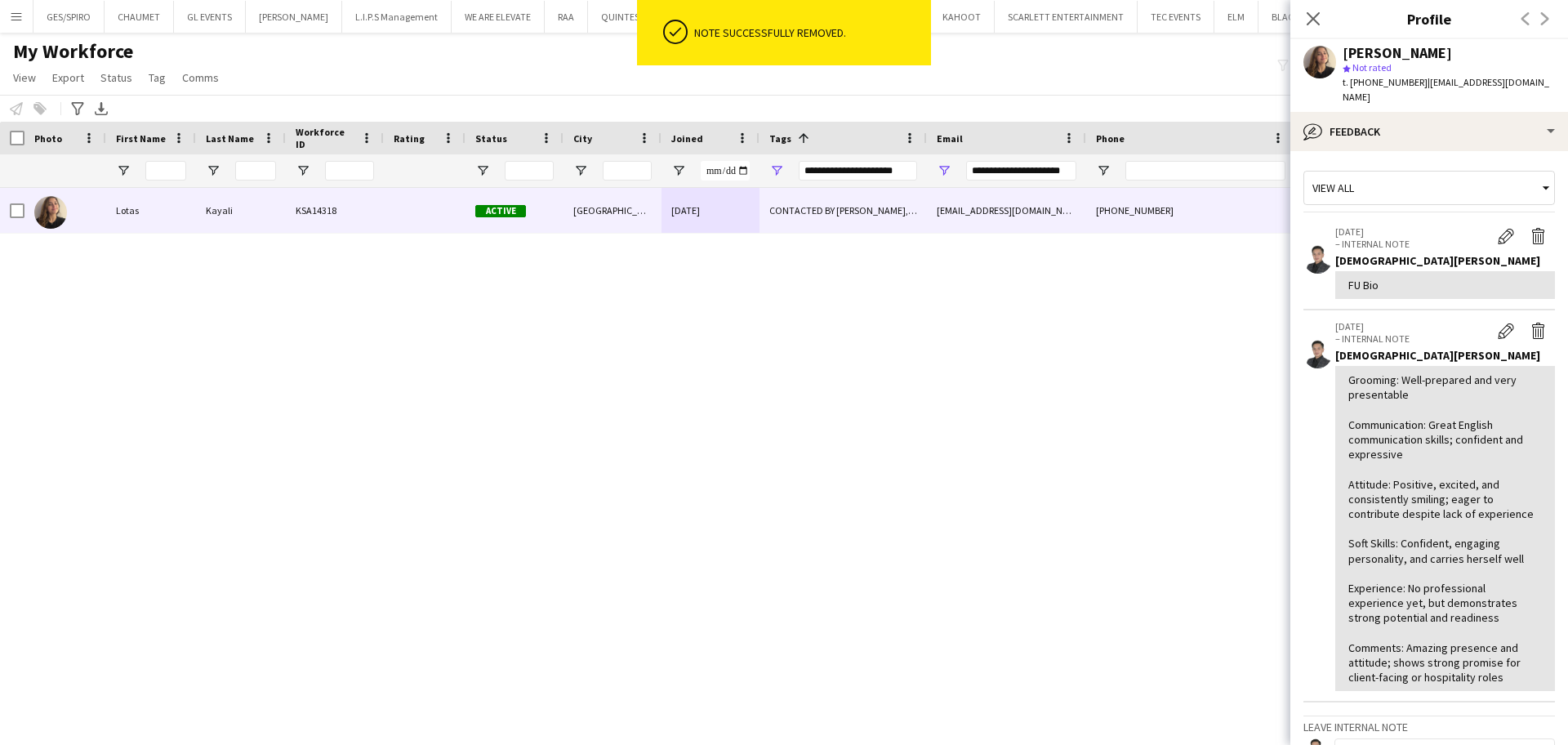
click at [1521, 151] on app-crew-profile-feedback-tab "View all 28-09-2025 – INTERNAL NOTE Edit internal note Delete internal note Jes…" at bounding box center [1429, 448] width 278 height 594
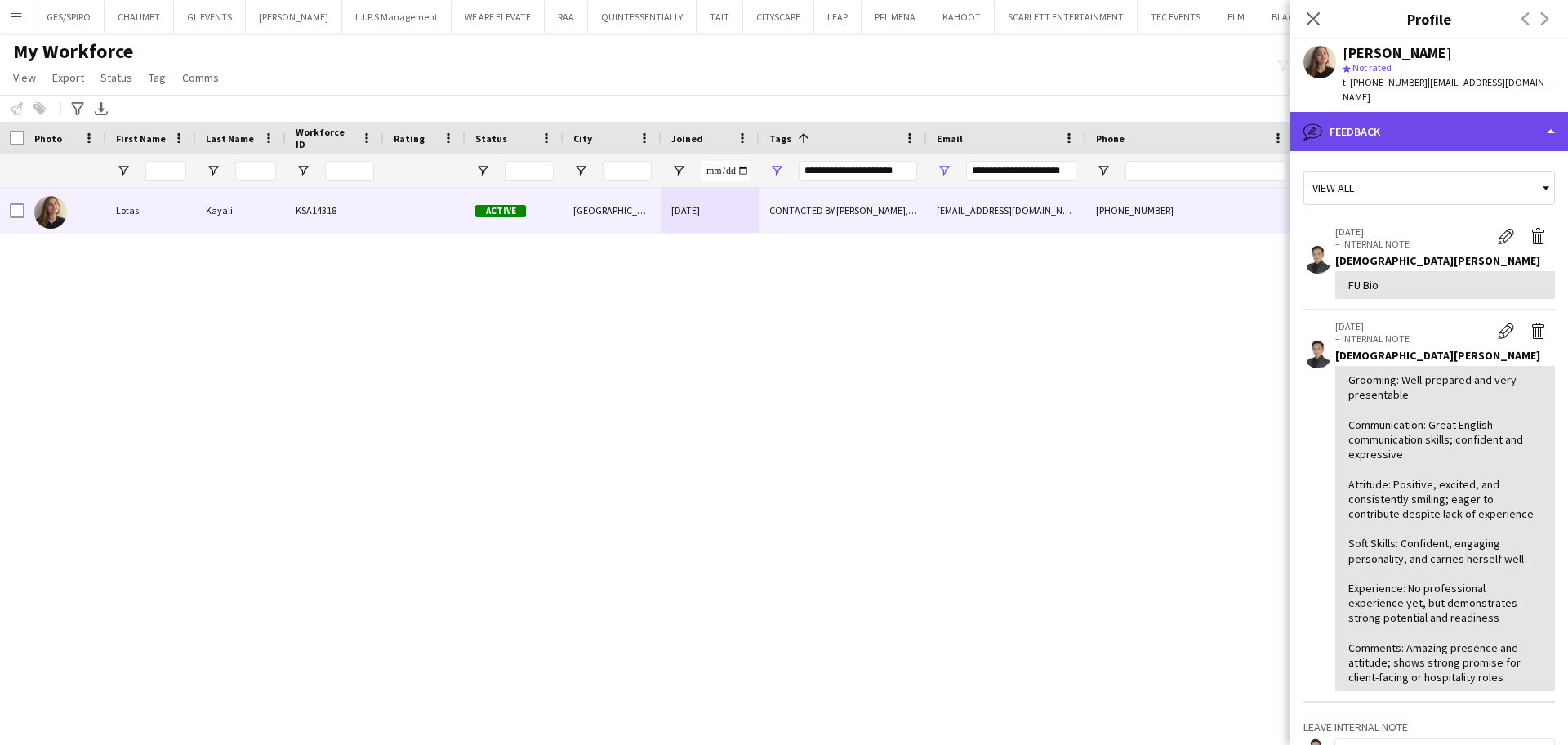
click at [1514, 121] on div "bubble-pencil Feedback" at bounding box center [1429, 131] width 278 height 39
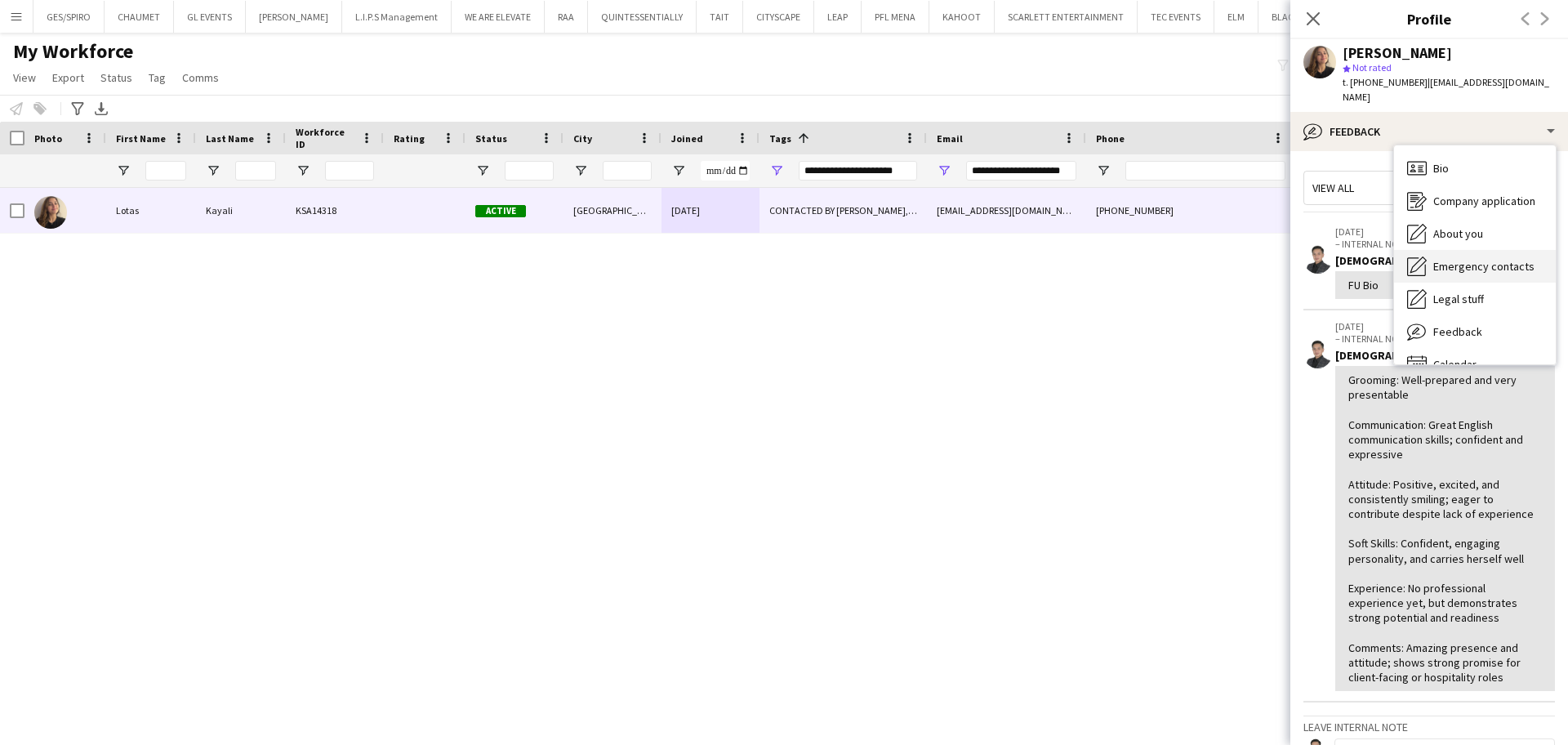
click at [1512, 259] on span "Emergency contacts" at bounding box center [1483, 267] width 101 height 15
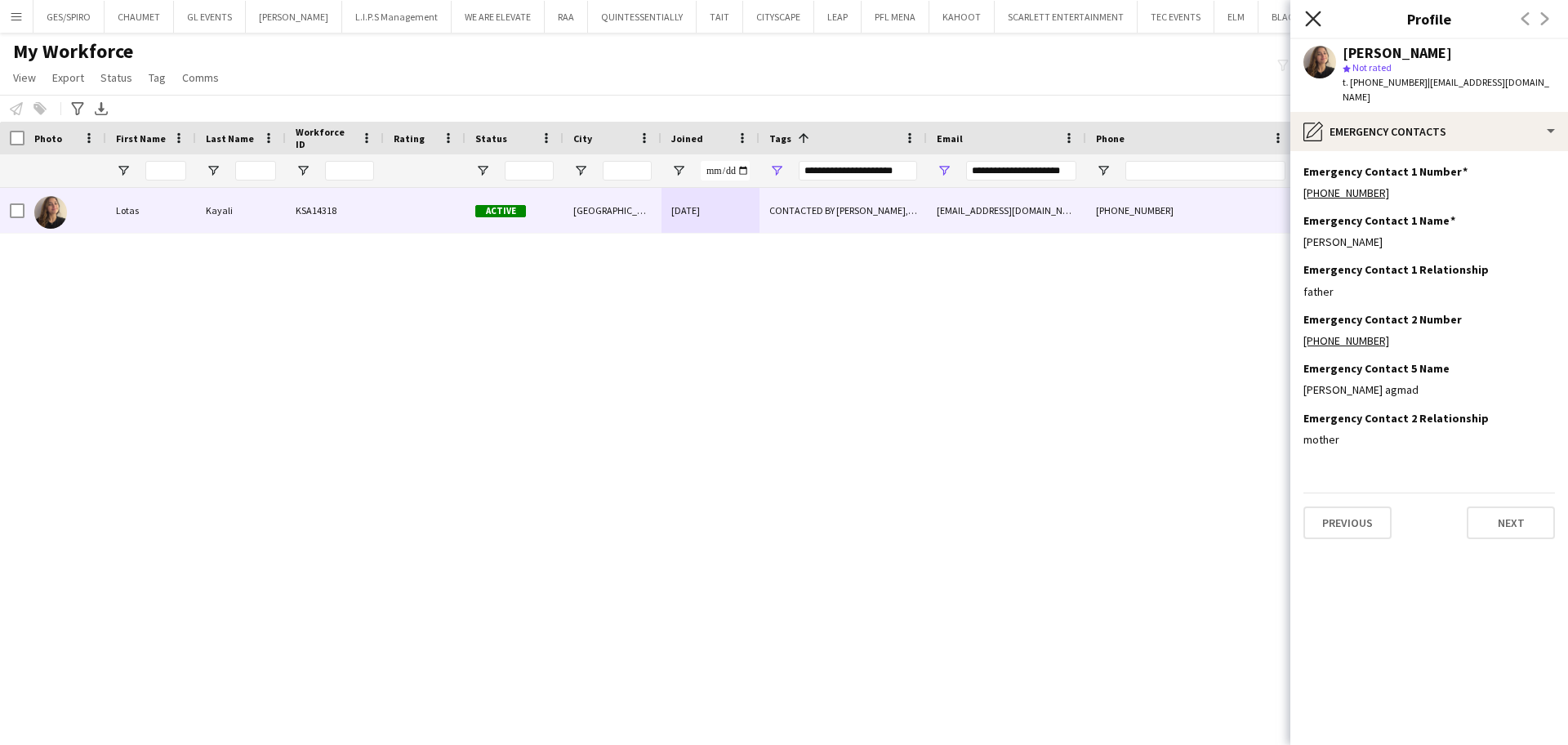
click at [1311, 22] on icon "Close pop-in" at bounding box center [1312, 18] width 16 height 16
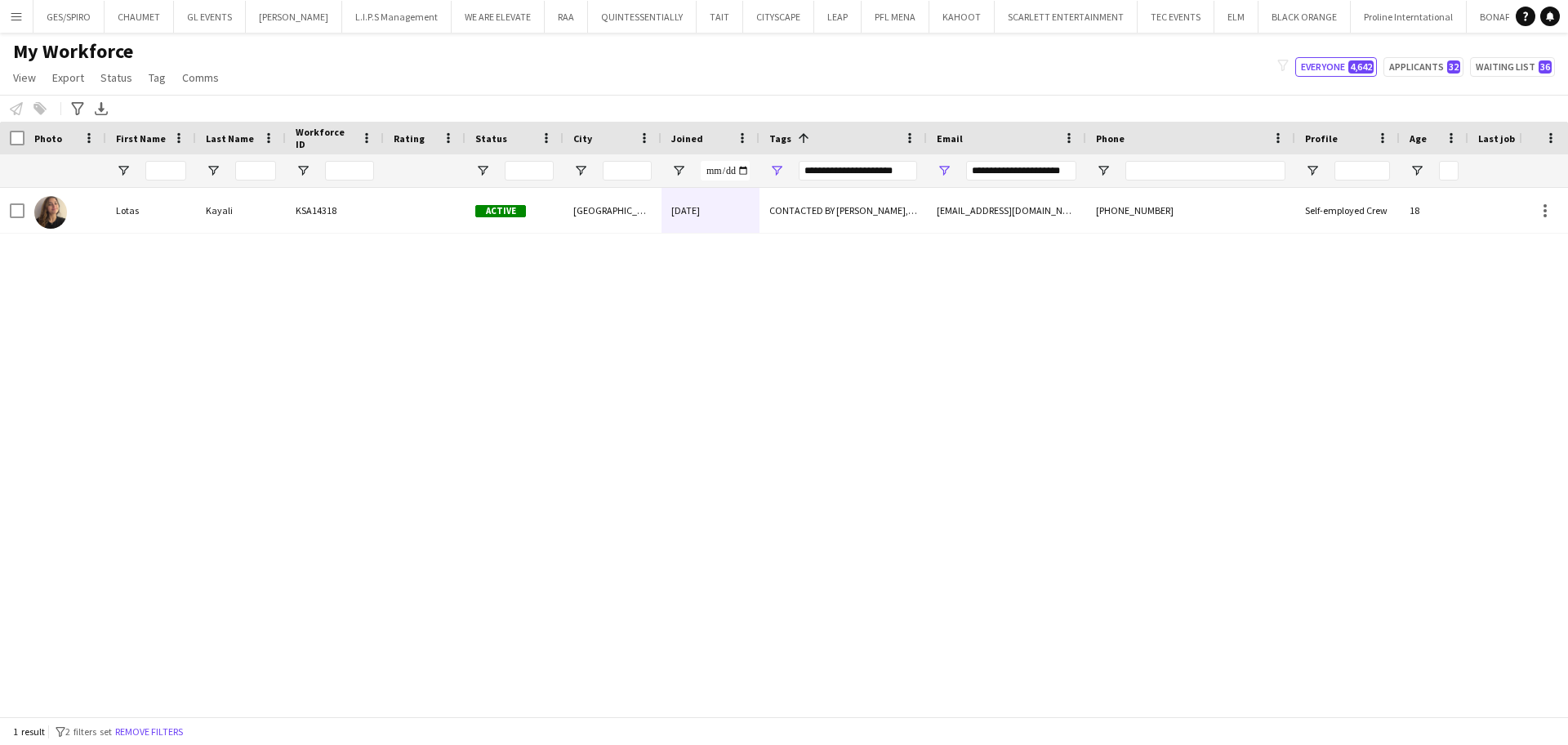
click at [678, 554] on div "Lotas Kayali KSA14318 Active Riyadh 01-09-2025 CONTACTED BY JESUS, ENGLISH ++, …" at bounding box center [759, 443] width 1519 height 512
click at [1024, 178] on input "**********" at bounding box center [1020, 170] width 110 height 19
click at [1025, 176] on input "**********" at bounding box center [1020, 170] width 110 height 19
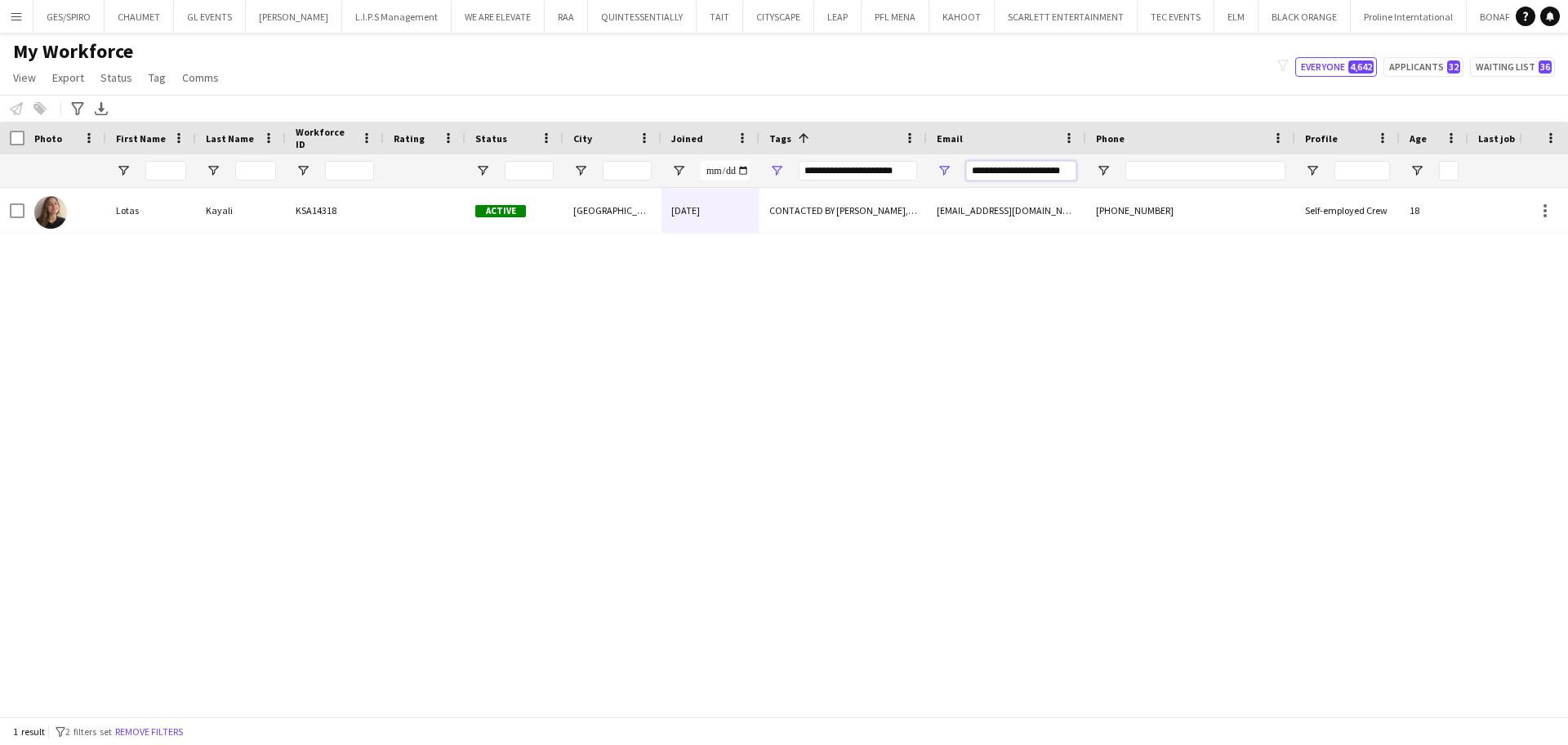
paste input "Email Filter Input"
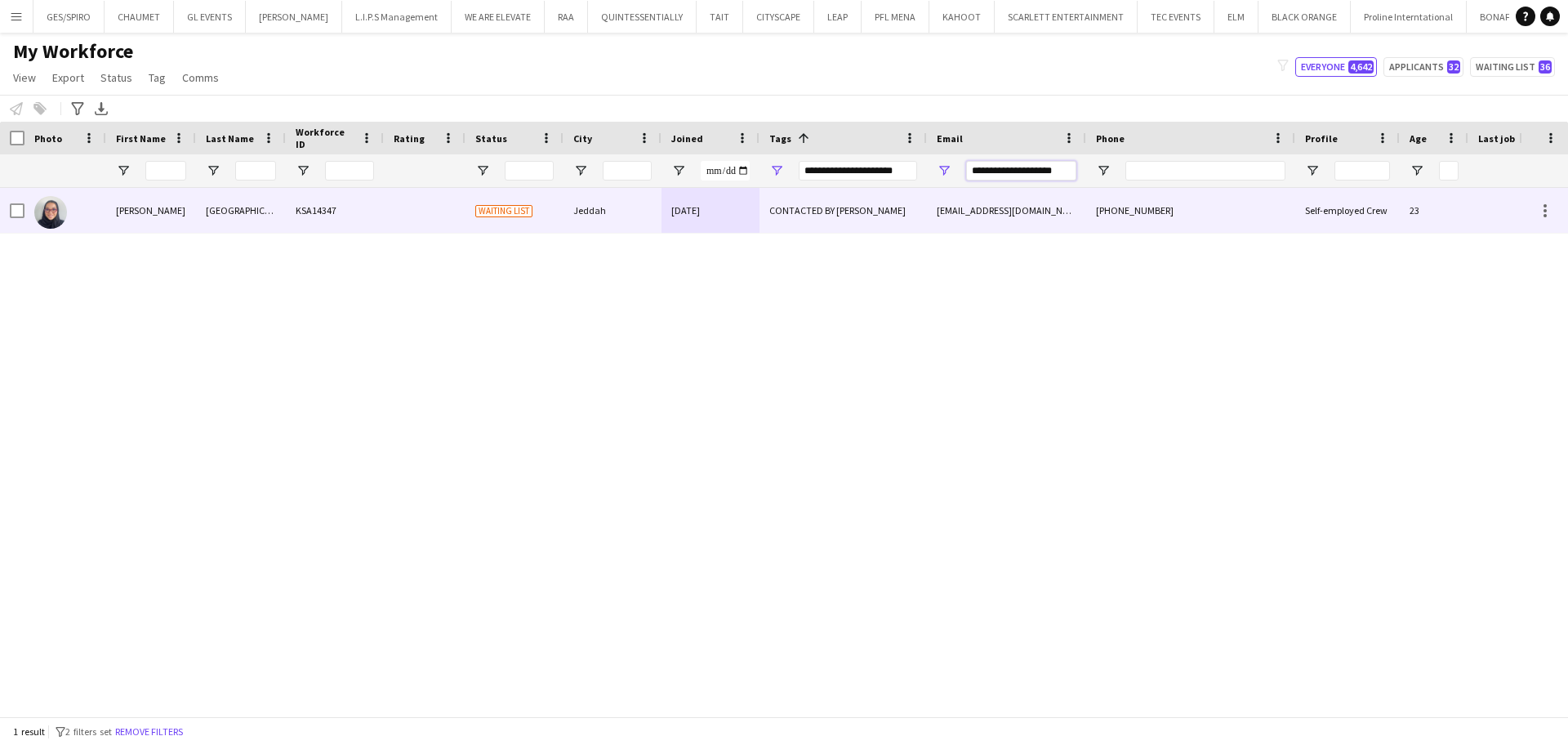
type input "**********"
click at [866, 217] on div "CONTACTED BY JESUS" at bounding box center [843, 210] width 167 height 45
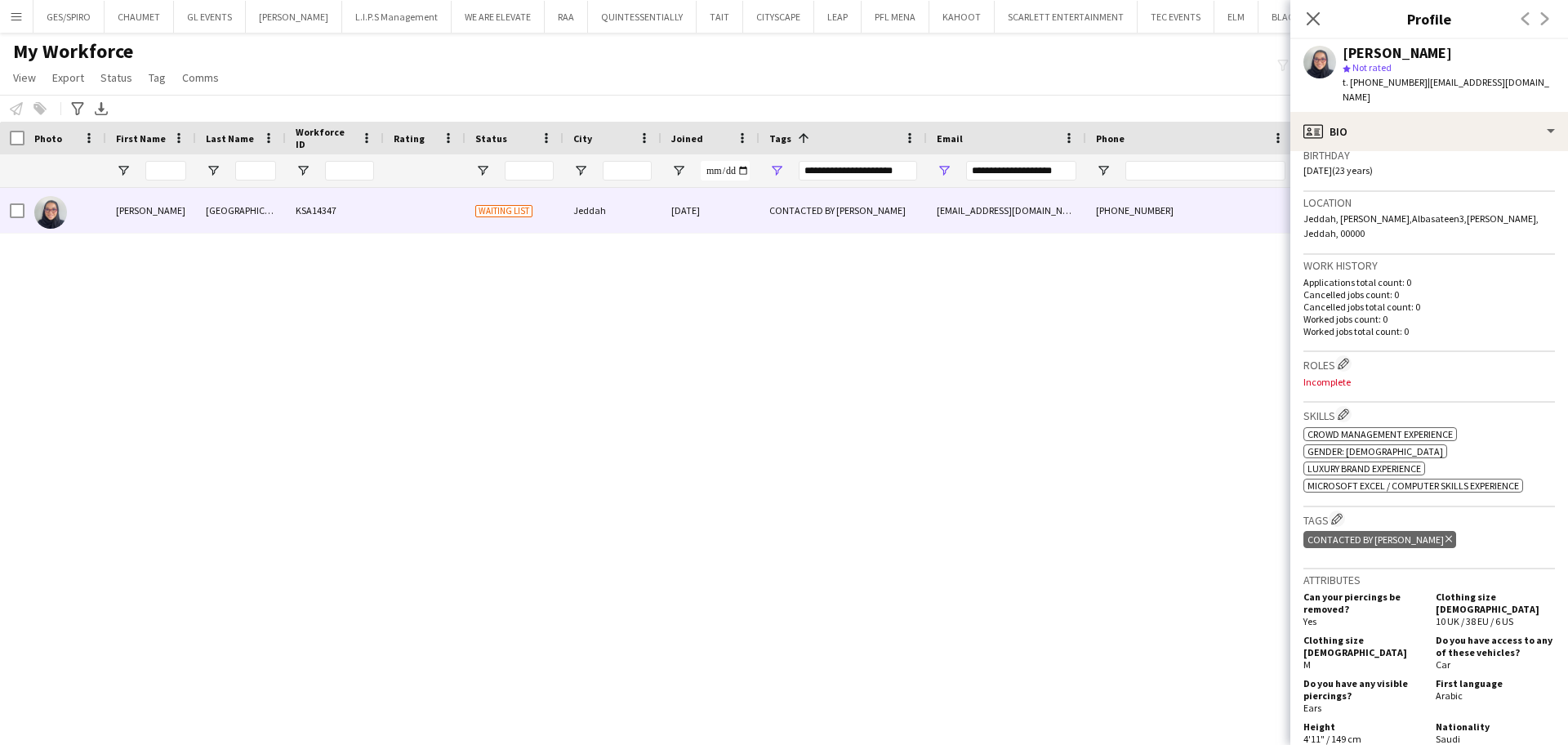
scroll to position [306, 0]
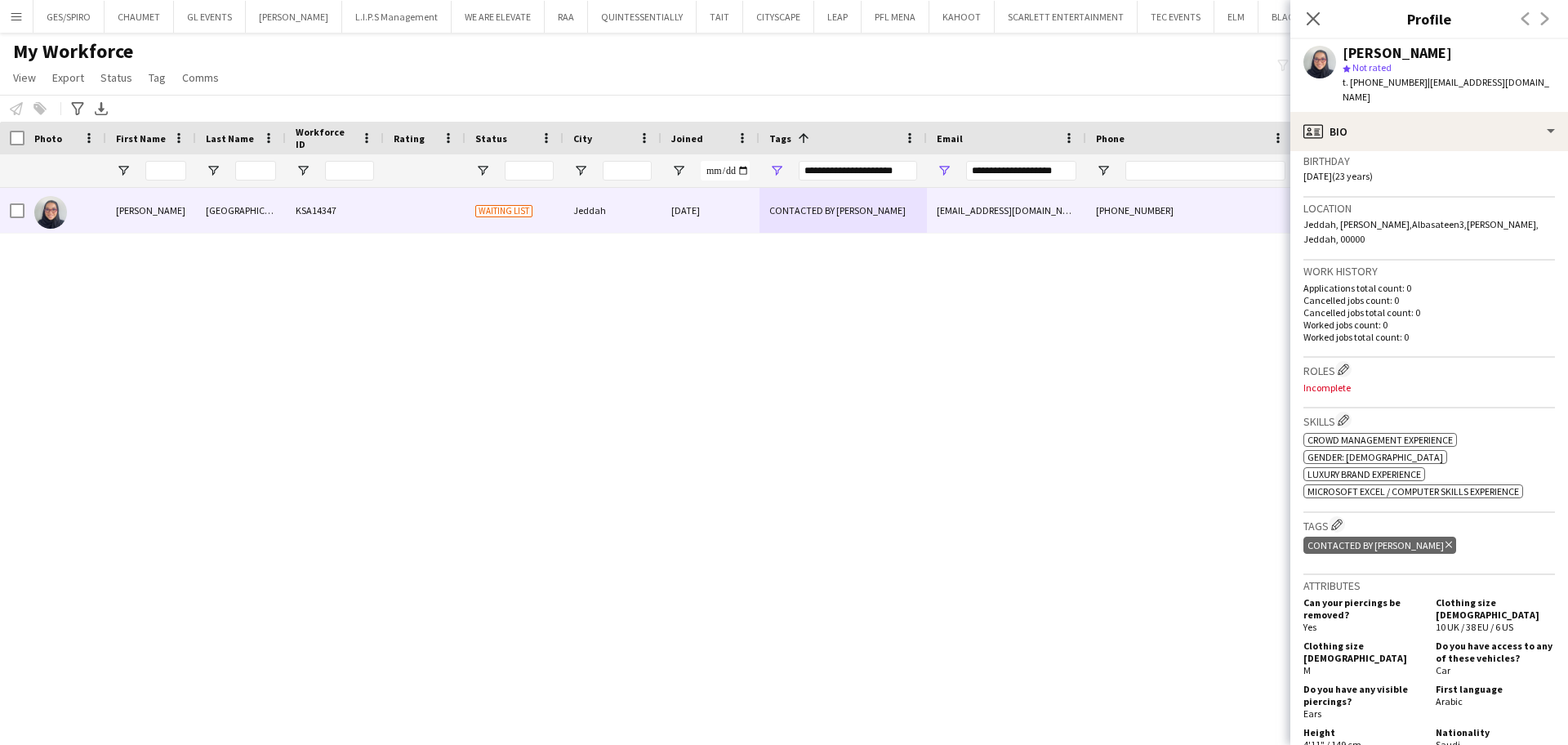
click at [1366, 86] on span "t. +966557711930" at bounding box center [1385, 81] width 85 height 12
copy span "966557711930"
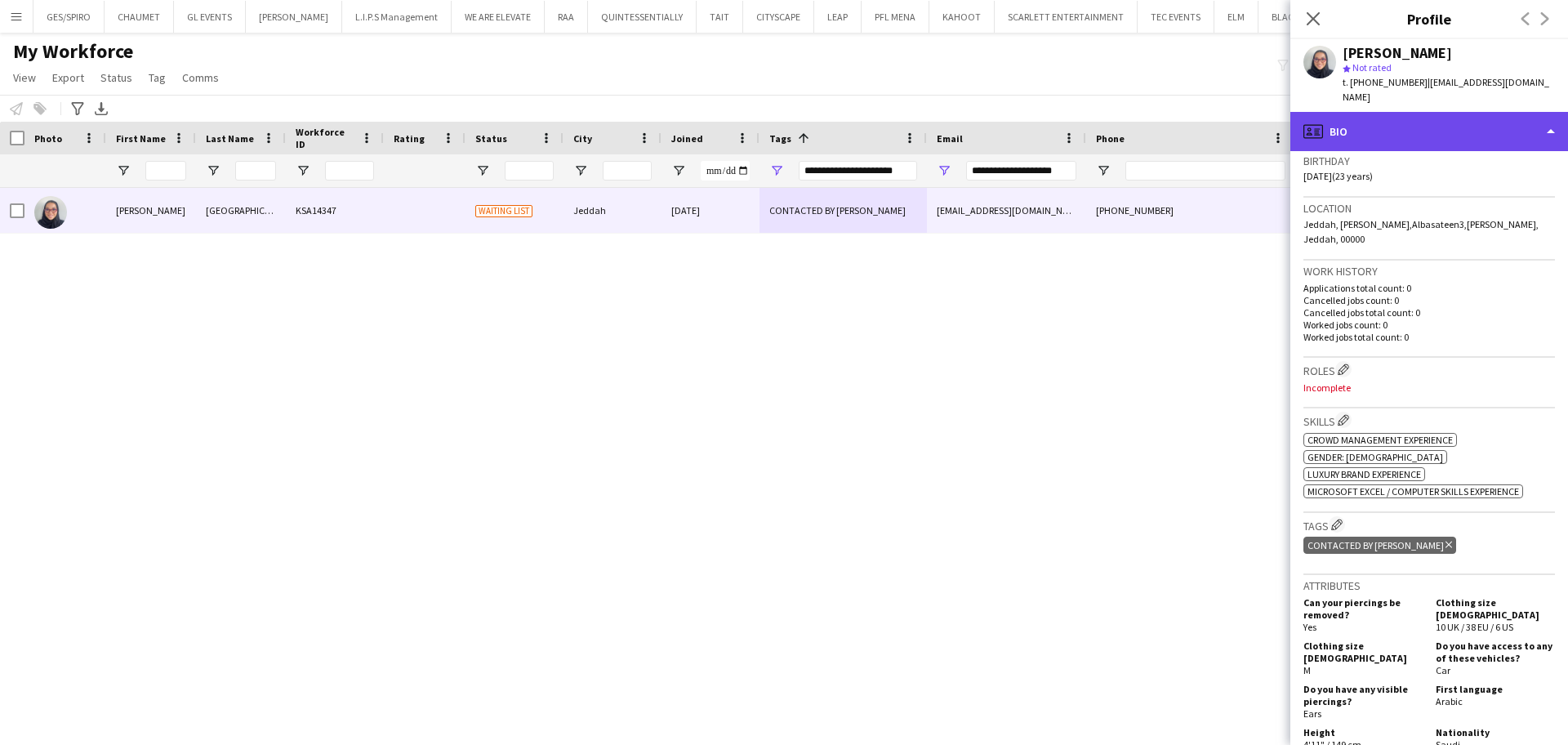
click at [1463, 118] on div "profile Bio" at bounding box center [1429, 131] width 278 height 39
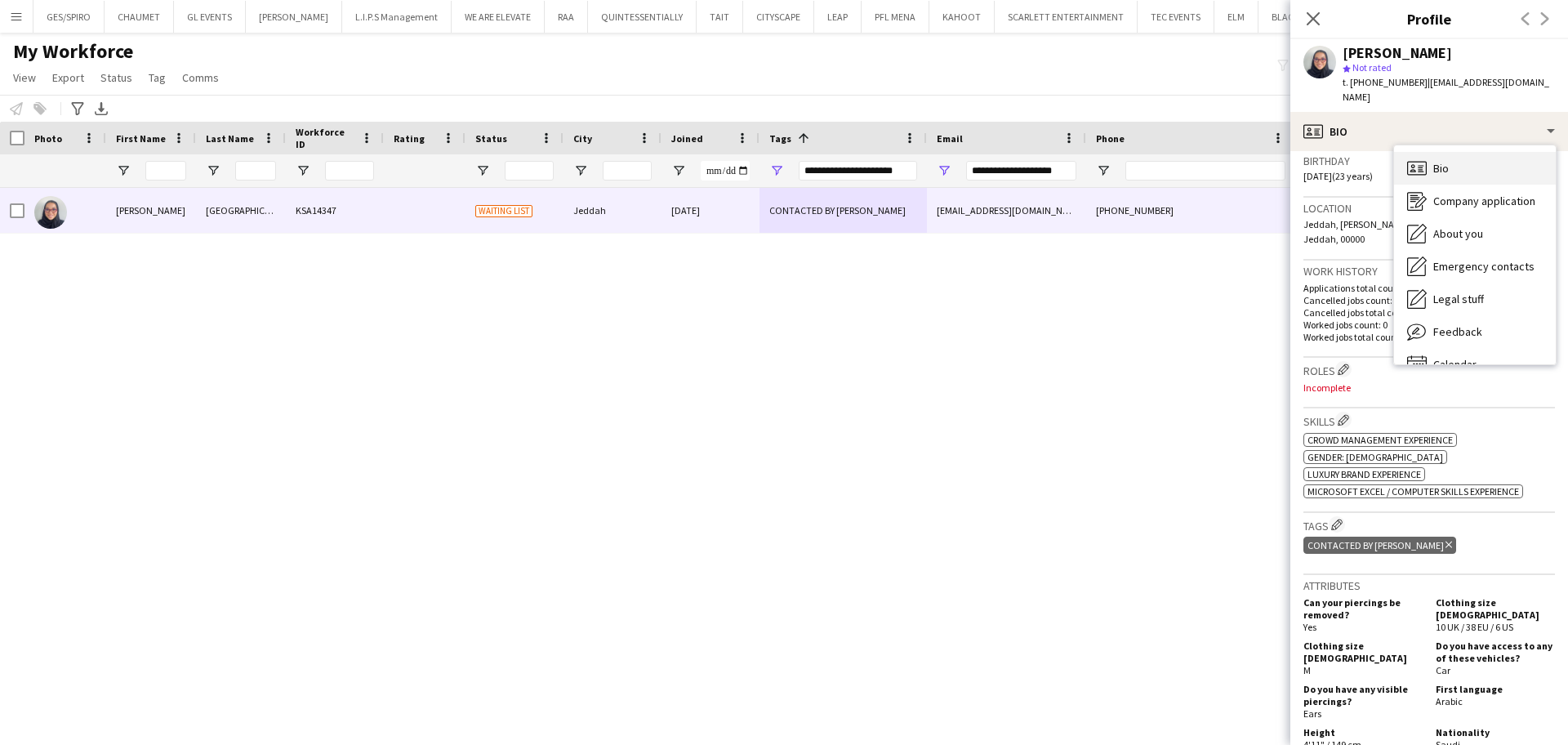
click at [1475, 155] on div "Bio Bio" at bounding box center [1475, 168] width 162 height 32
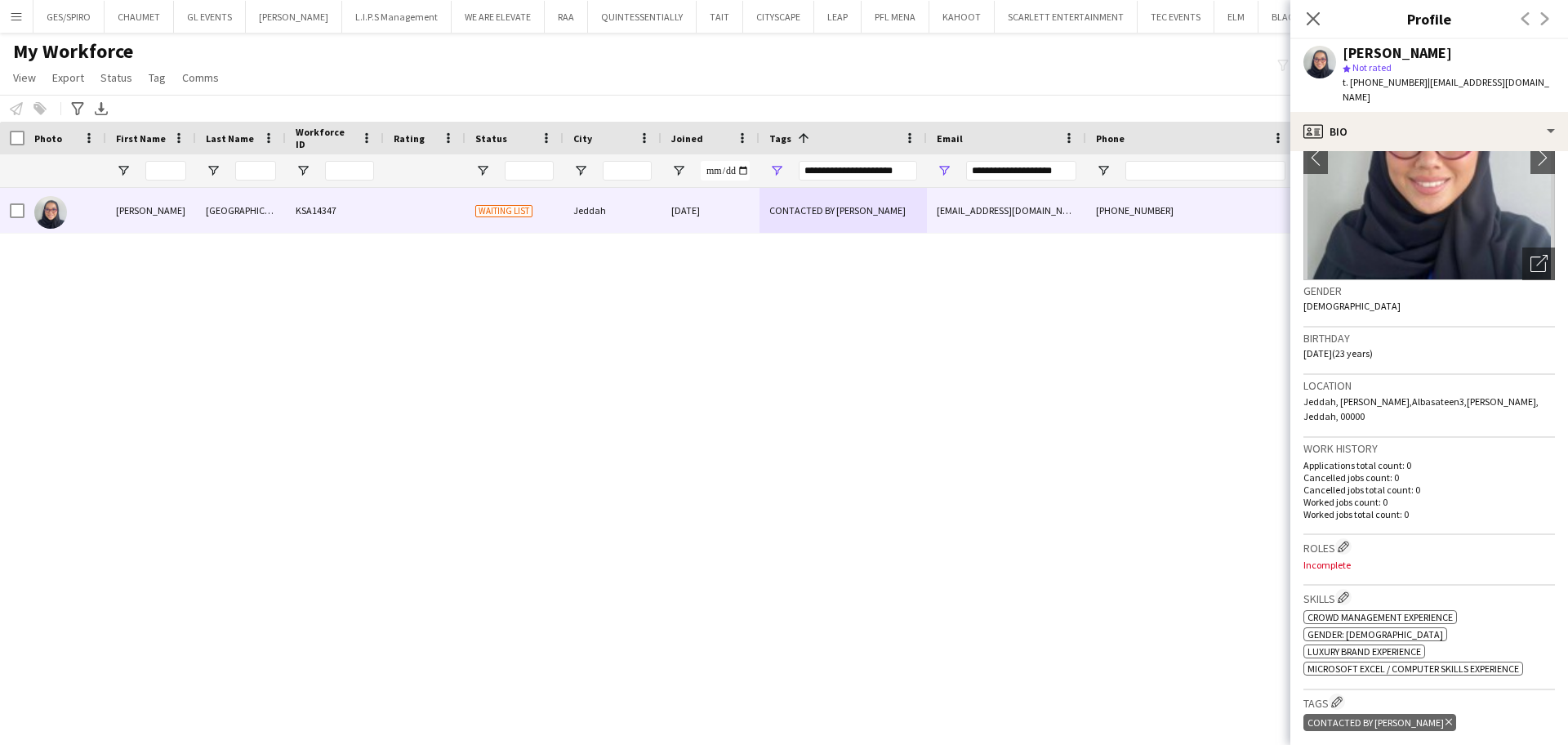
scroll to position [0, 0]
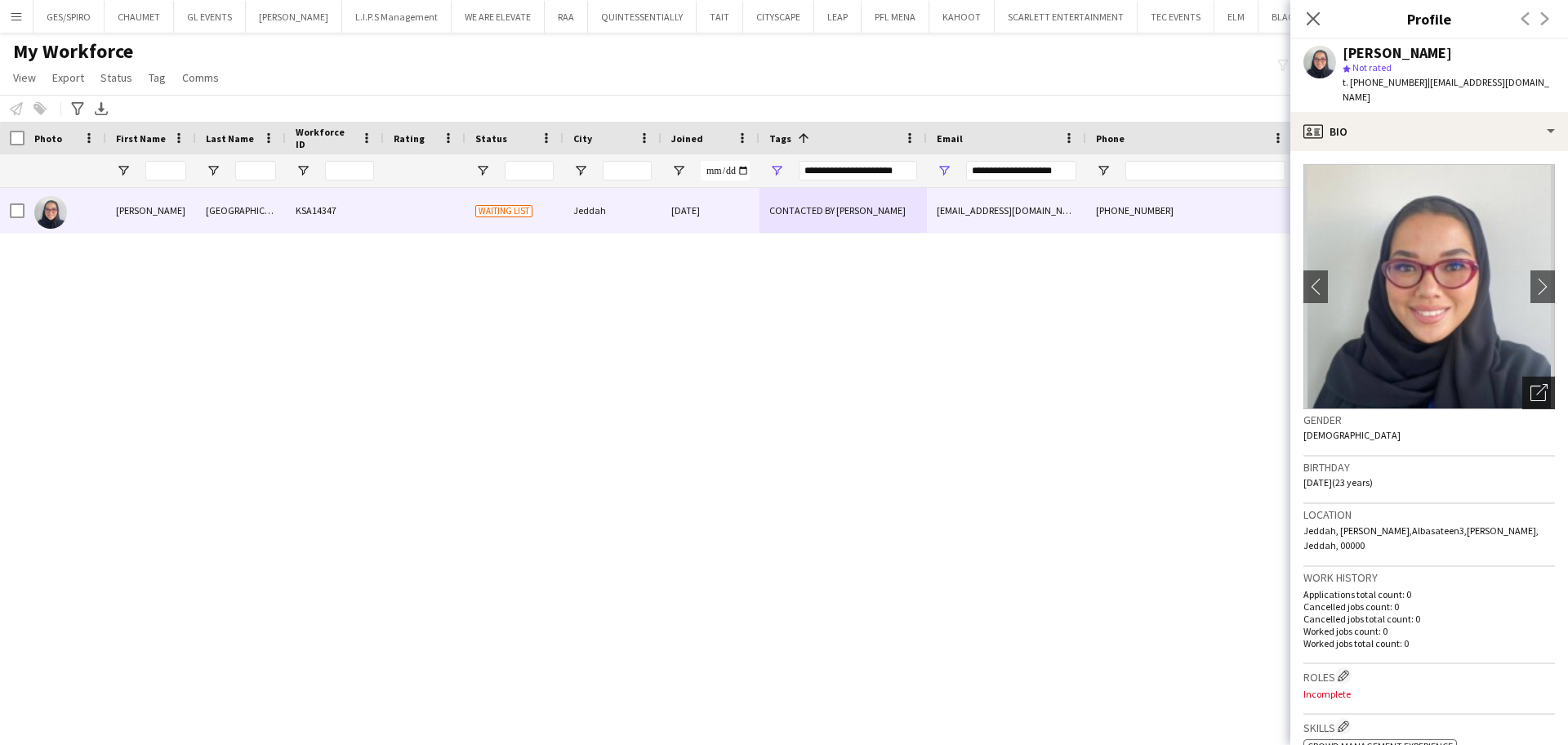
click at [1530, 384] on icon "Open photos pop-in" at bounding box center [1538, 392] width 18 height 18
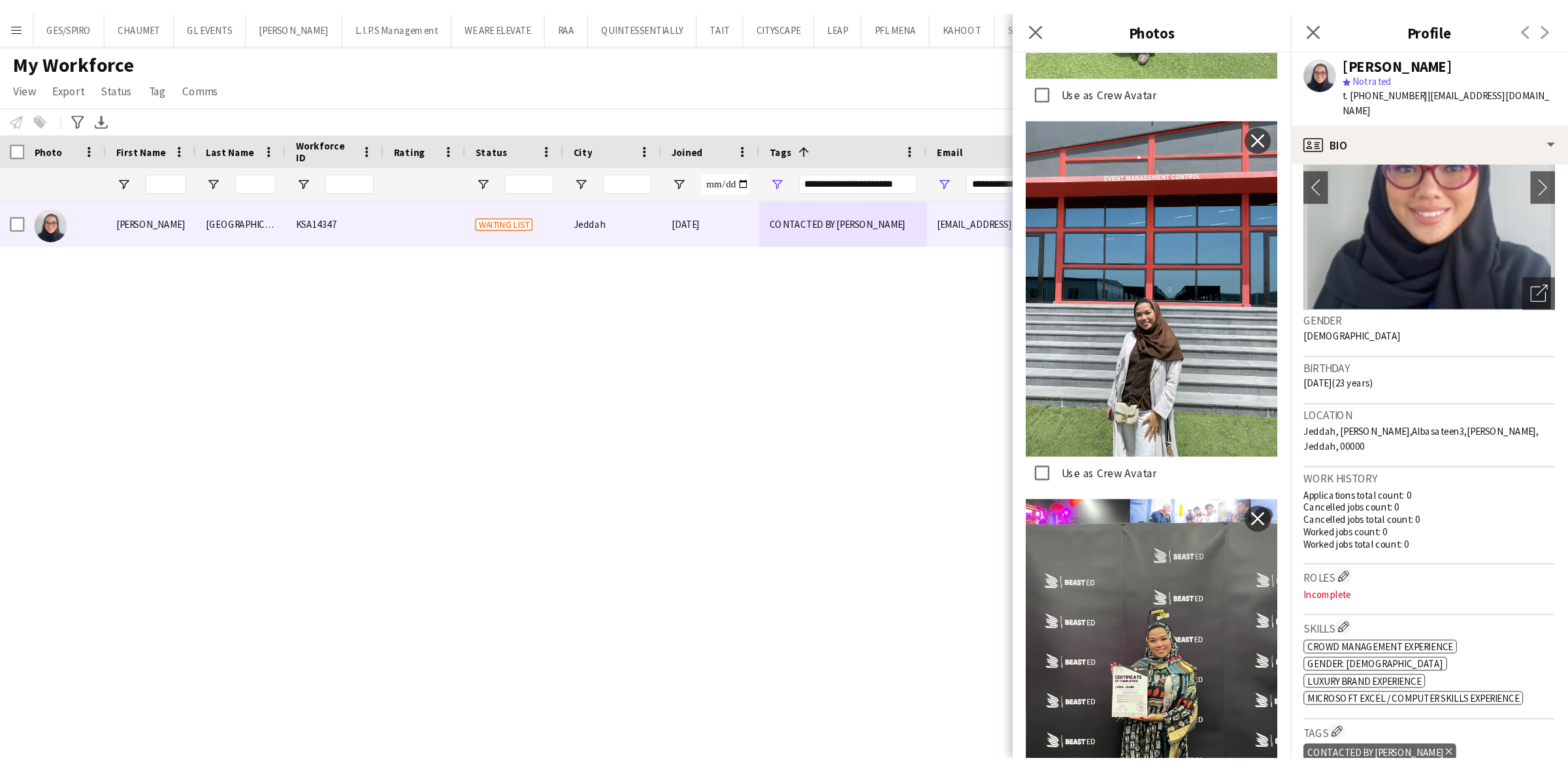
scroll to position [81, 0]
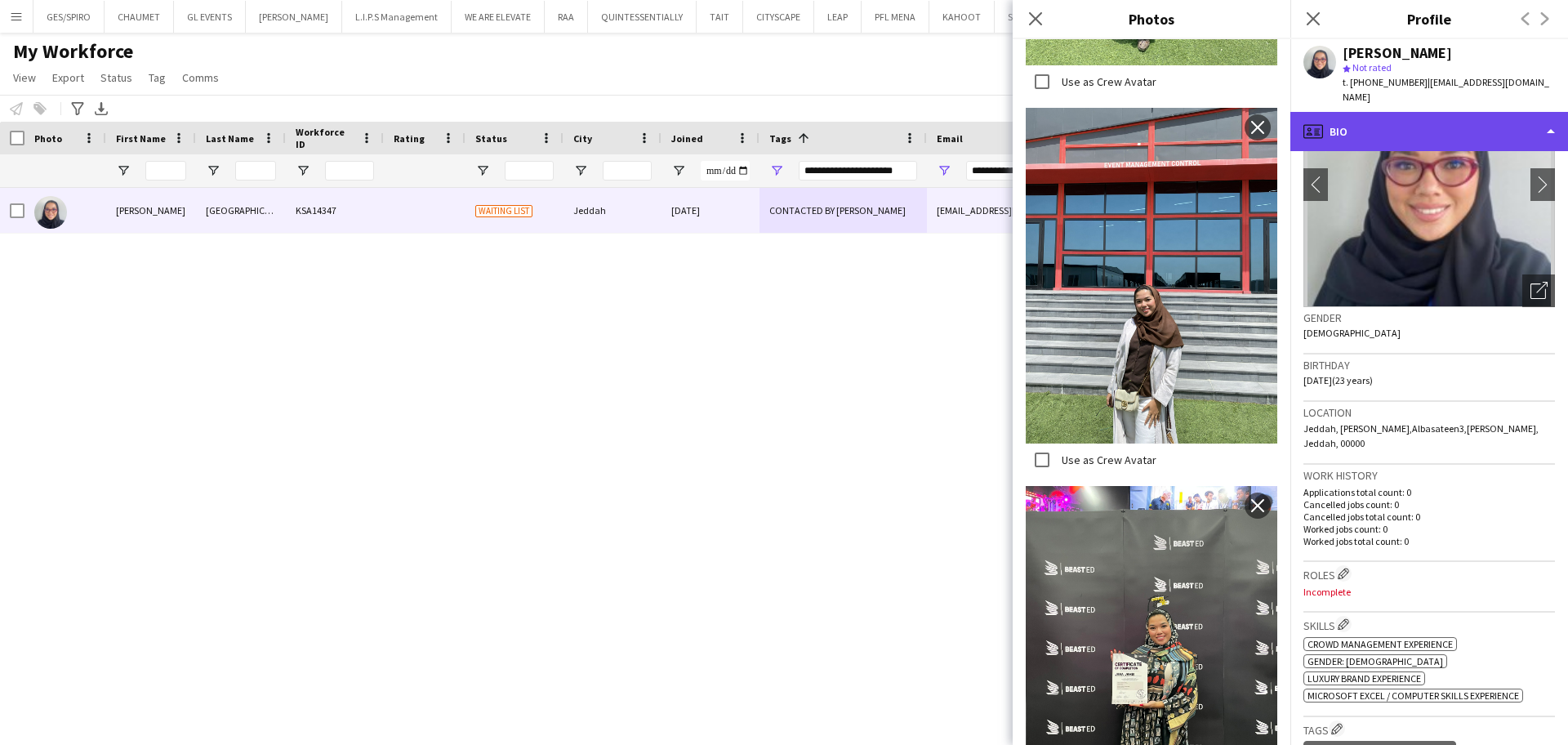
drag, startPoint x: 1429, startPoint y: 101, endPoint x: 1430, endPoint y: 108, distance: 7.1
click at [1429, 112] on div "profile Bio" at bounding box center [1429, 131] width 278 height 39
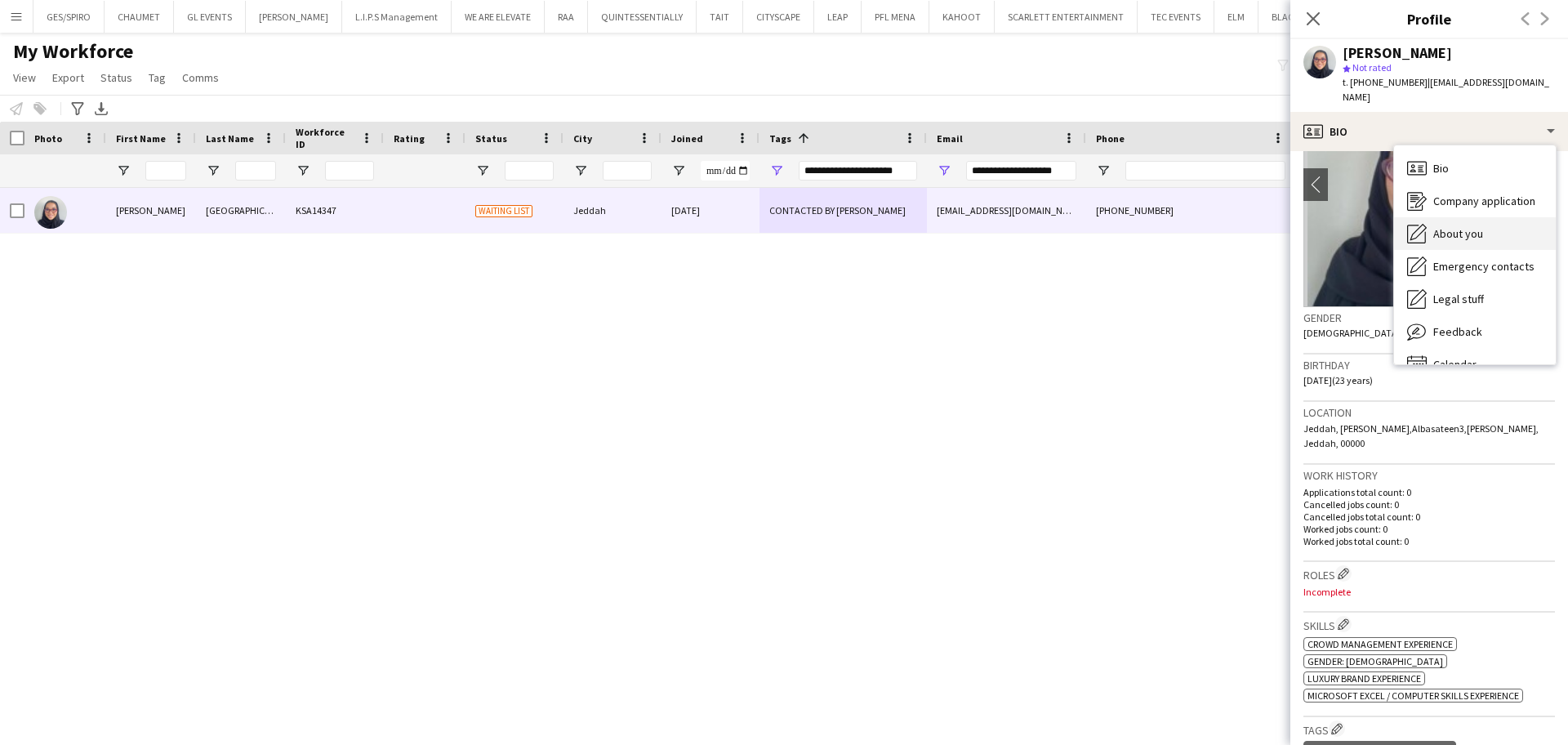
click at [1464, 226] on span "About you" at bounding box center [1458, 233] width 50 height 15
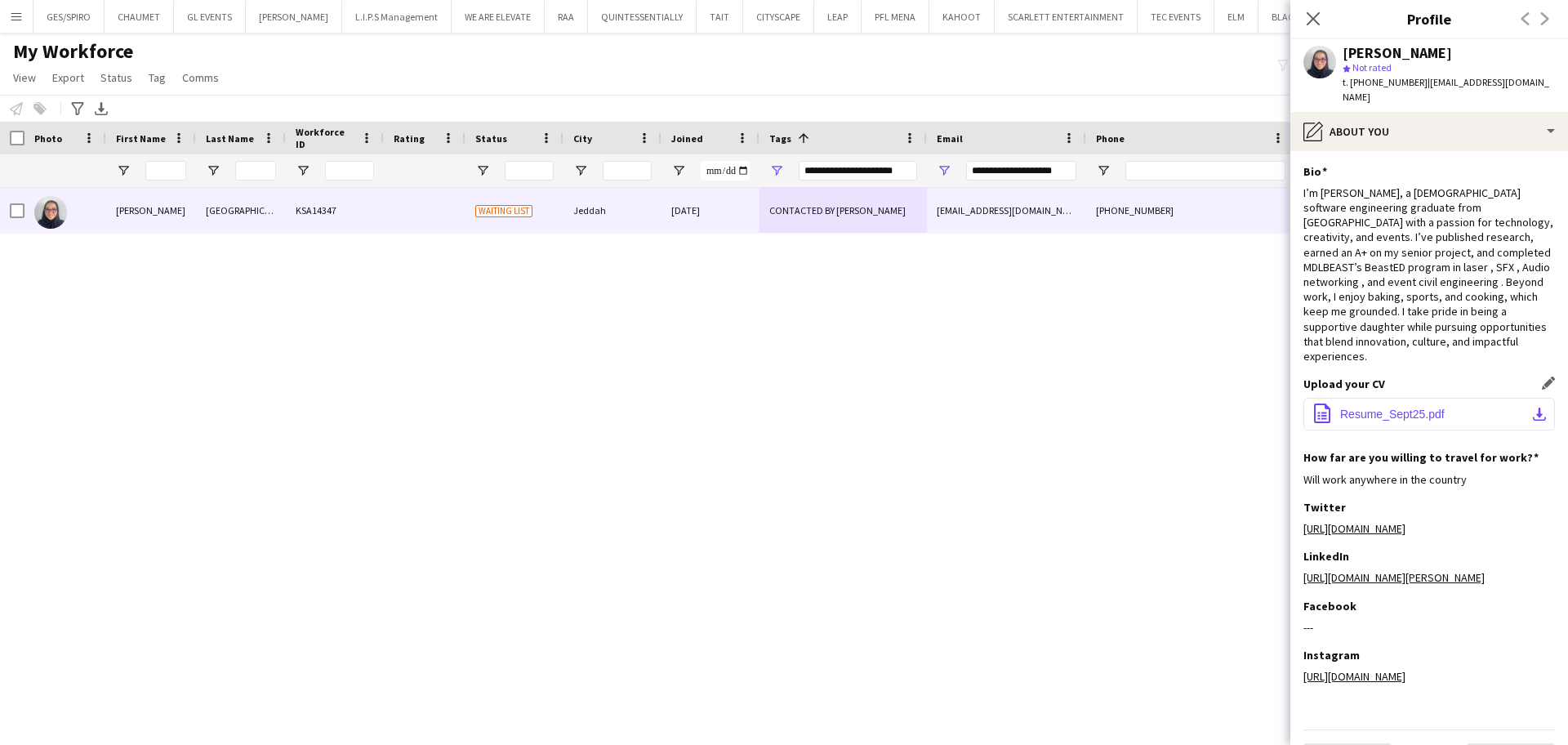
click at [1358, 407] on span "Resume_Sept25.pdf" at bounding box center [1391, 414] width 105 height 13
click at [23, 463] on div "Jana Jambi KSA14347 Waiting list Jeddah 03-09-2025 CONTACTED BY JESUS jambijana…" at bounding box center [759, 443] width 1519 height 512
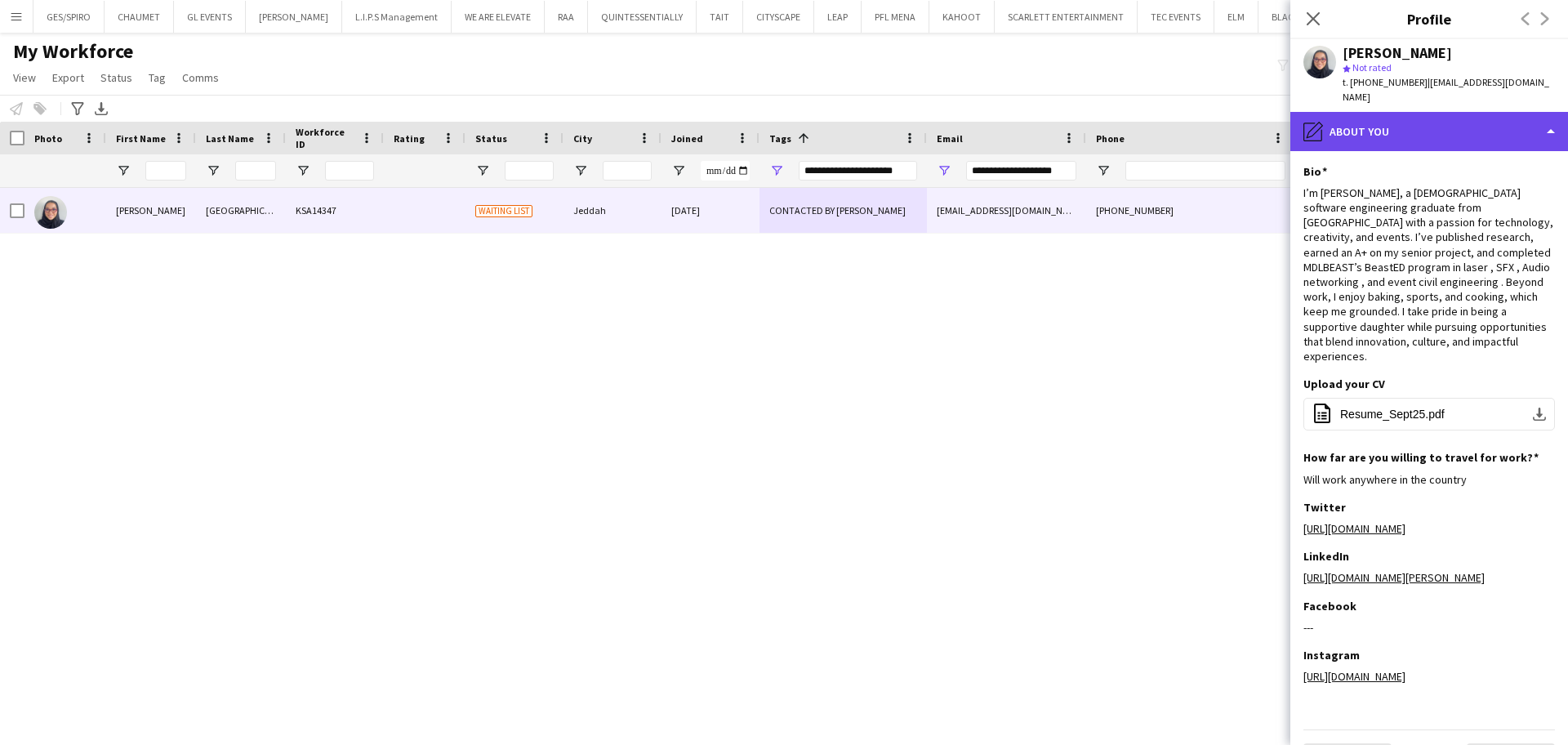
click at [1457, 112] on div "pencil4 About you" at bounding box center [1429, 131] width 278 height 39
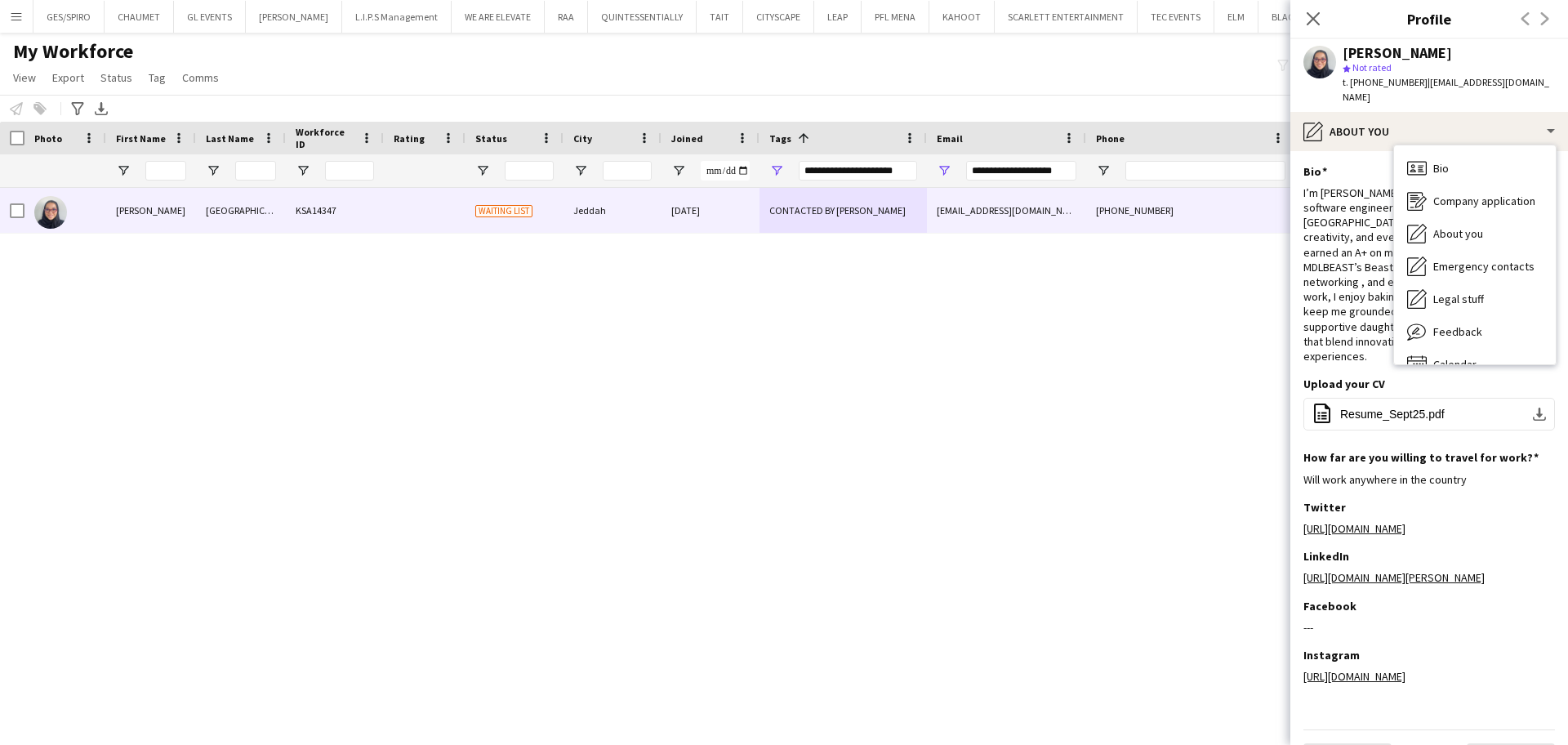
click at [1348, 233] on div "I’m Jana Jambi, a 23-year-old software engineering graduate from Jeddah with a …" at bounding box center [1429, 274] width 252 height 178
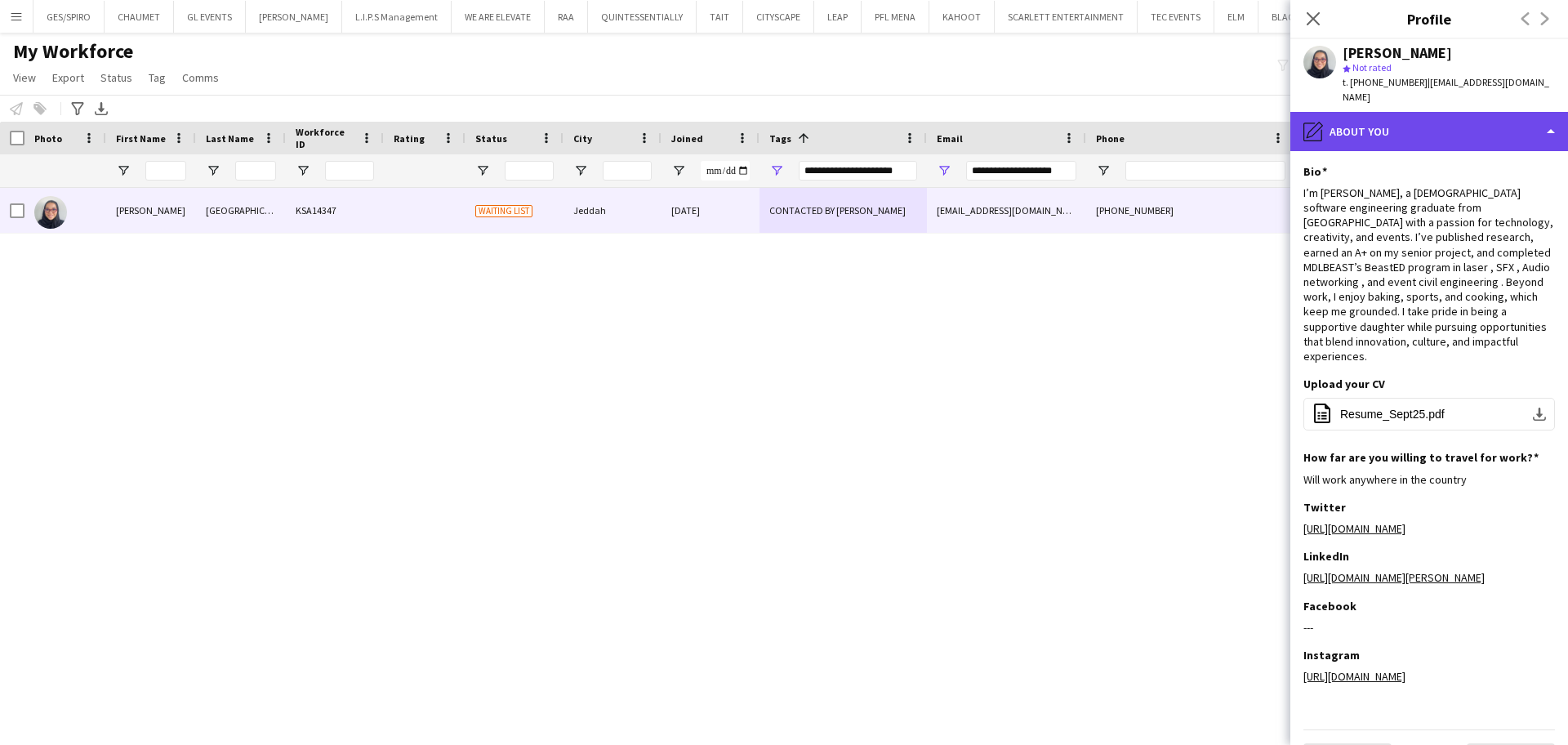
click at [1457, 112] on div "pencil4 About you" at bounding box center [1429, 131] width 278 height 39
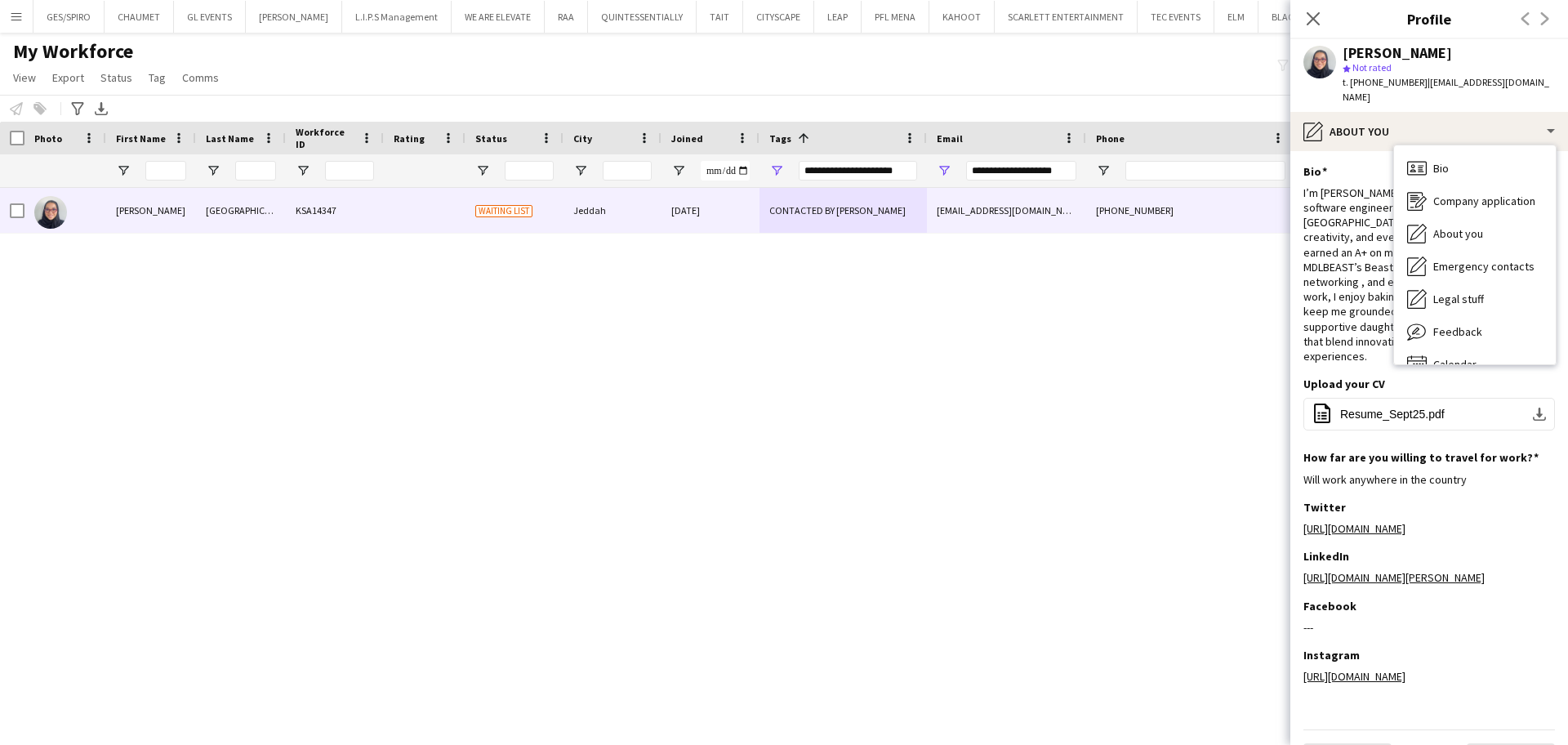
click at [1339, 247] on div "I’m Jana Jambi, a 23-year-old software engineering graduate from Jeddah with a …" at bounding box center [1429, 274] width 252 height 178
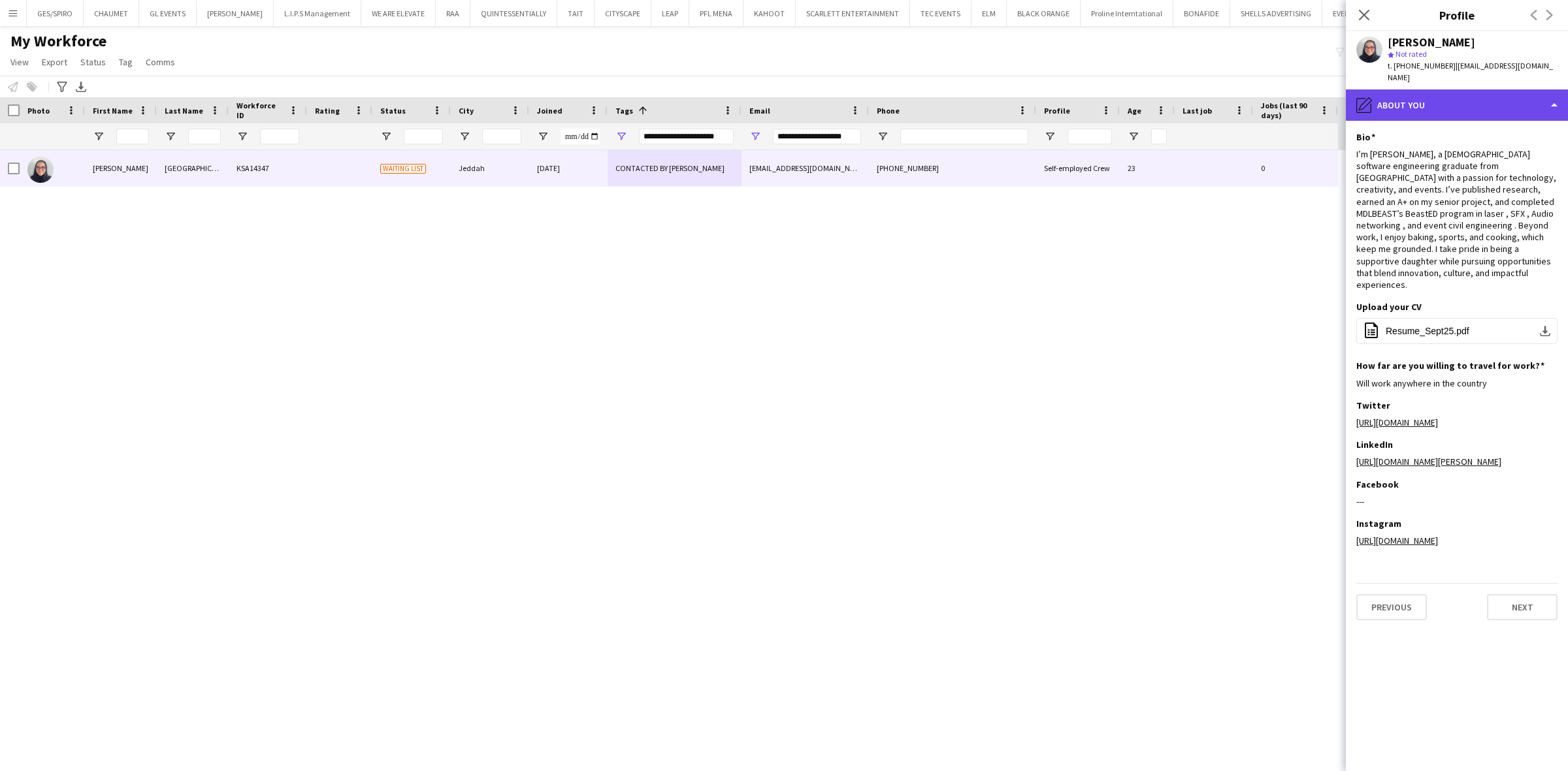
click at [1338, 96] on div "pencil4 About you" at bounding box center [1457, 105] width 222 height 31
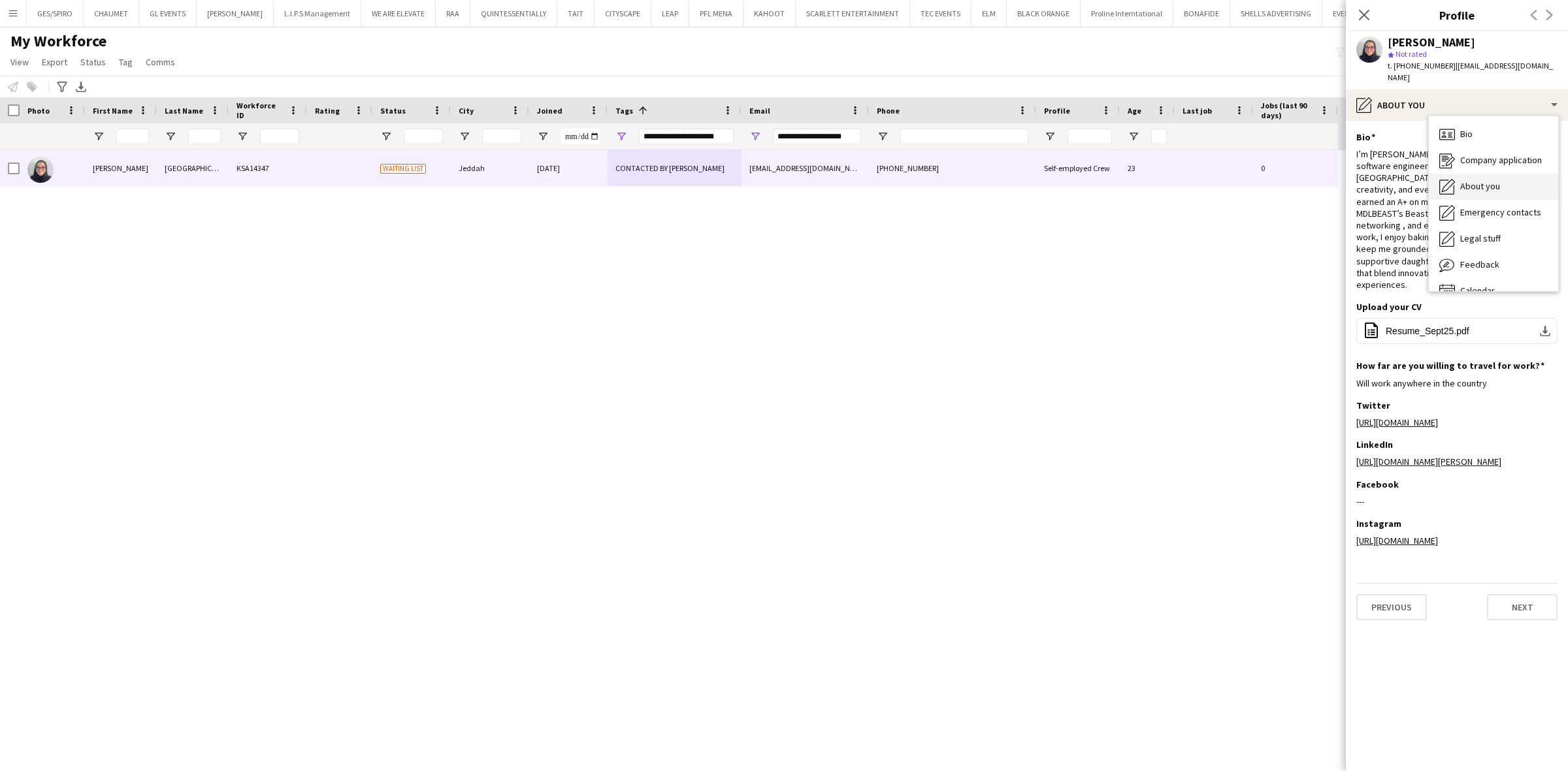
click at [1338, 174] on div "About you About you" at bounding box center [1493, 186] width 130 height 26
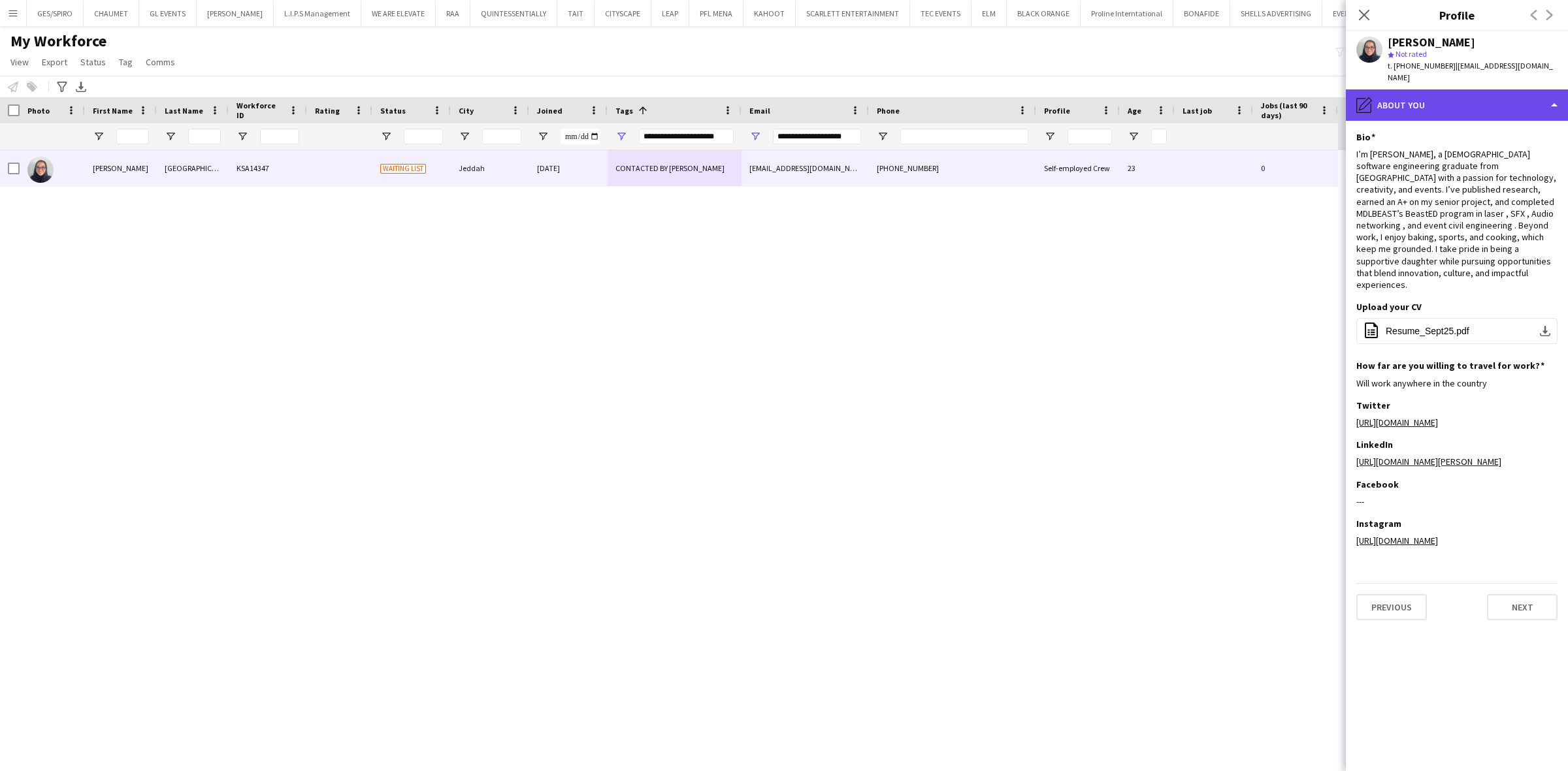
click at [1338, 90] on div "pencil4 About you" at bounding box center [1457, 105] width 222 height 31
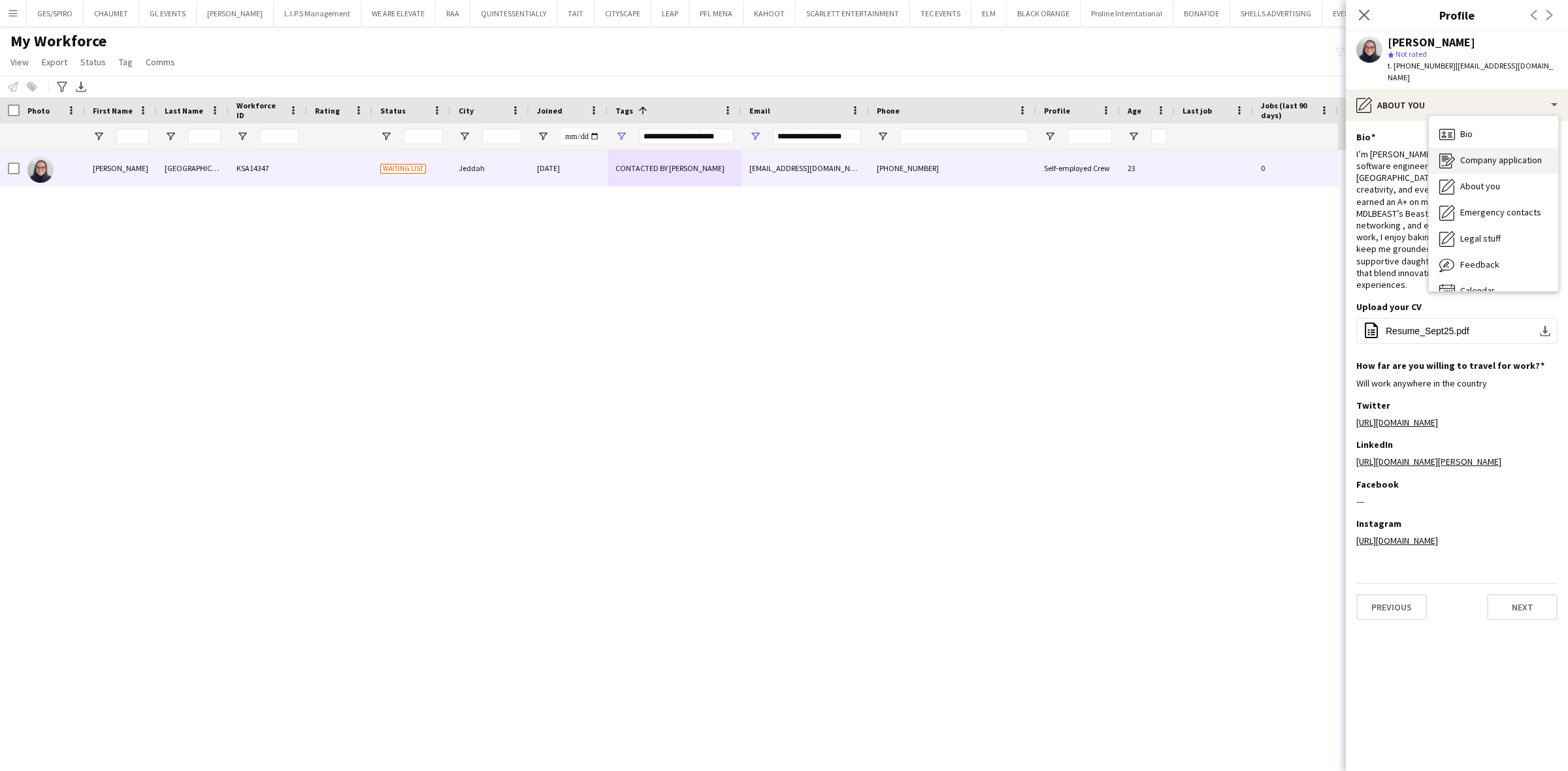
click at [1338, 147] on div "Company application Company application" at bounding box center [1493, 160] width 130 height 26
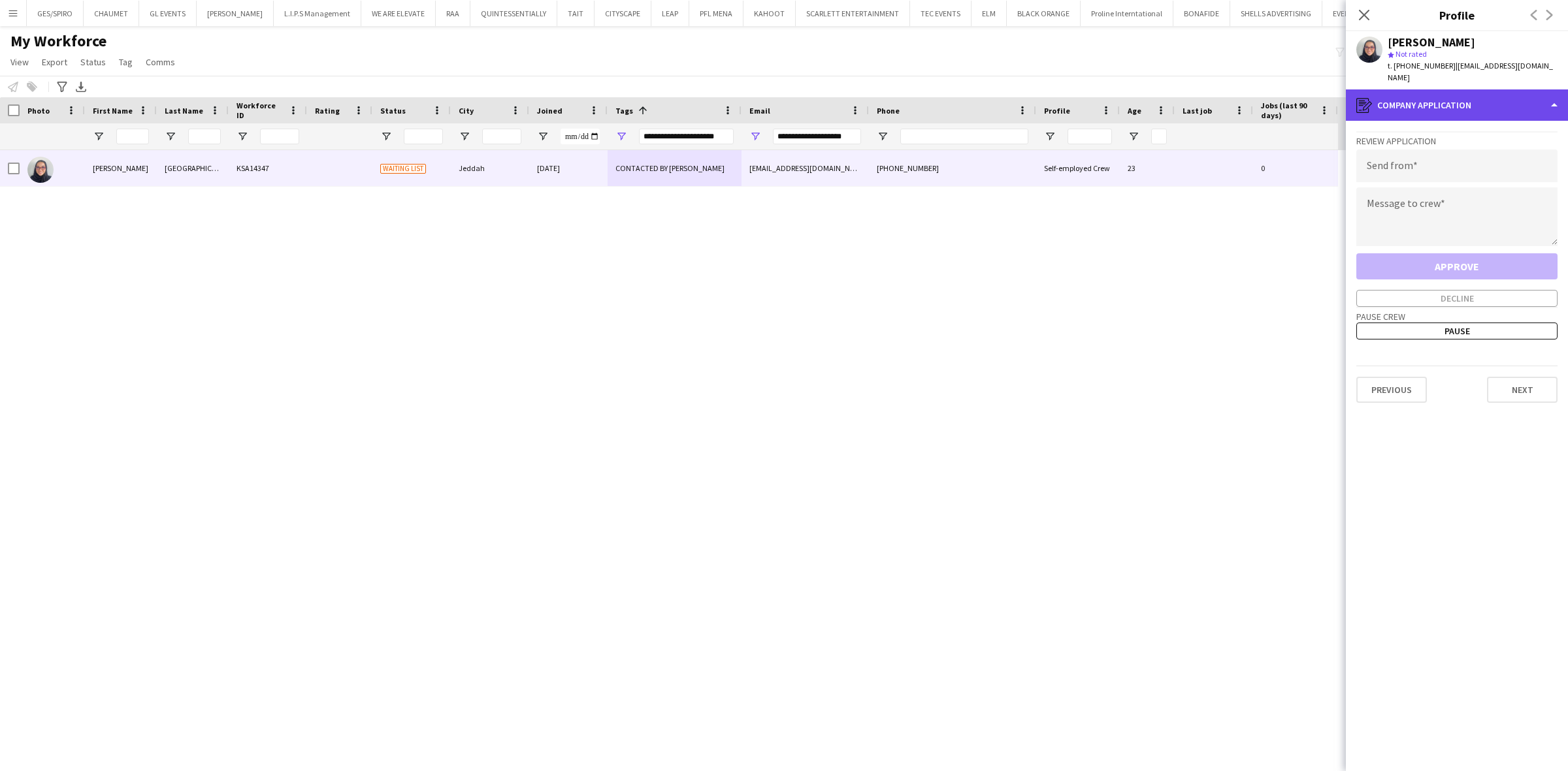
drag, startPoint x: 1416, startPoint y: 92, endPoint x: 1423, endPoint y: 92, distance: 7.0
click at [1338, 92] on div "register Company application" at bounding box center [1457, 105] width 222 height 31
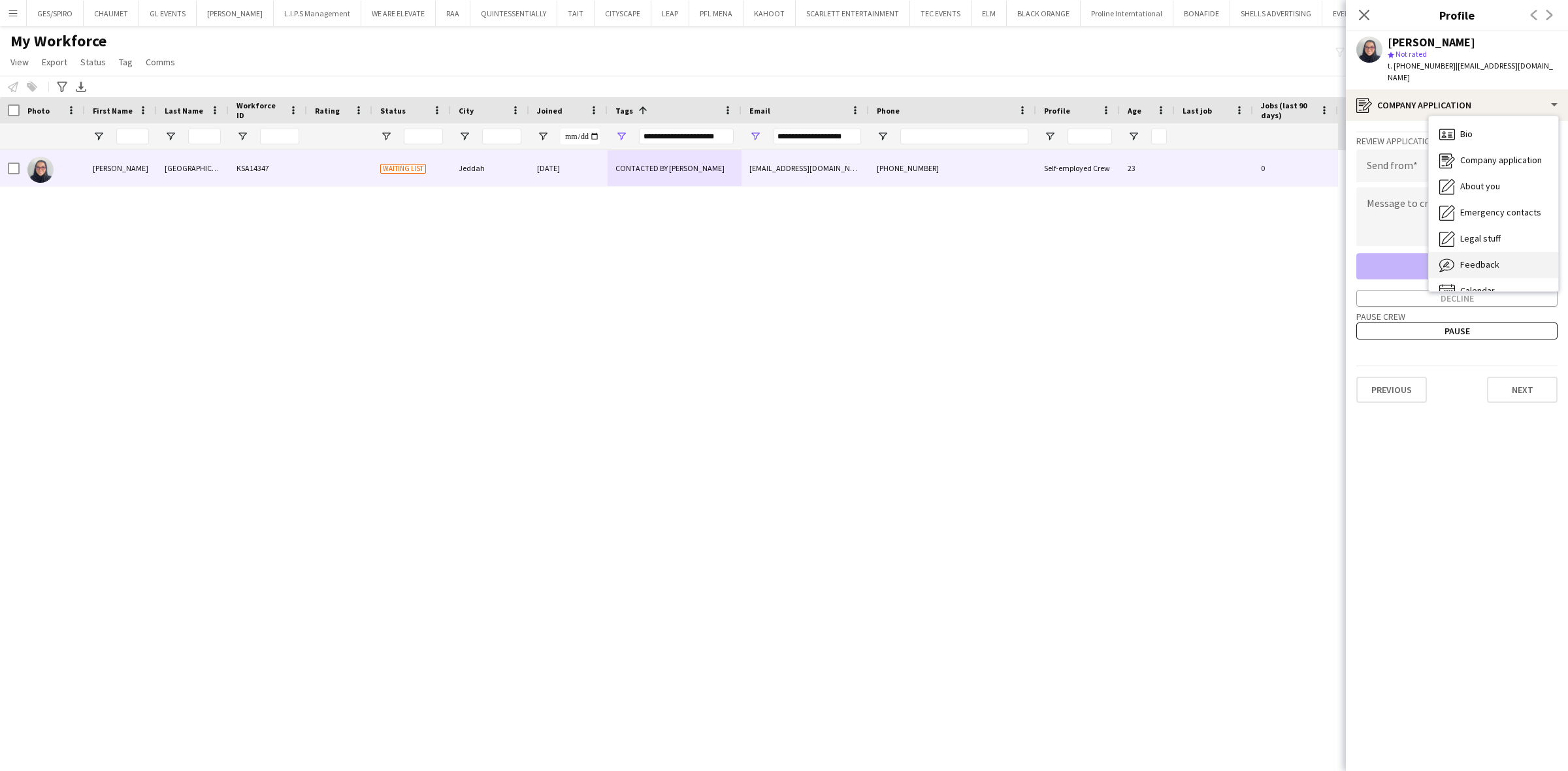
click at [1338, 252] on div "Feedback Feedback" at bounding box center [1493, 265] width 130 height 26
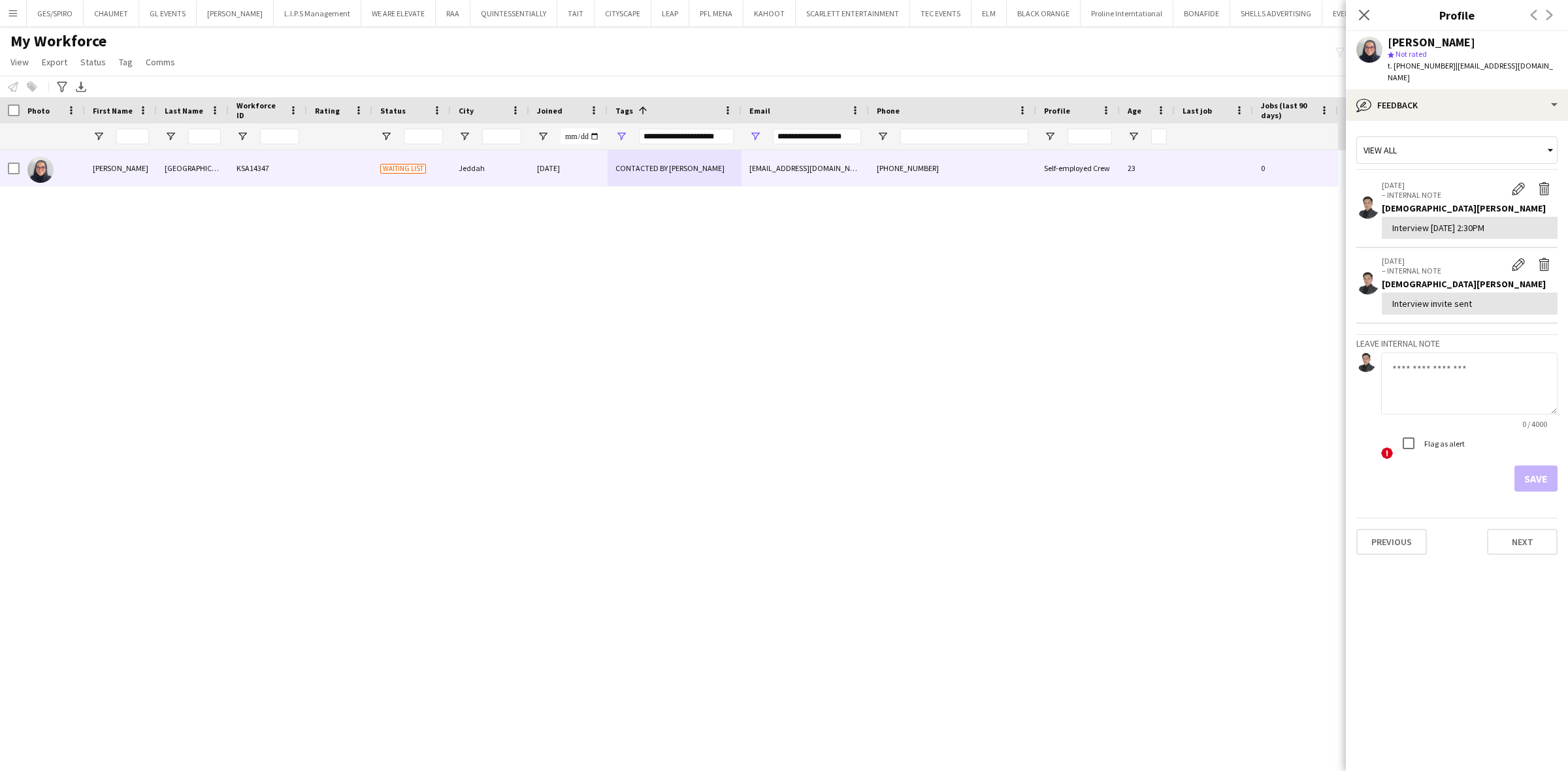
click at [1338, 354] on textarea at bounding box center [1470, 384] width 176 height 62
paste textarea "**********"
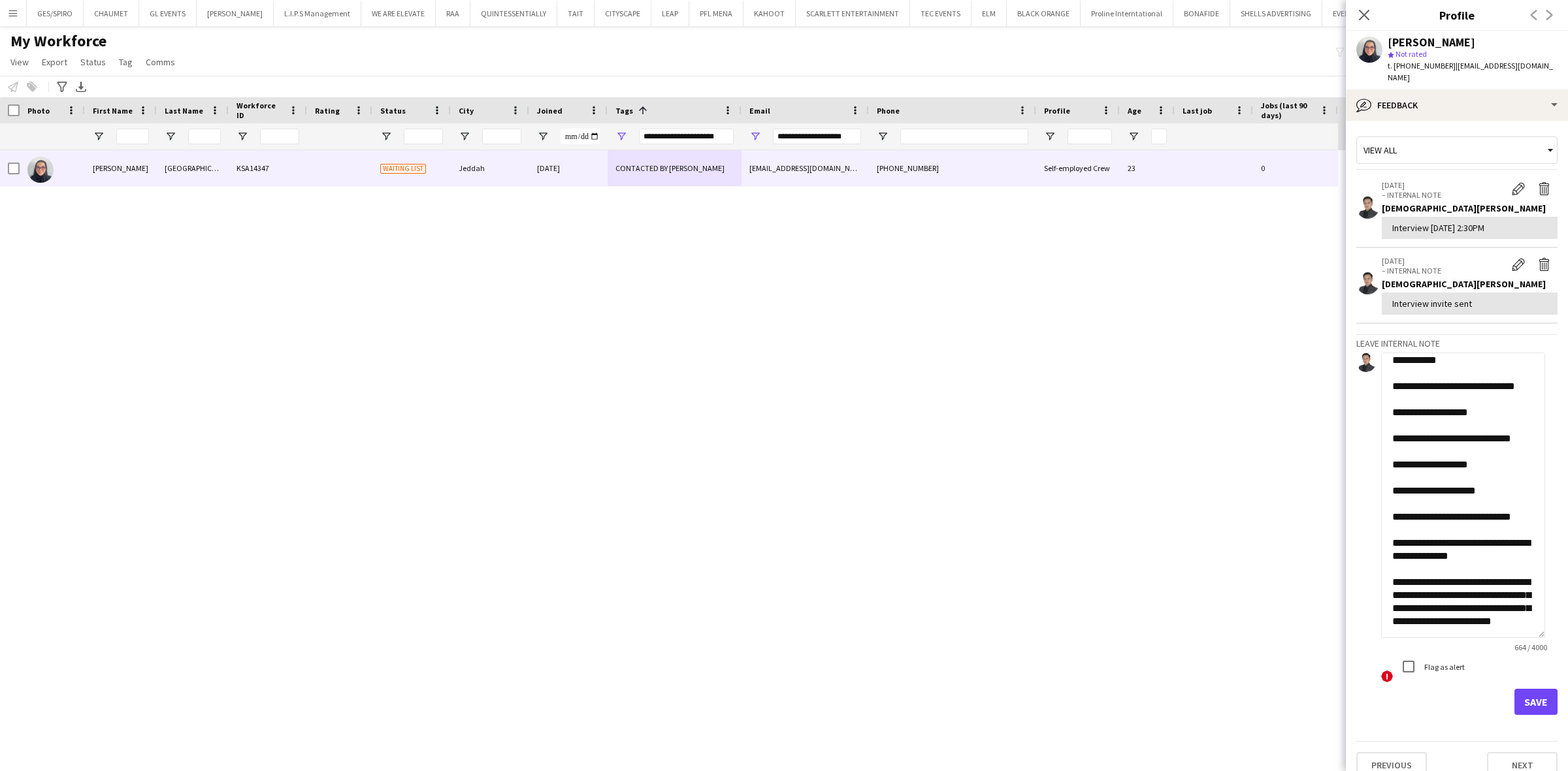
drag, startPoint x: 1552, startPoint y: 397, endPoint x: 1567, endPoint y: 620, distance: 223.5
click at [1338, 620] on app-crew-profile-feedback-tab "View all 25-09-2025 – INTERNAL NOTE Edit internal note Delete internal note Jes…" at bounding box center [1457, 445] width 222 height 650
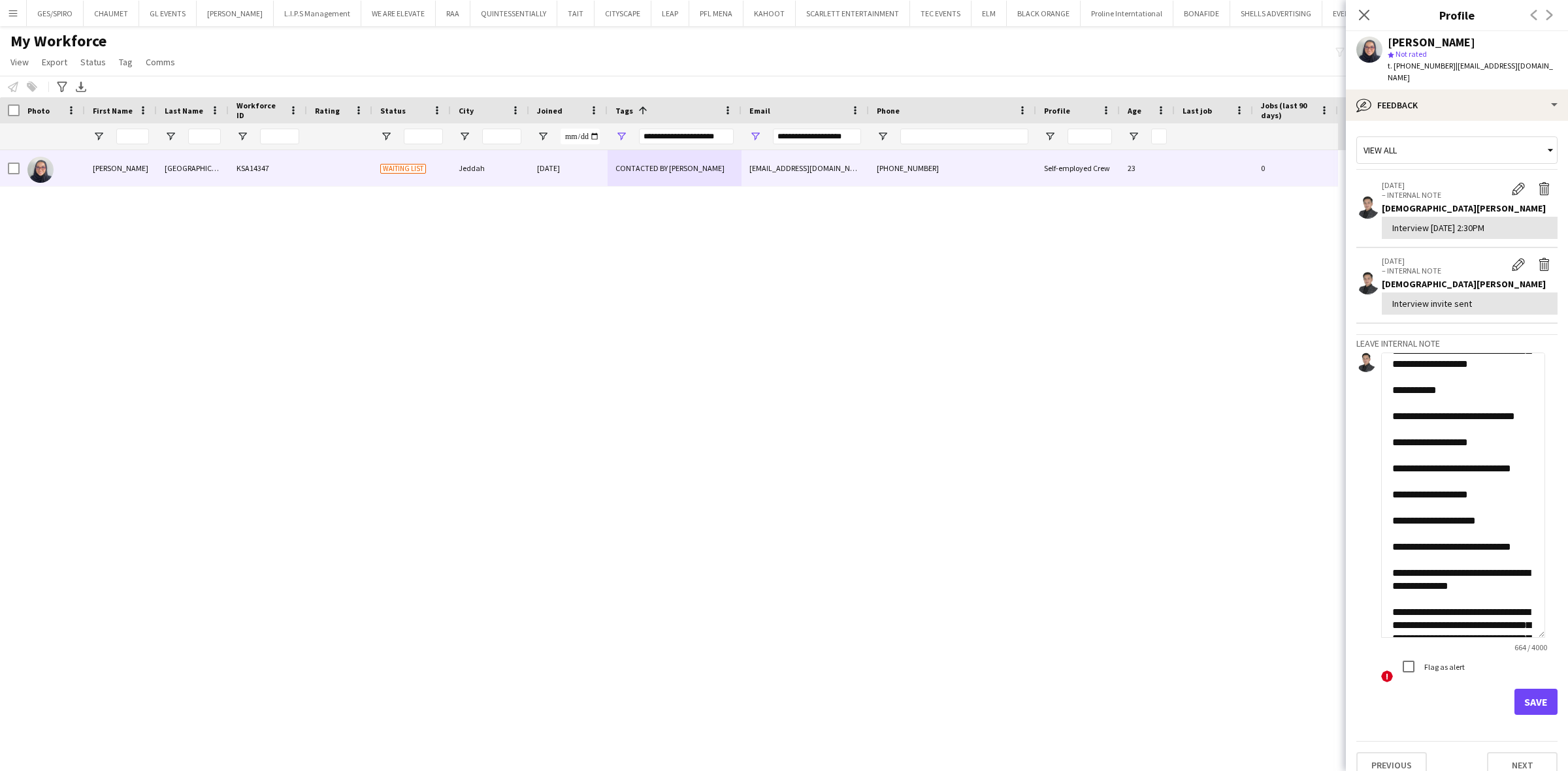
scroll to position [0, 0]
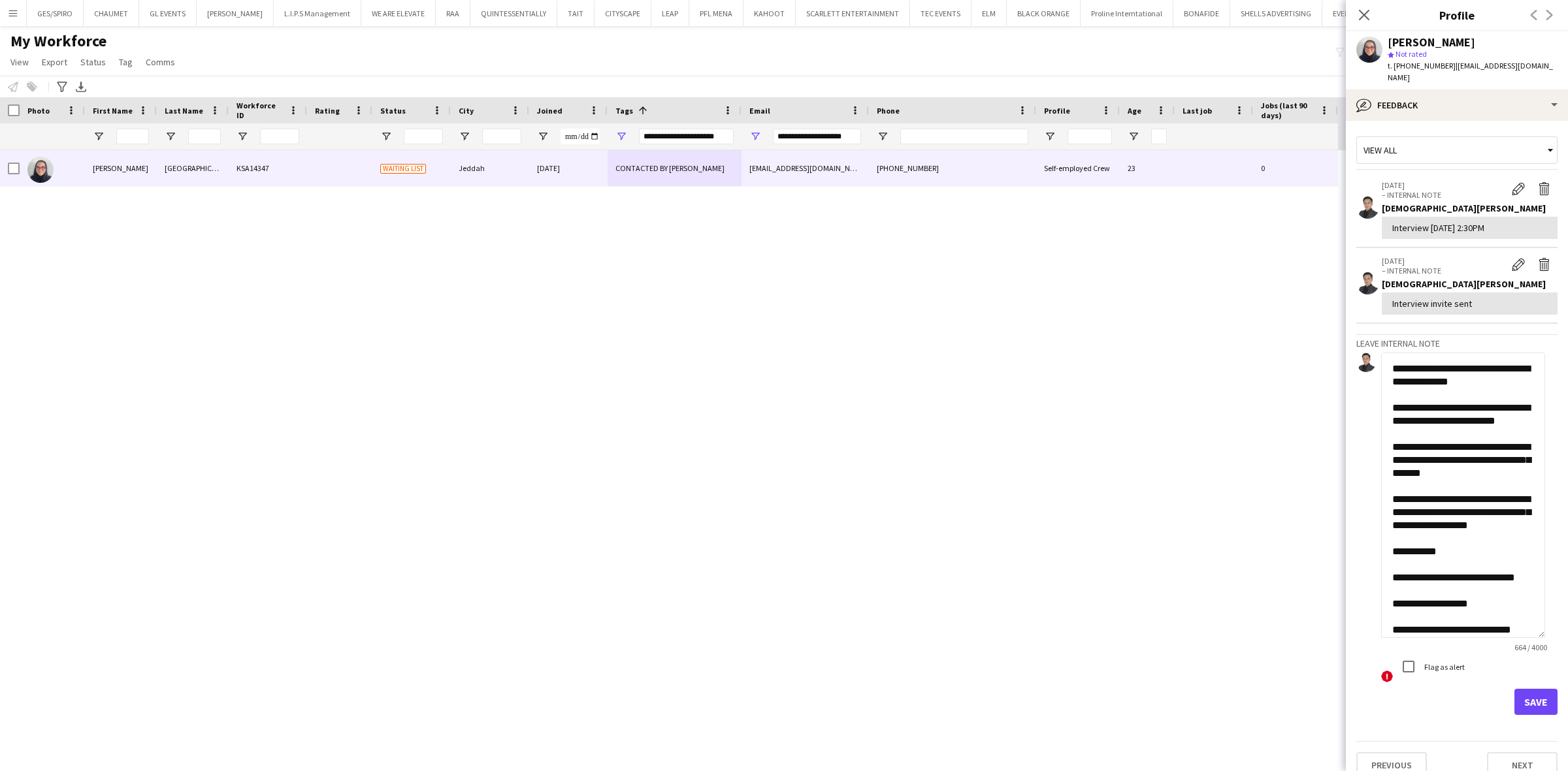
click at [1338, 562] on textarea "**********" at bounding box center [1464, 496] width 164 height 286
click at [1338, 578] on textarea "**********" at bounding box center [1464, 496] width 164 height 286
click at [1338, 617] on textarea "**********" at bounding box center [1464, 496] width 164 height 286
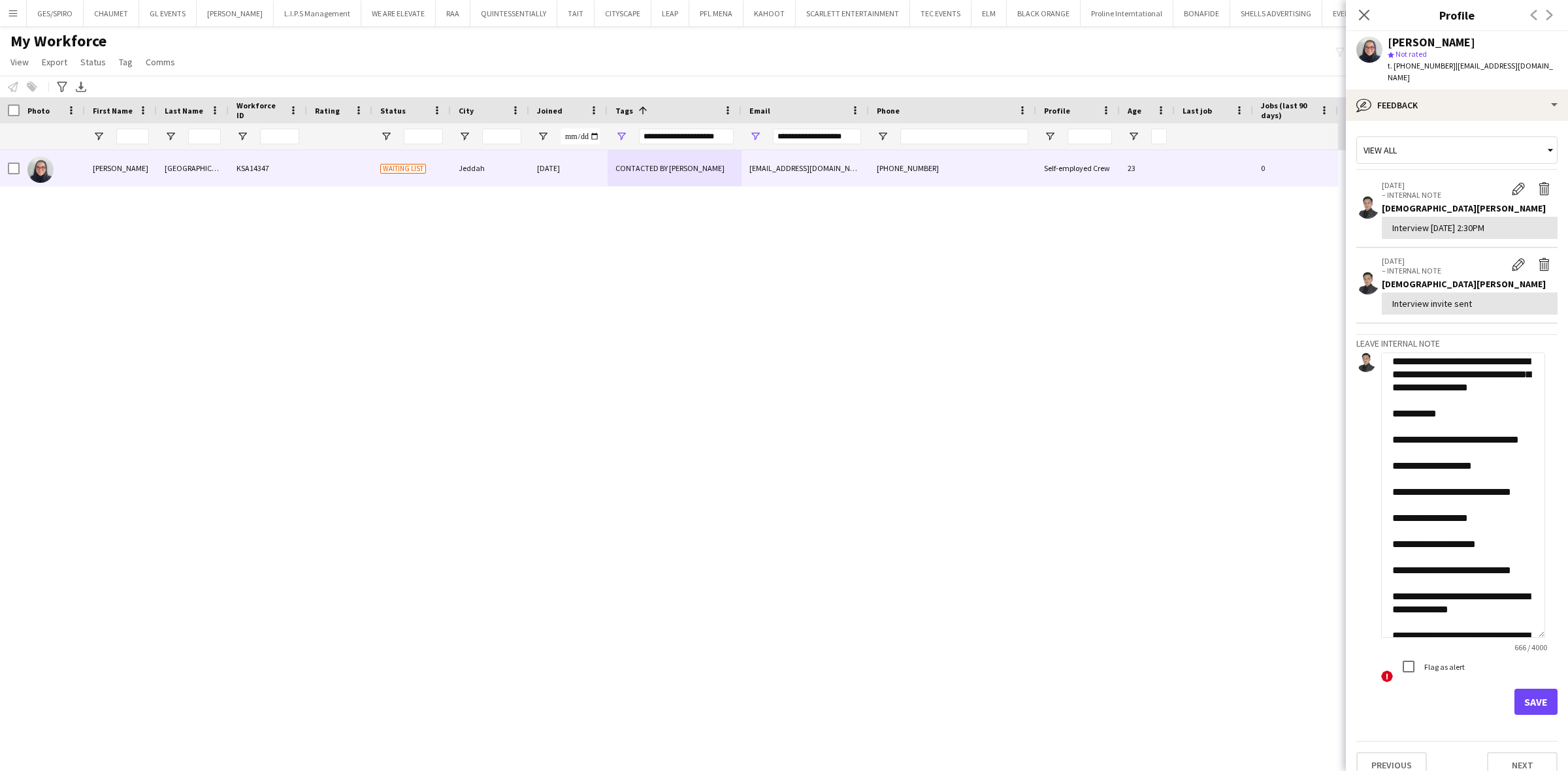
scroll to position [164, 0]
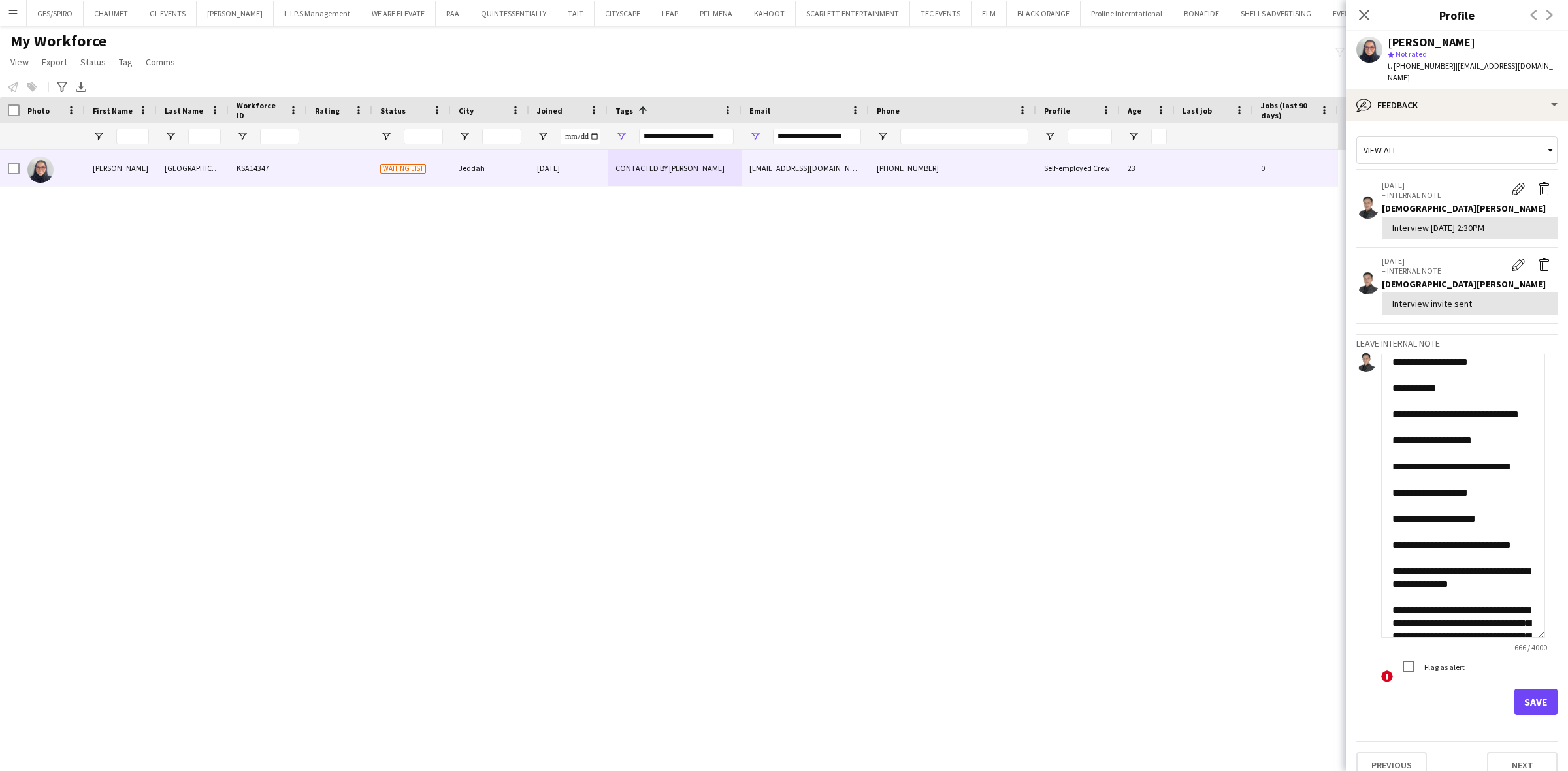
click at [1338, 482] on textarea "**********" at bounding box center [1464, 496] width 164 height 286
click at [1338, 520] on textarea "**********" at bounding box center [1464, 496] width 164 height 286
click at [1338, 546] on textarea "**********" at bounding box center [1464, 496] width 164 height 286
click at [1338, 576] on textarea "**********" at bounding box center [1464, 496] width 164 height 286
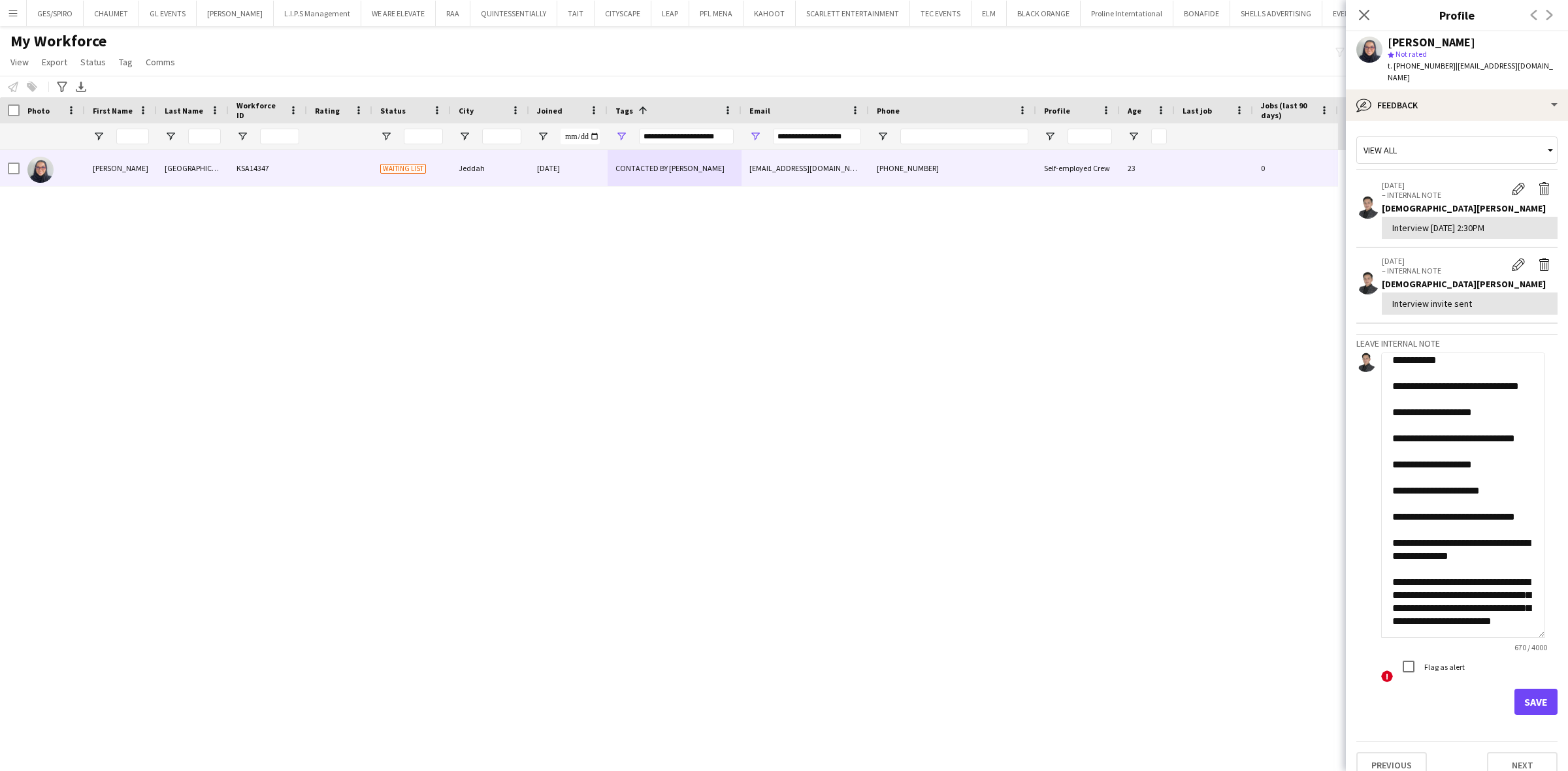
scroll to position [245, 0]
click at [1338, 530] on textarea "**********" at bounding box center [1464, 496] width 164 height 286
click at [1338, 519] on textarea "**********" at bounding box center [1464, 496] width 164 height 286
click at [1338, 480] on textarea "**********" at bounding box center [1464, 496] width 164 height 286
click at [1338, 448] on textarea "**********" at bounding box center [1464, 496] width 164 height 286
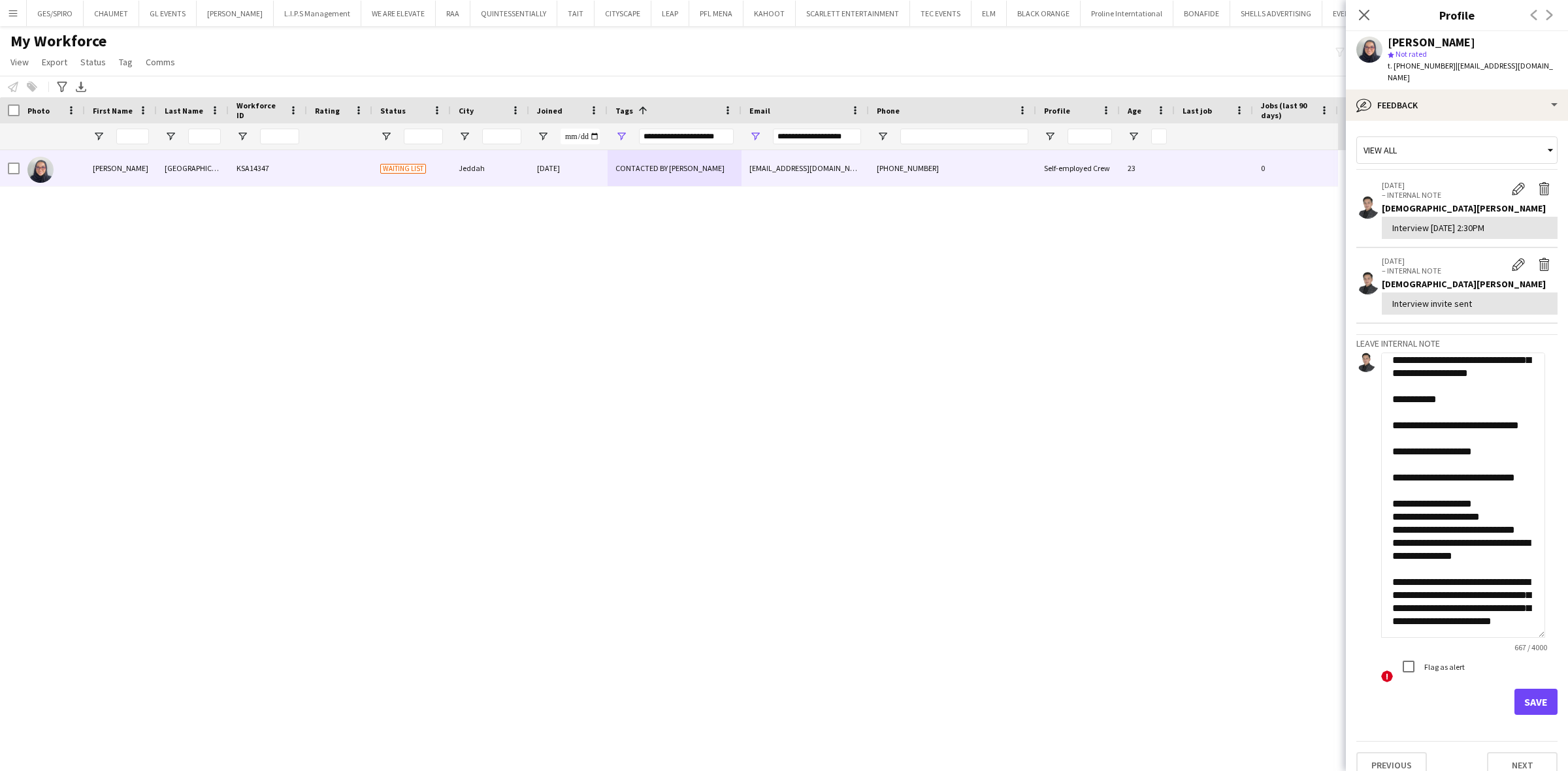
scroll to position [230, 0]
click at [1338, 432] on textarea "**********" at bounding box center [1464, 496] width 164 height 286
click at [1338, 451] on textarea "**********" at bounding box center [1464, 496] width 164 height 286
click at [1338, 441] on textarea "**********" at bounding box center [1464, 496] width 164 height 286
click at [1338, 414] on textarea "**********" at bounding box center [1464, 496] width 164 height 286
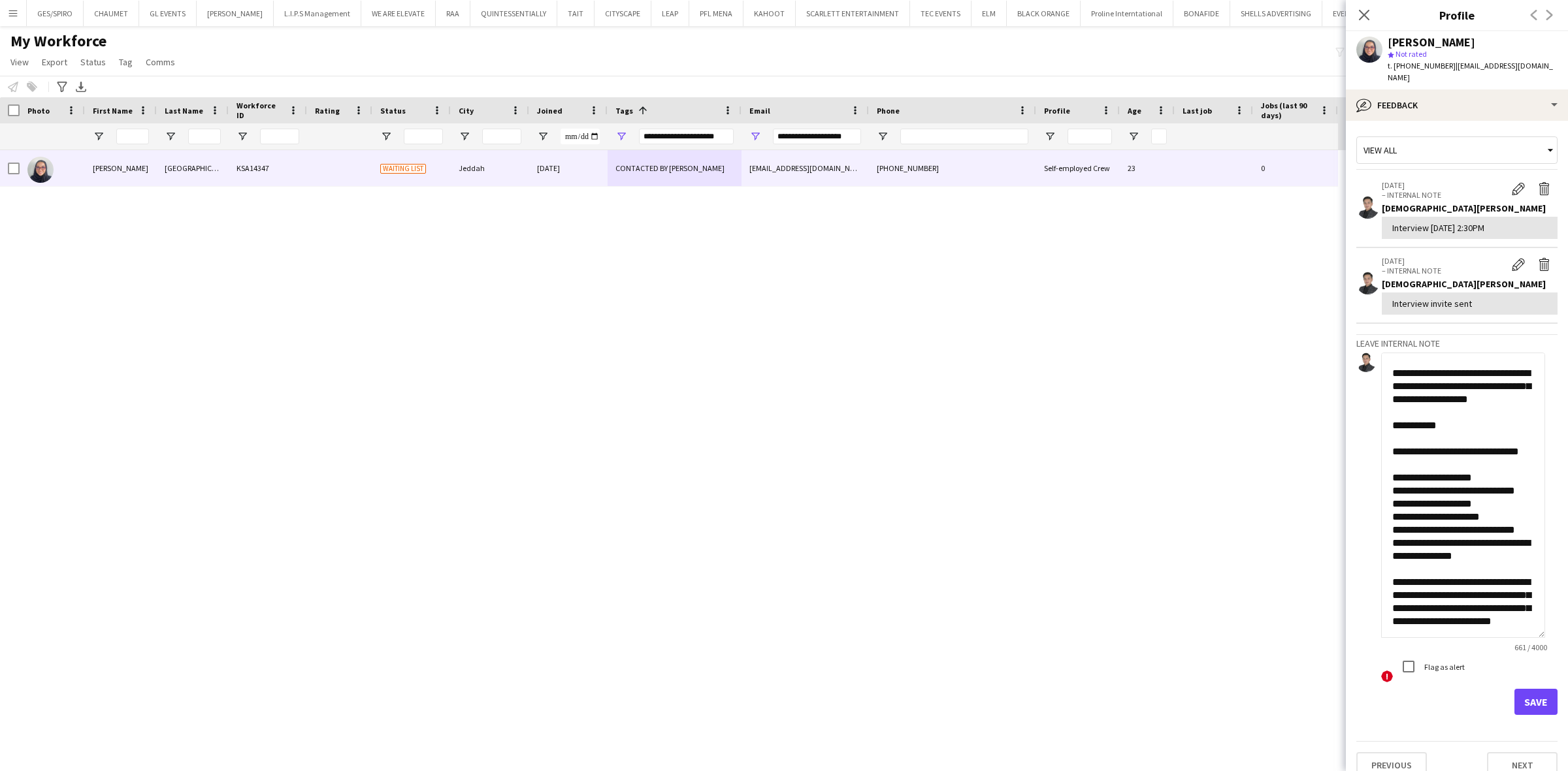
click at [1338, 398] on textarea "**********" at bounding box center [1464, 496] width 164 height 286
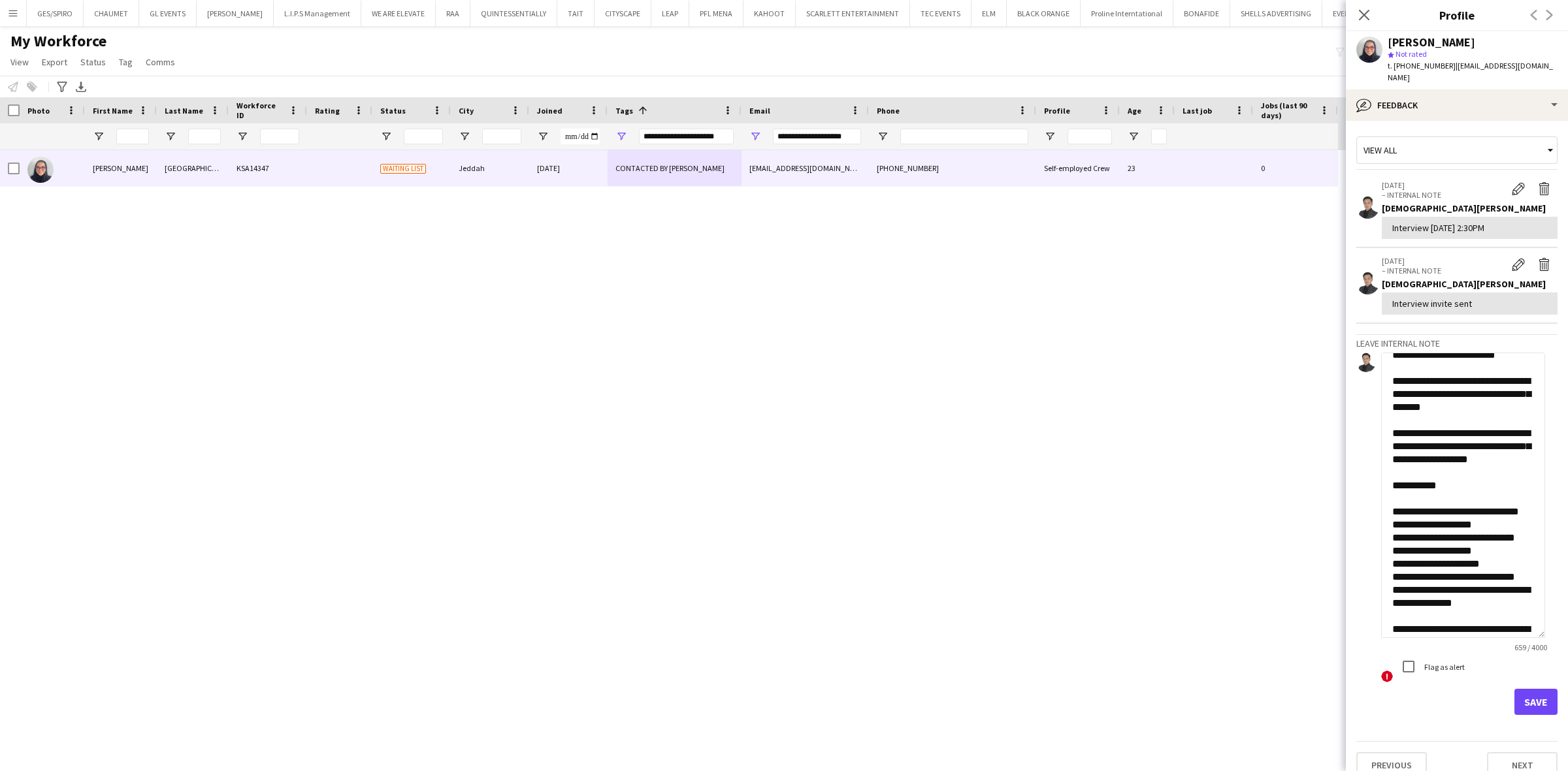
scroll to position [27, 0]
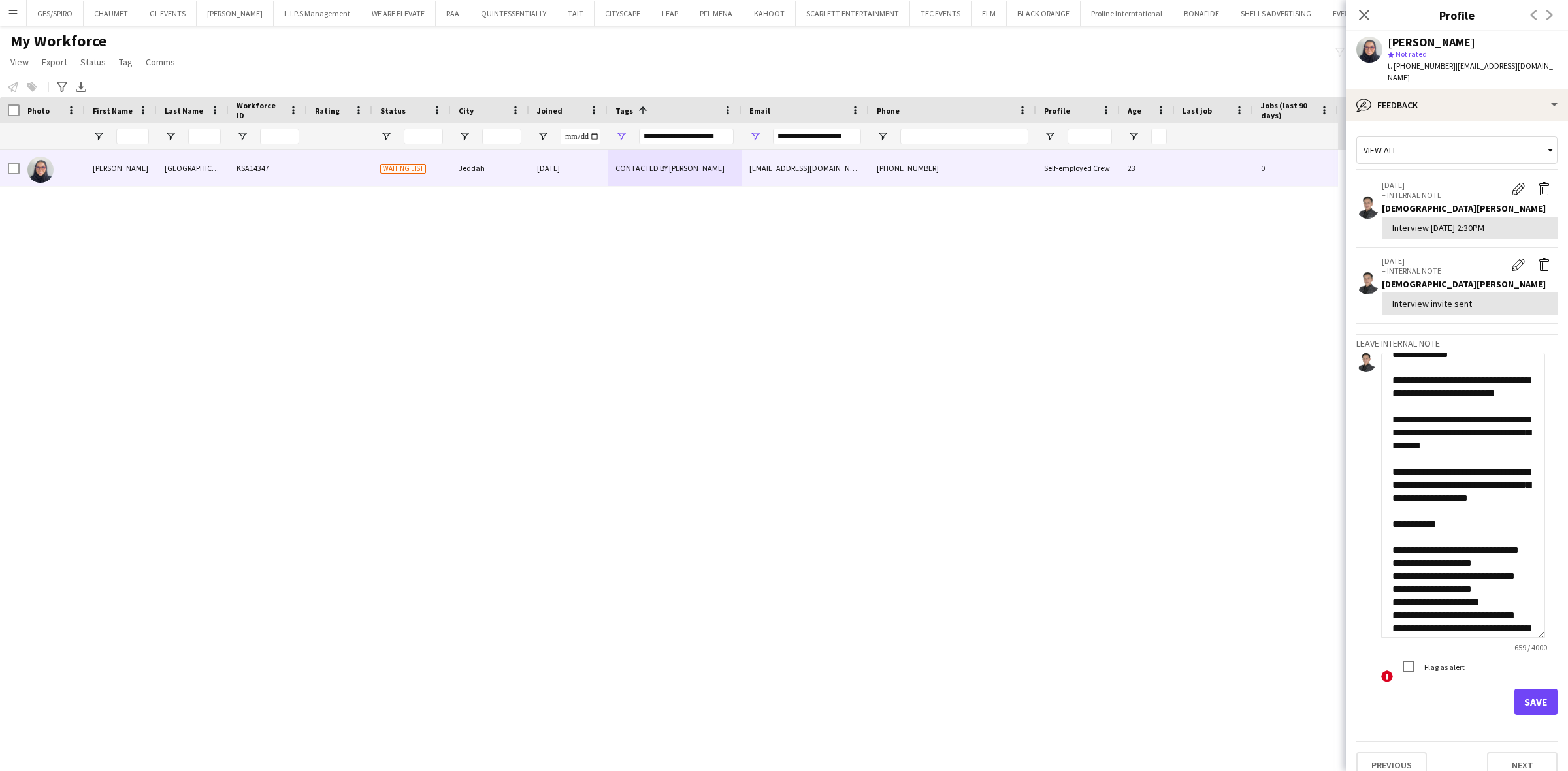
click at [1338, 541] on textarea "**********" at bounding box center [1464, 496] width 164 height 286
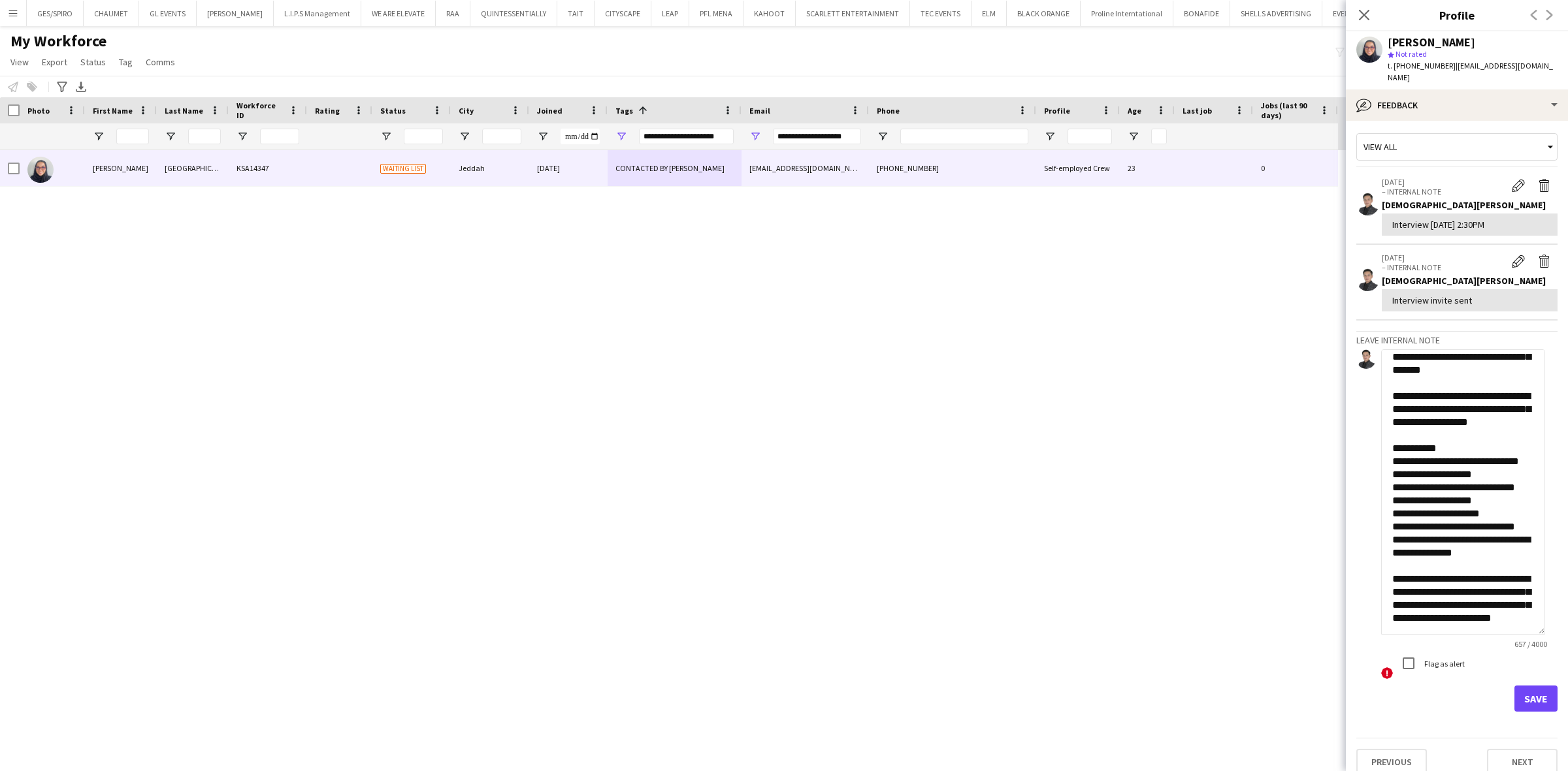
scroll to position [4, 0]
type textarea "**********"
click at [1338, 634] on button "Save" at bounding box center [1536, 697] width 43 height 26
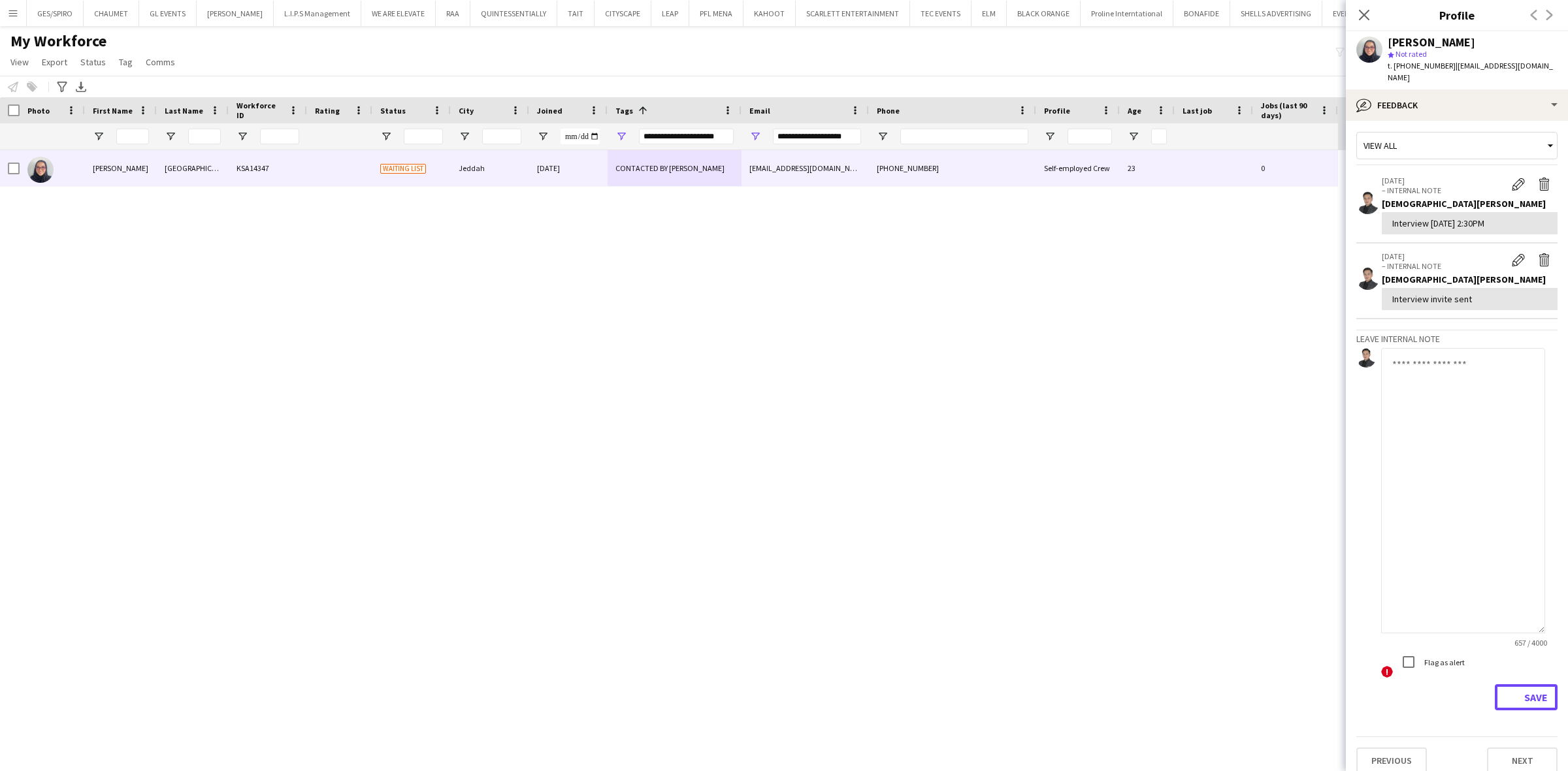
scroll to position [0, 0]
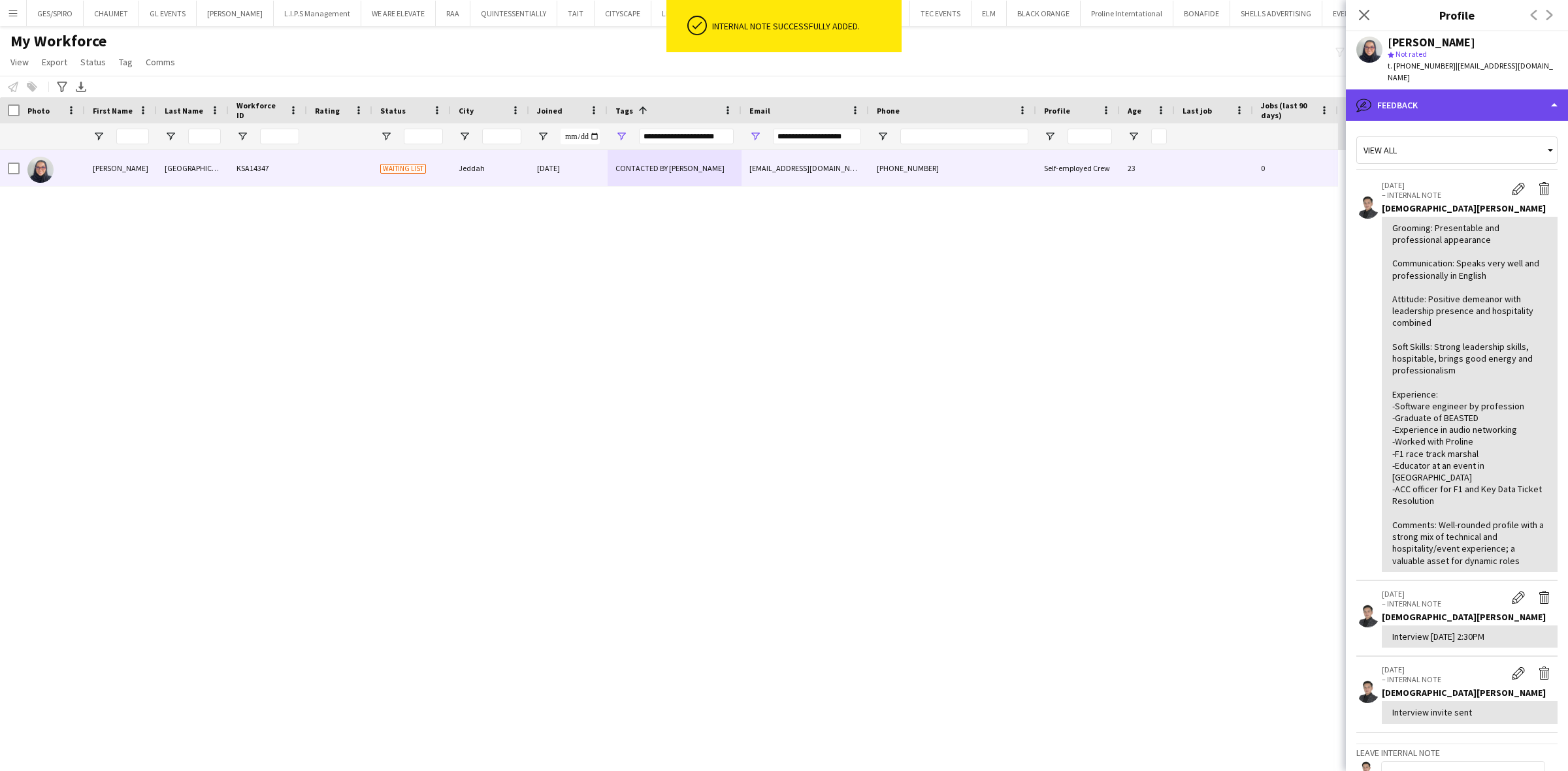
drag, startPoint x: 1490, startPoint y: 79, endPoint x: 1496, endPoint y: 83, distance: 7.2
click at [1338, 90] on div "bubble-pencil Feedback" at bounding box center [1457, 105] width 222 height 31
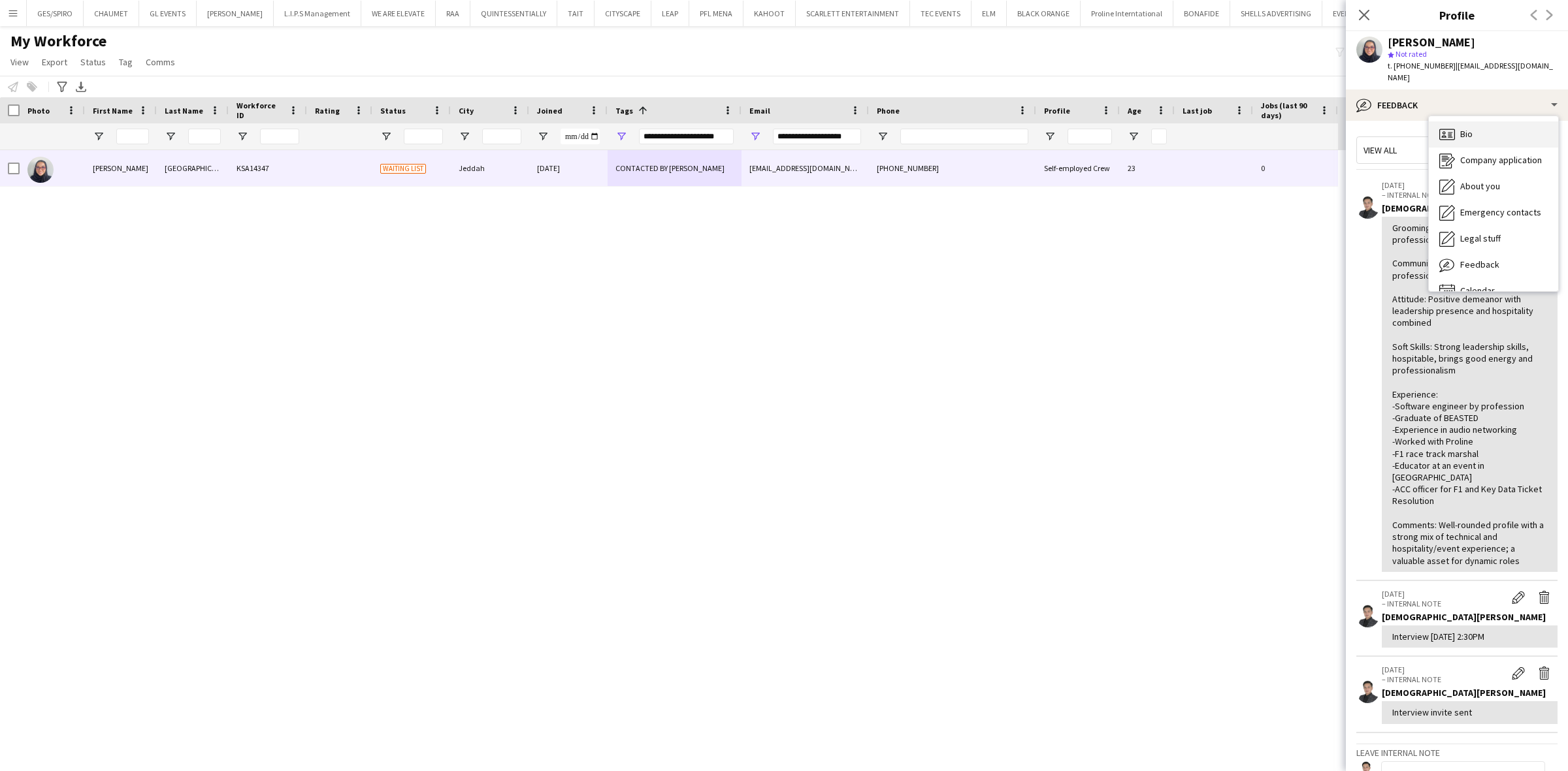
click at [1338, 128] on div "Bio Bio" at bounding box center [1493, 134] width 130 height 26
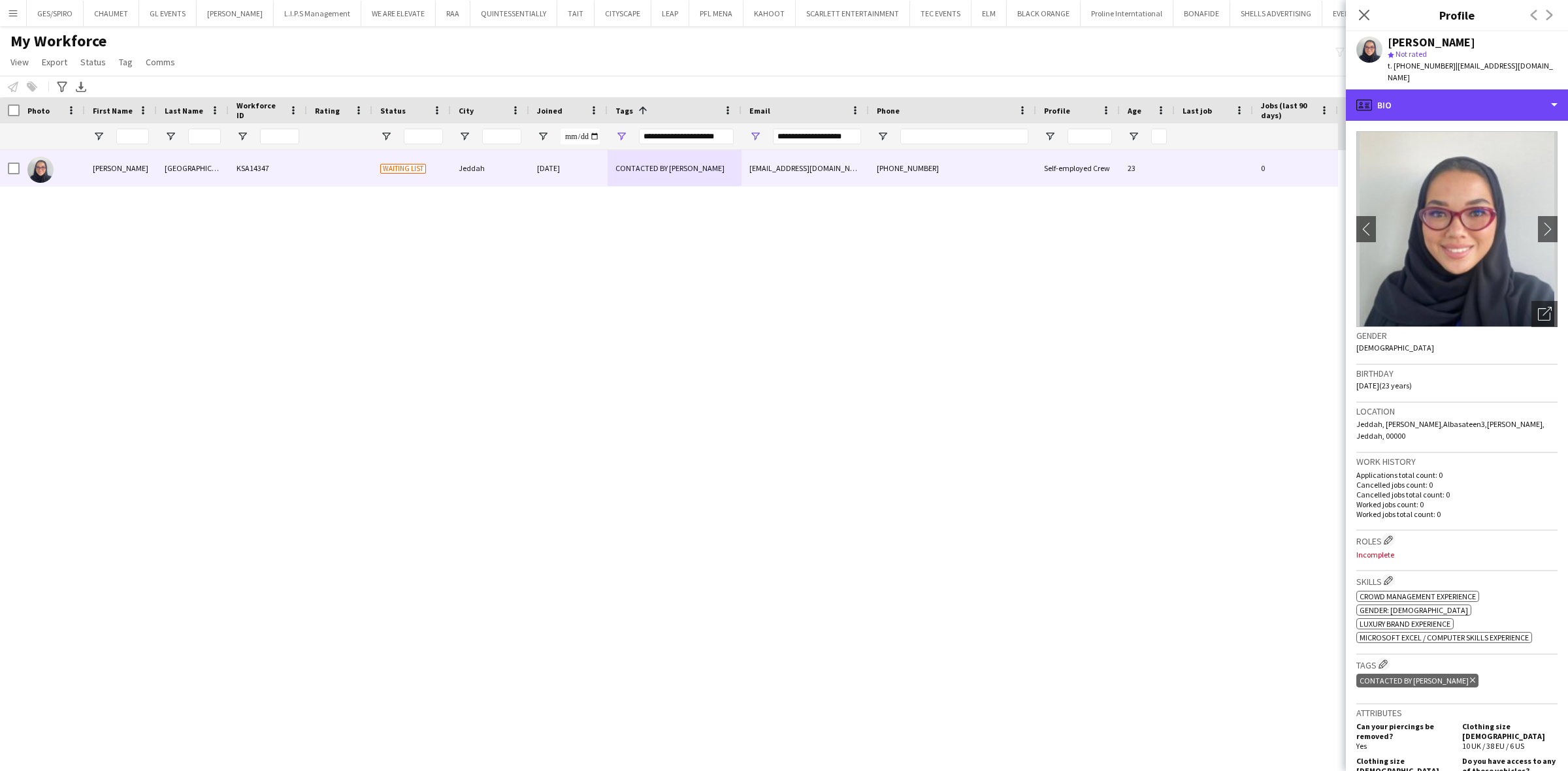
drag, startPoint x: 1455, startPoint y: 99, endPoint x: 1470, endPoint y: 204, distance: 106.1
click at [1338, 98] on div "profile Bio" at bounding box center [1457, 105] width 222 height 31
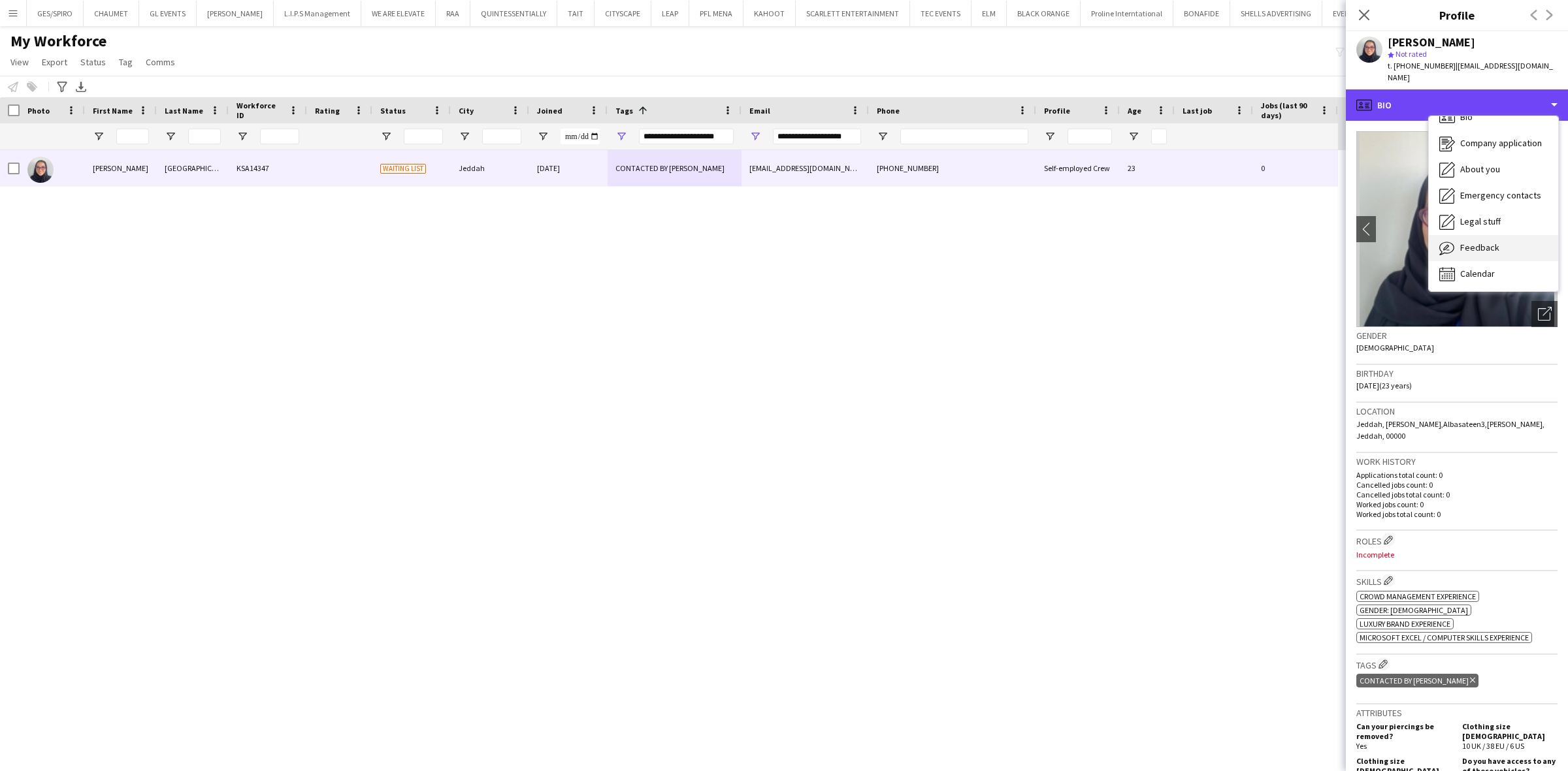
scroll to position [18, 0]
click at [1338, 241] on span "Feedback" at bounding box center [1480, 247] width 39 height 12
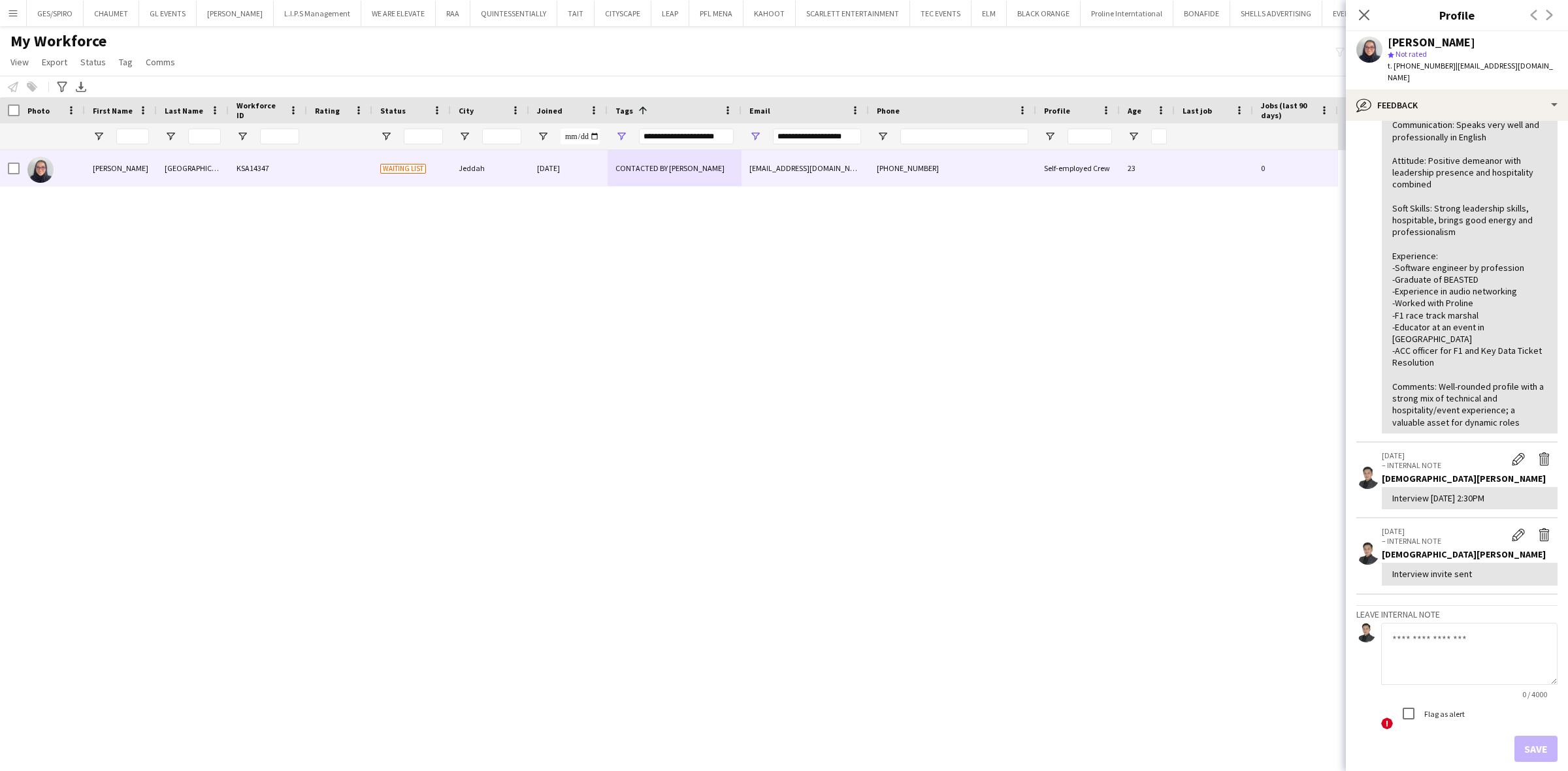
scroll to position [178, 0]
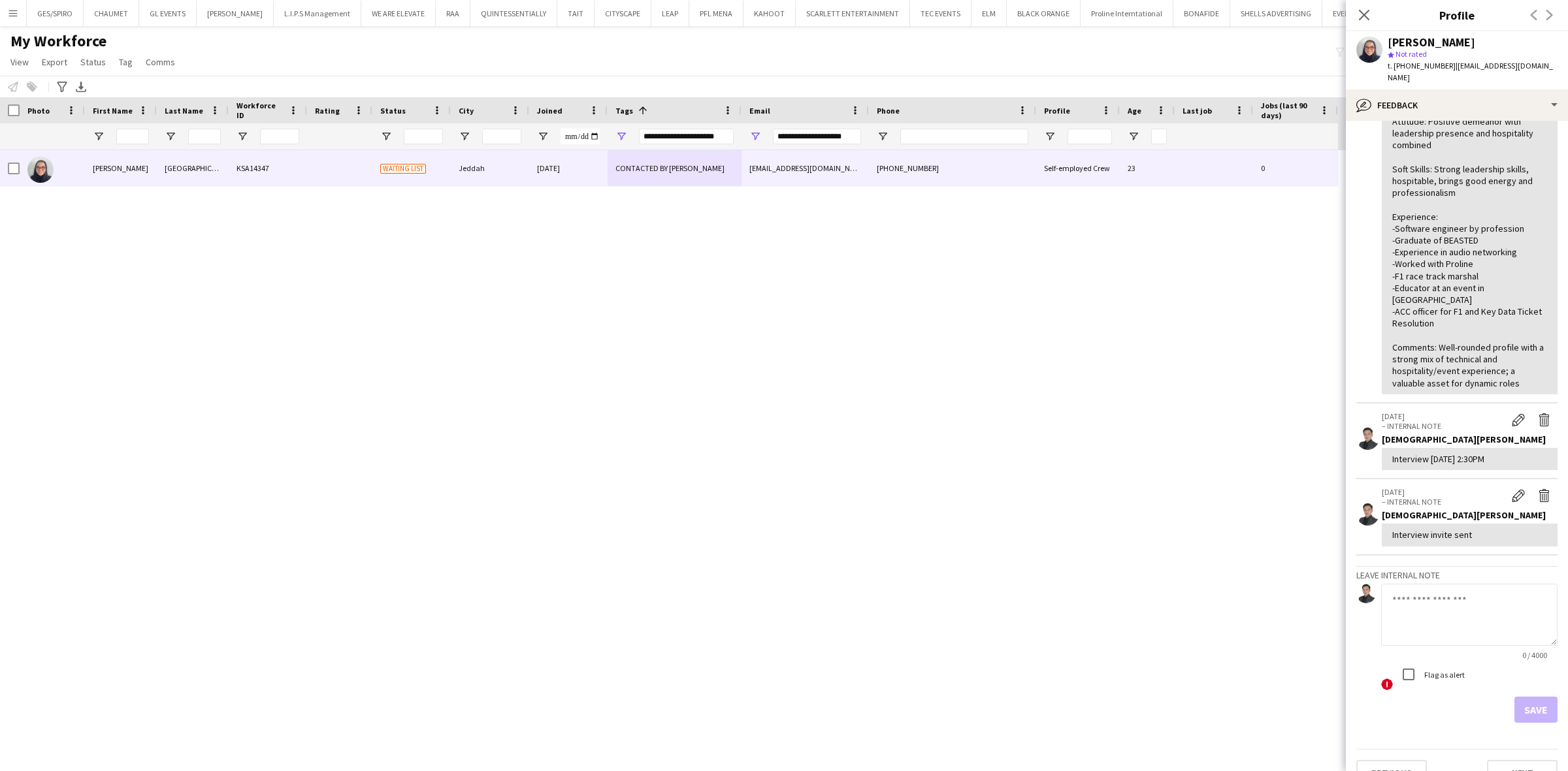
click at [1338, 584] on textarea at bounding box center [1470, 615] width 176 height 62
type textarea "**********"
click at [1338, 634] on button "Save" at bounding box center [1536, 710] width 43 height 26
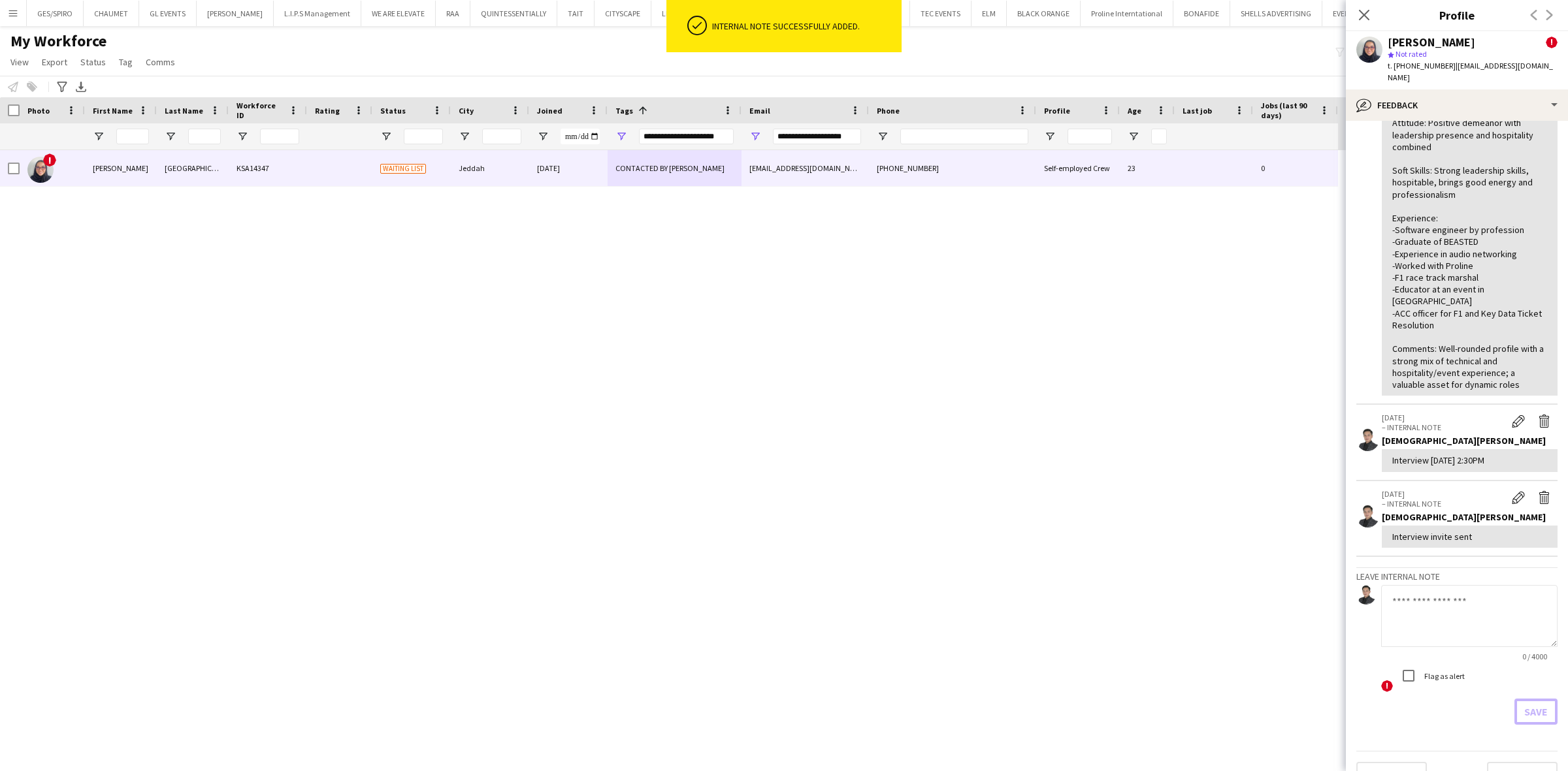
scroll to position [0, 0]
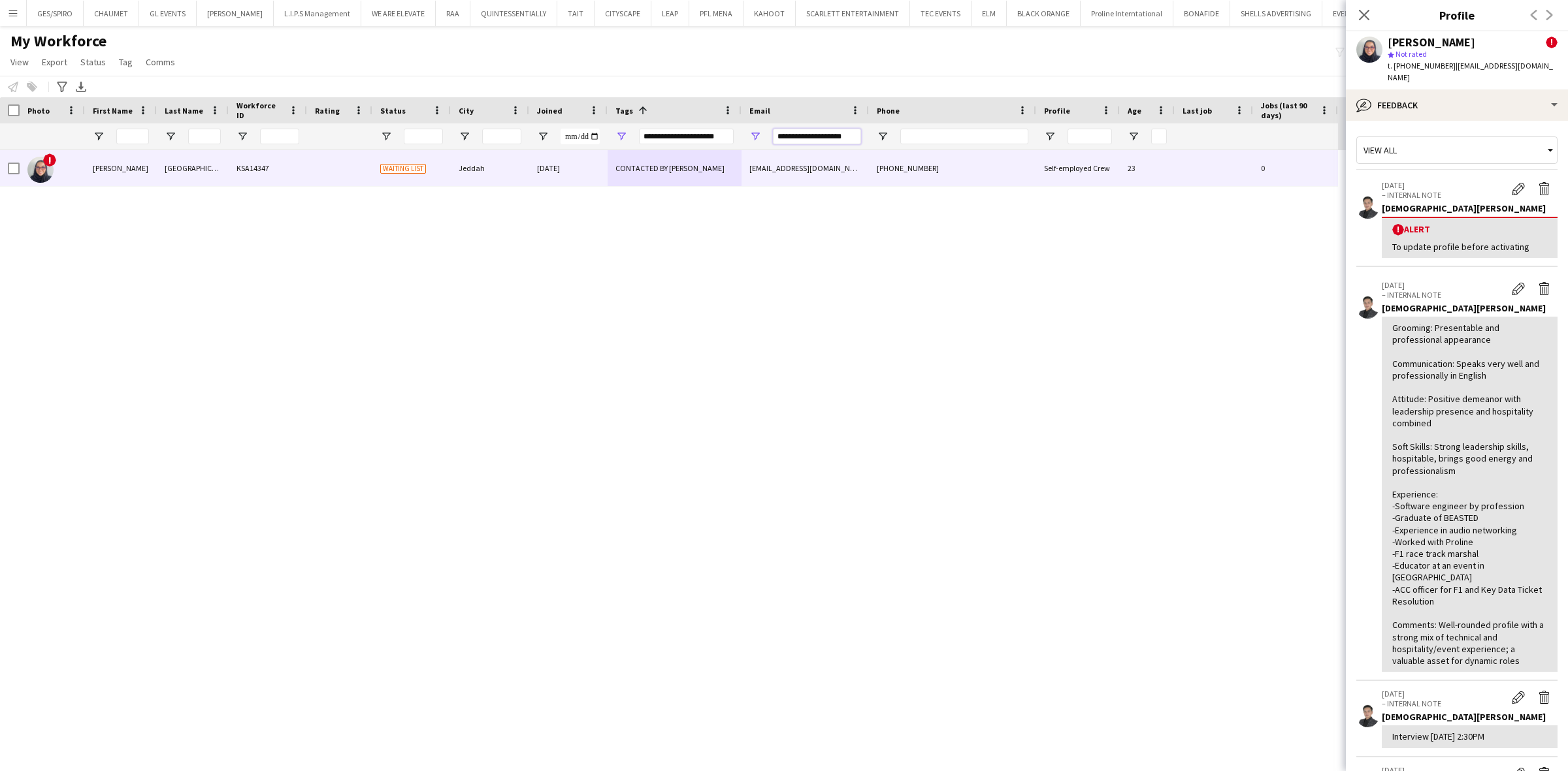
click at [821, 141] on input "**********" at bounding box center [817, 136] width 88 height 16
paste input "******"
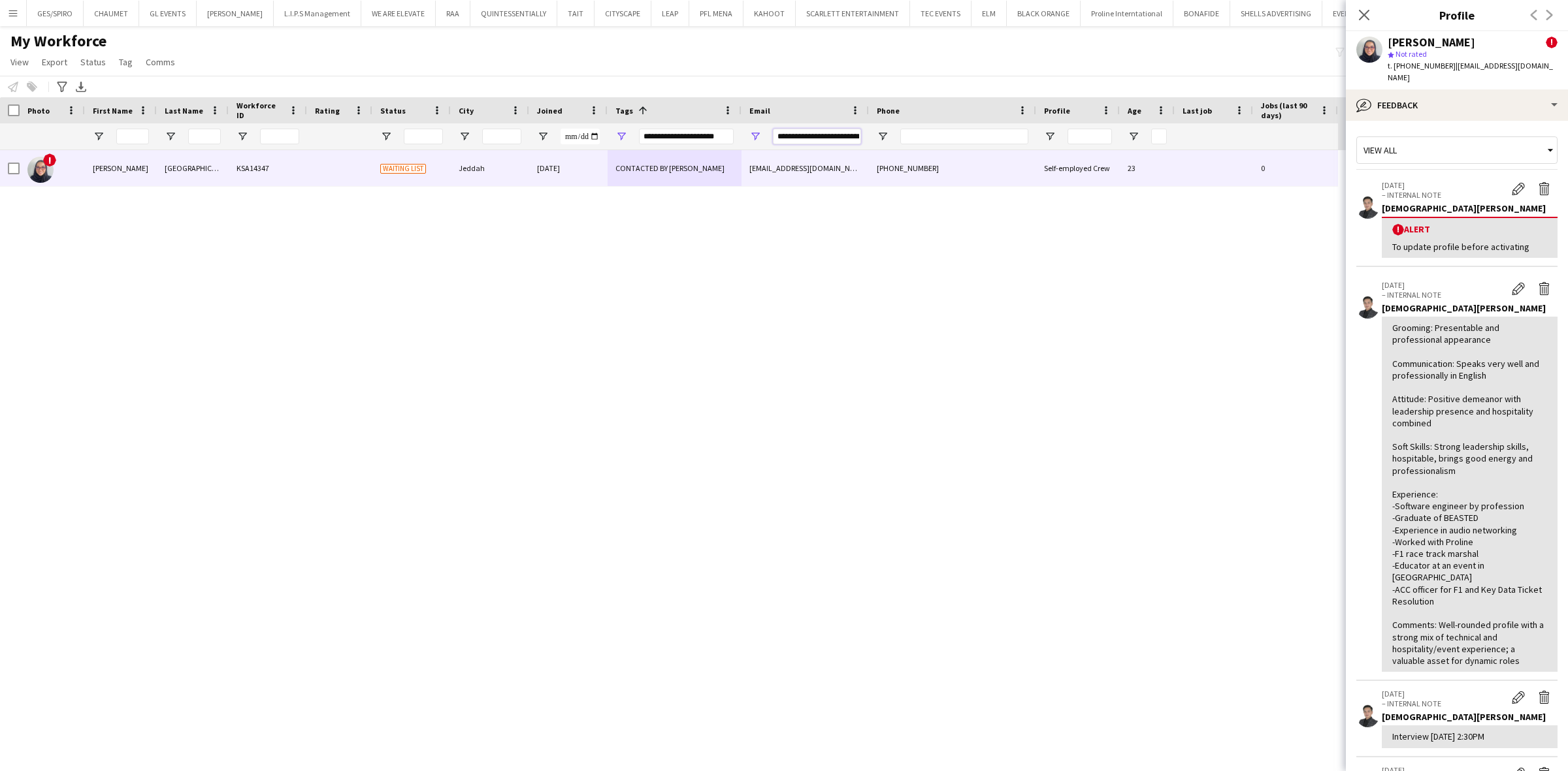
scroll to position [0, 19]
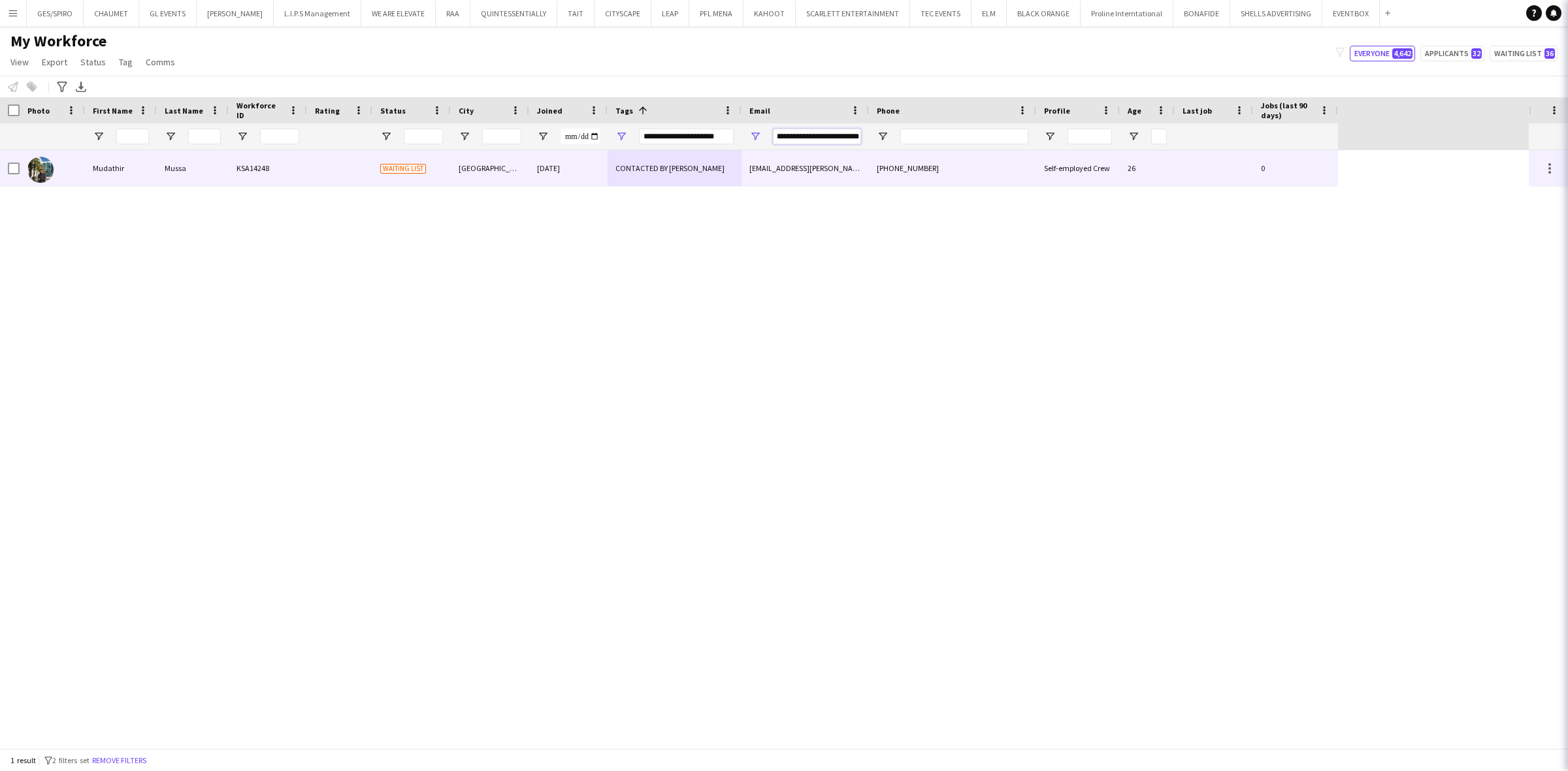
type input "**********"
click at [786, 153] on div "mudathir.a.mussa@gmail.com" at bounding box center [805, 168] width 127 height 36
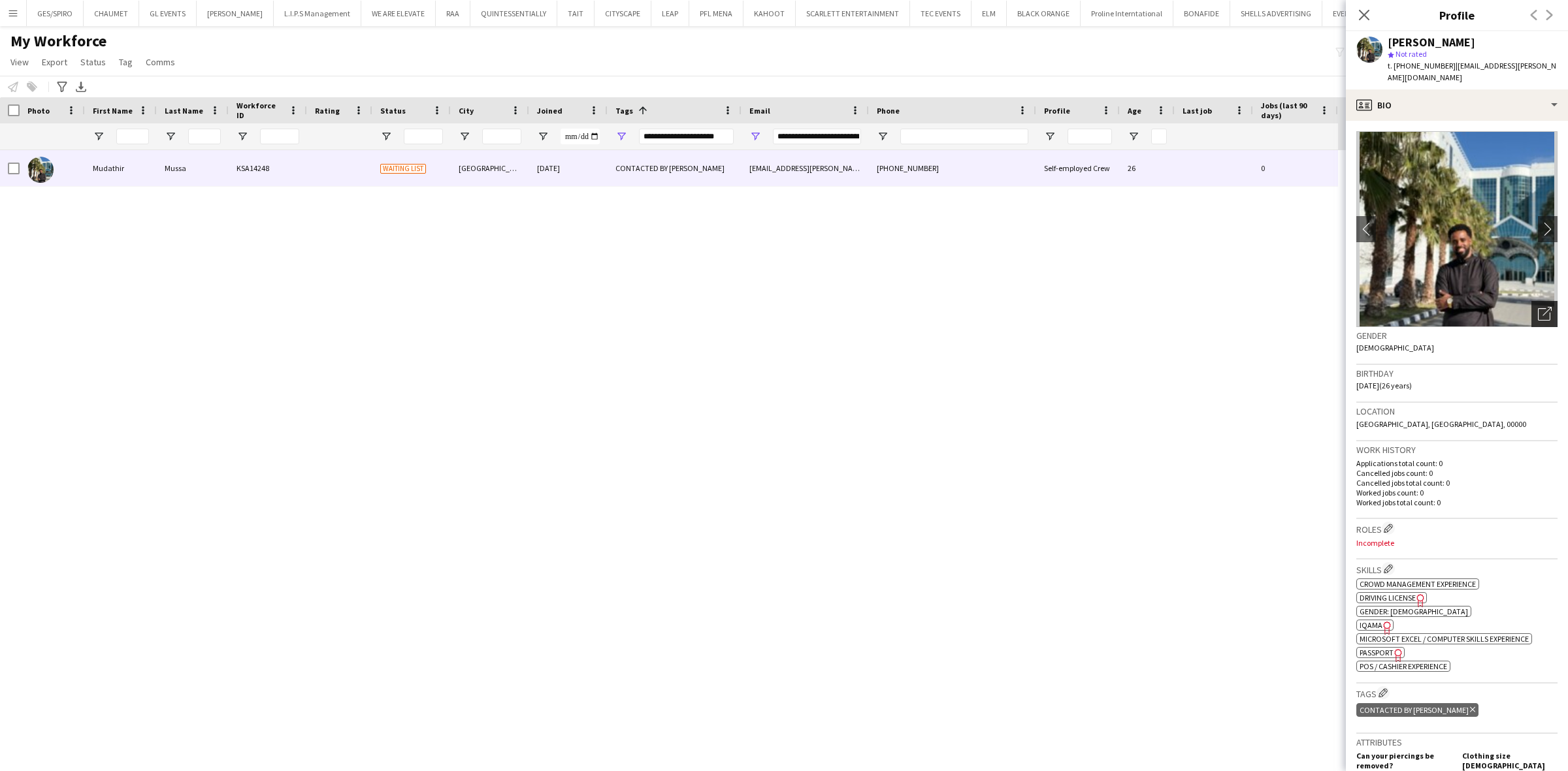
click at [1338, 307] on icon "Open photos pop-in" at bounding box center [1545, 314] width 14 height 14
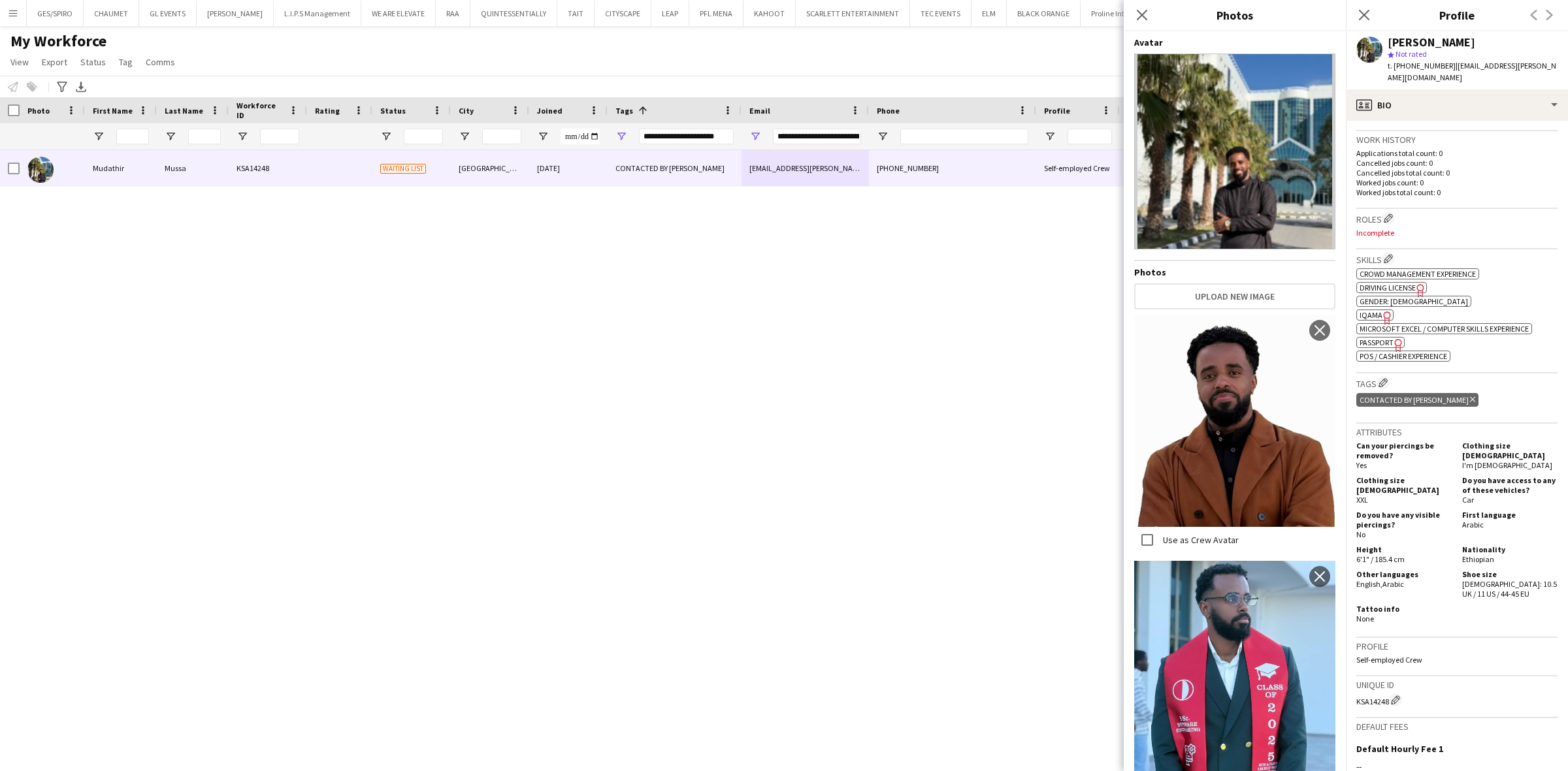
scroll to position [326, 0]
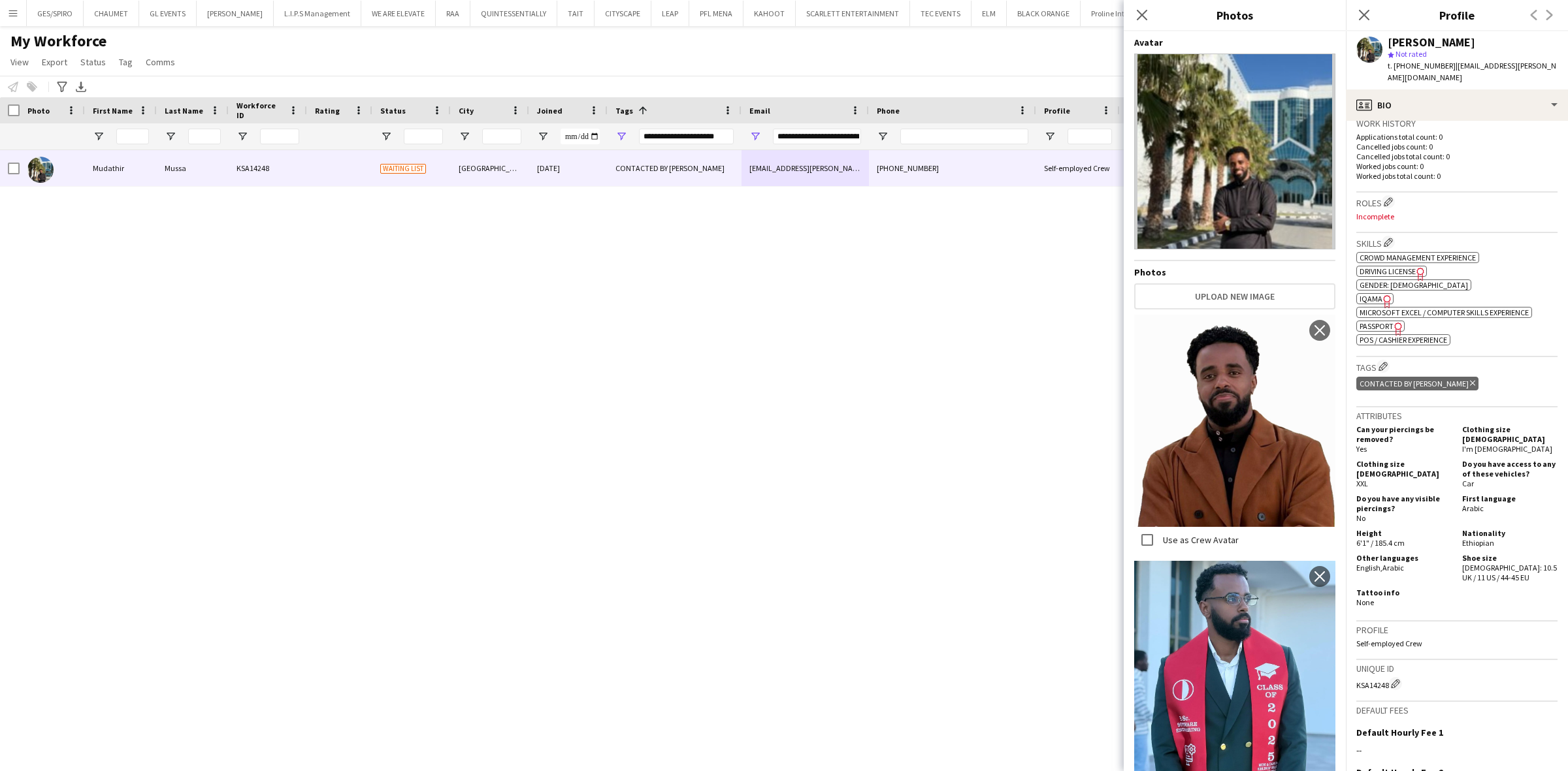
click at [1338, 294] on span "IQAMA" at bounding box center [1371, 298] width 23 height 10
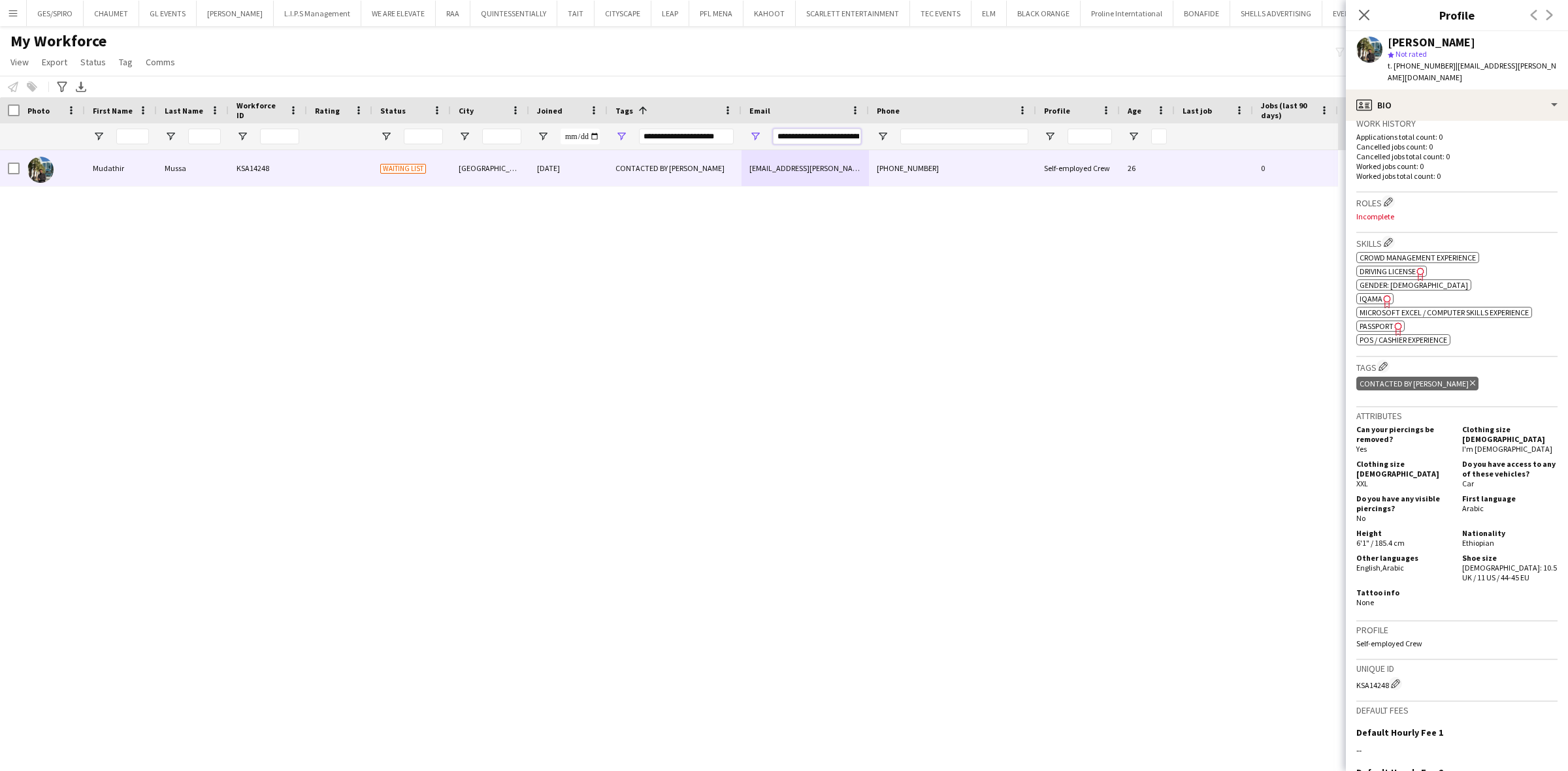
click at [832, 136] on input "**********" at bounding box center [817, 136] width 88 height 16
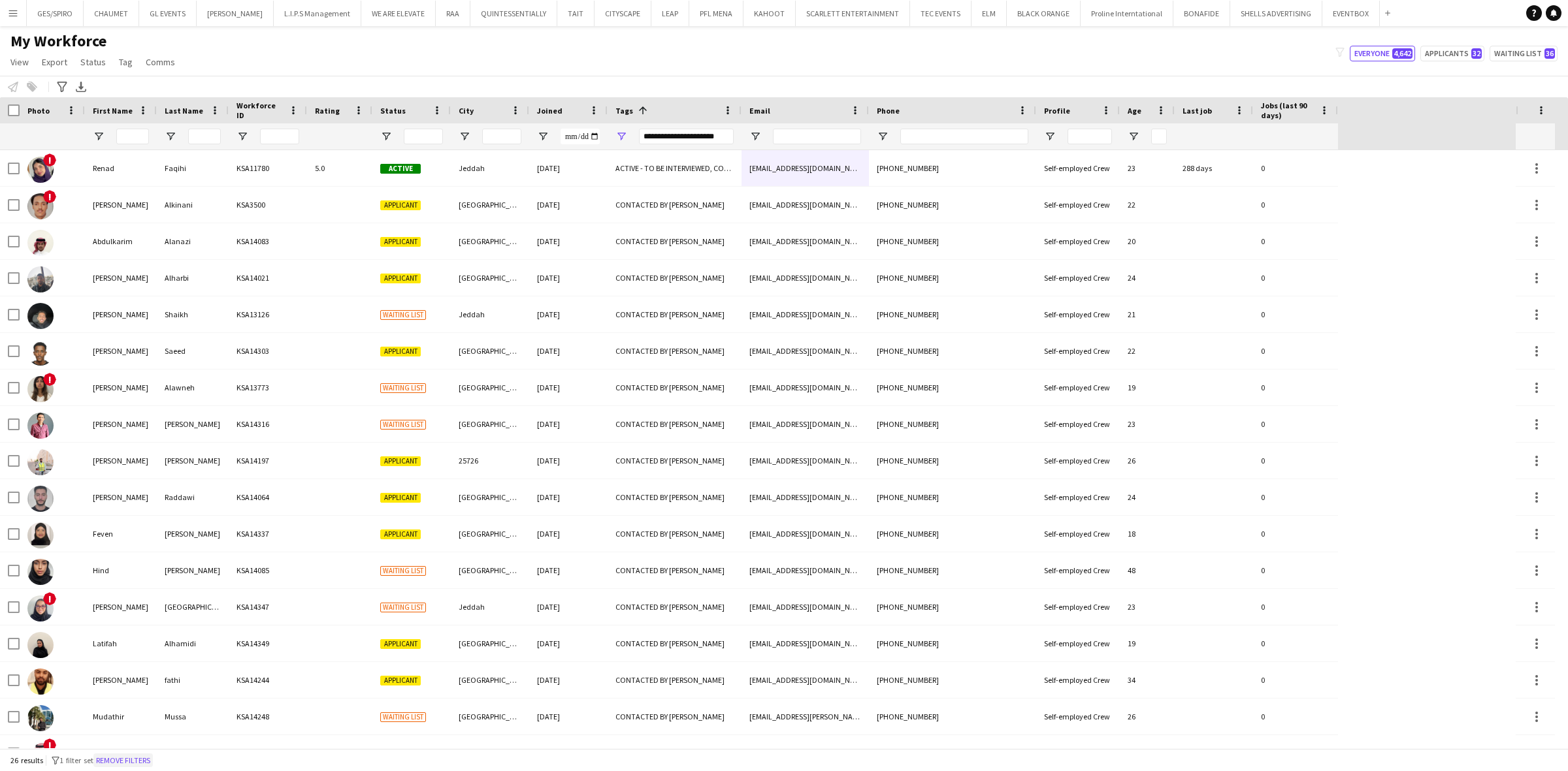
click at [146, 634] on button "Remove filters" at bounding box center [123, 761] width 59 height 14
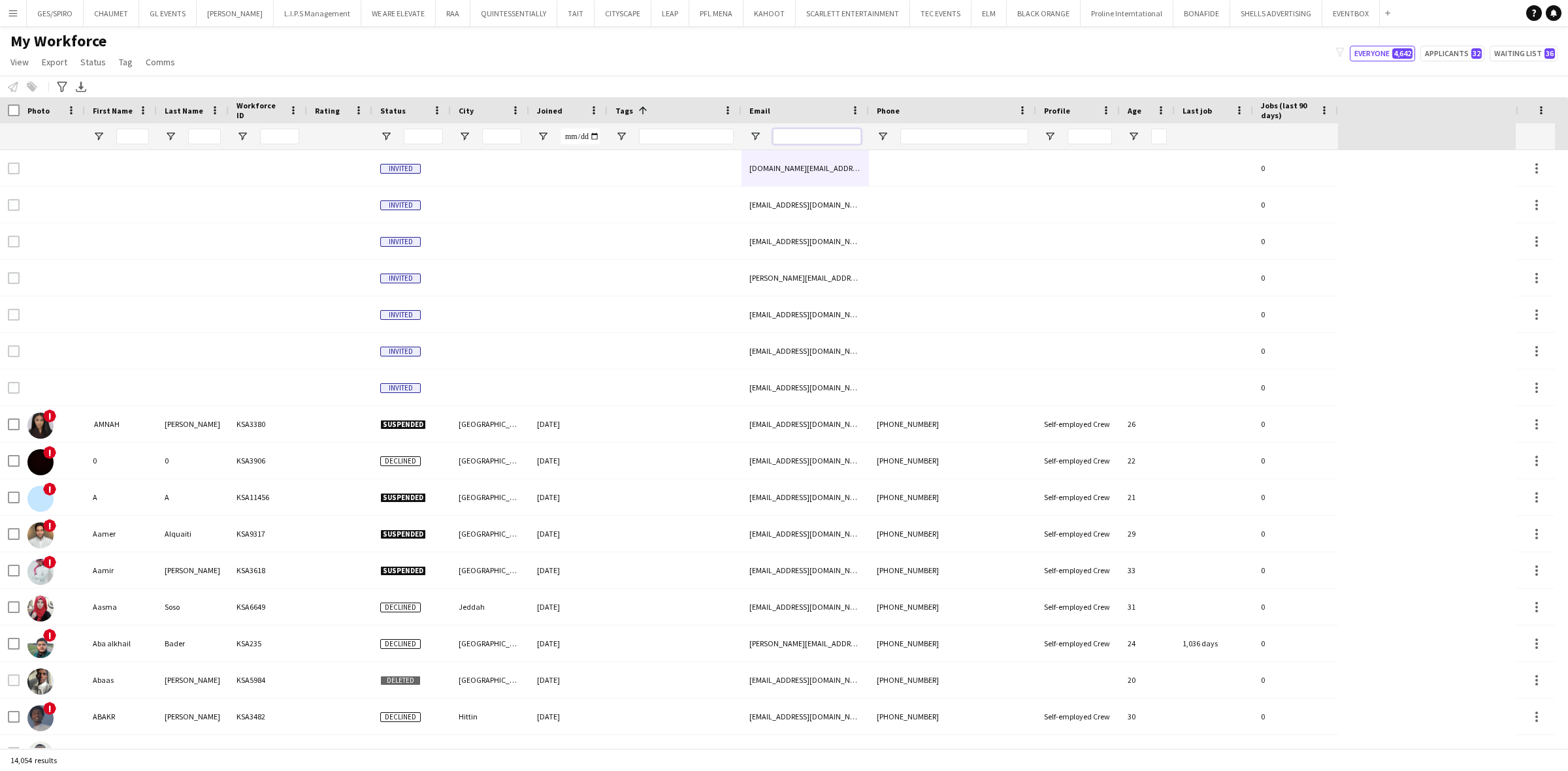
click at [820, 132] on input "Email Filter Input" at bounding box center [817, 136] width 88 height 16
paste input "**********"
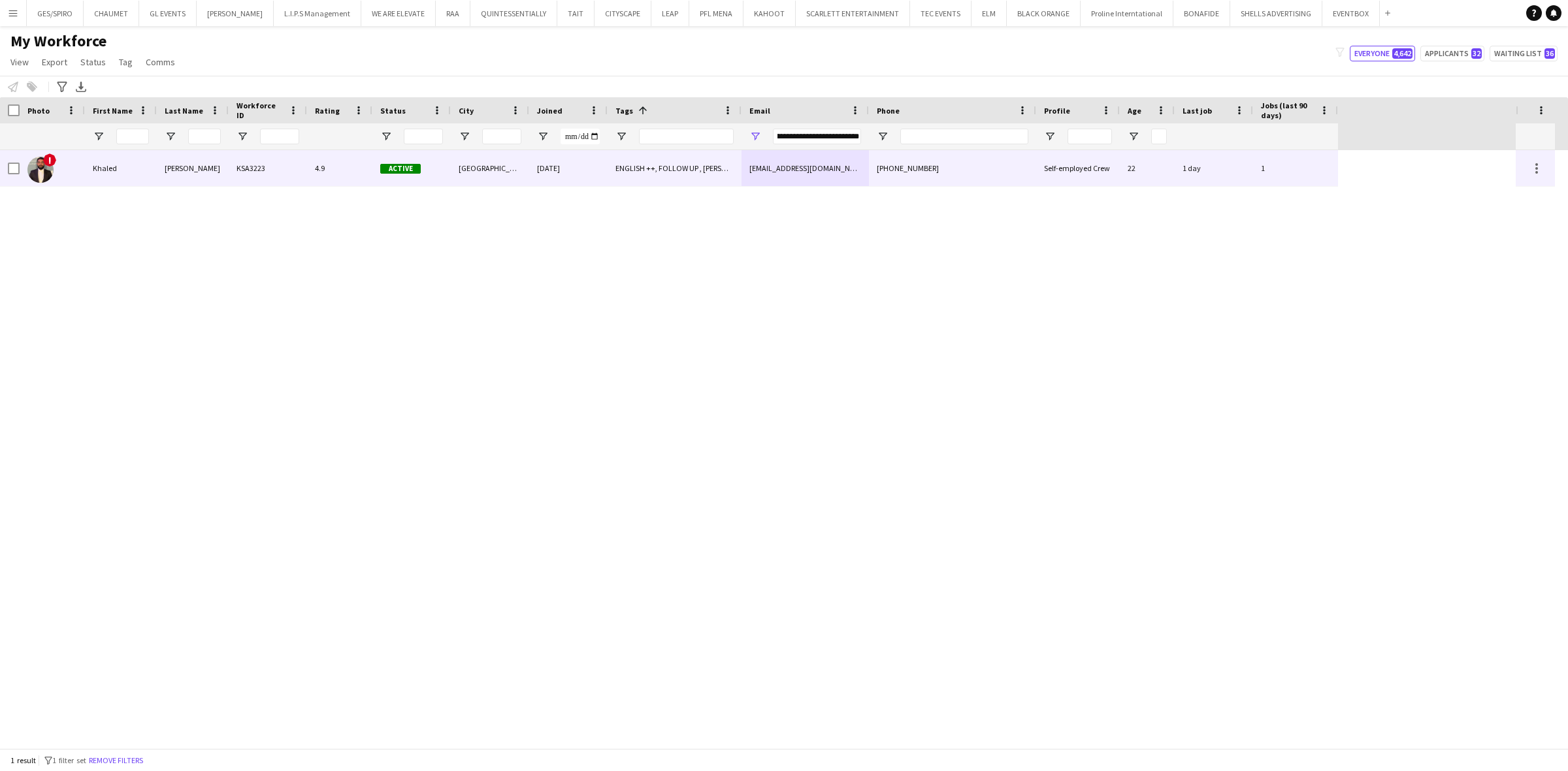
scroll to position [0, 0]
click at [631, 168] on div "ENGLISH ++, FOLLOW UP , [PERSON_NAME] PROFILE, TOP HOST/HOSTESS, TOP PROMOTER, …" at bounding box center [674, 168] width 134 height 36
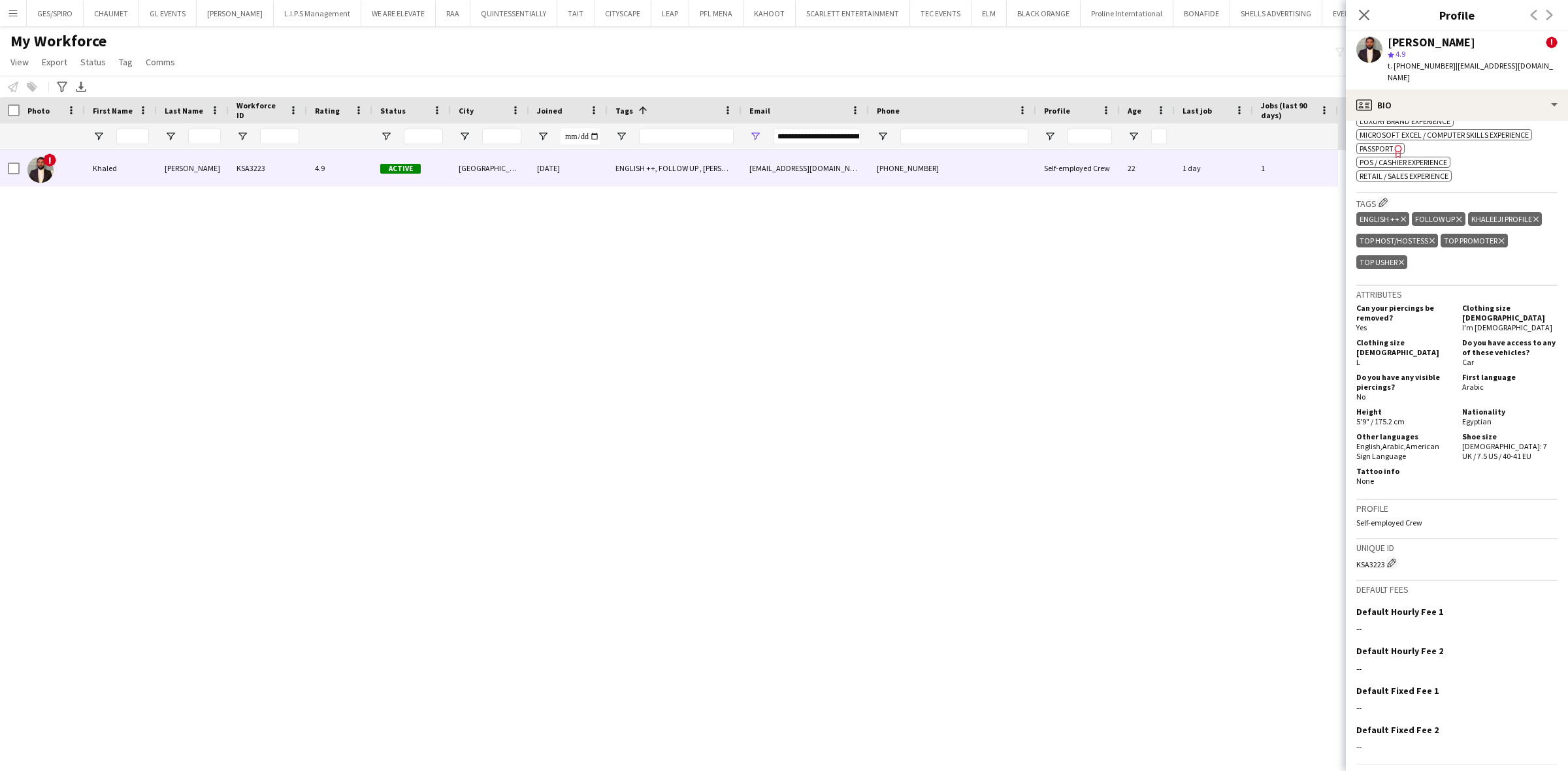
scroll to position [735, 0]
click at [789, 132] on input "**********" at bounding box center [817, 136] width 88 height 16
paste input "Email Filter Input"
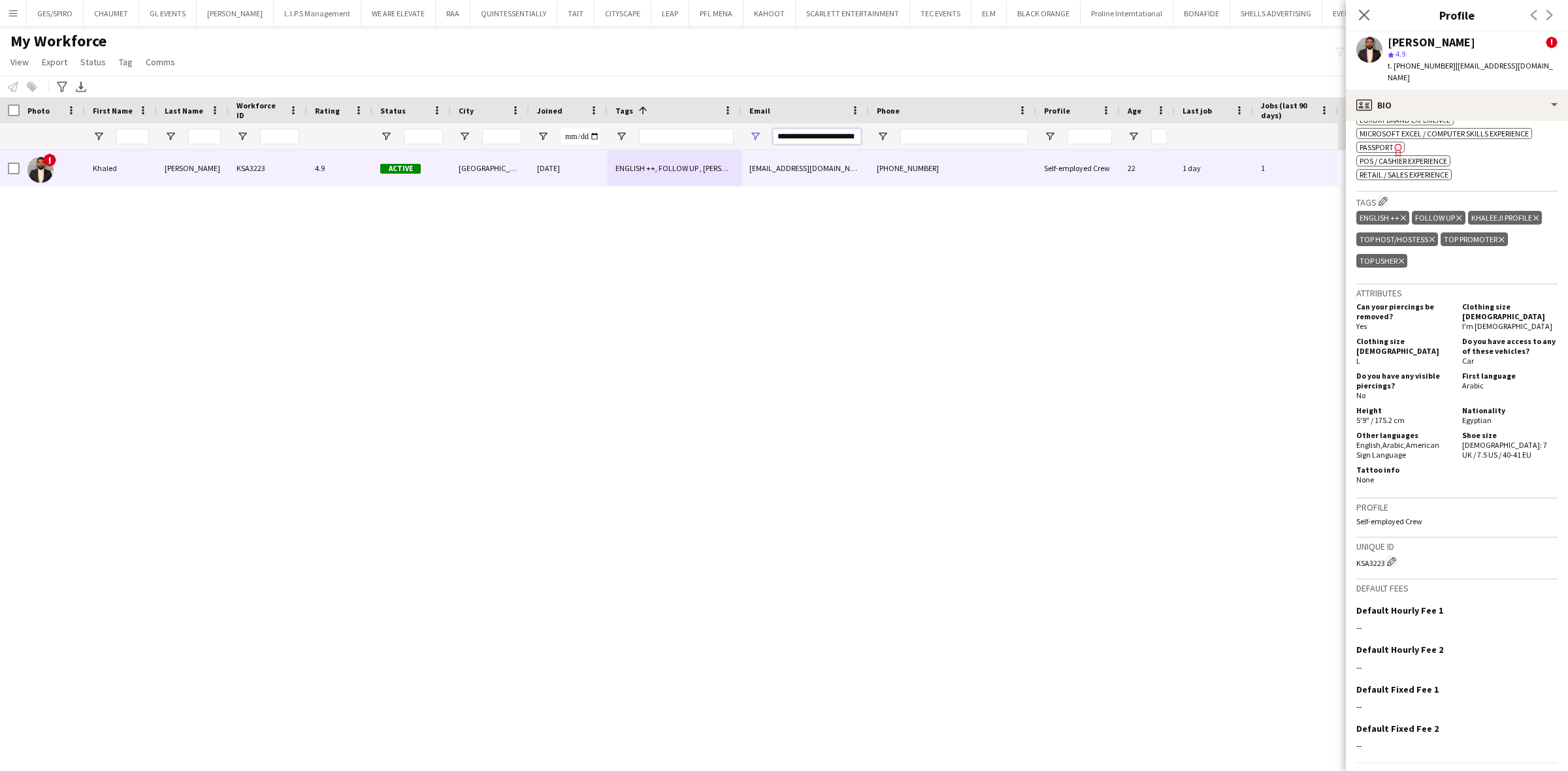
scroll to position [0, 12]
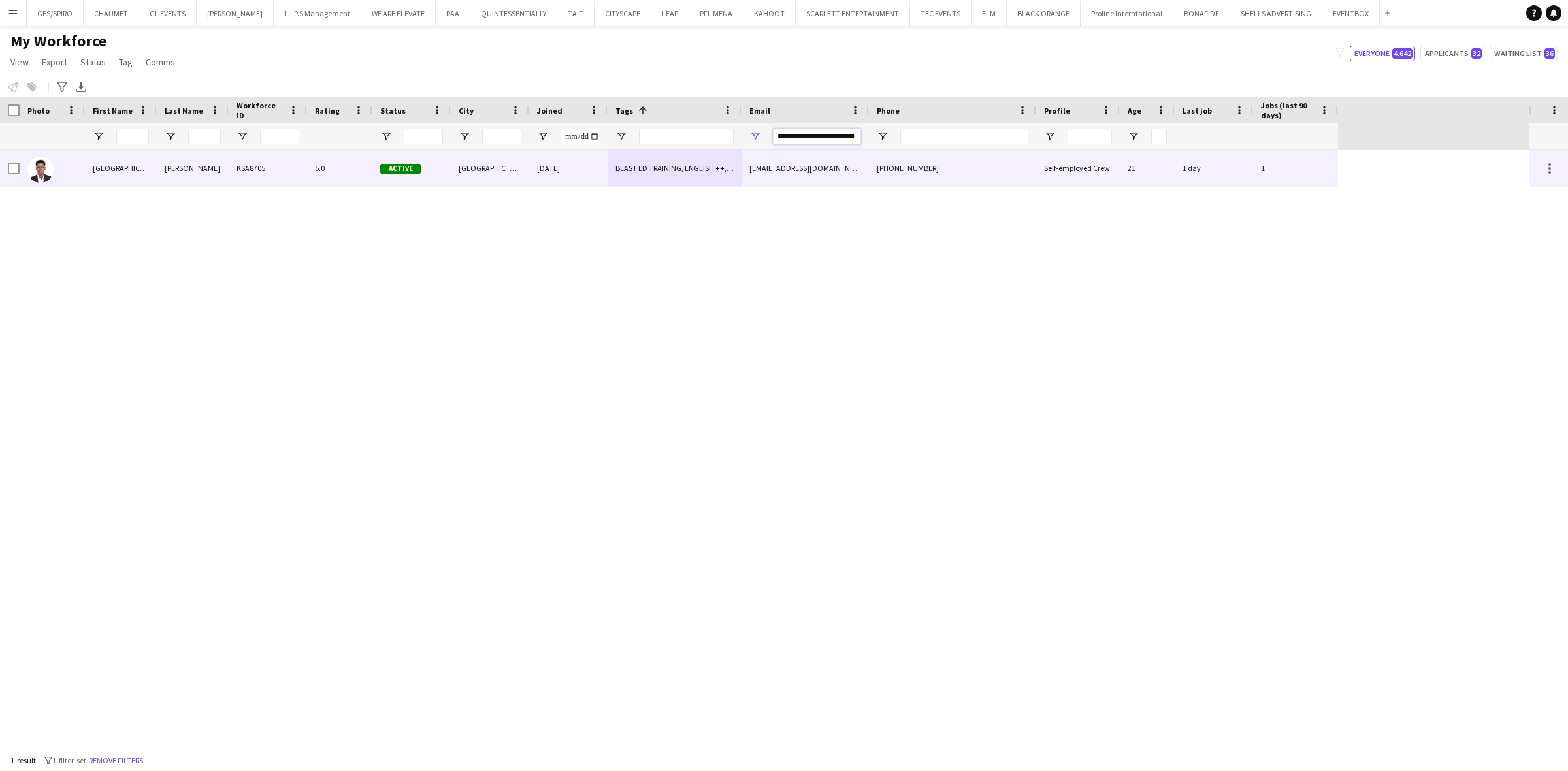
type input "**********"
click at [838, 158] on div "[EMAIL_ADDRESS][DOMAIN_NAME]" at bounding box center [805, 168] width 127 height 36
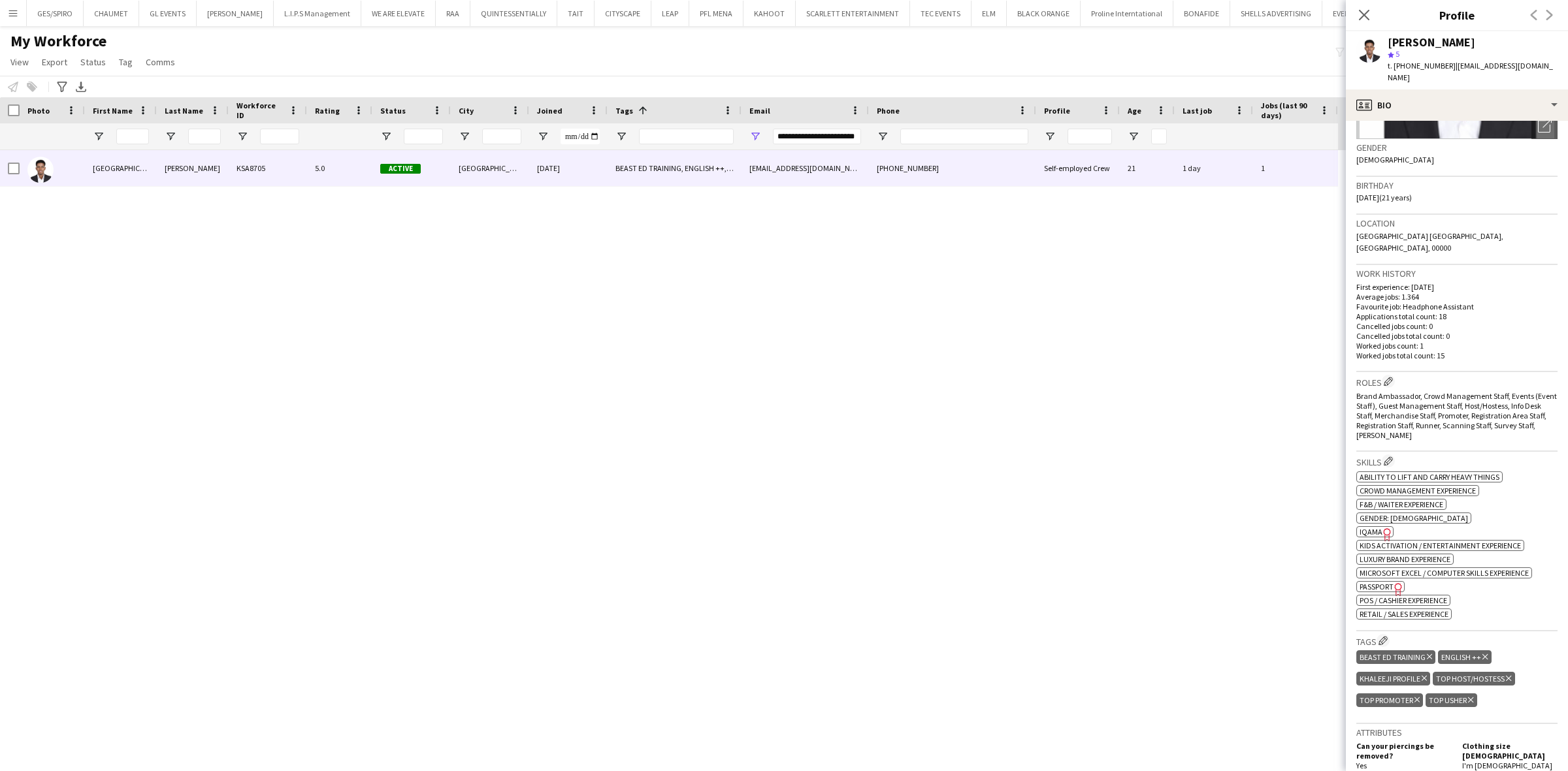
scroll to position [650, 0]
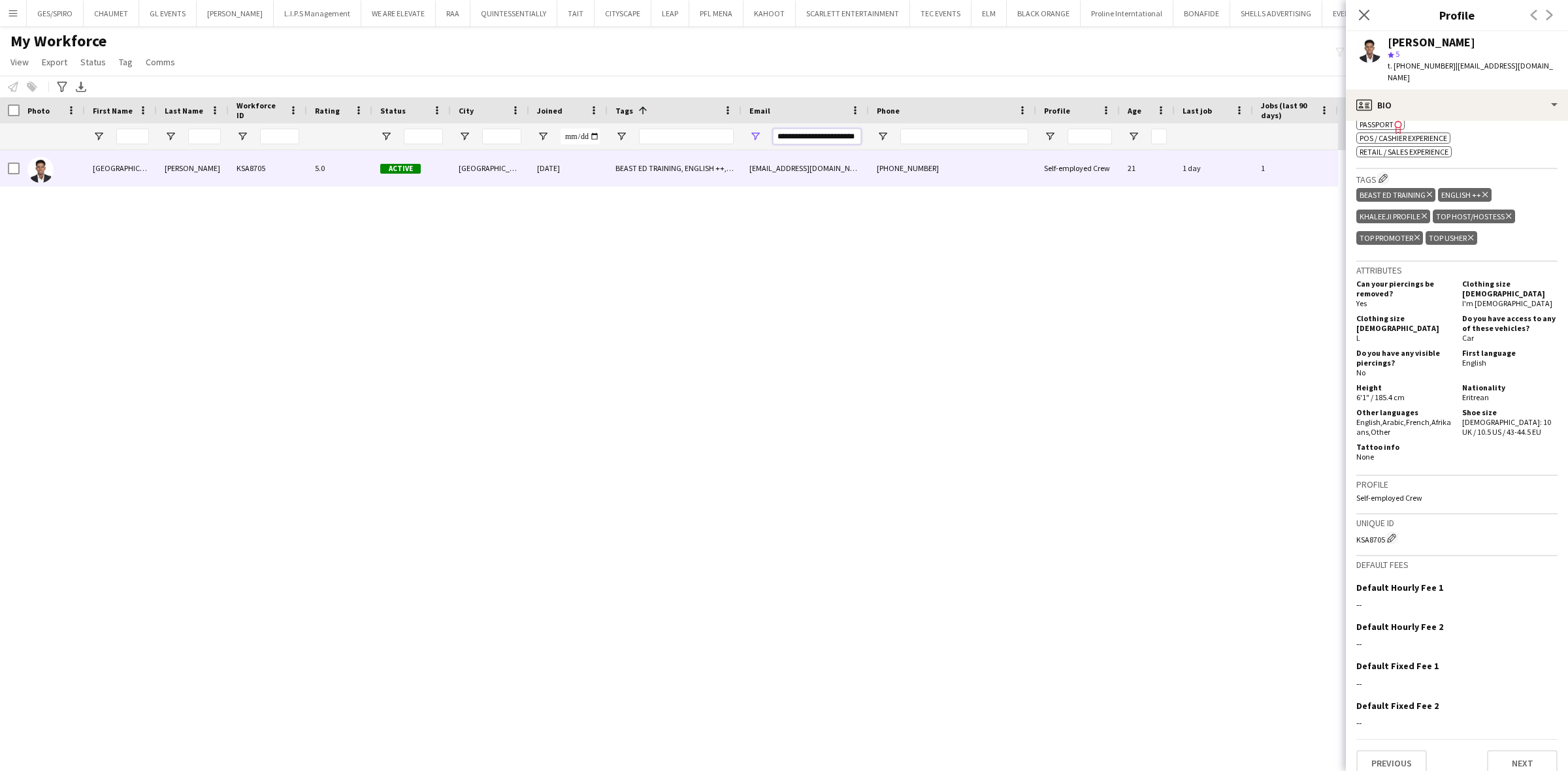
click at [830, 131] on input "**********" at bounding box center [817, 136] width 88 height 16
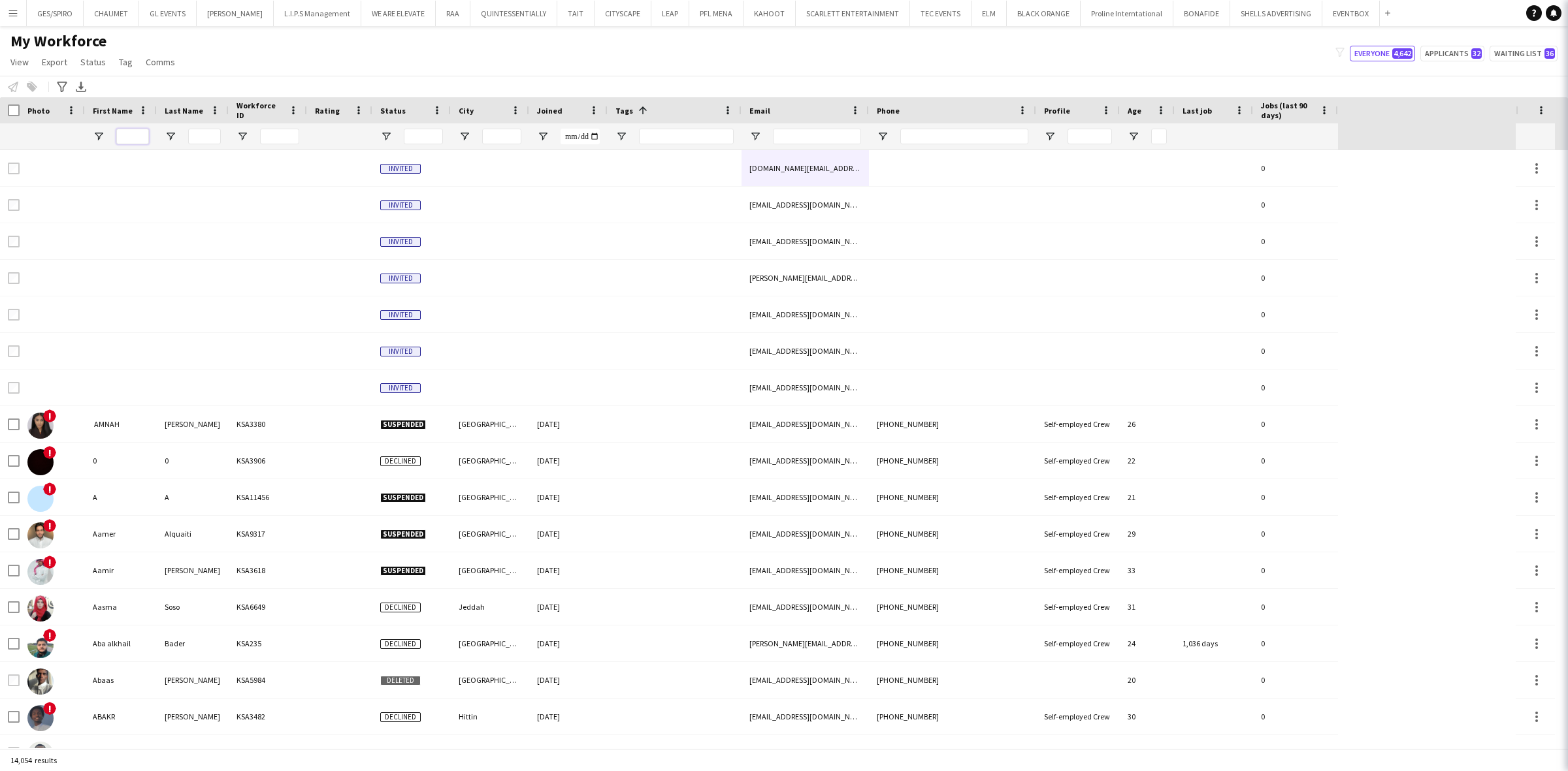
click at [129, 135] on input "First Name Filter Input" at bounding box center [133, 136] width 33 height 16
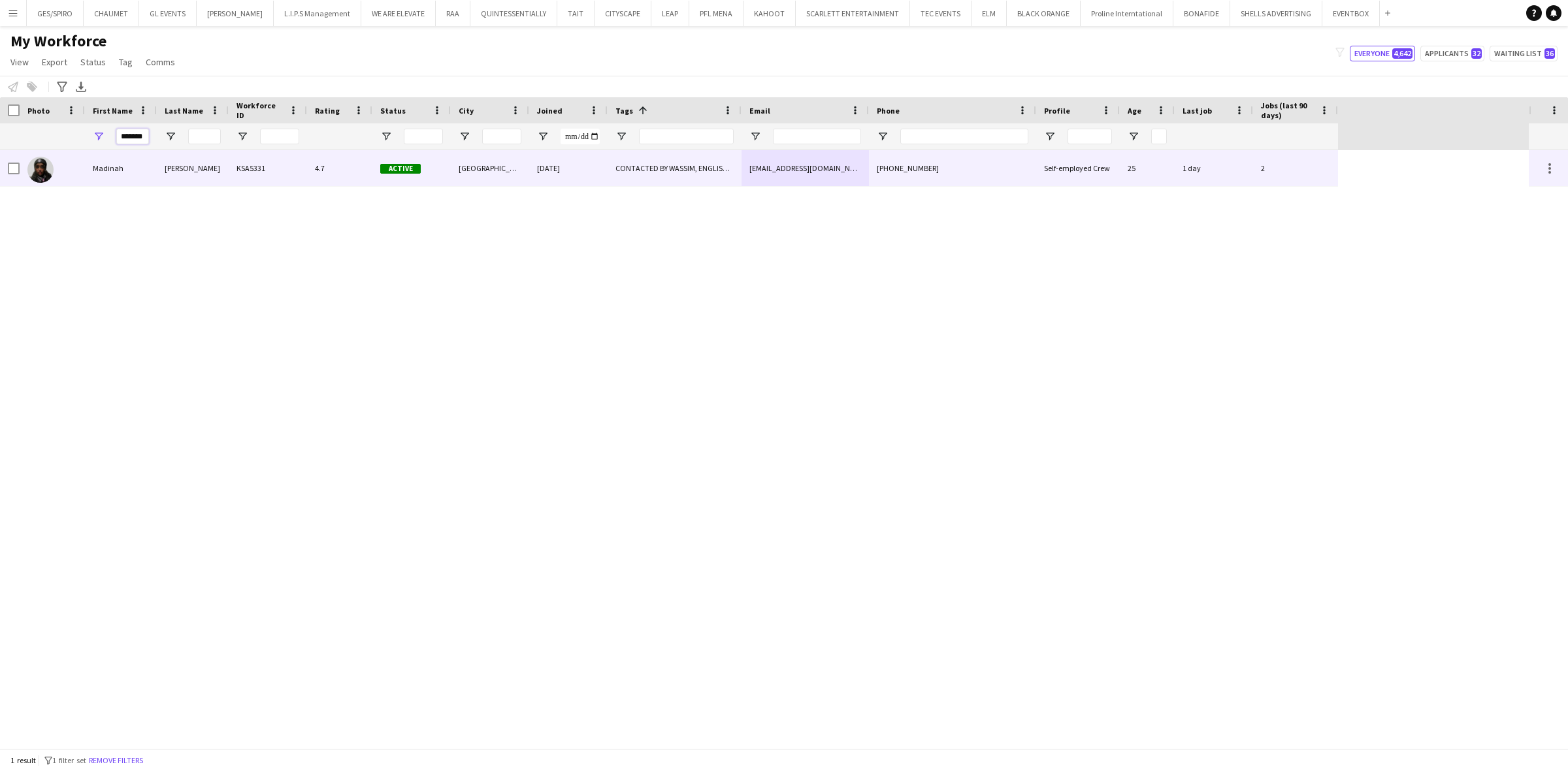
type input "*******"
click at [304, 181] on div "KSA5331" at bounding box center [268, 168] width 78 height 36
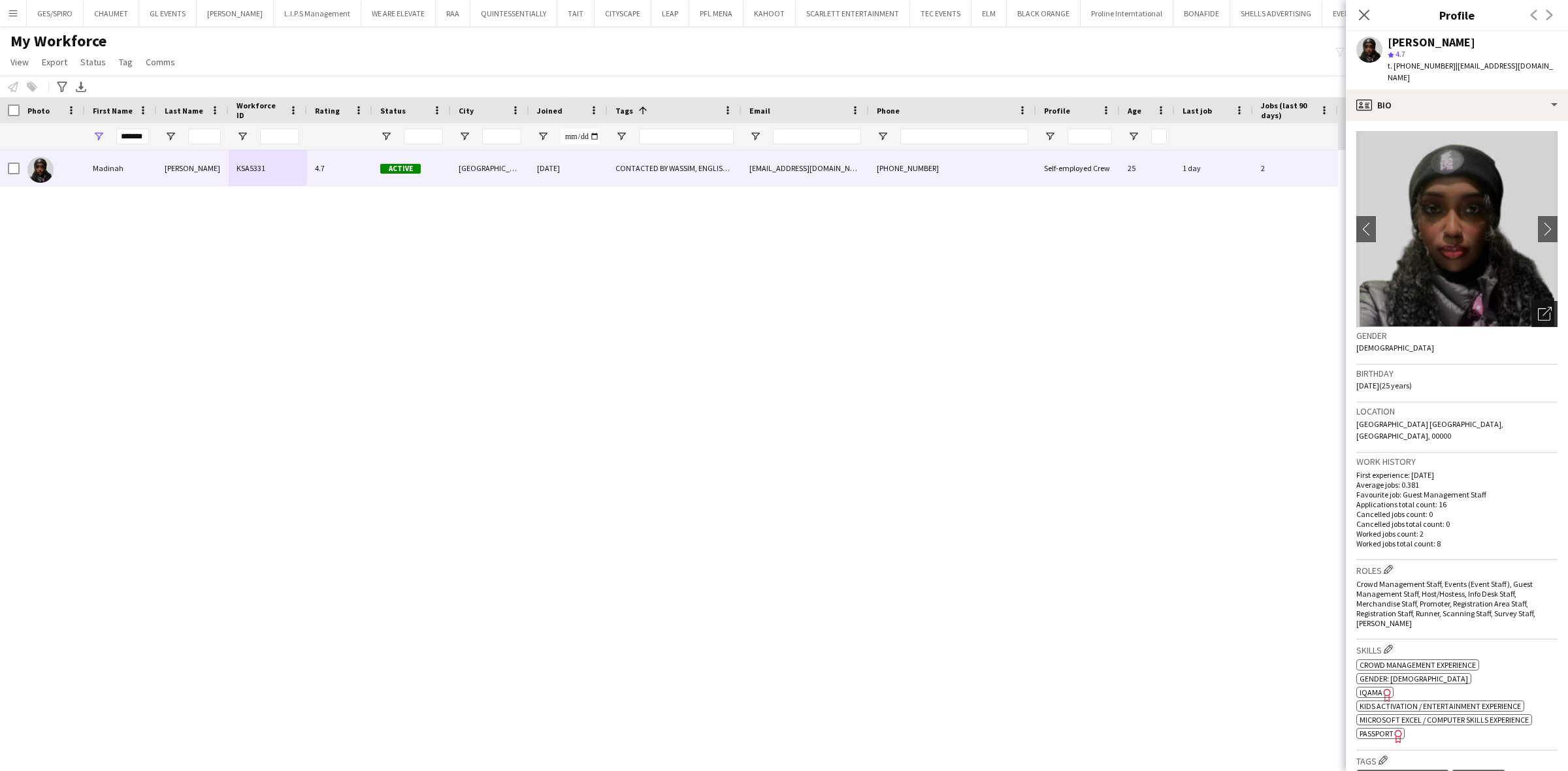
click at [1338, 301] on div "Open photos pop-in" at bounding box center [1544, 314] width 26 height 26
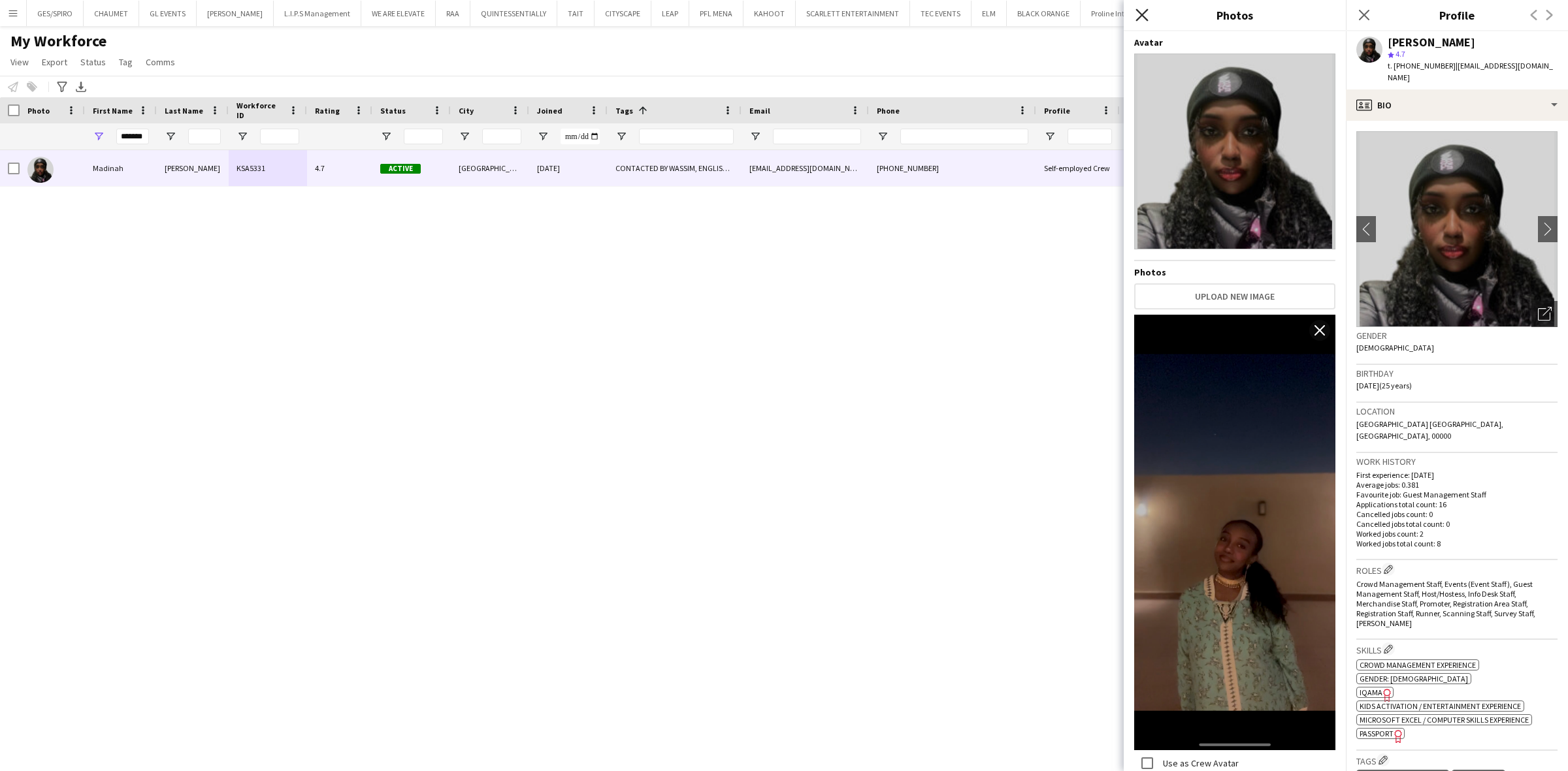
click at [1137, 17] on icon "Close pop-in" at bounding box center [1142, 14] width 13 height 13
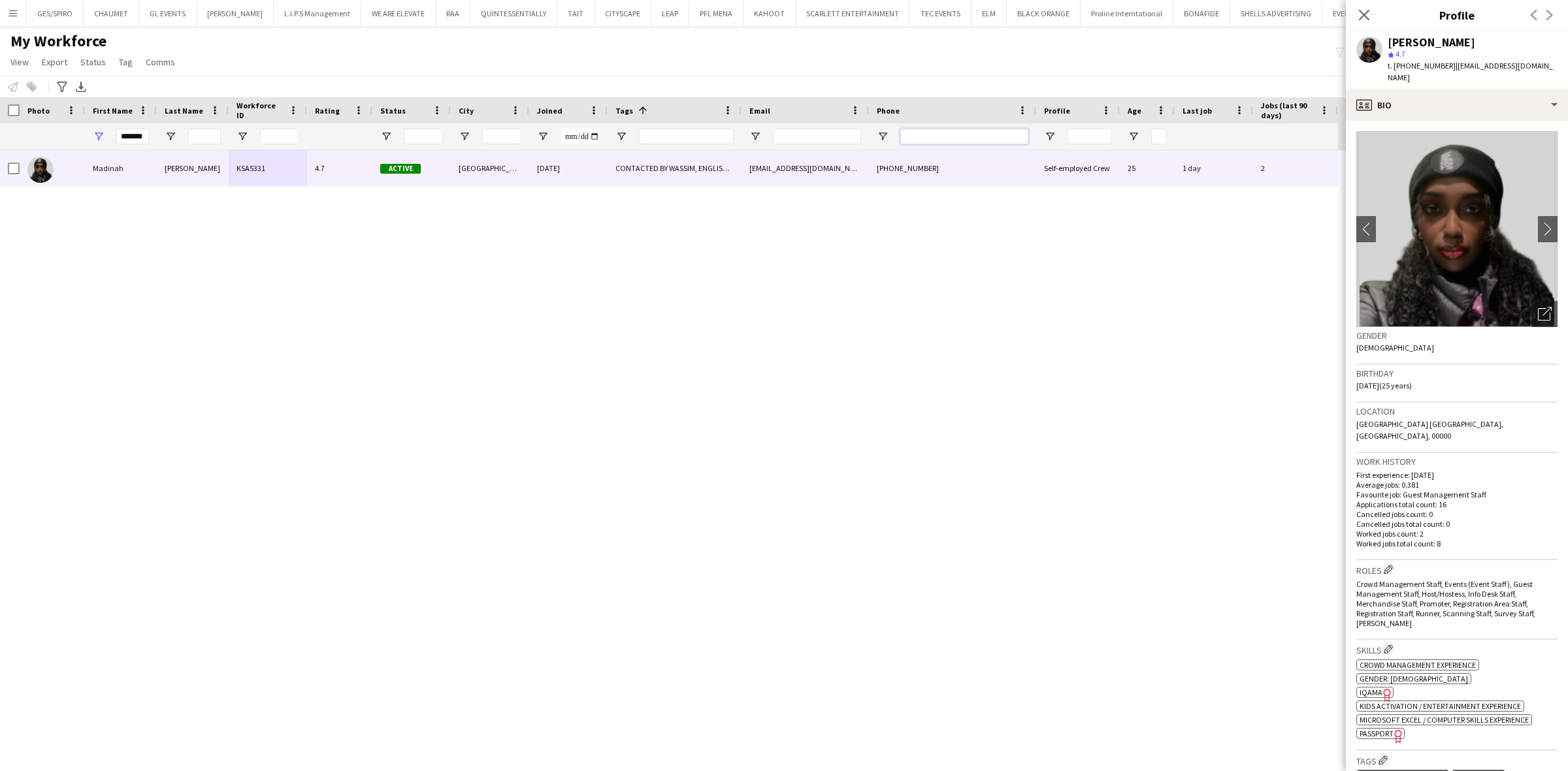
click at [938, 139] on input "Phone Filter Input" at bounding box center [964, 136] width 128 height 16
click at [134, 139] on input "*******" at bounding box center [133, 136] width 33 height 16
click at [797, 141] on input "Email Filter Input" at bounding box center [817, 136] width 88 height 16
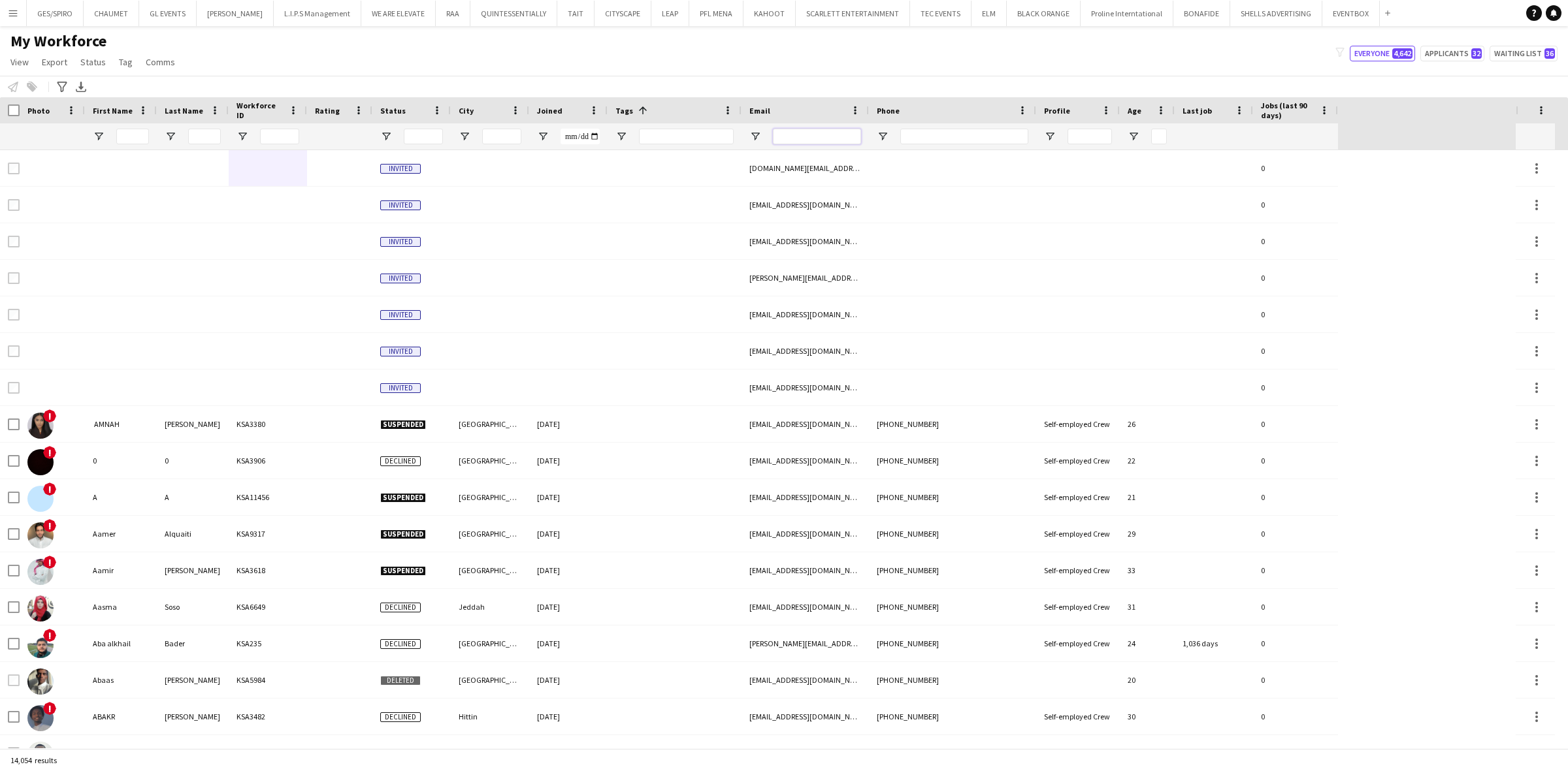
paste input "**********"
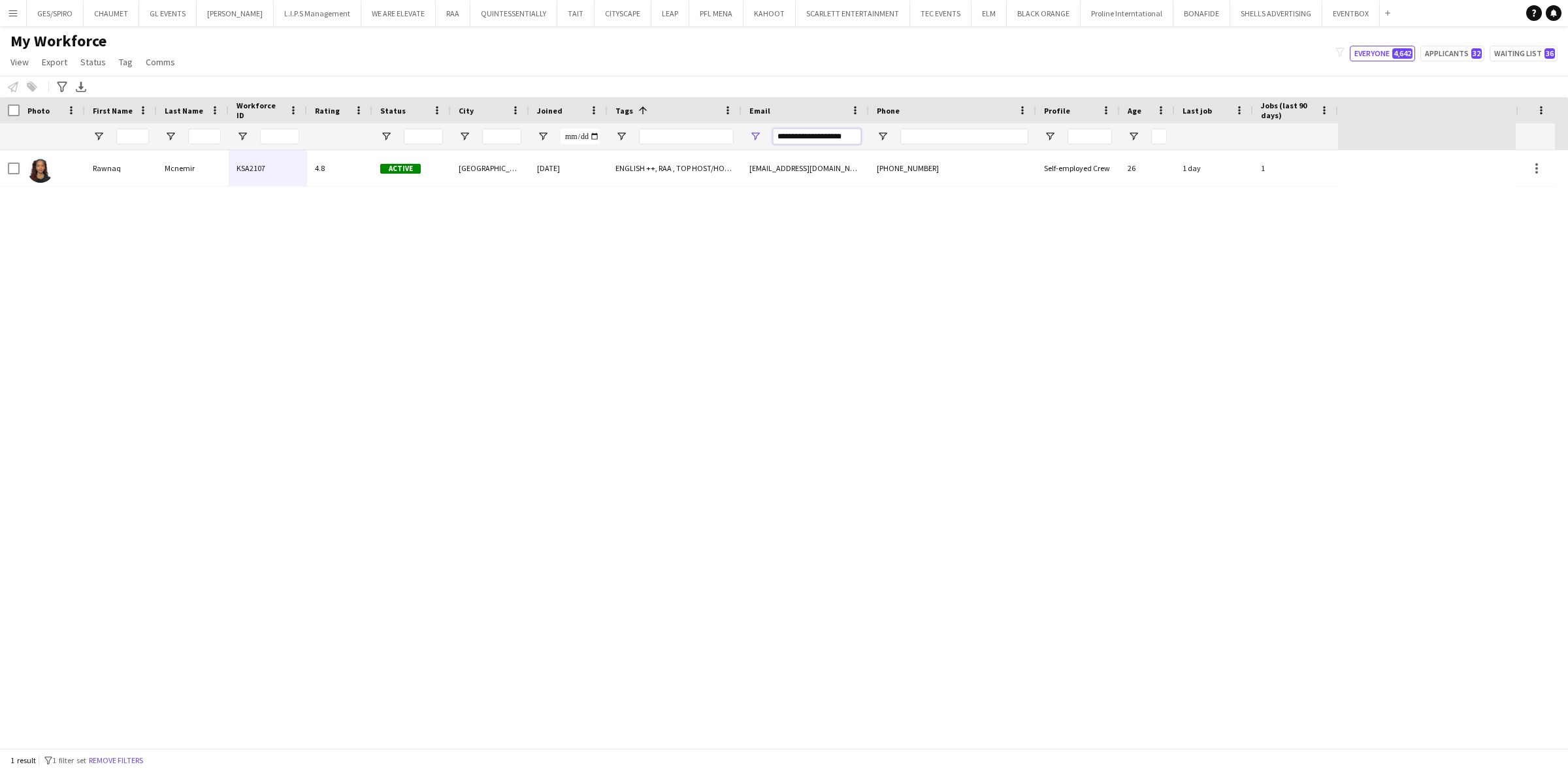
type input "**********"
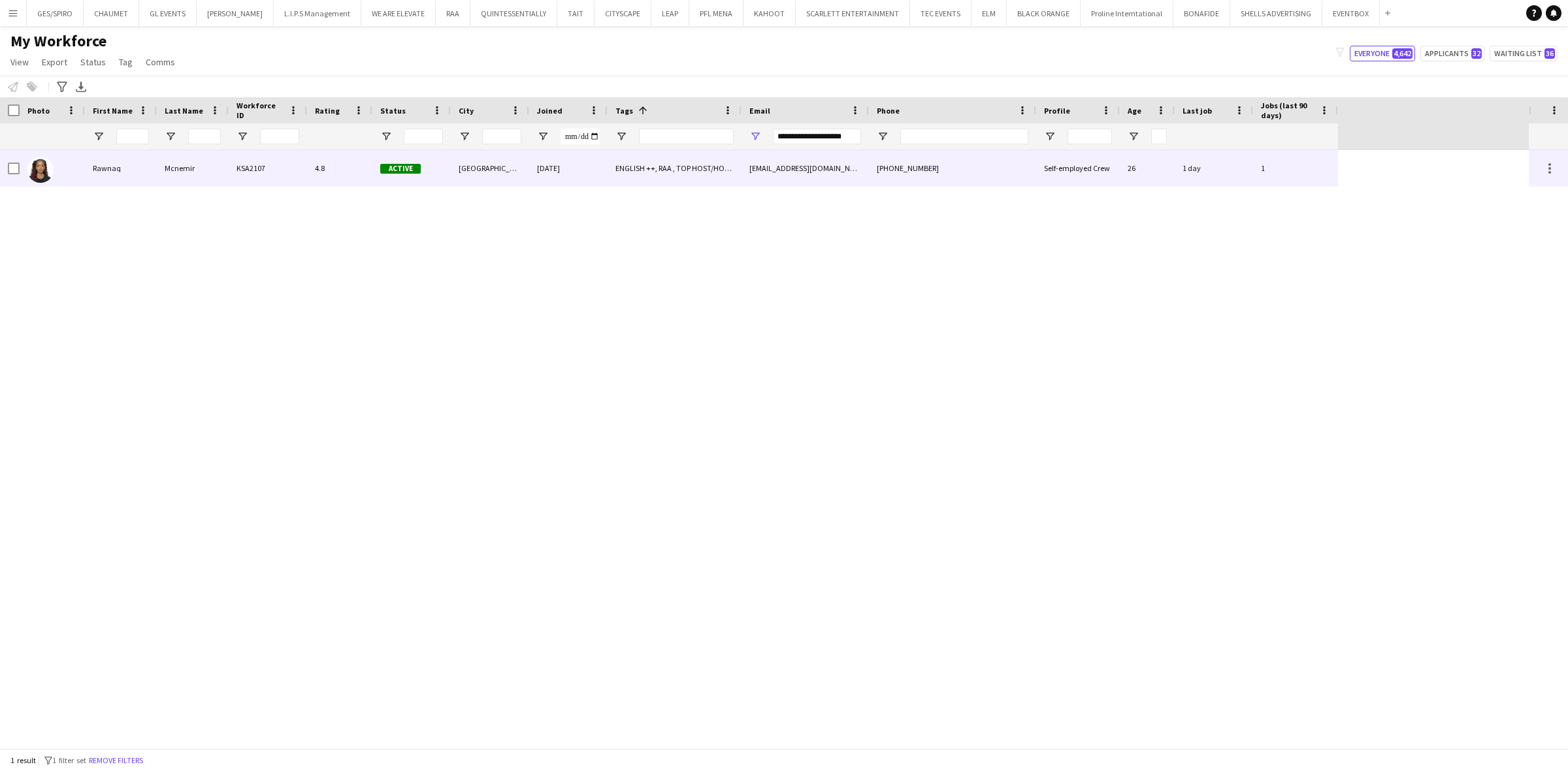
click at [838, 168] on div "[EMAIL_ADDRESS][DOMAIN_NAME]" at bounding box center [805, 168] width 127 height 36
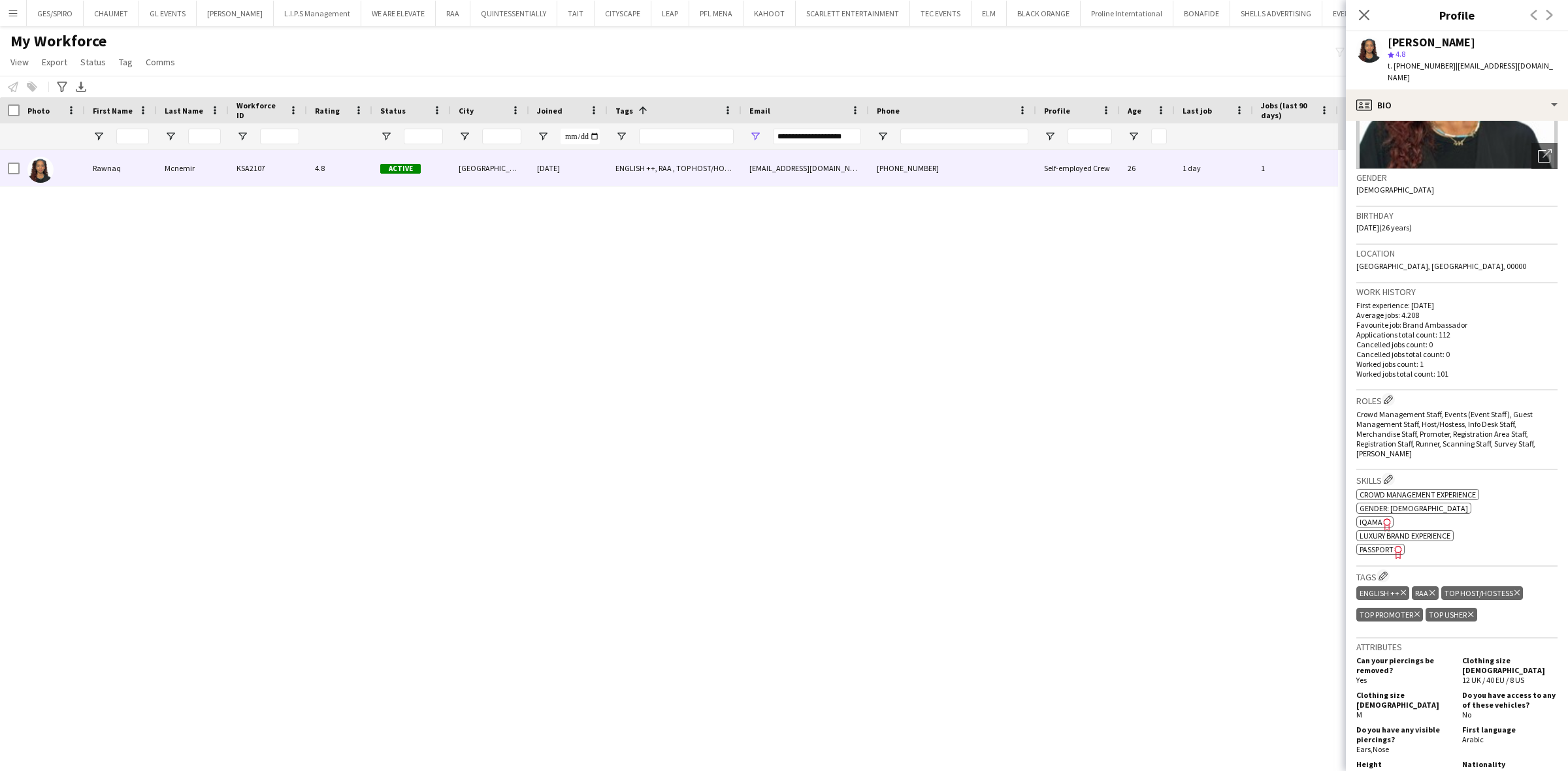
scroll to position [539, 0]
